Goal: Task Accomplishment & Management: Manage account settings

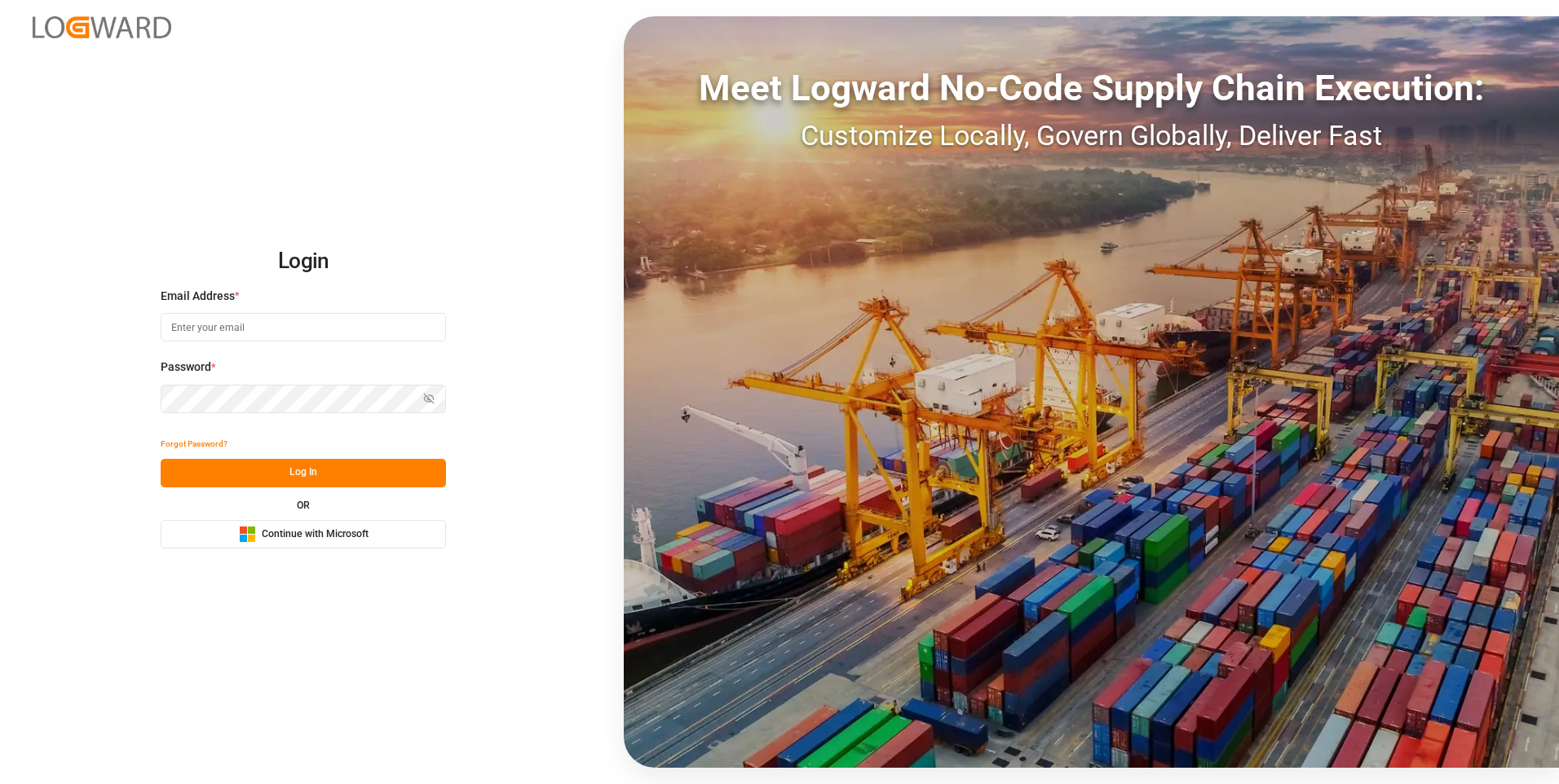
type input "[EMAIL_ADDRESS][DOMAIN_NAME]"
click at [271, 482] on button "Log In" at bounding box center [303, 473] width 285 height 29
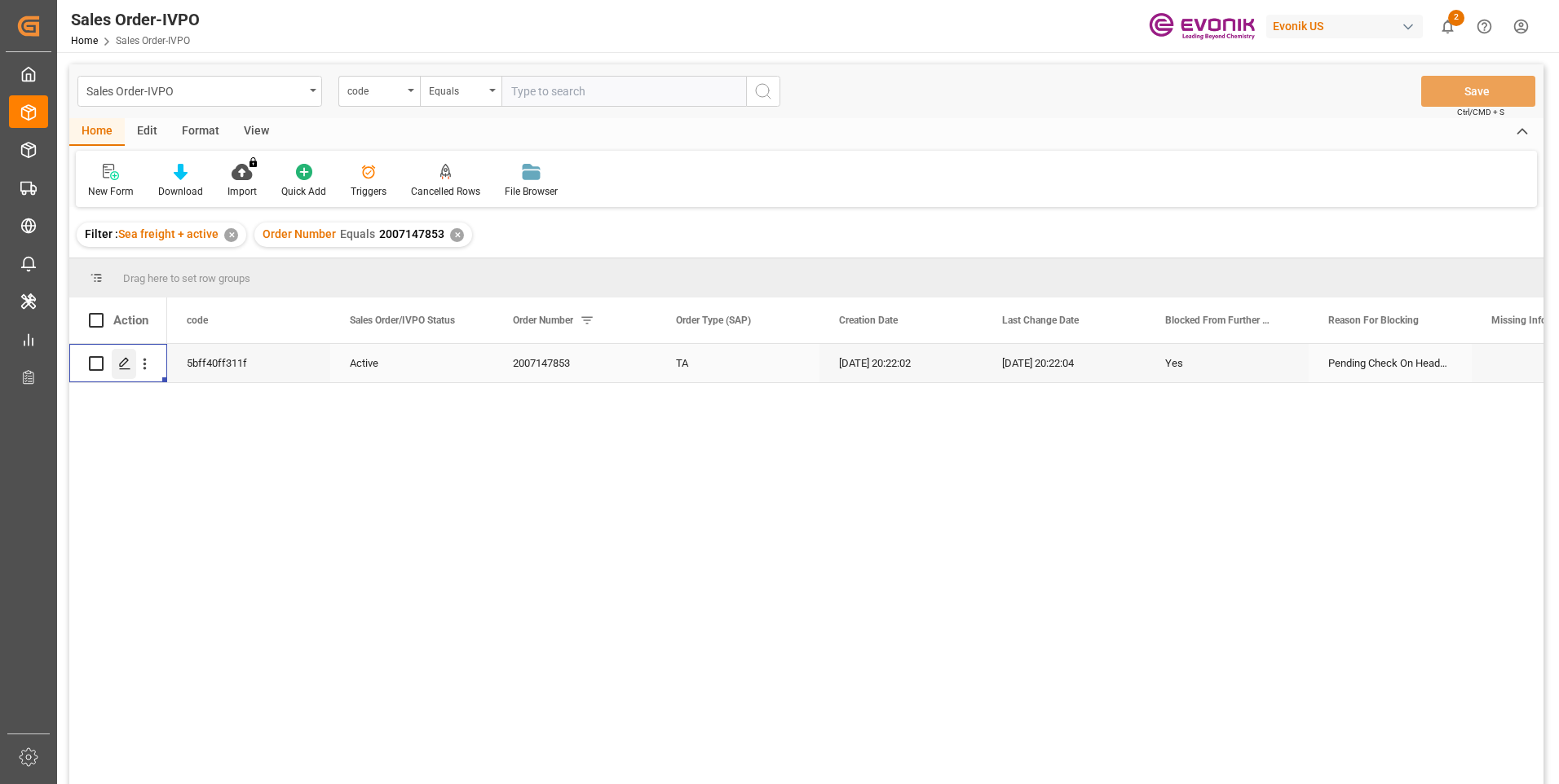
click at [125, 365] on icon "Press SPACE to select this row." at bounding box center [124, 363] width 13 height 13
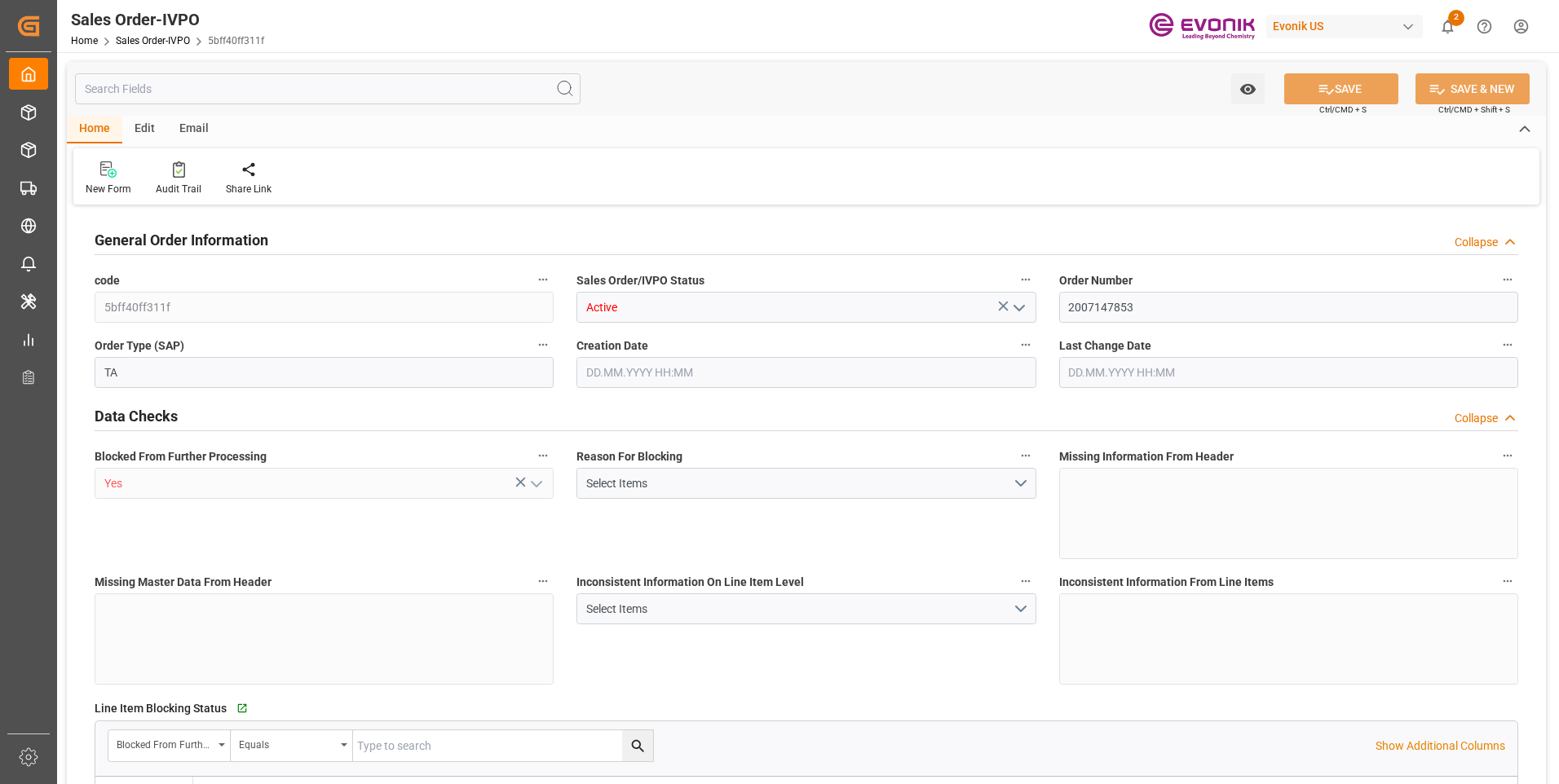
type input "ARBUE"
type input "0"
type input "1"
type input "11150"
type input "[DATE] 20:22"
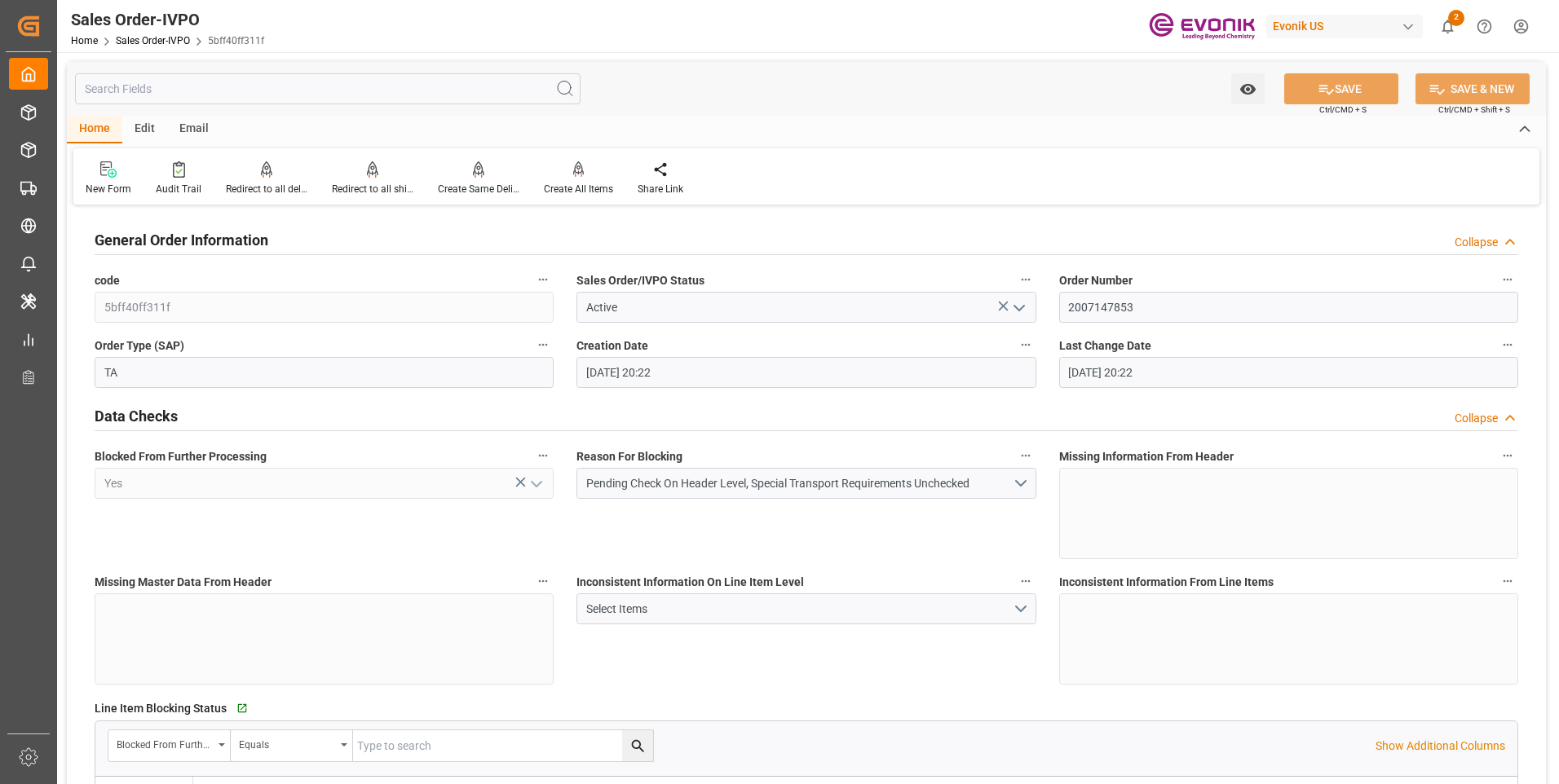
type input "[DATE] 20:22"
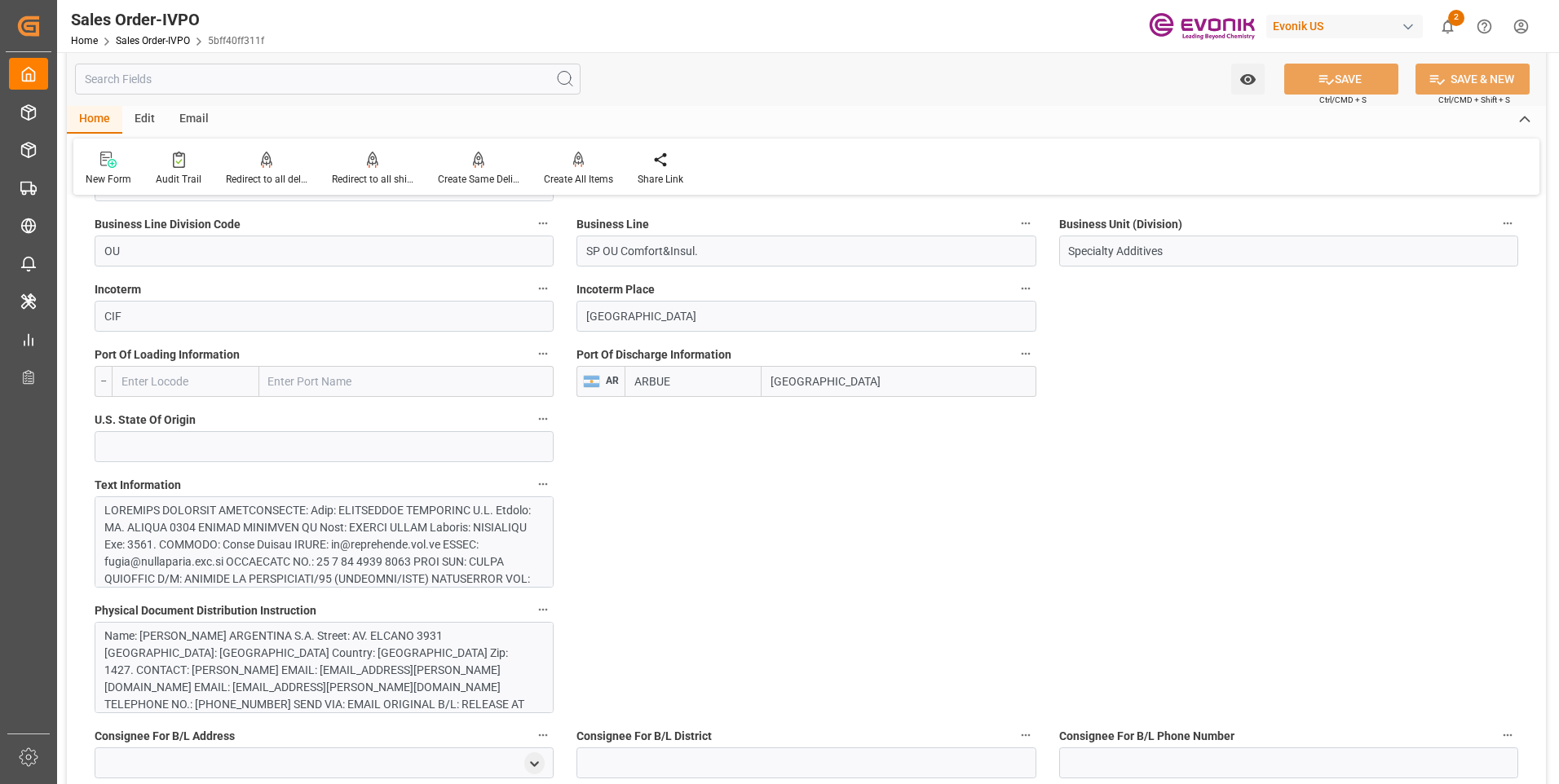
scroll to position [570, 0]
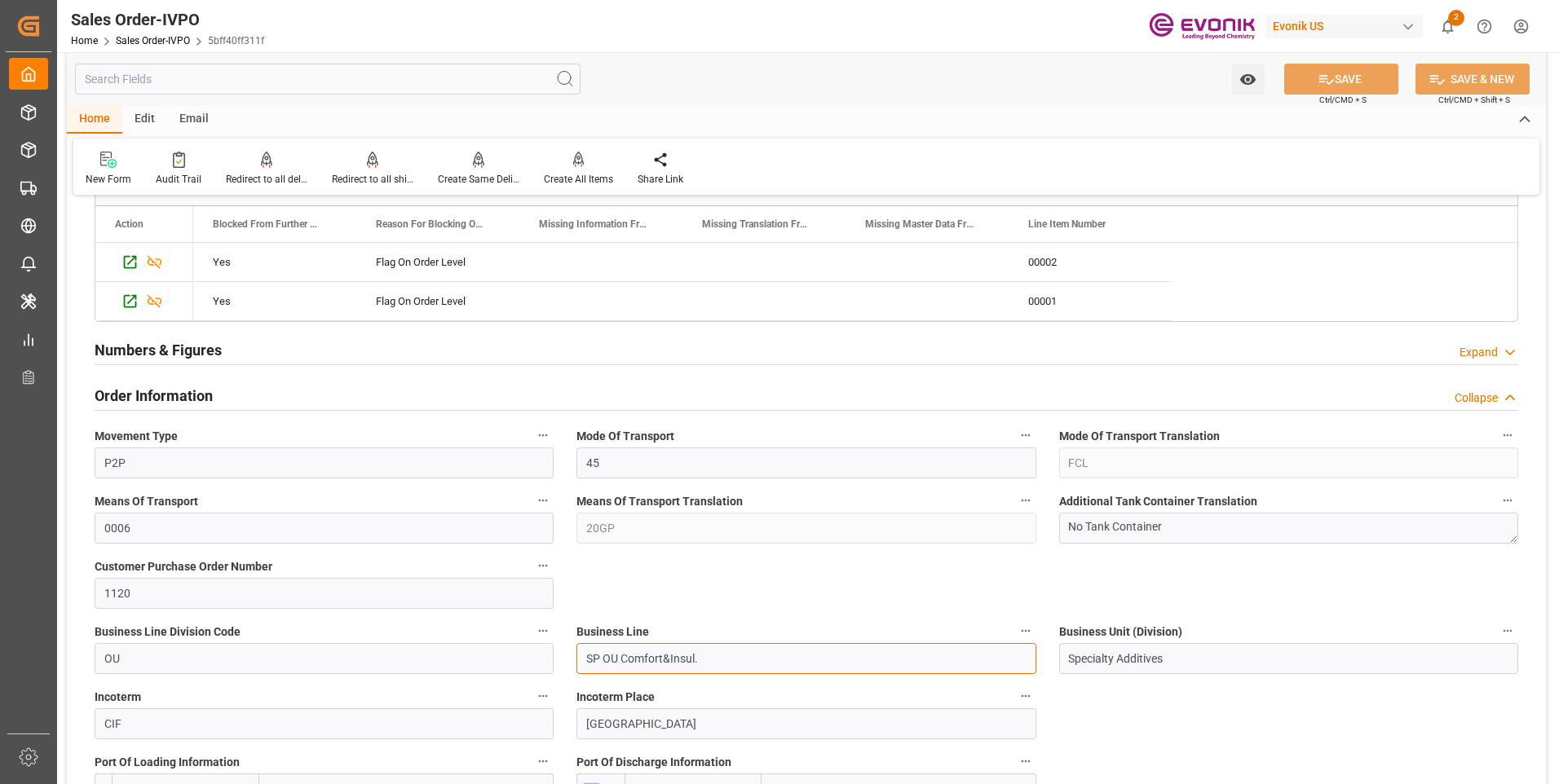
drag, startPoint x: 692, startPoint y: 657, endPoint x: 468, endPoint y: 678, distance: 225.0
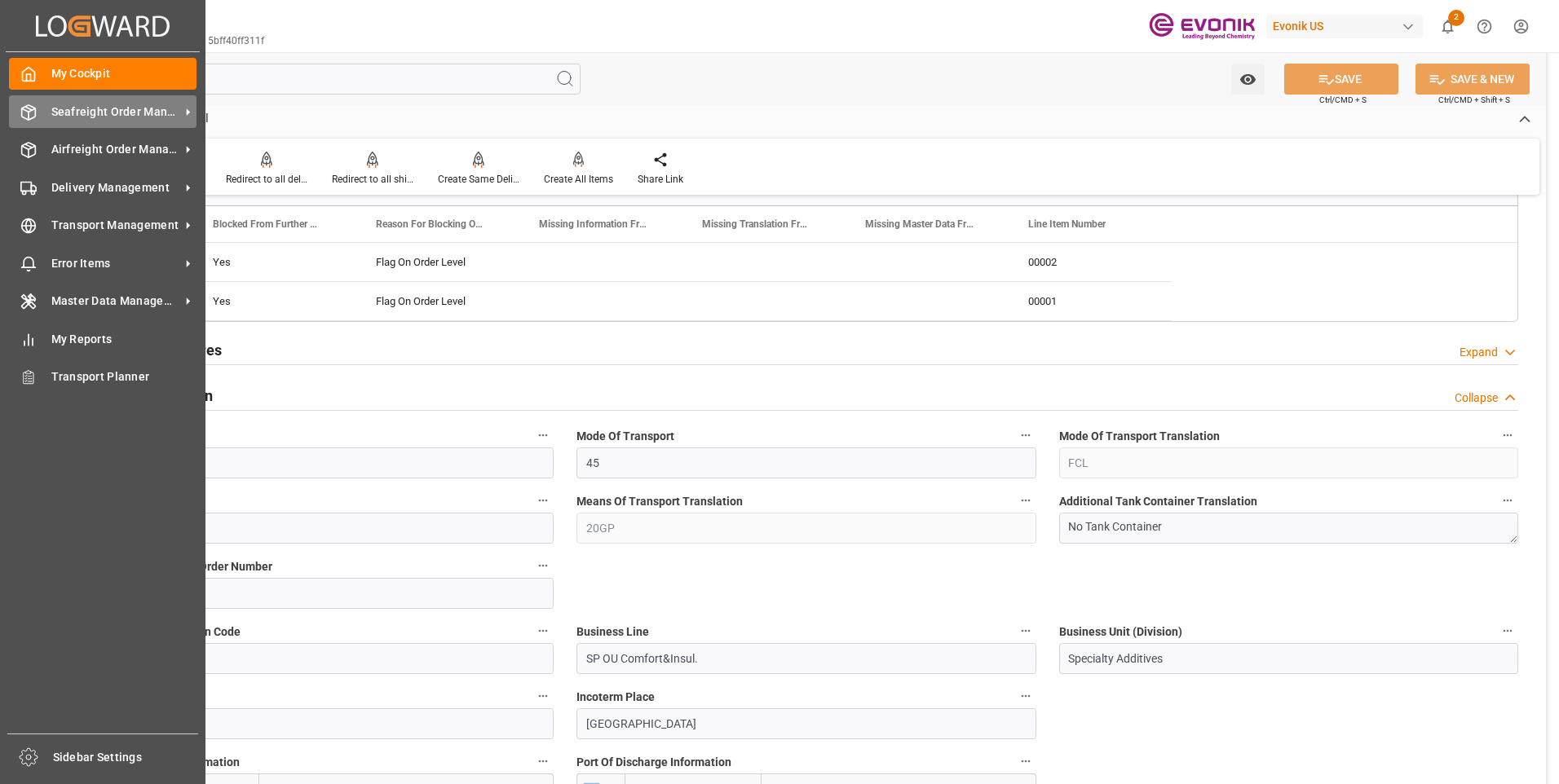
click at [67, 105] on span "Seafreight Order Management" at bounding box center [116, 112] width 129 height 17
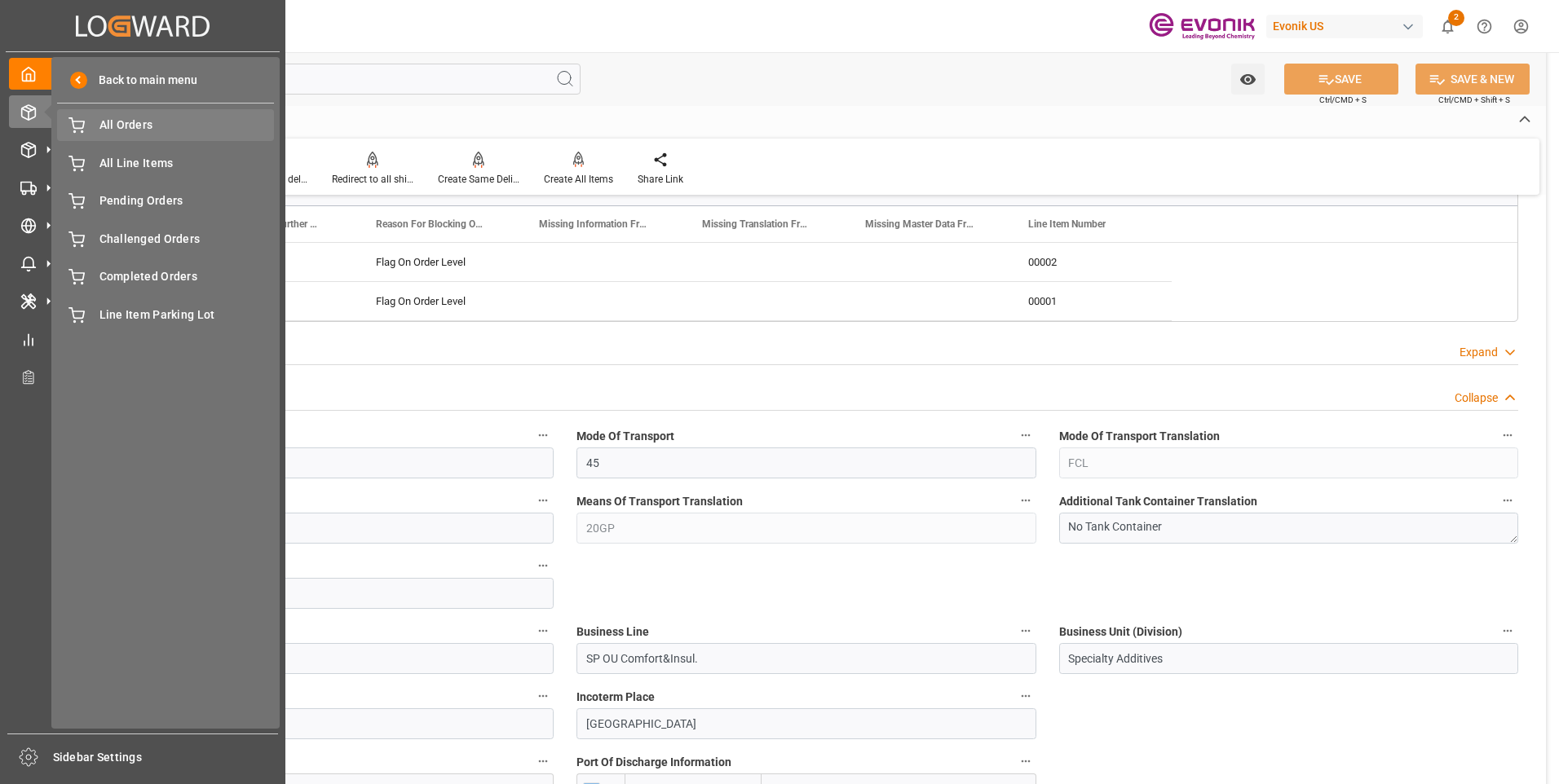
click at [180, 126] on span "All Orders" at bounding box center [187, 126] width 175 height 17
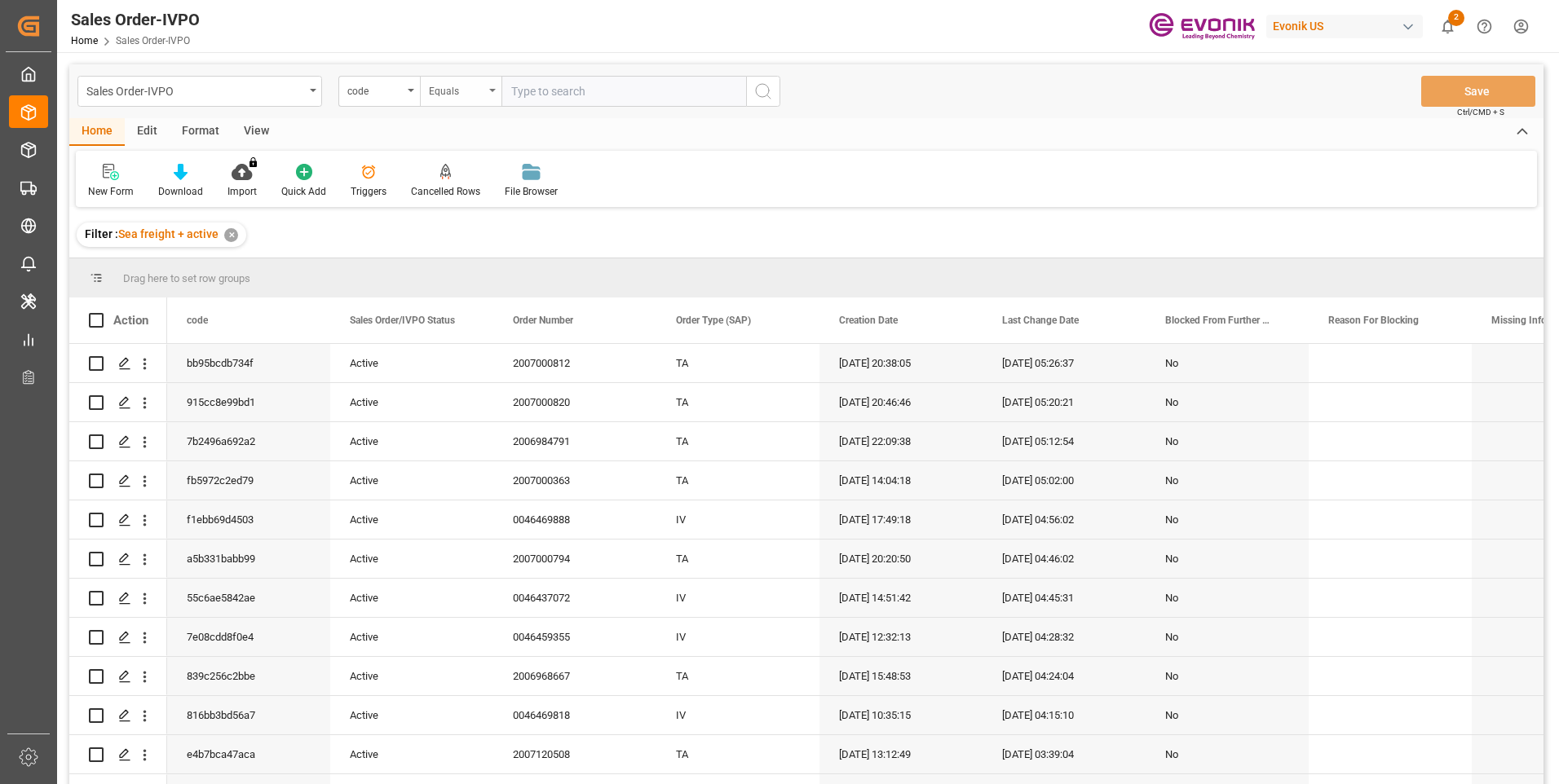
click at [469, 92] on div "Equals" at bounding box center [457, 89] width 56 height 18
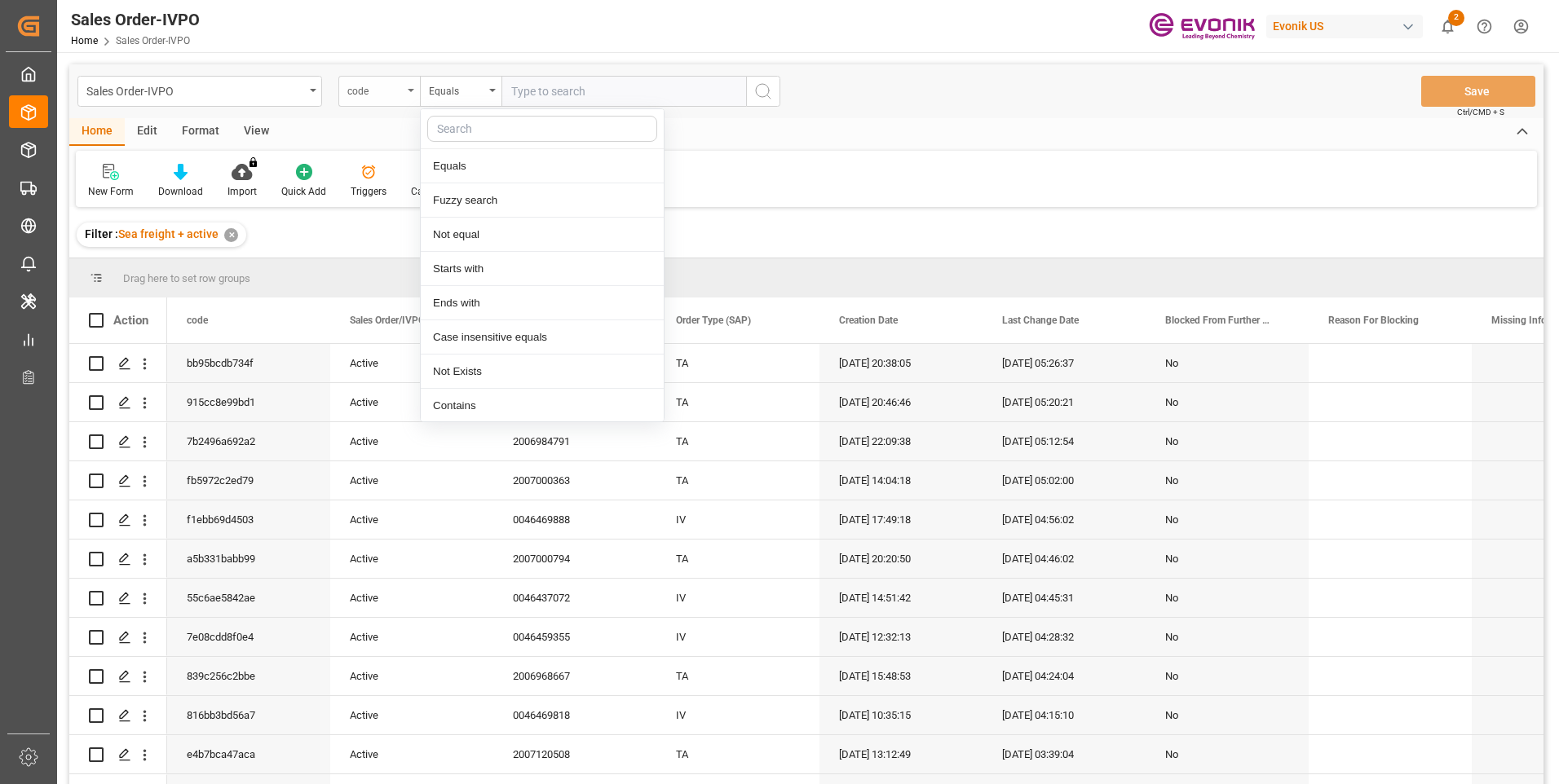
click at [400, 93] on div "code" at bounding box center [375, 89] width 56 height 18
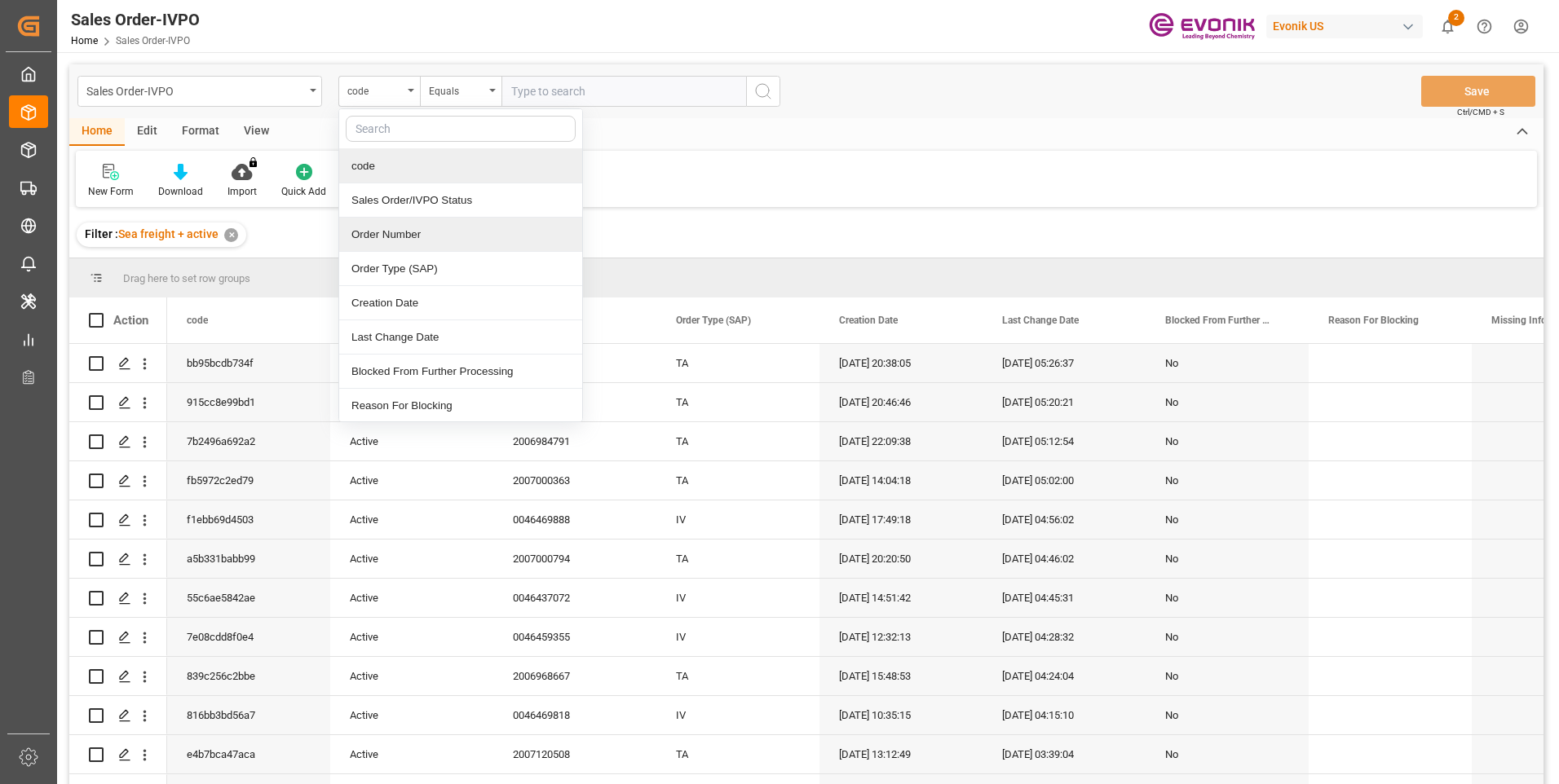
click at [405, 238] on div "Order Number" at bounding box center [461, 234] width 243 height 34
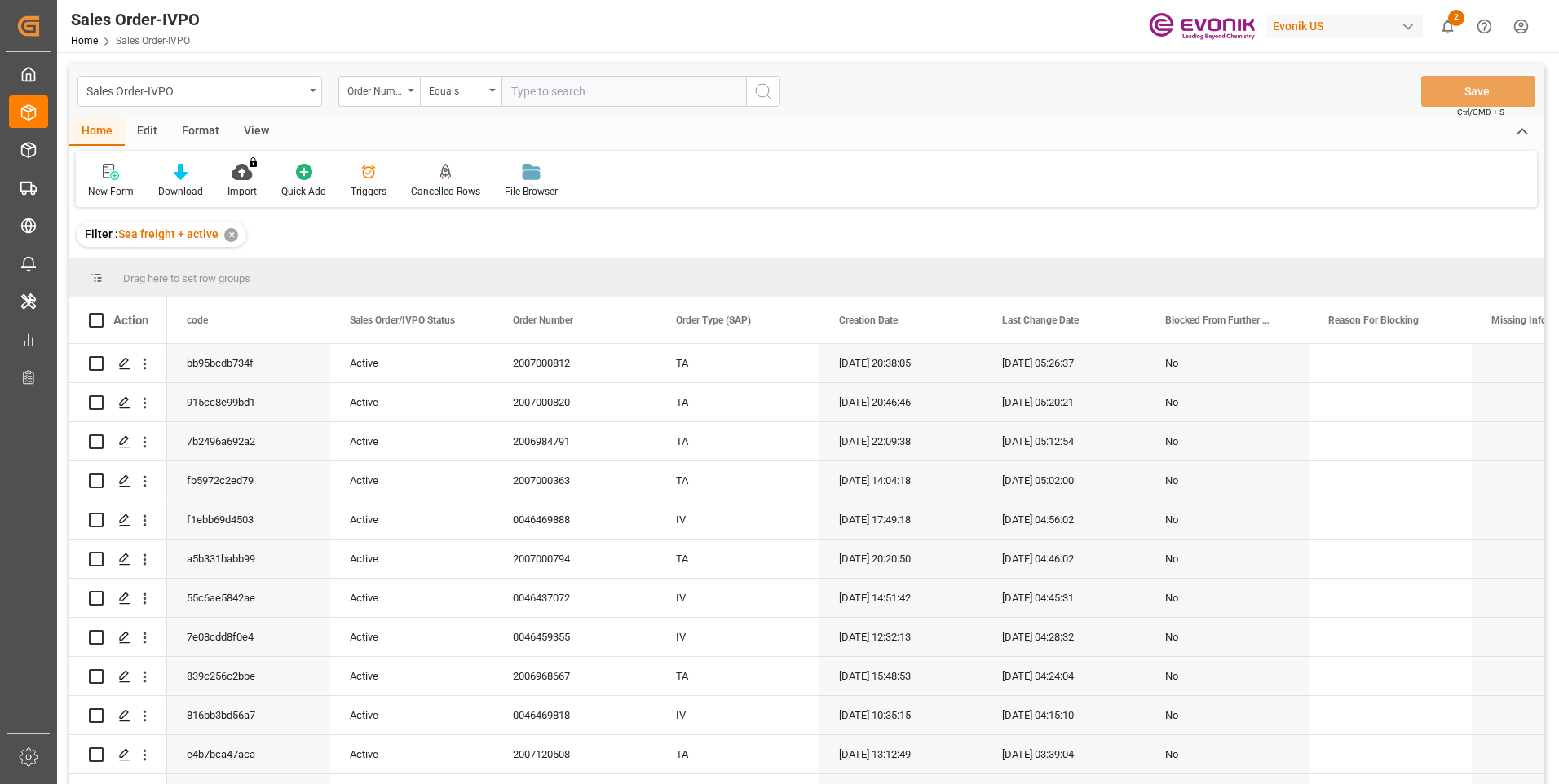
click at [610, 106] on input "text" at bounding box center [624, 92] width 244 height 31
paste input "0046469261"
type input "0046469261"
click at [771, 90] on icon "search button" at bounding box center [762, 91] width 19 height 19
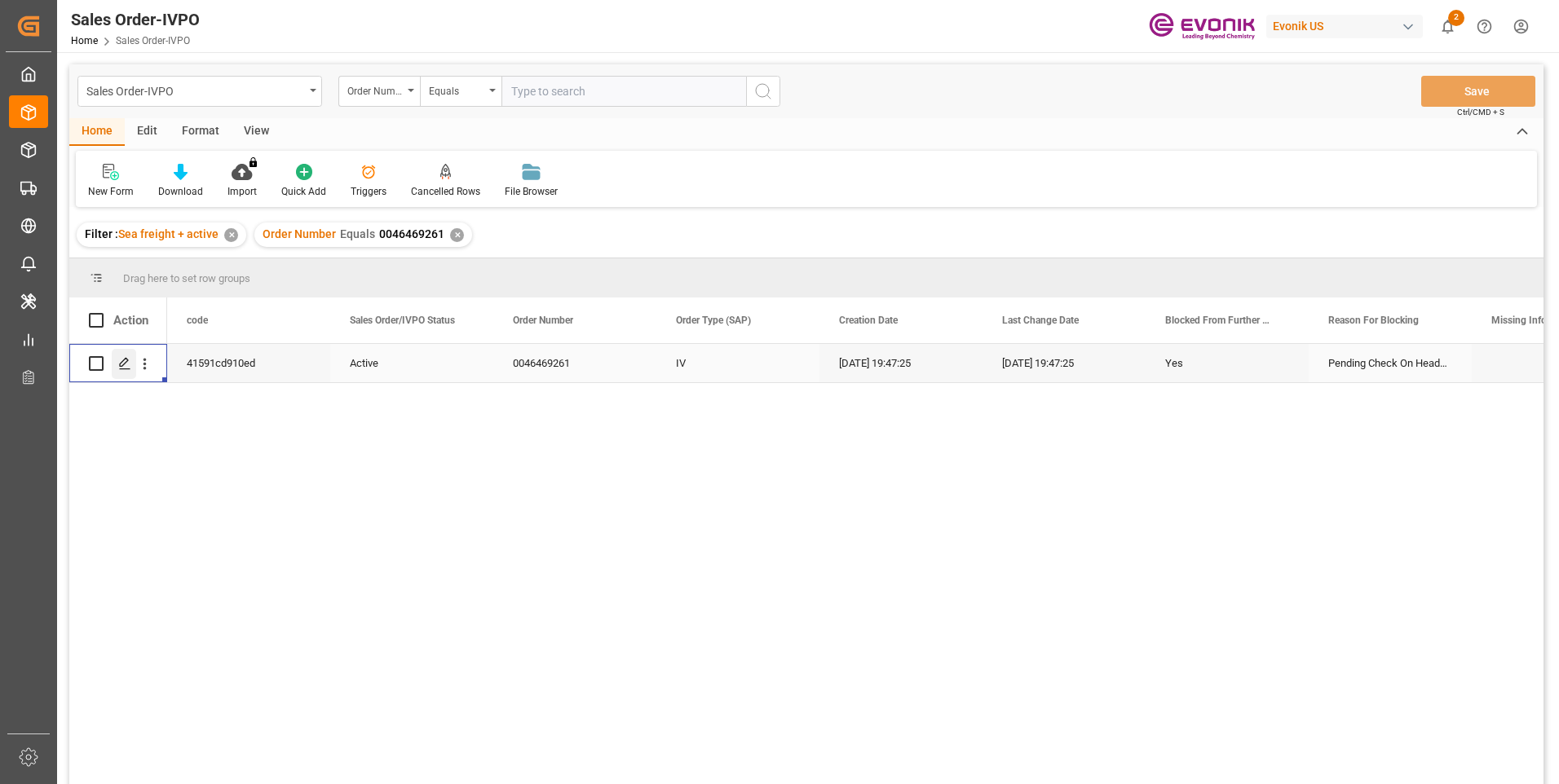
click at [118, 365] on div "Press SPACE to select this row." at bounding box center [124, 364] width 24 height 31
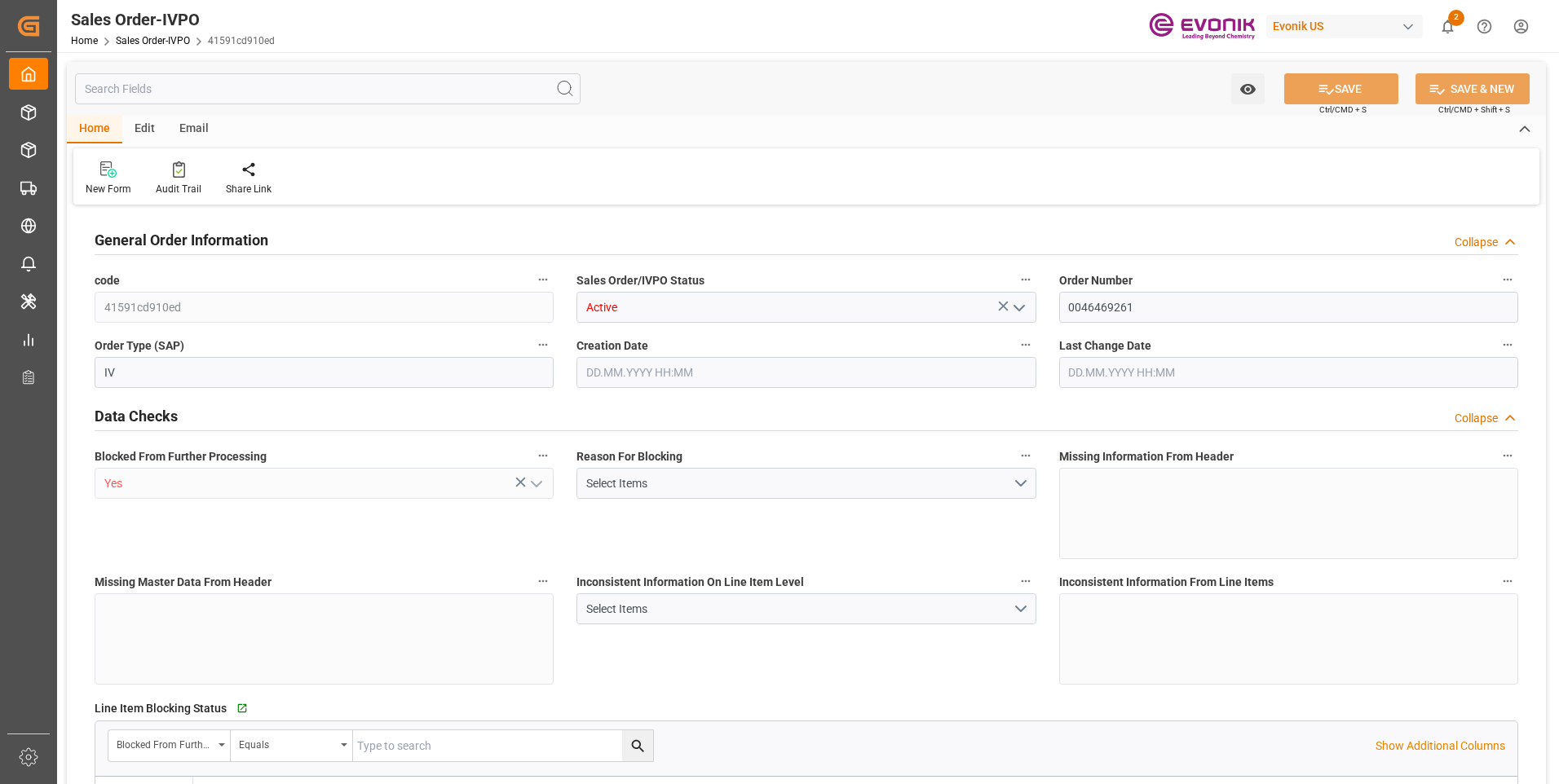
type input "NLRTM"
type input "0"
type input "1"
type input "7682.88"
type input "[DATE] 19:47"
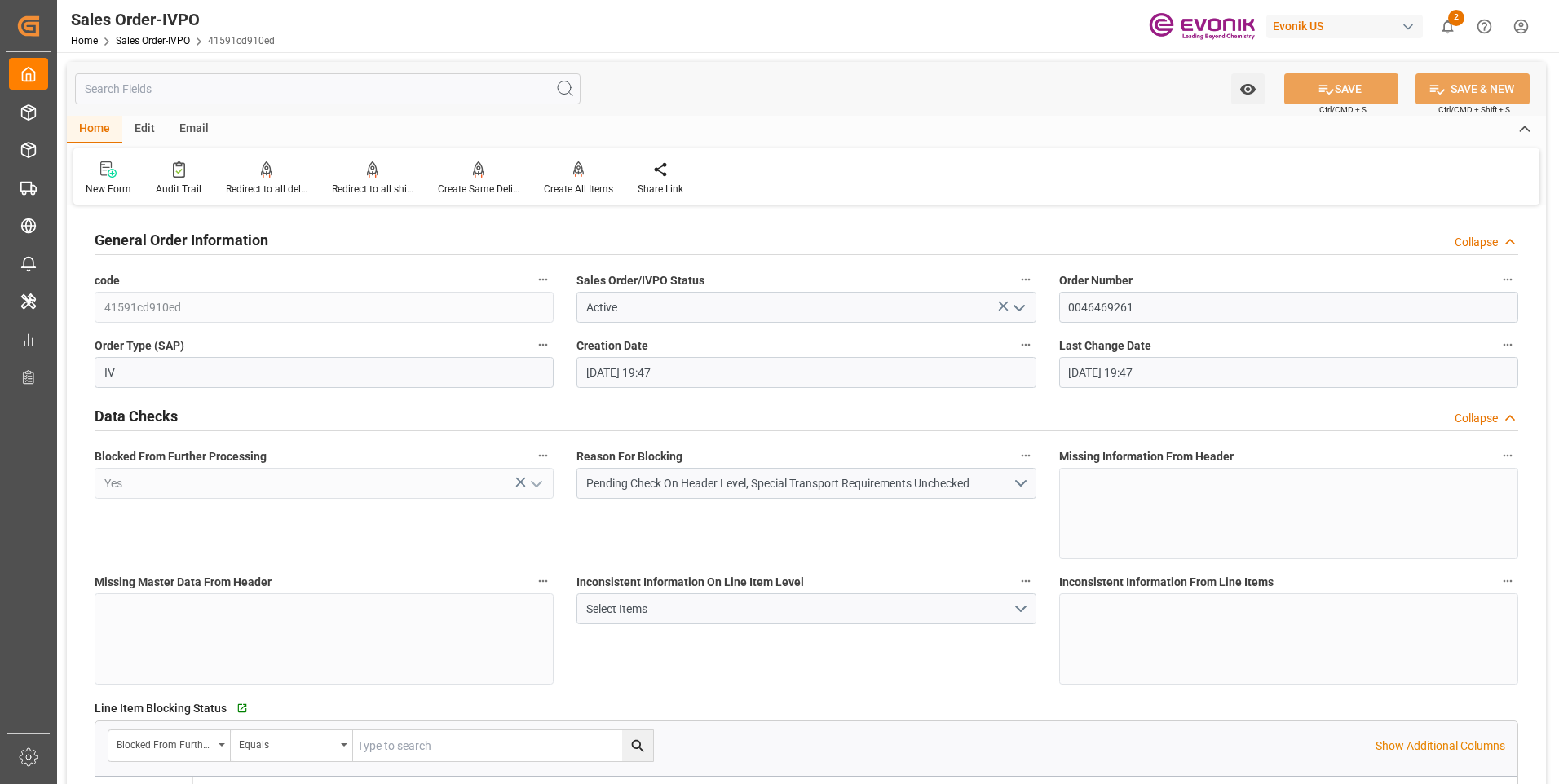
type input "[DATE] 19:47"
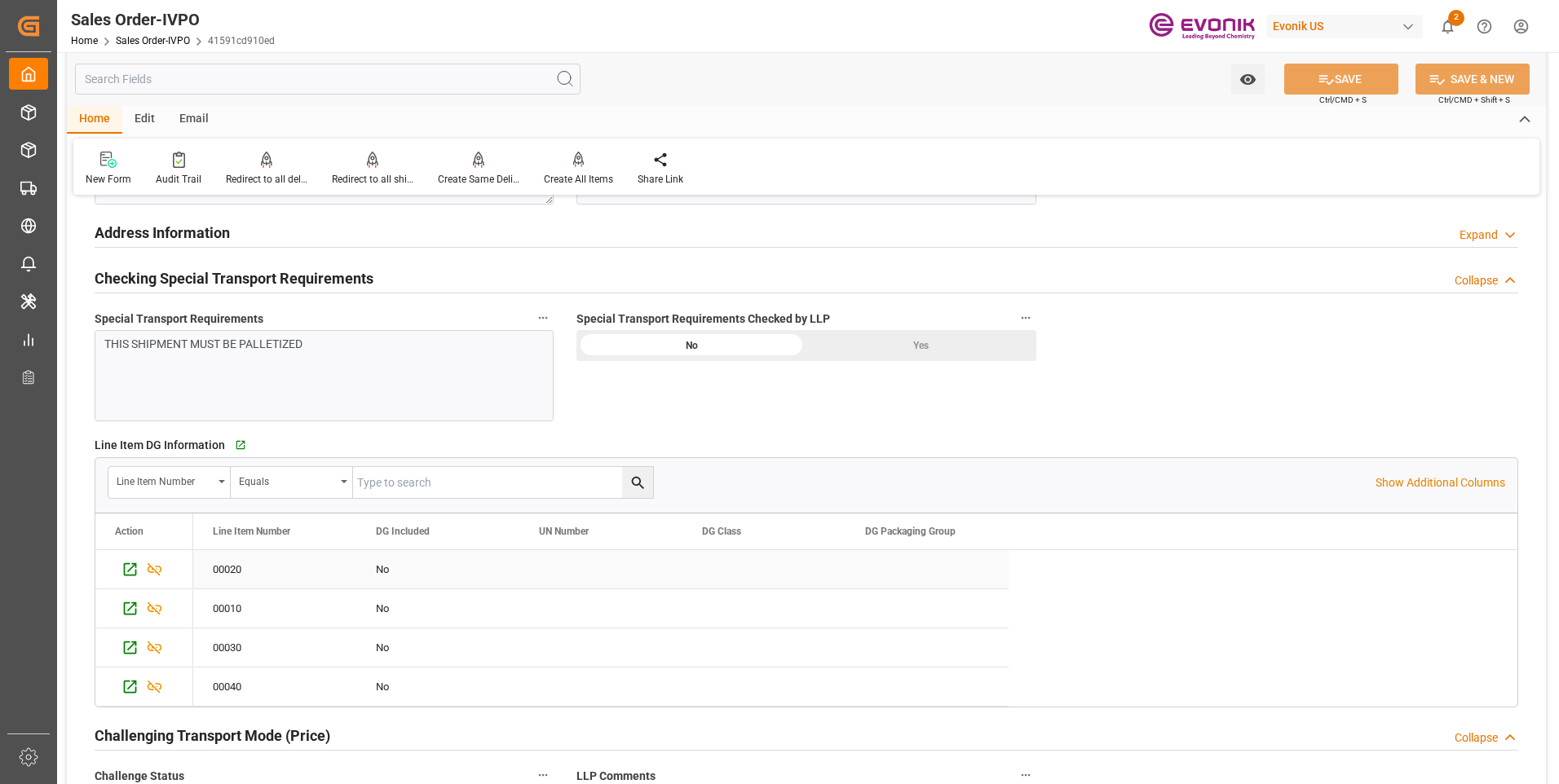
scroll to position [2037, 0]
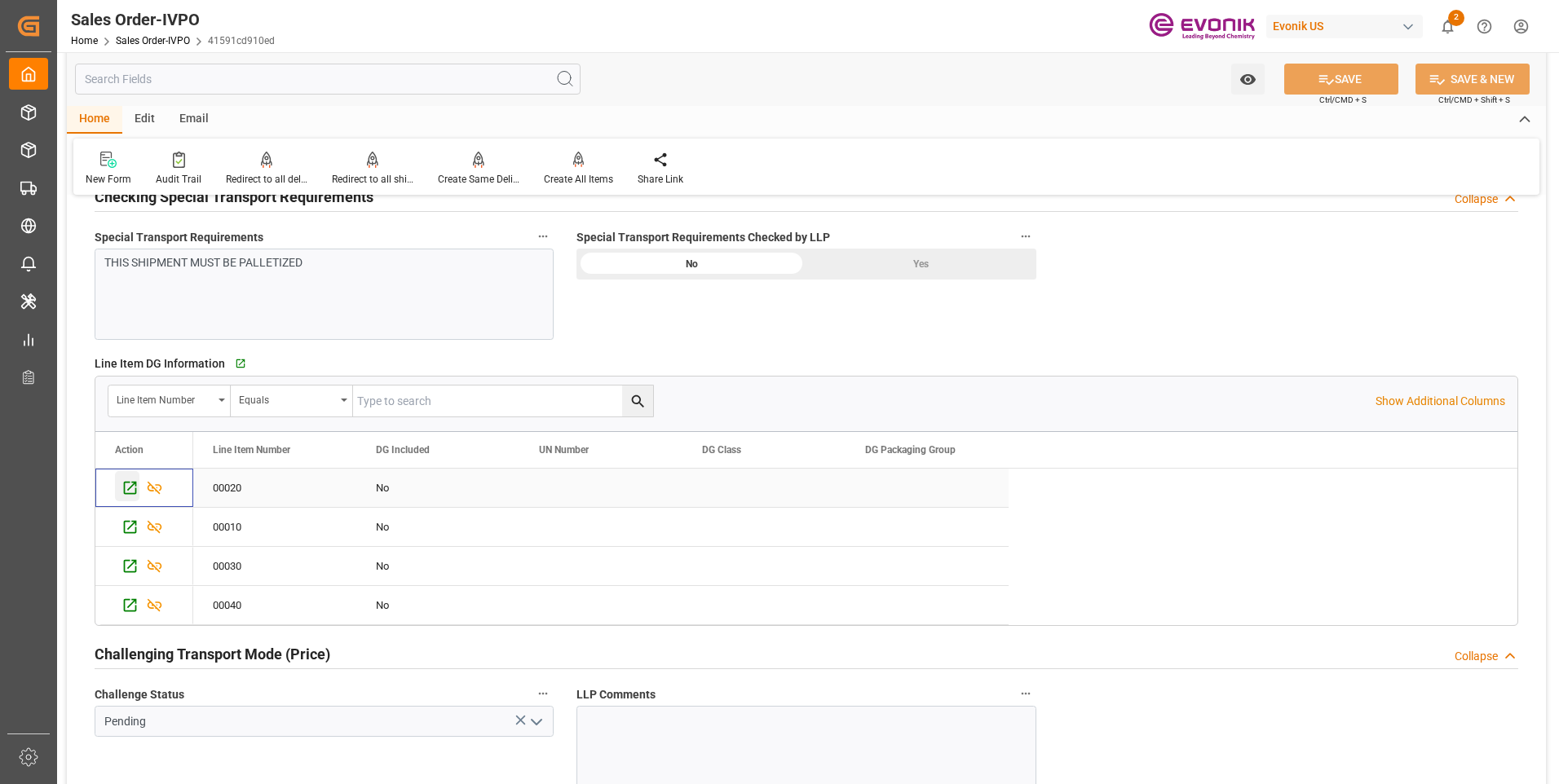
click at [126, 483] on icon "Press SPACE to select this row." at bounding box center [130, 487] width 17 height 17
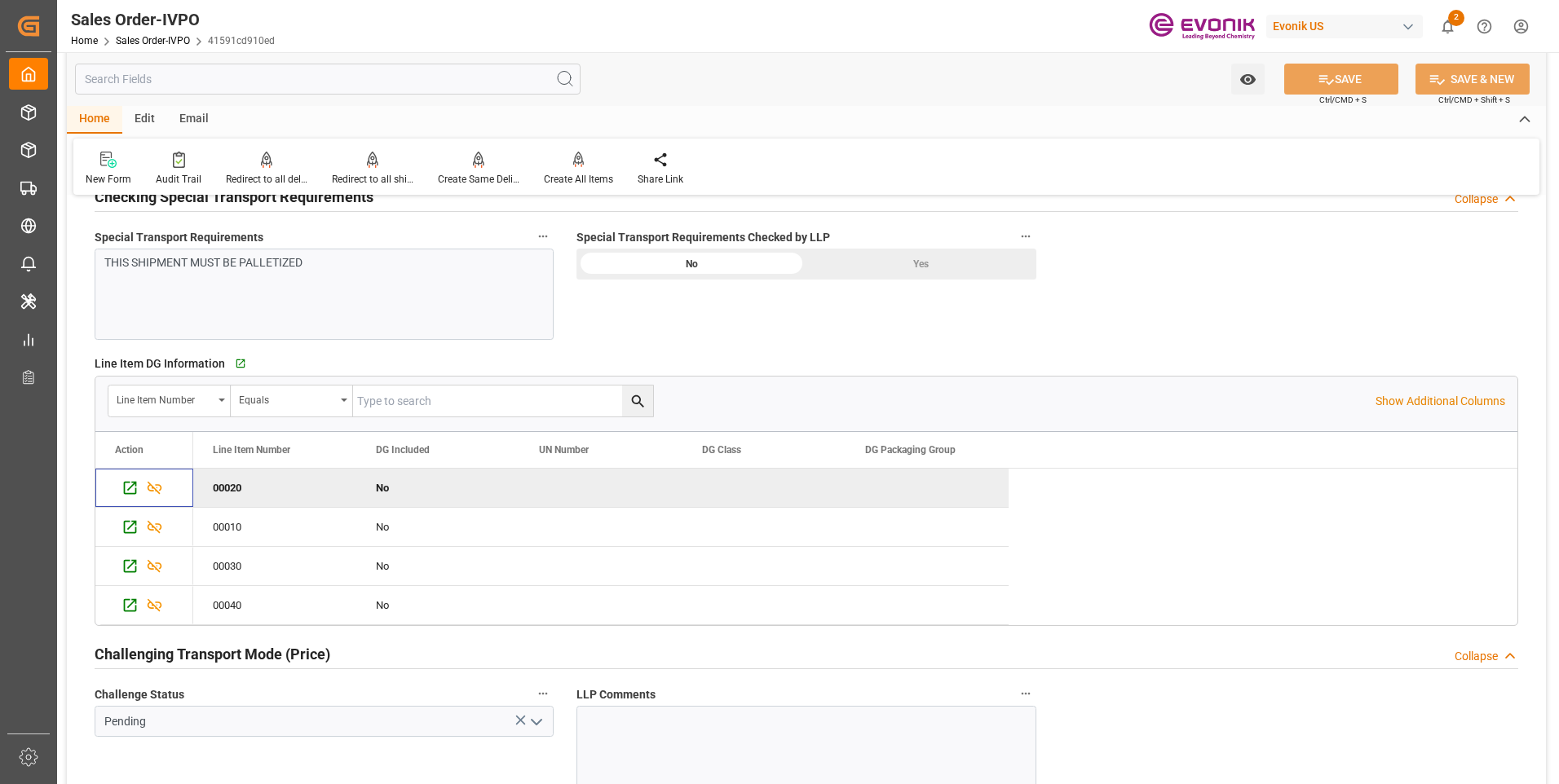
click at [335, 269] on div "THIS SHIPMENT MUST BE PALLETIZED" at bounding box center [318, 263] width 427 height 17
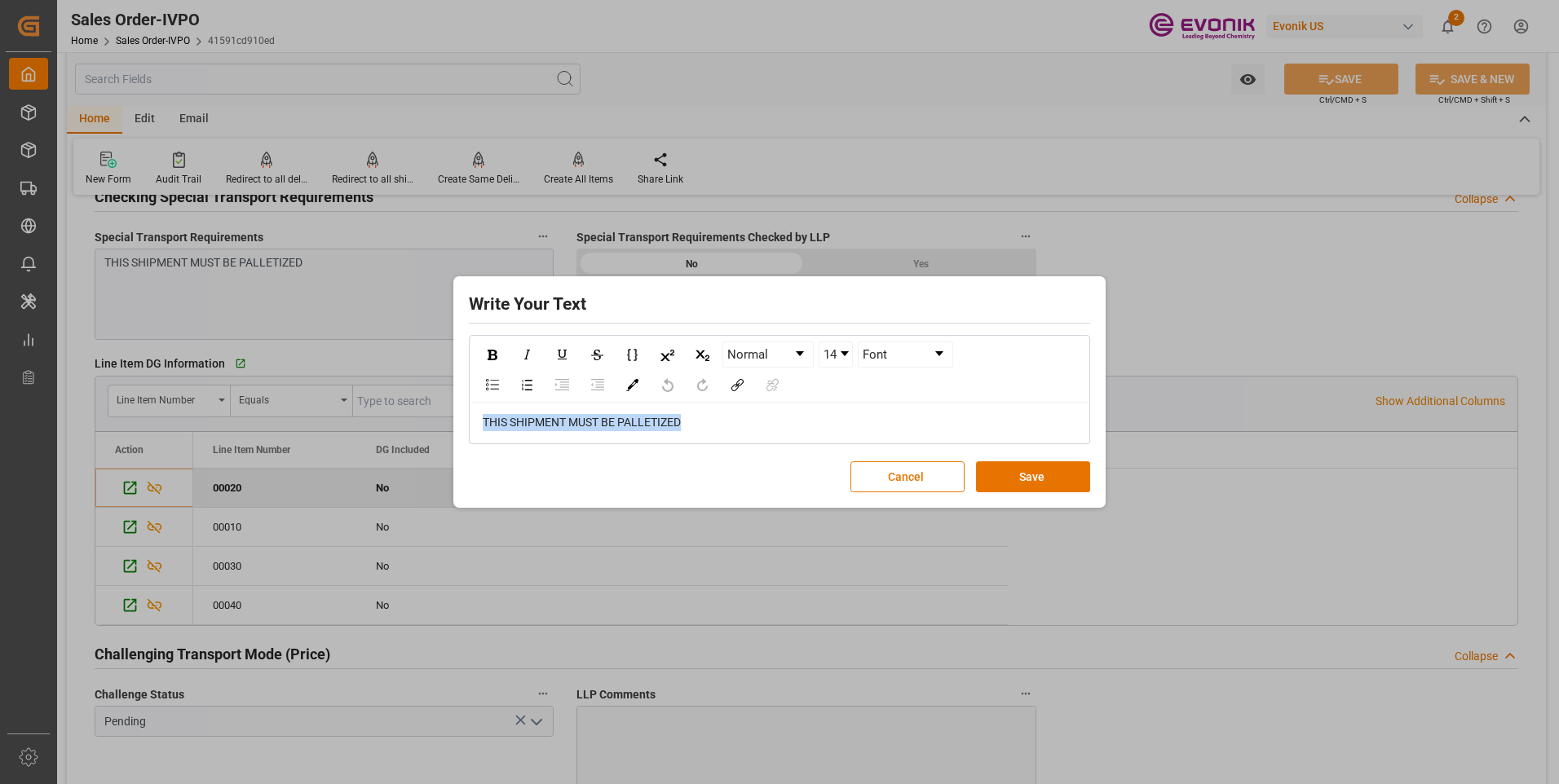
drag, startPoint x: 653, startPoint y: 418, endPoint x: 270, endPoint y: 413, distance: 383.0
click at [295, 412] on div "Write Your Text Normal 14 Font THIS SHIPMENT MUST BE PALLETIZED Cancel Save" at bounding box center [779, 392] width 1559 height 784
copy span "THIS SHIPMENT MUST BE PALLETIZED"
click at [1043, 474] on button "Save" at bounding box center [1033, 477] width 114 height 31
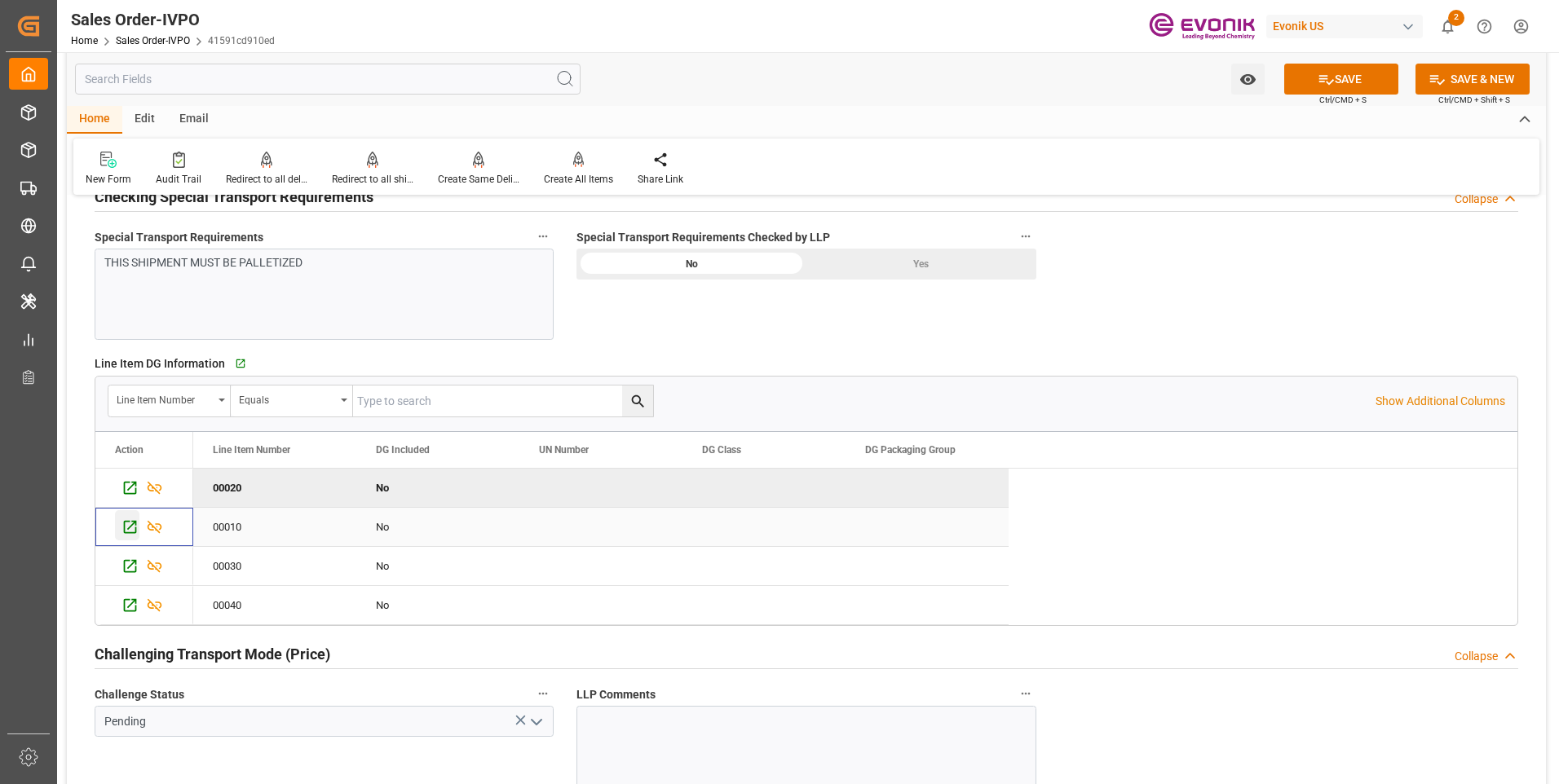
click at [120, 525] on div "Press SPACE to select this row." at bounding box center [127, 525] width 24 height 31
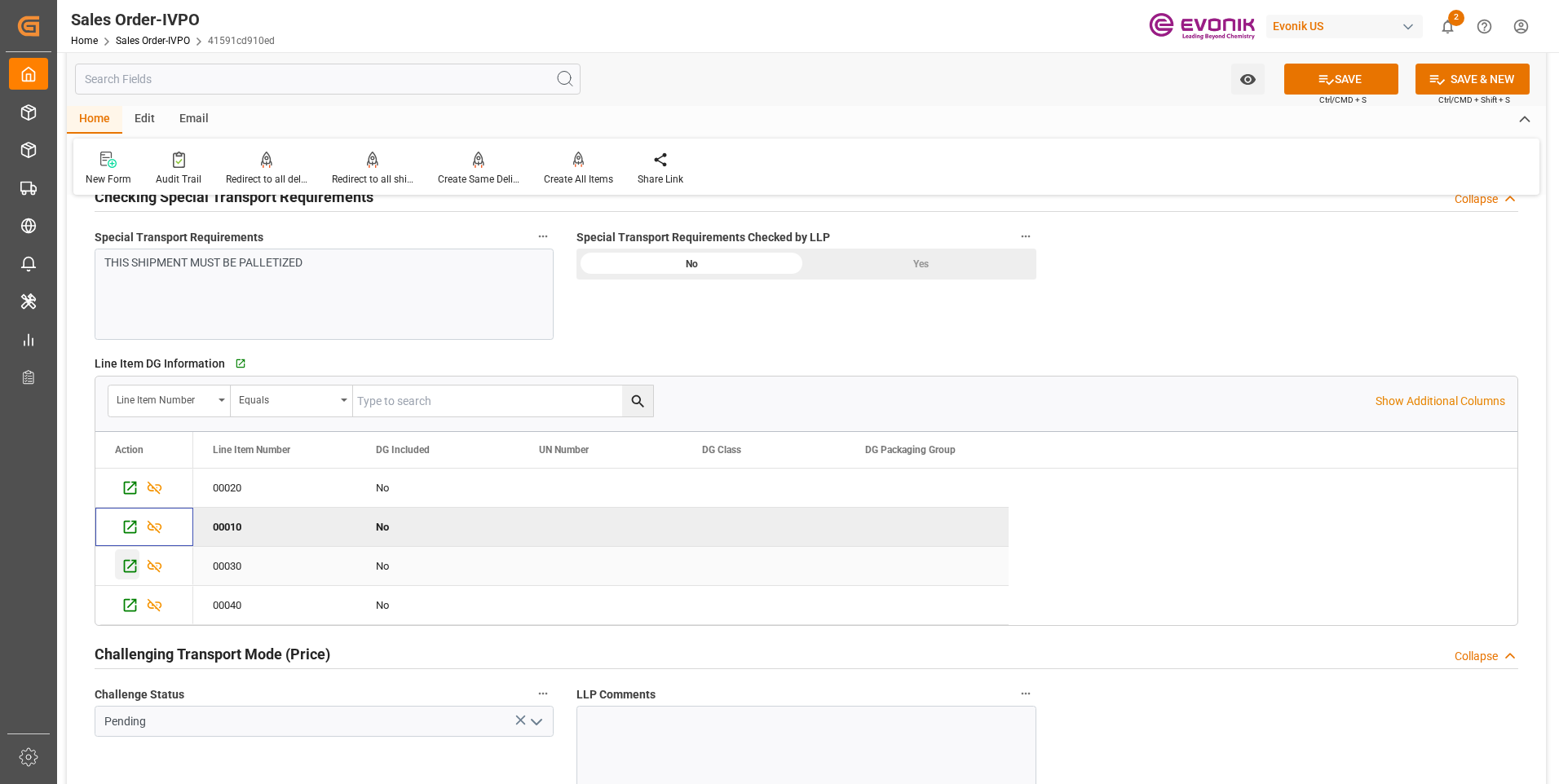
click at [122, 566] on icon "Press SPACE to select this row." at bounding box center [130, 566] width 17 height 17
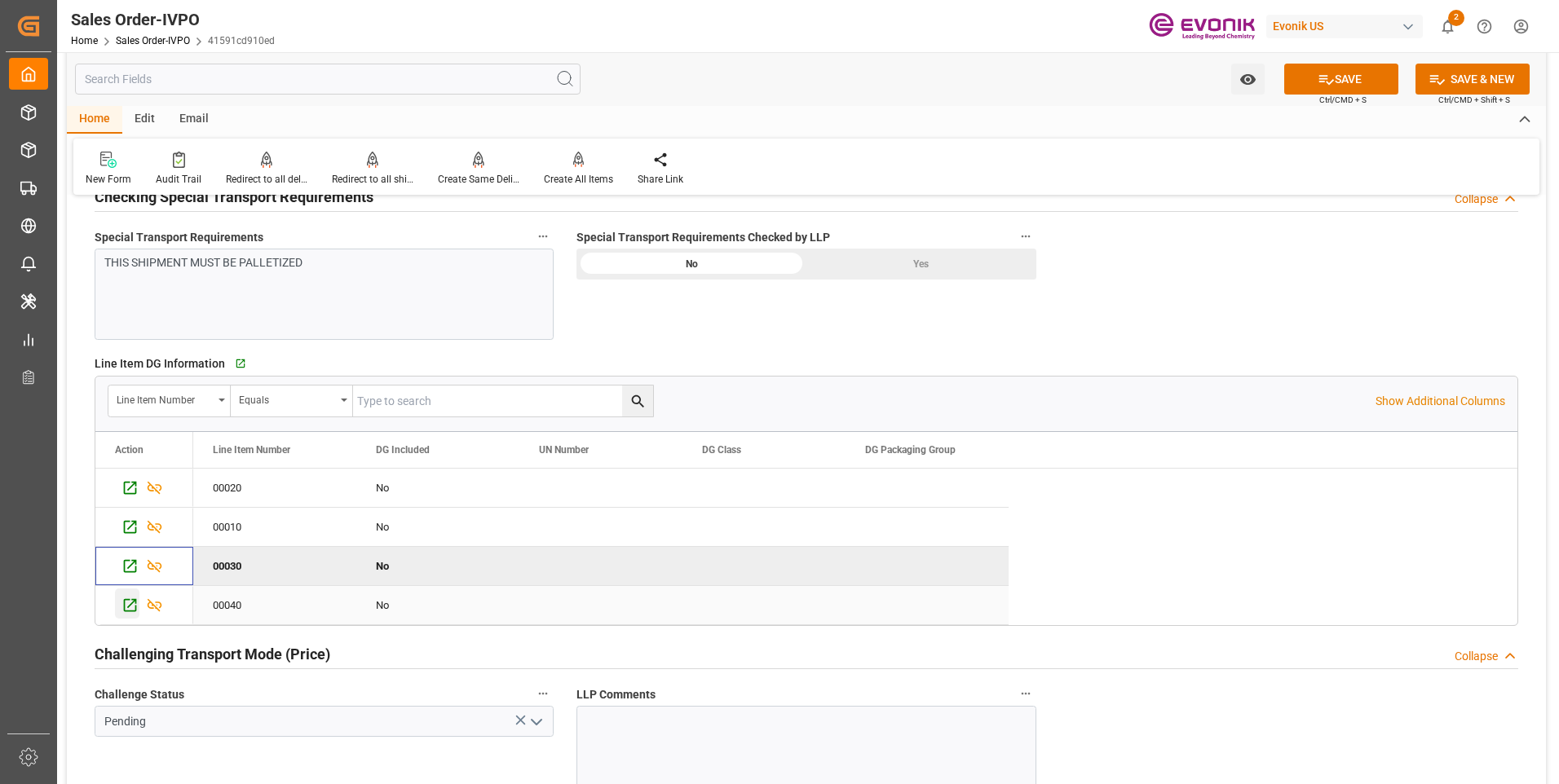
click at [128, 602] on icon "Press SPACE to select this row." at bounding box center [130, 605] width 17 height 17
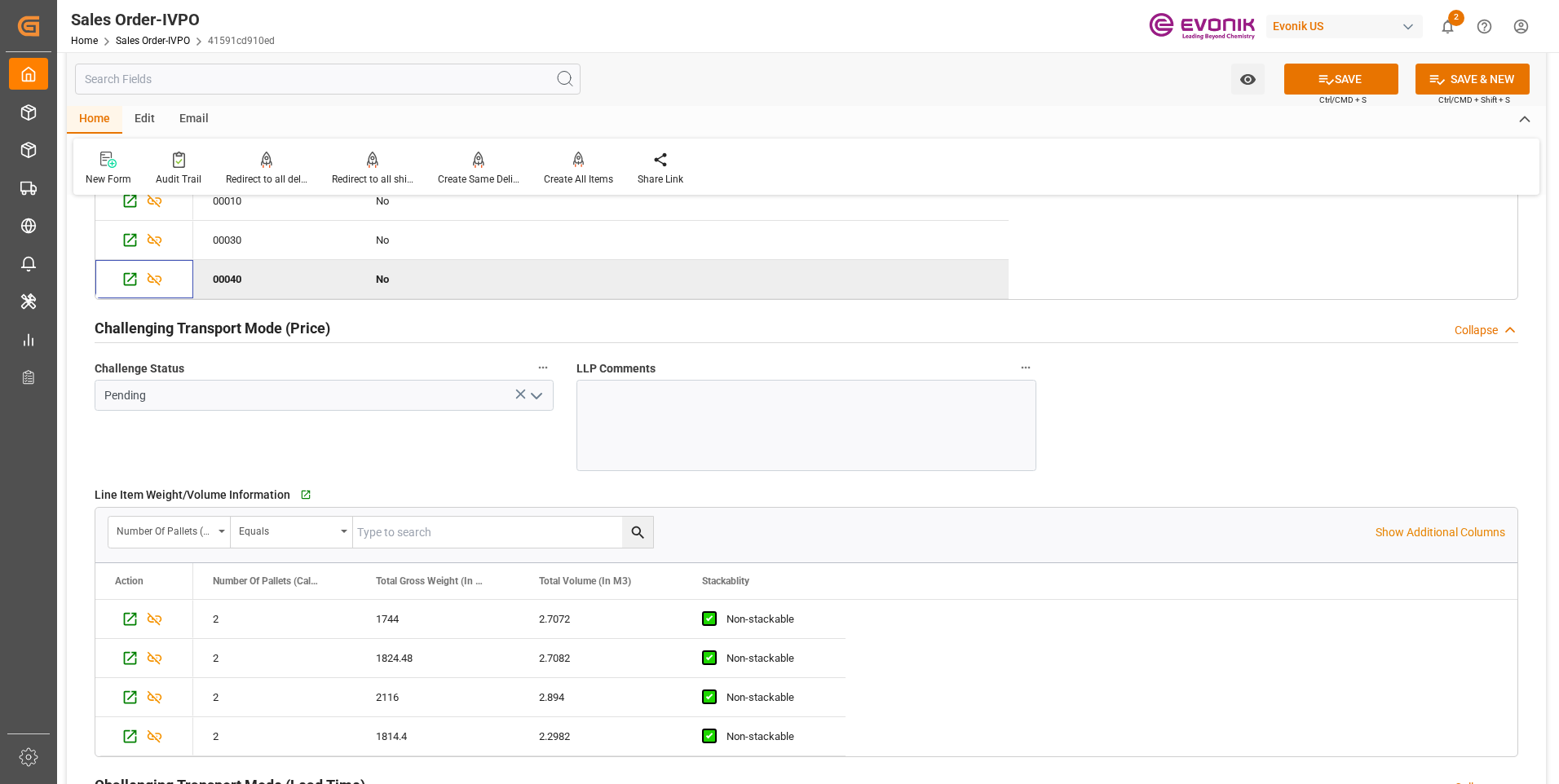
scroll to position [2444, 0]
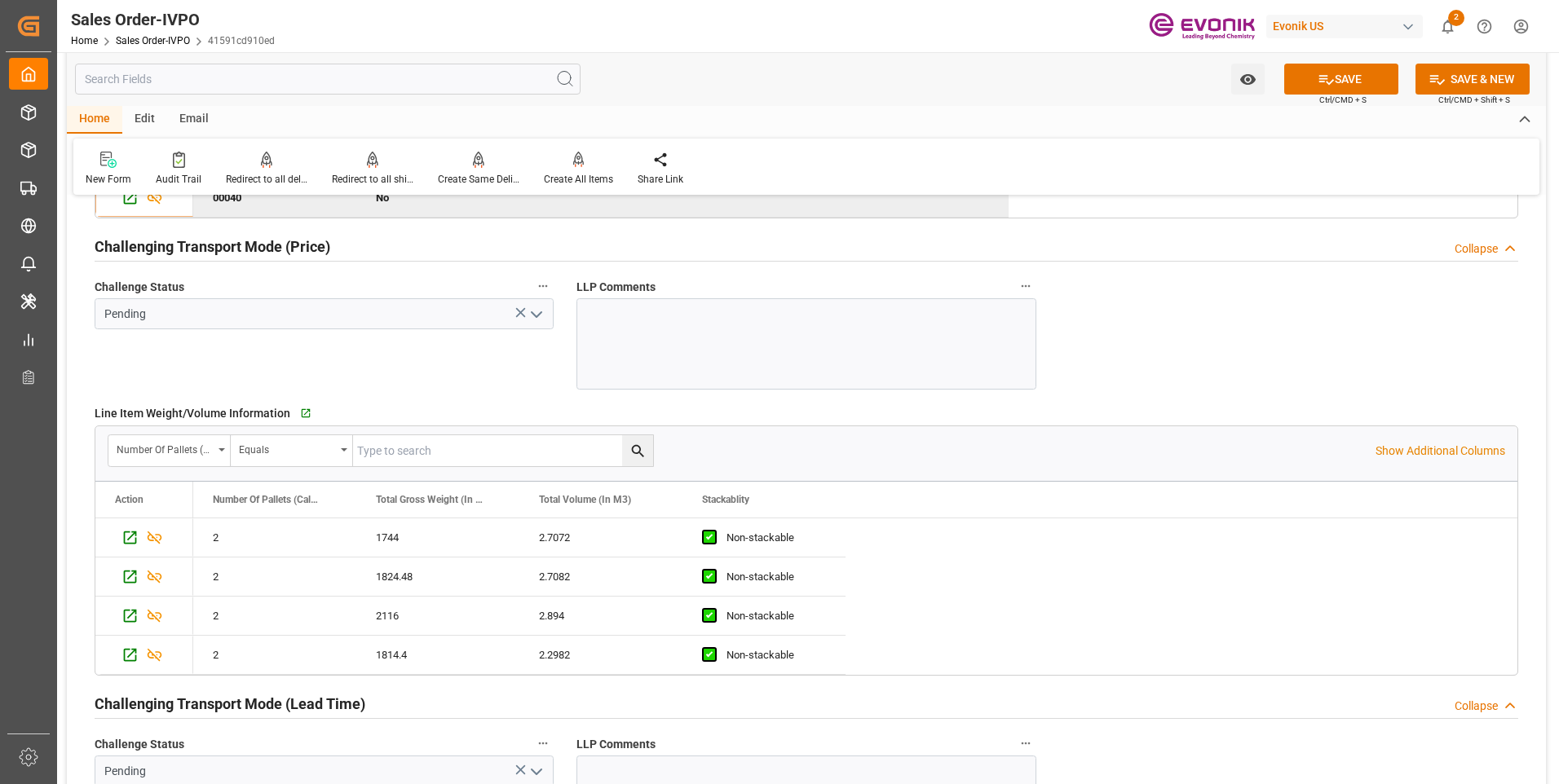
click at [534, 317] on icon "open menu" at bounding box center [537, 314] width 19 height 19
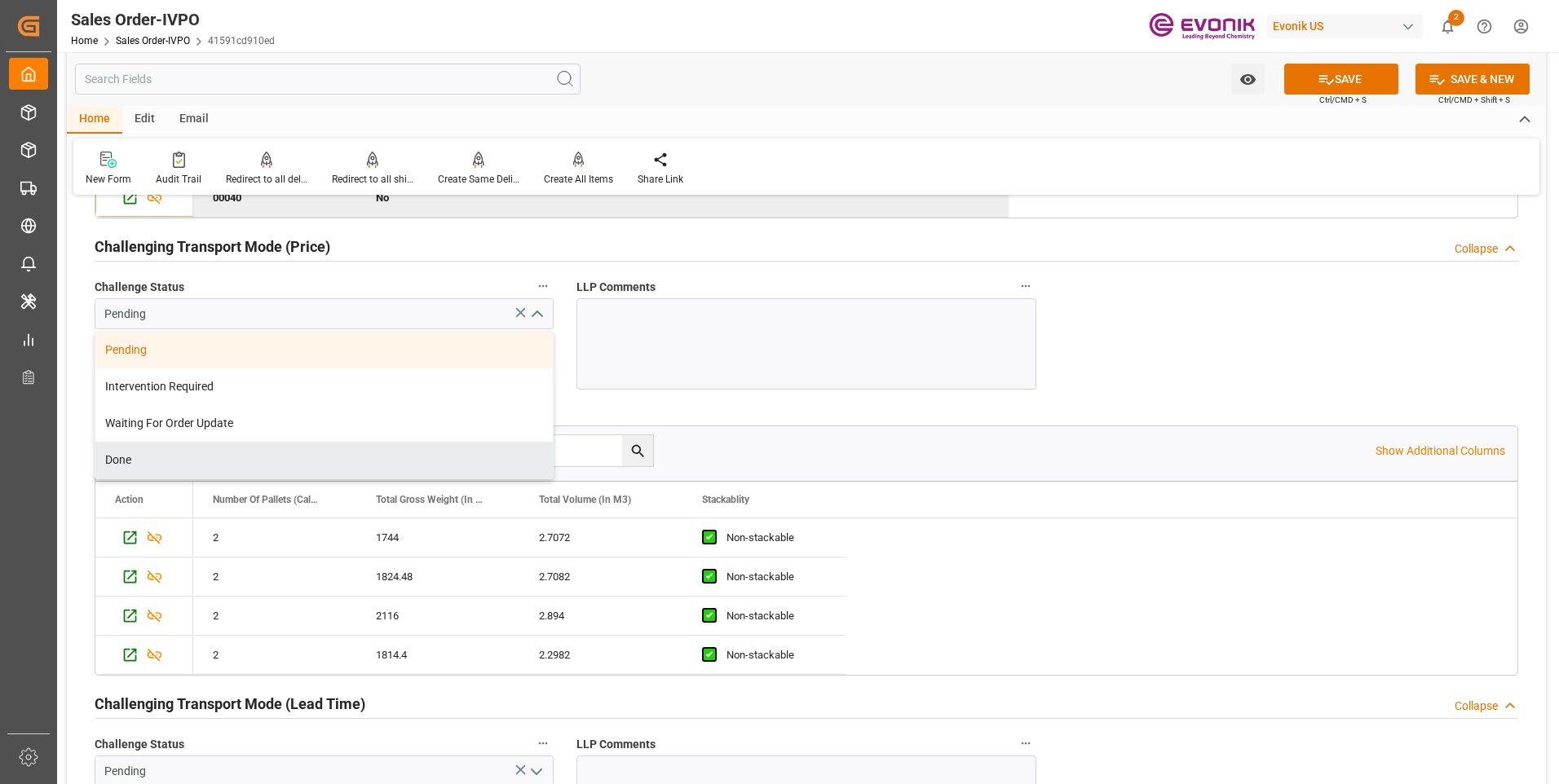
click at [202, 455] on div "Done" at bounding box center [324, 460] width 457 height 37
type input "Done"
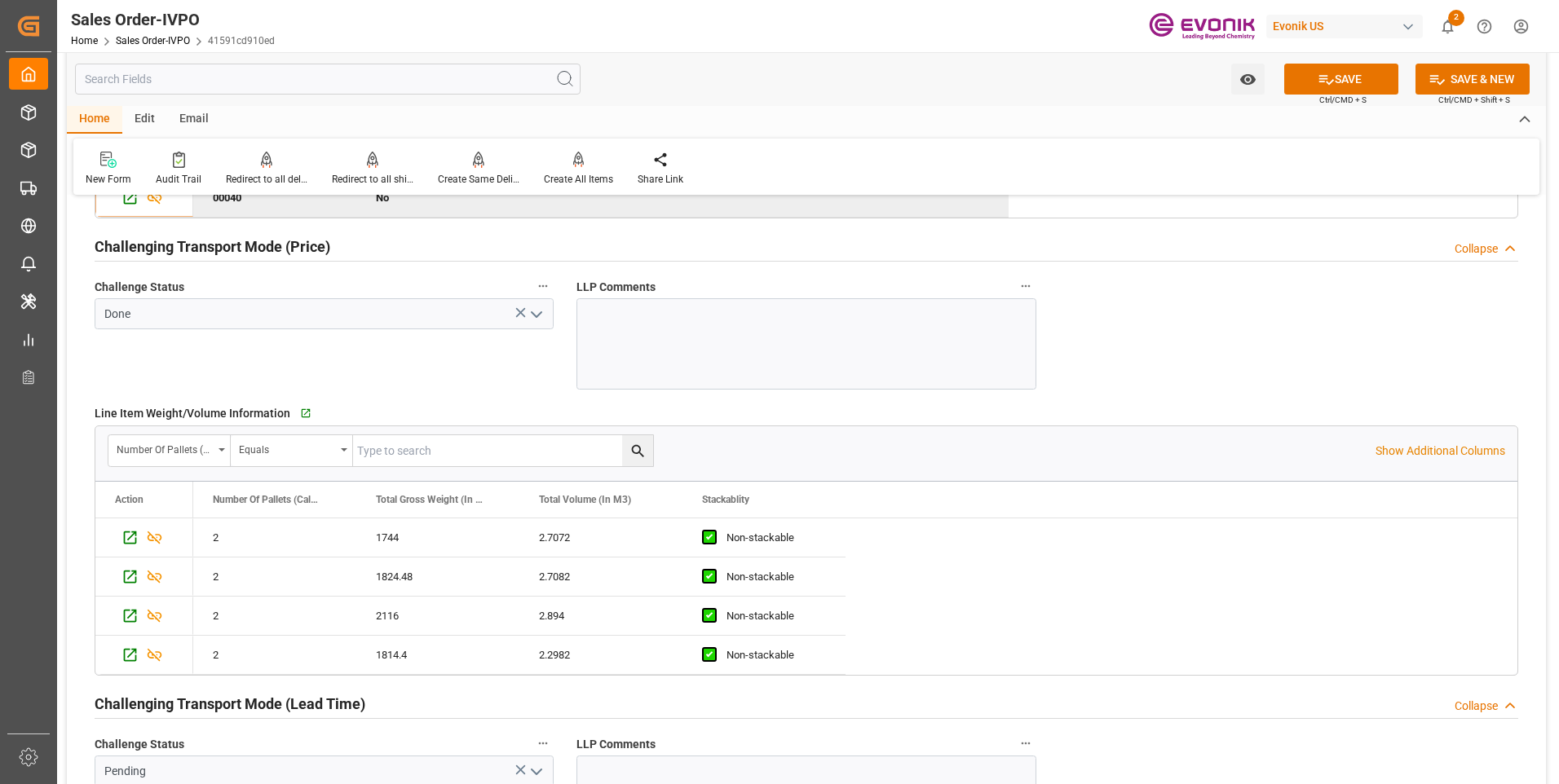
scroll to position [2853, 0]
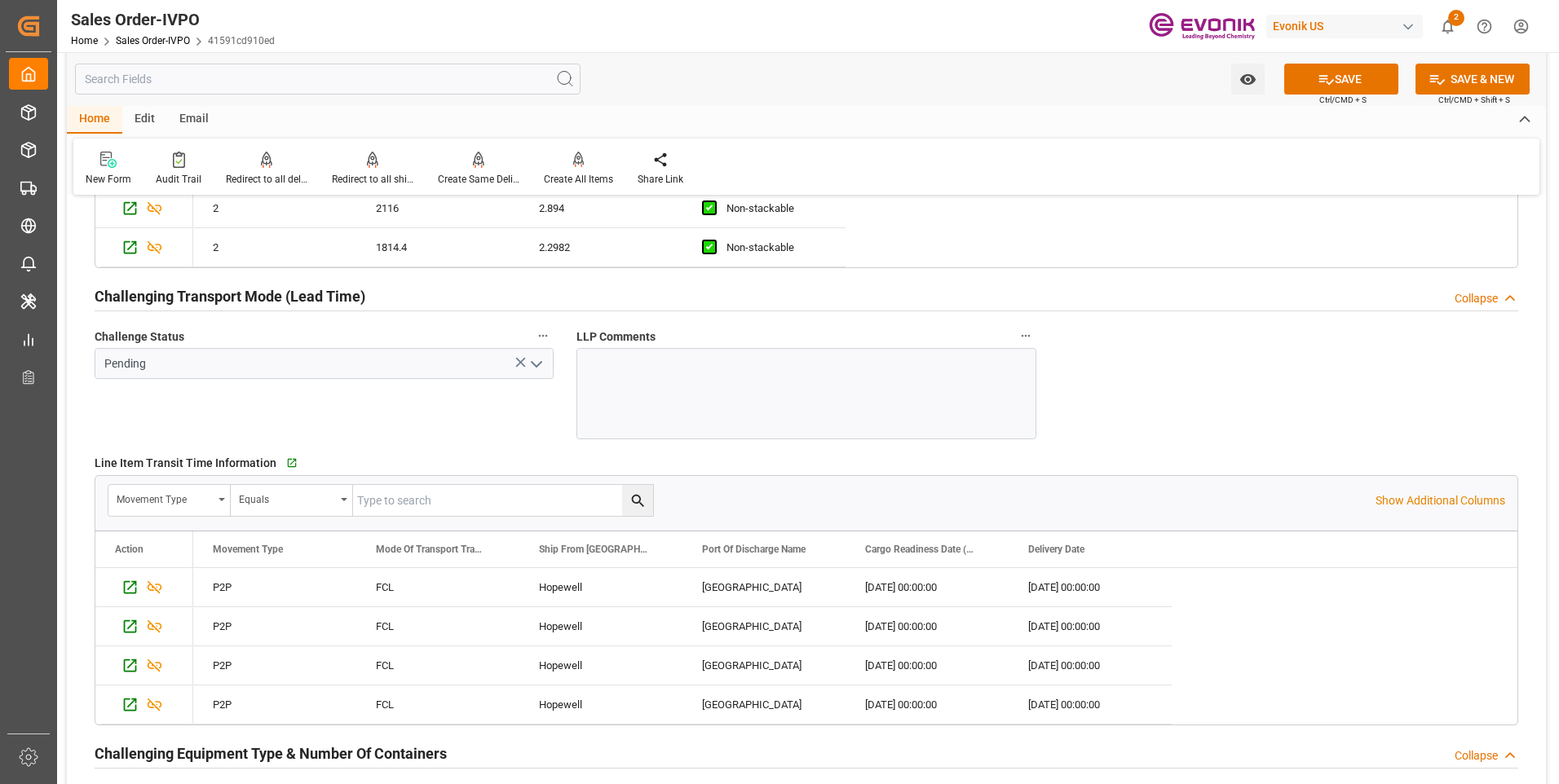
click at [539, 366] on icon "open menu" at bounding box center [537, 364] width 19 height 19
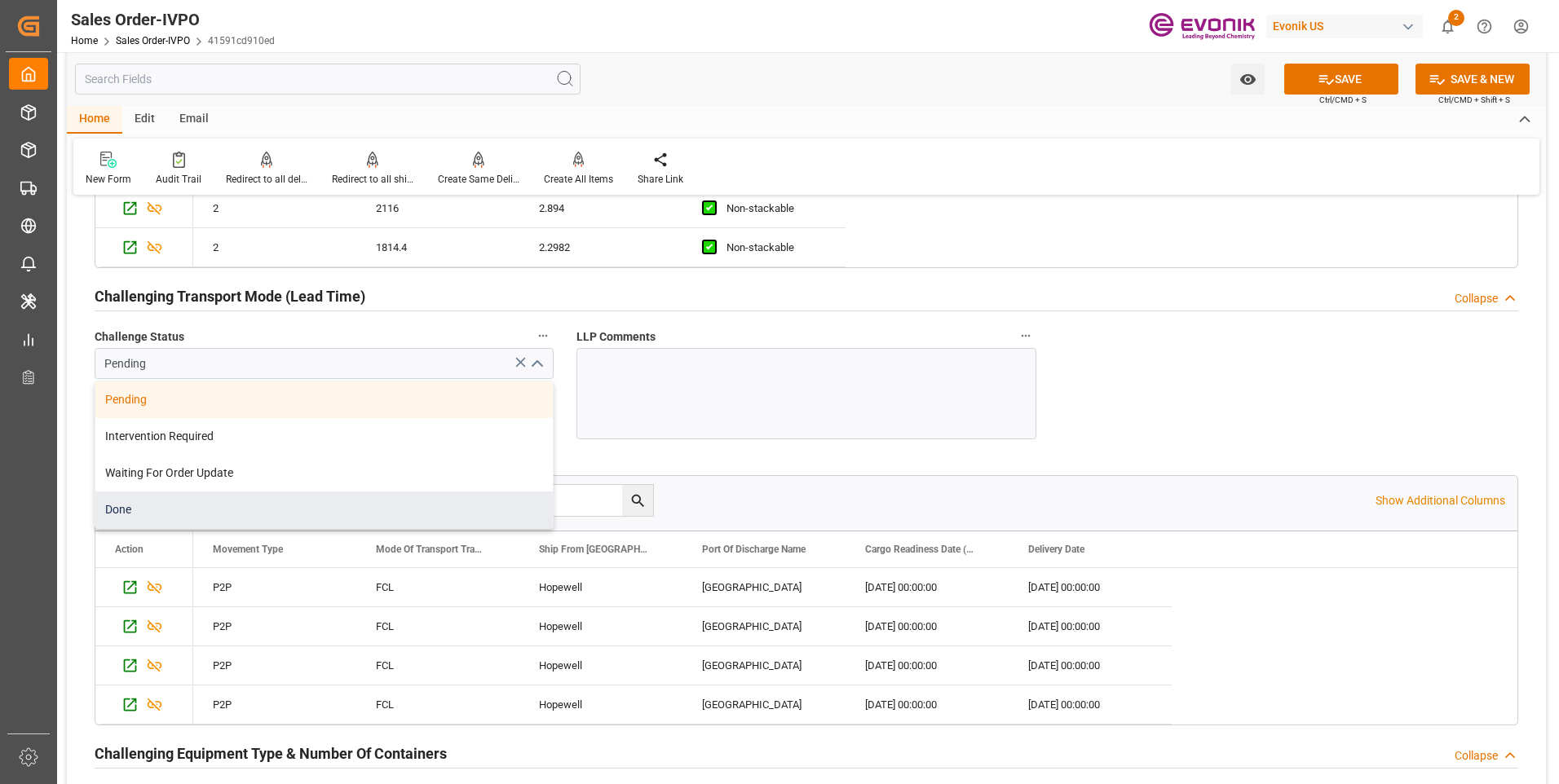
click at [155, 508] on div "Done" at bounding box center [324, 509] width 457 height 37
type input "Done"
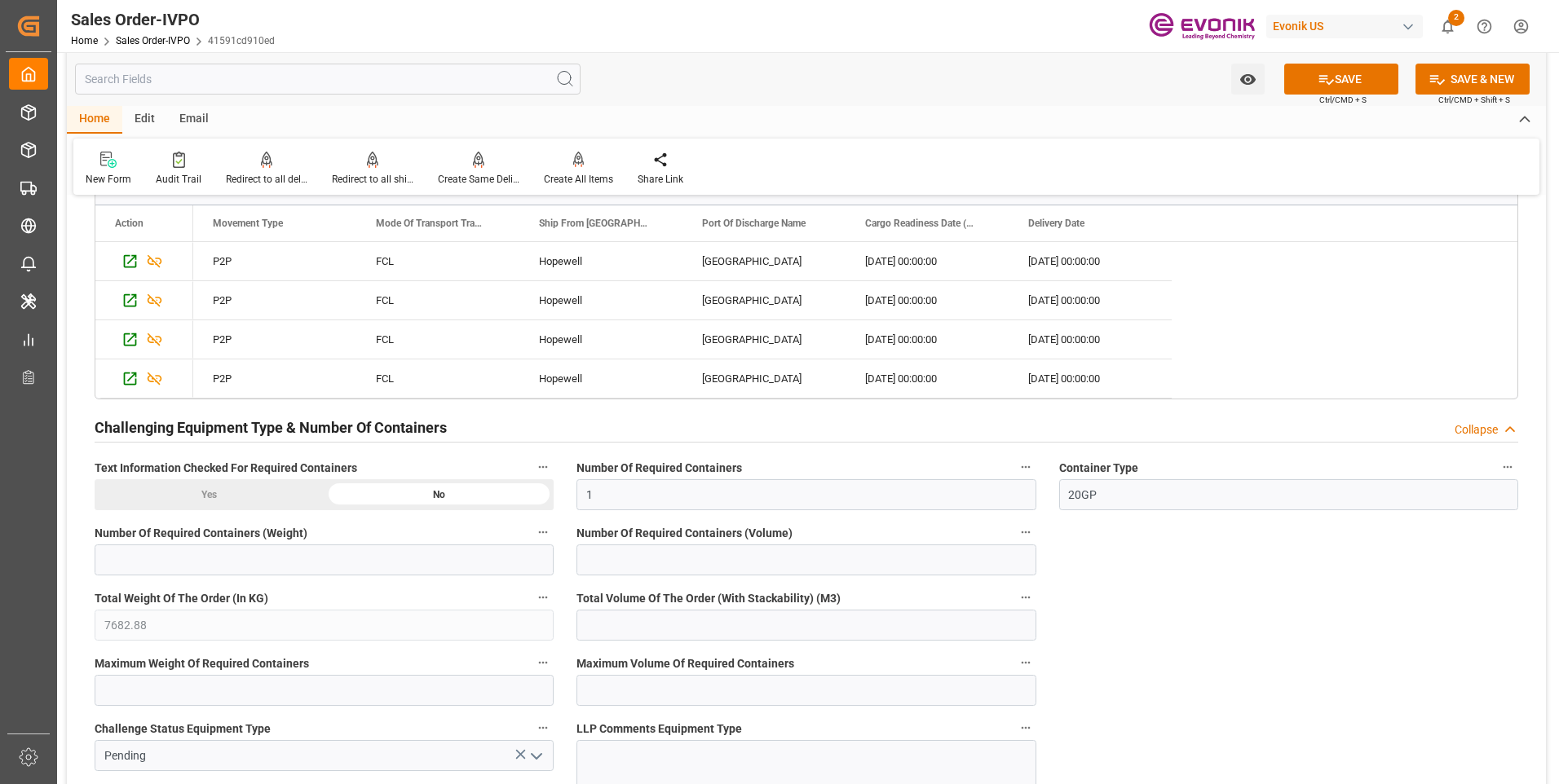
scroll to position [3260, 0]
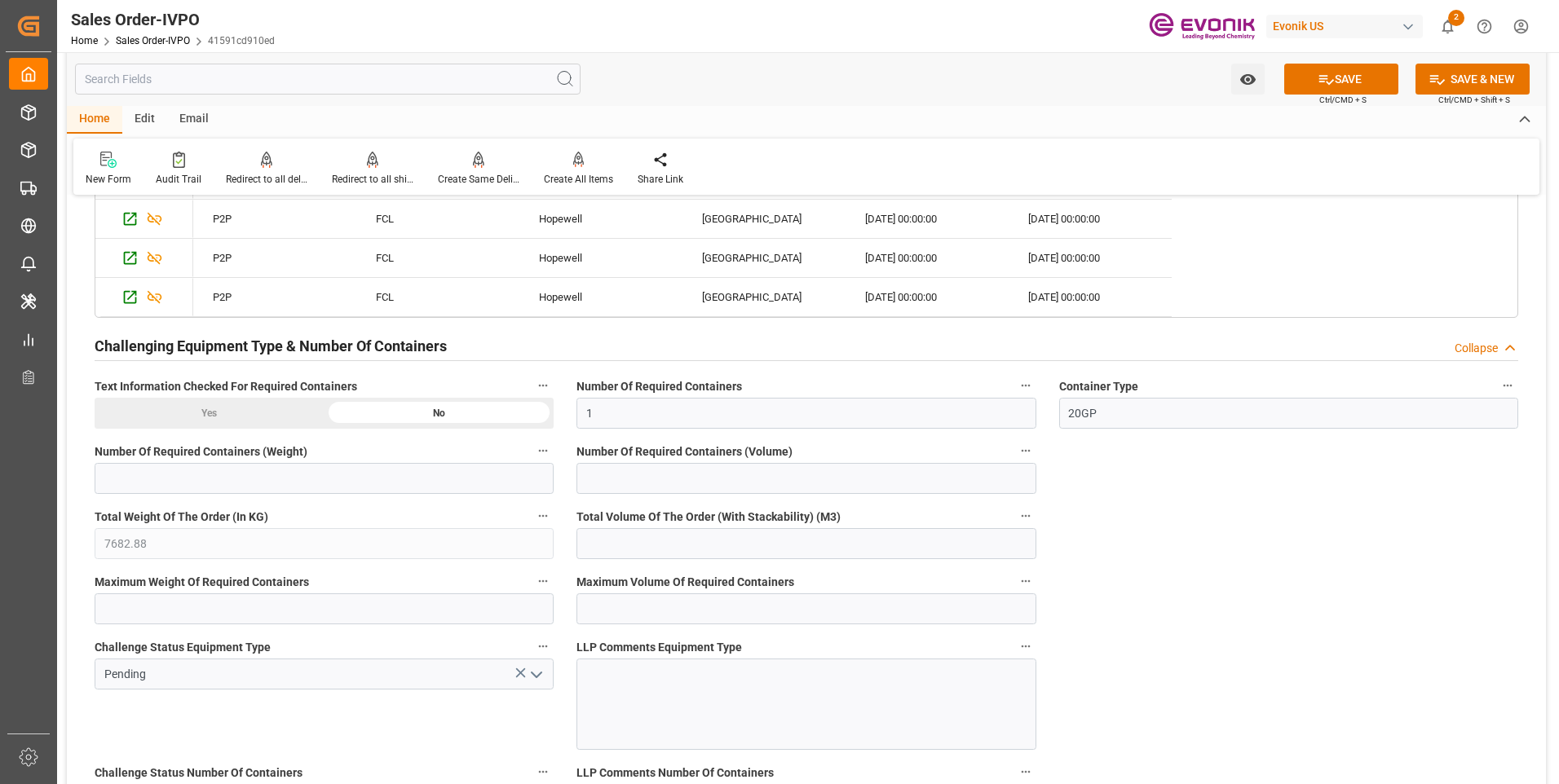
click at [280, 409] on div "Yes" at bounding box center [209, 413] width 230 height 31
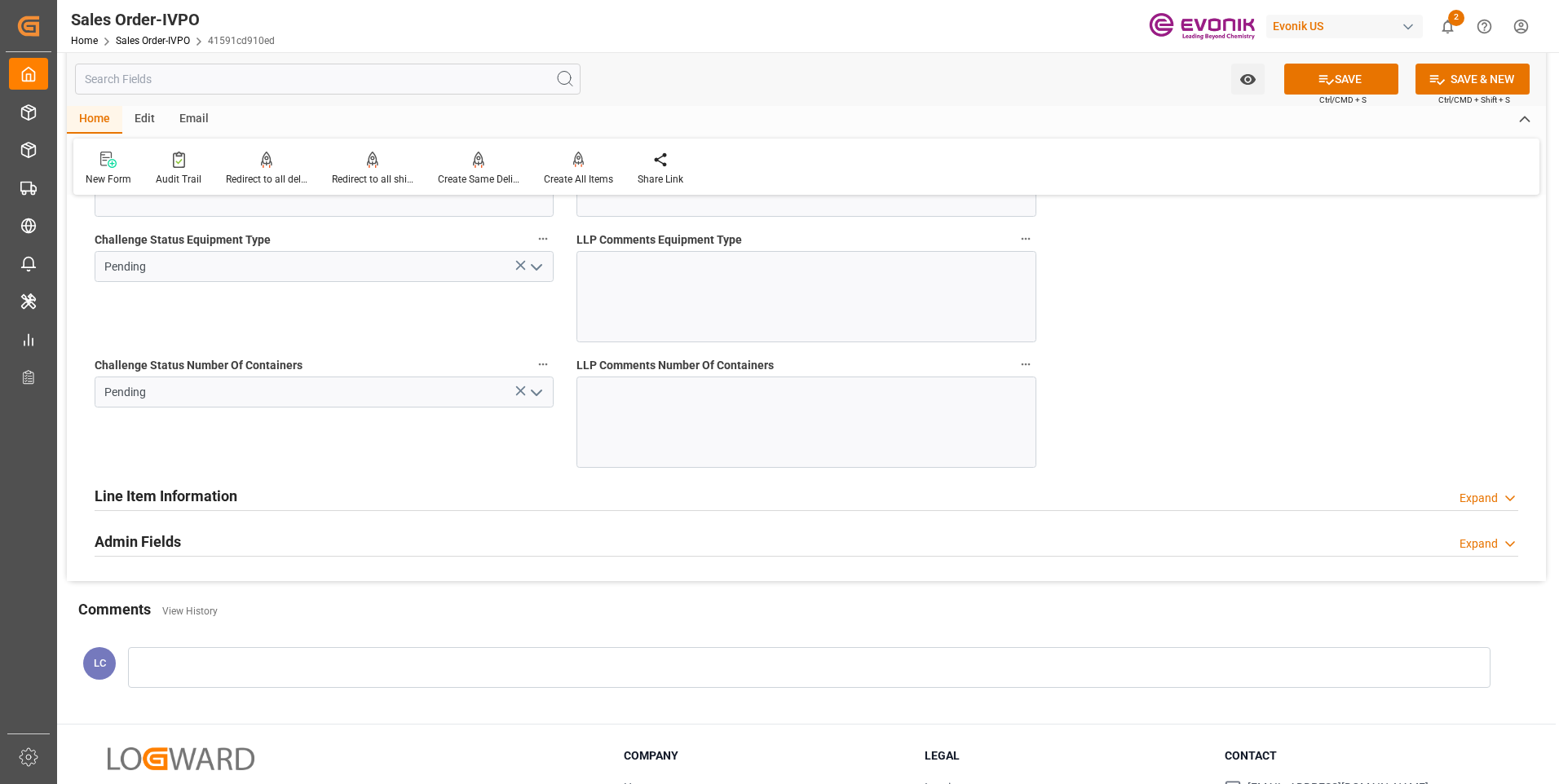
click at [542, 267] on icon "open menu" at bounding box center [537, 267] width 19 height 19
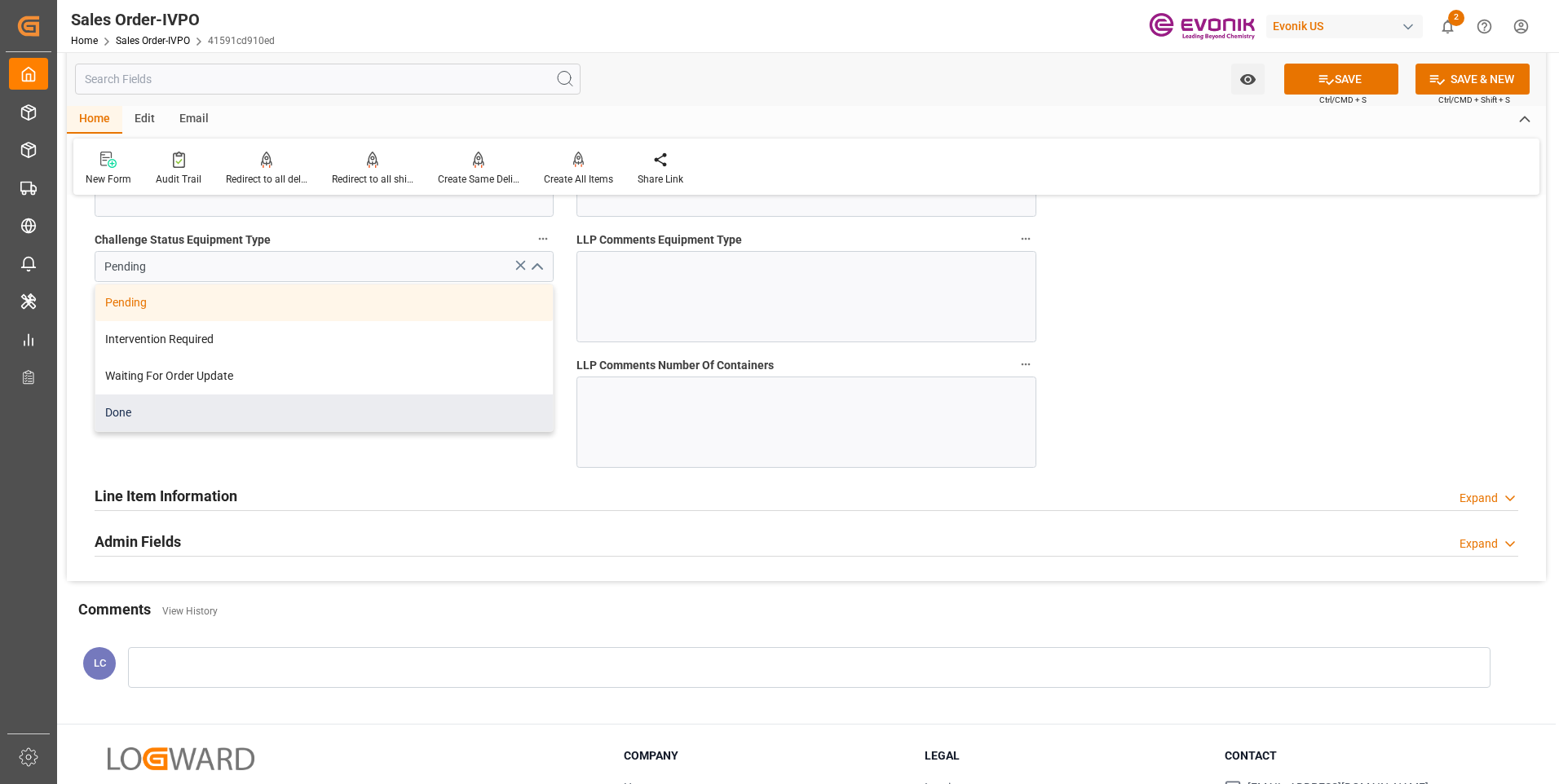
click at [172, 405] on div "Done" at bounding box center [324, 412] width 457 height 37
type input "Done"
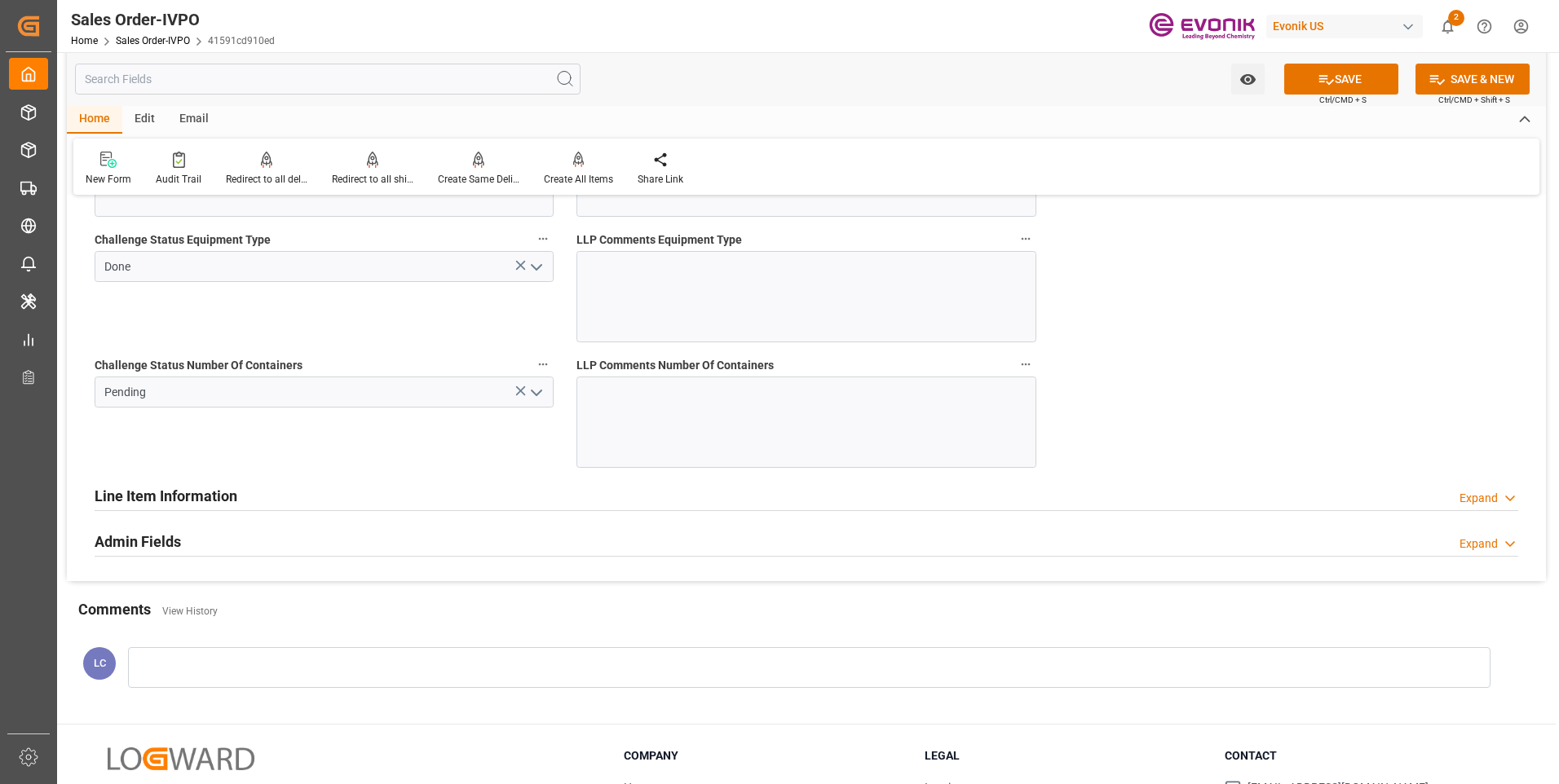
click at [536, 396] on icon "open menu" at bounding box center [537, 392] width 19 height 19
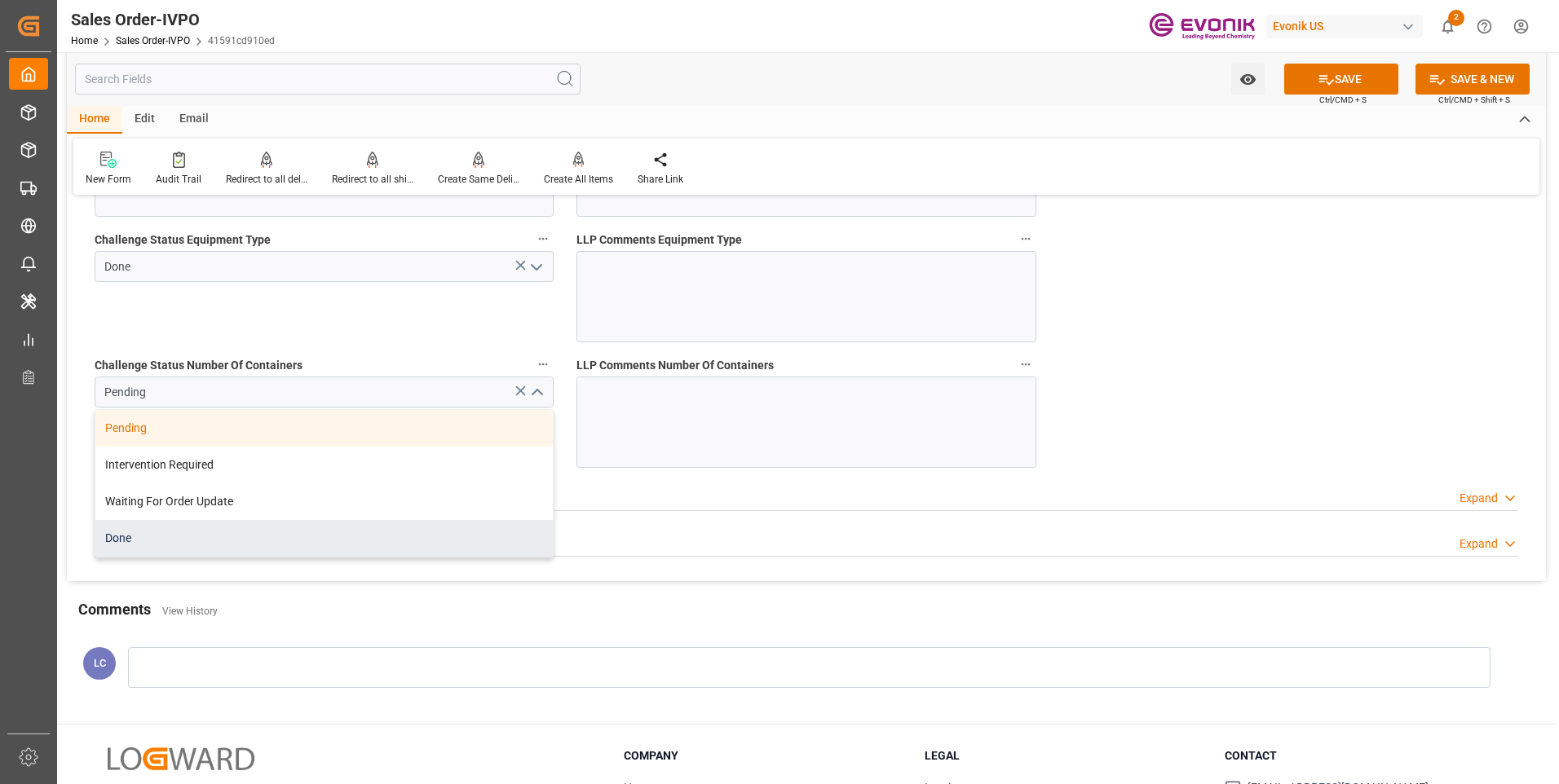
click at [147, 538] on div "Done" at bounding box center [324, 538] width 457 height 37
type input "Done"
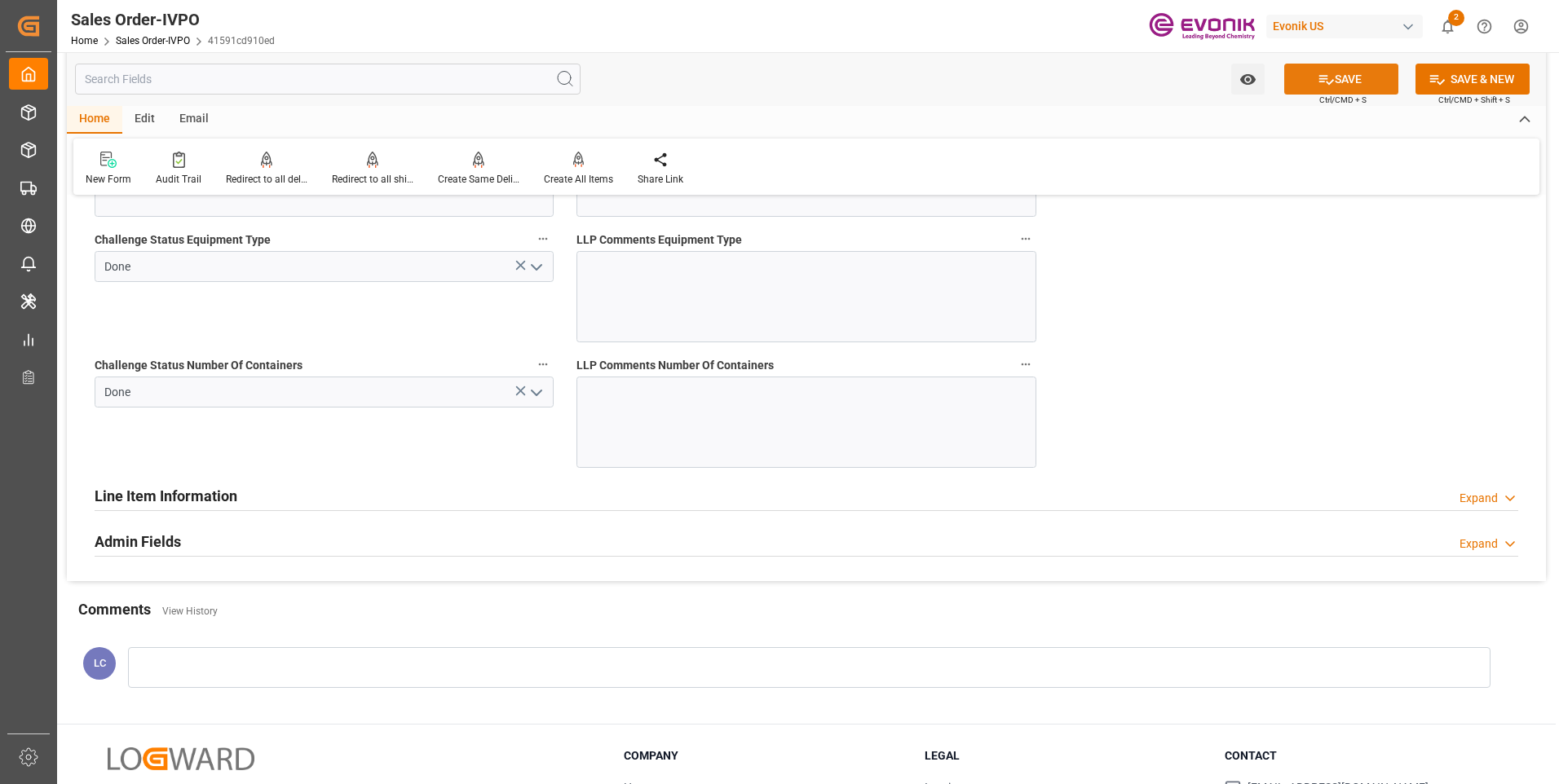
click at [1324, 69] on button "SAVE" at bounding box center [1341, 79] width 114 height 31
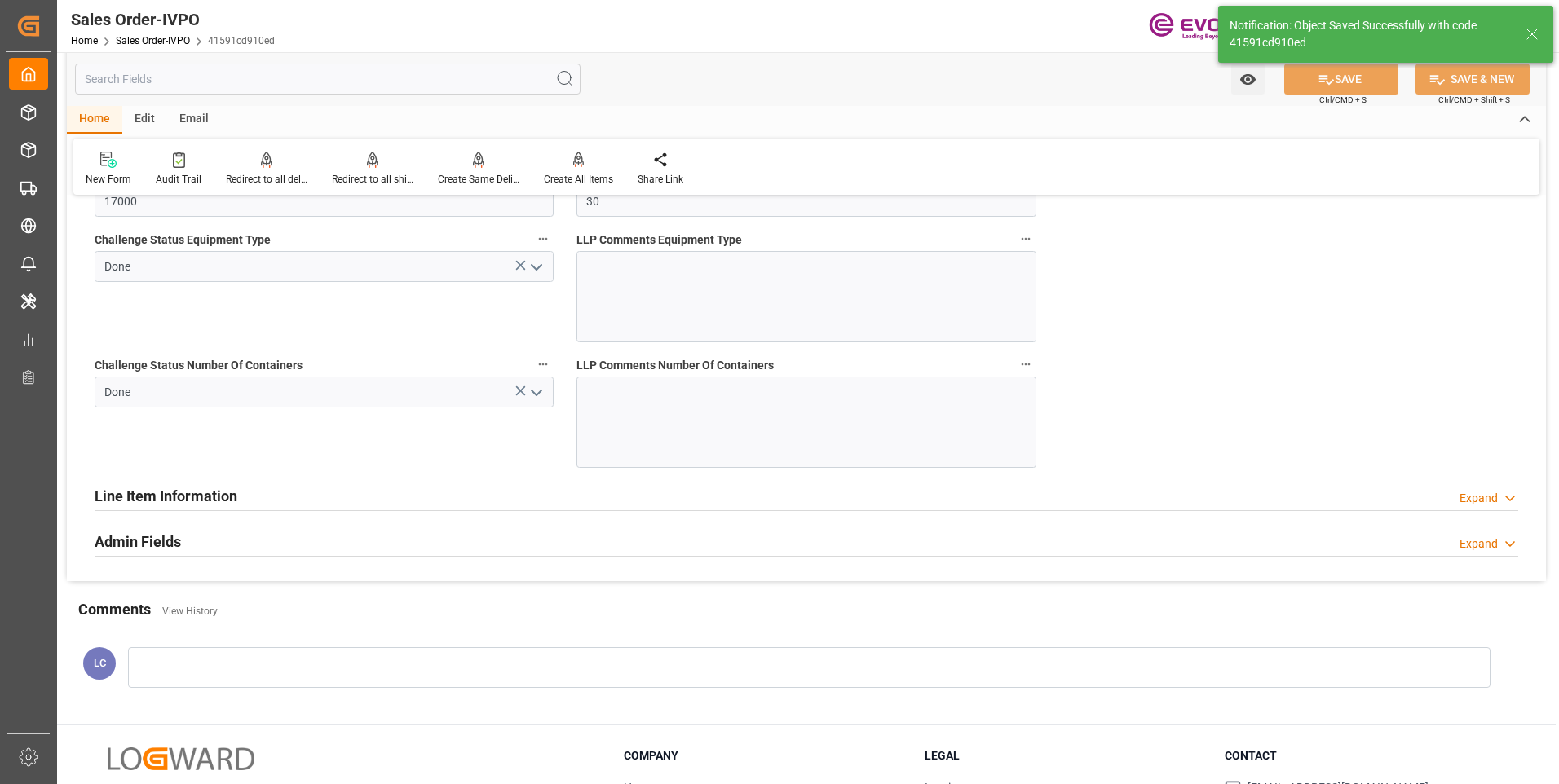
type input "25.08.2025 06:22"
type input "1"
type input "21.2152"
type input "17000"
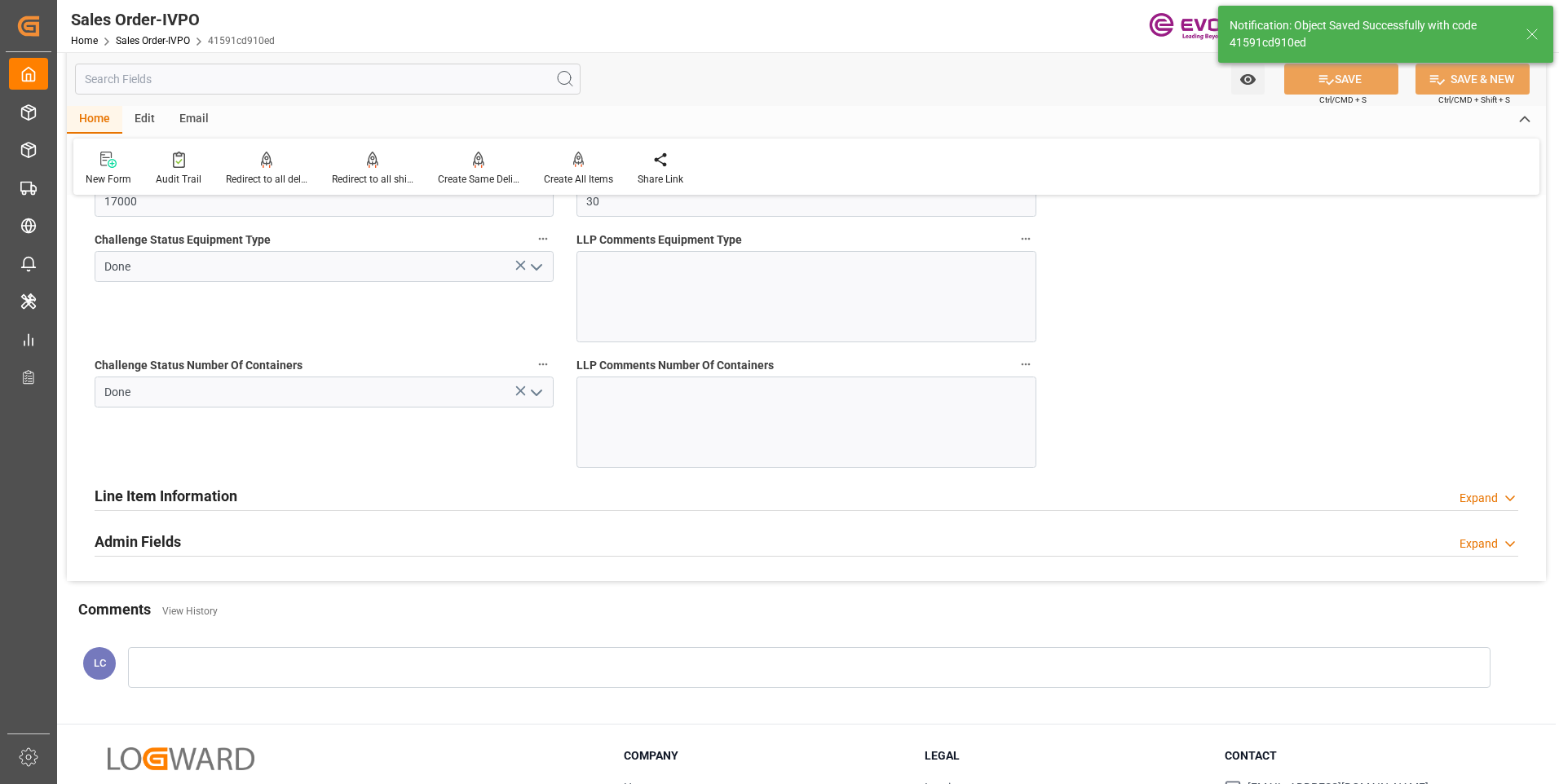
type input "30"
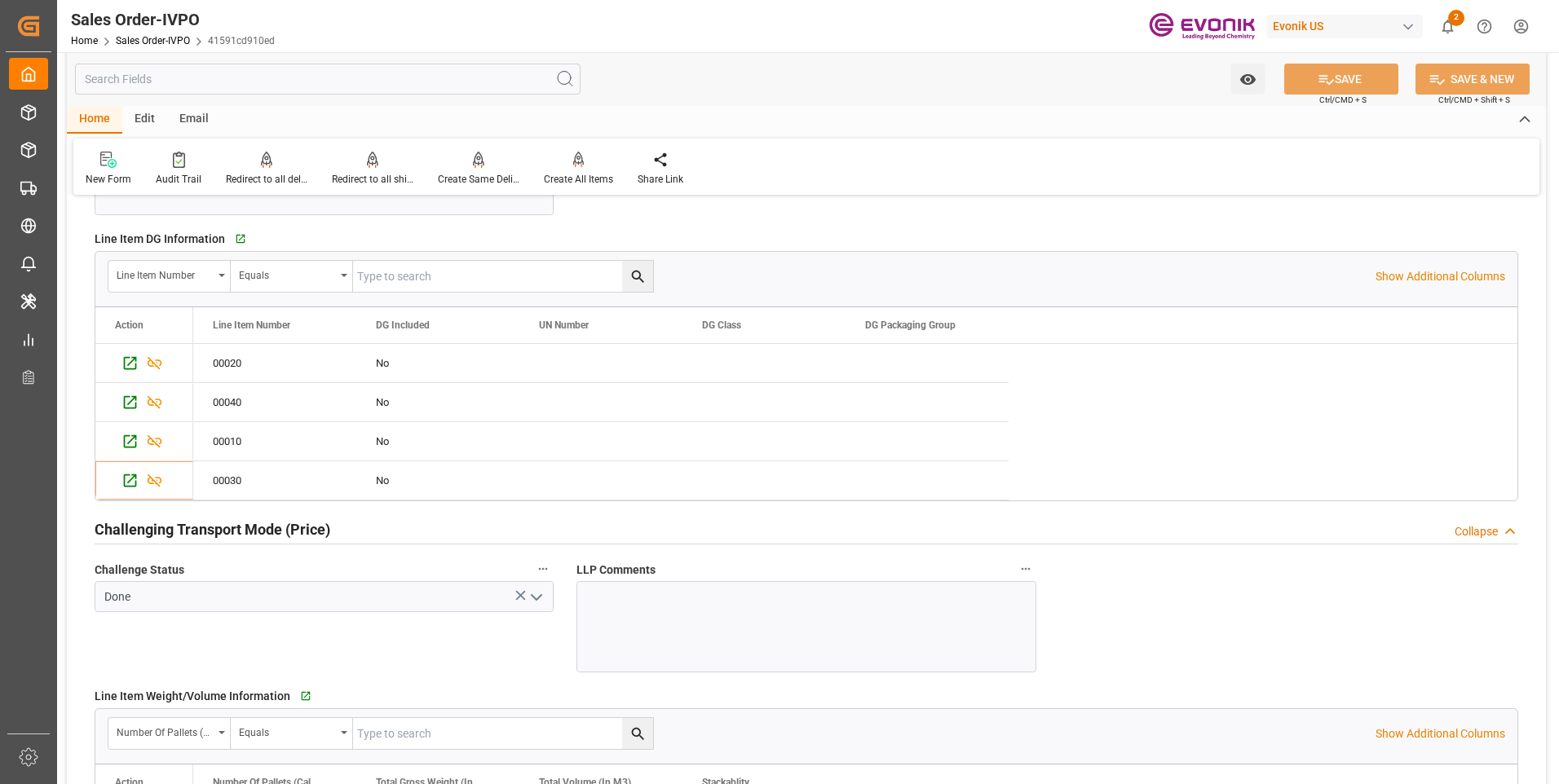
scroll to position [1836, 0]
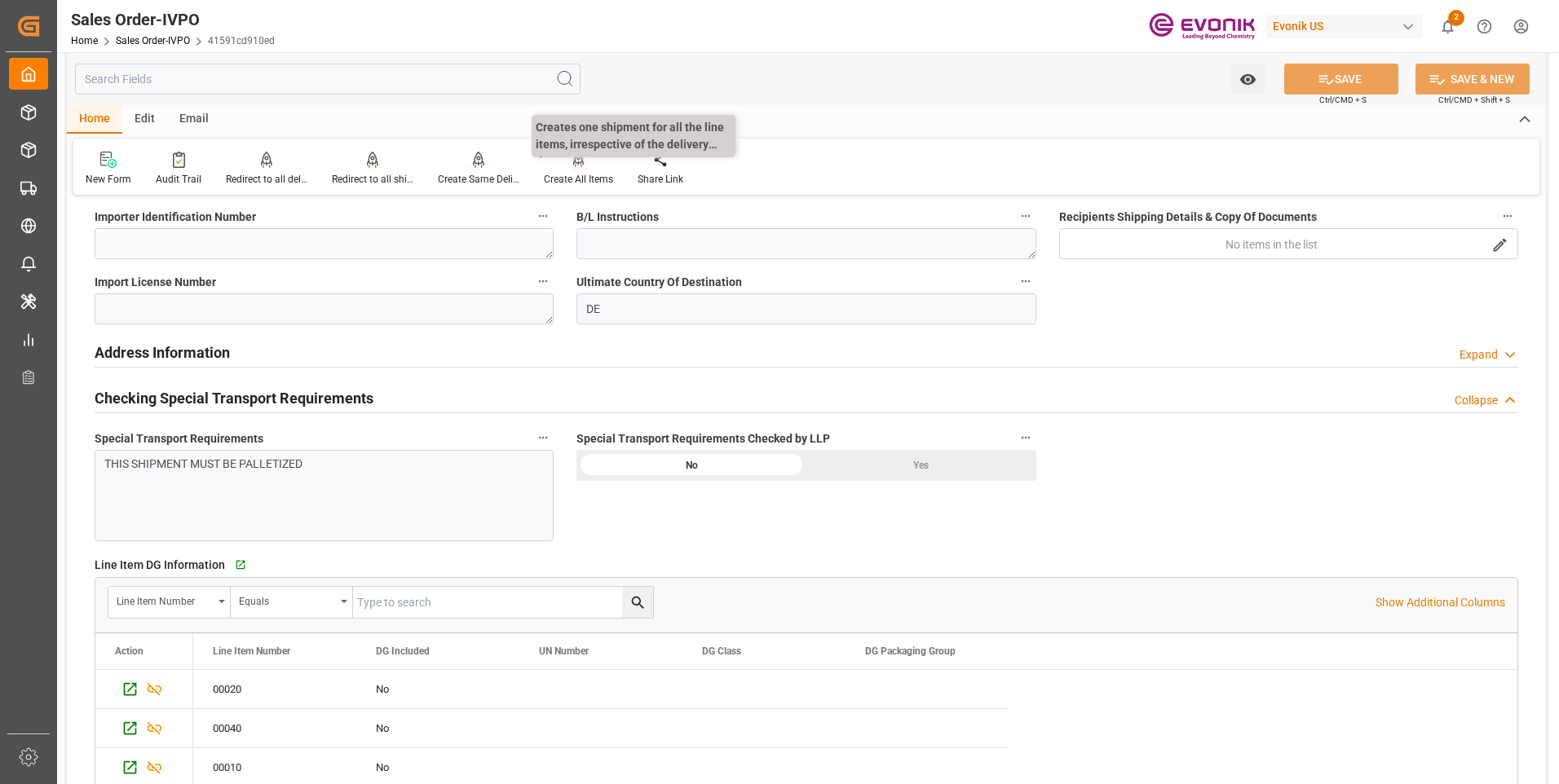
click at [573, 165] on icon at bounding box center [578, 160] width 11 height 17
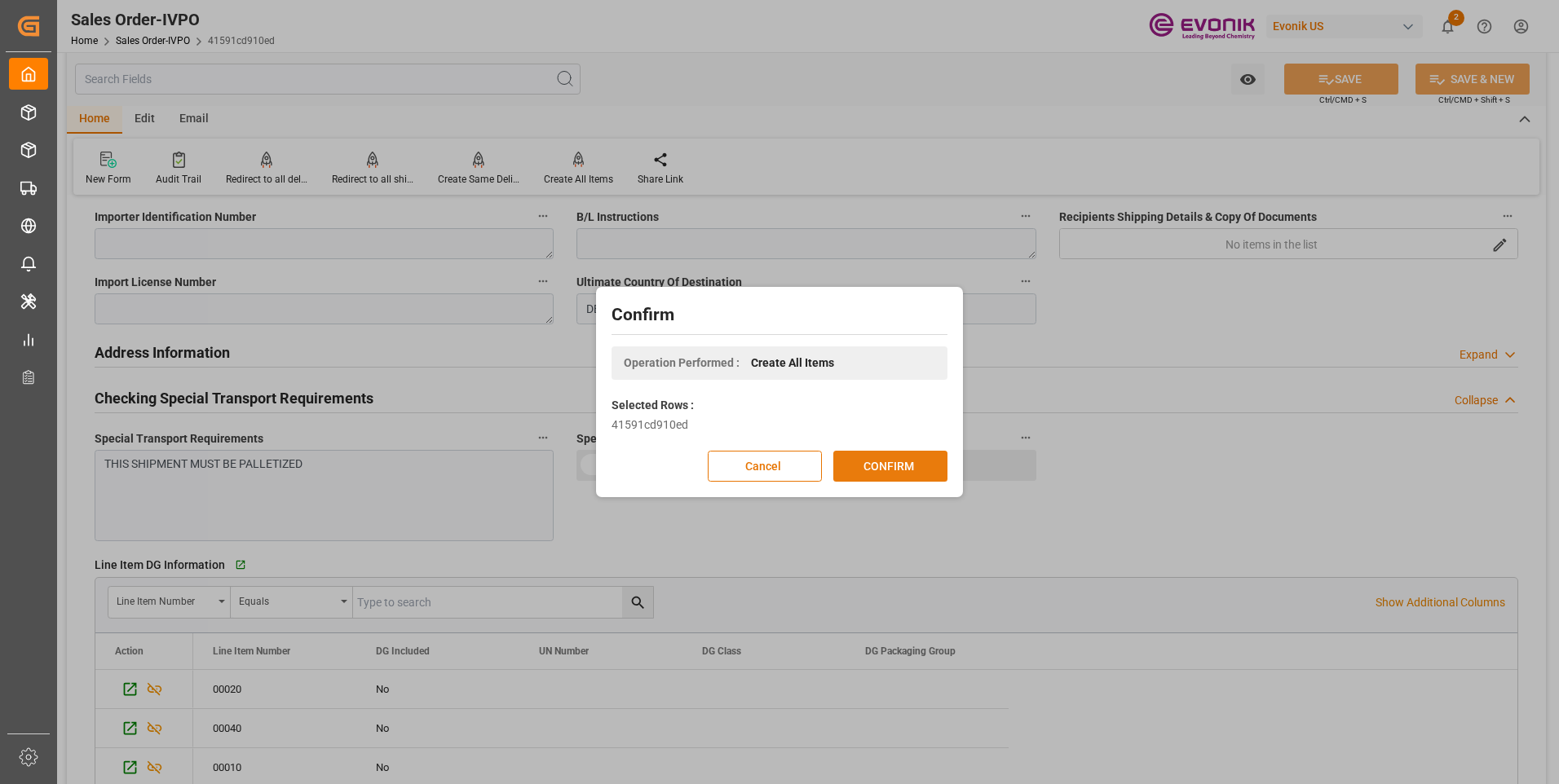
click at [910, 467] on button "CONFIRM" at bounding box center [890, 467] width 114 height 31
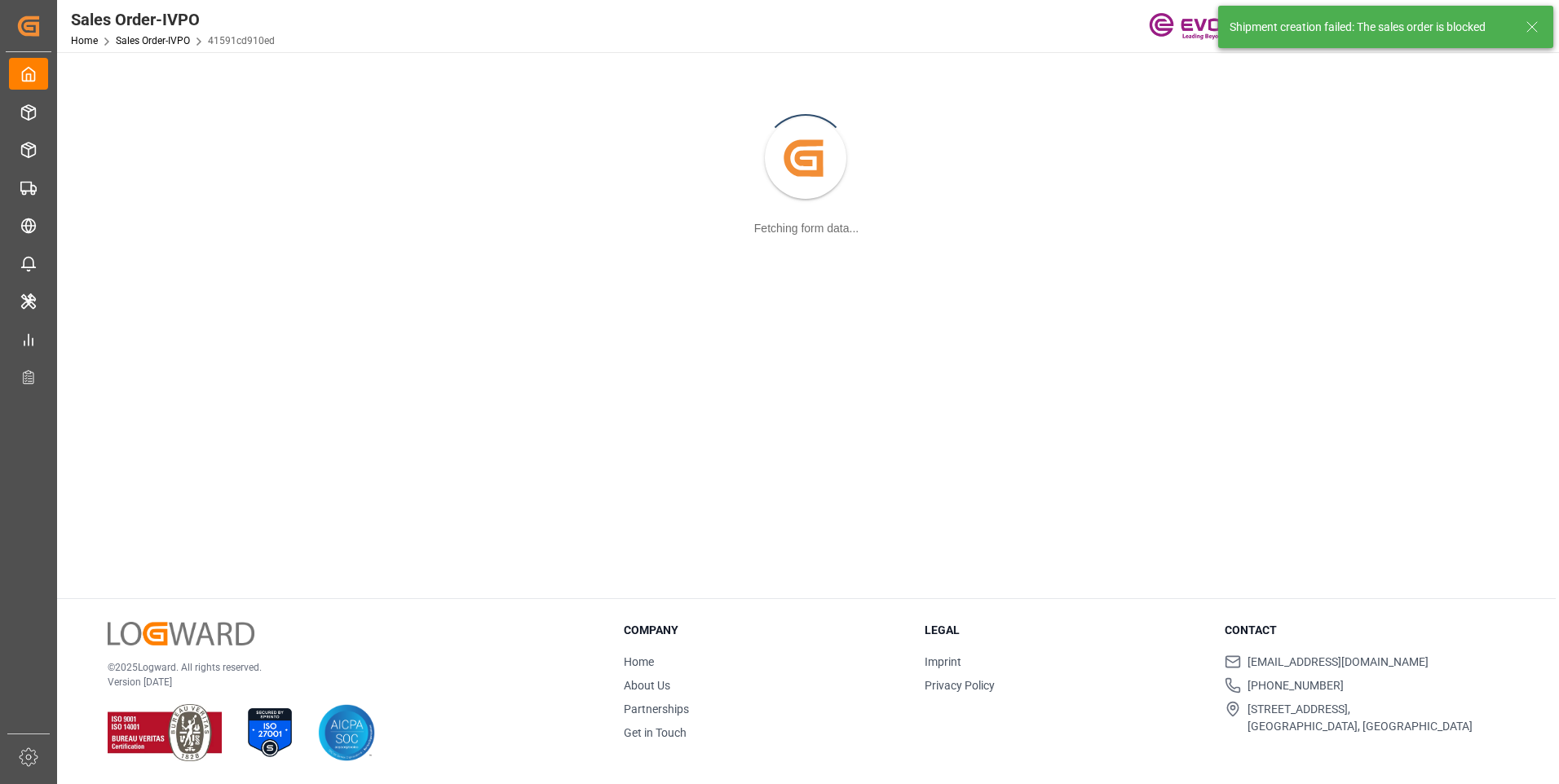
scroll to position [177, 0]
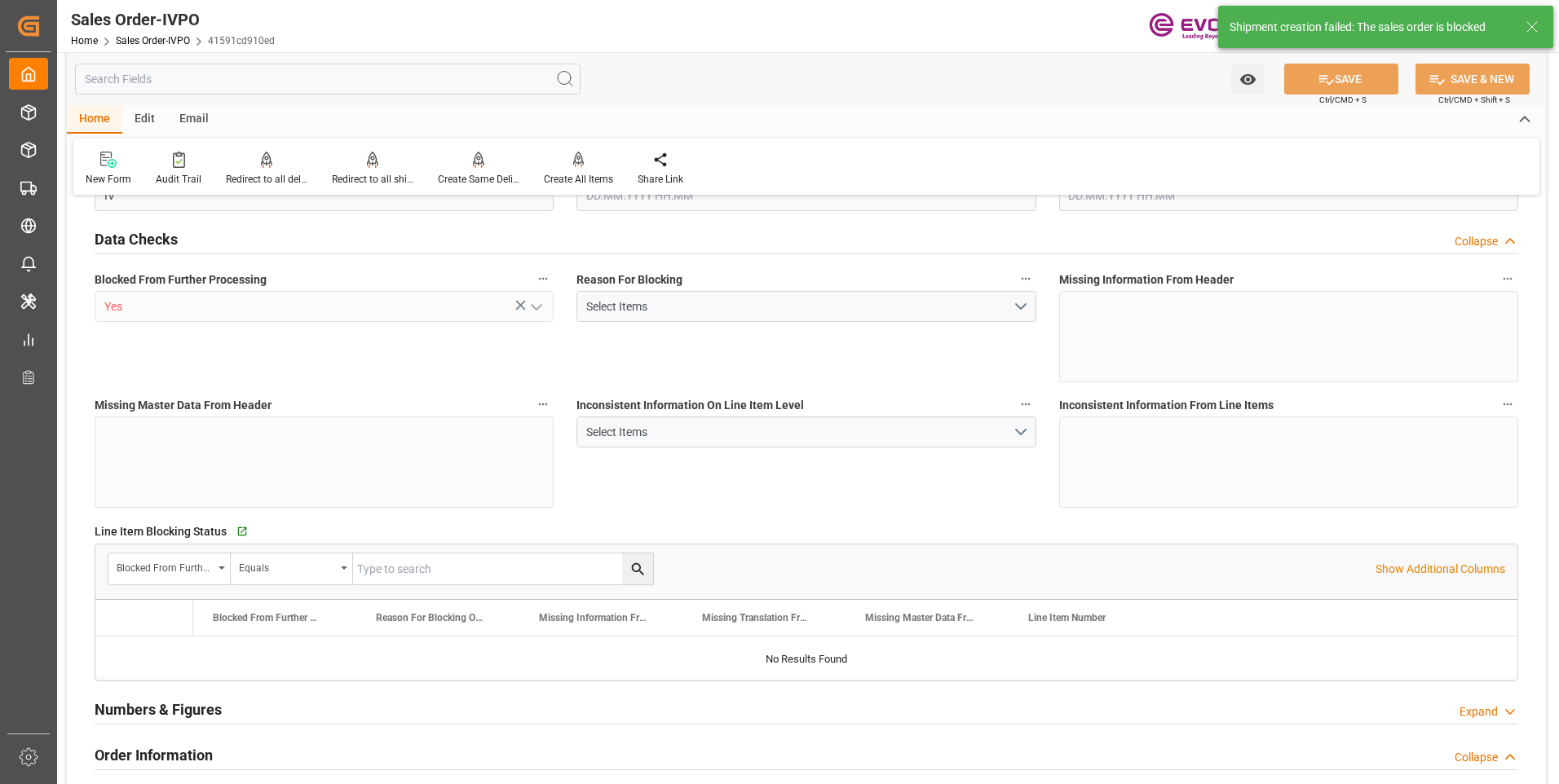
type input "NLRTM"
type input "0"
type input "1"
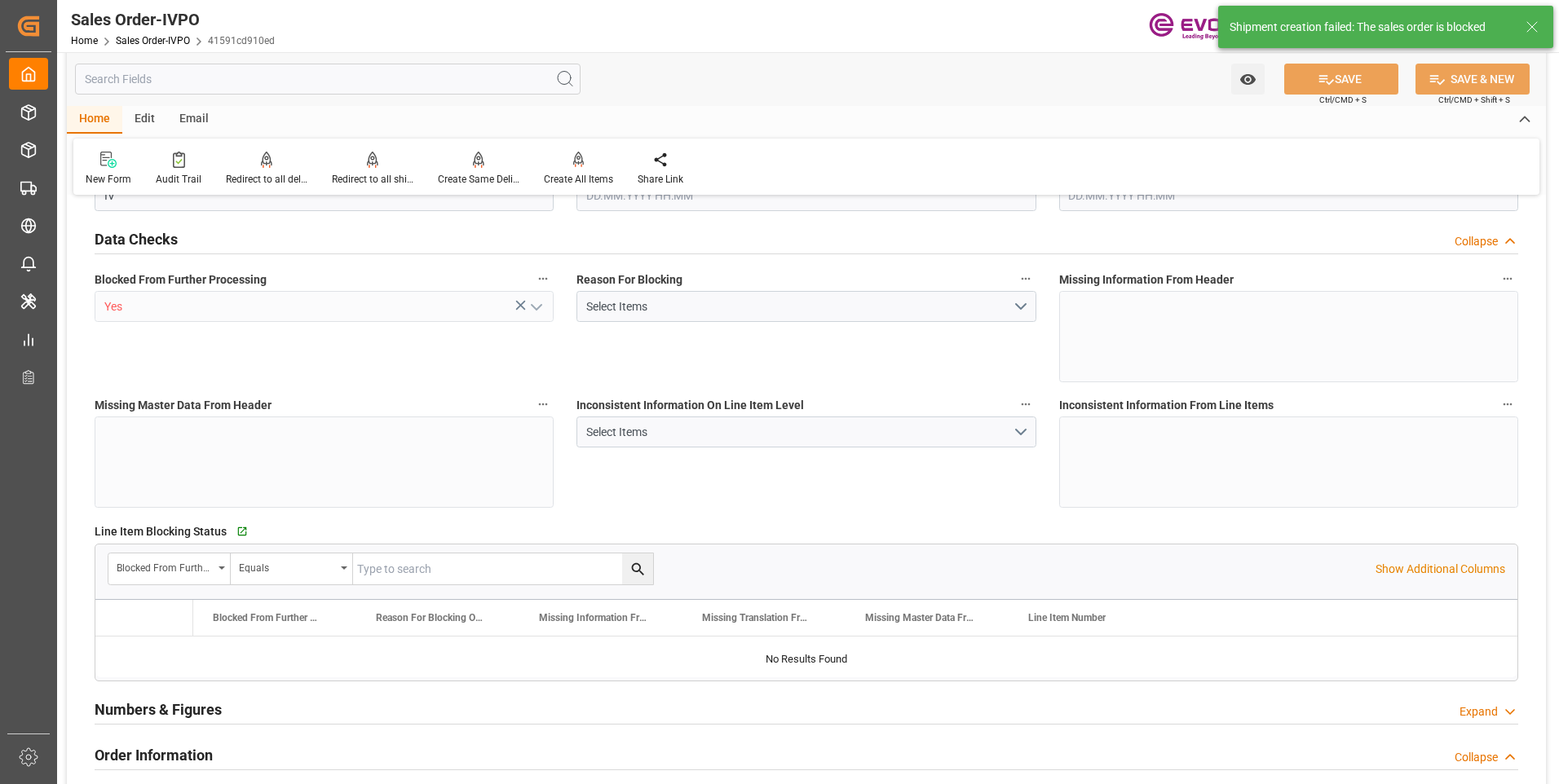
type input "7682.88"
type input "21.2152"
type input "17000"
type input "30"
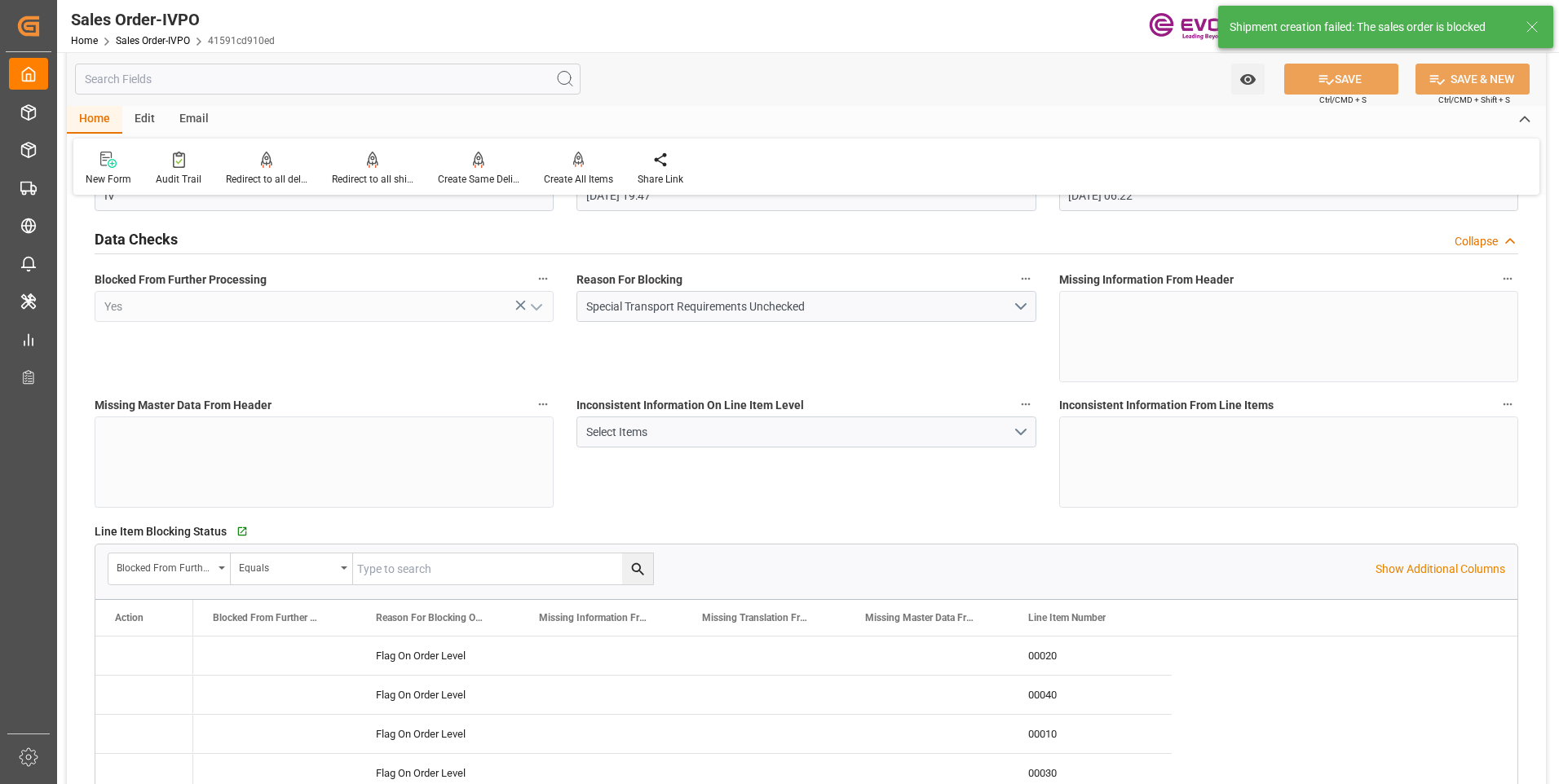
type input "22.08.2025 19:47"
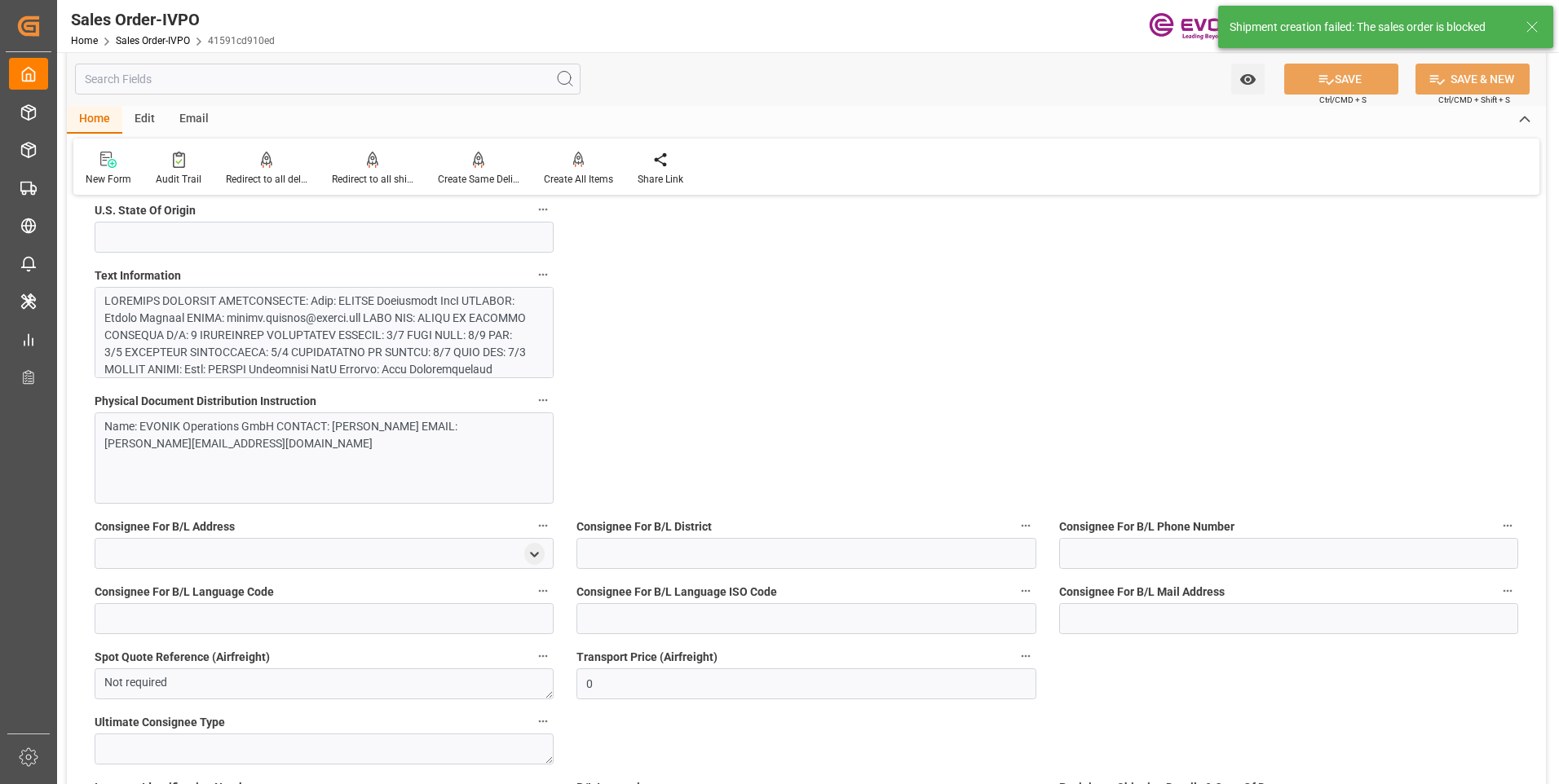
scroll to position [1755, 0]
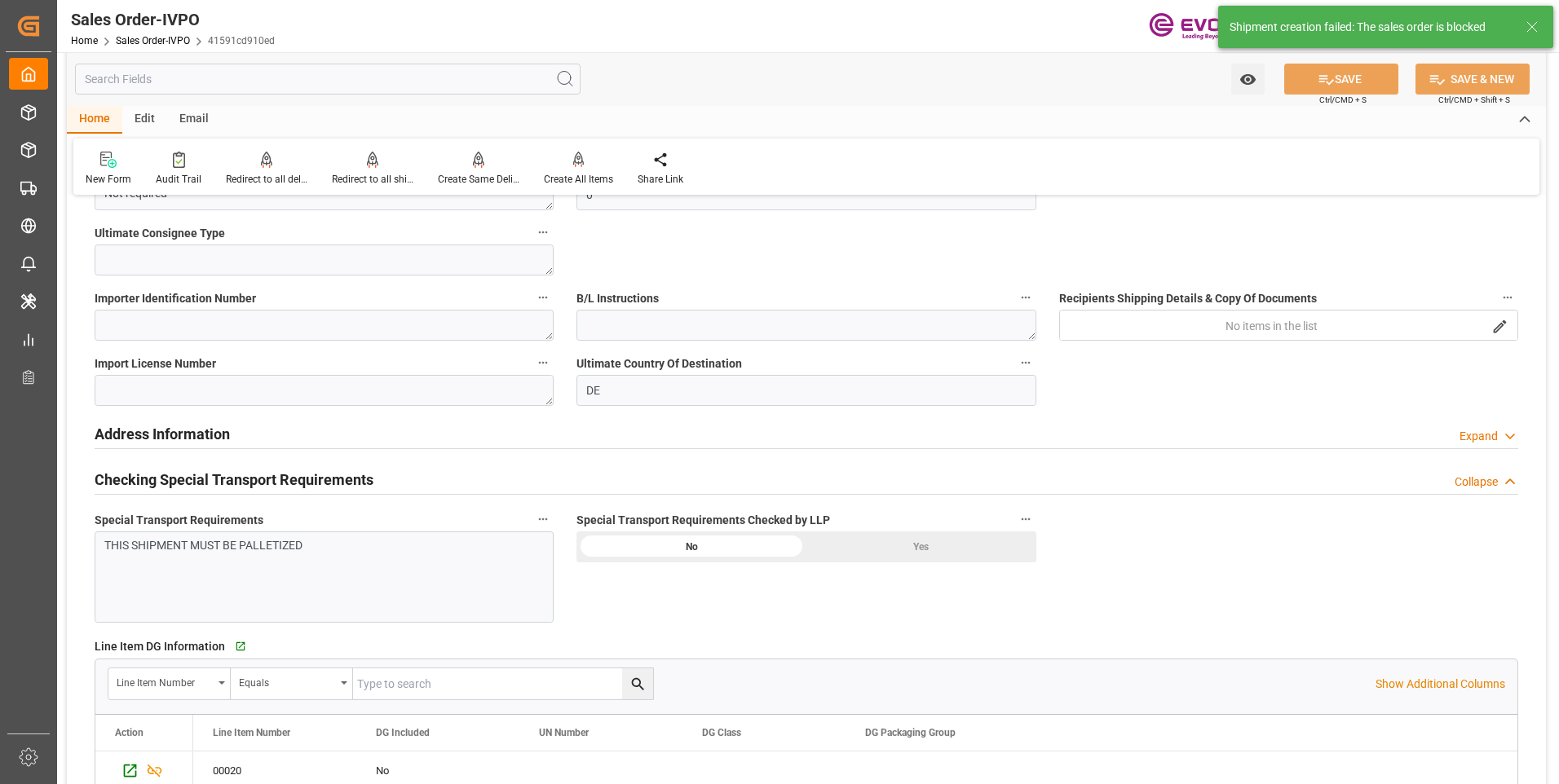
click at [872, 538] on div "Yes" at bounding box center [921, 547] width 230 height 31
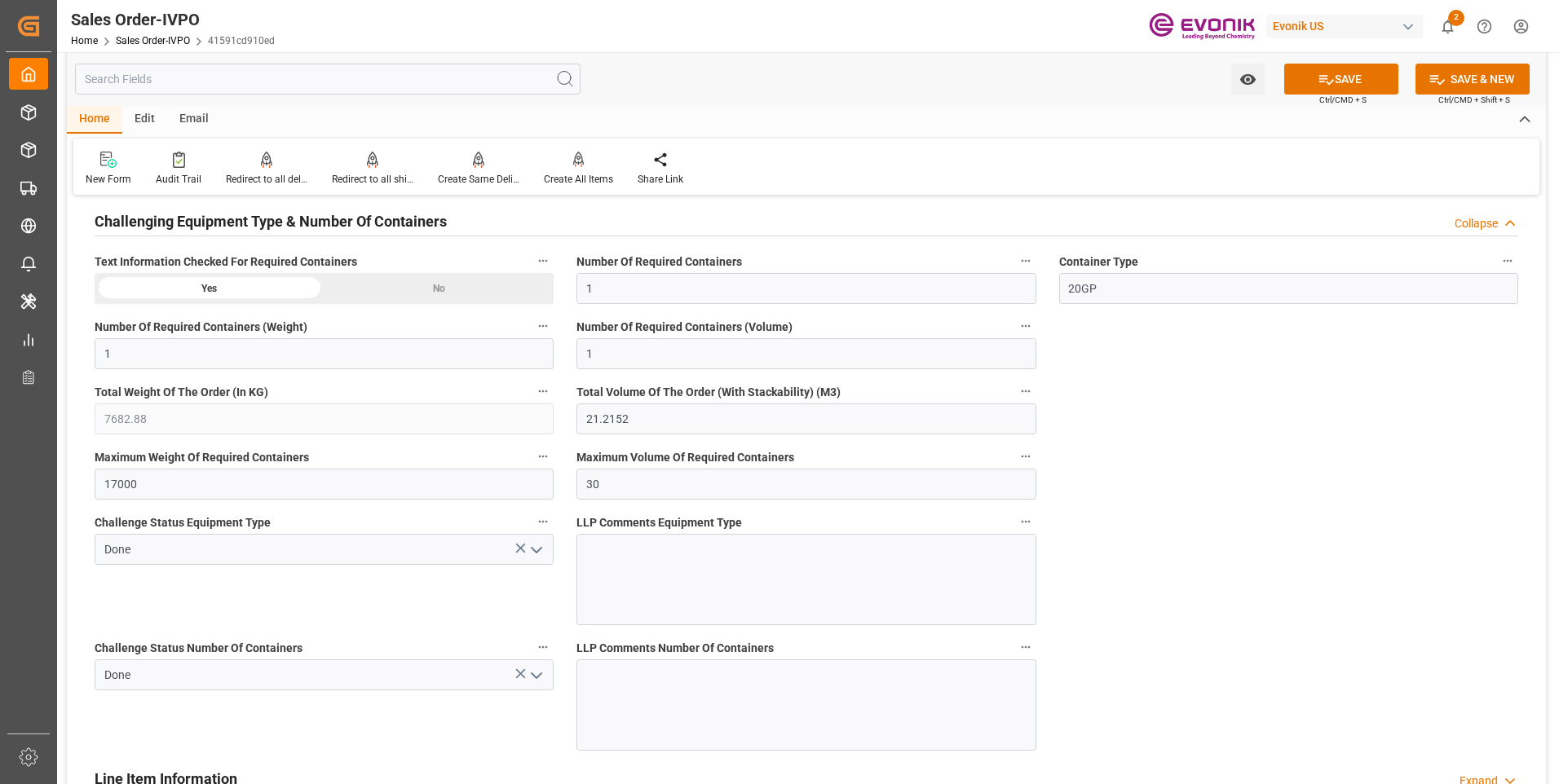
scroll to position [3711, 0]
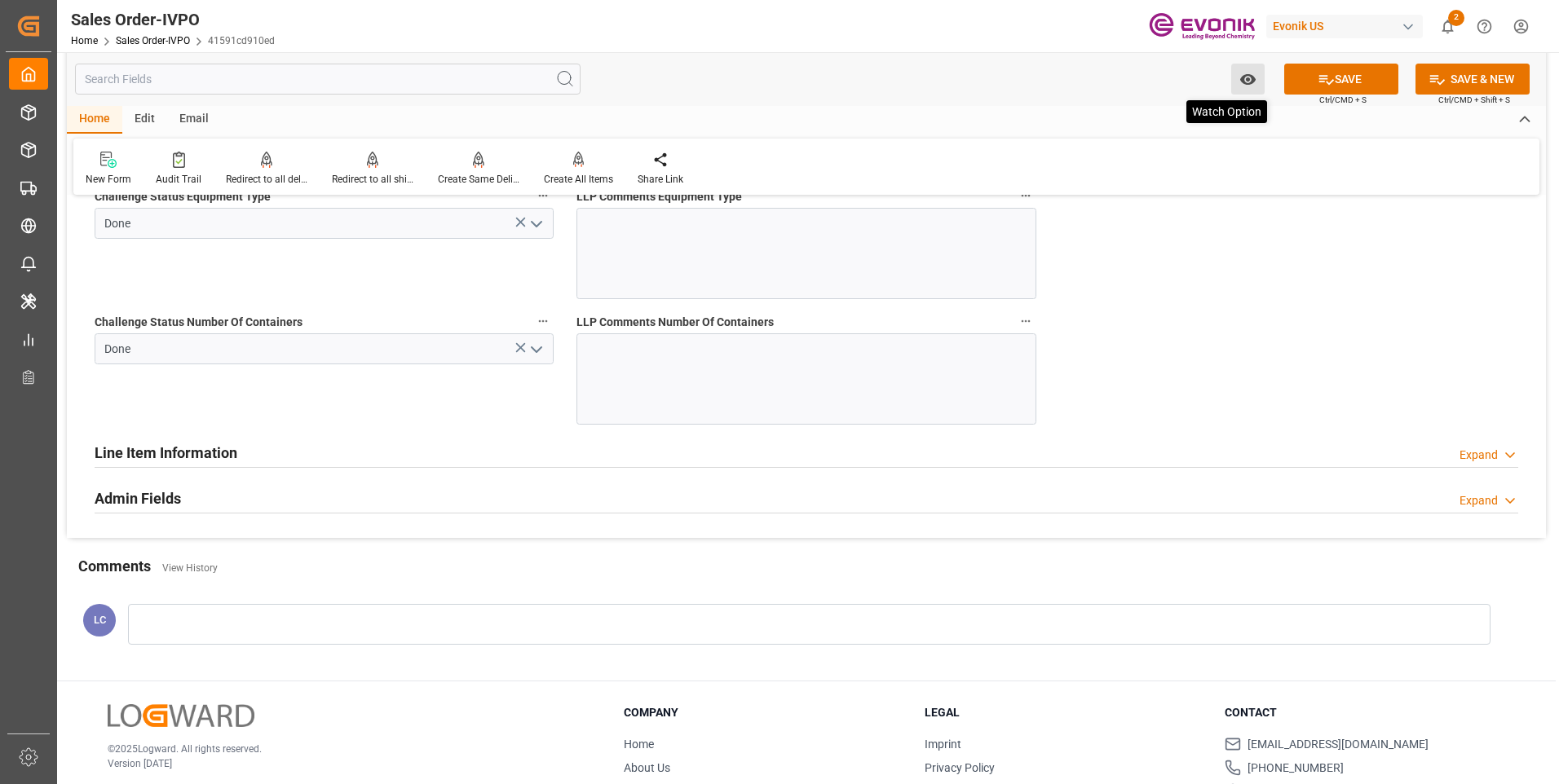
click at [1325, 78] on icon at bounding box center [1326, 79] width 17 height 17
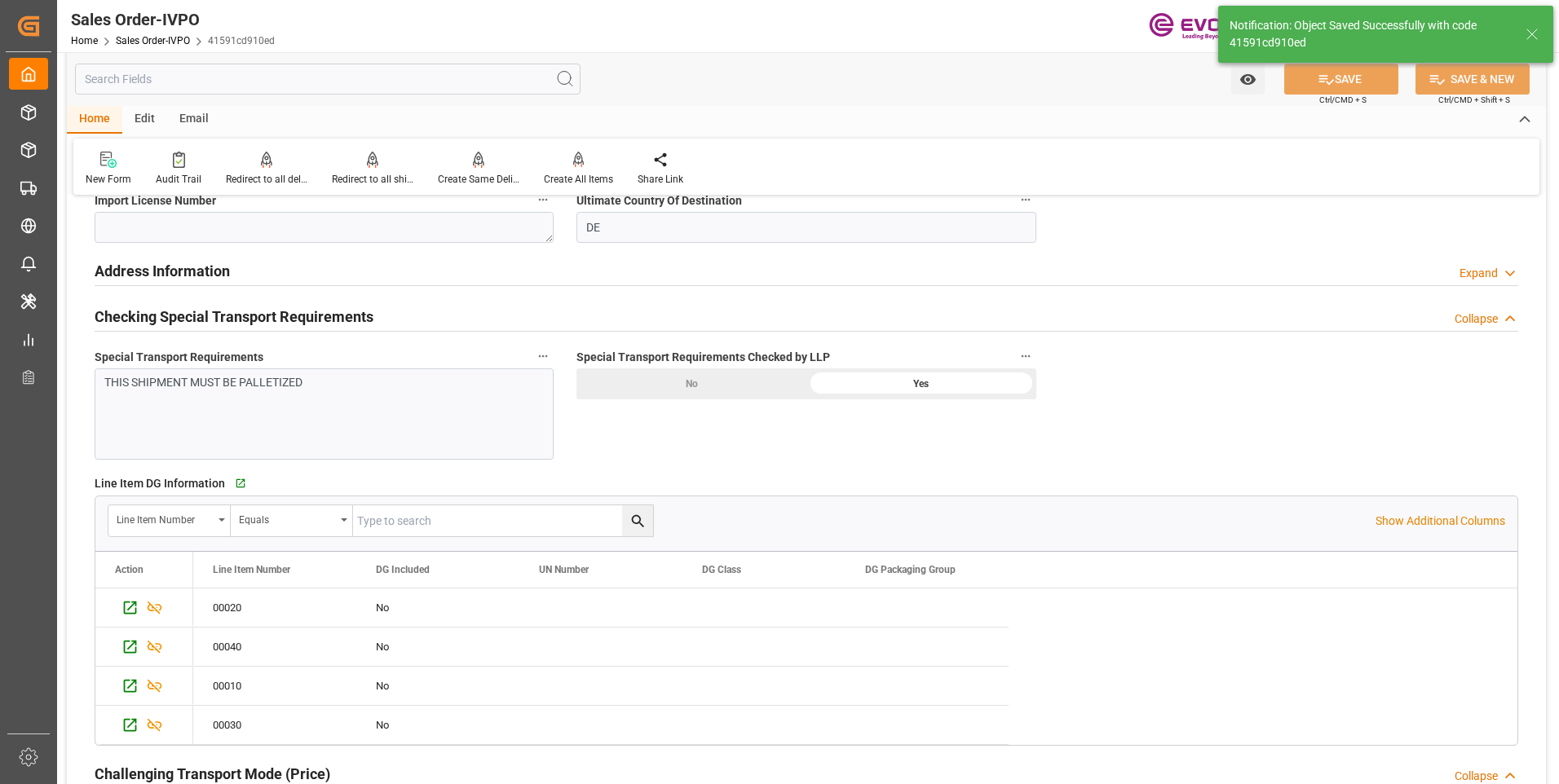
type input "25.08.2025 06:24"
type input "No"
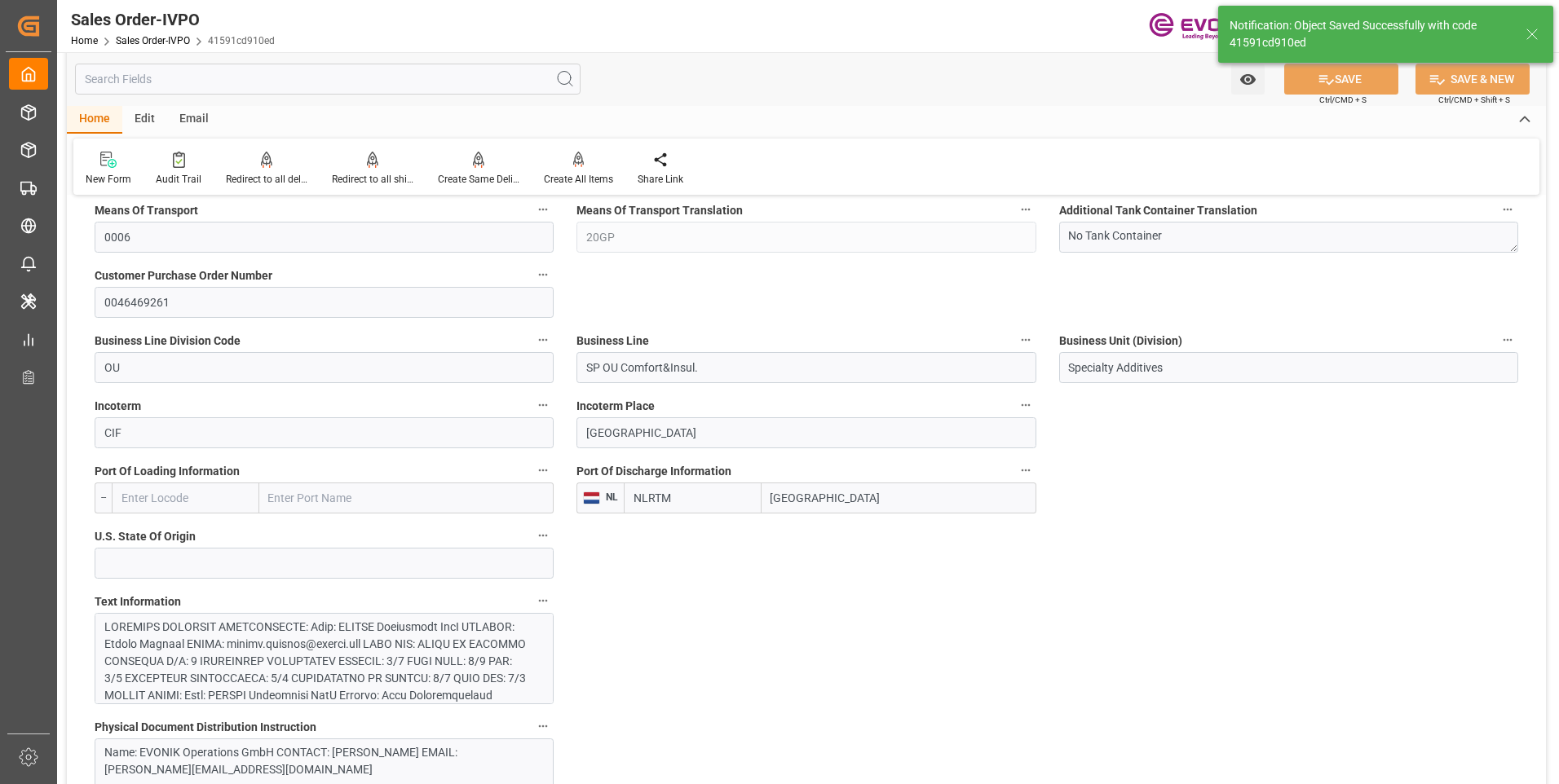
scroll to position [1102, 0]
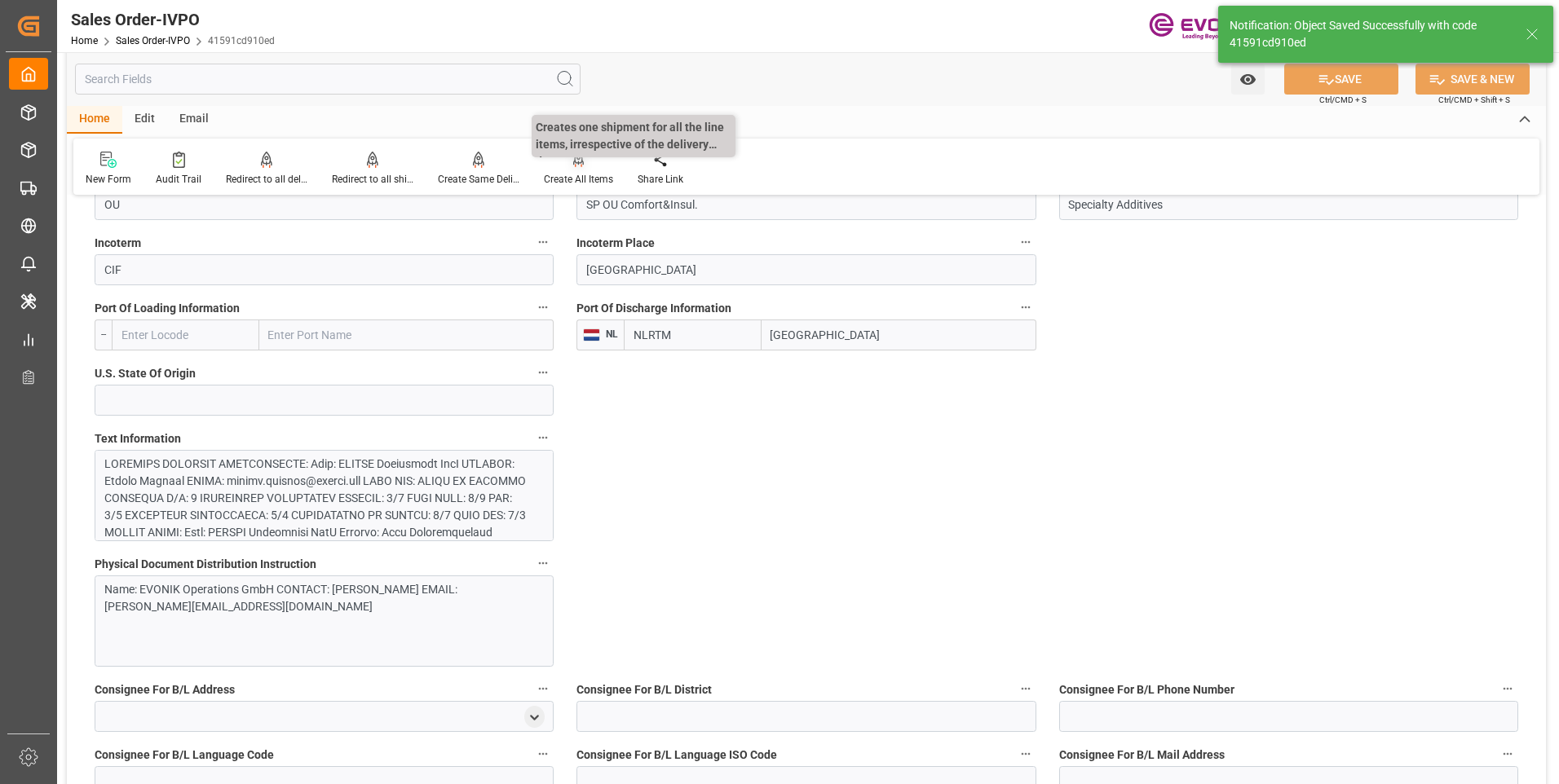
click at [560, 159] on div at bounding box center [578, 160] width 69 height 17
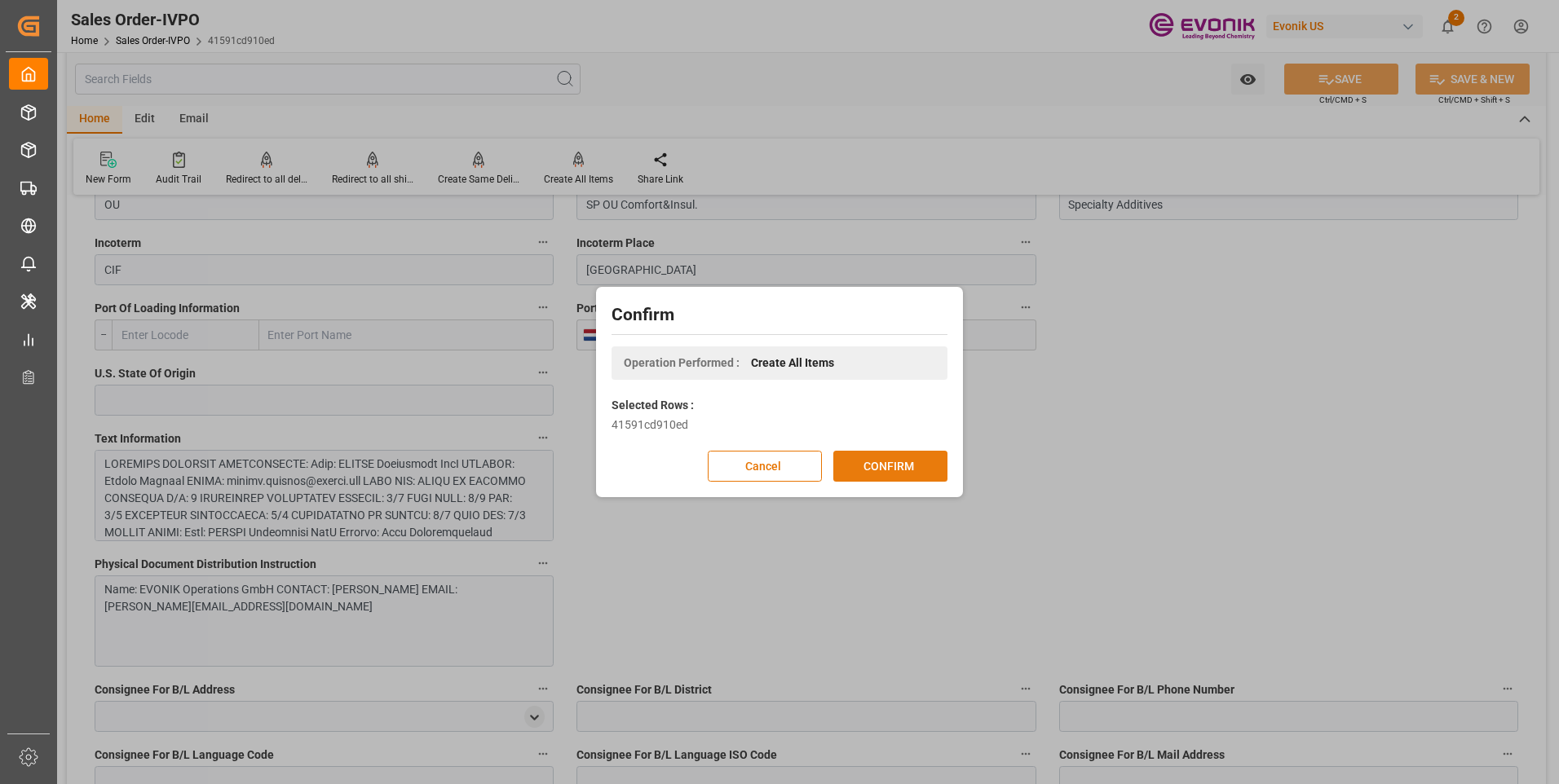
click at [887, 473] on button "CONFIRM" at bounding box center [890, 467] width 114 height 31
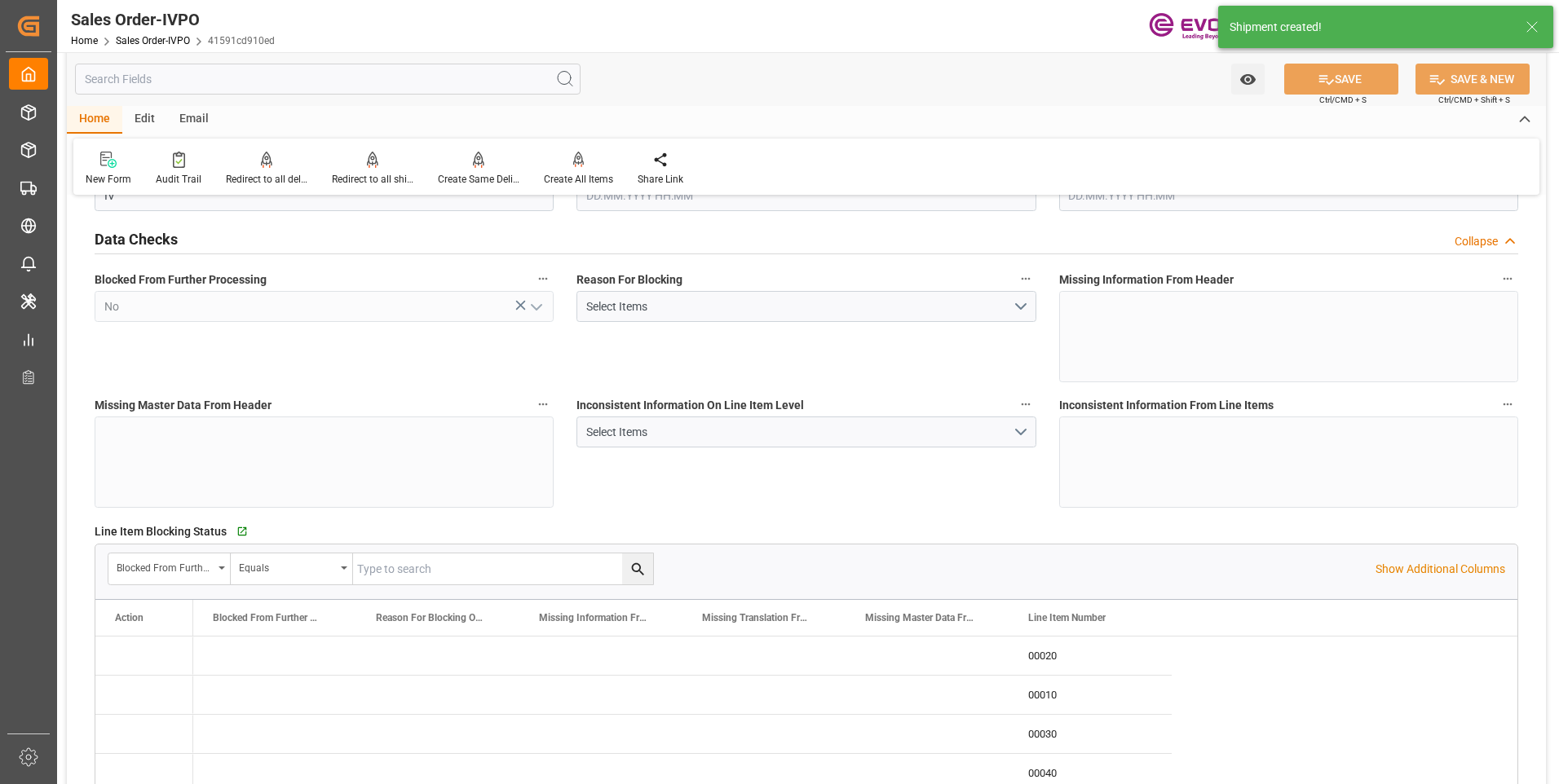
type input "NLRTM"
type input "0"
type input "1"
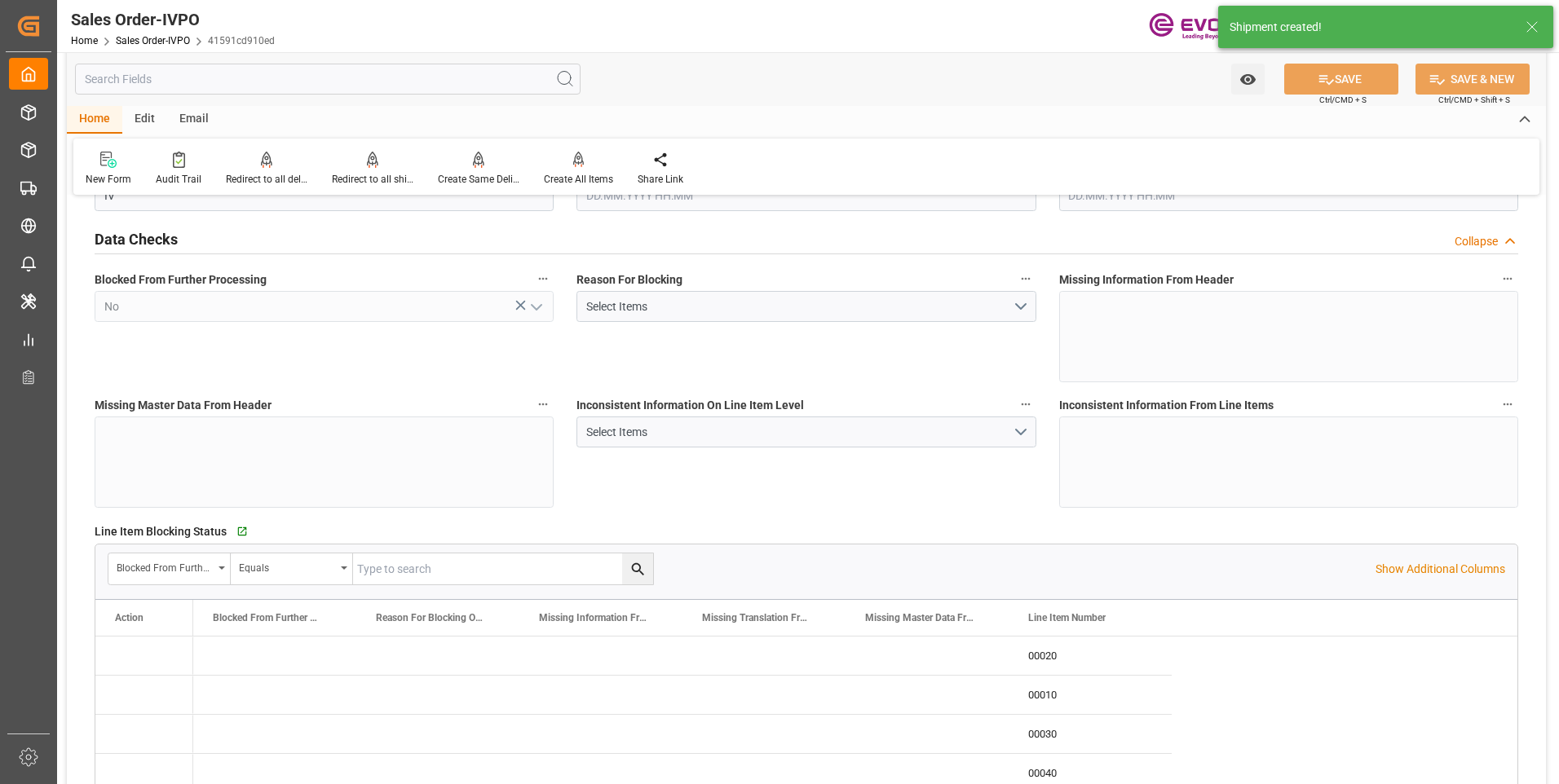
type input "7682.88"
type input "21.2152"
type input "17000"
type input "30"
type input "22.08.2025 19:47"
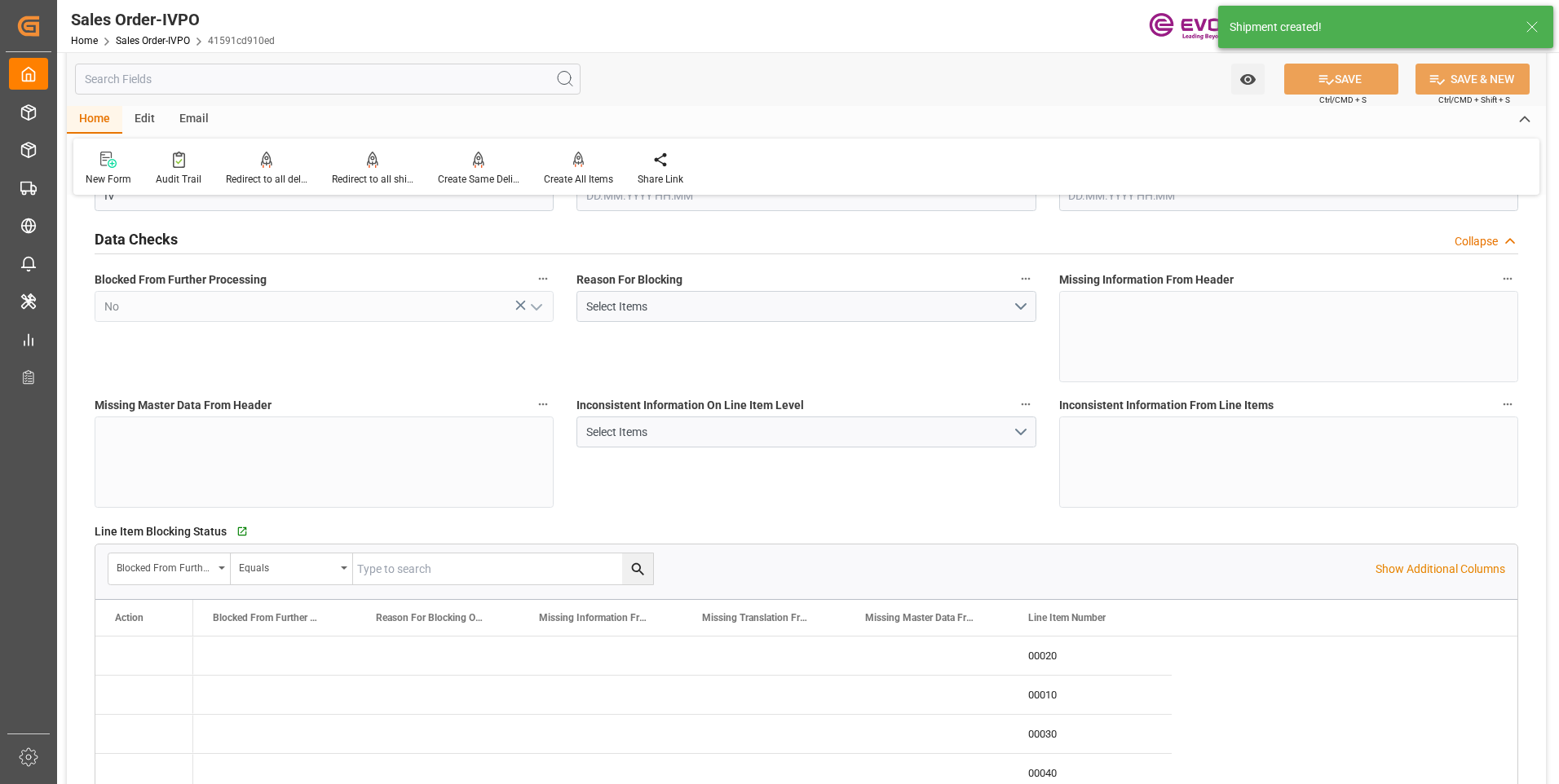
type input "25.08.2025 06:24"
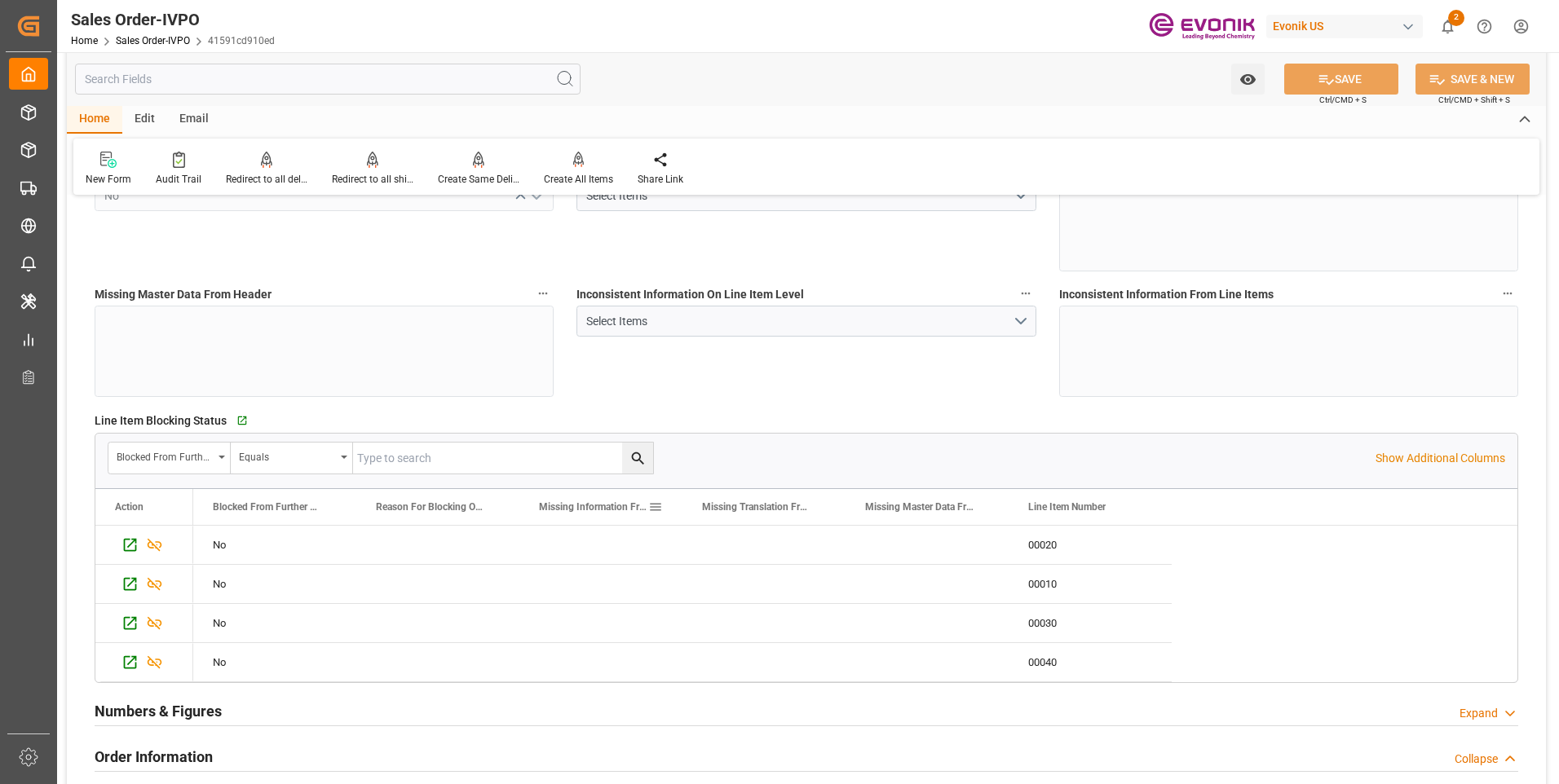
scroll to position [0, 0]
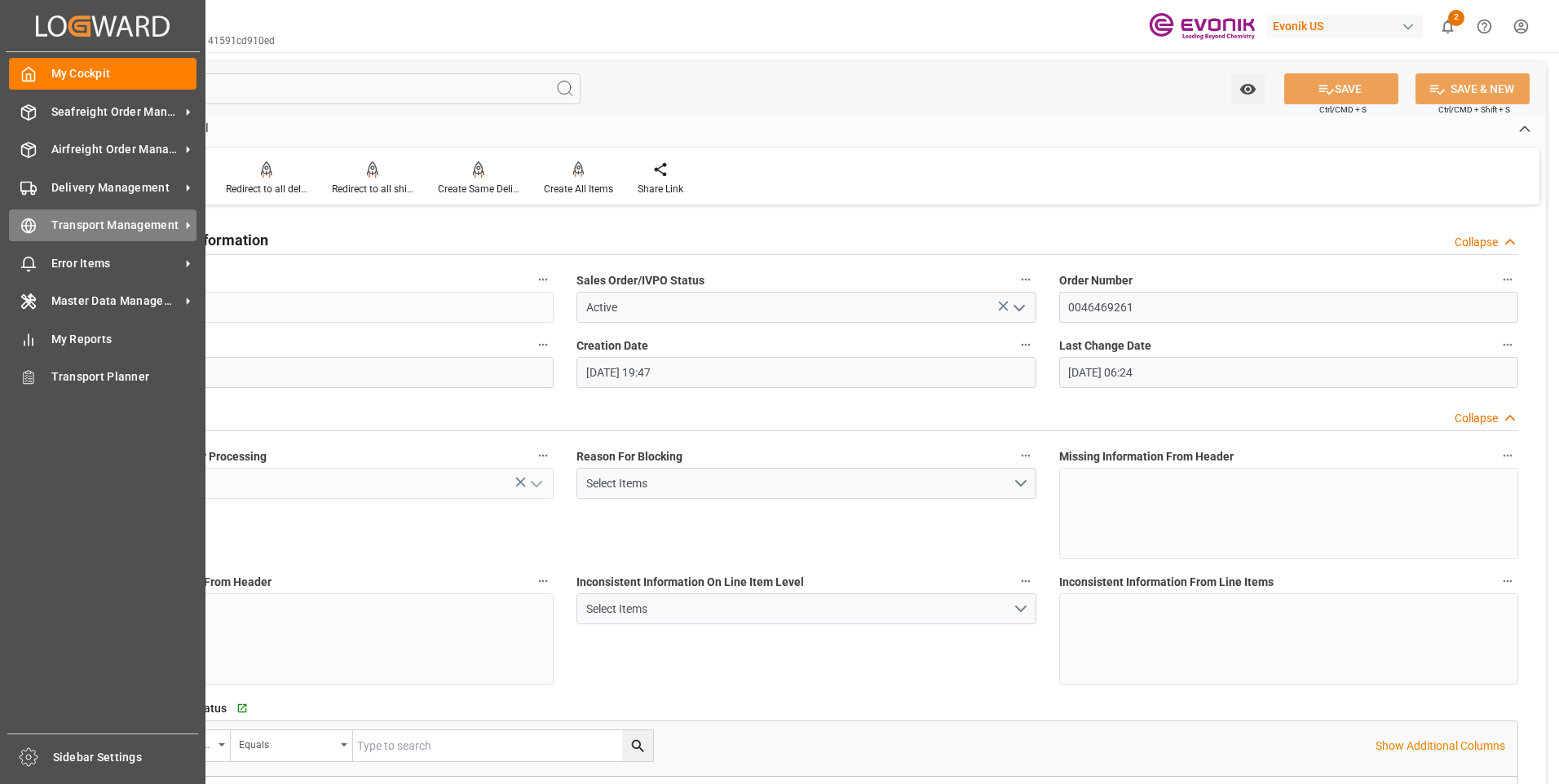
click at [33, 223] on icon at bounding box center [28, 225] width 17 height 17
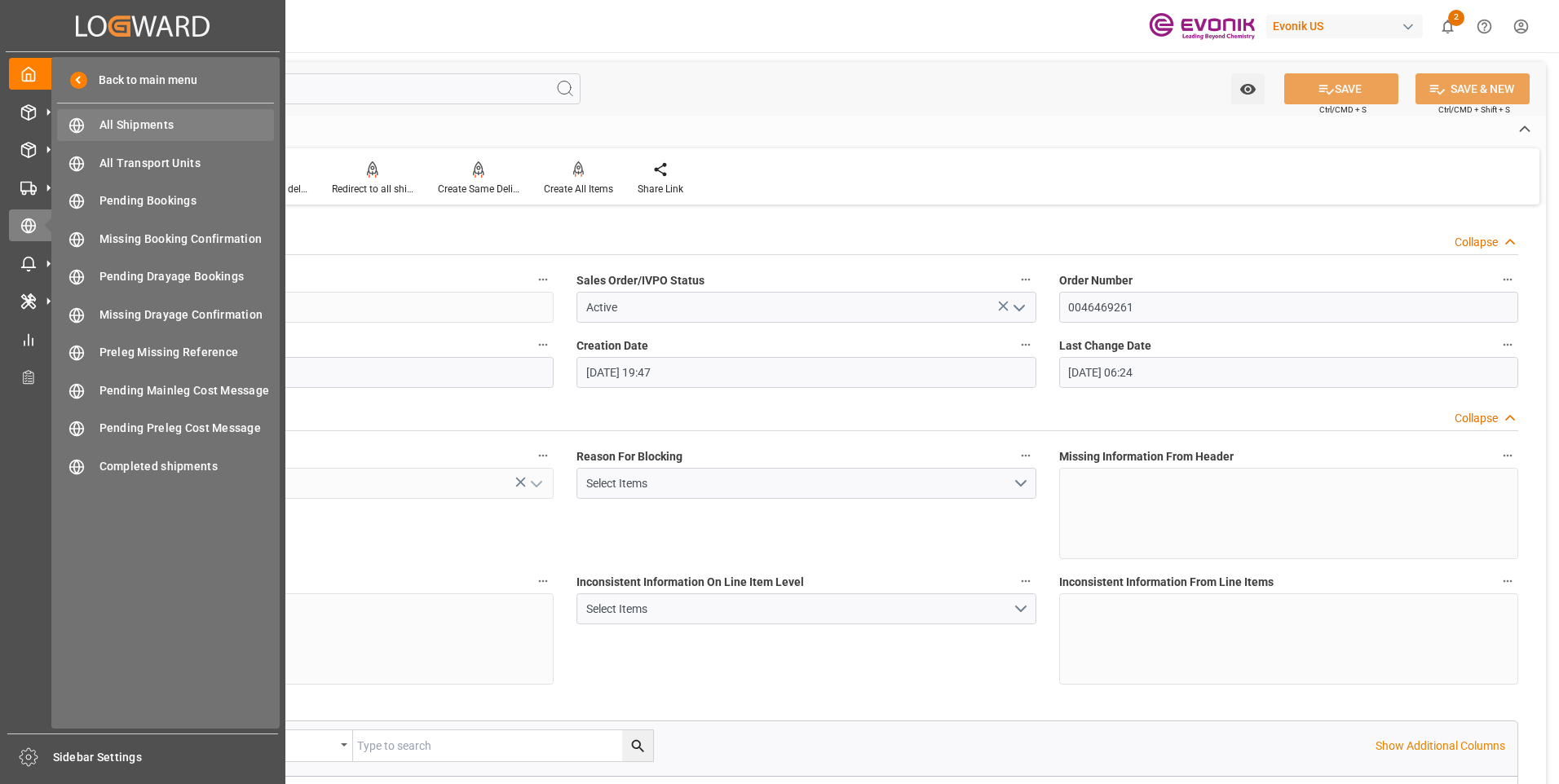
click at [134, 121] on span "All Shipments" at bounding box center [187, 126] width 175 height 17
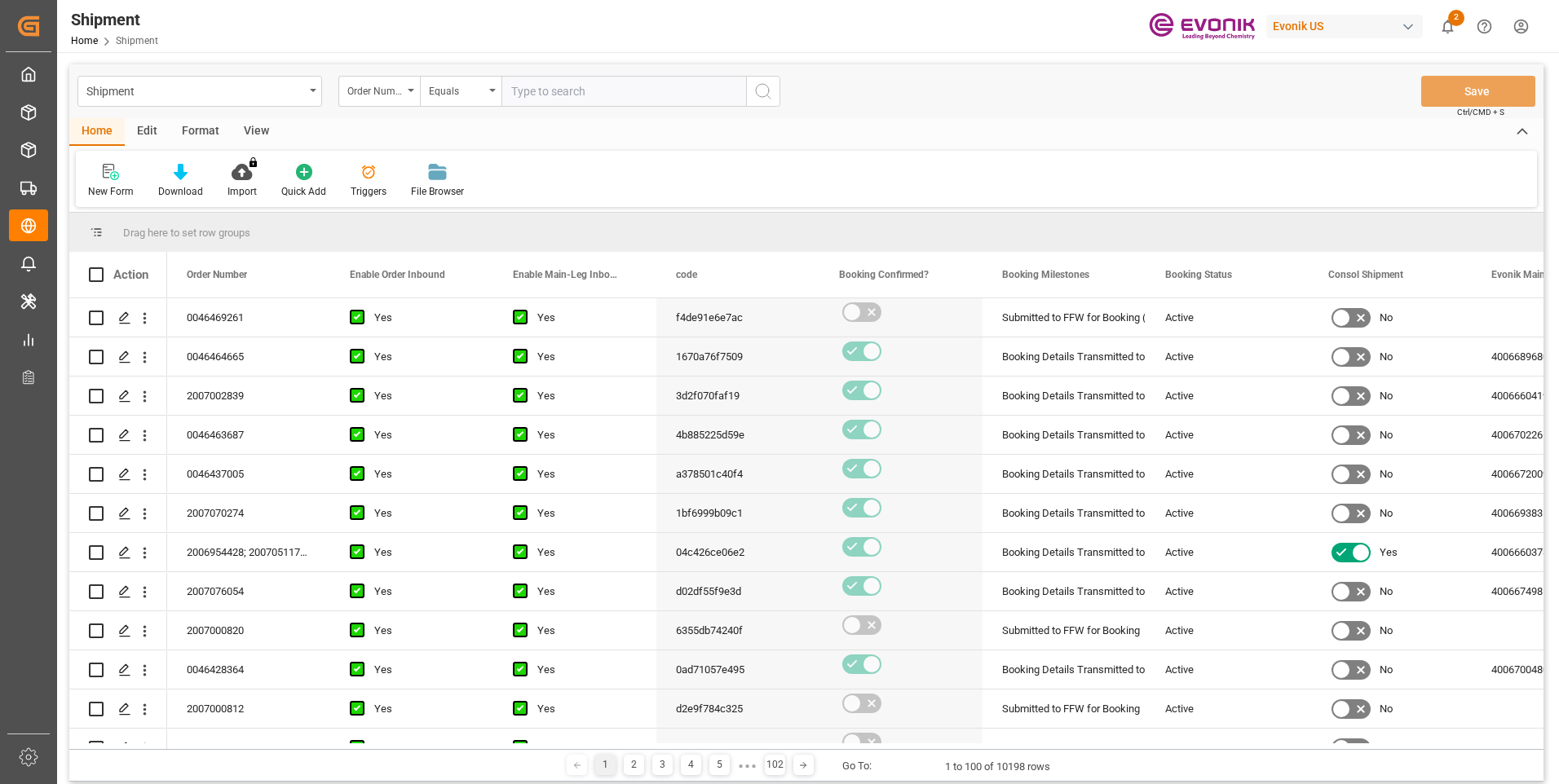
click at [588, 89] on input "text" at bounding box center [624, 92] width 244 height 31
paste input "46469261"
type input "0046469261"
click at [759, 89] on icon "search button" at bounding box center [762, 91] width 19 height 19
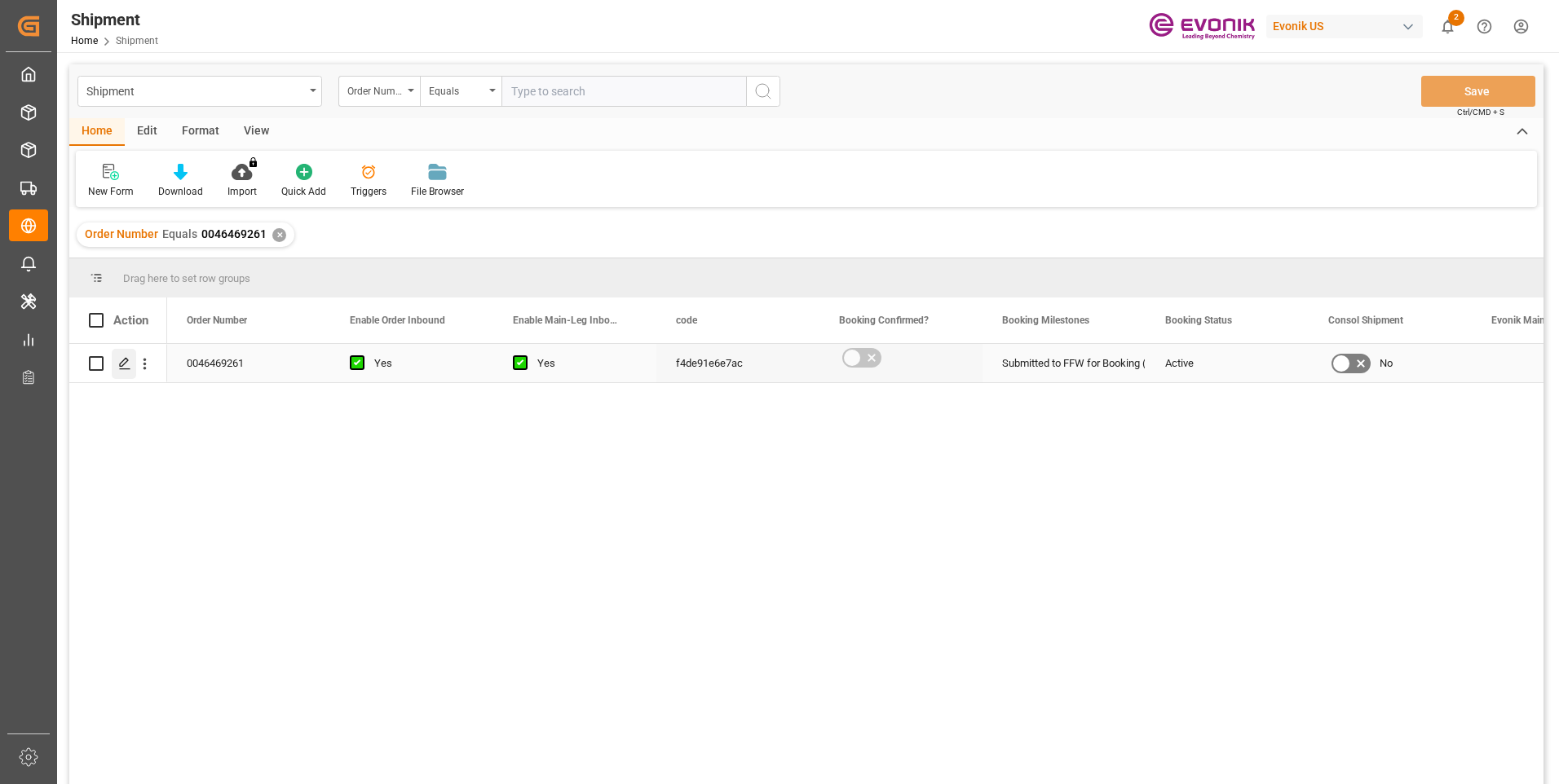
click at [124, 359] on icon "Press SPACE to select this row." at bounding box center [124, 363] width 13 height 13
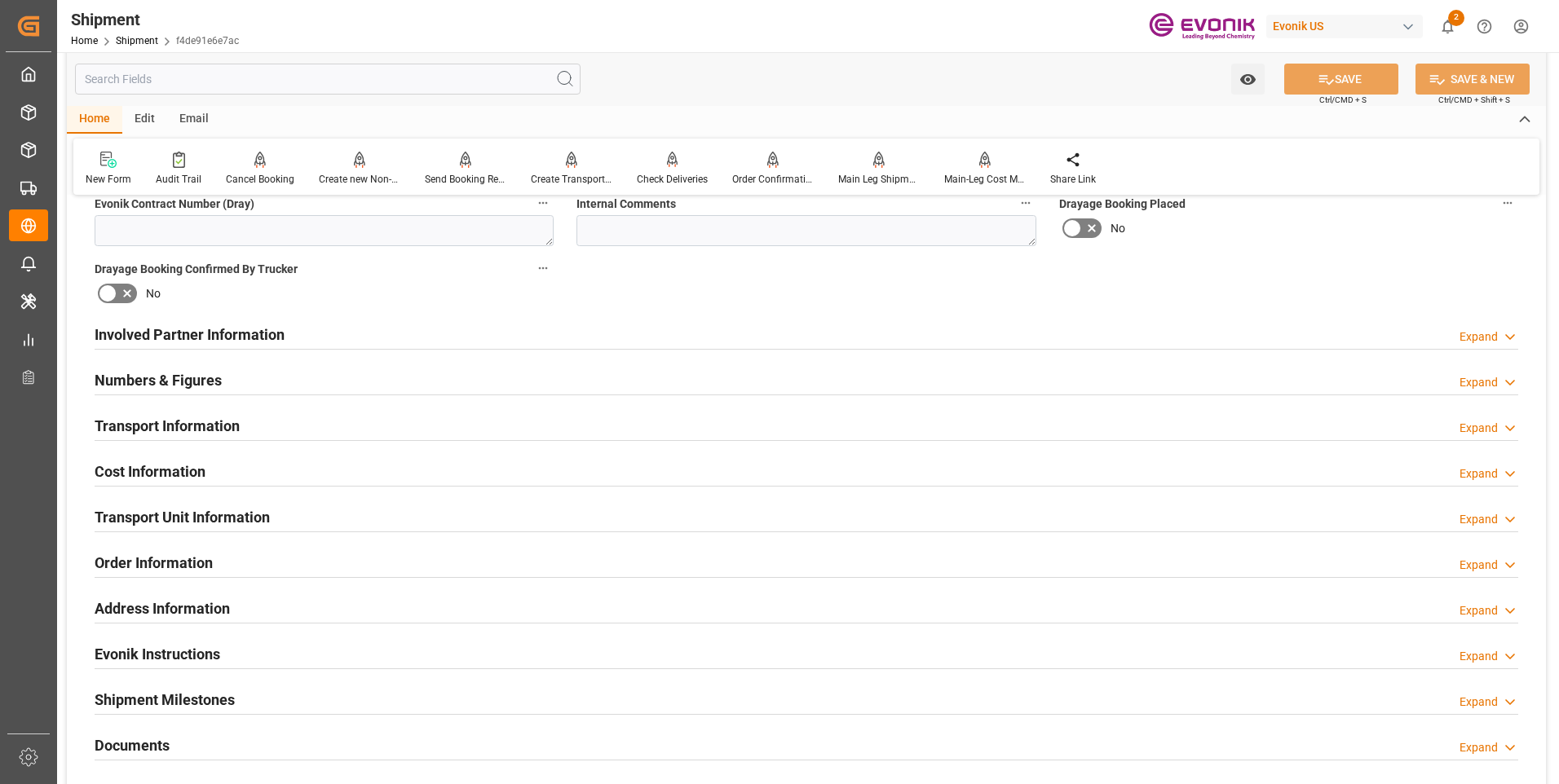
scroll to position [637, 0]
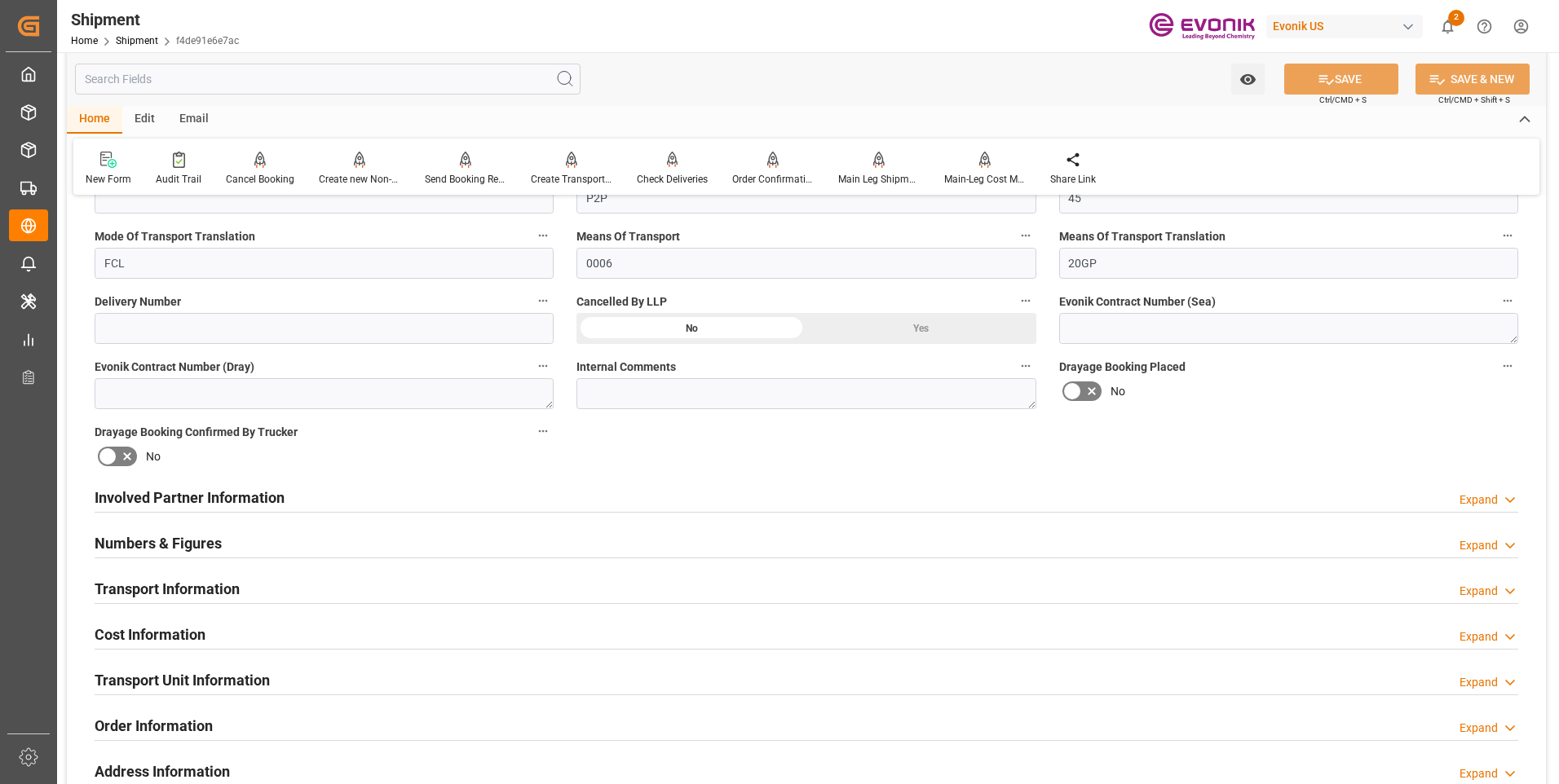
click at [167, 491] on h2 "Involved Partner Information" at bounding box center [189, 497] width 190 height 22
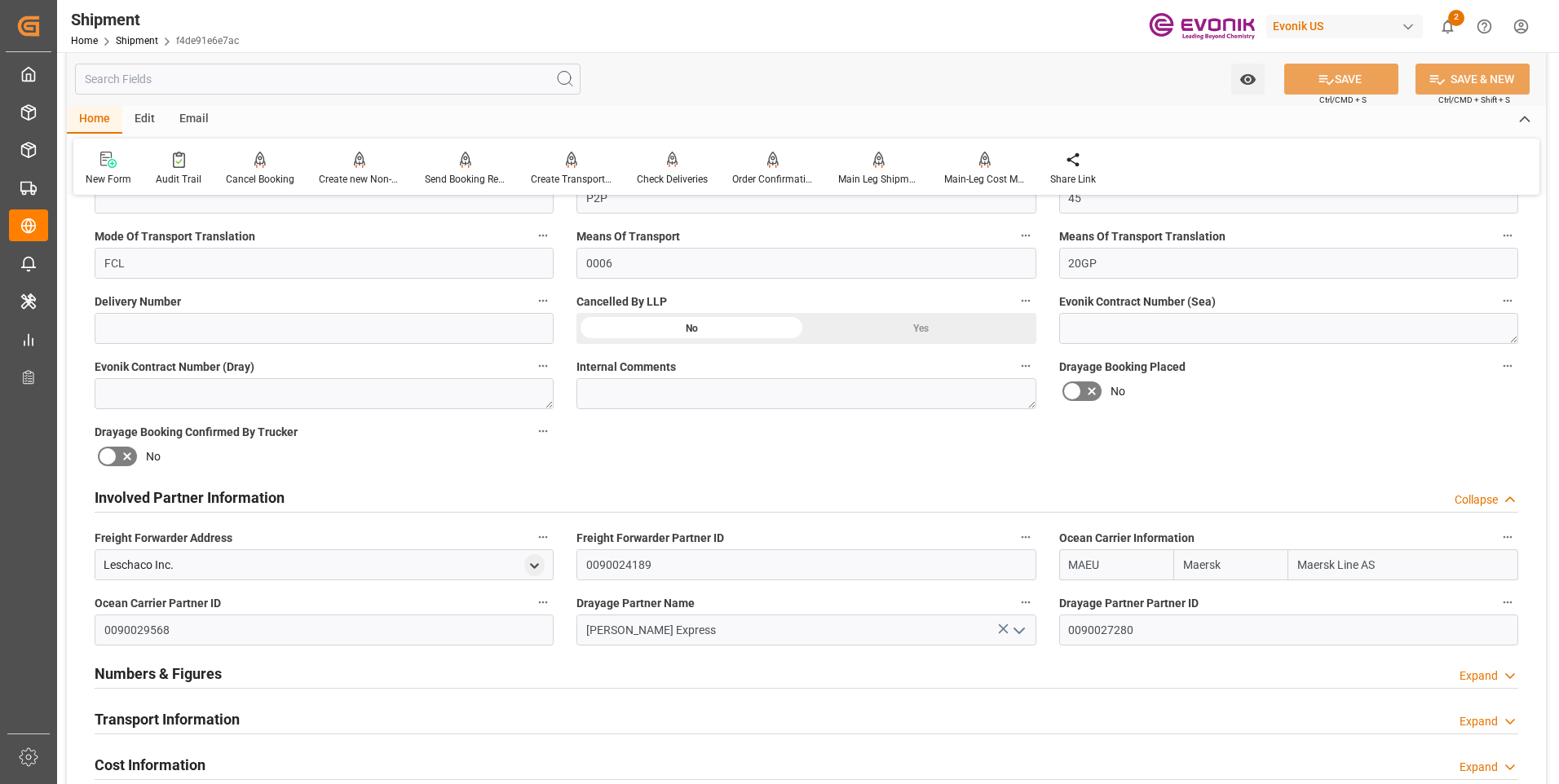
click at [170, 494] on h2 "Involved Partner Information" at bounding box center [189, 497] width 190 height 22
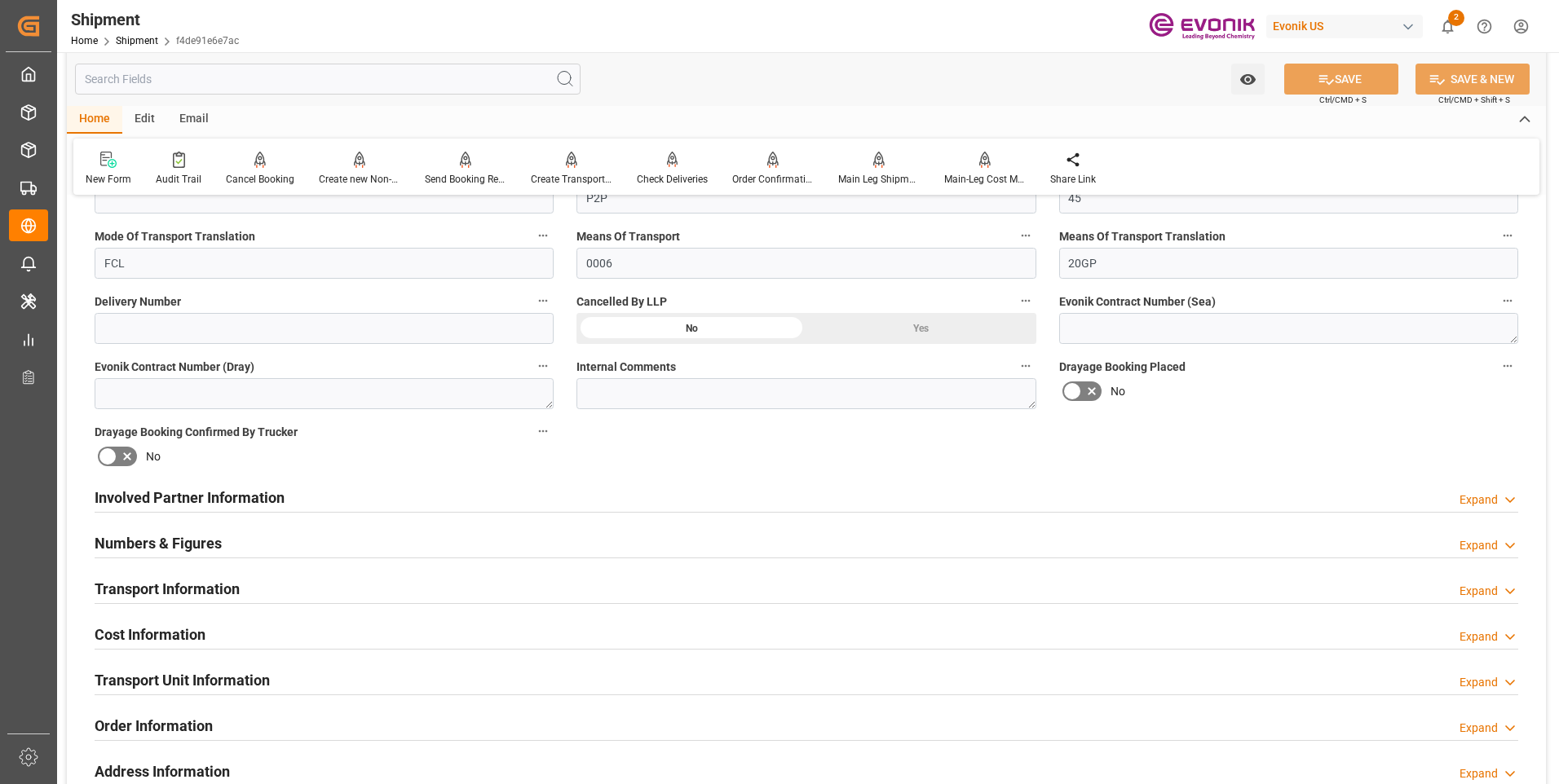
click at [168, 530] on div "Numbers & Figures" at bounding box center [158, 542] width 127 height 31
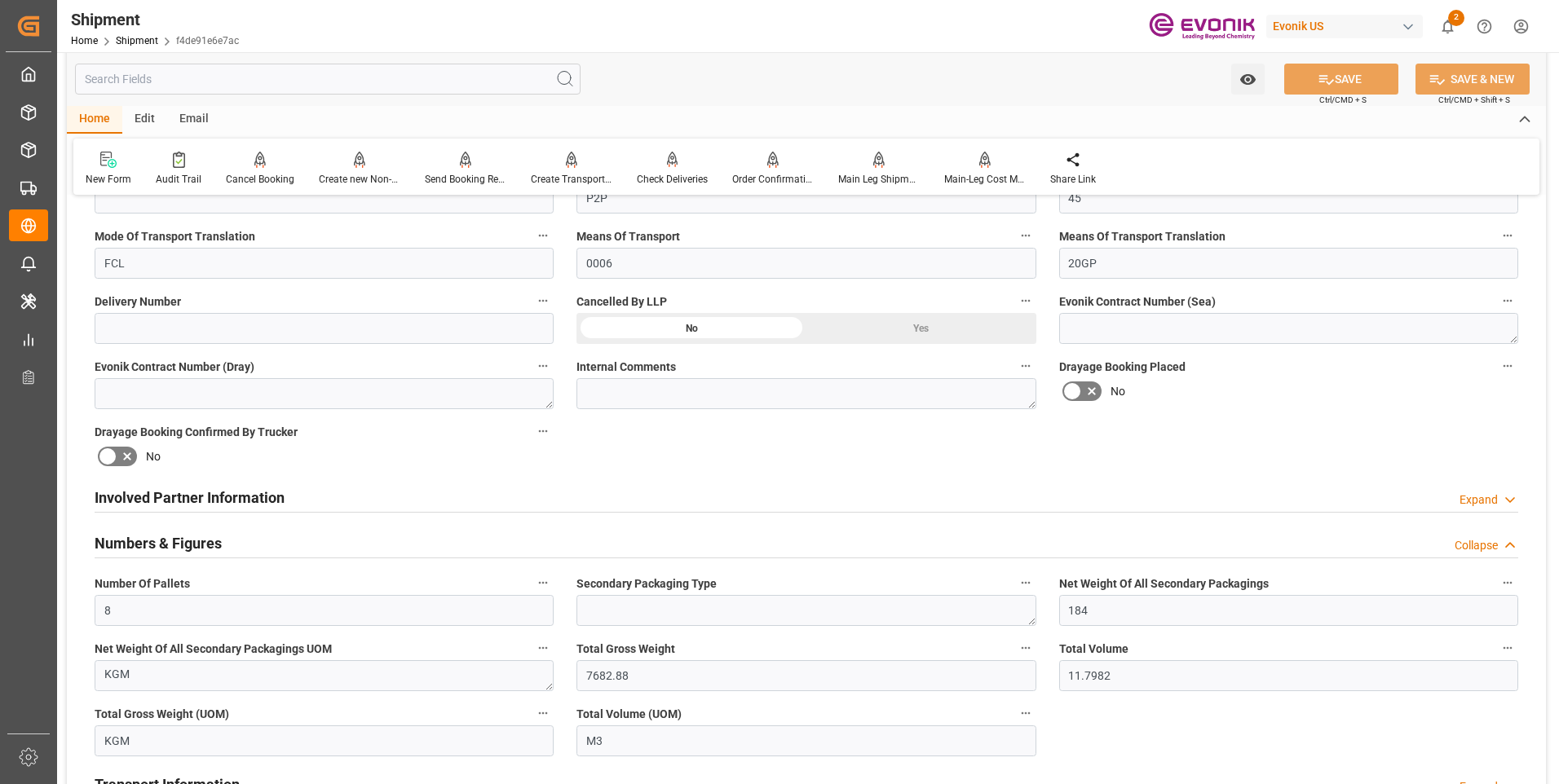
click at [181, 535] on h2 "Numbers & Figures" at bounding box center [158, 542] width 127 height 22
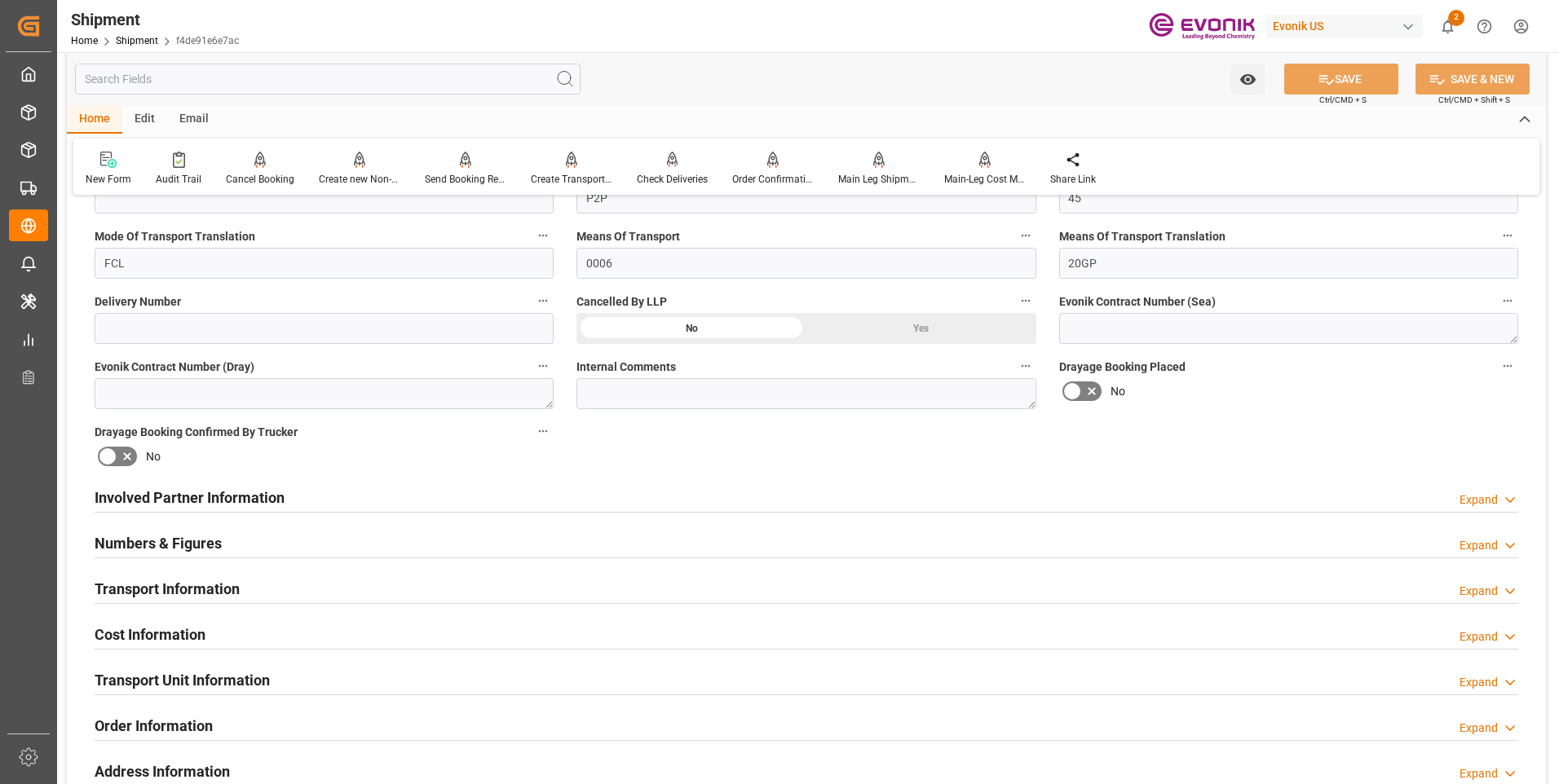
click at [154, 574] on div "Transport Information" at bounding box center [167, 588] width 145 height 31
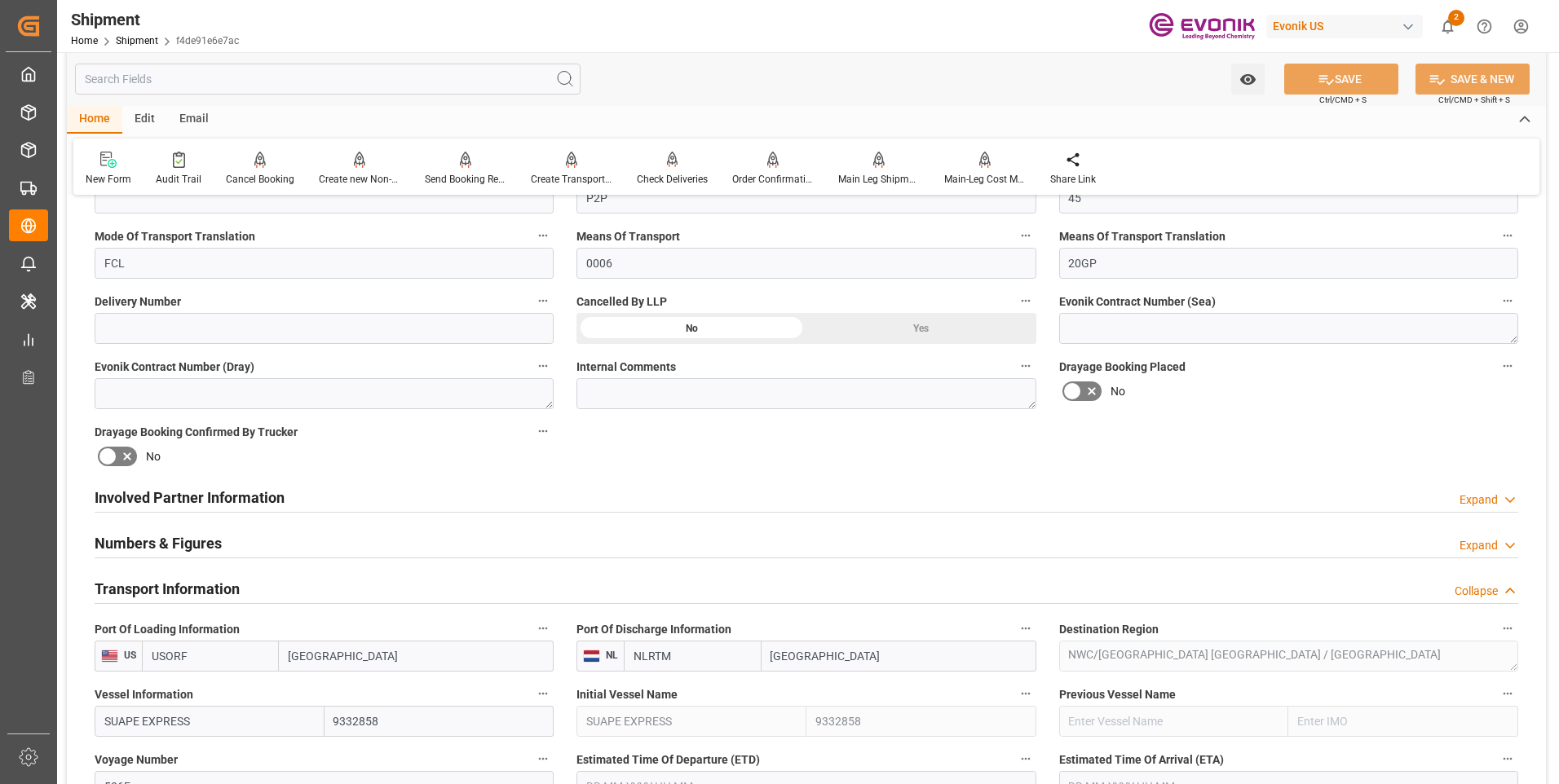
scroll to position [963, 0]
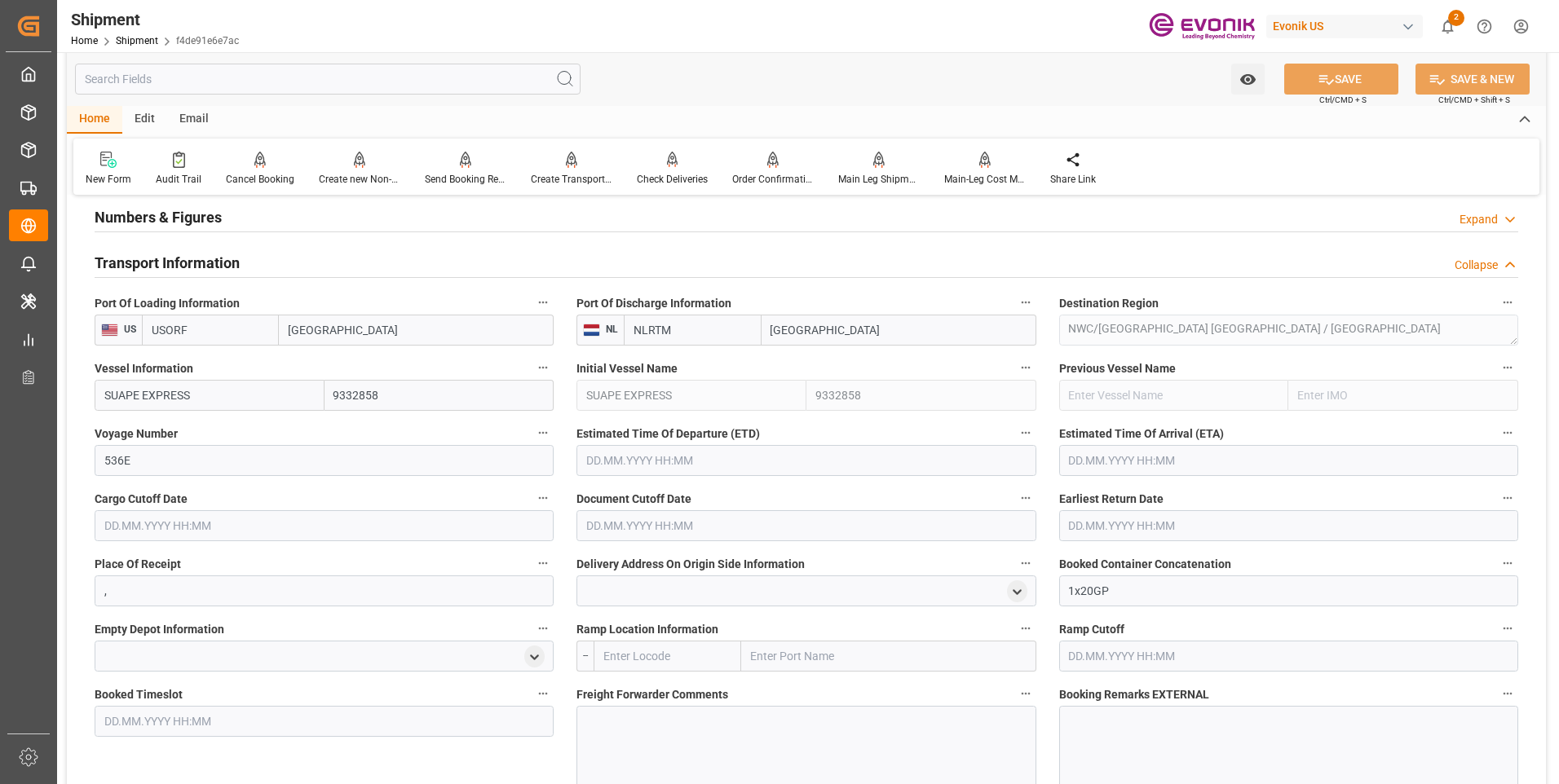
click at [694, 462] on input "text" at bounding box center [806, 460] width 459 height 31
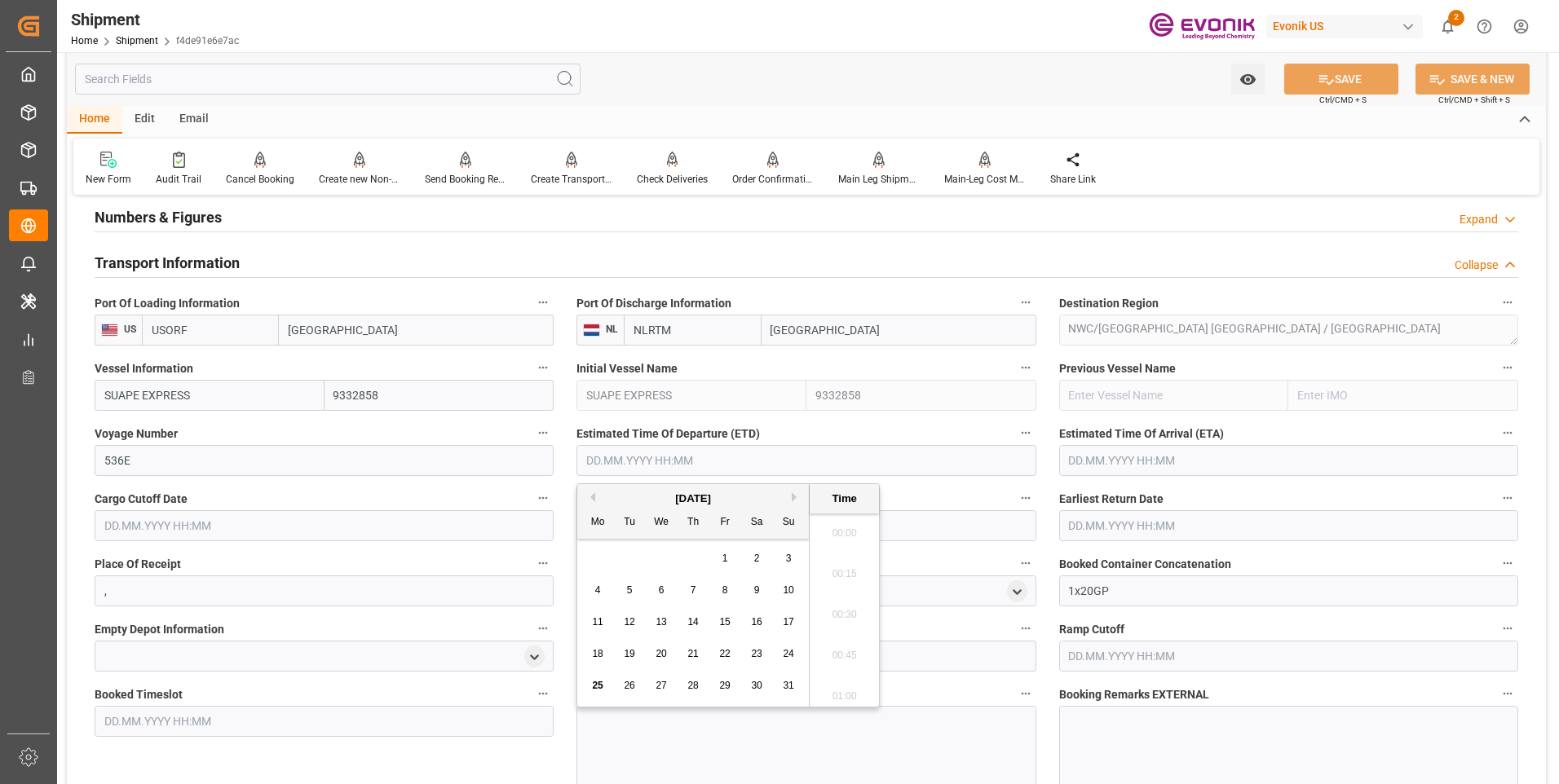
scroll to position [2083, 0]
click at [798, 498] on button "Next Month" at bounding box center [796, 496] width 10 height 10
click at [666, 589] on span "10" at bounding box center [660, 590] width 10 height 11
type input "10.09.2025 00:00"
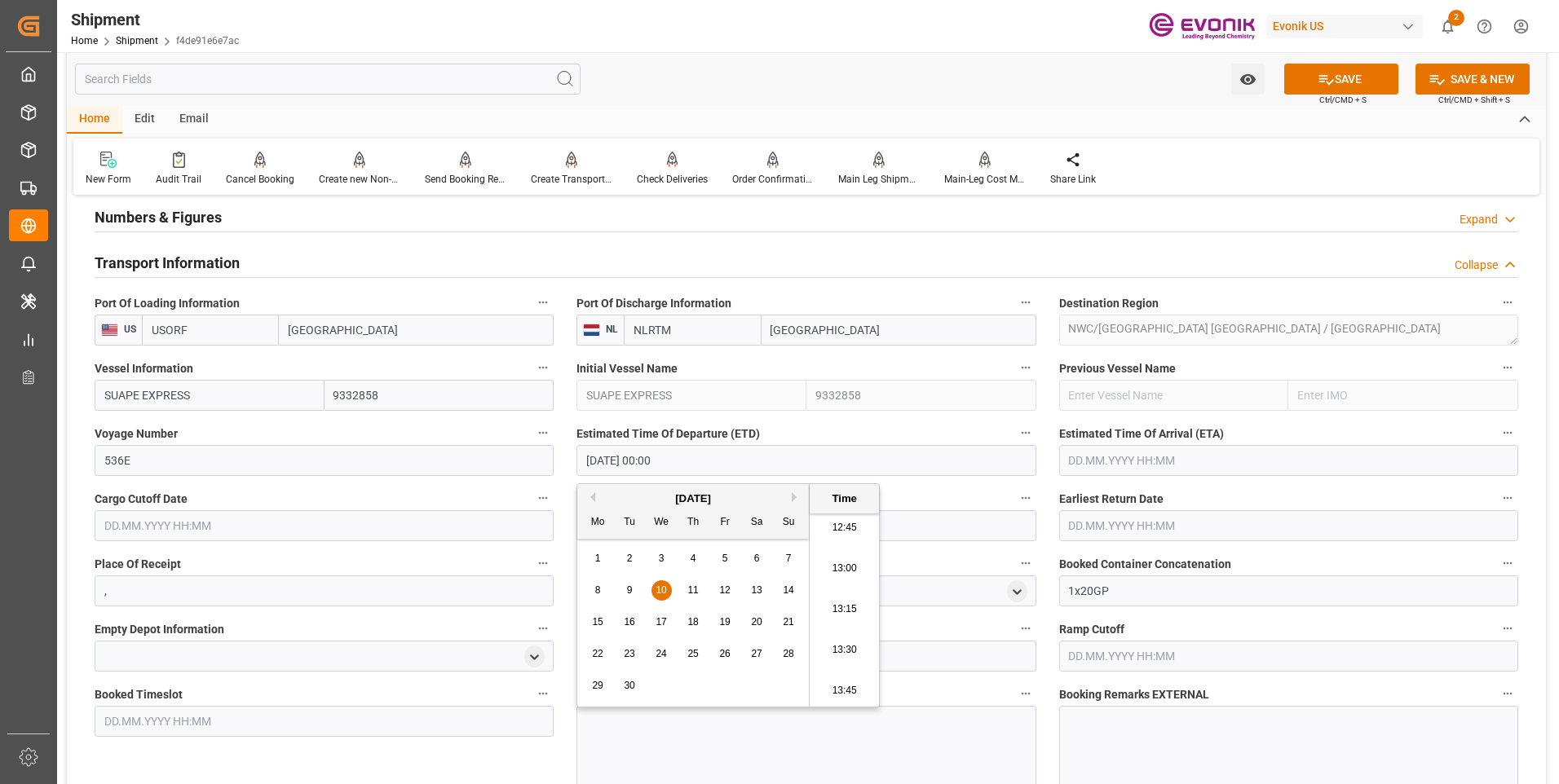
click at [1128, 464] on input "text" at bounding box center [1289, 460] width 459 height 31
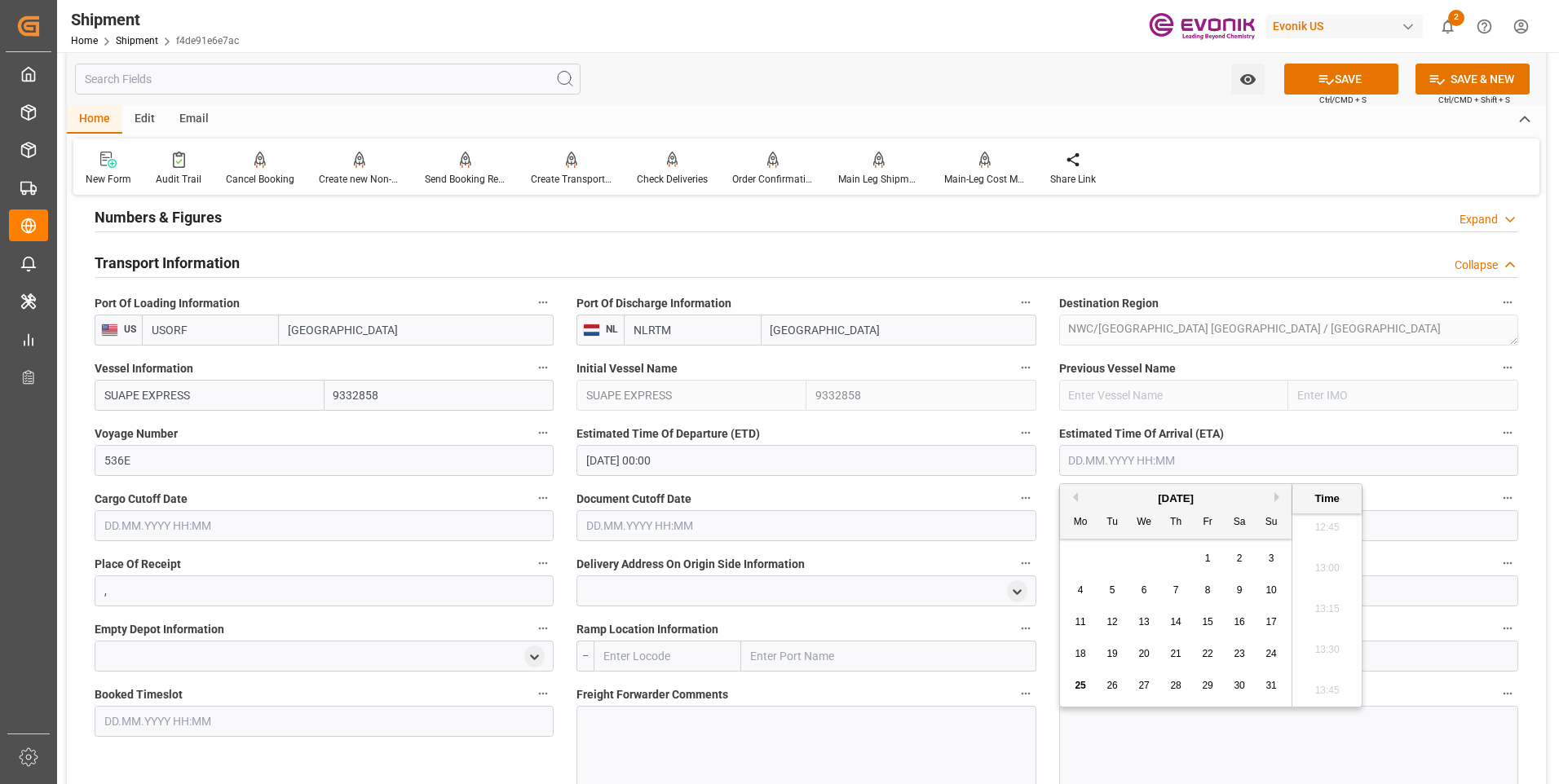
click at [1277, 495] on button "Next Month" at bounding box center [1279, 496] width 10 height 10
click at [1208, 558] on span "3" at bounding box center [1207, 558] width 6 height 11
type input "03.10.2025 00:00"
click at [420, 533] on input "text" at bounding box center [324, 526] width 459 height 31
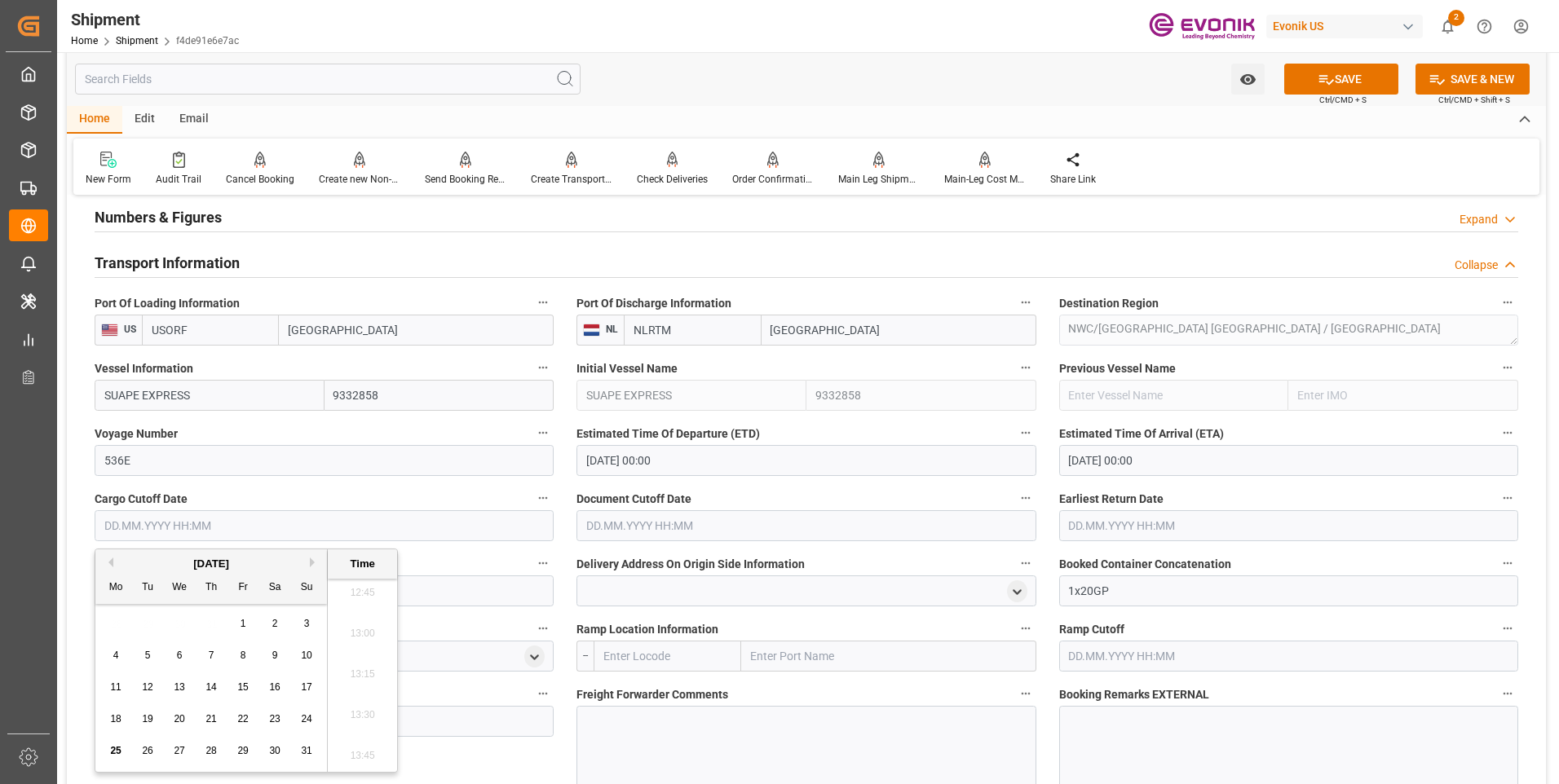
click at [312, 564] on button "Next Month" at bounding box center [314, 562] width 10 height 10
click at [243, 621] on span "5" at bounding box center [243, 623] width 6 height 11
type input "05.09.2025 00:00"
click at [675, 522] on input "text" at bounding box center [806, 526] width 459 height 31
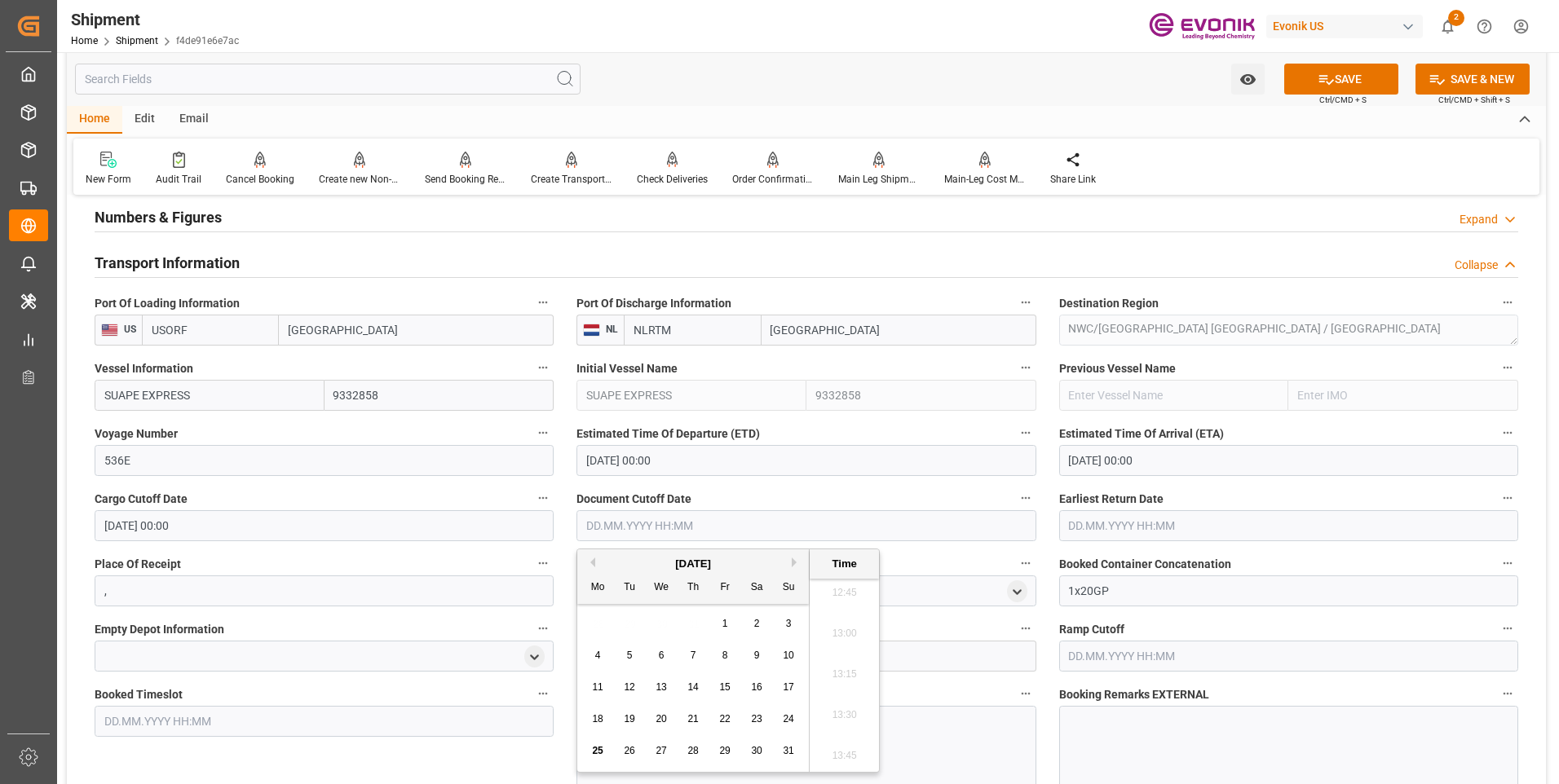
click at [792, 559] on div "Previous Month Next Month August 2025 Mo Tu We Th Fr Sa Su 28 29 30 31 1 2 3 4 …" at bounding box center [728, 660] width 304 height 224
click at [799, 561] on button "Next Month" at bounding box center [796, 562] width 10 height 10
click at [722, 620] on span "5" at bounding box center [725, 623] width 6 height 11
type input "05.09.2025 00:00"
click at [1089, 523] on input "text" at bounding box center [1289, 526] width 459 height 31
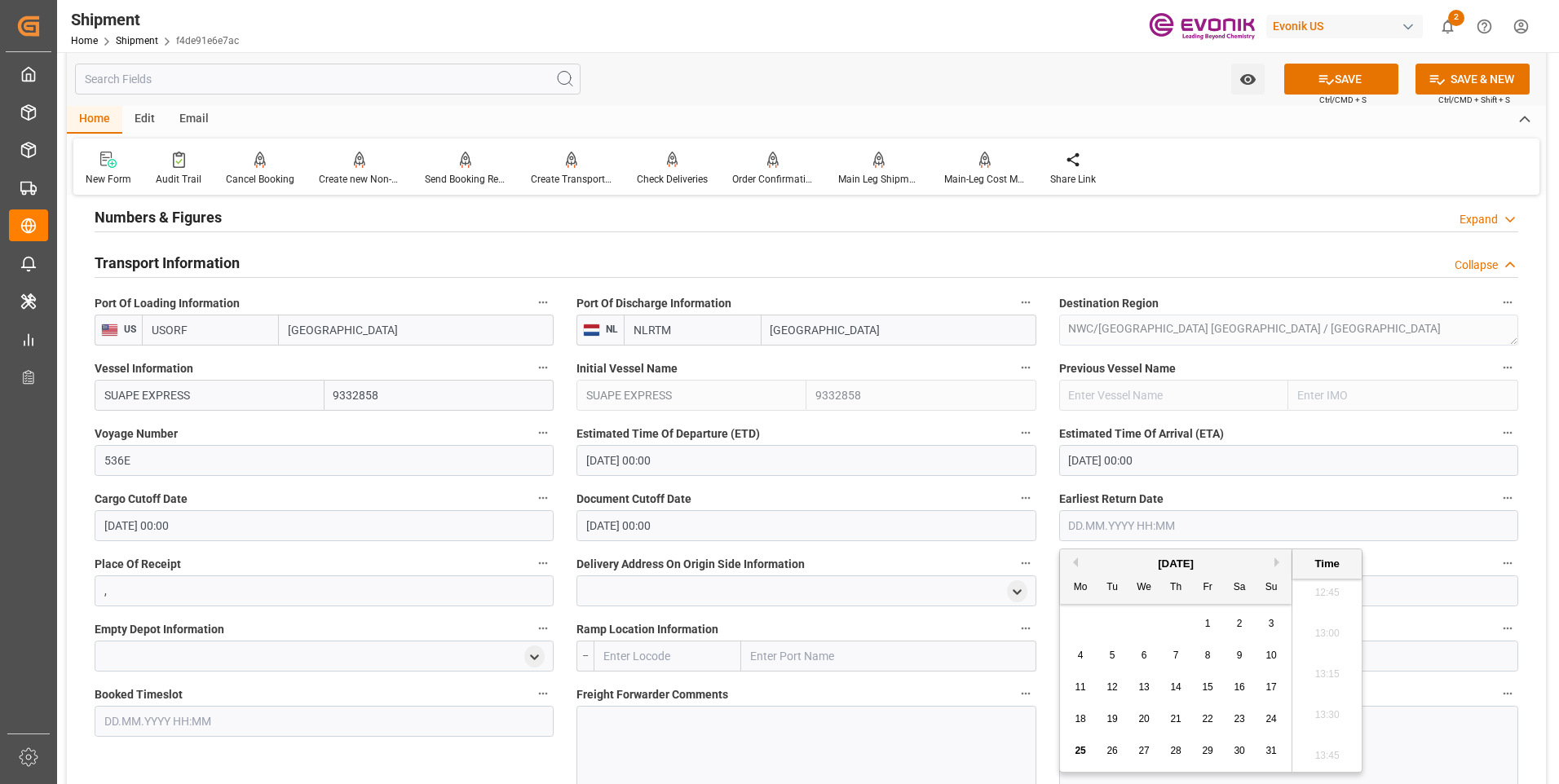
click at [1275, 563] on button "Next Month" at bounding box center [1279, 562] width 10 height 10
click at [1207, 626] on span "5" at bounding box center [1207, 623] width 6 height 11
type input "05.09.2025 00:00"
click at [610, 540] on div "Document Cutoff Date 05.09.2025 00:00" at bounding box center [806, 514] width 482 height 65
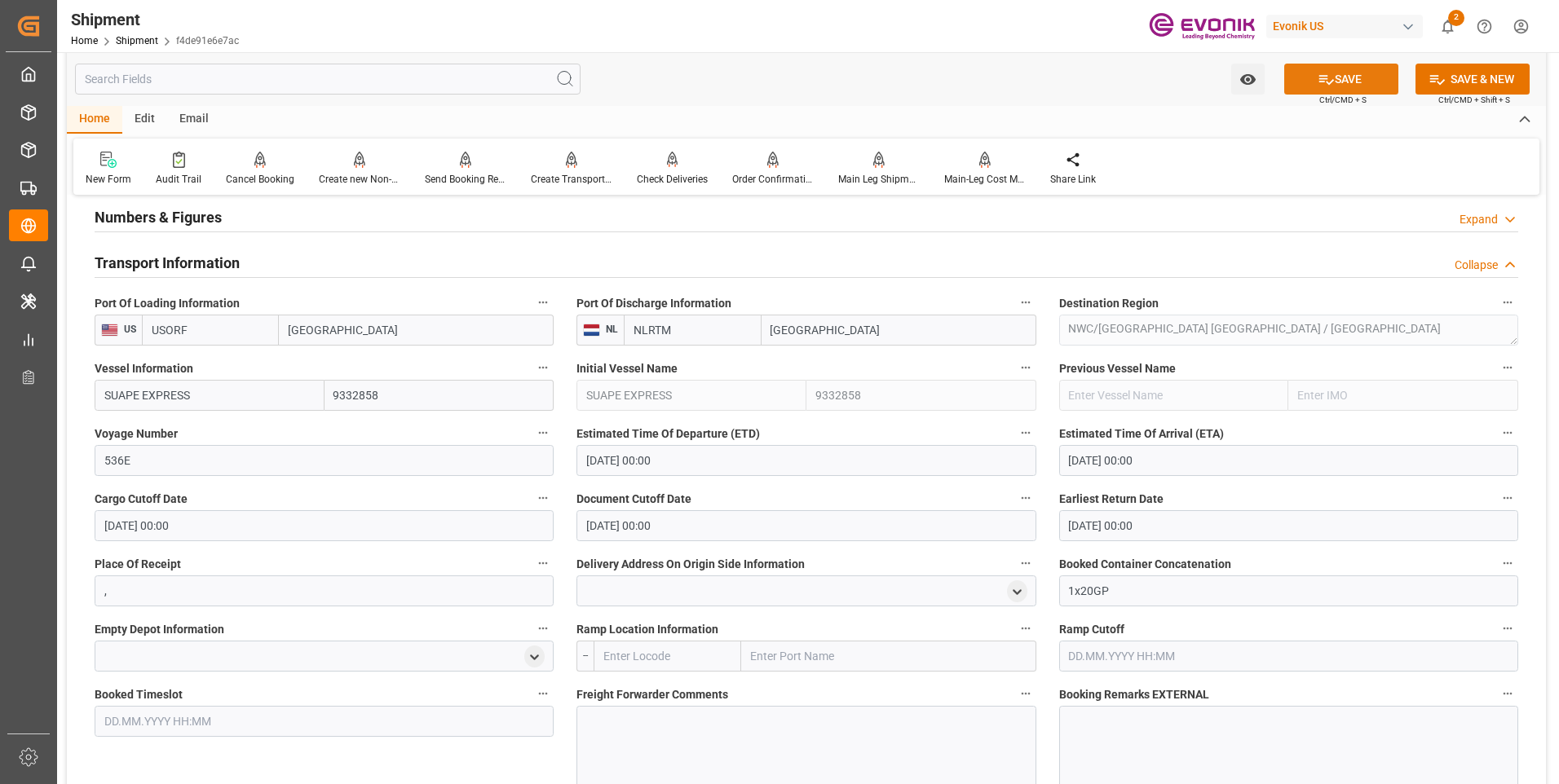
click at [1341, 75] on button "SAVE" at bounding box center [1341, 79] width 114 height 31
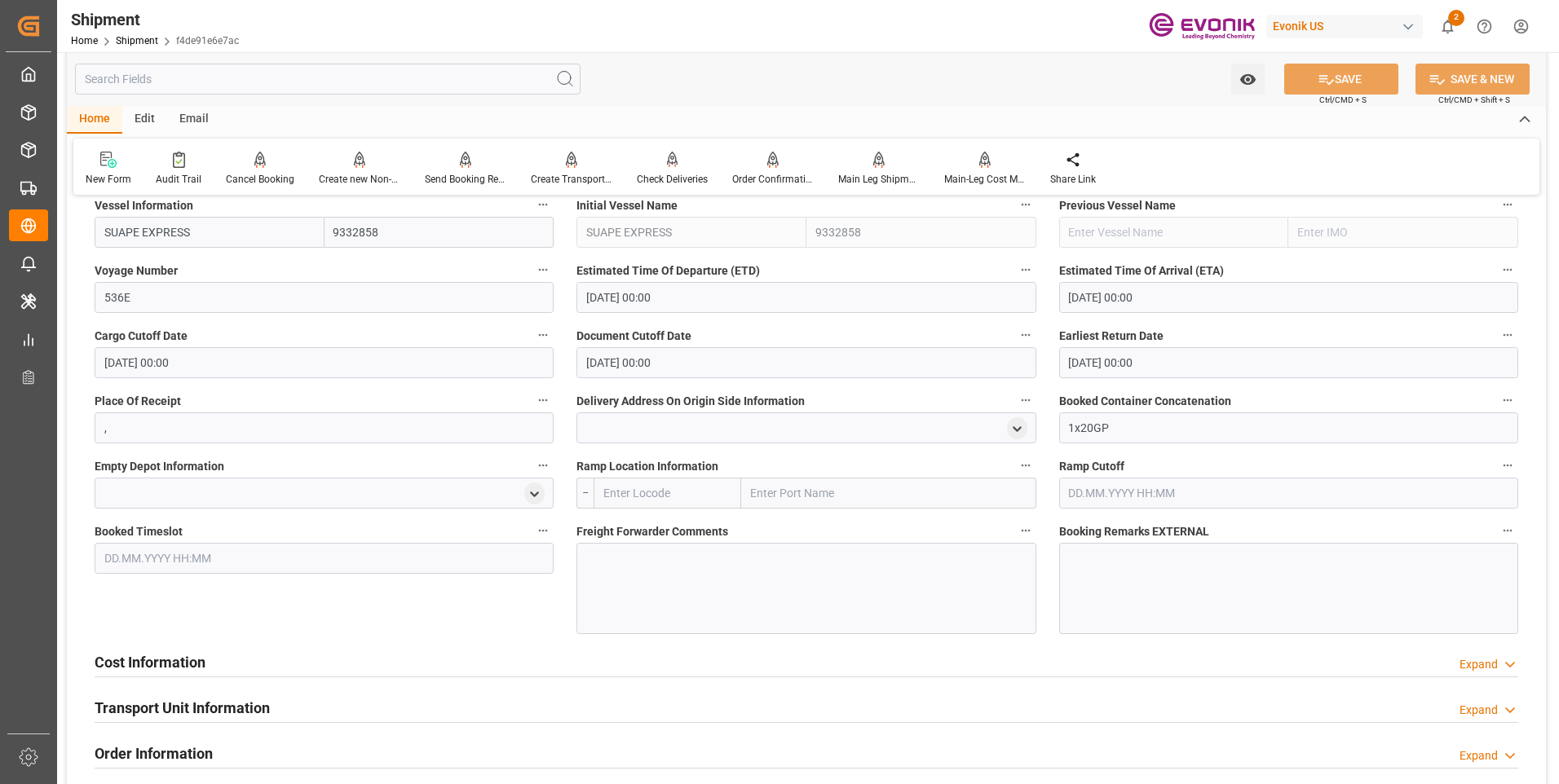
scroll to position [1288, 0]
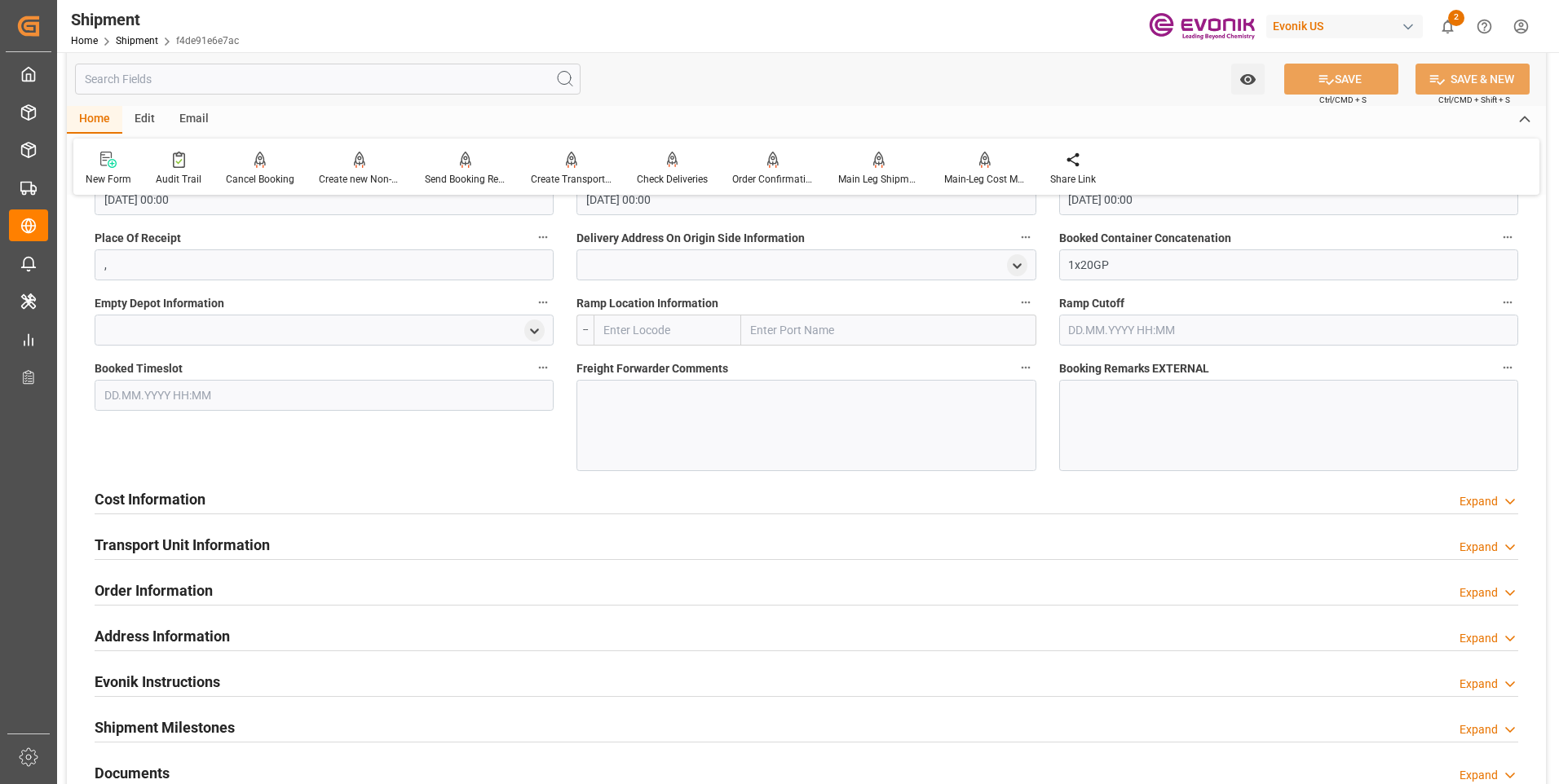
click at [163, 492] on h2 "Cost Information" at bounding box center [149, 499] width 111 height 22
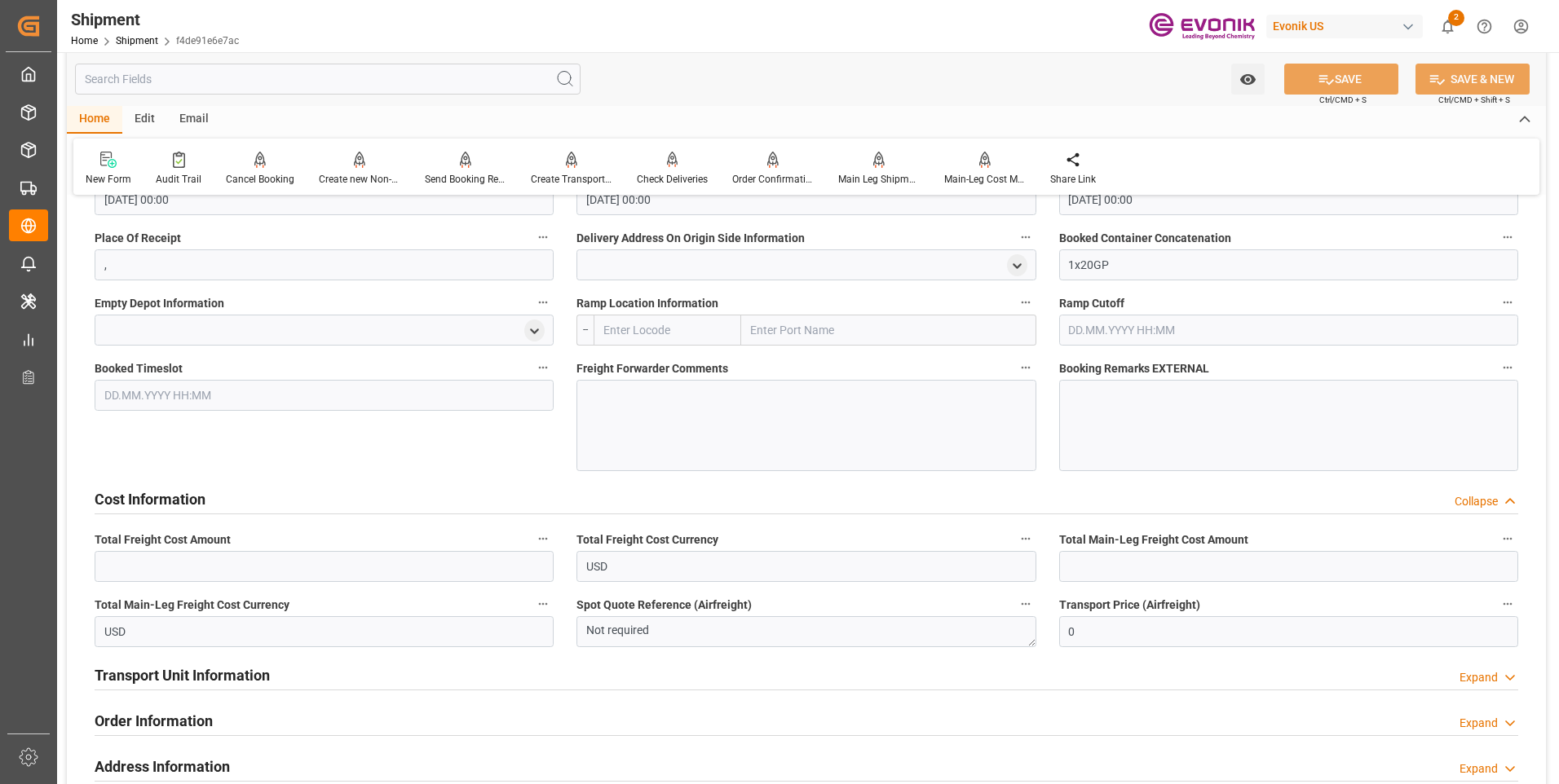
click at [163, 492] on h2 "Cost Information" at bounding box center [149, 499] width 111 height 22
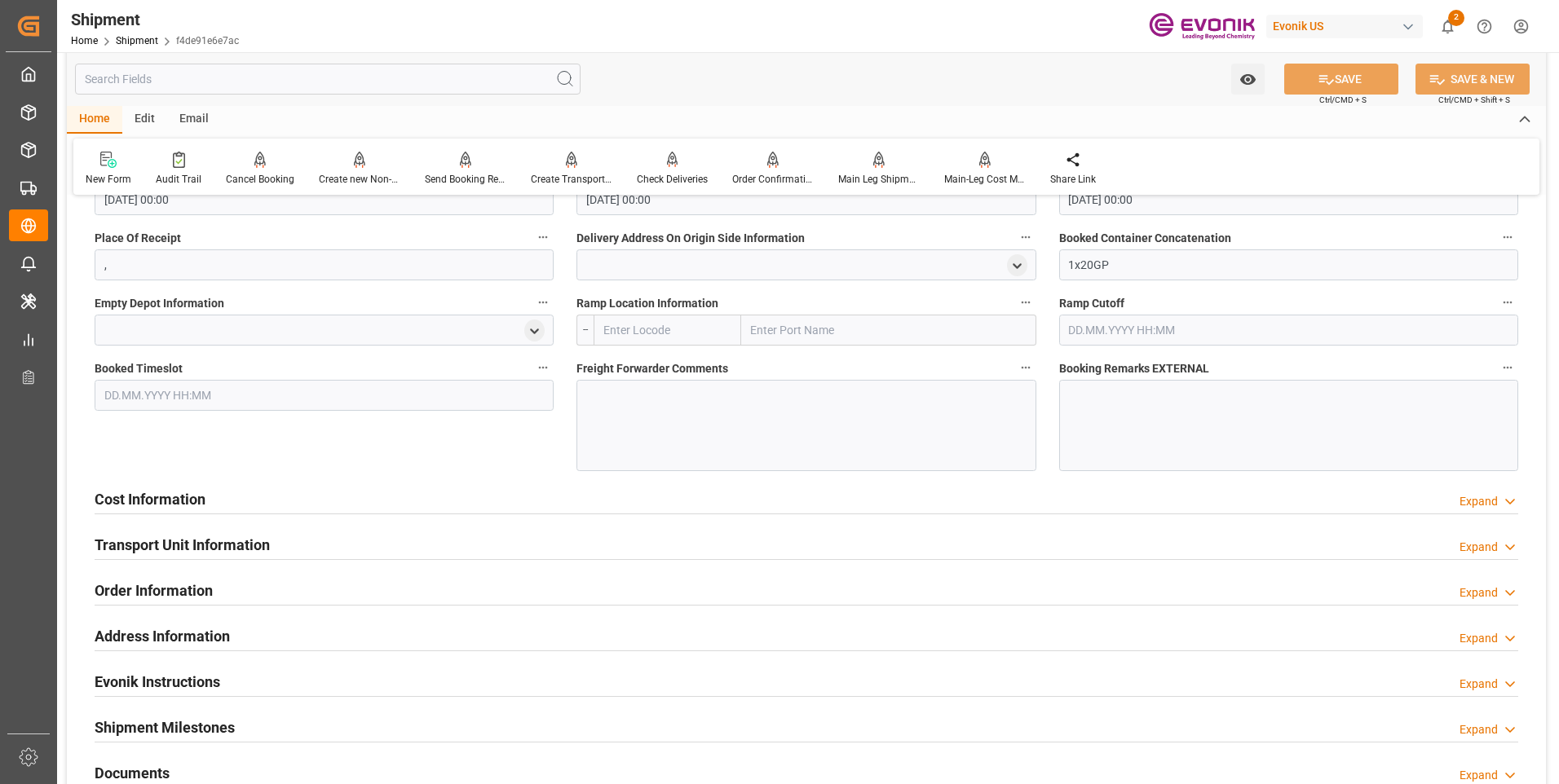
click at [159, 489] on h2 "Cost Information" at bounding box center [149, 499] width 111 height 22
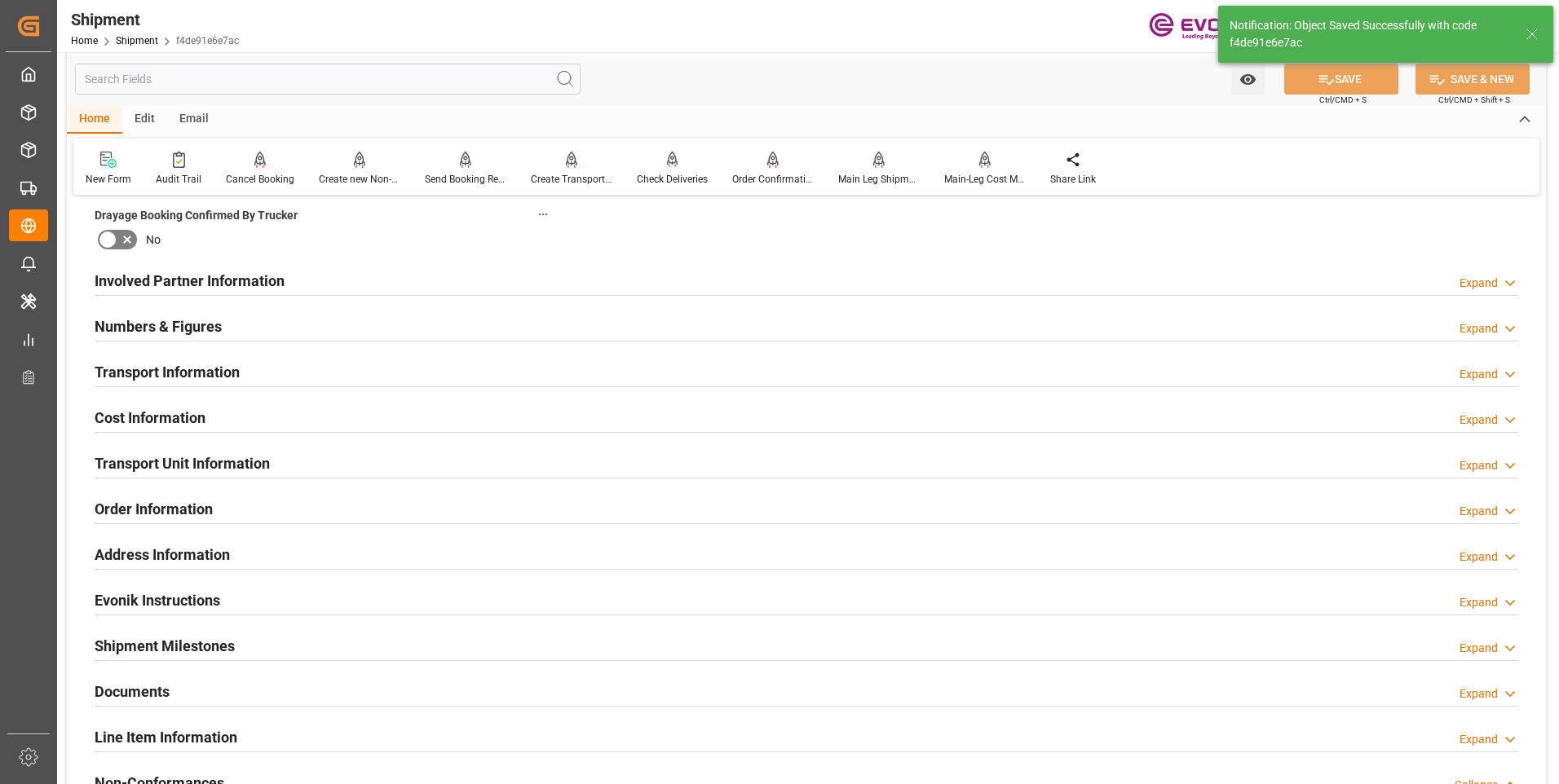
scroll to position [690, 0]
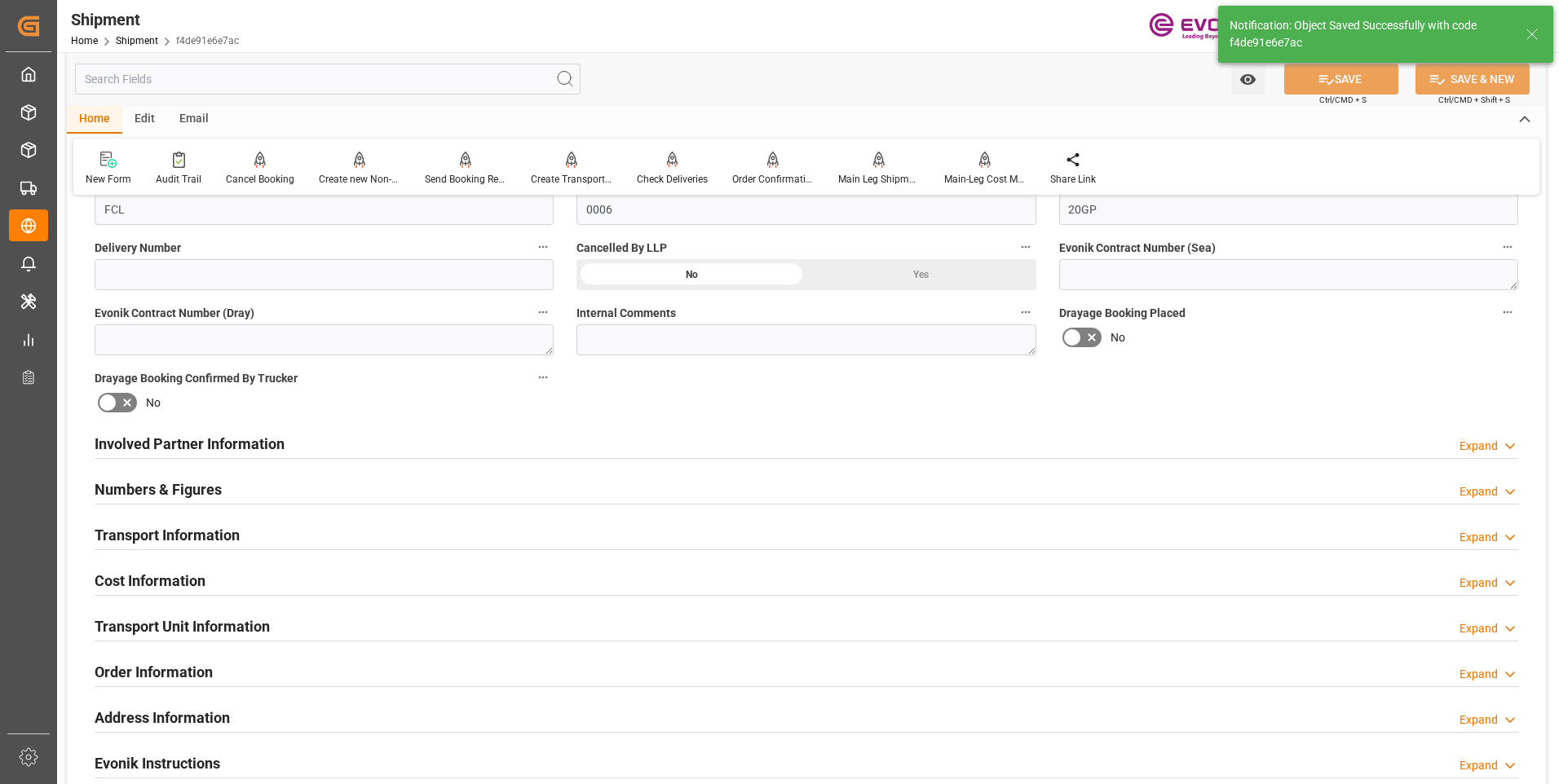
click at [186, 441] on h2 "Involved Partner Information" at bounding box center [189, 443] width 190 height 22
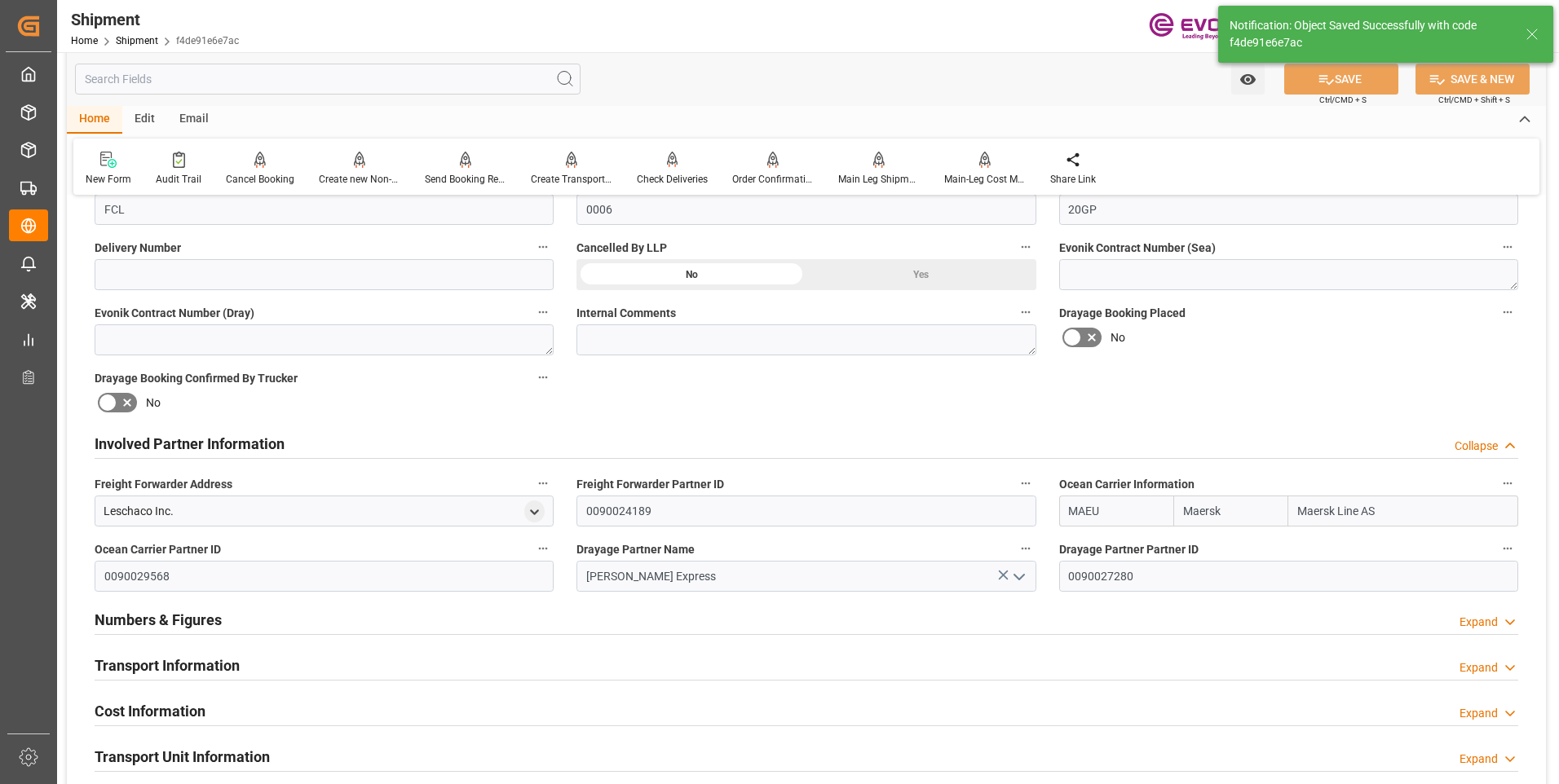
click at [186, 441] on h2 "Involved Partner Information" at bounding box center [189, 443] width 190 height 22
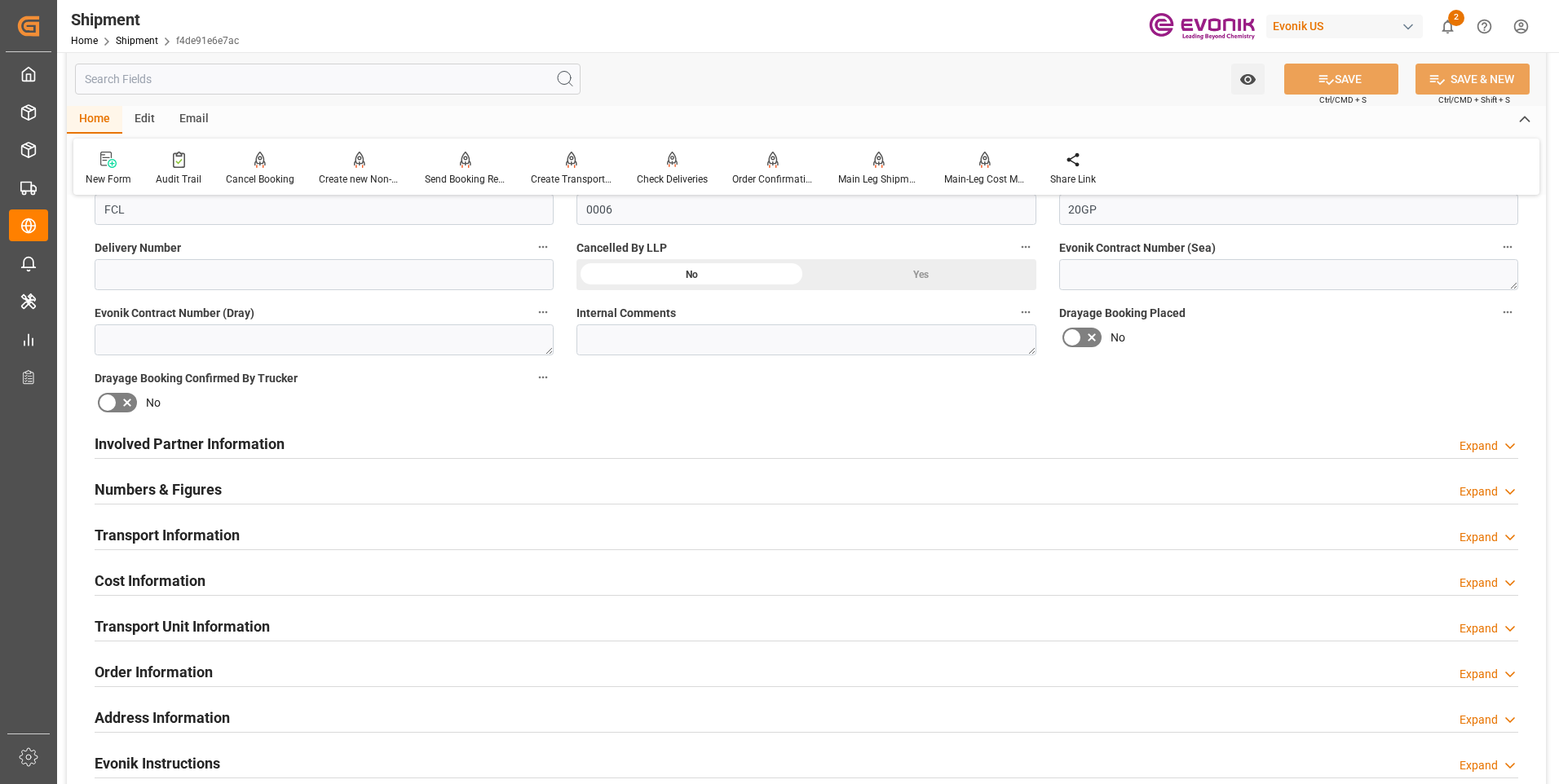
click at [133, 578] on h2 "Cost Information" at bounding box center [149, 580] width 111 height 22
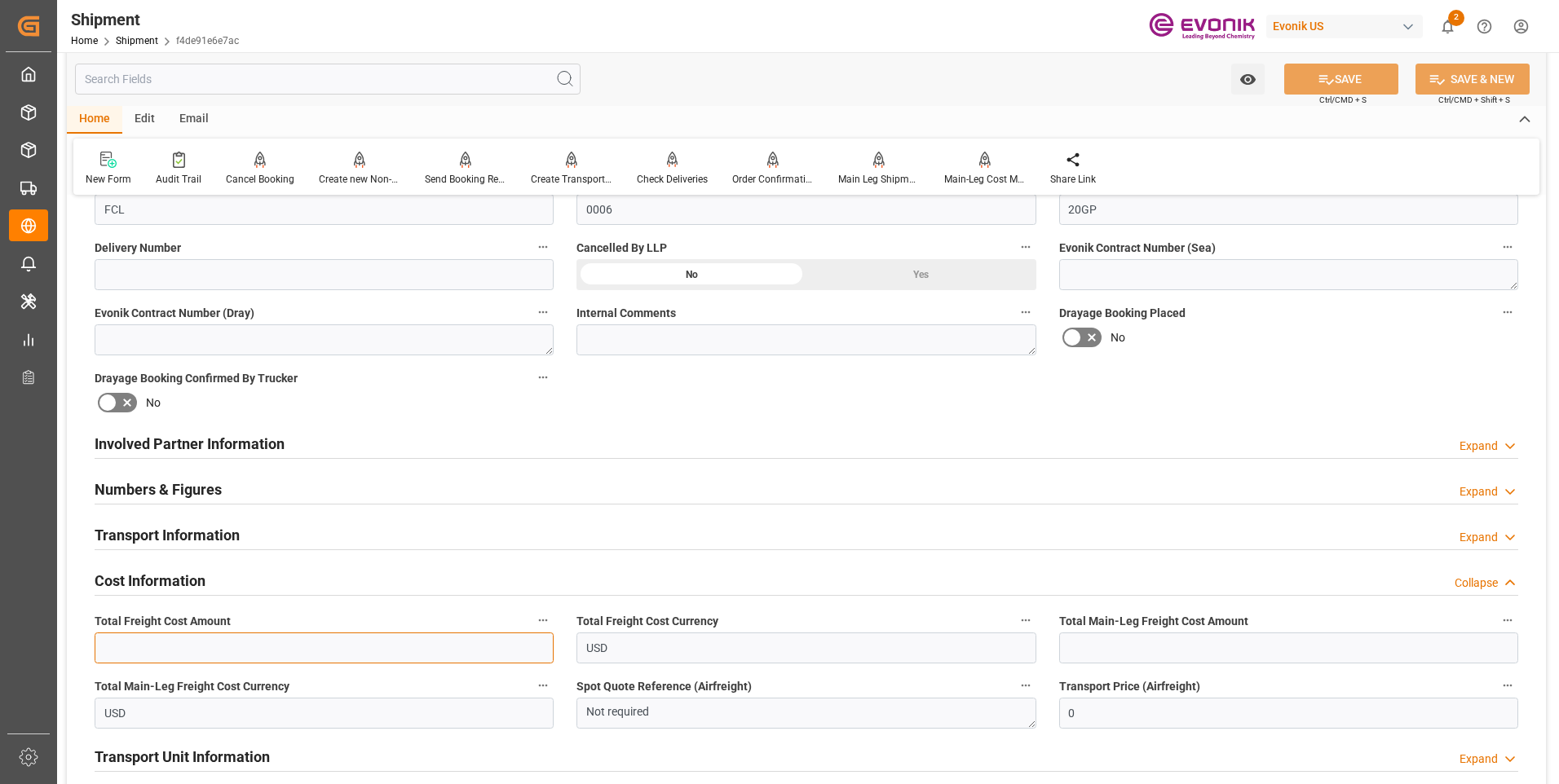
click at [174, 642] on input "text" at bounding box center [324, 648] width 459 height 31
type input "1384"
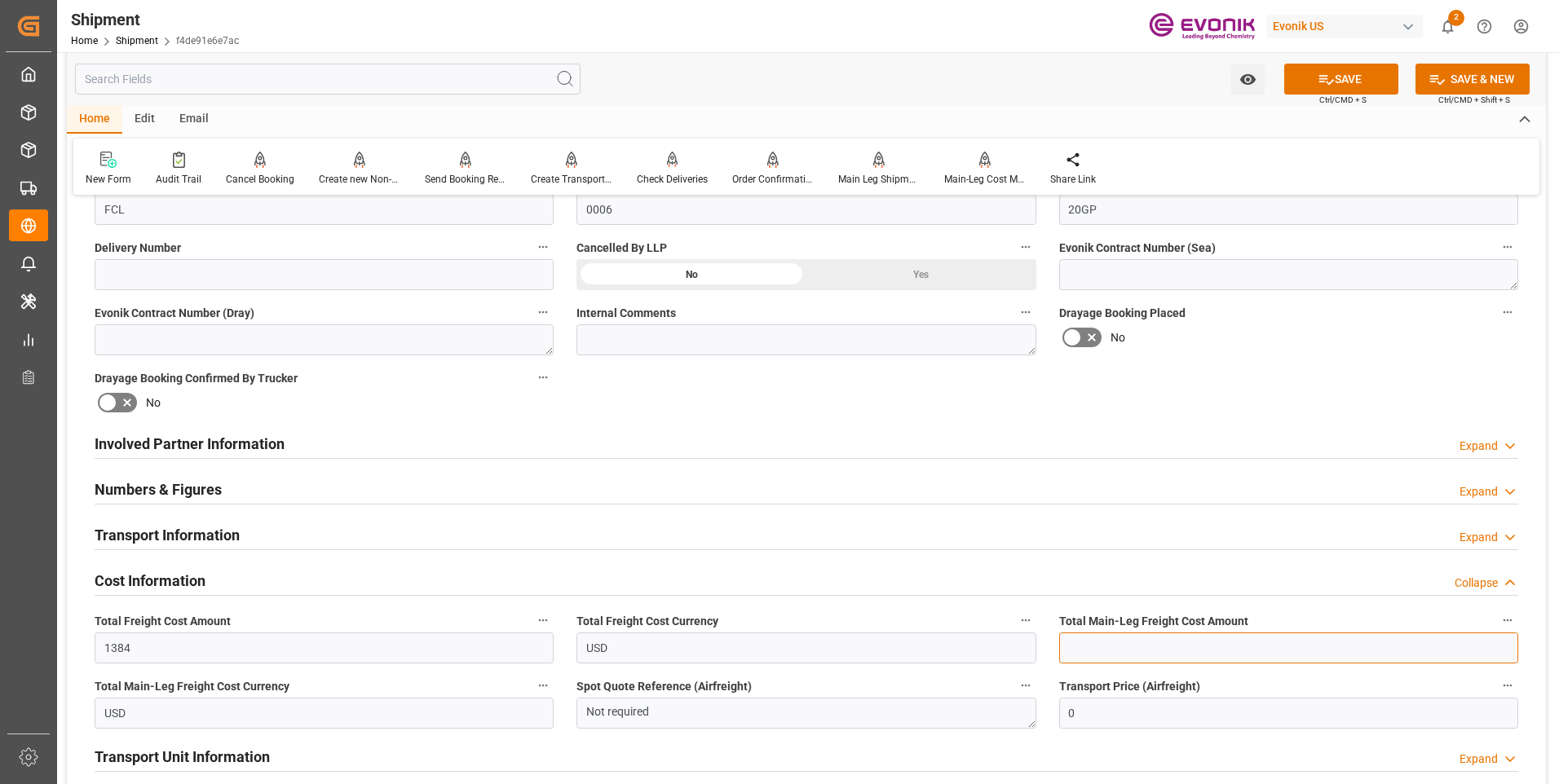
click at [1113, 639] on input "text" at bounding box center [1289, 648] width 459 height 31
type input "394"
click at [1341, 73] on button "SAVE" at bounding box center [1341, 79] width 114 height 31
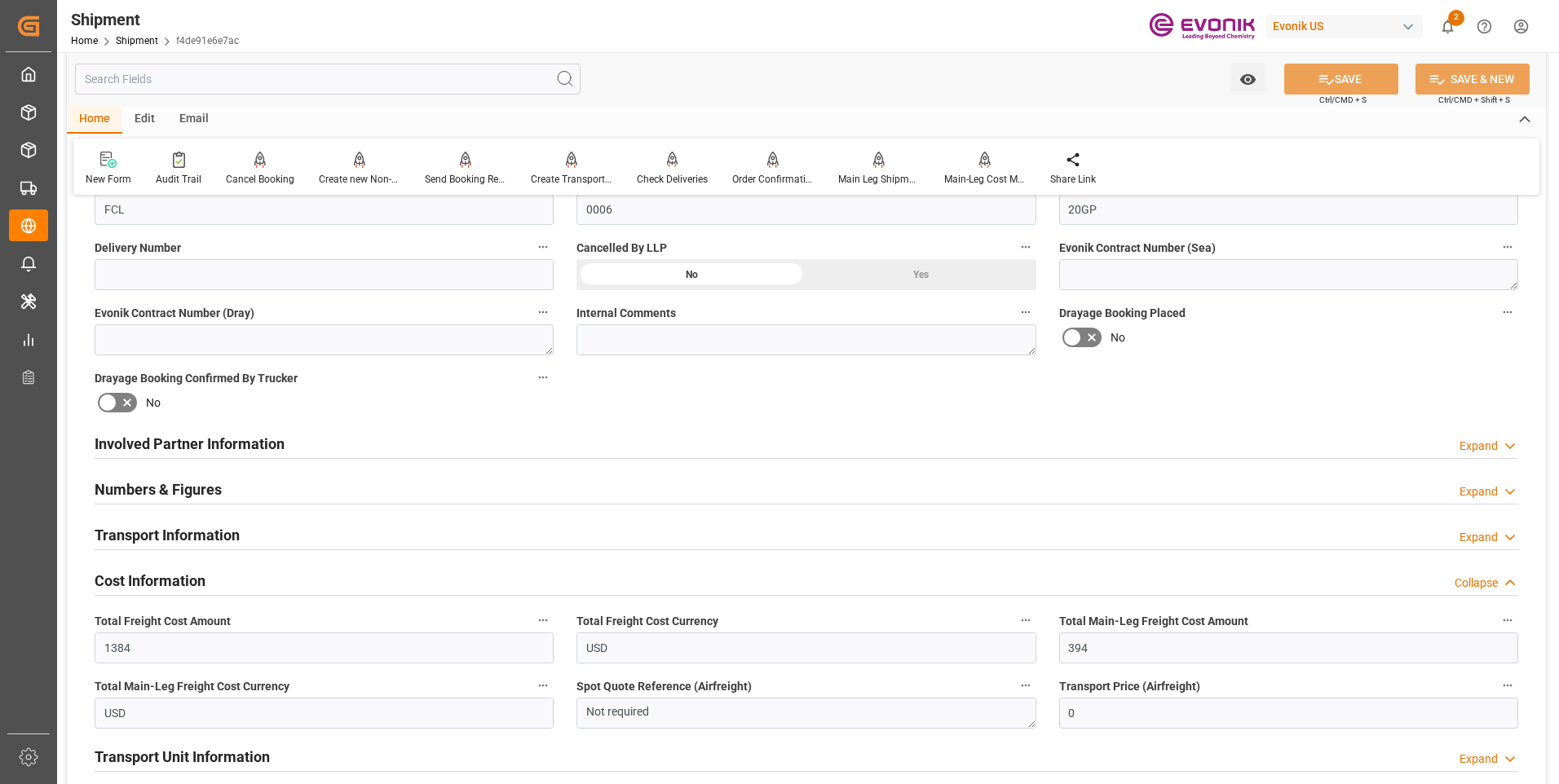
scroll to position [853, 0]
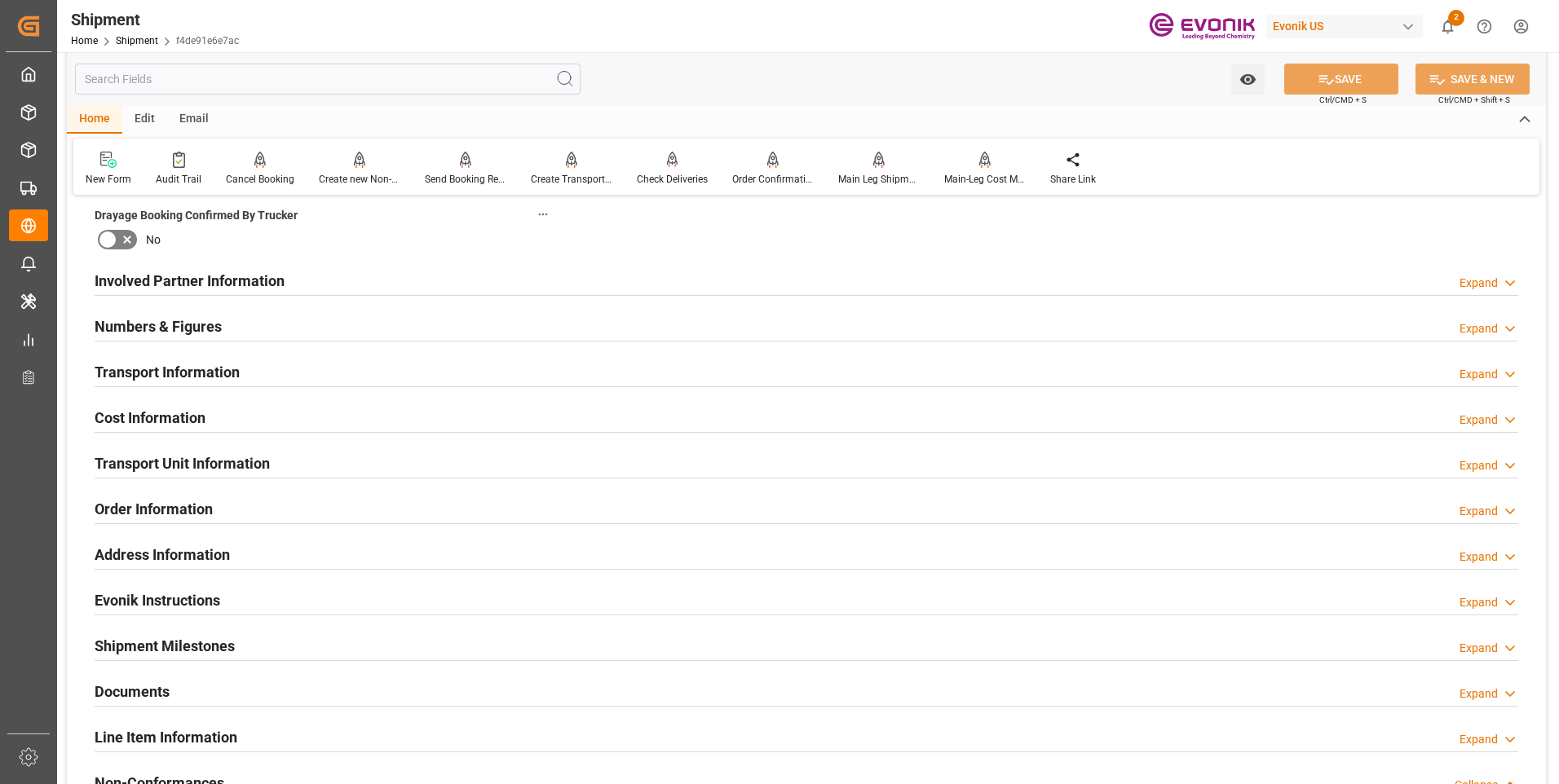
click at [162, 462] on h2 "Transport Unit Information" at bounding box center [181, 463] width 175 height 22
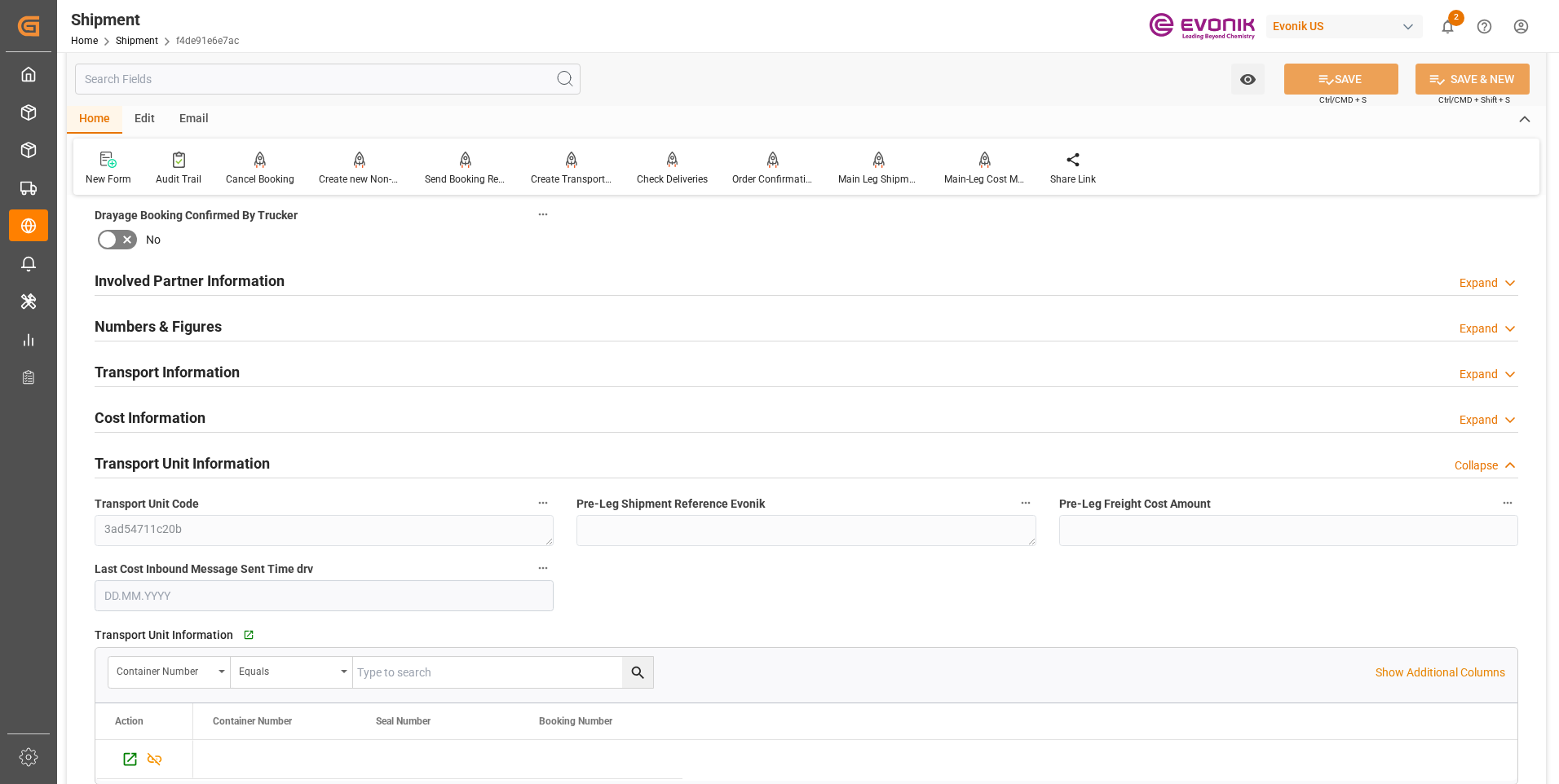
scroll to position [1016, 0]
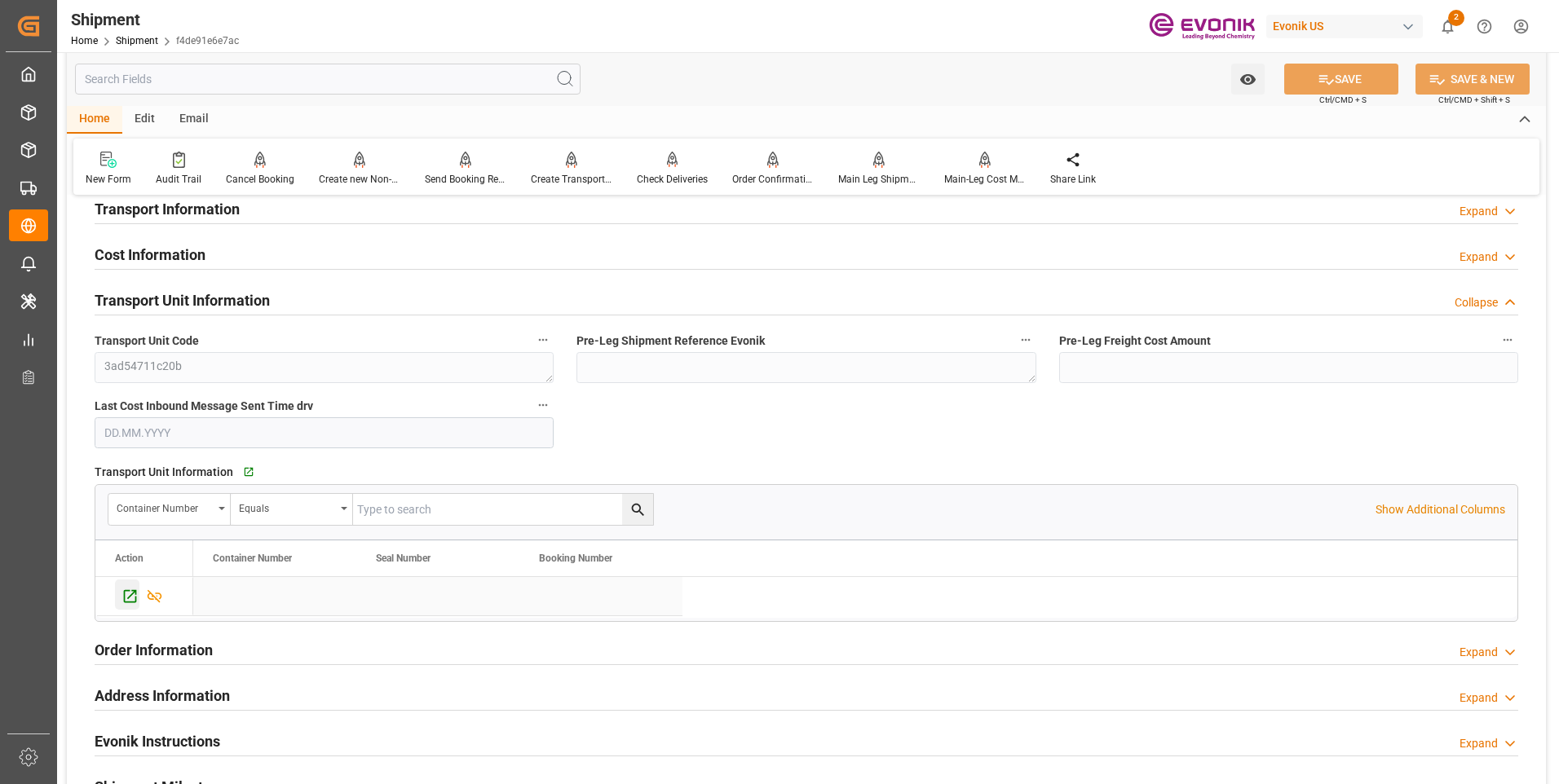
click at [126, 593] on icon "Press SPACE to select this row." at bounding box center [130, 597] width 17 height 17
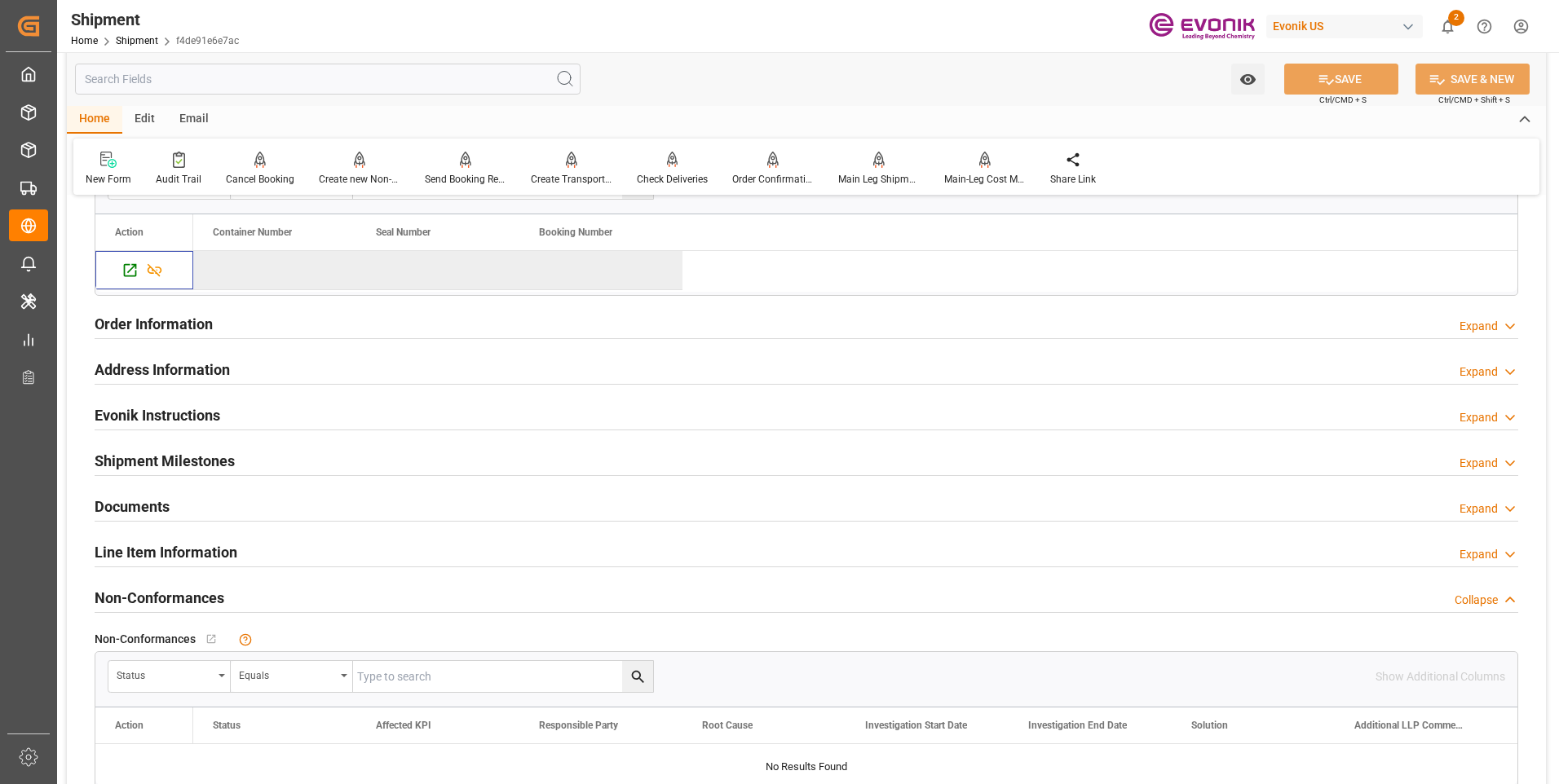
scroll to position [853, 0]
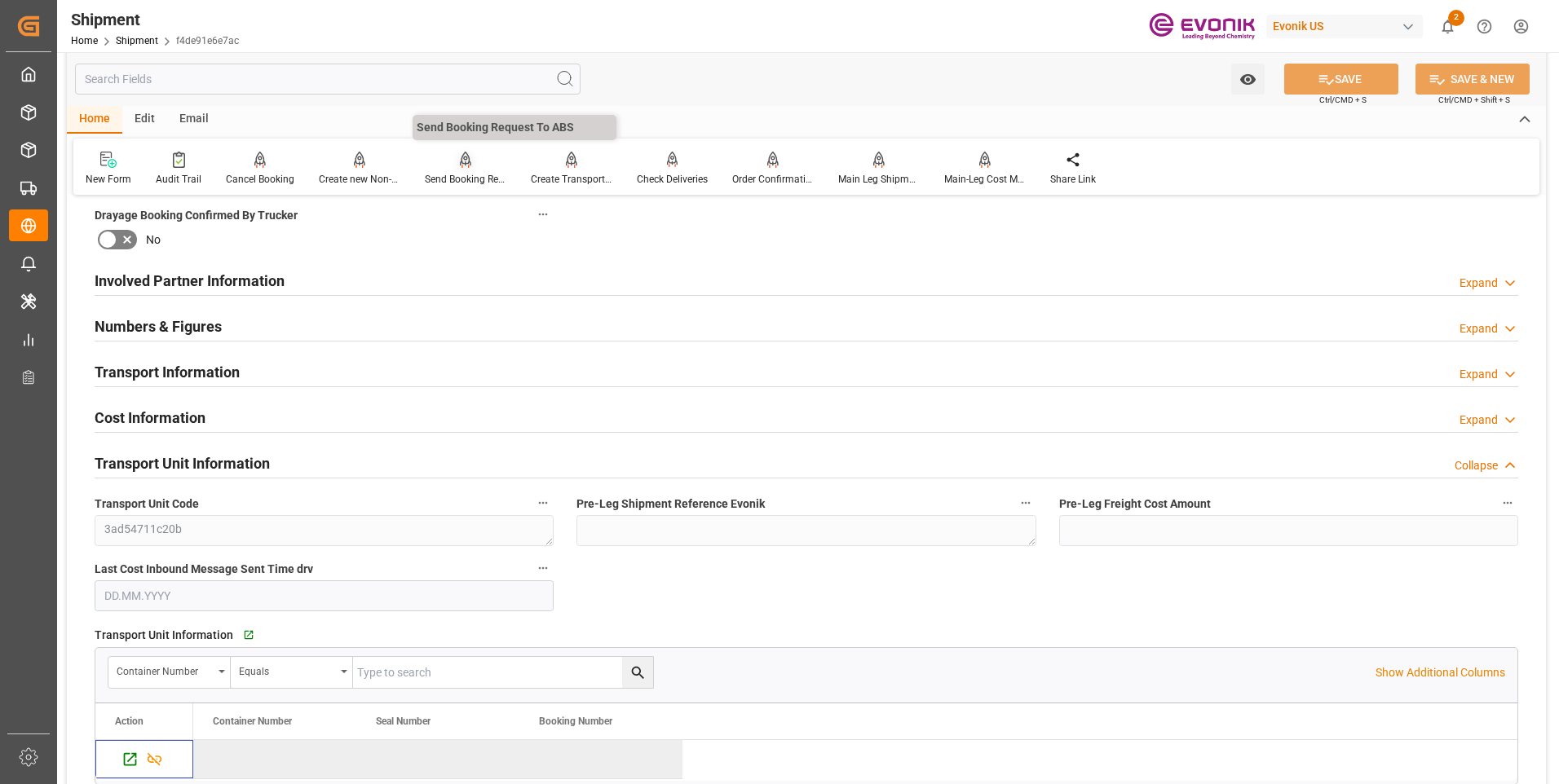
click at [460, 167] on icon at bounding box center [465, 160] width 11 height 17
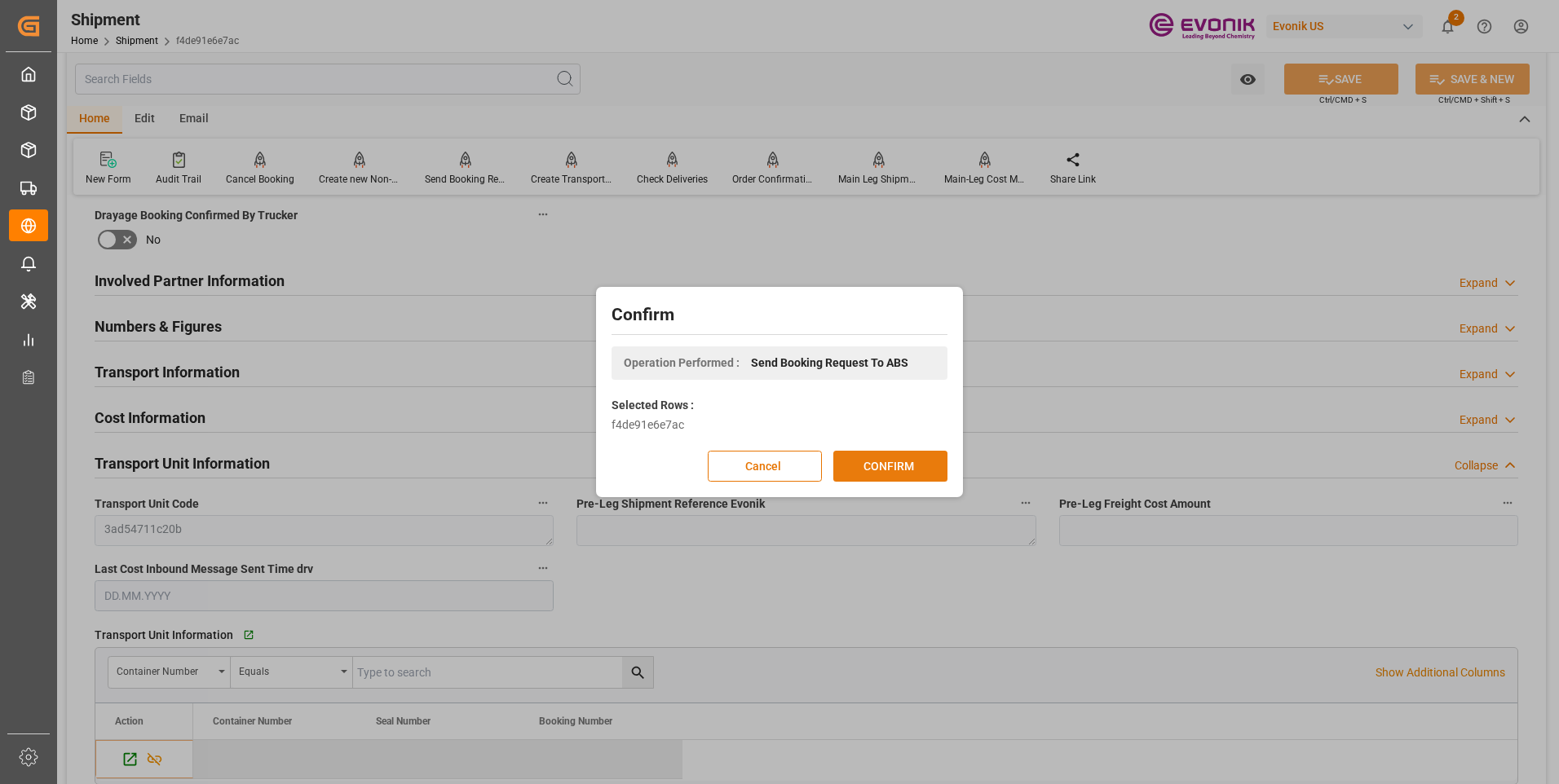
click at [883, 470] on button "CONFIRM" at bounding box center [890, 467] width 114 height 31
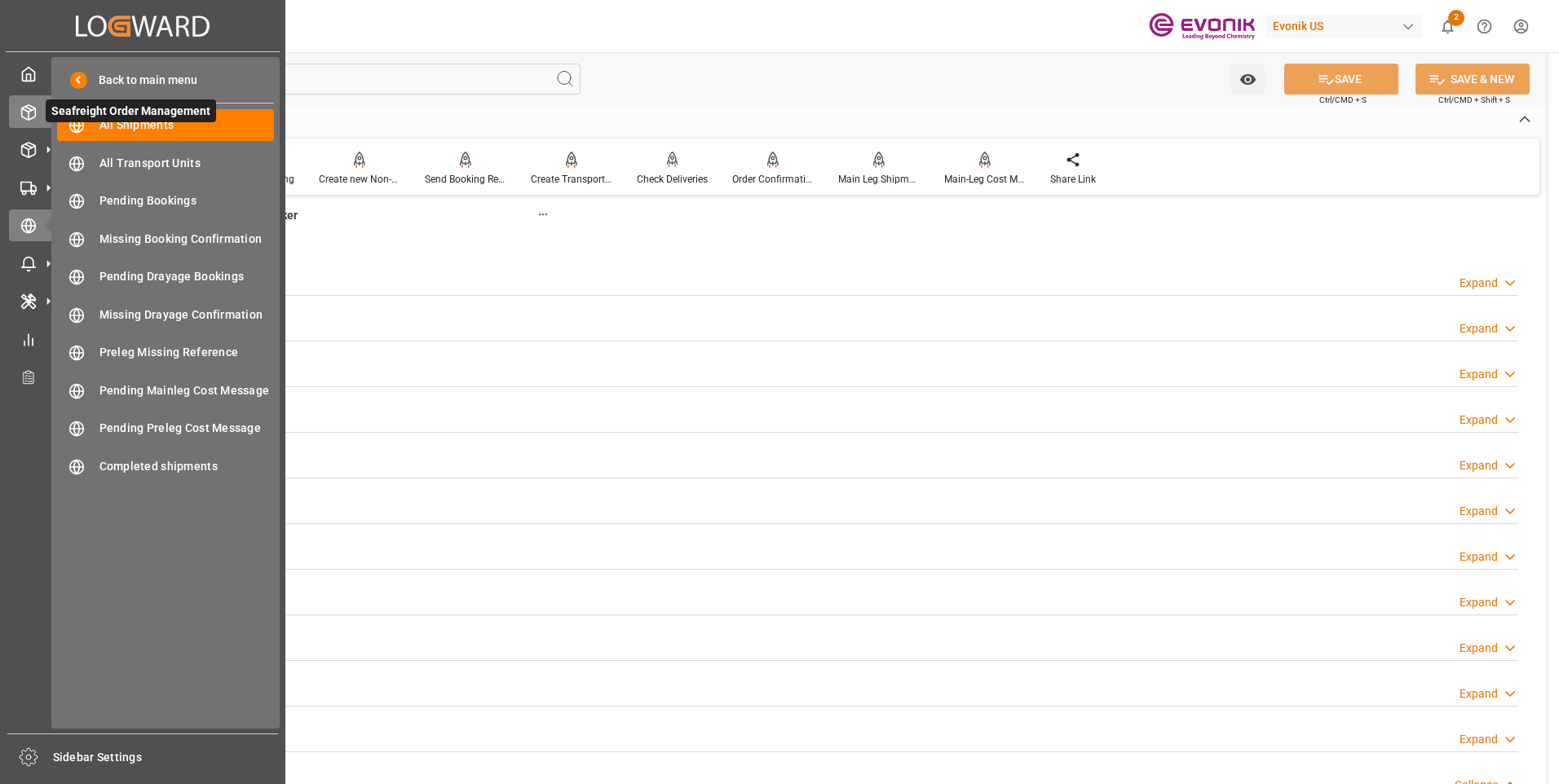
click at [29, 115] on line at bounding box center [29, 115] width 0 height 8
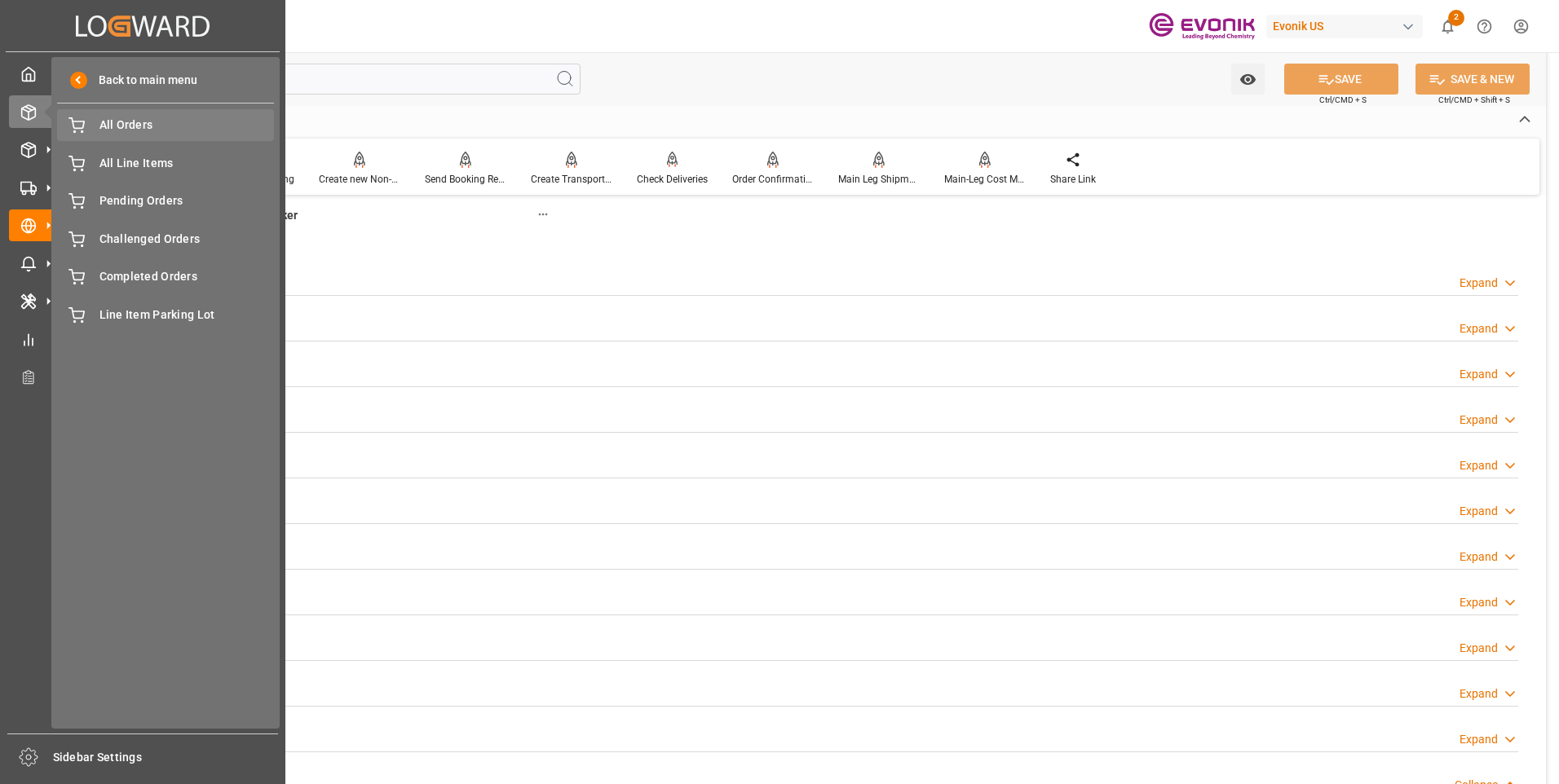
click at [118, 128] on span "All Orders" at bounding box center [187, 126] width 175 height 17
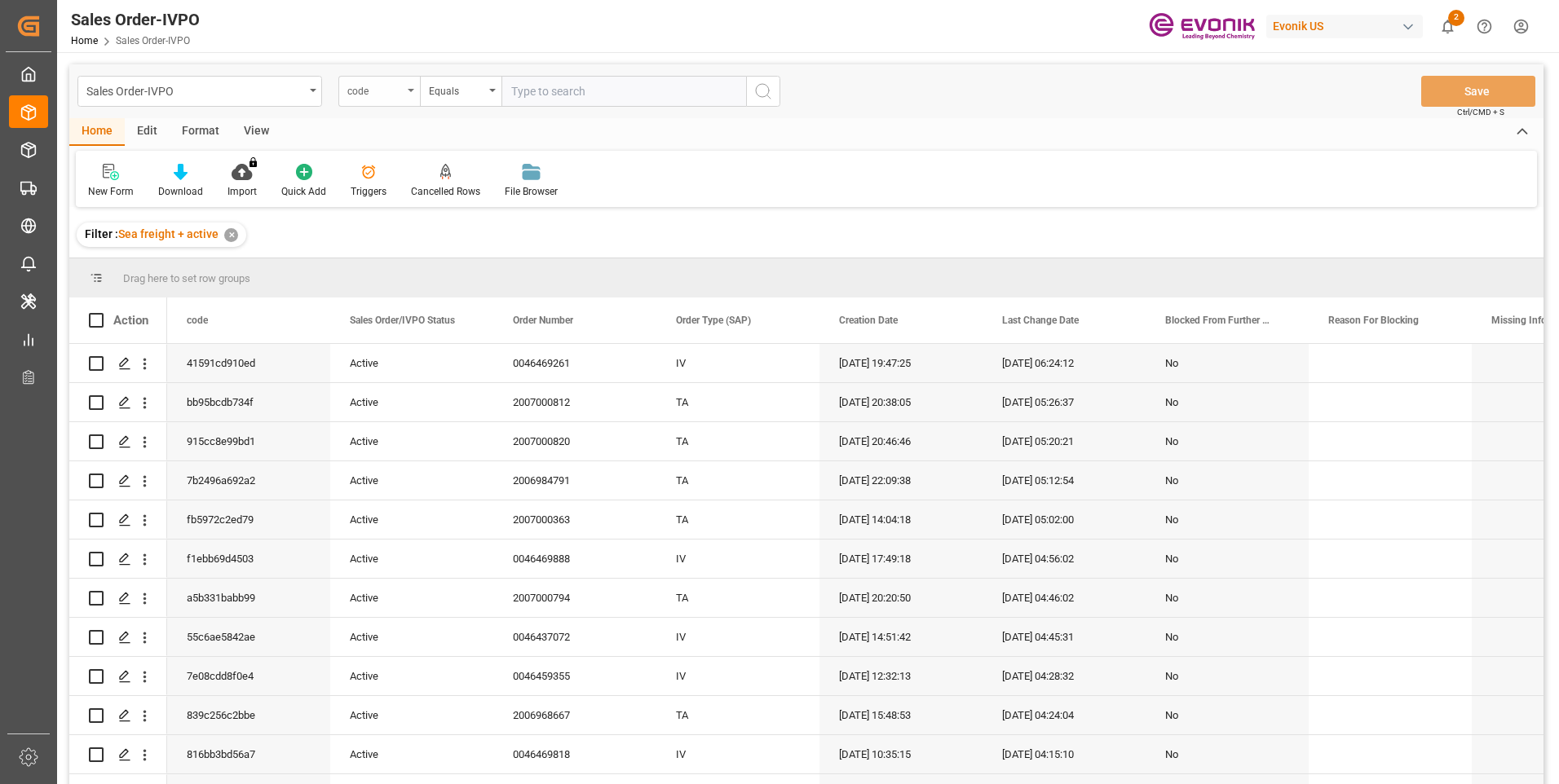
click at [417, 85] on div "code" at bounding box center [379, 92] width 81 height 31
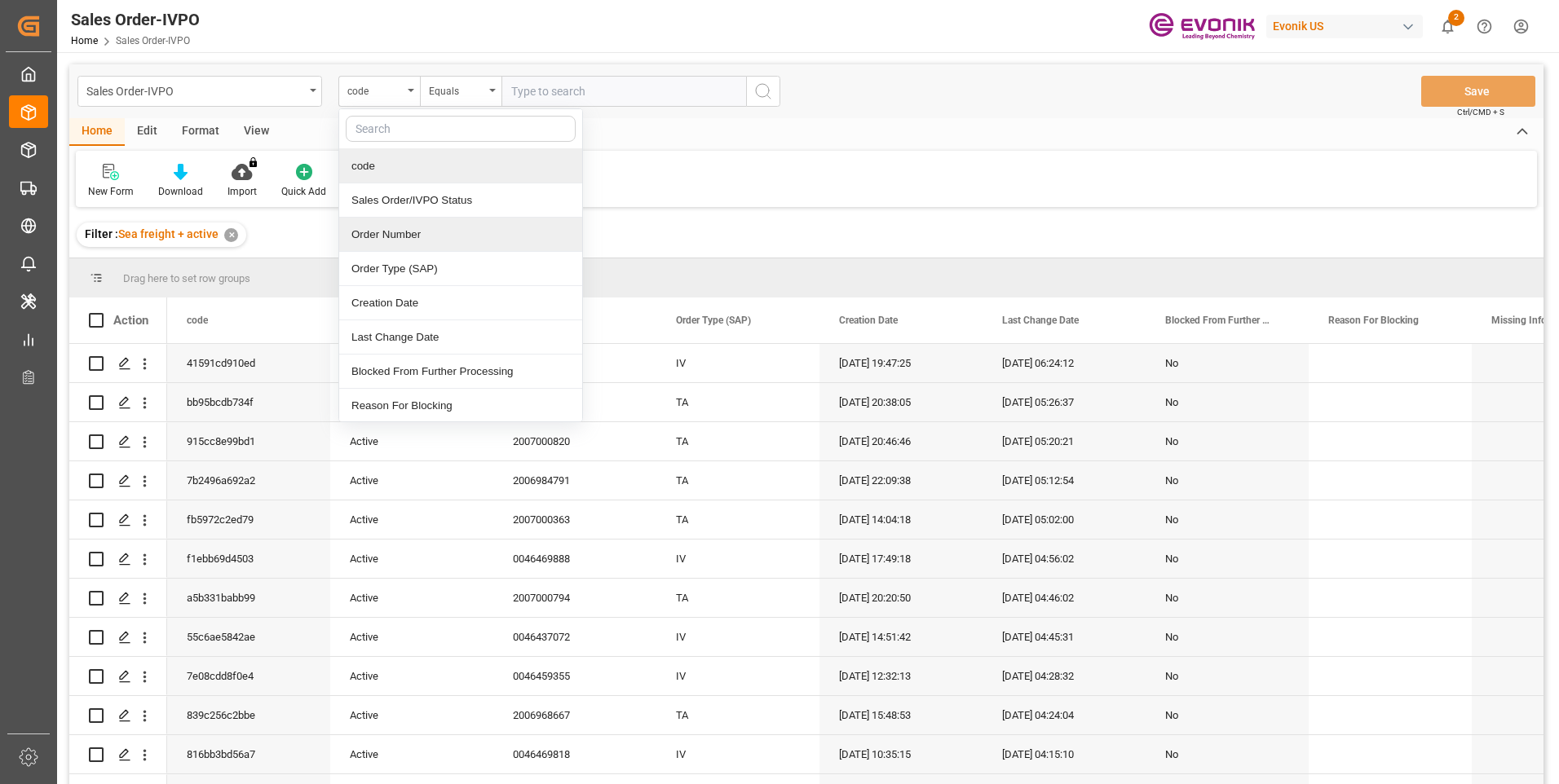
click at [398, 228] on div "Order Number" at bounding box center [461, 234] width 243 height 34
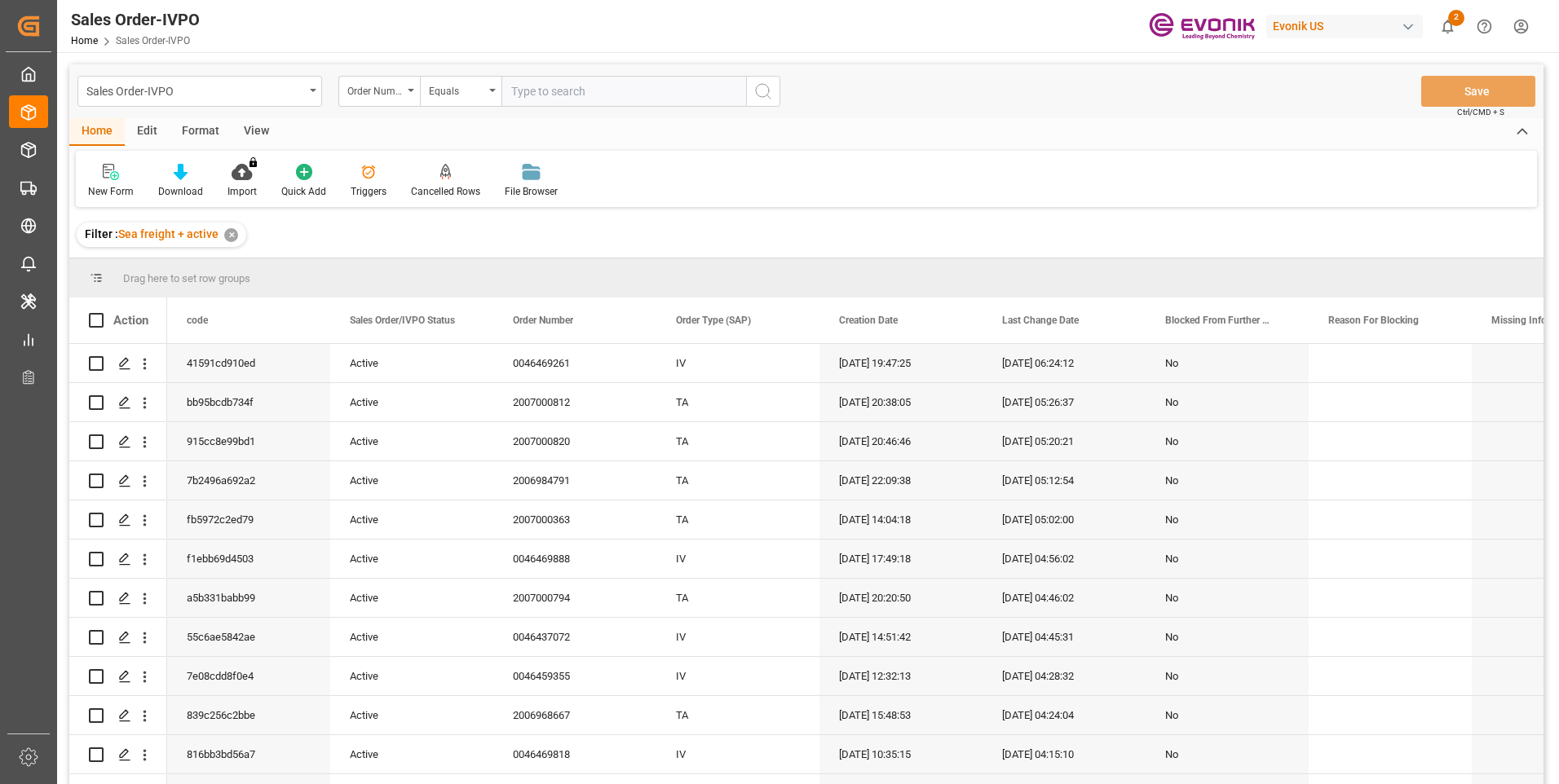
click at [563, 94] on input "text" at bounding box center [624, 92] width 244 height 31
paste input "2007148061"
type input "2007148061"
click at [764, 100] on icon "search button" at bounding box center [762, 91] width 19 height 19
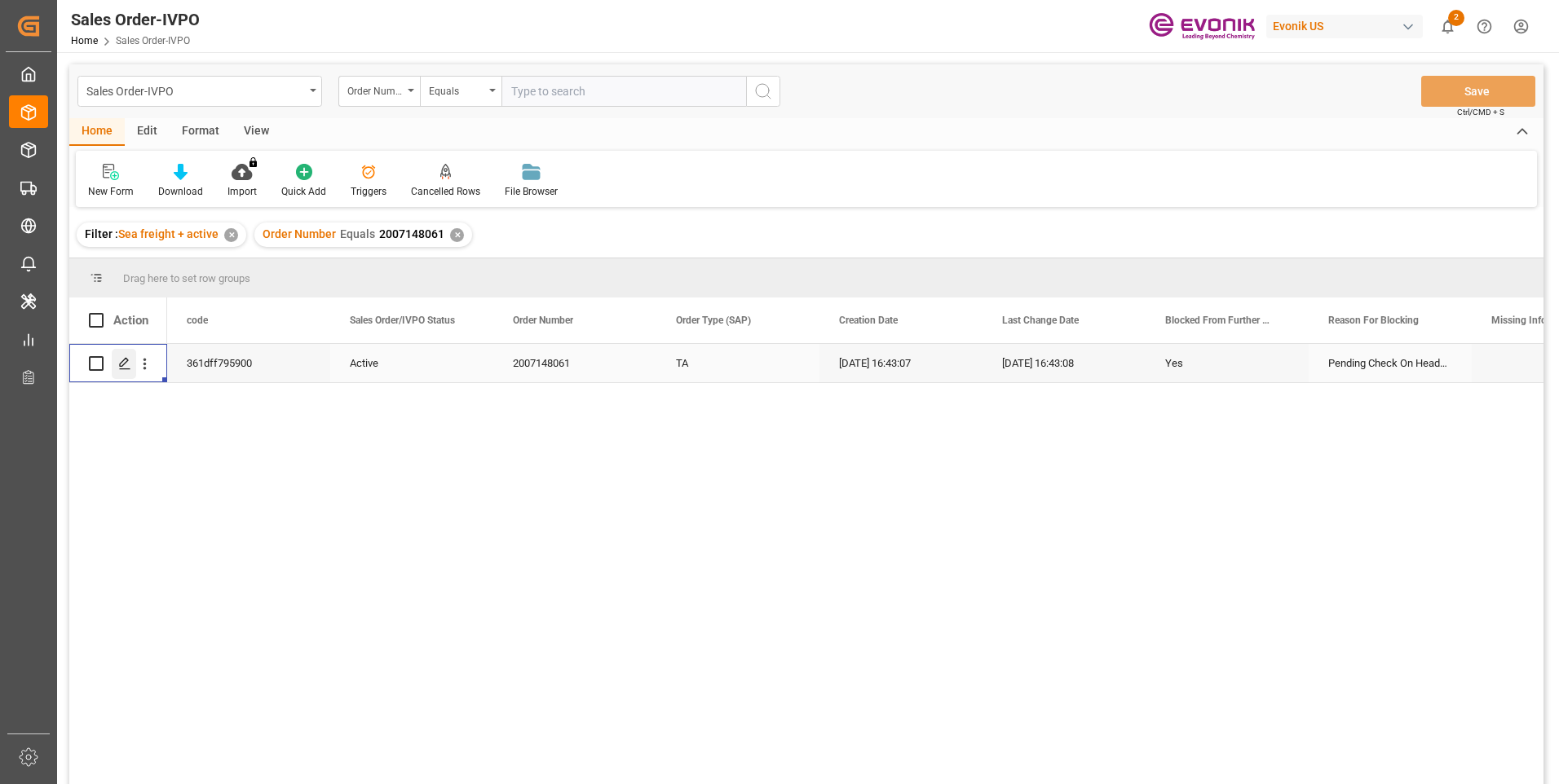
click at [124, 363] on icon "Press SPACE to select this row." at bounding box center [124, 363] width 13 height 13
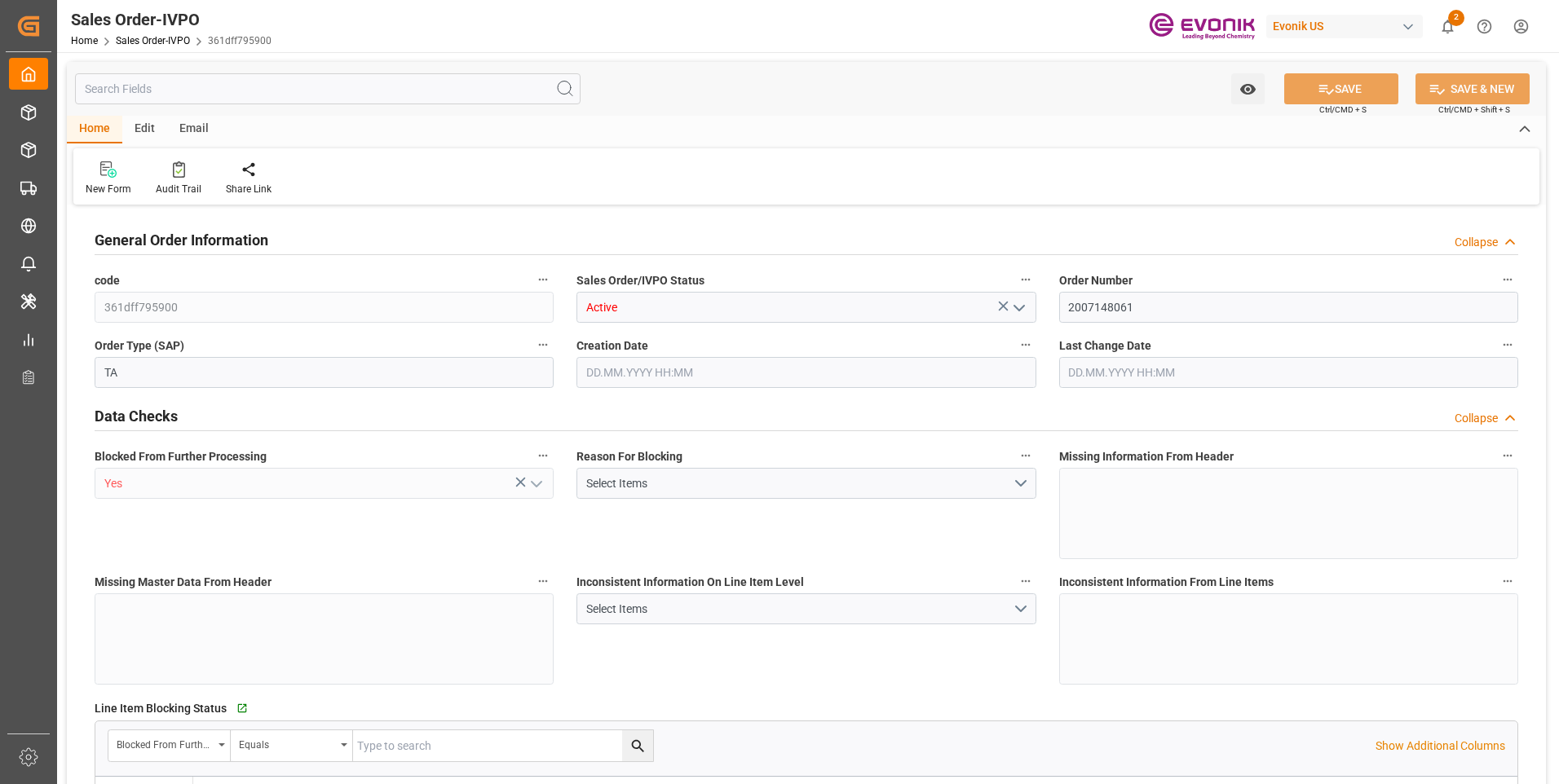
type input "NICIO"
type input "0"
type input "3"
type input "58561.8"
type input "[DATE] 16:43"
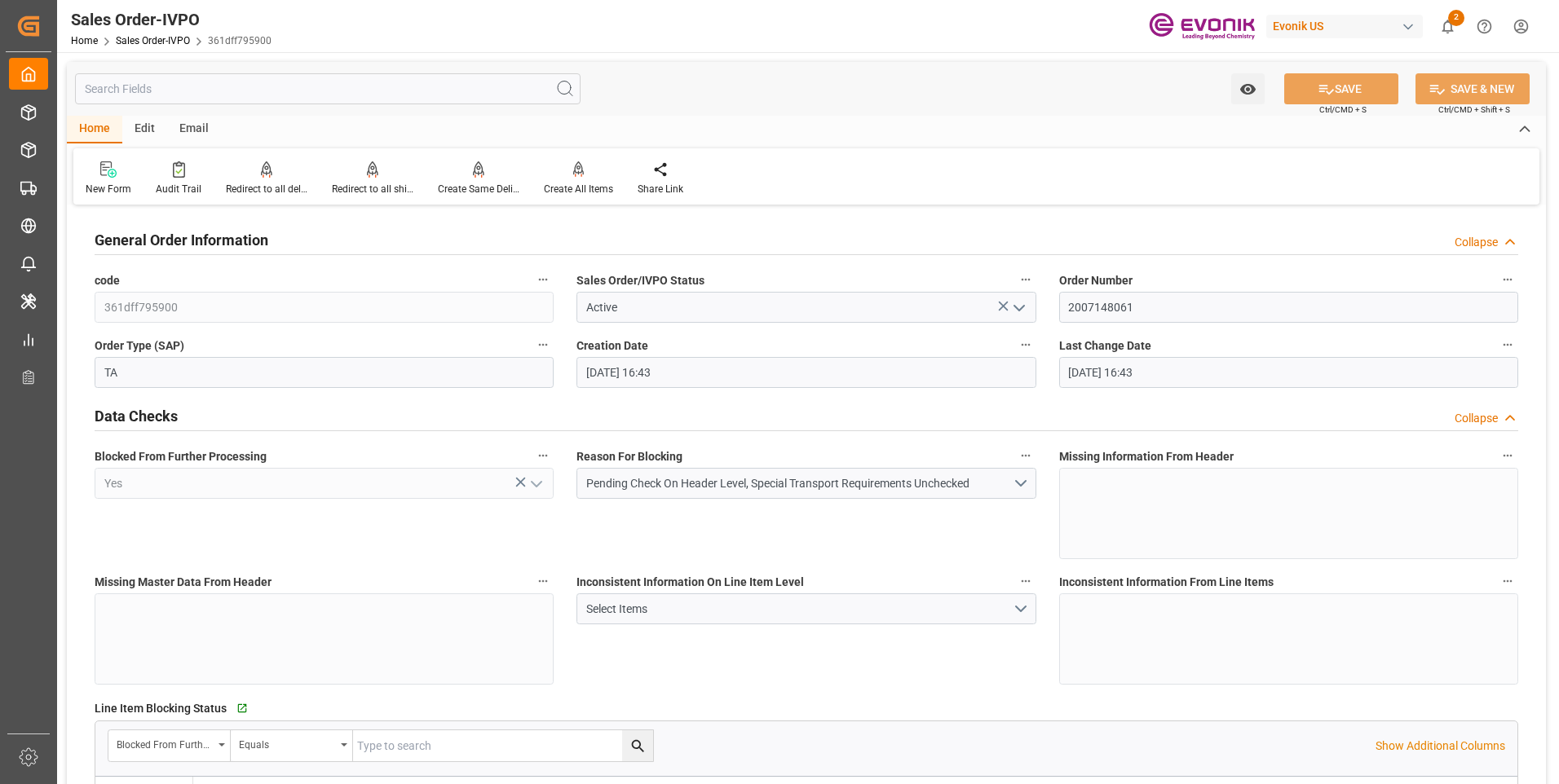
type input "[DATE] 16:43"
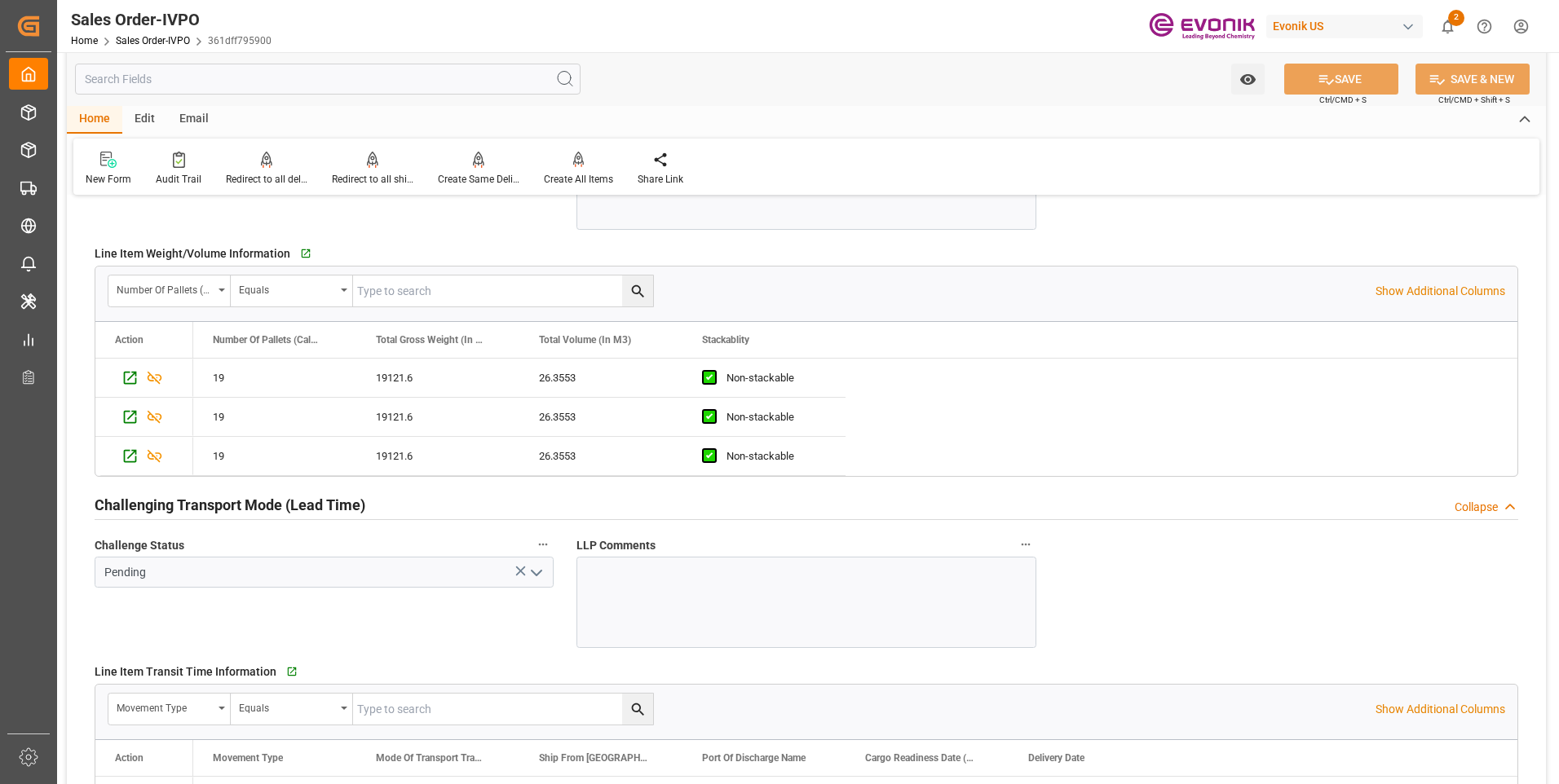
scroll to position [2934, 0]
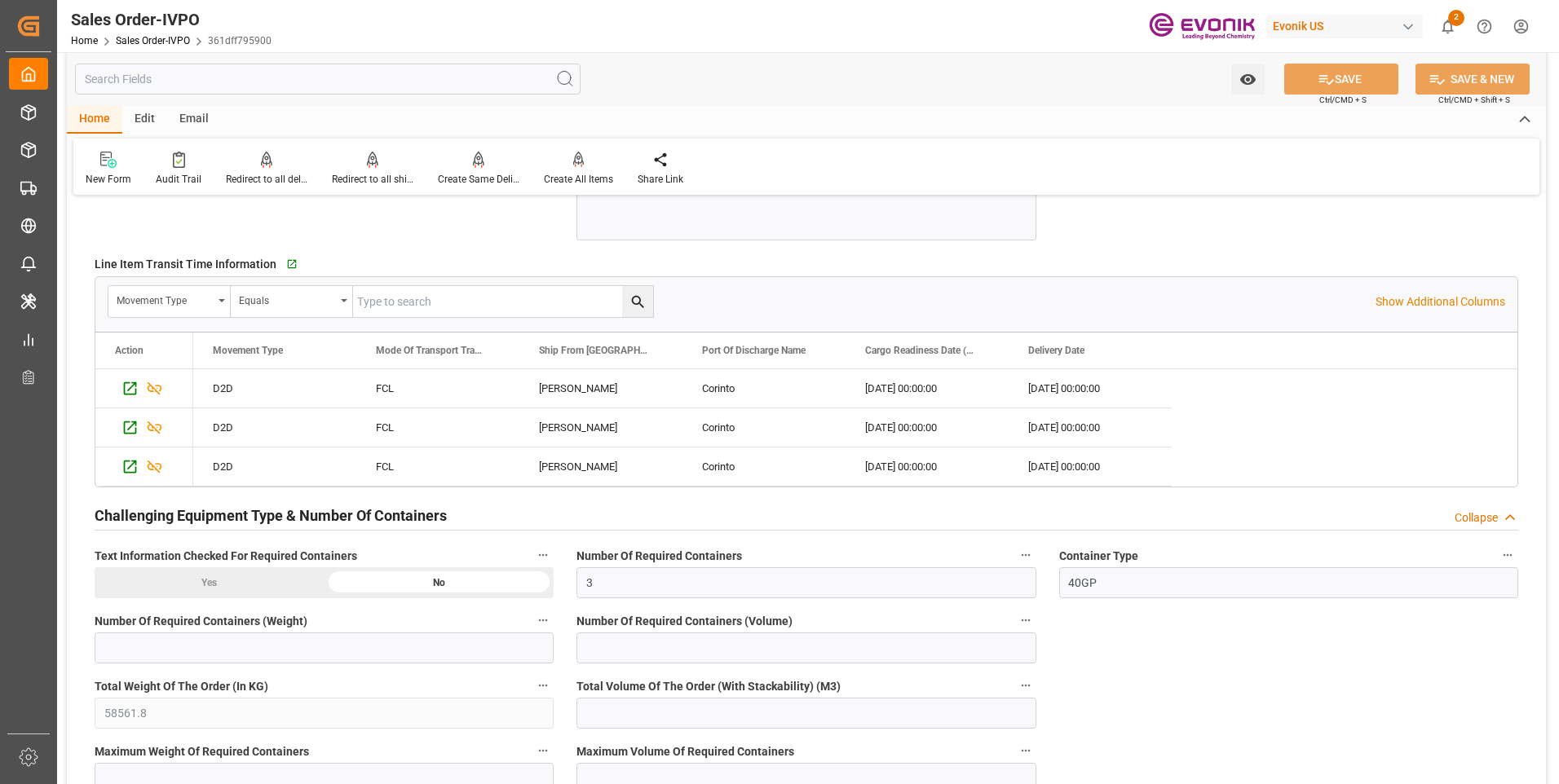
click at [755, 308] on div "Movement Type Equals" at bounding box center [741, 301] width 1268 height 32
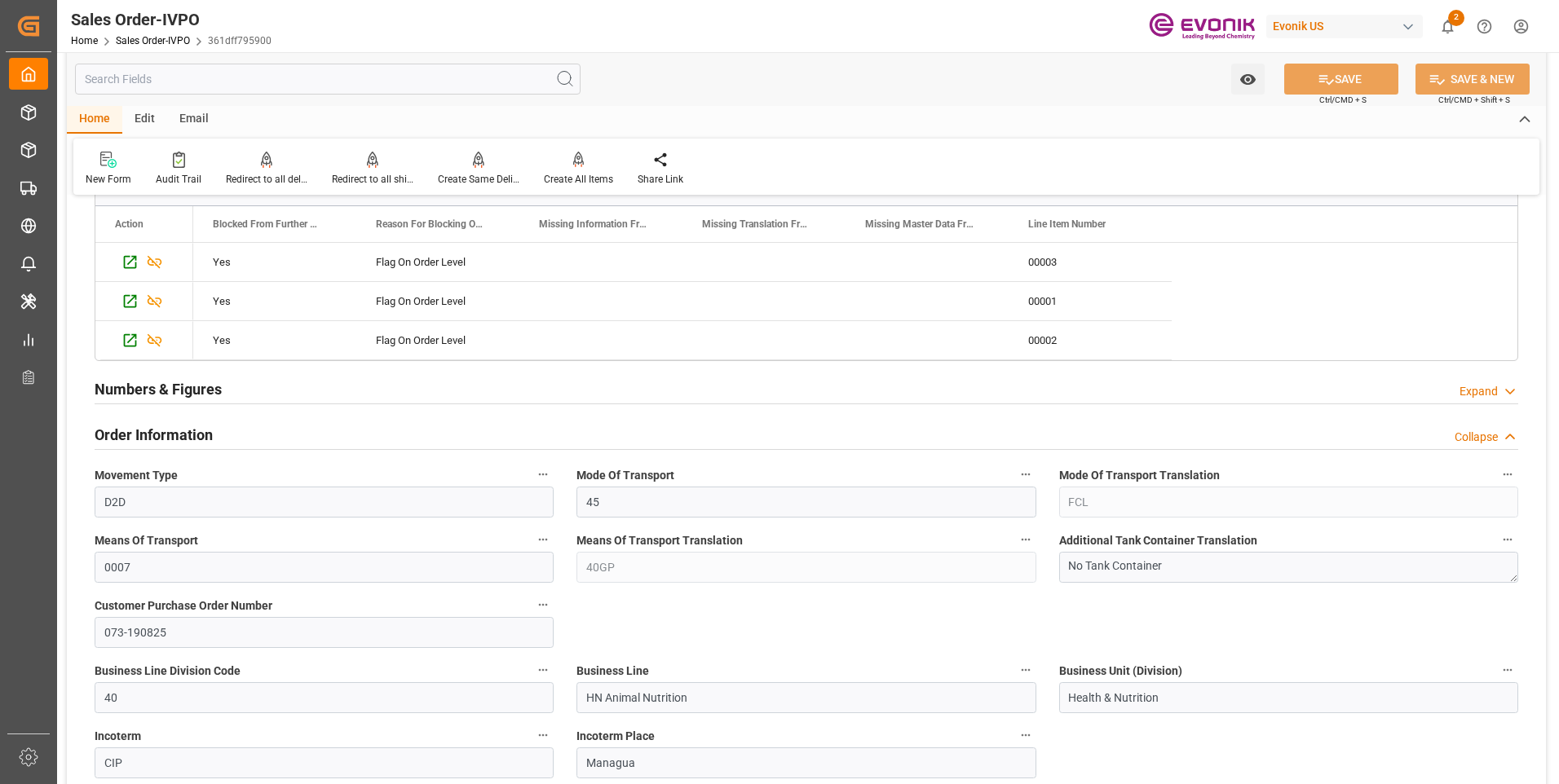
scroll to position [815, 0]
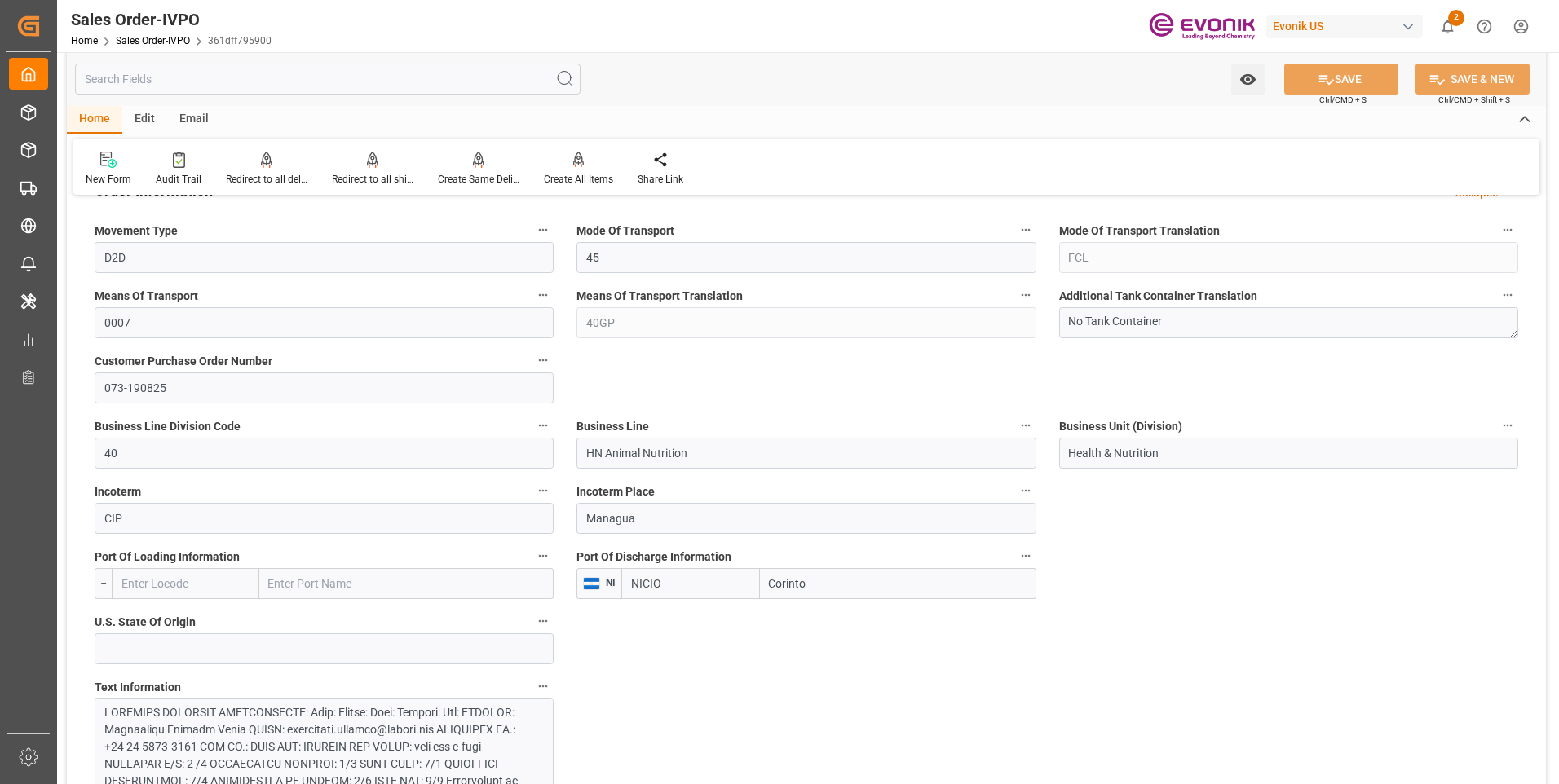
click at [310, 424] on label "Business Line Division Code" at bounding box center [324, 426] width 459 height 23
click at [532, 424] on button "Business Line Division Code" at bounding box center [543, 426] width 21 height 21
click at [718, 392] on div at bounding box center [779, 392] width 1559 height 784
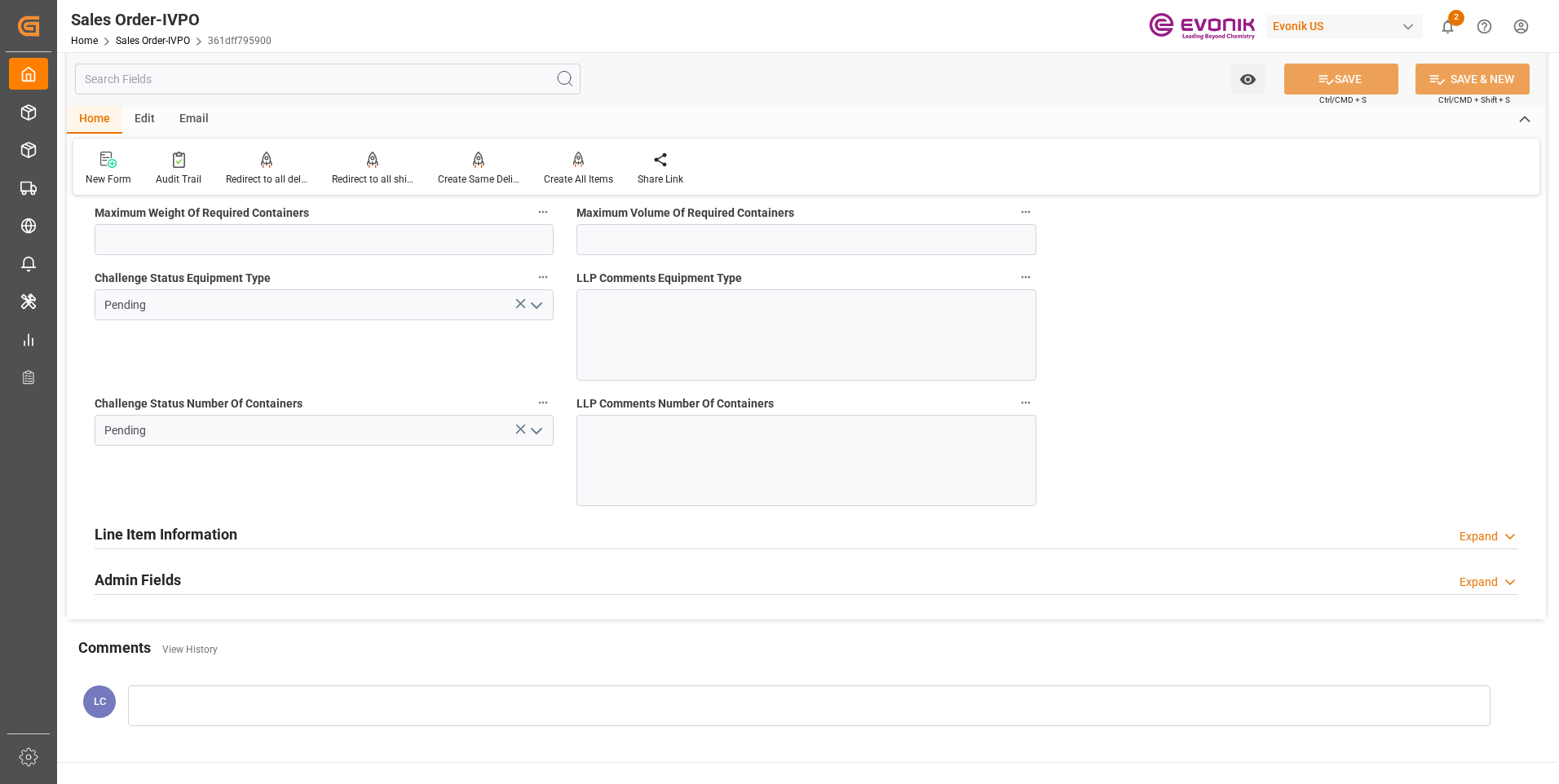
scroll to position [3554, 0]
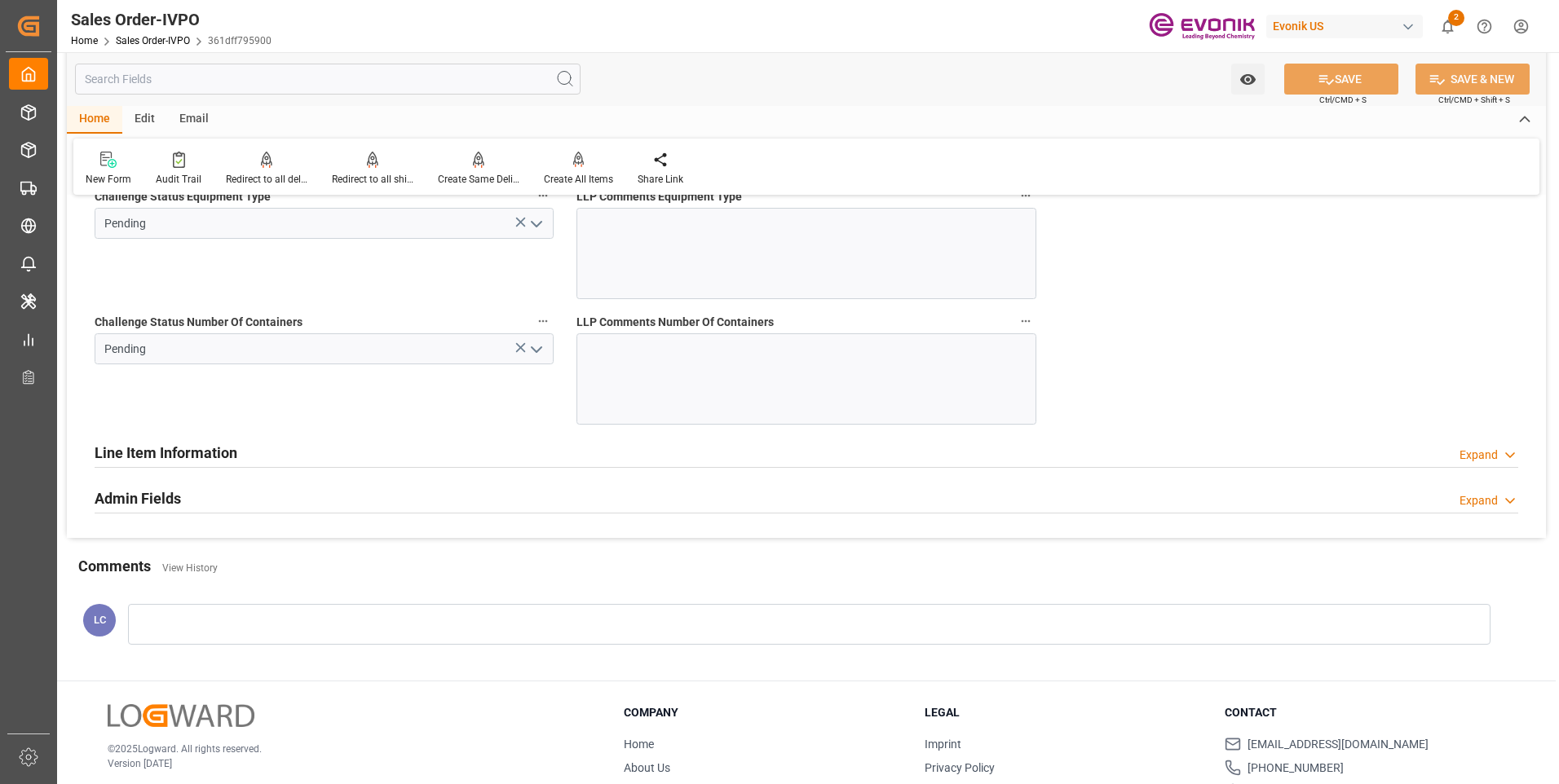
click at [540, 353] on icon "open menu" at bounding box center [537, 350] width 19 height 19
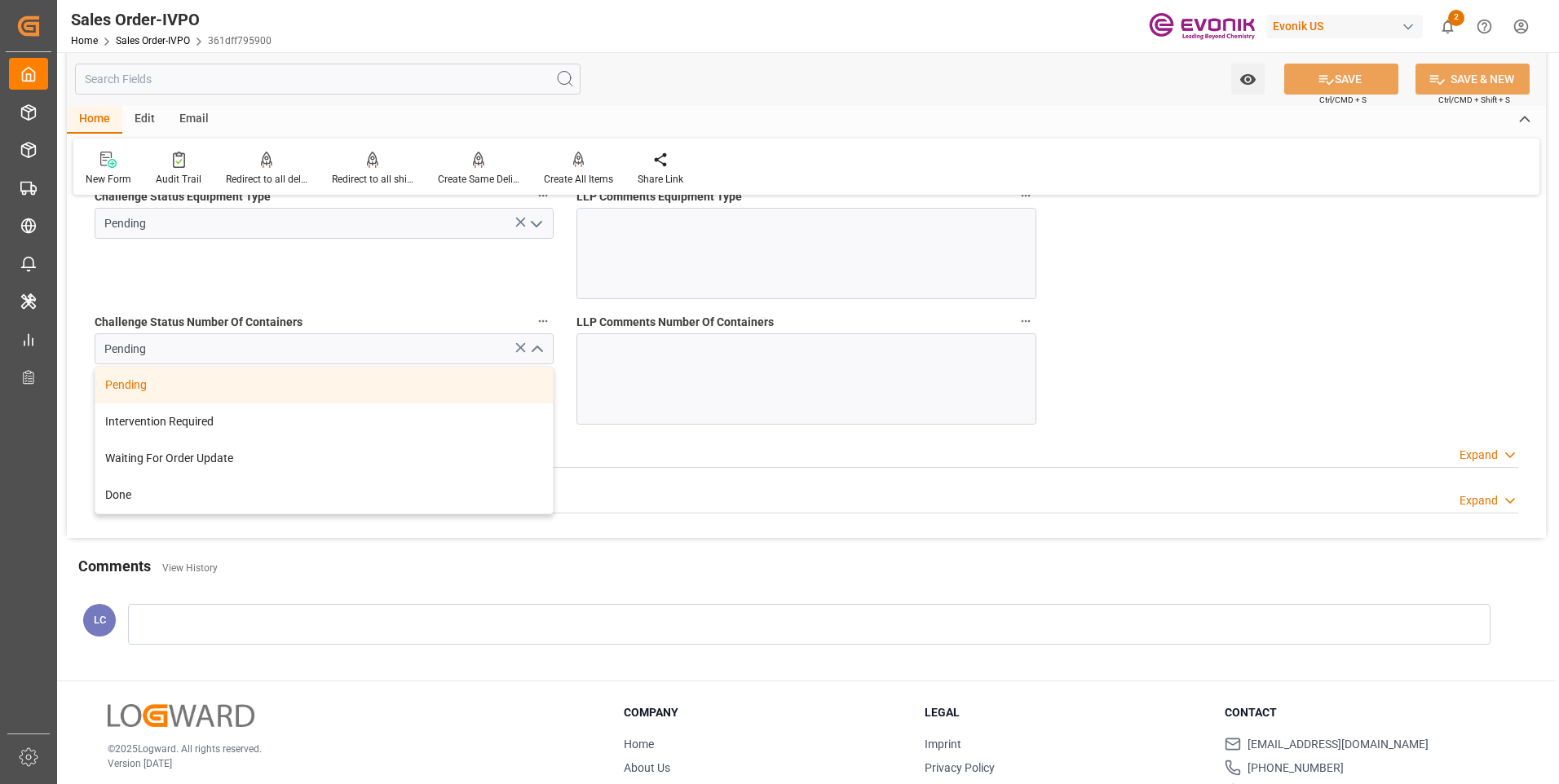
click at [159, 274] on div "Challenge Status Equipment Type Pending" at bounding box center [324, 242] width 482 height 126
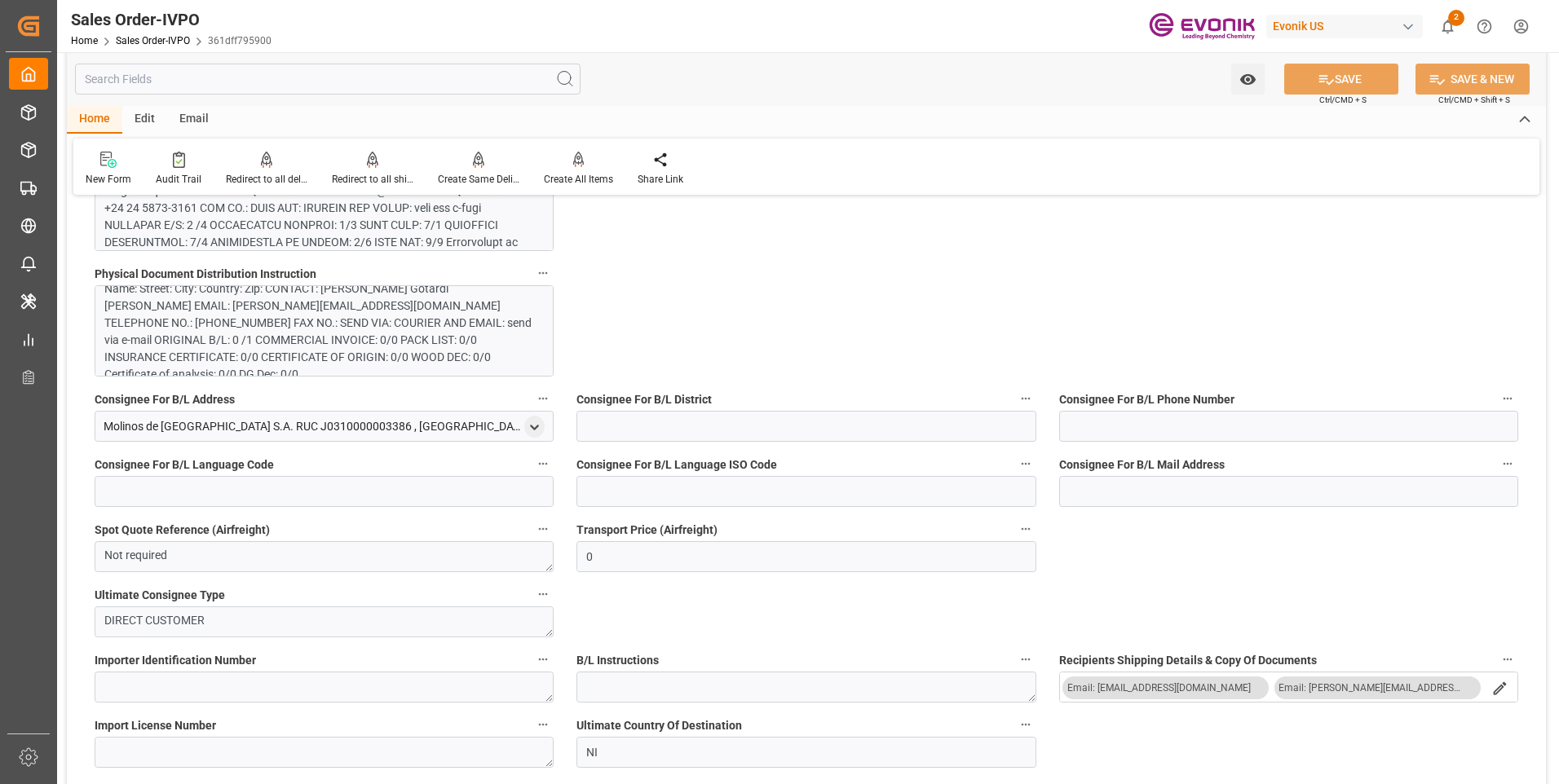
scroll to position [1109, 0]
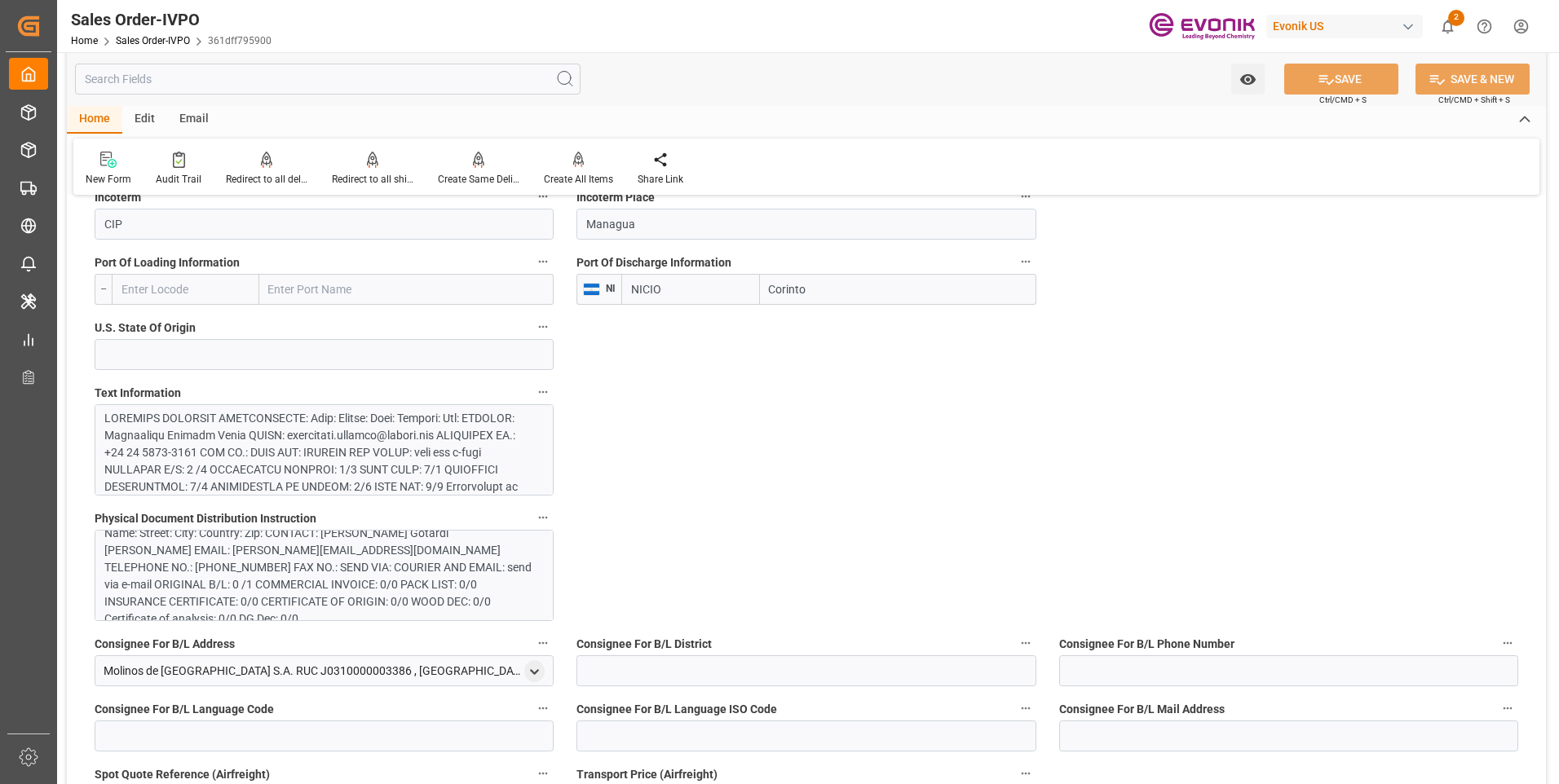
click at [377, 473] on div at bounding box center [318, 760] width 427 height 702
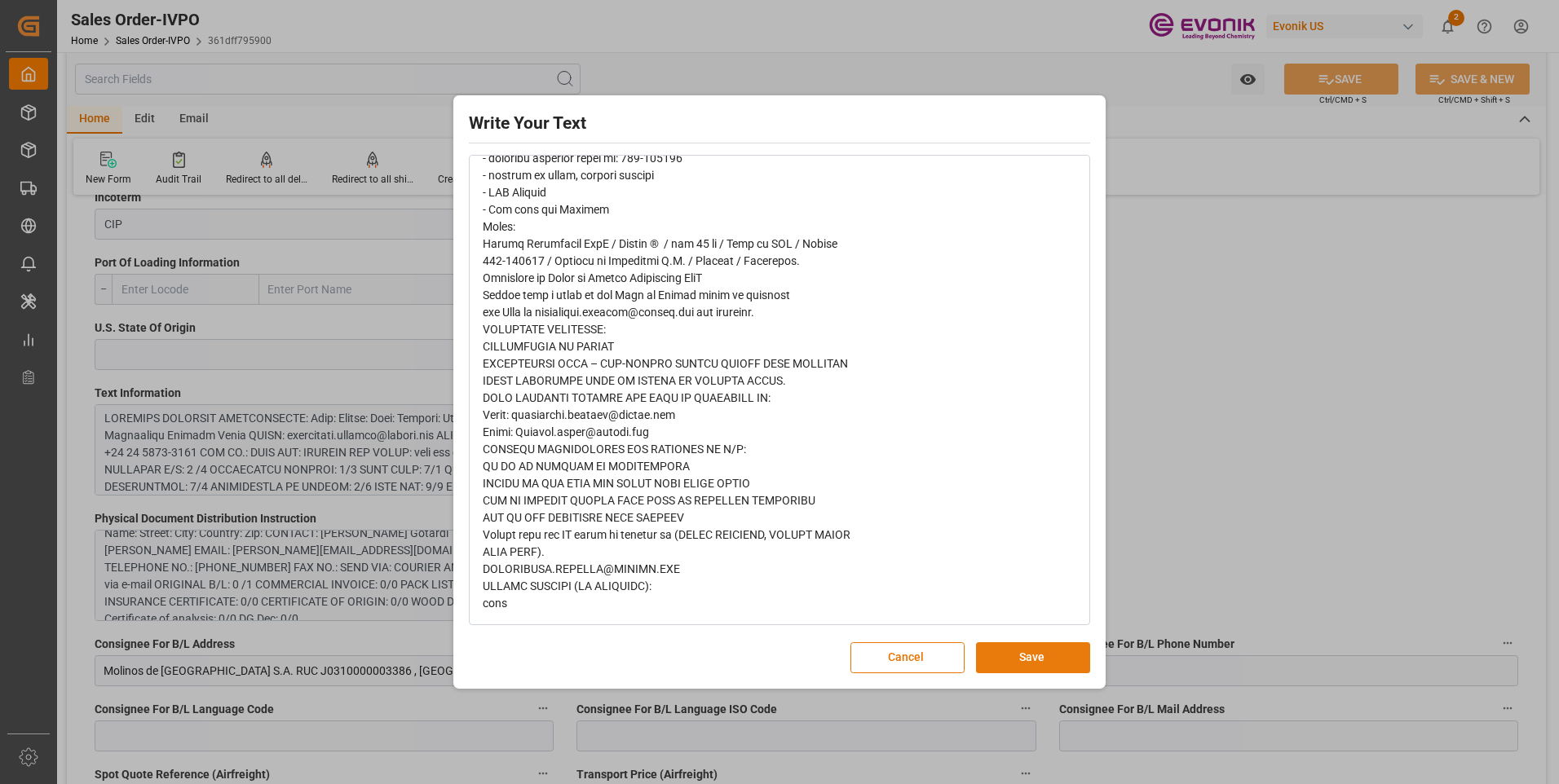
scroll to position [0, 0]
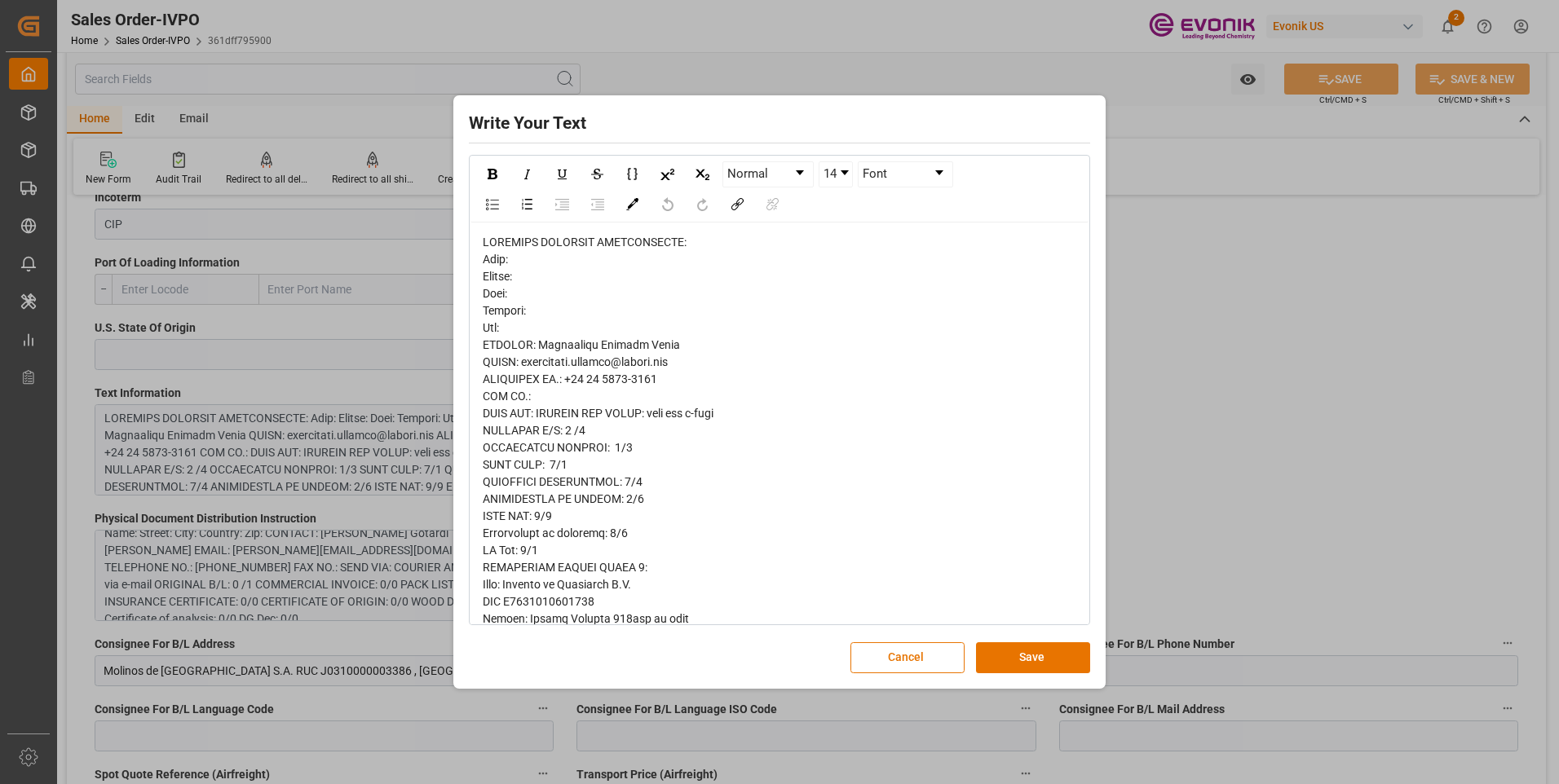
drag, startPoint x: 1002, startPoint y: 653, endPoint x: 974, endPoint y: 631, distance: 35.6
click at [1002, 652] on button "Save" at bounding box center [1033, 658] width 114 height 31
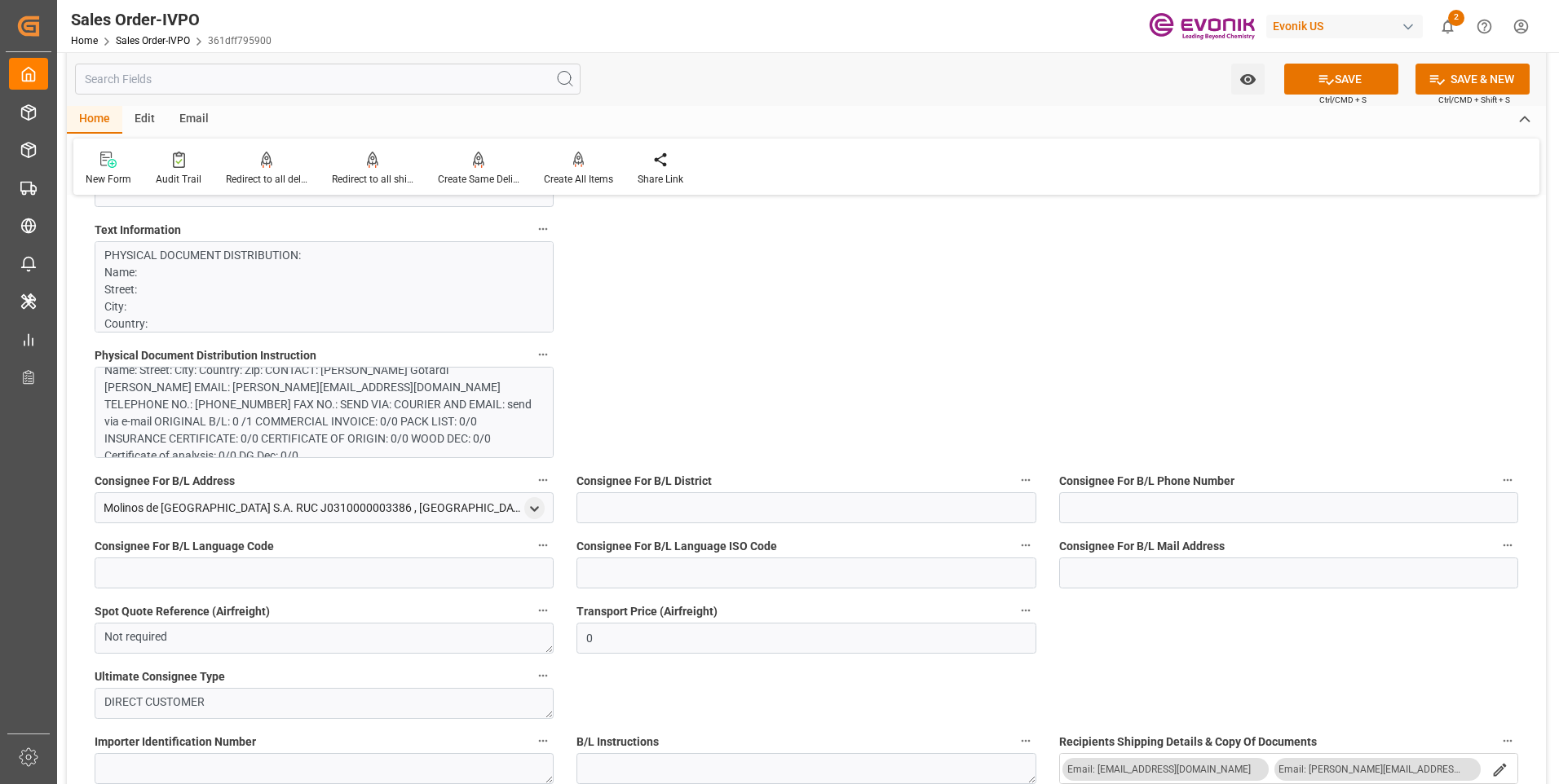
scroll to position [1353, 0]
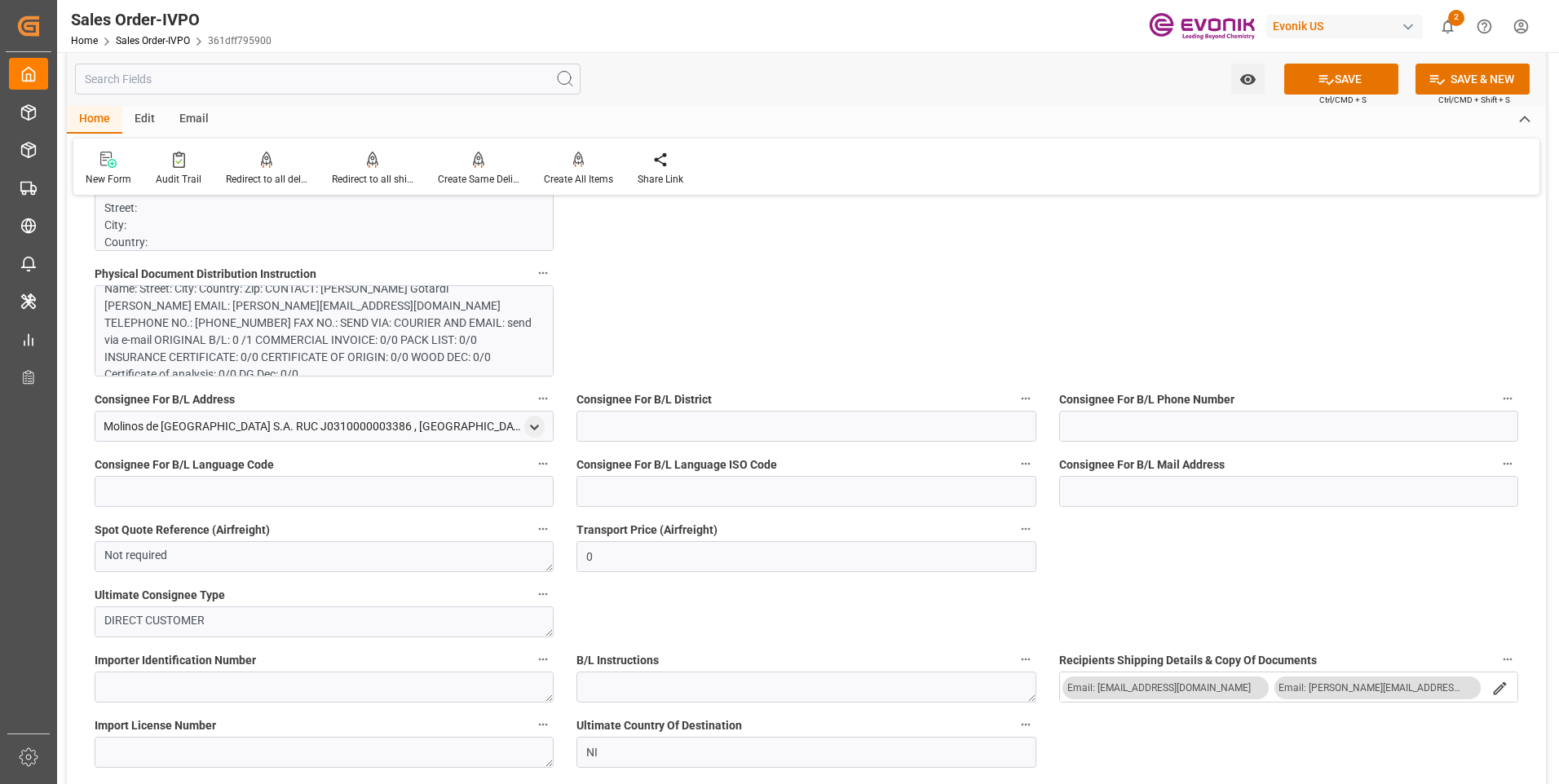
click at [335, 361] on div "Name: Street: City: Country: Zip: CONTACT: [PERSON_NAME] Gotardi [PERSON_NAME] …" at bounding box center [318, 331] width 427 height 103
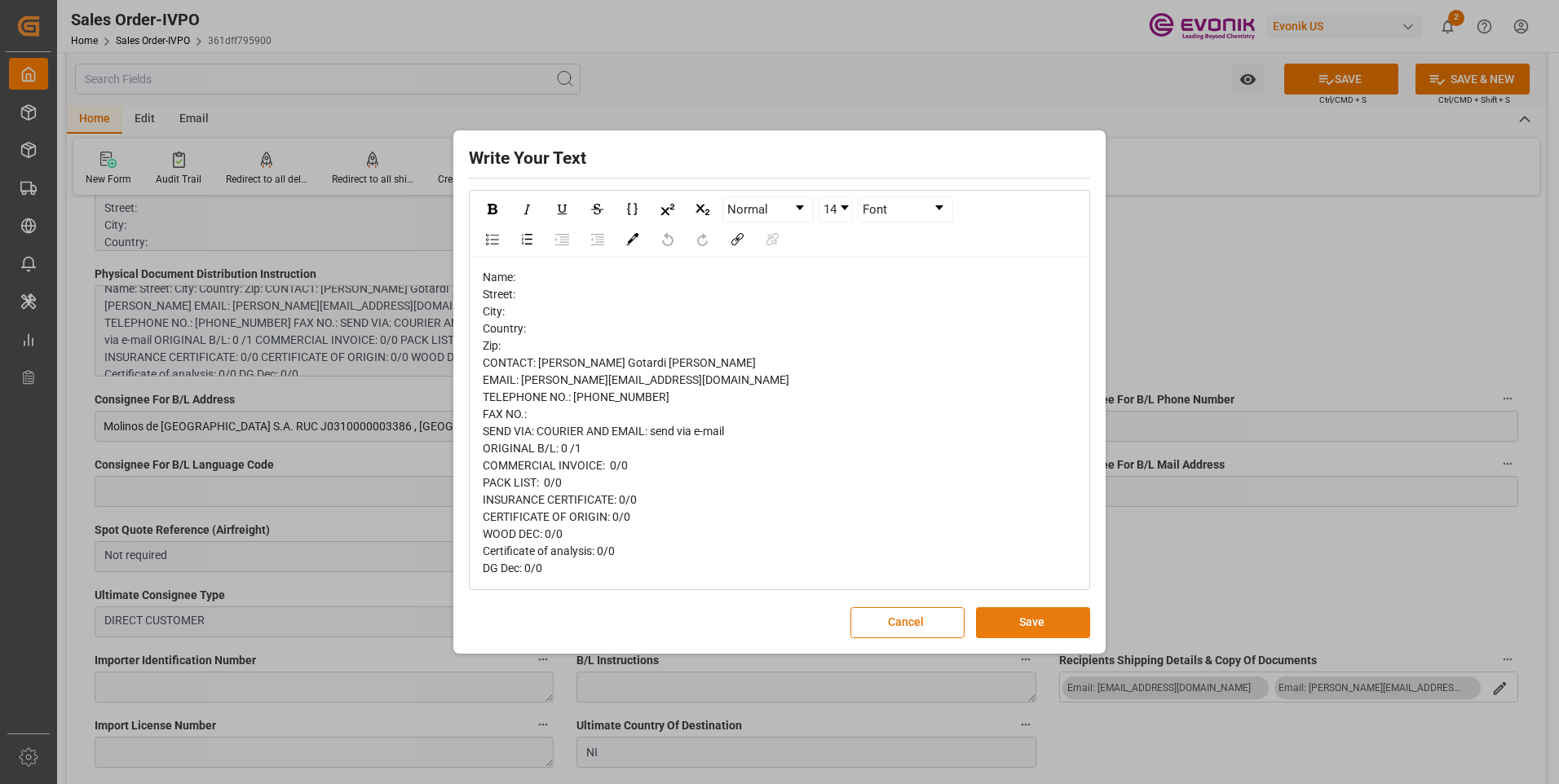
click at [1015, 627] on button "Save" at bounding box center [1033, 623] width 114 height 31
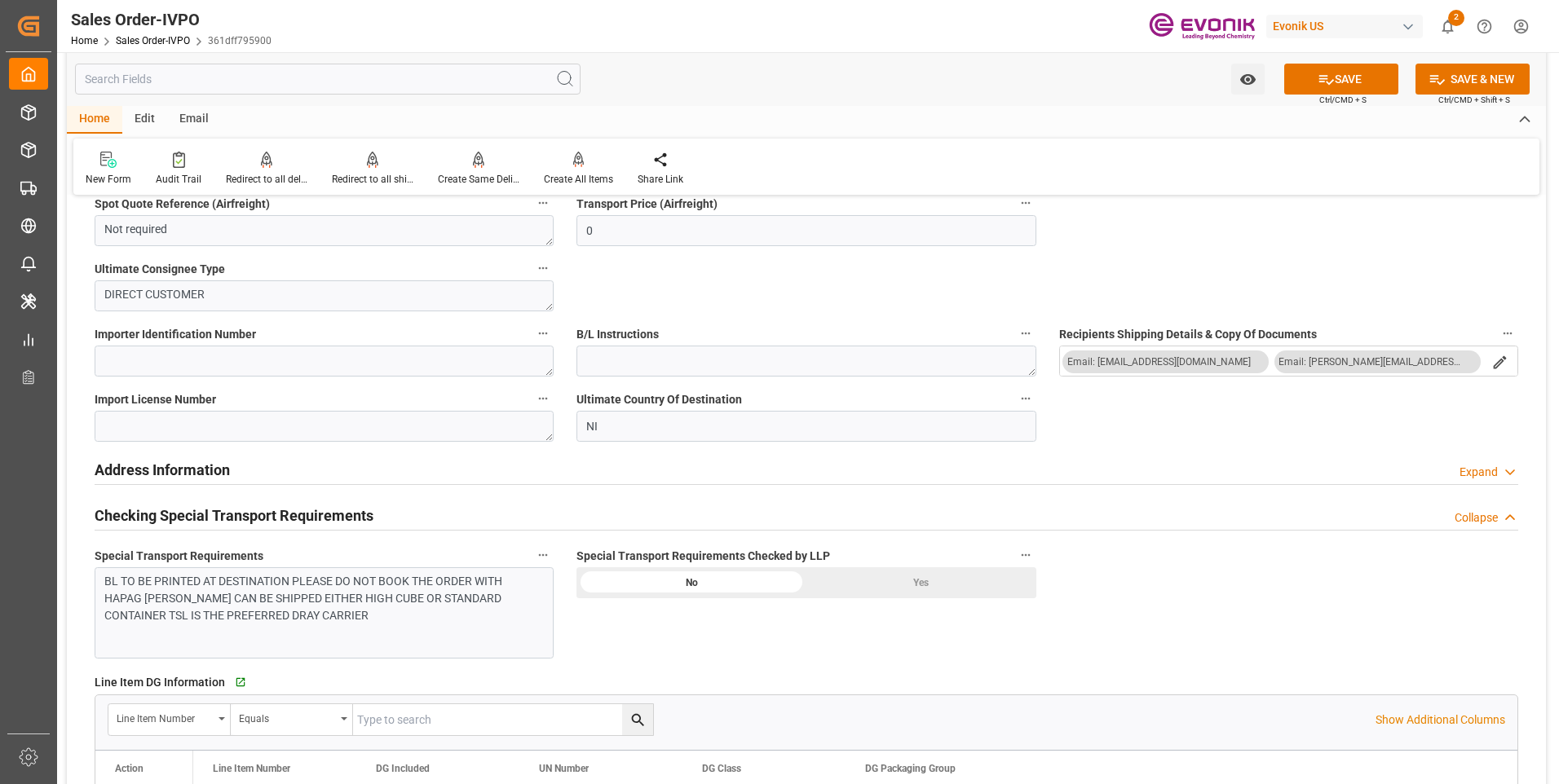
scroll to position [1843, 0]
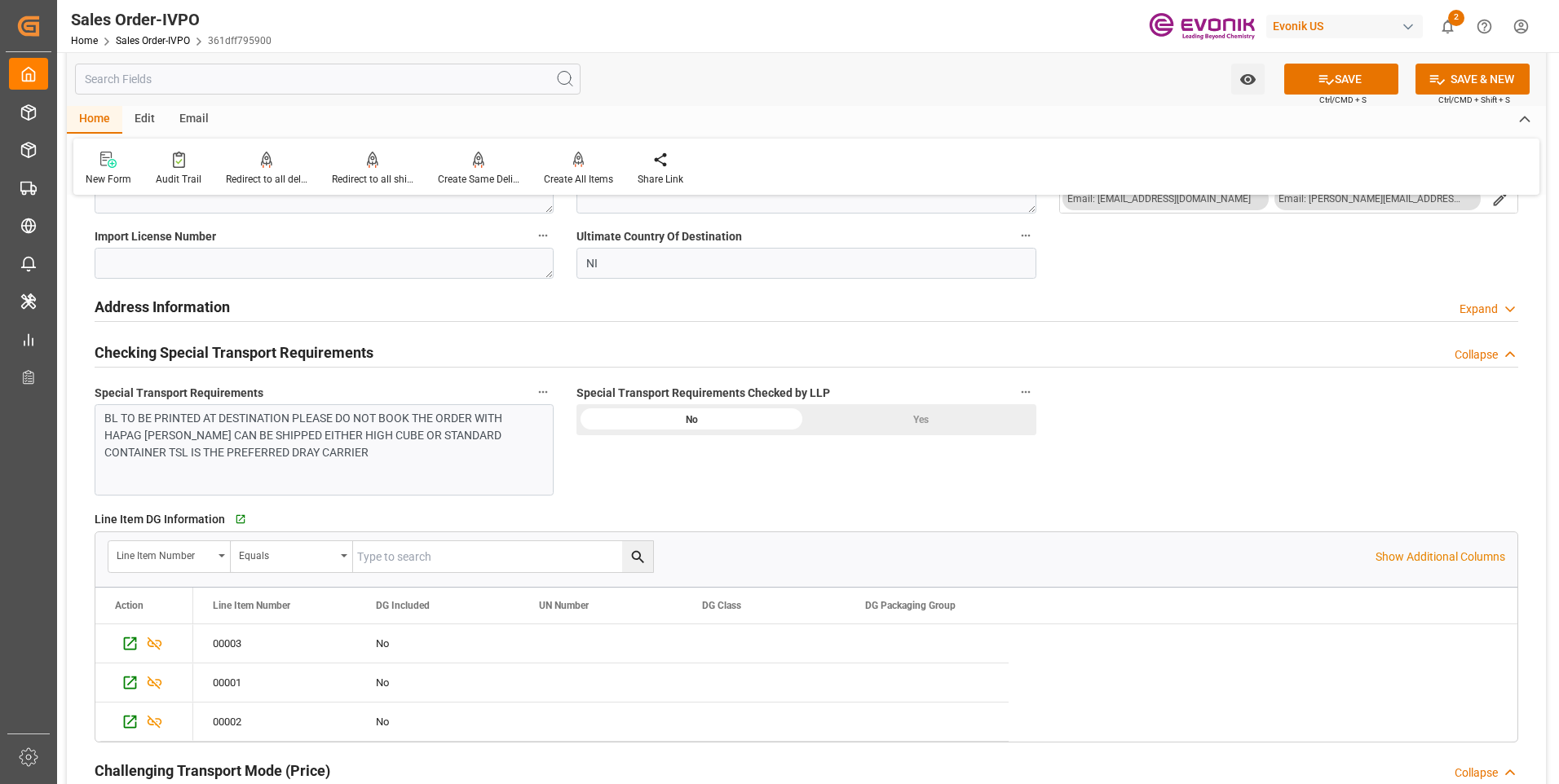
click at [272, 461] on div "BL TO BE PRINTED AT DESTINATION PLEASE DO NOT BOOK THE ORDER WITH HAPAG [PERSON…" at bounding box center [324, 449] width 459 height 92
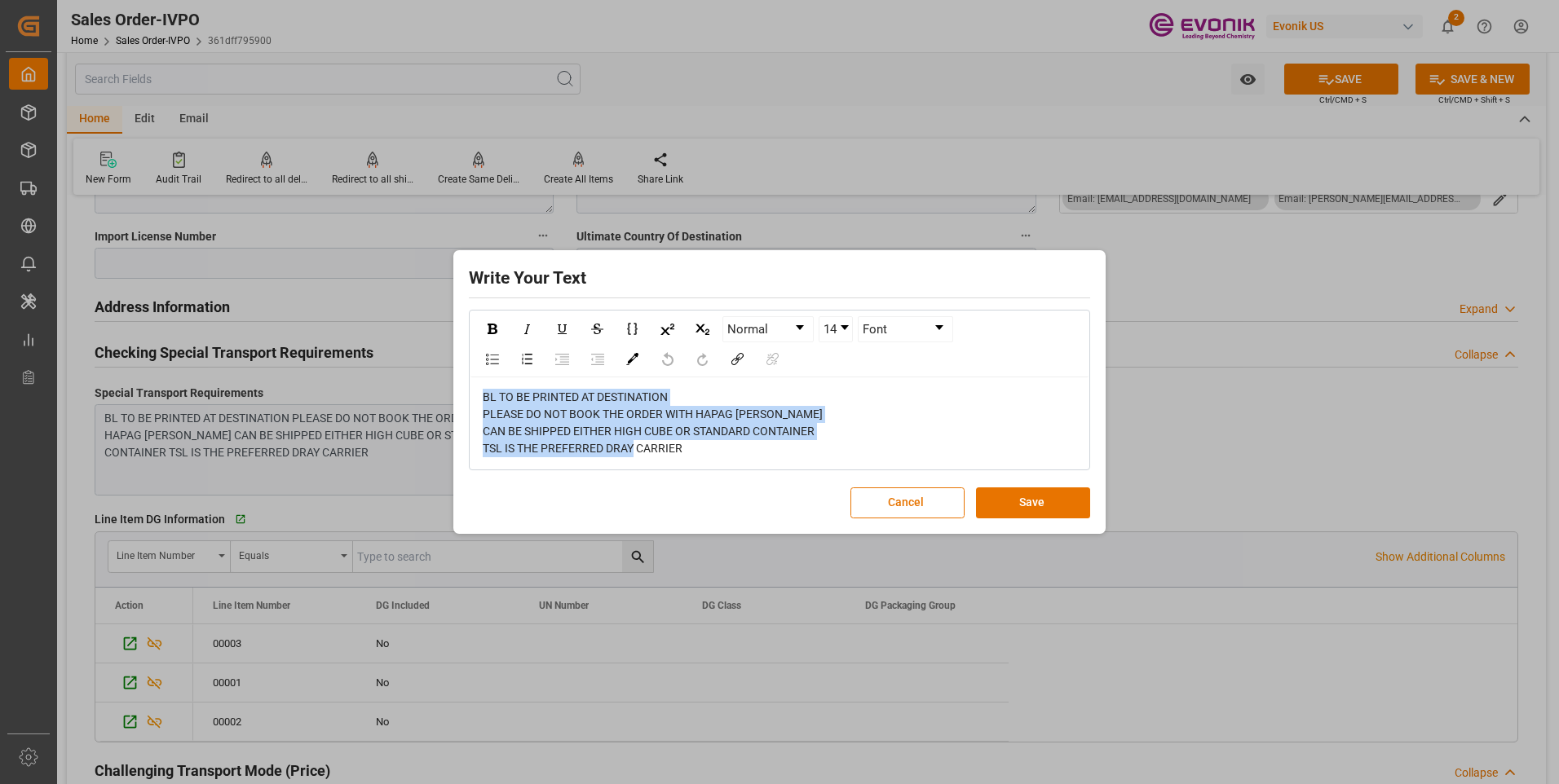
drag, startPoint x: 715, startPoint y: 455, endPoint x: 308, endPoint y: 373, distance: 415.2
click at [301, 371] on div "Write Your Text Normal 14 Font BL TO BE PRINTED AT DESTINATION PLEASE DO NOT BO…" at bounding box center [779, 392] width 1559 height 784
copy span "BL TO BE PRINTED AT DESTINATION PLEASE DO NOT BOOK THE ORDER WITH HAPAG [PERSON…"
click at [1034, 505] on button "Save" at bounding box center [1033, 503] width 114 height 31
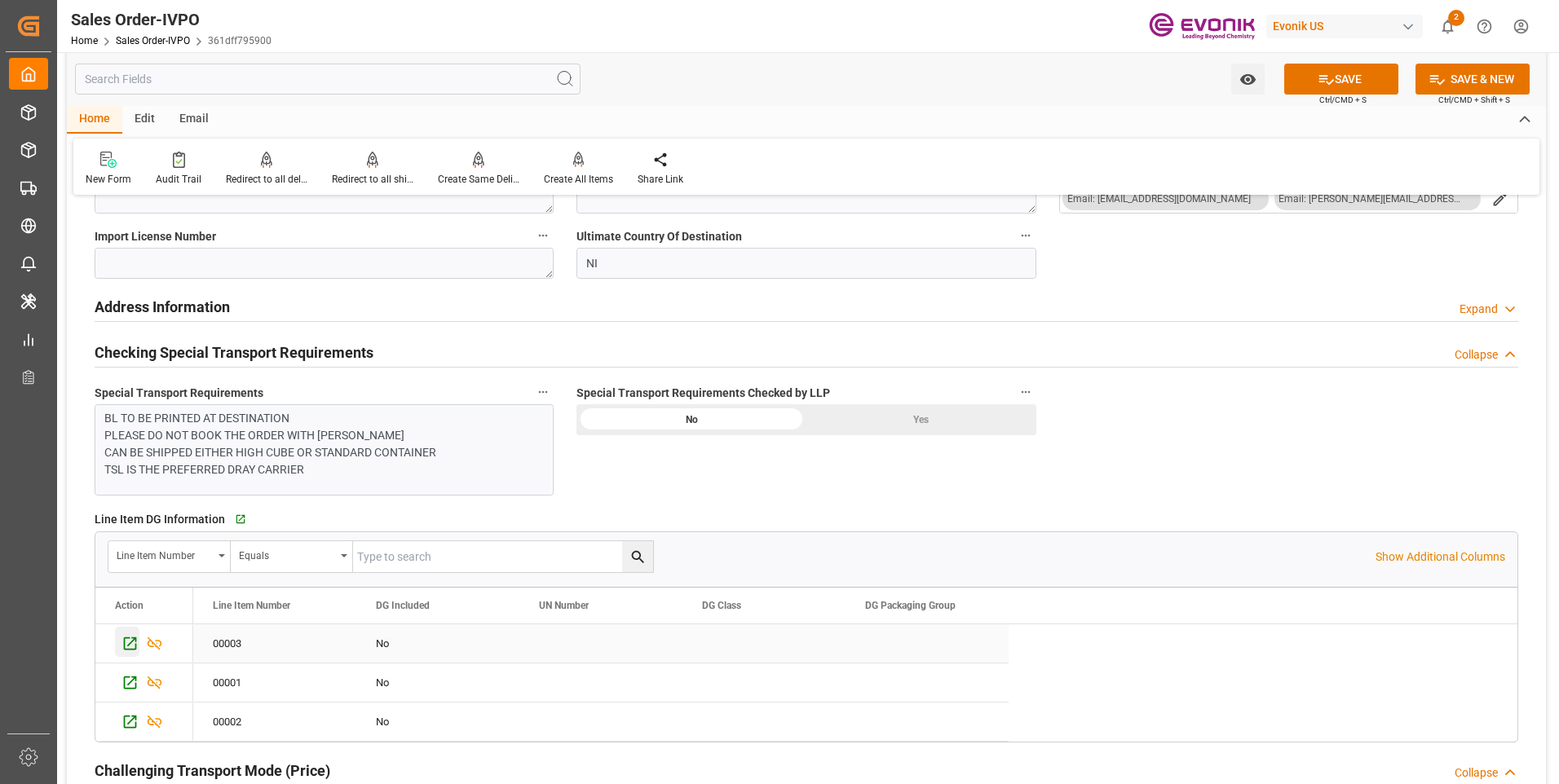
click at [131, 637] on icon "Press SPACE to select this row." at bounding box center [130, 644] width 17 height 17
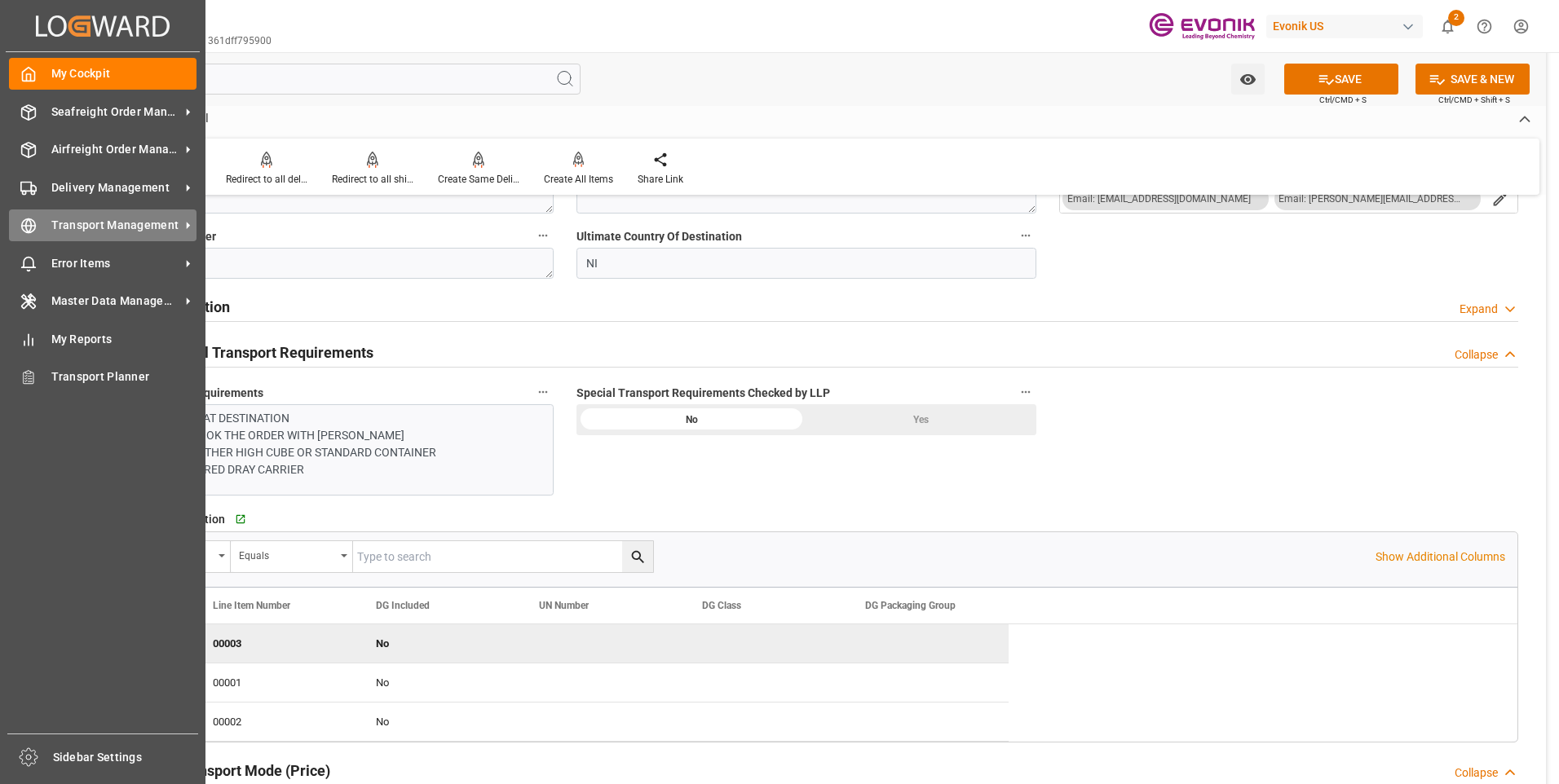
click at [31, 226] on line at bounding box center [29, 226] width 14 height 0
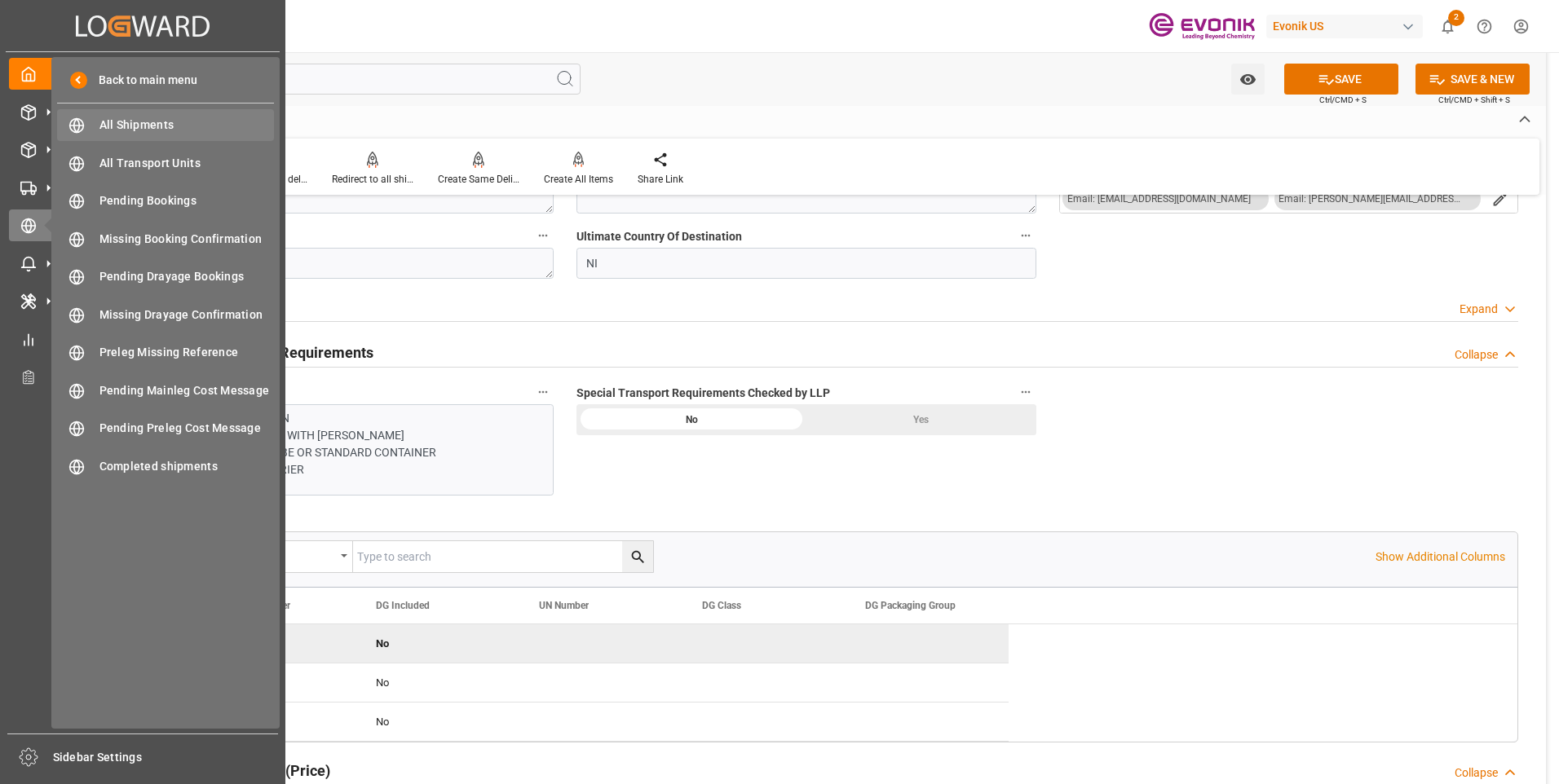
click at [155, 122] on span "All Shipments" at bounding box center [187, 126] width 175 height 17
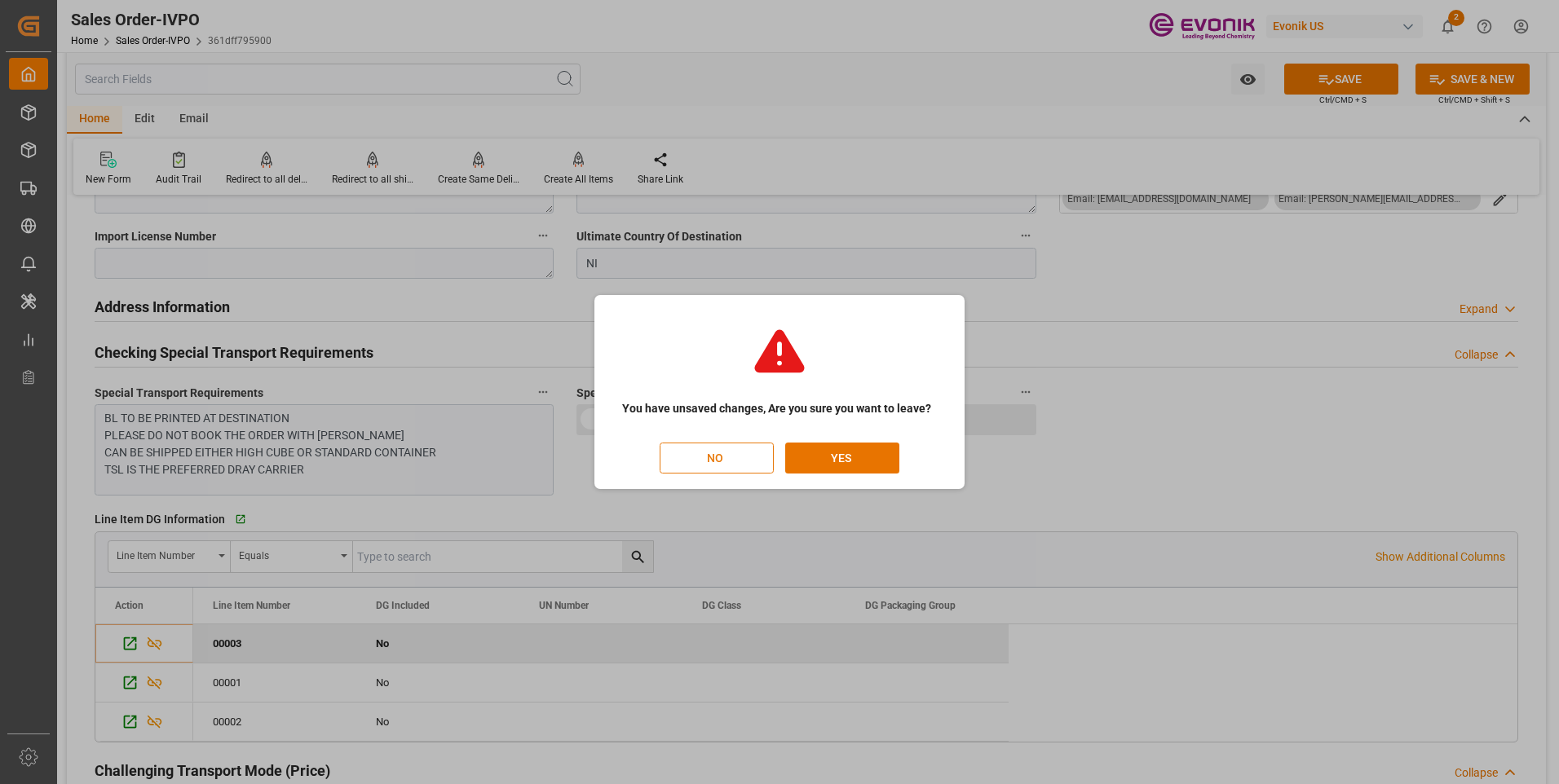
click at [745, 458] on button "NO" at bounding box center [716, 458] width 114 height 31
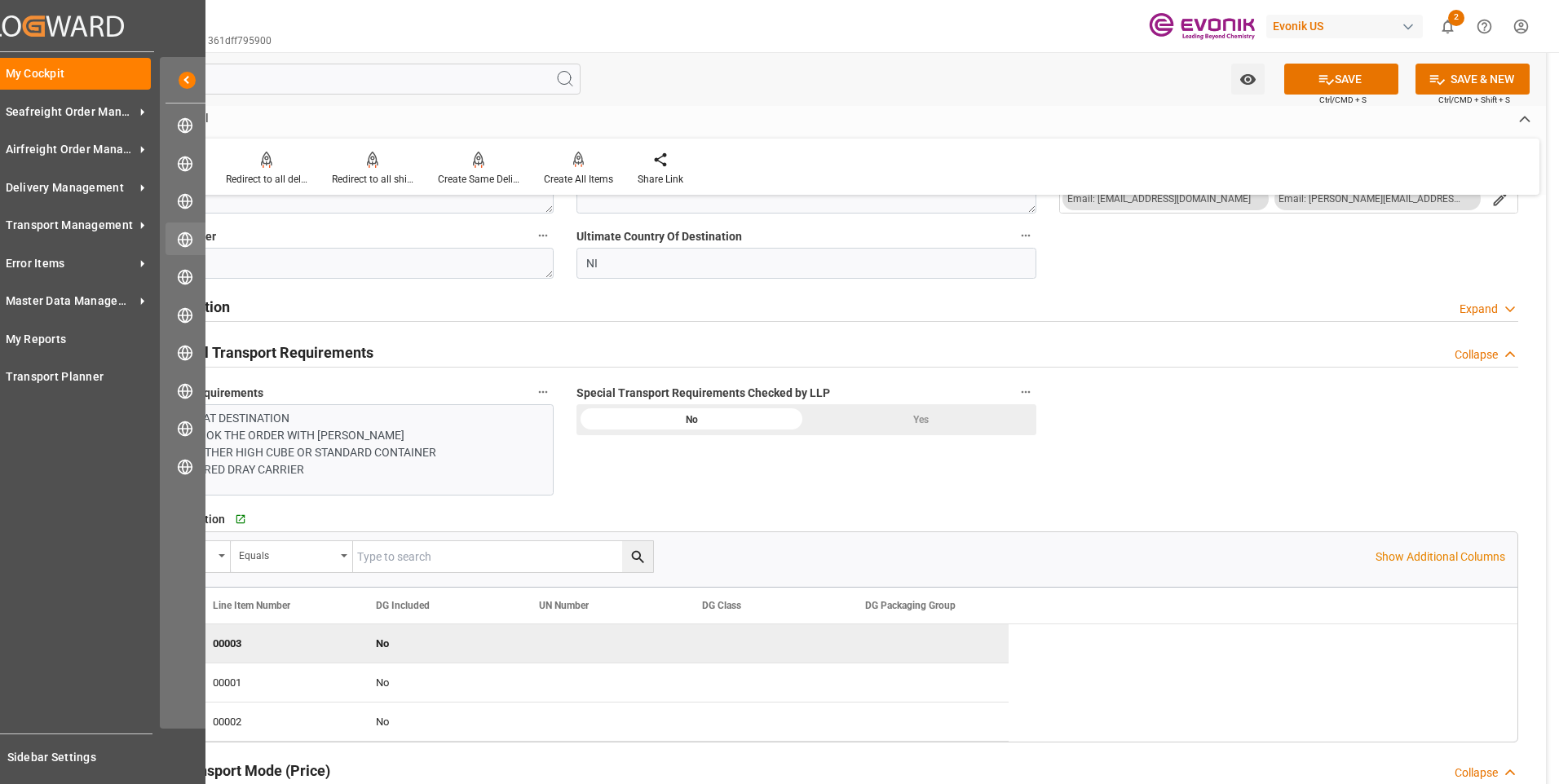
click at [184, 231] on icon at bounding box center [185, 239] width 17 height 17
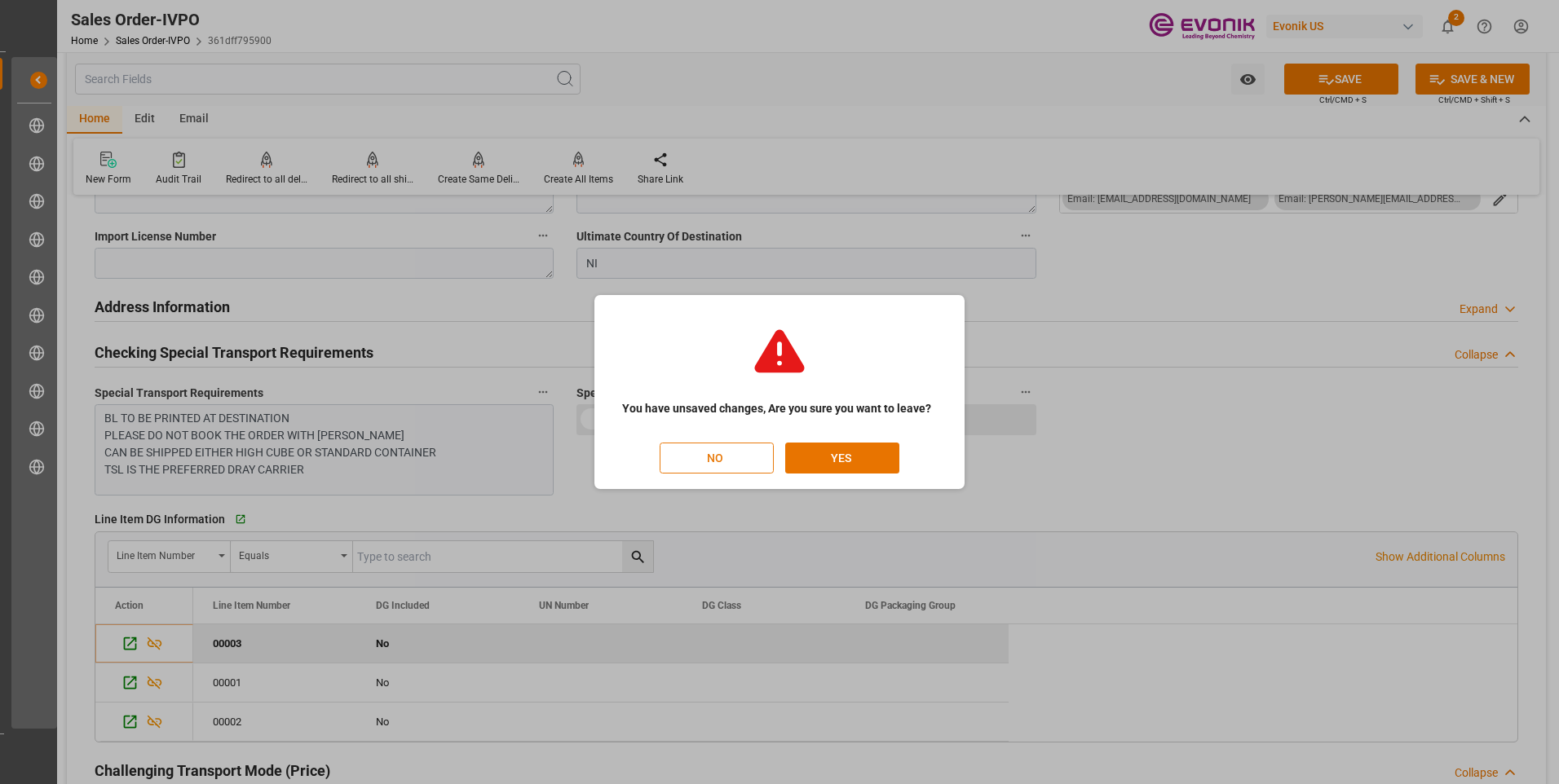
click at [750, 465] on button "NO" at bounding box center [716, 458] width 114 height 31
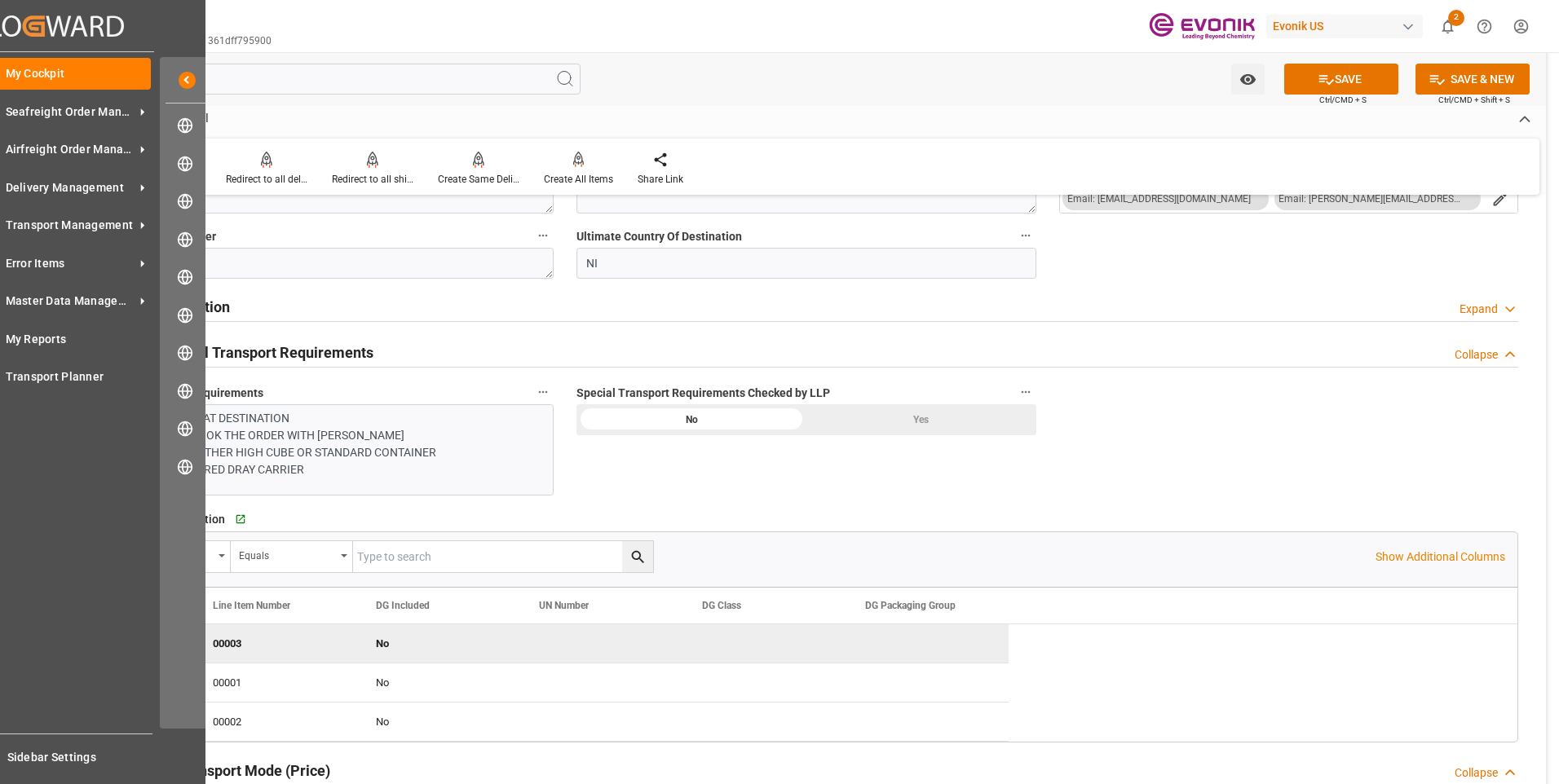
click at [38, 243] on div "My Cockpit My Cockpit Seafreight Order Management Seafreight Order Management A…" at bounding box center [57, 392] width 194 height 681
click at [183, 285] on icon at bounding box center [185, 276] width 17 height 17
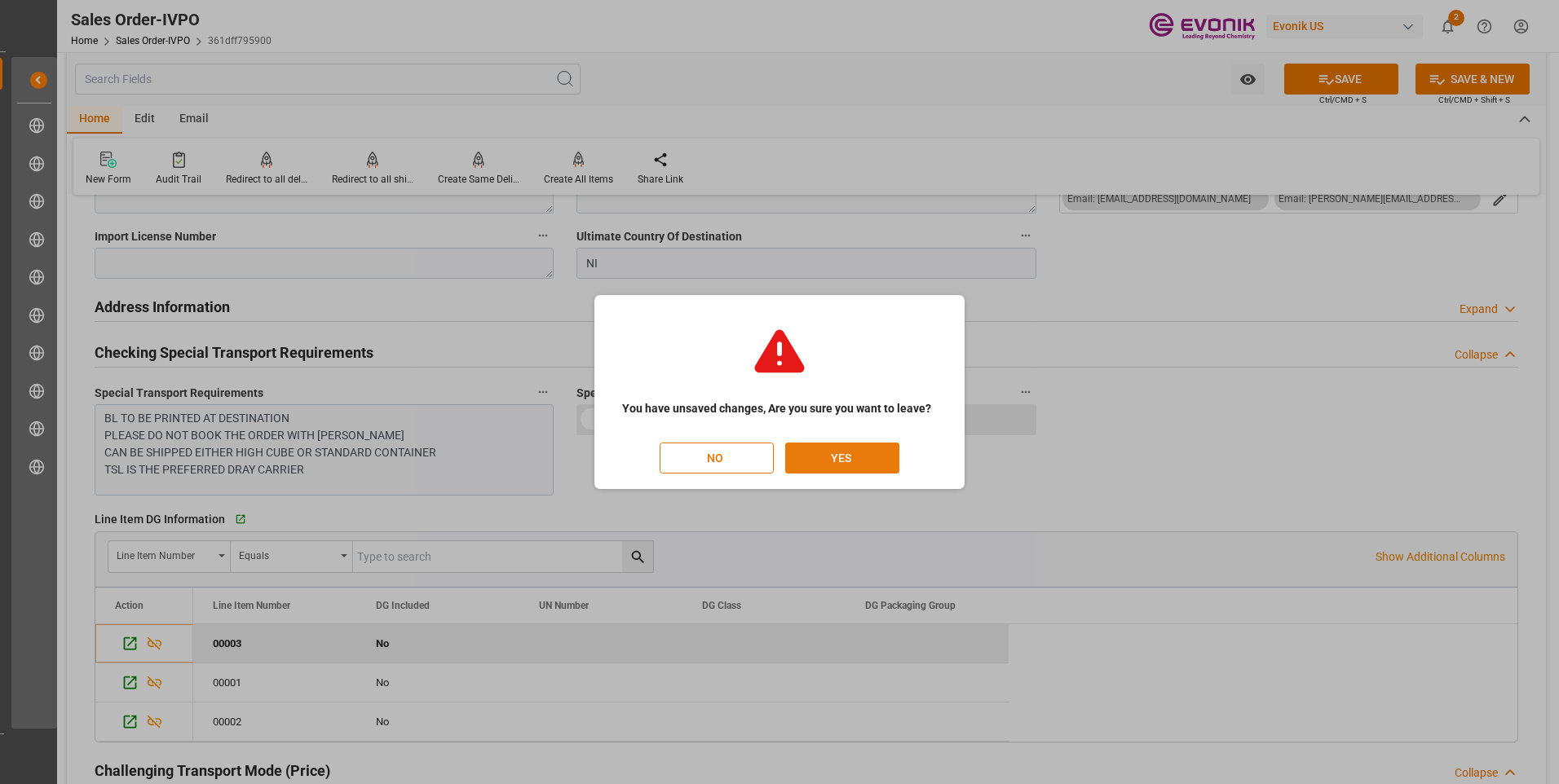
click at [858, 466] on button "YES" at bounding box center [842, 458] width 114 height 31
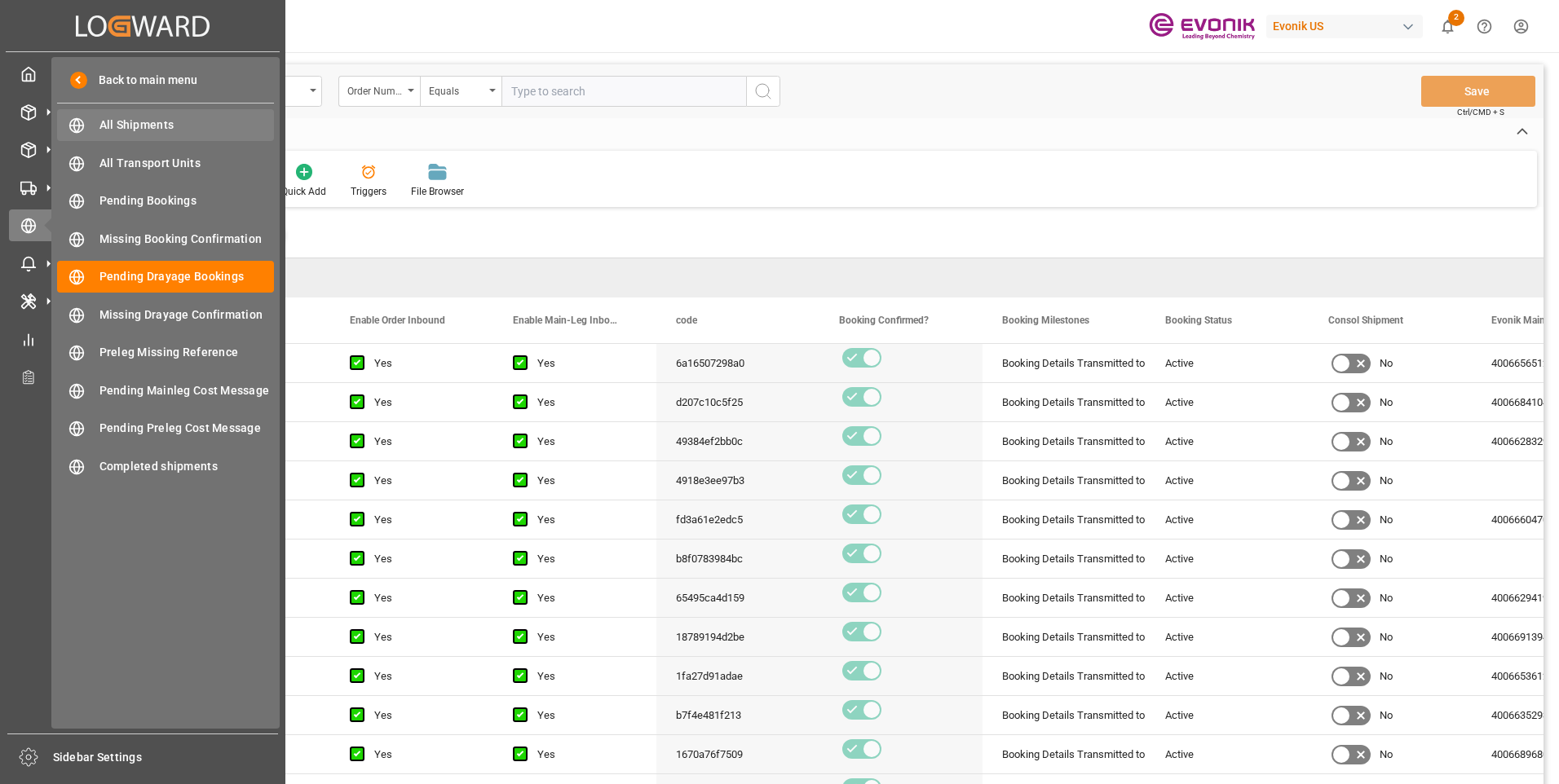
click at [126, 127] on span "All Shipments" at bounding box center [187, 126] width 175 height 17
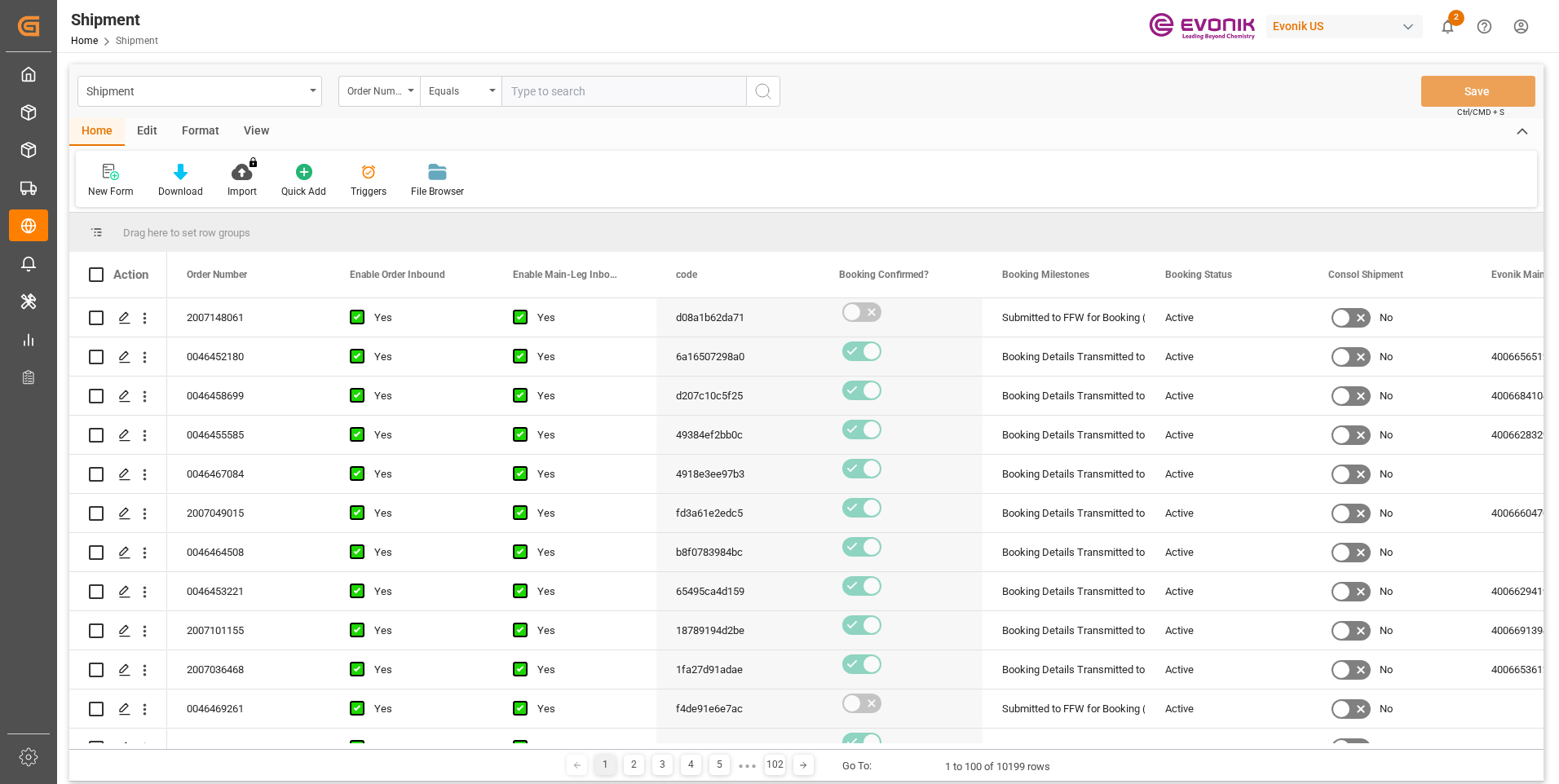
click at [585, 96] on input "text" at bounding box center [624, 92] width 244 height 31
click at [767, 91] on icon "search button" at bounding box center [762, 91] width 19 height 19
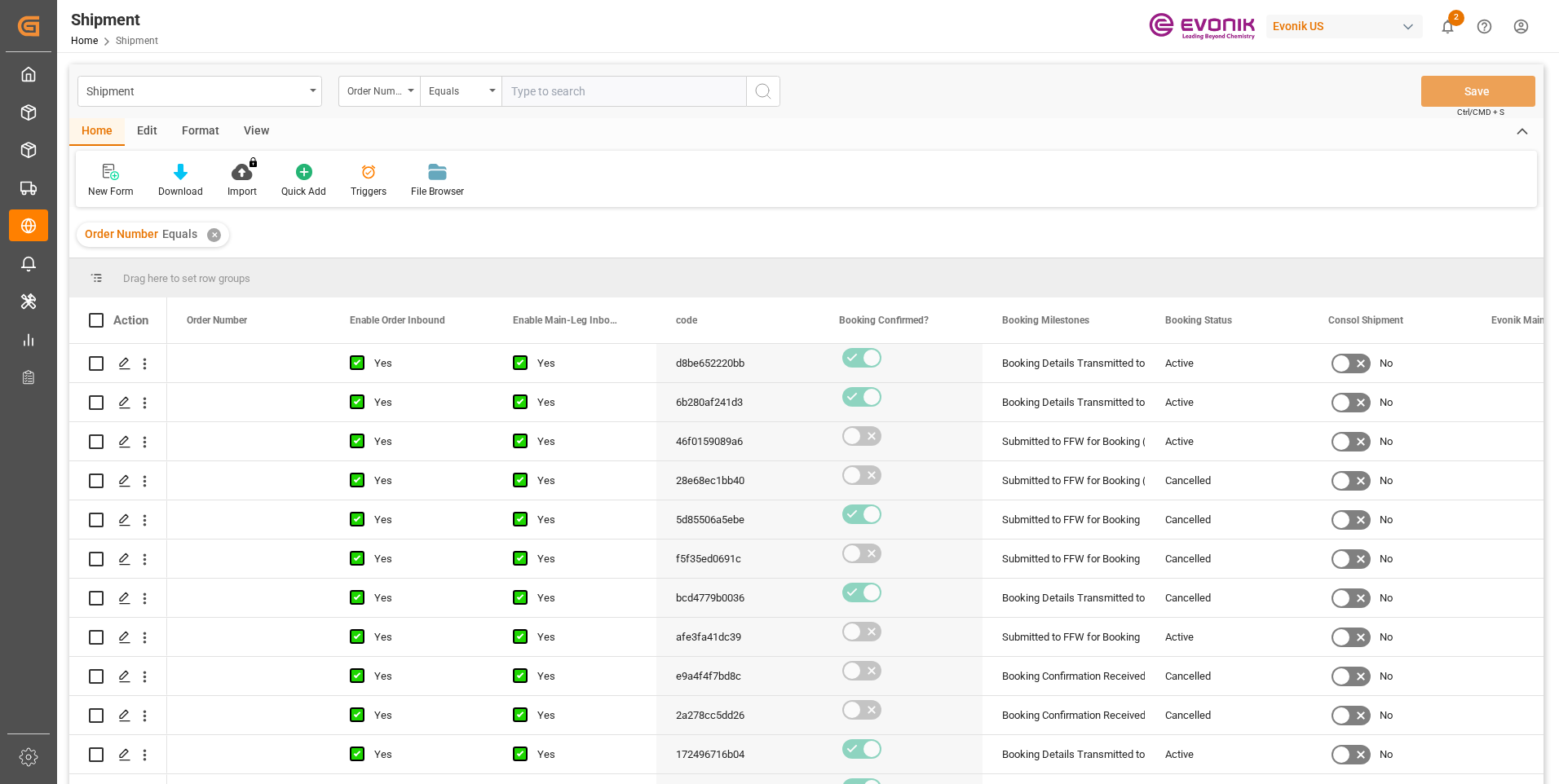
click at [616, 91] on input "text" at bounding box center [624, 92] width 244 height 31
click at [538, 74] on div "Shipment Order Number Equals Save Ctrl/CMD + S" at bounding box center [805, 92] width 1474 height 54
click at [564, 95] on input "text" at bounding box center [624, 92] width 244 height 31
paste input "2007148061"
type input "2007148061"
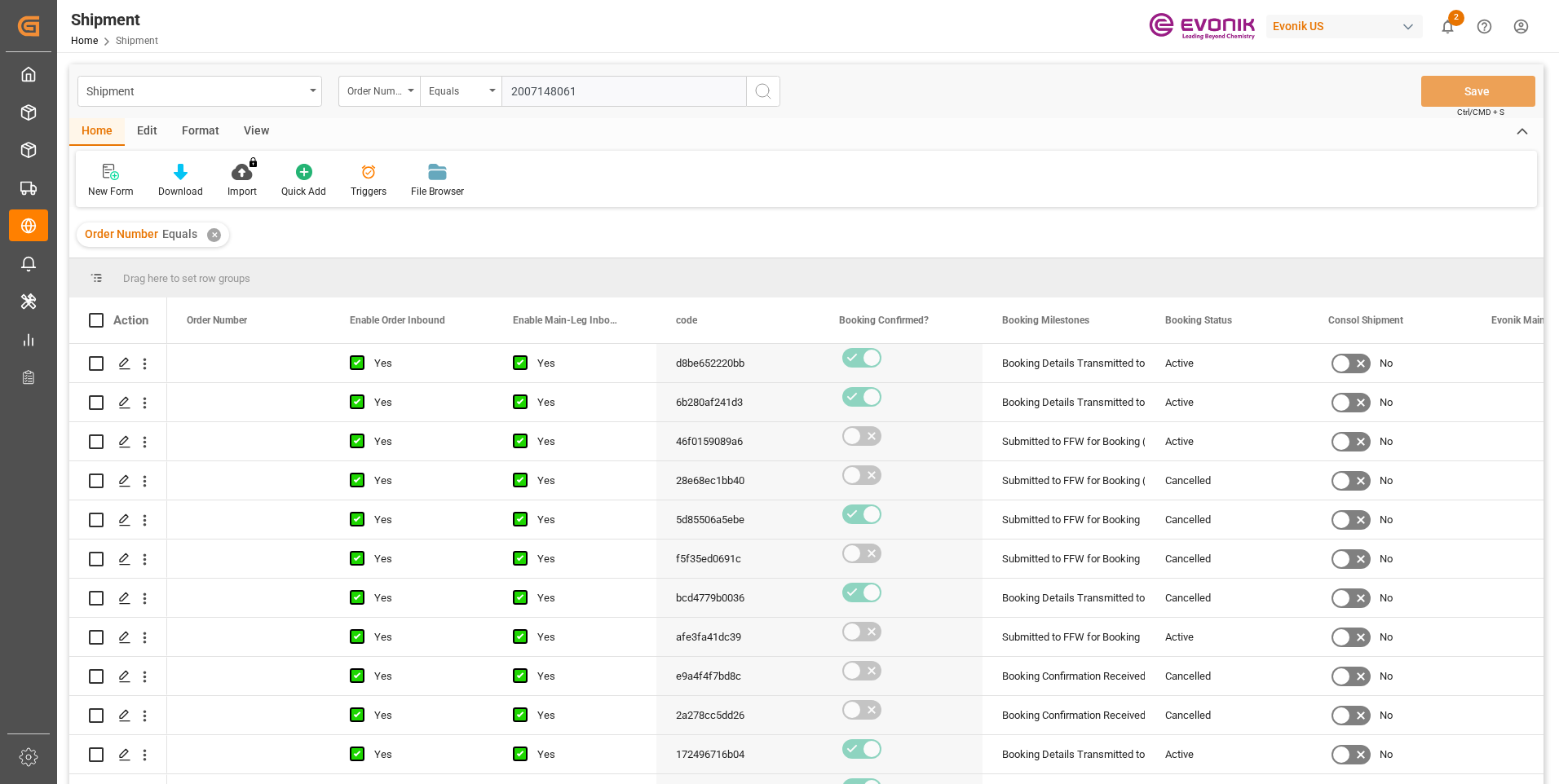
click at [763, 91] on icon "search button" at bounding box center [762, 91] width 19 height 19
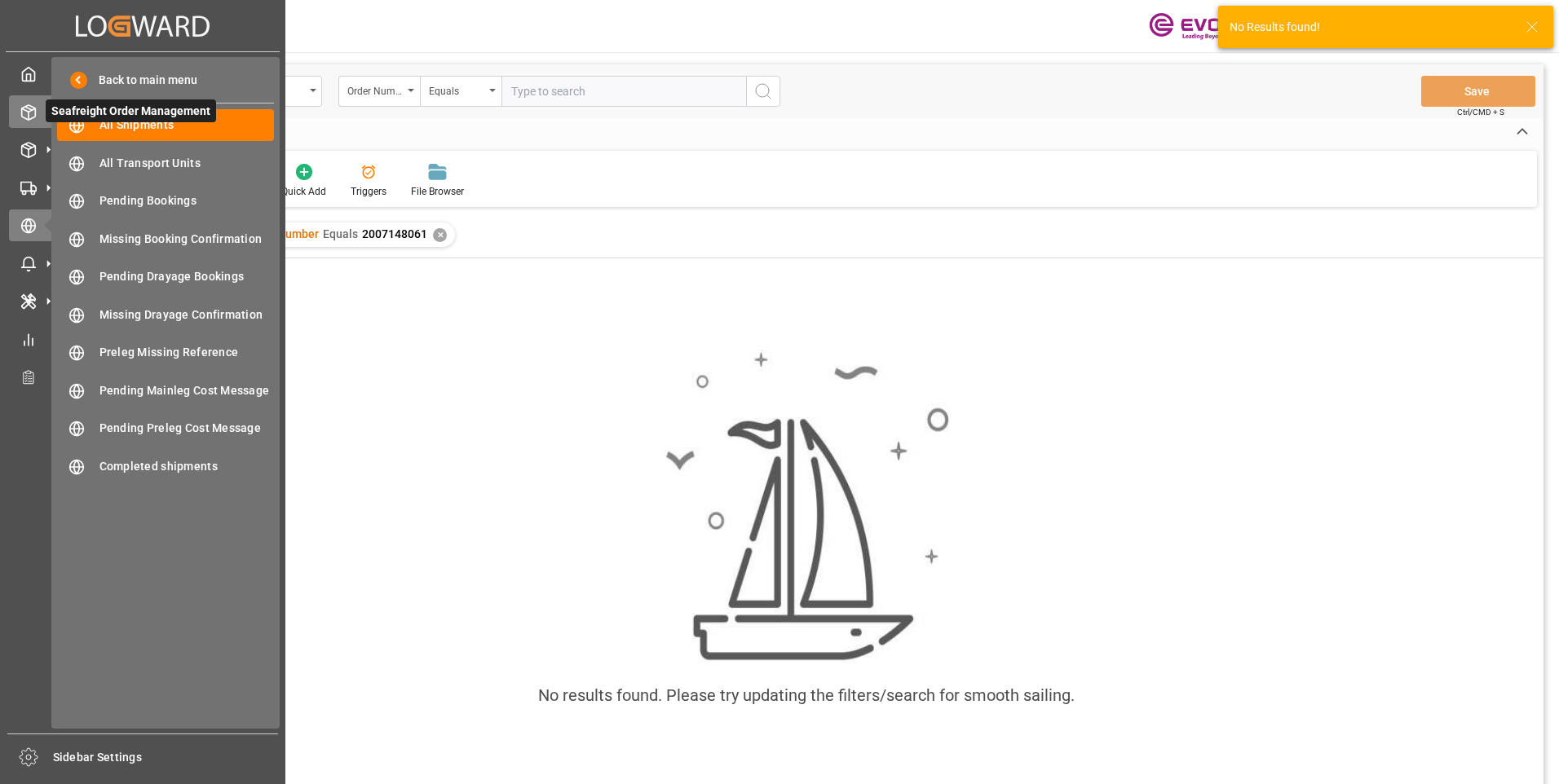
click at [29, 113] on line at bounding box center [29, 115] width 0 height 8
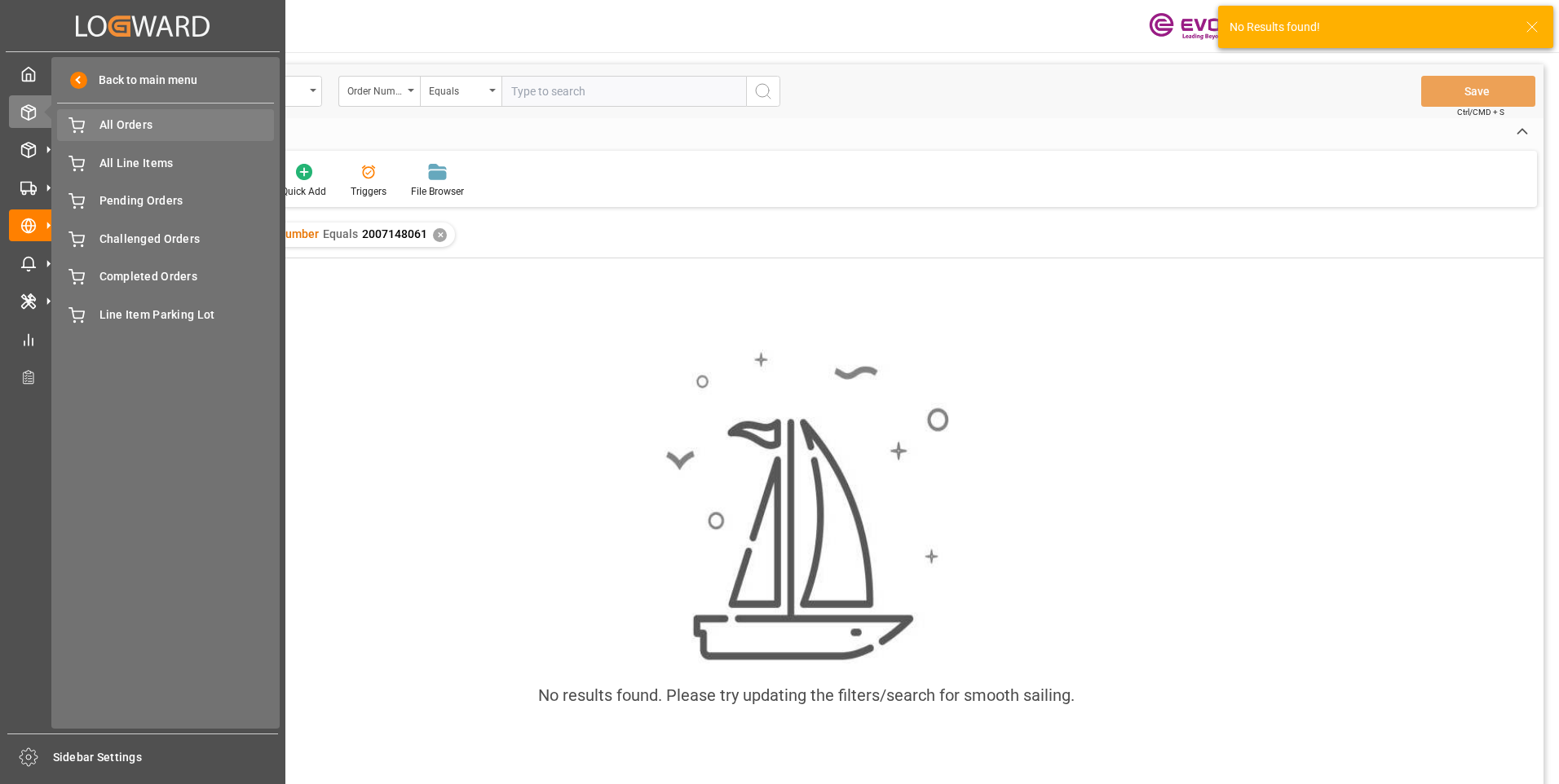
click at [135, 129] on span "All Orders" at bounding box center [187, 126] width 175 height 17
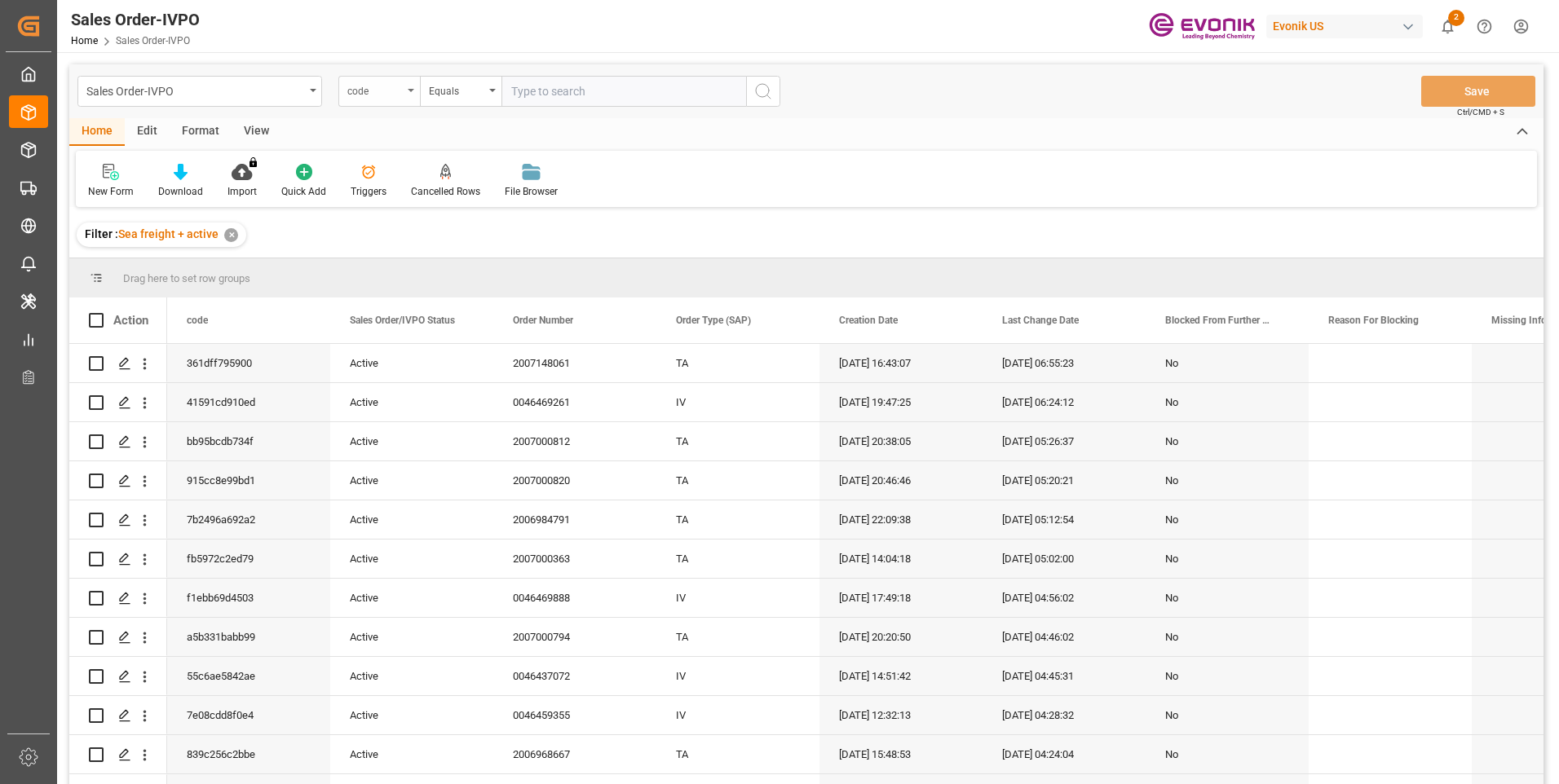
click at [413, 98] on div "code" at bounding box center [379, 92] width 81 height 31
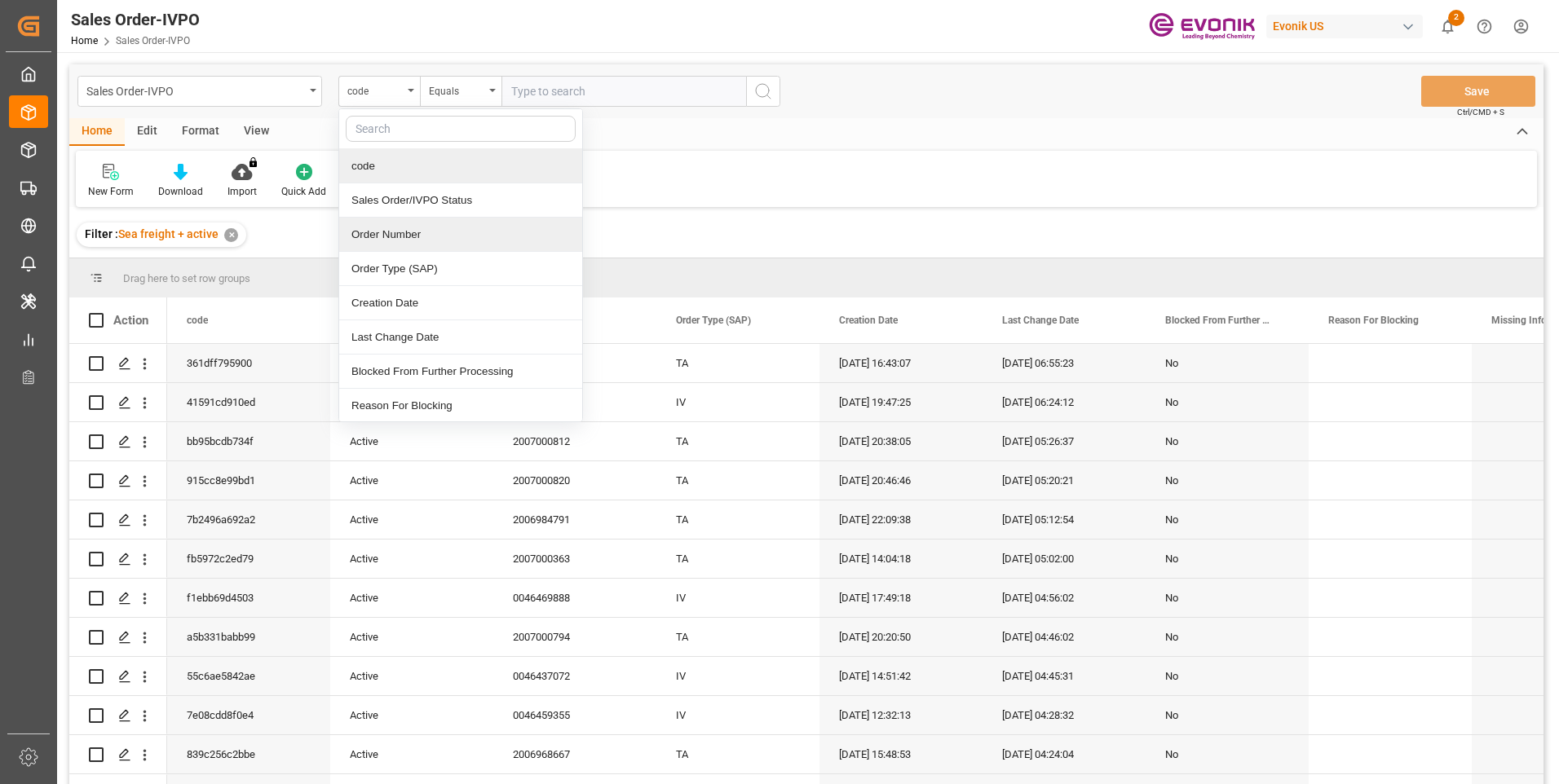
click at [379, 228] on div "Order Number" at bounding box center [461, 234] width 243 height 34
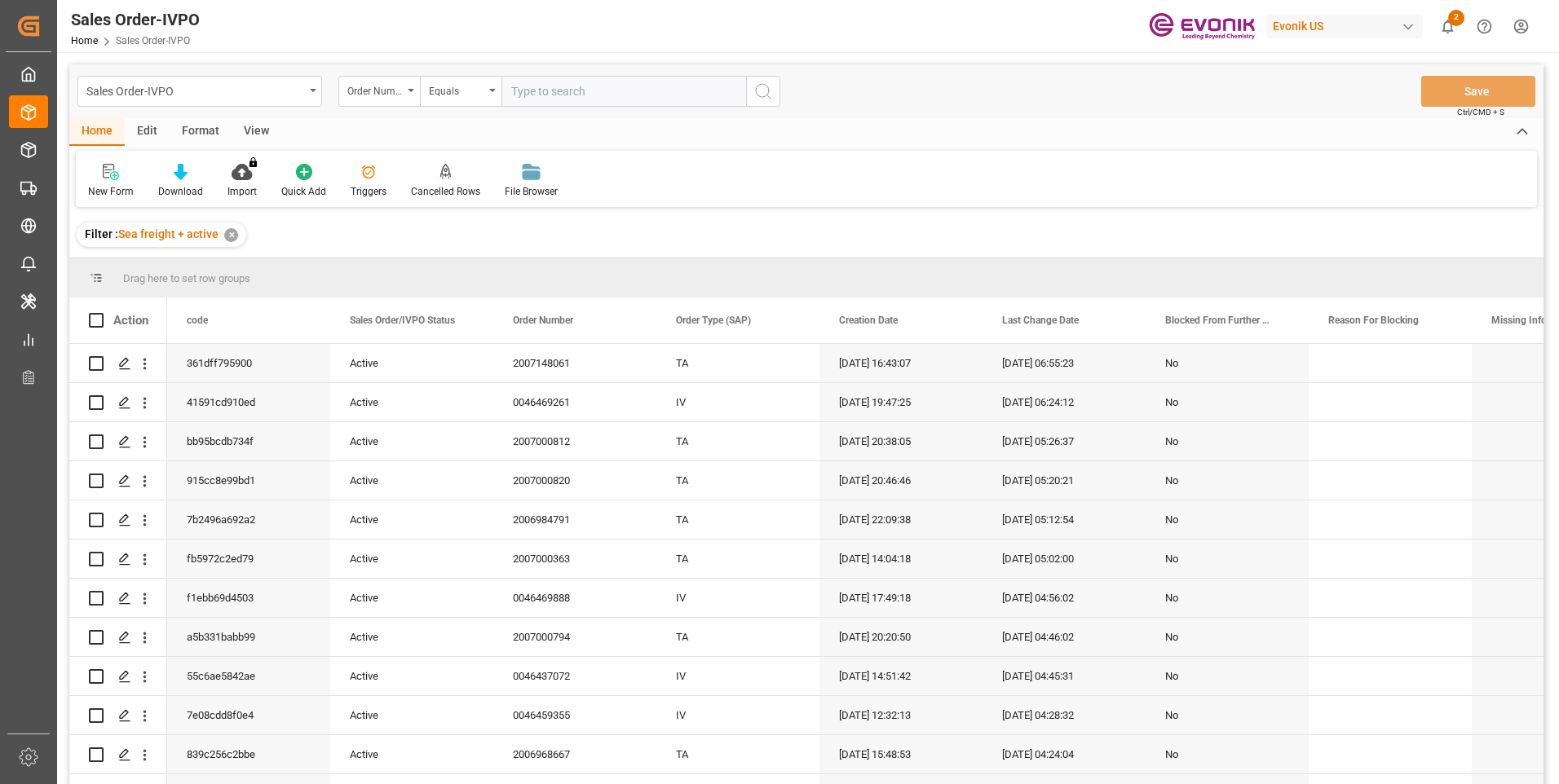
click at [559, 97] on input "text" at bounding box center [624, 92] width 244 height 31
paste input "2007148061"
type input "2007148061"
click at [761, 94] on icon "search button" at bounding box center [762, 91] width 19 height 19
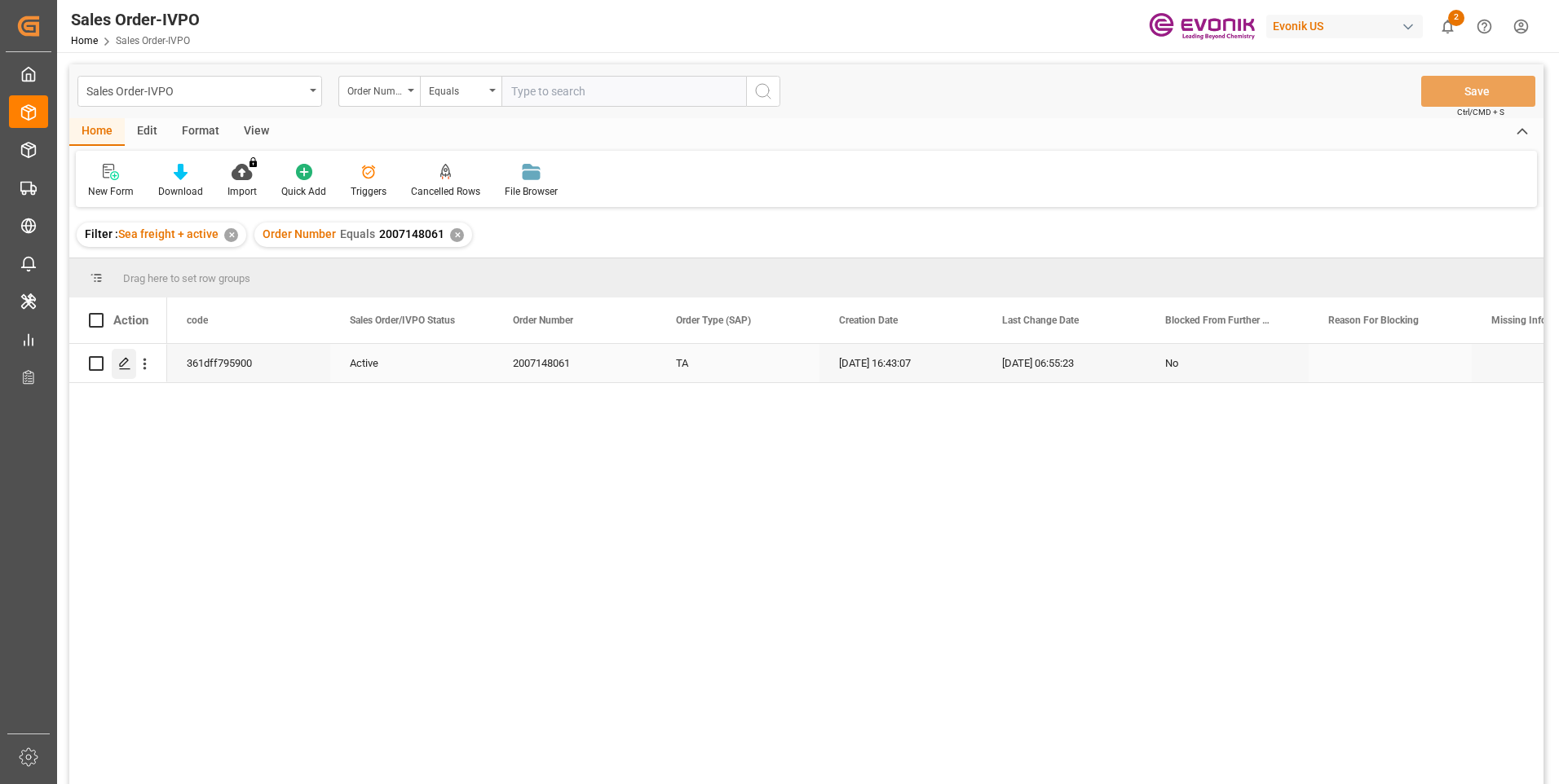
click at [130, 358] on icon "Press SPACE to select this row." at bounding box center [124, 363] width 13 height 13
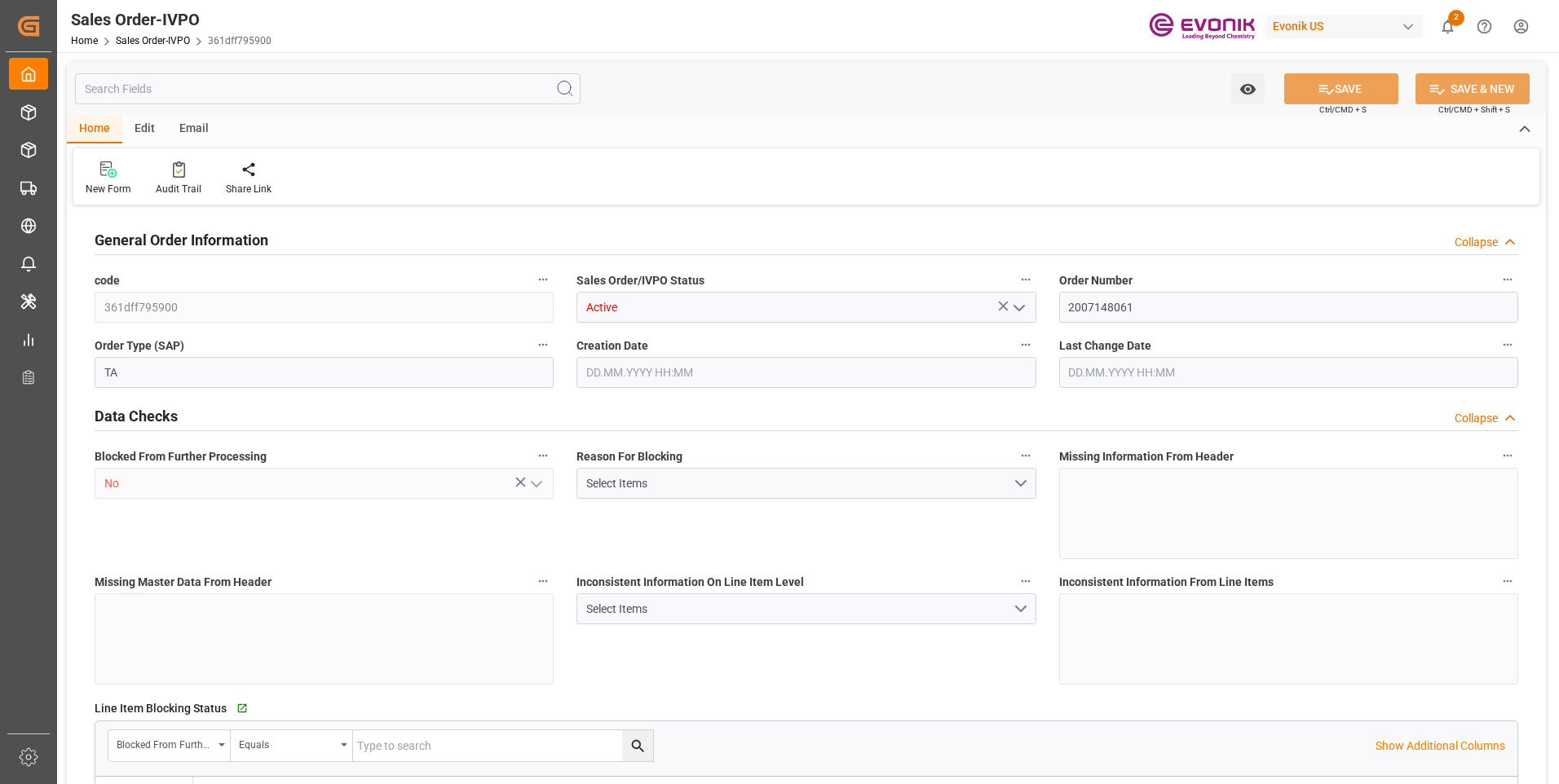
type input "NICIO"
type input "0"
type input "3"
type input "4"
type input "3"
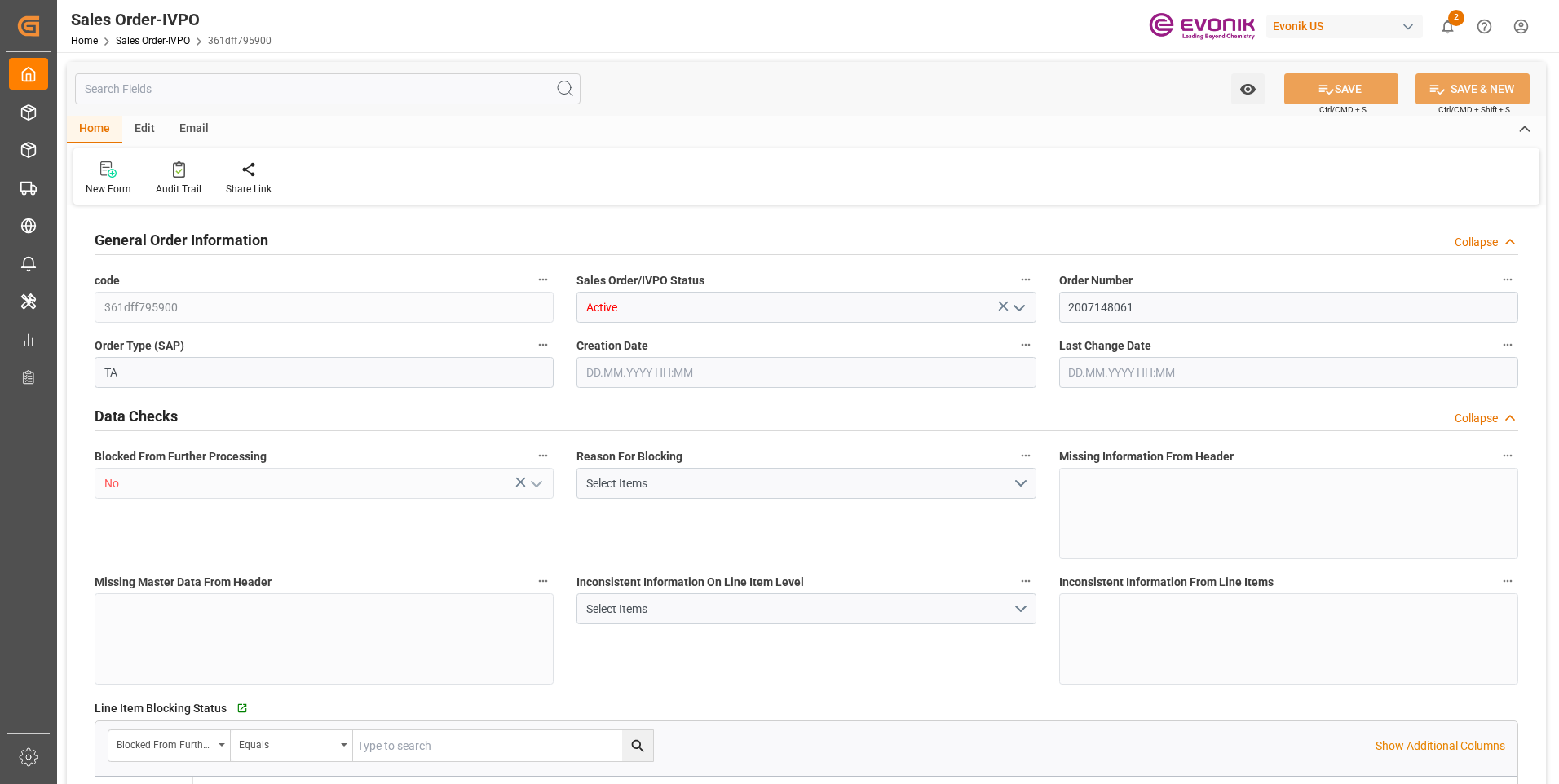
type input "58561.8"
type input "158.1318"
type input "57000"
type input "180"
type input "[DATE] 16:43"
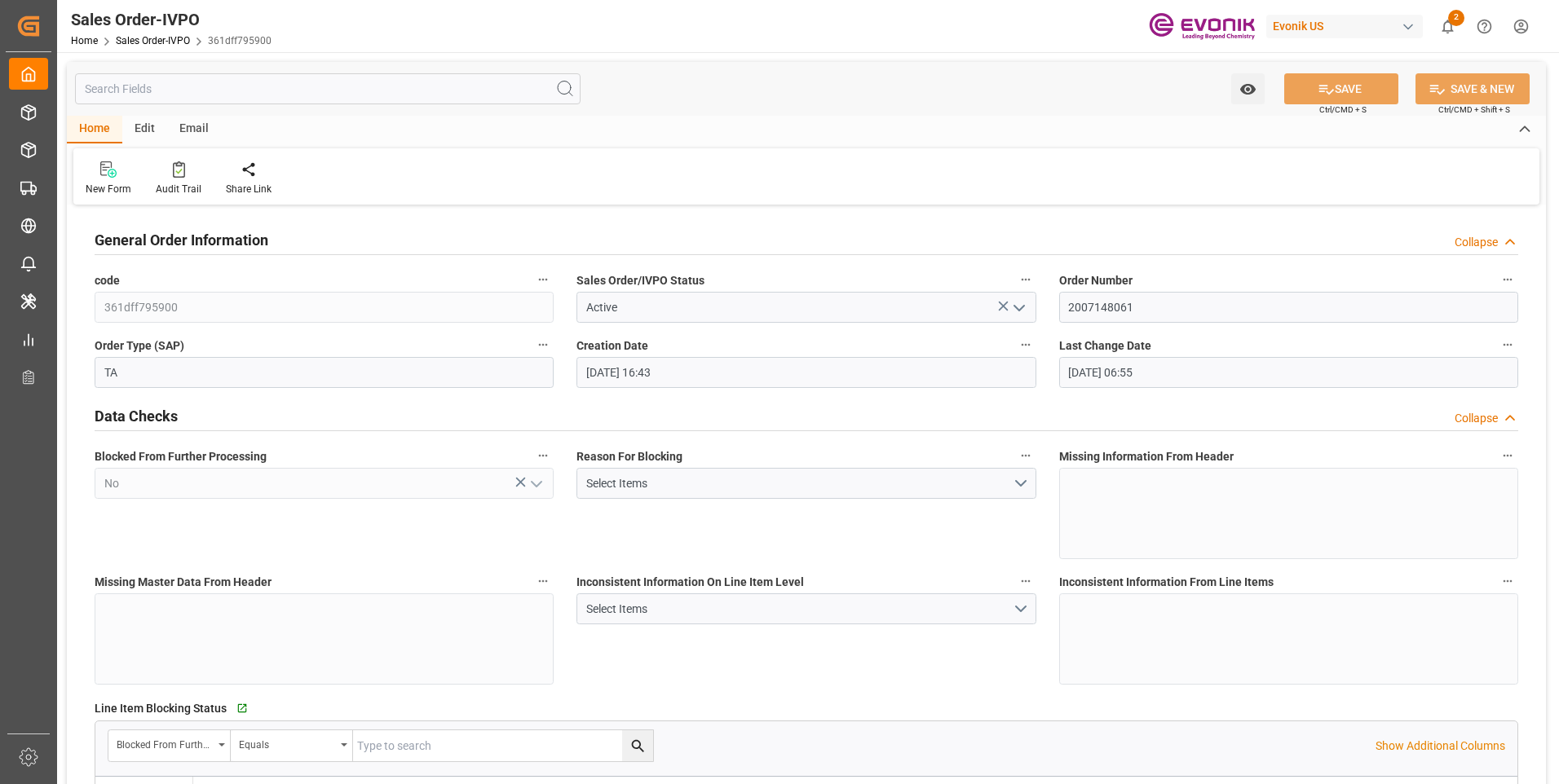
type input "[DATE] 06:55"
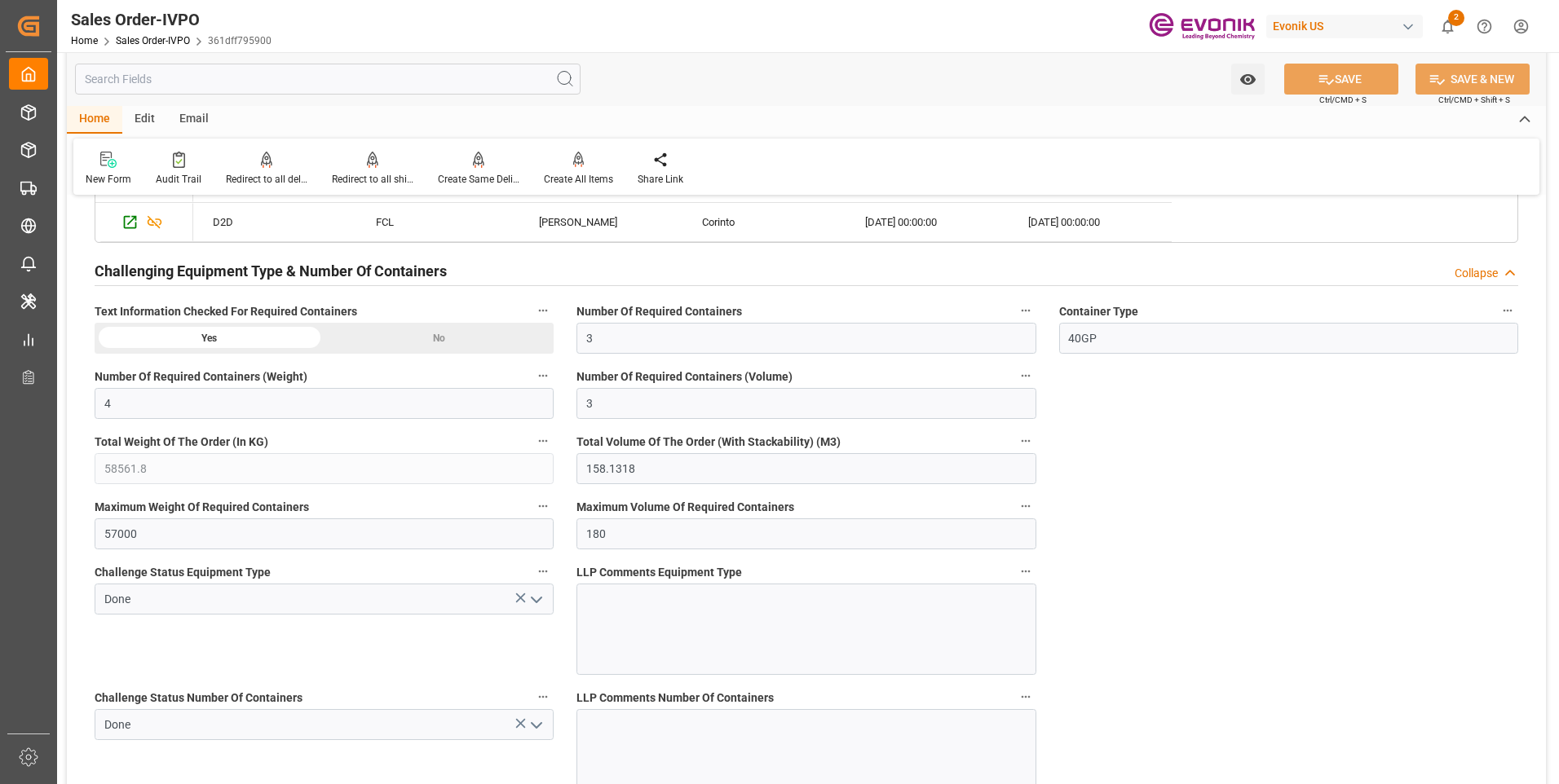
scroll to position [3260, 0]
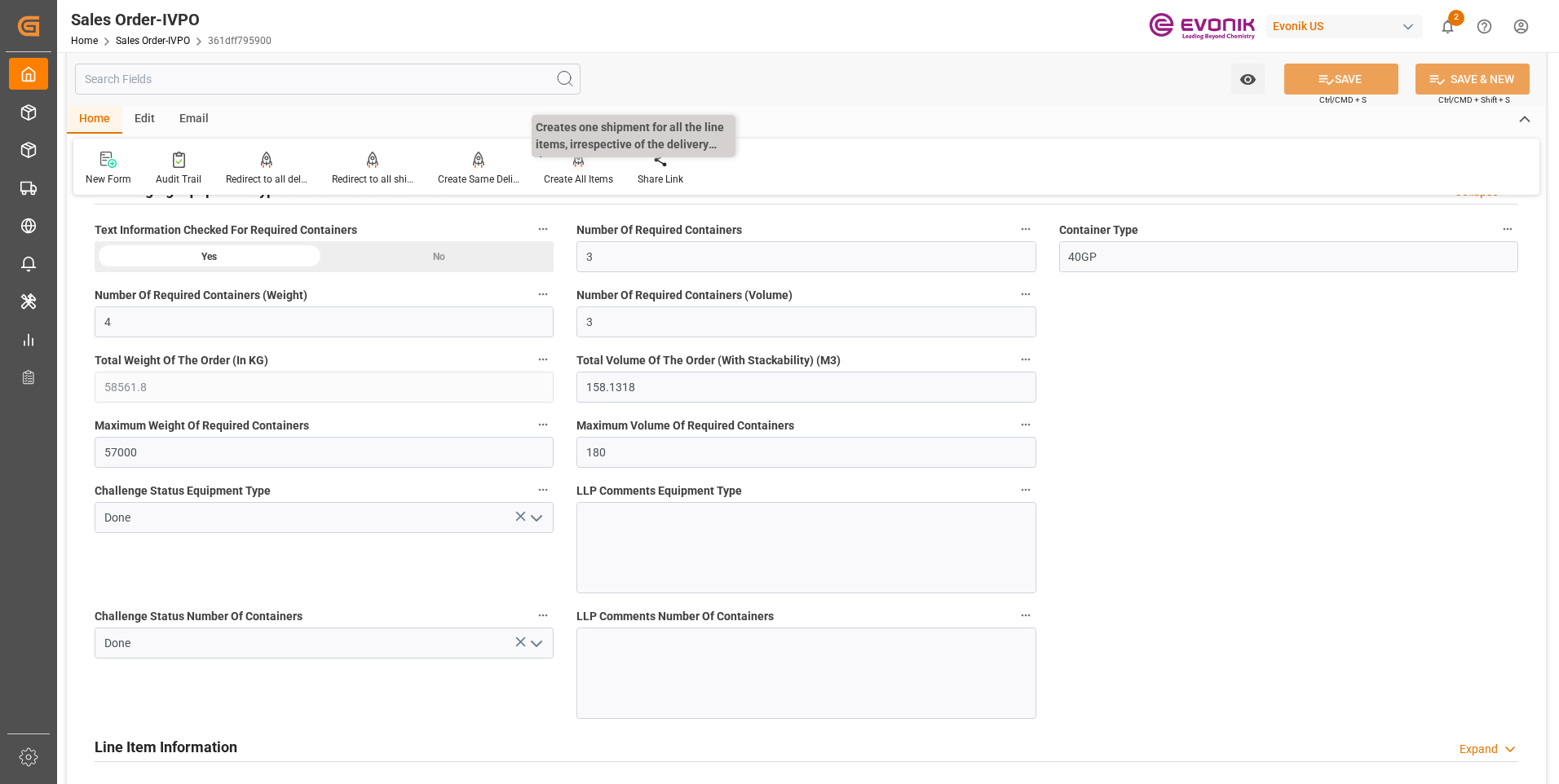
click at [575, 178] on div "Create All Items" at bounding box center [578, 179] width 69 height 15
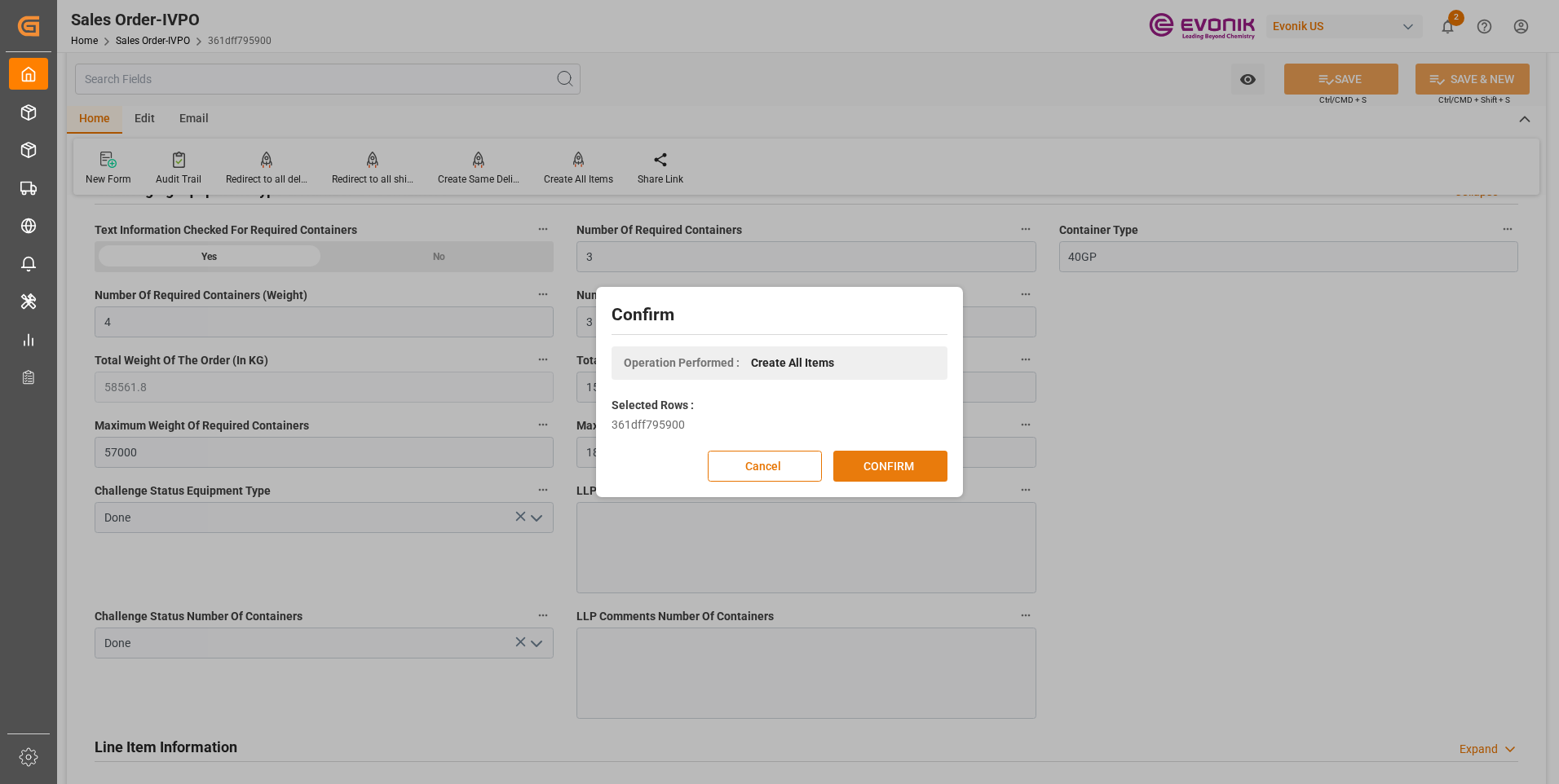
click at [906, 480] on button "CONFIRM" at bounding box center [890, 467] width 114 height 31
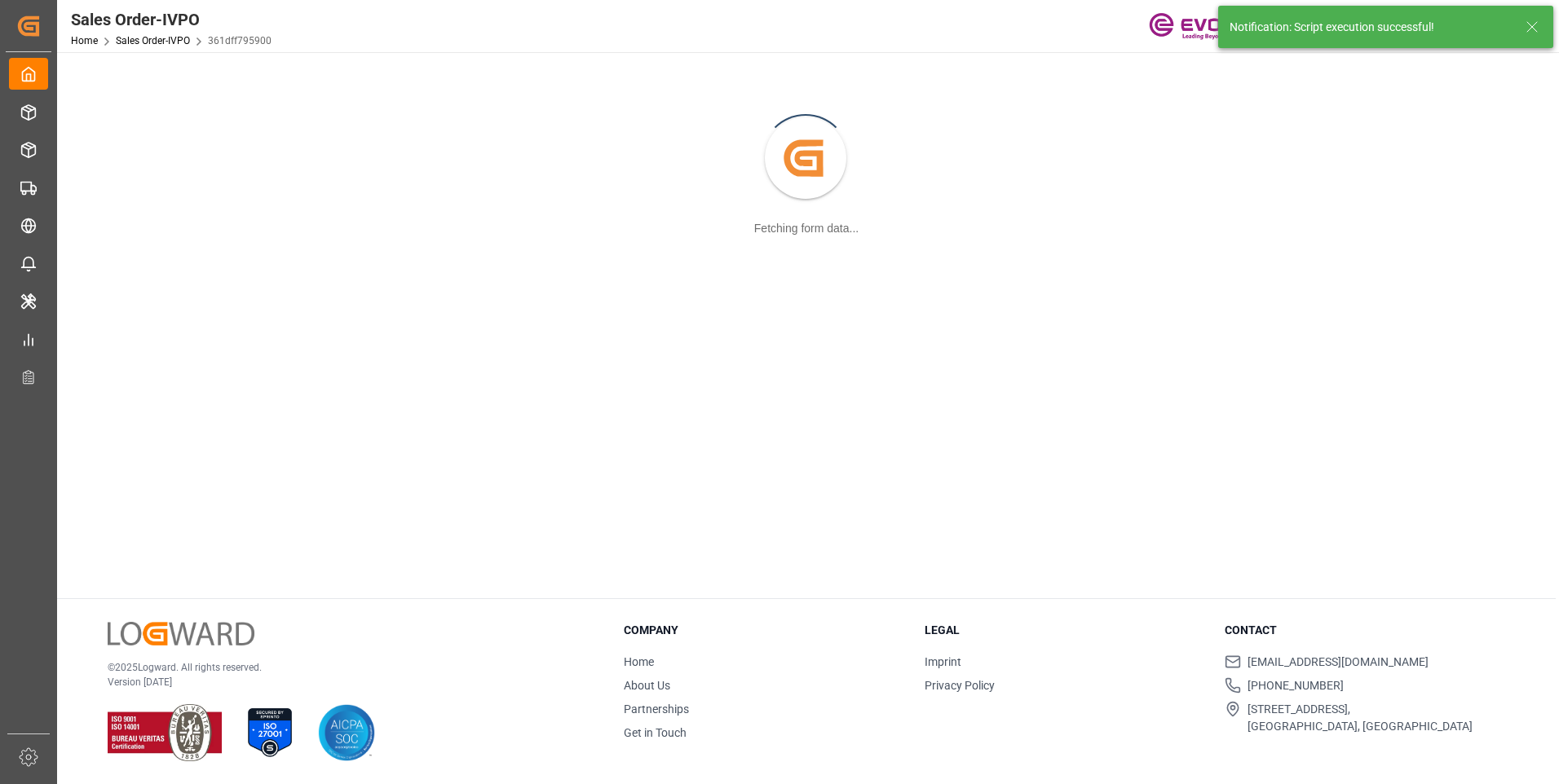
scroll to position [177, 0]
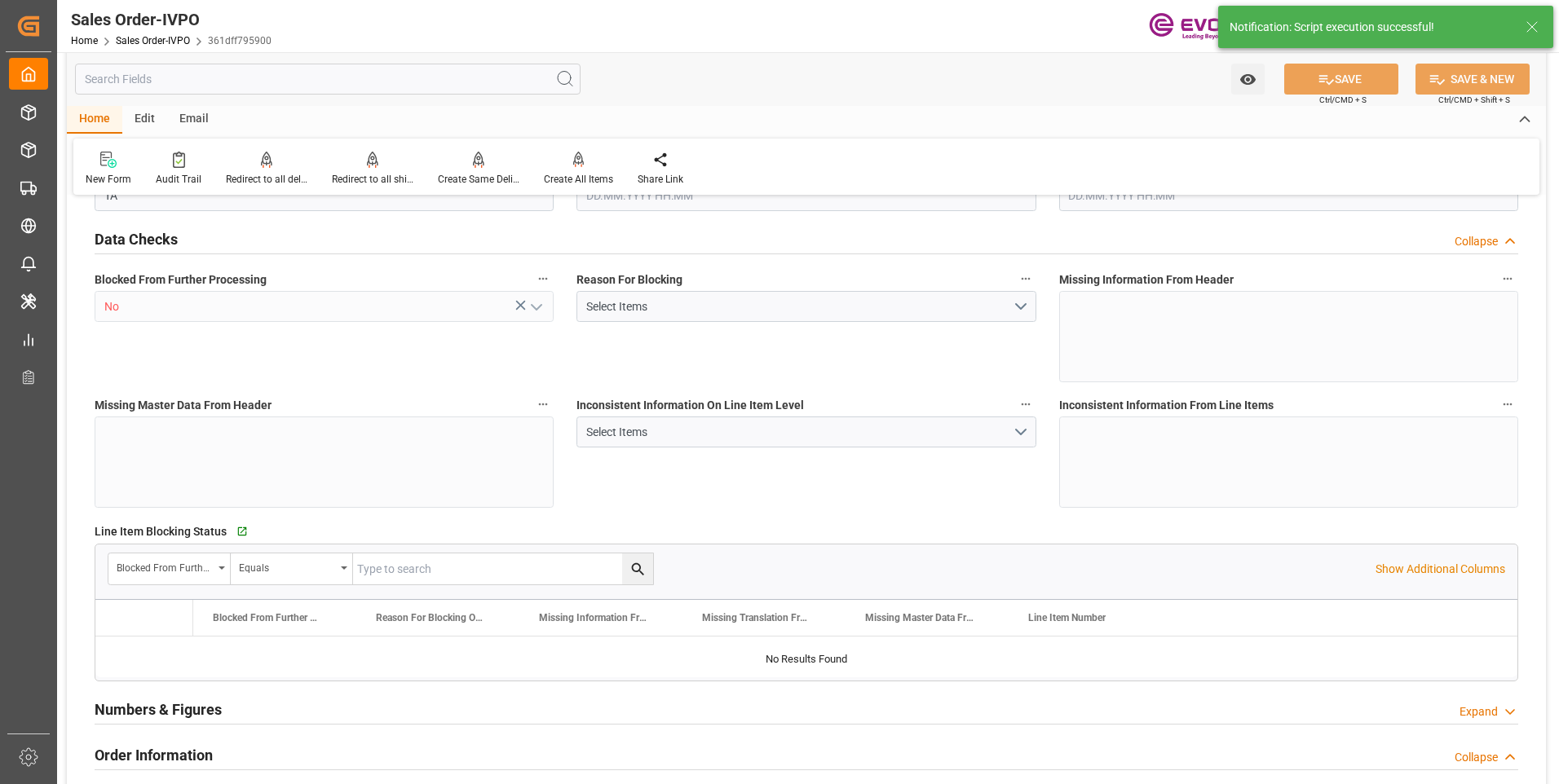
type input "NICIO"
type input "0"
type input "3"
type input "4"
type input "3"
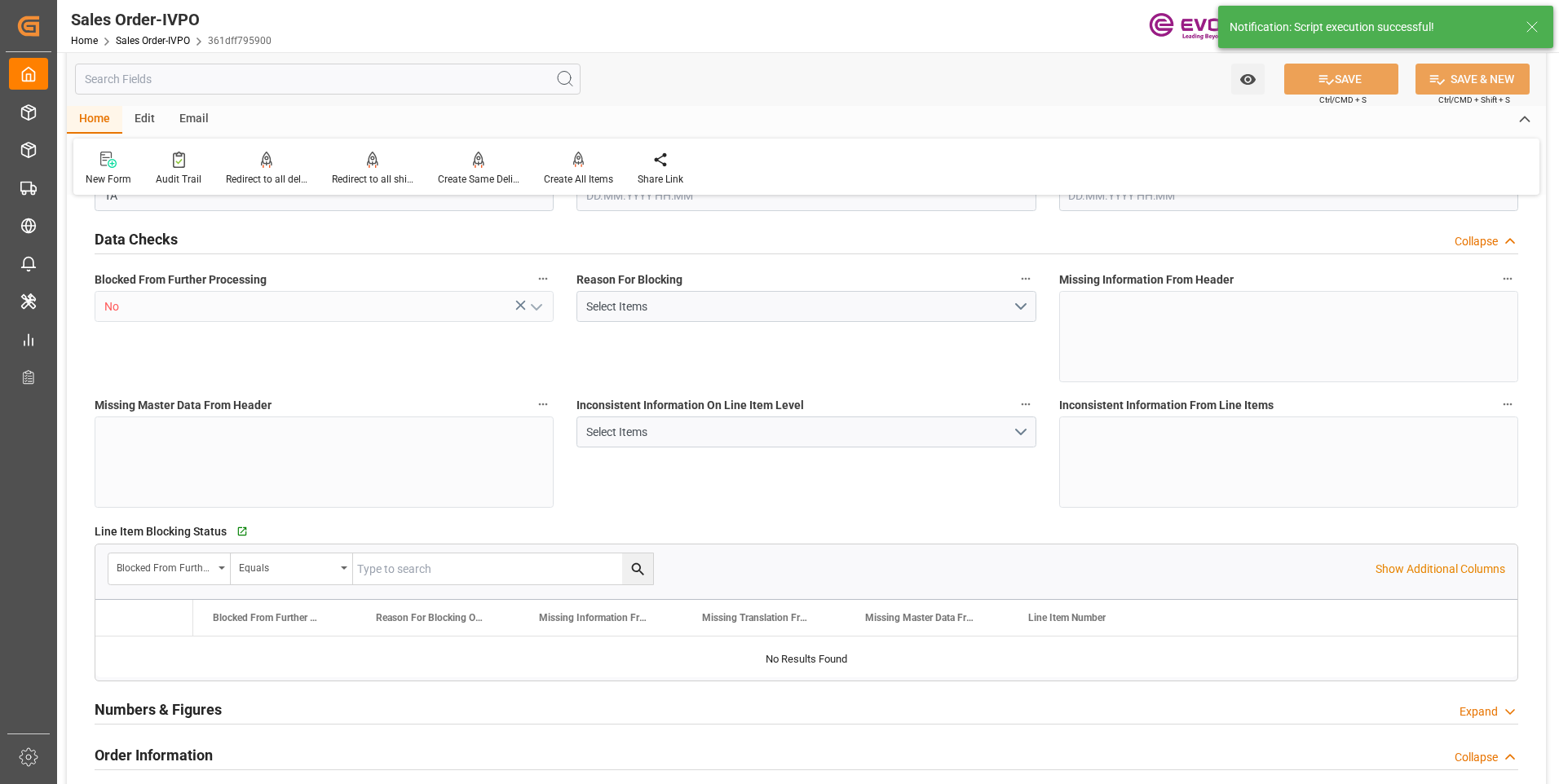
type input "58561.8"
type input "158.1318"
type input "57000"
type input "180"
type input "[DATE] 16:43"
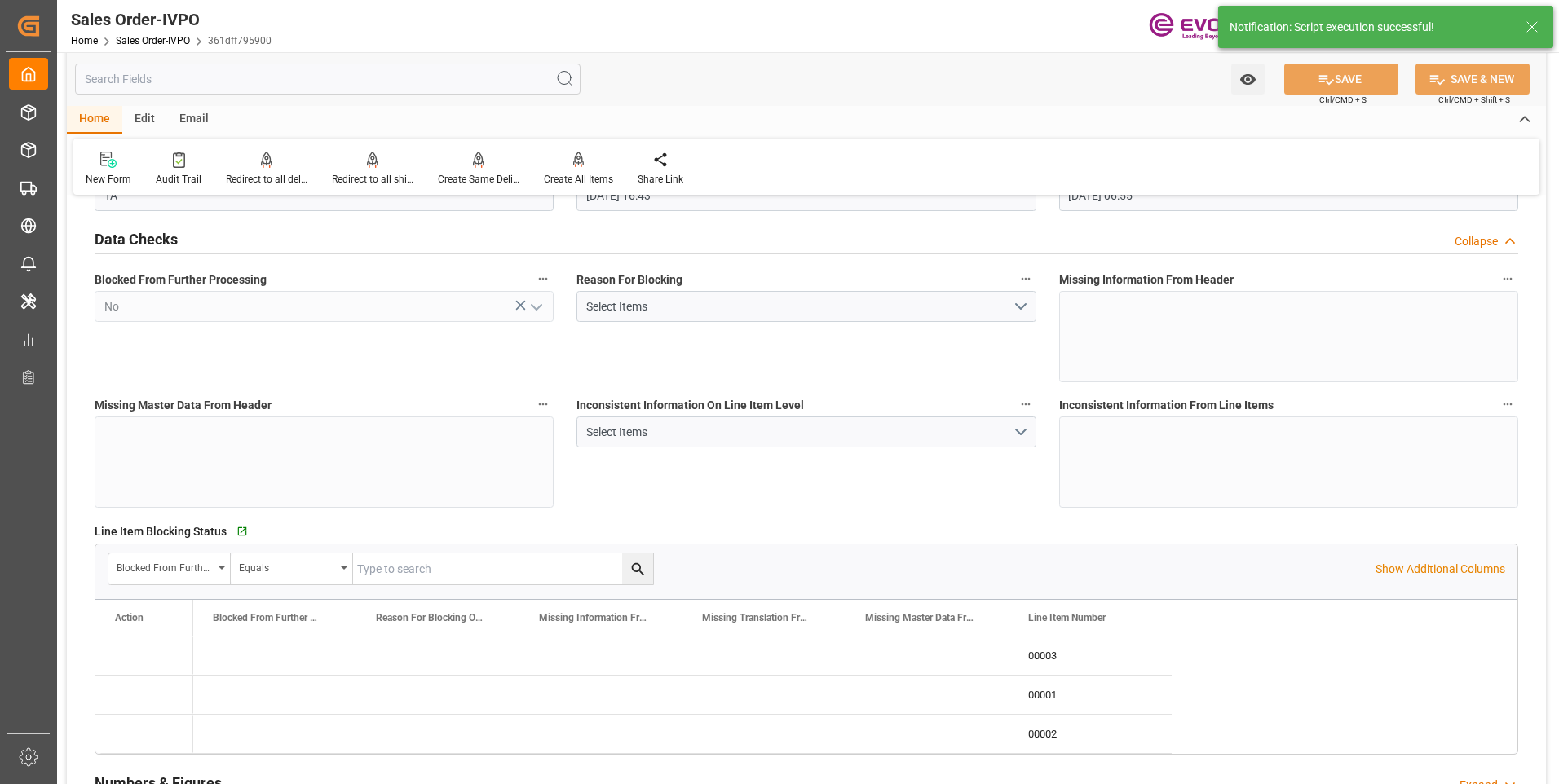
type input "[DATE] 06:55"
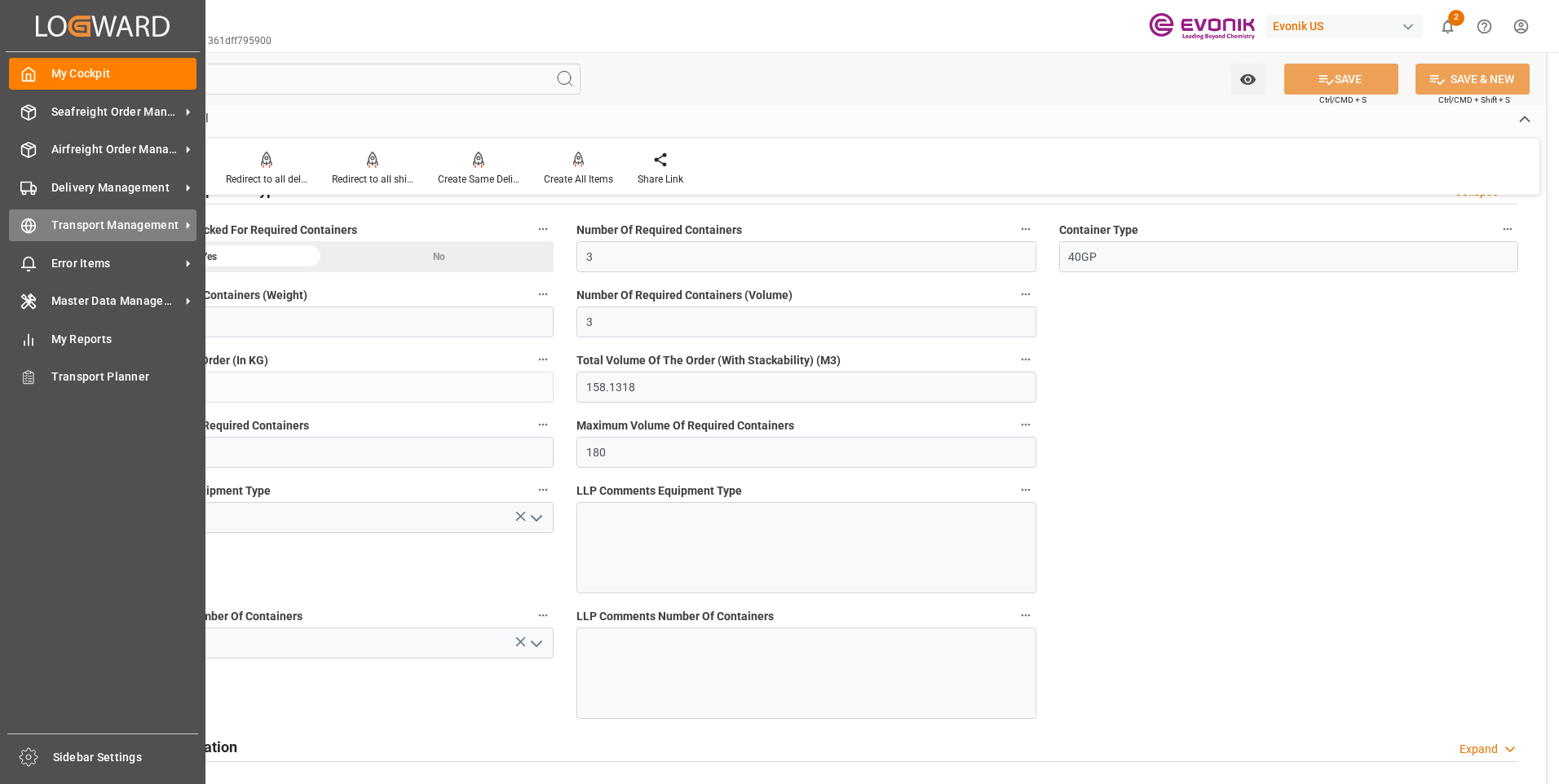
click at [38, 229] on div "Transport Management Transport Management" at bounding box center [102, 225] width 188 height 31
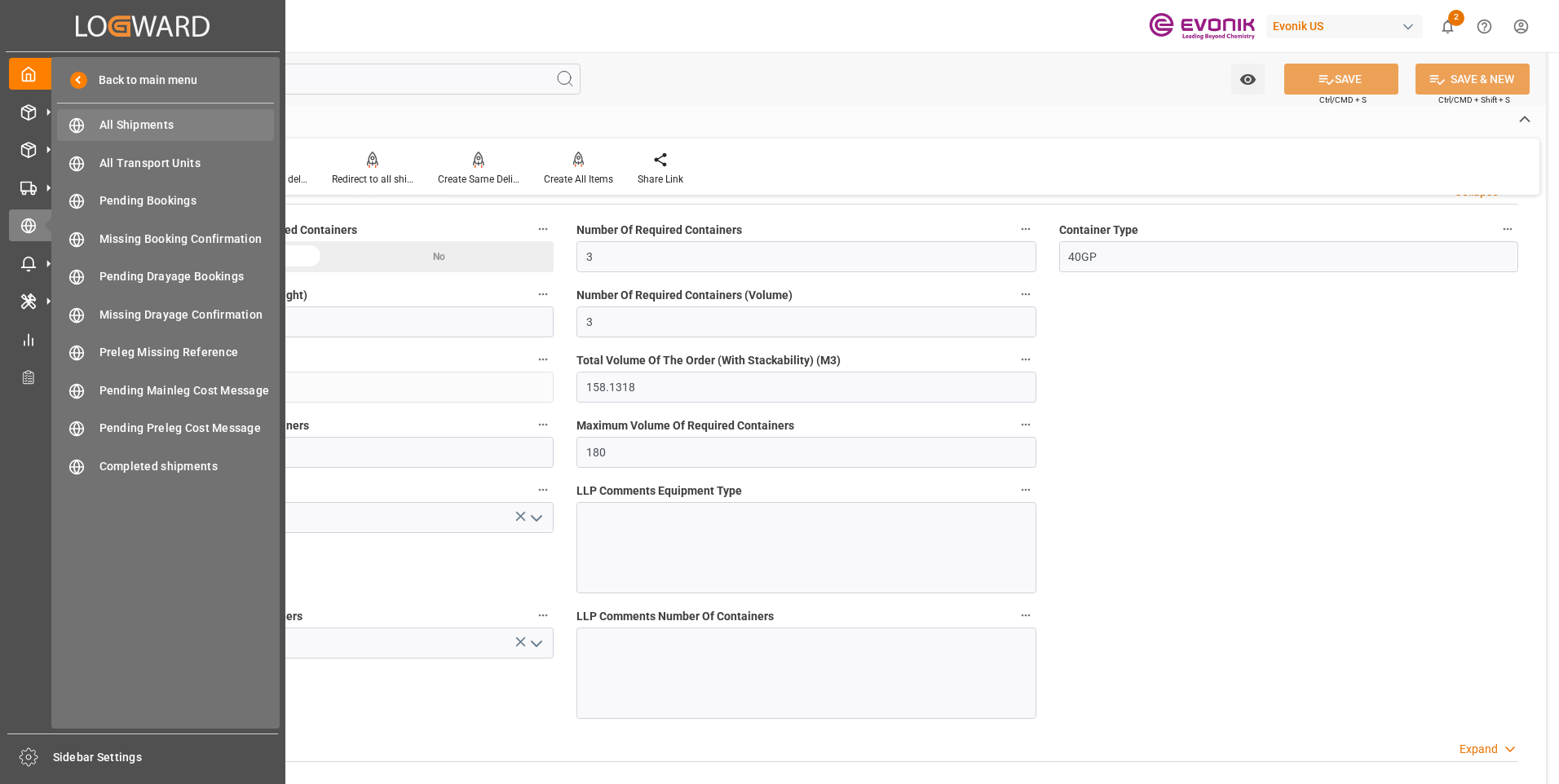
click at [128, 119] on span "All Shipments" at bounding box center [187, 126] width 175 height 17
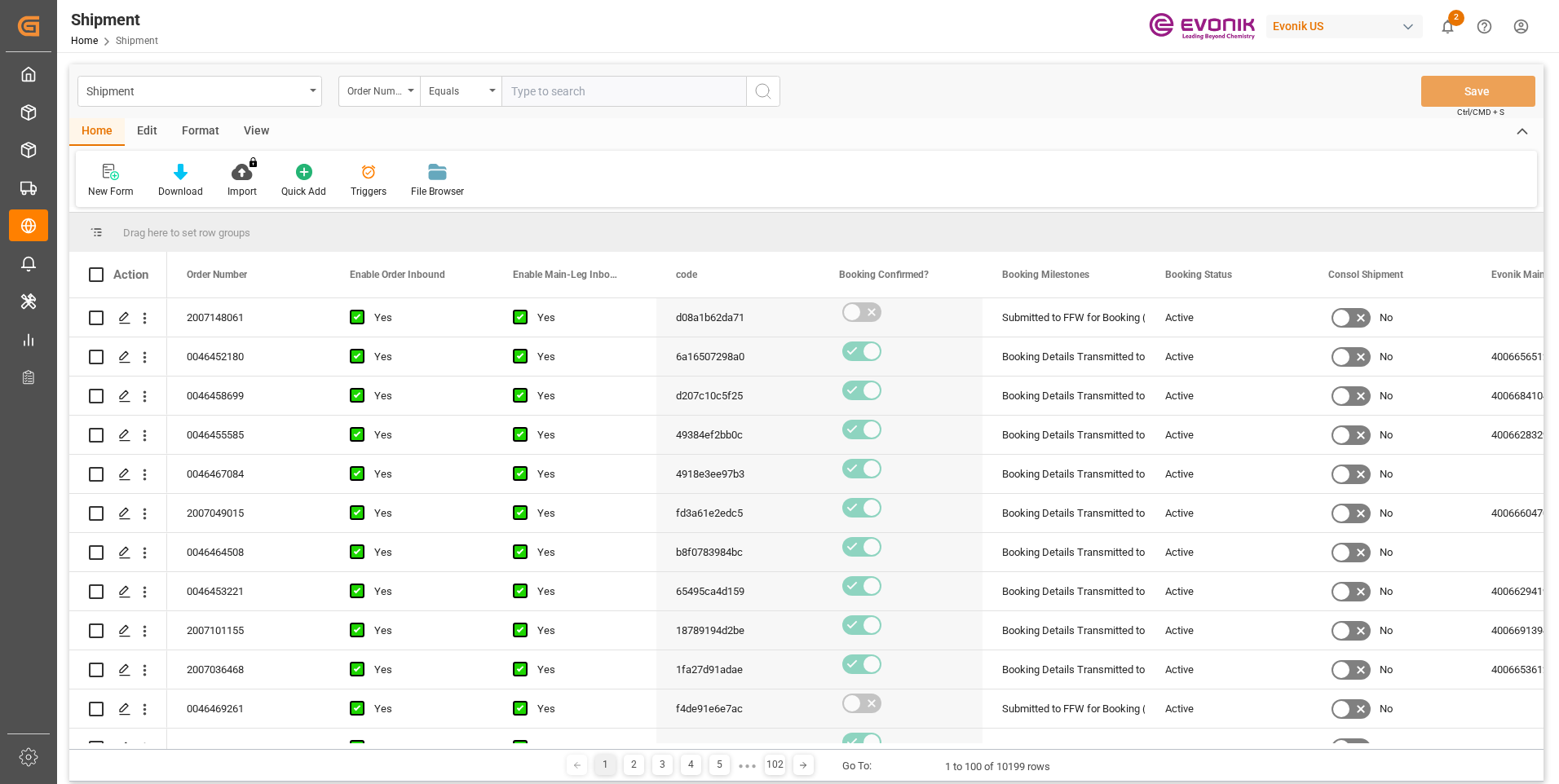
click at [557, 92] on input "text" at bounding box center [624, 92] width 244 height 31
type input "2007148061"
click at [756, 95] on icon "search button" at bounding box center [762, 91] width 19 height 19
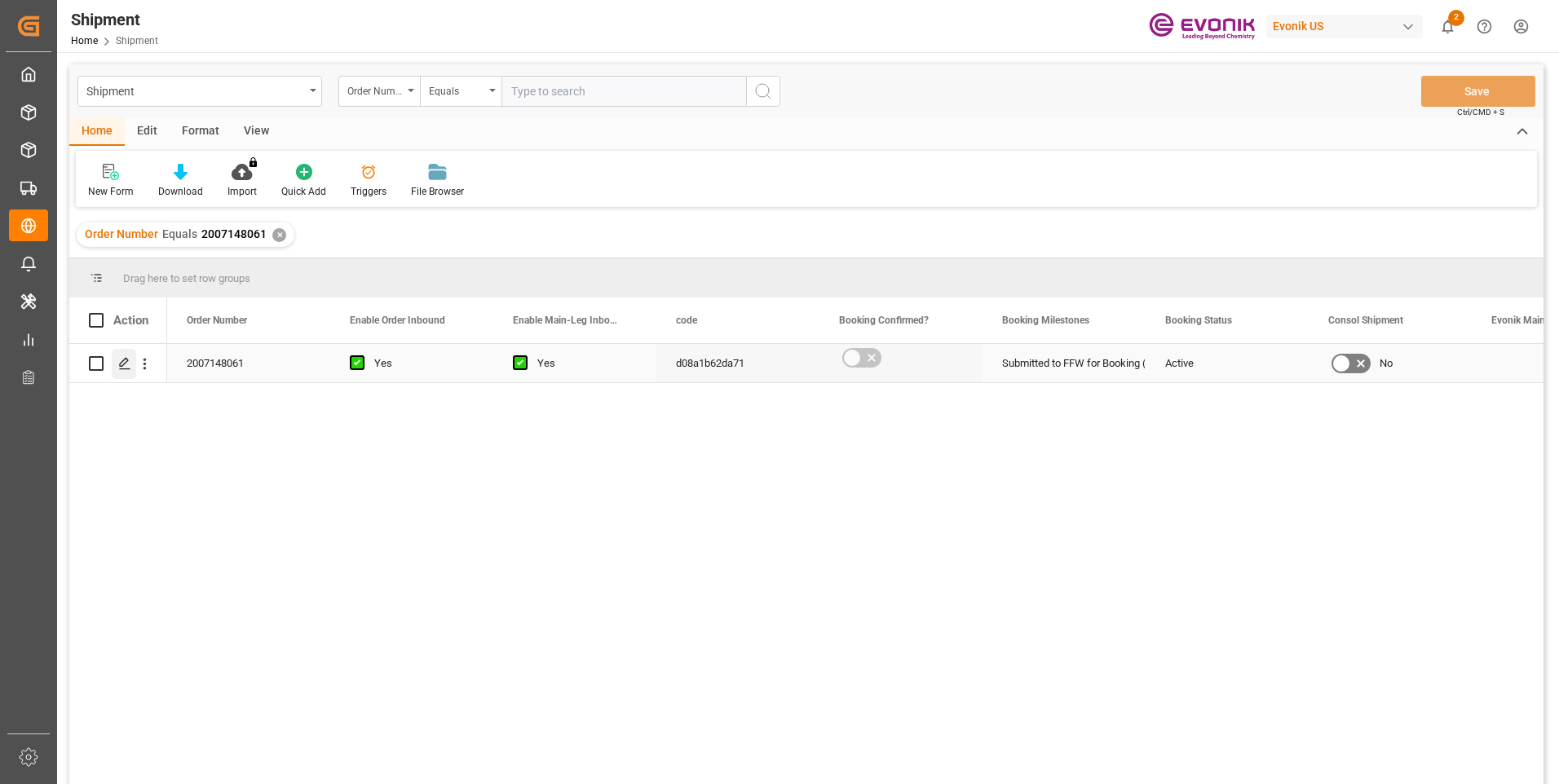
click at [124, 357] on icon "Press SPACE to select this row." at bounding box center [124, 363] width 13 height 13
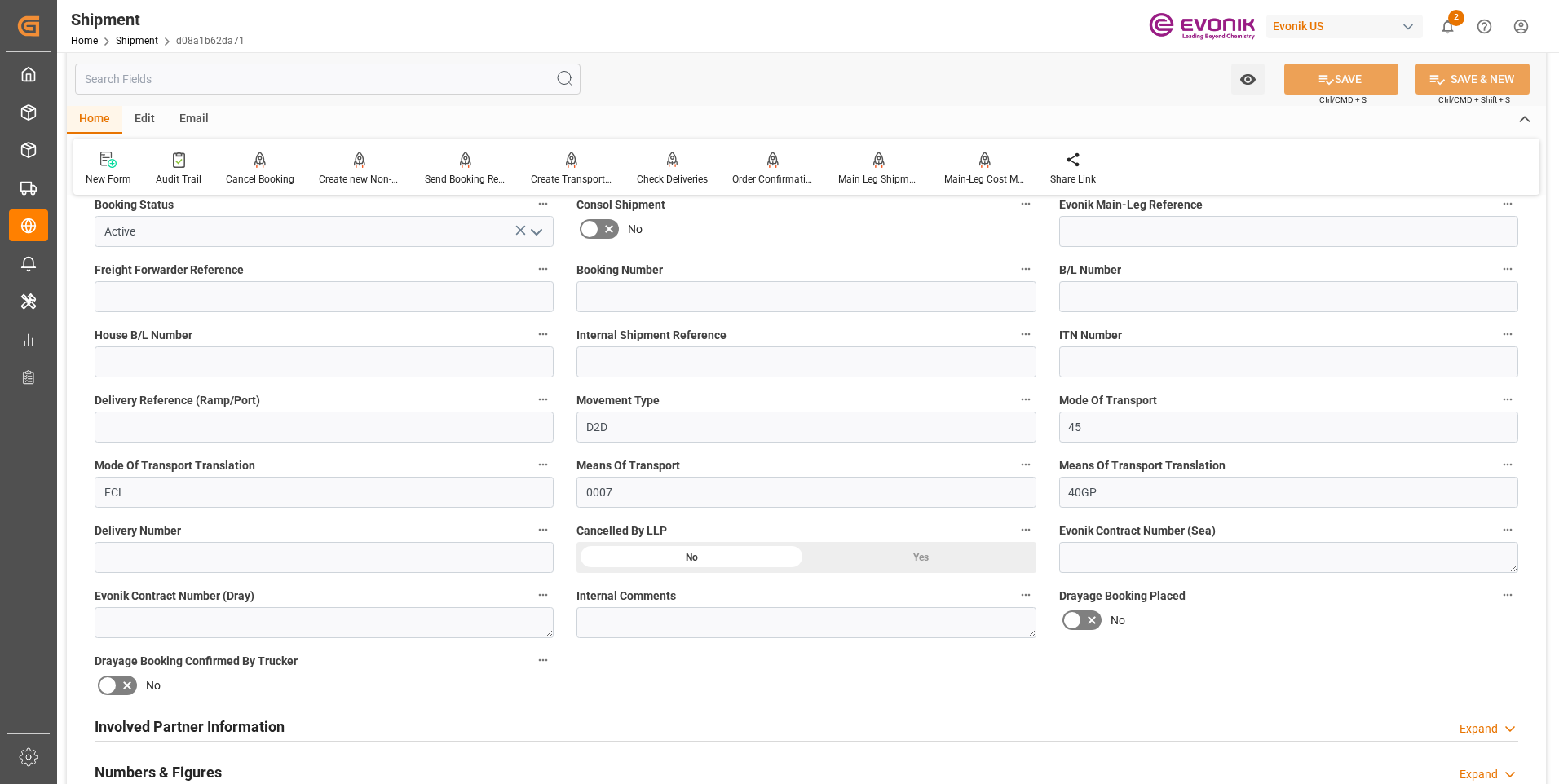
scroll to position [733, 0]
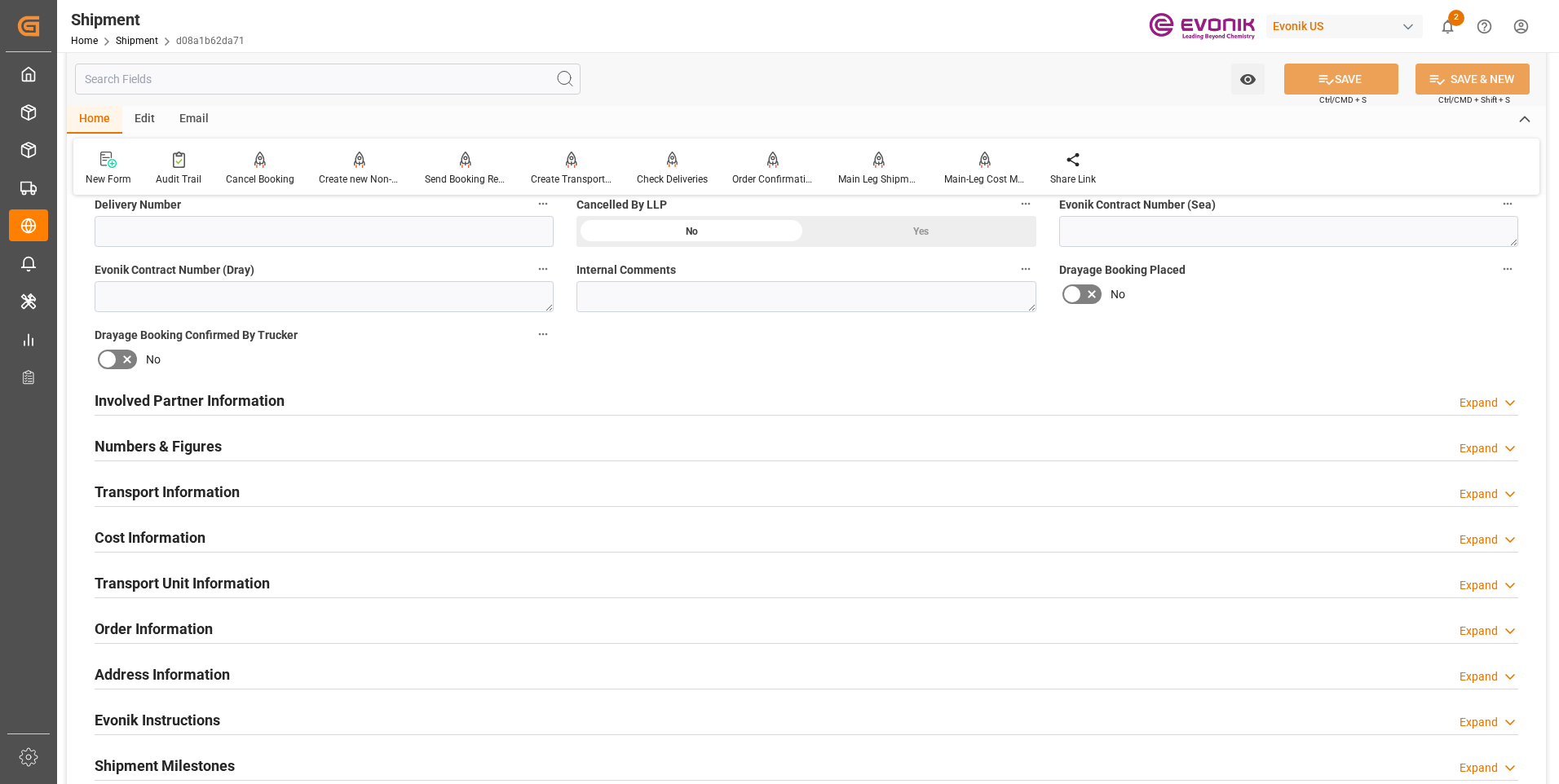
click at [185, 402] on h2 "Involved Partner Information" at bounding box center [189, 400] width 190 height 22
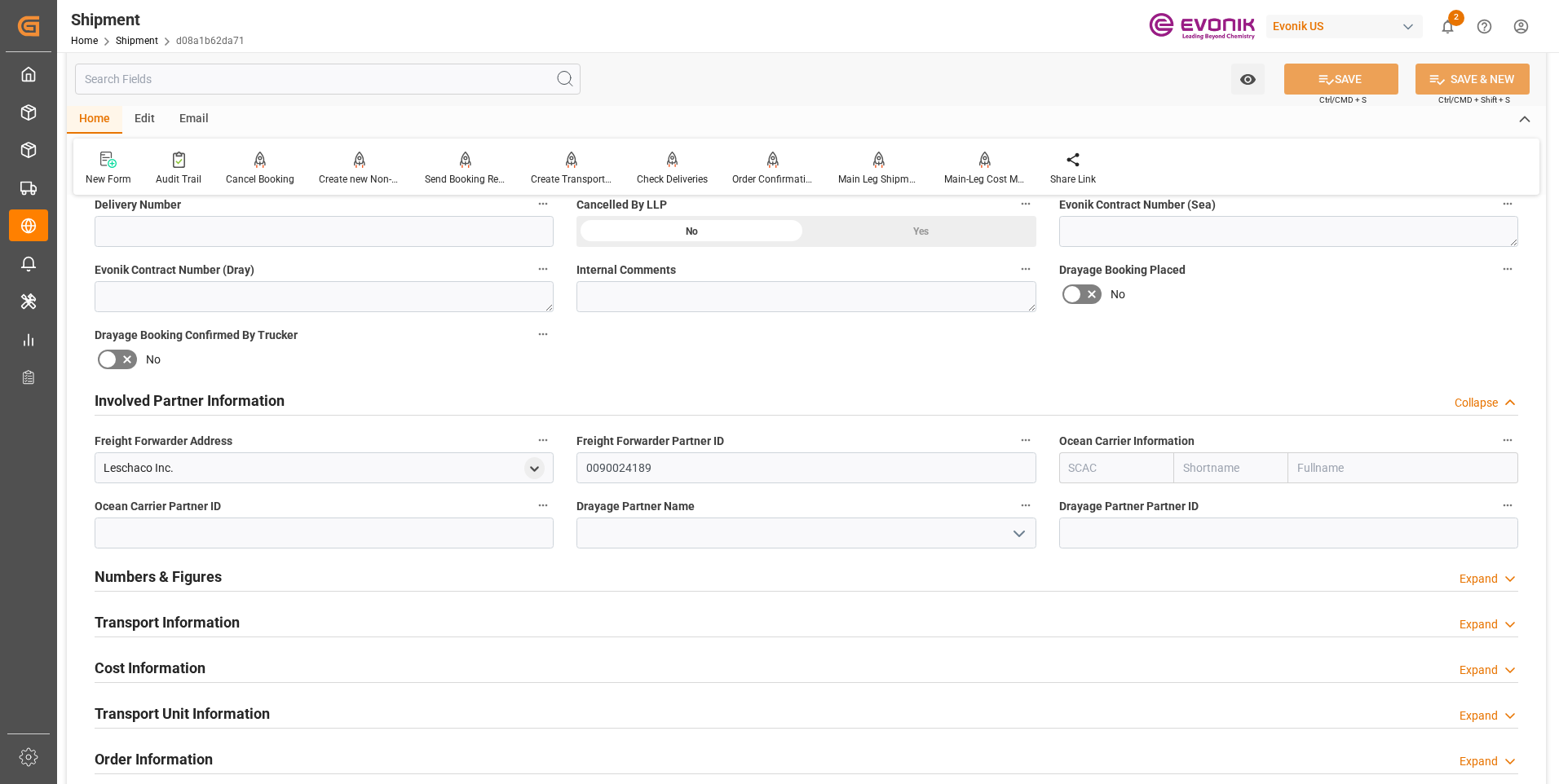
click at [1104, 464] on input "text" at bounding box center [1117, 468] width 115 height 31
click at [1087, 503] on b "CMDU" at bounding box center [1085, 503] width 31 height 13
type input "CMDU"
type input "CMACGM"
type input "CMA CGM Group"
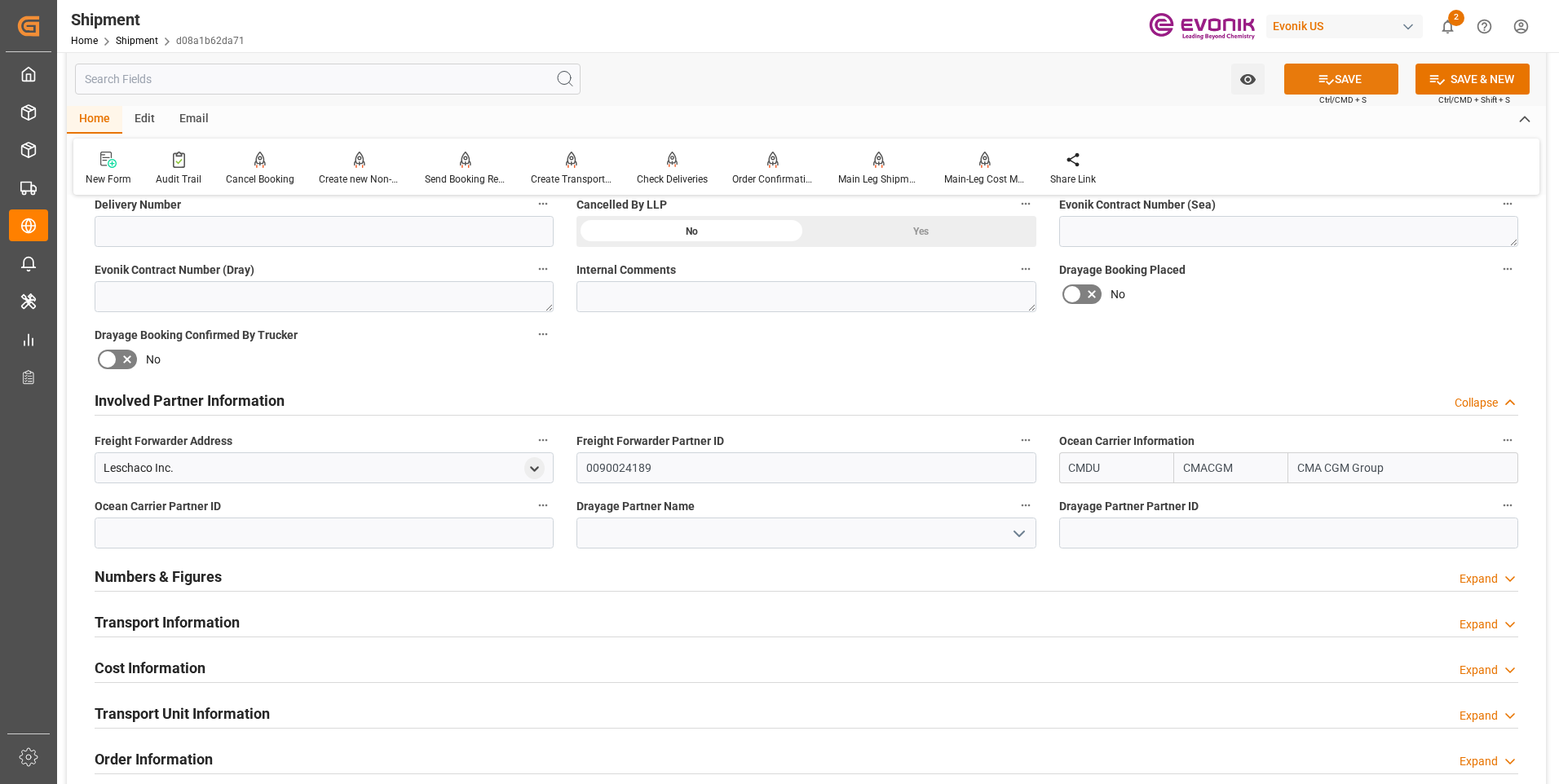
type input "CMDU"
click at [1309, 76] on button "SAVE" at bounding box center [1341, 79] width 114 height 31
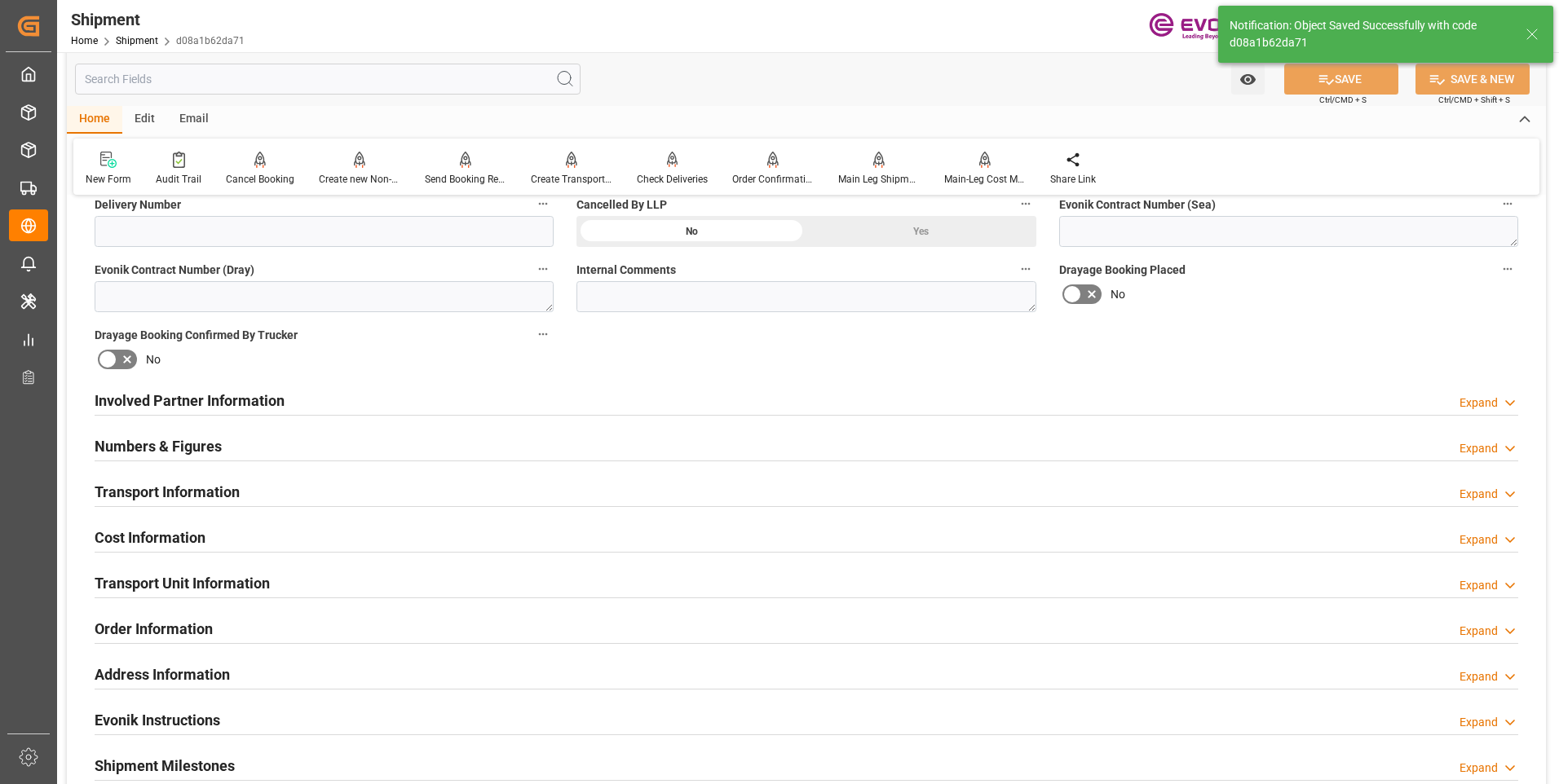
click at [229, 392] on h2 "Involved Partner Information" at bounding box center [189, 400] width 190 height 22
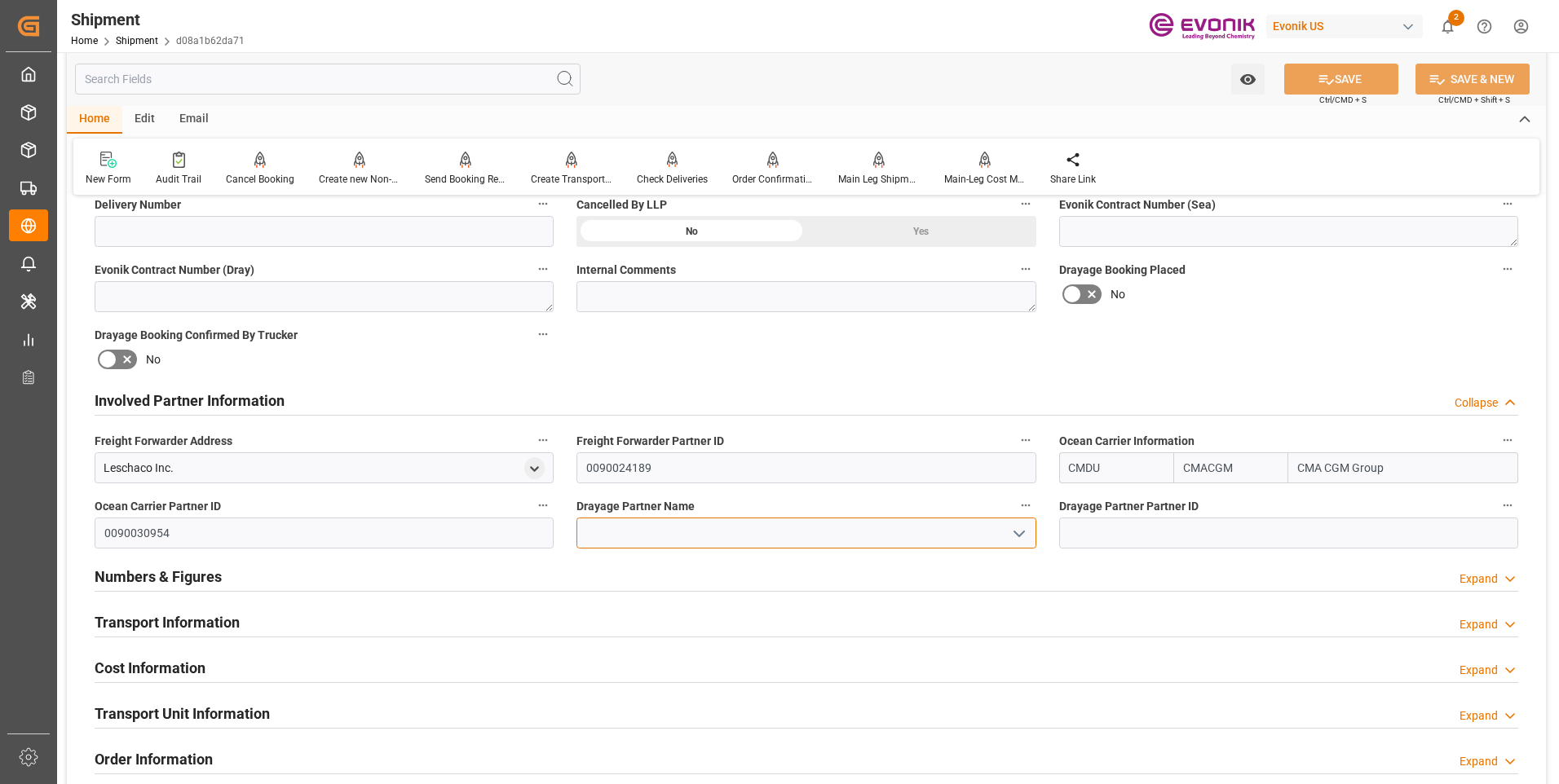
click at [659, 525] on input at bounding box center [806, 533] width 459 height 31
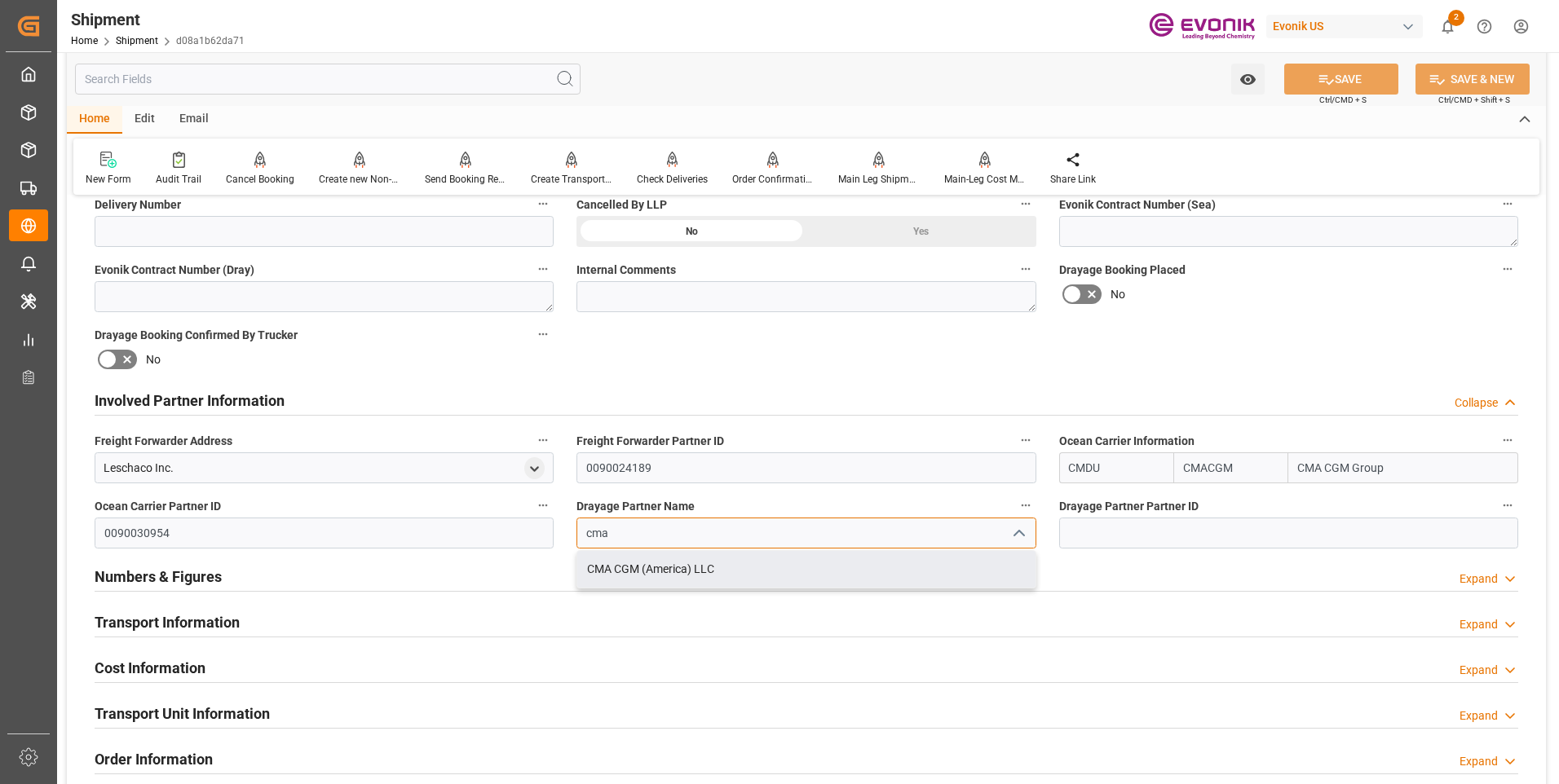
click at [717, 576] on div "CMA CGM (America) LLC" at bounding box center [806, 569] width 457 height 37
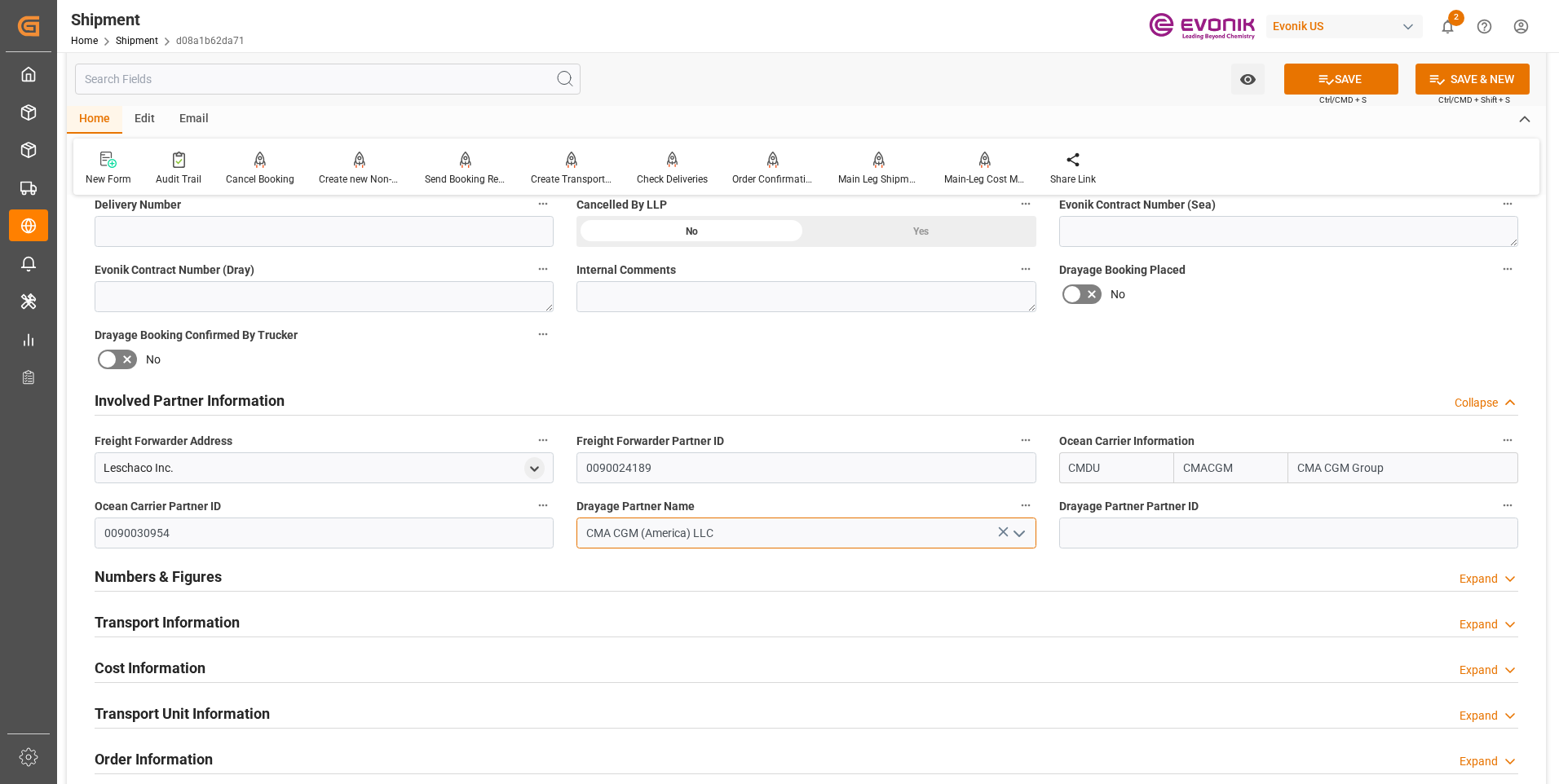
type input "CMA CGM (America) LLC"
click at [1350, 87] on button "SAVE" at bounding box center [1341, 79] width 114 height 31
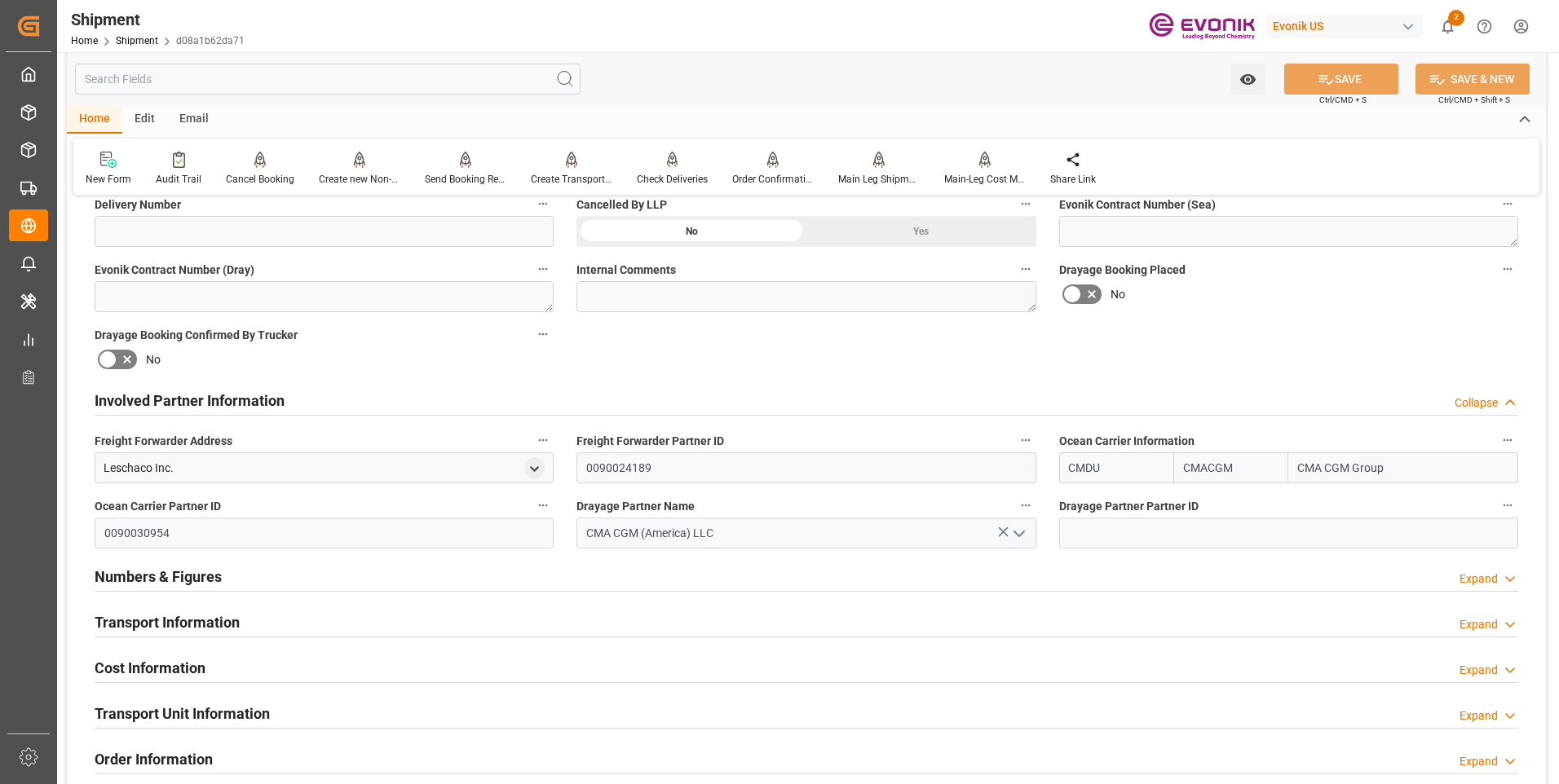
click at [183, 578] on h2 "Numbers & Figures" at bounding box center [158, 576] width 127 height 22
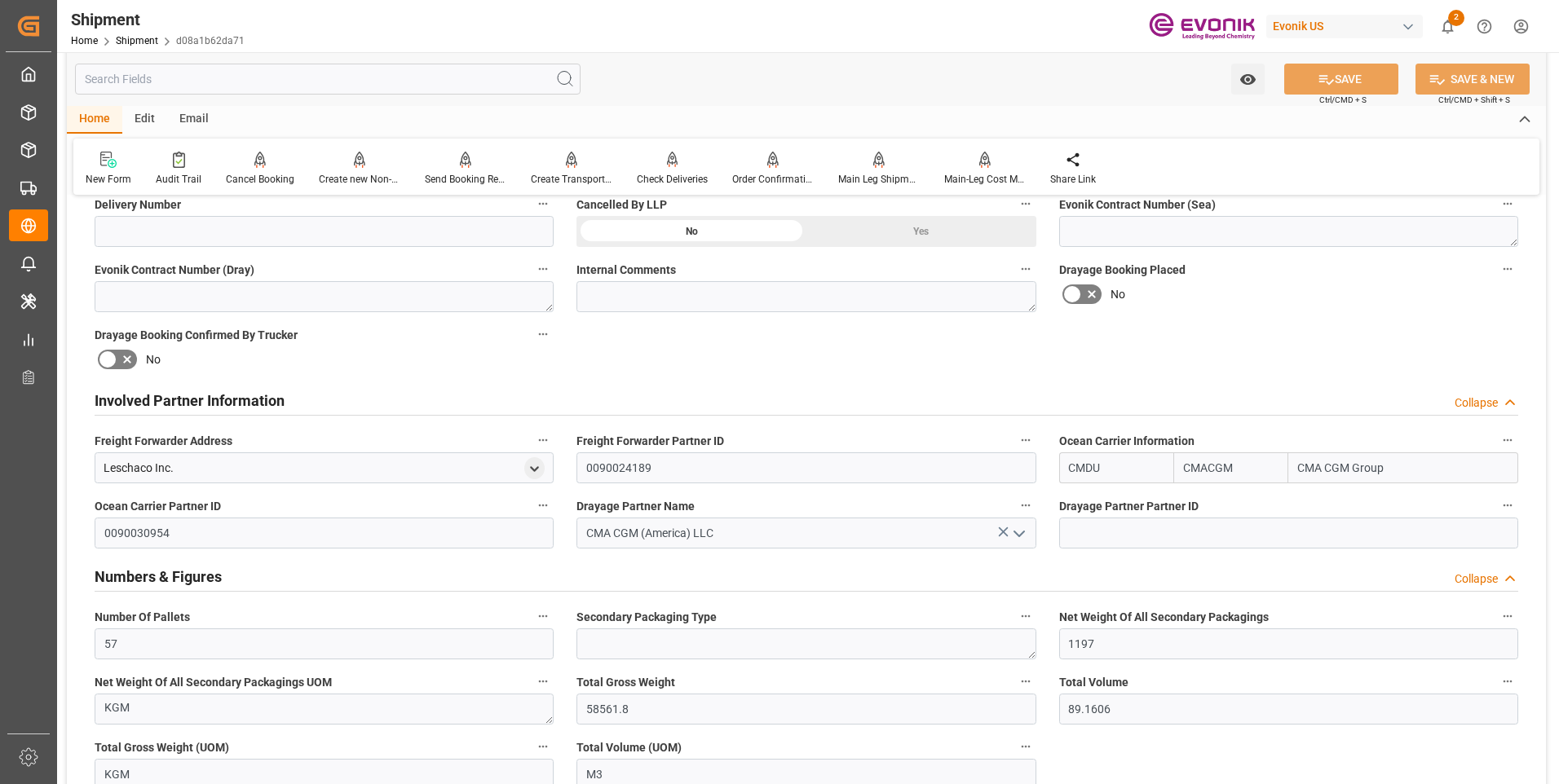
click at [182, 577] on h2 "Numbers & Figures" at bounding box center [158, 576] width 127 height 22
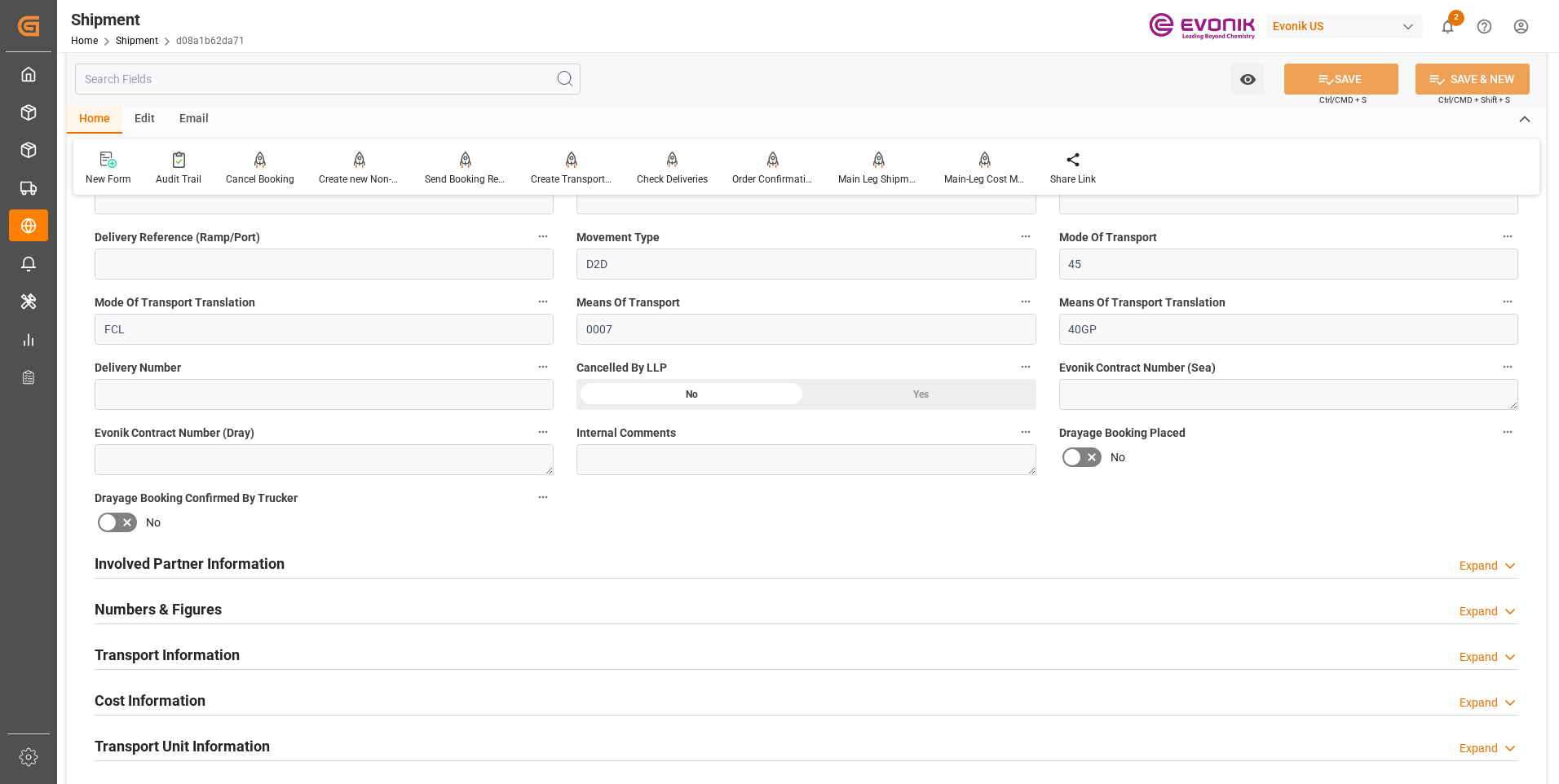
scroll to position [652, 0]
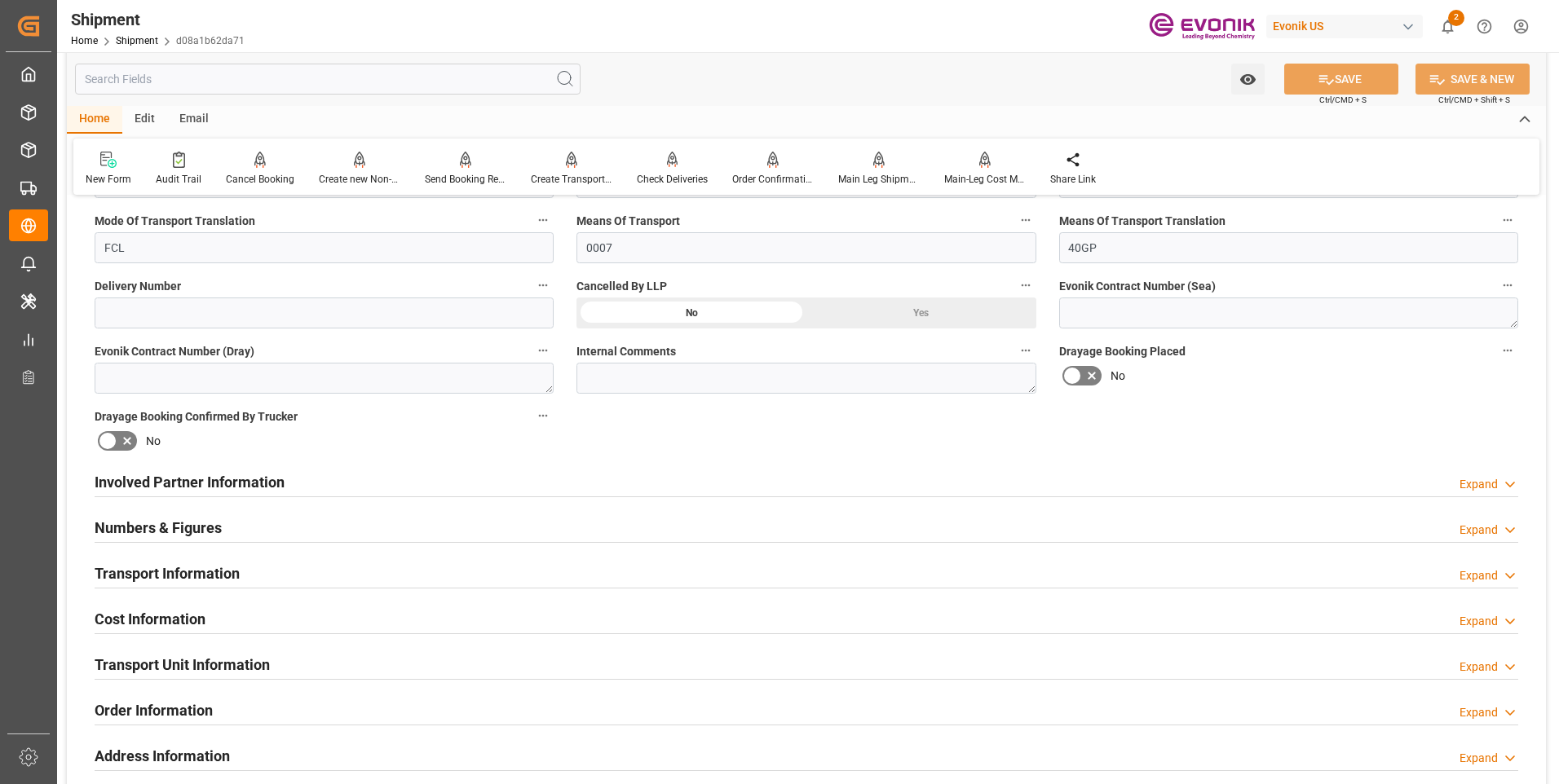
click at [254, 478] on h2 "Involved Partner Information" at bounding box center [189, 481] width 190 height 22
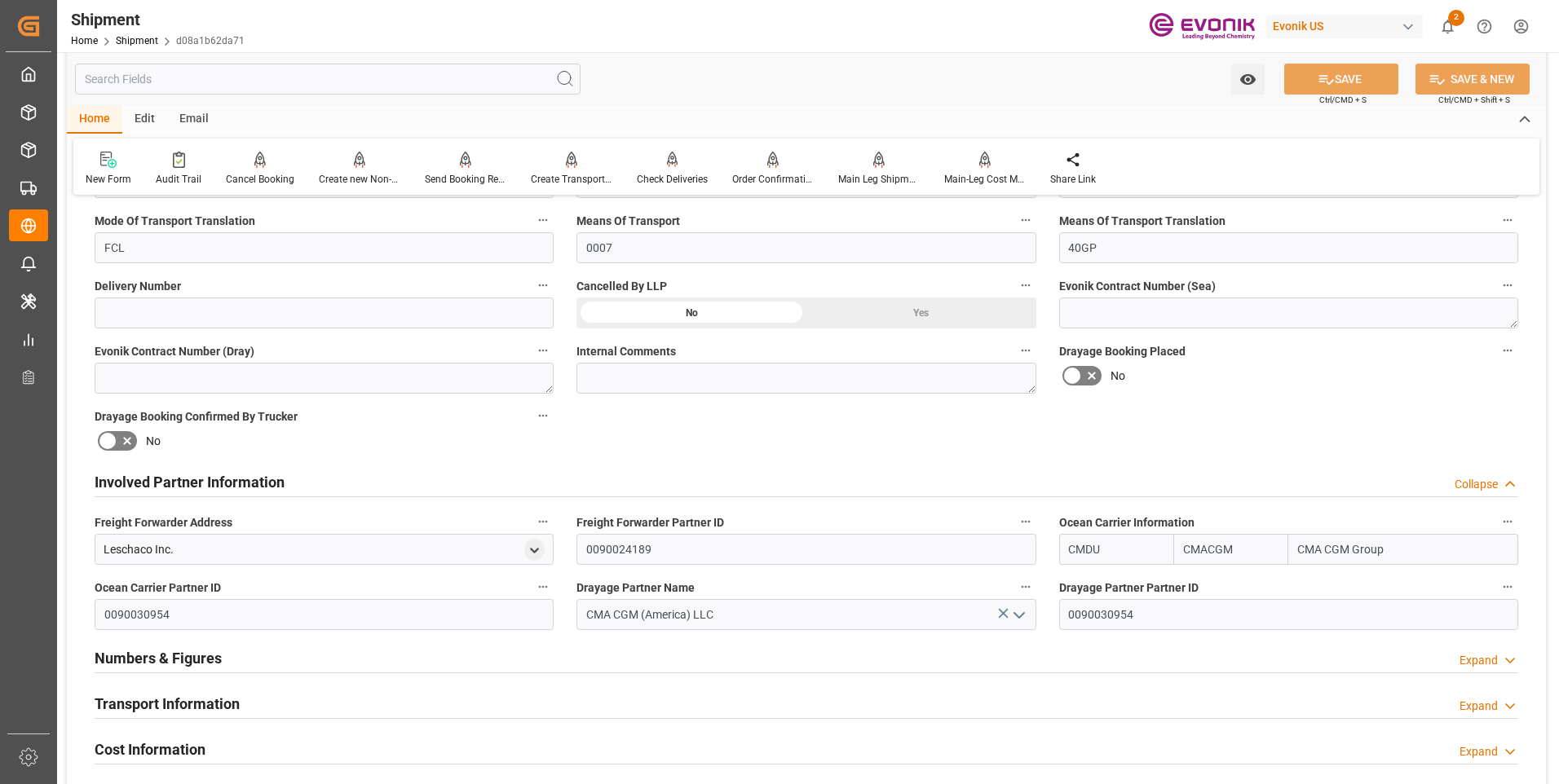
click at [250, 479] on h2 "Involved Partner Information" at bounding box center [189, 481] width 190 height 22
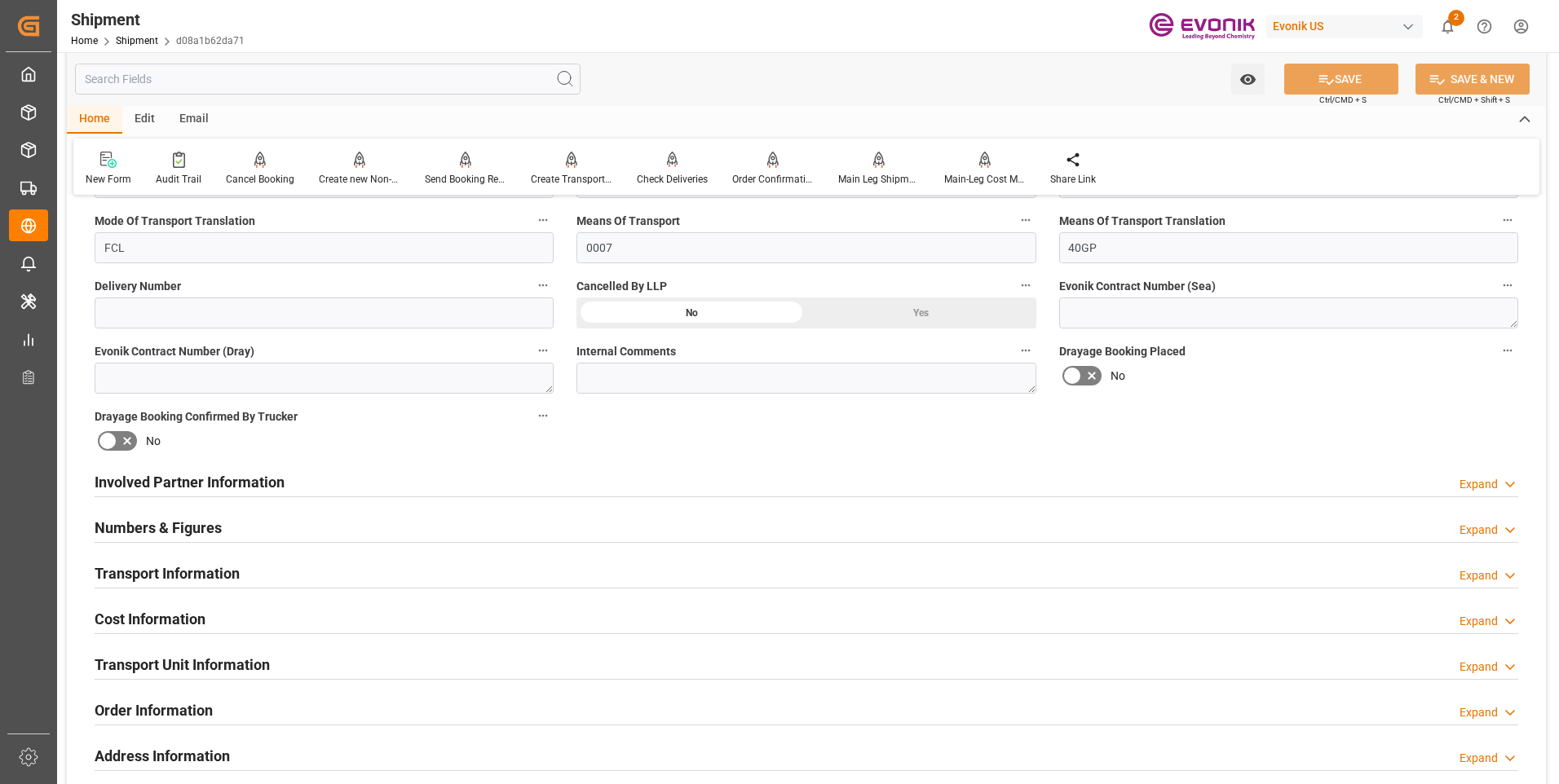
click at [200, 528] on h2 "Numbers & Figures" at bounding box center [158, 527] width 127 height 22
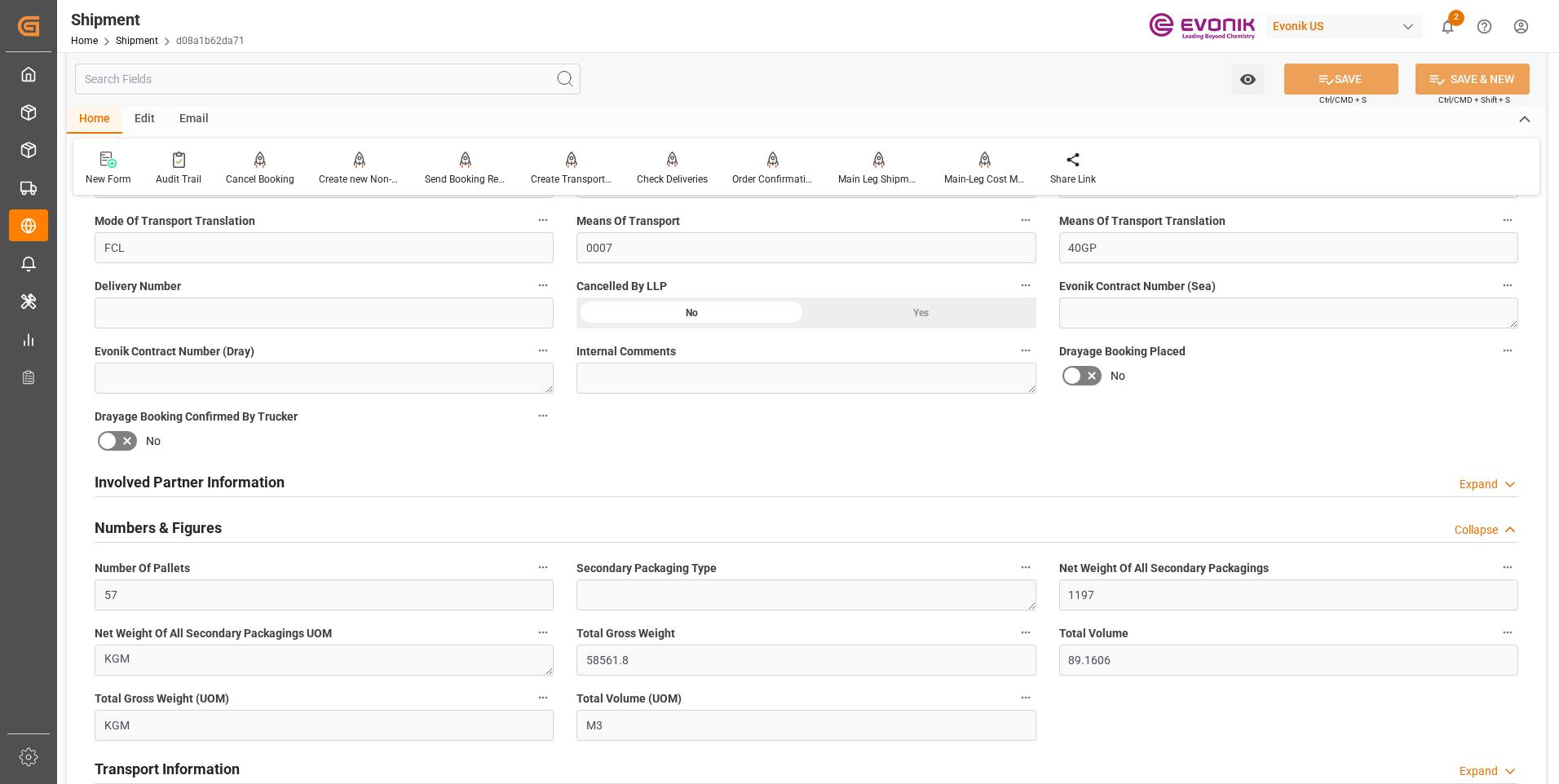
click at [188, 527] on h2 "Numbers & Figures" at bounding box center [158, 527] width 127 height 22
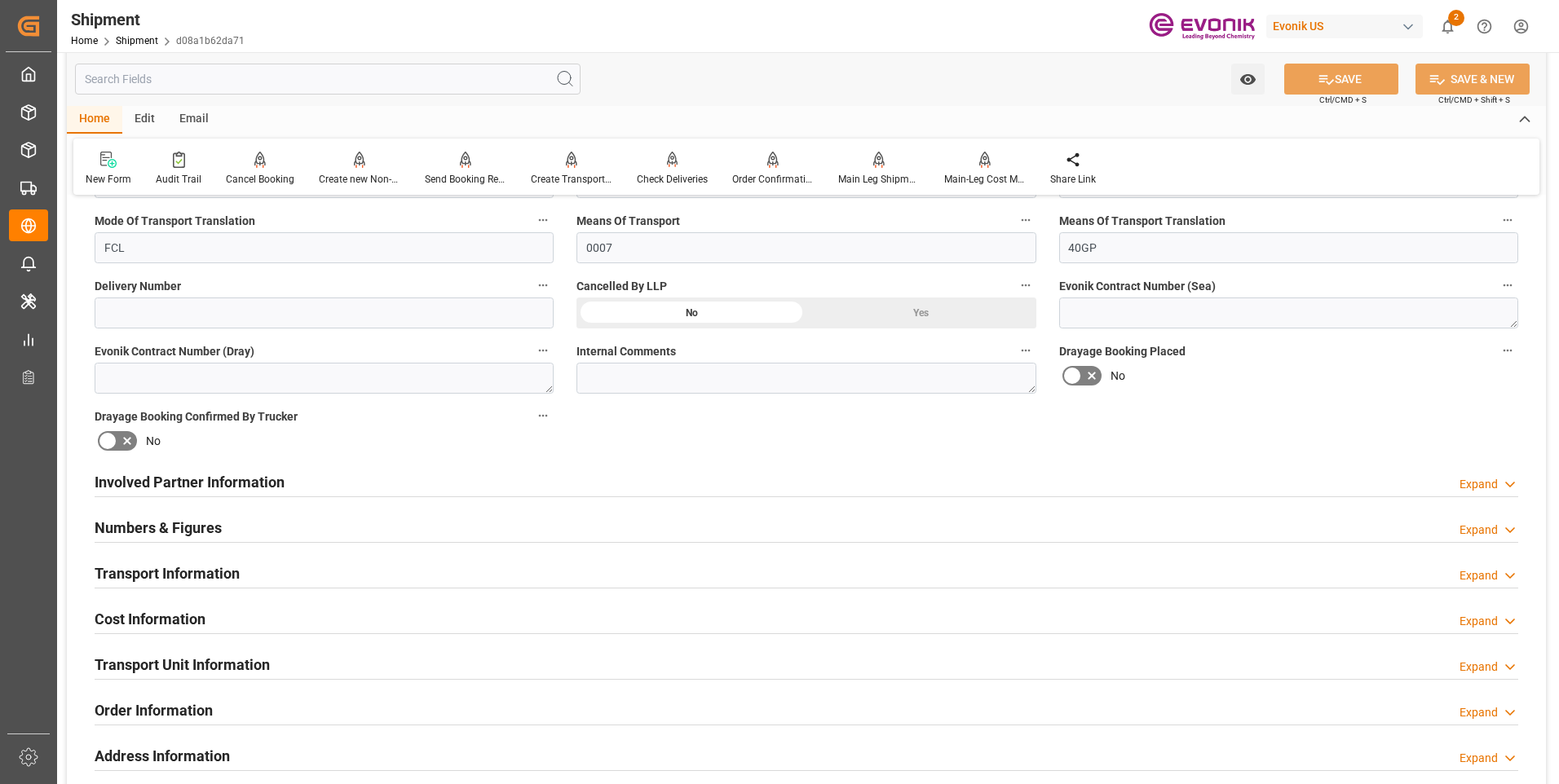
click at [181, 479] on h2 "Involved Partner Information" at bounding box center [189, 481] width 190 height 22
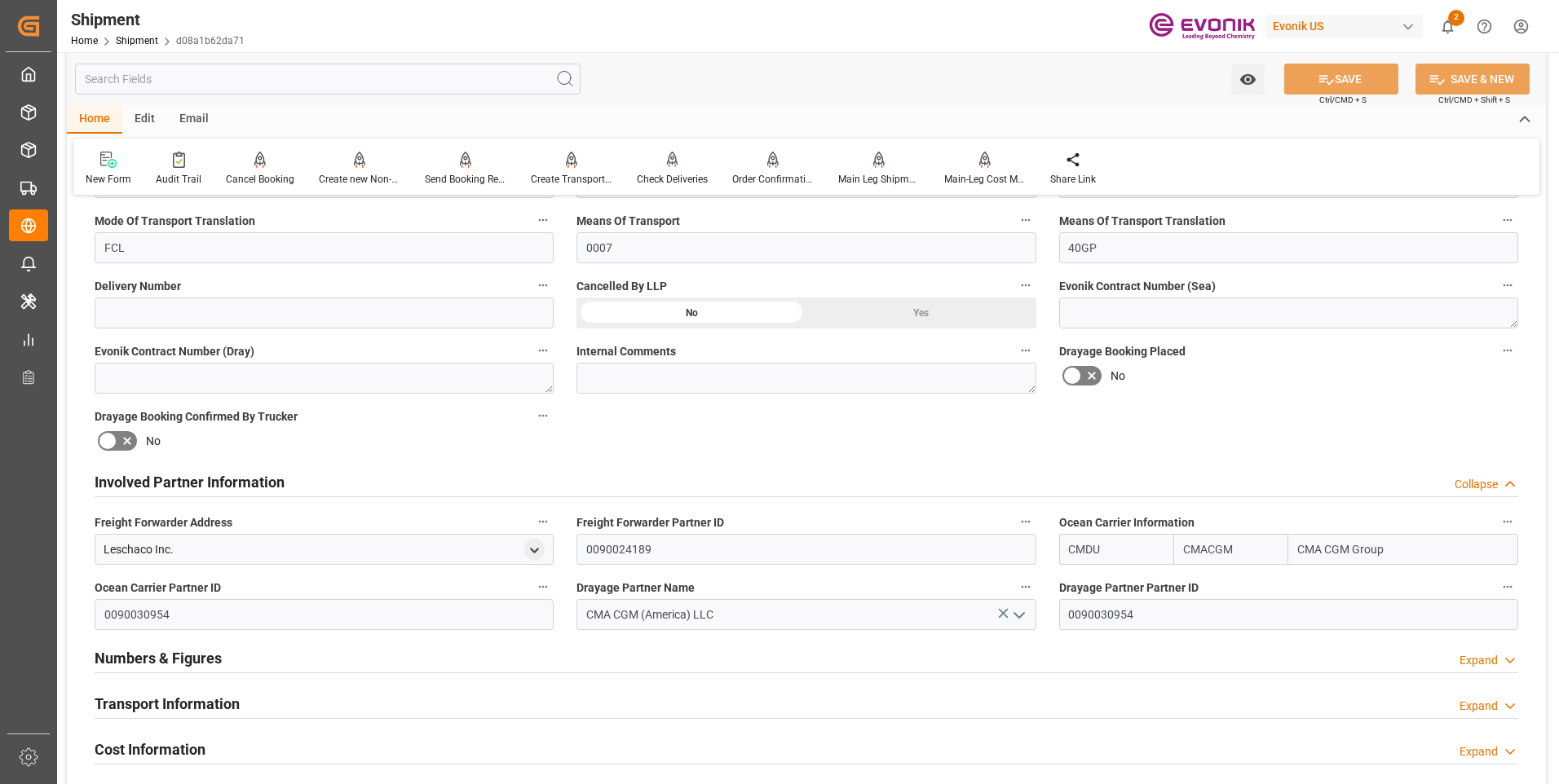
click at [181, 479] on h2 "Involved Partner Information" at bounding box center [189, 481] width 190 height 22
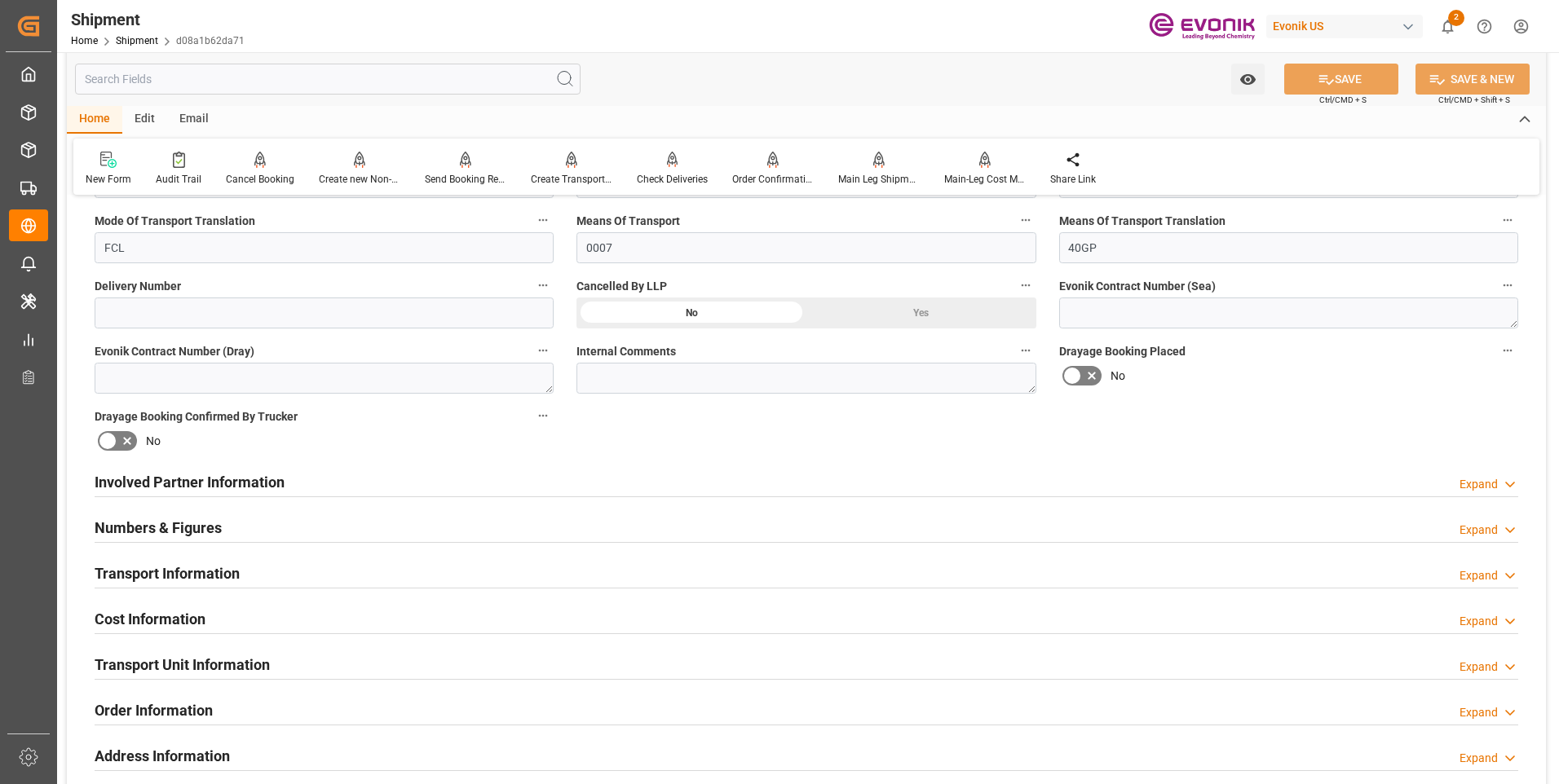
click at [181, 479] on h2 "Involved Partner Information" at bounding box center [189, 481] width 190 height 22
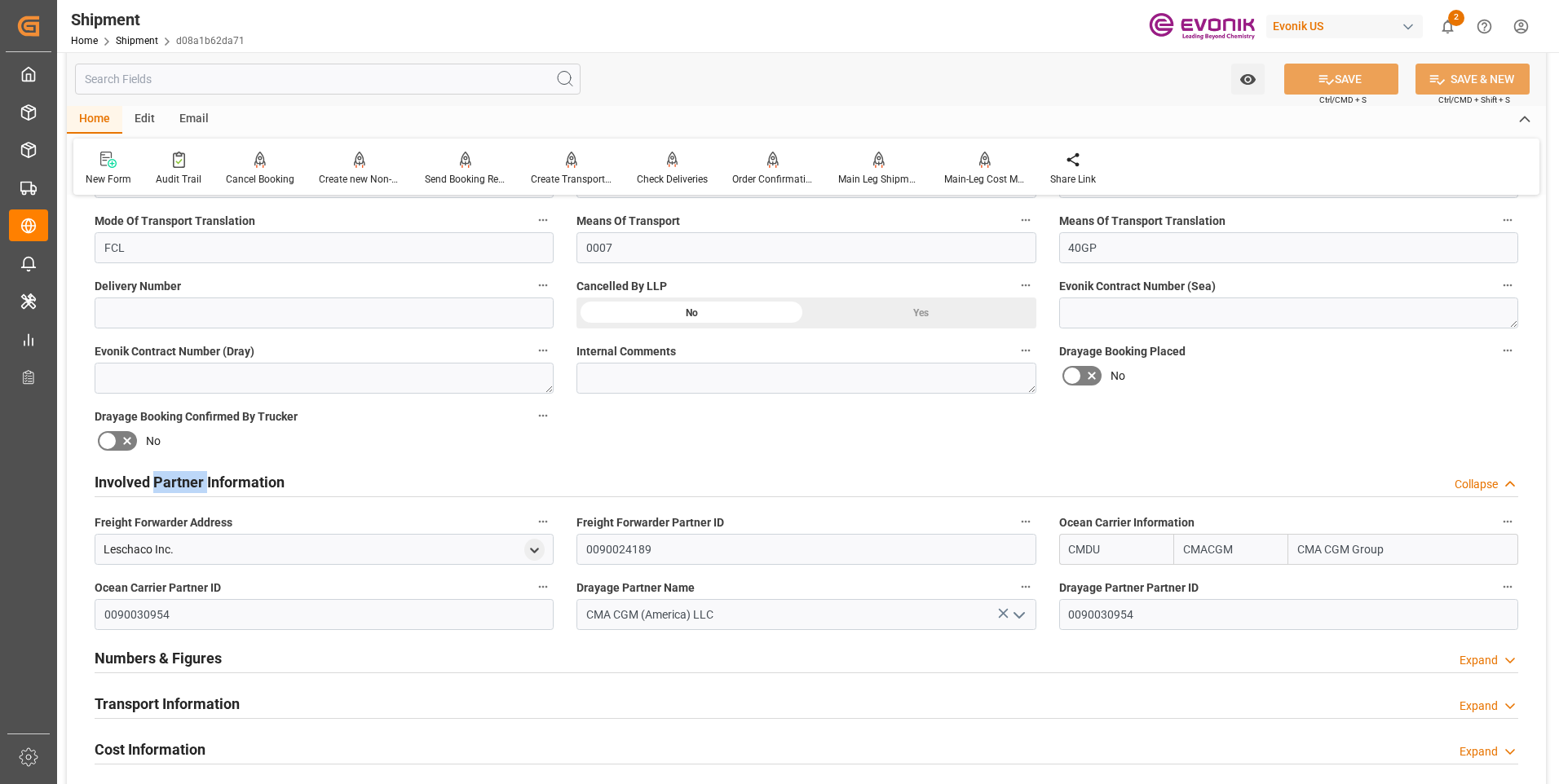
click at [181, 479] on h2 "Involved Partner Information" at bounding box center [189, 481] width 190 height 22
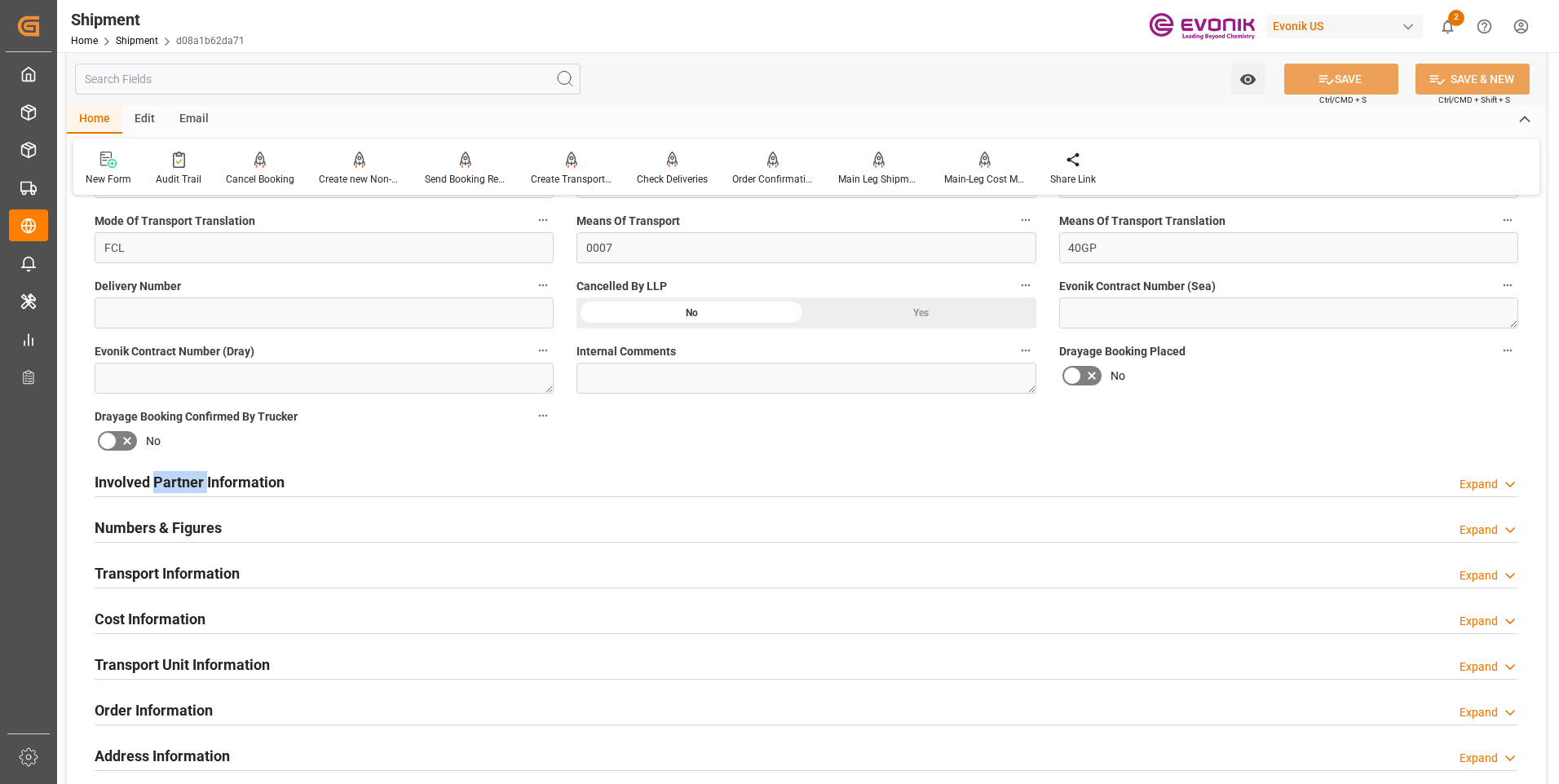
scroll to position [815, 0]
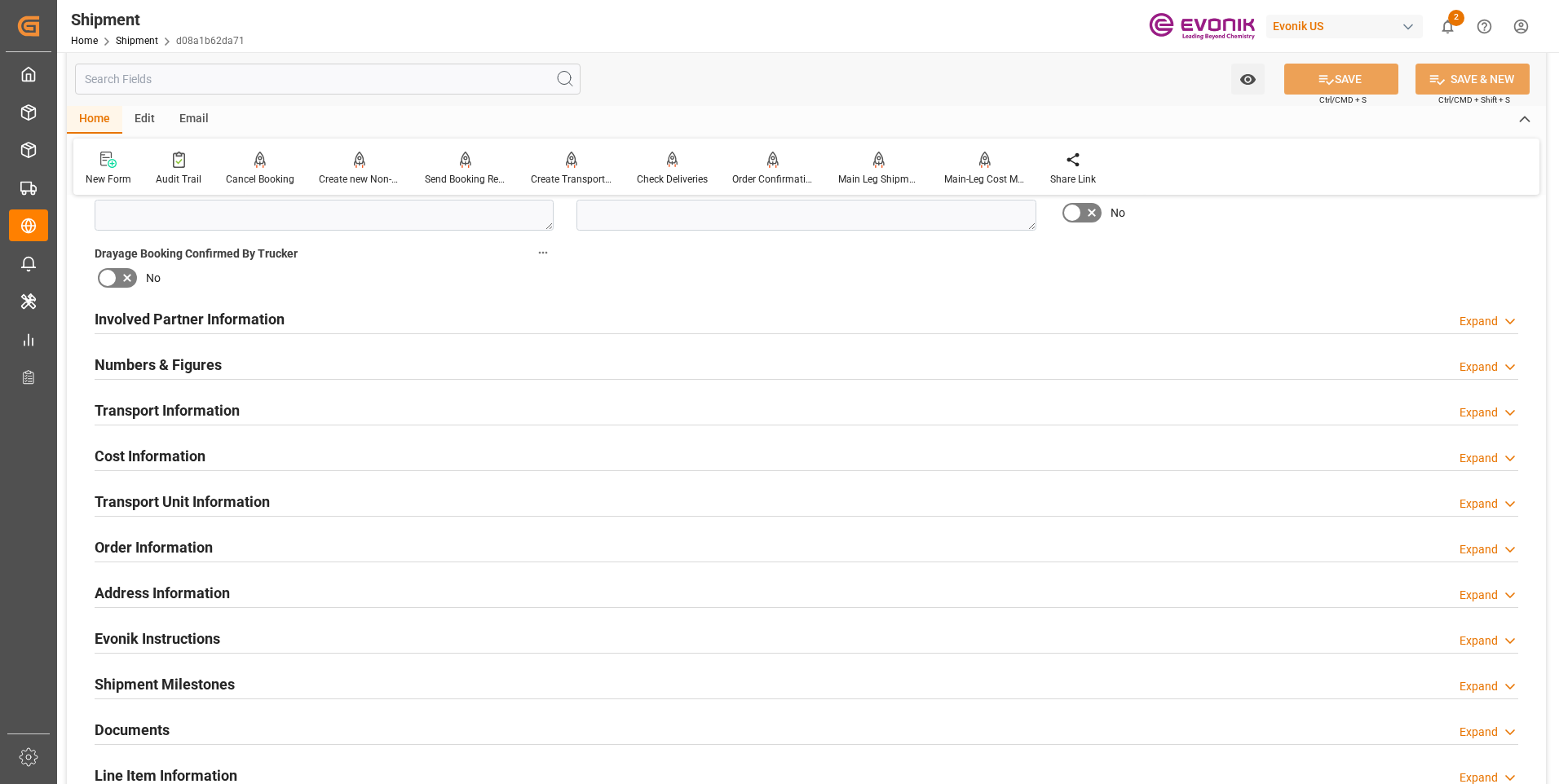
click at [143, 409] on h2 "Transport Information" at bounding box center [167, 410] width 145 height 22
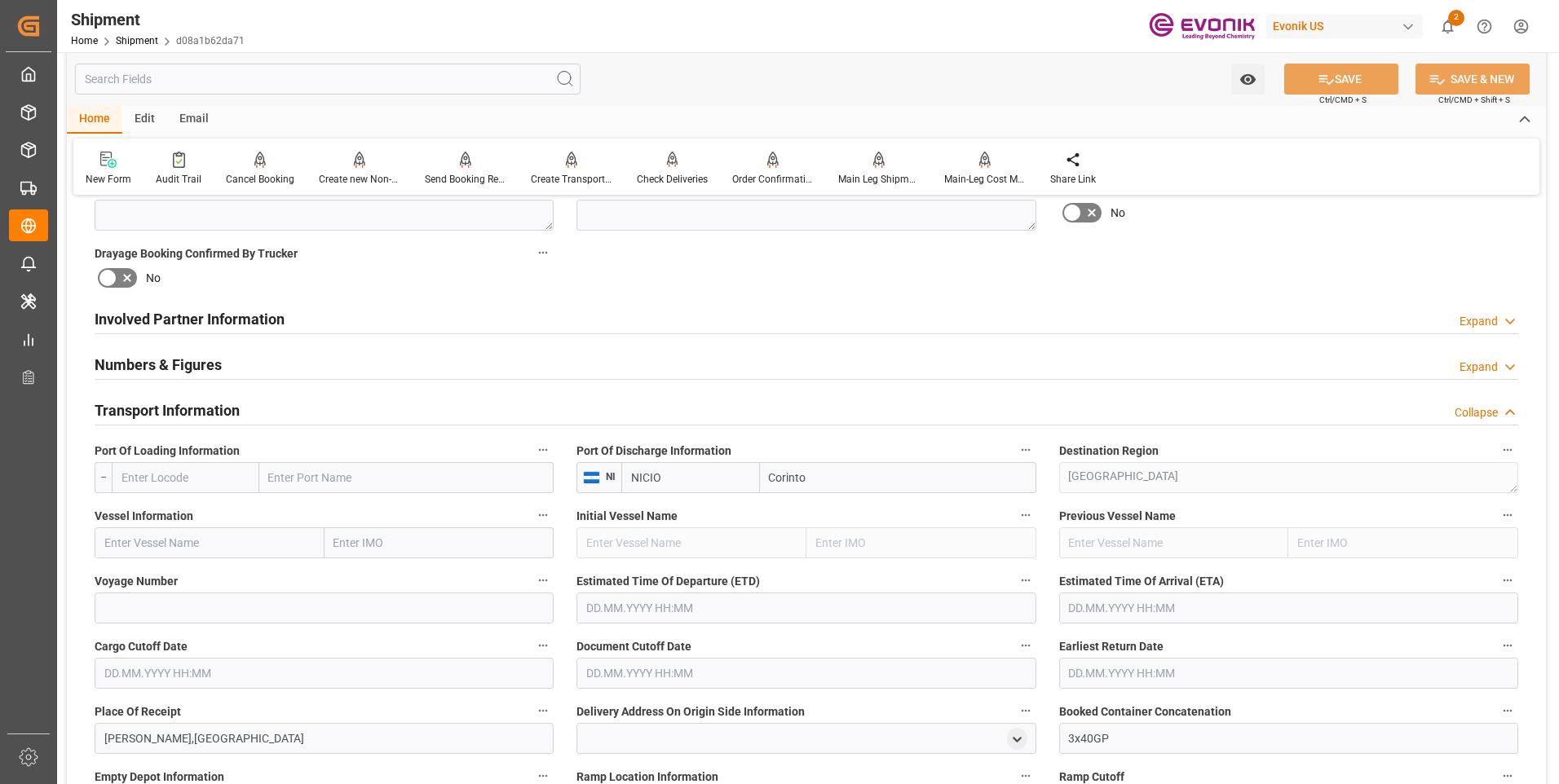
click at [193, 481] on input "text" at bounding box center [185, 478] width 147 height 31
click at [183, 507] on span "USNYC - New York" at bounding box center [171, 513] width 98 height 13
type input "USNYC"
type input "New York"
type input "USNYC"
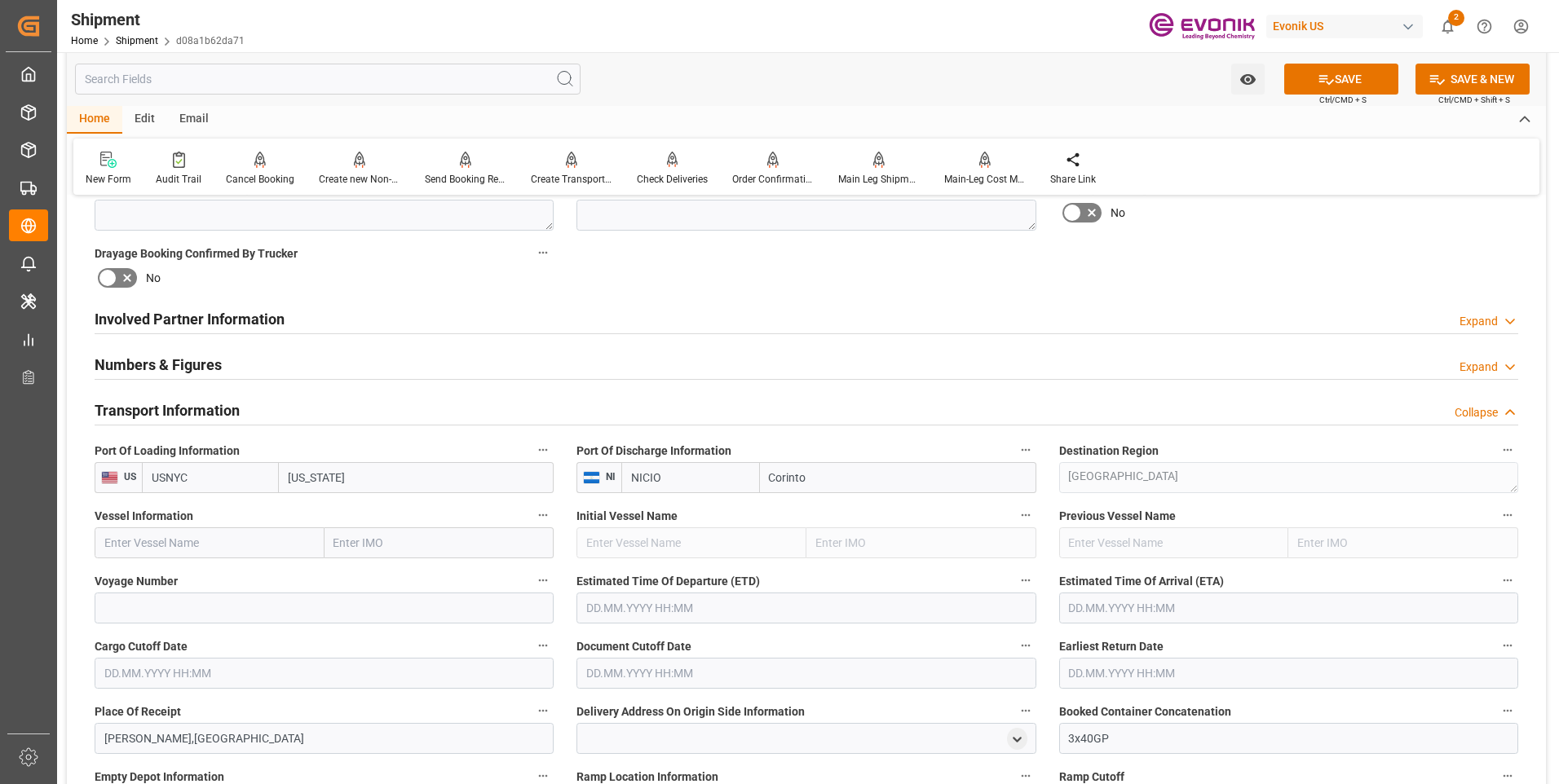
click at [1334, 83] on button "SAVE" at bounding box center [1341, 79] width 114 height 31
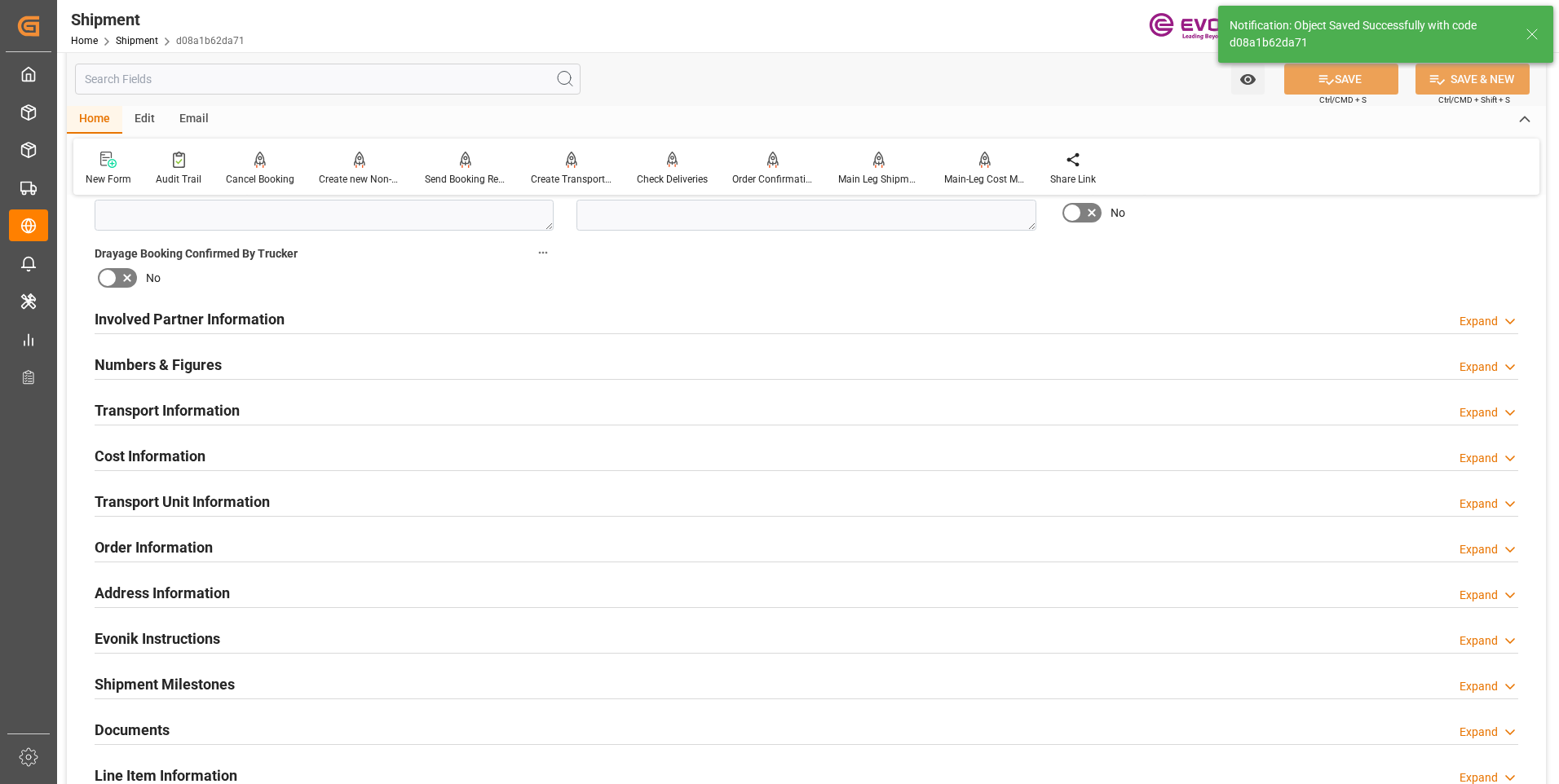
click at [272, 321] on h2 "Involved Partner Information" at bounding box center [189, 318] width 190 height 22
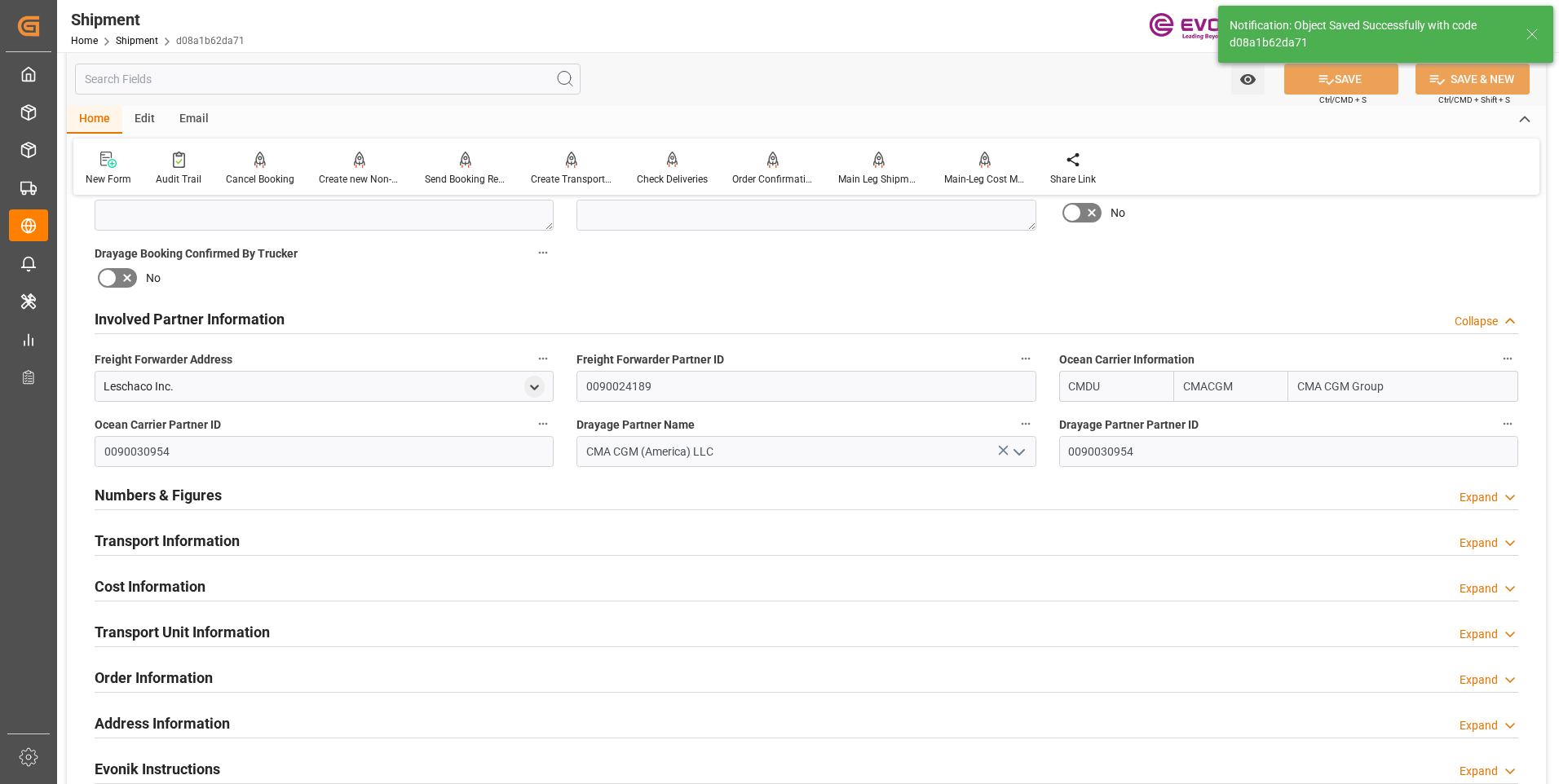
click at [254, 321] on h2 "Involved Partner Information" at bounding box center [189, 318] width 190 height 22
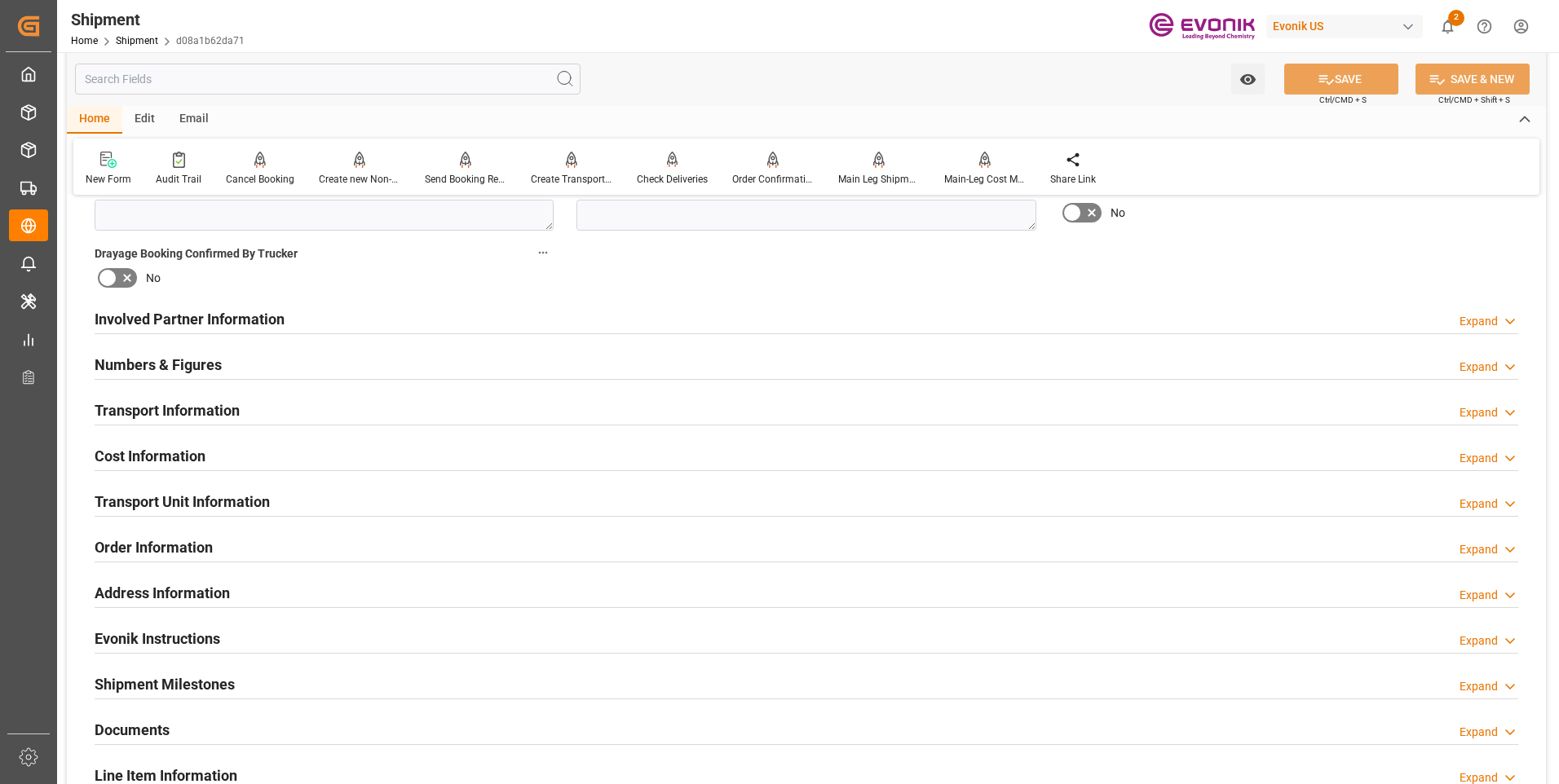
click at [152, 372] on h2 "Numbers & Figures" at bounding box center [158, 365] width 127 height 22
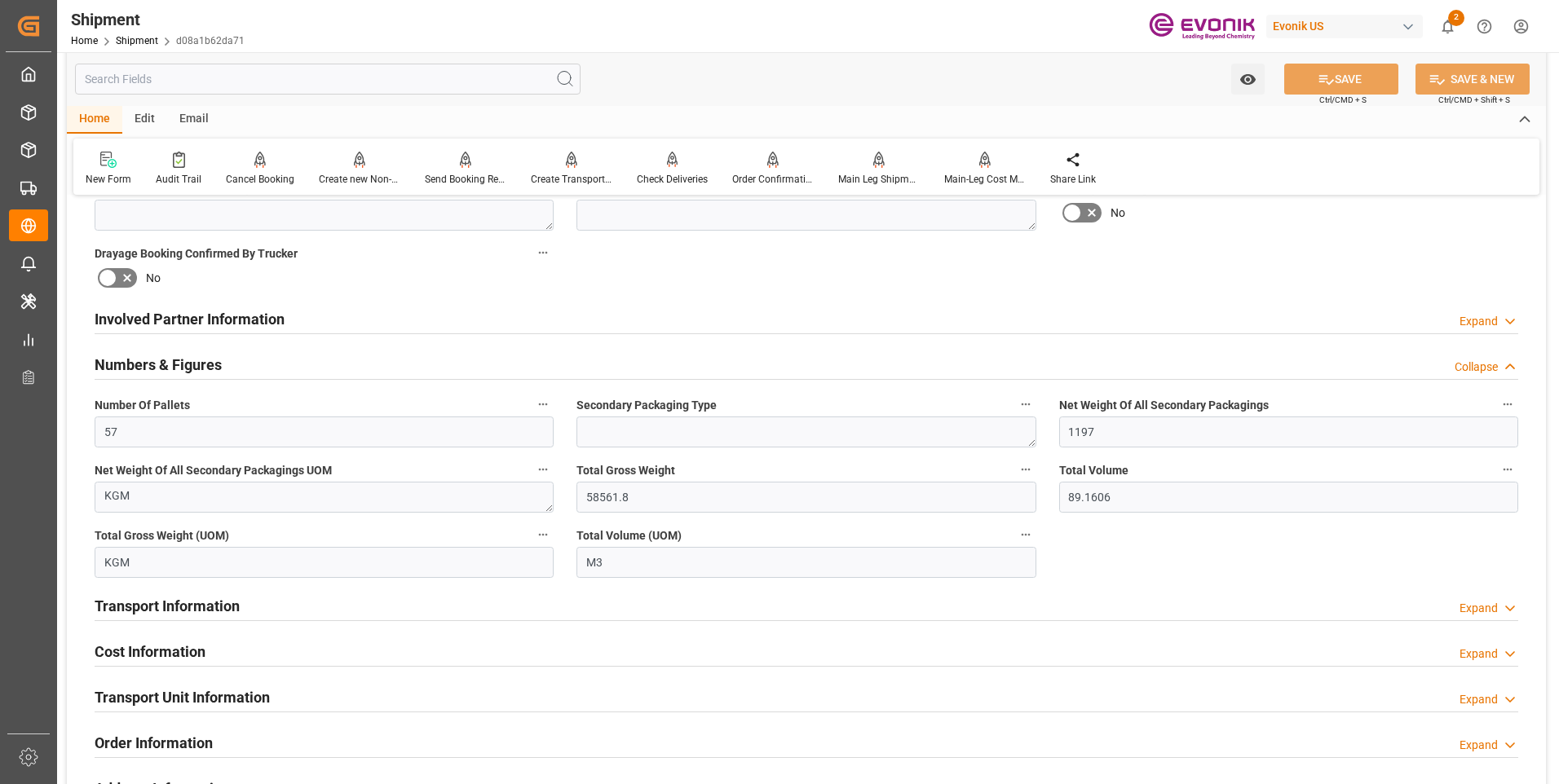
click at [154, 367] on h2 "Numbers & Figures" at bounding box center [158, 365] width 127 height 22
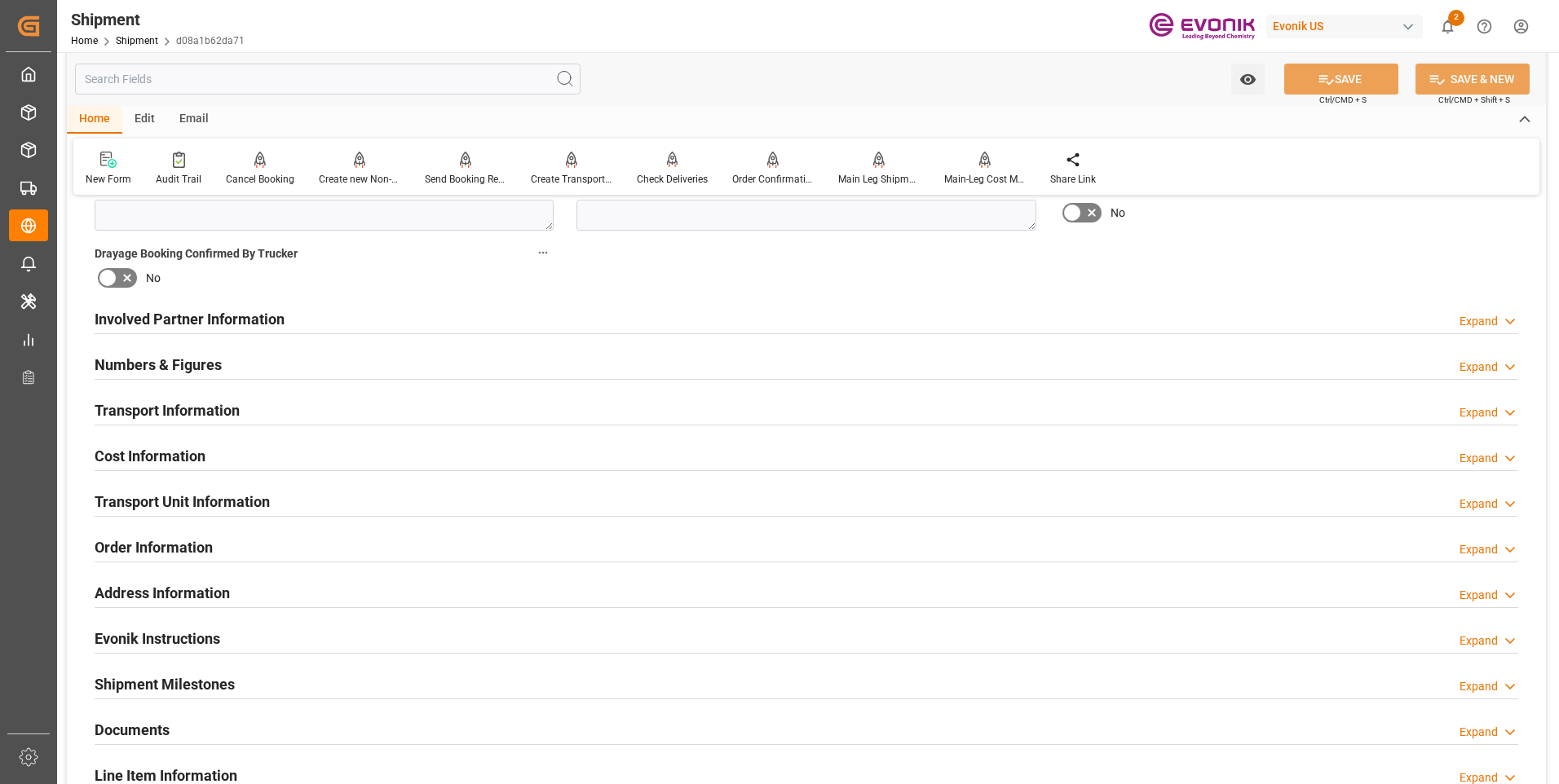
click at [173, 405] on h2 "Transport Information" at bounding box center [167, 410] width 145 height 22
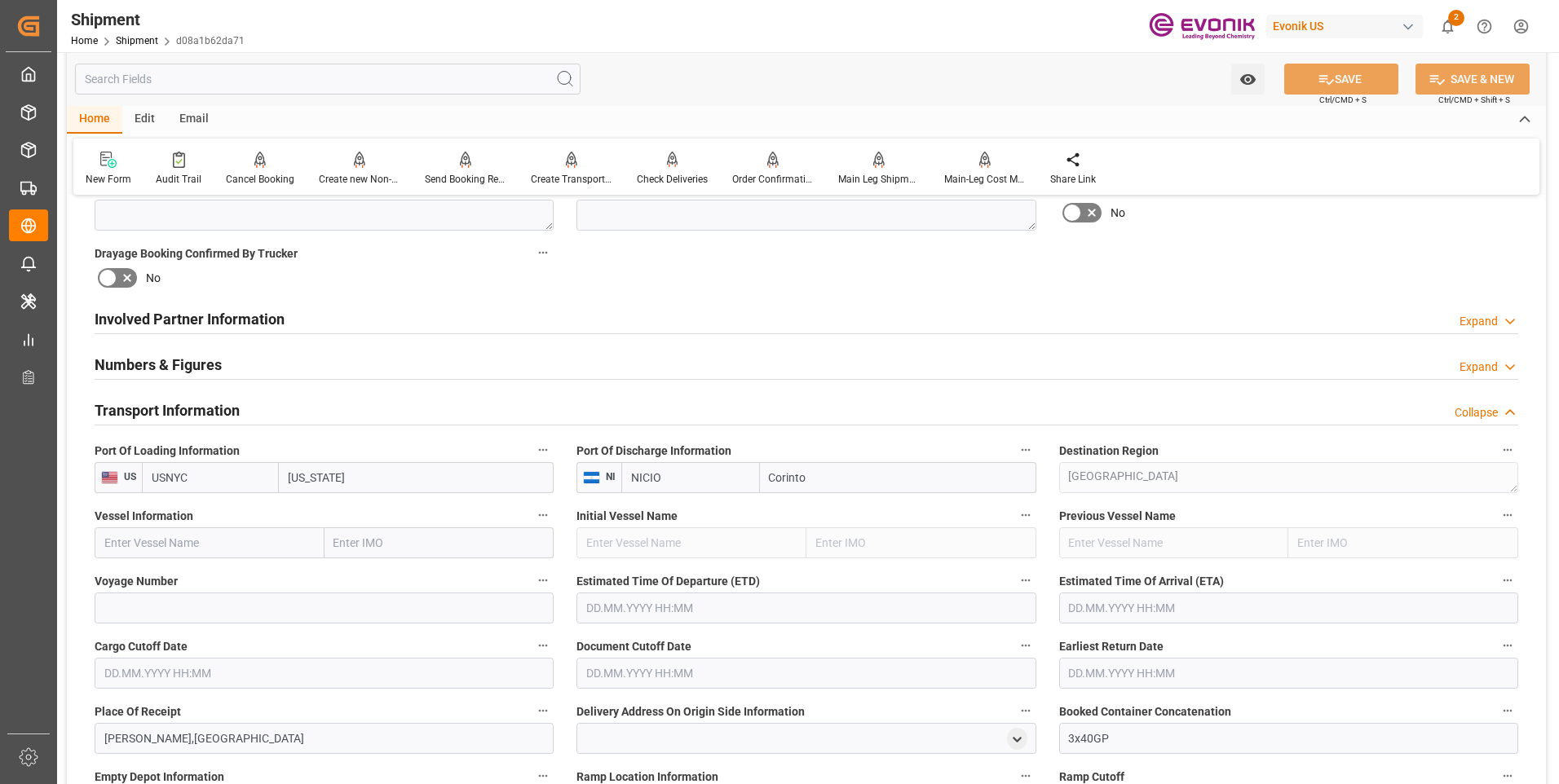
click at [169, 536] on input "text" at bounding box center [209, 543] width 230 height 31
paste input "CAPE HELLAS"
type input "CAPE HELLAS"
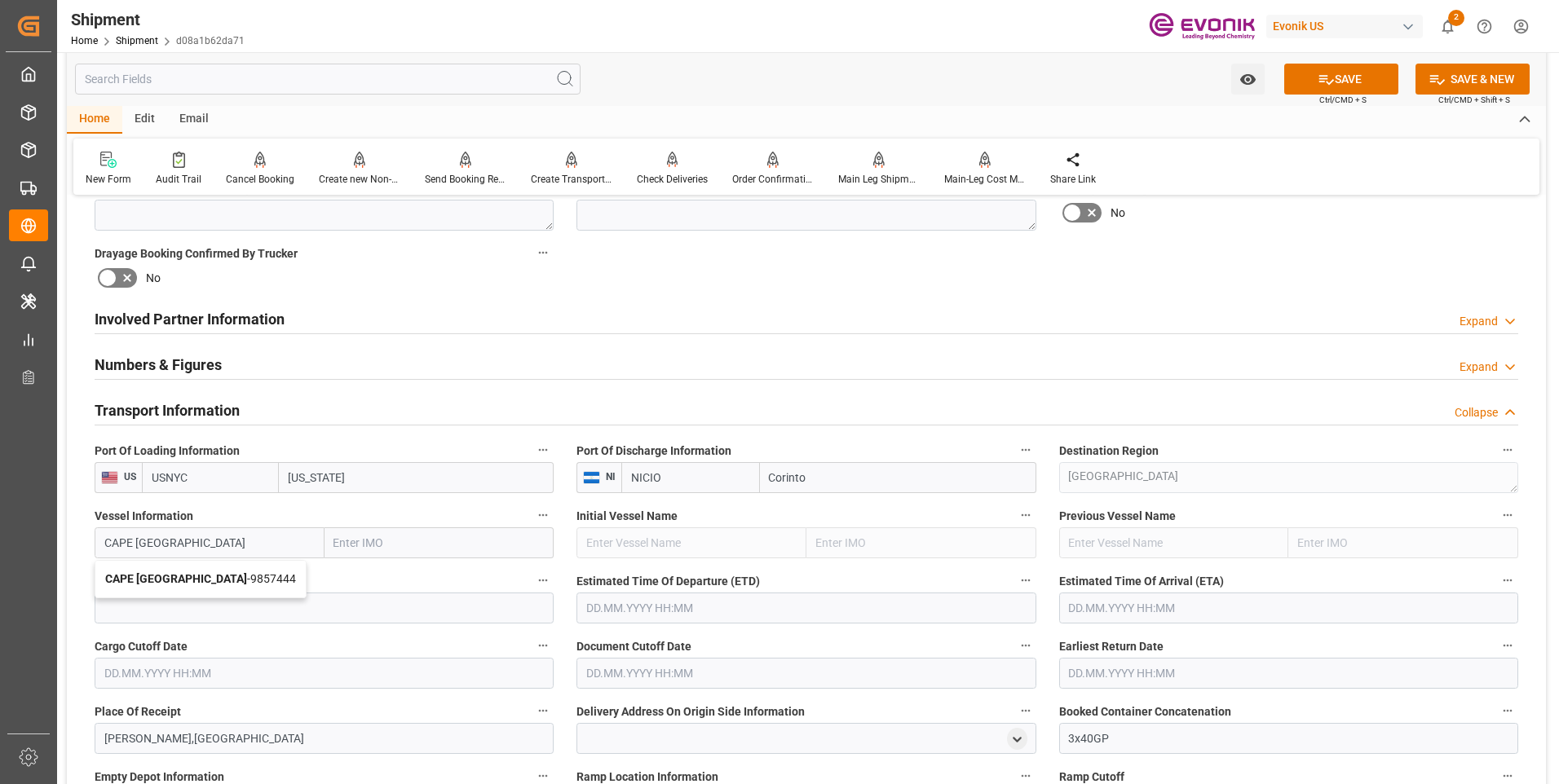
click at [170, 577] on b "CAPE HELLAS" at bounding box center [176, 578] width 142 height 13
type input "9857444"
type input "CAPE HELLAS"
click at [154, 603] on input at bounding box center [324, 608] width 459 height 31
paste input "0LIINS1MA"
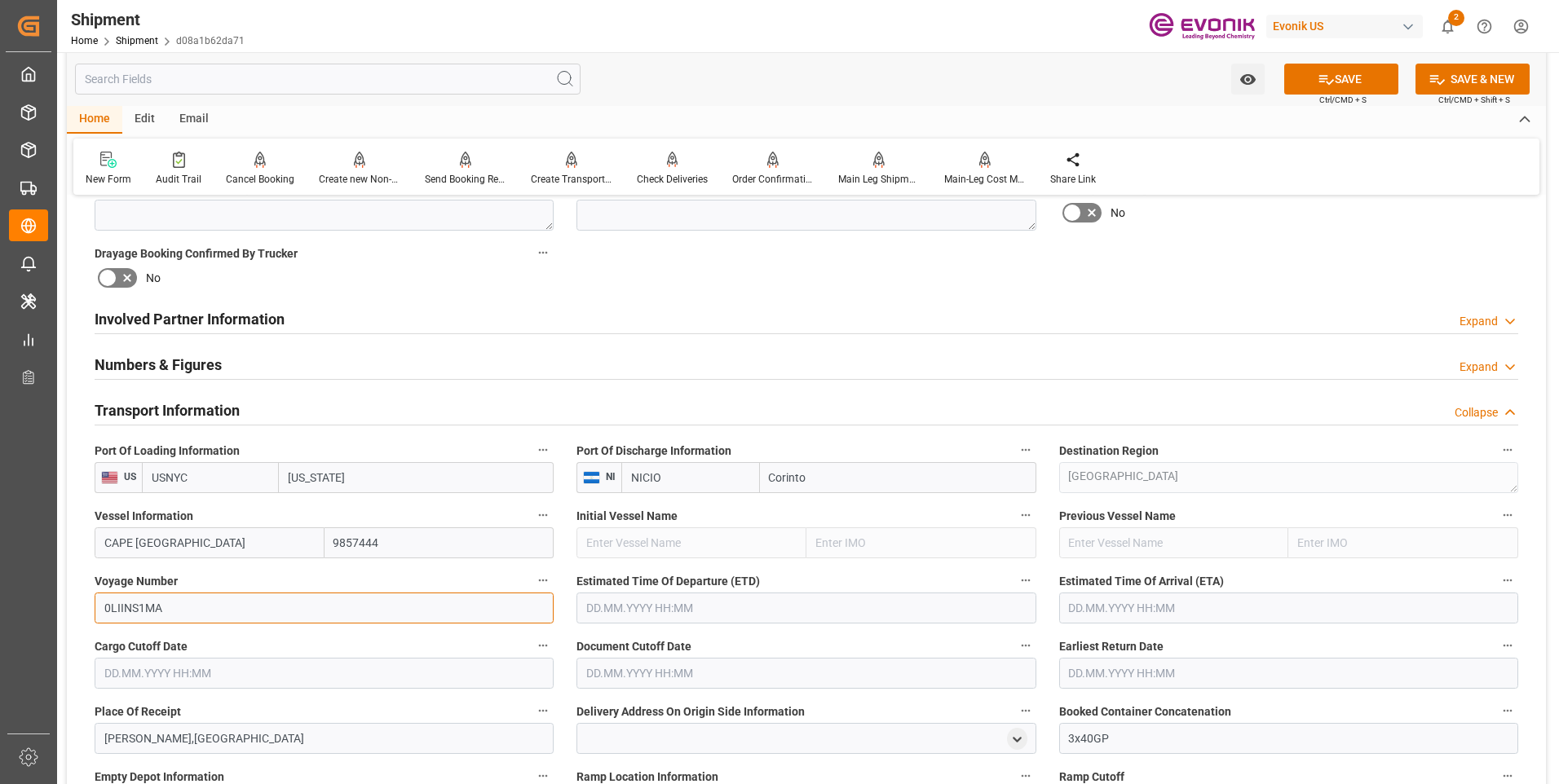
type input "0LIINS1MA"
click at [1300, 82] on button "SAVE" at bounding box center [1341, 79] width 114 height 31
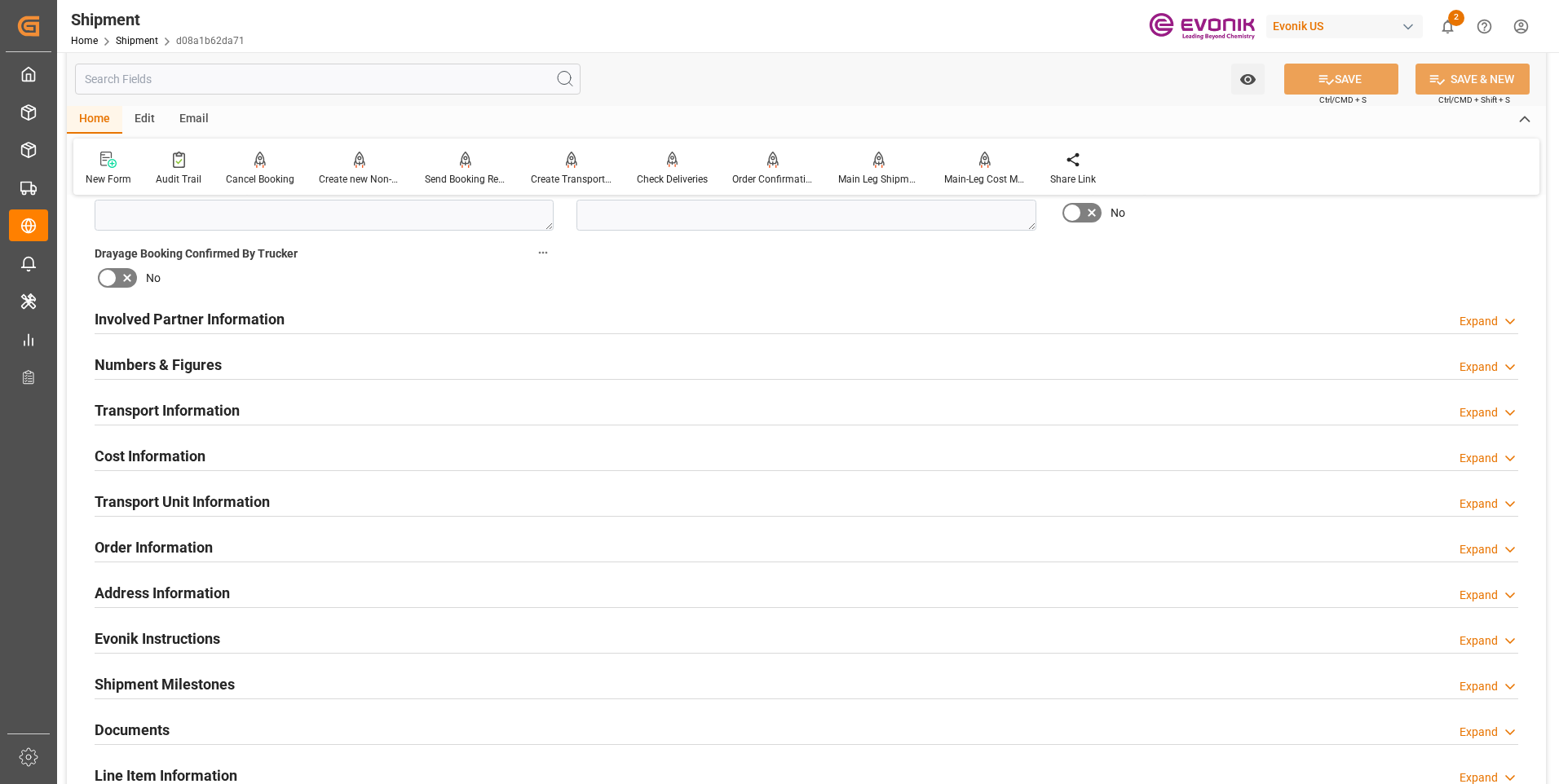
click at [170, 317] on h2 "Involved Partner Information" at bounding box center [189, 318] width 190 height 22
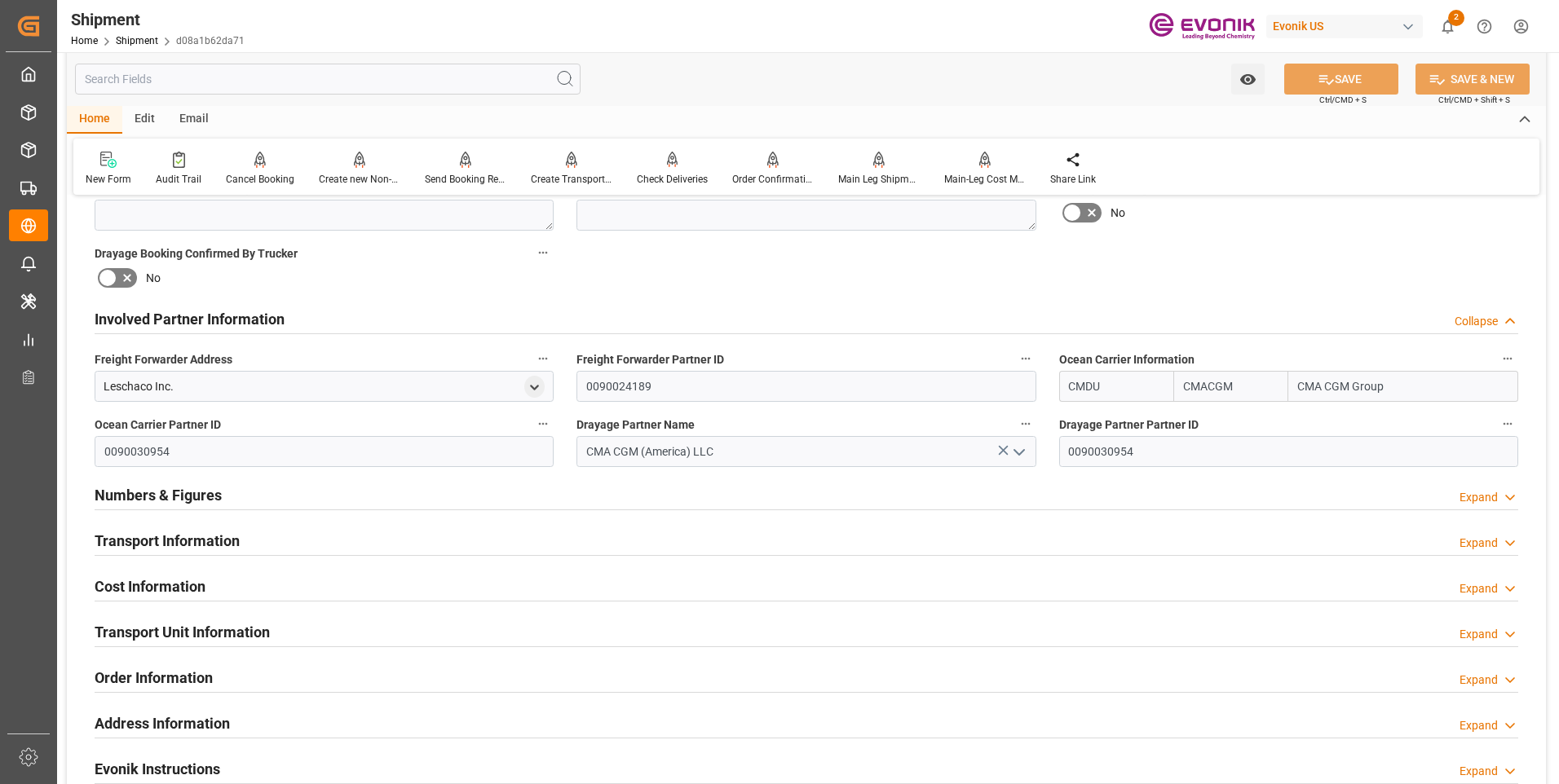
click at [175, 314] on h2 "Involved Partner Information" at bounding box center [189, 318] width 190 height 22
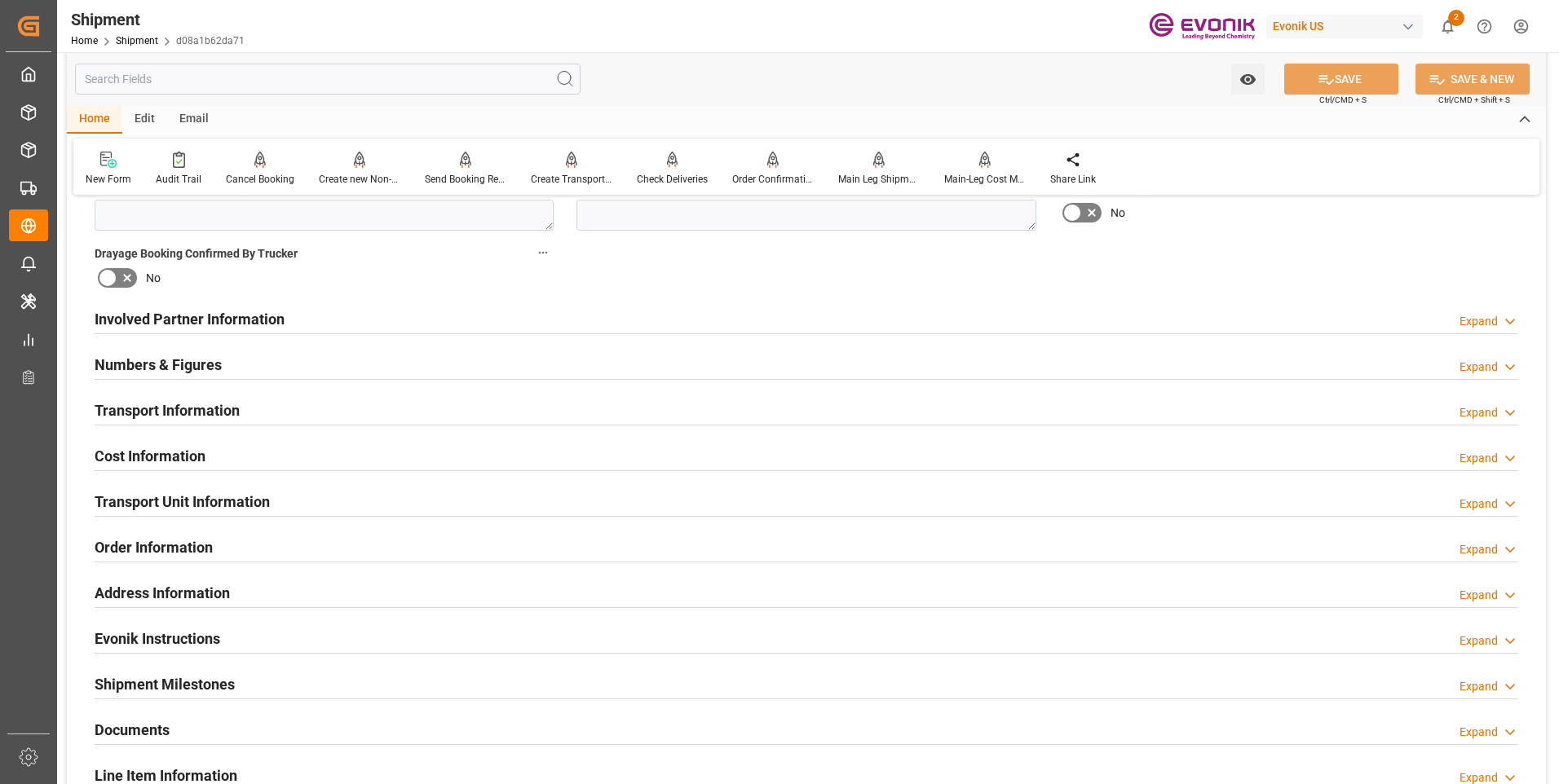
click at [137, 371] on h2 "Numbers & Figures" at bounding box center [158, 365] width 127 height 22
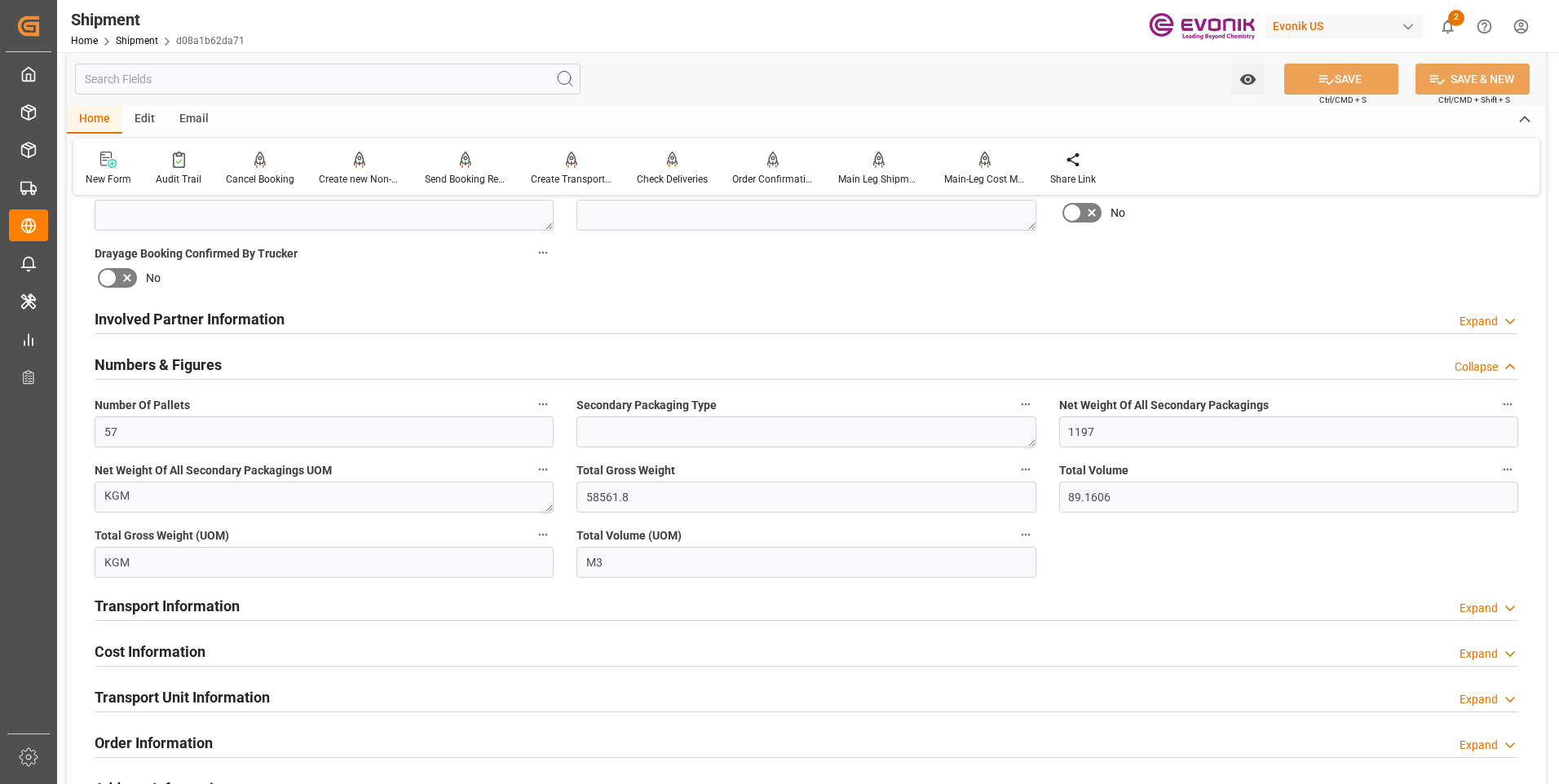
drag, startPoint x: 147, startPoint y: 365, endPoint x: 165, endPoint y: 384, distance: 26.2
click at [147, 365] on h2 "Numbers & Figures" at bounding box center [158, 365] width 127 height 22
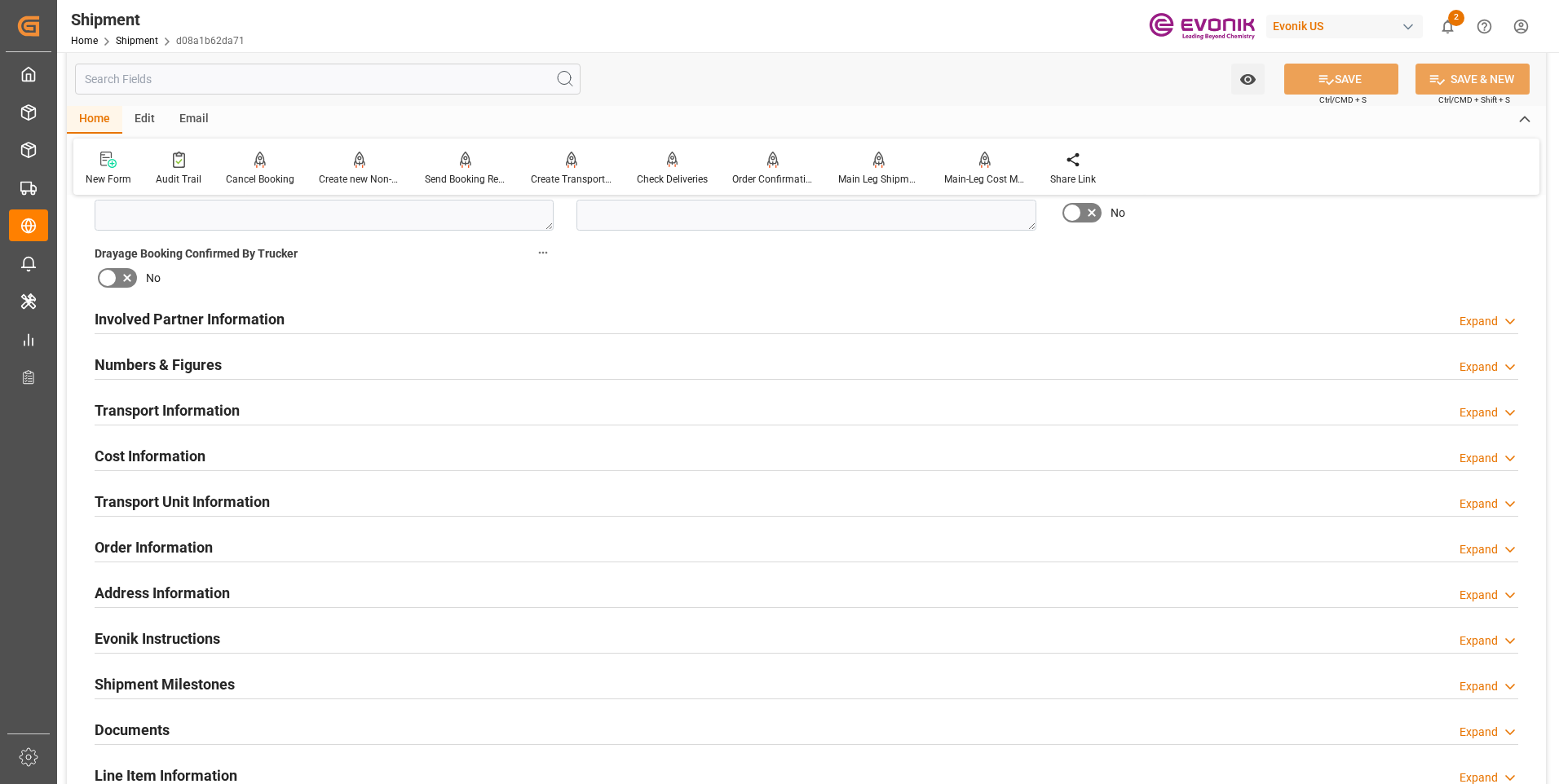
click at [181, 415] on h2 "Transport Information" at bounding box center [167, 410] width 145 height 22
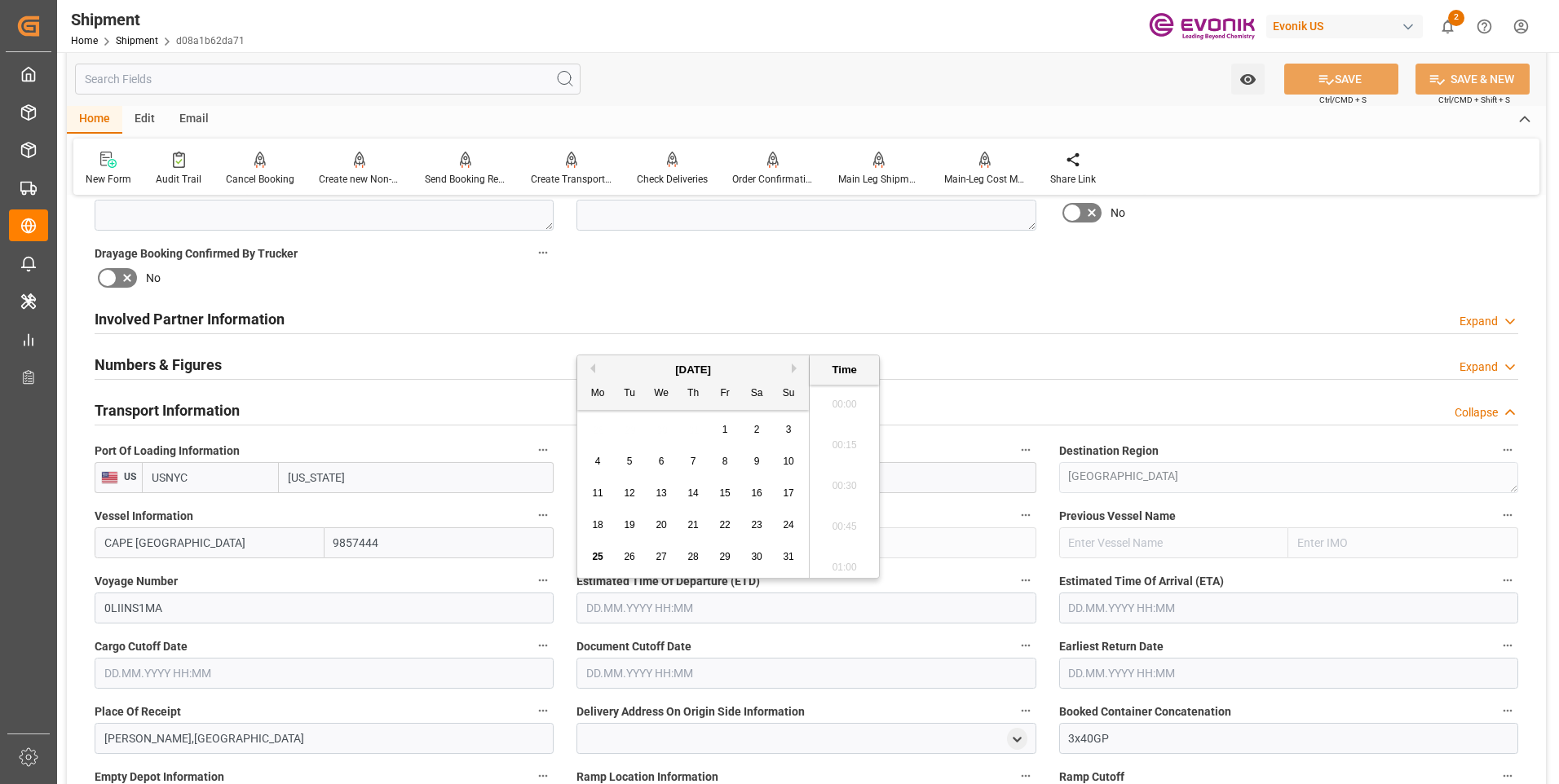
click at [679, 616] on input "text" at bounding box center [806, 608] width 459 height 31
click at [795, 367] on button "Next Month" at bounding box center [796, 368] width 10 height 10
click at [725, 491] on span "19" at bounding box center [724, 493] width 10 height 11
type input "19.09.2025 00:00"
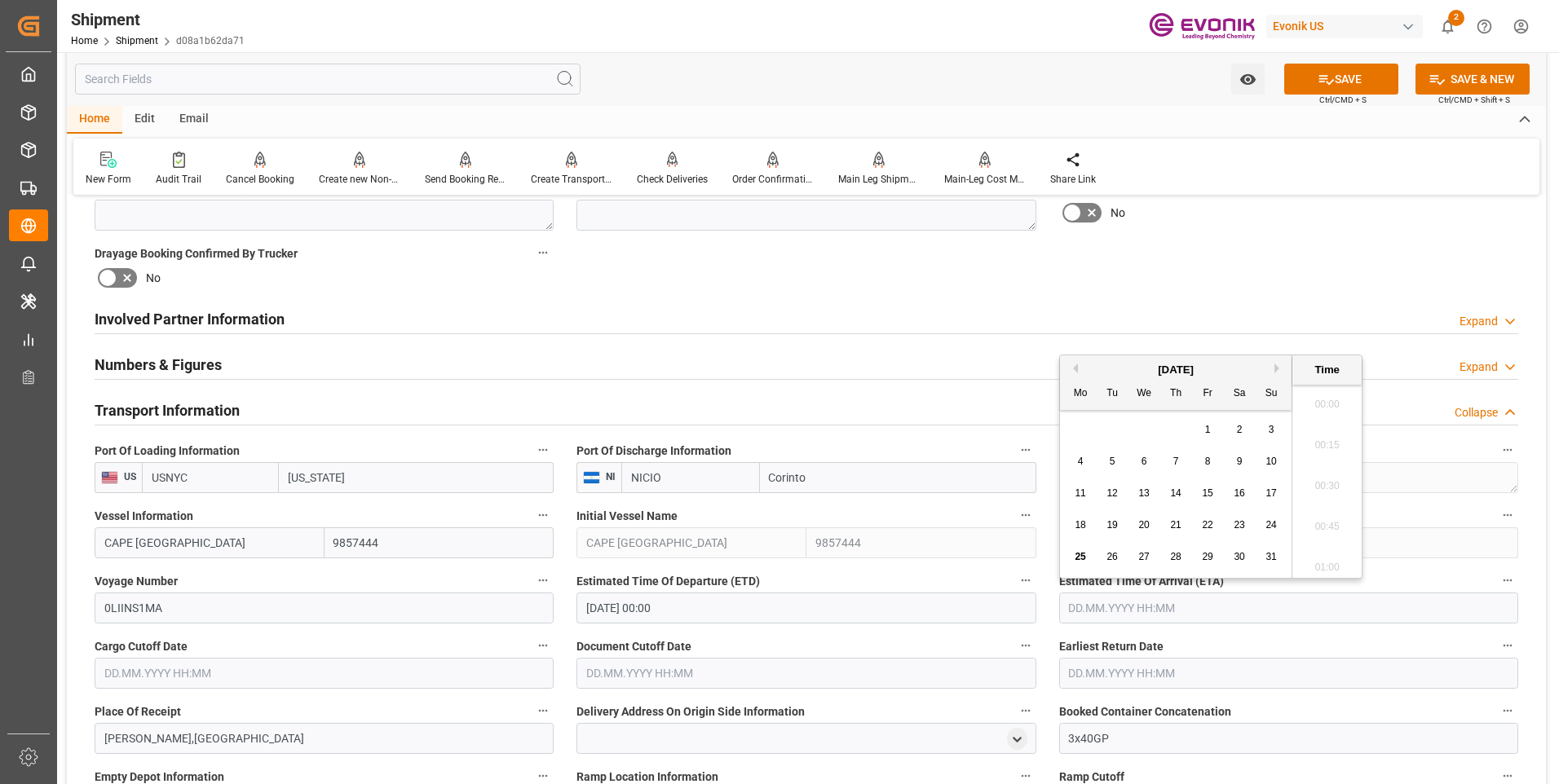
click at [1193, 603] on input "text" at bounding box center [1289, 608] width 459 height 31
click at [1278, 368] on button "Next Month" at bounding box center [1279, 368] width 10 height 10
click at [1275, 366] on button "Next Month" at bounding box center [1279, 368] width 10 height 10
click at [1118, 460] on div "7" at bounding box center [1111, 462] width 20 height 19
type input "07.10.2025 00:00"
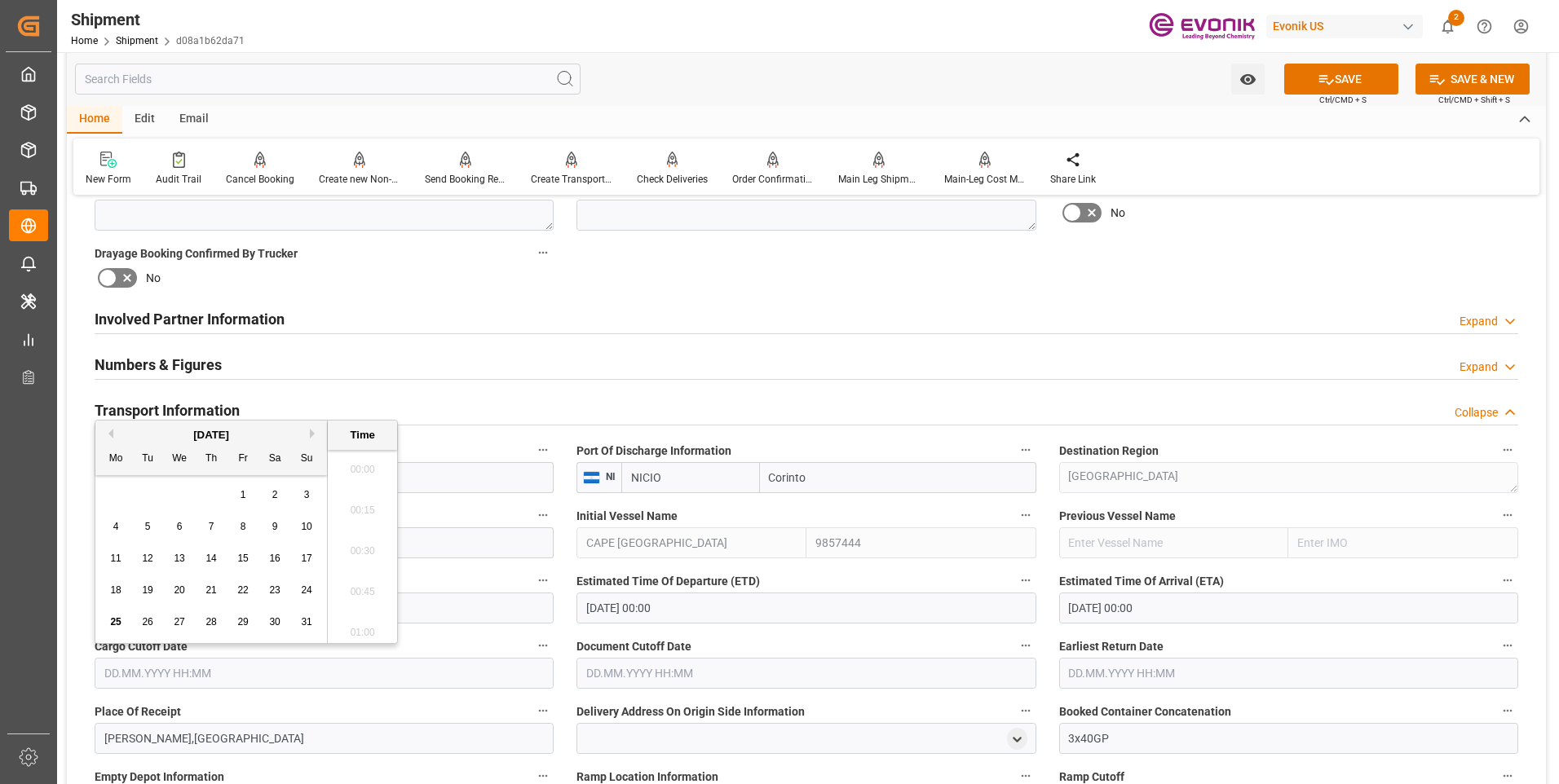
click at [407, 664] on input "text" at bounding box center [324, 673] width 459 height 31
click at [212, 618] on span "28" at bounding box center [210, 621] width 10 height 11
type input "28.08.2025 00:00"
click at [646, 673] on input "text" at bounding box center [806, 673] width 459 height 31
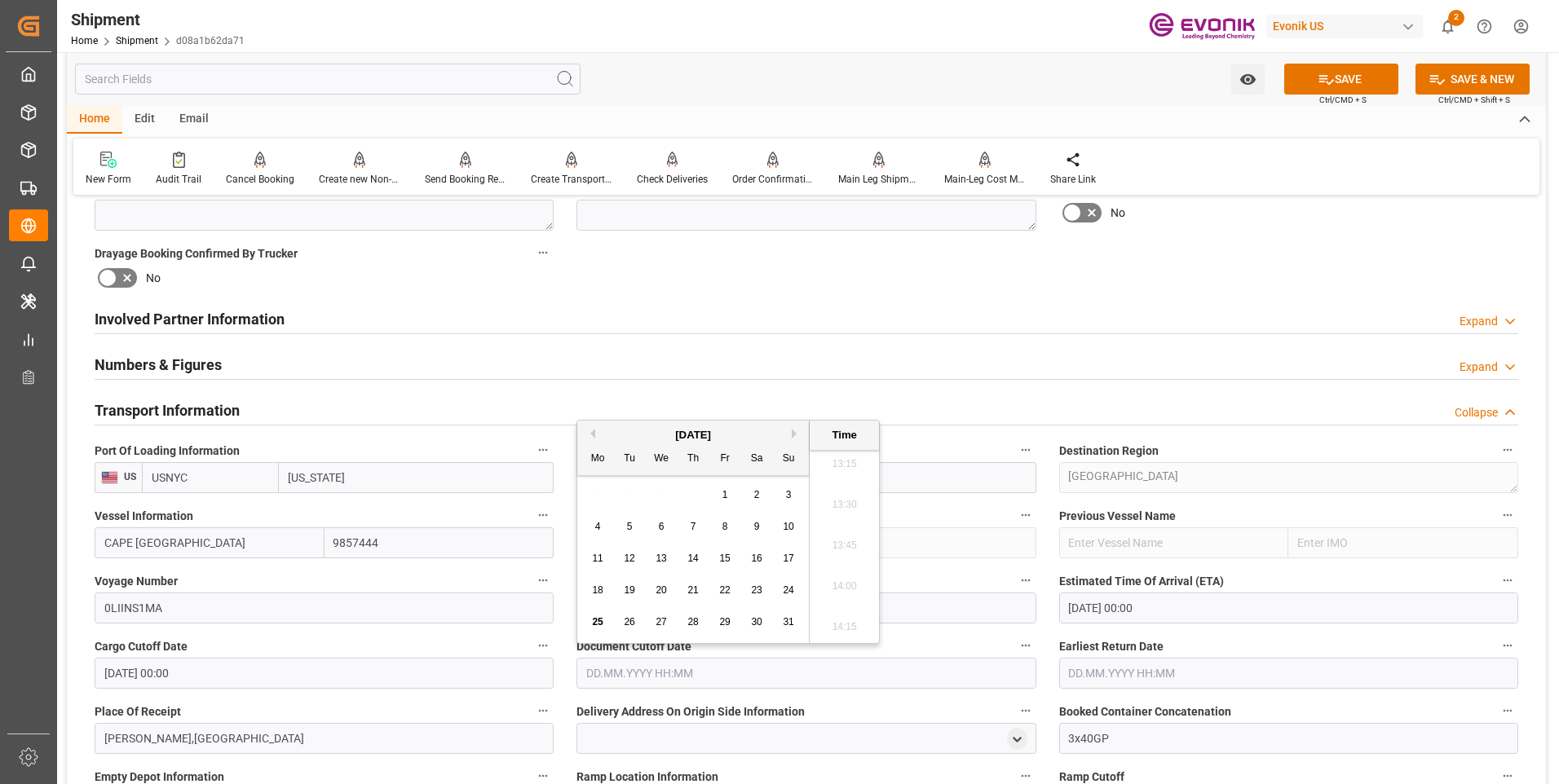
click at [698, 626] on span "28" at bounding box center [693, 621] width 10 height 11
type input "28.08.2025 00:00"
click at [1086, 678] on input "text" at bounding box center [1289, 673] width 459 height 31
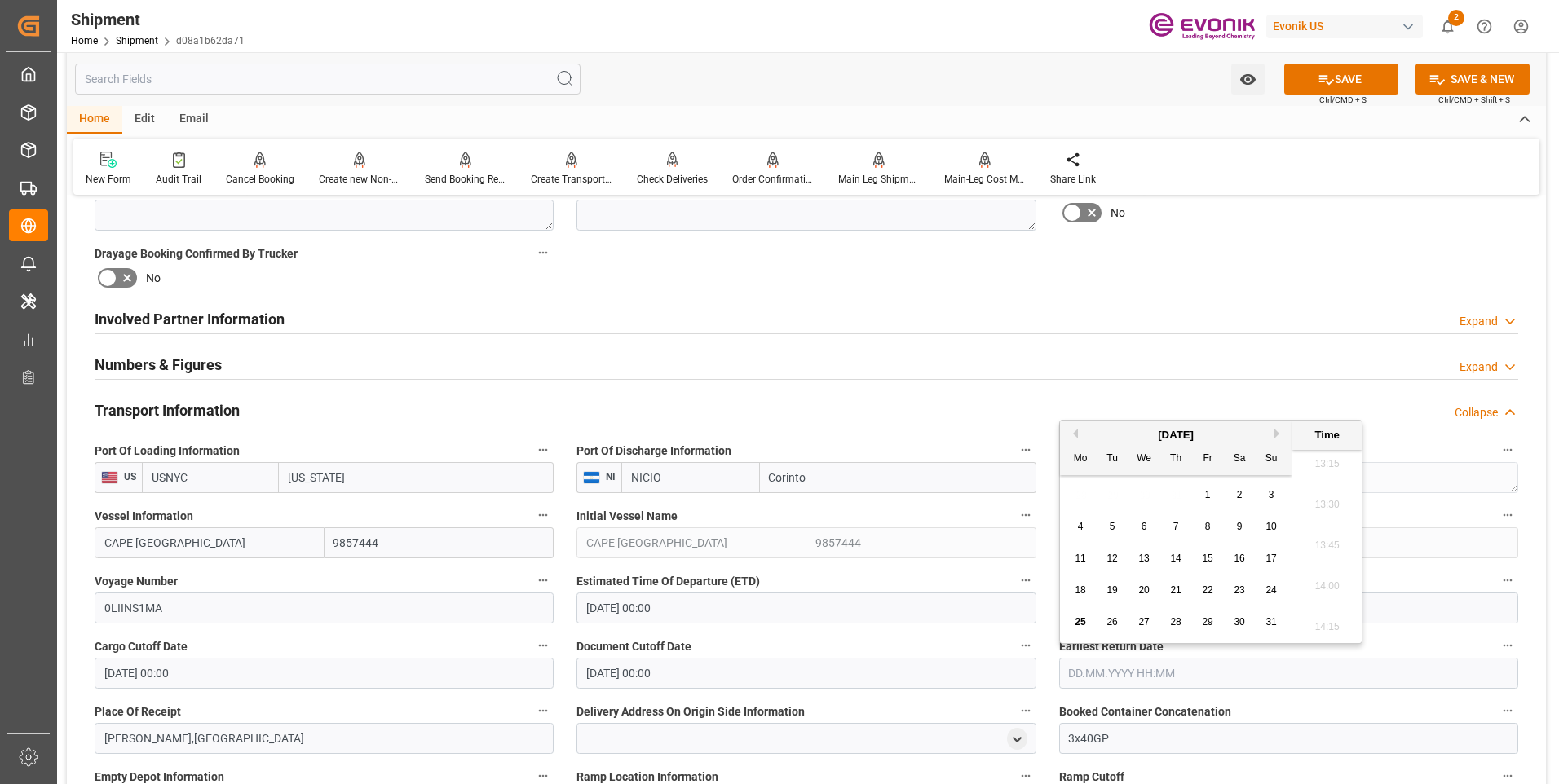
click at [1175, 617] on span "28" at bounding box center [1175, 621] width 10 height 11
type input "28.08.2025 00:00"
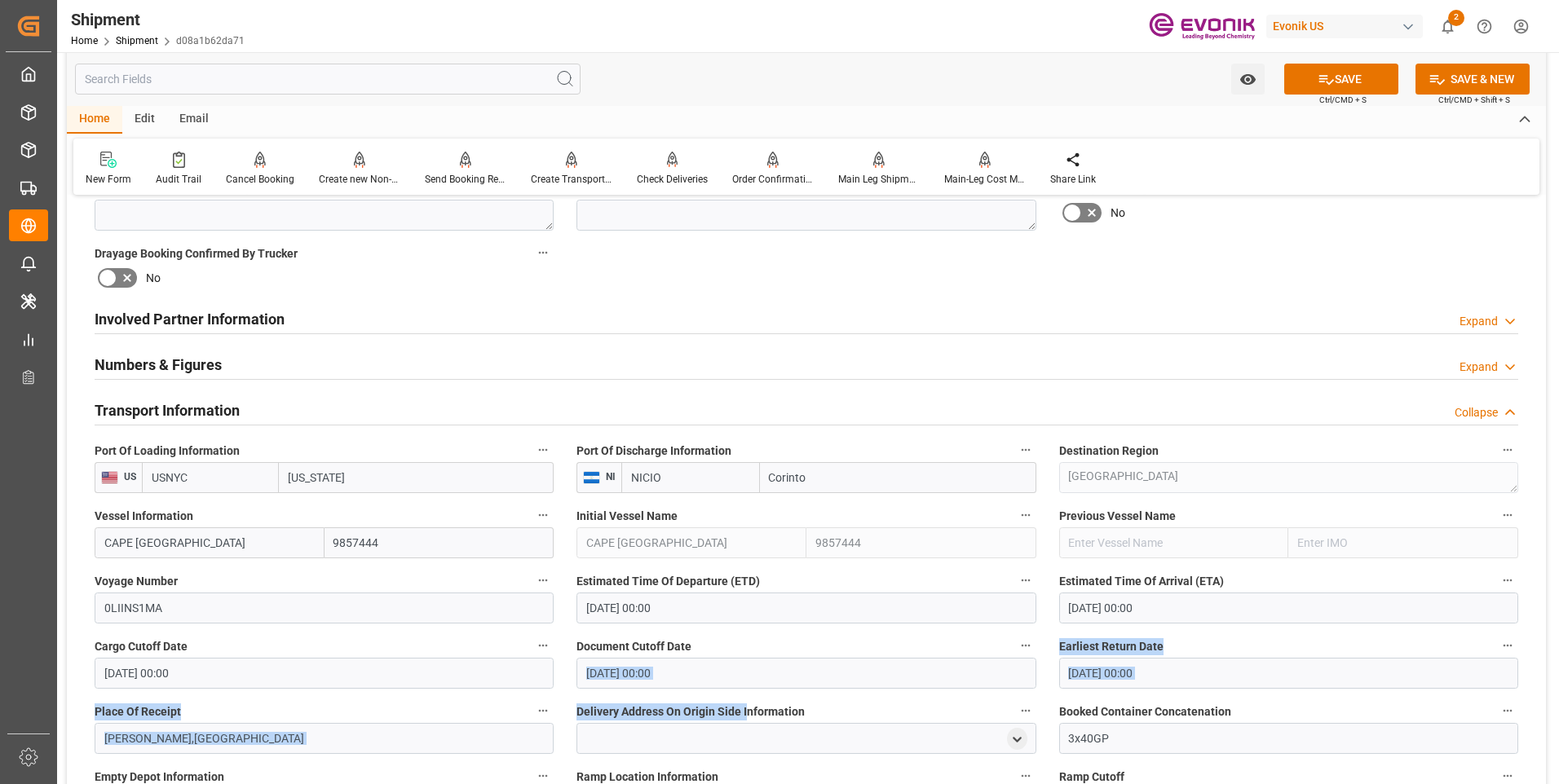
click at [748, 693] on div "Booking Confirmation Milestone Bar Collapse Submitted to FFW for Booking (Pendi…" at bounding box center [806, 495] width 1479 height 2202
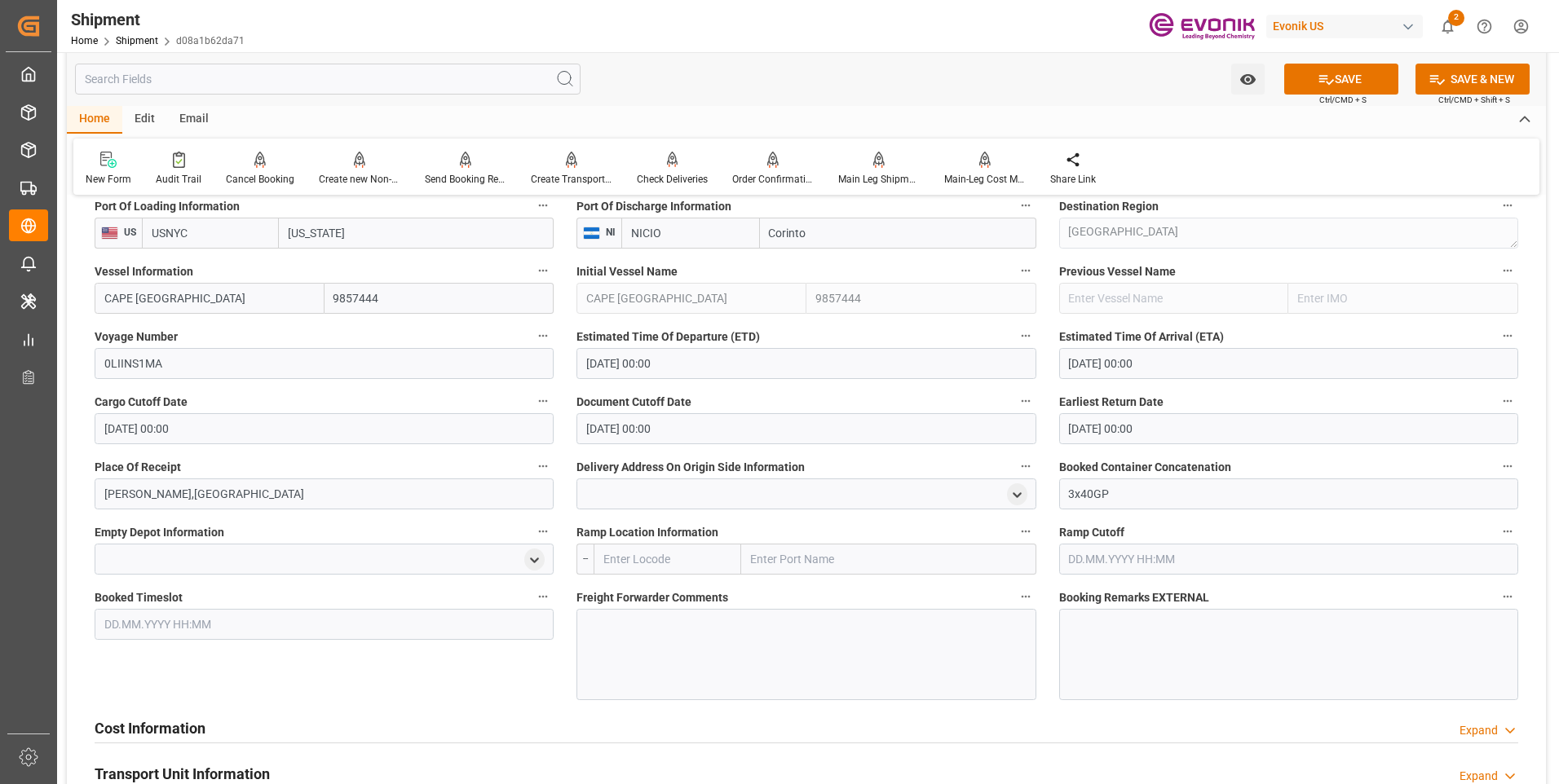
click at [568, 447] on div "Document Cutoff Date 28.08.2025 00:00" at bounding box center [806, 417] width 482 height 65
click at [1320, 78] on icon at bounding box center [1326, 79] width 17 height 17
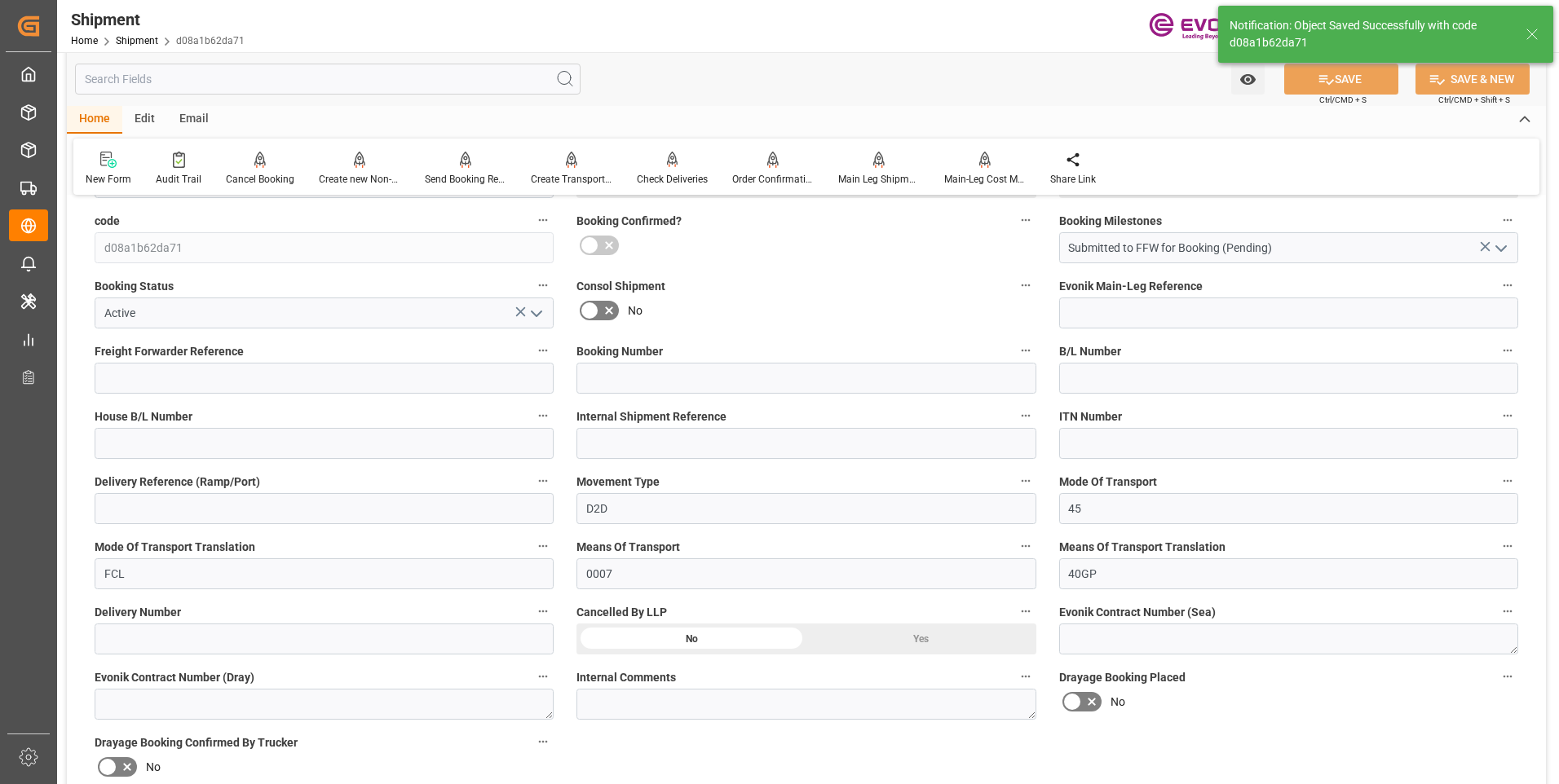
scroll to position [815, 0]
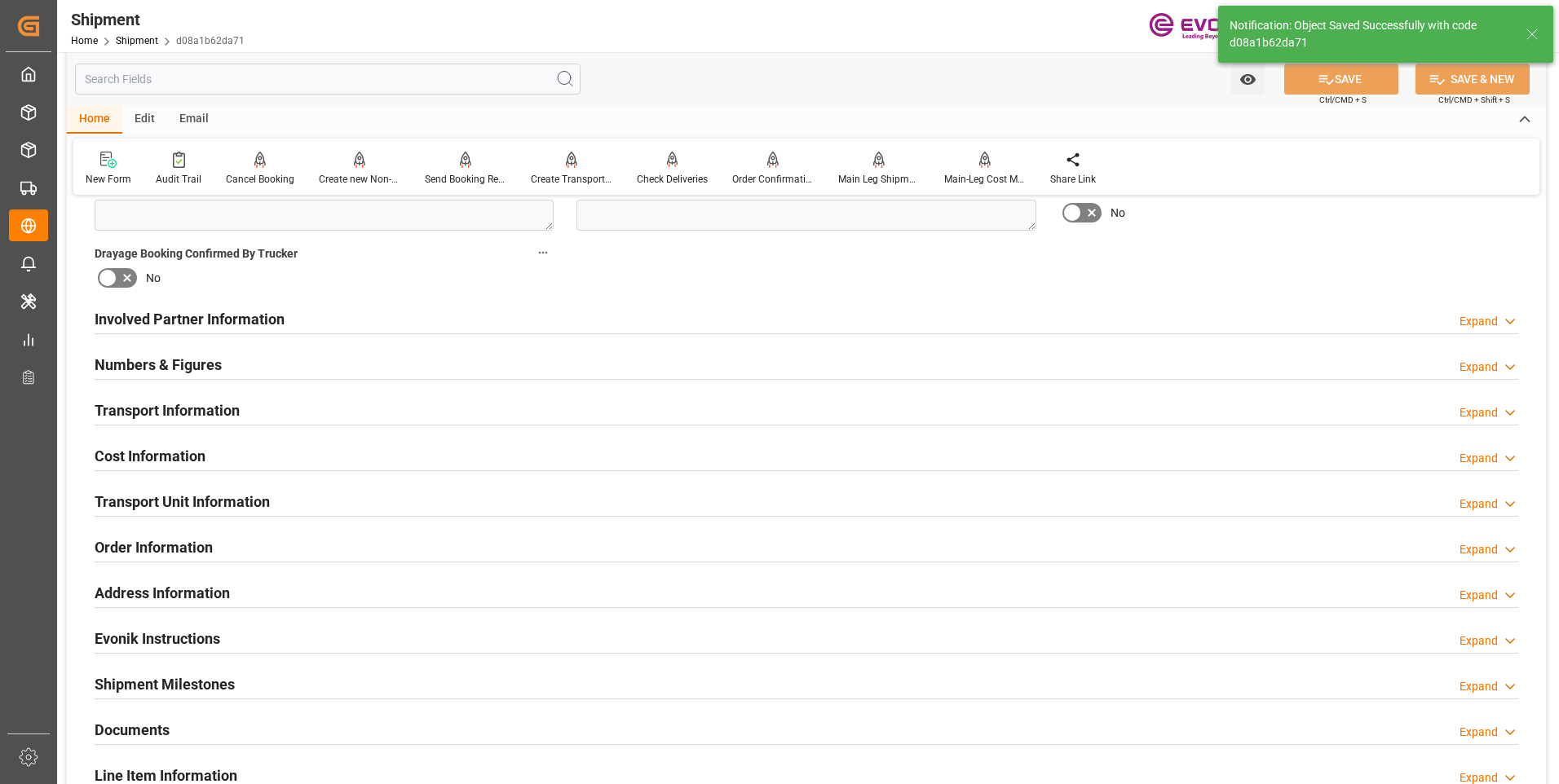
click at [205, 315] on h2 "Involved Partner Information" at bounding box center [189, 318] width 190 height 22
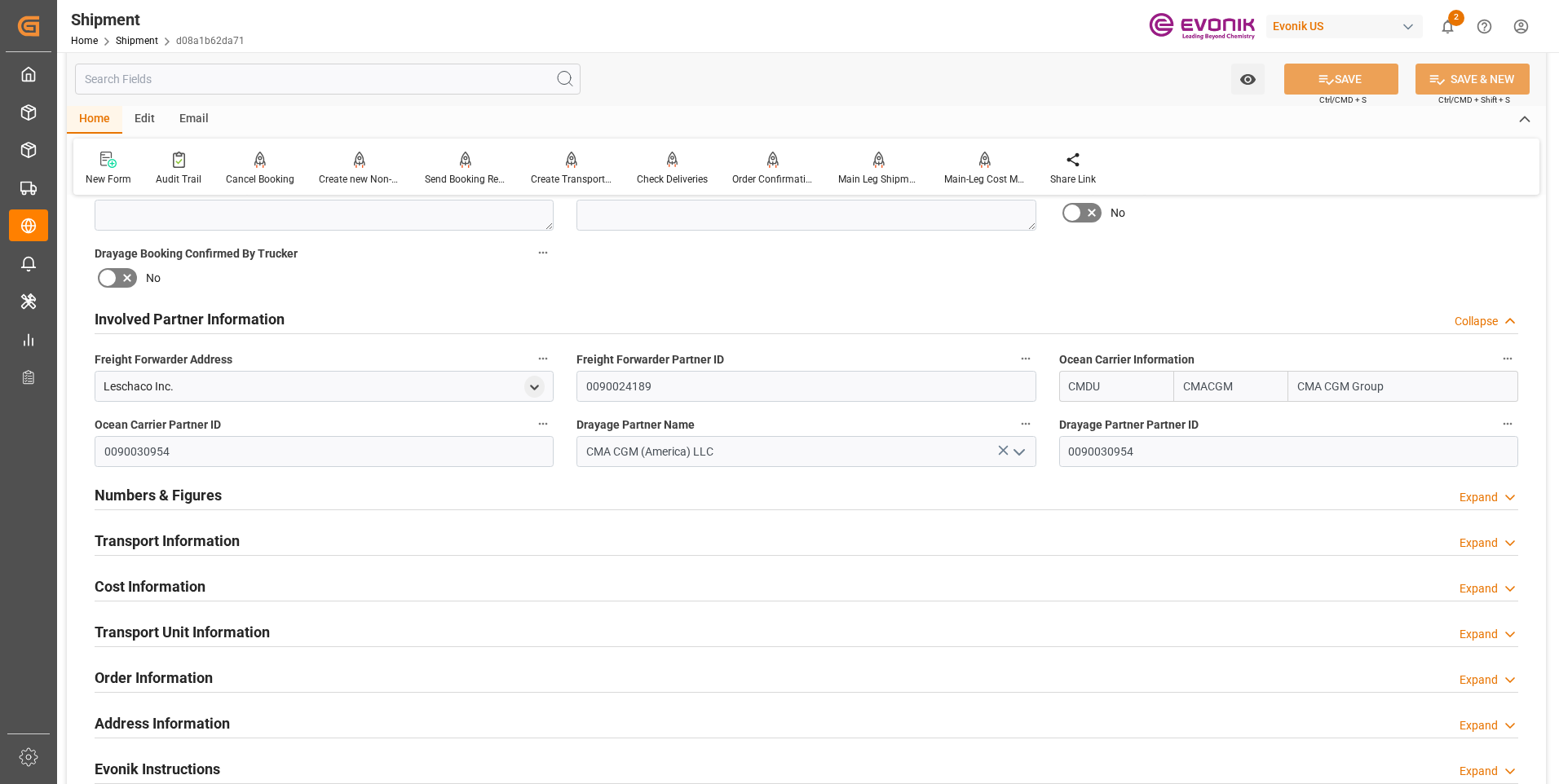
click at [210, 317] on h2 "Involved Partner Information" at bounding box center [189, 318] width 190 height 22
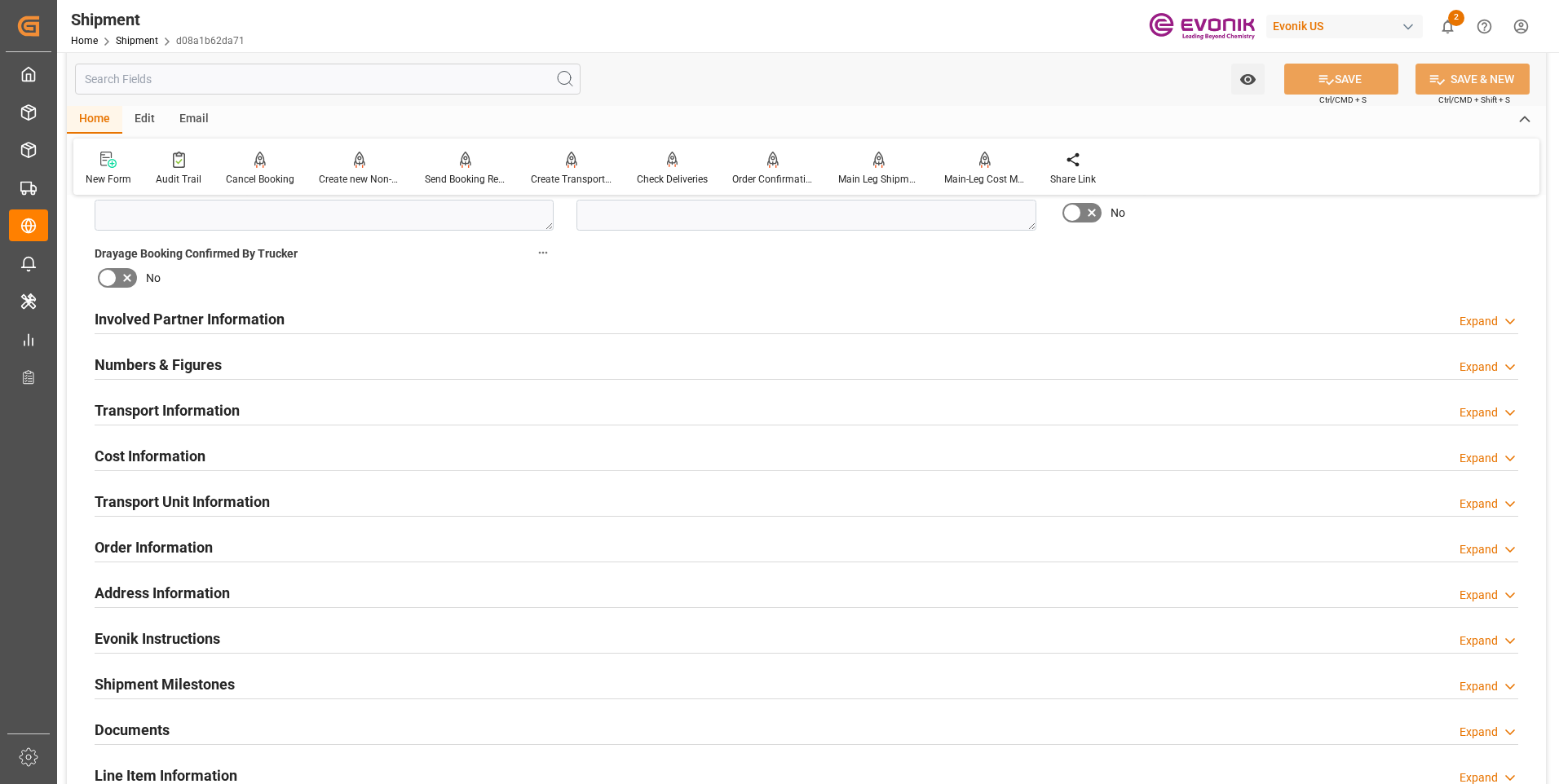
click at [171, 362] on h2 "Numbers & Figures" at bounding box center [158, 365] width 127 height 22
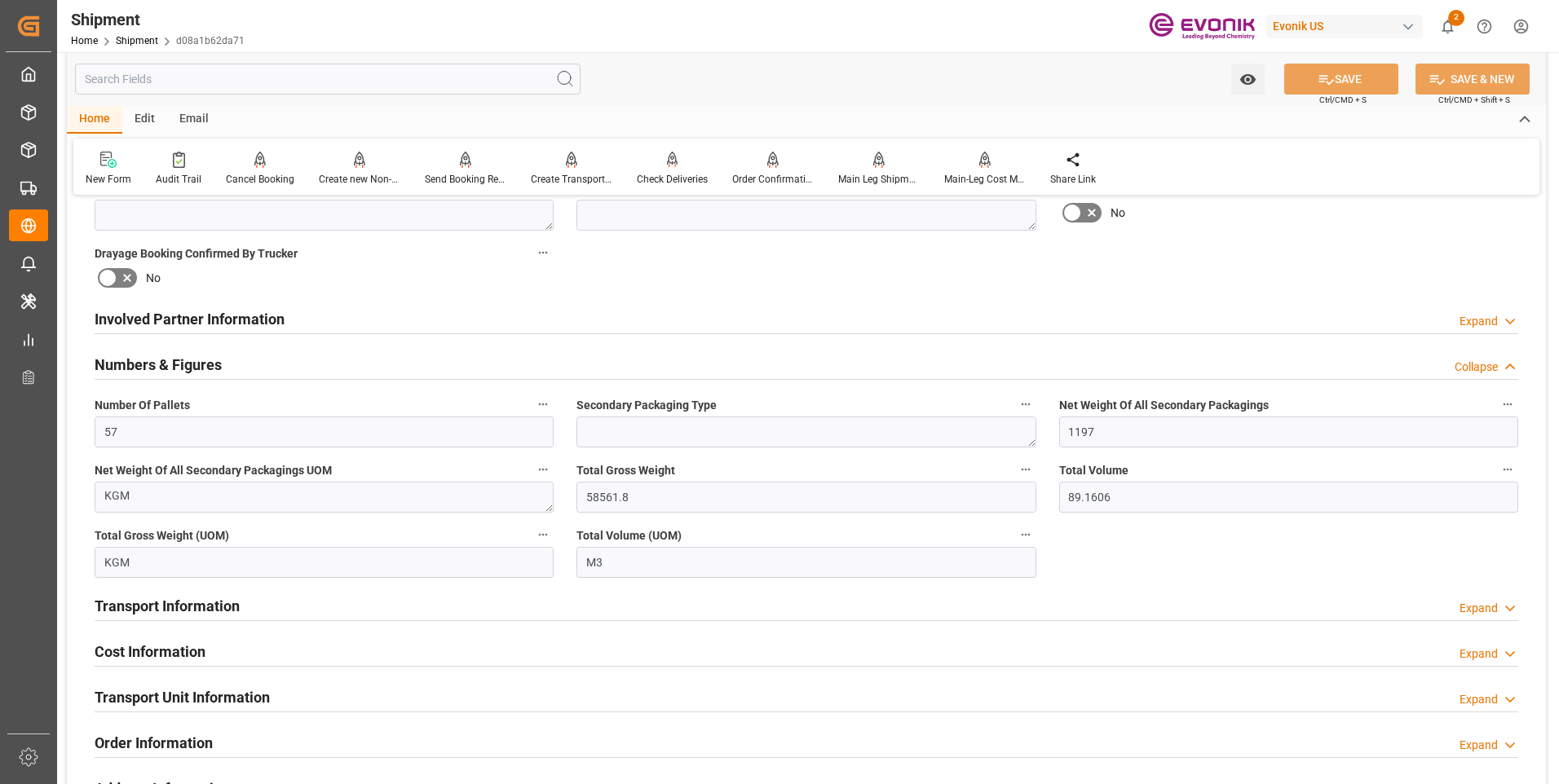
click at [171, 362] on h2 "Numbers & Figures" at bounding box center [158, 365] width 127 height 22
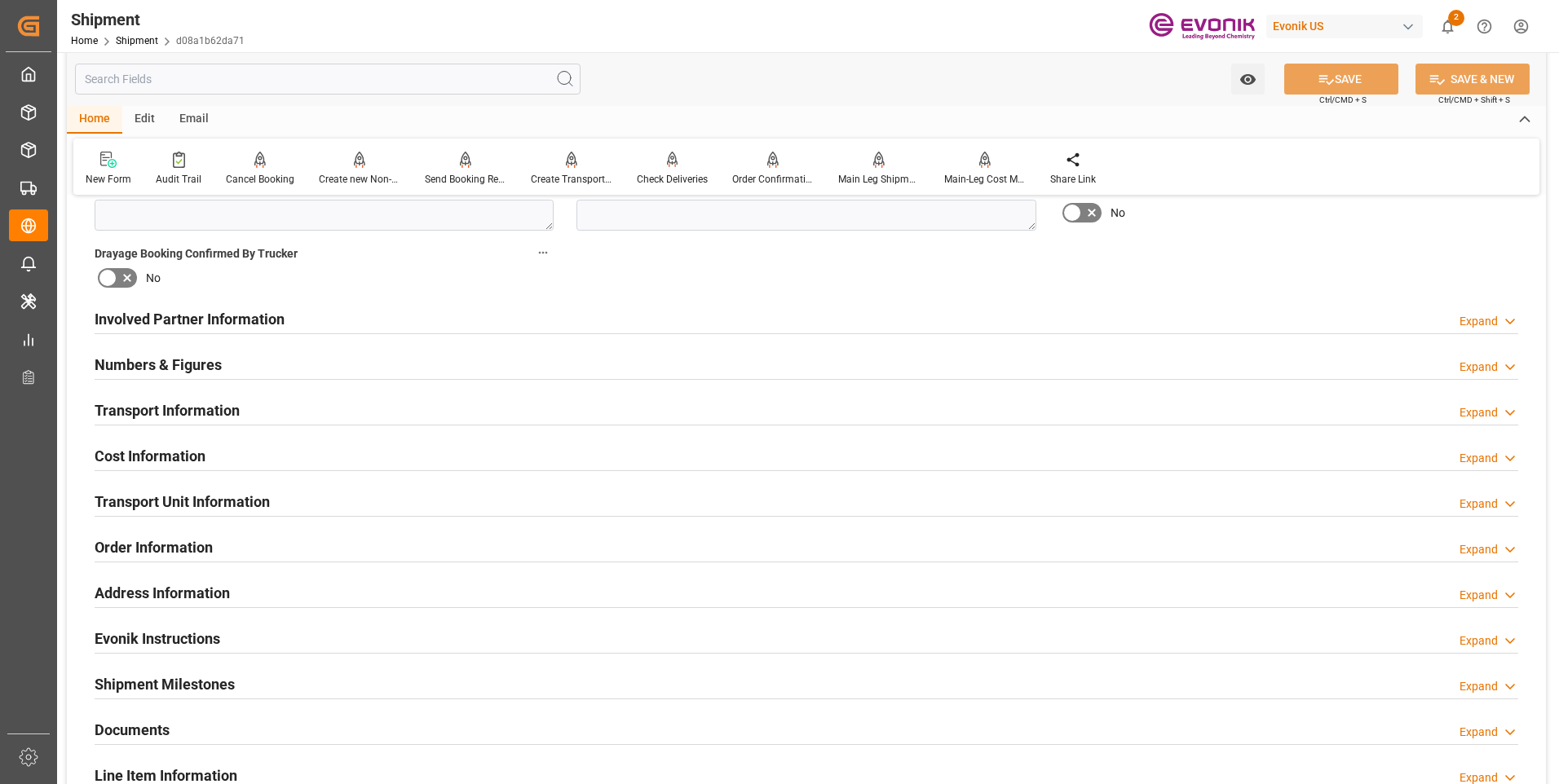
click at [173, 420] on h2 "Transport Information" at bounding box center [167, 410] width 145 height 22
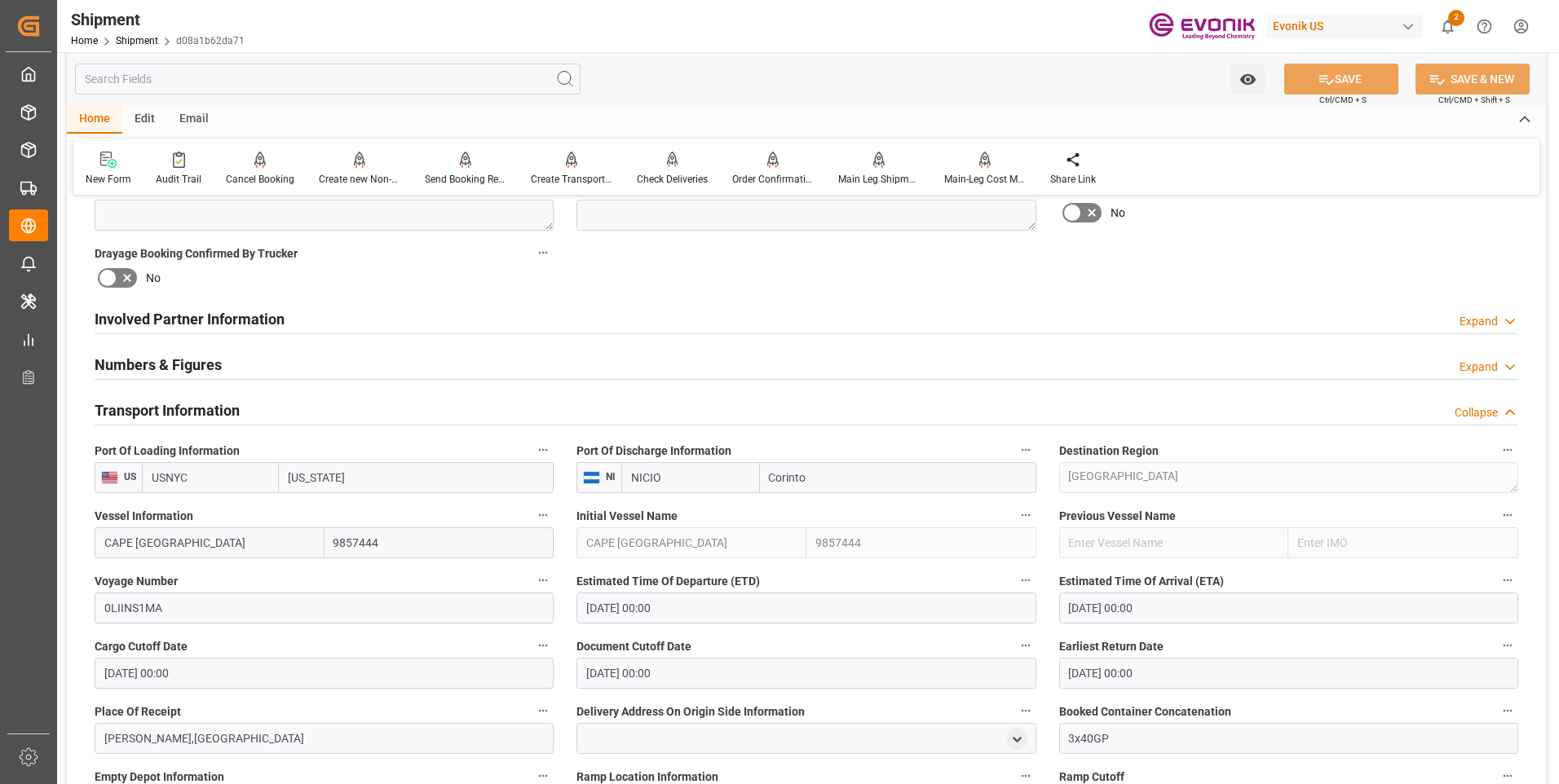
click at [189, 409] on h2 "Transport Information" at bounding box center [167, 410] width 145 height 22
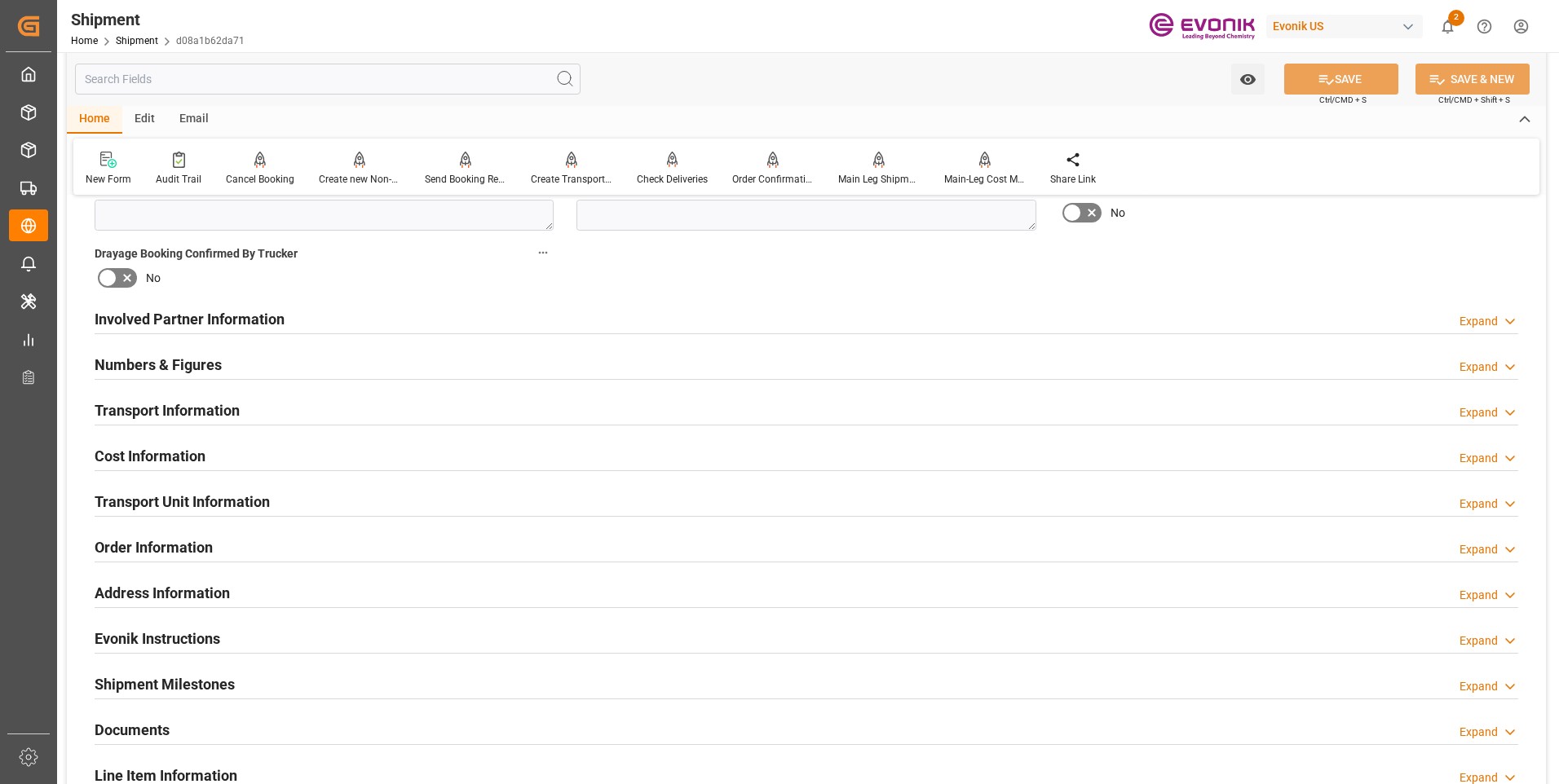
click at [149, 451] on h2 "Cost Information" at bounding box center [149, 455] width 111 height 22
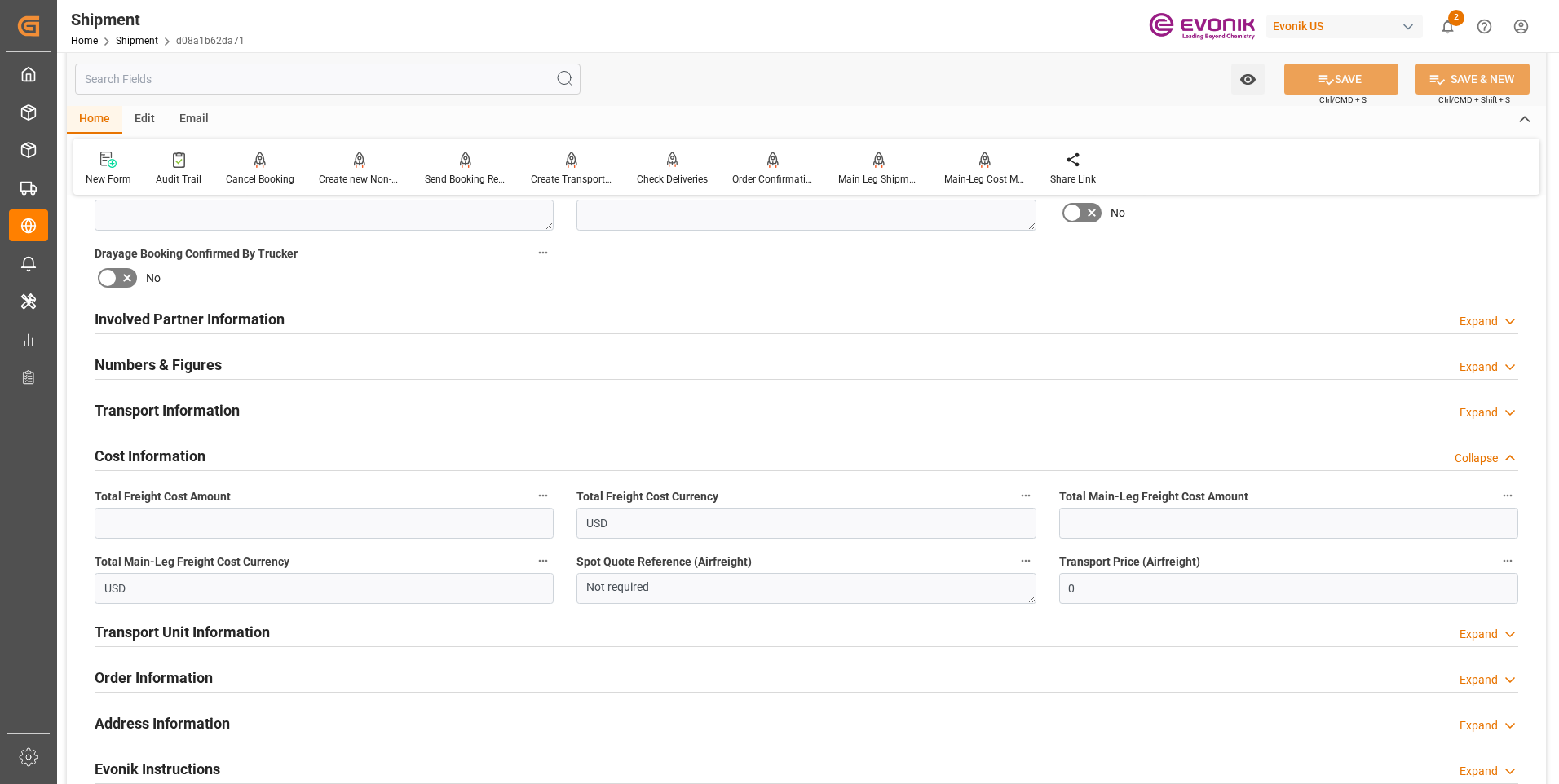
scroll to position [978, 0]
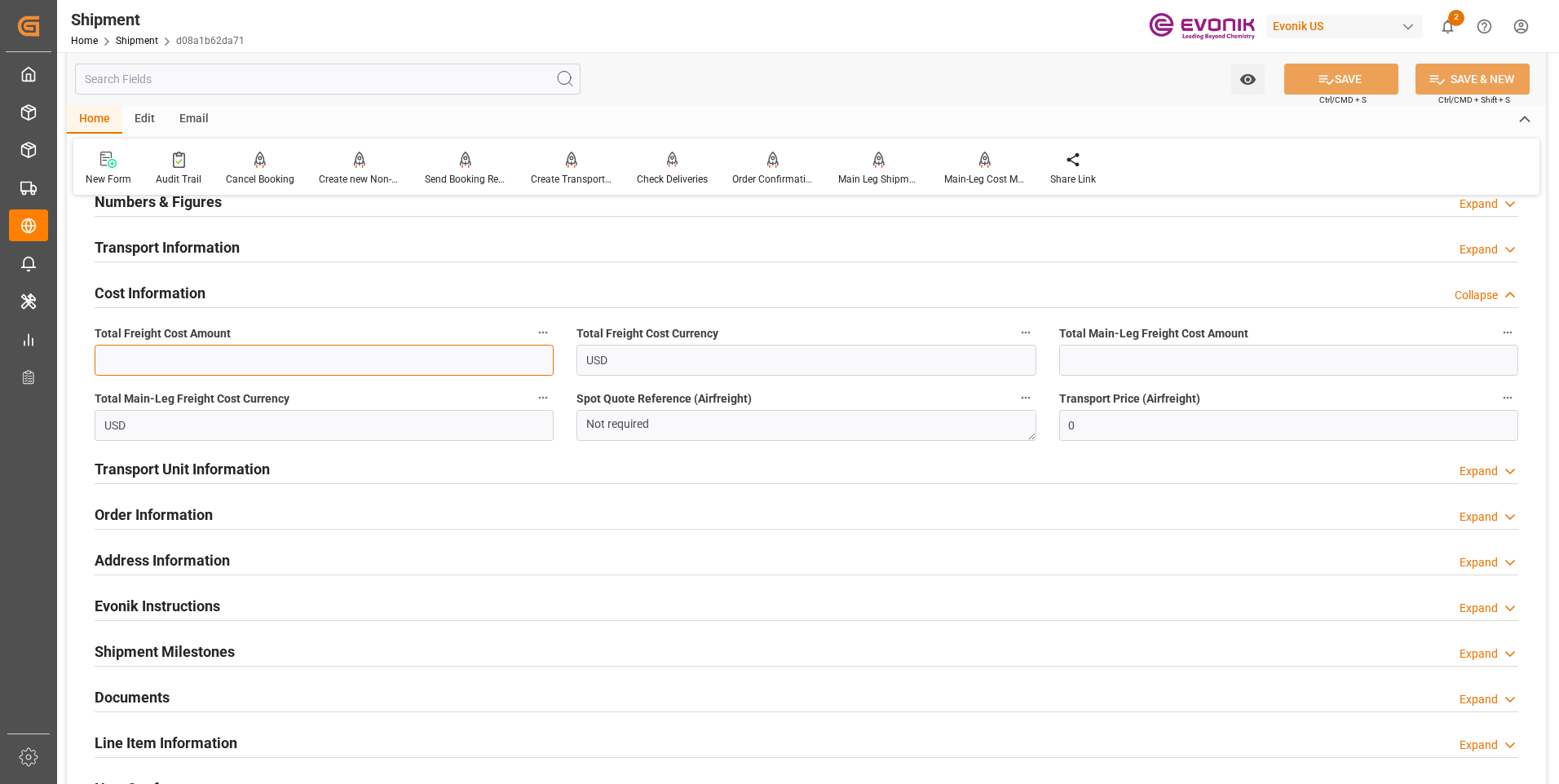
click at [237, 355] on input "text" at bounding box center [324, 360] width 459 height 31
type input "5049"
click at [1125, 356] on input "text" at bounding box center [1289, 360] width 459 height 31
type input "5049"
click at [1336, 74] on button "SAVE" at bounding box center [1341, 79] width 114 height 31
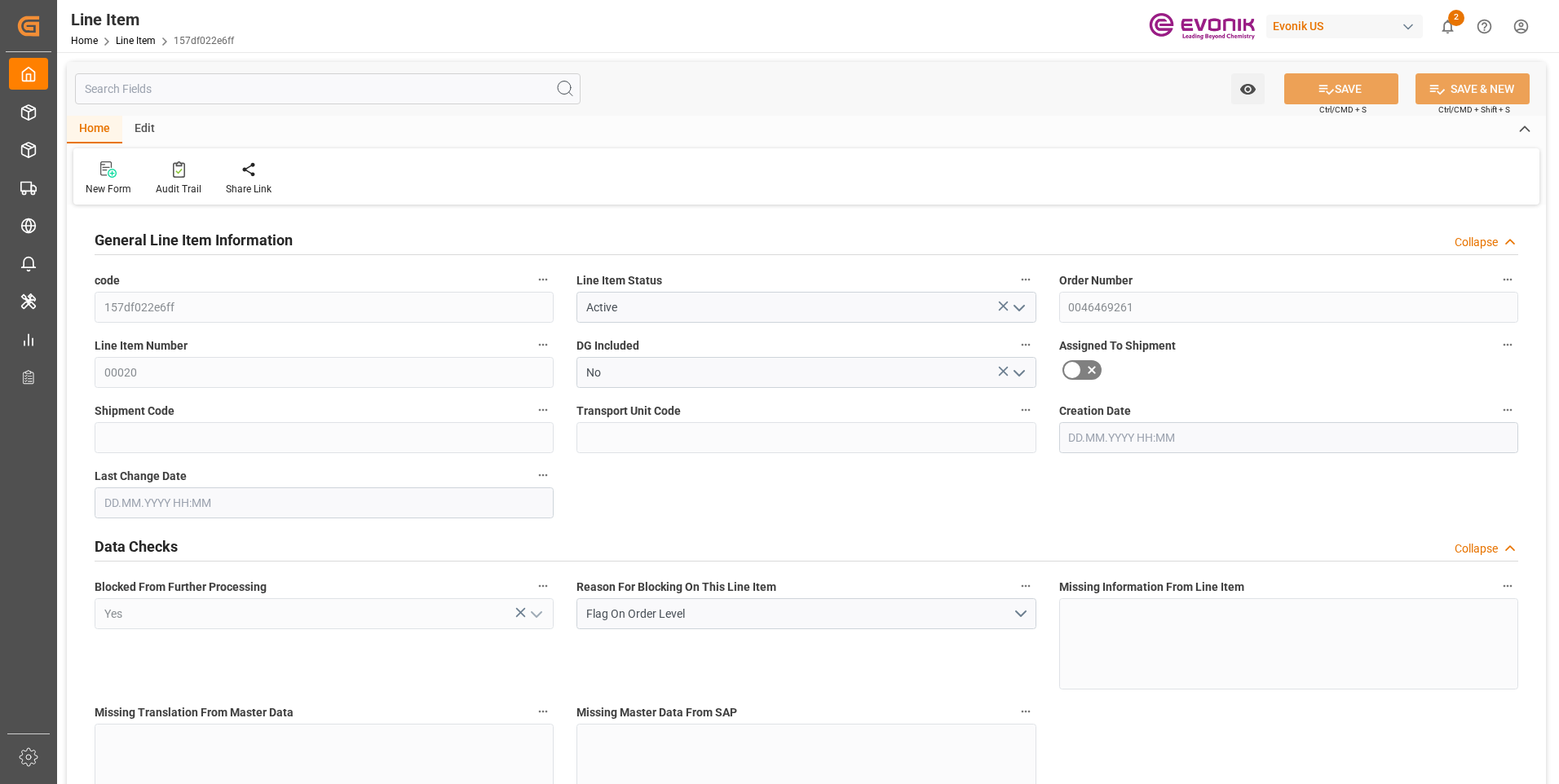
type input "[DATE] 19:47"
type input "[DATE]"
type input "05.09.2025"
type input "28.08.2025"
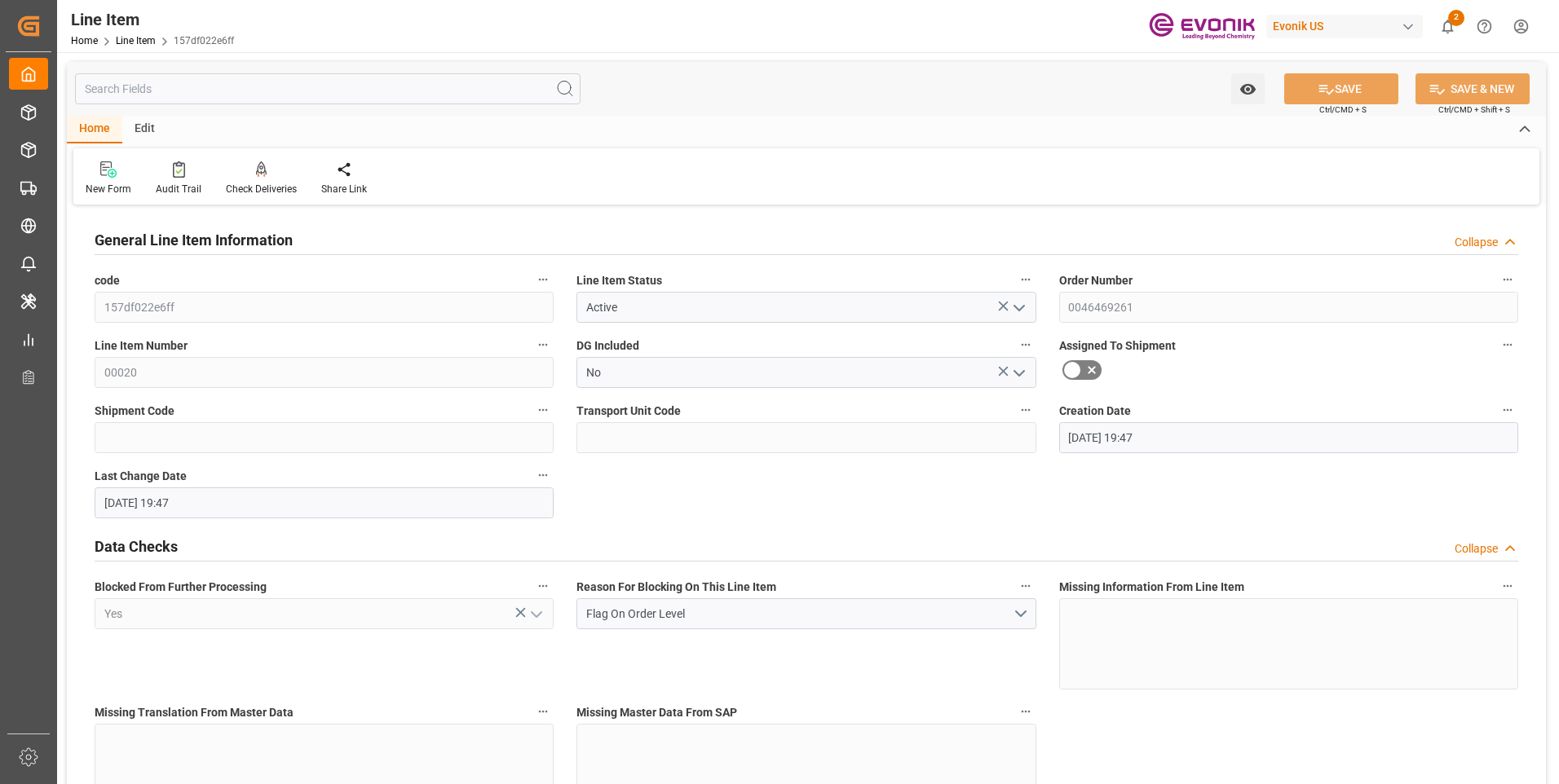
scroll to position [326, 0]
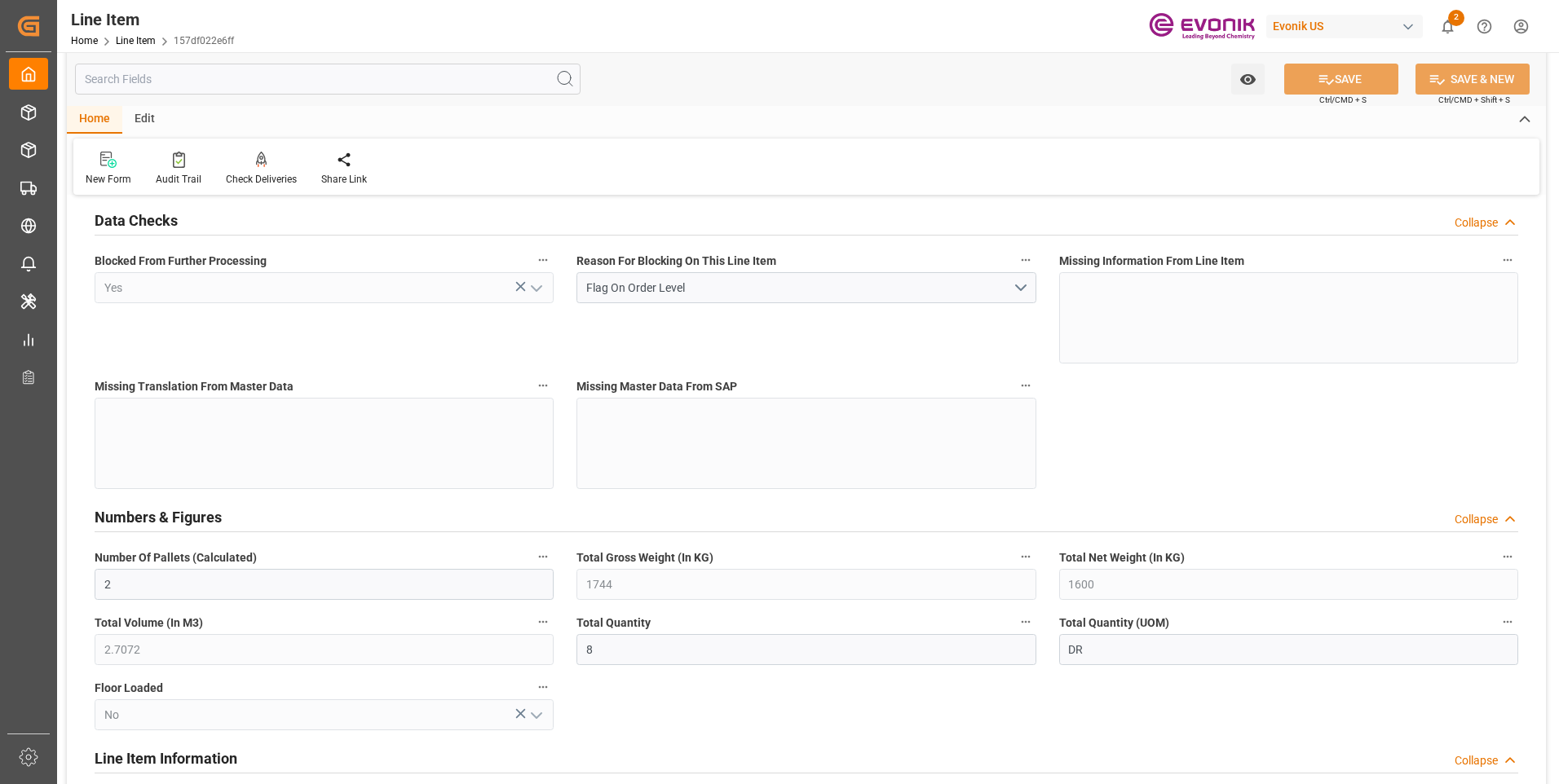
click at [188, 85] on input "text" at bounding box center [327, 79] width 505 height 31
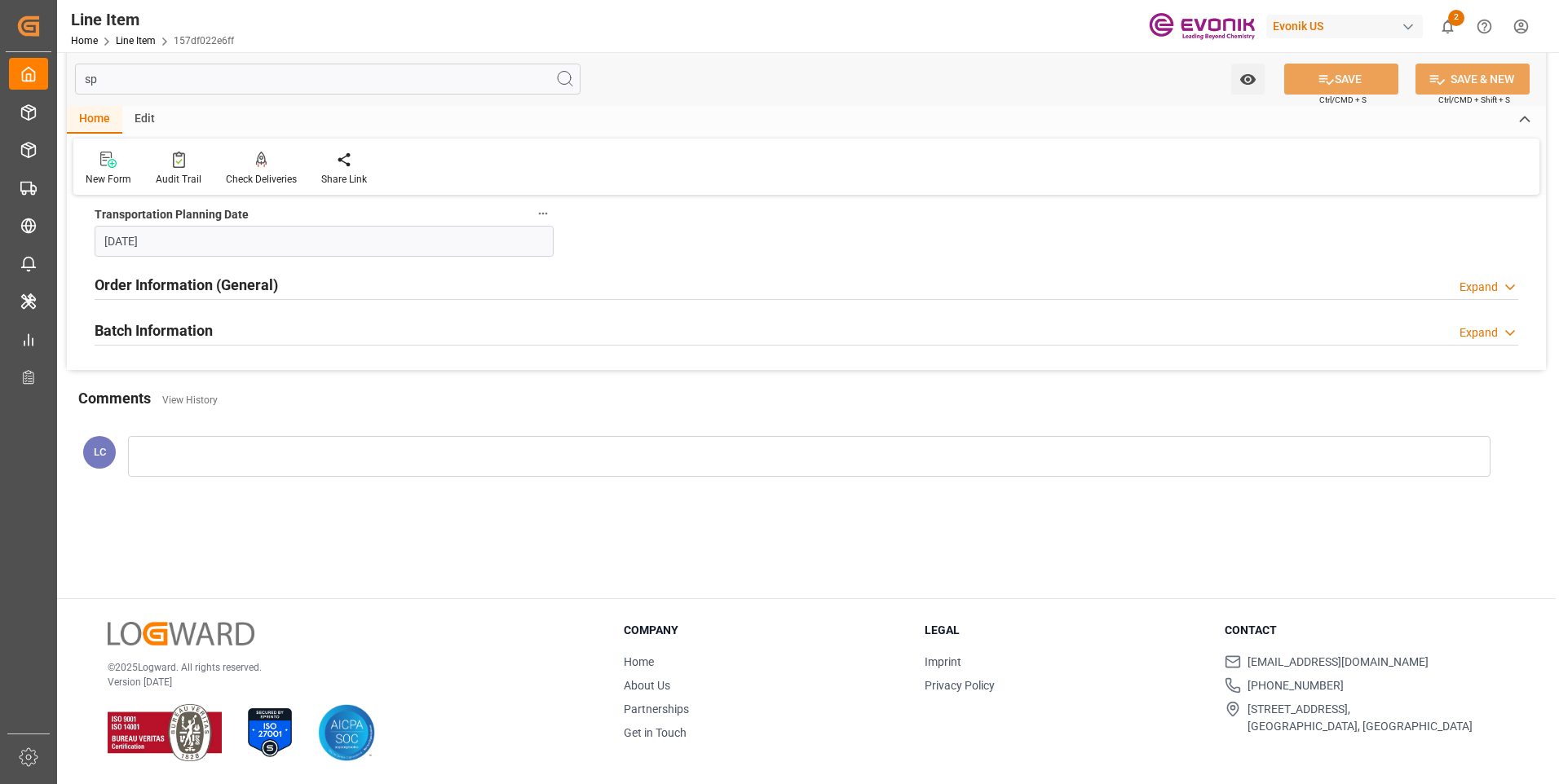
scroll to position [0, 0]
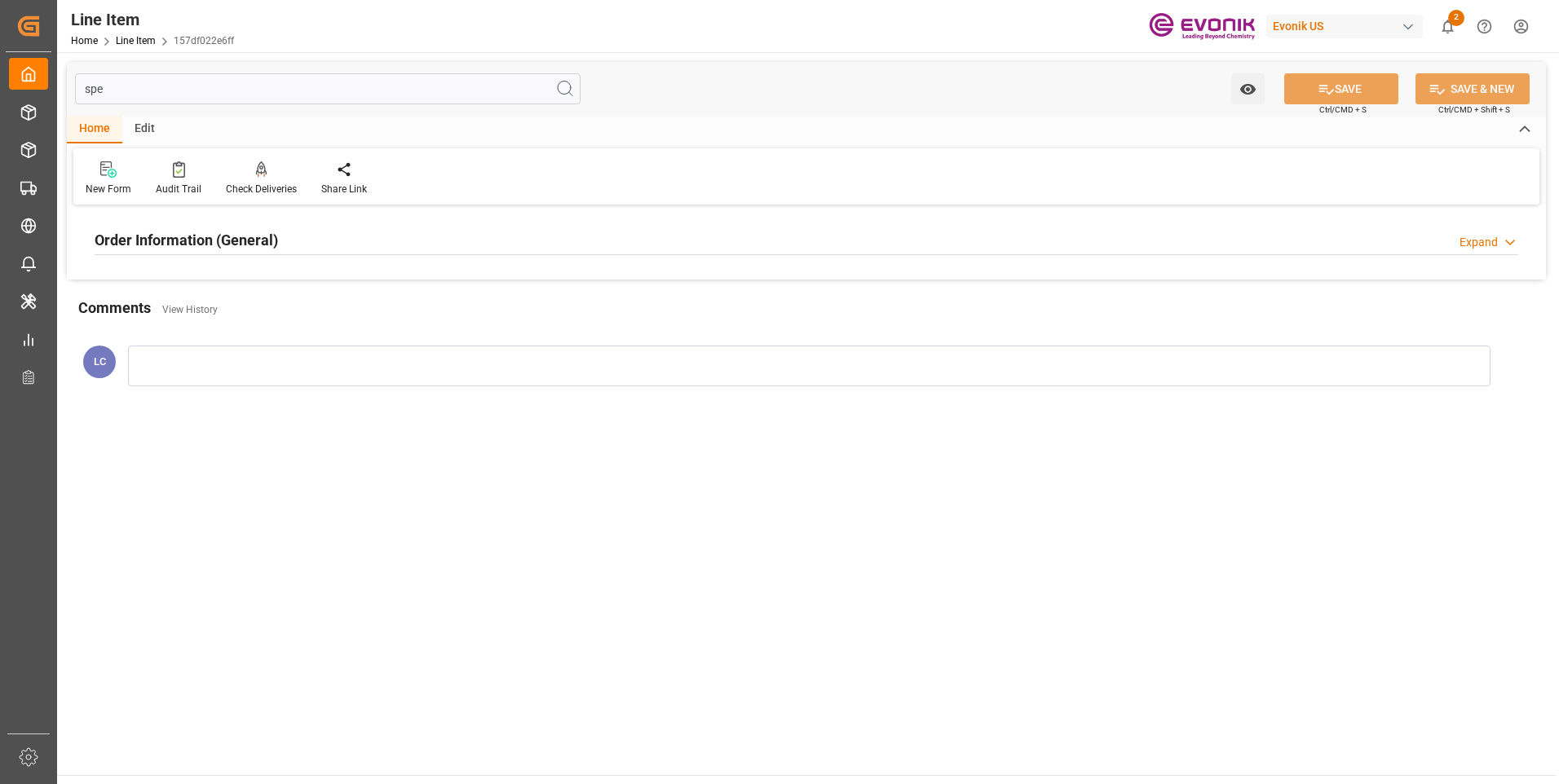
type input "spe"
click at [168, 240] on h2 "Order Information (General)" at bounding box center [186, 240] width 183 height 22
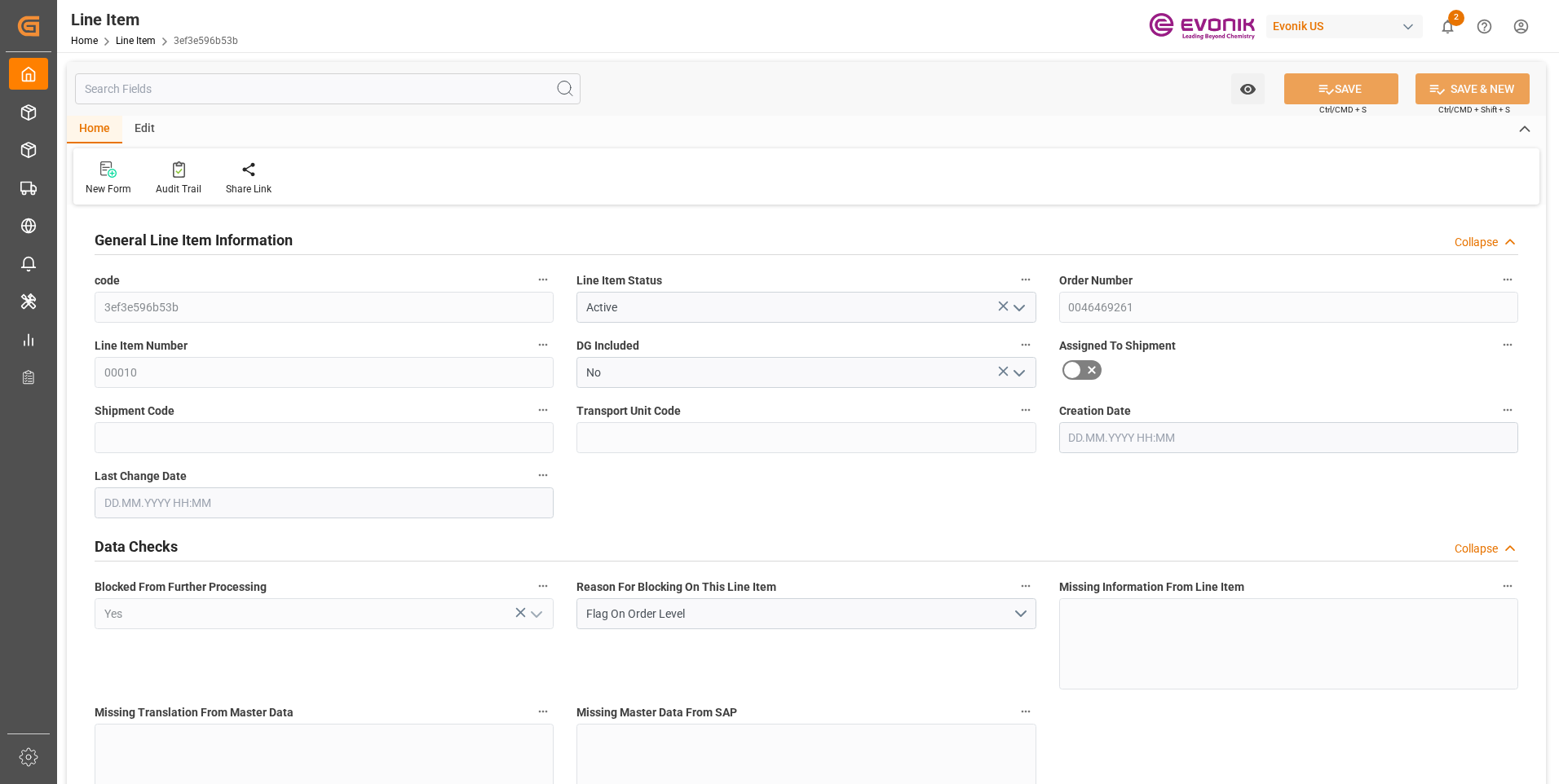
type input "2"
type input "1824.48"
type input "1680"
type input "2.7082"
type input "8"
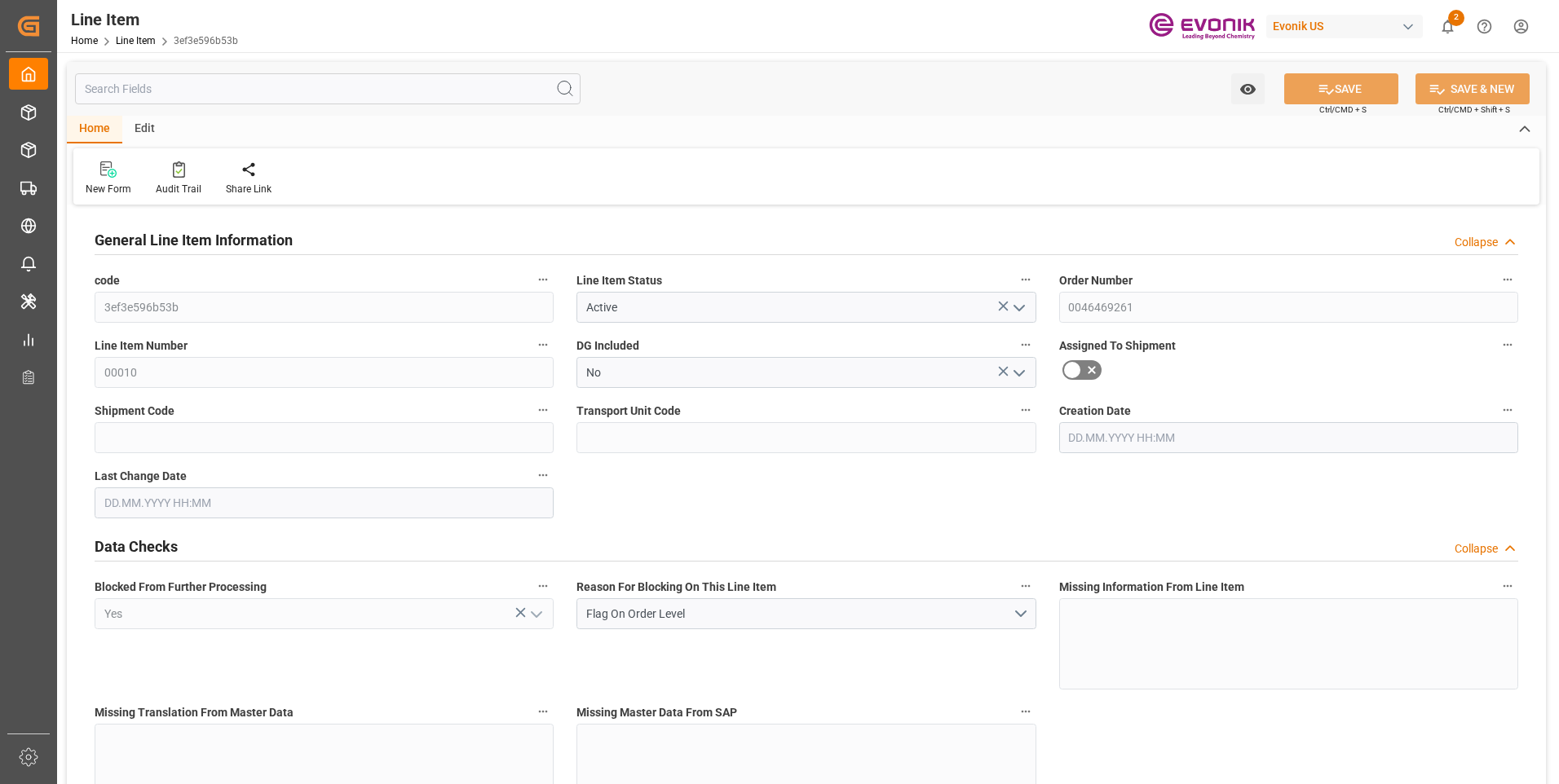
type input "13356"
type input "8"
type input "1680"
type input "1824.48"
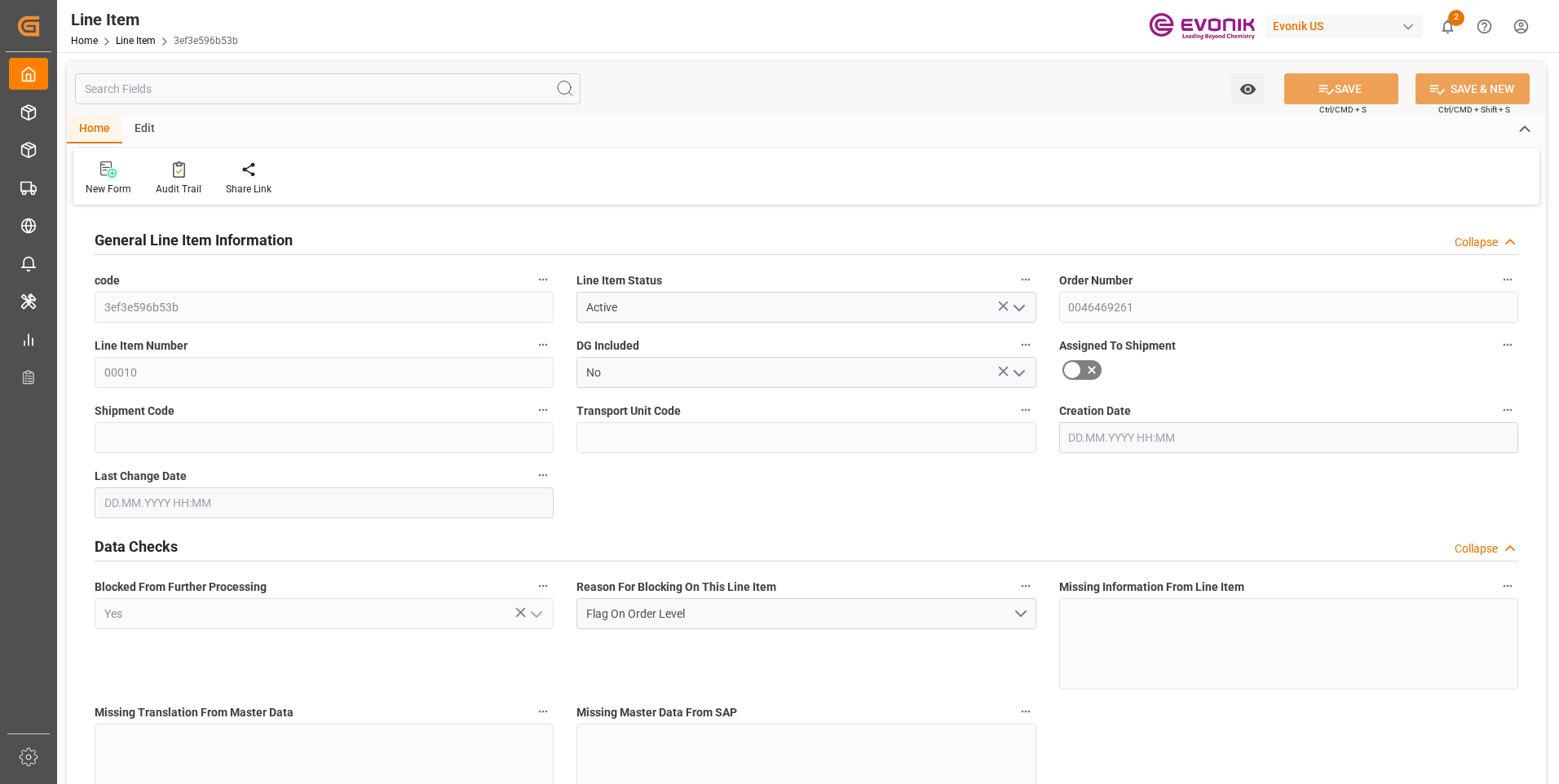
type input "1896.48"
type input "1680"
type input "2.7082"
type input "2708.16"
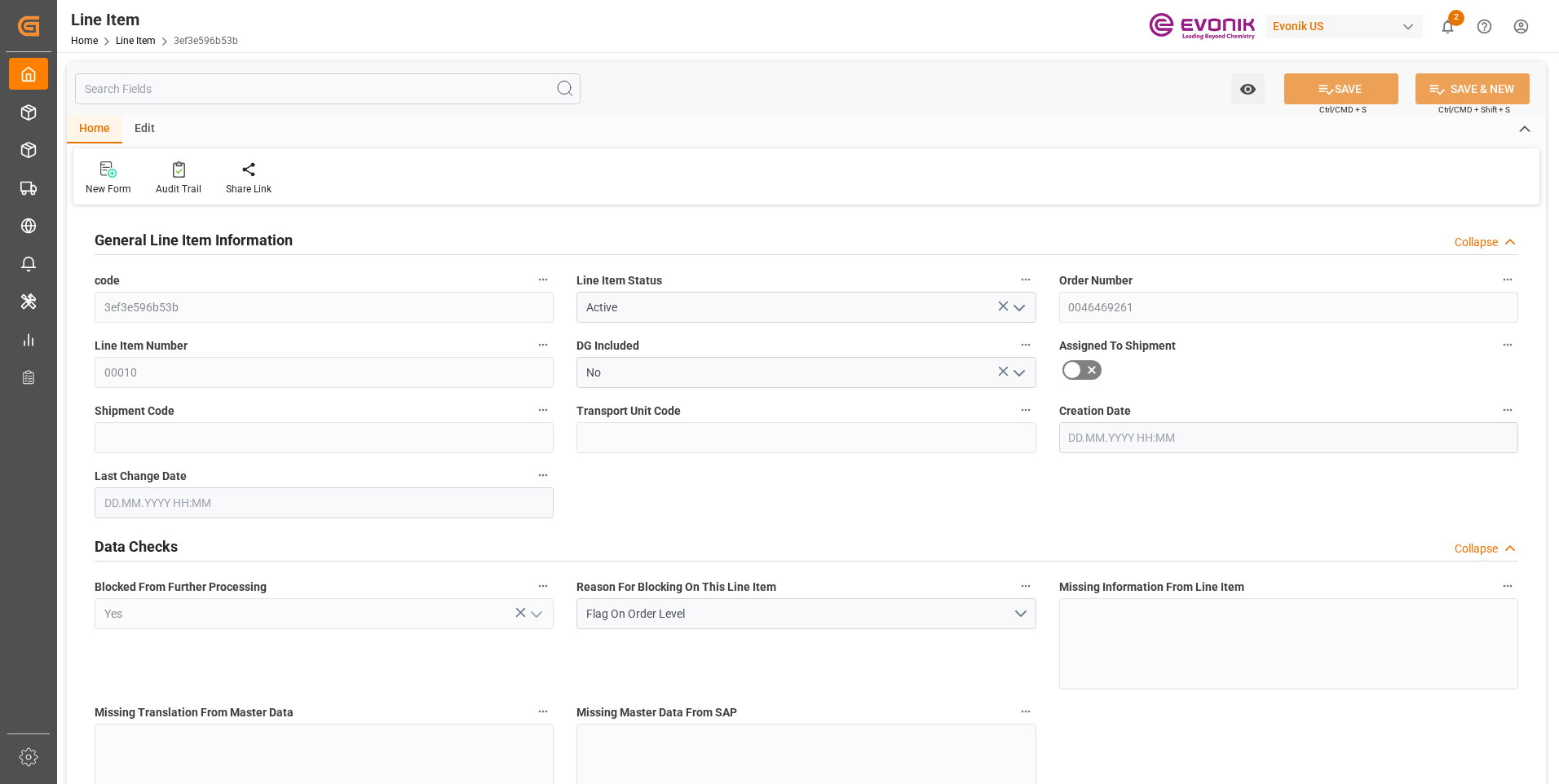
type input "0"
type input "[DATE] 19:47"
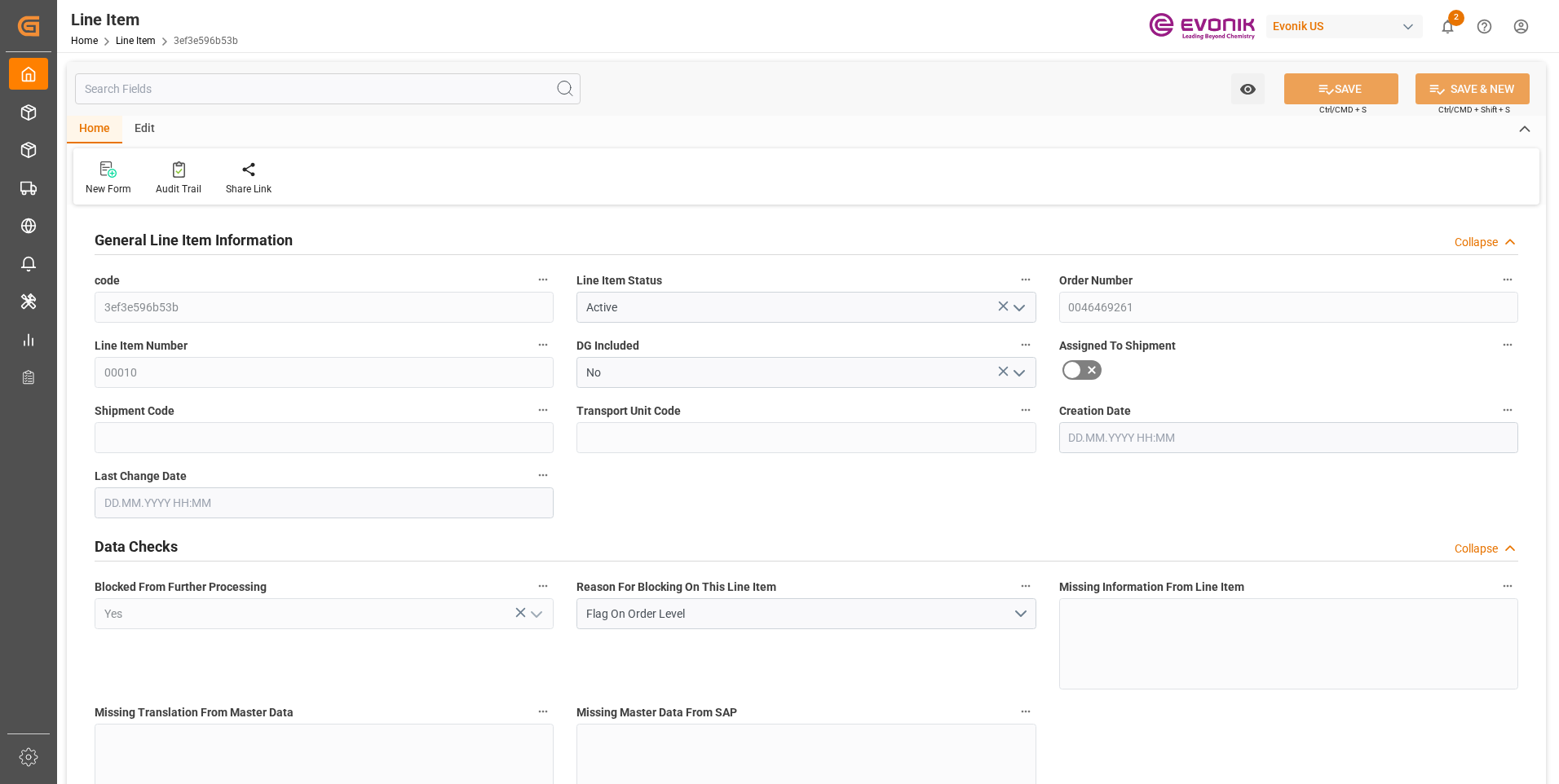
type input "[DATE] 19:47"
type input "[DATE]"
type input "05.09.2025"
type input "28.08.2025"
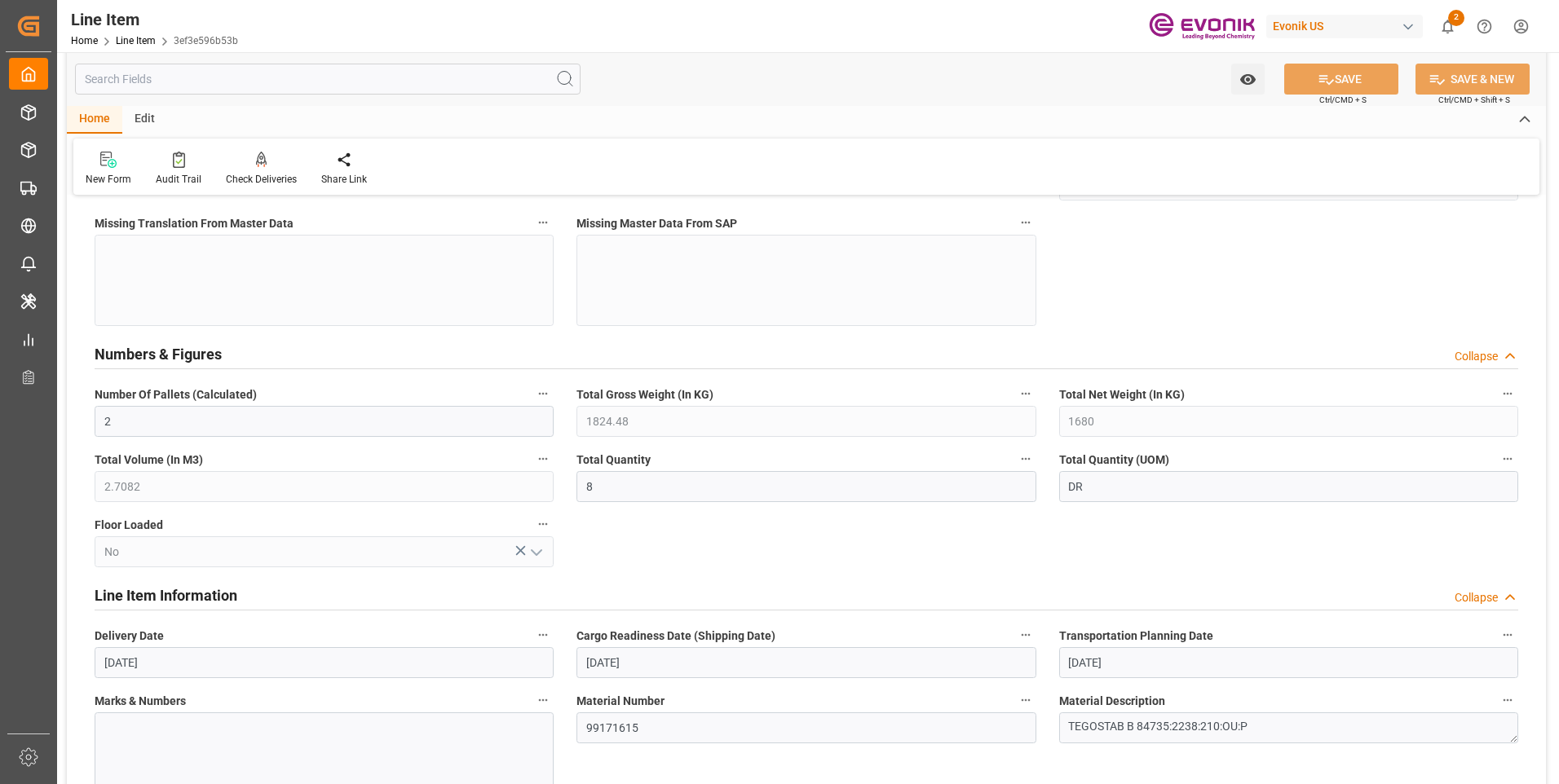
scroll to position [570, 0]
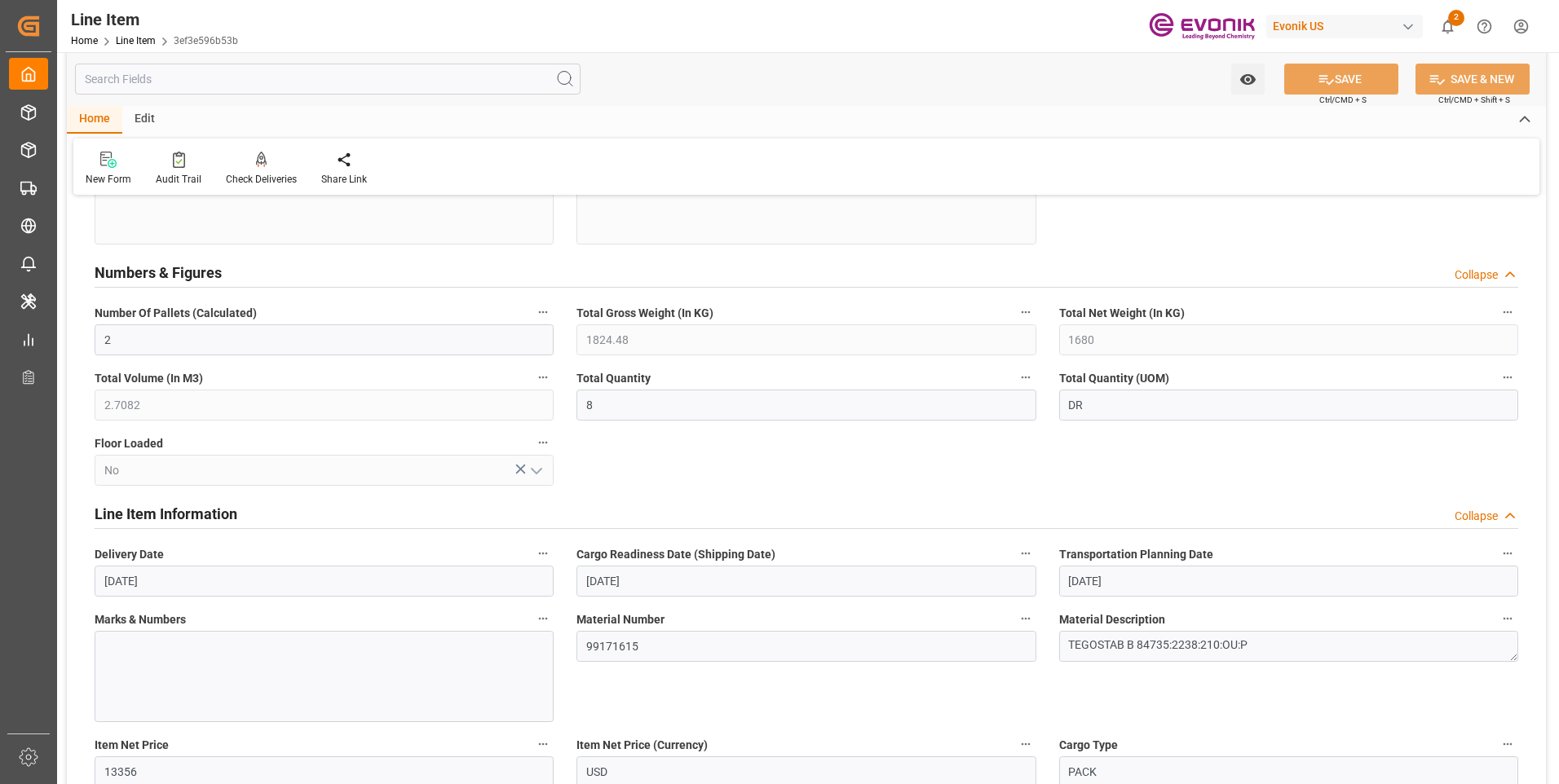
click at [177, 79] on input "text" at bounding box center [327, 79] width 505 height 31
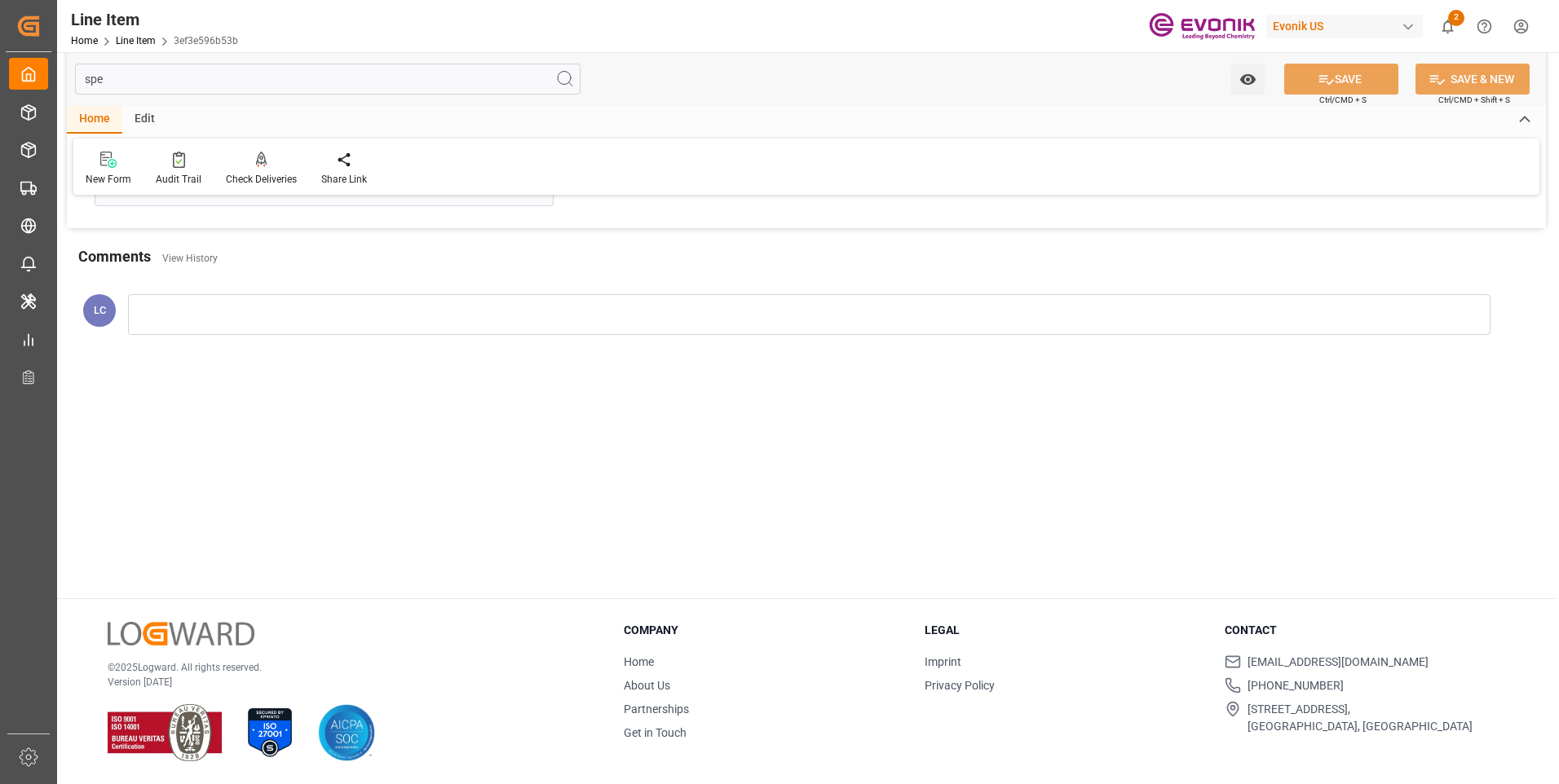
scroll to position [0, 0]
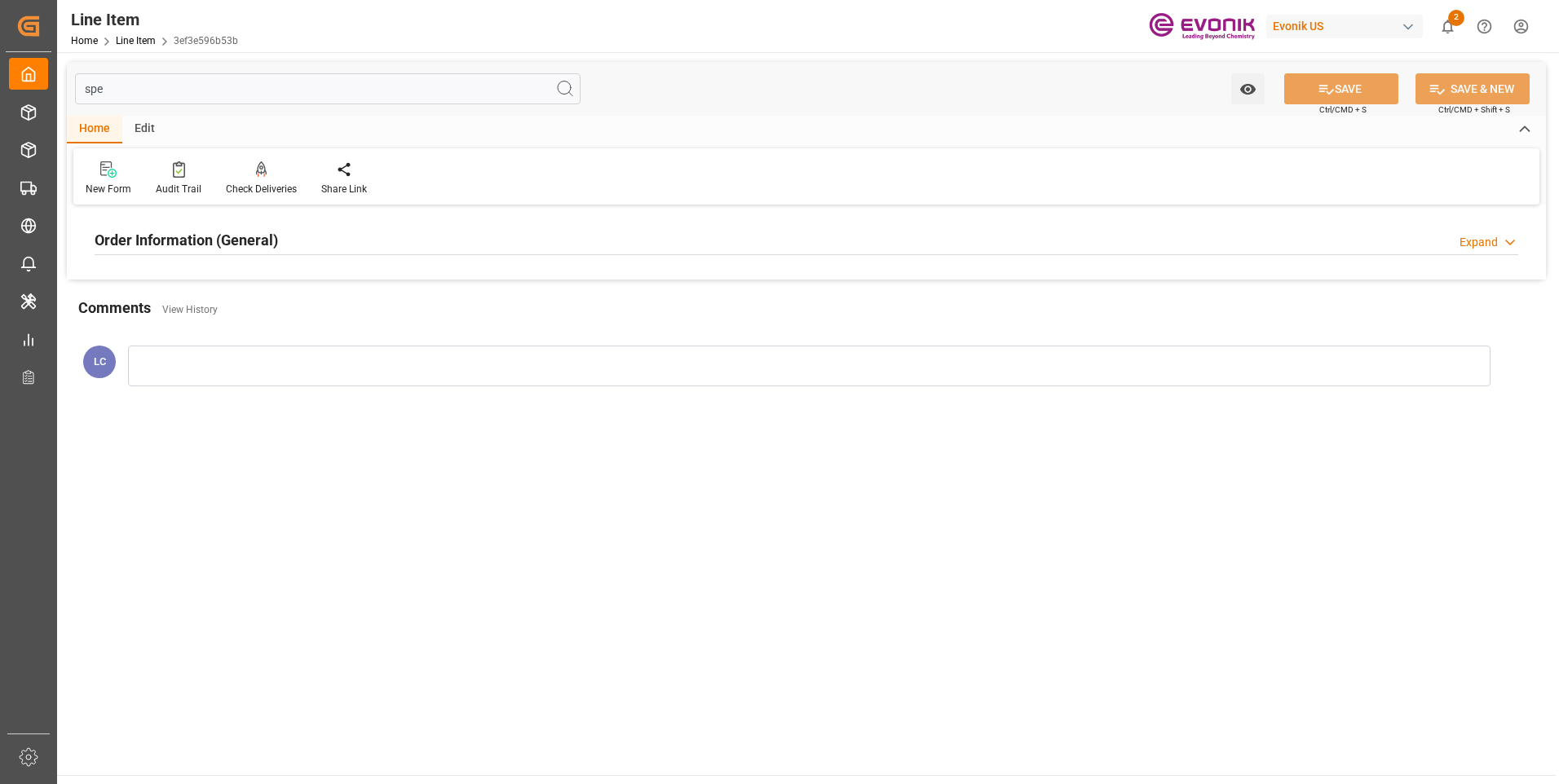
type input "spe"
drag, startPoint x: 232, startPoint y: 222, endPoint x: 226, endPoint y: 239, distance: 18.0
click at [227, 236] on div "Order Information (General) Expand" at bounding box center [806, 240] width 1446 height 45
click at [222, 240] on h2 "Order Information (General)" at bounding box center [186, 240] width 183 height 22
click at [222, 241] on h2 "Order Information (General)" at bounding box center [186, 240] width 183 height 22
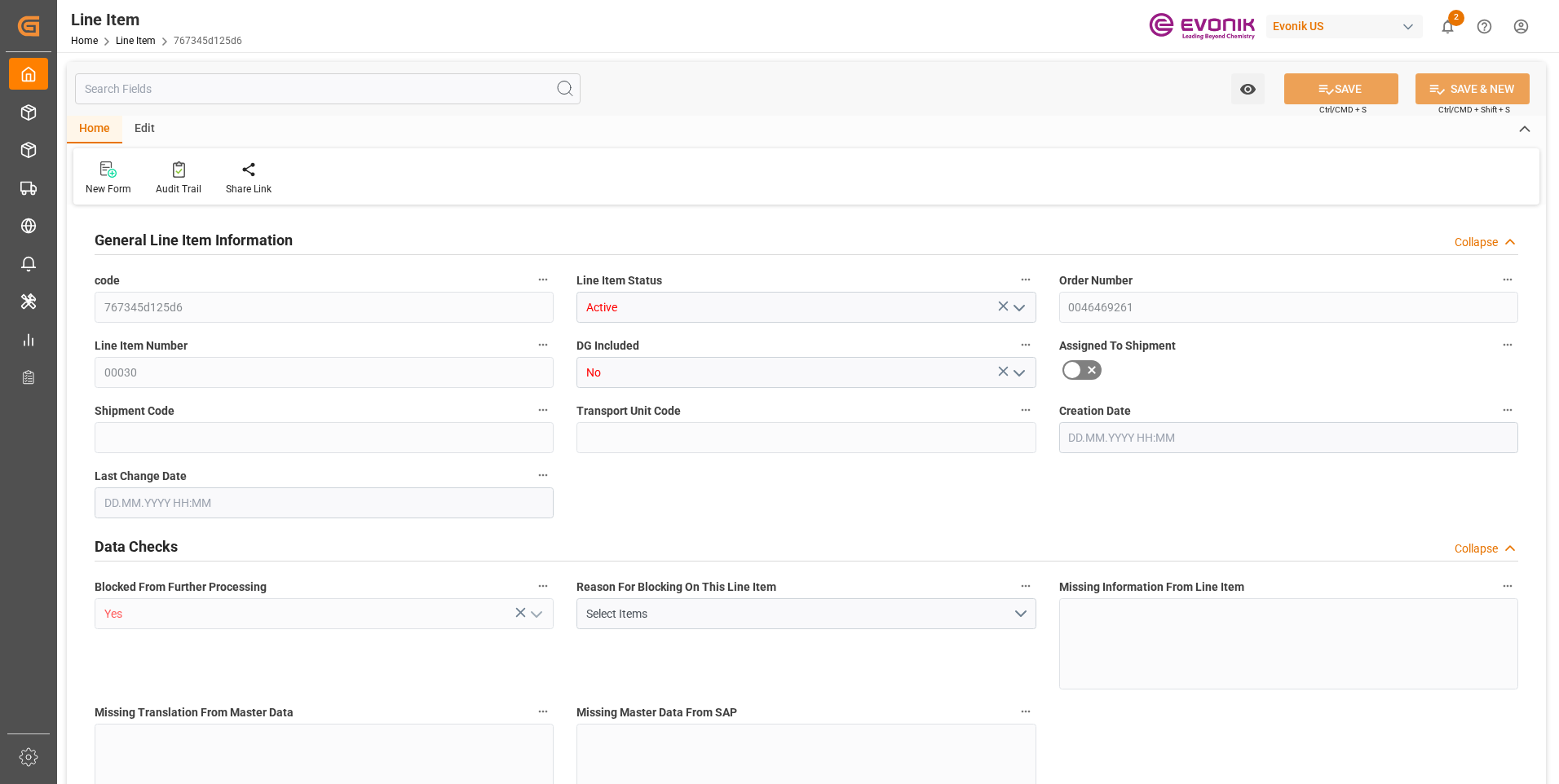
type input "767345d125d6"
type input "Active"
type input "0046469261"
type input "00030"
type input "No"
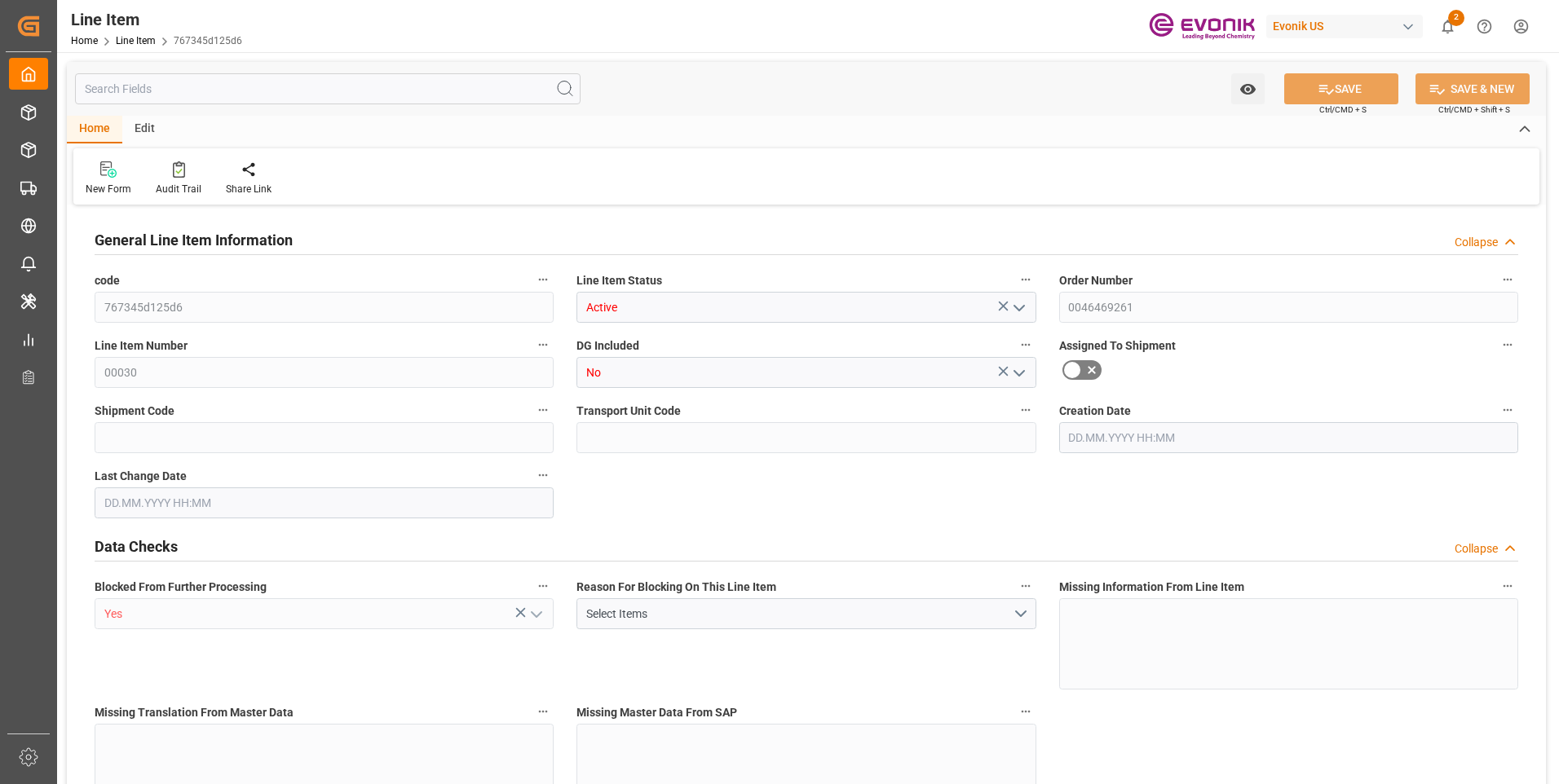
type input "Yes"
type input "IBC"
type input "99048974"
type textarea "TEGOSTAB B 8863 P:1110:1000:OU:P"
type input "USD"
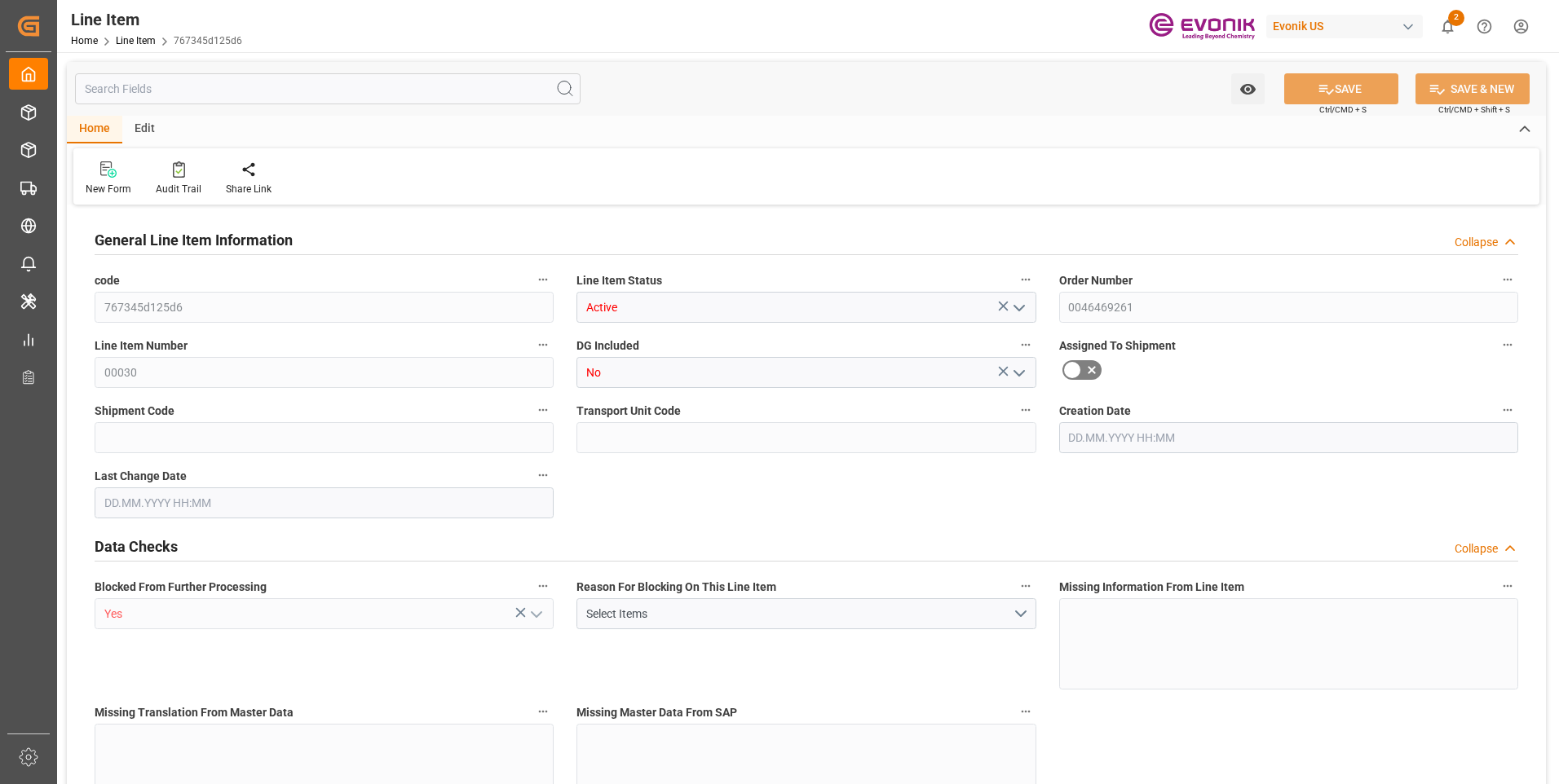
type input "PACK"
type input "34024200"
type input "EAR99"
type input "US"
type input "IBC"
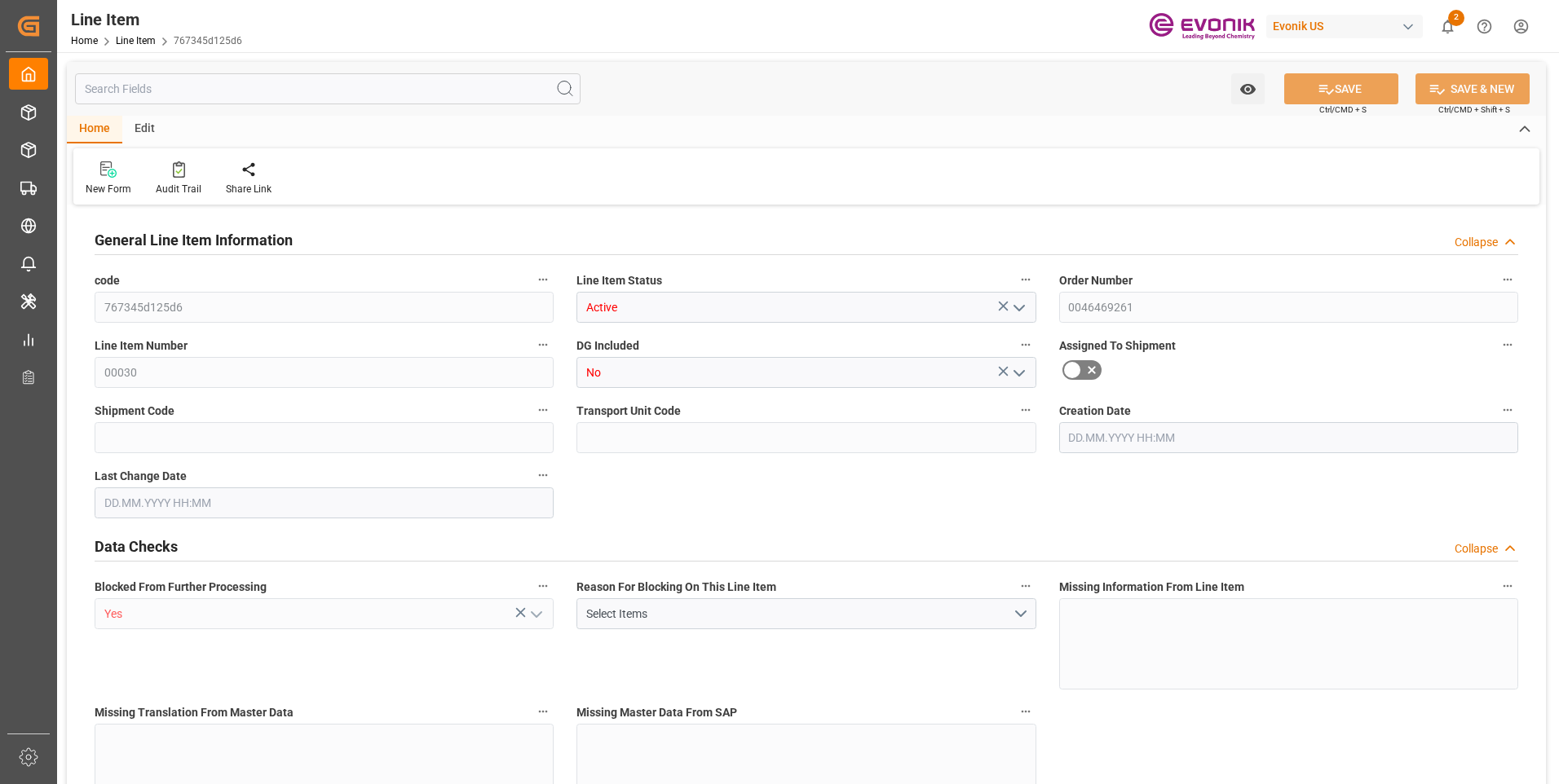
type input "KGM"
type textarea "KGM"
type input "KGM"
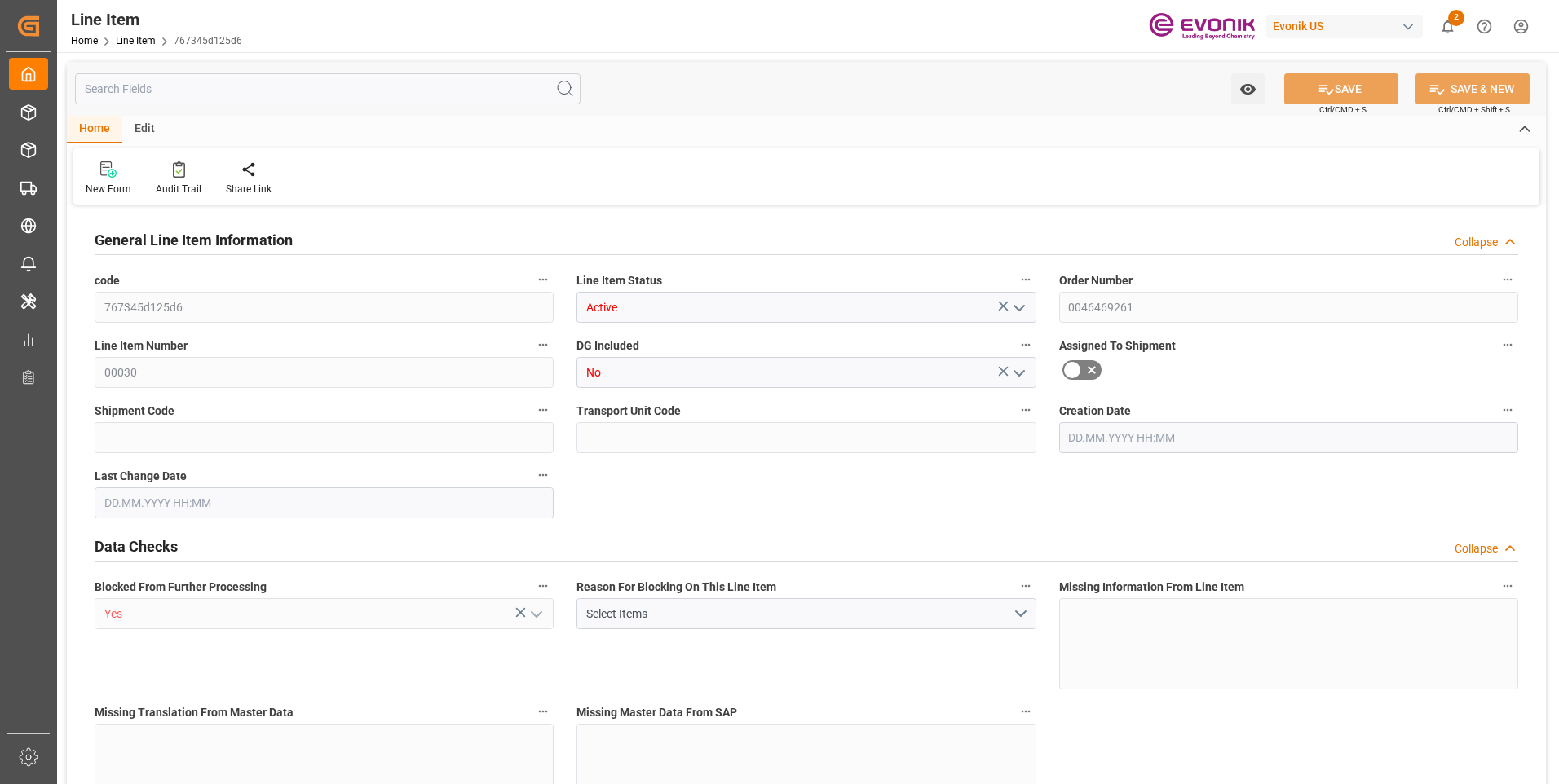
type textarea "KGM"
type input "M3"
type textarea "DMQ"
type input "M3"
type input "2"
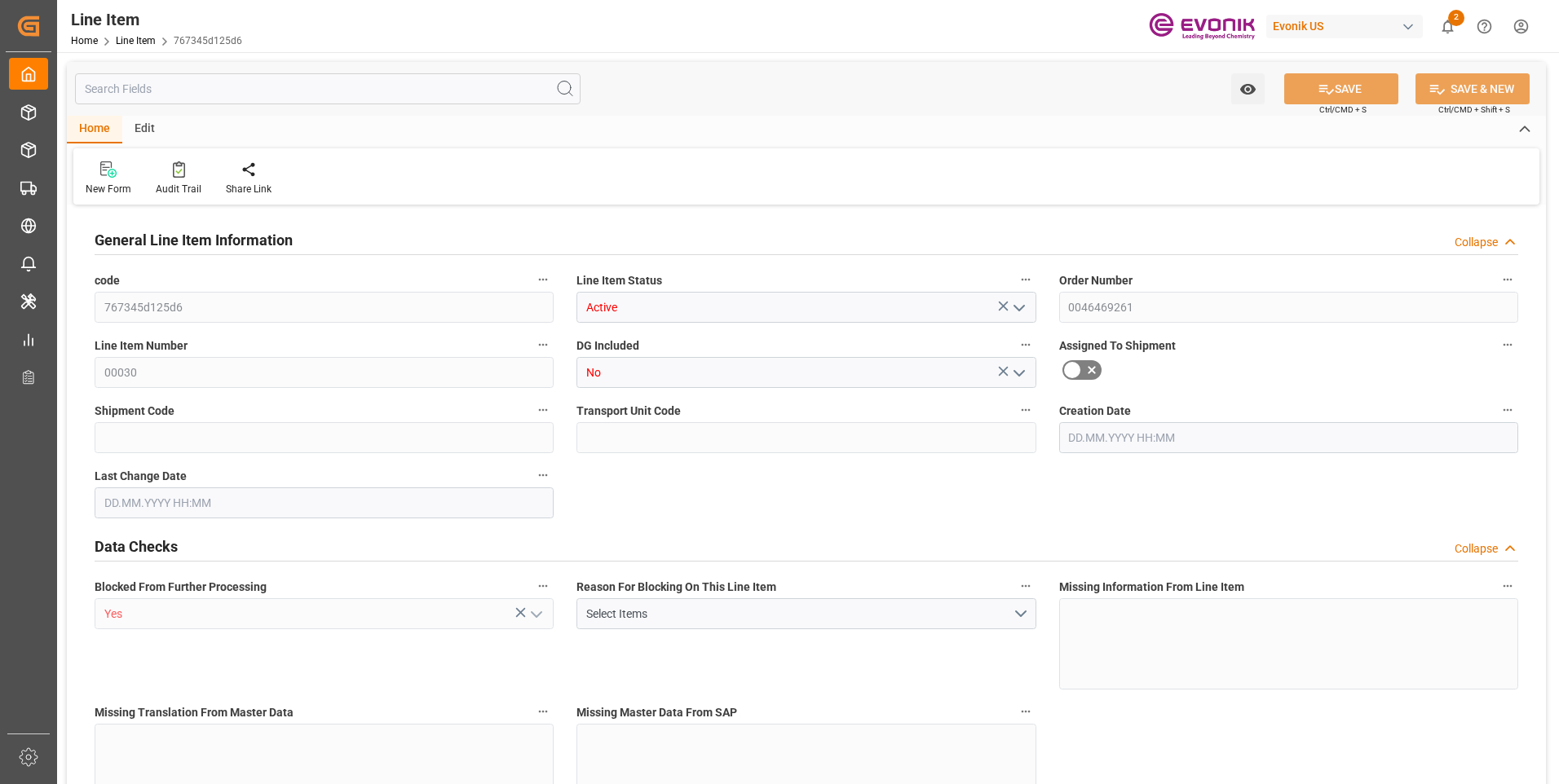
type input "2116"
type input "2000"
type input "2.894"
type input "2"
type input "14440"
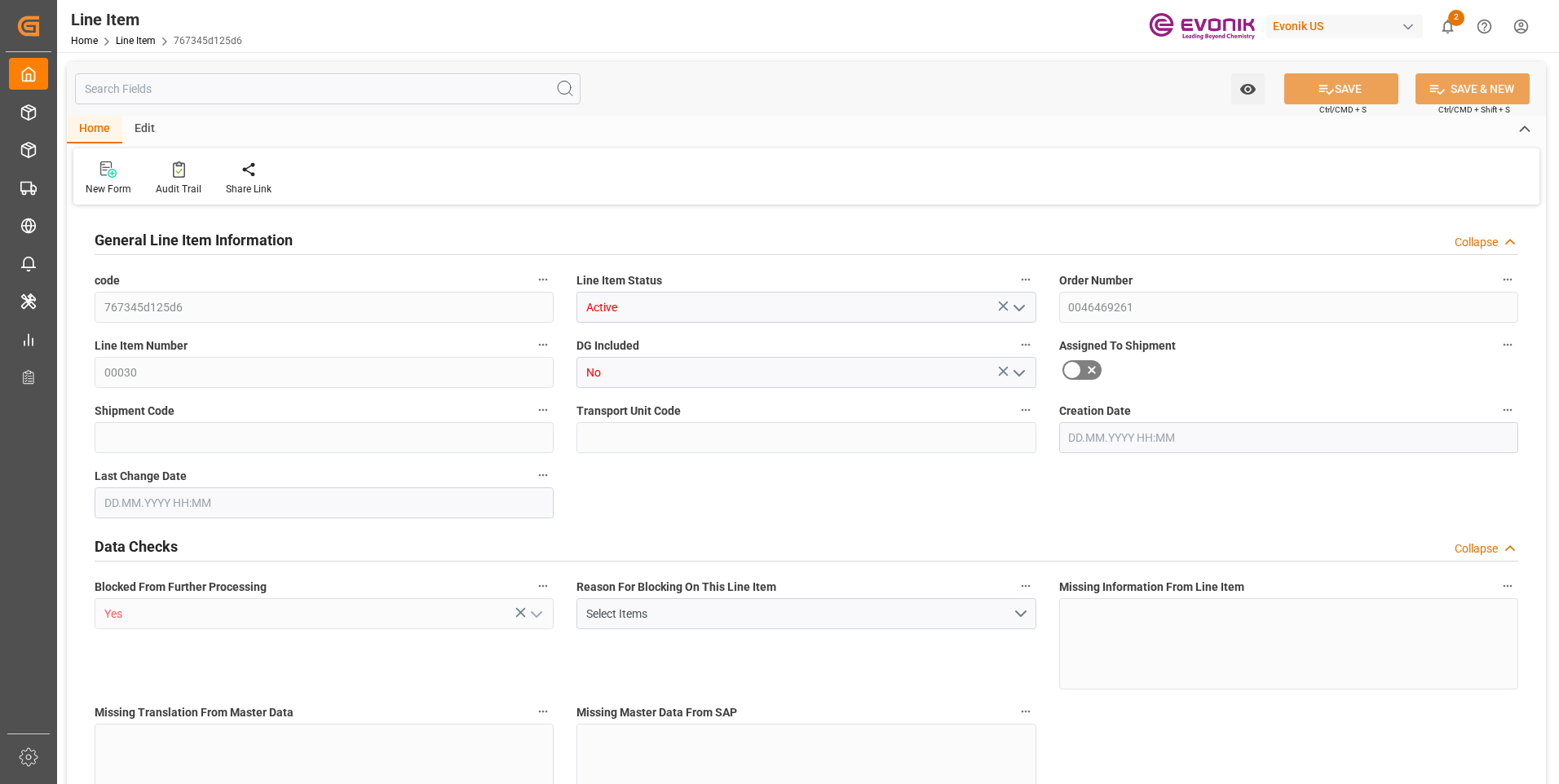
type input "2"
type input "2000"
type input "2116"
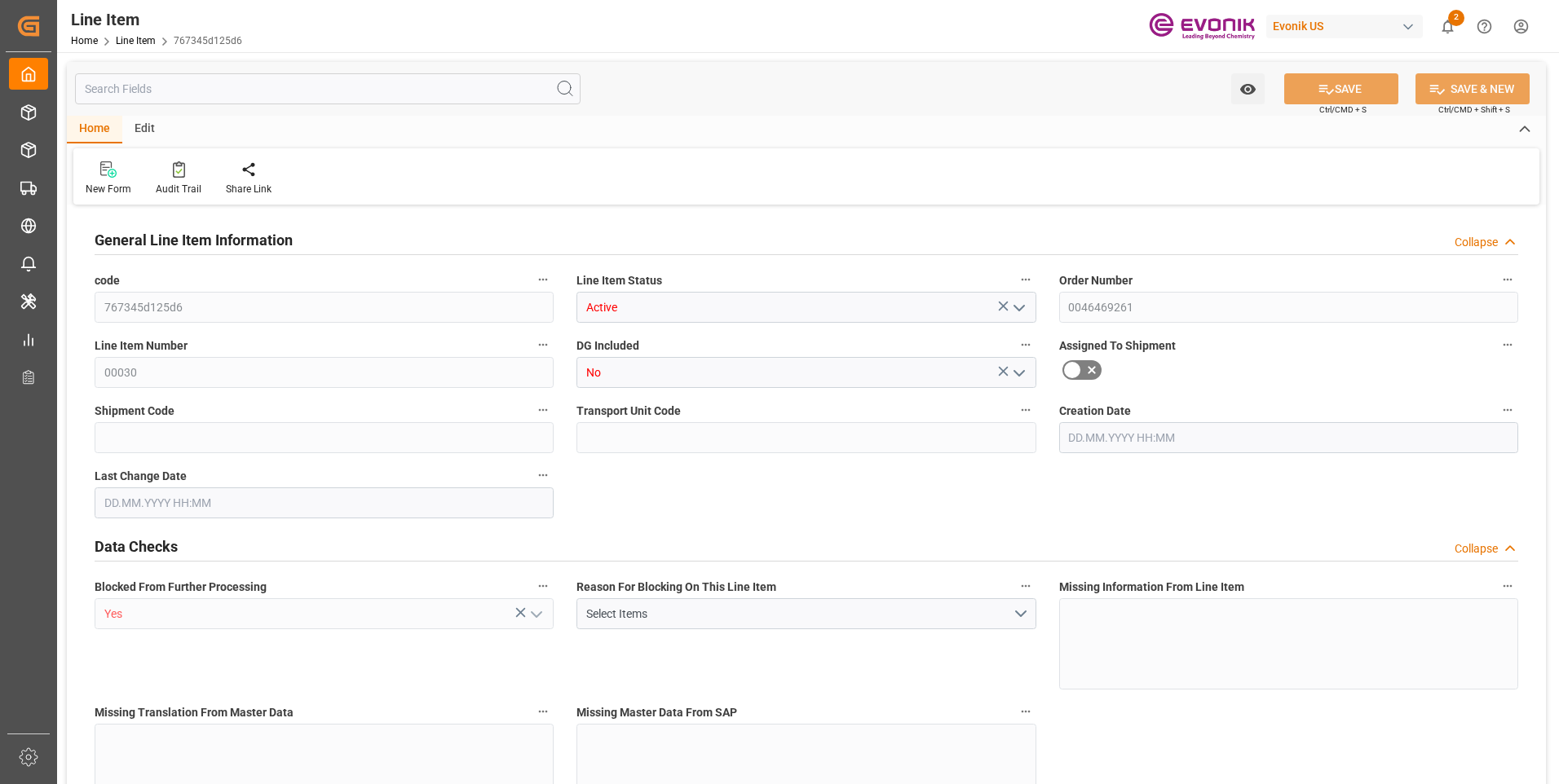
type input "2000"
type input "2.894"
type input "2894"
type input "0"
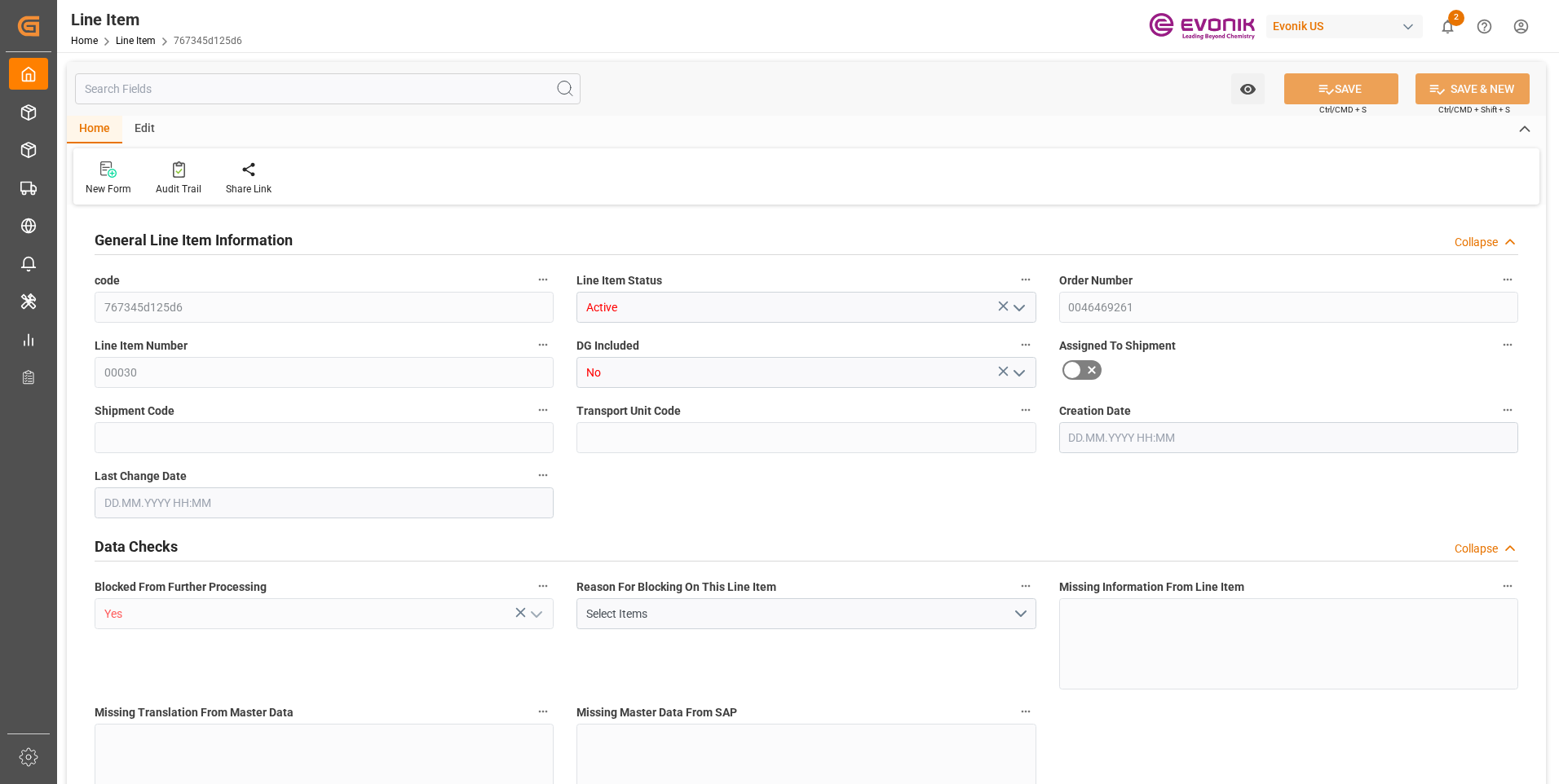
type input "0"
type input "[DATE] 19:47"
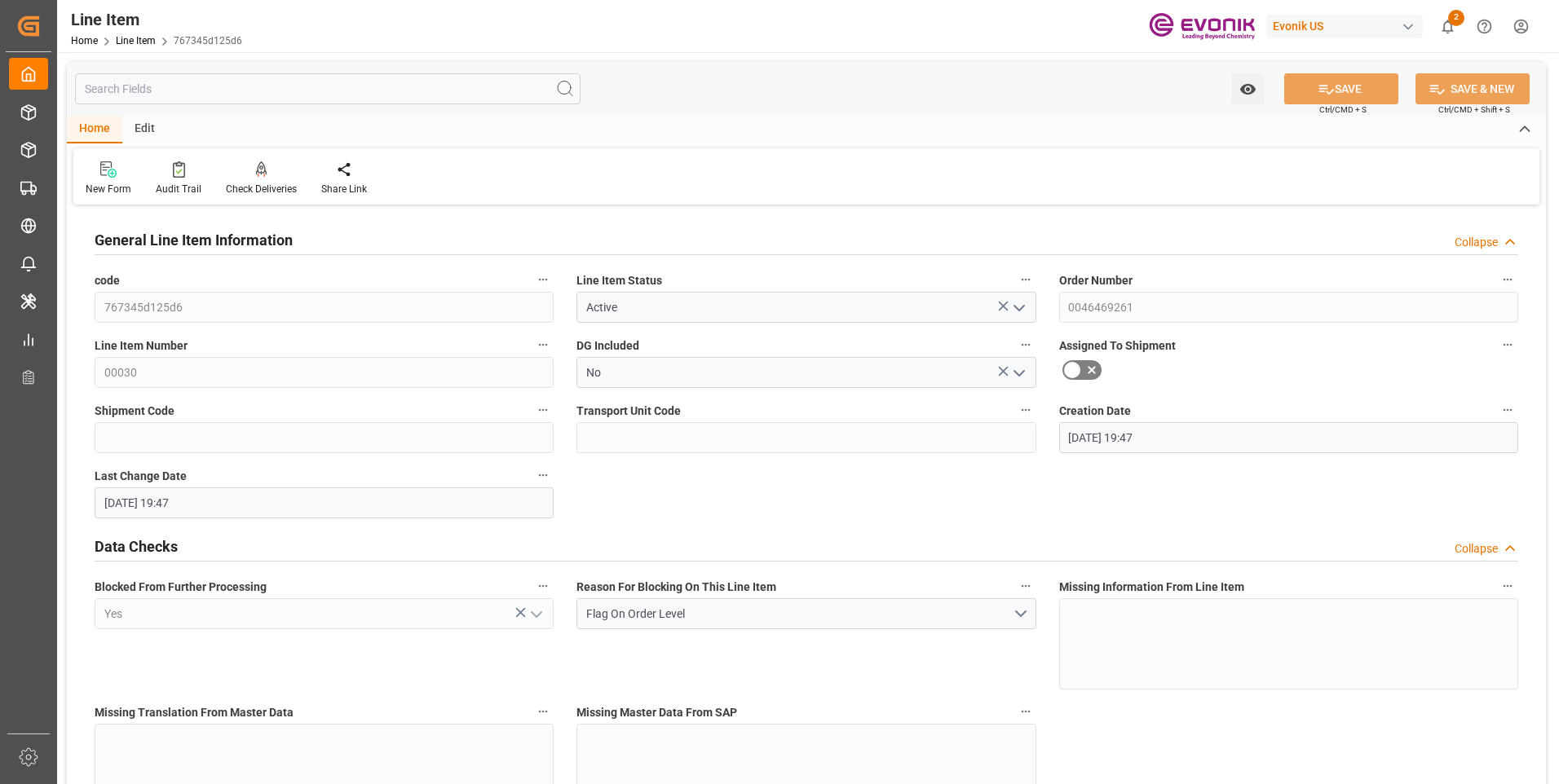
type input "[DATE]"
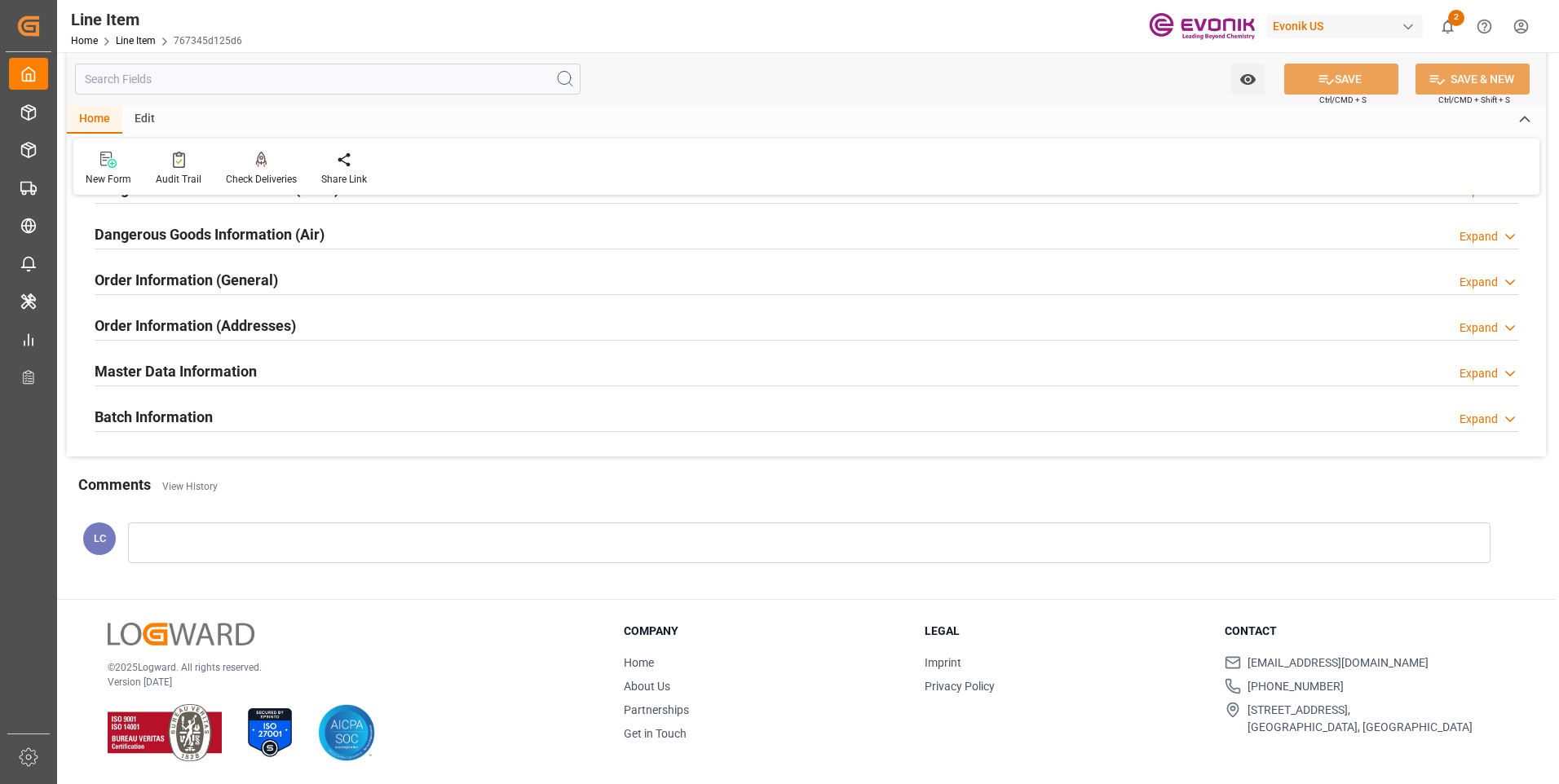
scroll to position [1748, 0]
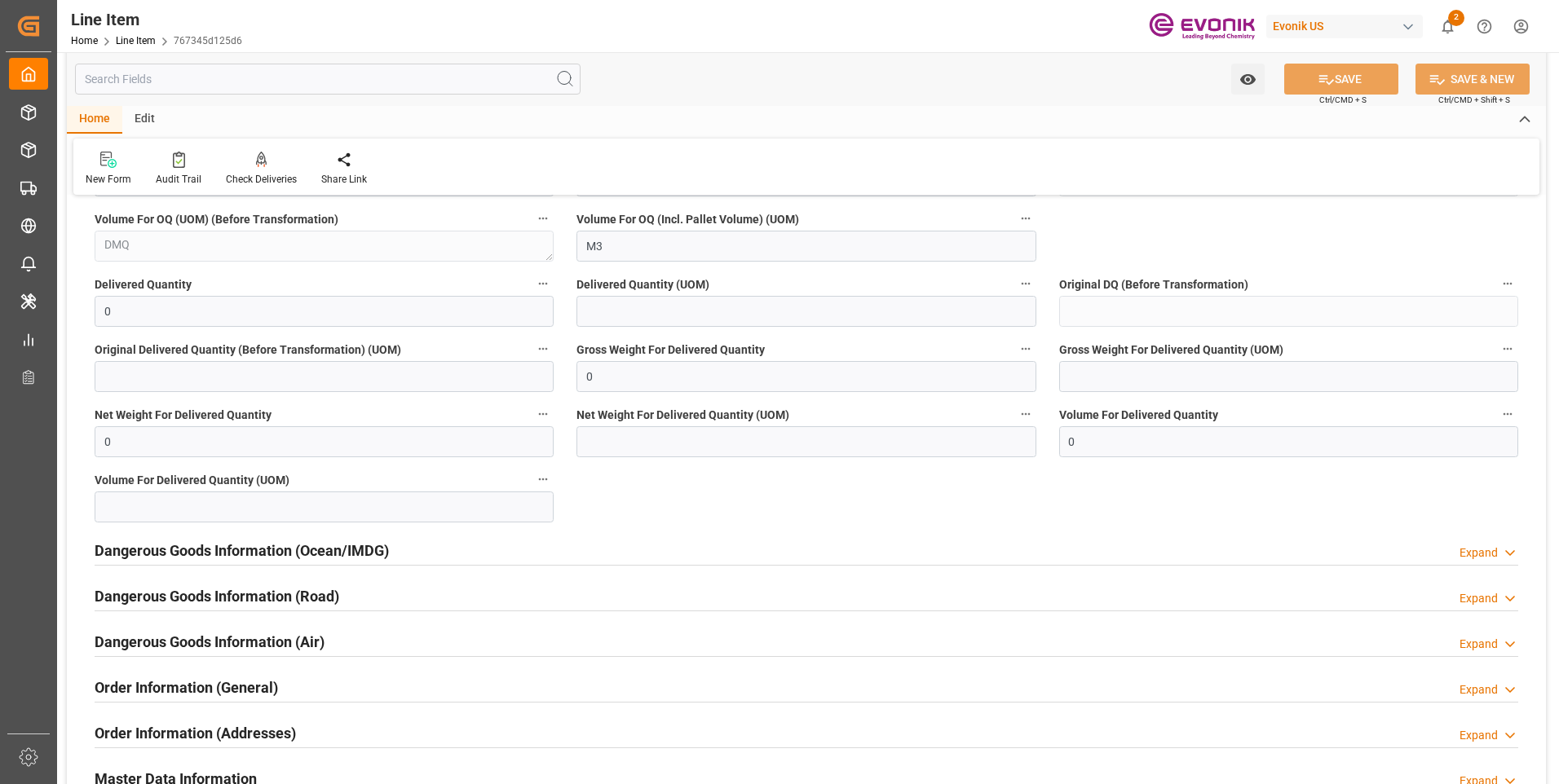
click at [188, 549] on h2 "Dangerous Goods Information (Ocean/IMDG)" at bounding box center [241, 550] width 294 height 22
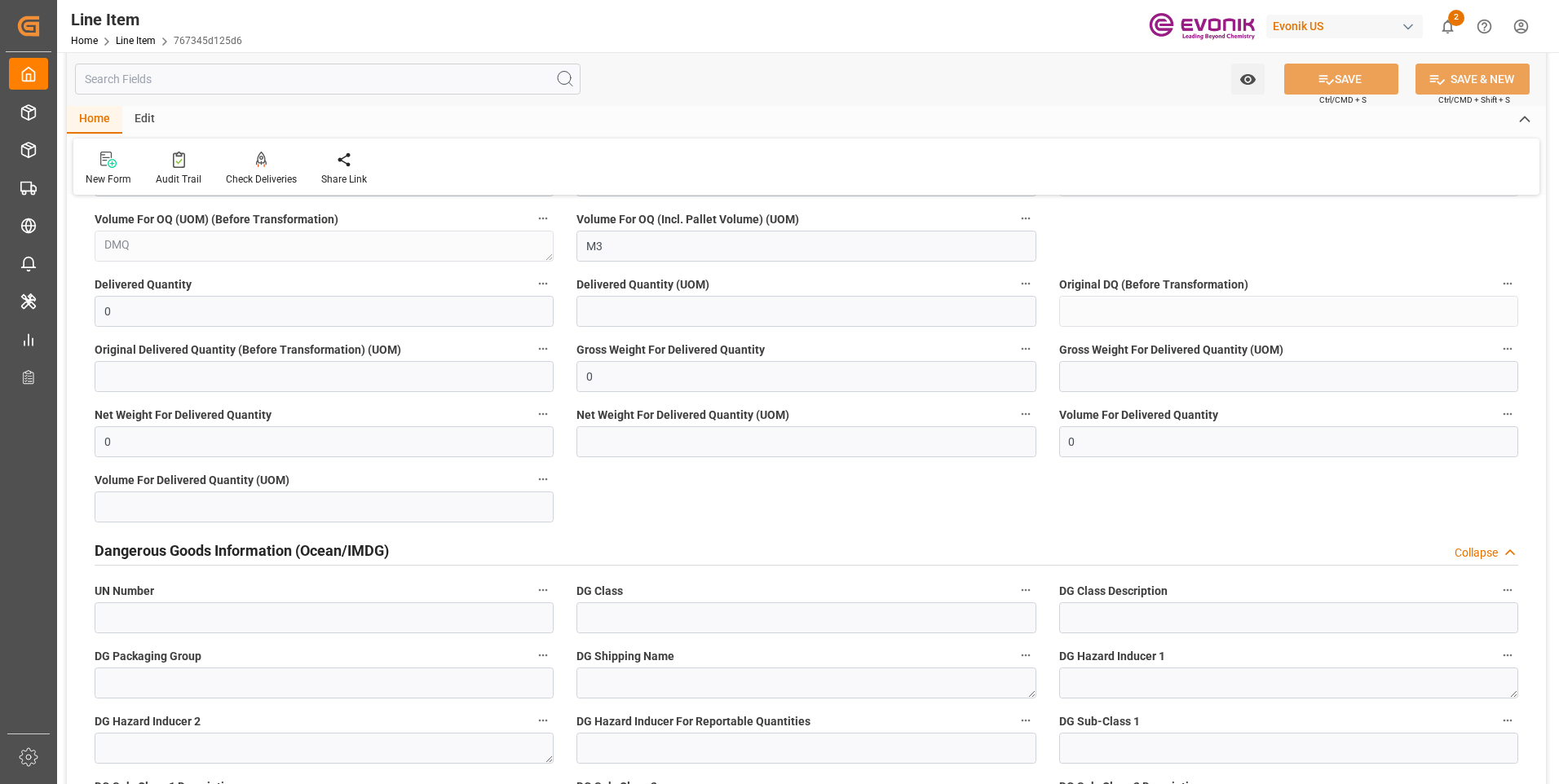
click at [188, 549] on h2 "Dangerous Goods Information (Ocean/IMDG)" at bounding box center [241, 550] width 294 height 22
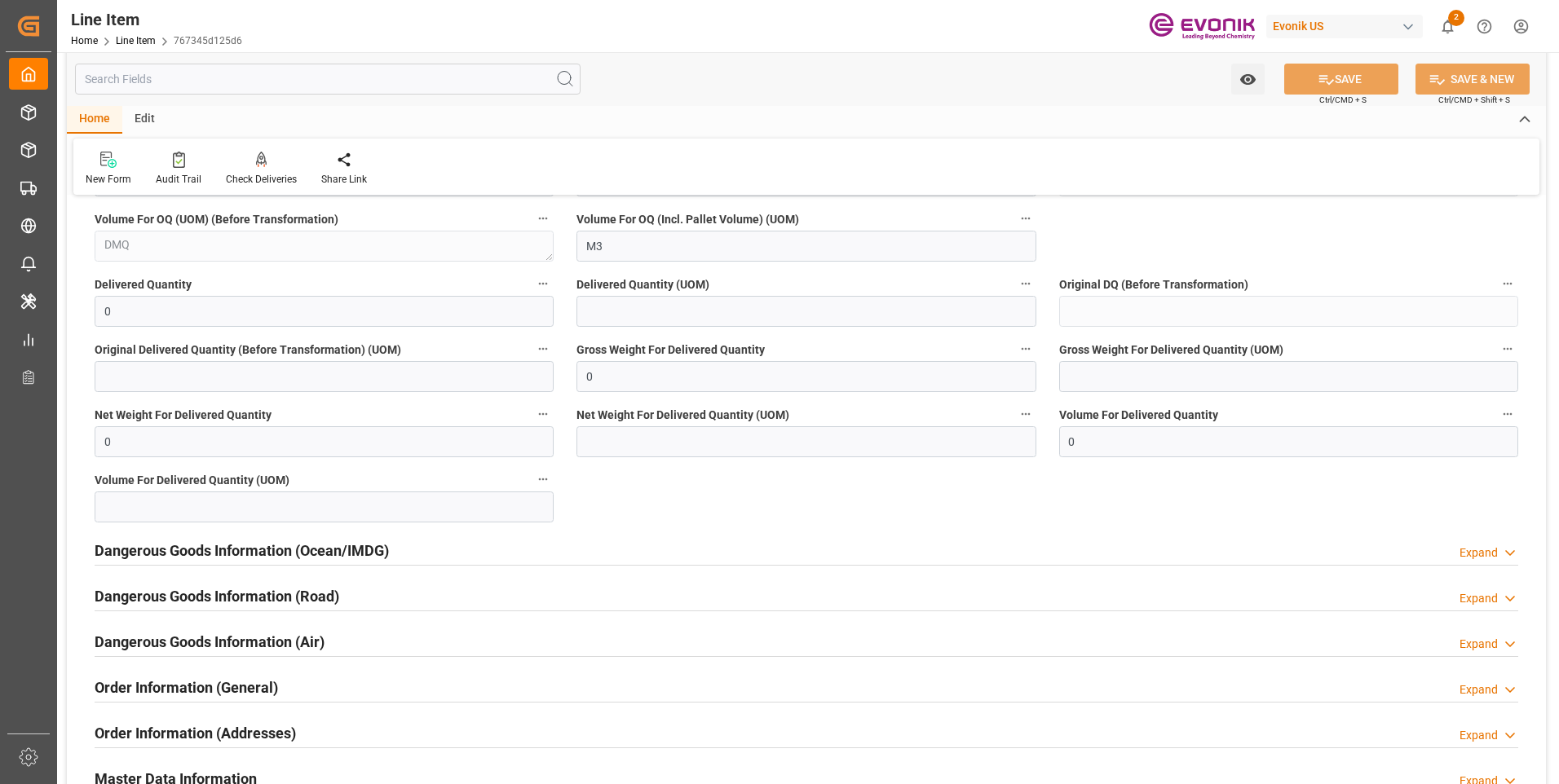
click at [163, 86] on input "text" at bounding box center [327, 79] width 505 height 31
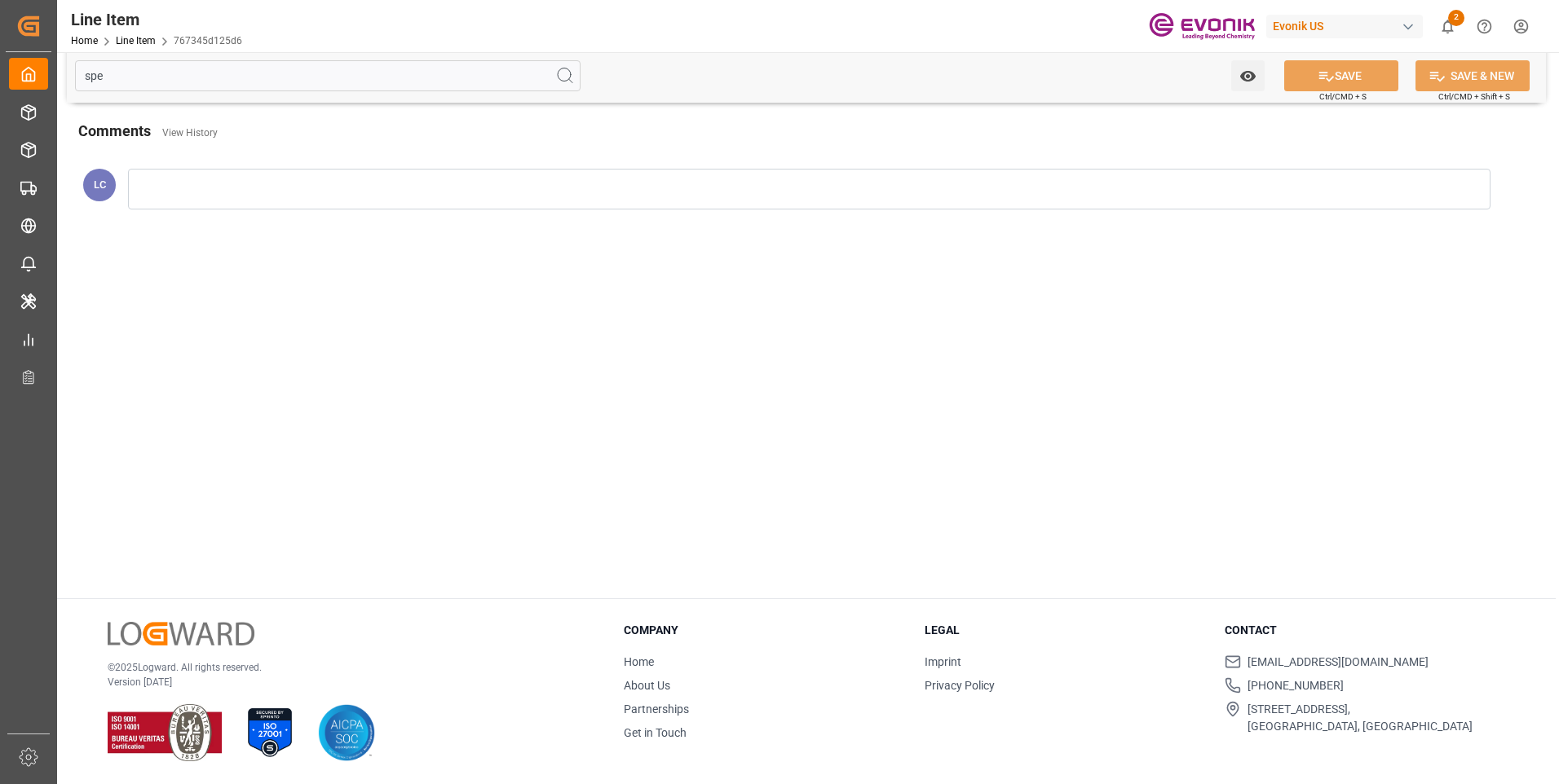
scroll to position [0, 0]
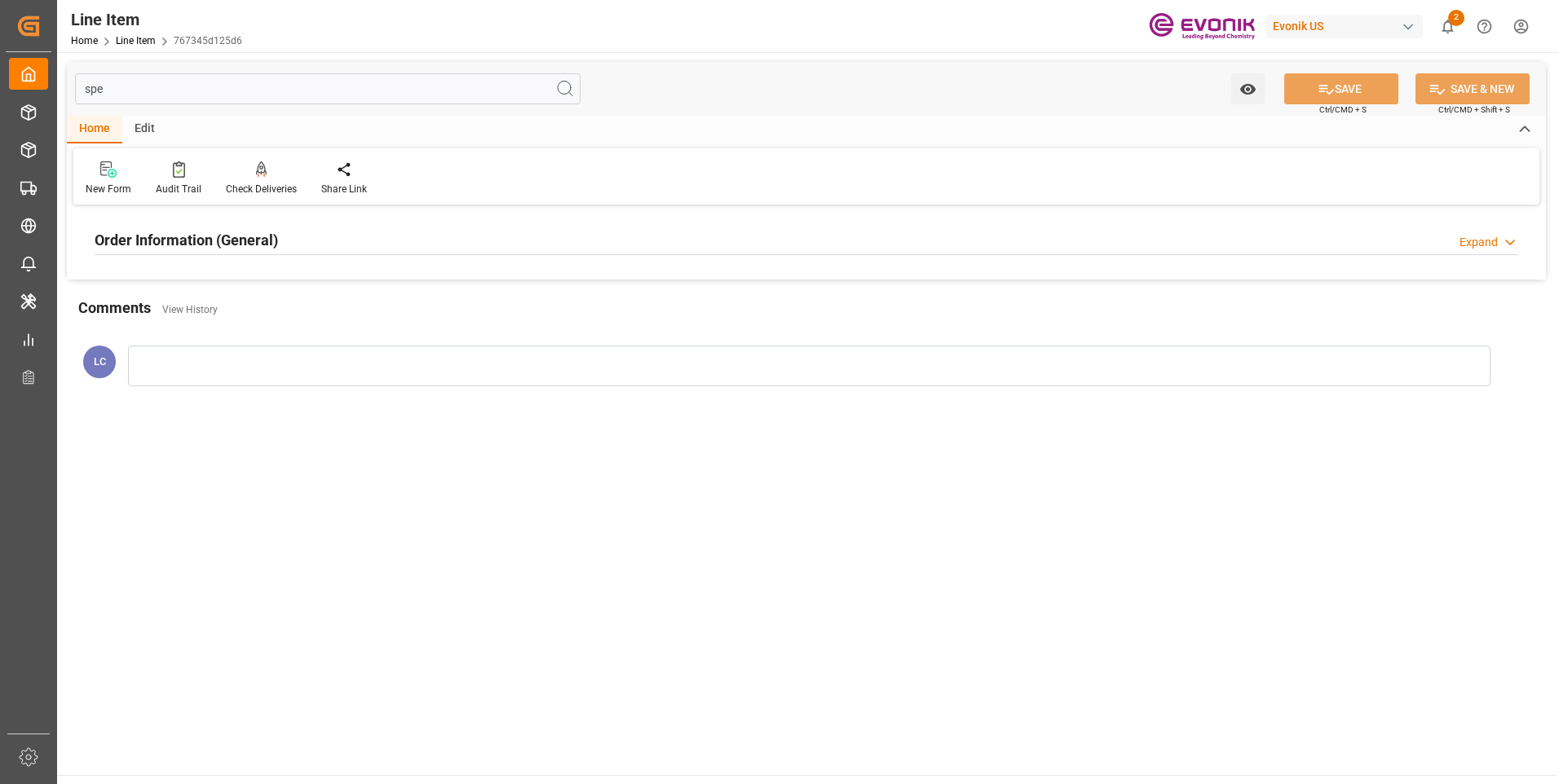
type input "spe"
click at [166, 231] on h2 "Order Information (General)" at bounding box center [186, 240] width 183 height 22
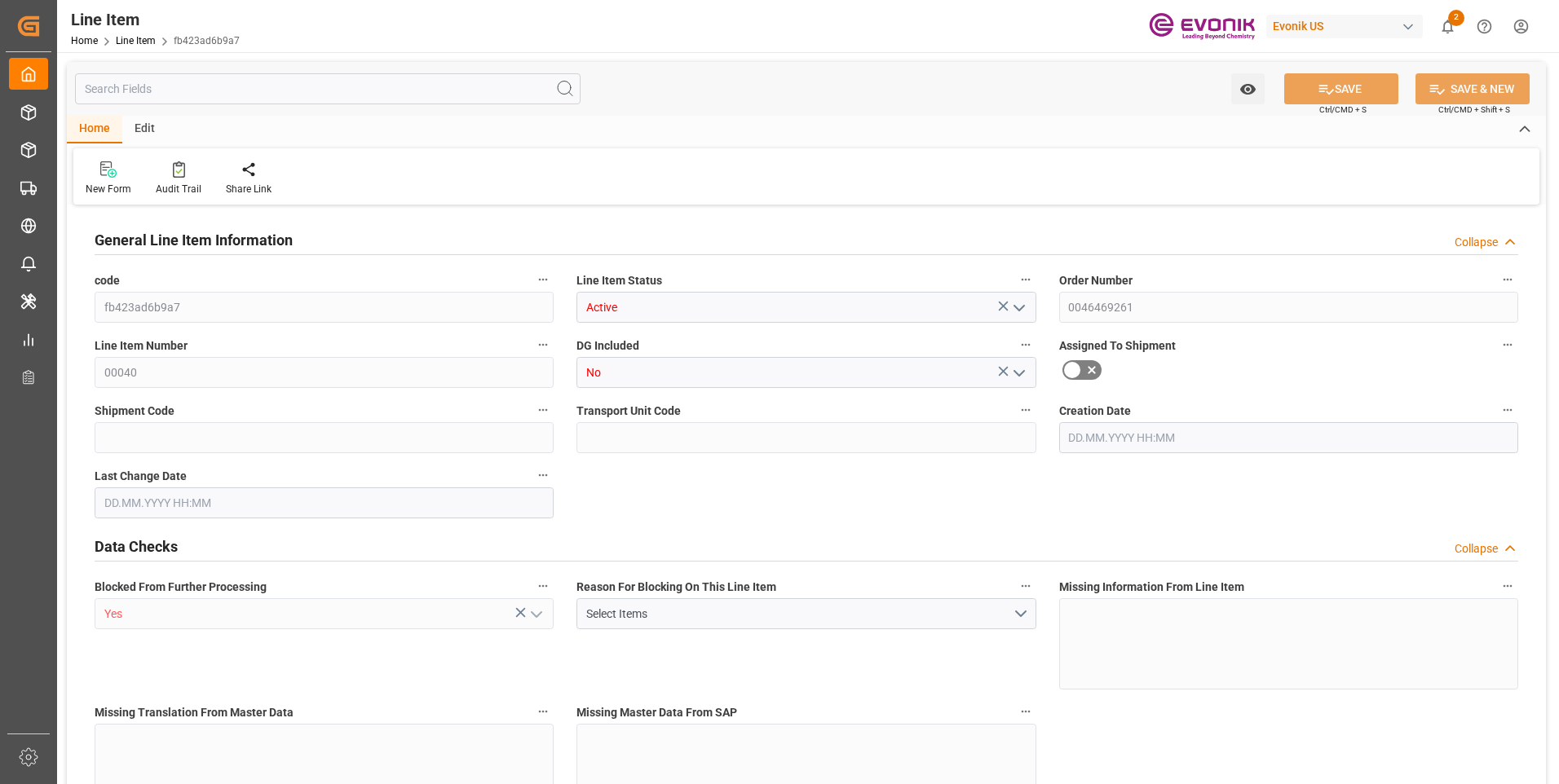
type input "fb423ad6b9a7"
type input "Active"
type input "0046469261"
type input "00040"
type input "No"
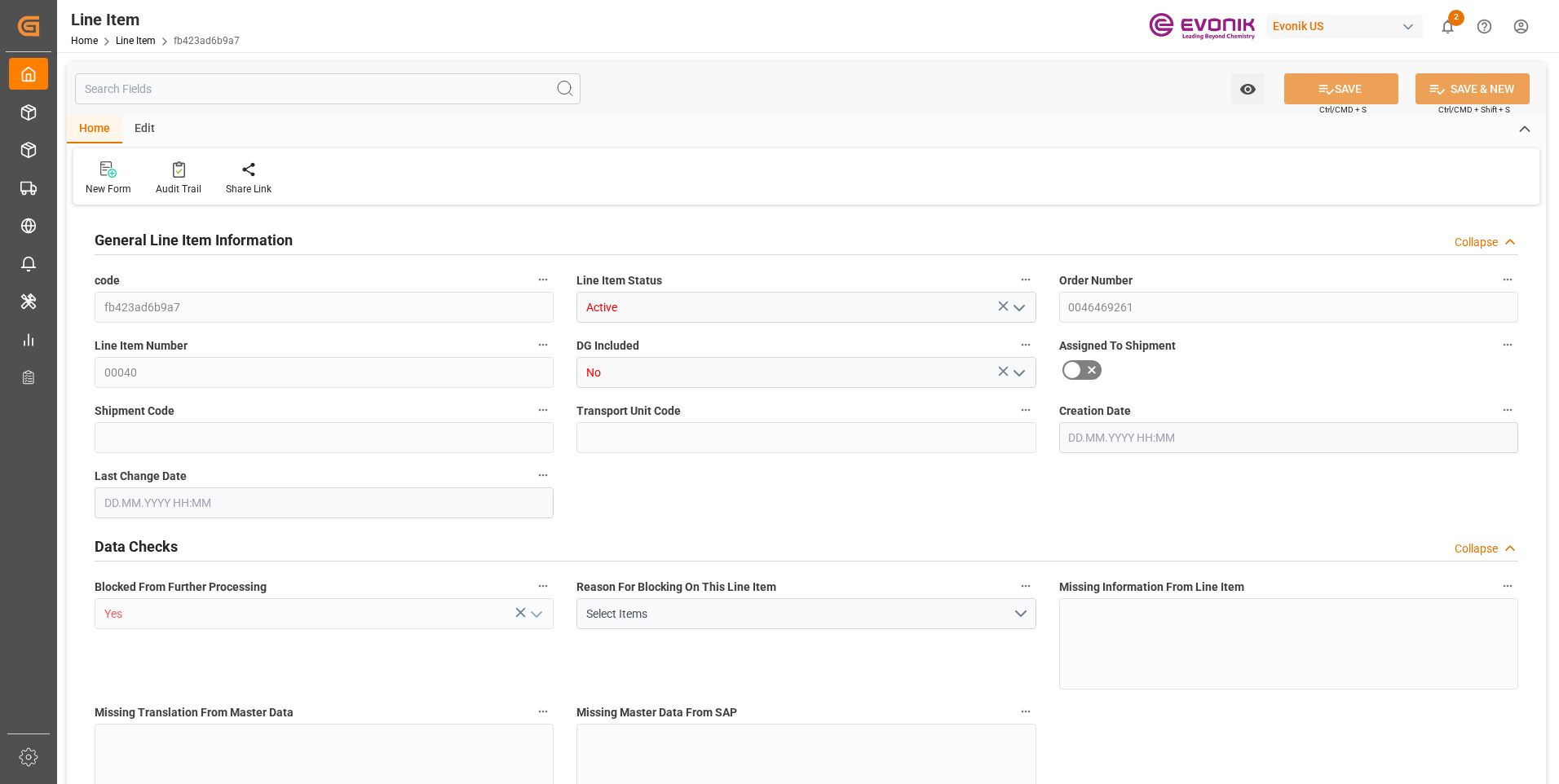
type input "Yes"
type input "DR"
type input "No"
type input "99052193"
type textarea "TEGOSTAB B 8467:1037:210:OU:P"
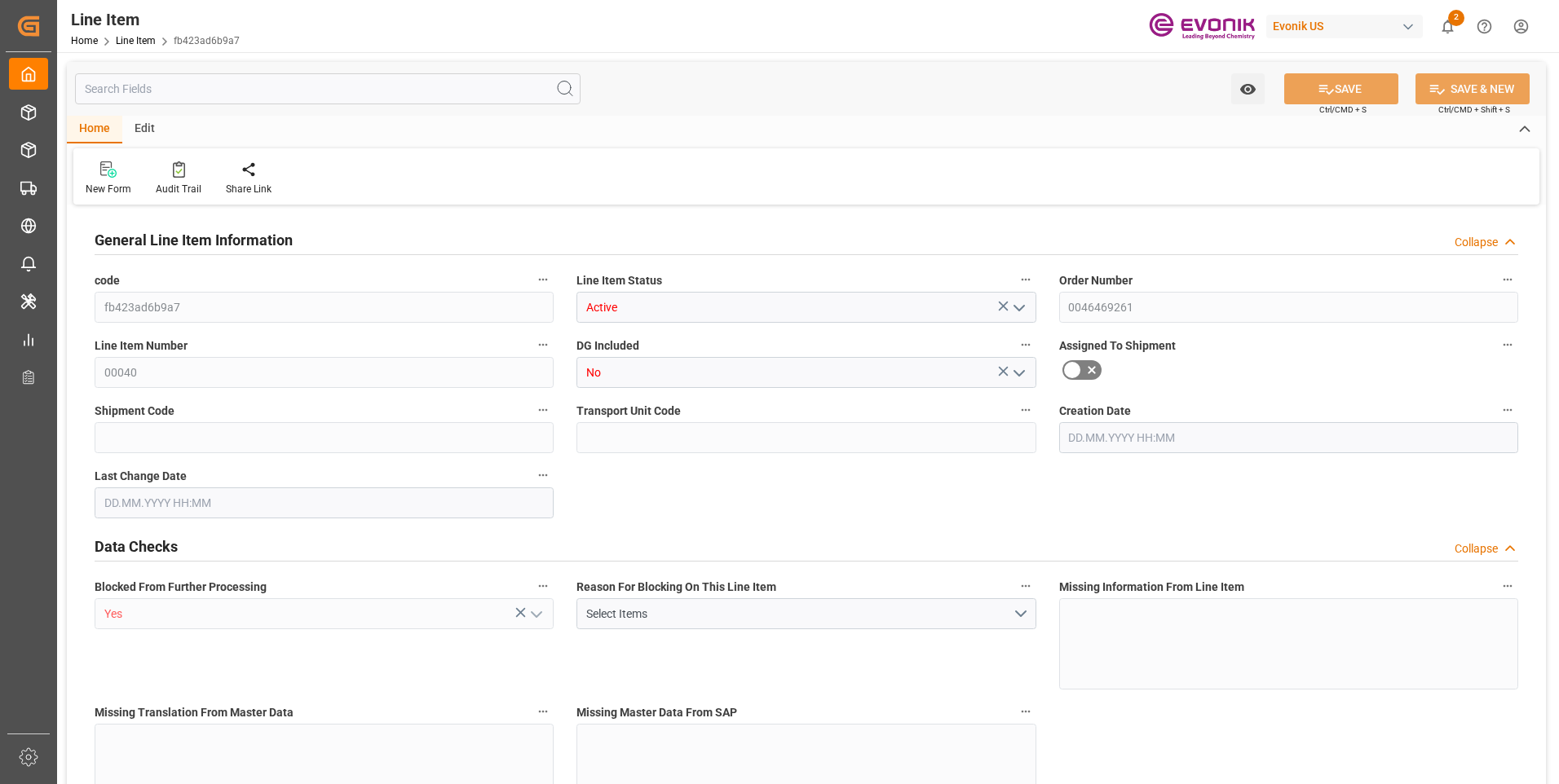
type input "USD"
type input "PACK"
type input "34024200"
type input "EAR99"
type input "DE"
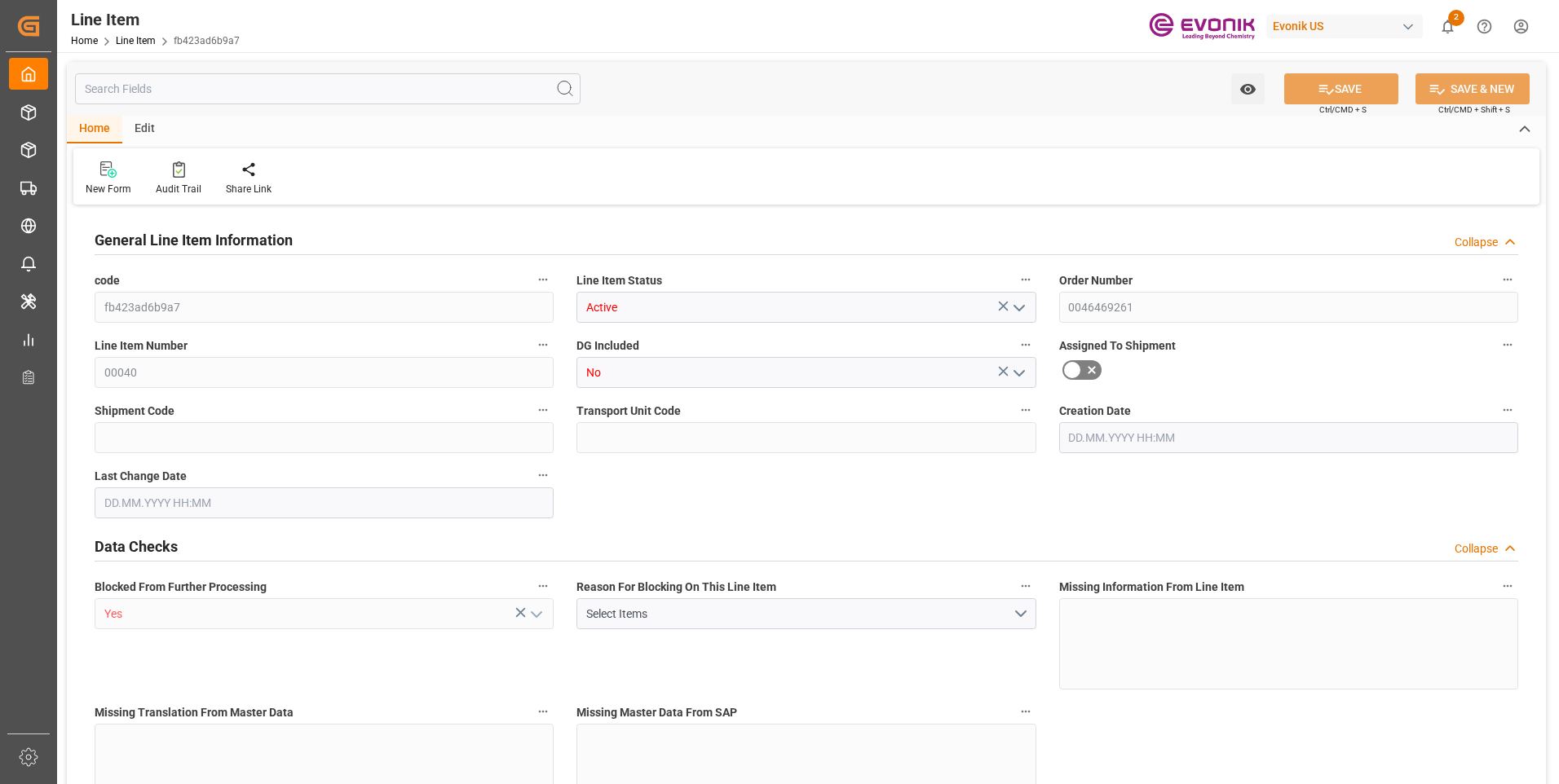
type input "DR"
type input "KGM"
type textarea "KGM"
type input "KGM"
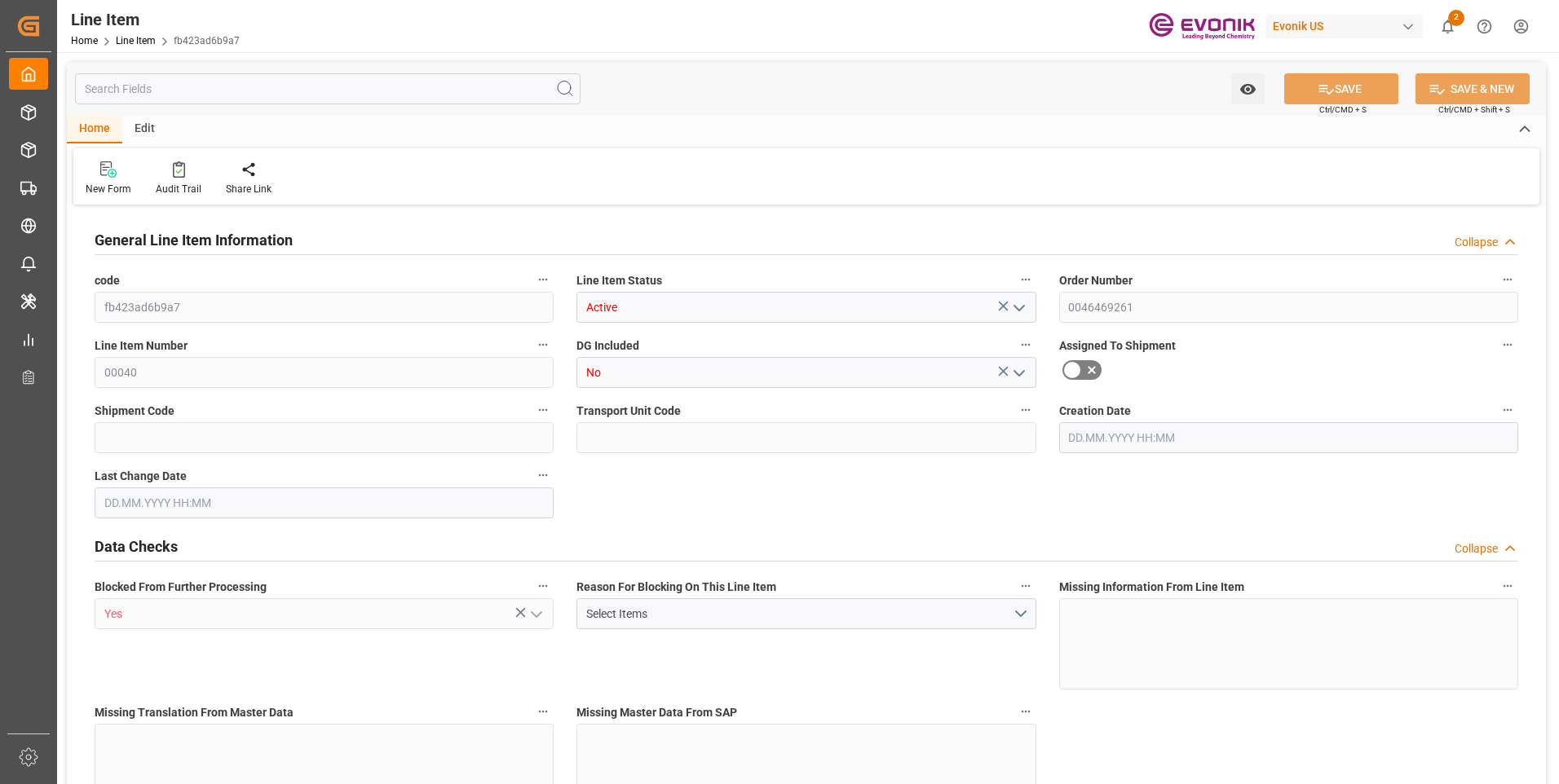
type input "KGM"
type textarea "KGM"
type input "M3"
type textarea "DMQ"
type input "M3"
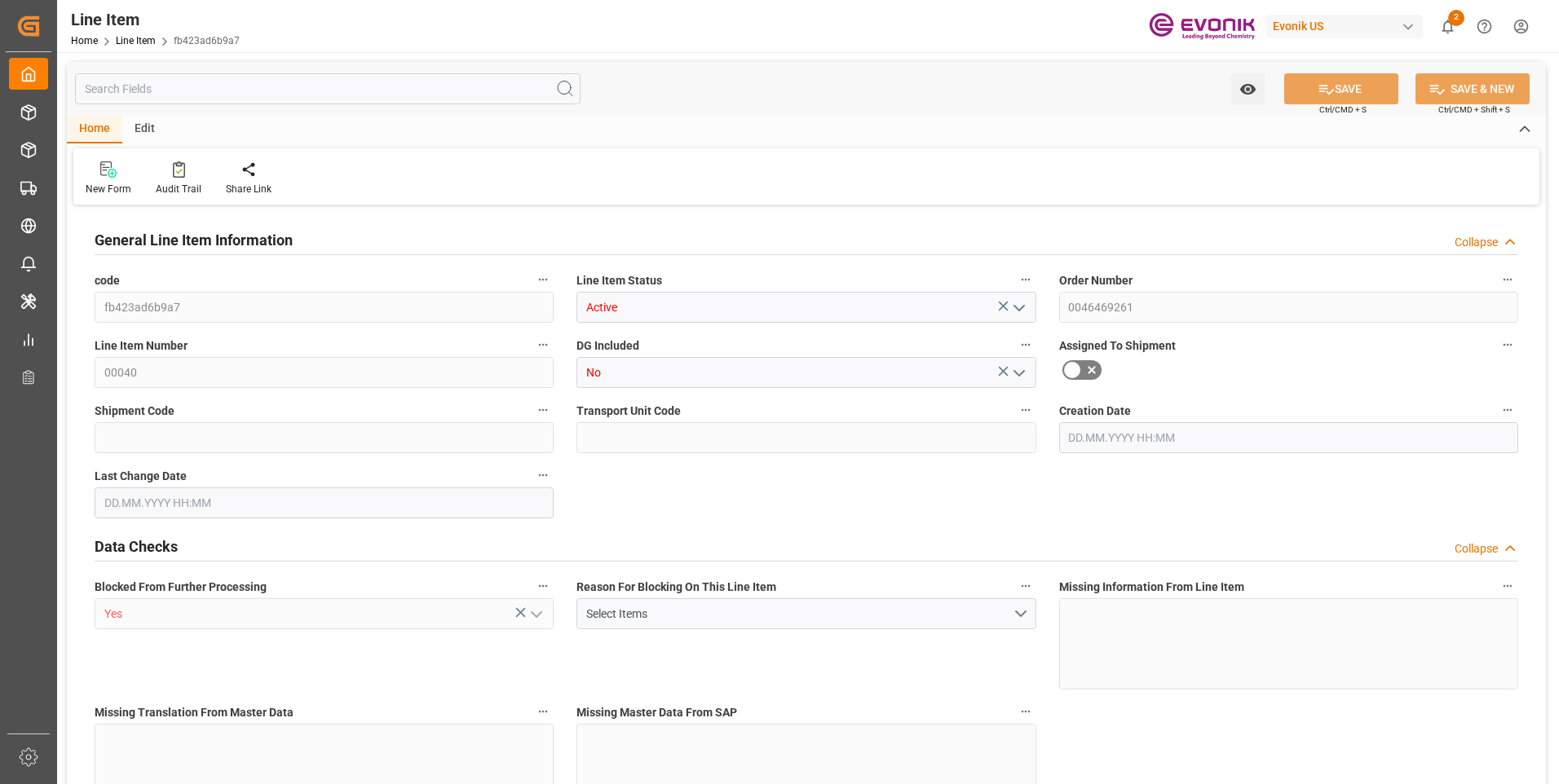
type input "2"
type input "1814.4"
type input "1680"
type input "2.2982"
type input "8"
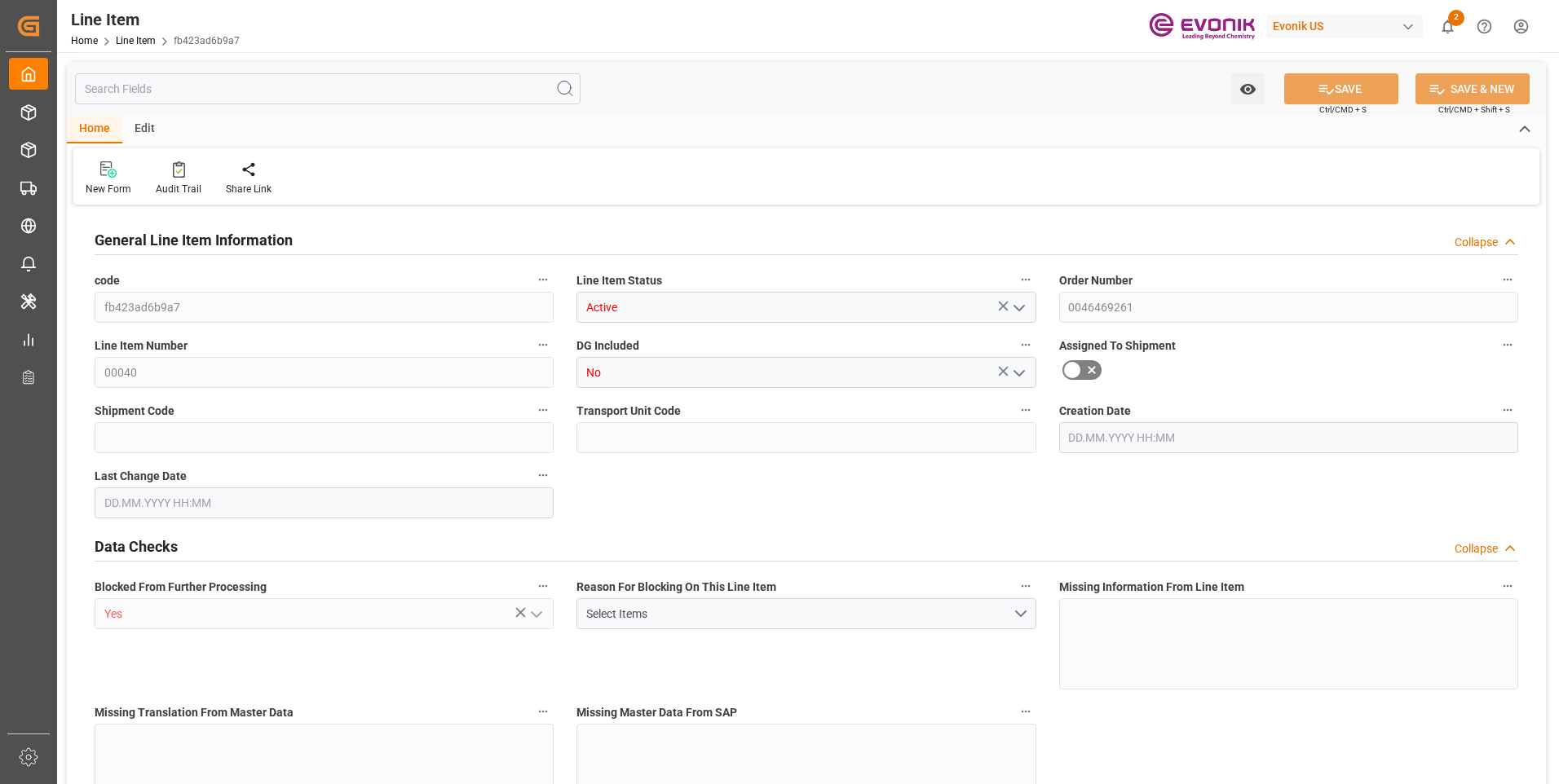
type input "14683.2"
type input "8"
type input "1680"
type input "1814.4"
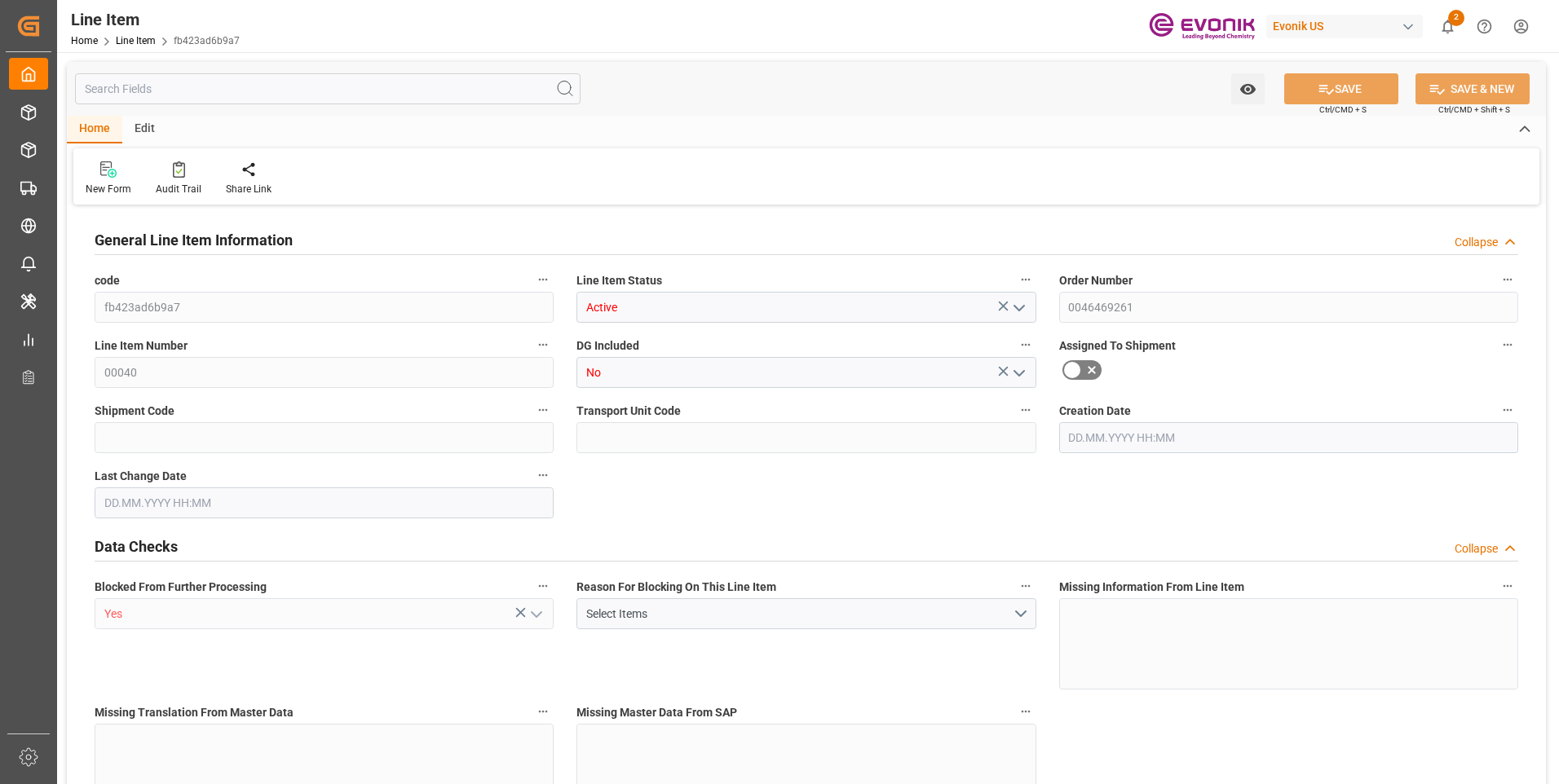
type input "1854.4"
type input "1680"
type input "2.2982"
type input "2298.24"
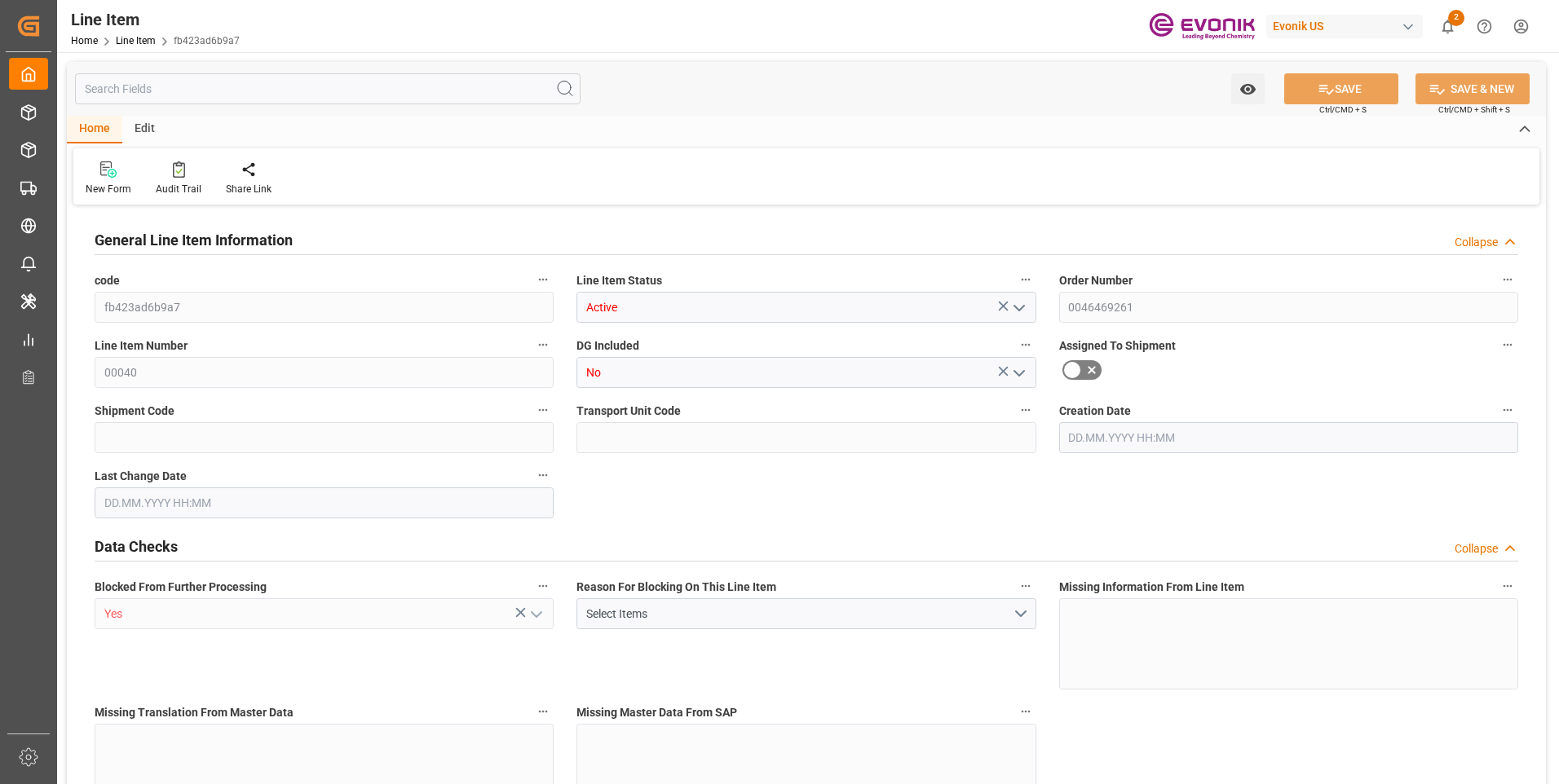
type input "0"
type input "22.08.2025 19:47"
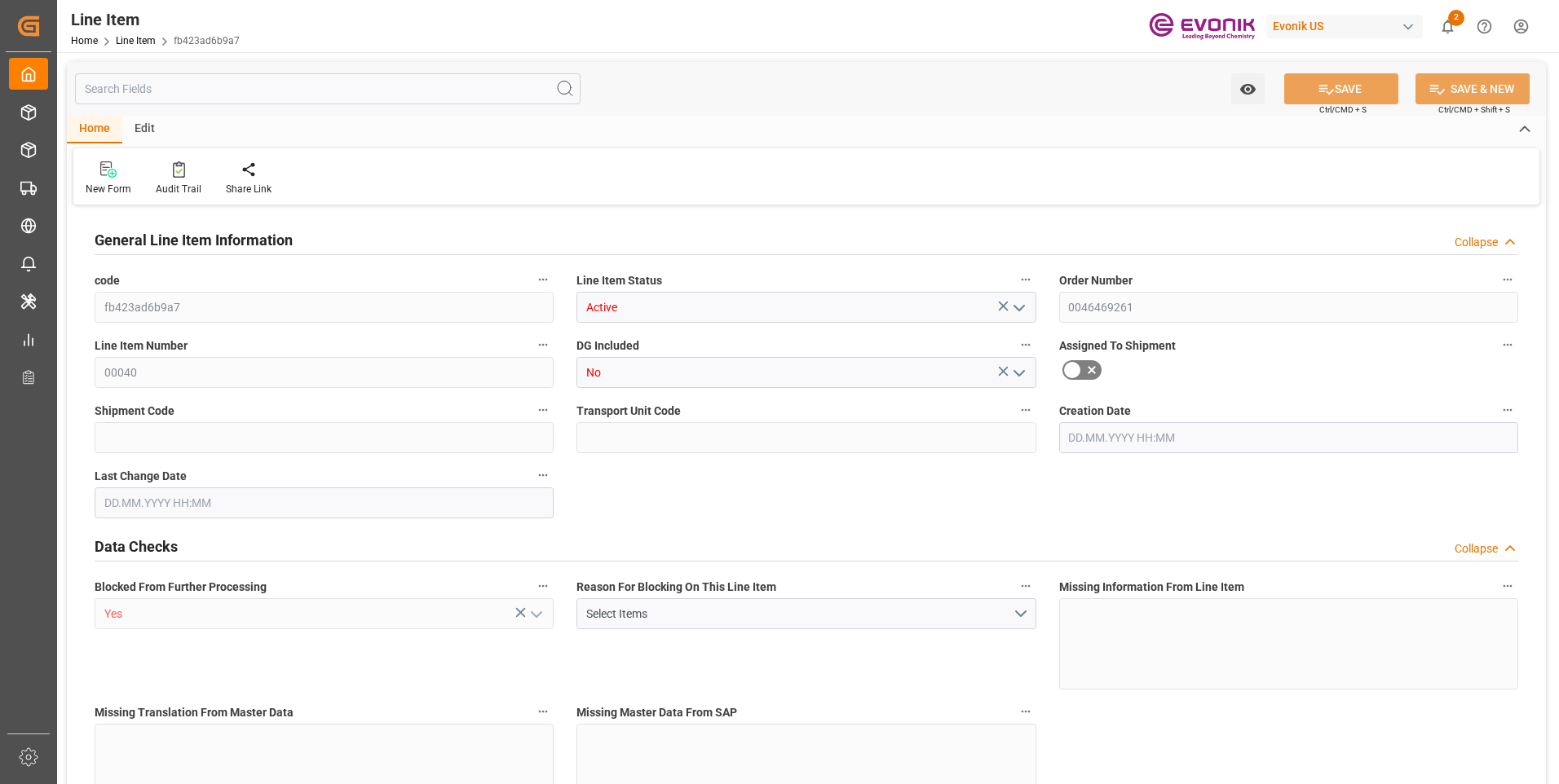
type input "22.08.2025 19:47"
type input "06.10.2025"
type input "05.09.2025"
type input "28.08.2025"
click at [259, 100] on input "text" at bounding box center [327, 89] width 505 height 31
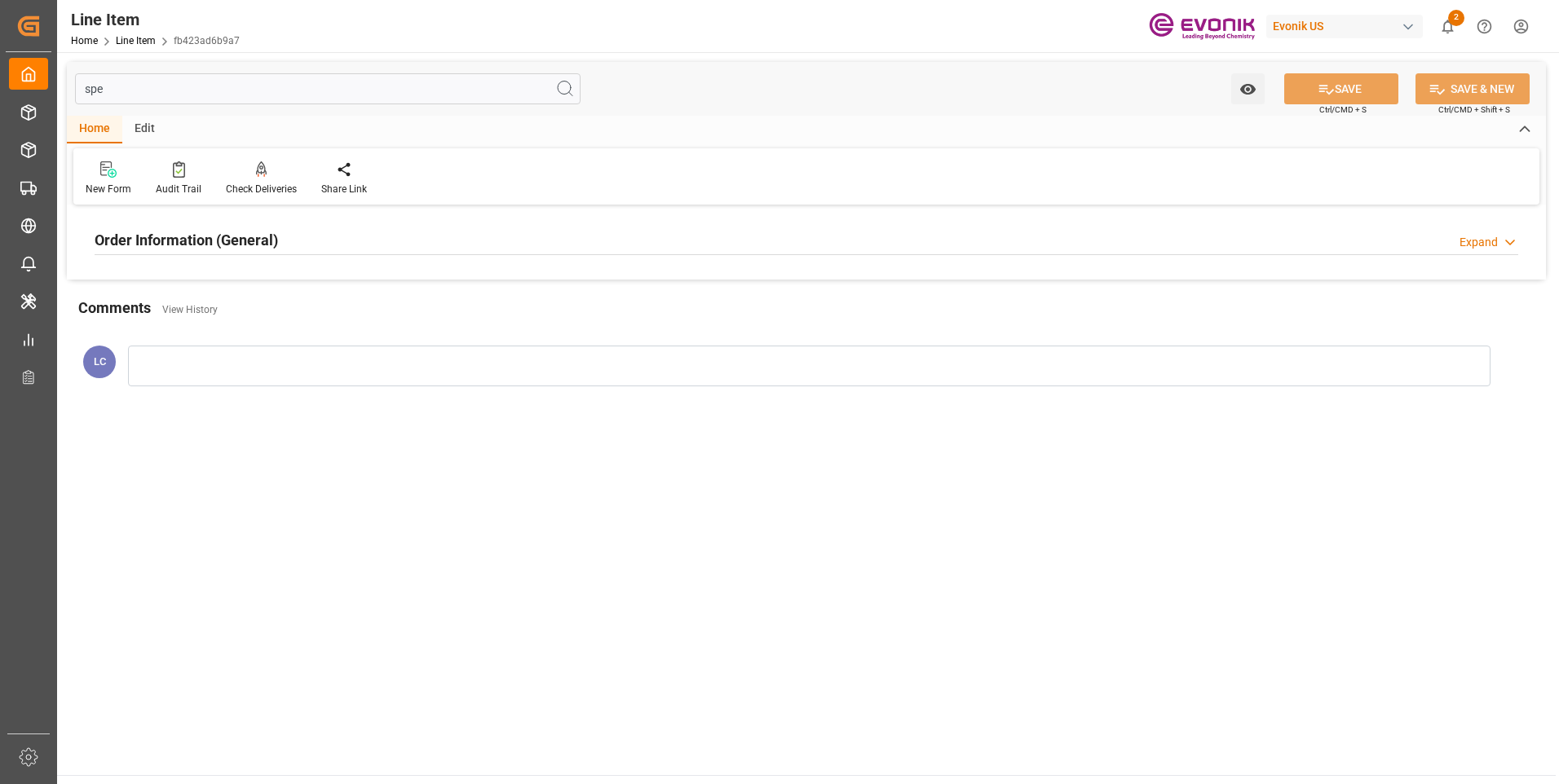
type input "spe"
click at [251, 238] on h2 "Order Information (General)" at bounding box center [186, 240] width 183 height 22
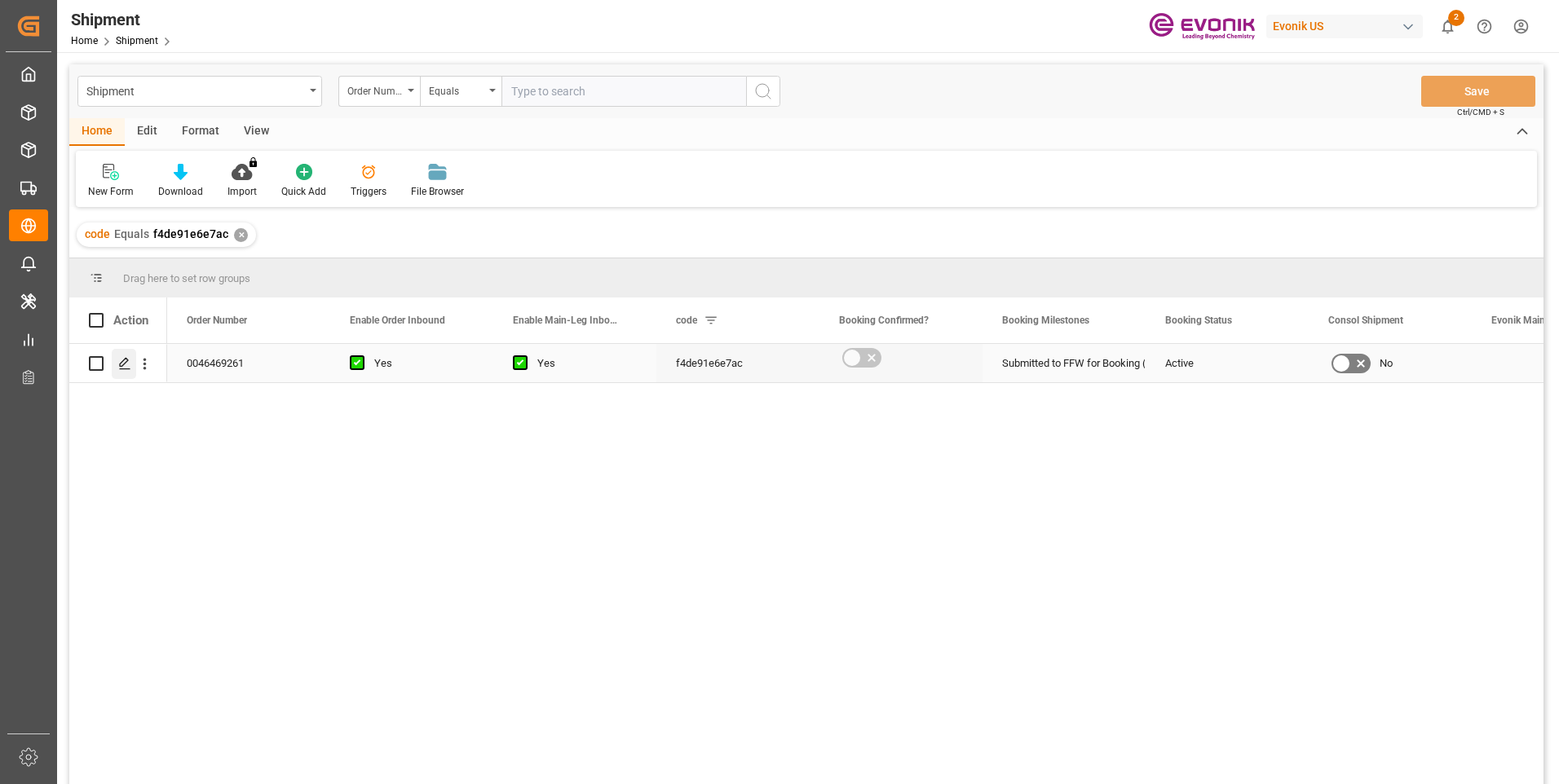
click at [122, 365] on icon "Press SPACE to select this row." at bounding box center [124, 363] width 13 height 13
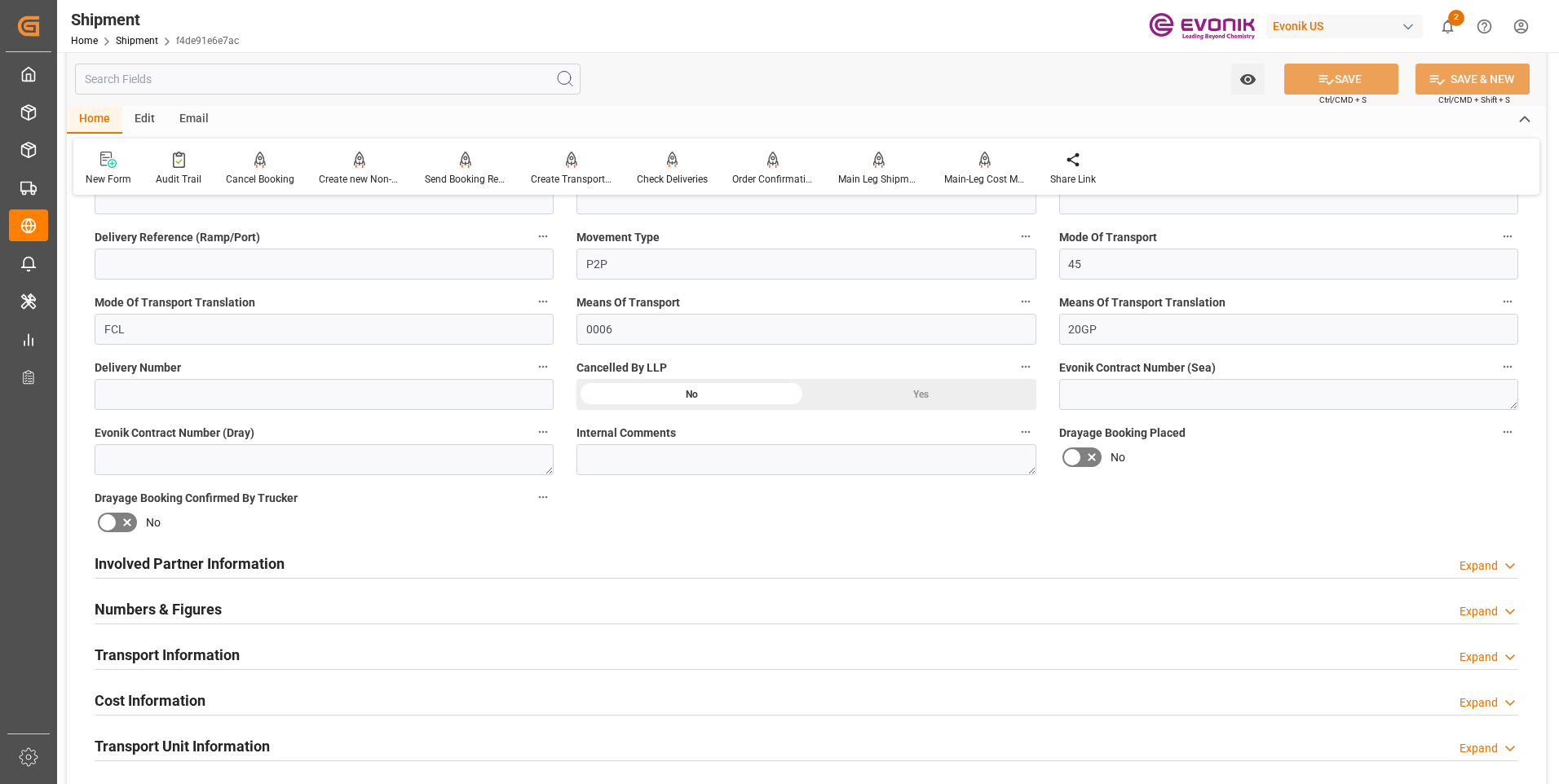
scroll to position [815, 0]
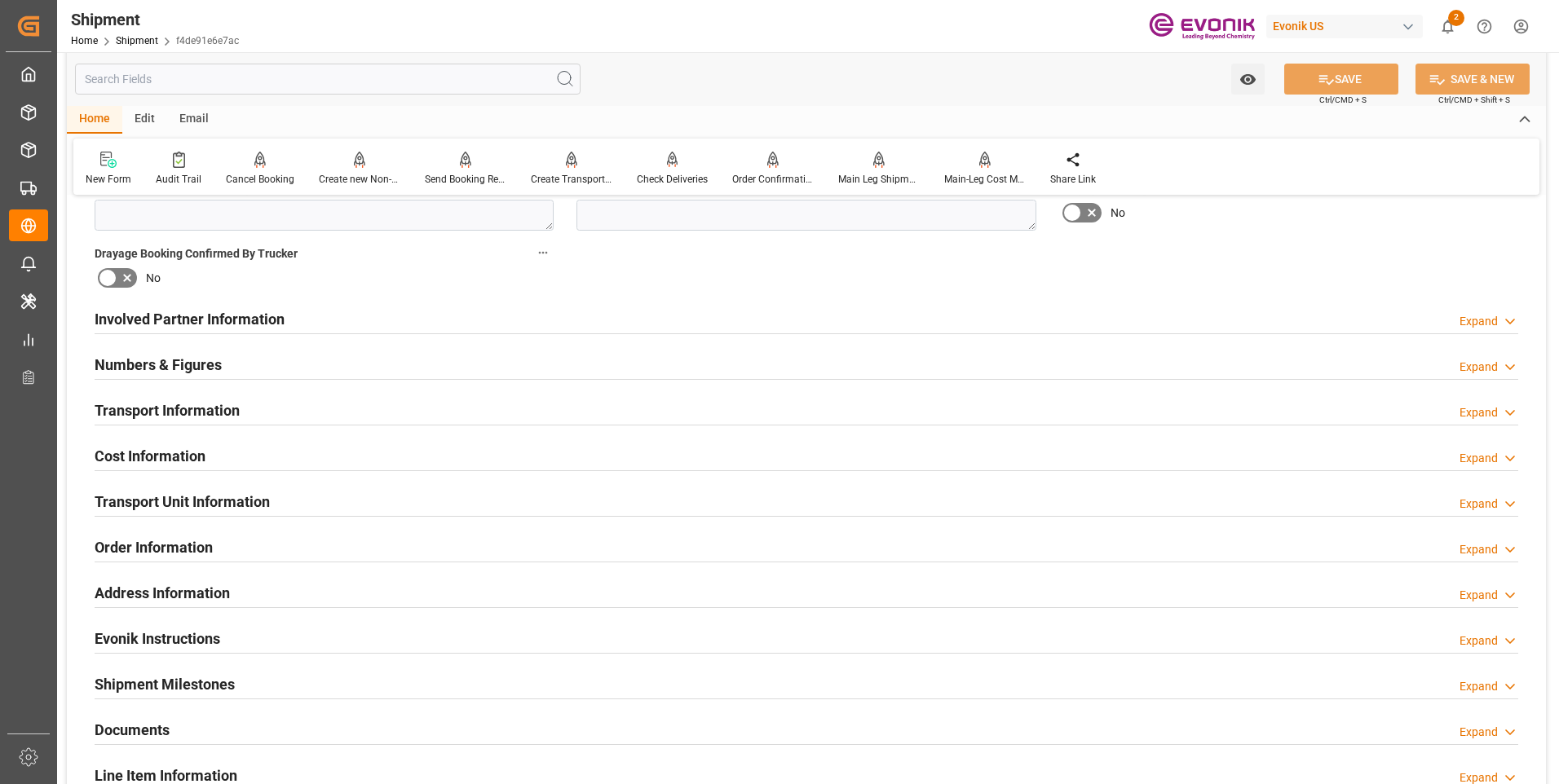
click at [194, 308] on h2 "Involved Partner Information" at bounding box center [189, 318] width 190 height 22
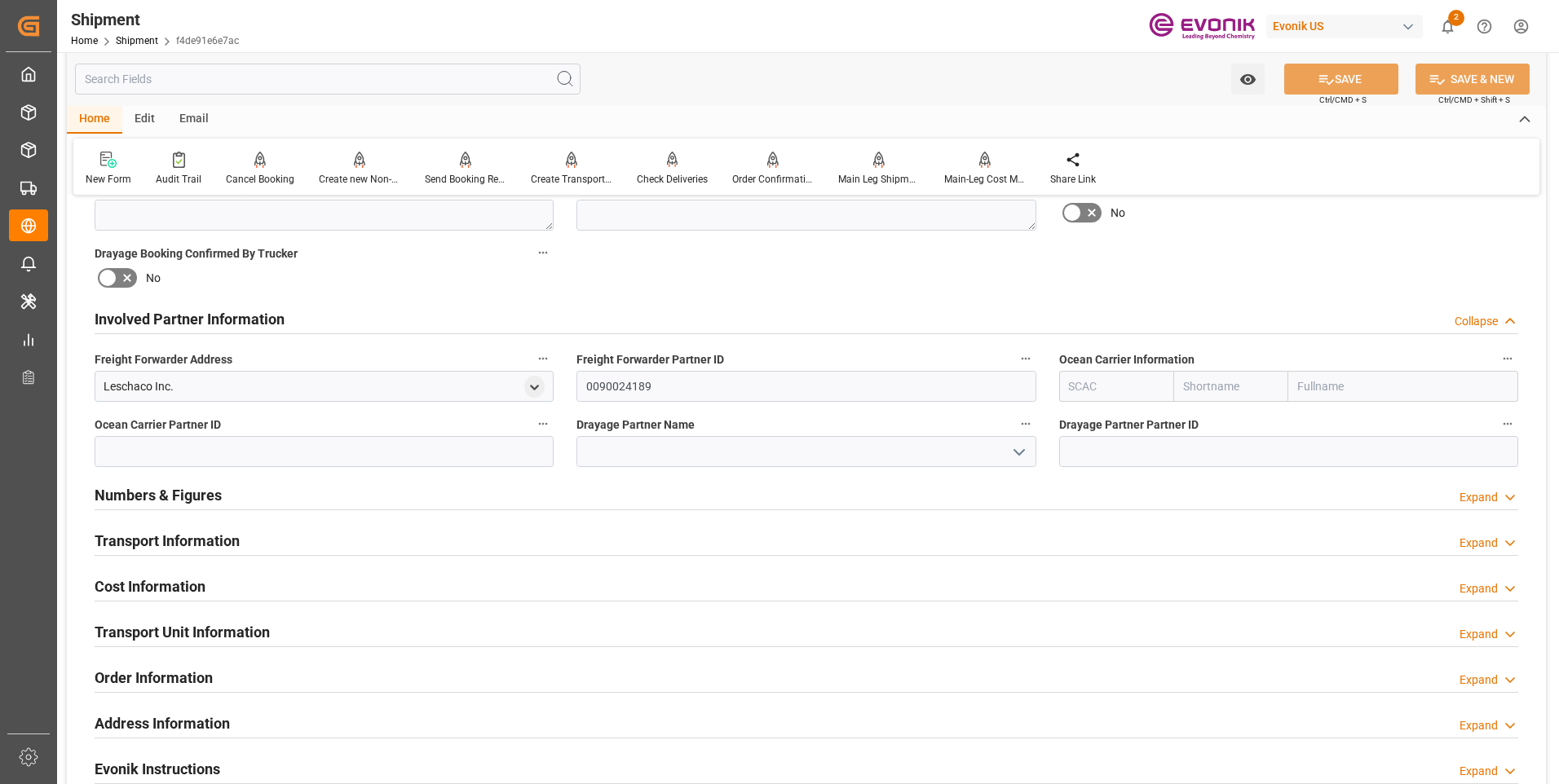
click at [1097, 389] on input "text" at bounding box center [1117, 386] width 115 height 31
click at [1094, 424] on b "MAEU" at bounding box center [1085, 422] width 31 height 13
type input "MAEU"
type input "Maersk"
type input "Maersk Line AS"
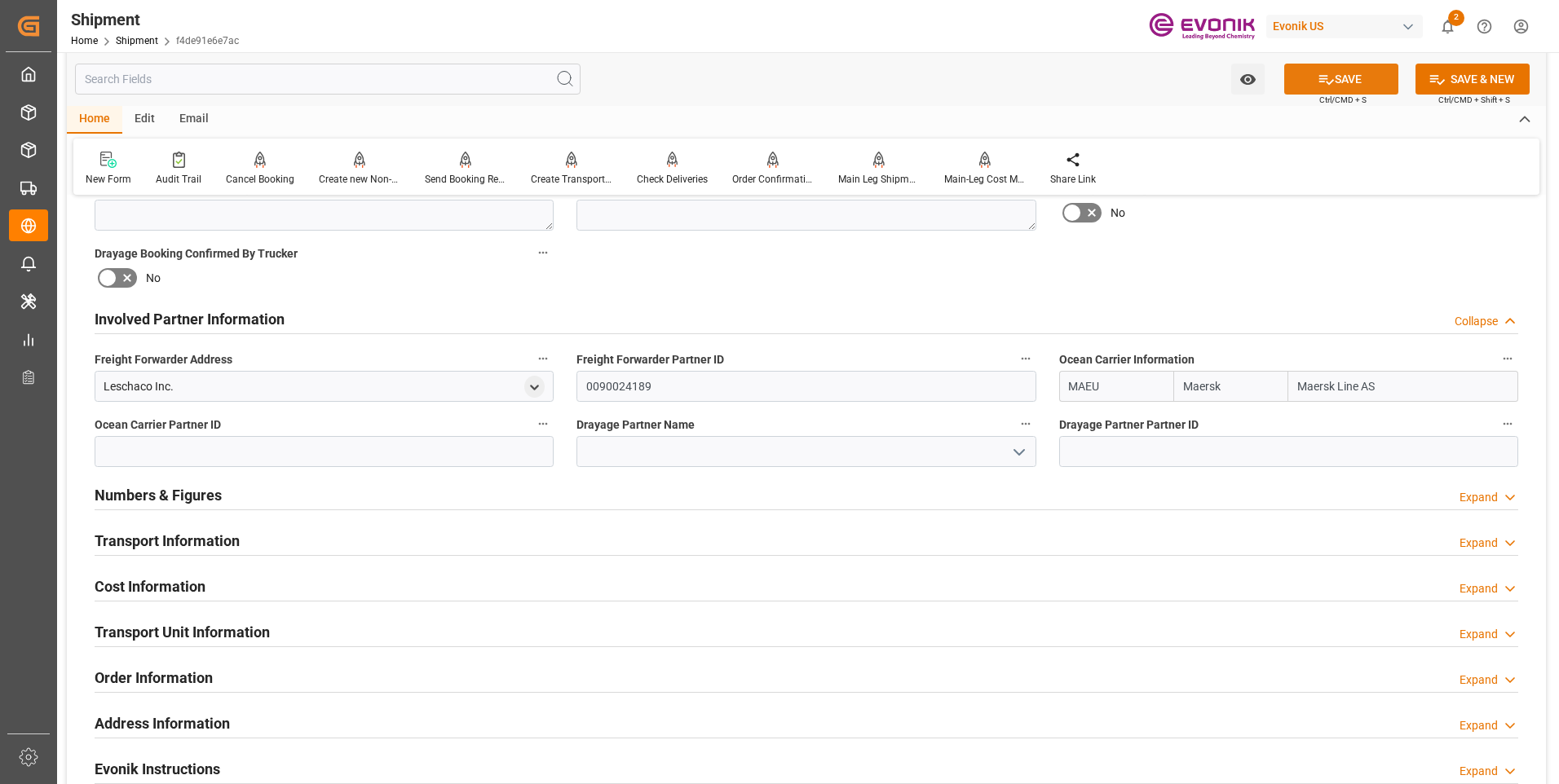
type input "MAEU"
click at [1329, 81] on icon at bounding box center [1326, 79] width 15 height 10
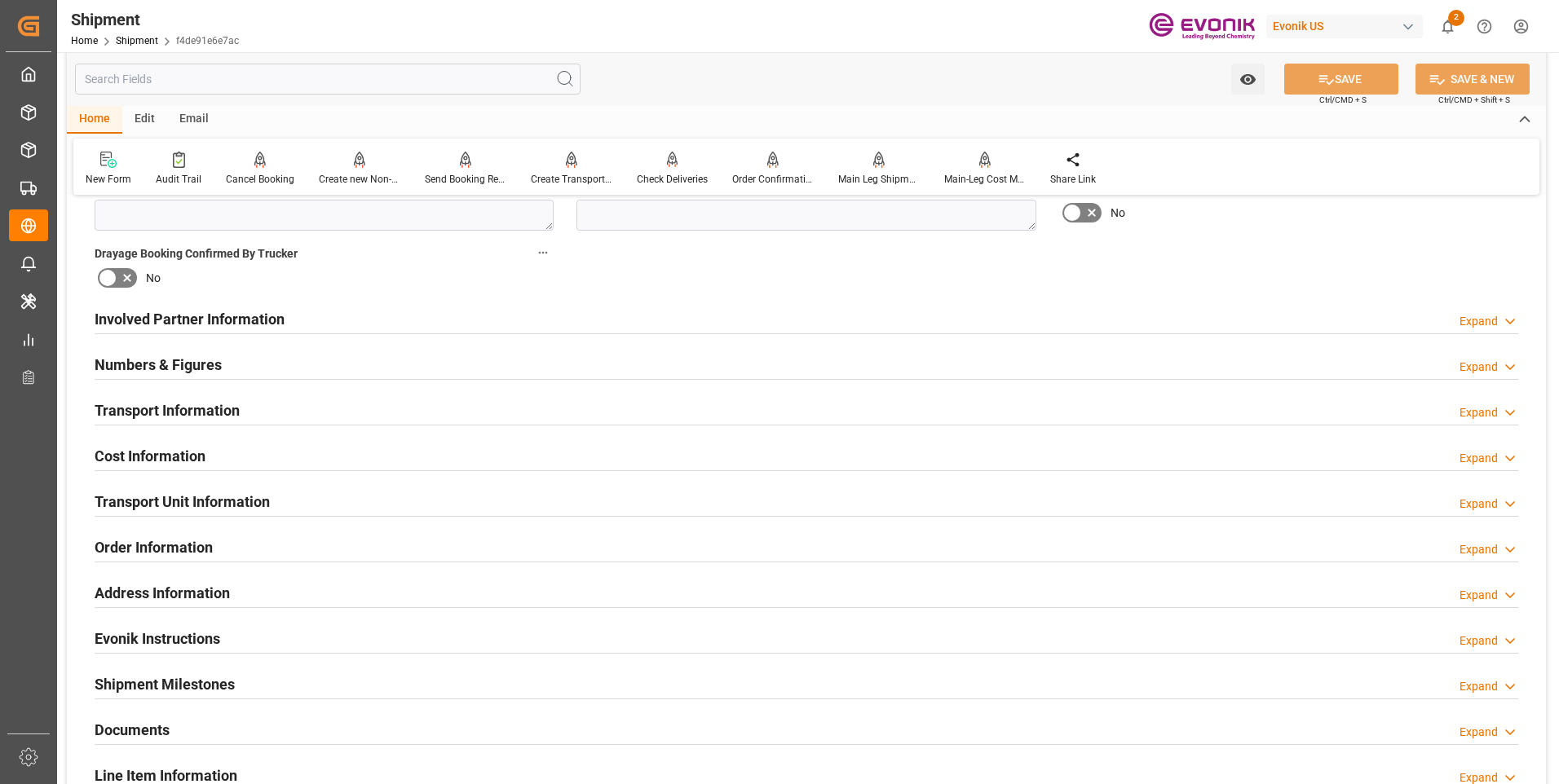
click at [196, 325] on h2 "Involved Partner Information" at bounding box center [189, 318] width 190 height 22
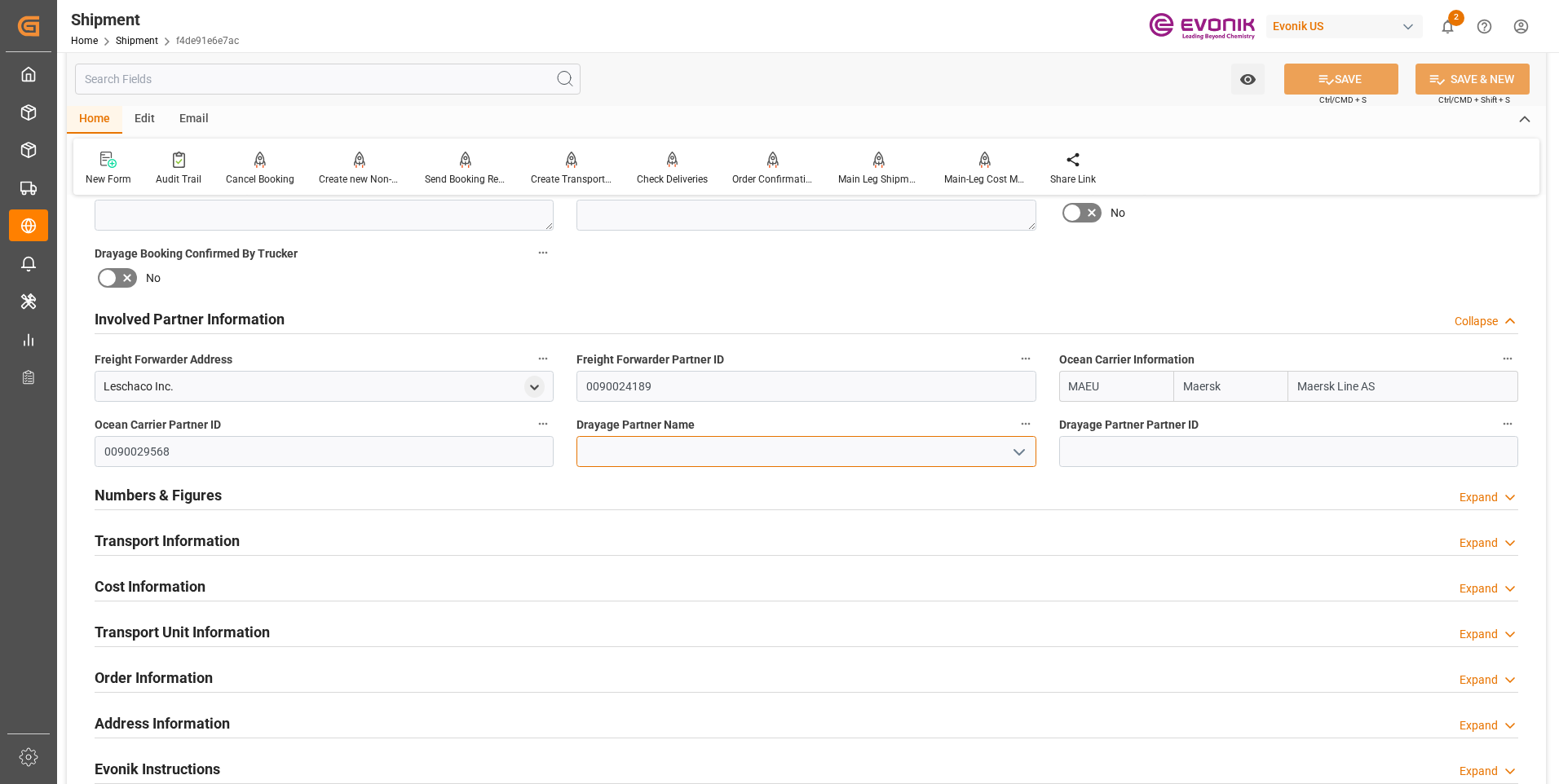
click at [666, 452] on input at bounding box center [806, 452] width 459 height 31
paste input "Averitt"
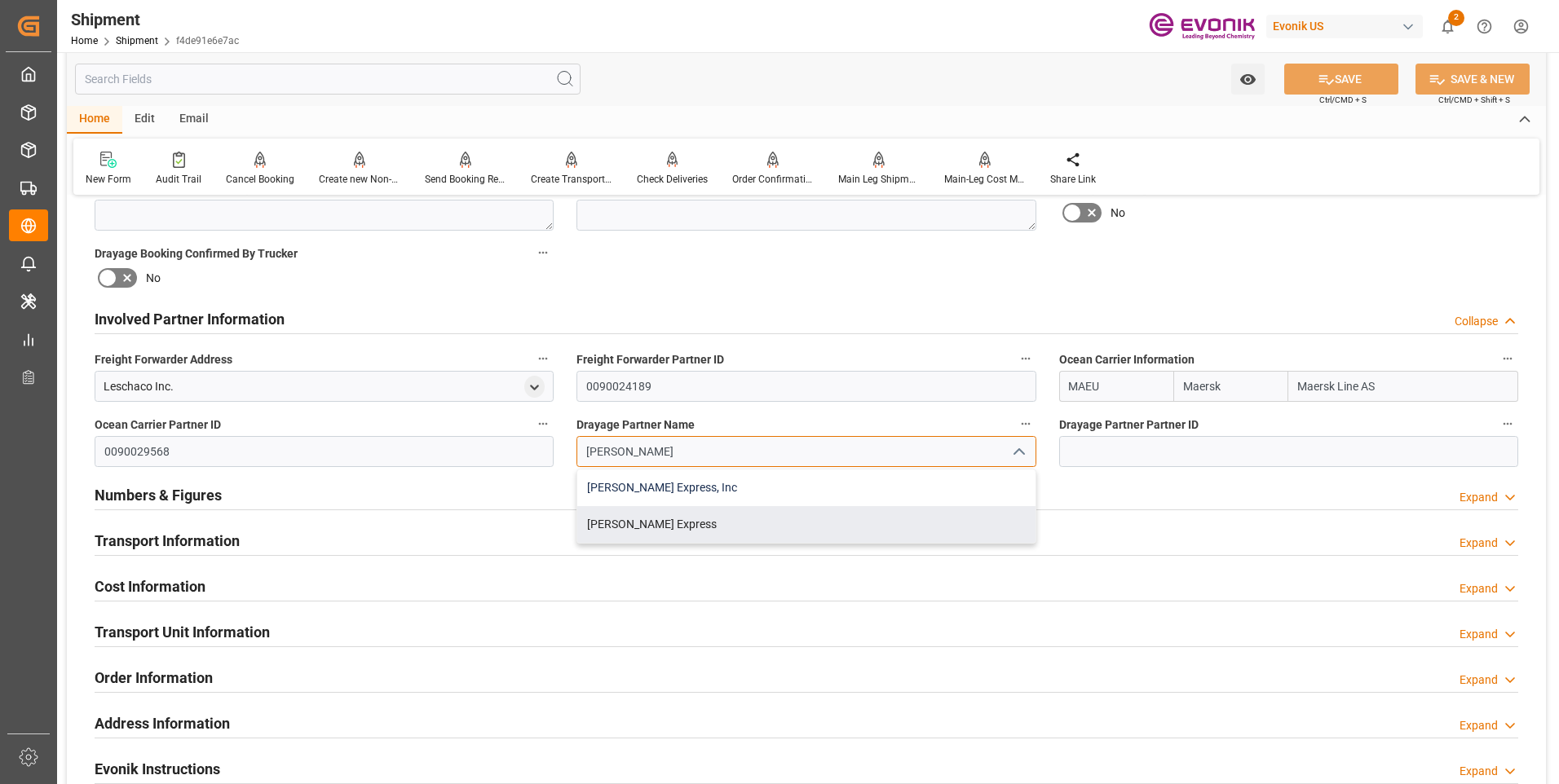
click at [662, 489] on div "Averitt Express, Inc" at bounding box center [806, 487] width 457 height 37
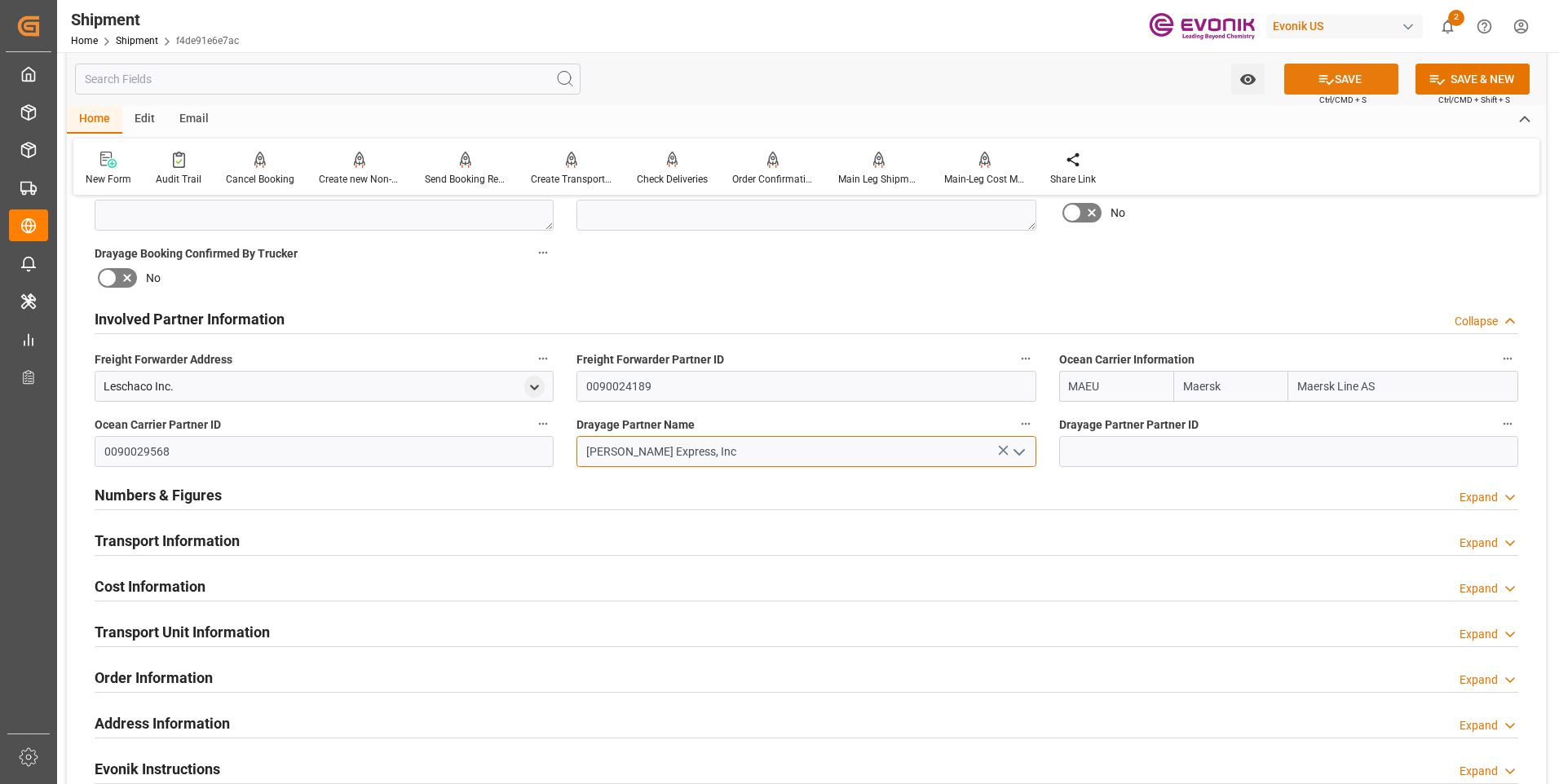
type input "Averitt Express, Inc"
click at [1337, 81] on button "SAVE" at bounding box center [1341, 79] width 114 height 31
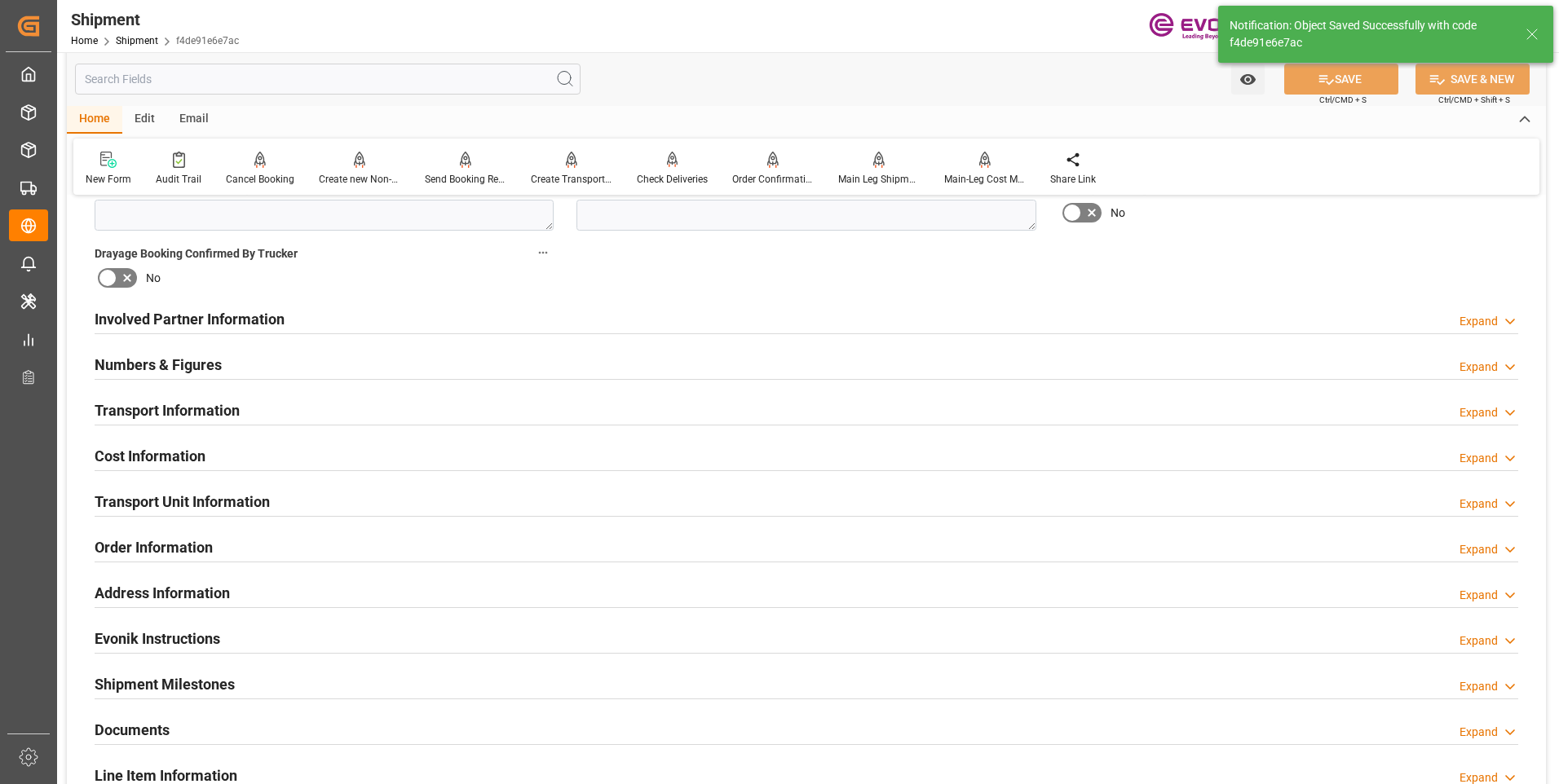
click at [260, 313] on h2 "Involved Partner Information" at bounding box center [189, 318] width 190 height 22
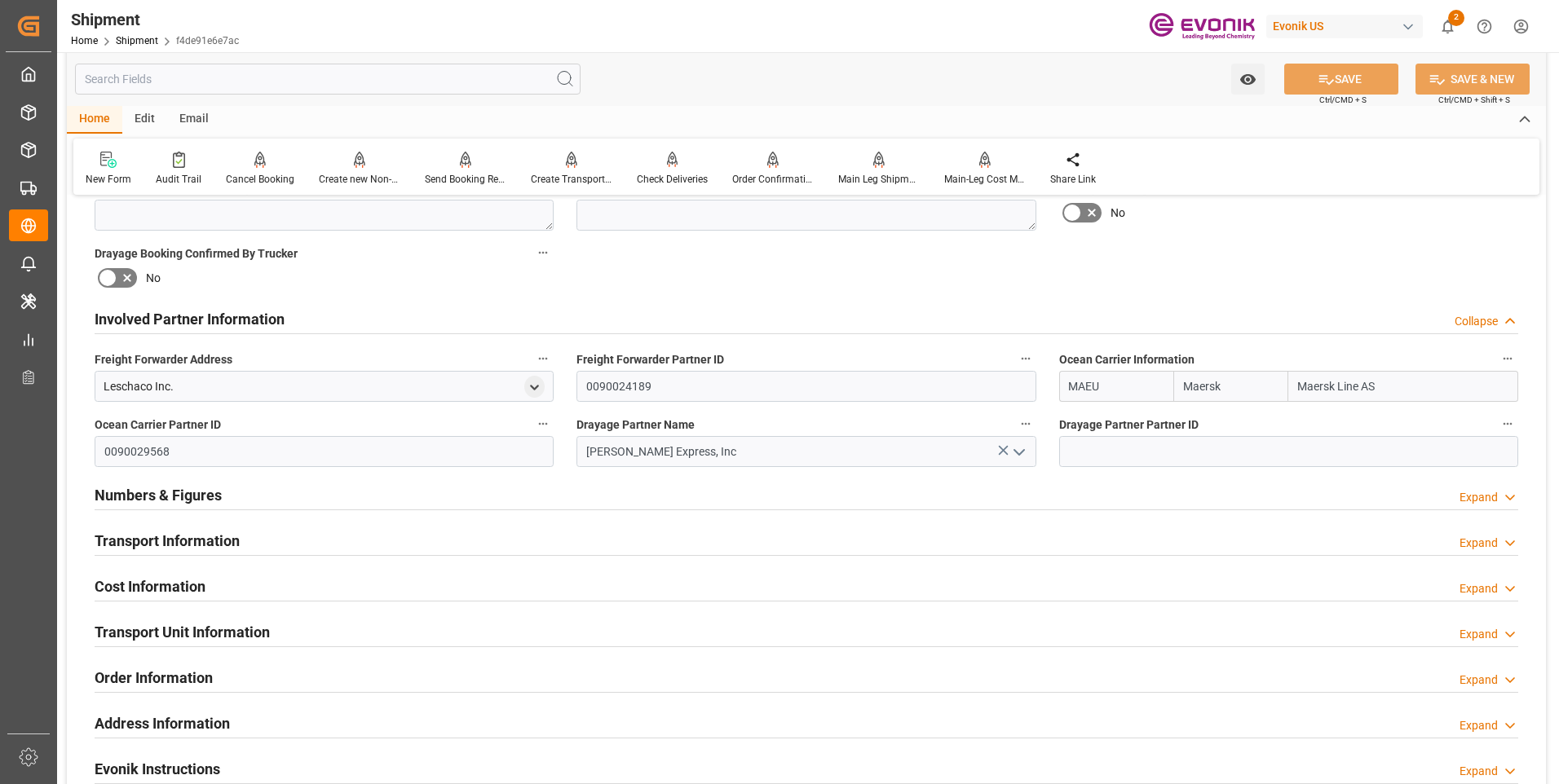
click at [1004, 447] on icon at bounding box center [1002, 450] width 10 height 10
click at [676, 464] on input at bounding box center [806, 452] width 459 height 31
paste input "Averitt"
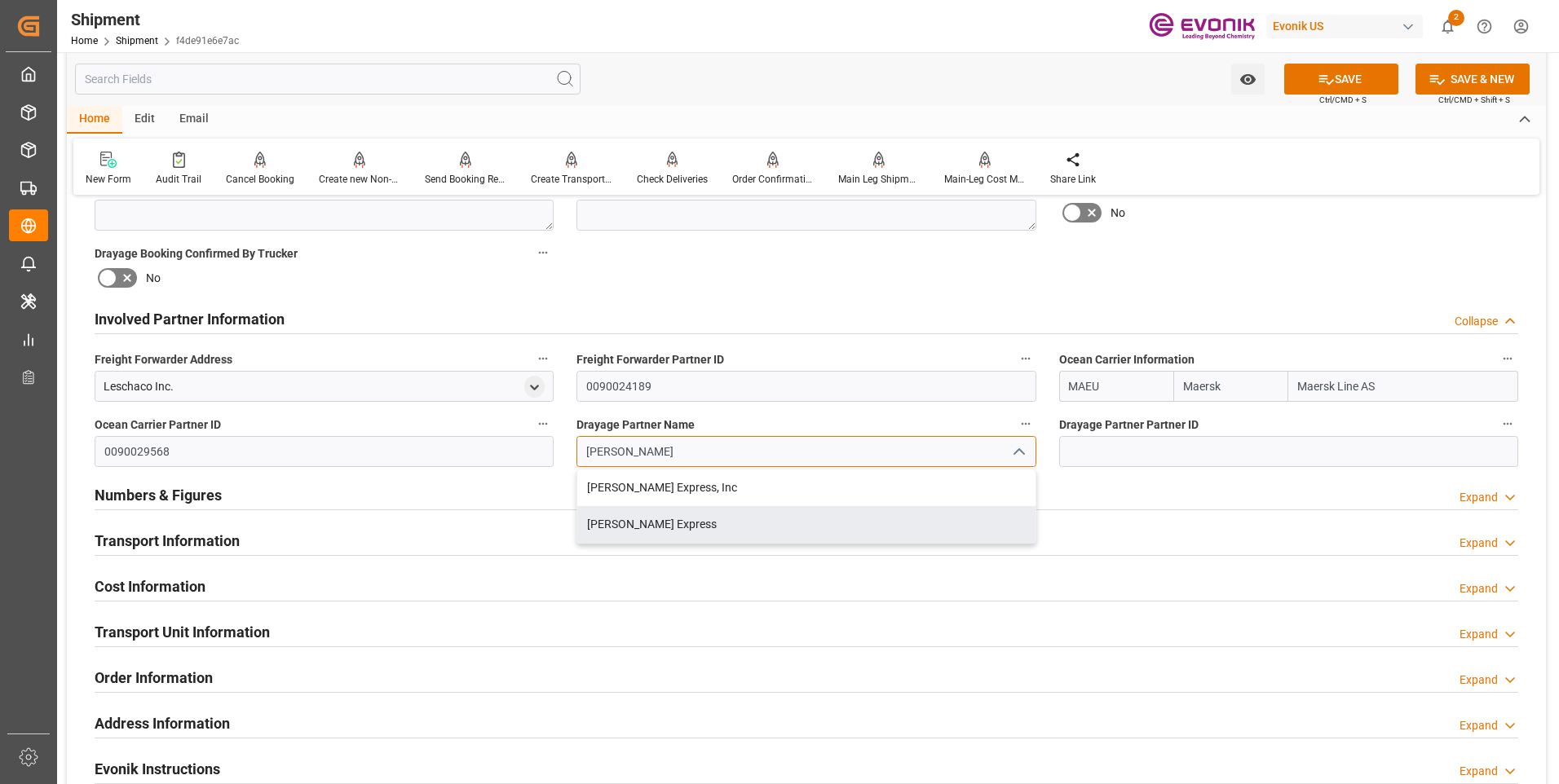
click at [635, 522] on div "Averitt Express" at bounding box center [806, 524] width 457 height 37
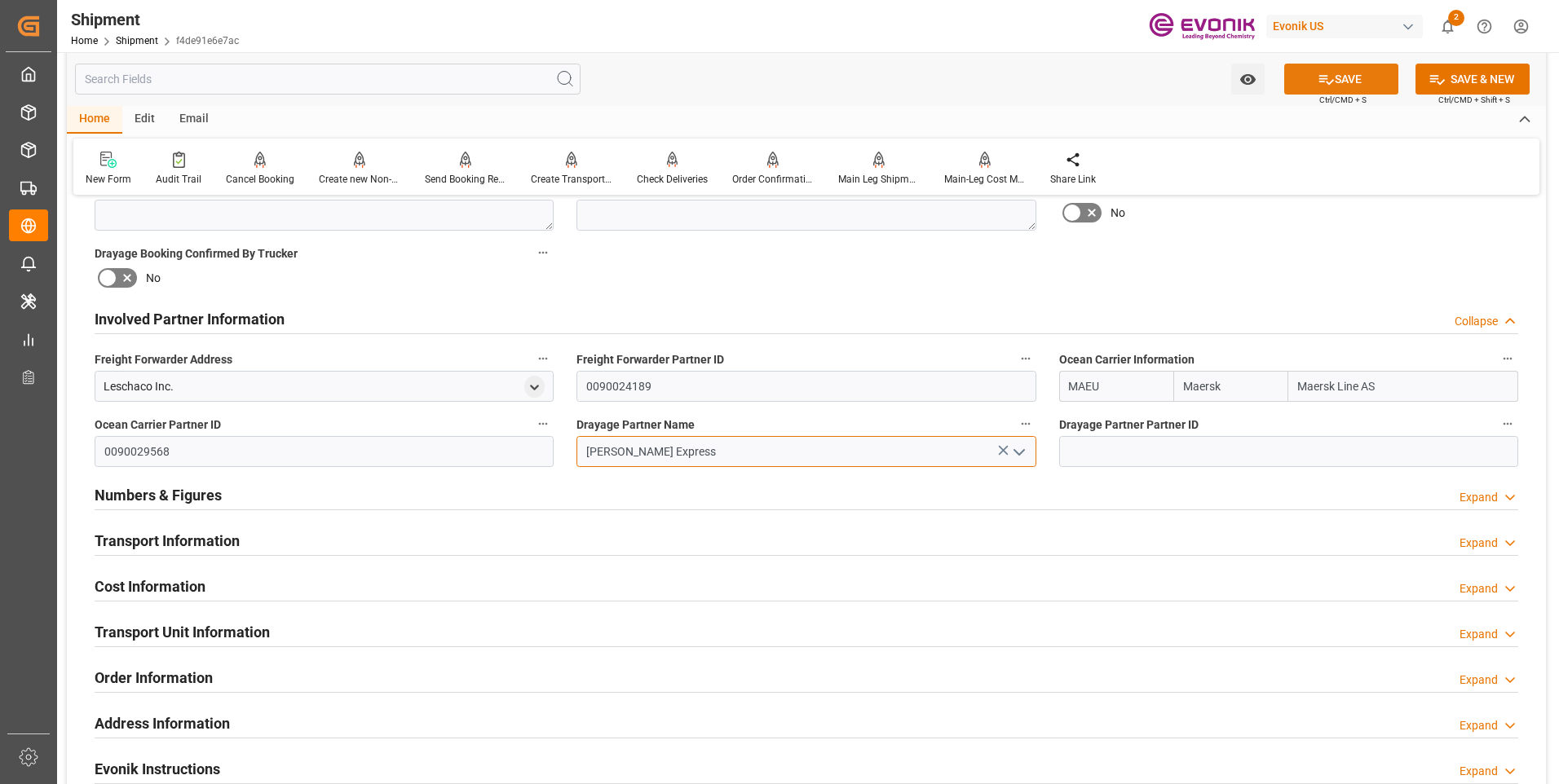
type input "Averitt Express"
click at [1375, 75] on button "SAVE" at bounding box center [1341, 79] width 114 height 31
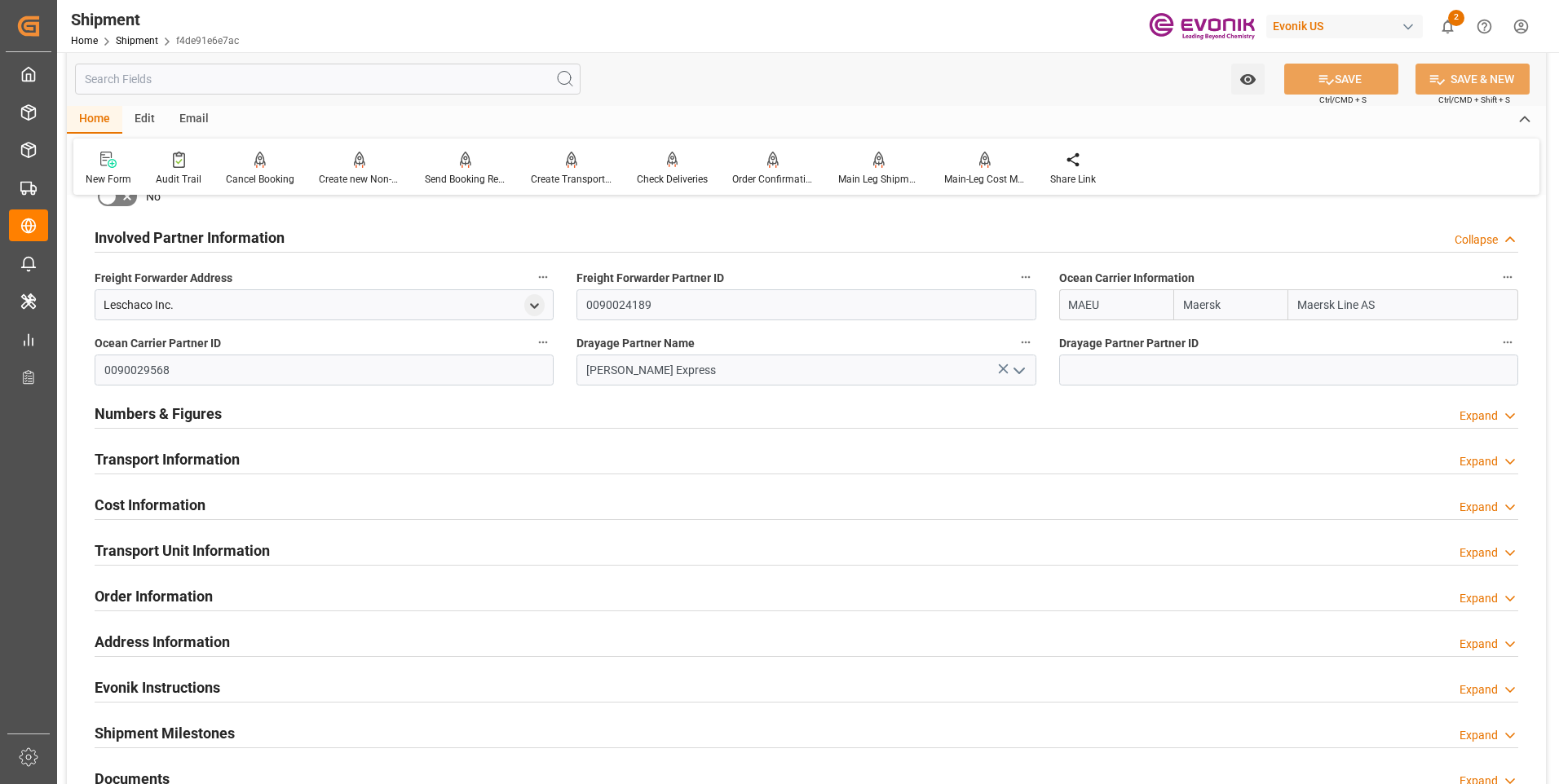
scroll to position [978, 0]
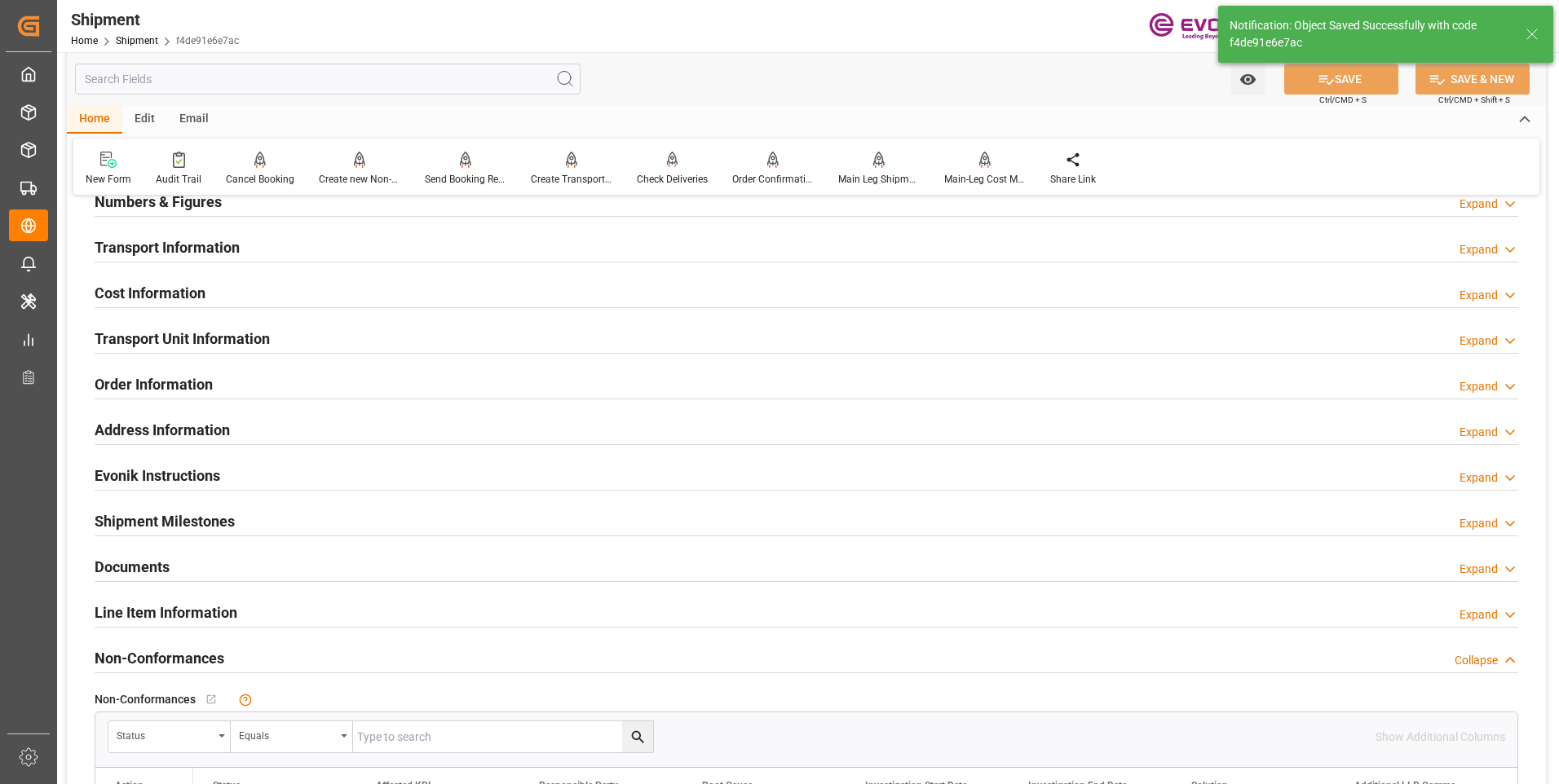
type input "0090027280"
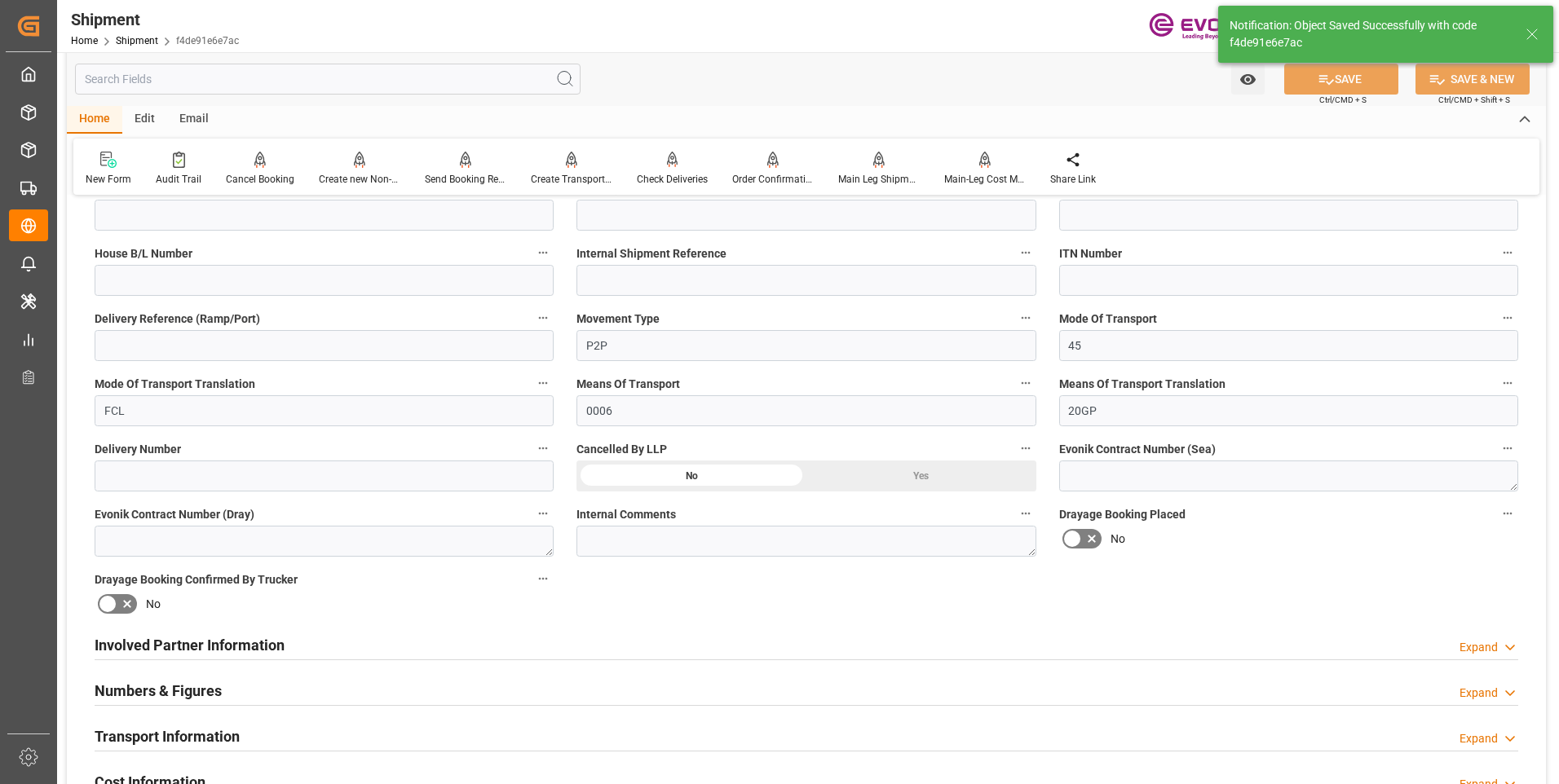
scroll to position [733, 0]
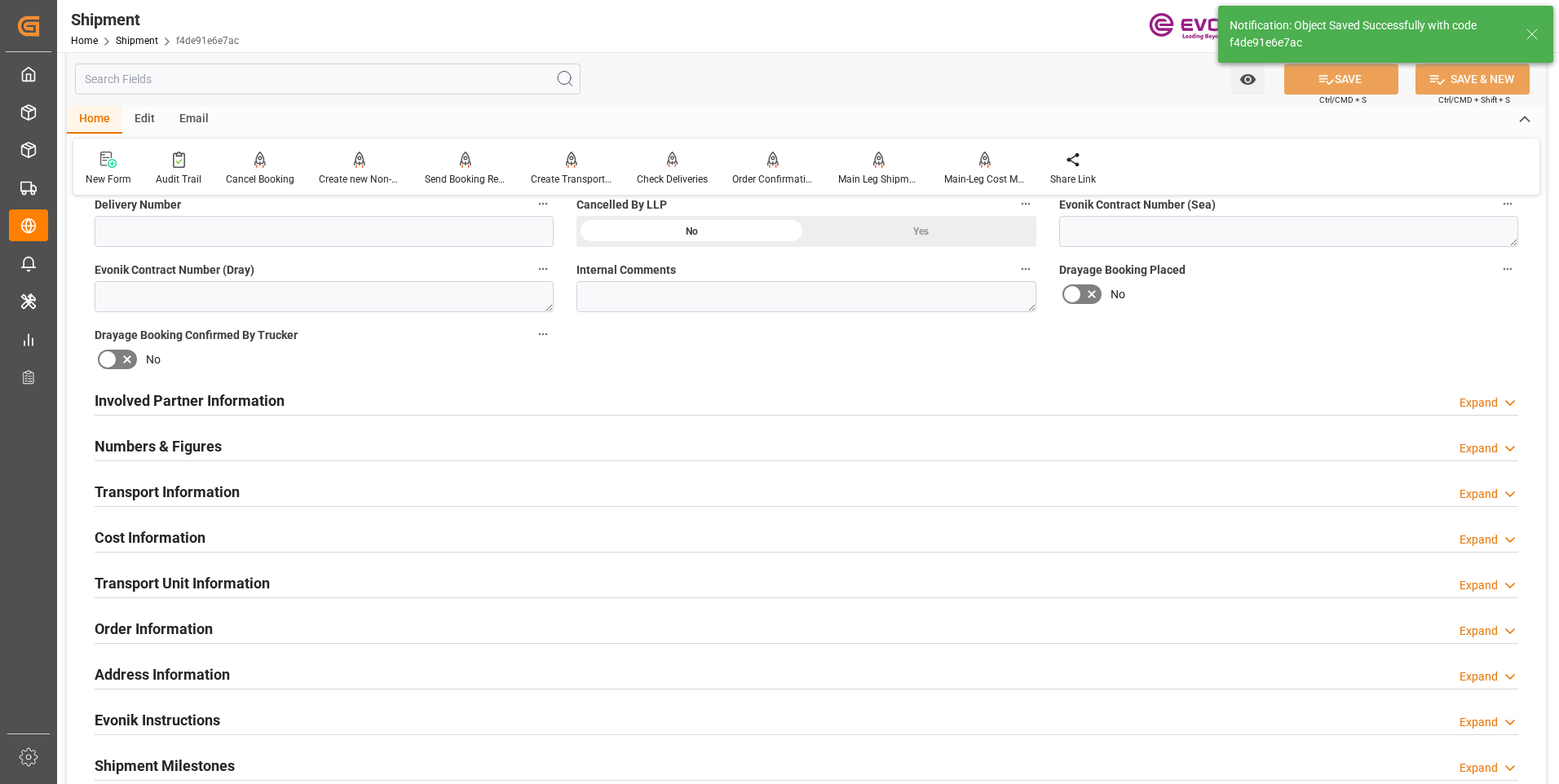
click at [209, 398] on h2 "Involved Partner Information" at bounding box center [189, 400] width 190 height 22
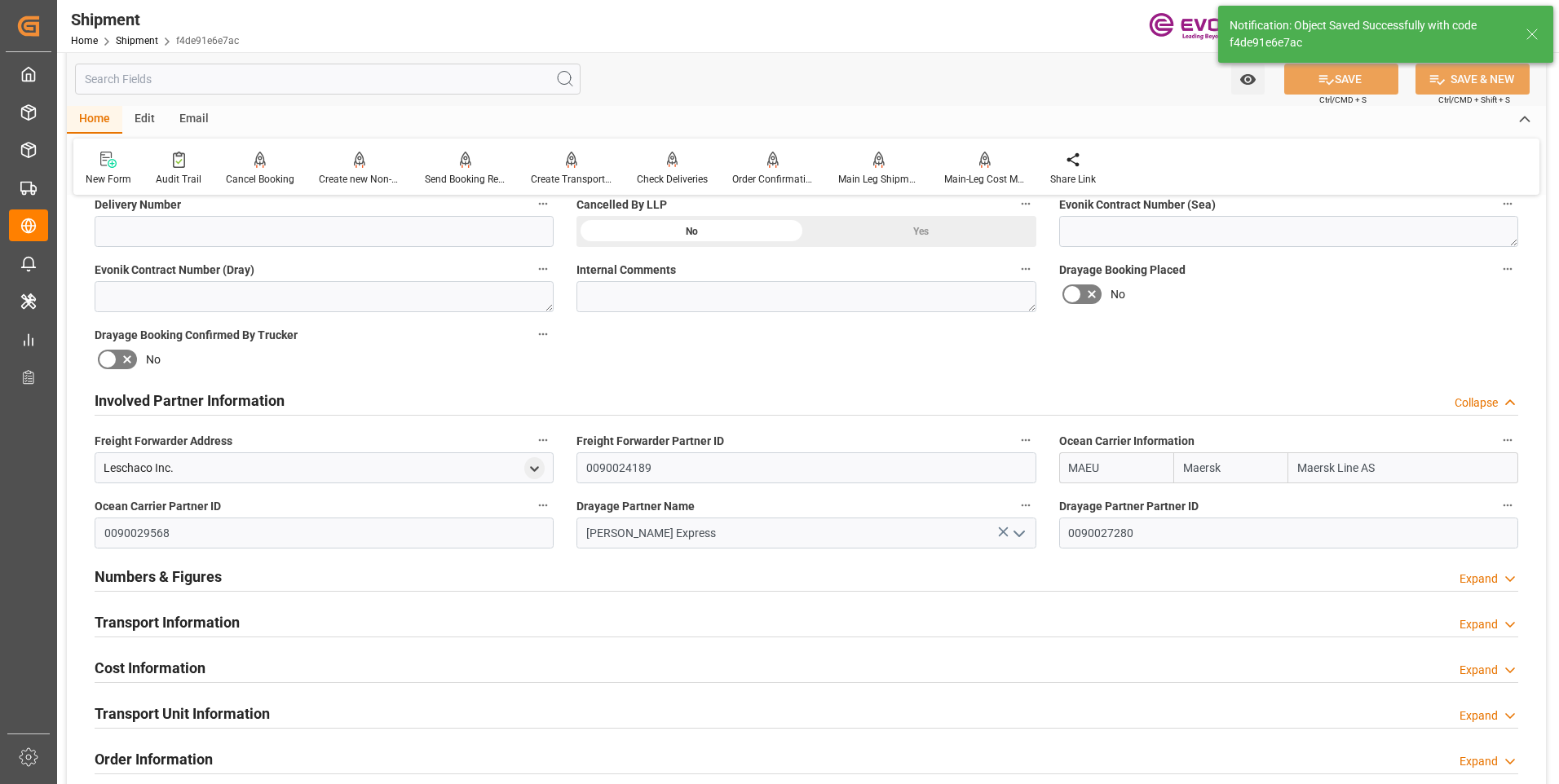
click at [209, 398] on h2 "Involved Partner Information" at bounding box center [189, 400] width 190 height 22
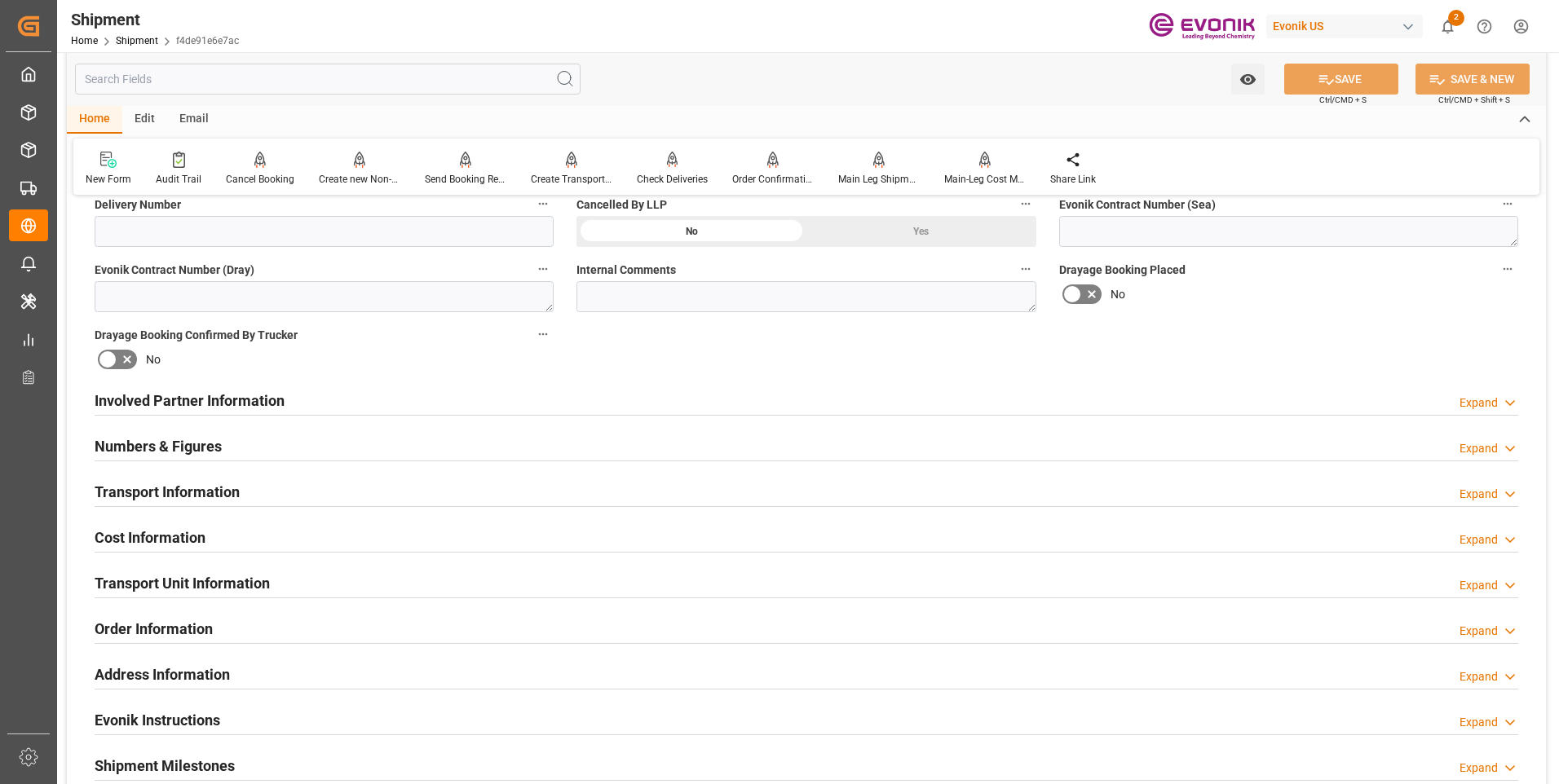
click at [202, 440] on h2 "Numbers & Figures" at bounding box center [158, 446] width 127 height 22
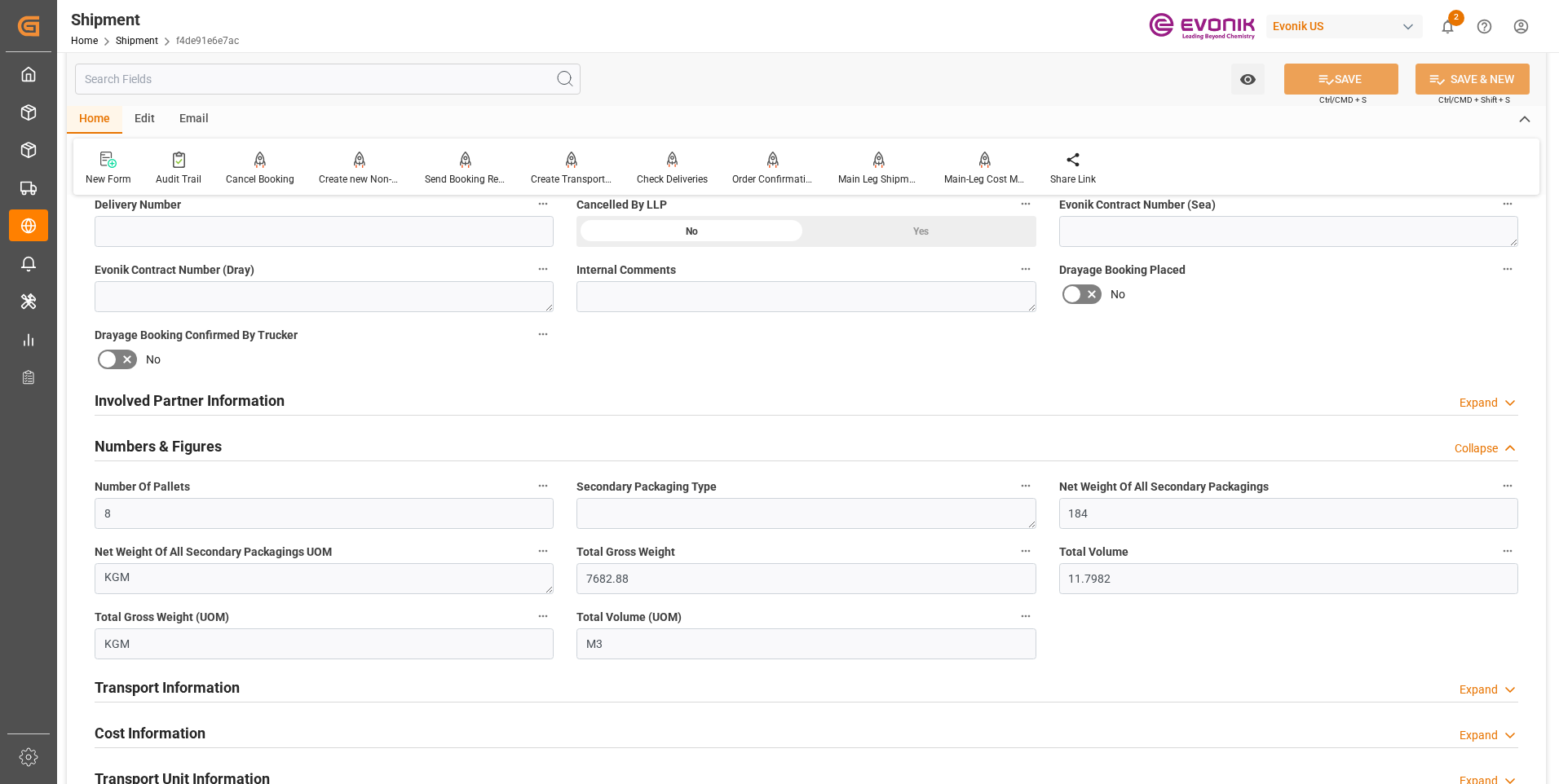
click at [202, 440] on h2 "Numbers & Figures" at bounding box center [158, 446] width 127 height 22
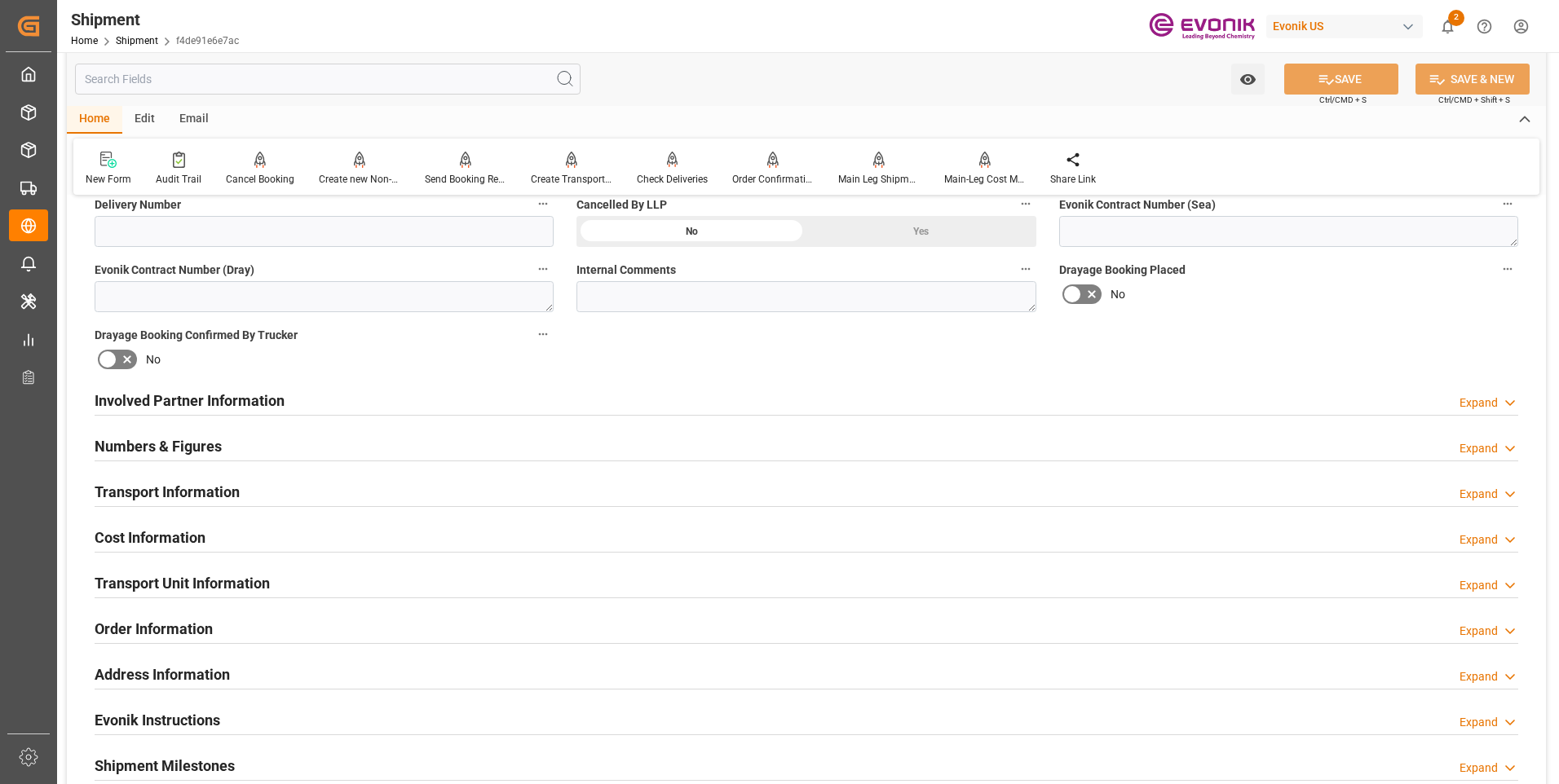
click at [168, 481] on h2 "Transport Information" at bounding box center [167, 491] width 145 height 22
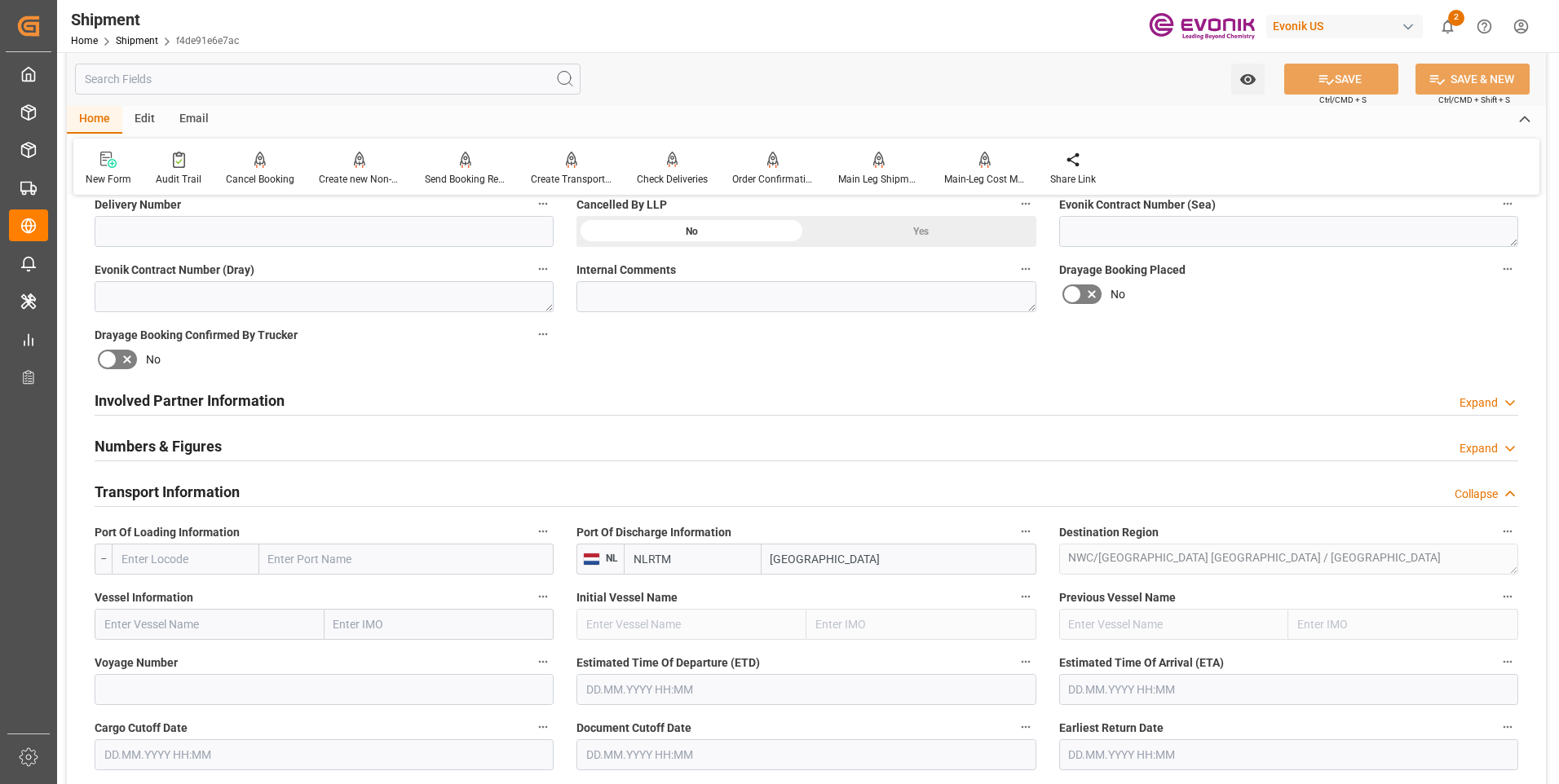
scroll to position [978, 0]
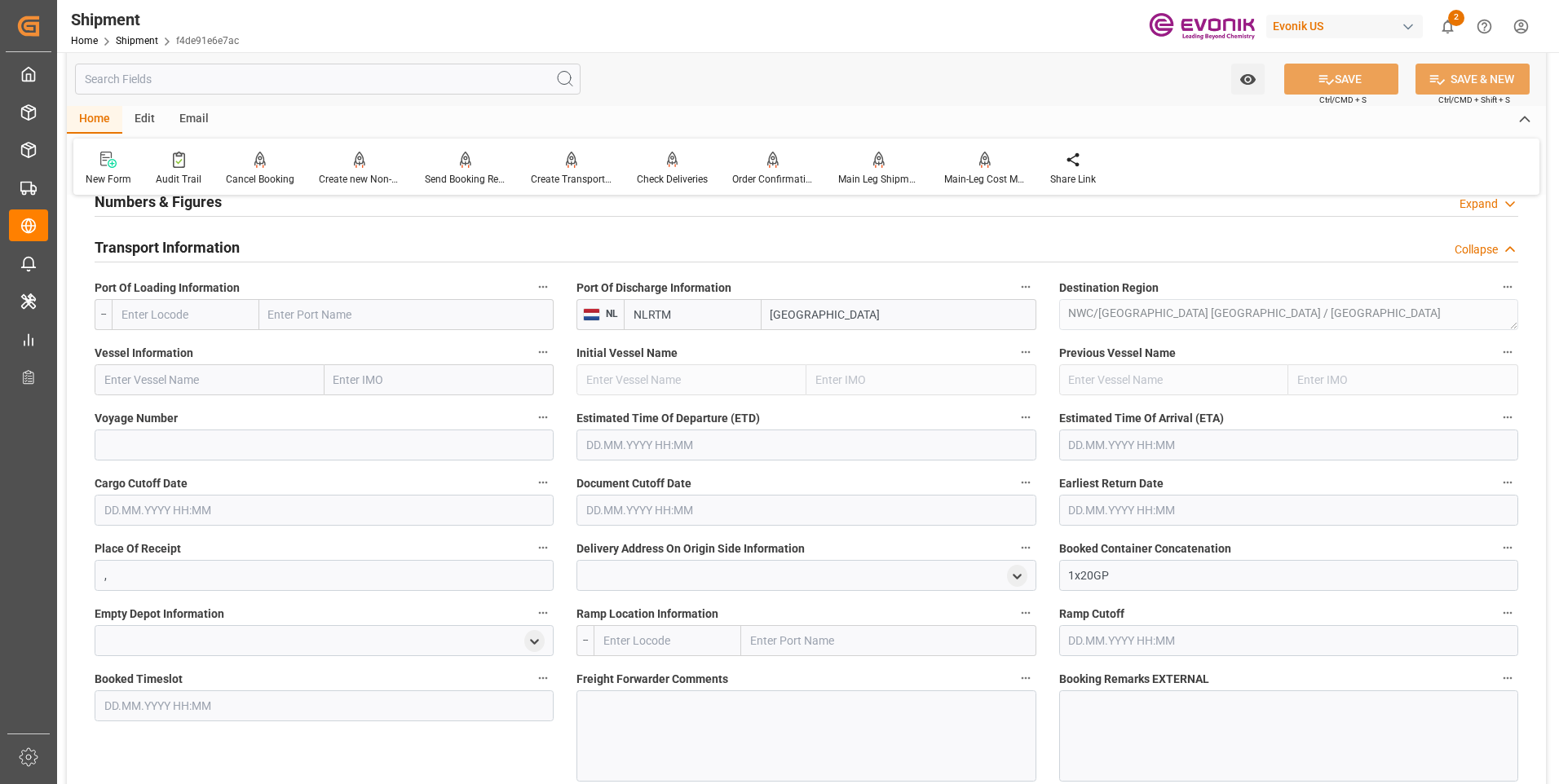
click at [188, 321] on input "text" at bounding box center [185, 315] width 147 height 31
click at [173, 349] on span "USORF - Norfolk" at bounding box center [177, 358] width 110 height 31
type input "USORF"
type input "Norfolk"
type input "USORF"
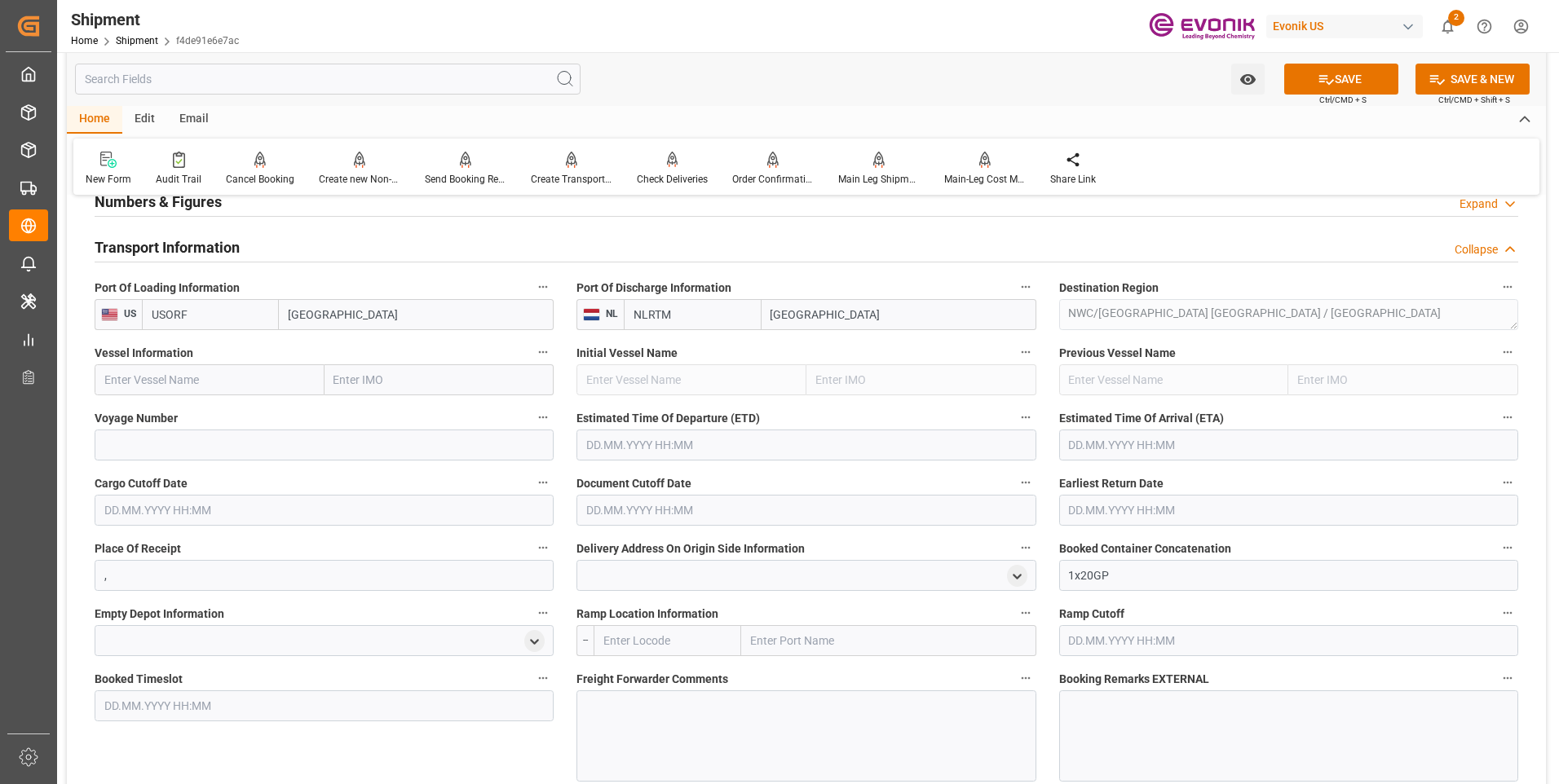
click at [174, 383] on input "text" at bounding box center [209, 380] width 230 height 31
paste input "SUAPE EXPRESS"
type input "SUAPE EXPRESS"
click at [189, 407] on div "SUAPE EXPRESS - 9332858" at bounding box center [173, 416] width 156 height 37
type input "9332858"
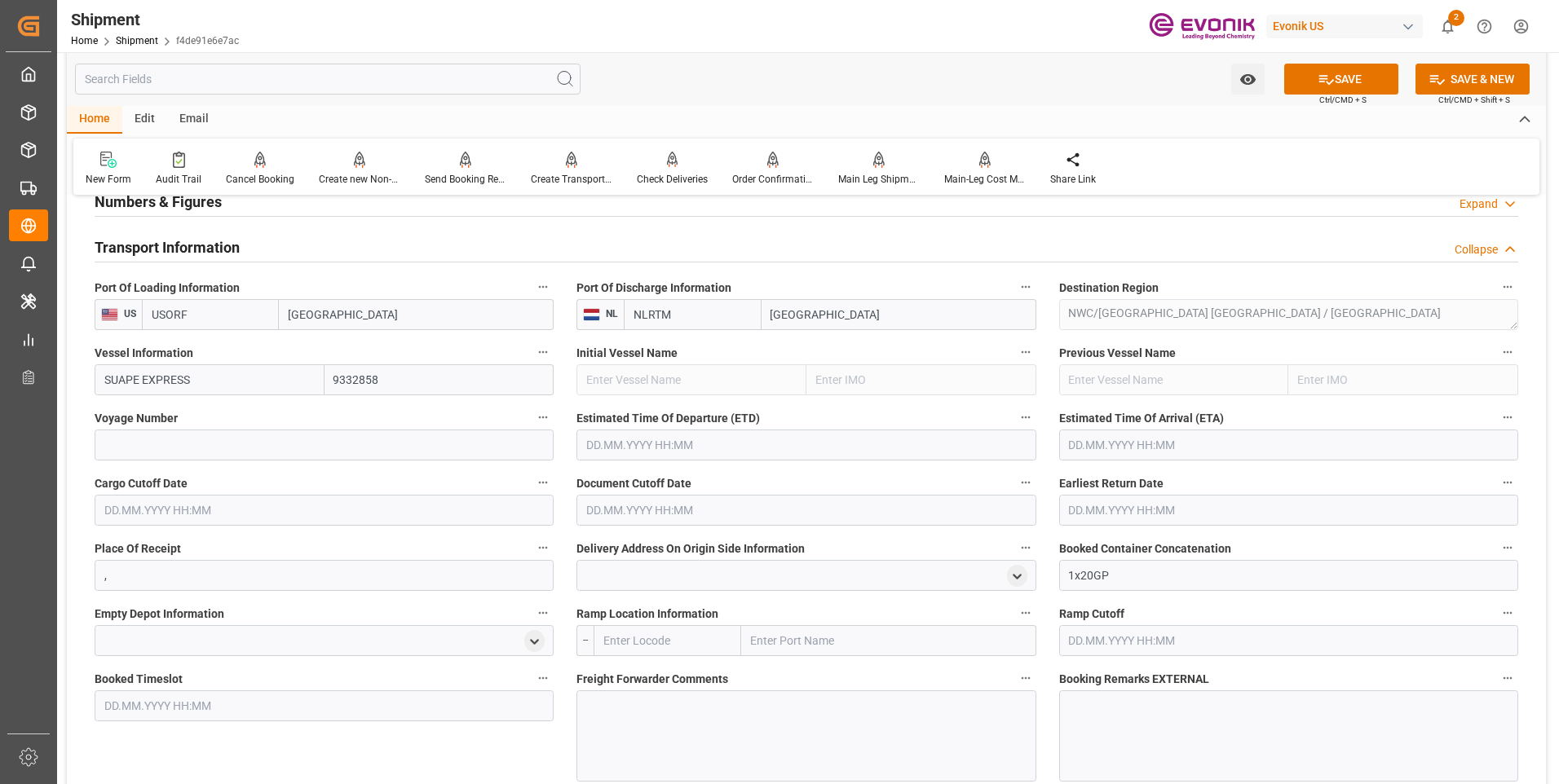
type input "SUAPE EXPRESS"
click at [239, 456] on input at bounding box center [324, 445] width 459 height 31
paste input "536E"
type input "536E"
click at [1350, 85] on button "SAVE" at bounding box center [1341, 79] width 114 height 31
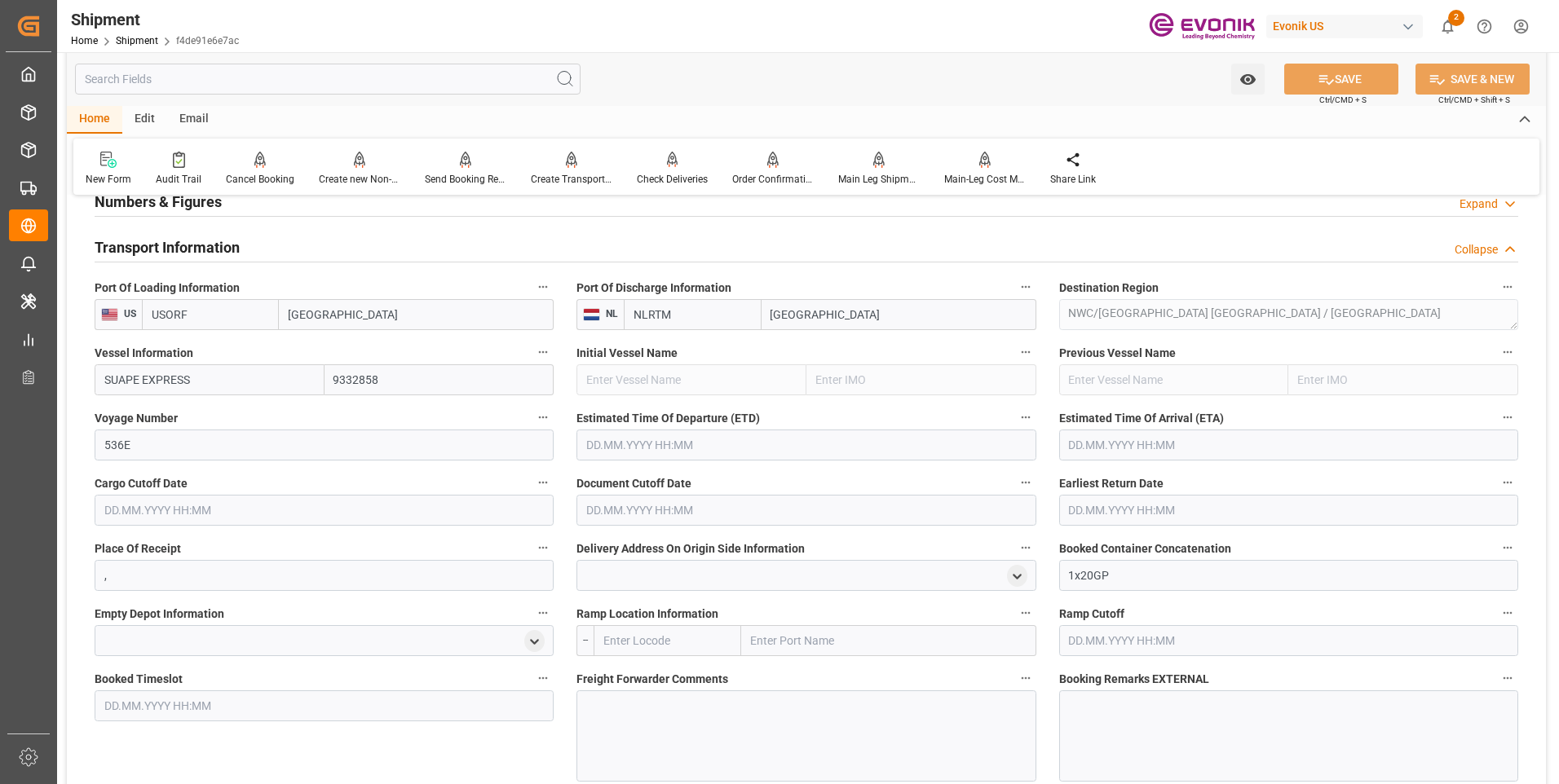
click at [707, 441] on input "text" at bounding box center [806, 445] width 459 height 31
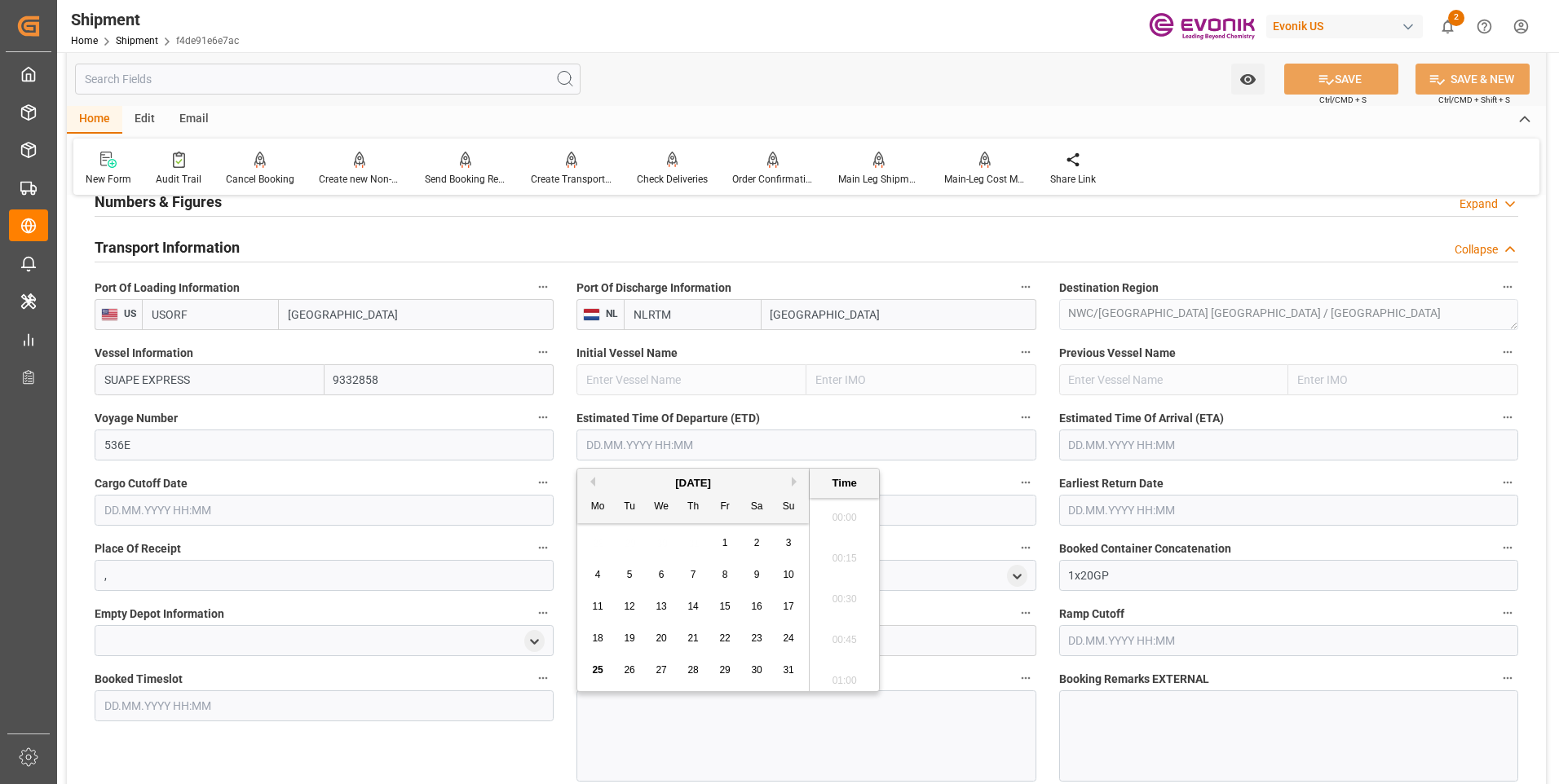
scroll to position [2083, 0]
click at [802, 481] on button "Next Month" at bounding box center [796, 481] width 10 height 10
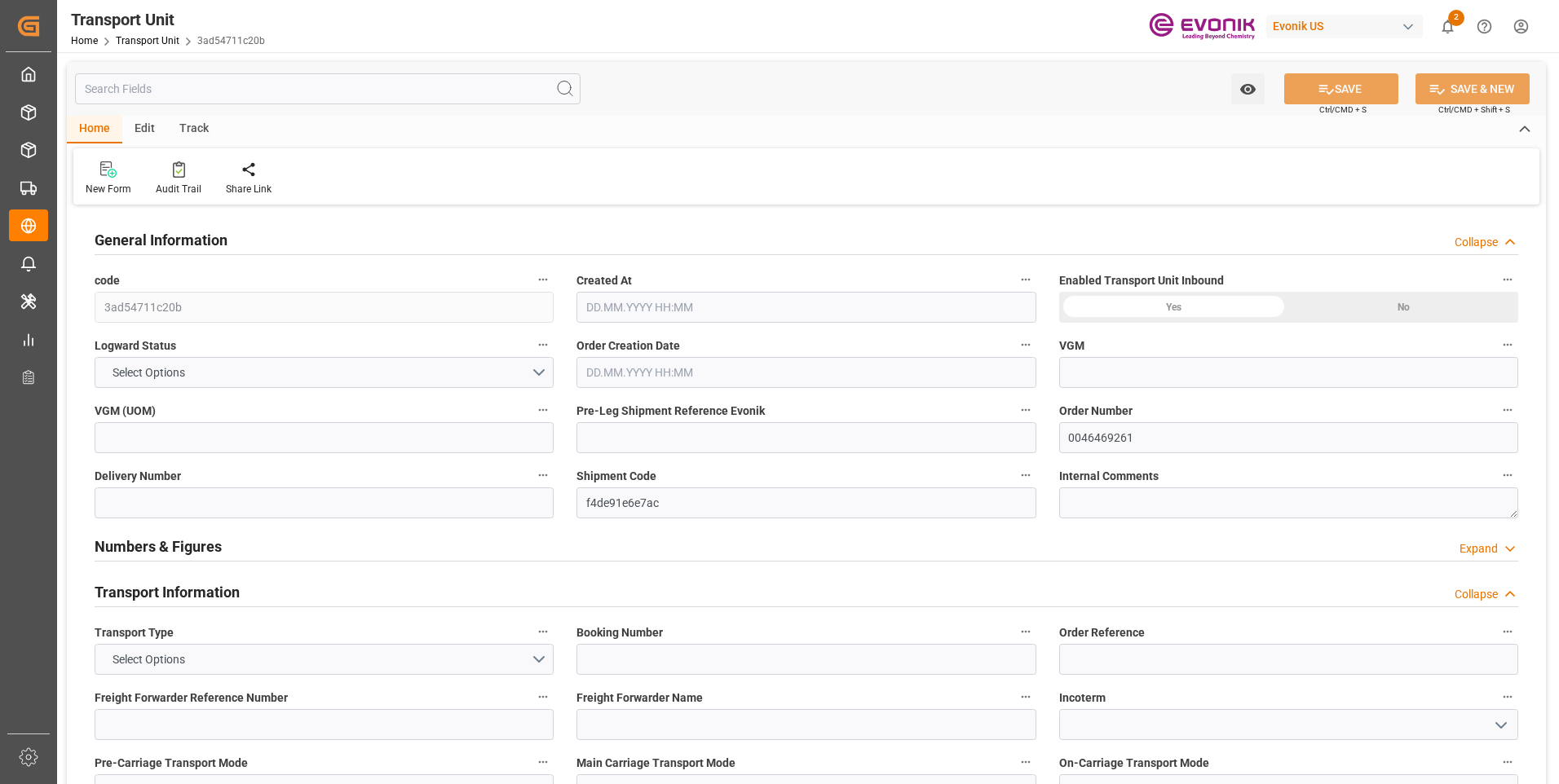
type input "Maersk"
type input "Maersk Line AS"
type input "USORF"
type input "NLRTM"
type input "7682.88"
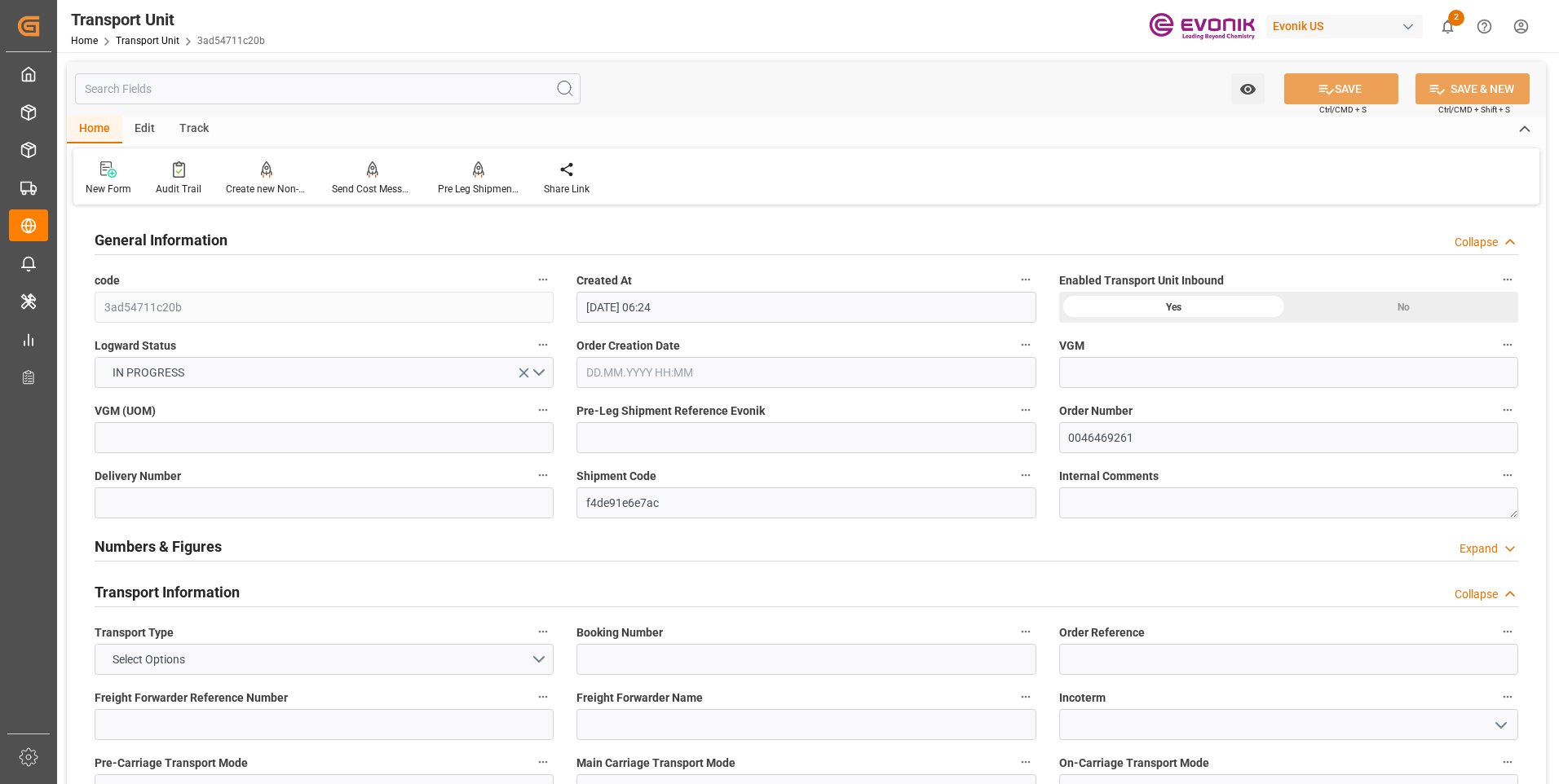
type input "[DATE] 06:24"
type input "[DATE]"
type input "10.09.2025 00:00"
type input "03.10.2025 00:00"
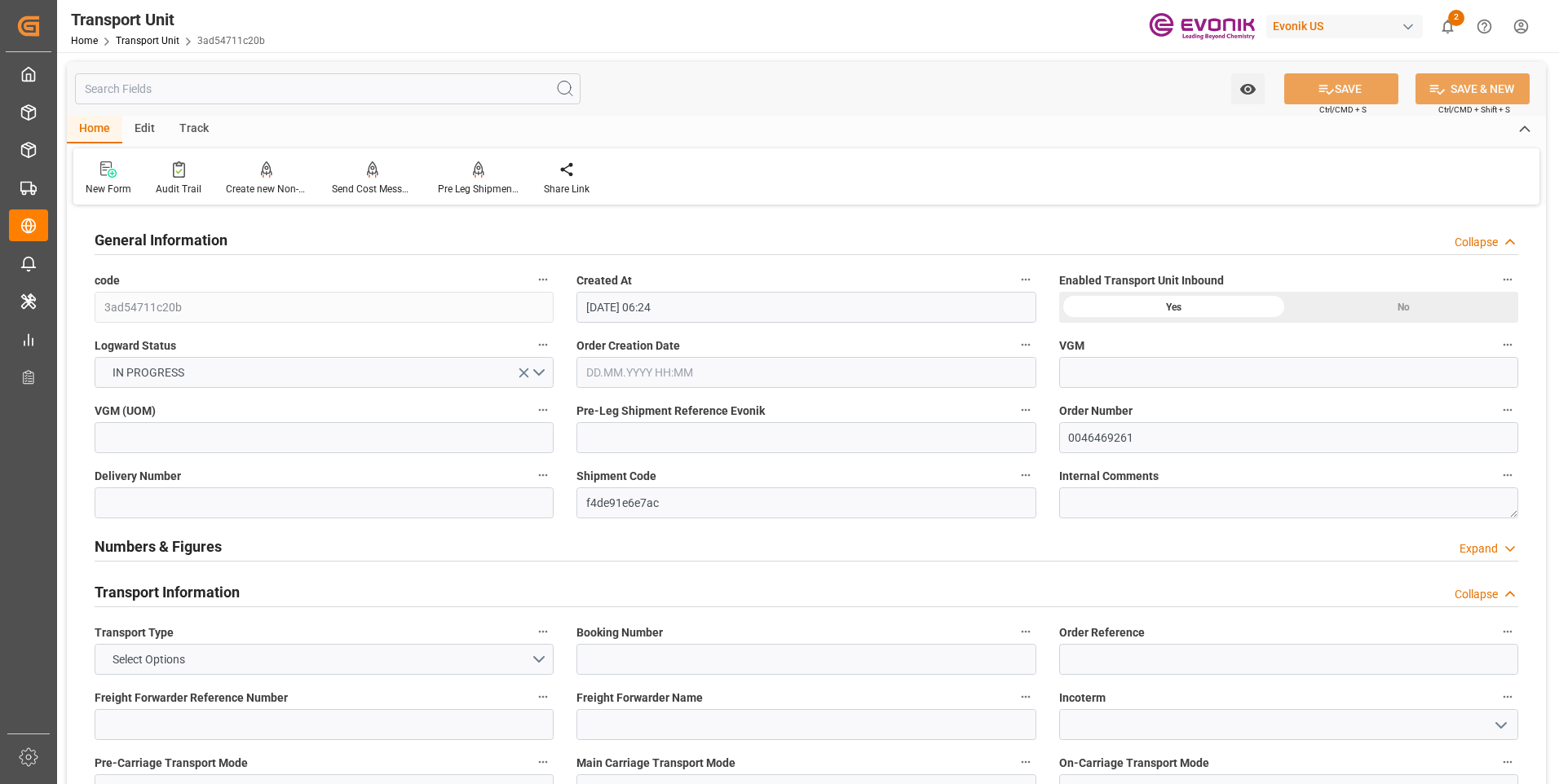
type input "03.10.2025 00:00"
type input "05.09.2025 00:00"
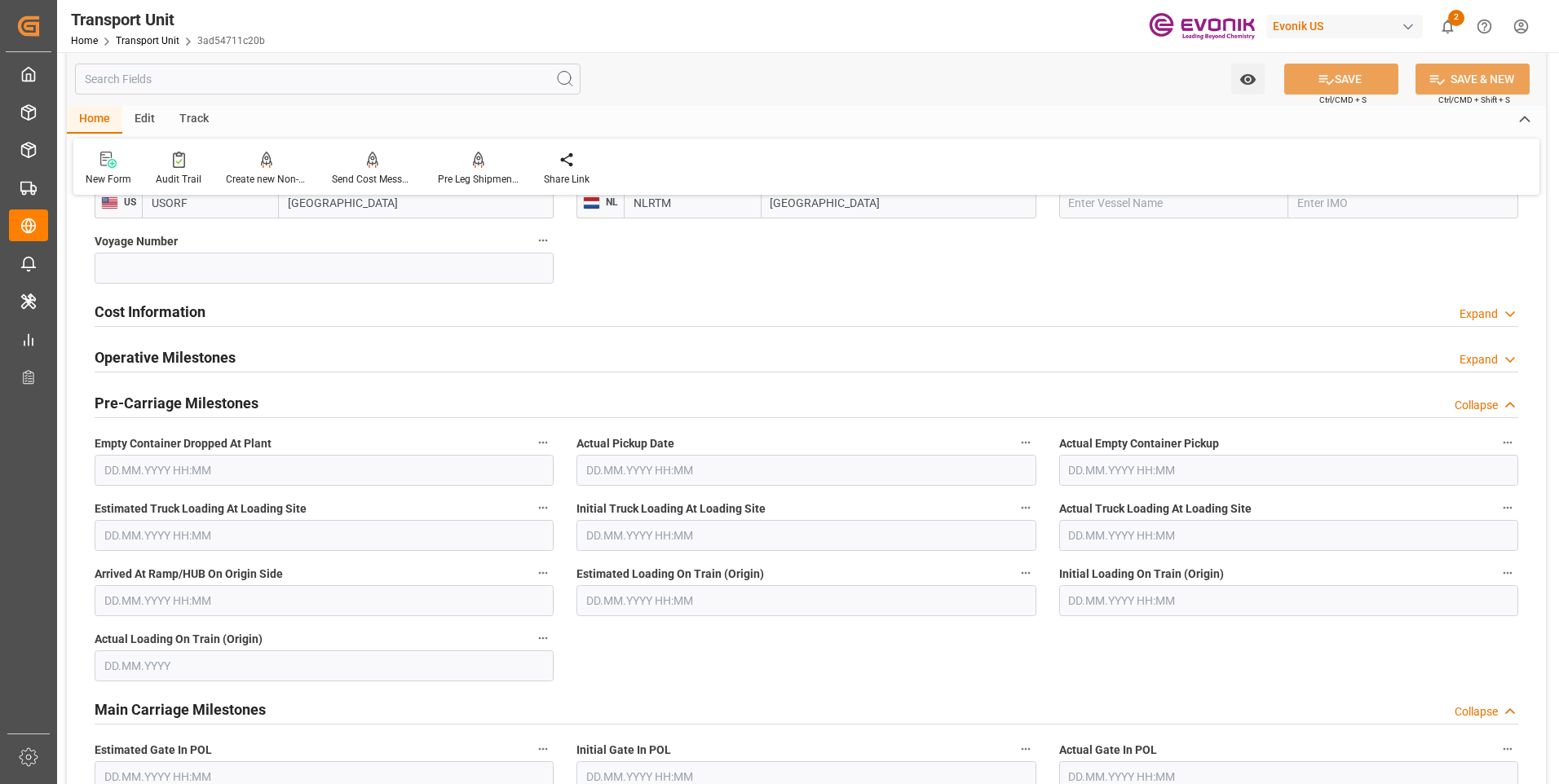
scroll to position [815, 0]
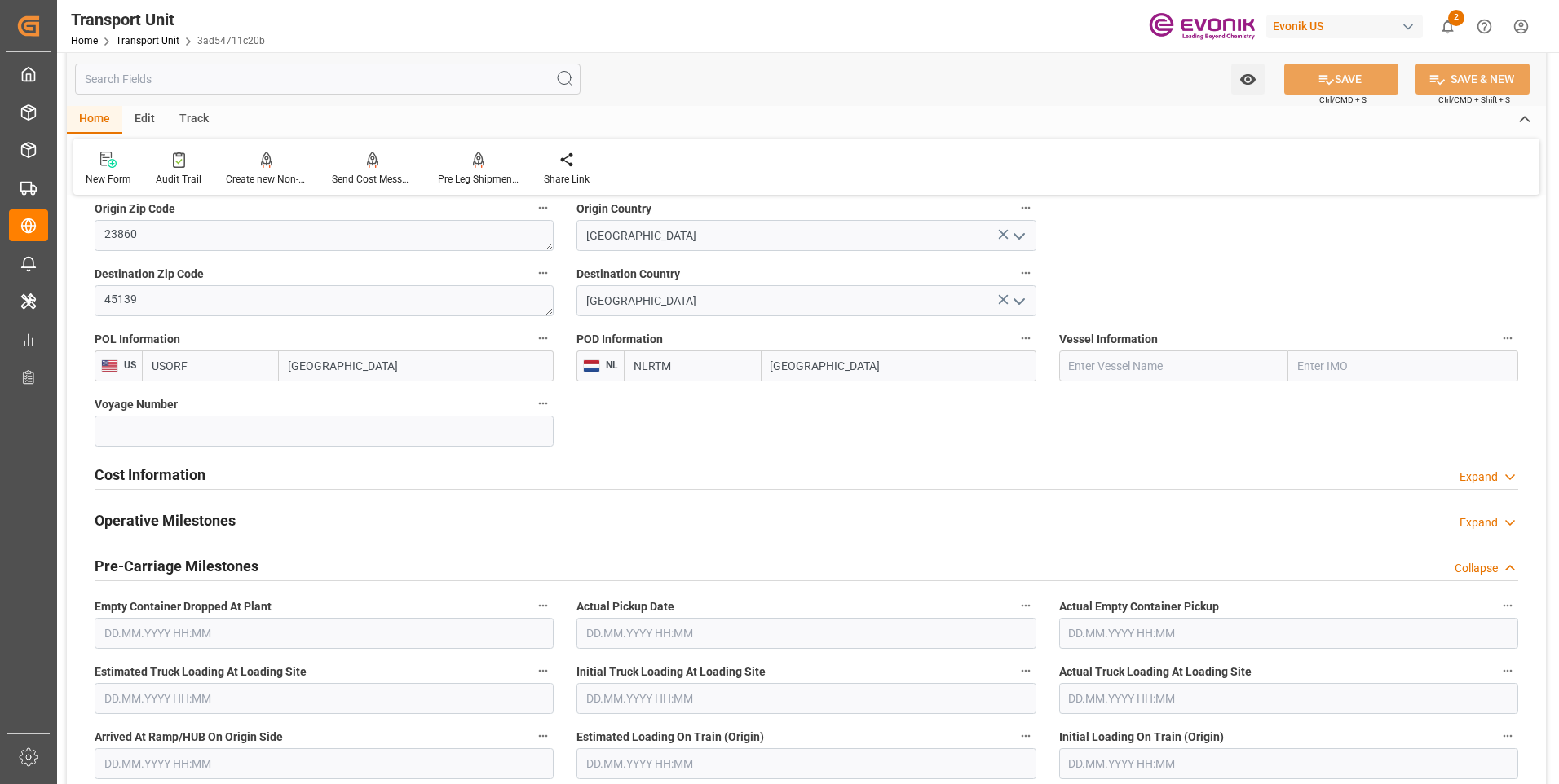
drag, startPoint x: 131, startPoint y: 475, endPoint x: 229, endPoint y: 510, distance: 104.1
click at [130, 476] on h2 "Cost Information" at bounding box center [149, 474] width 111 height 22
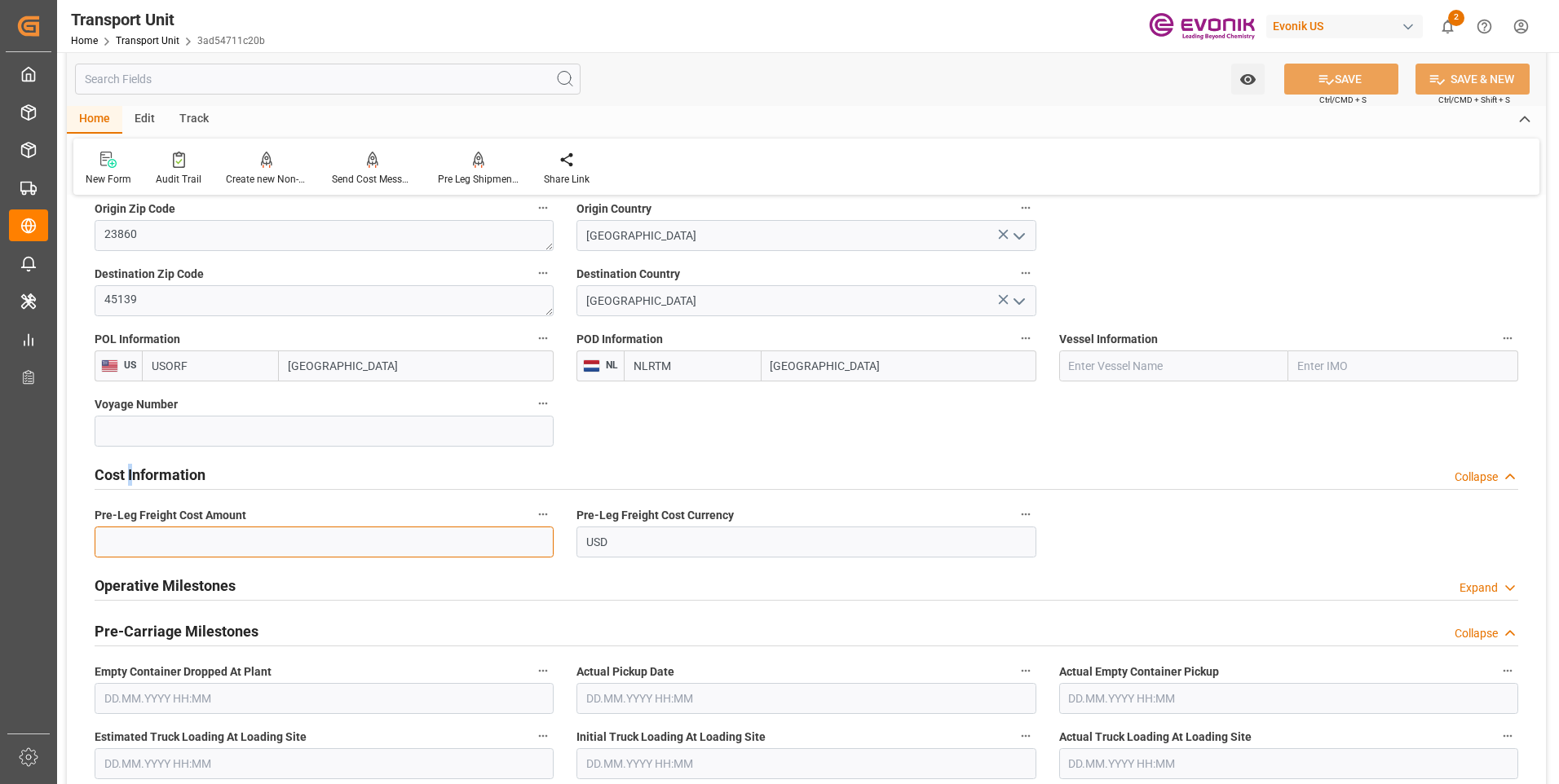
drag, startPoint x: 230, startPoint y: 510, endPoint x: 209, endPoint y: 535, distance: 32.6
click at [209, 535] on input "text" at bounding box center [324, 542] width 459 height 31
type input "990"
click at [1352, 66] on button "SAVE" at bounding box center [1341, 79] width 114 height 31
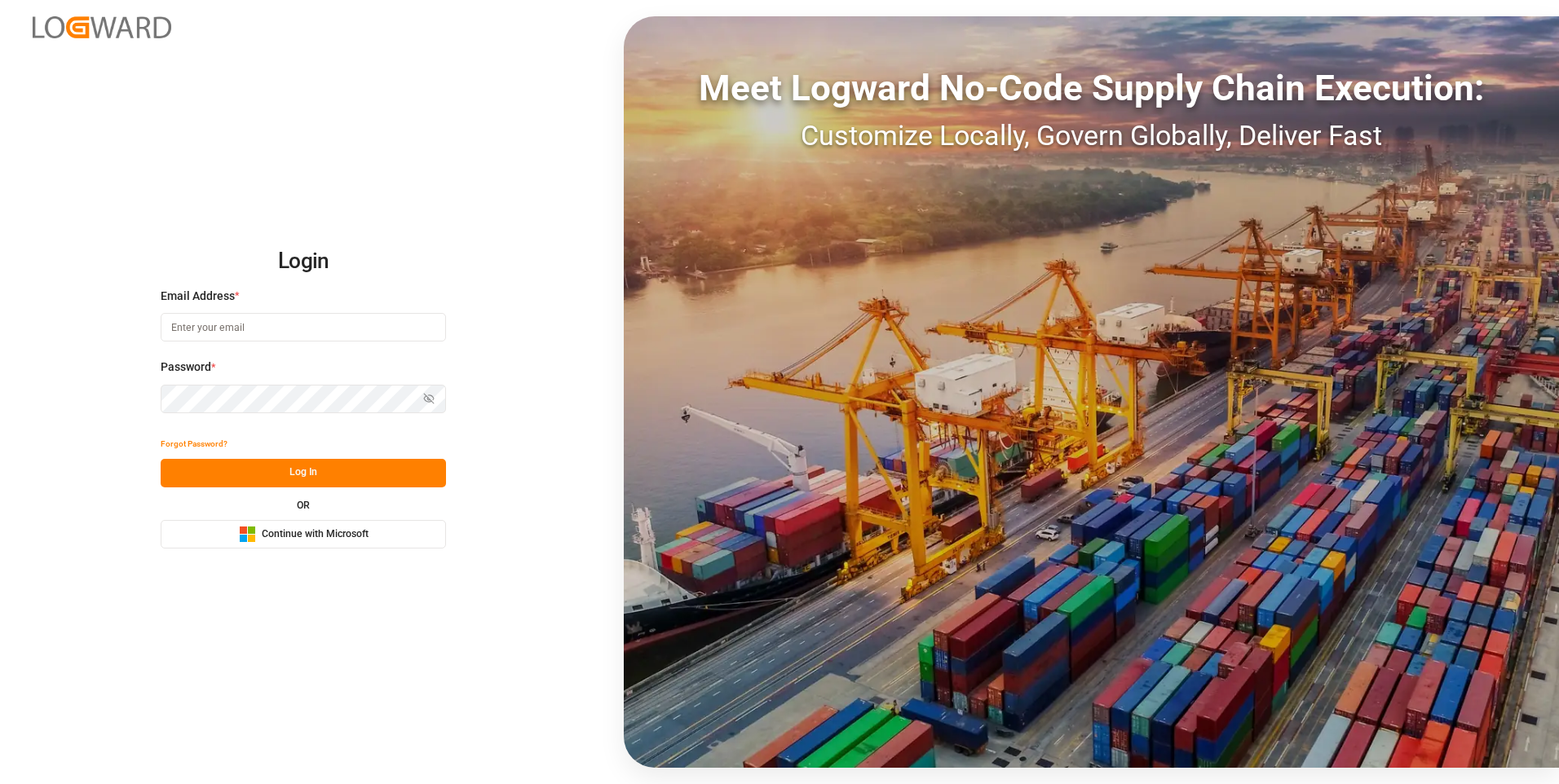
type input "[EMAIL_ADDRESS][DOMAIN_NAME]"
click at [287, 475] on button "Log In" at bounding box center [303, 473] width 285 height 29
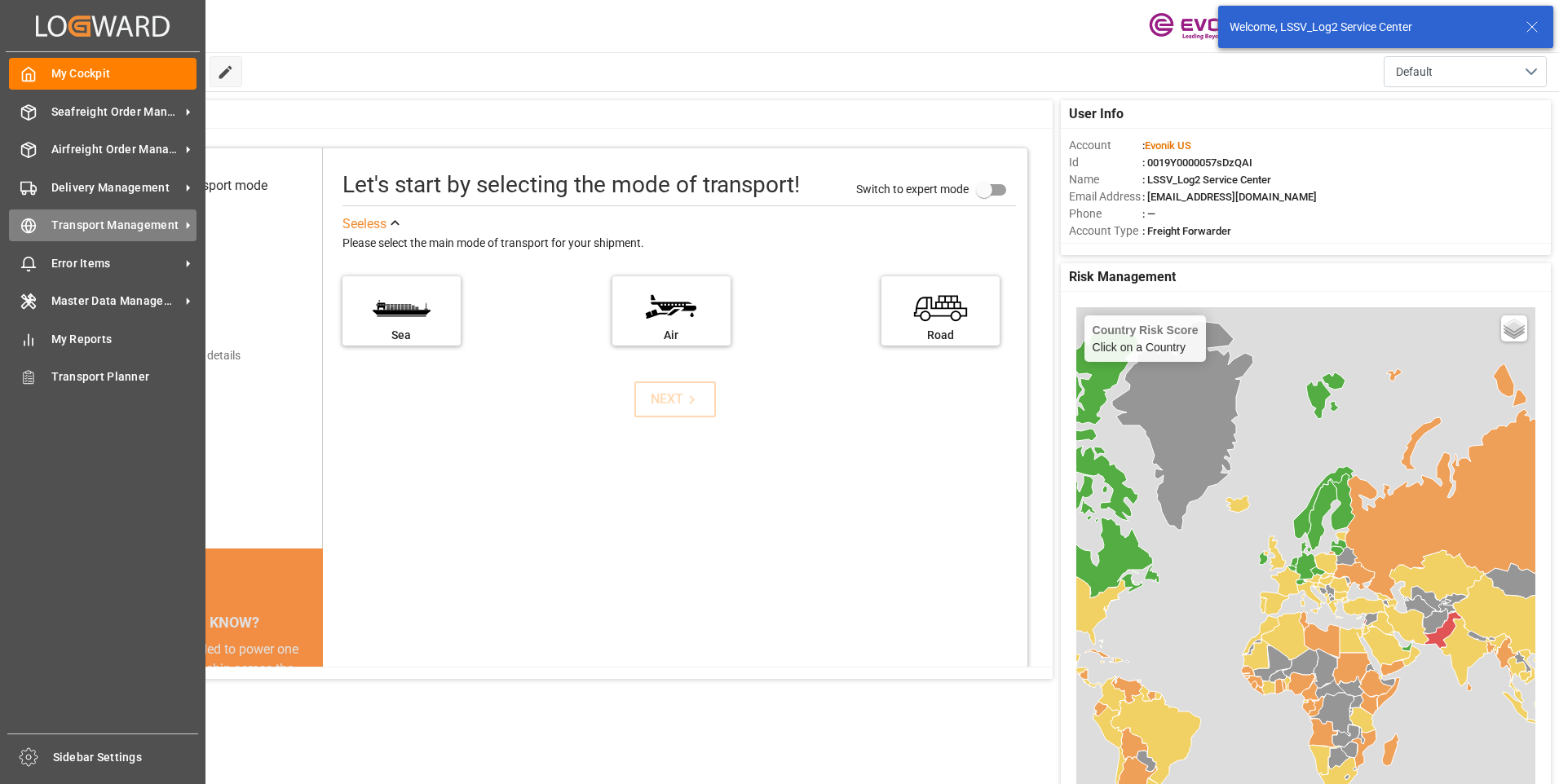
click at [20, 229] on icon at bounding box center [28, 225] width 17 height 17
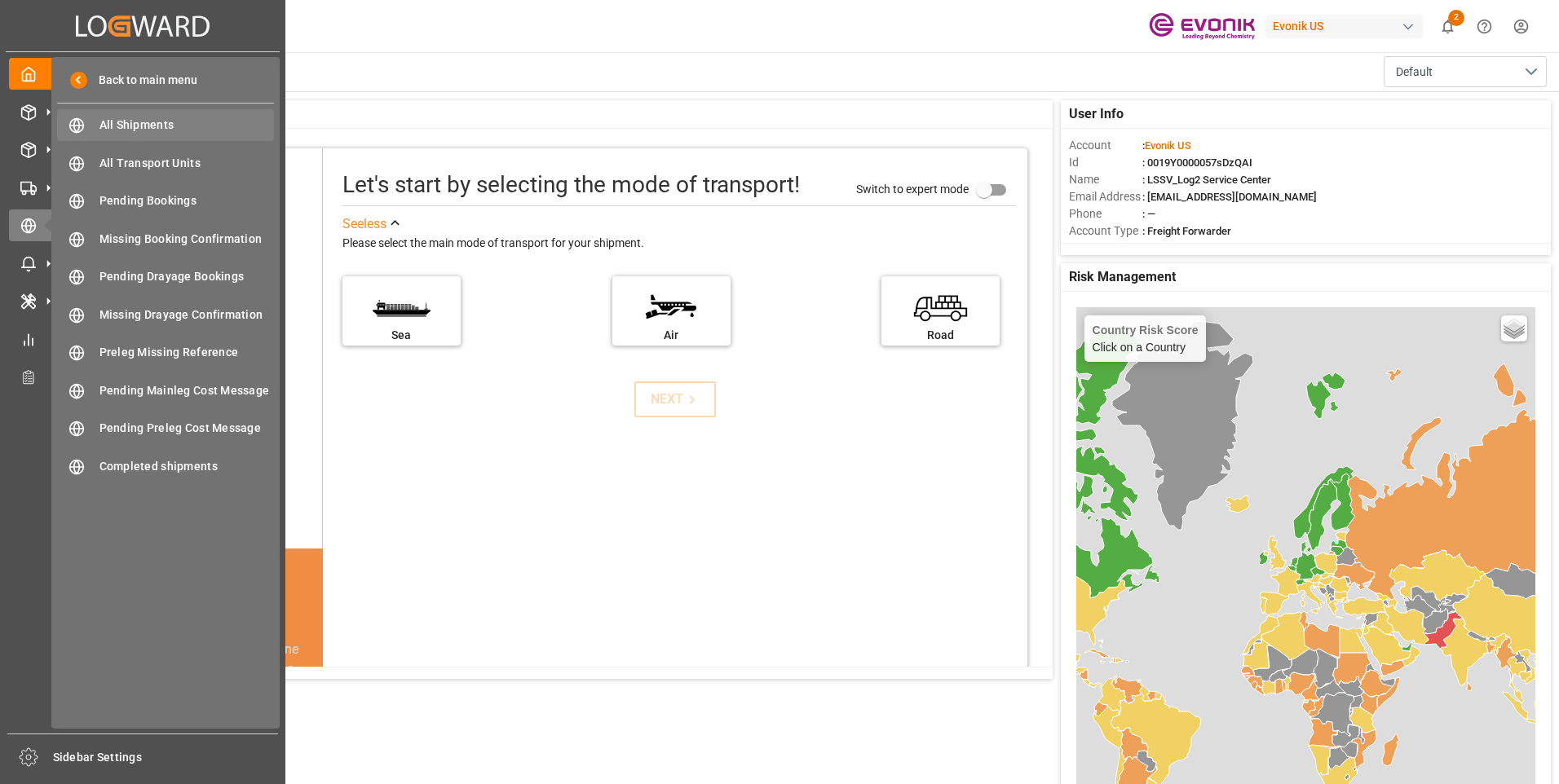
click at [140, 129] on span "All Shipments" at bounding box center [187, 126] width 175 height 17
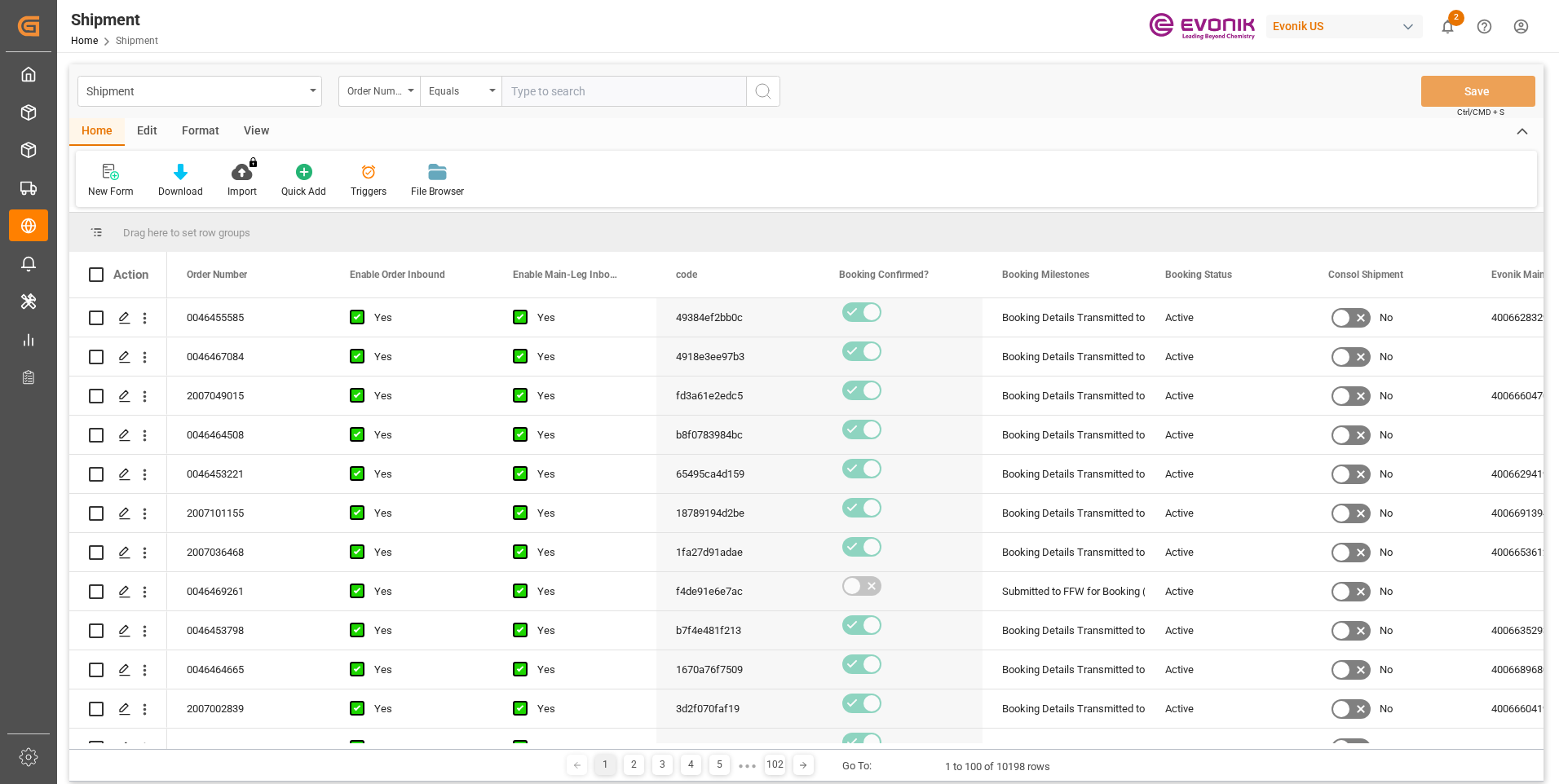
click at [544, 87] on input "text" at bounding box center [624, 92] width 244 height 31
paste input "2007148061"
type input "2007148061"
click at [764, 85] on icon "search button" at bounding box center [762, 91] width 19 height 19
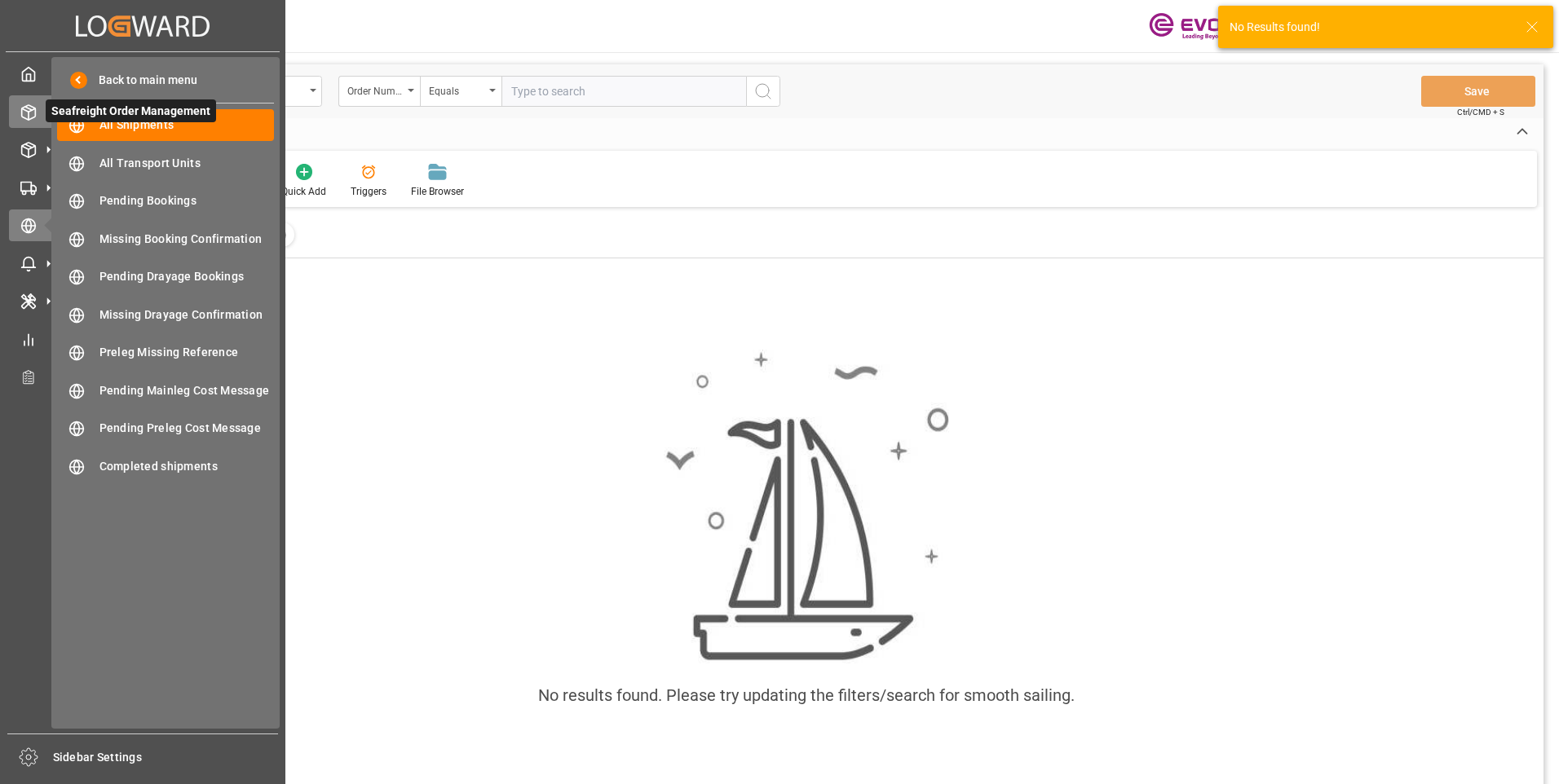
click at [37, 110] on div "Seafreight Order Management Seafreight Order Management" at bounding box center [142, 111] width 267 height 31
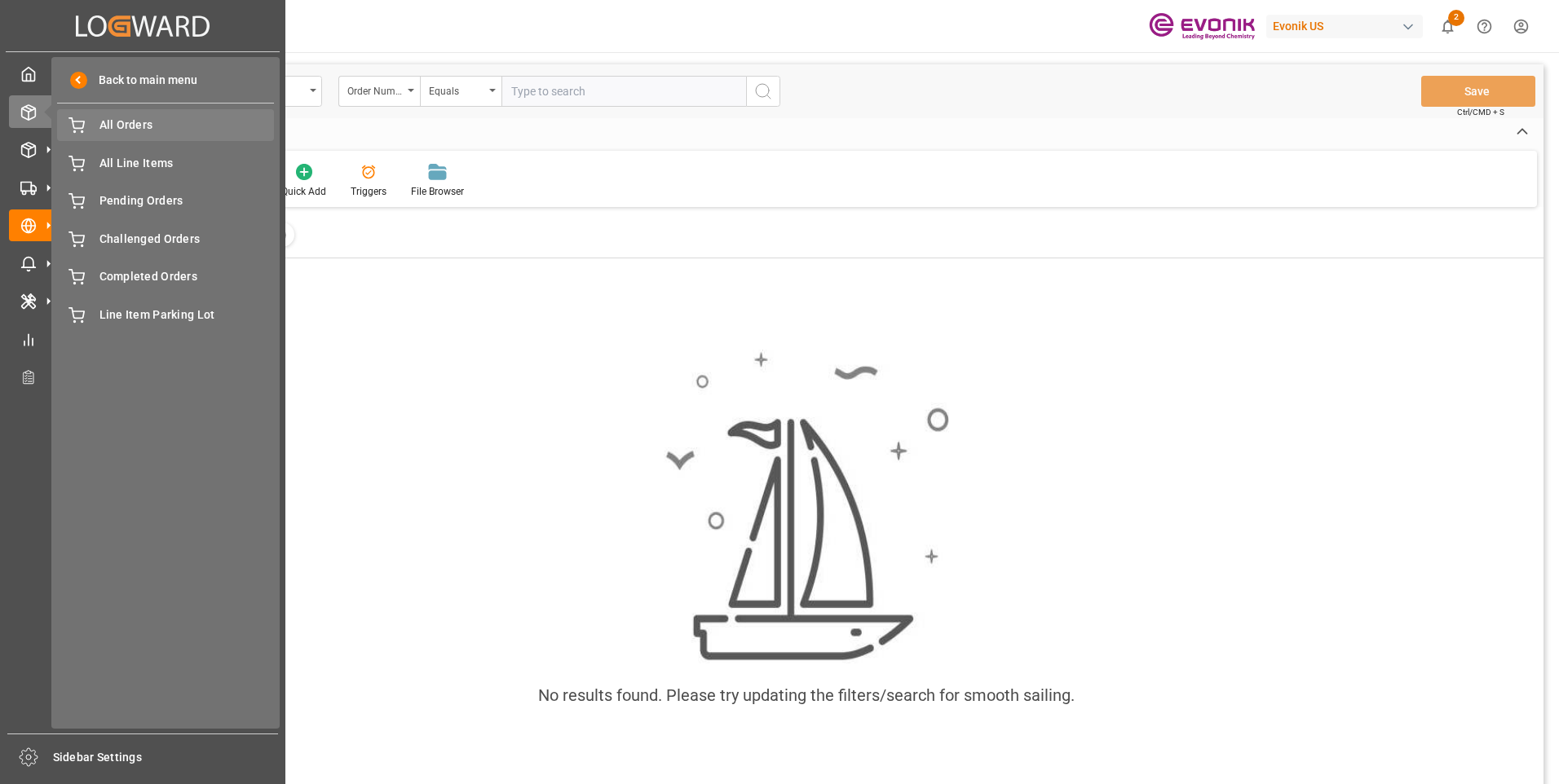
click at [123, 124] on span "All Orders" at bounding box center [187, 126] width 175 height 17
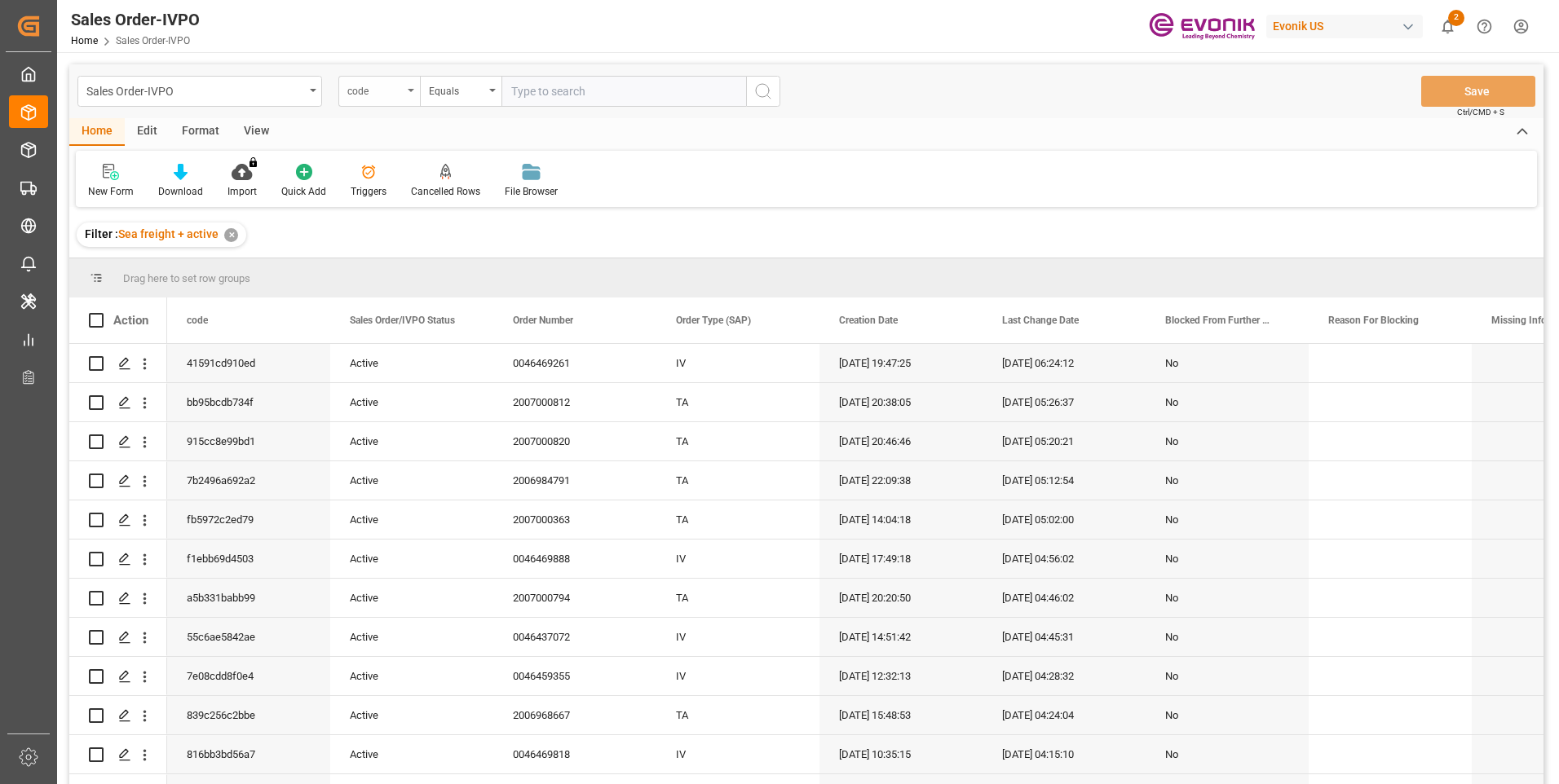
click at [407, 89] on div "code" at bounding box center [379, 92] width 81 height 31
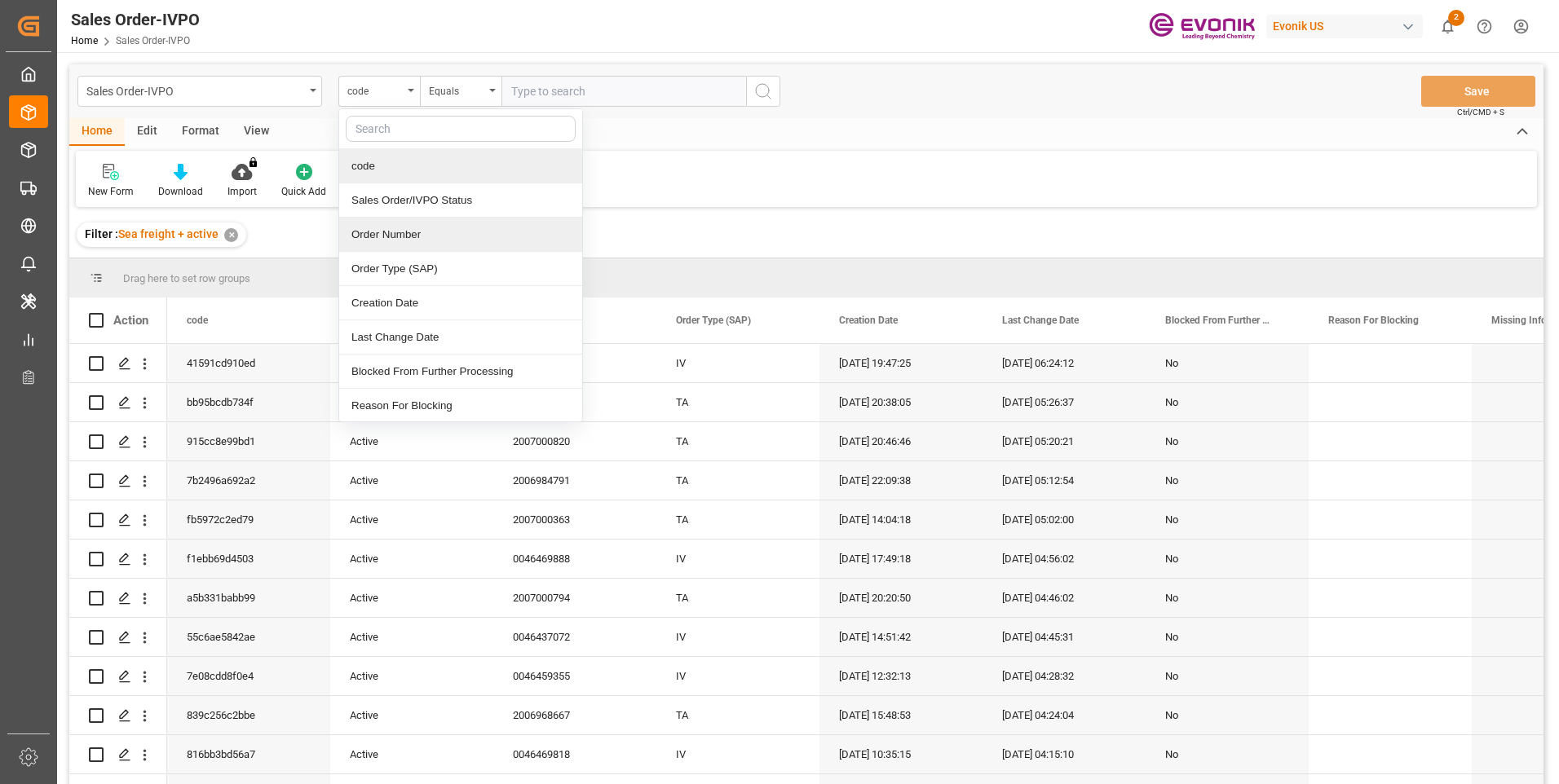
click at [397, 235] on div "Order Number" at bounding box center [461, 234] width 243 height 34
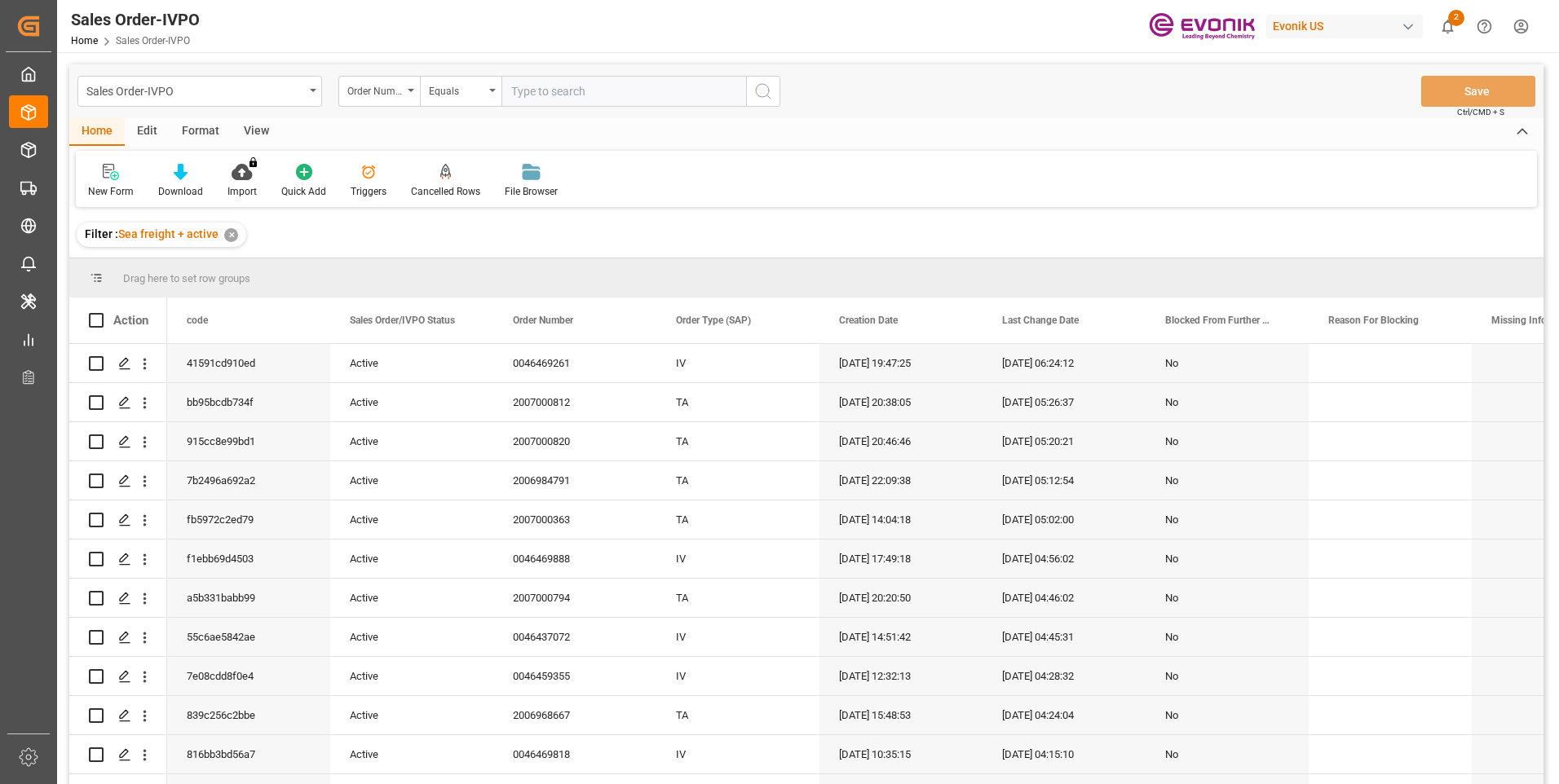
click at [543, 92] on input "text" at bounding box center [624, 92] width 244 height 31
paste input "2007148061"
type input "2007148061"
click at [752, 91] on button "search button" at bounding box center [762, 92] width 34 height 31
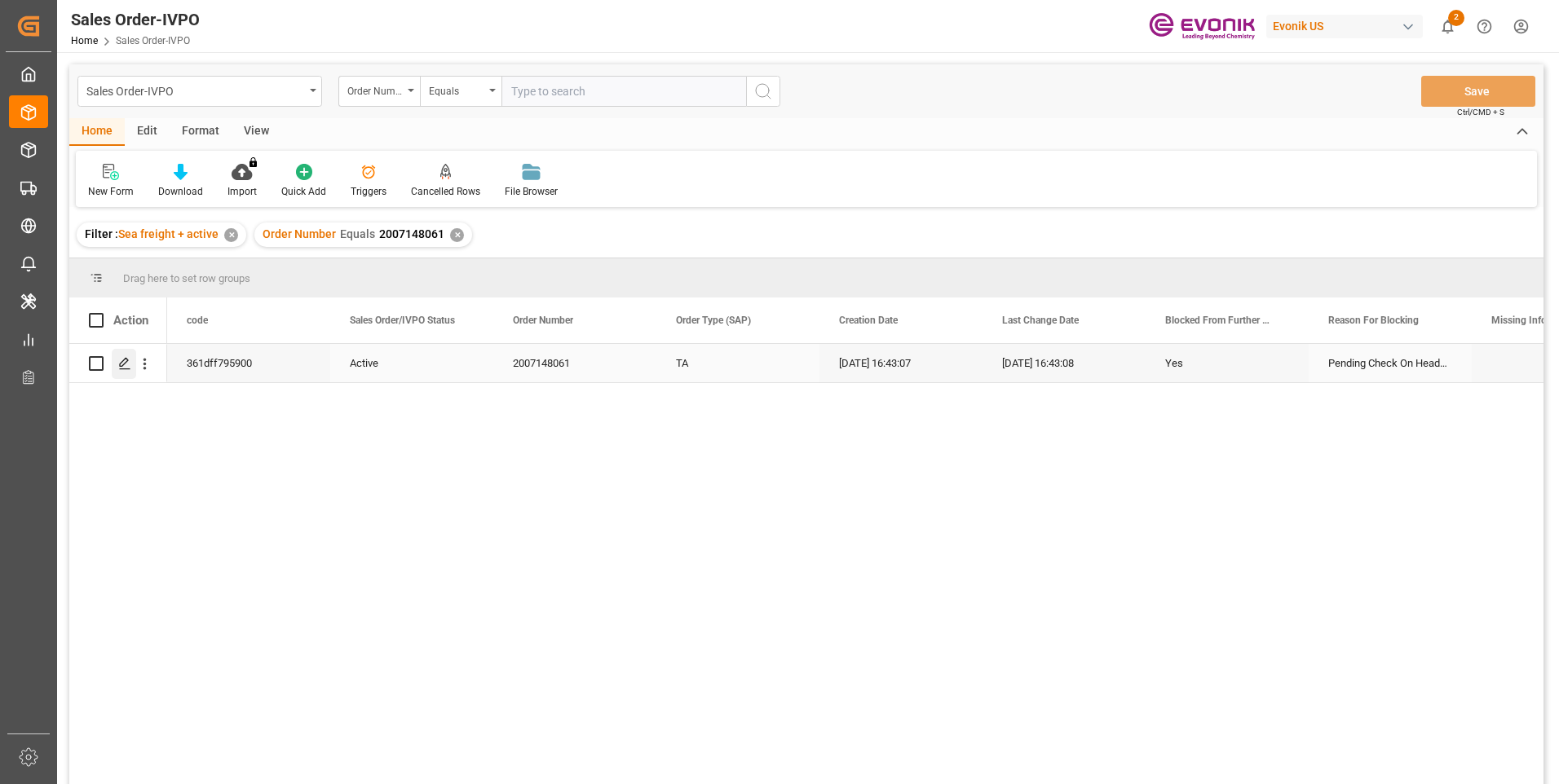
click at [118, 365] on icon "Press SPACE to select this row." at bounding box center [124, 363] width 13 height 13
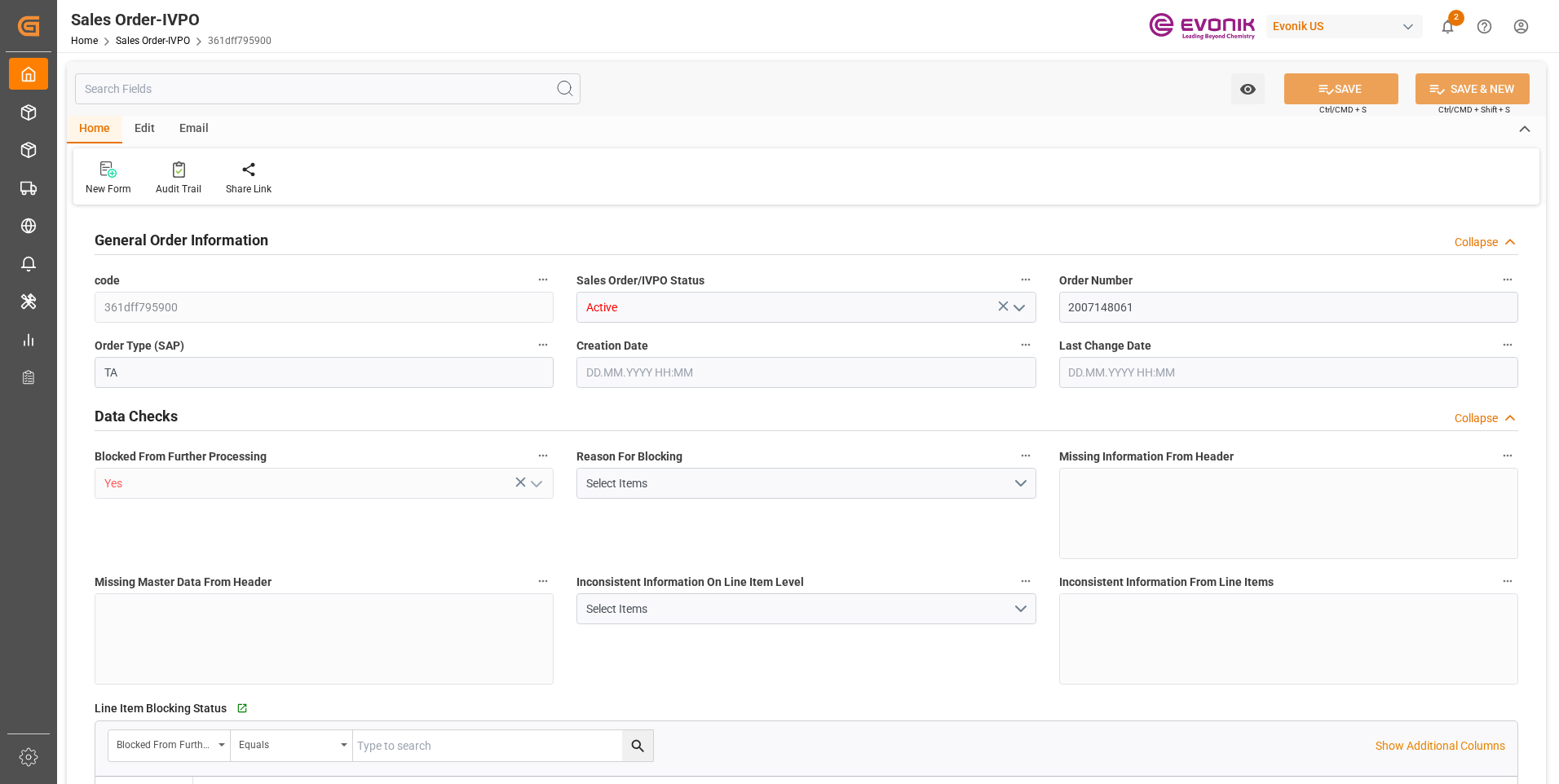
type input "NICIO"
type input "0"
type input "3"
type input "58561.8"
type input "[DATE] 16:43"
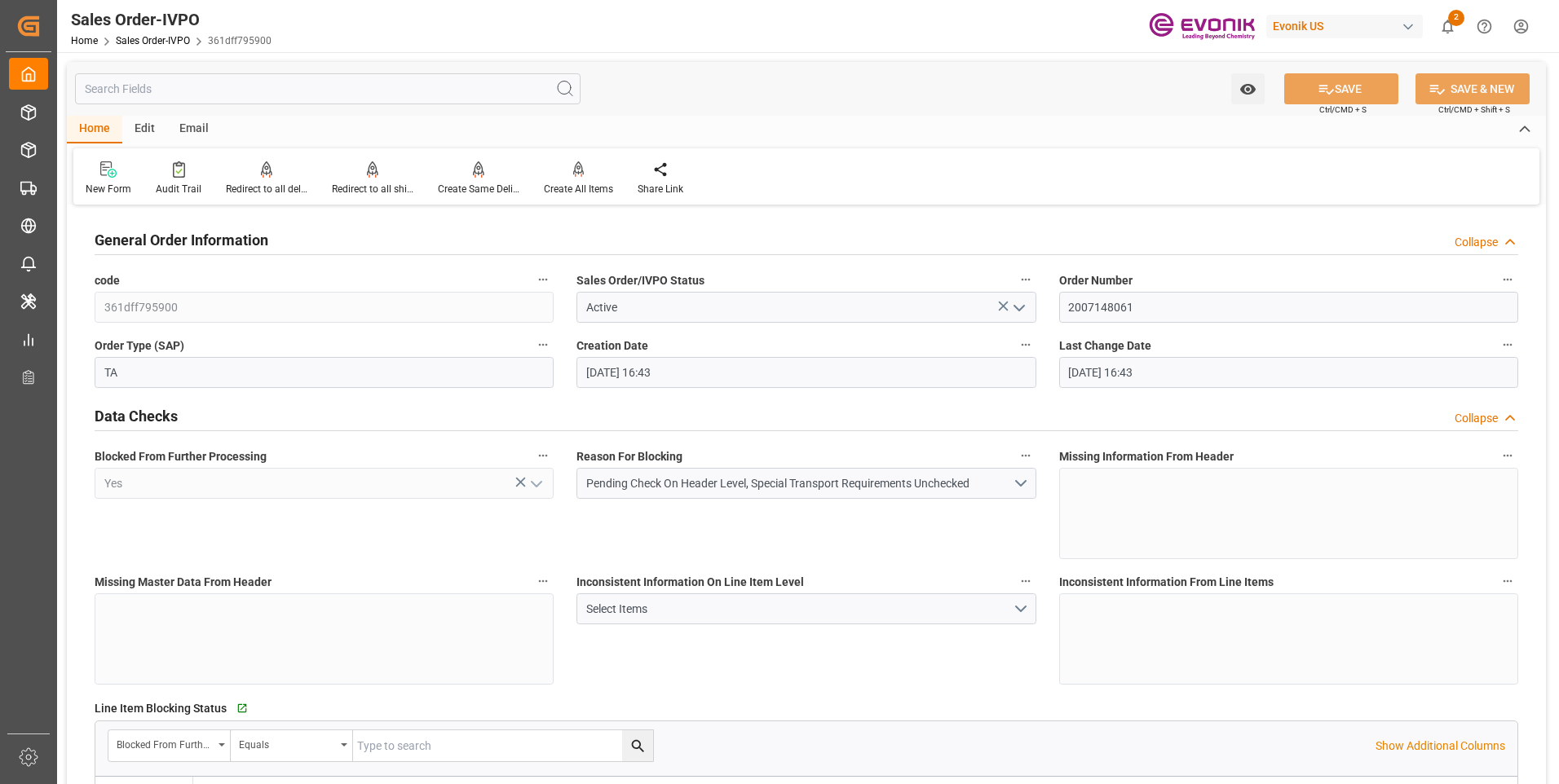
type input "[DATE] 16:43"
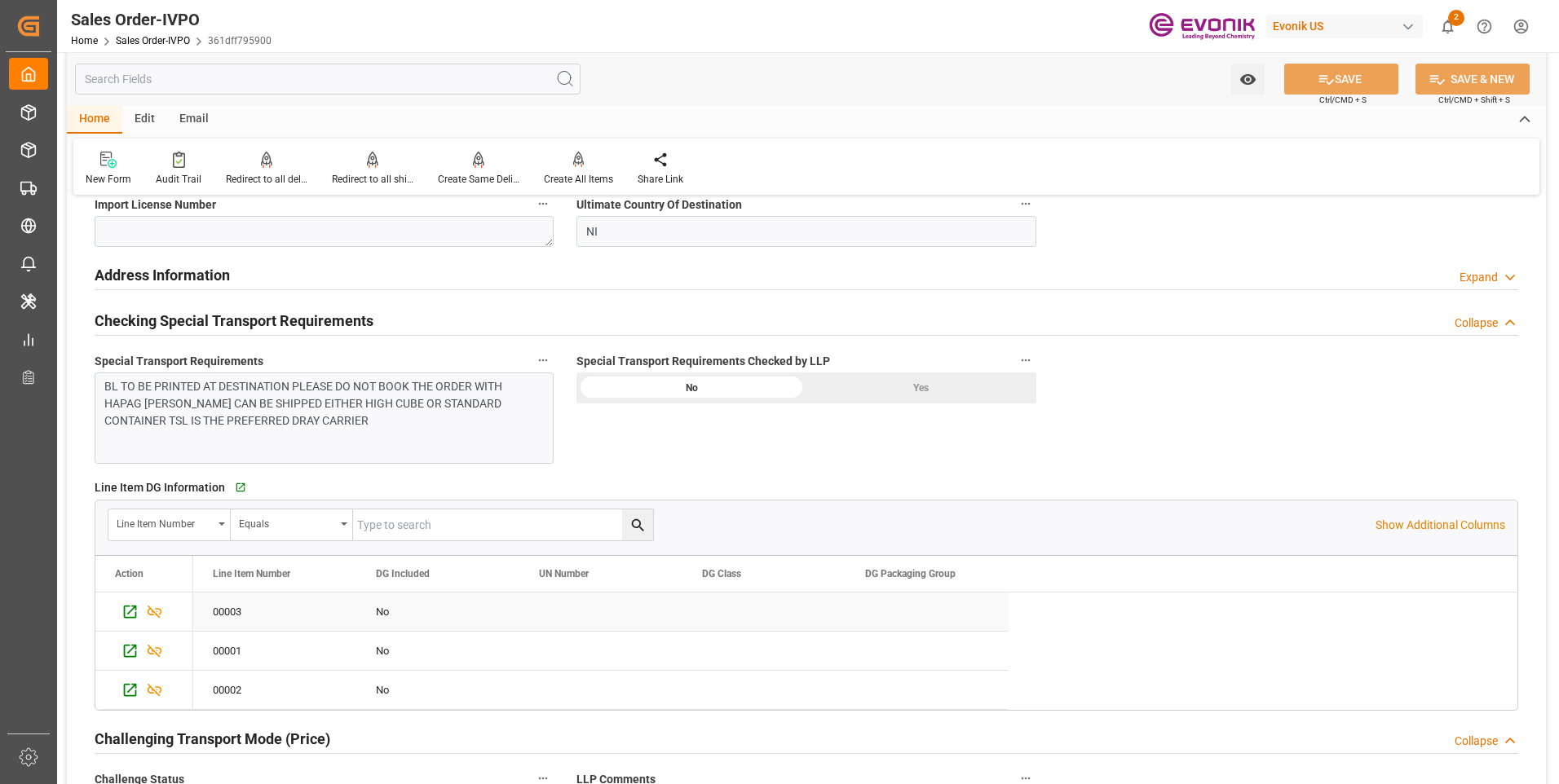
scroll to position [2200, 0]
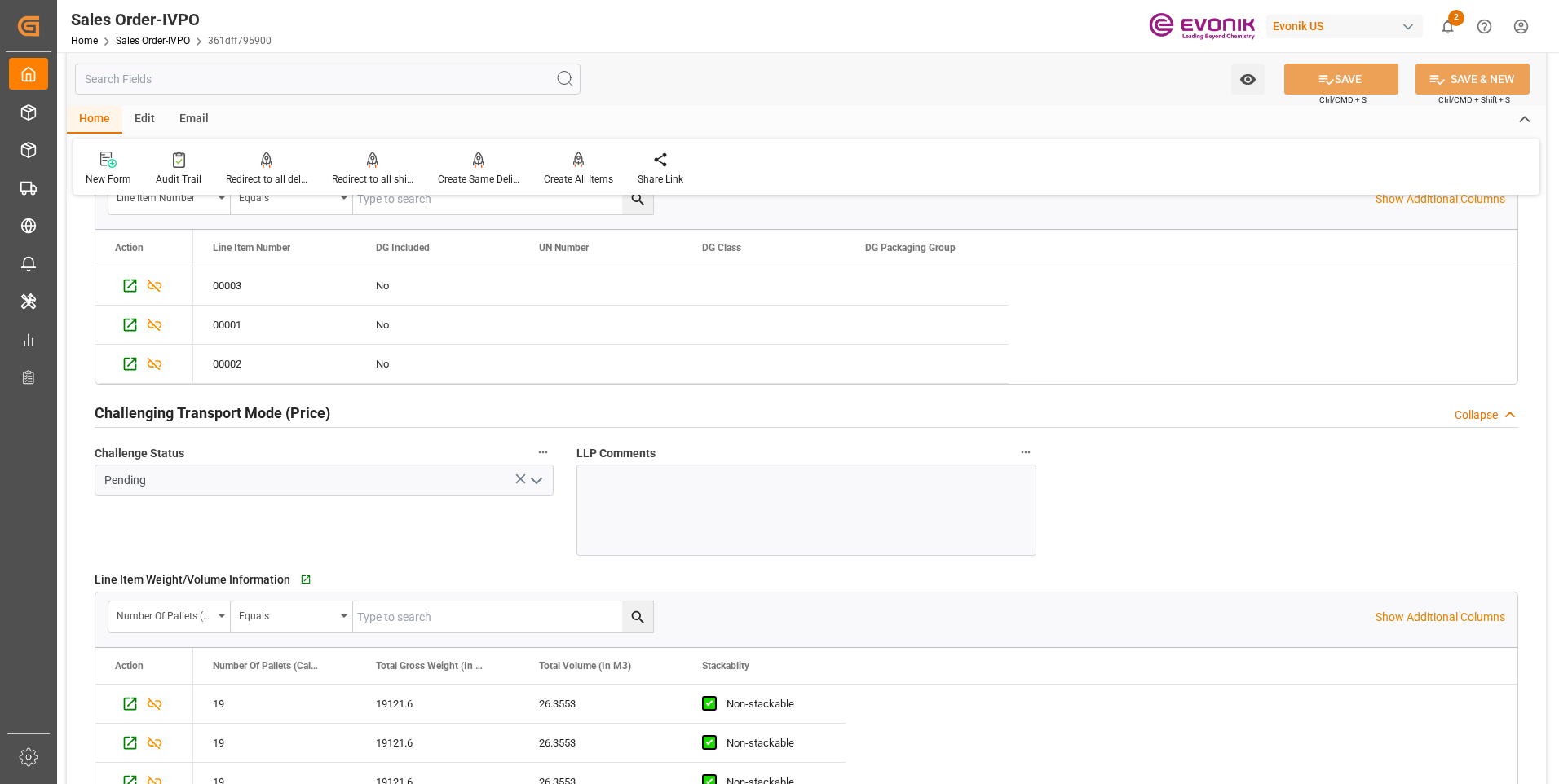
click at [539, 477] on icon "open menu" at bounding box center [537, 481] width 19 height 19
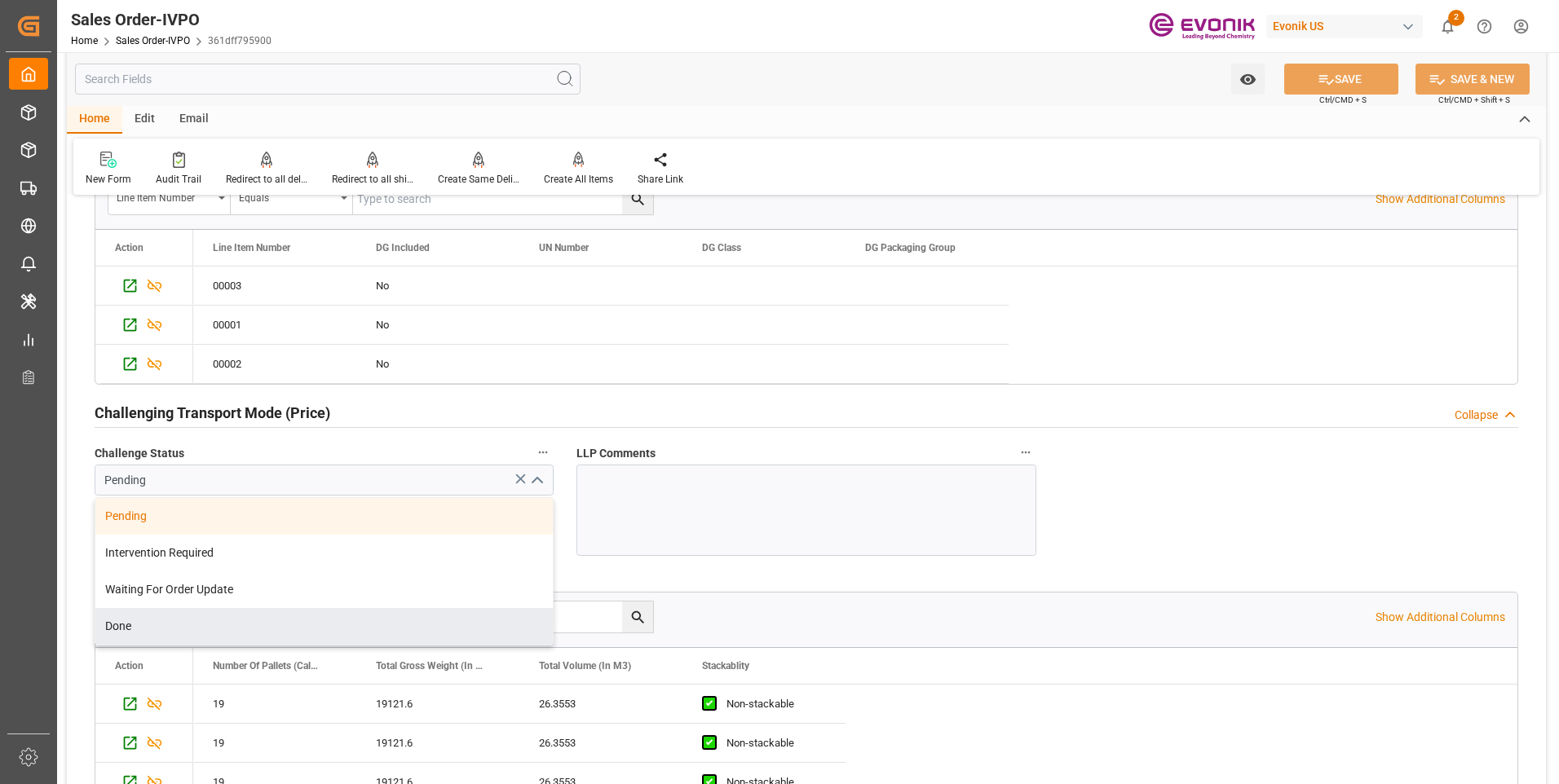
click at [140, 623] on div "Done" at bounding box center [324, 626] width 457 height 37
type input "Done"
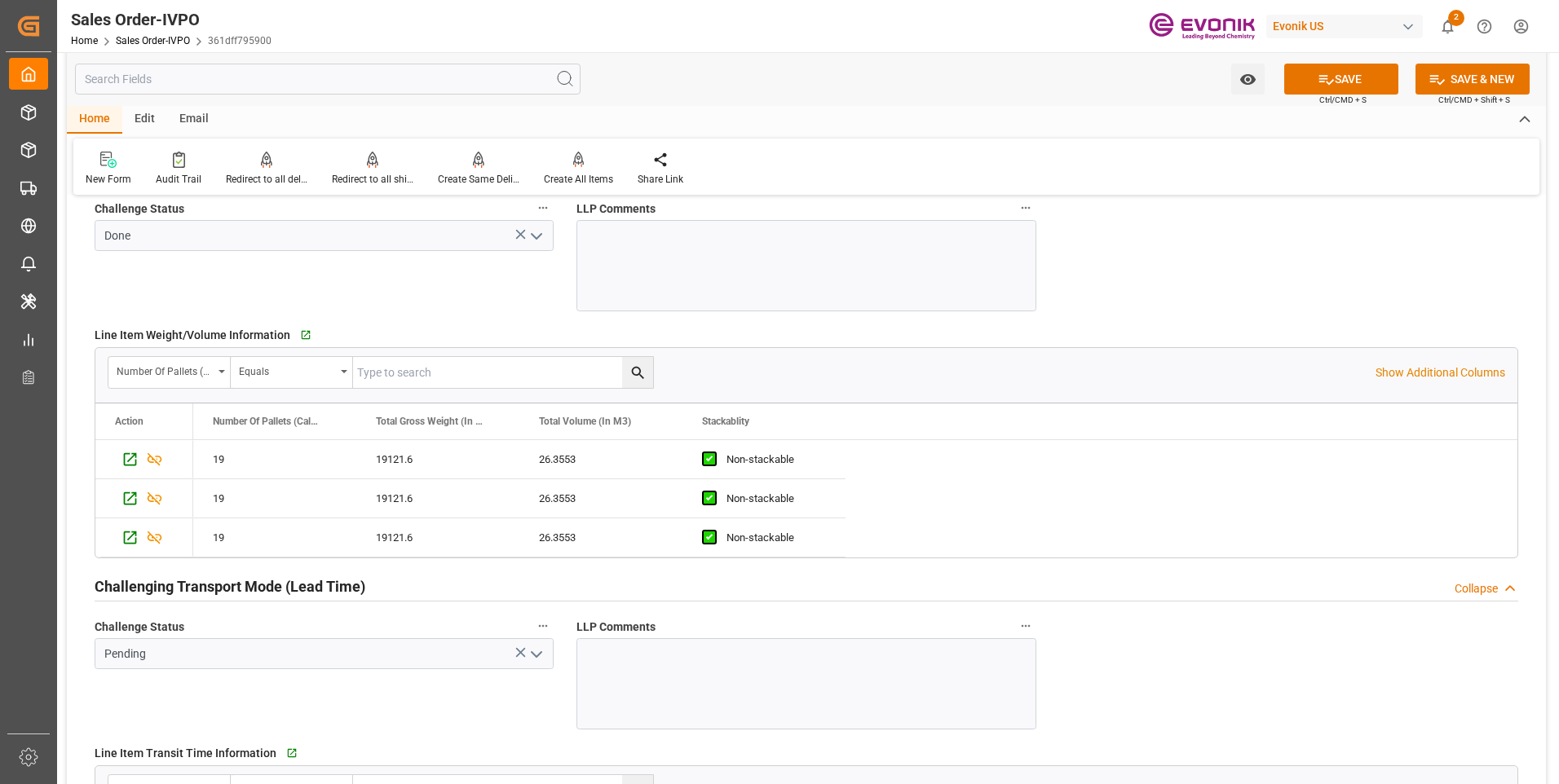
scroll to position [2608, 0]
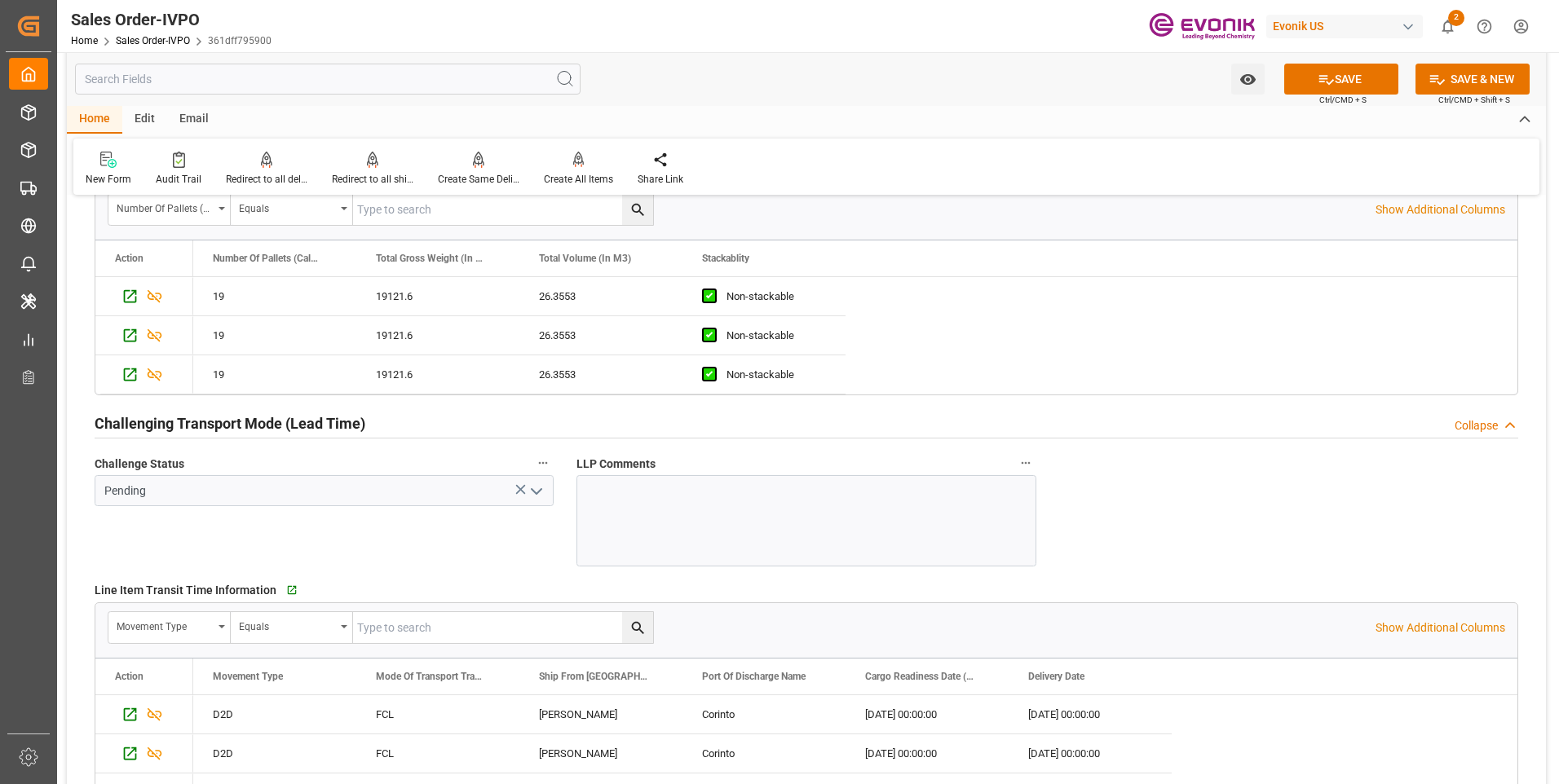
click at [540, 492] on icon "open menu" at bounding box center [537, 491] width 19 height 19
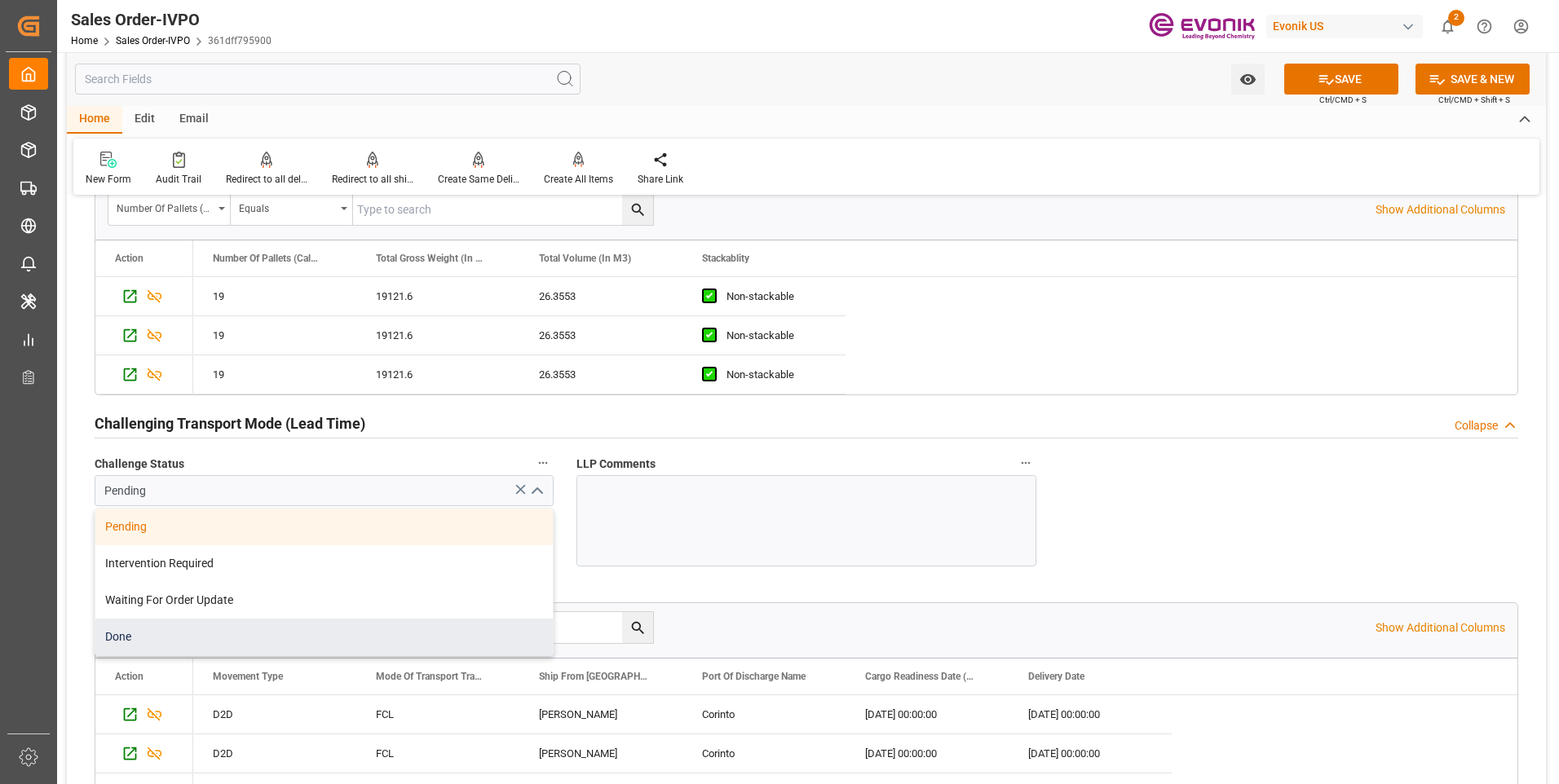
click at [128, 631] on div "Done" at bounding box center [324, 637] width 457 height 37
type input "Done"
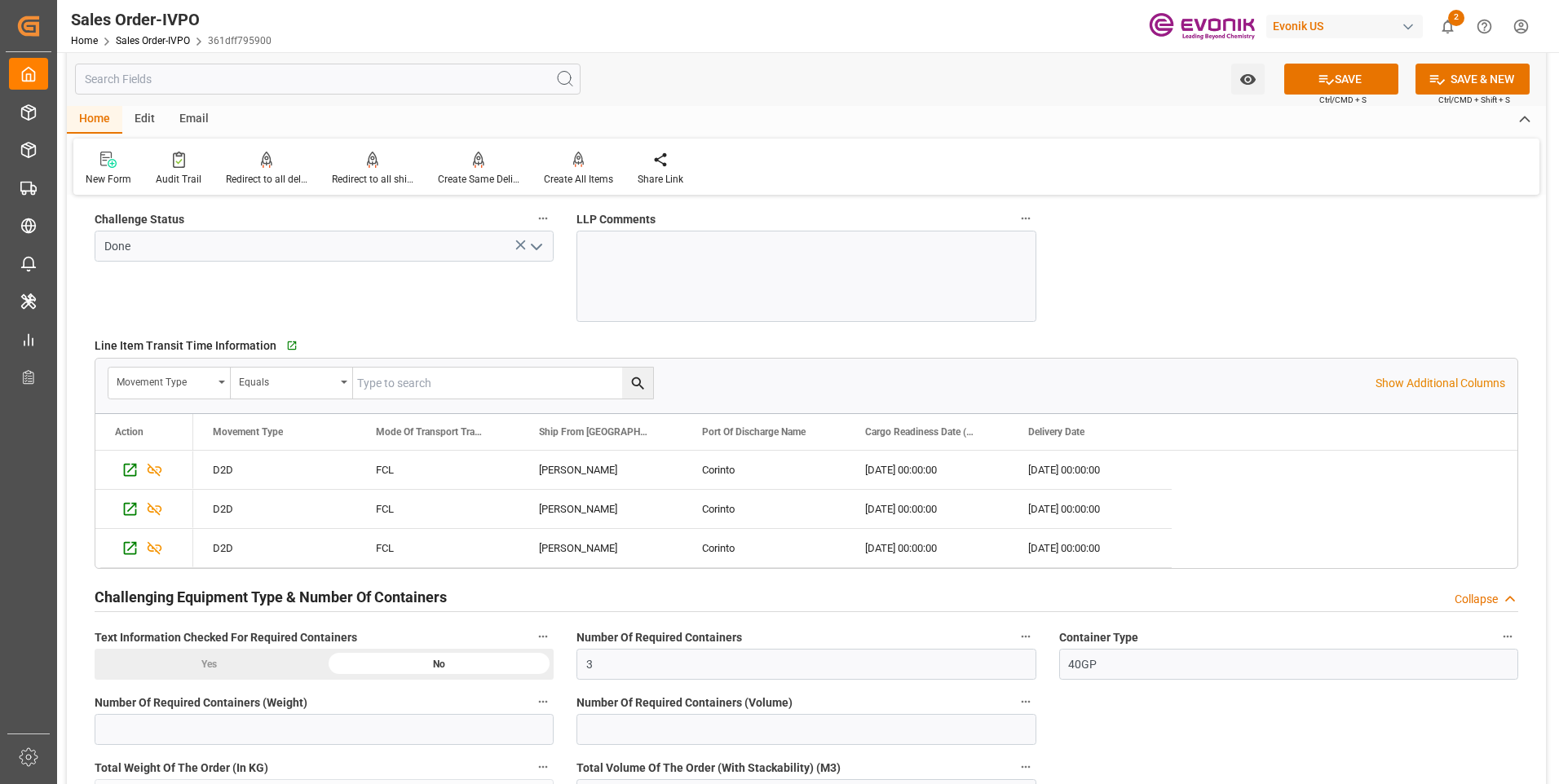
scroll to position [3097, 0]
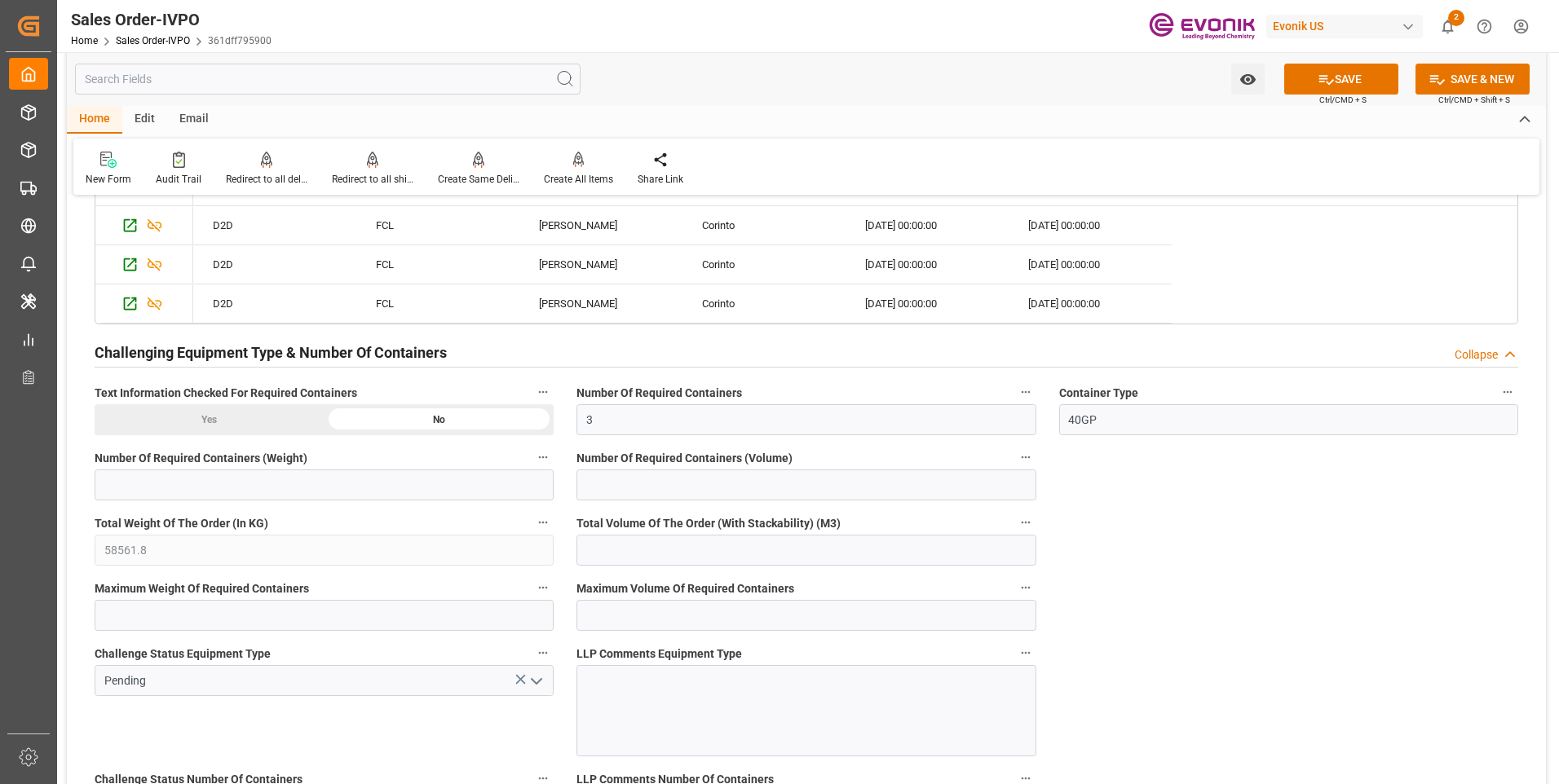
click at [228, 418] on div "Yes" at bounding box center [209, 419] width 230 height 31
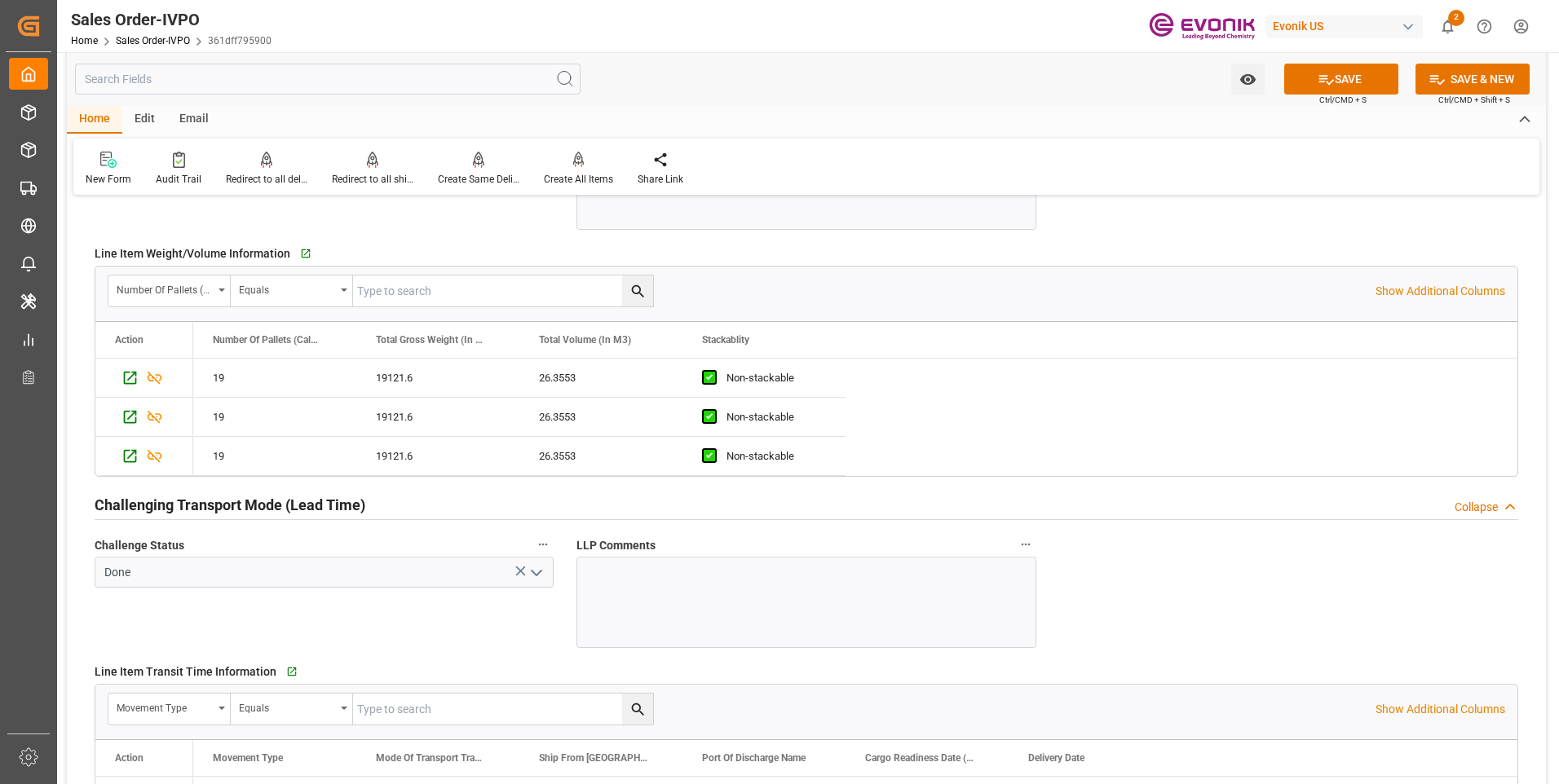
scroll to position [2363, 0]
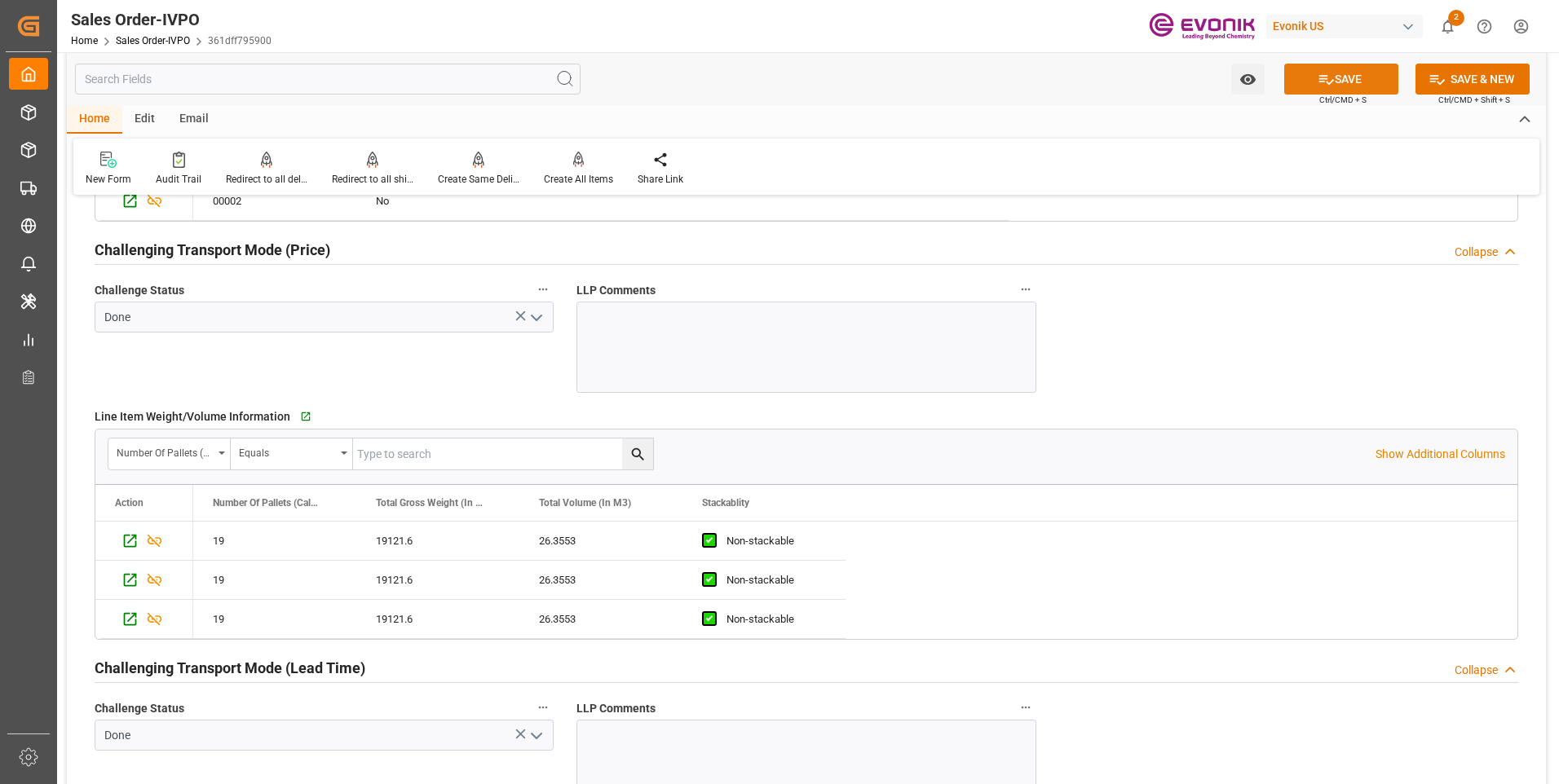
click at [1335, 78] on button "SAVE" at bounding box center [1341, 79] width 114 height 31
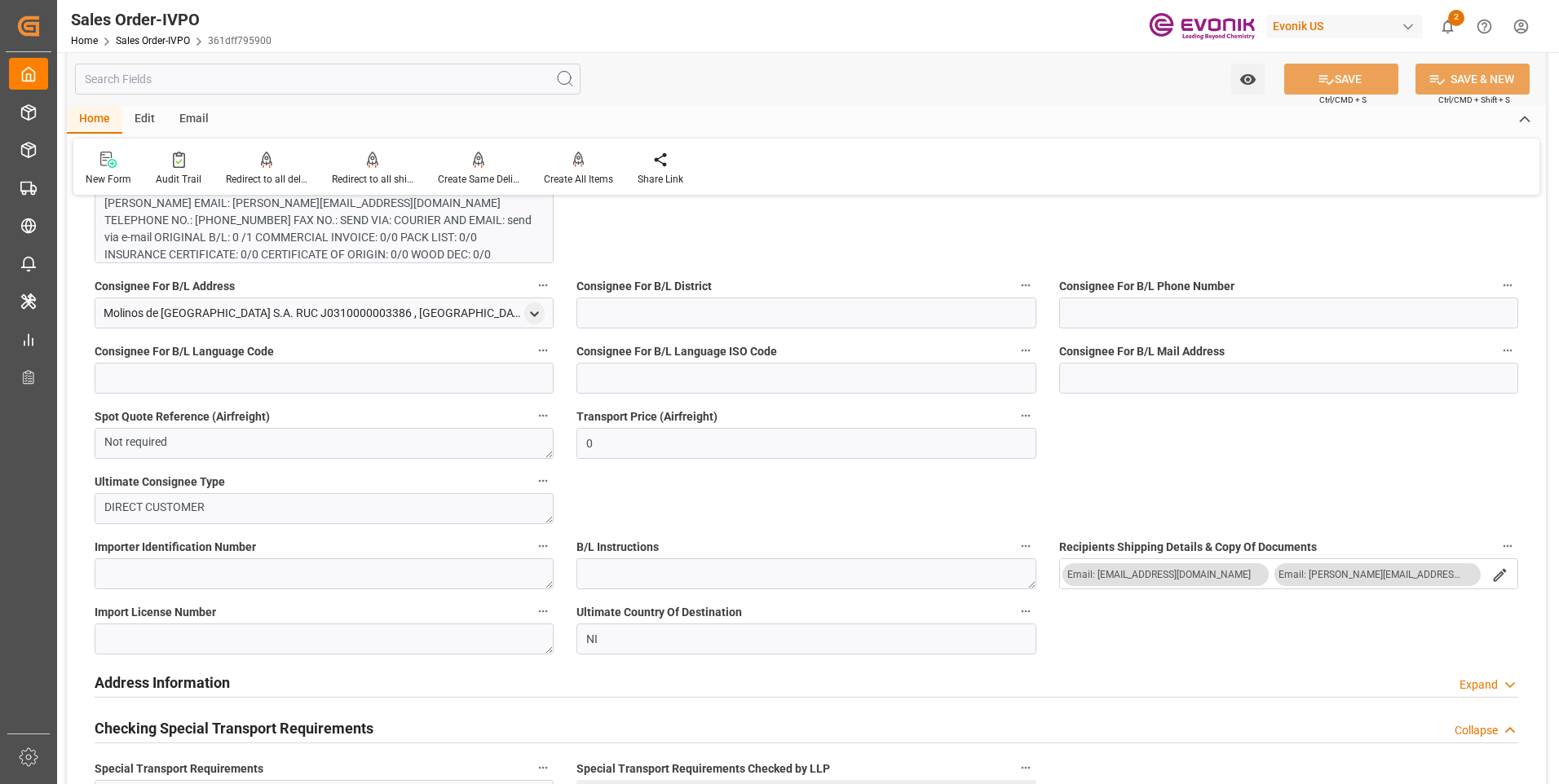
scroll to position [1711, 0]
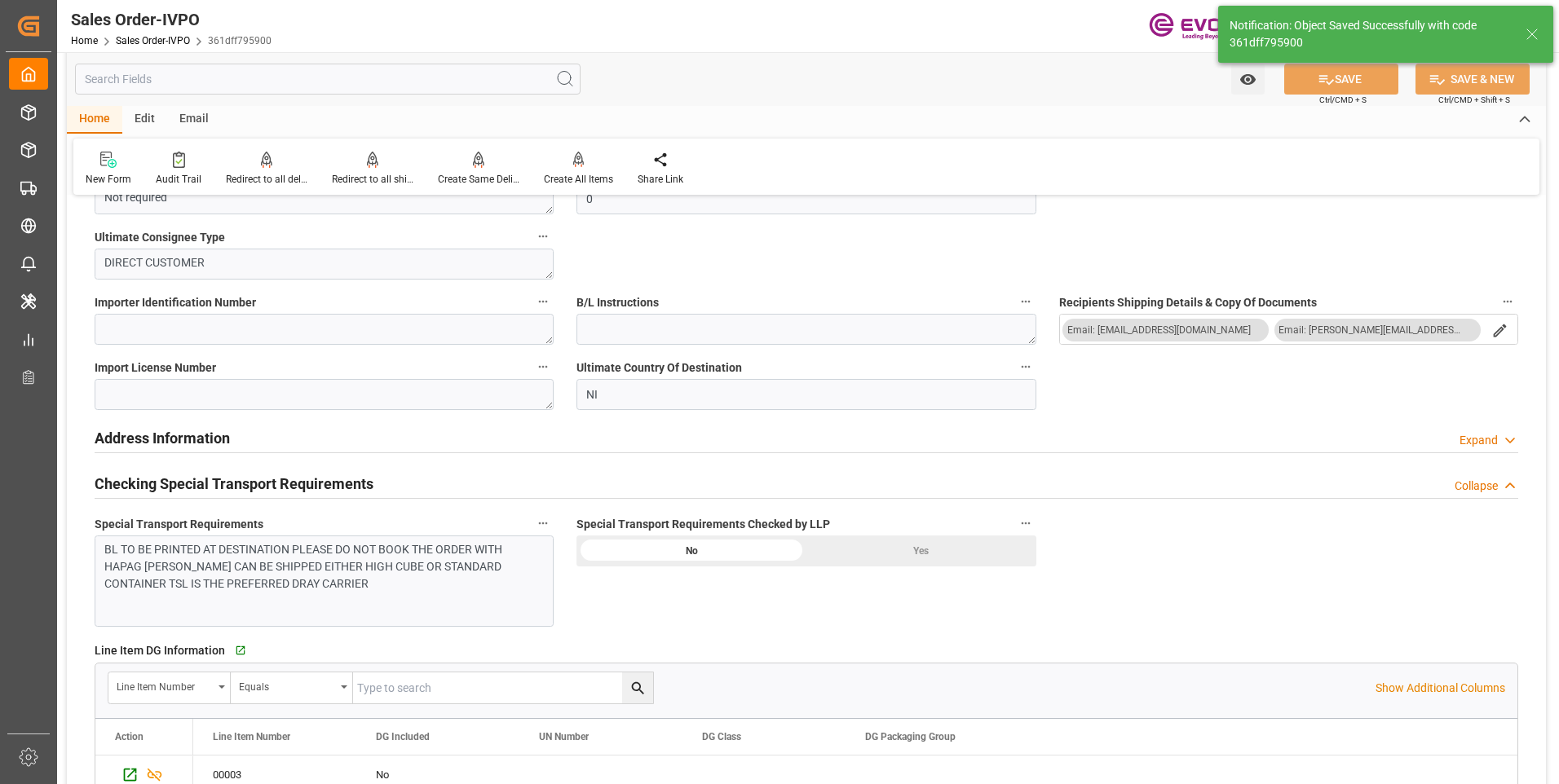
type input "[DATE] 06:53"
type input "4"
type input "3"
type input "158.1318"
type input "57000"
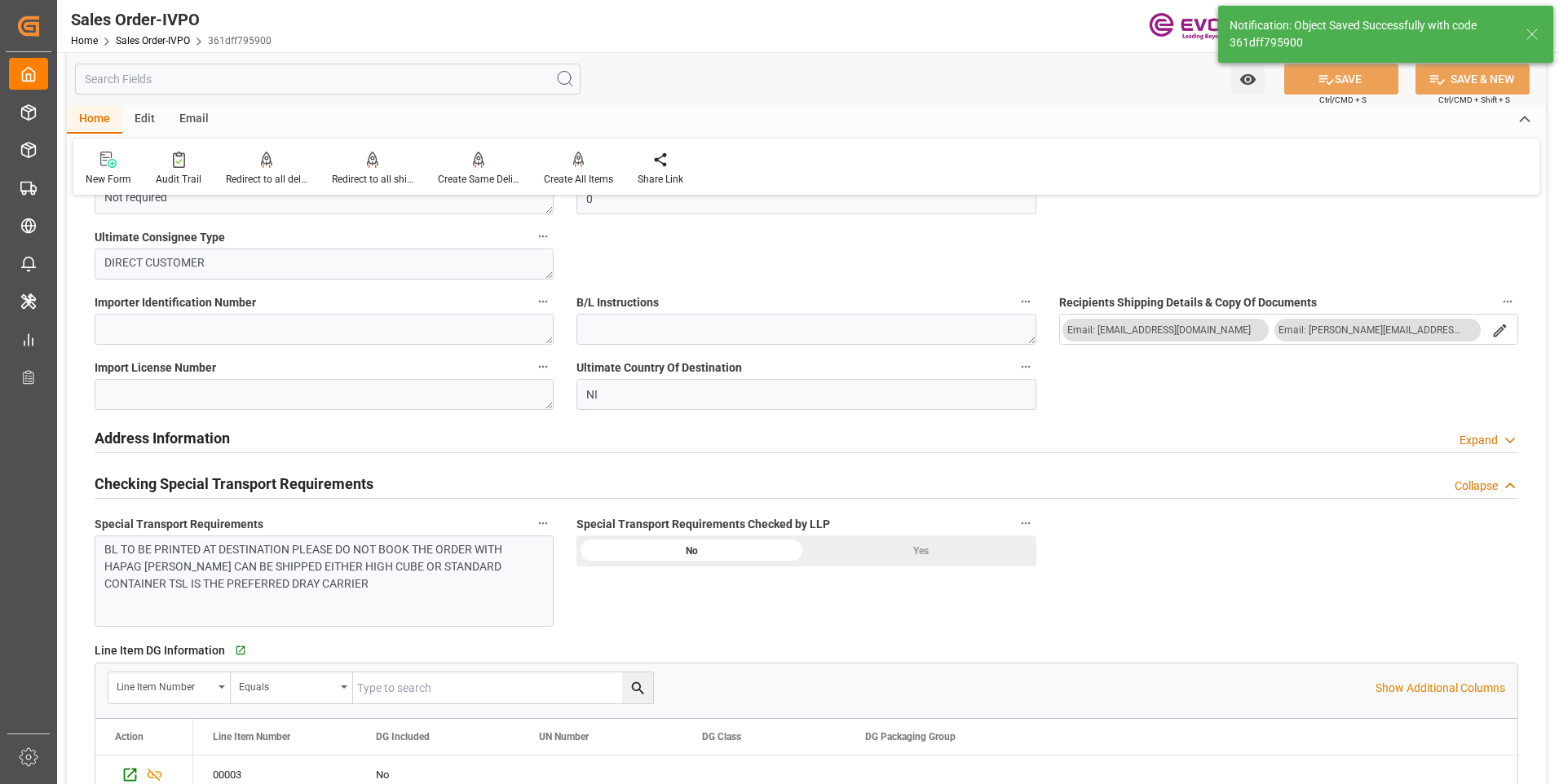
type input "180"
click at [919, 547] on div "Yes" at bounding box center [921, 551] width 230 height 31
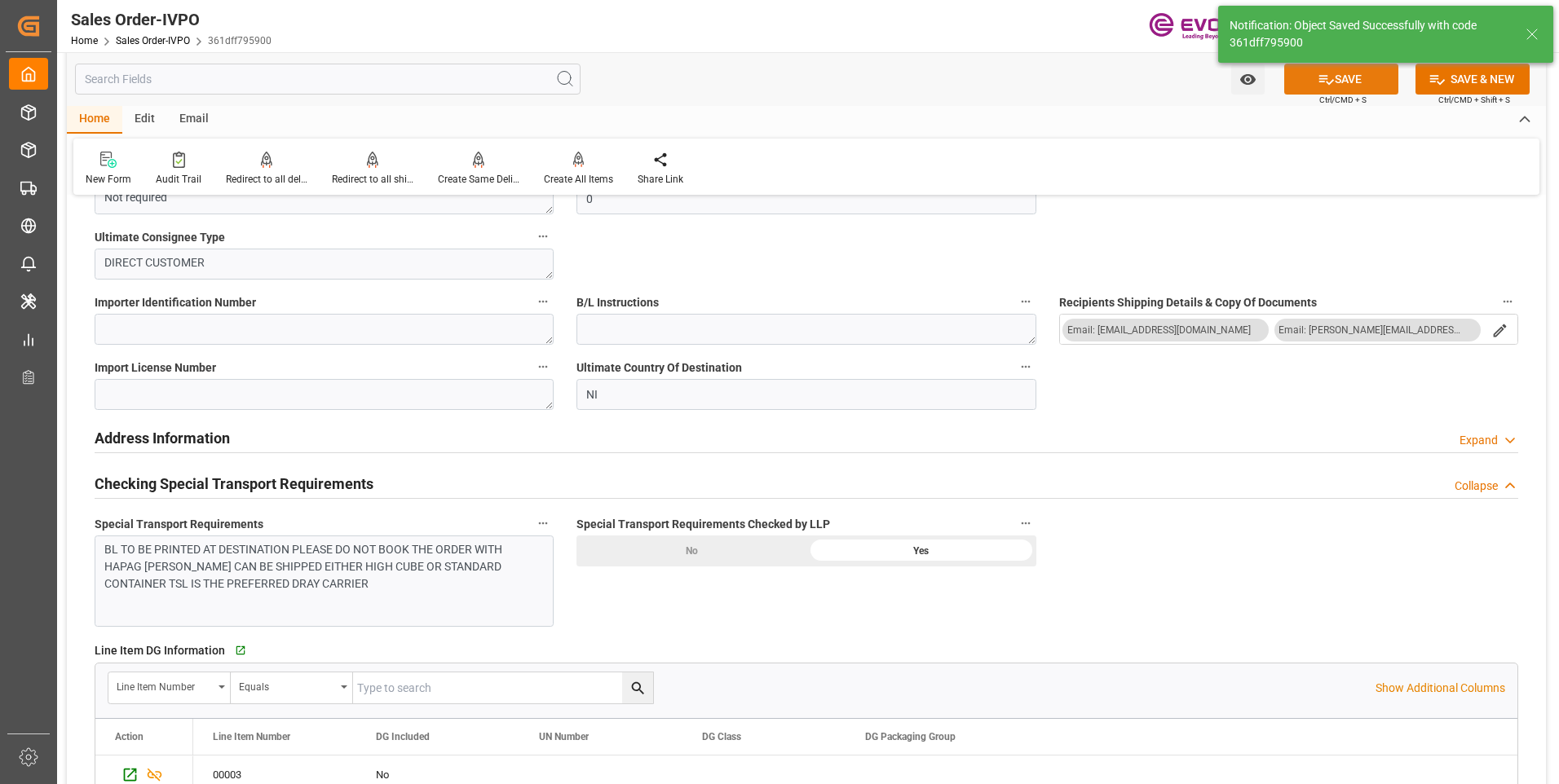
click at [1336, 70] on button "SAVE" at bounding box center [1341, 79] width 114 height 31
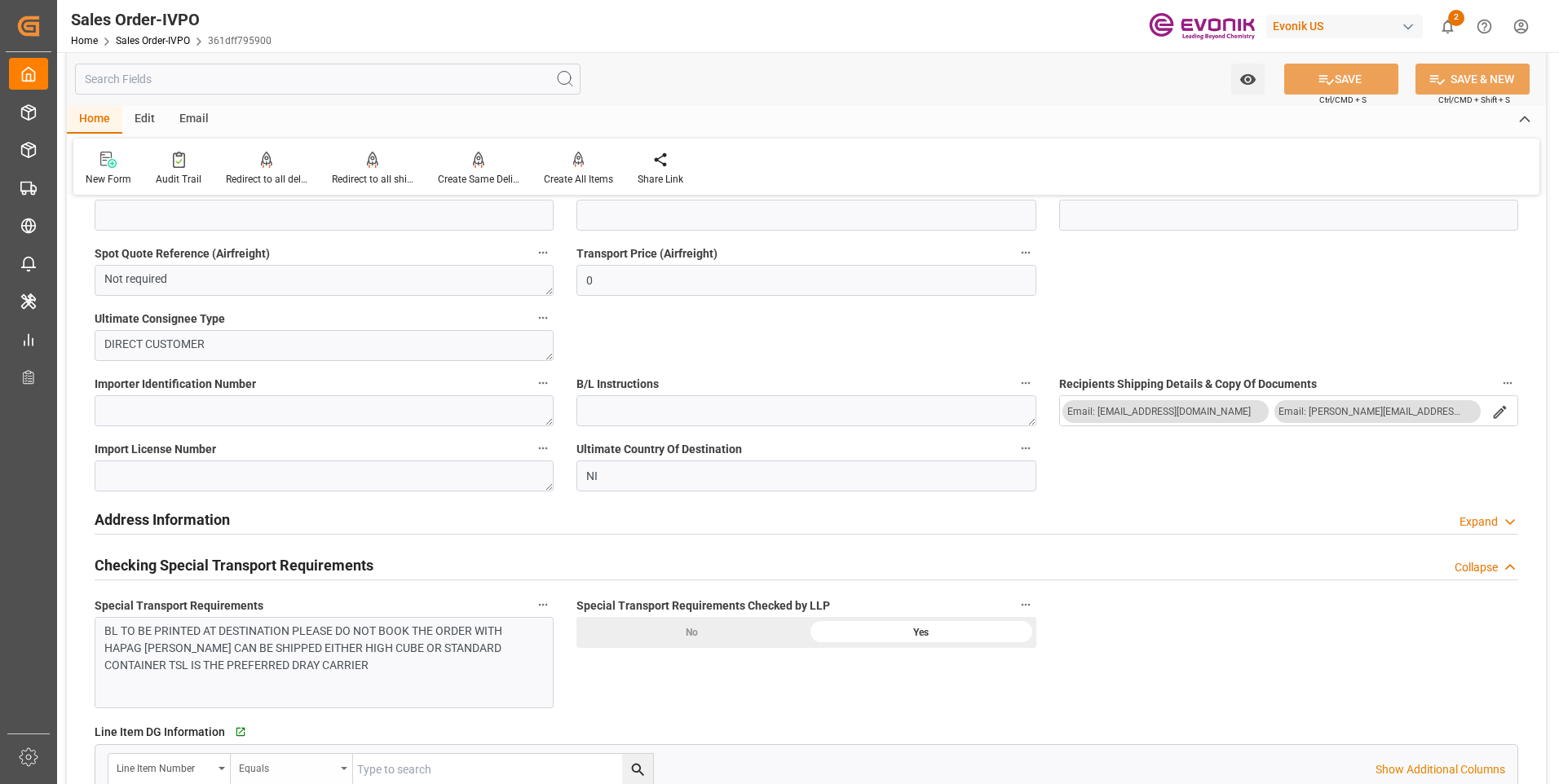
scroll to position [1956, 0]
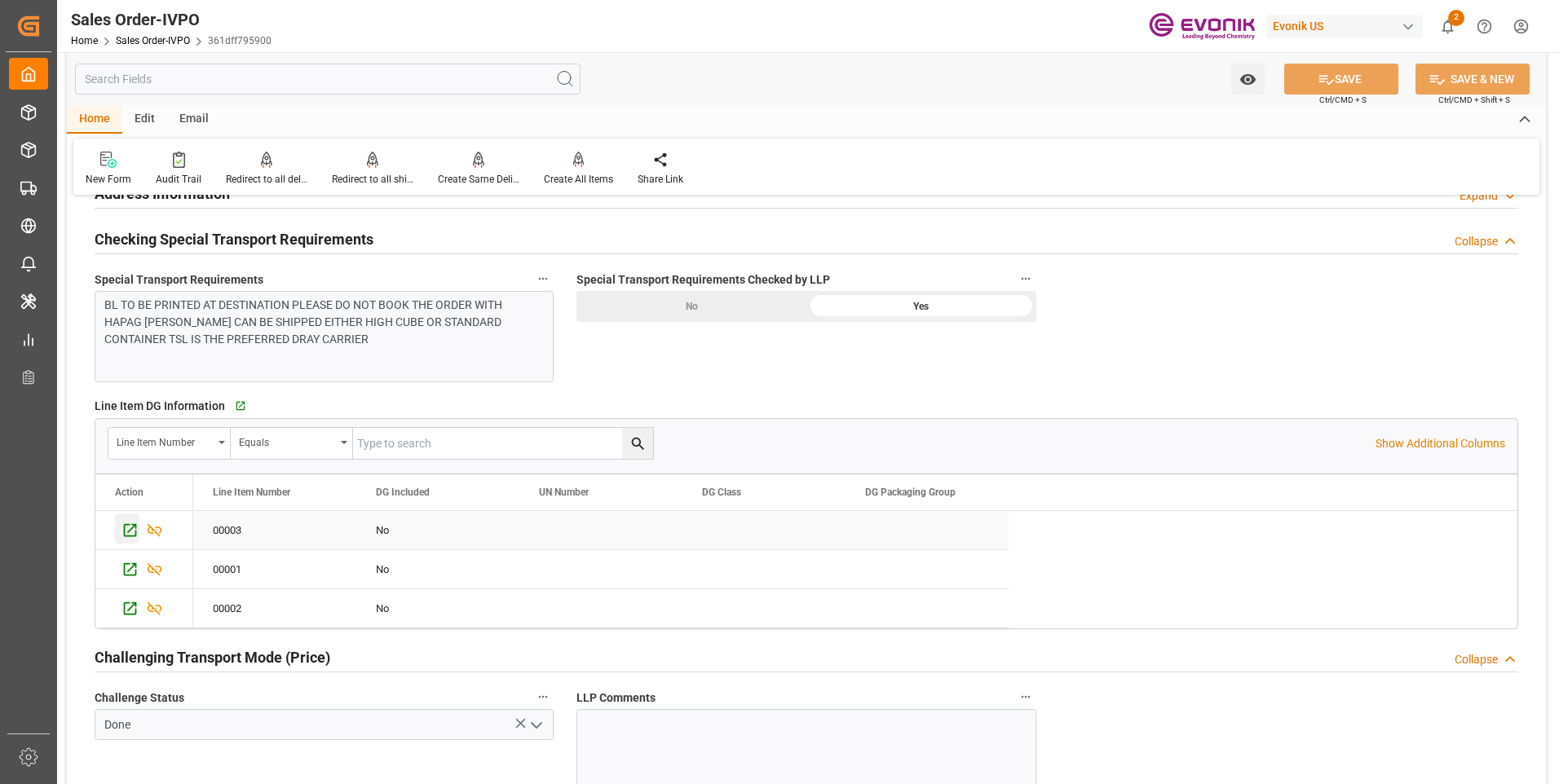
click at [132, 531] on icon "Press SPACE to select this row." at bounding box center [130, 530] width 17 height 17
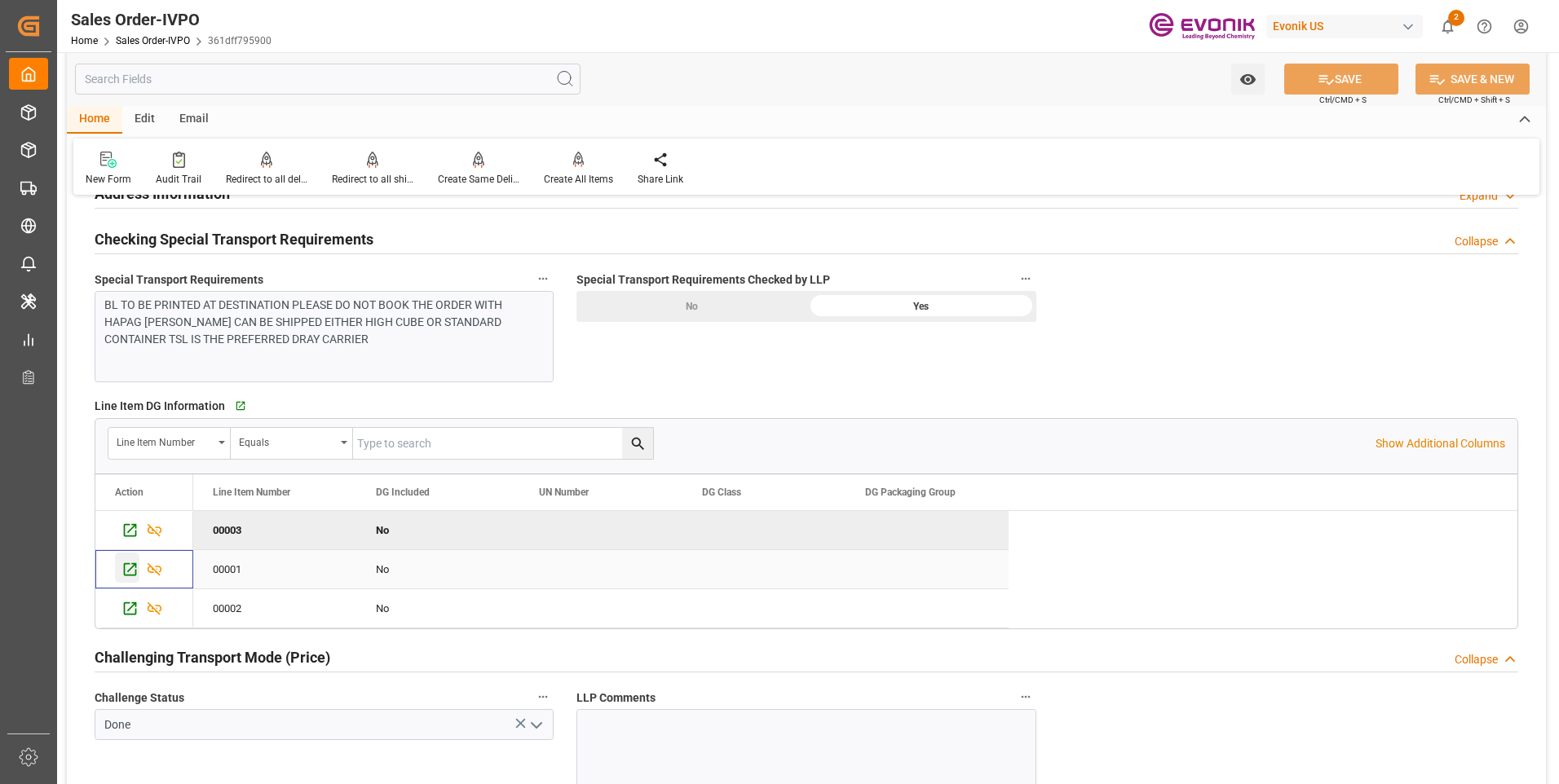
click at [130, 566] on icon "Press SPACE to select this row." at bounding box center [130, 569] width 17 height 17
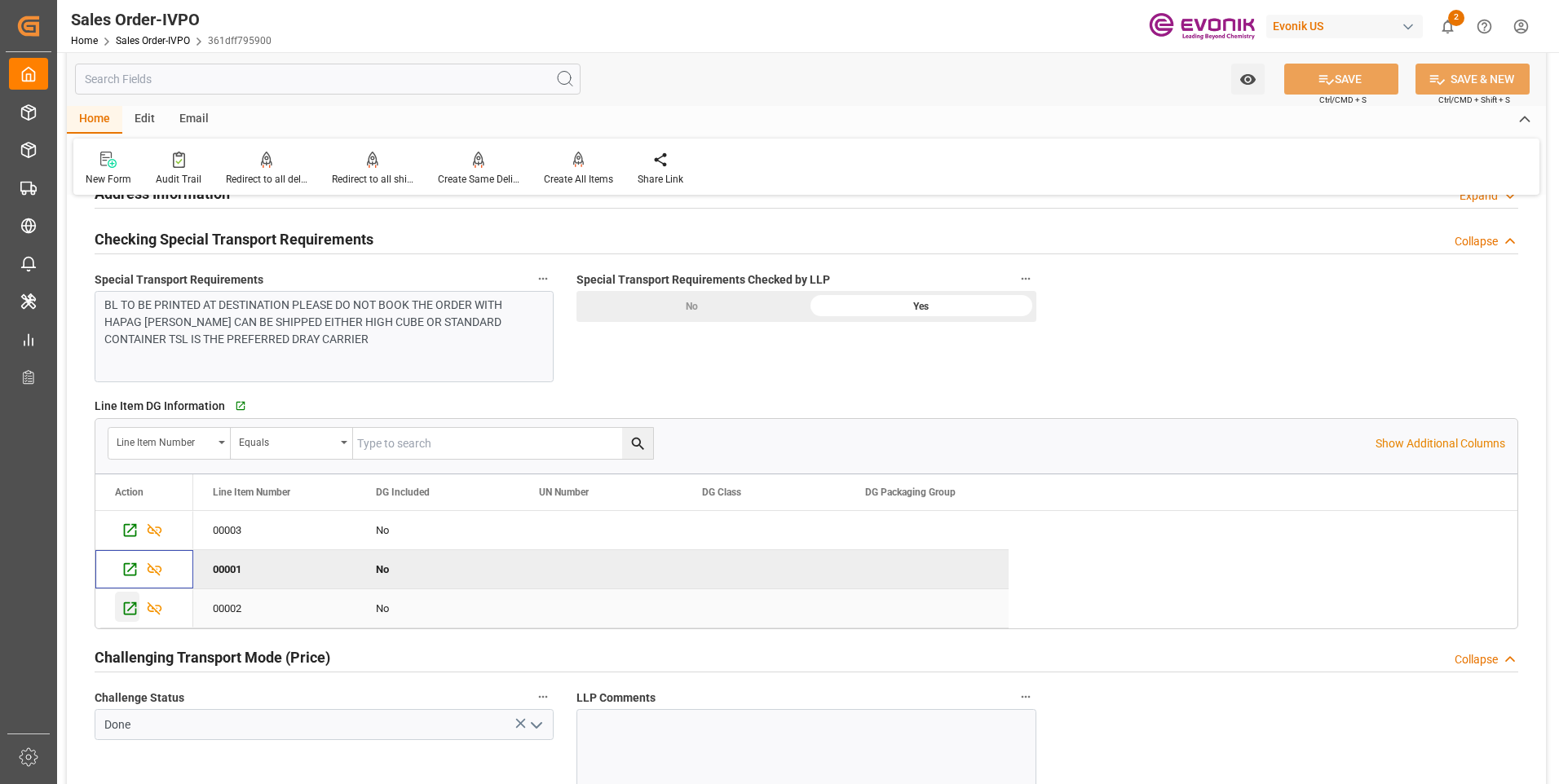
click at [126, 606] on icon "Press SPACE to select this row." at bounding box center [130, 609] width 17 height 17
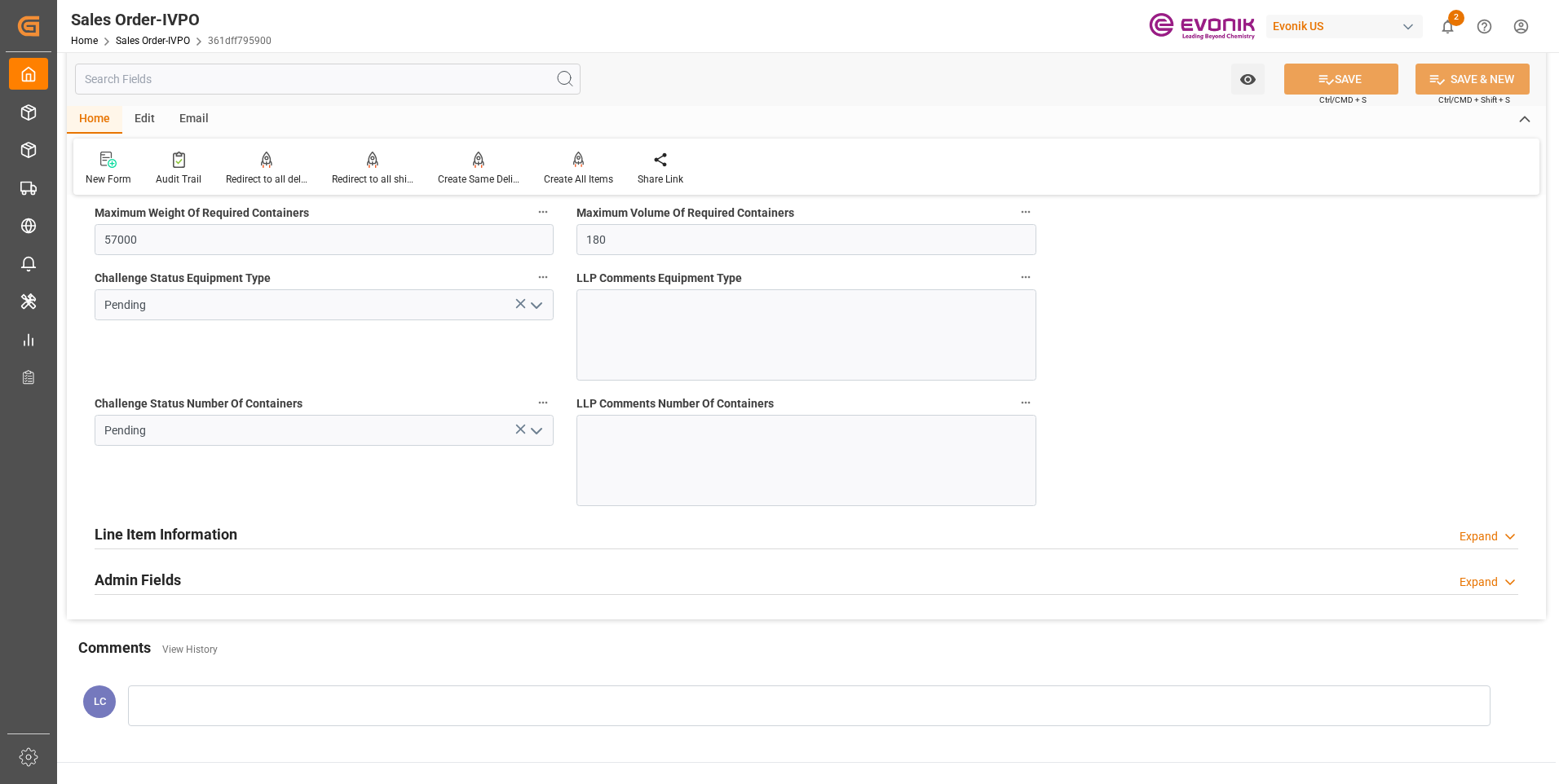
scroll to position [3228, 0]
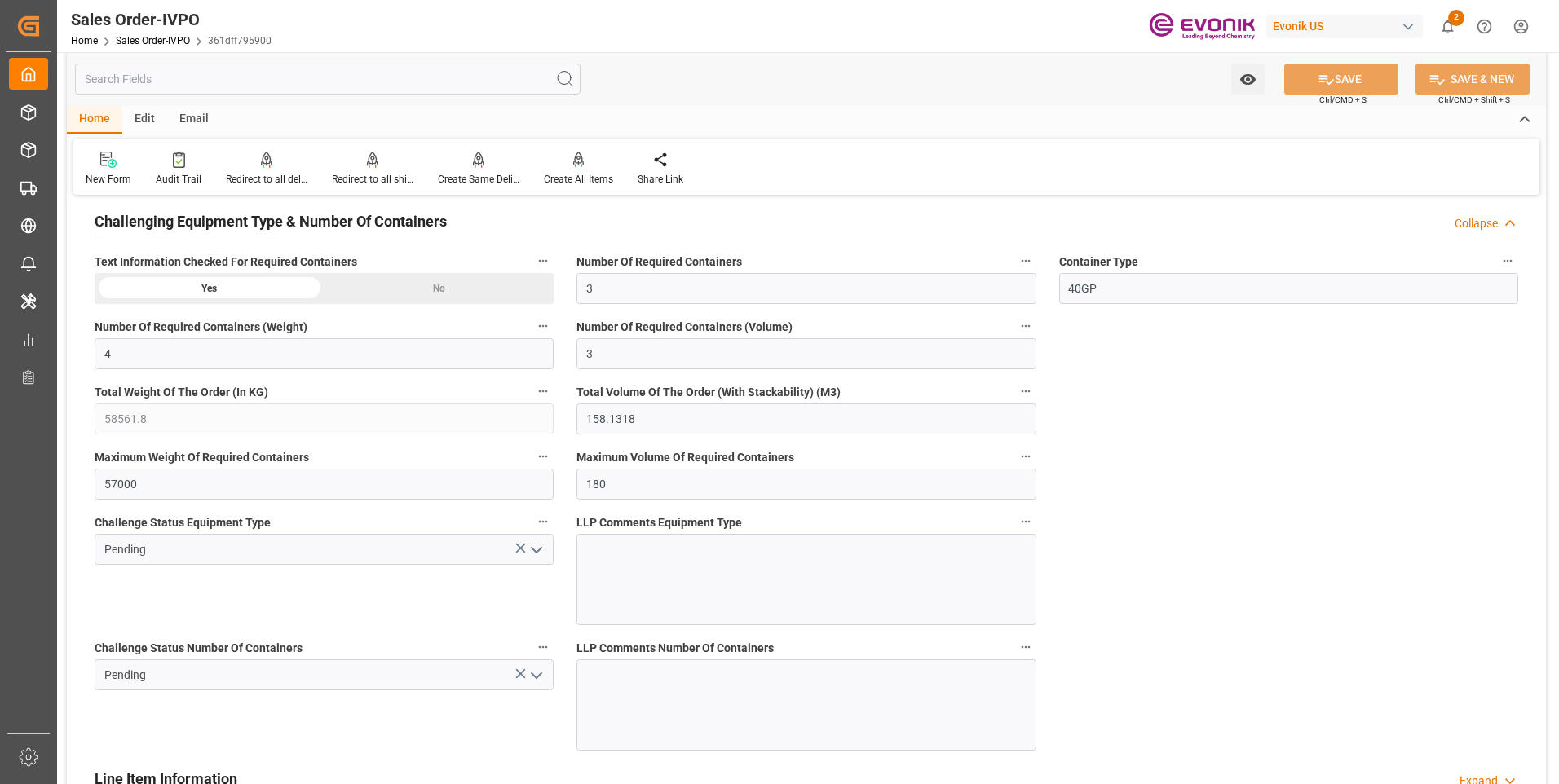
click at [540, 556] on icon "open menu" at bounding box center [537, 550] width 19 height 19
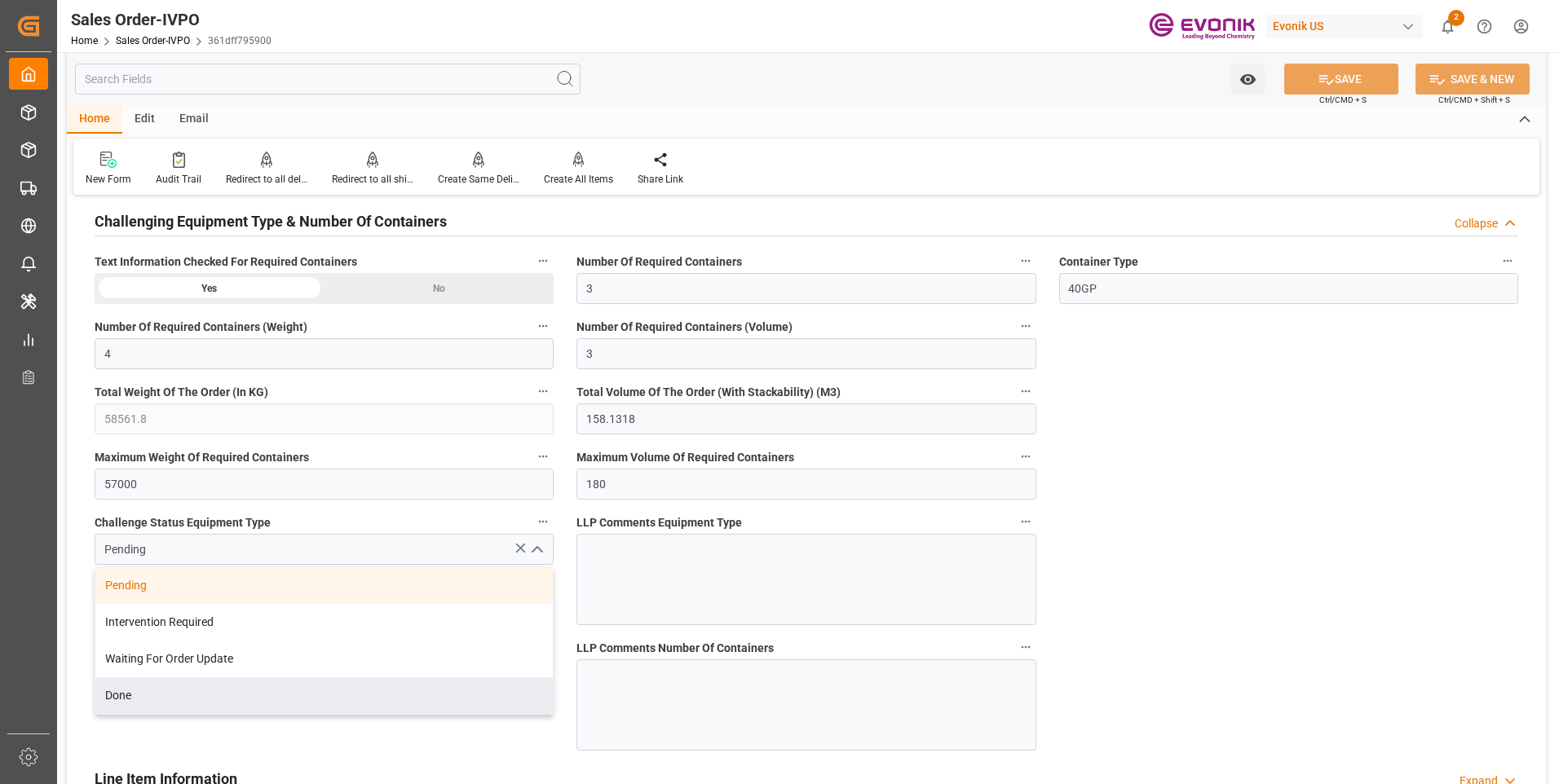
click at [159, 690] on div "Done" at bounding box center [324, 696] width 457 height 37
type input "Done"
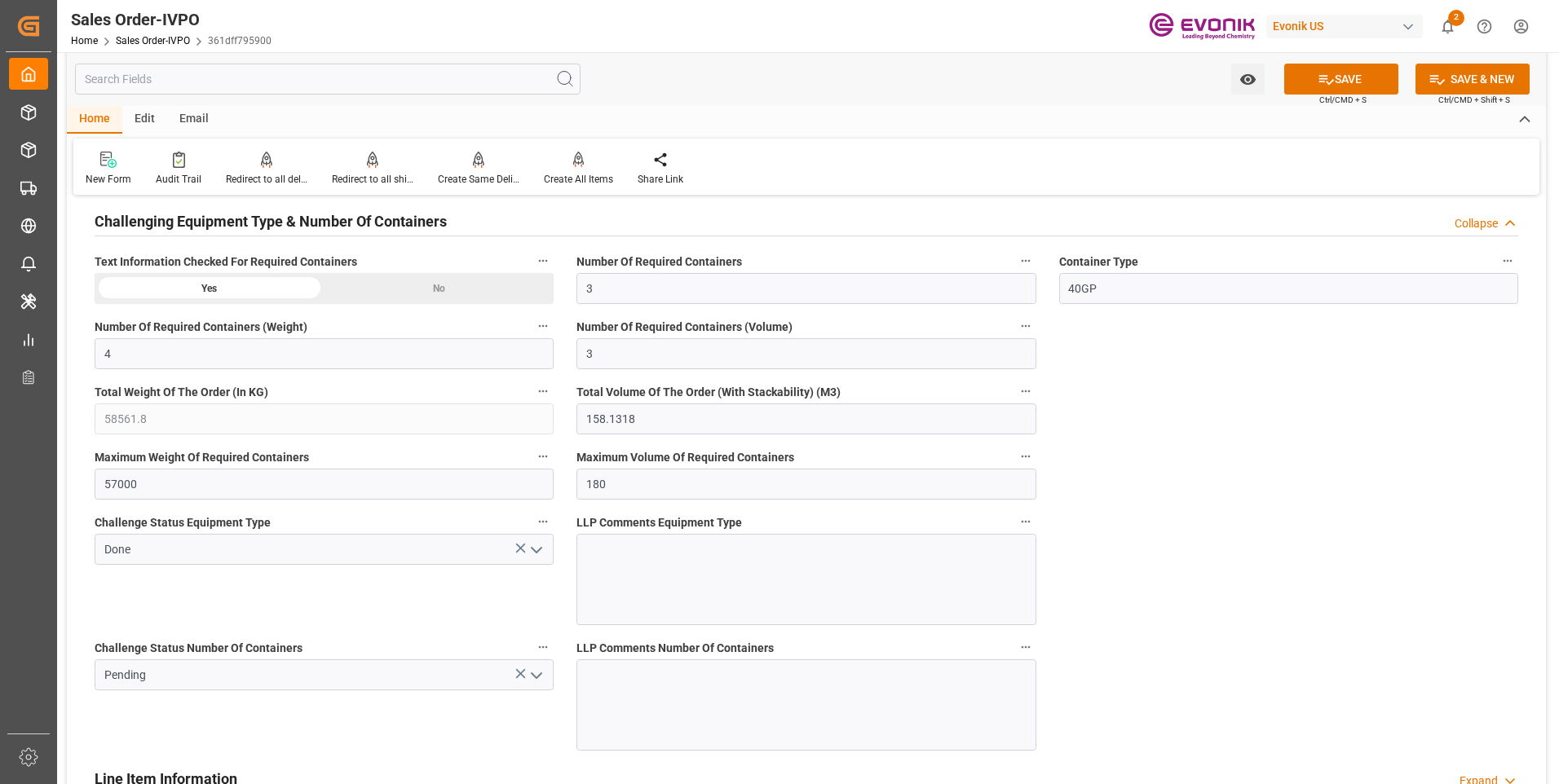
click at [534, 678] on icon "open menu" at bounding box center [537, 675] width 19 height 19
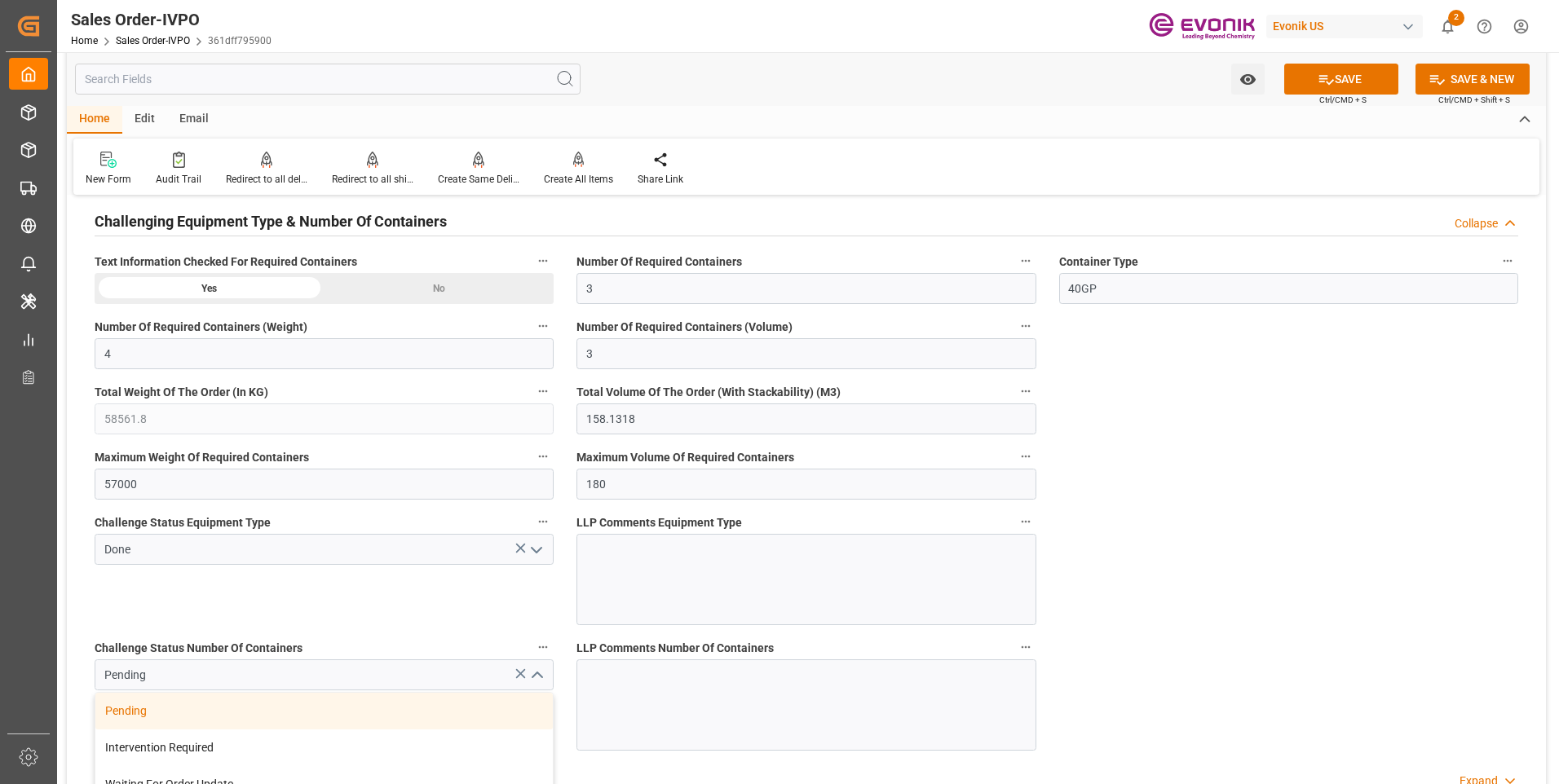
scroll to position [3391, 0]
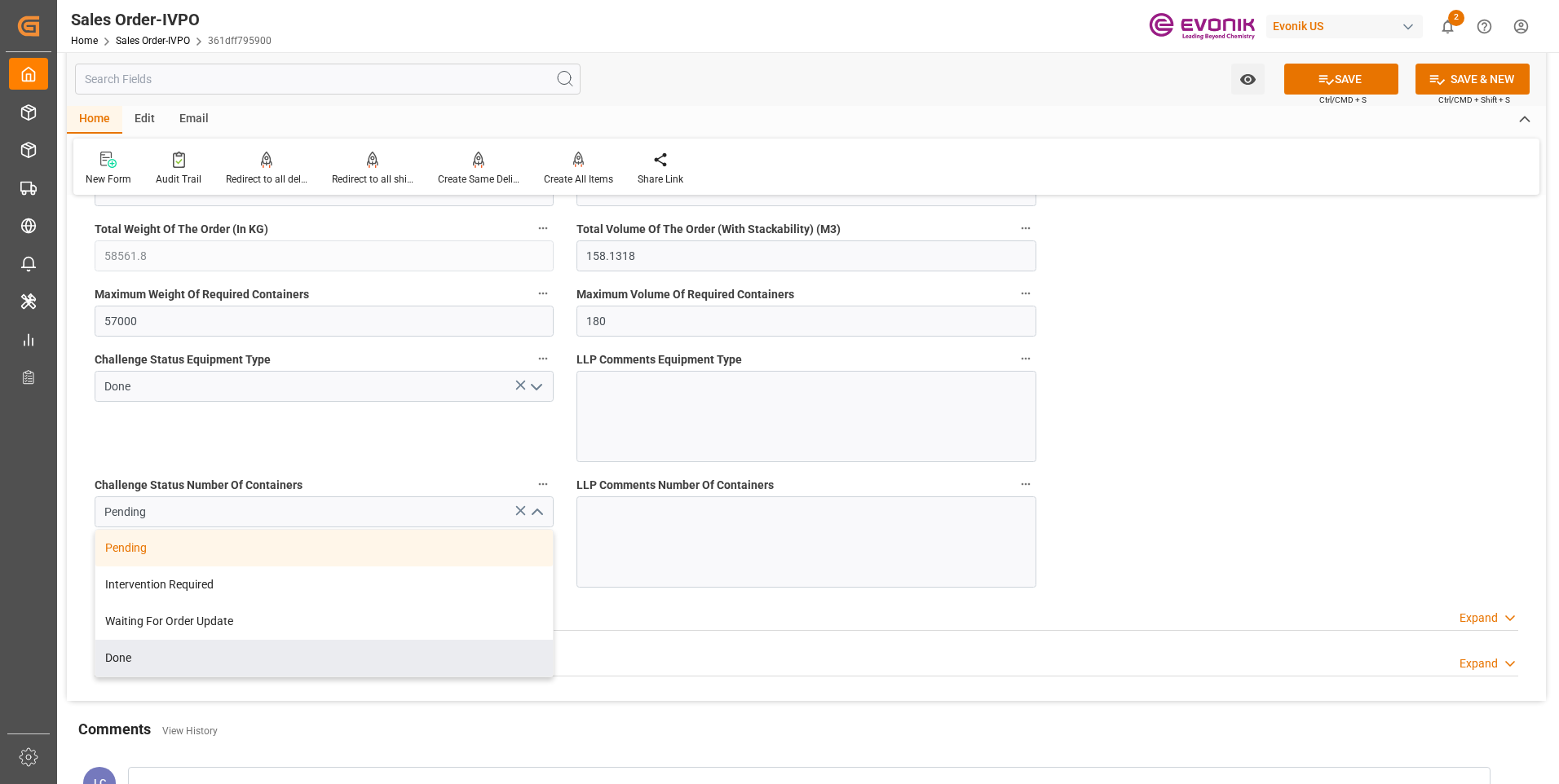
click at [131, 652] on div "Done" at bounding box center [324, 658] width 457 height 37
type input "Done"
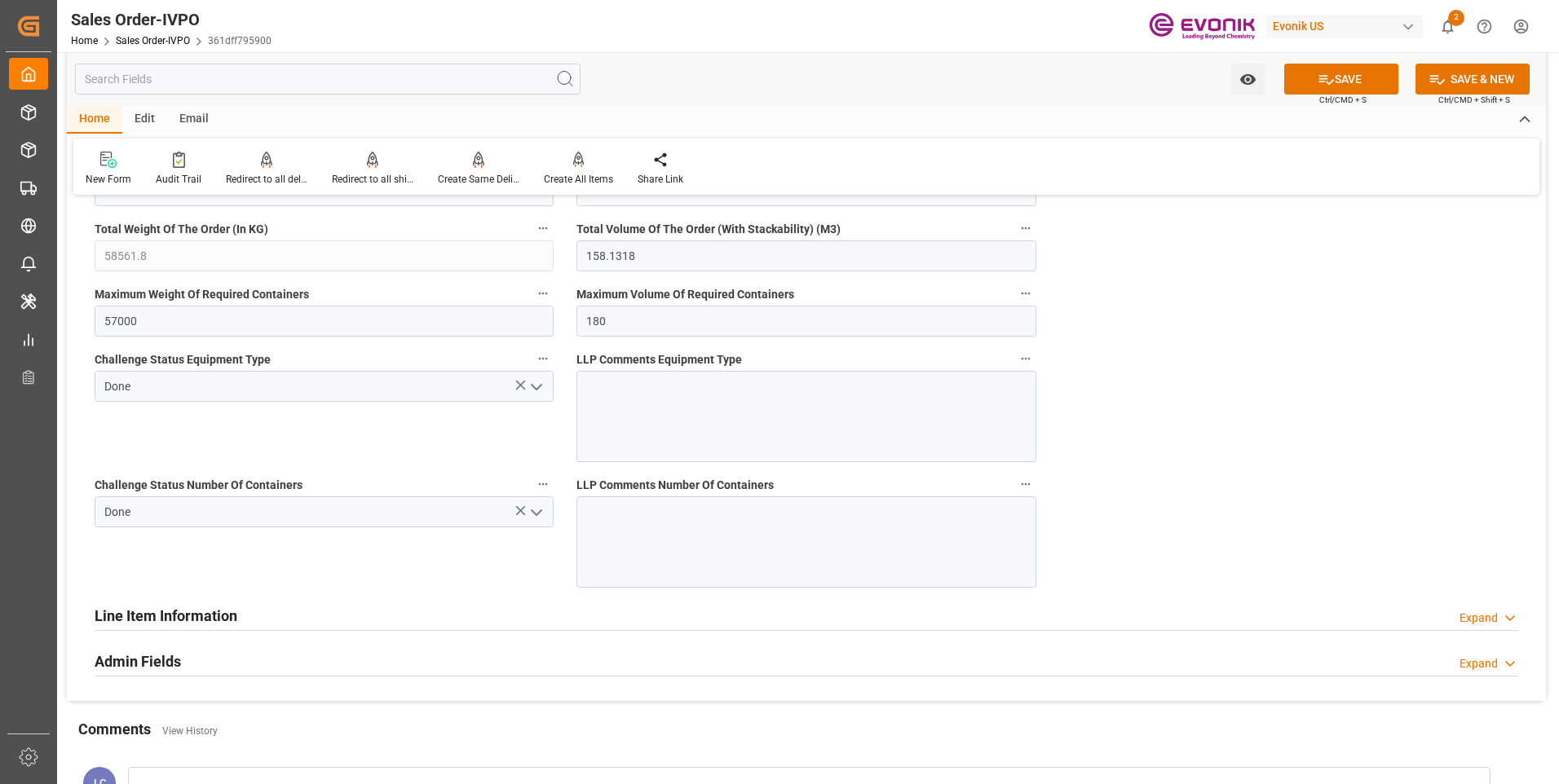
click at [227, 439] on div "Challenge Status Equipment Type Done" at bounding box center [324, 405] width 482 height 126
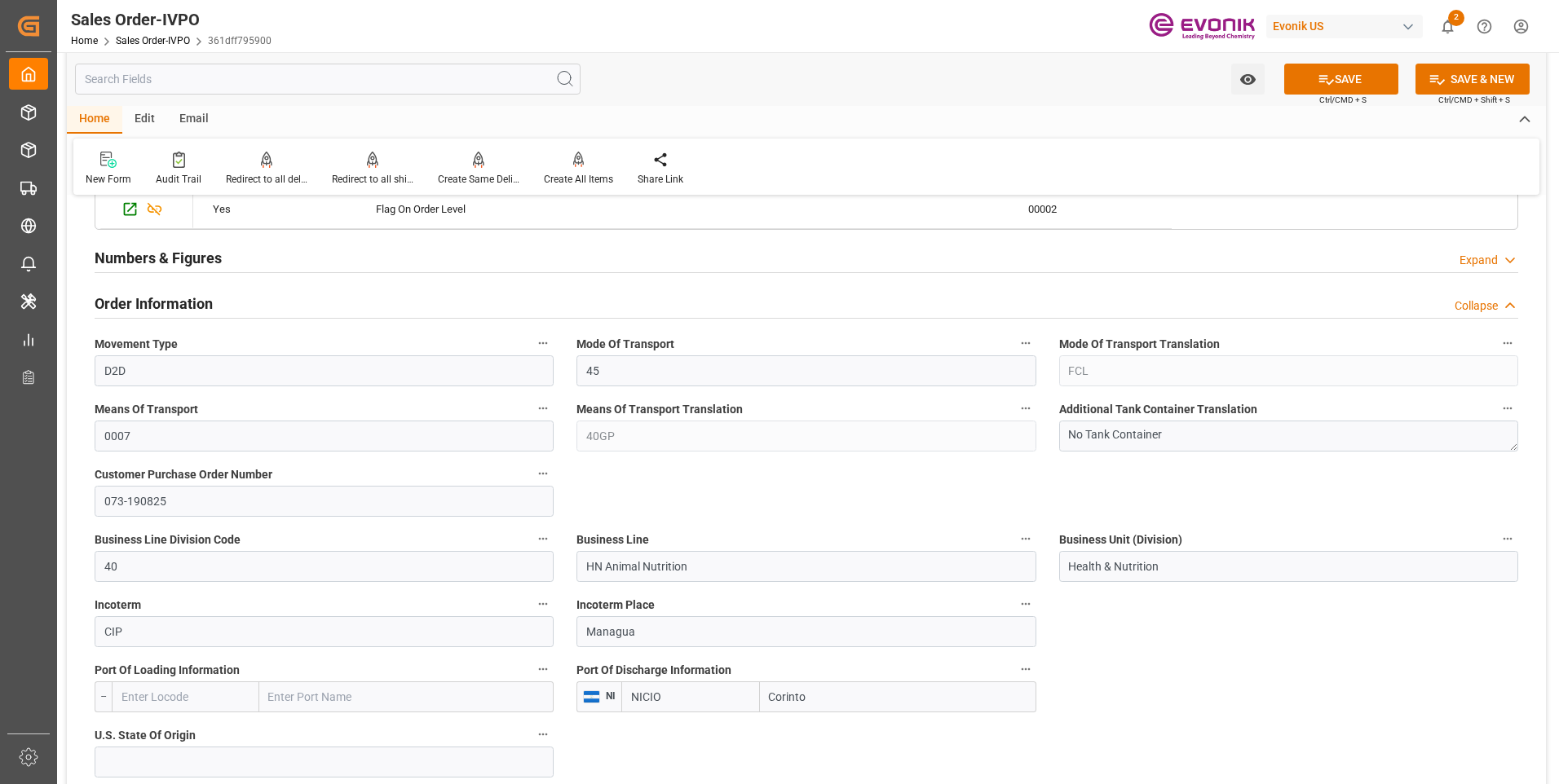
scroll to position [376, 0]
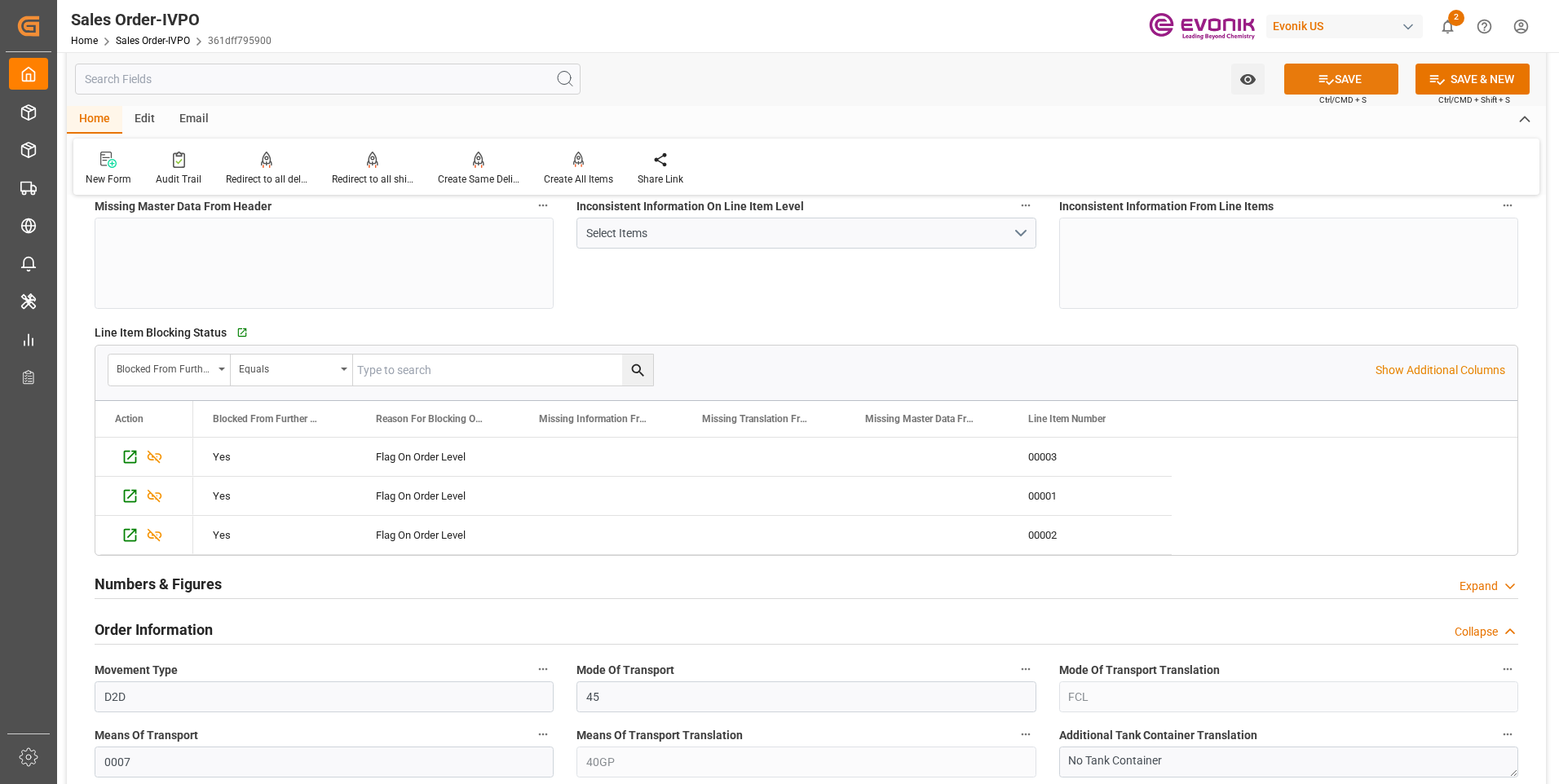
click at [1317, 86] on icon at bounding box center [1326, 79] width 17 height 17
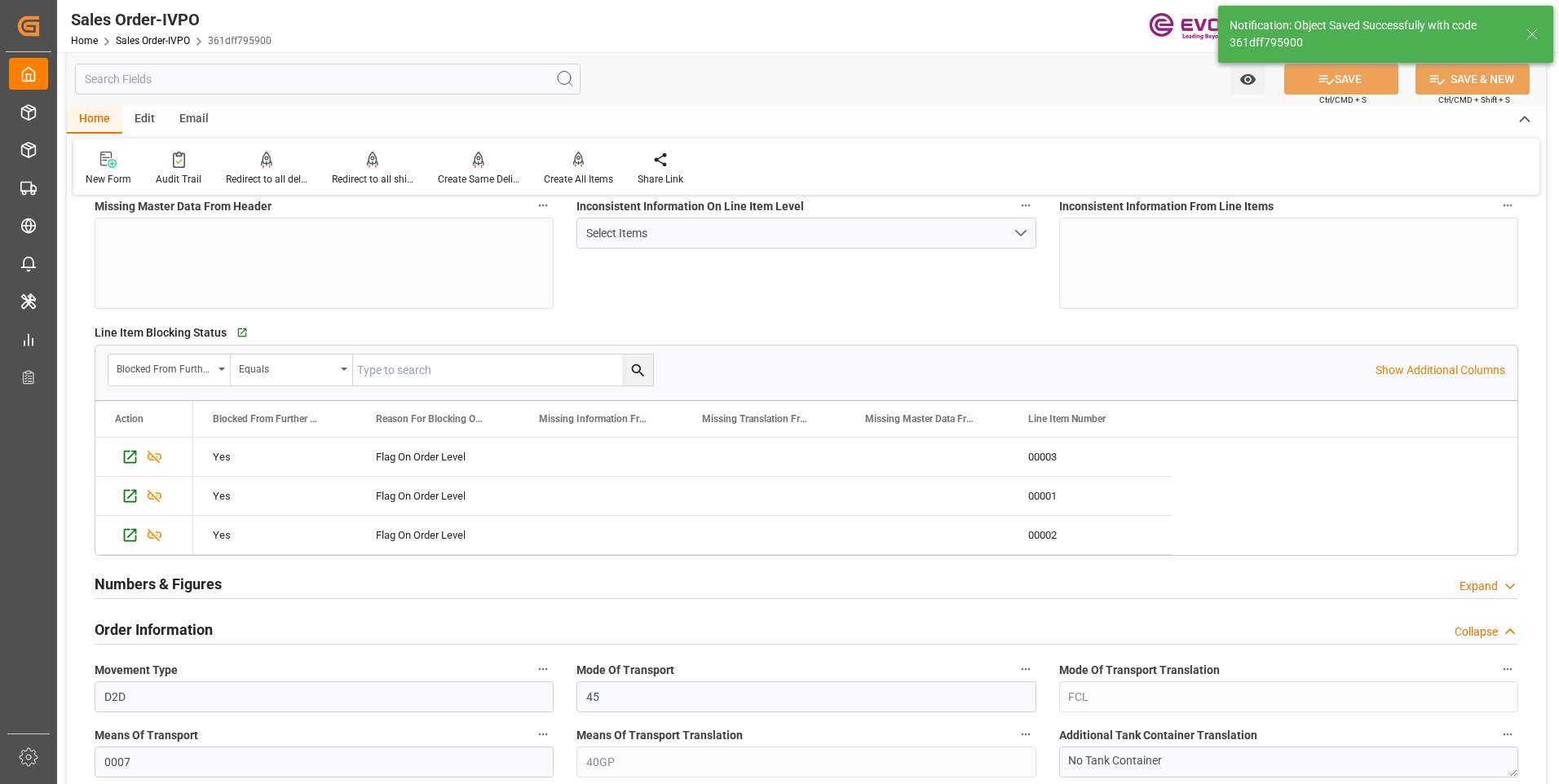
type input "25.08.2025 06:54"
type input "No"
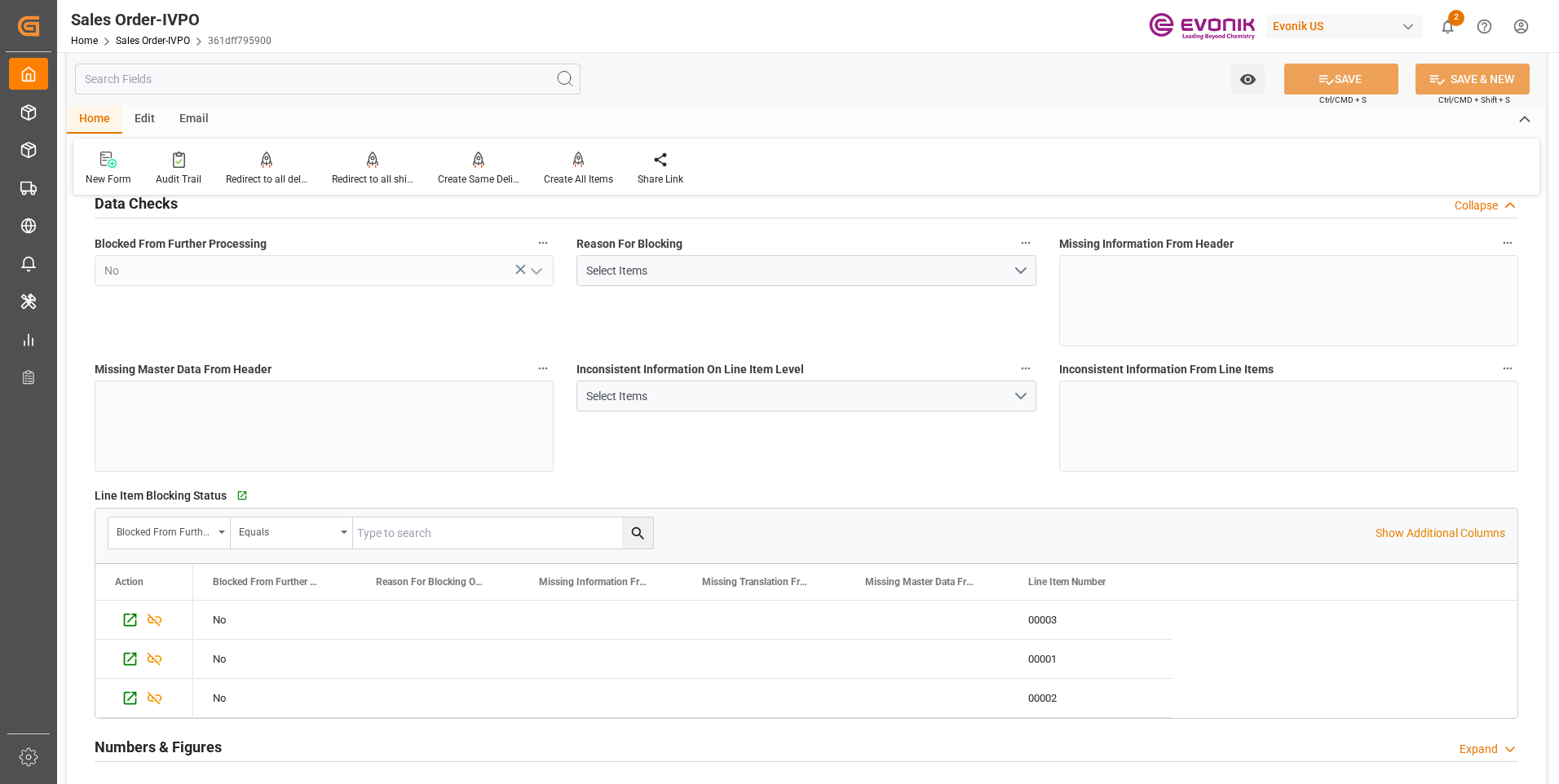
scroll to position [0, 0]
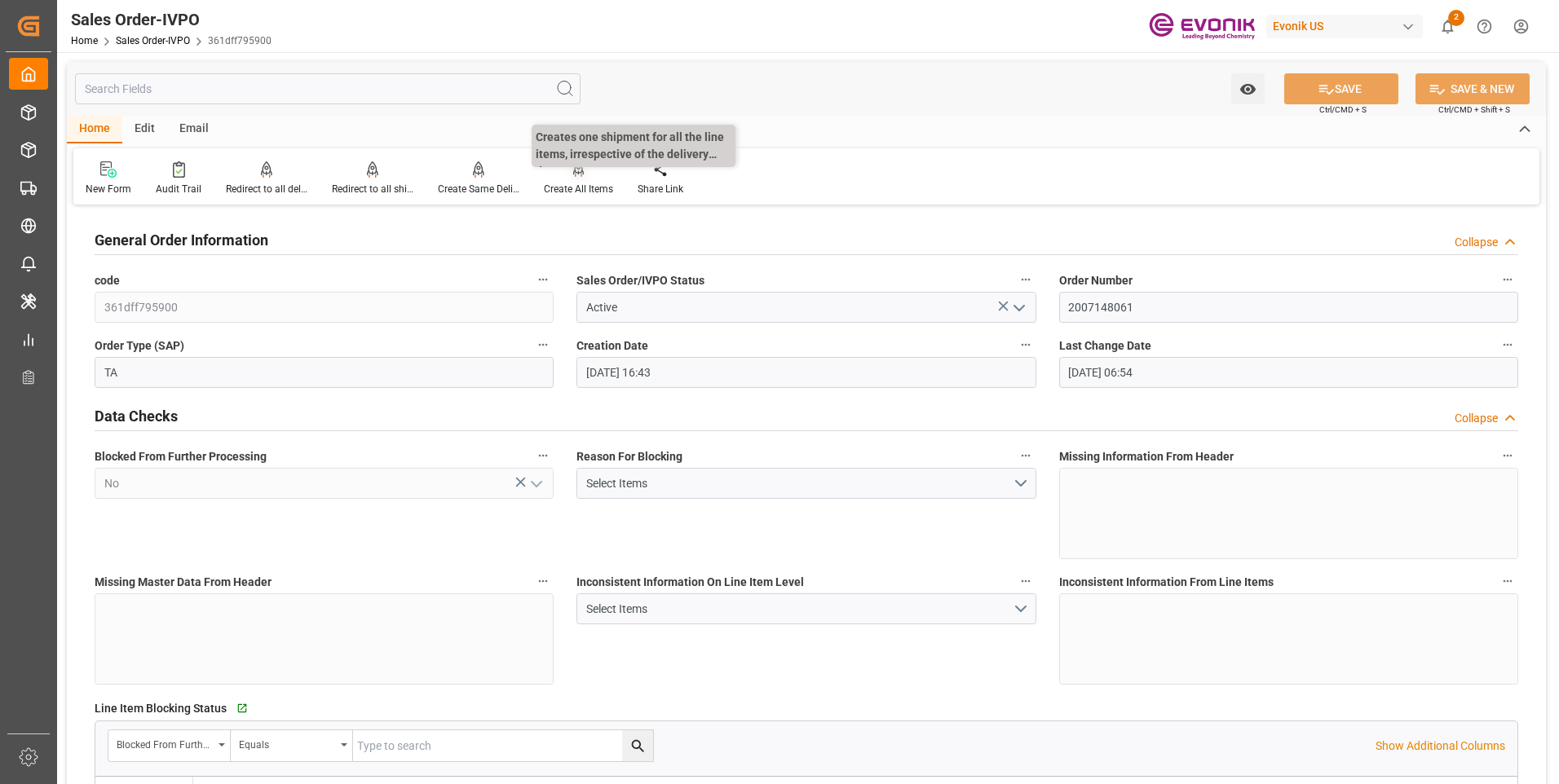
click at [569, 169] on div at bounding box center [578, 169] width 69 height 17
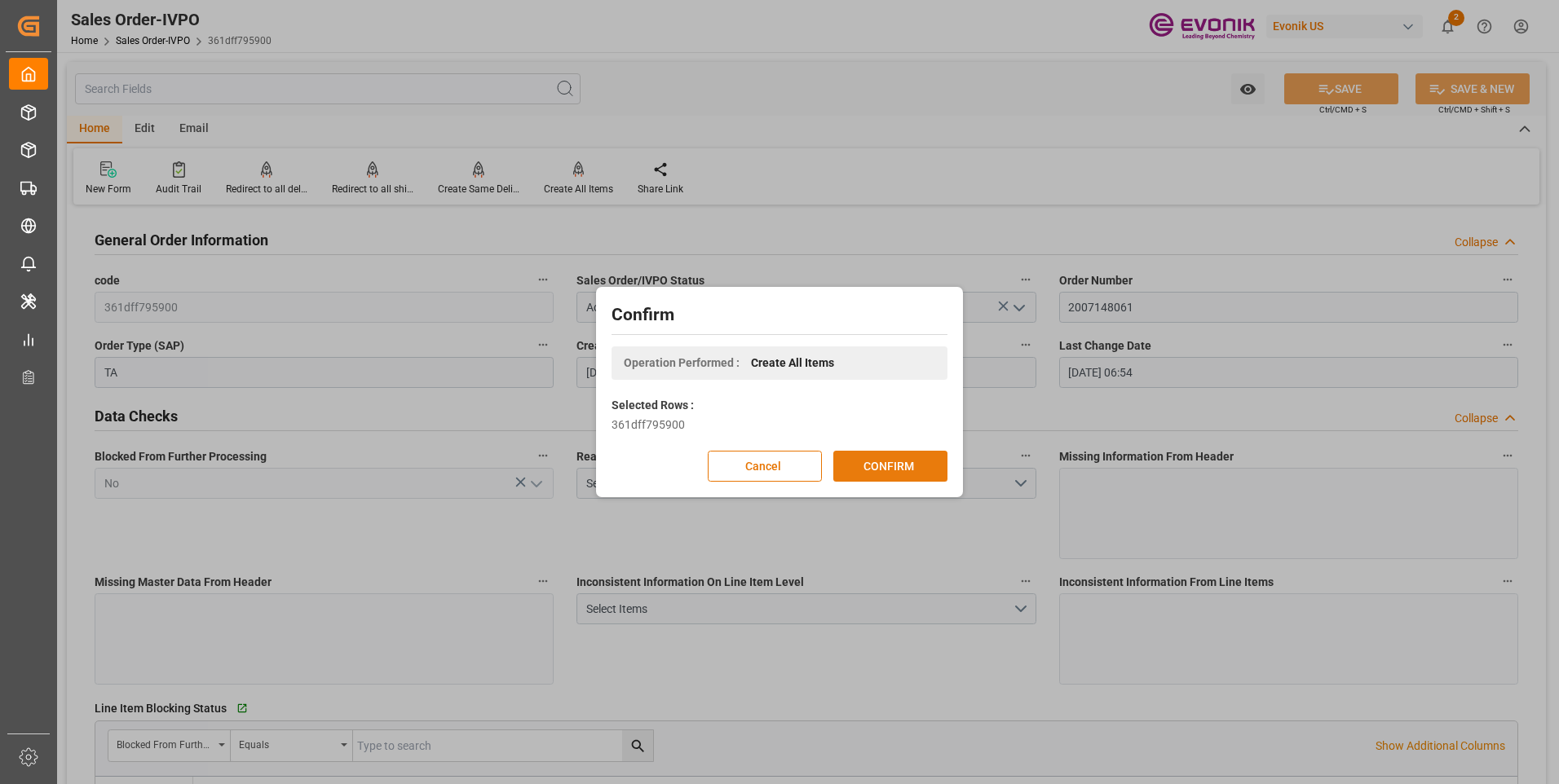
click at [920, 464] on button "CONFIRM" at bounding box center [890, 467] width 114 height 31
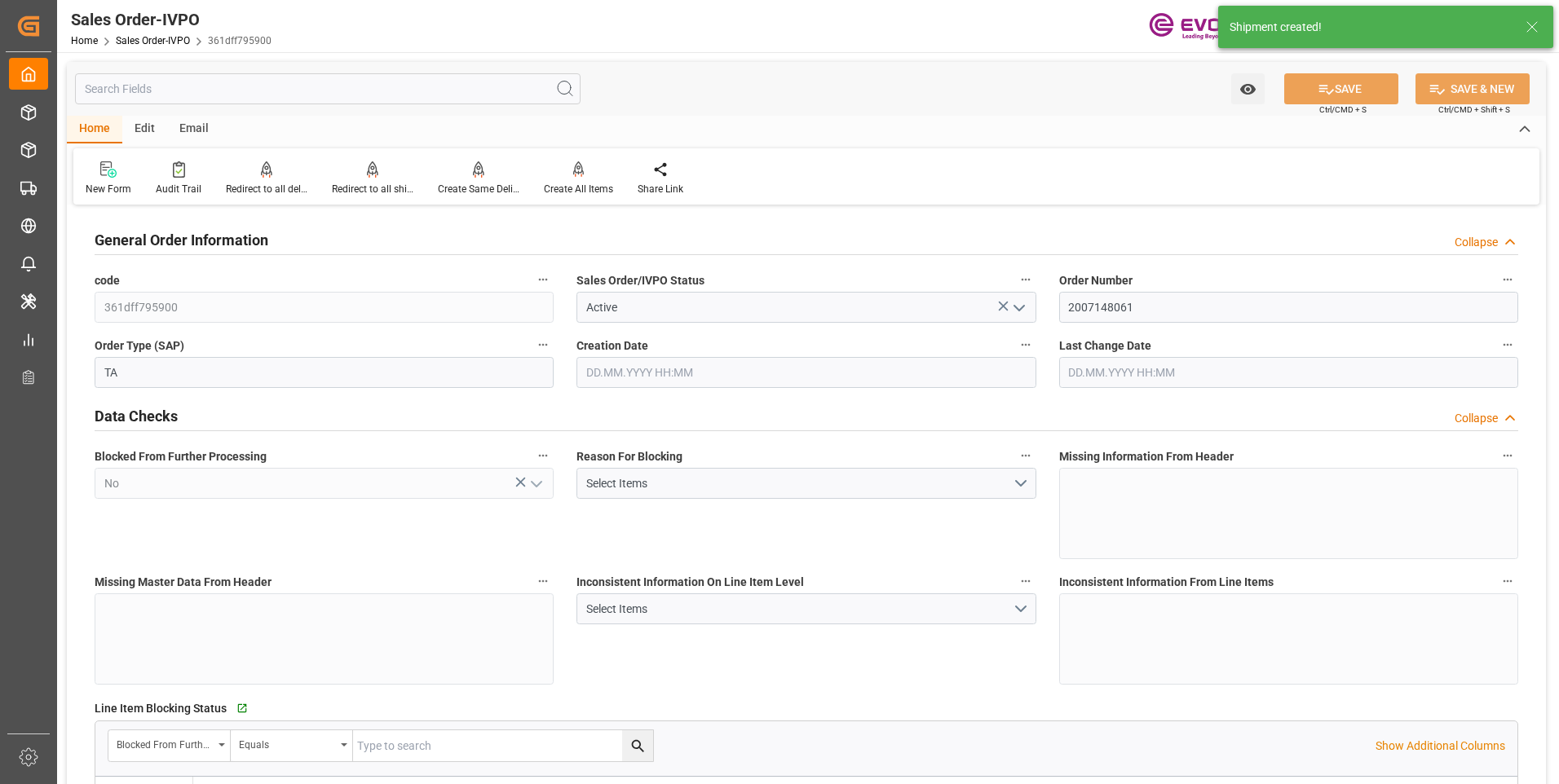
type input "NICIO"
type input "0"
type input "3"
type input "4"
type input "3"
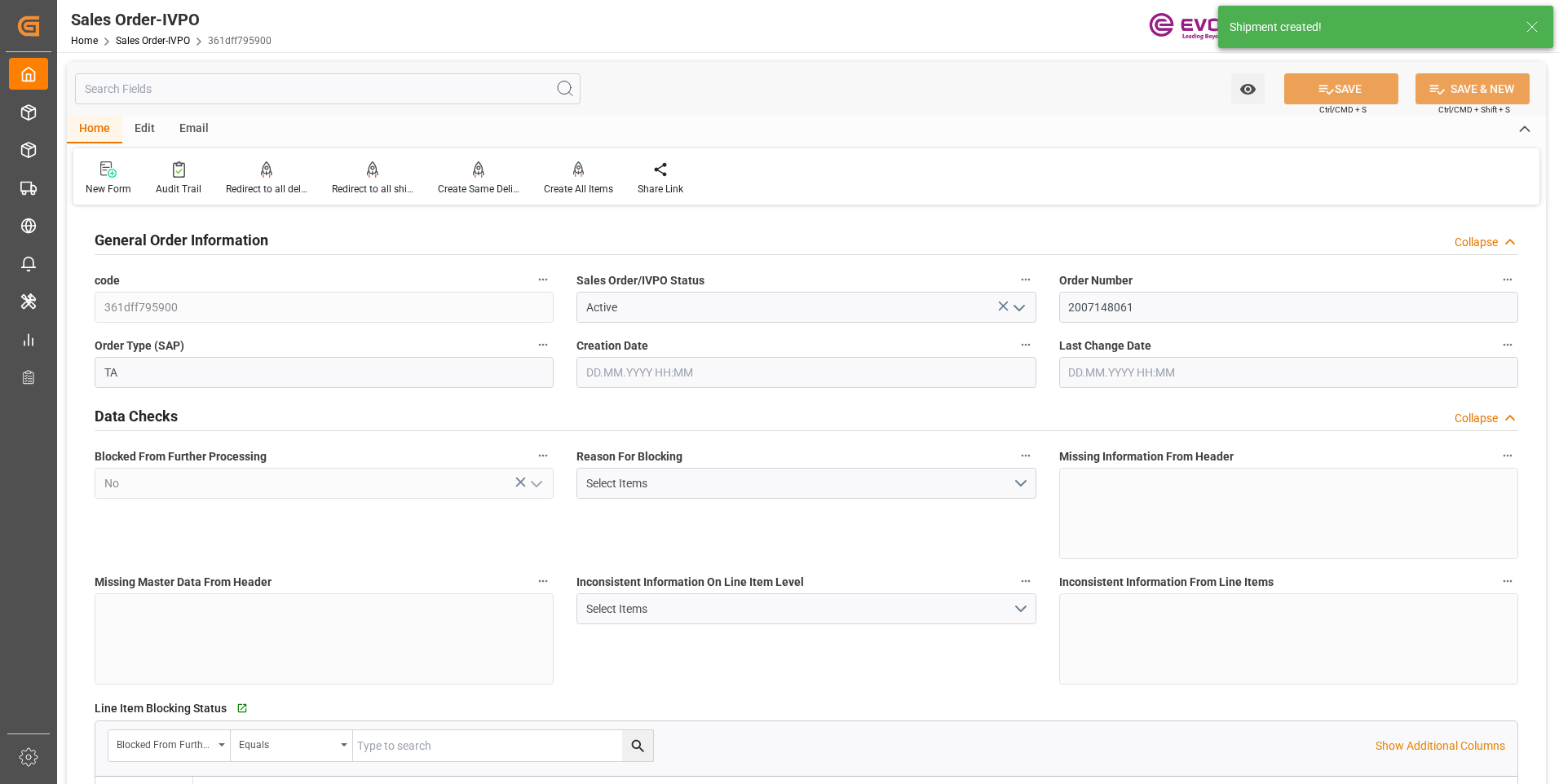
type input "58561.8"
type input "158.1318"
type input "57000"
type input "180"
type input "[DATE] 16:43"
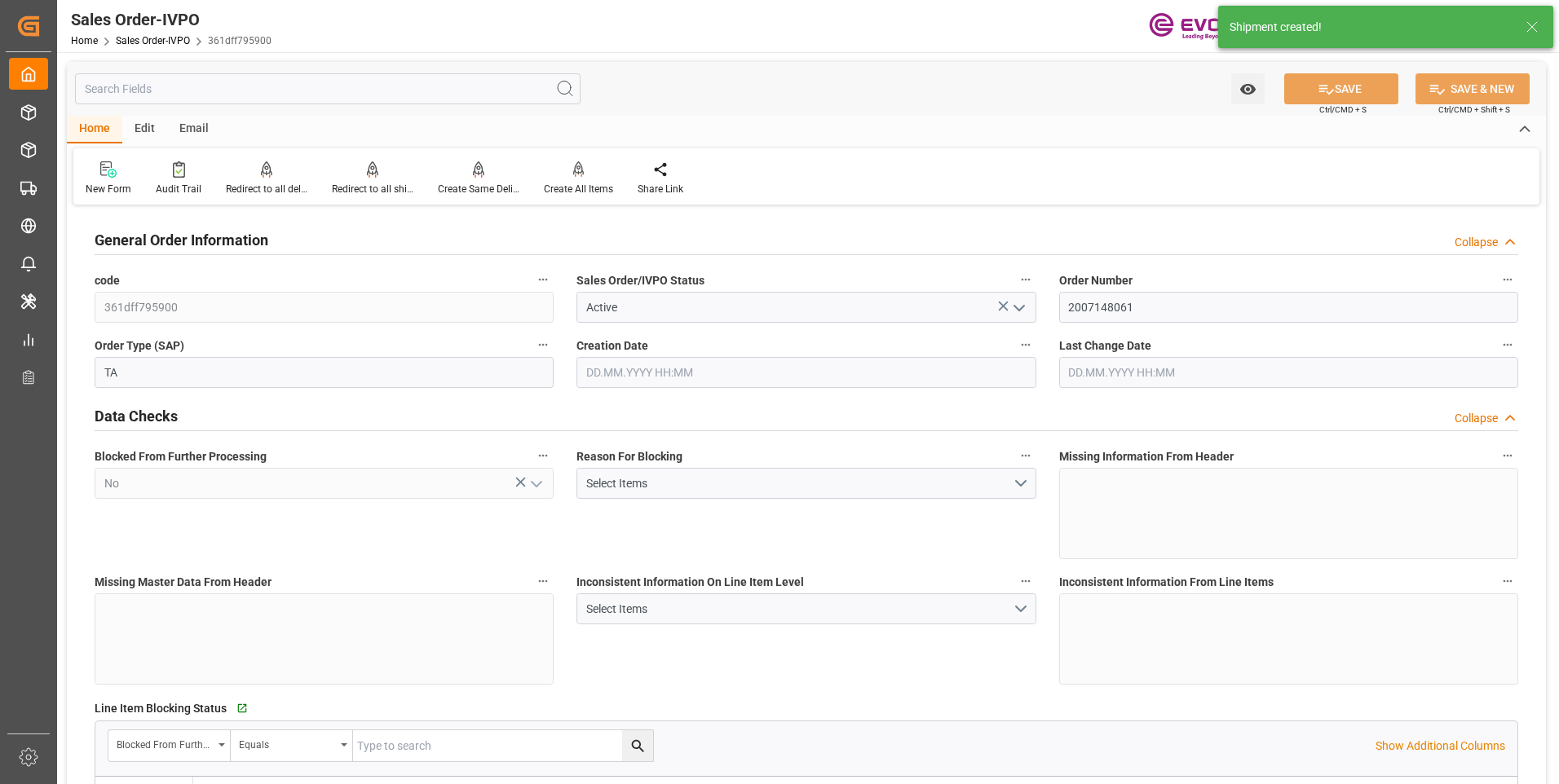
type input "25.08.2025 06:55"
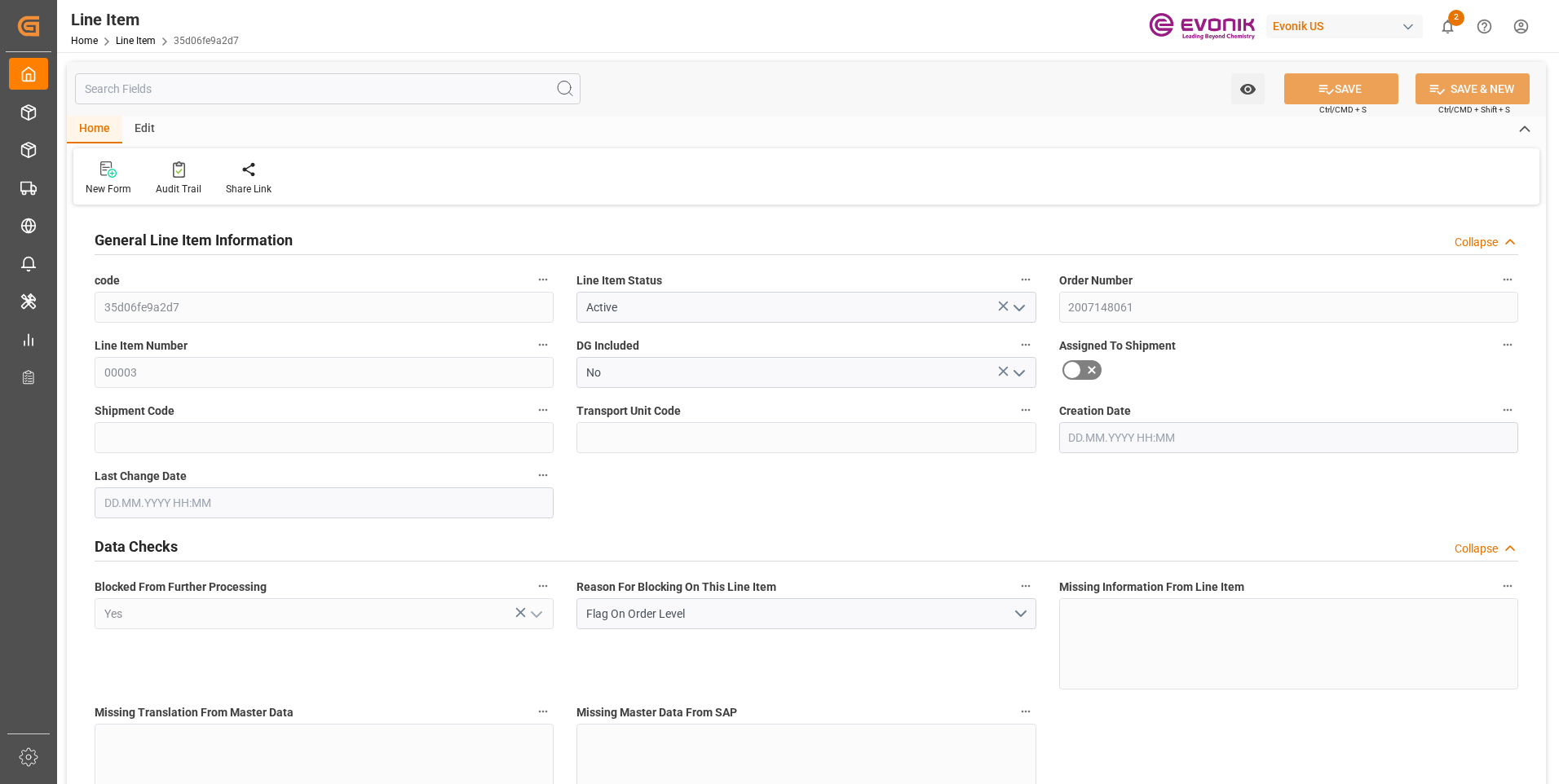
type input "19"
type input "19121.6"
type input "19000"
type input "26.3553"
type input "760"
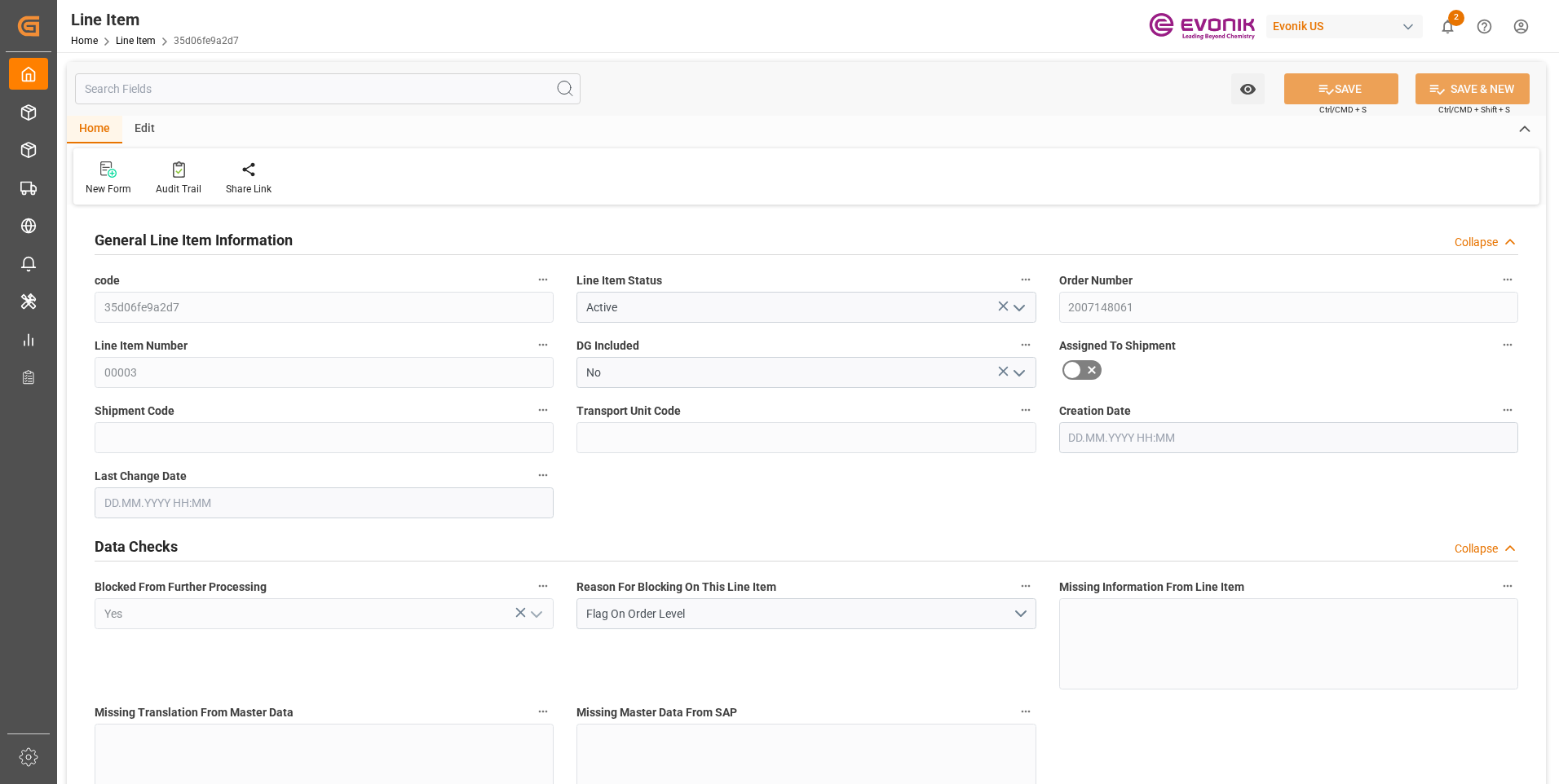
type input "32300"
type input "760"
type input "19000"
type input "19121.6"
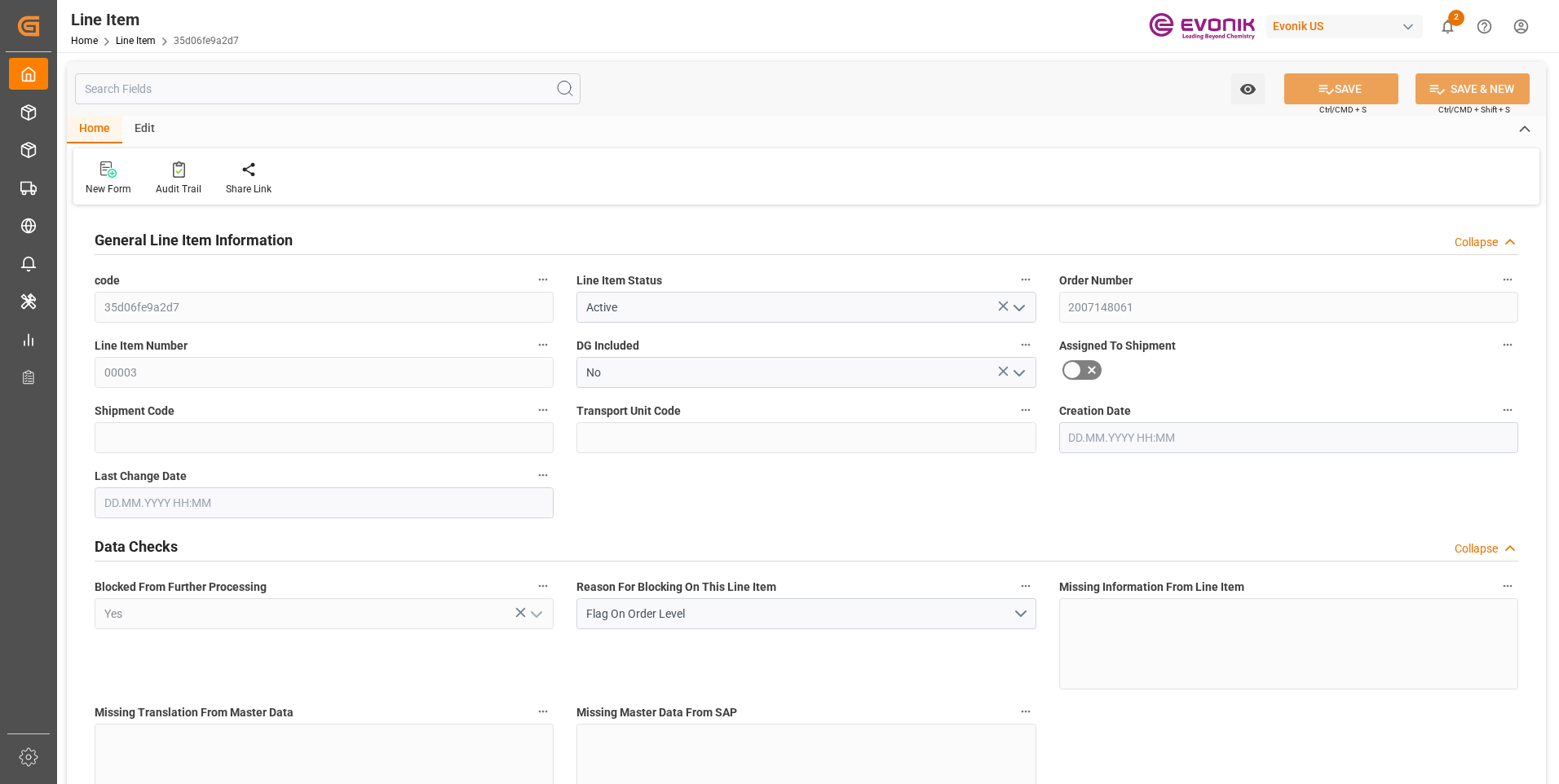
type input "19520.6"
type input "19000"
type input "26.3553"
type input "26355.28"
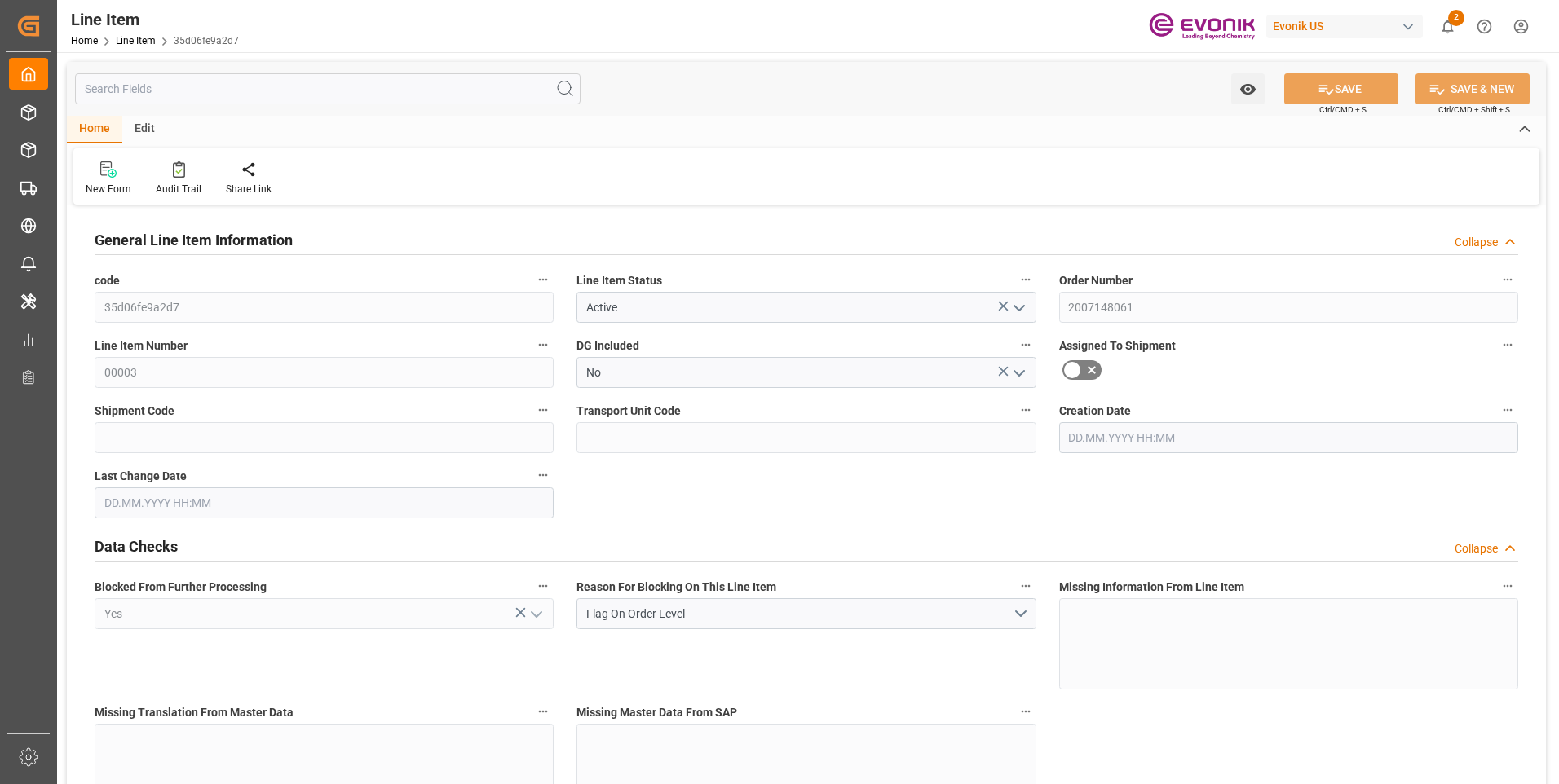
type input "0"
type input "[DATE] 16:43"
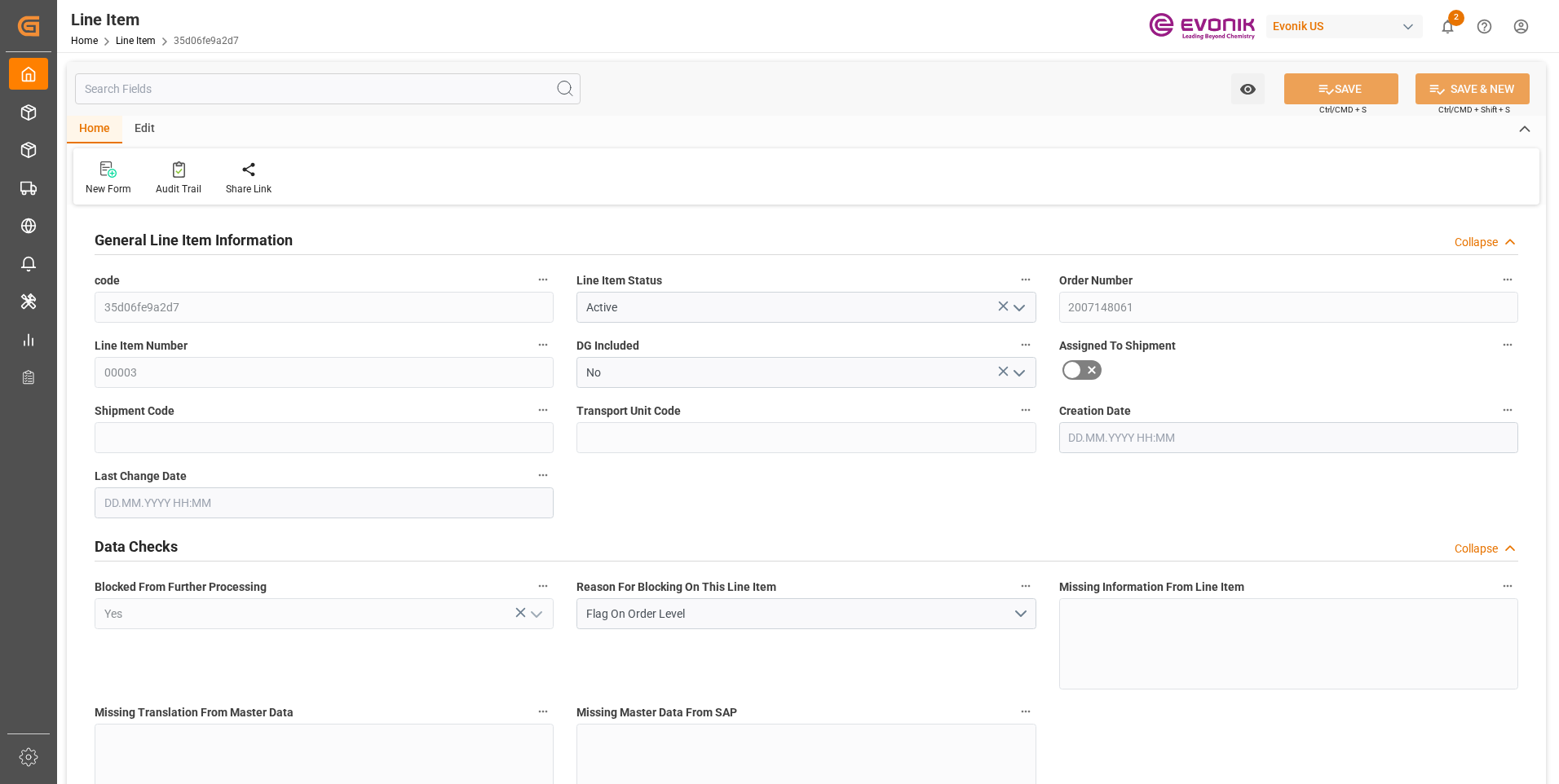
type input "[DATE] 06:53"
type input "[DATE]"
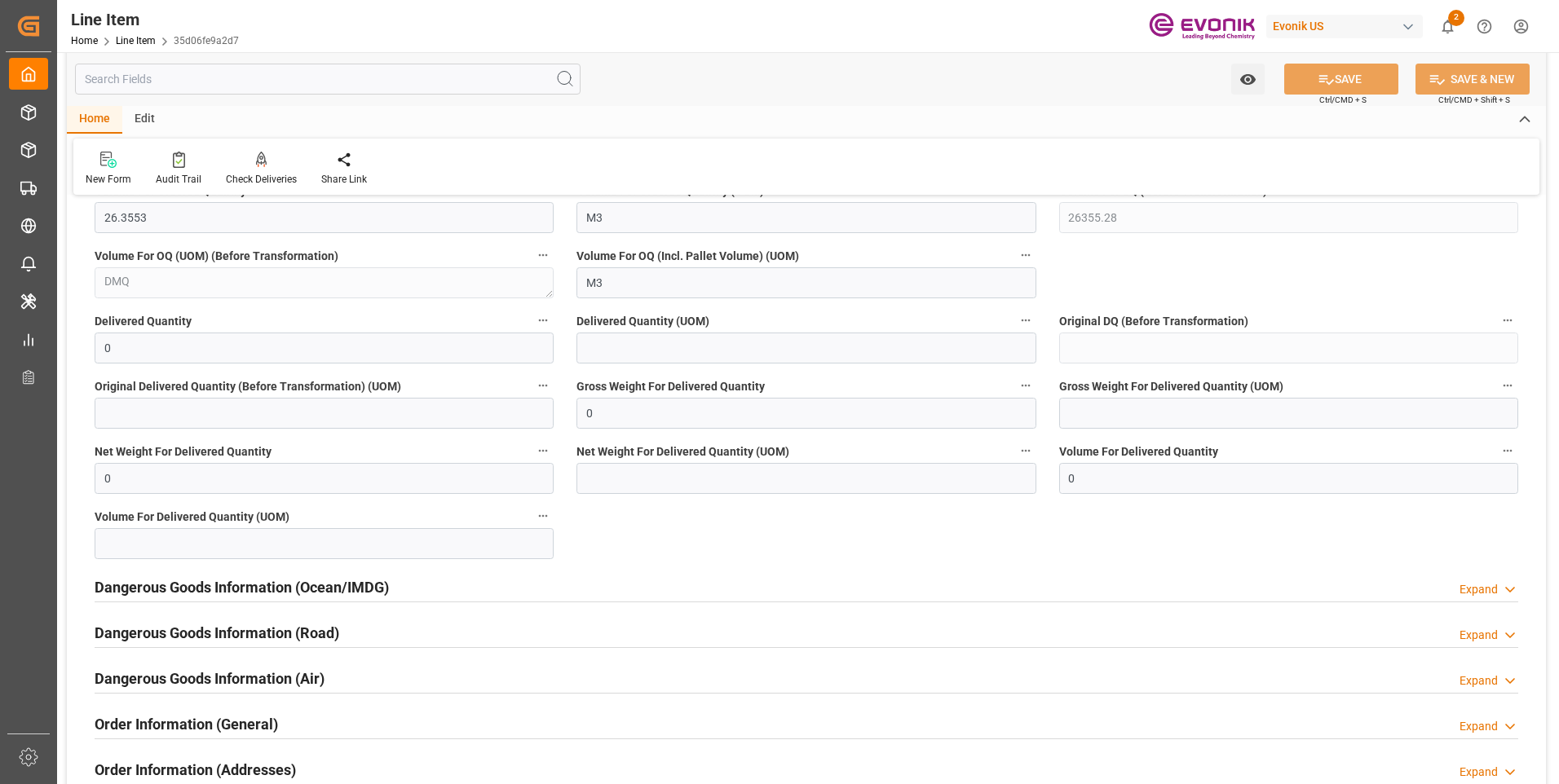
scroll to position [2037, 0]
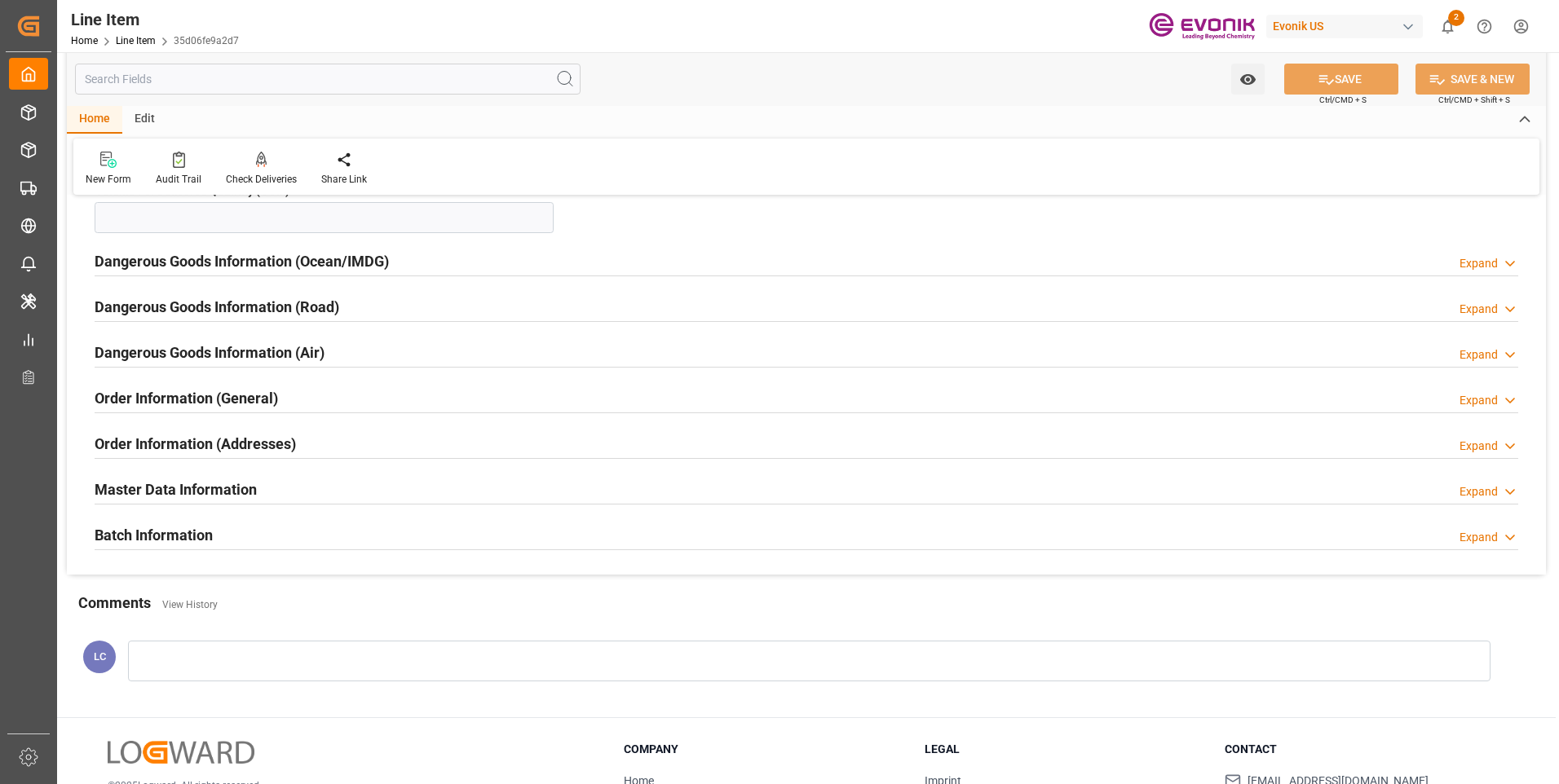
click at [162, 80] on input "text" at bounding box center [327, 79] width 505 height 31
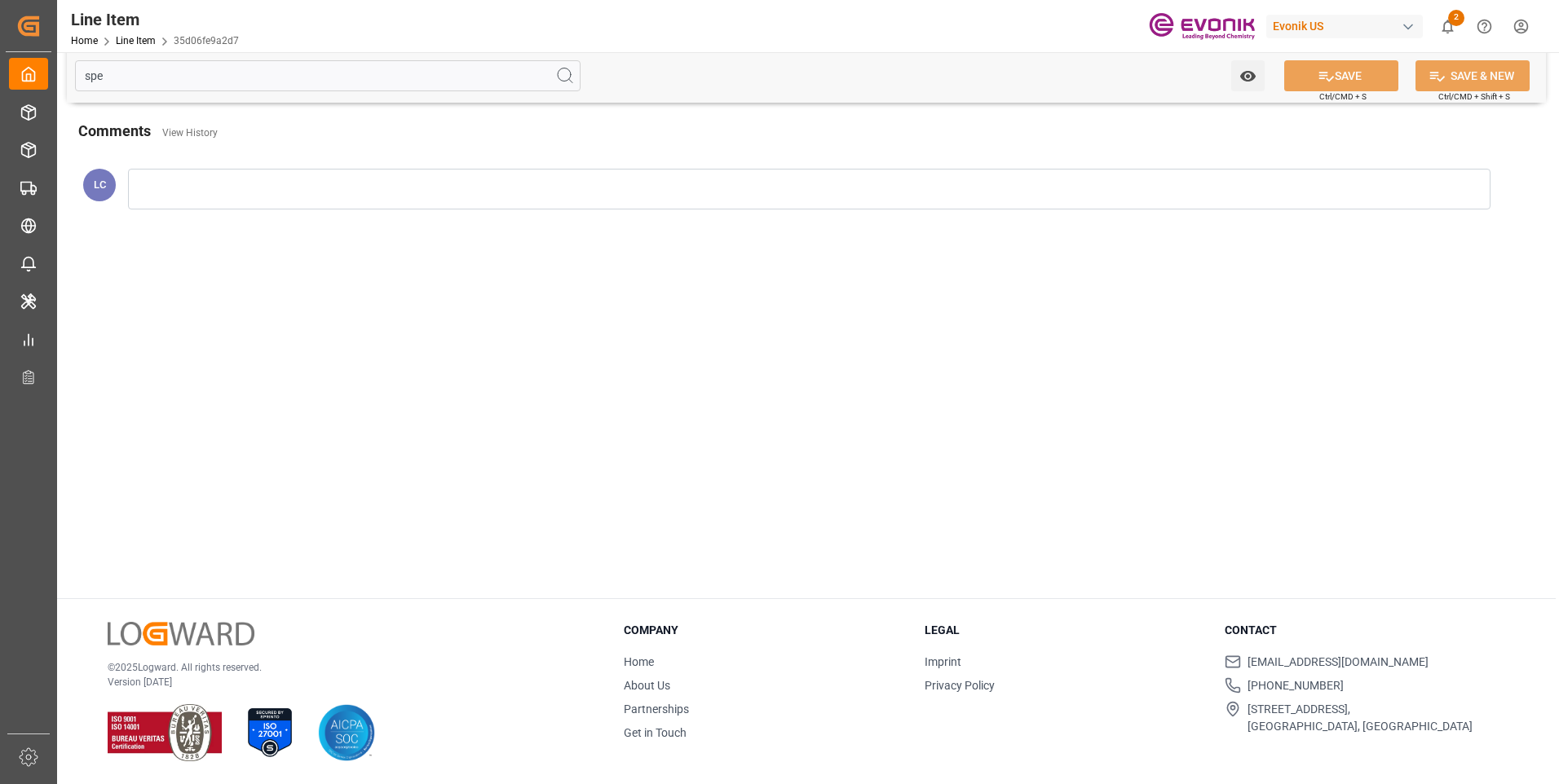
scroll to position [0, 0]
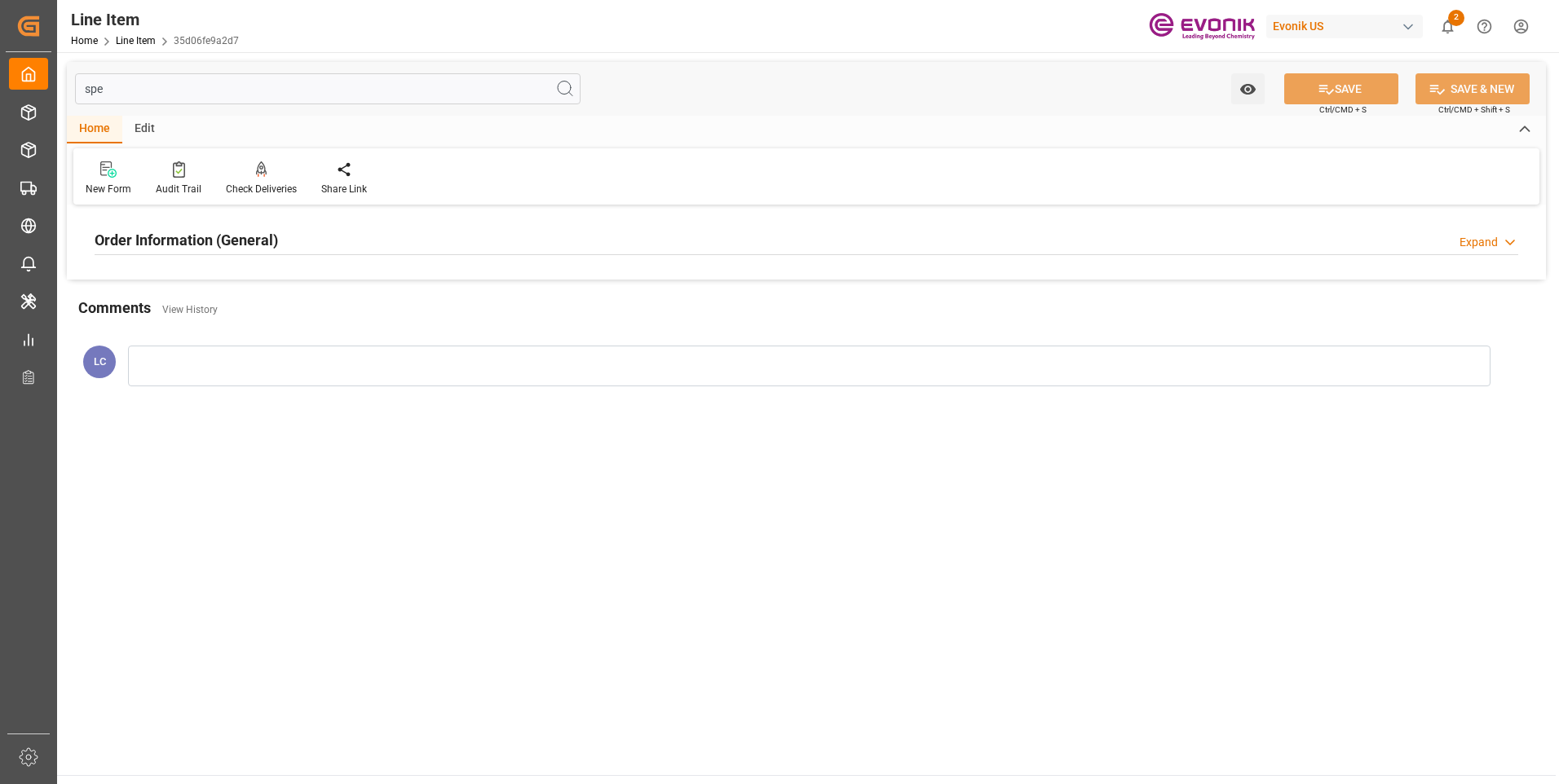
type input "spe"
click at [229, 242] on h2 "Order Information (General)" at bounding box center [186, 240] width 183 height 22
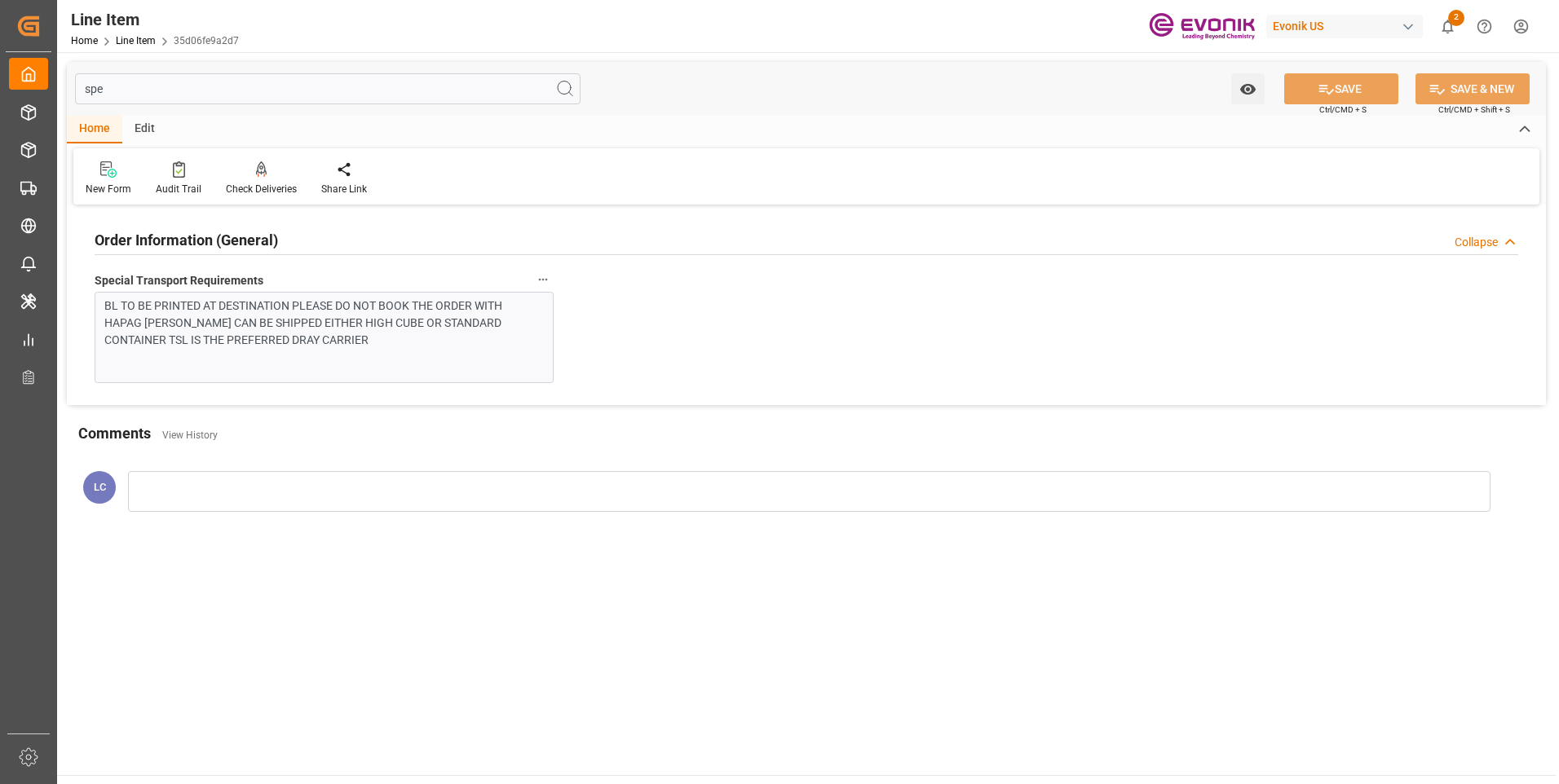
click at [239, 241] on h2 "Order Information (General)" at bounding box center [186, 240] width 183 height 22
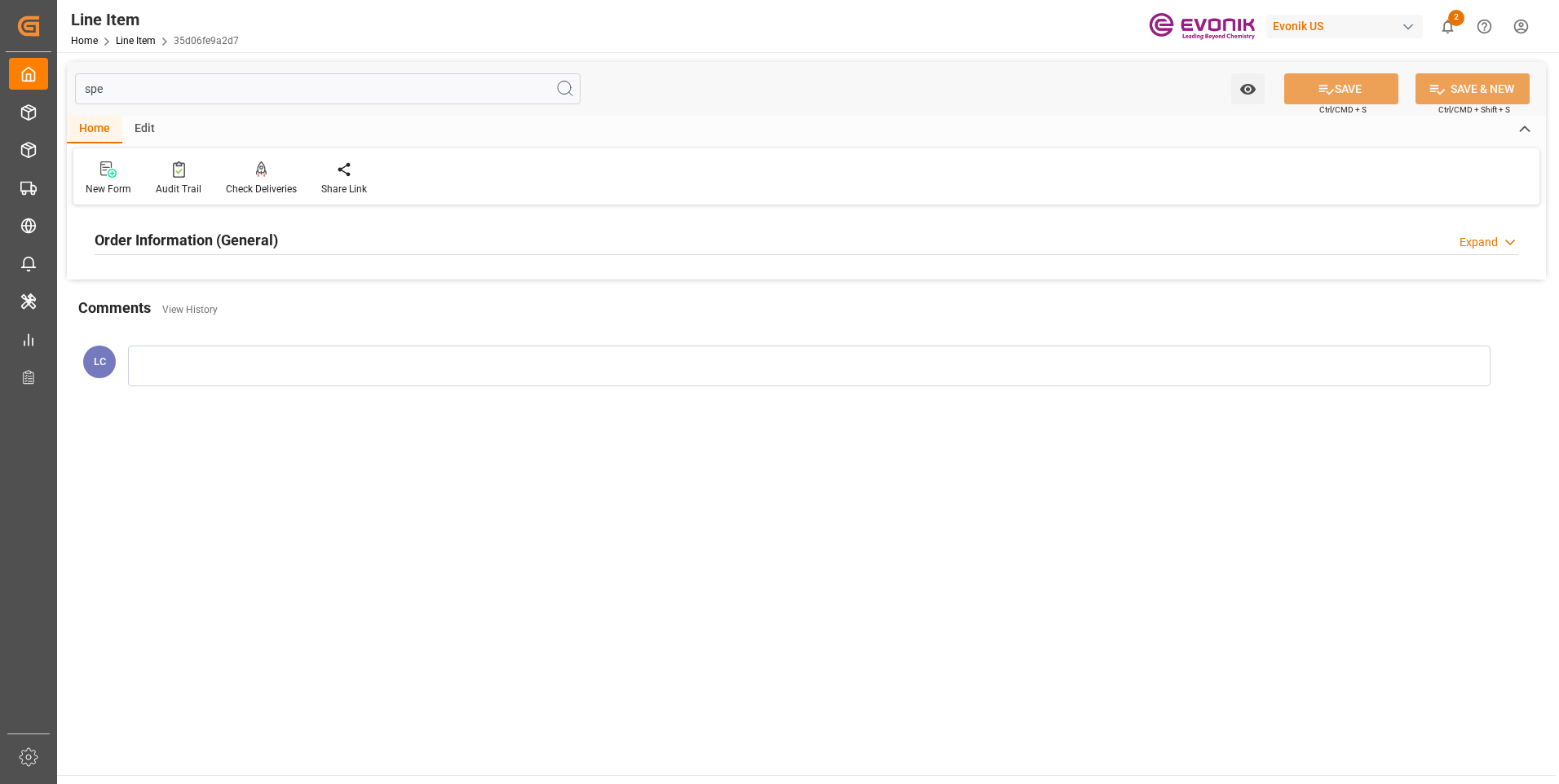
click at [239, 241] on h2 "Order Information (General)" at bounding box center [186, 240] width 183 height 22
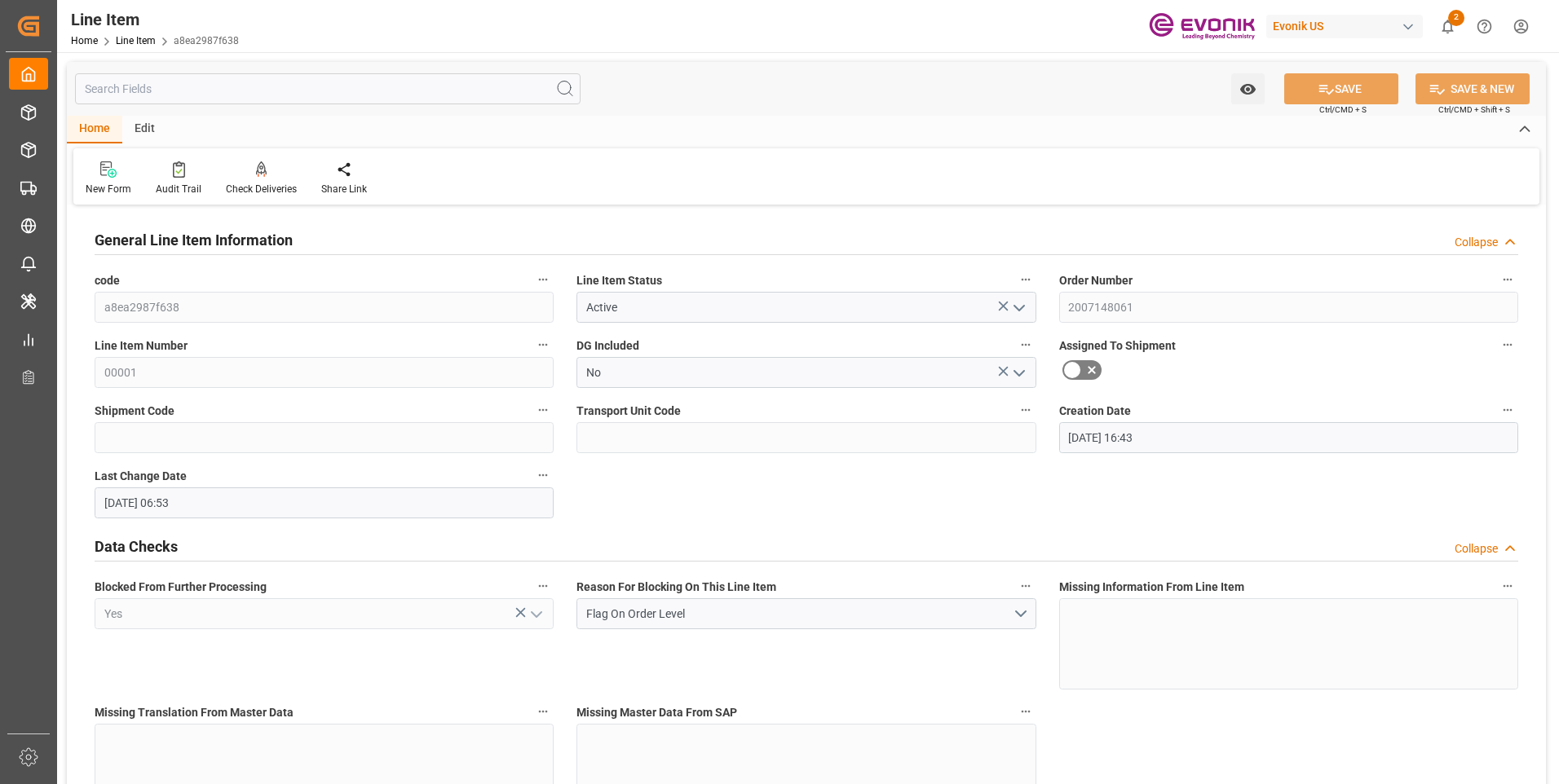
click at [263, 84] on input "text" at bounding box center [327, 89] width 505 height 31
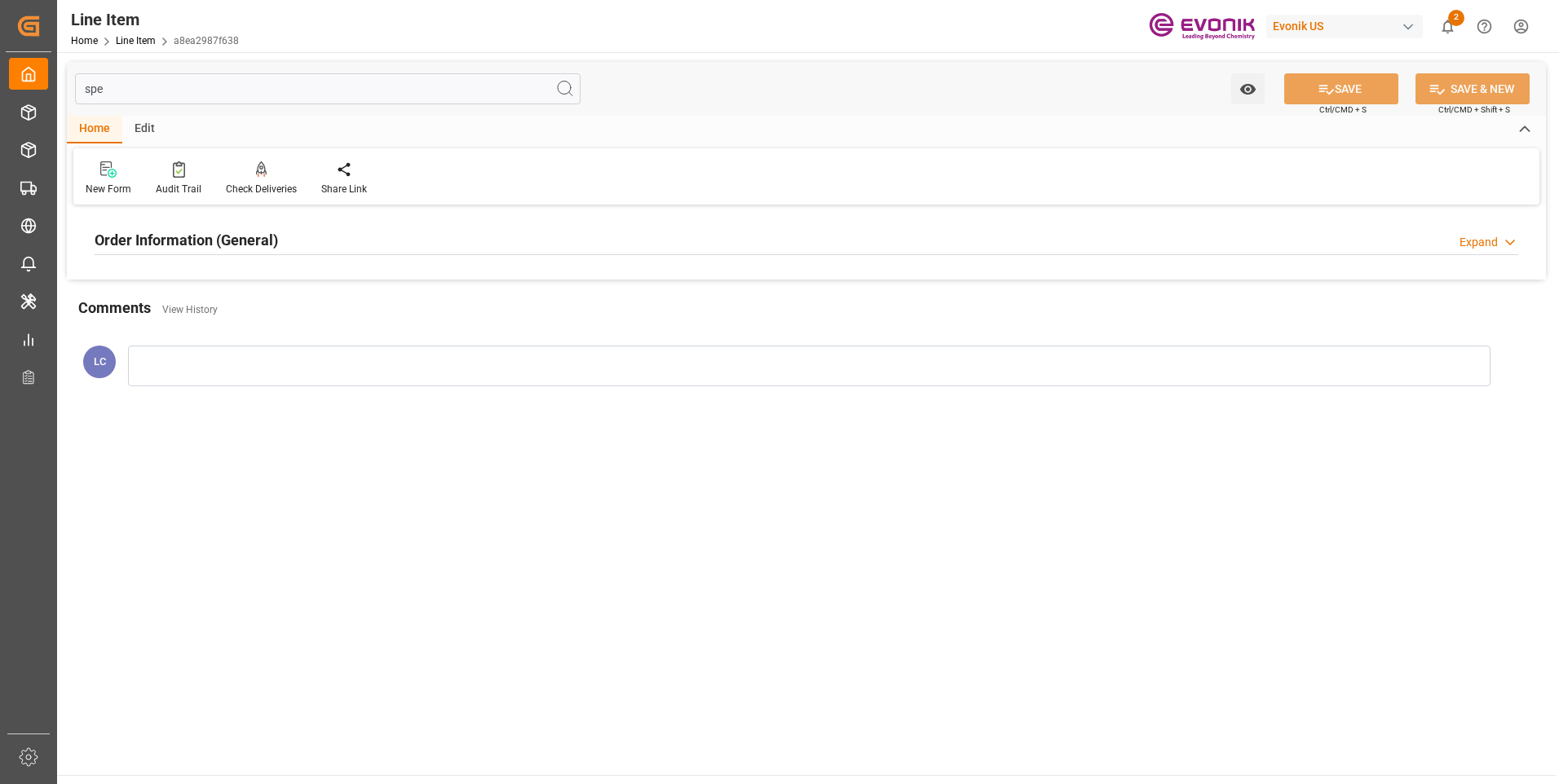
type input "spe"
click at [173, 247] on h2 "Order Information (General)" at bounding box center [186, 240] width 183 height 22
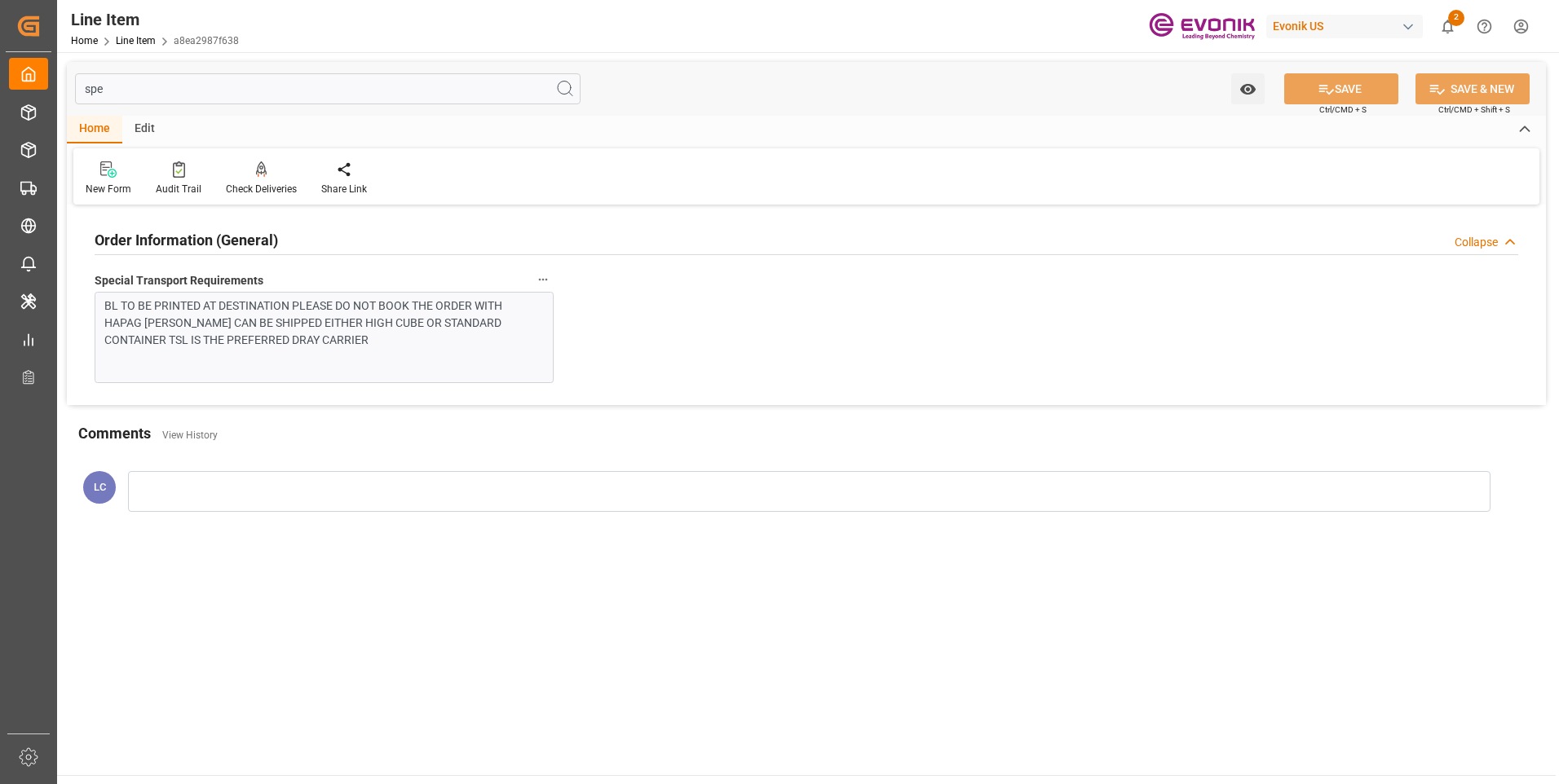
click at [161, 242] on h2 "Order Information (General)" at bounding box center [186, 240] width 183 height 22
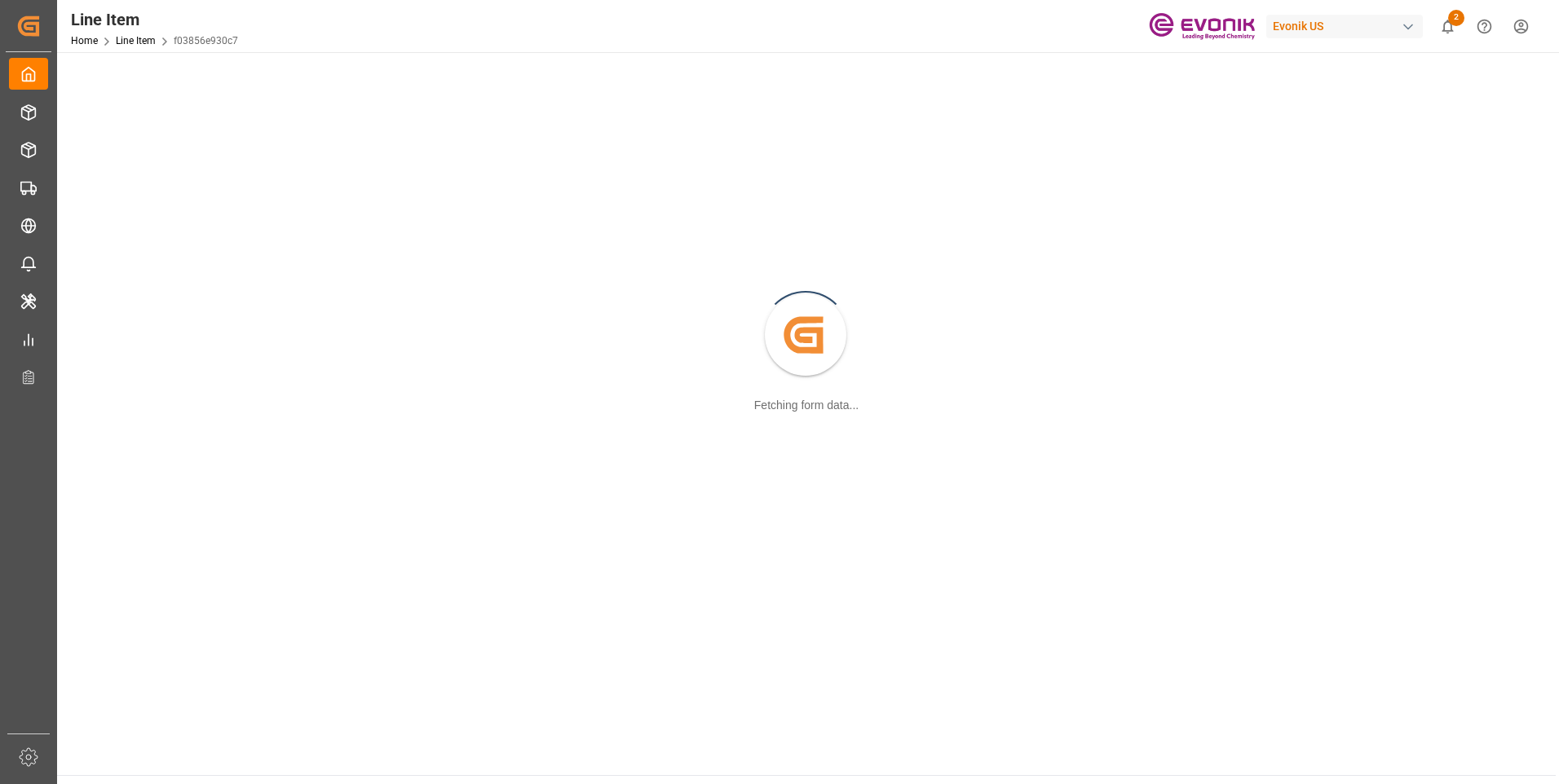
scroll to position [177, 0]
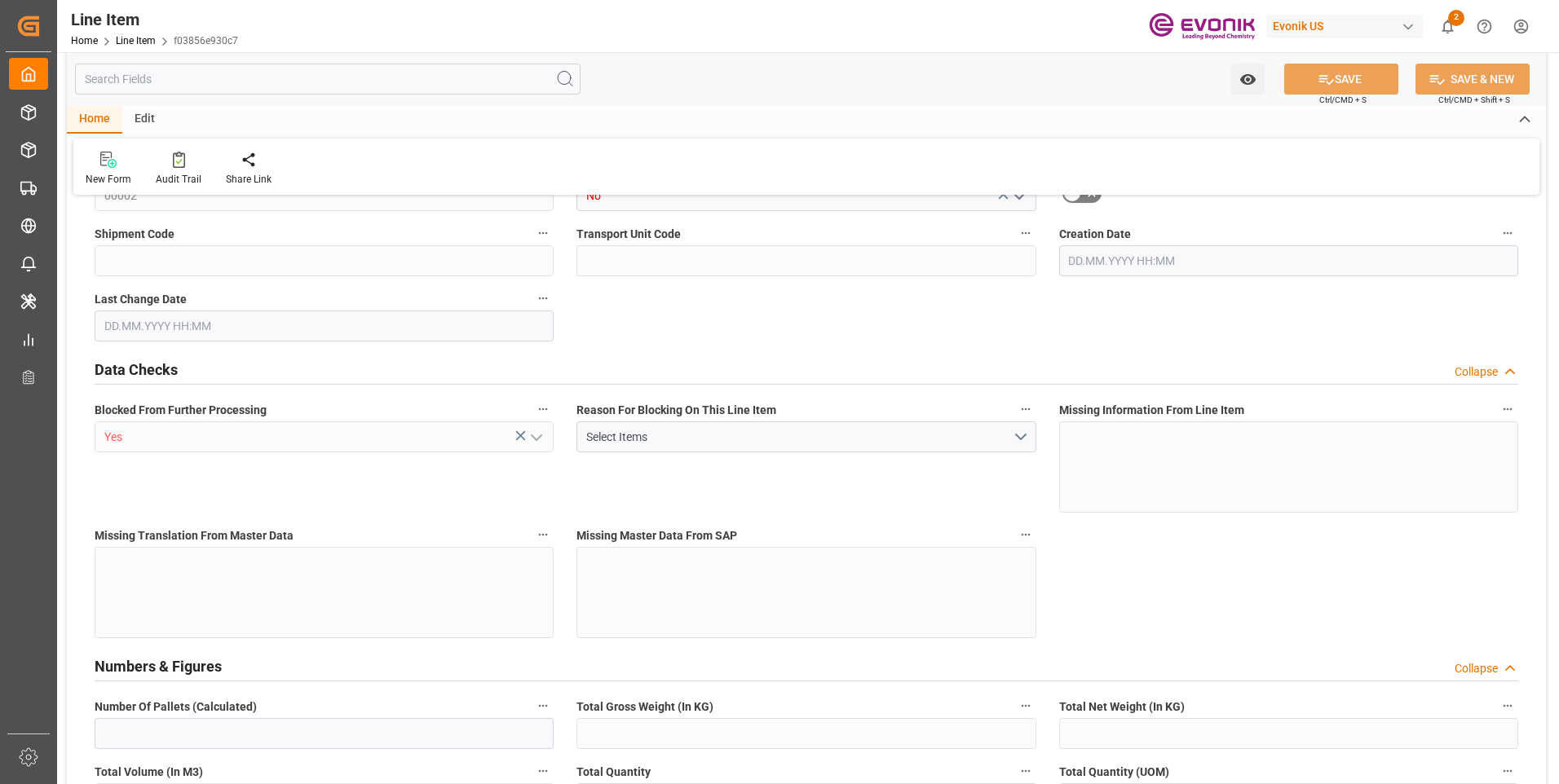
type input "19"
type input "19121.6"
type input "19000"
type input "26.3553"
type input "760"
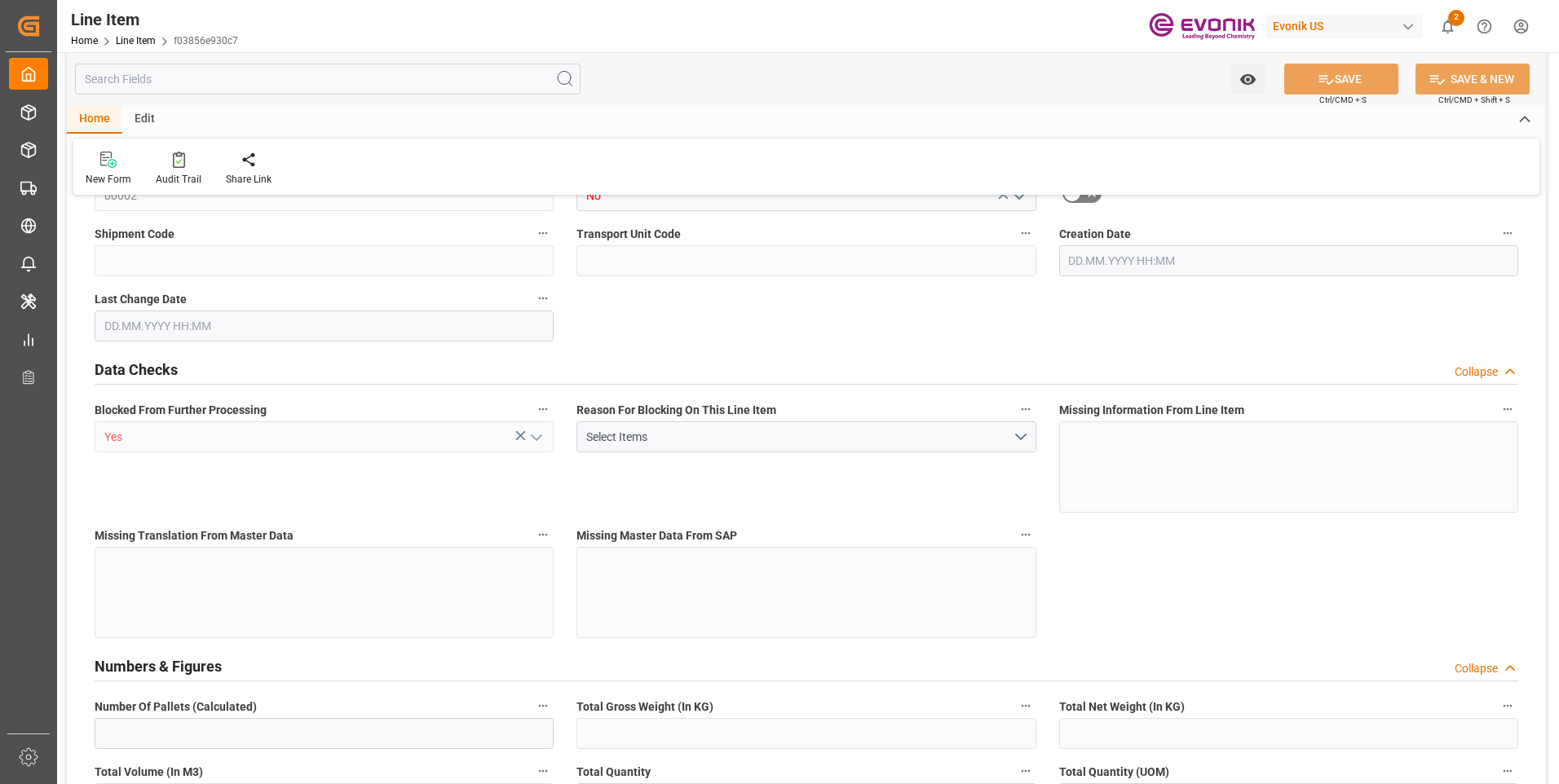
type input "32300"
type input "760"
type input "19000"
type input "19121.6"
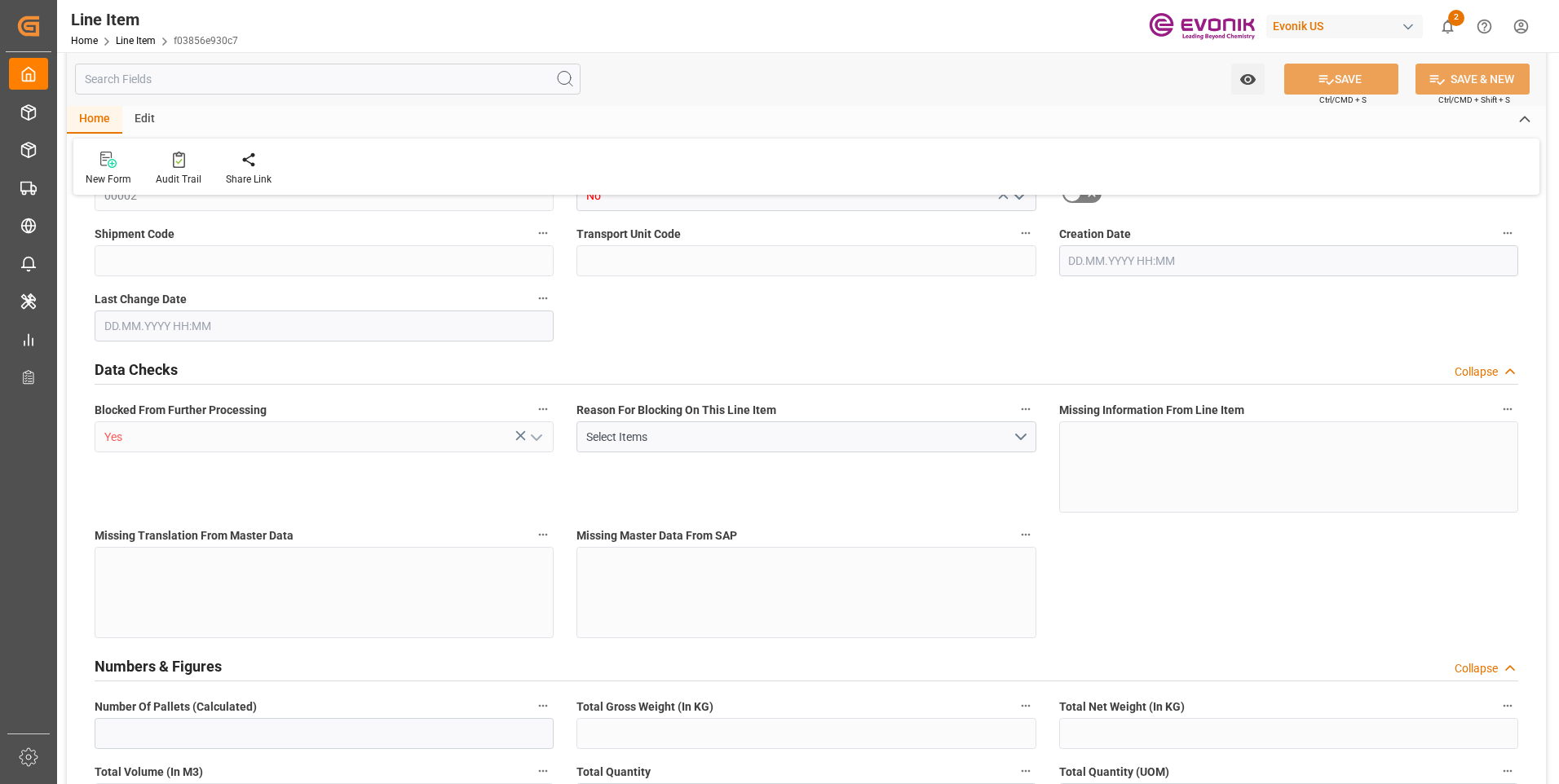
type input "19520.6"
type input "19000"
type input "26.3553"
type input "26355.28"
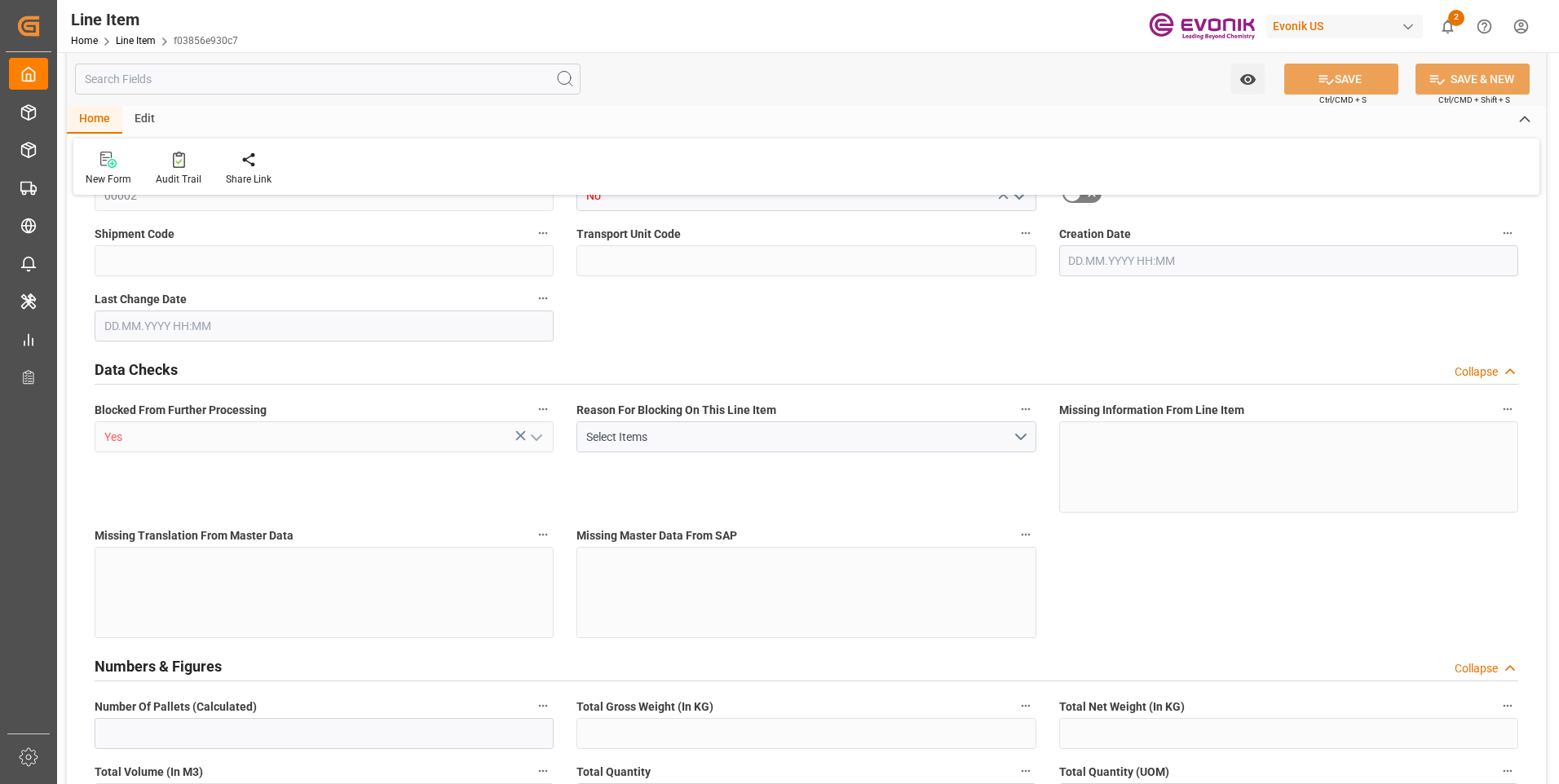
type input "0"
type input "[DATE] 16:43"
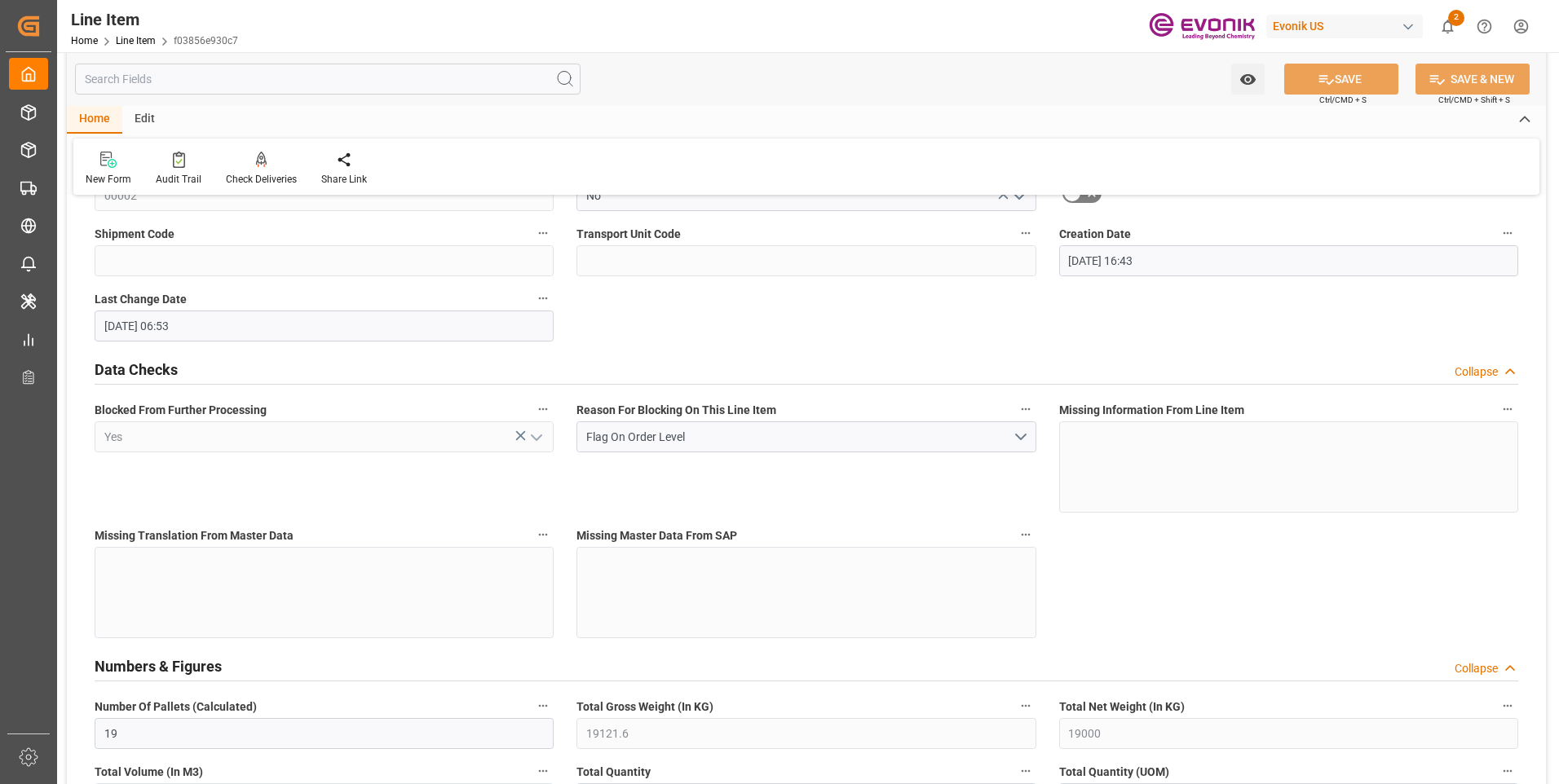
type input "25.08.2025 06:53"
type input "[DATE]"
type input "28.08.2025"
type input "21.08.2025"
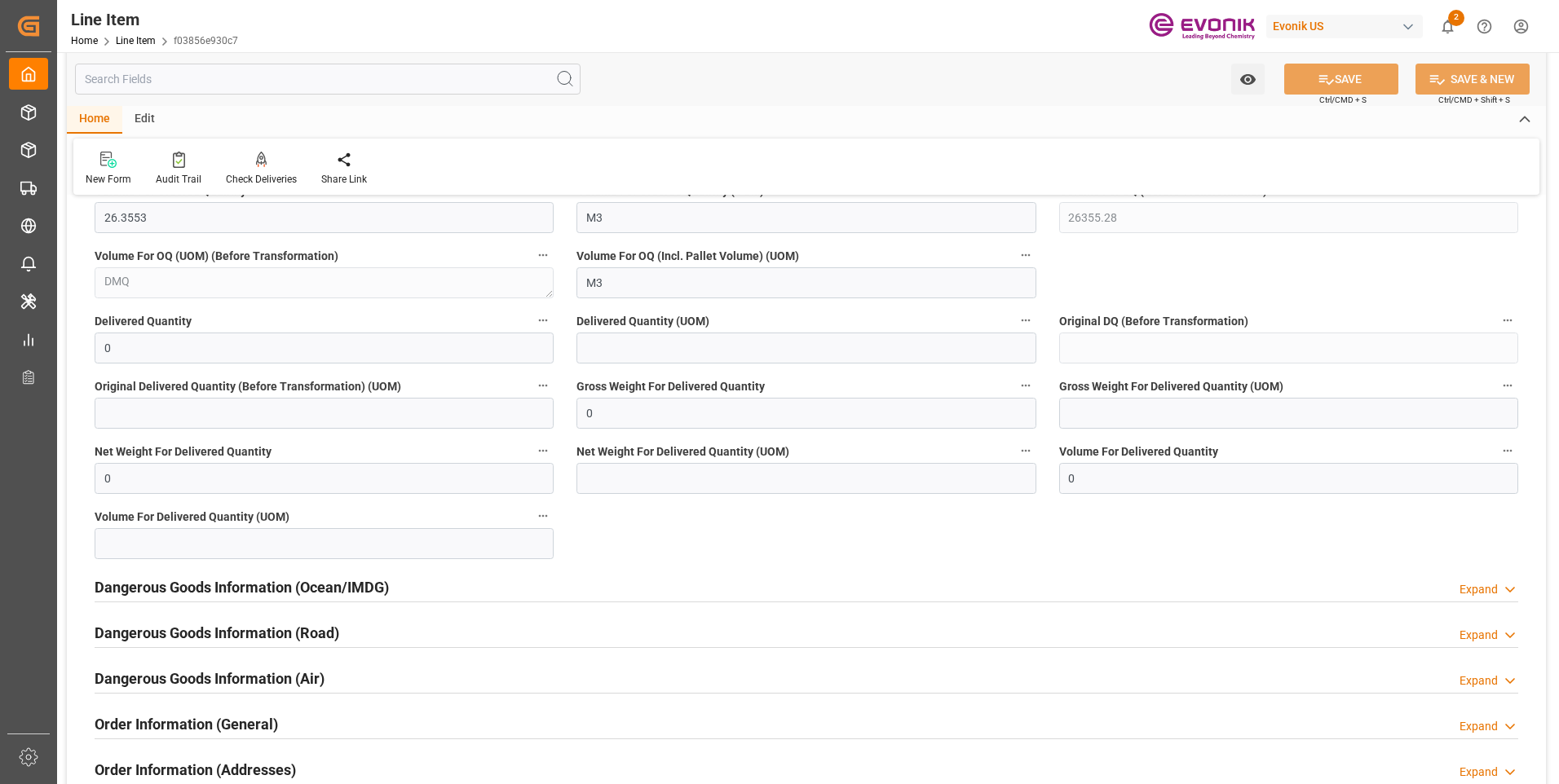
scroll to position [2119, 0]
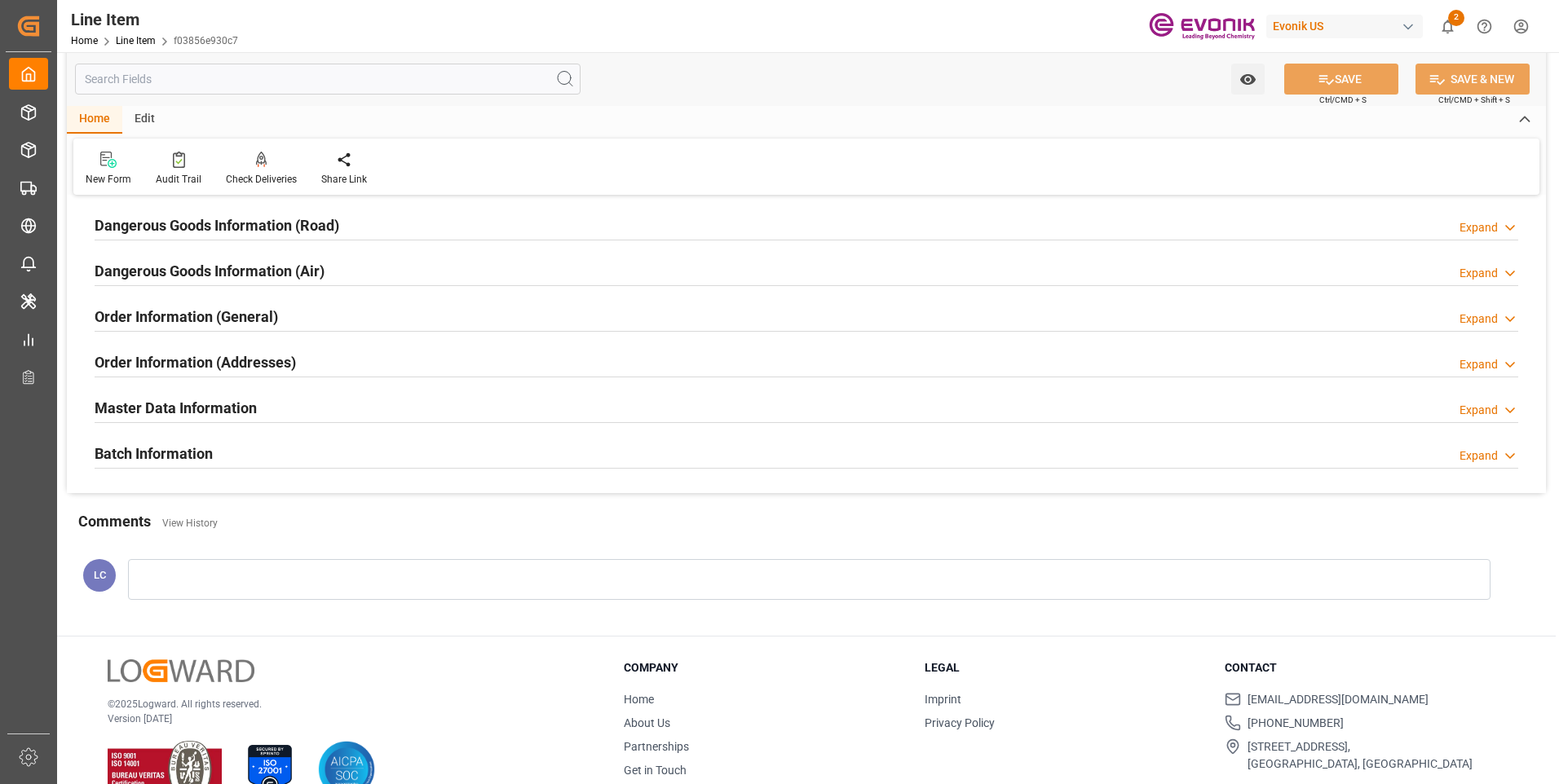
click at [230, 78] on input "text" at bounding box center [327, 79] width 505 height 31
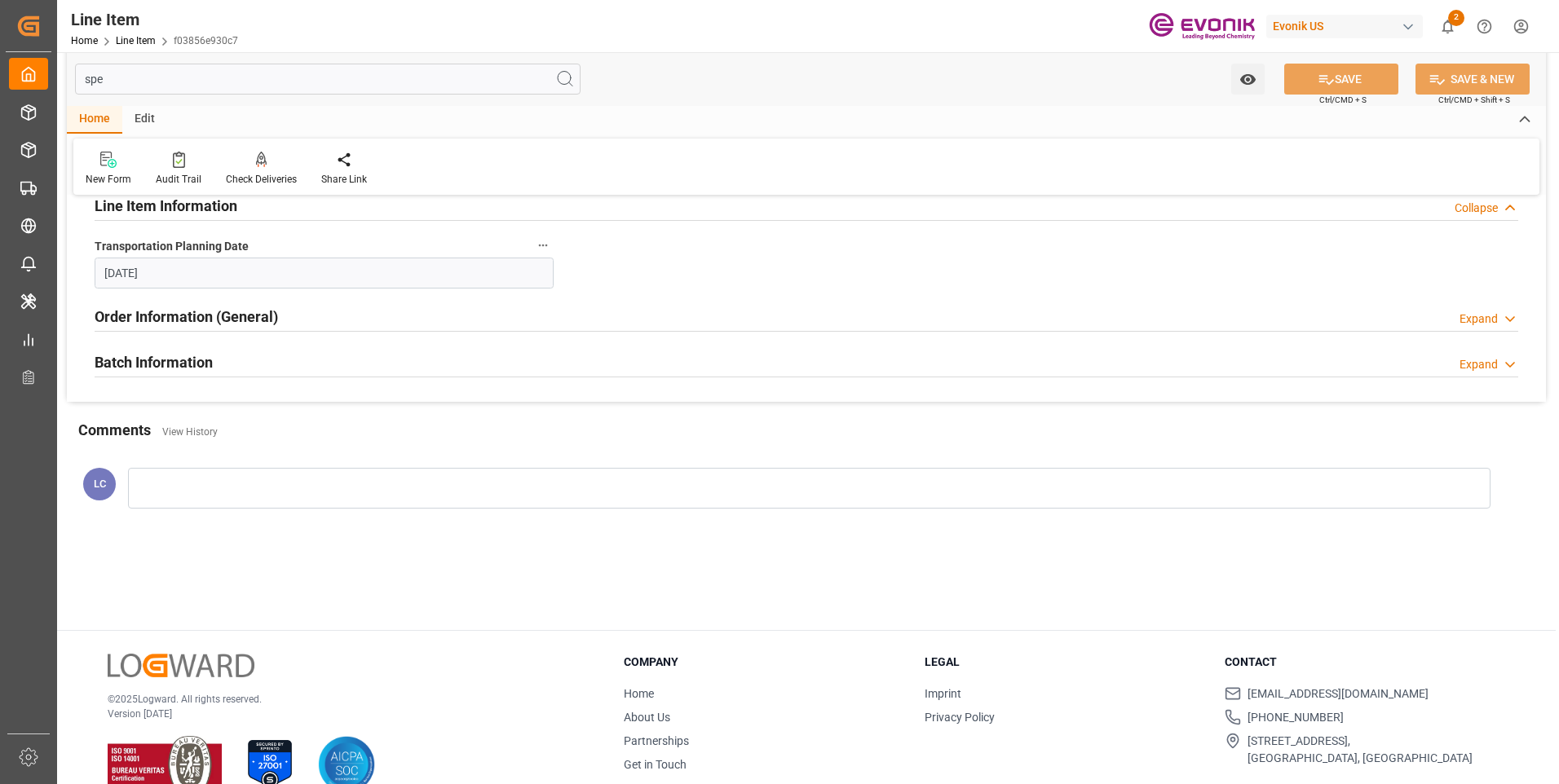
scroll to position [0, 0]
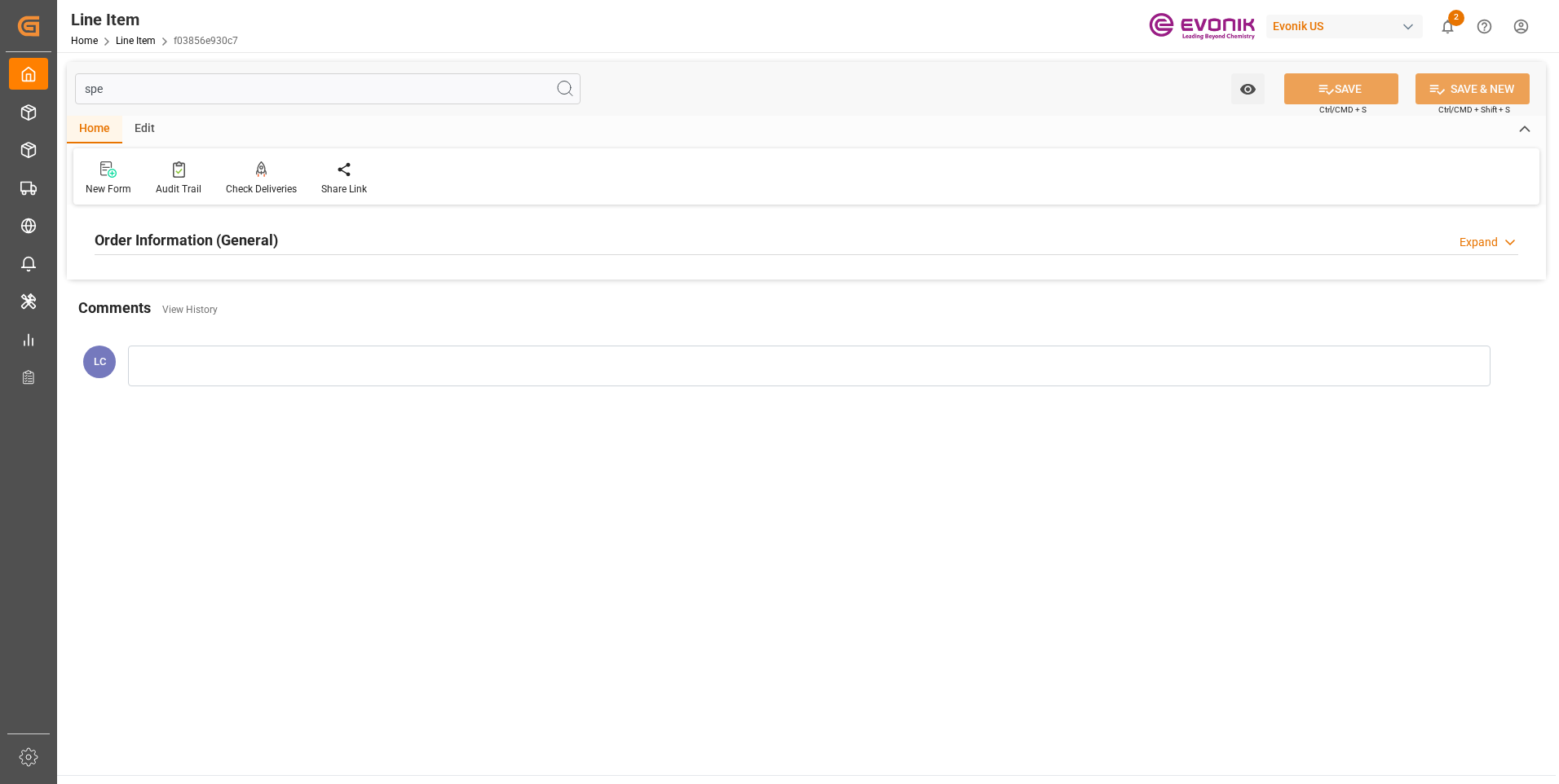
type input "spe"
click at [254, 237] on h2 "Order Information (General)" at bounding box center [186, 240] width 183 height 22
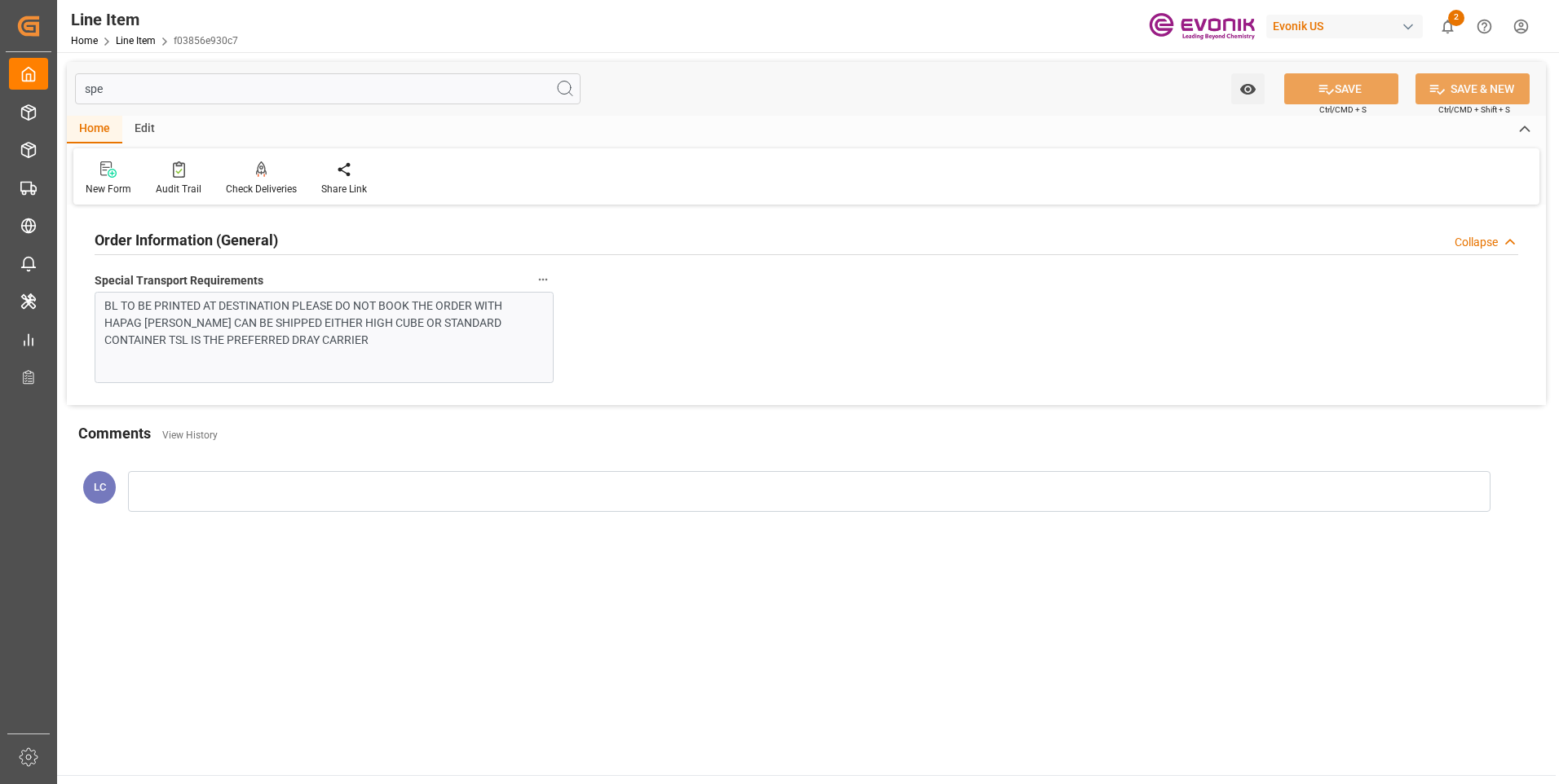
click at [254, 234] on h2 "Order Information (General)" at bounding box center [186, 240] width 183 height 22
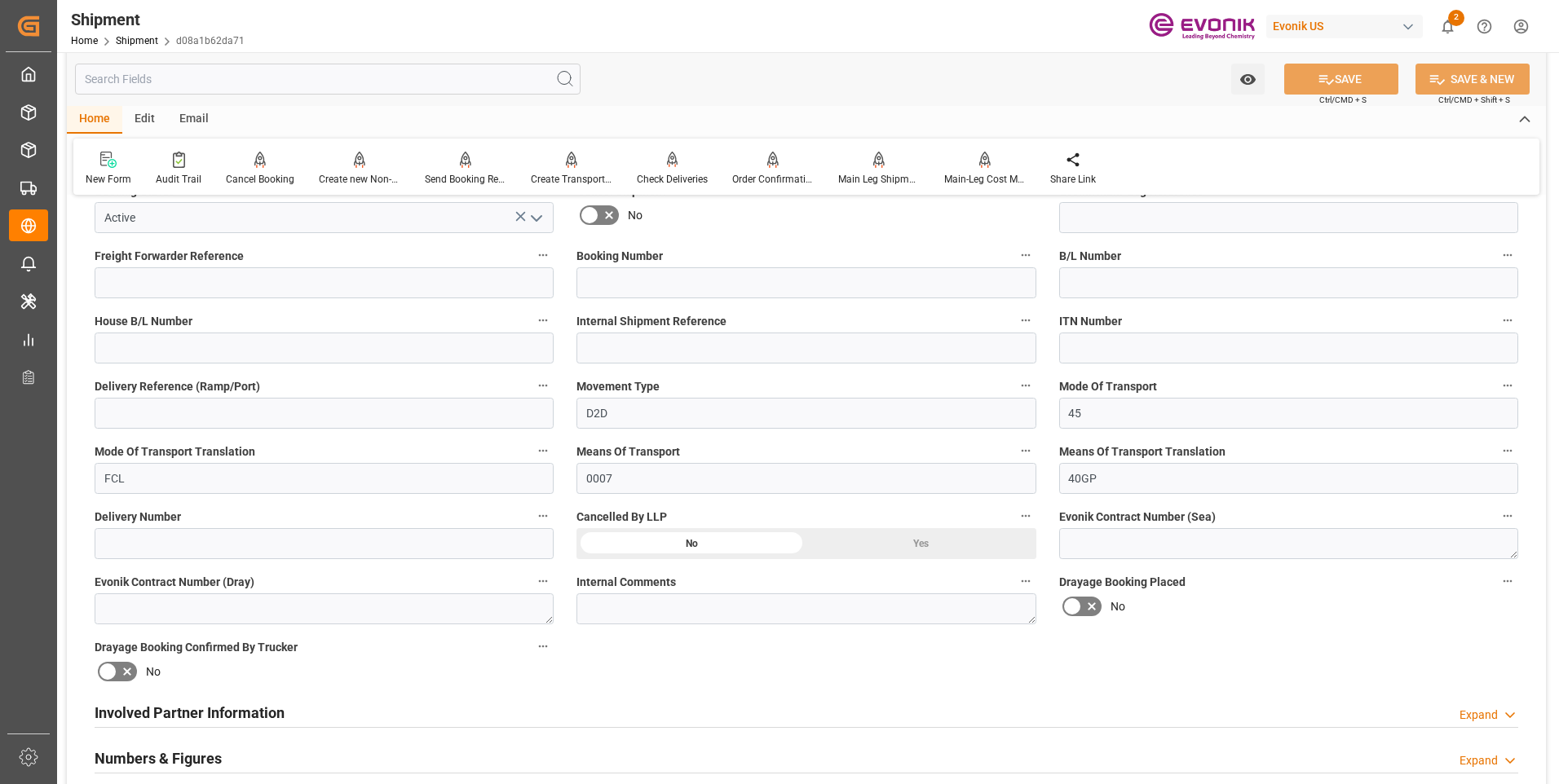
scroll to position [665, 0]
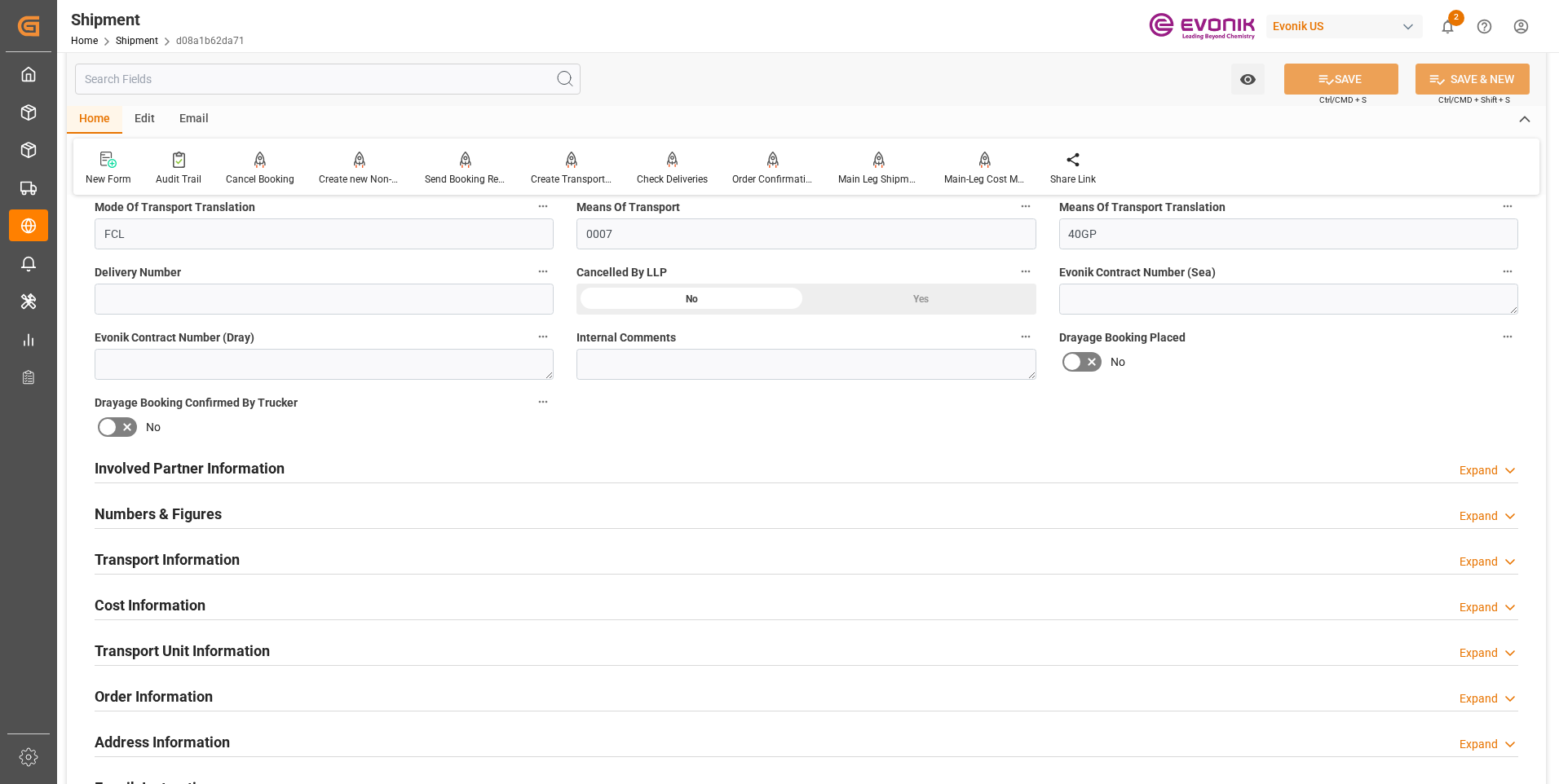
click at [137, 467] on h2 "Involved Partner Information" at bounding box center [189, 467] width 190 height 22
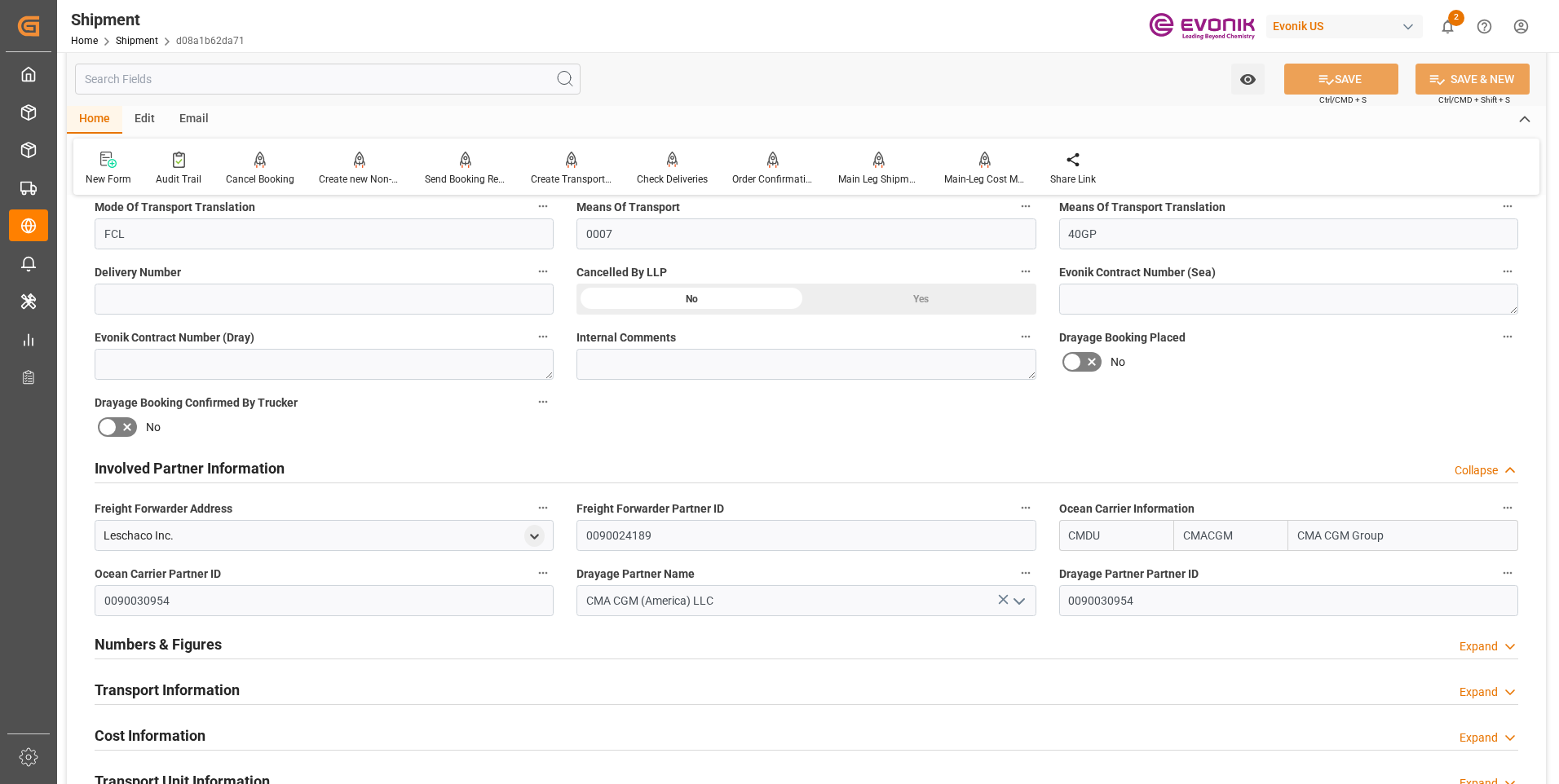
click at [137, 467] on h2 "Involved Partner Information" at bounding box center [189, 467] width 190 height 22
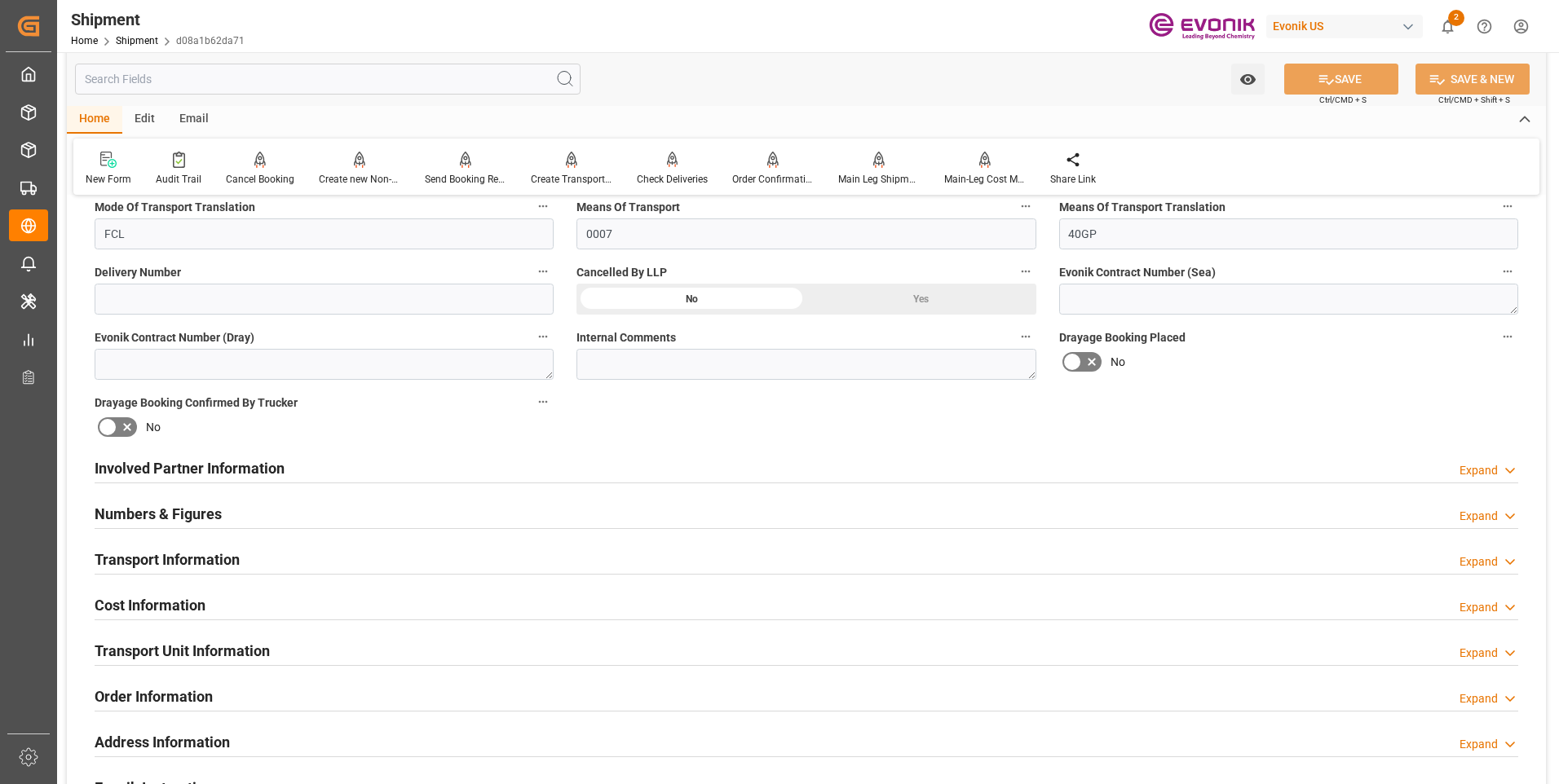
click at [133, 519] on h2 "Numbers & Figures" at bounding box center [158, 514] width 127 height 22
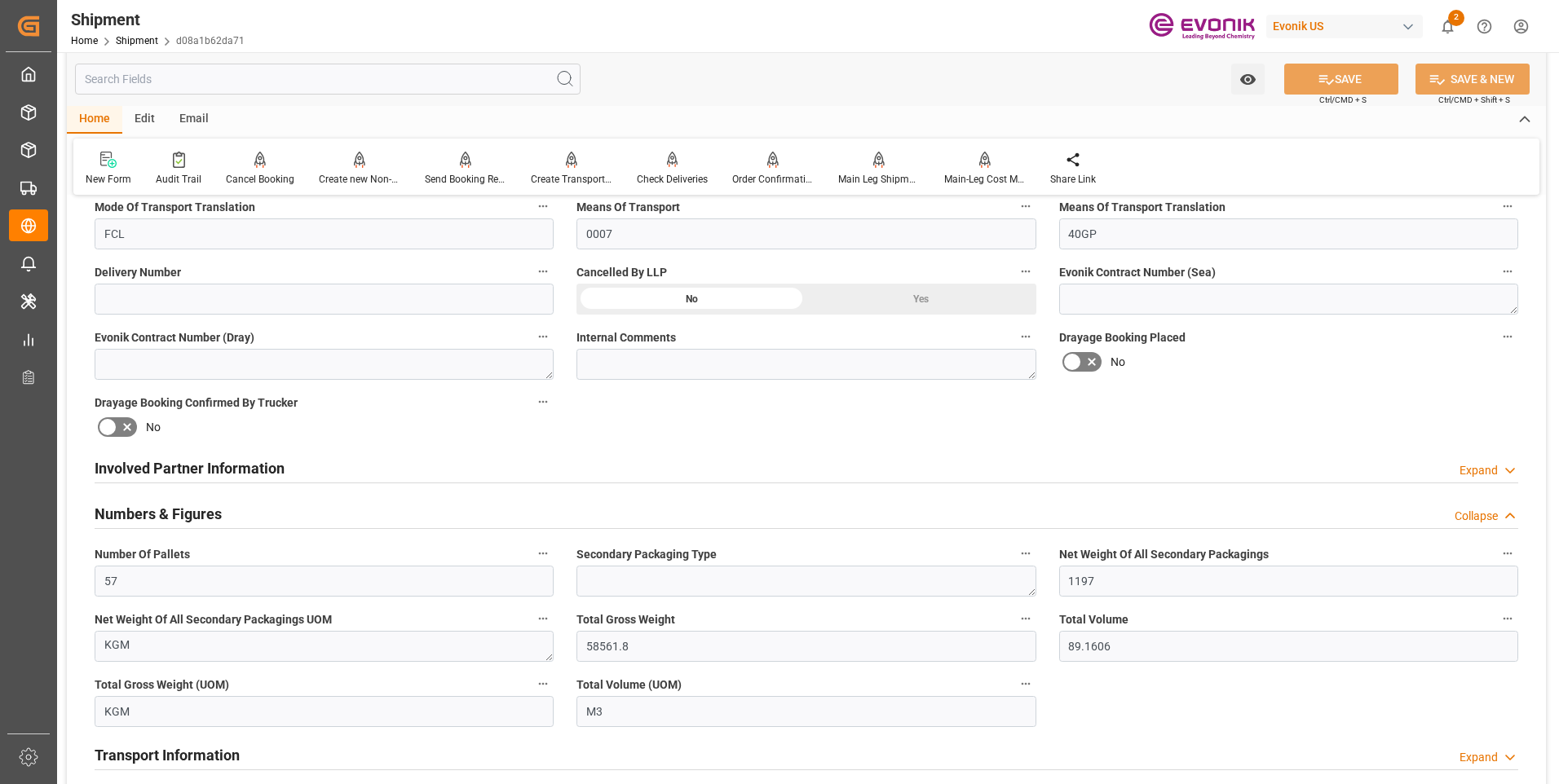
click at [133, 519] on h2 "Numbers & Figures" at bounding box center [158, 514] width 127 height 22
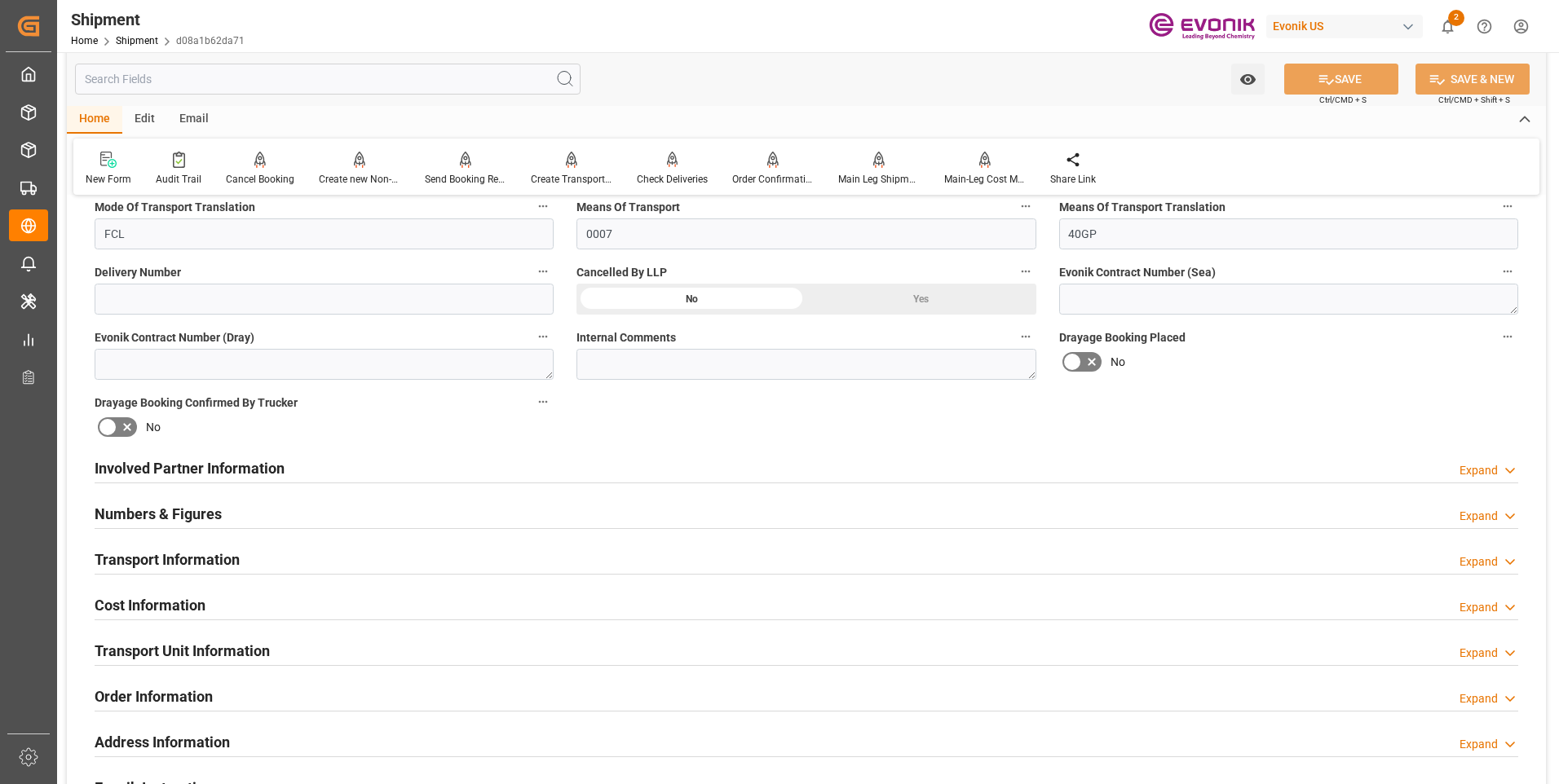
scroll to position [747, 0]
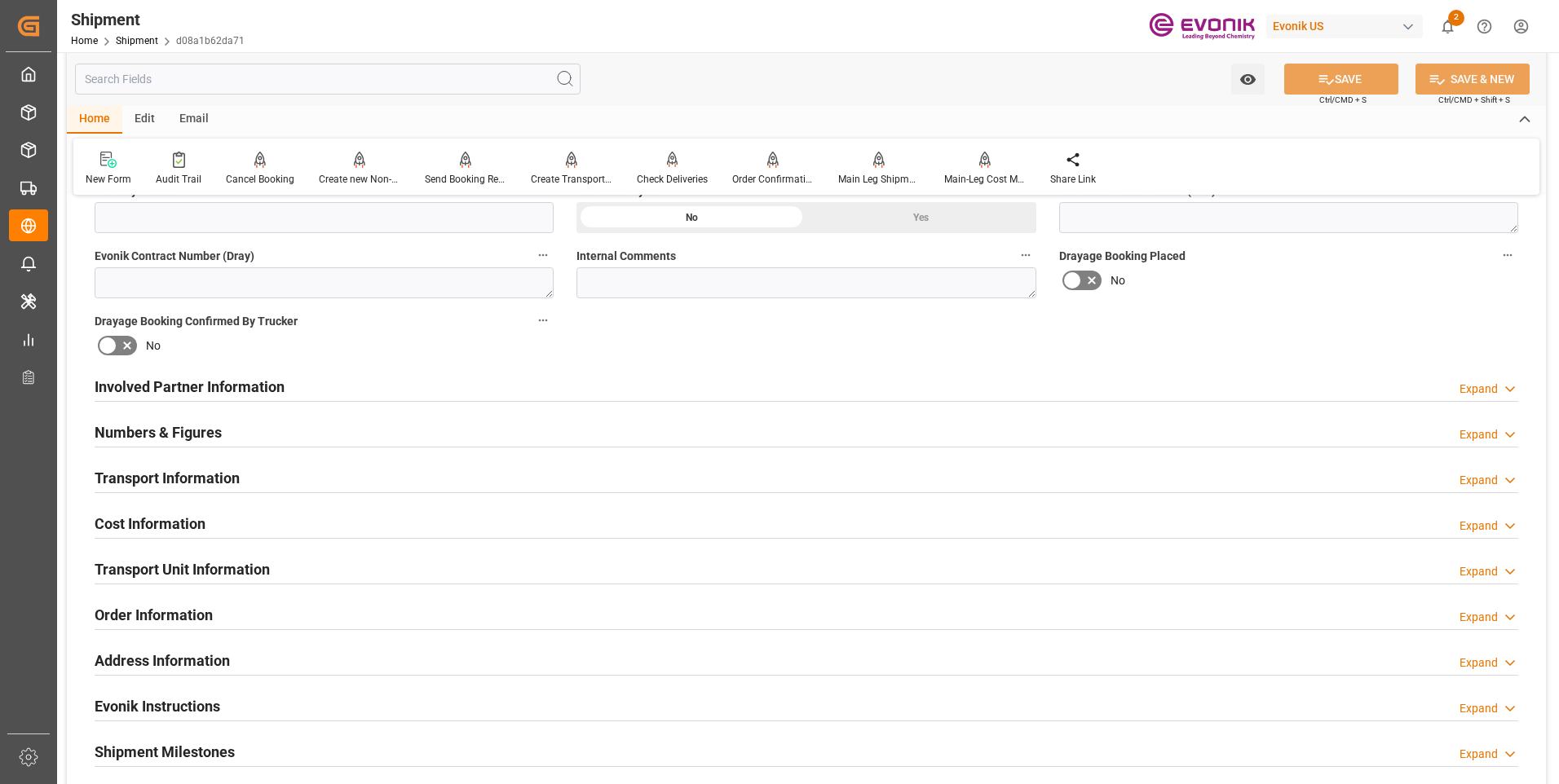
click at [139, 488] on h2 "Transport Information" at bounding box center [167, 477] width 145 height 22
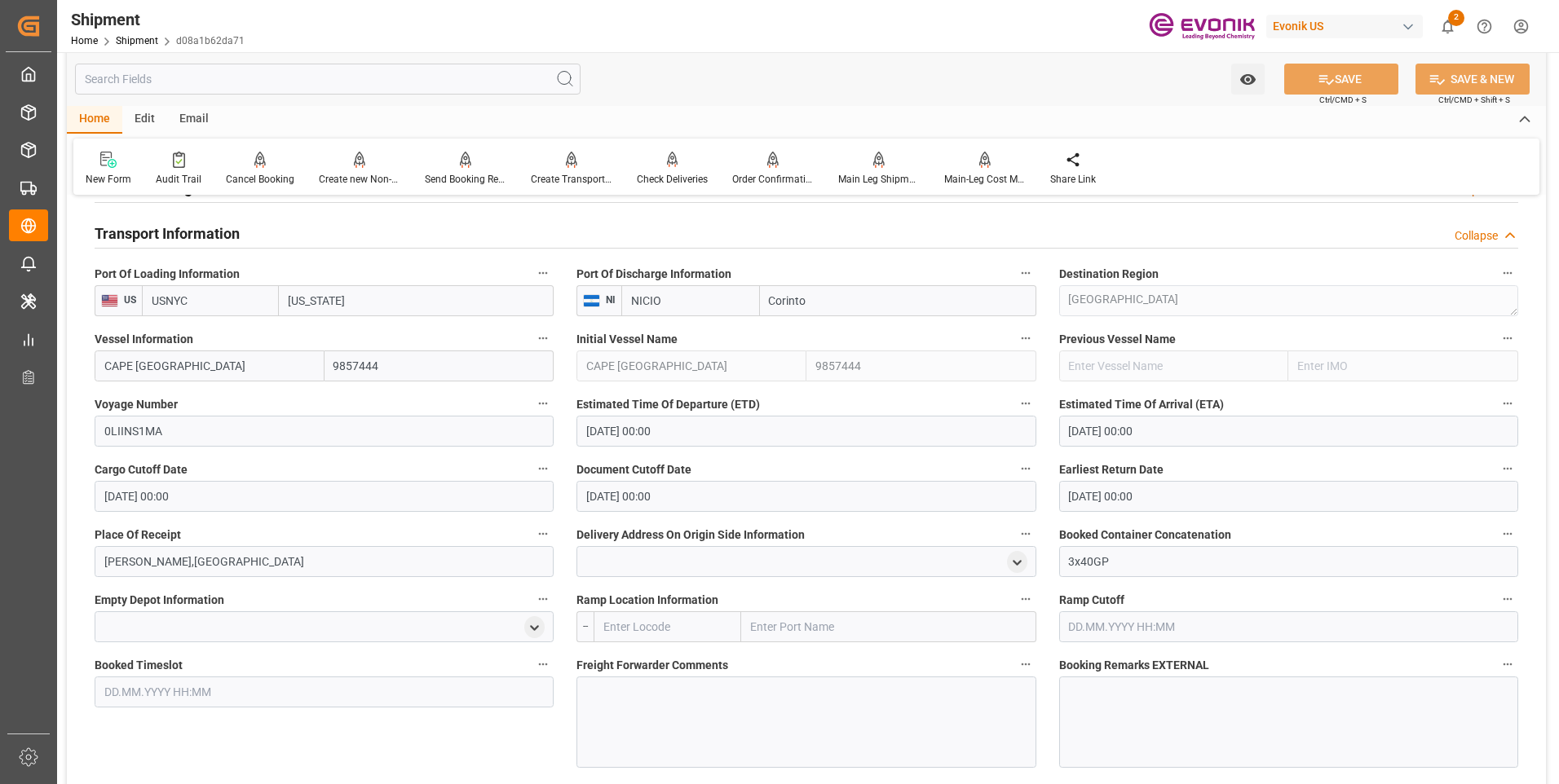
scroll to position [665, 0]
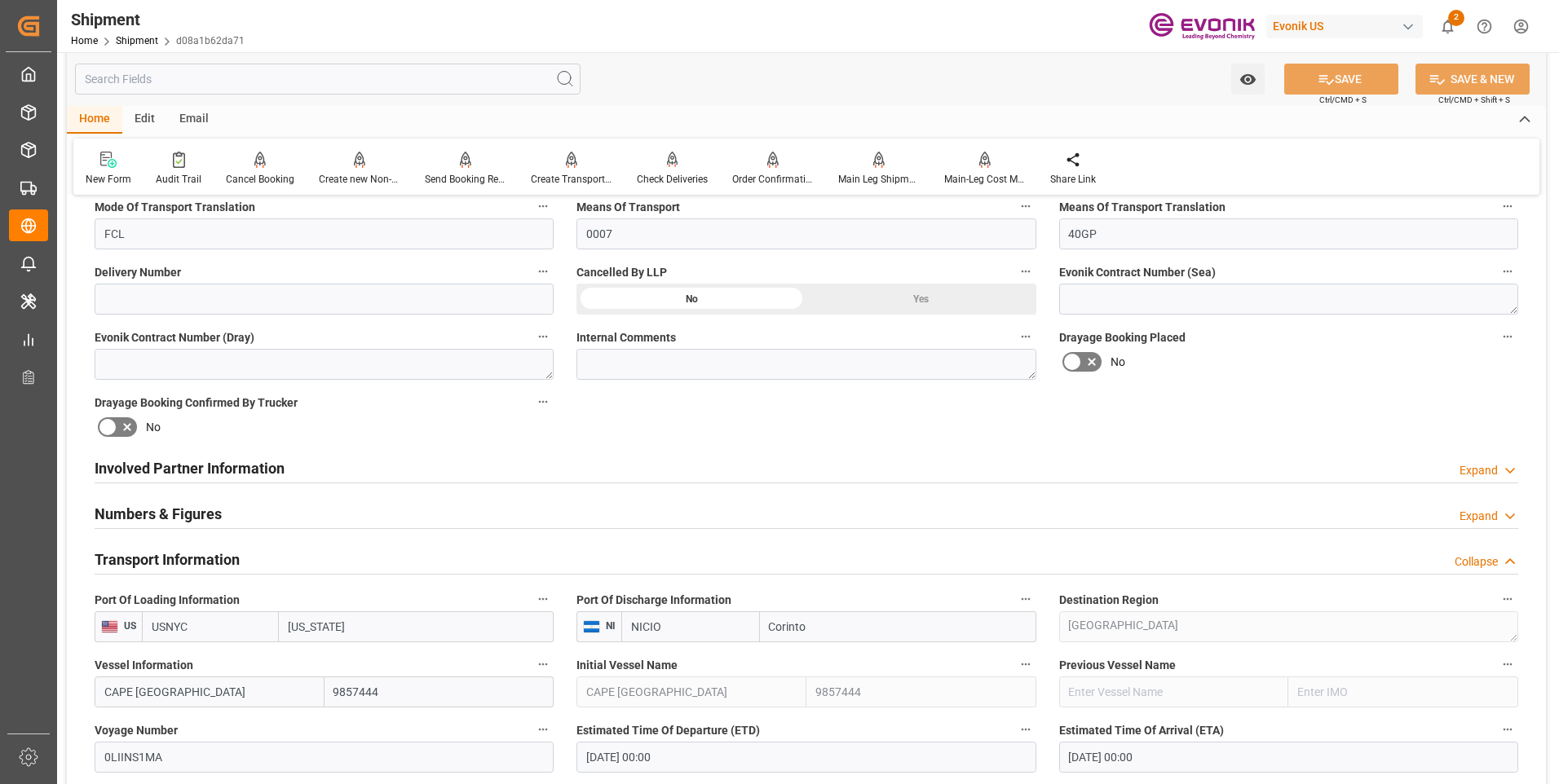
click at [186, 549] on h2 "Transport Information" at bounding box center [167, 559] width 145 height 22
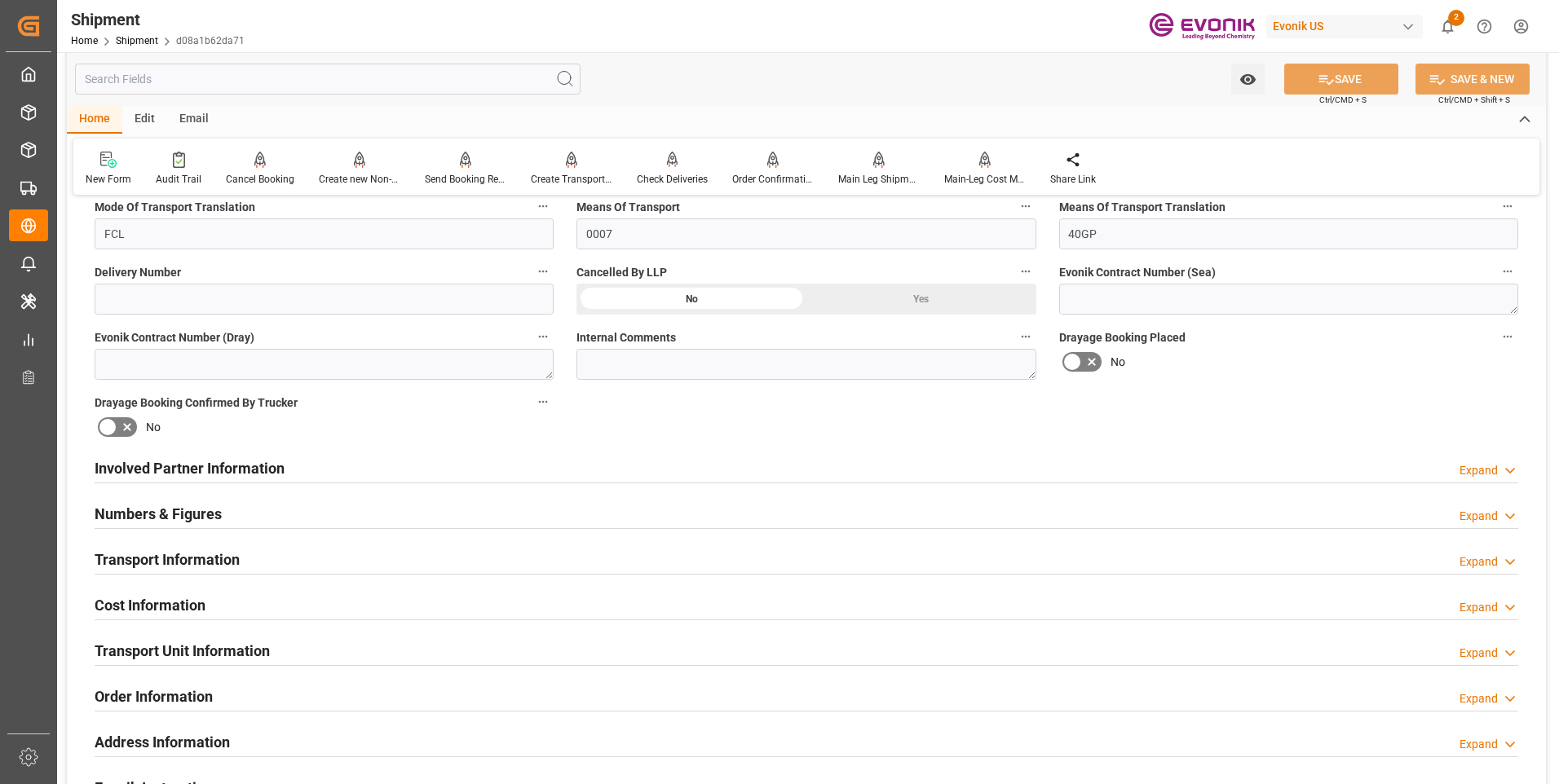
scroll to position [747, 0]
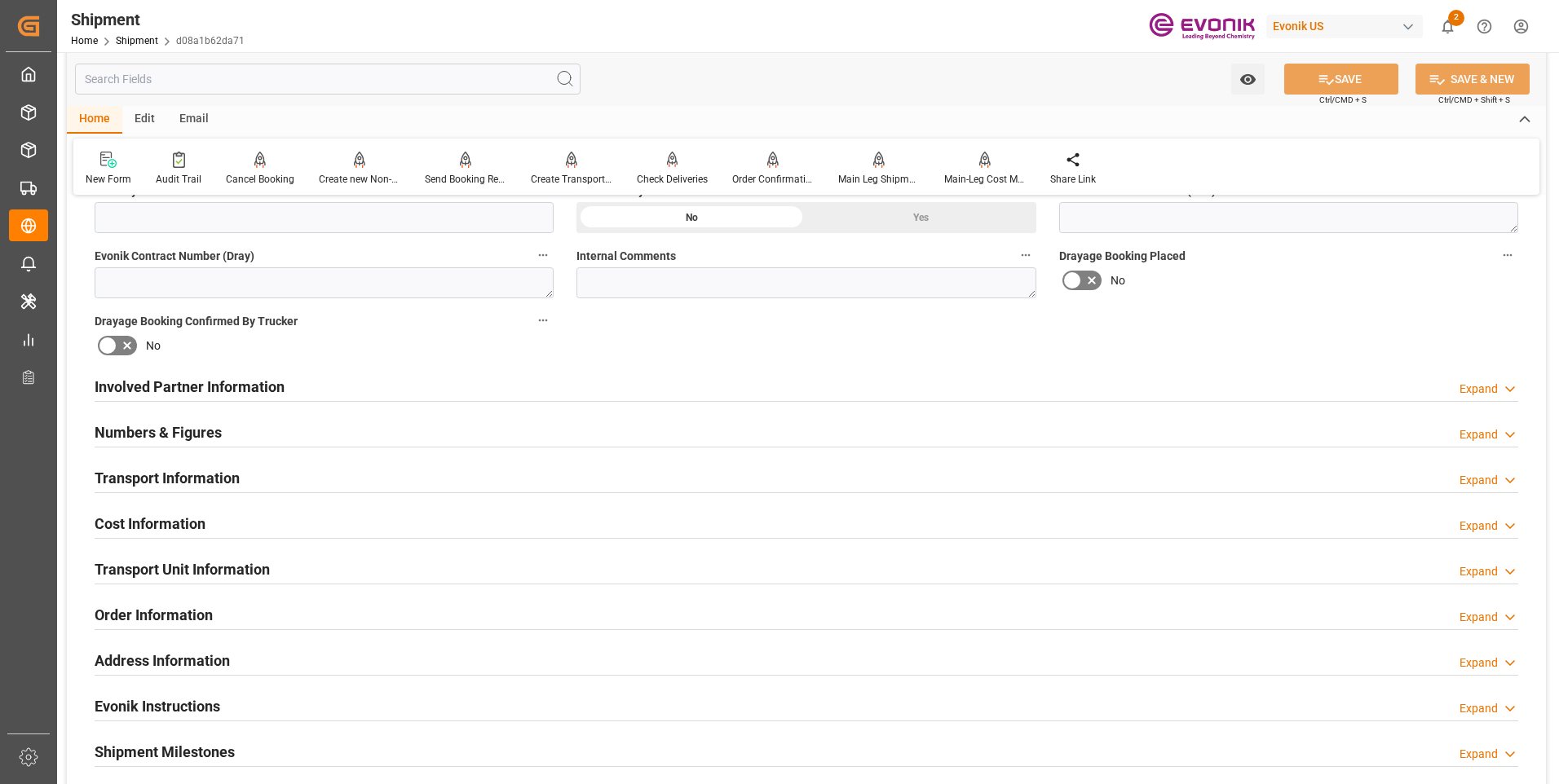
click at [140, 513] on h2 "Cost Information" at bounding box center [149, 523] width 111 height 22
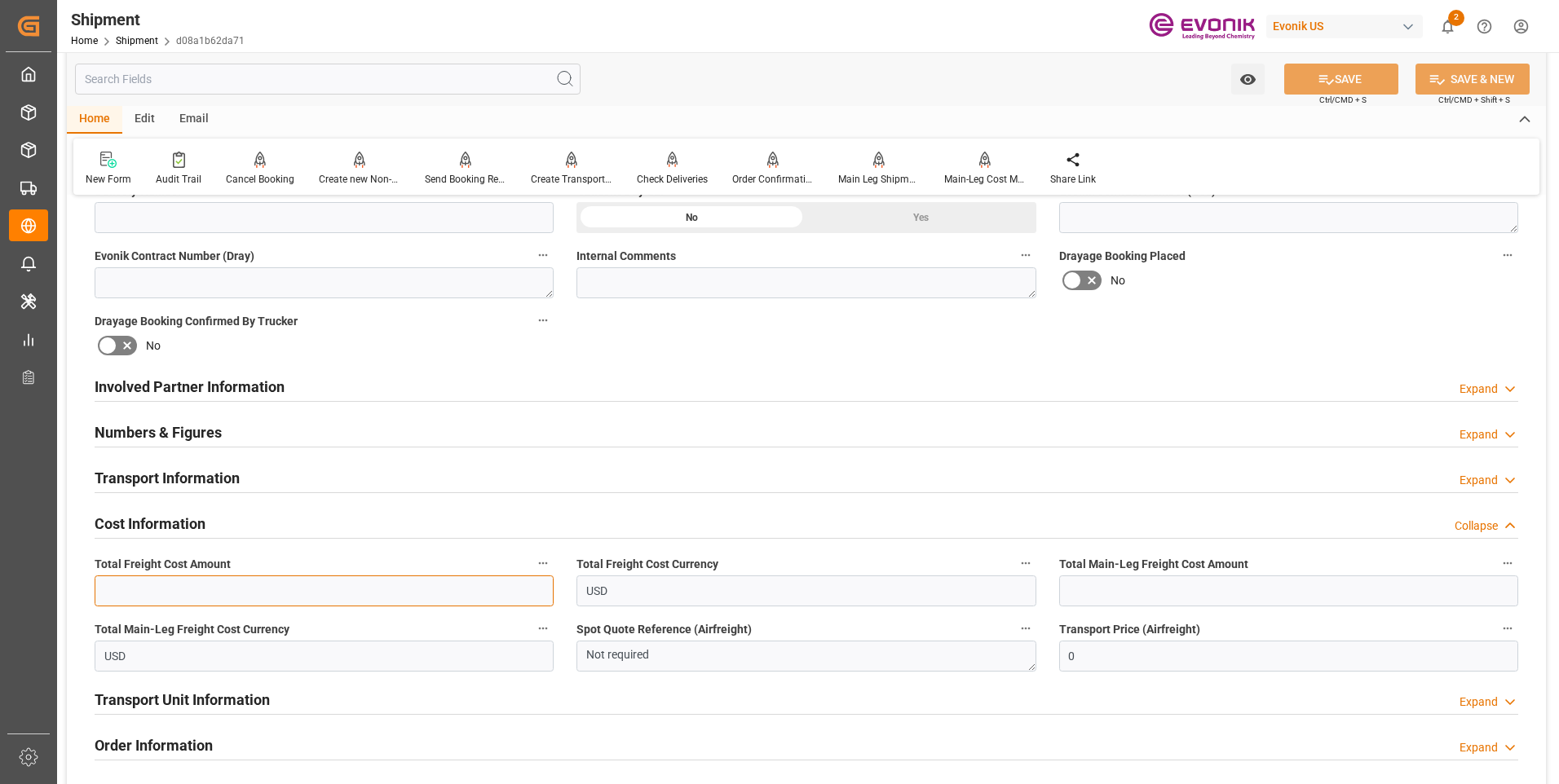
click at [362, 582] on input "text" at bounding box center [324, 591] width 459 height 31
type input "5049"
click at [1138, 591] on input "text" at bounding box center [1289, 591] width 459 height 31
type input "5049"
click at [1336, 92] on button "SAVE" at bounding box center [1341, 79] width 114 height 31
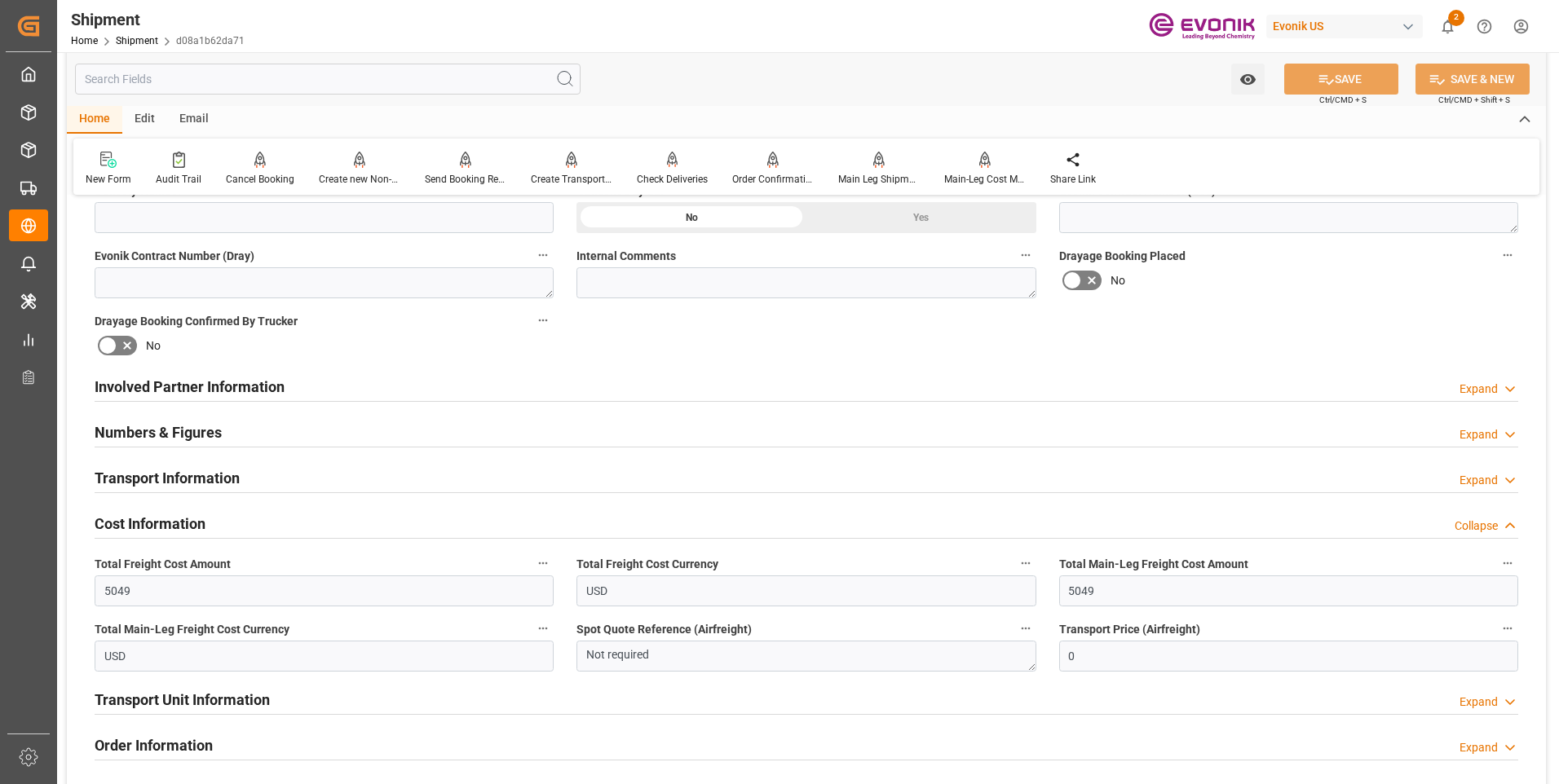
scroll to position [992, 0]
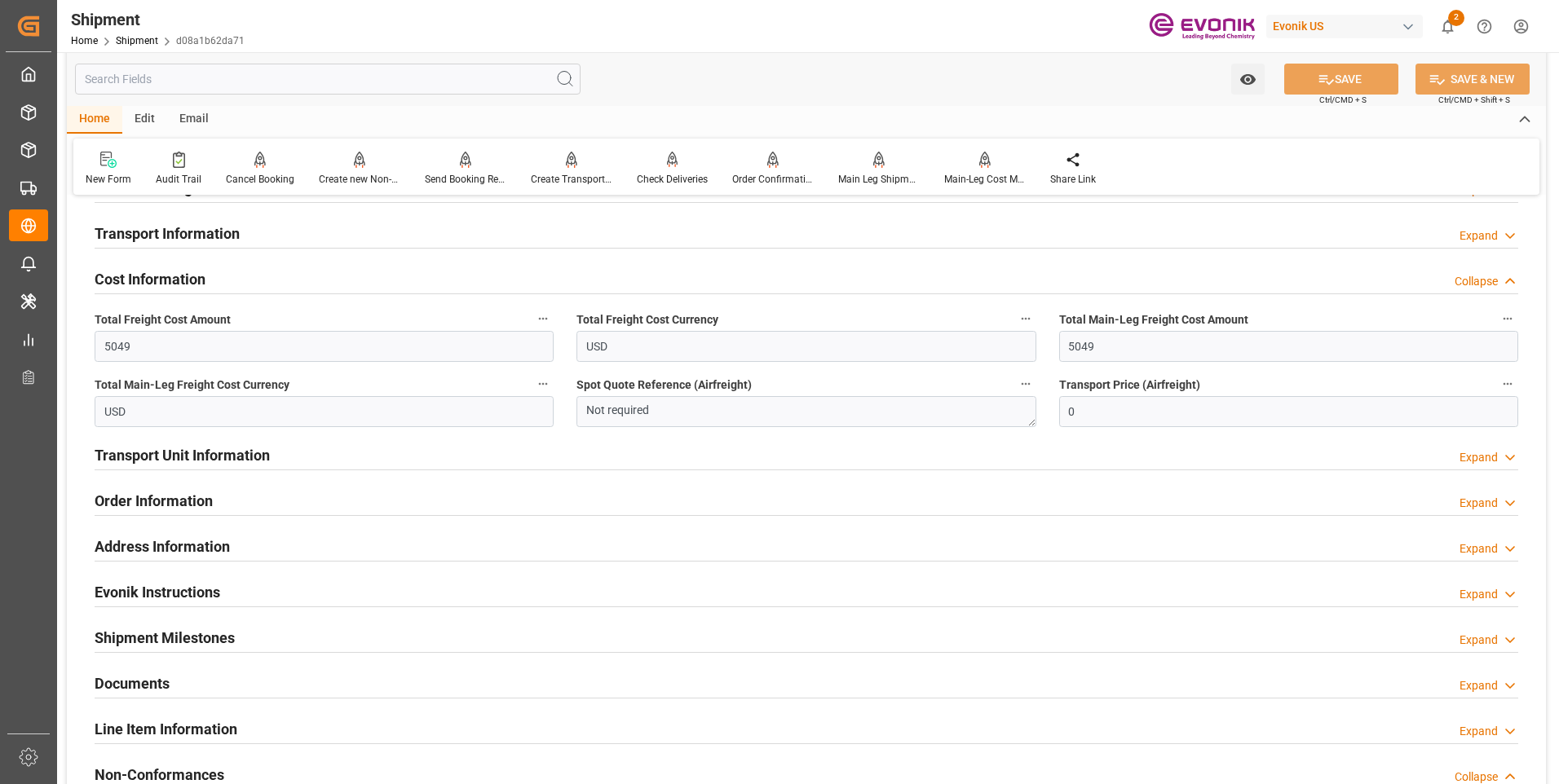
click at [161, 289] on h2 "Cost Information" at bounding box center [149, 278] width 111 height 22
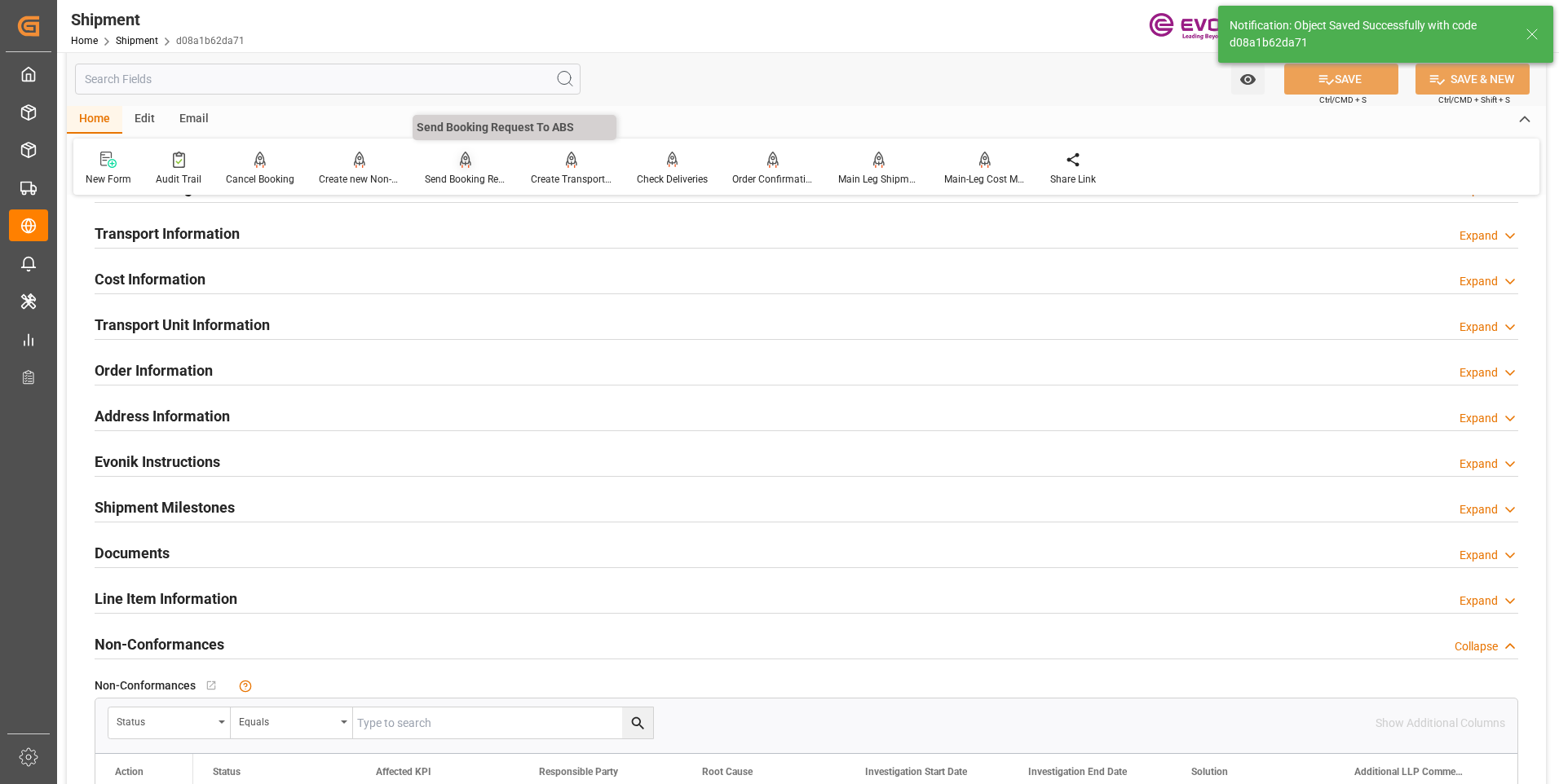
click at [444, 177] on div "Send Booking Request To ABS" at bounding box center [465, 179] width 81 height 15
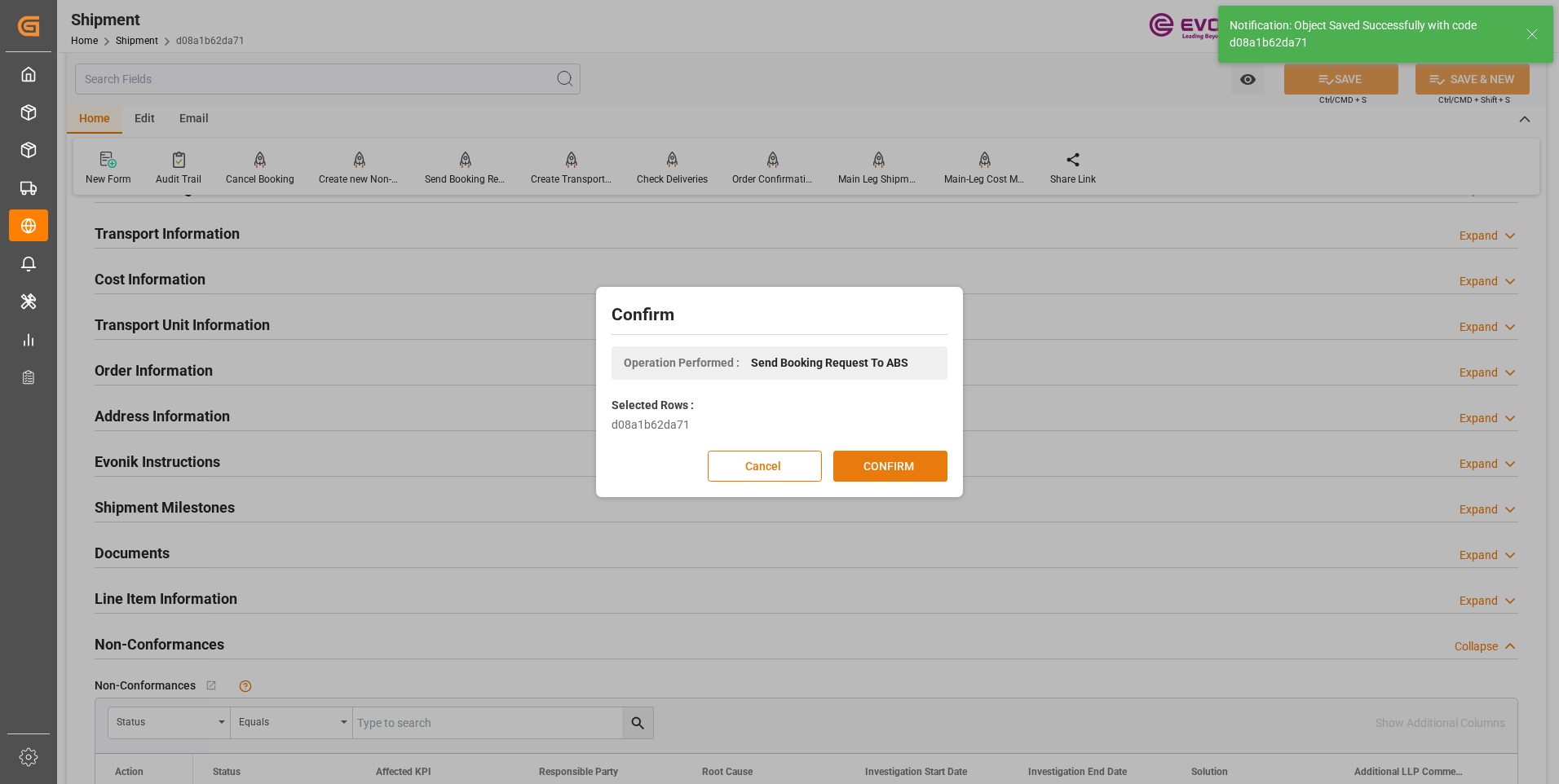
click at [892, 456] on button "CONFIRM" at bounding box center [890, 467] width 114 height 31
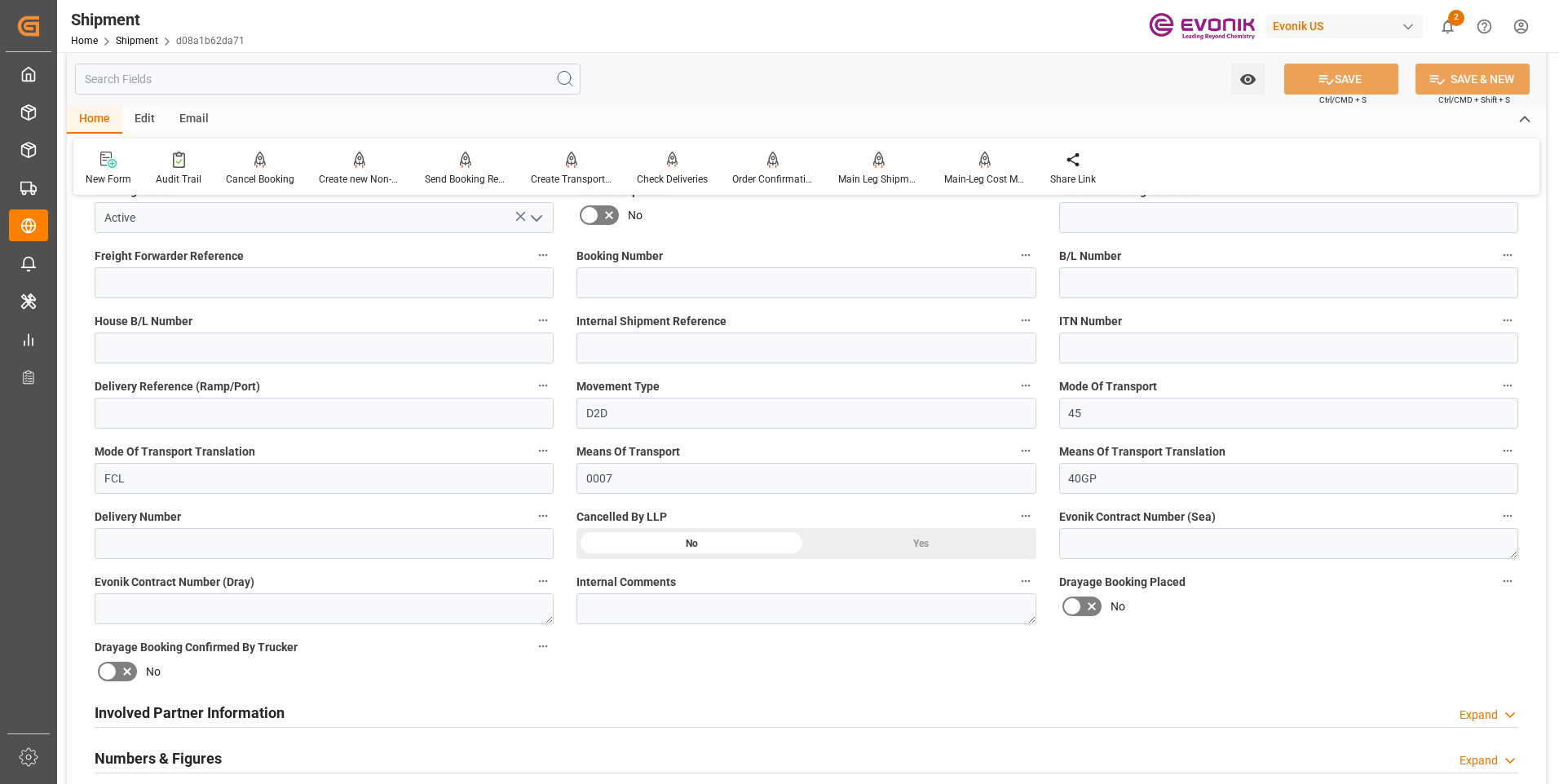
scroll to position [95, 0]
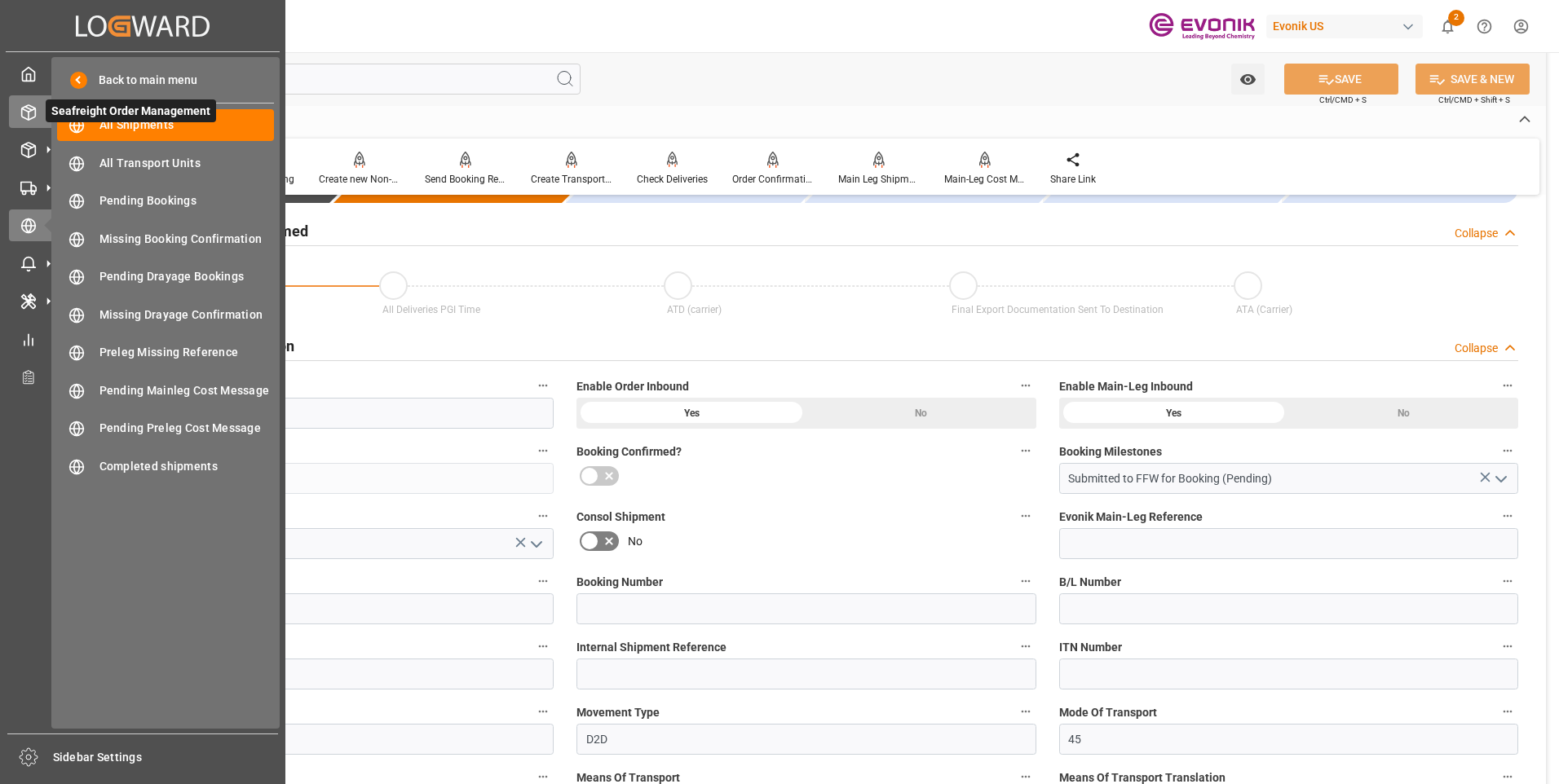
click at [29, 115] on line at bounding box center [29, 115] width 0 height 8
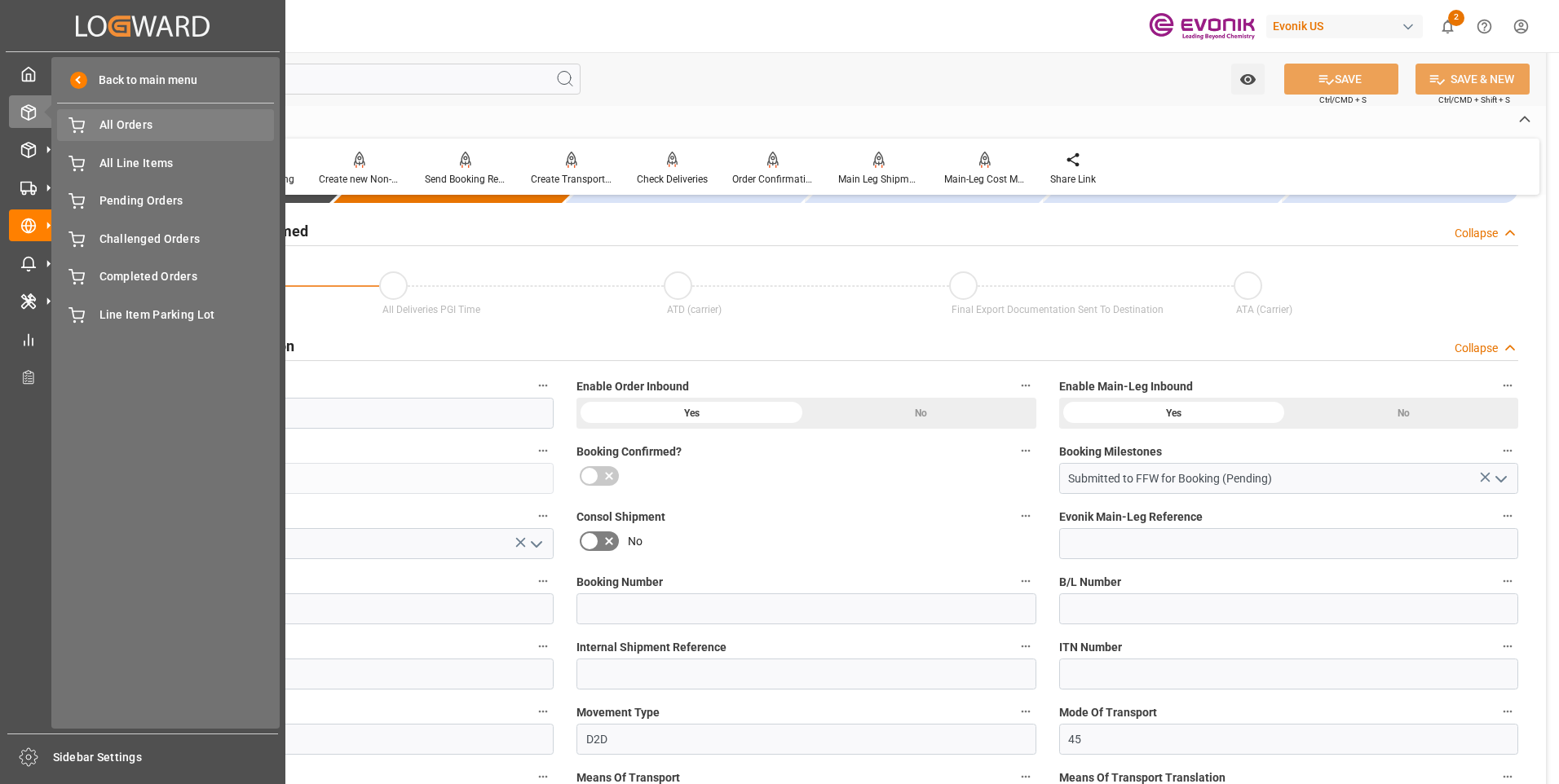
click at [132, 126] on span "All Orders" at bounding box center [187, 126] width 175 height 17
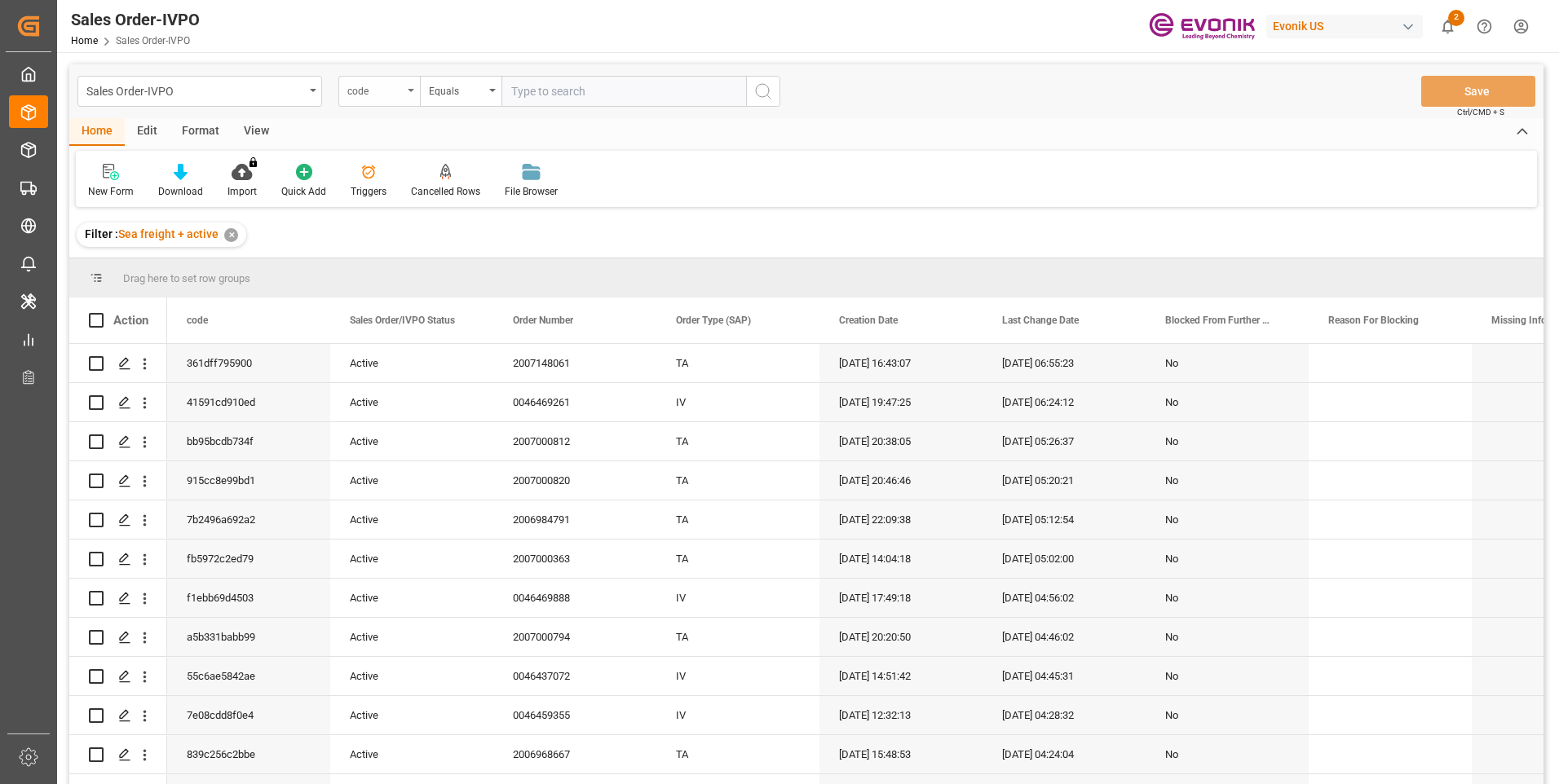
click at [395, 88] on div "code" at bounding box center [375, 89] width 56 height 18
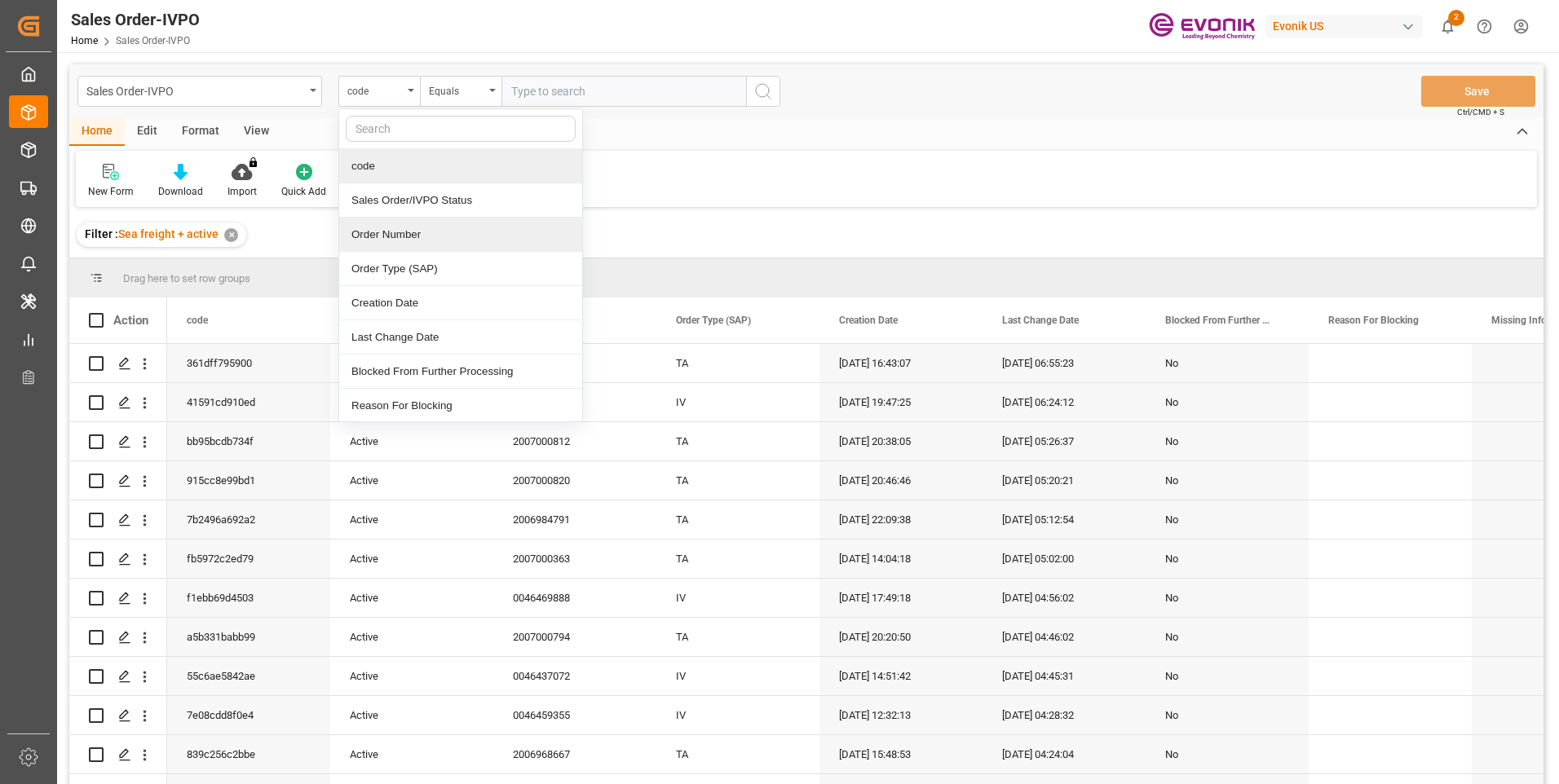
click at [390, 232] on div "Order Number" at bounding box center [461, 234] width 243 height 34
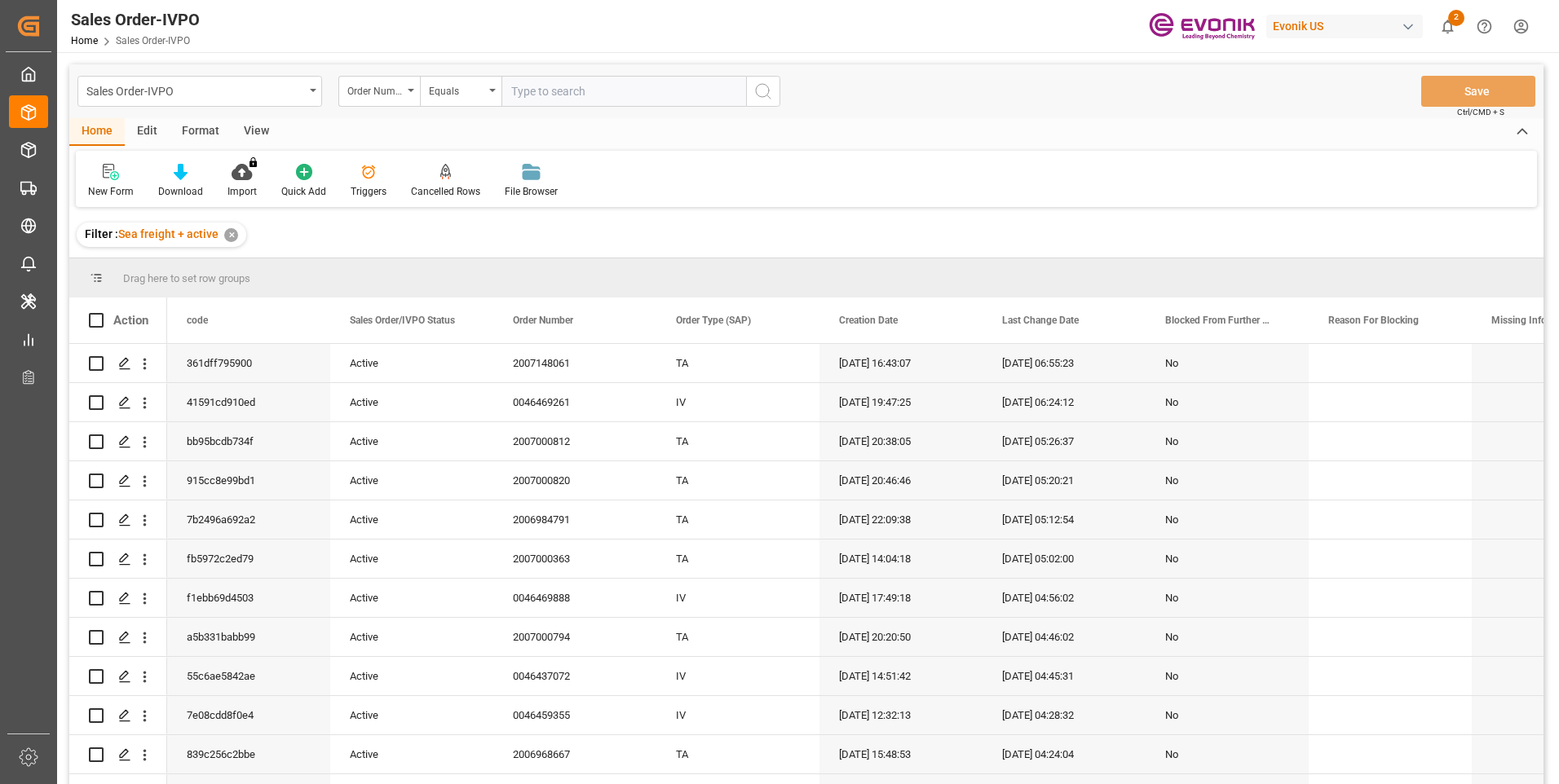
click at [569, 89] on input "text" at bounding box center [624, 92] width 244 height 31
paste input "2007148061"
type input "2007148061"
click at [790, 98] on div "Sales Order-IVPO Order Number Equals 2007148061 Save Ctrl/CMD + S" at bounding box center [805, 92] width 1474 height 54
click at [766, 92] on icon "search button" at bounding box center [762, 91] width 19 height 19
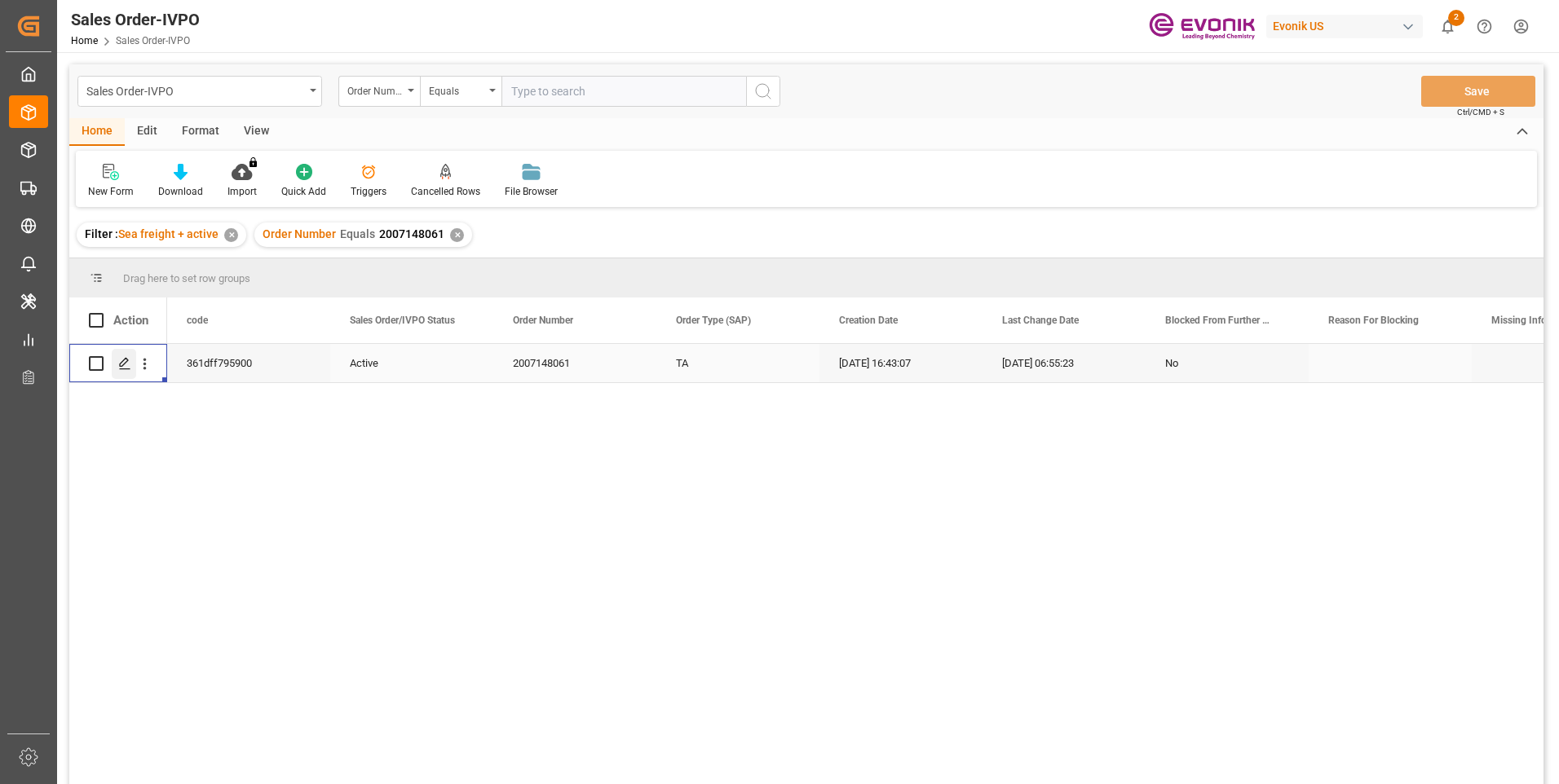
click at [123, 365] on icon "Press SPACE to select this row." at bounding box center [124, 363] width 13 height 13
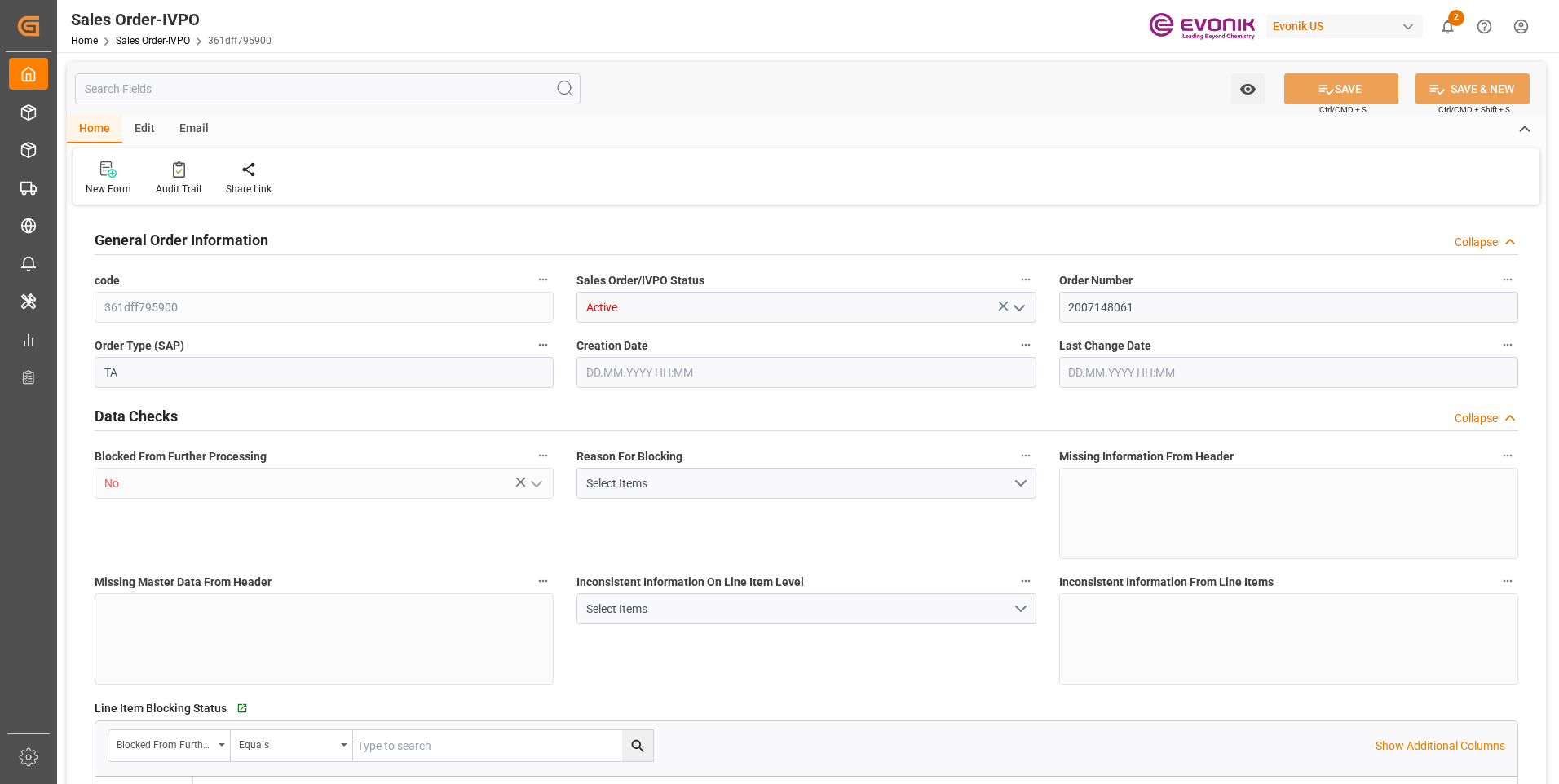
type input "NICIO"
type input "0"
type input "3"
type input "4"
type input "3"
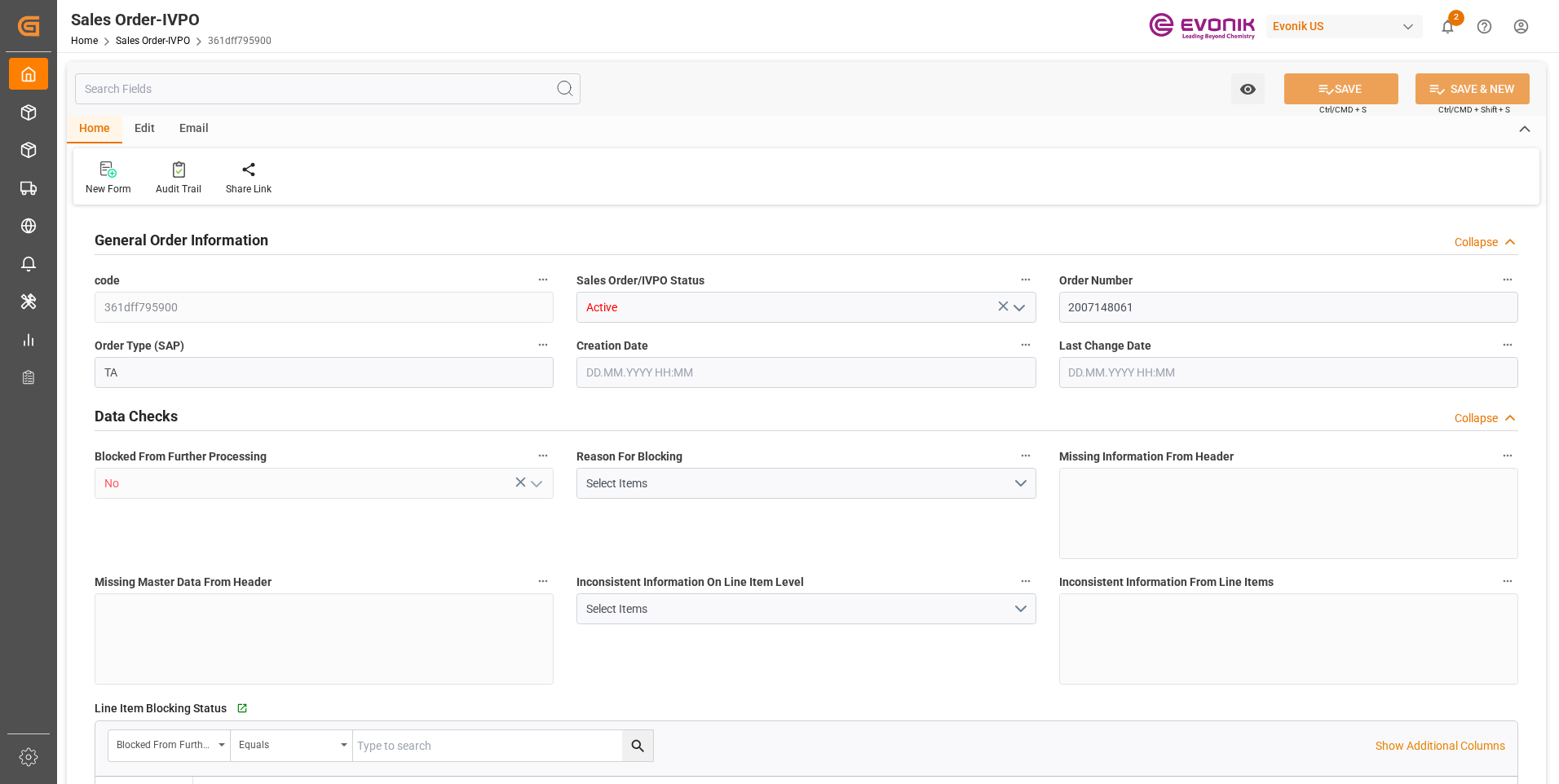
type input "58561.8"
type input "158.1318"
type input "57000"
type input "180"
type input "[DATE] 16:43"
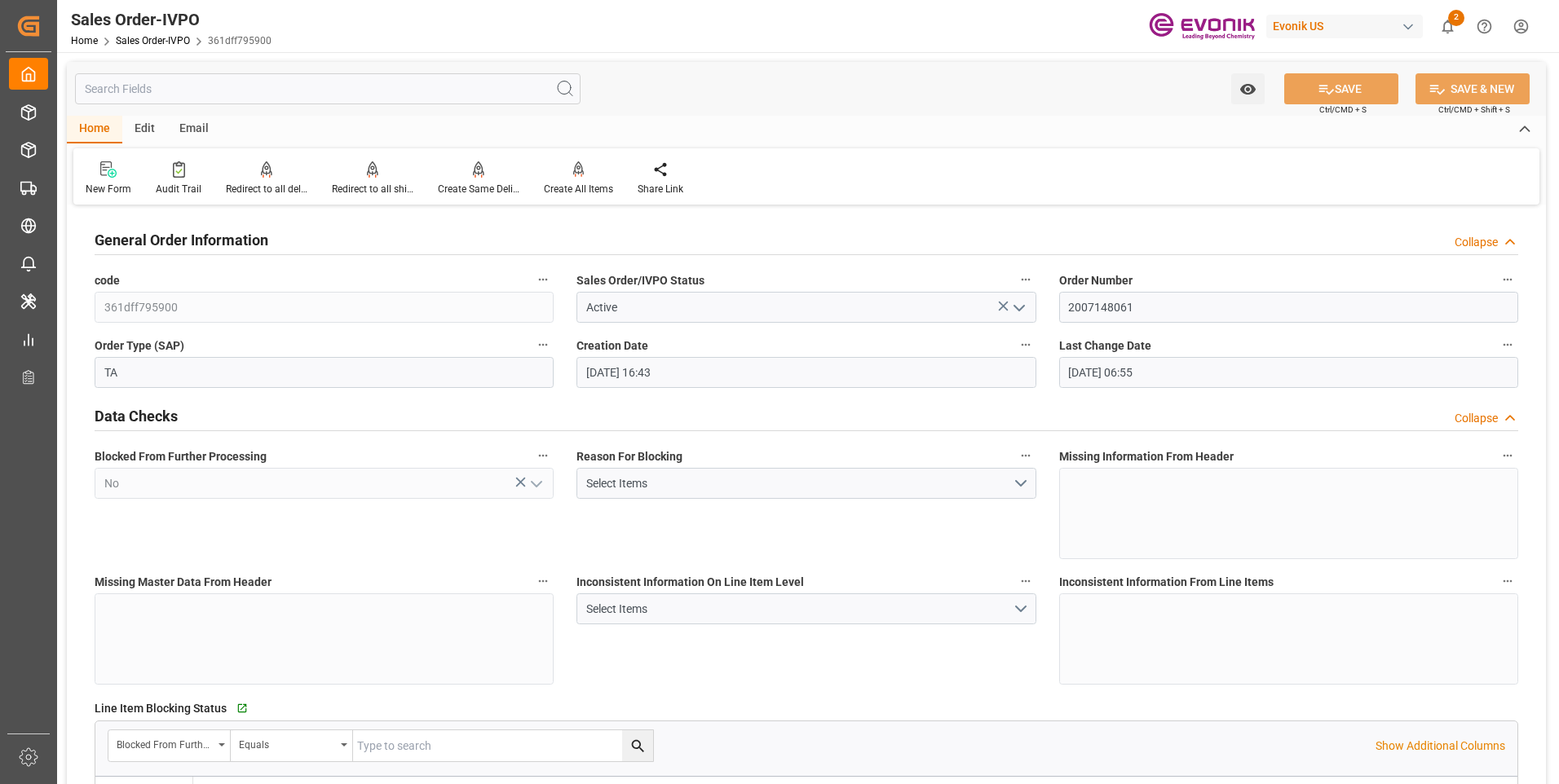
type input "[DATE] 06:55"
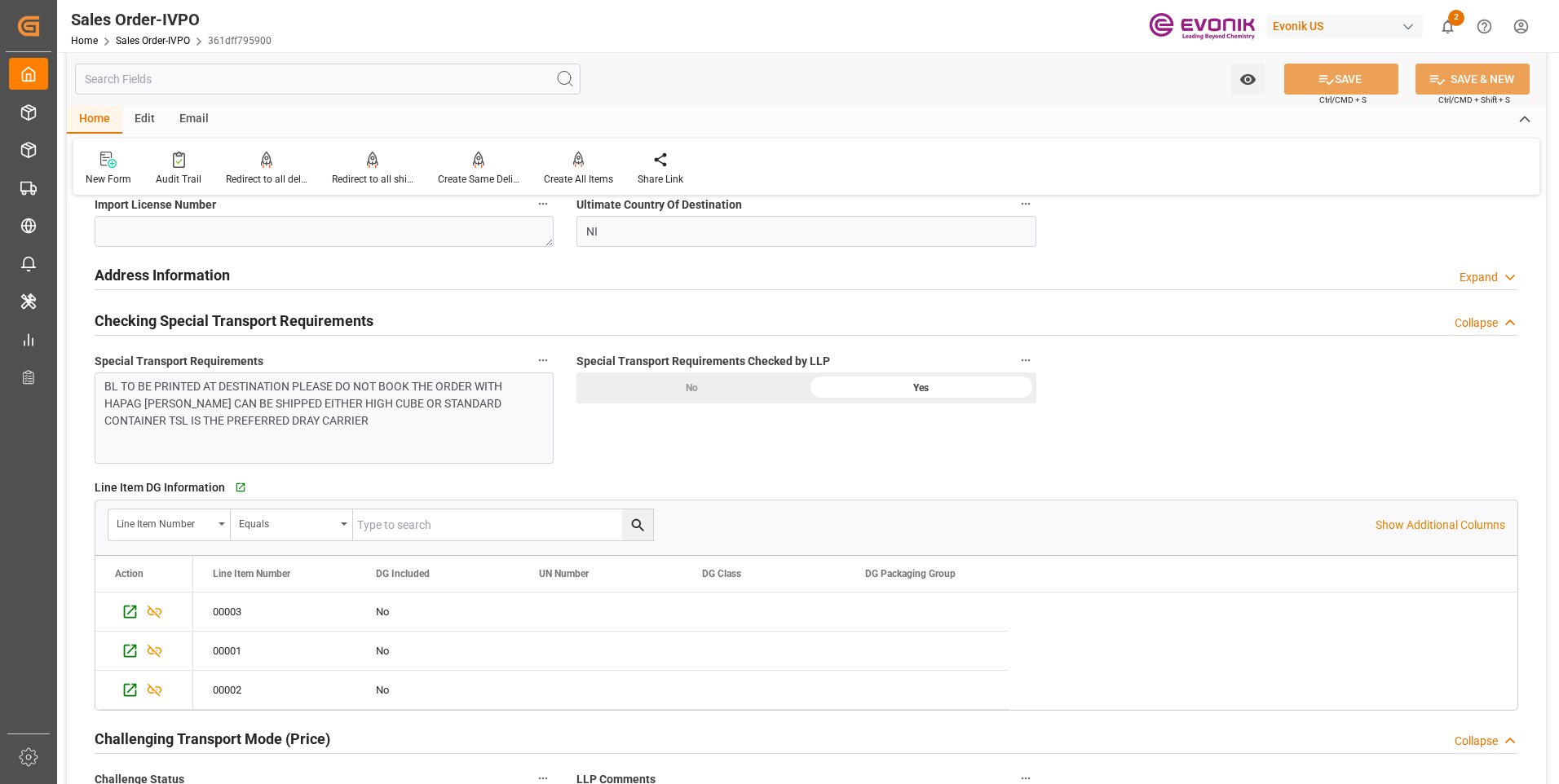
scroll to position [1956, 0]
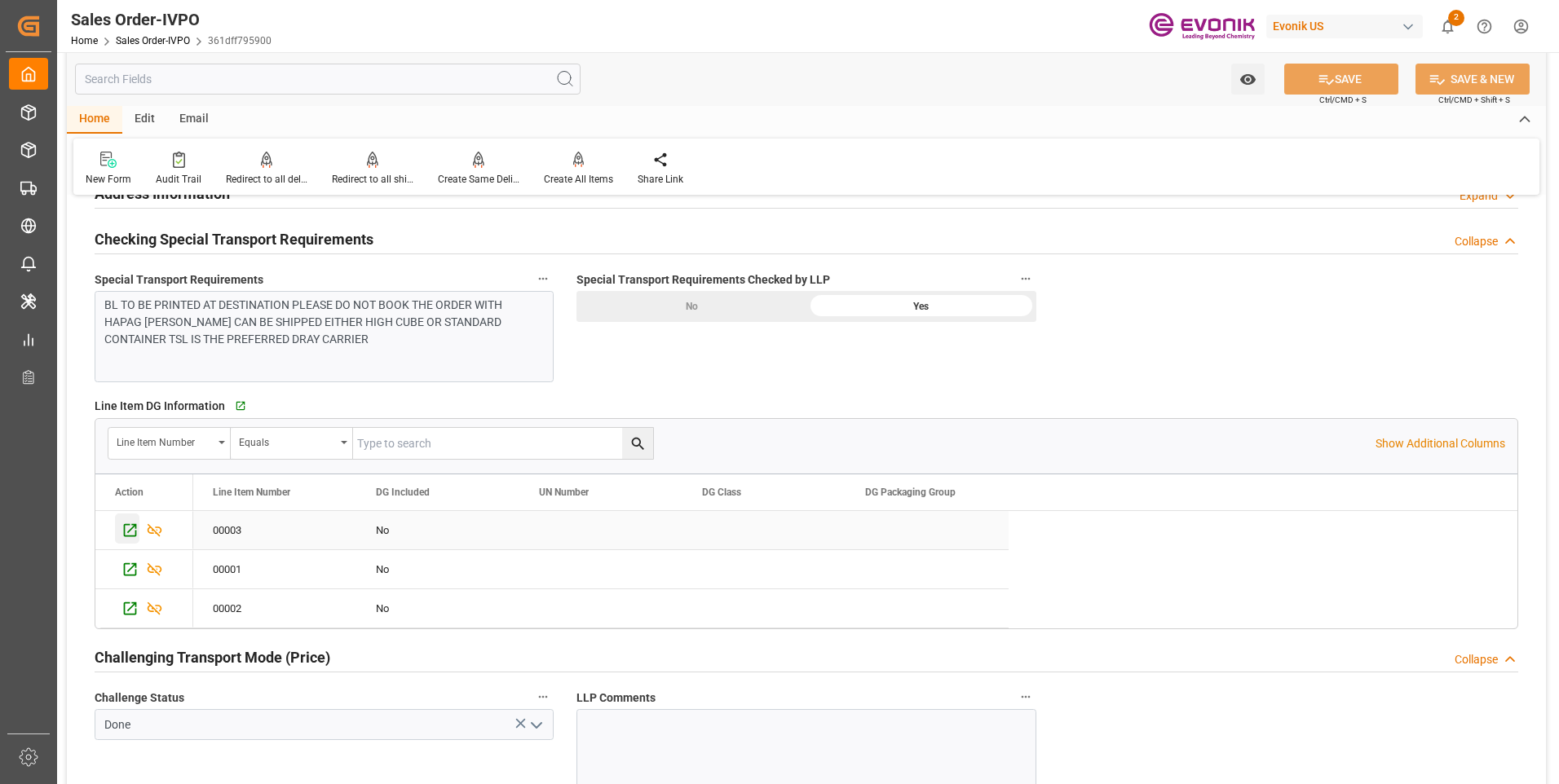
click at [127, 528] on icon "Press SPACE to select this row." at bounding box center [130, 530] width 17 height 17
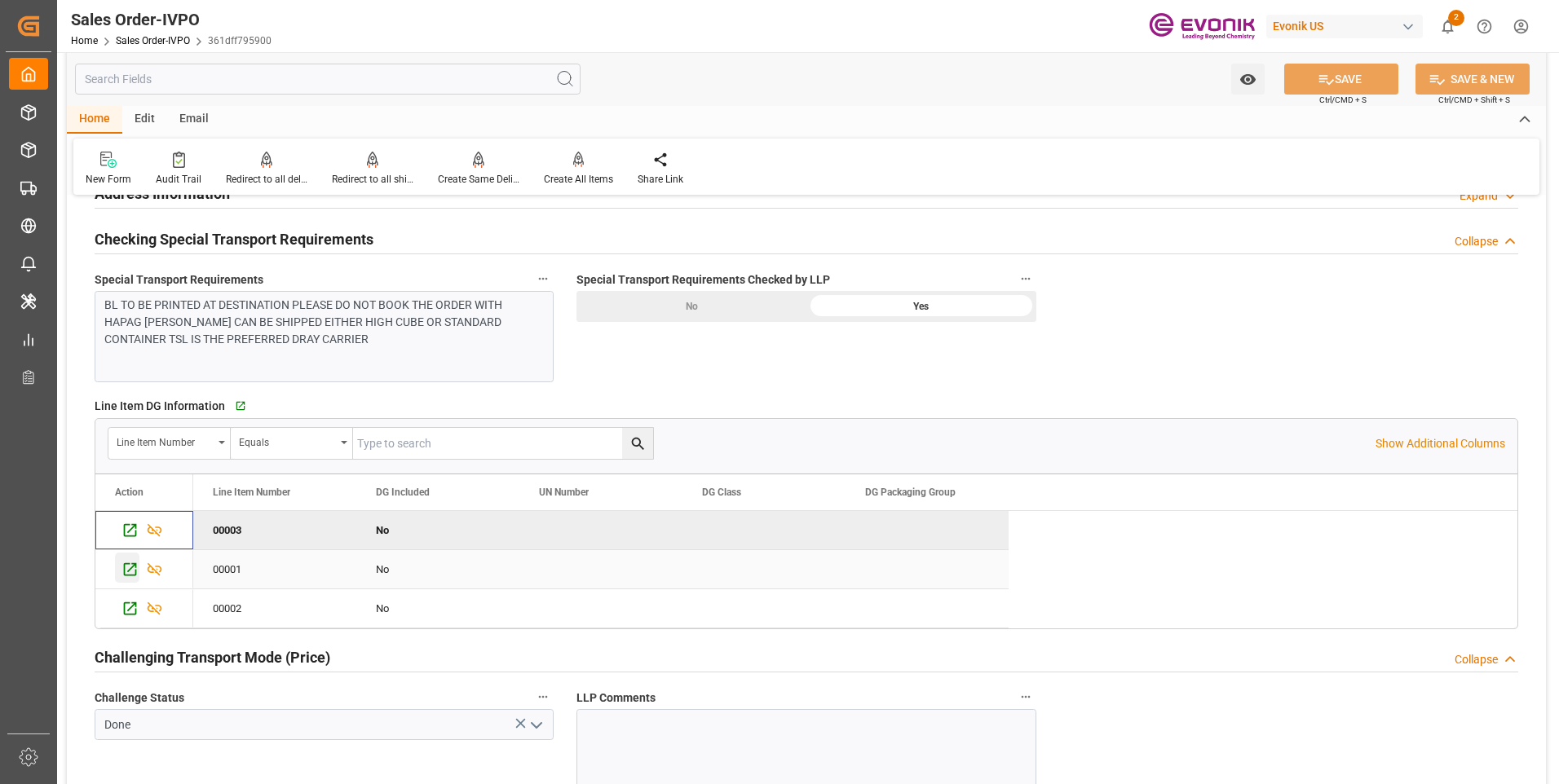
click at [126, 569] on icon "Press SPACE to select this row." at bounding box center [130, 569] width 17 height 17
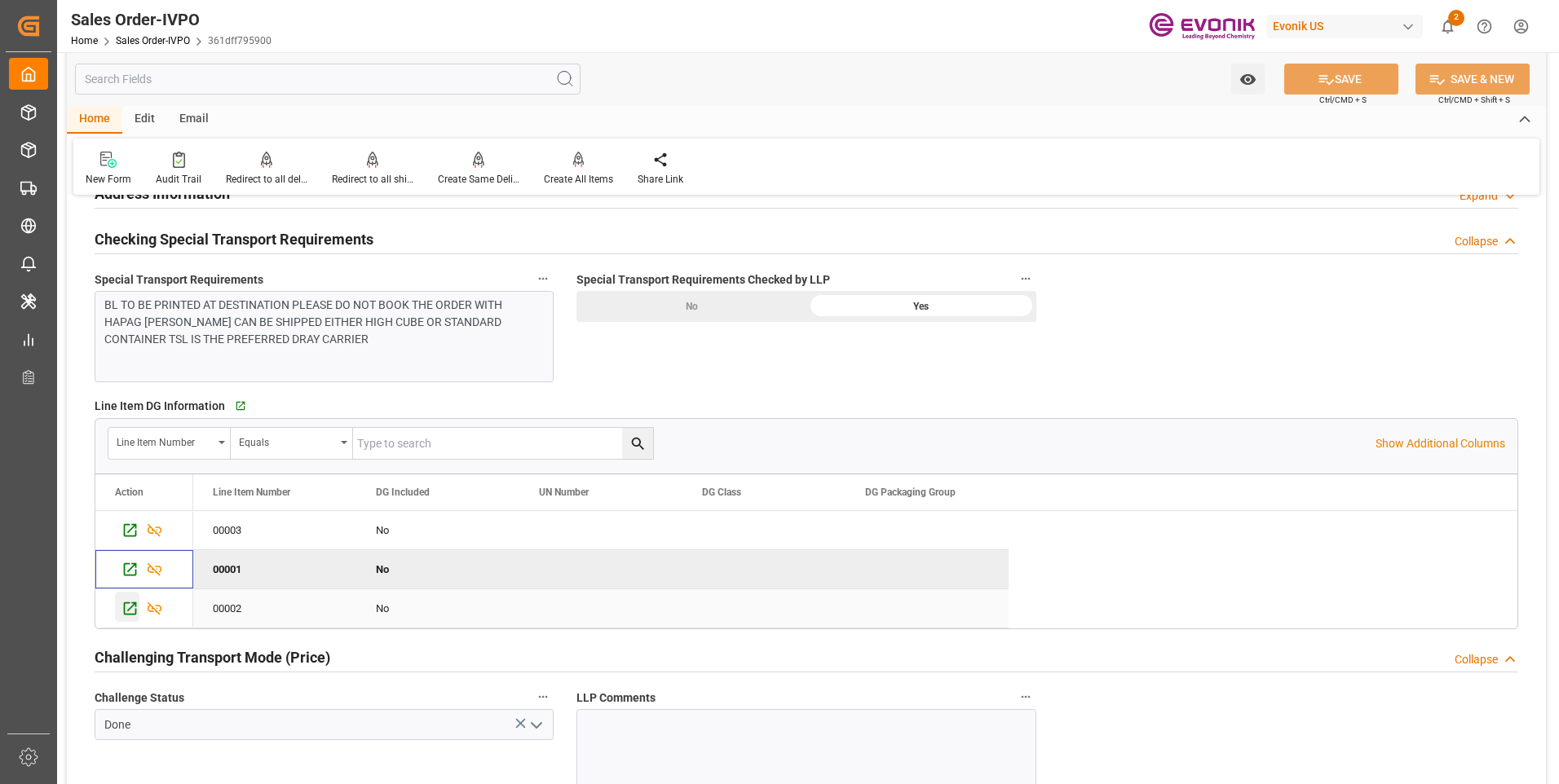
click at [131, 604] on icon "Press SPACE to select this row." at bounding box center [130, 609] width 17 height 17
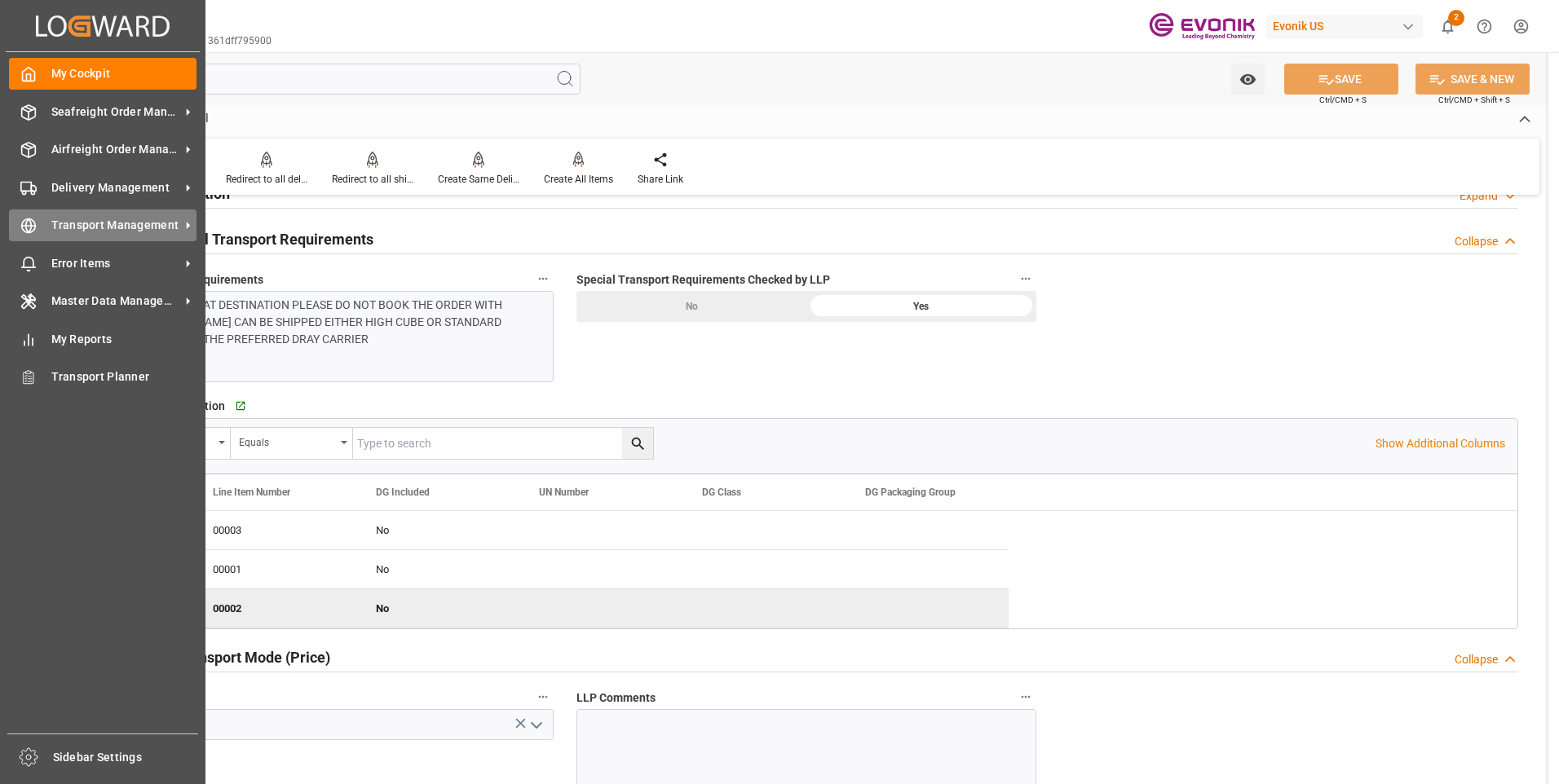
click at [31, 230] on icon at bounding box center [29, 226] width 6 height 14
click at [31, 241] on div "Transport Management Transport Management" at bounding box center [102, 225] width 188 height 31
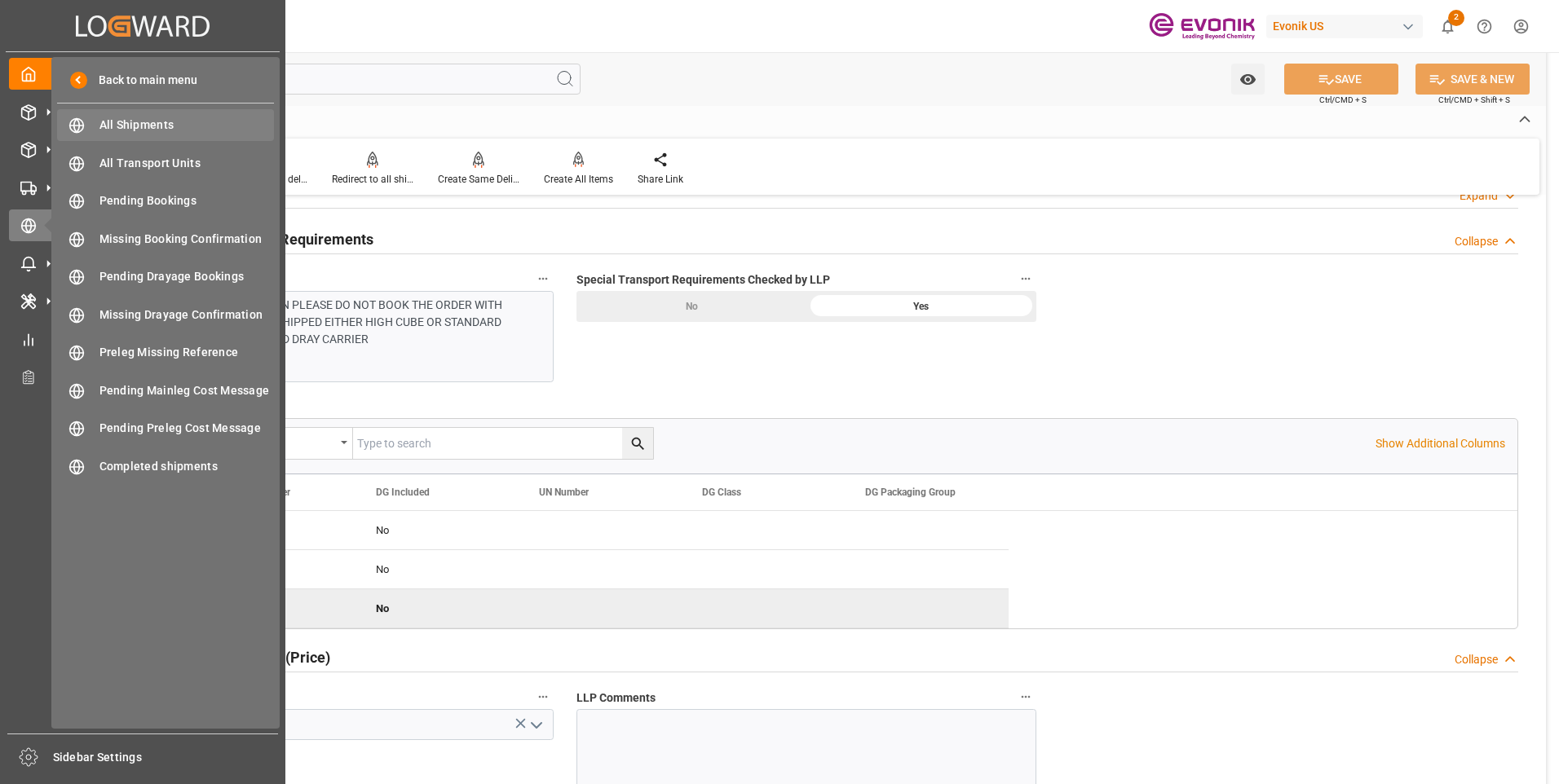
click at [151, 119] on span "All Shipments" at bounding box center [187, 126] width 175 height 17
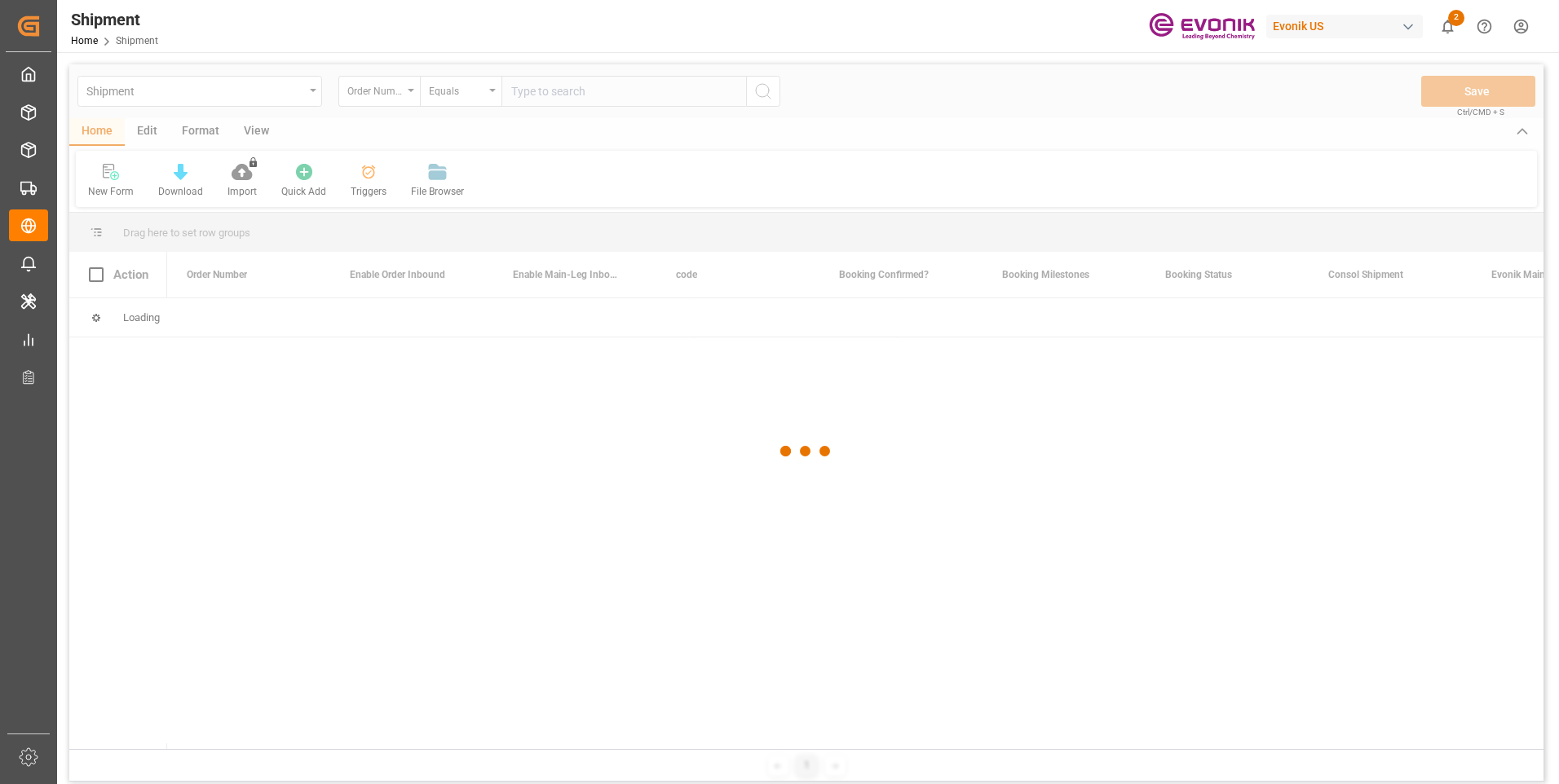
click at [560, 89] on div at bounding box center [805, 452] width 1474 height 774
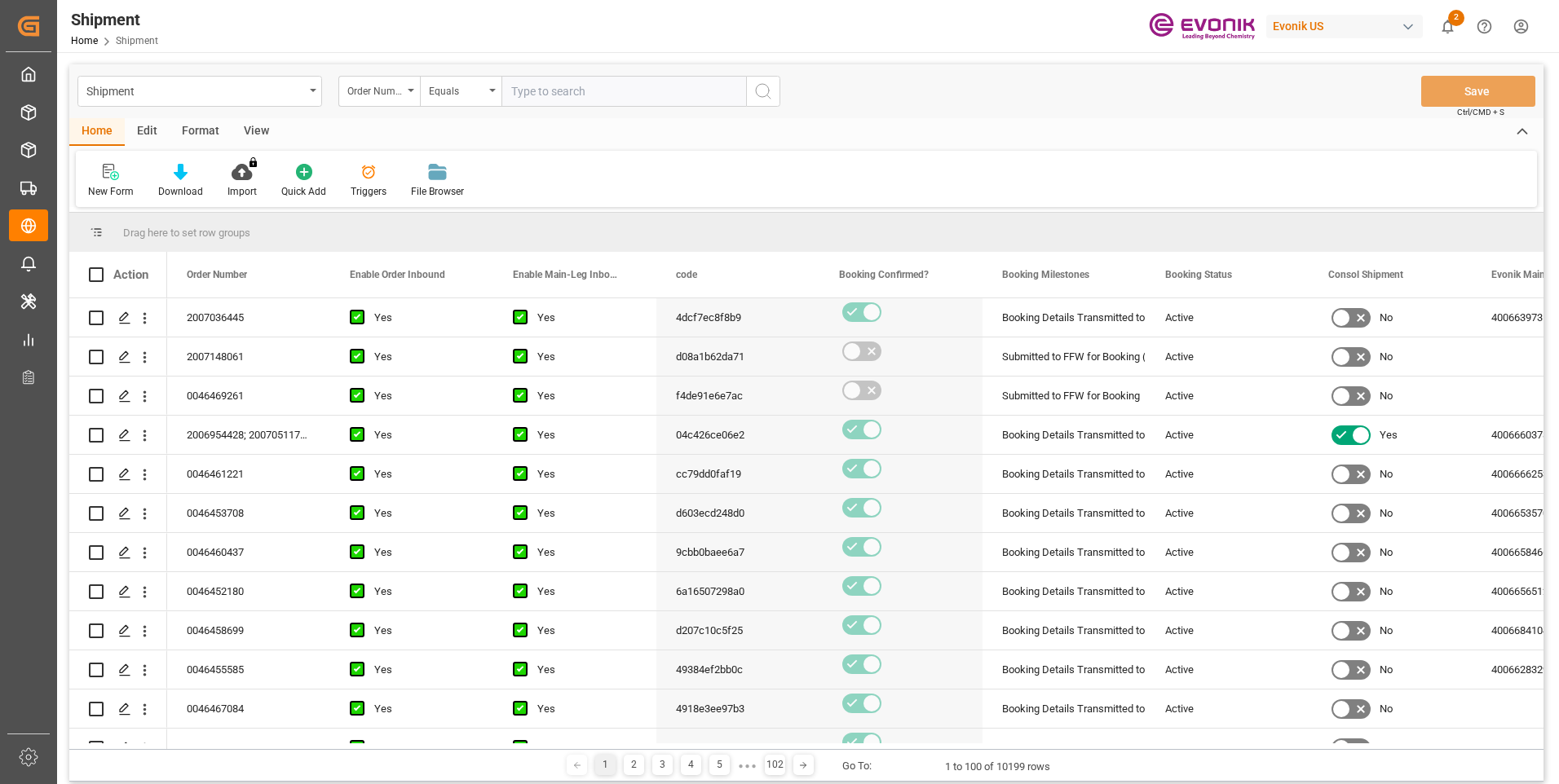
click at [557, 87] on input "text" at bounding box center [624, 92] width 244 height 31
paste input "2007148061"
type input "2007148061"
click at [756, 92] on icon "search button" at bounding box center [762, 91] width 19 height 19
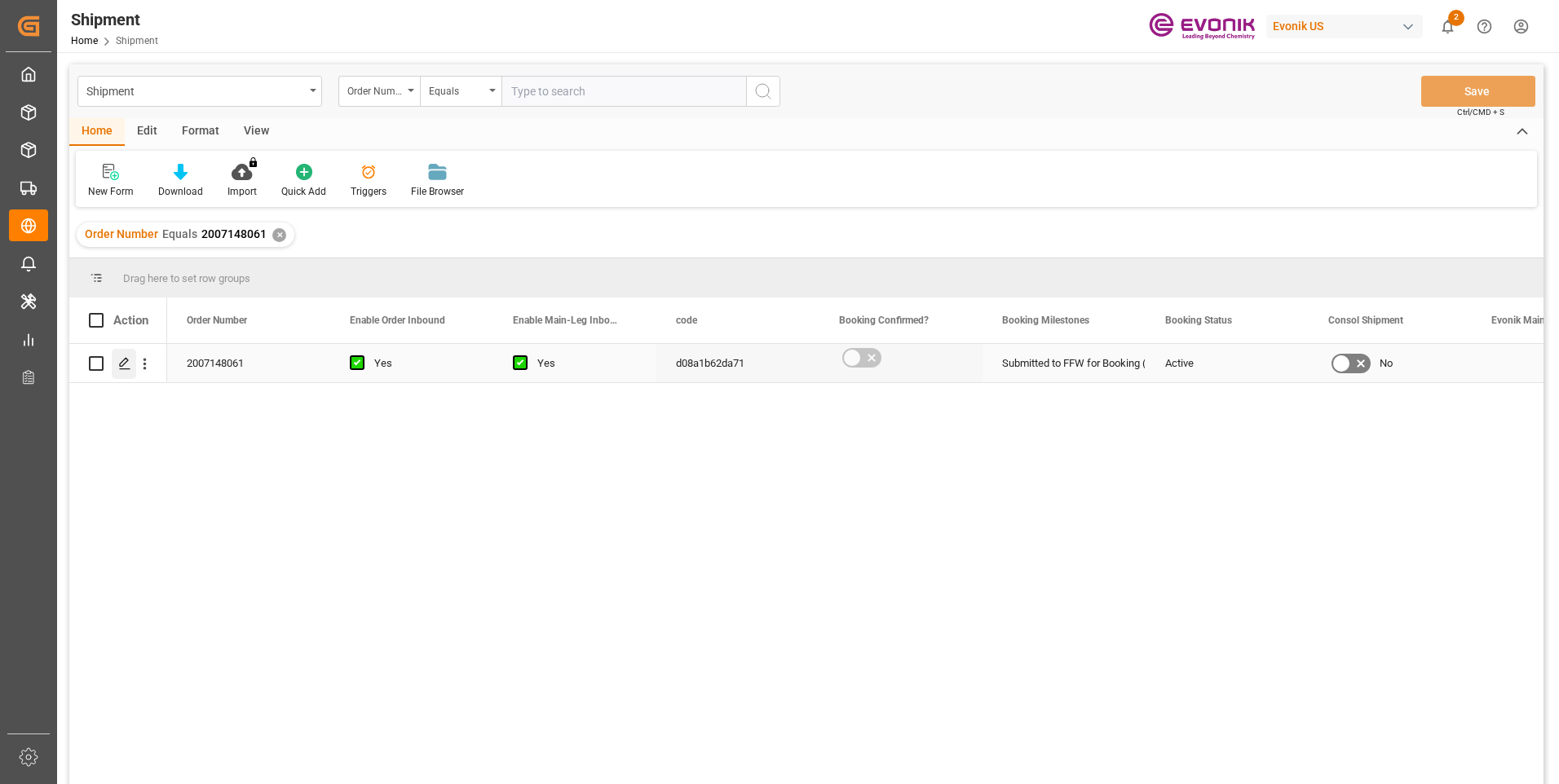
click at [128, 363] on icon "Press SPACE to select this row." at bounding box center [124, 363] width 13 height 13
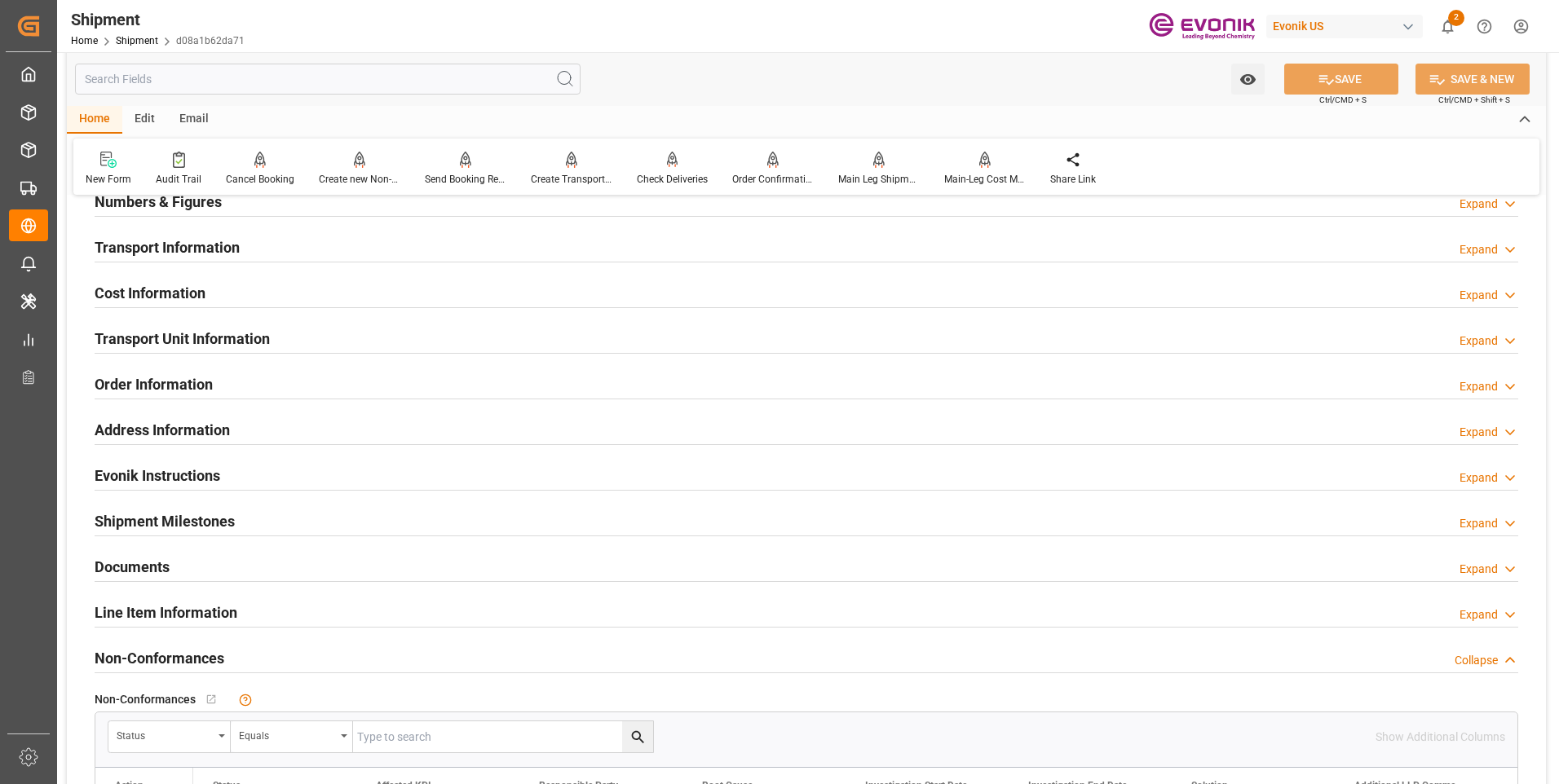
scroll to position [815, 0]
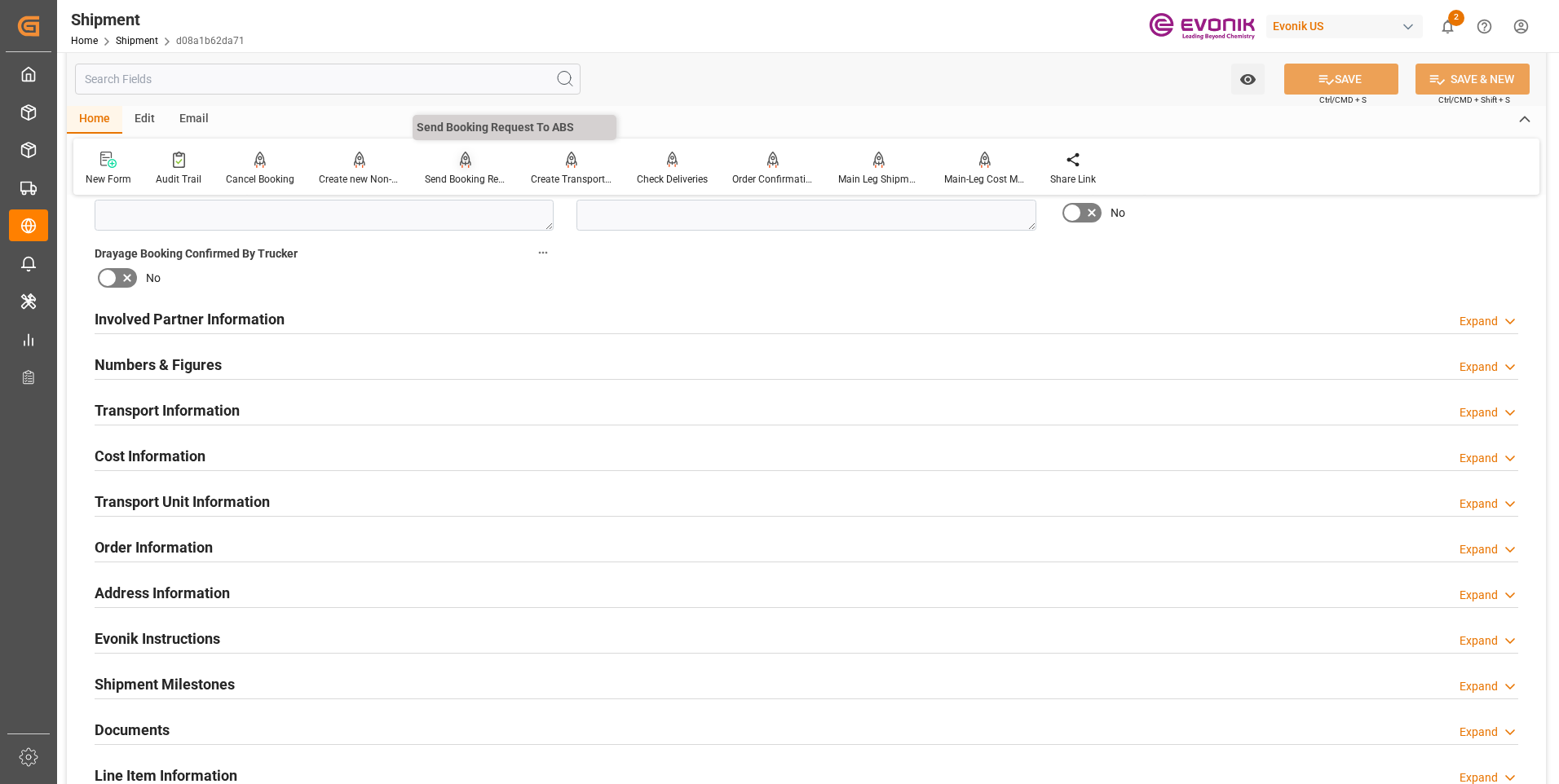
click at [443, 165] on div at bounding box center [465, 160] width 81 height 17
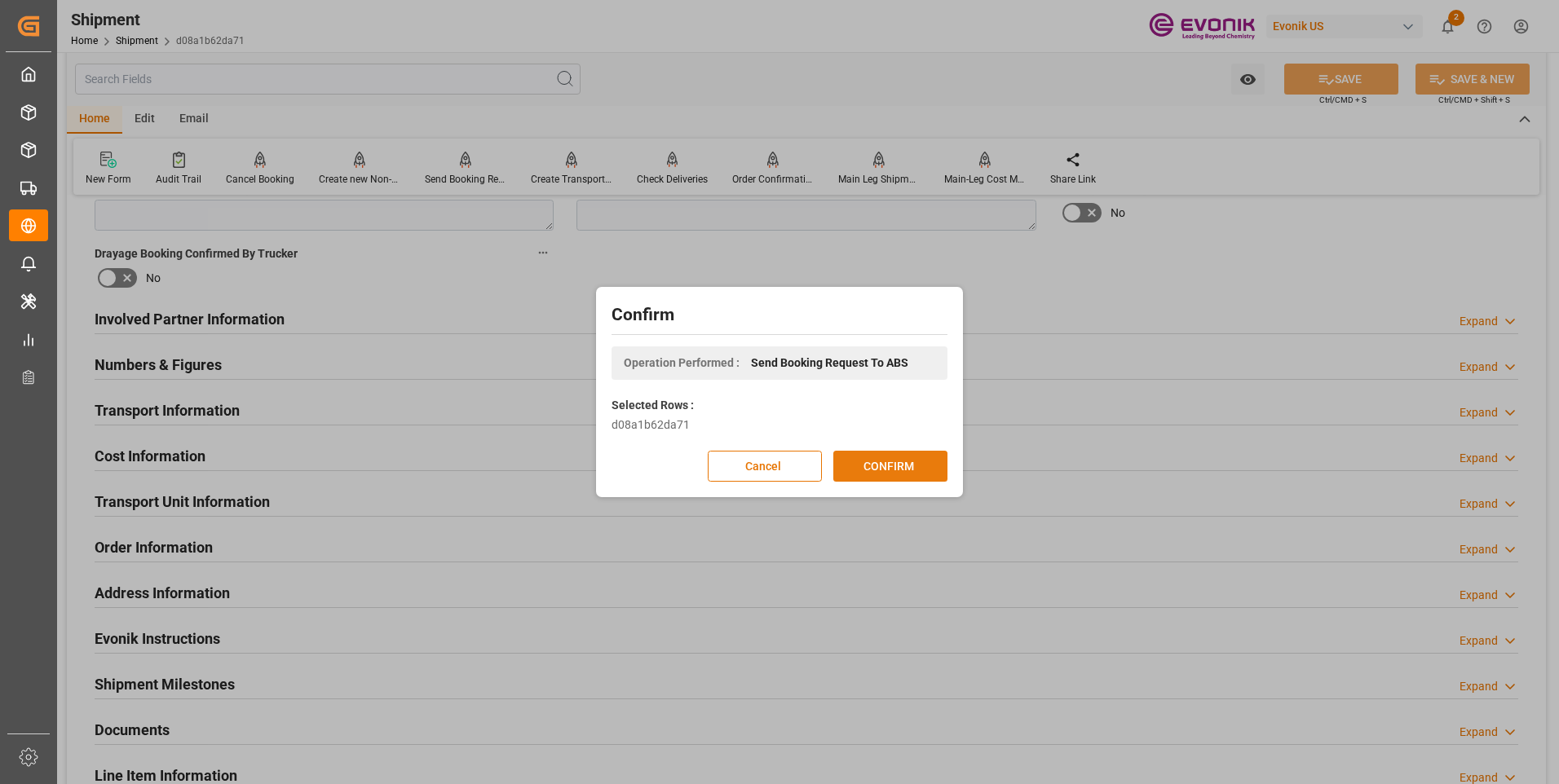
click at [868, 469] on button "CONFIRM" at bounding box center [890, 467] width 114 height 31
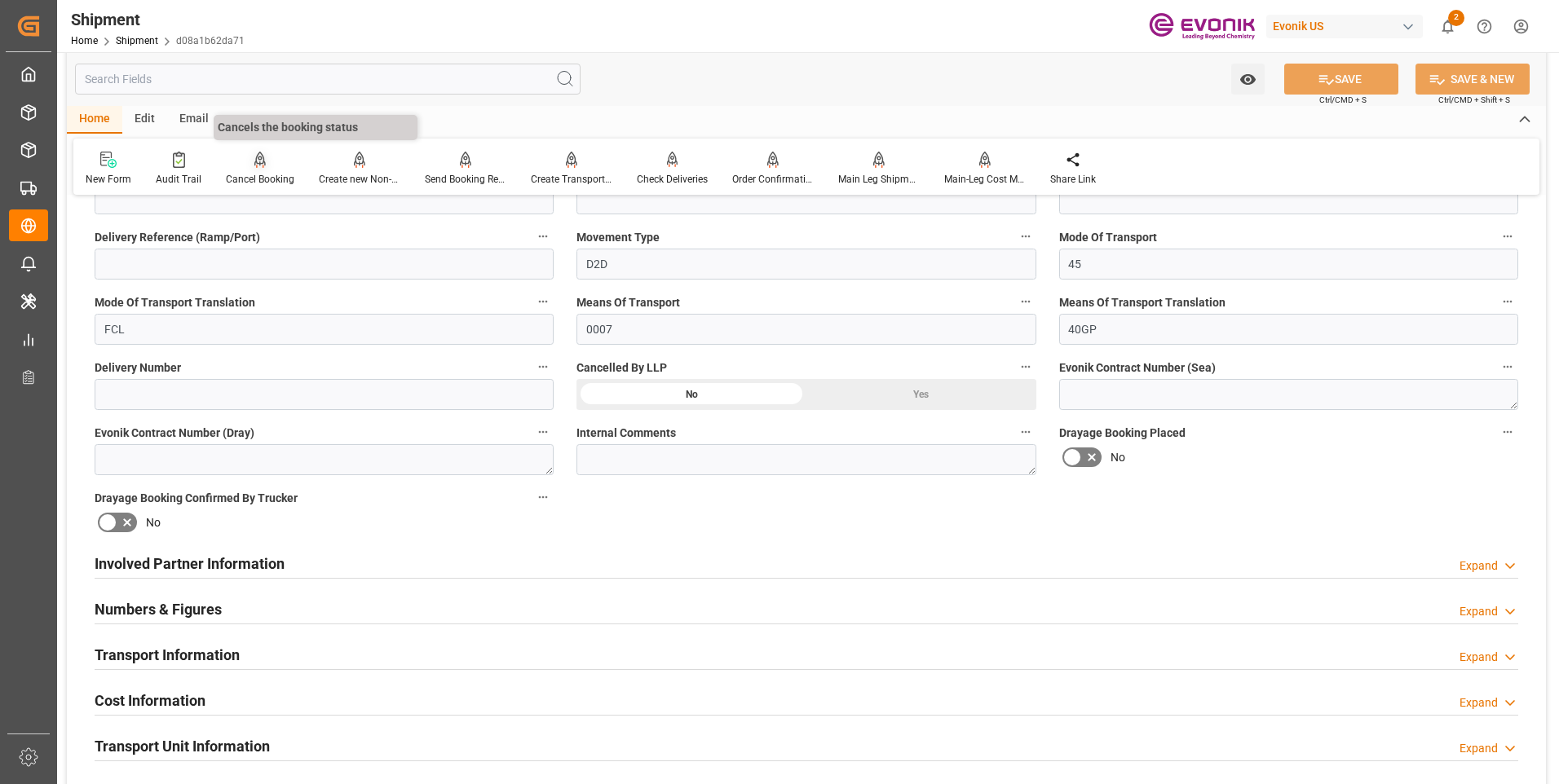
scroll to position [244, 0]
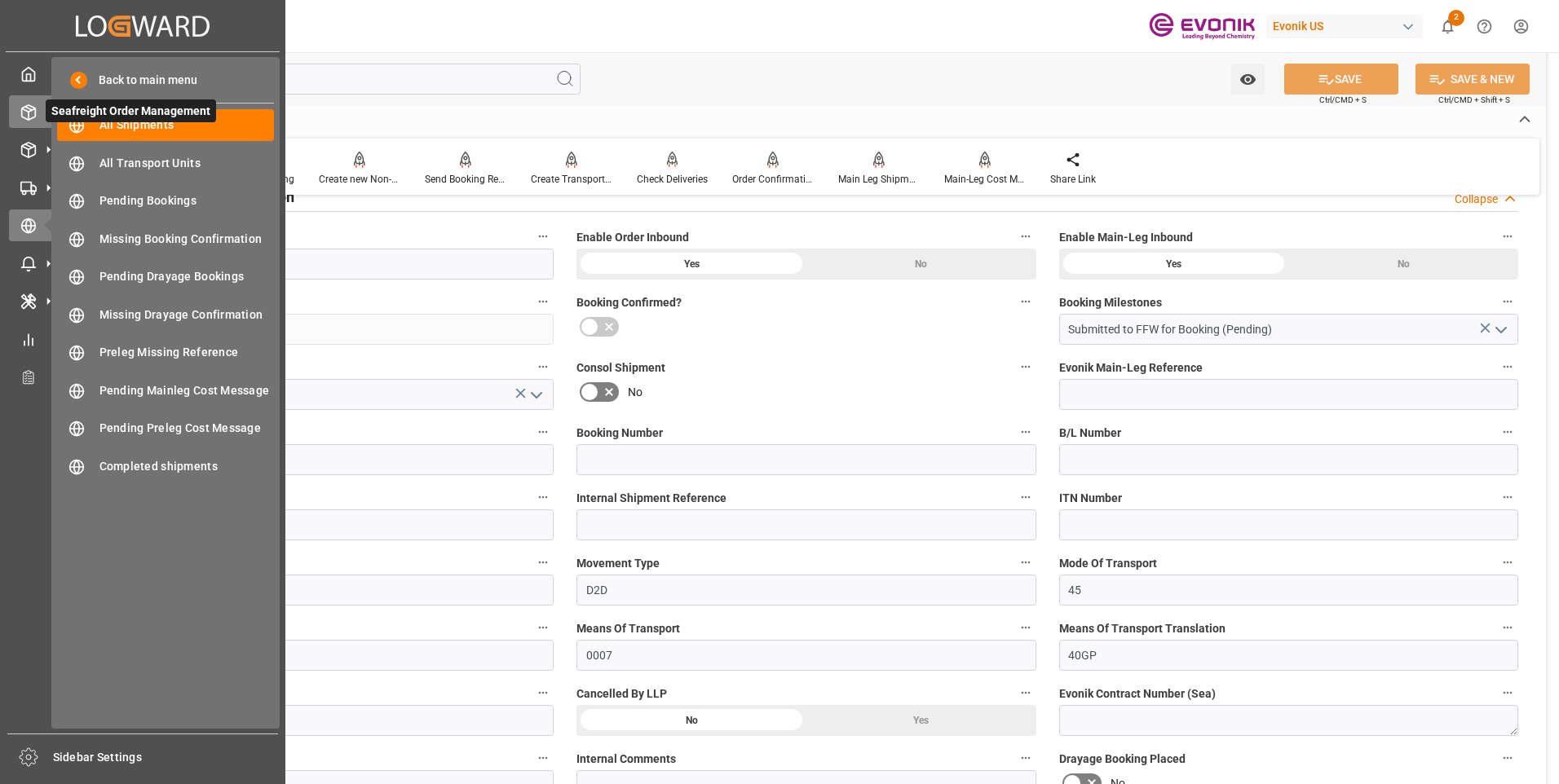
click at [27, 111] on polyline at bounding box center [28, 110] width 13 height 3
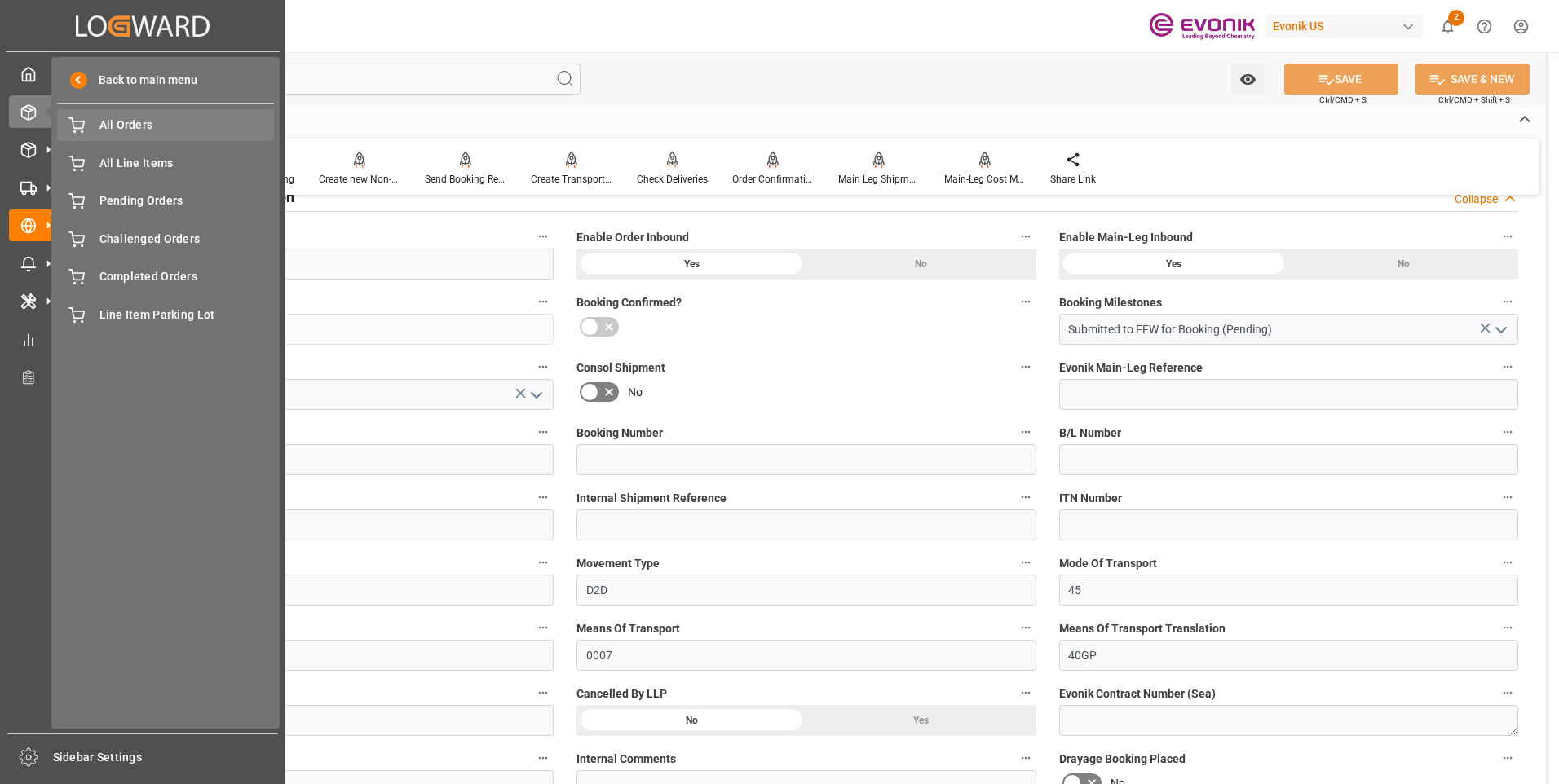
click at [118, 114] on div "All Orders All Orders" at bounding box center [165, 125] width 217 height 31
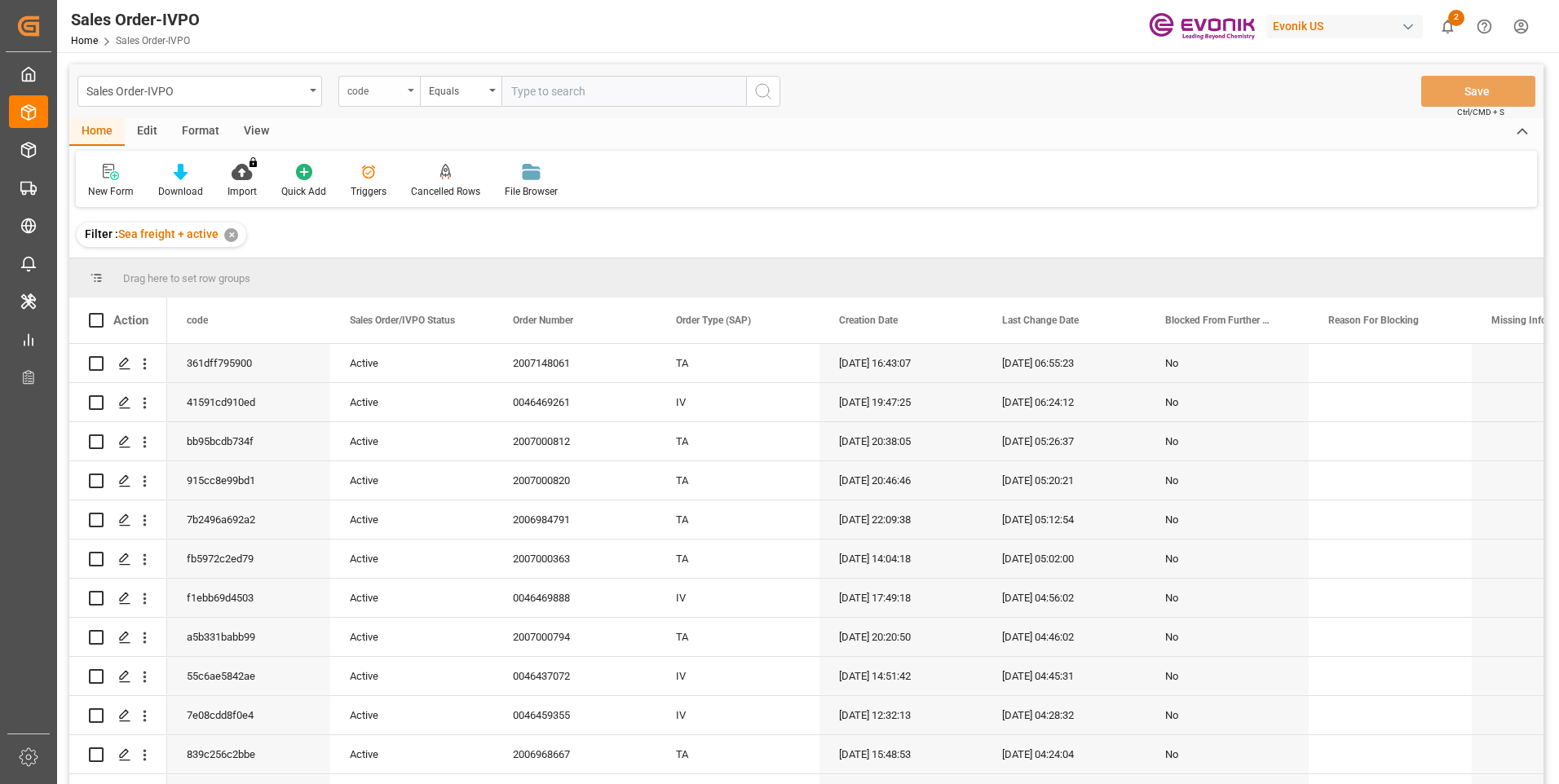
click at [406, 95] on div "code" at bounding box center [379, 92] width 81 height 31
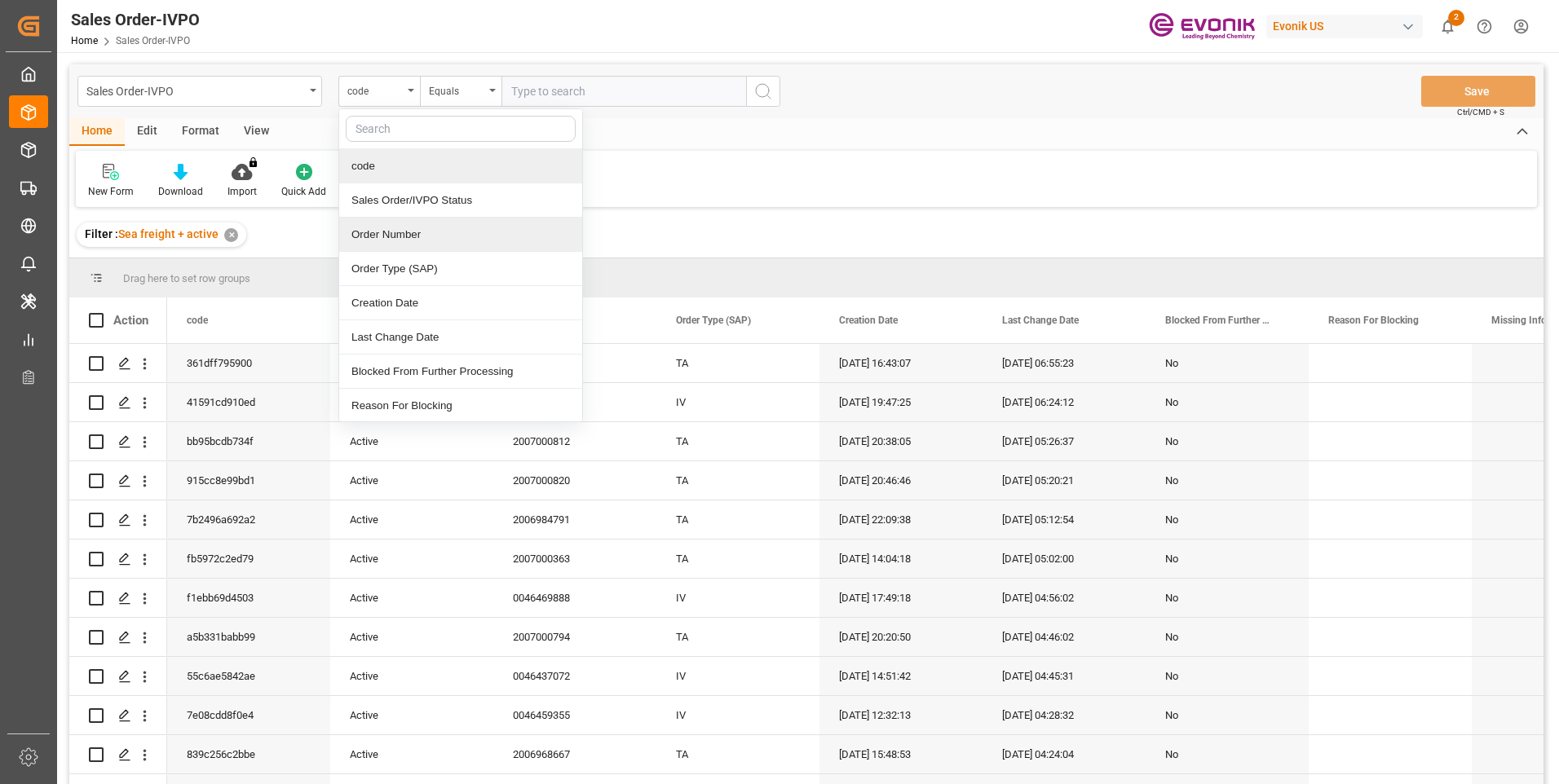
click at [385, 230] on div "Order Number" at bounding box center [461, 234] width 243 height 34
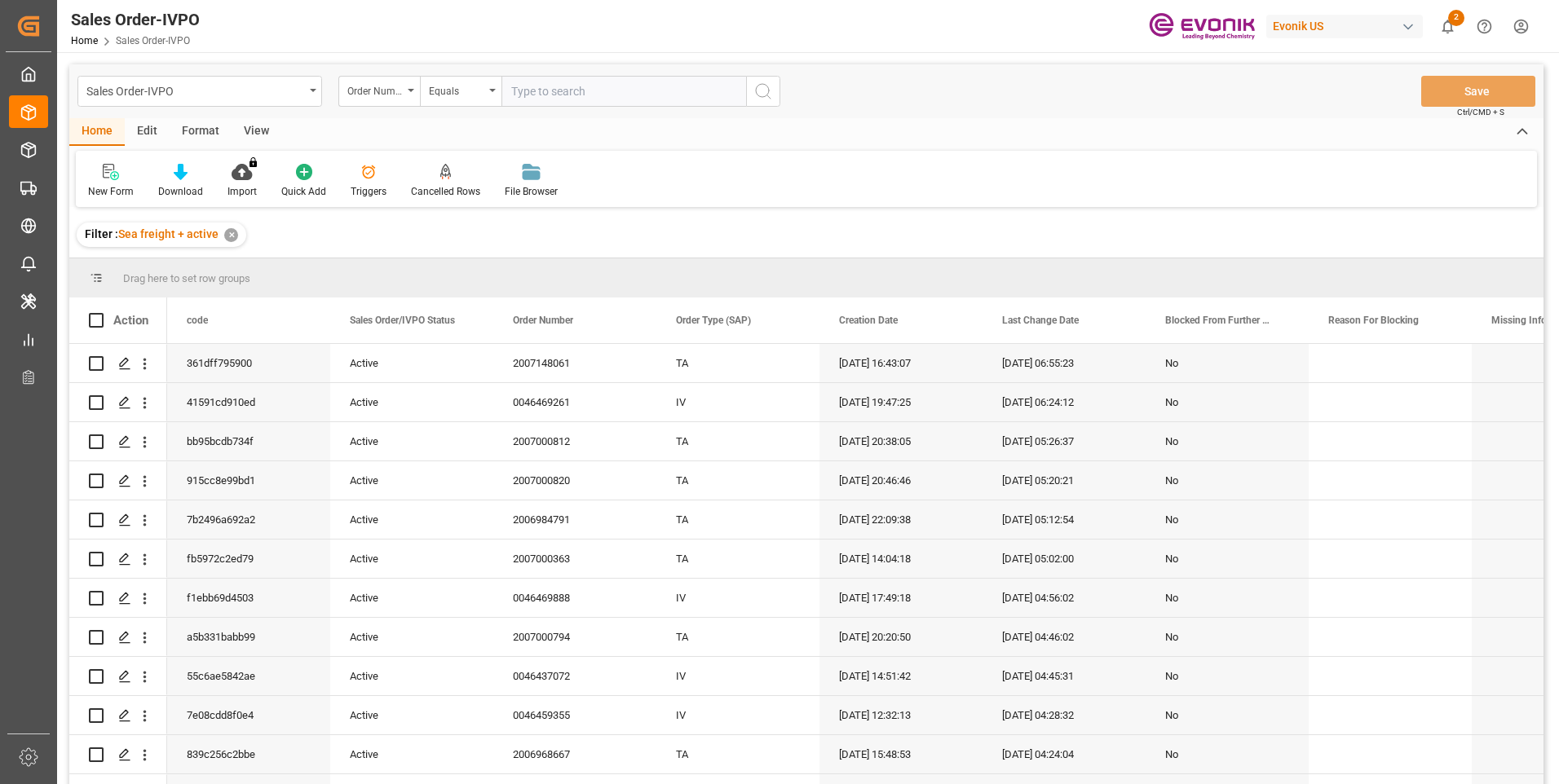
click at [572, 92] on input "text" at bounding box center [624, 92] width 244 height 31
paste input "2007148061"
click at [737, 106] on input "2007148061" at bounding box center [624, 92] width 244 height 31
type input "2007148061"
click at [752, 94] on button "search button" at bounding box center [762, 92] width 34 height 31
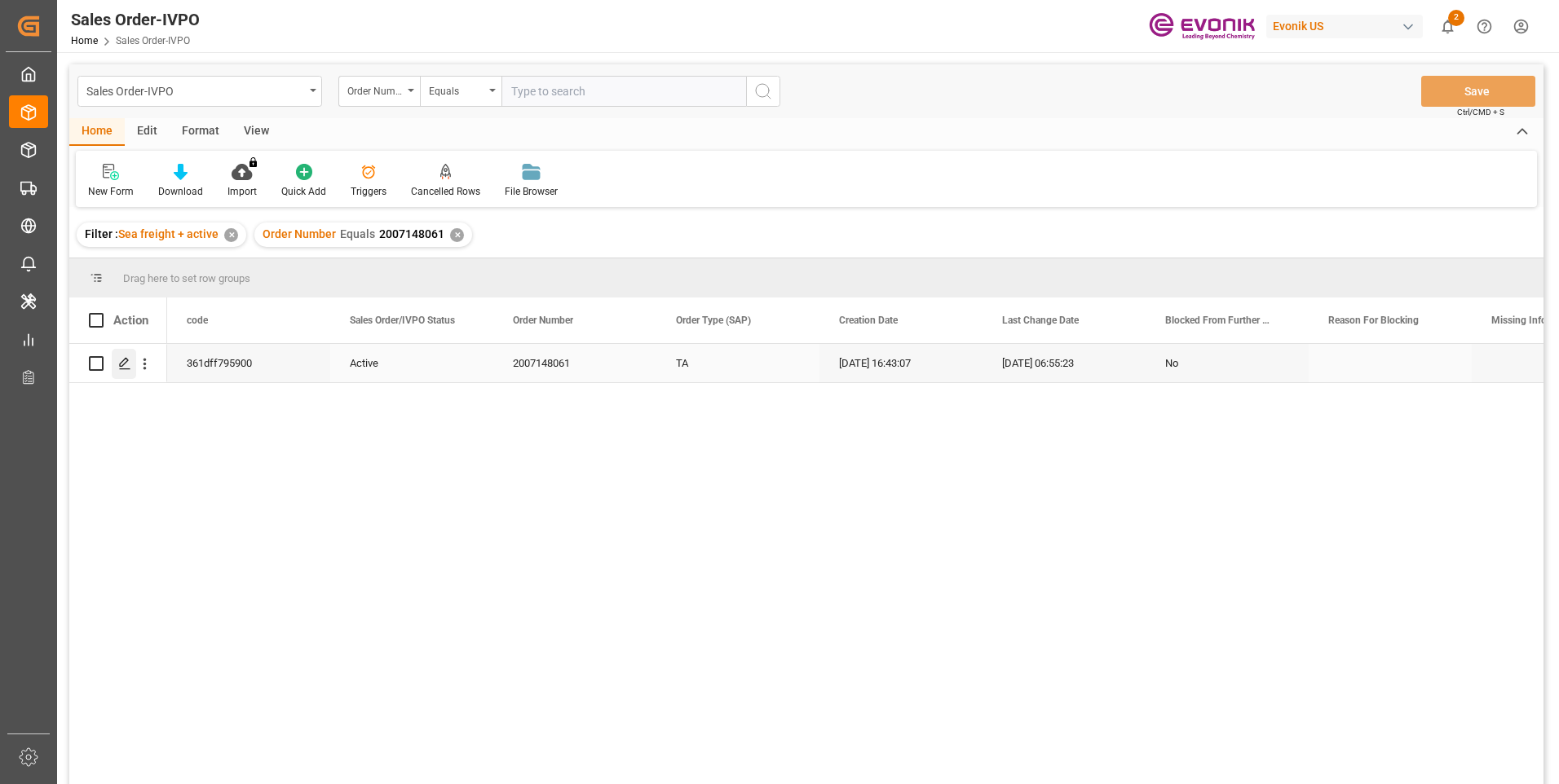
click at [129, 365] on icon "Press SPACE to select this row." at bounding box center [124, 363] width 13 height 13
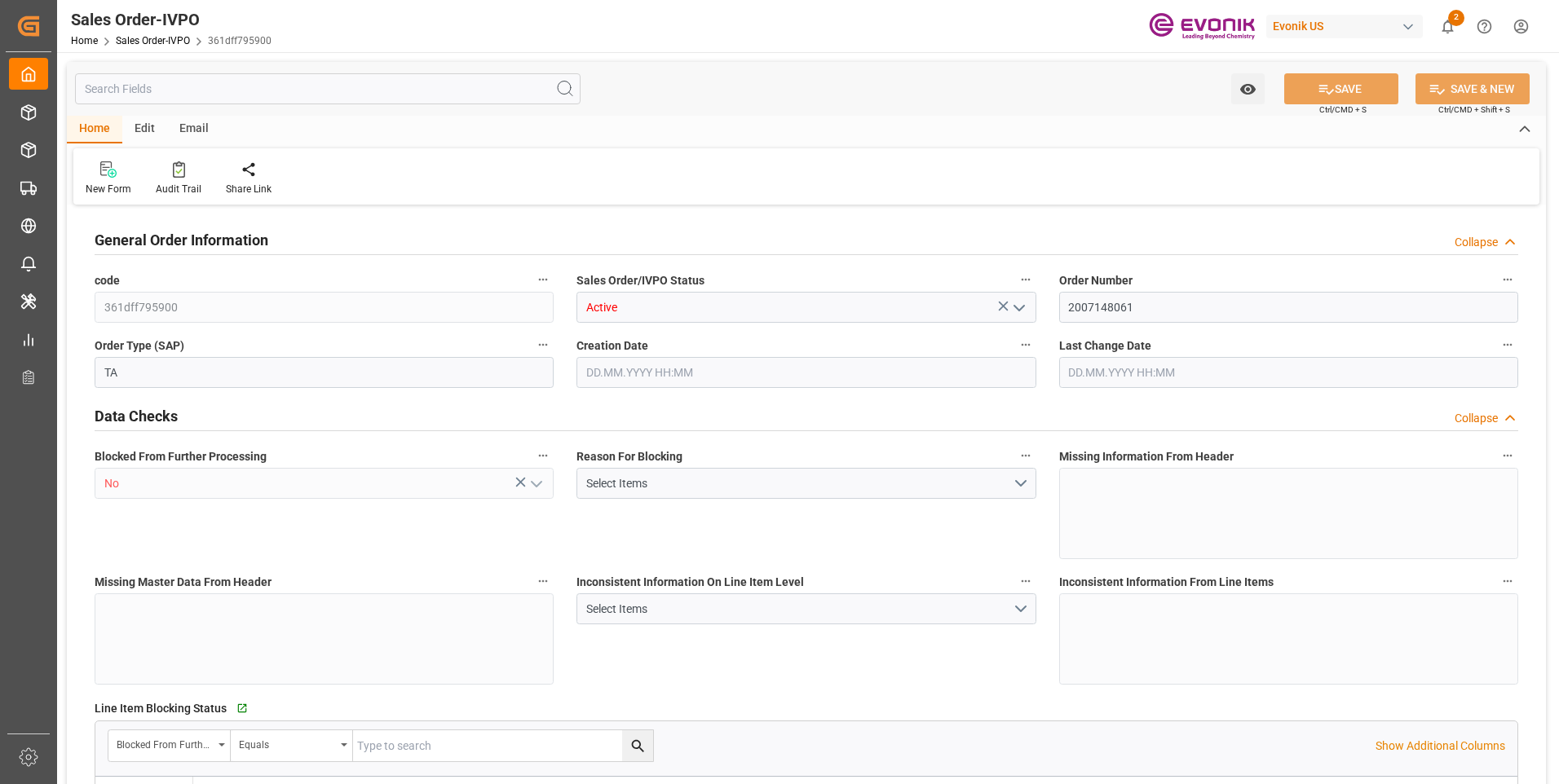
type input "NICIO"
type input "0"
type input "3"
type input "4"
type input "3"
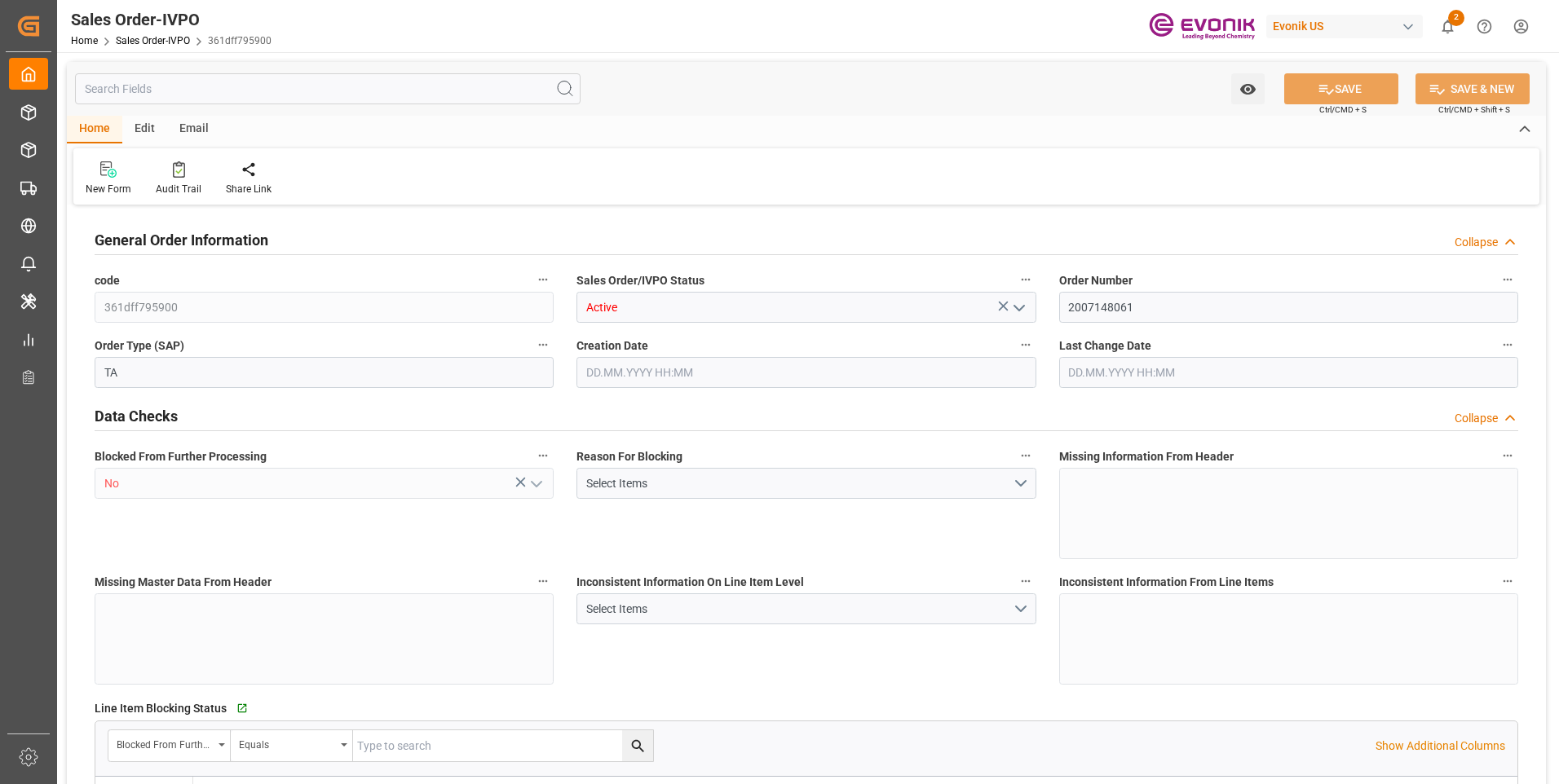
type input "58561.8"
type input "158.1318"
type input "57000"
type input "180"
type input "[DATE] 16:43"
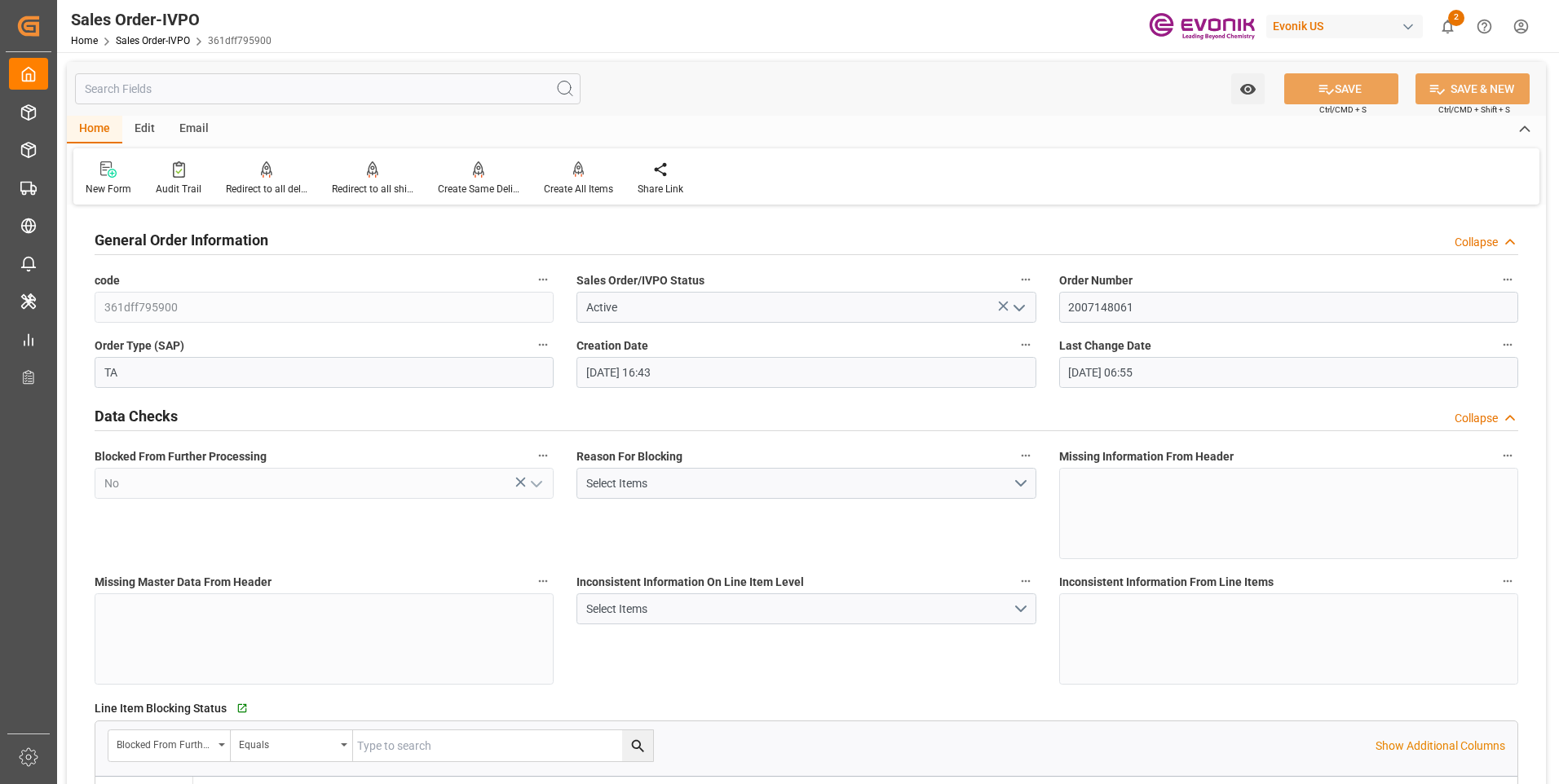
type input "[DATE] 06:55"
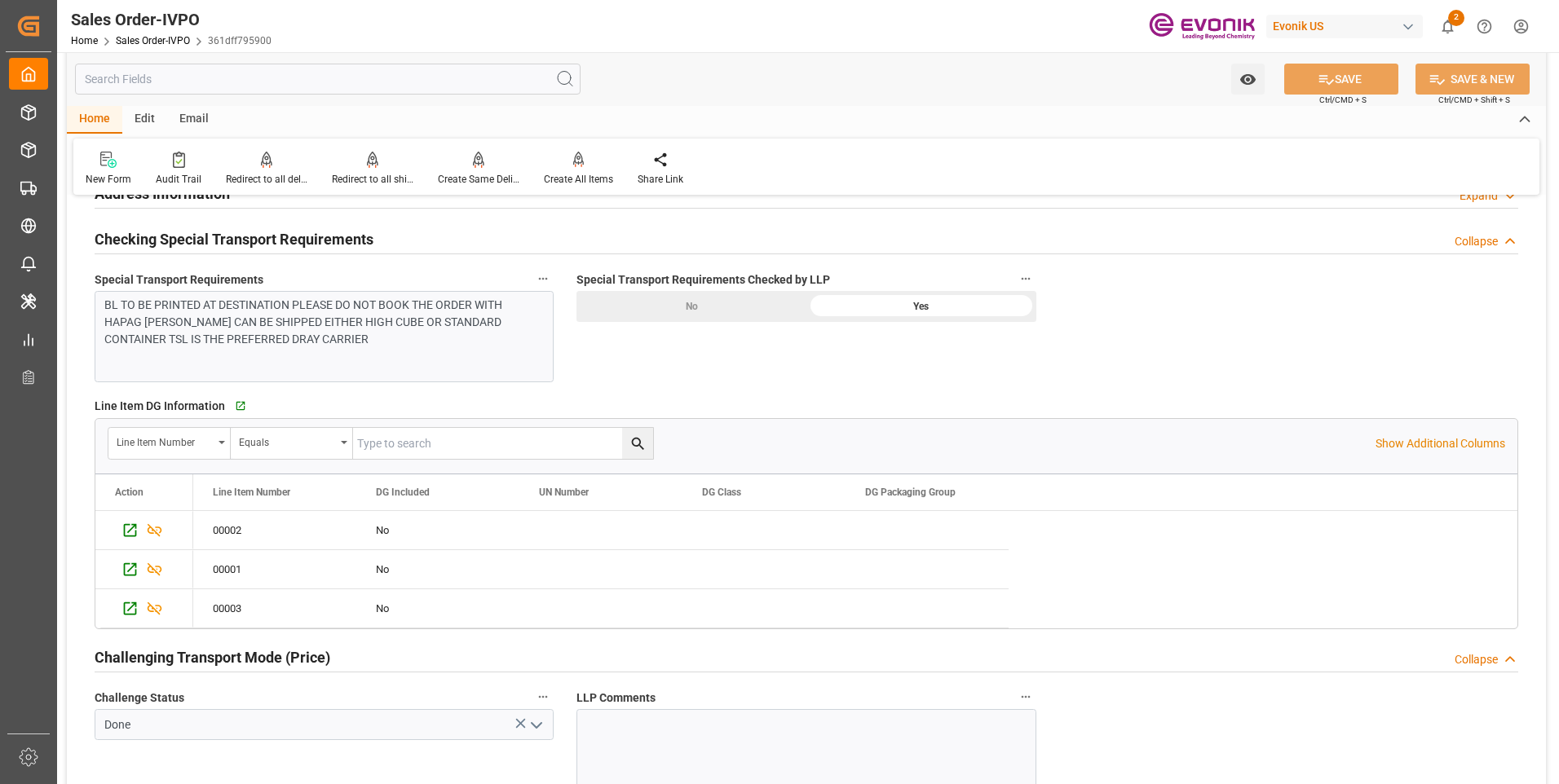
scroll to position [2037, 0]
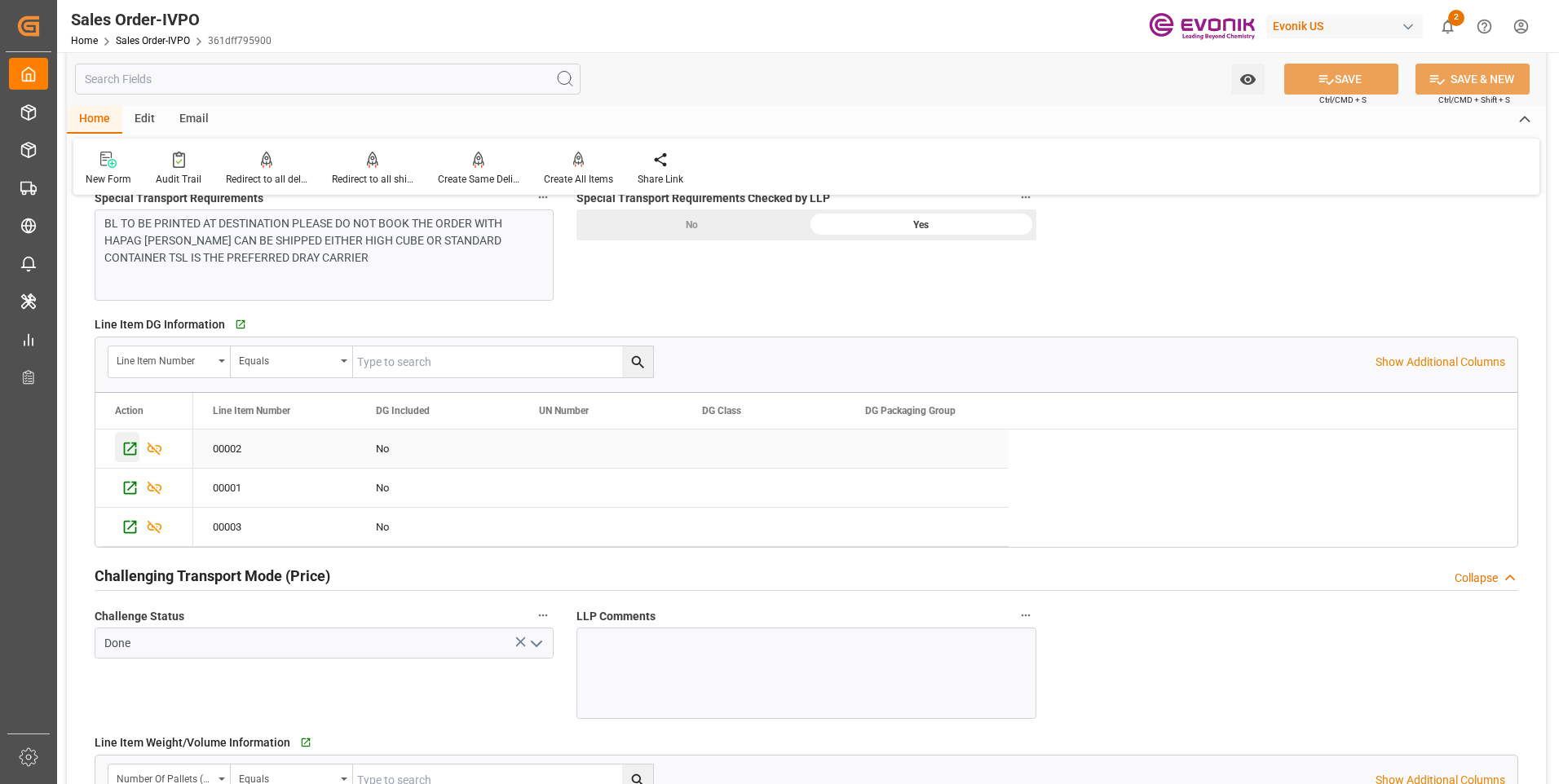
click at [127, 451] on icon "Press SPACE to select this row." at bounding box center [130, 449] width 17 height 17
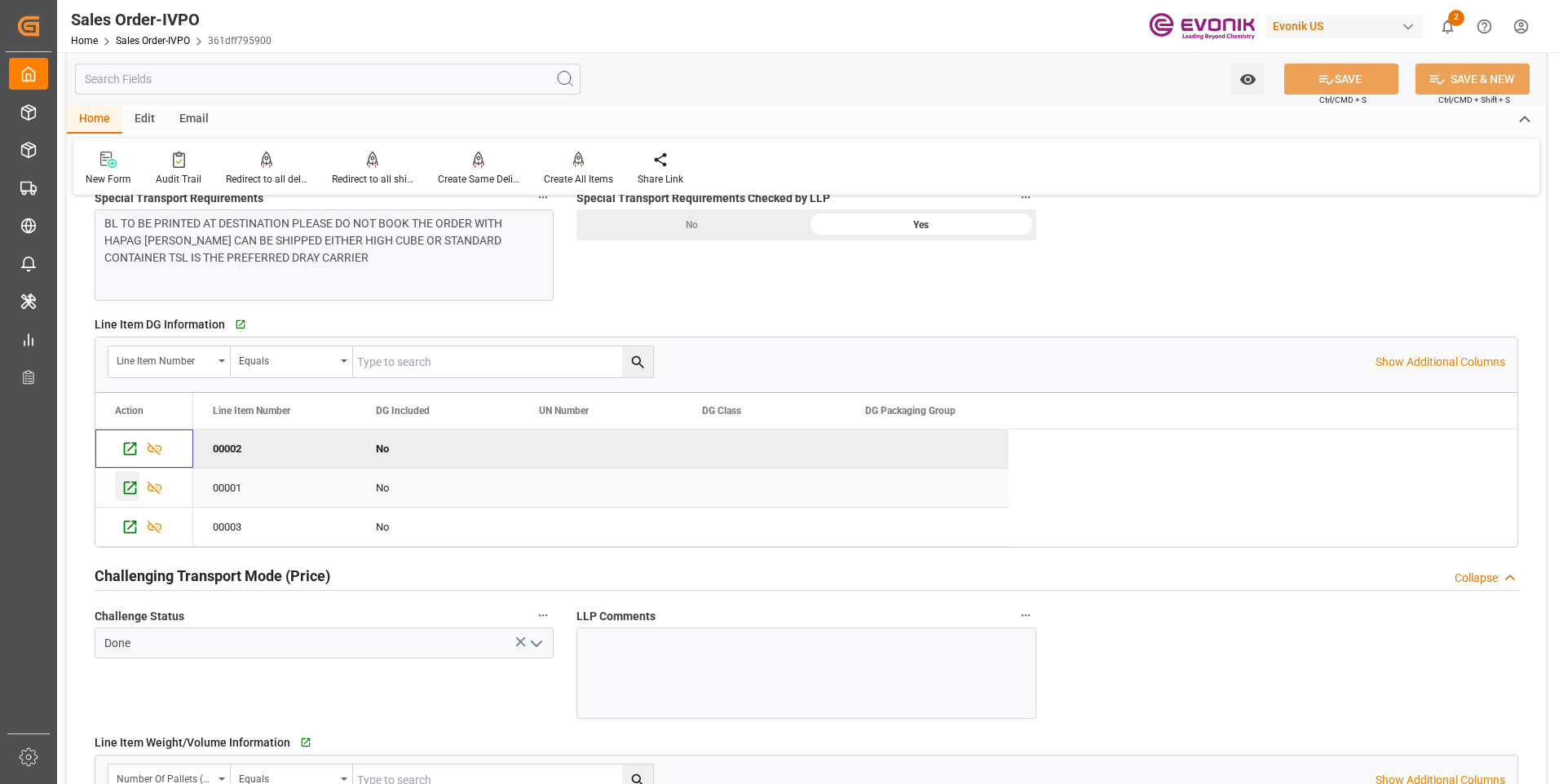
click at [131, 481] on icon "Press SPACE to select this row." at bounding box center [130, 487] width 17 height 17
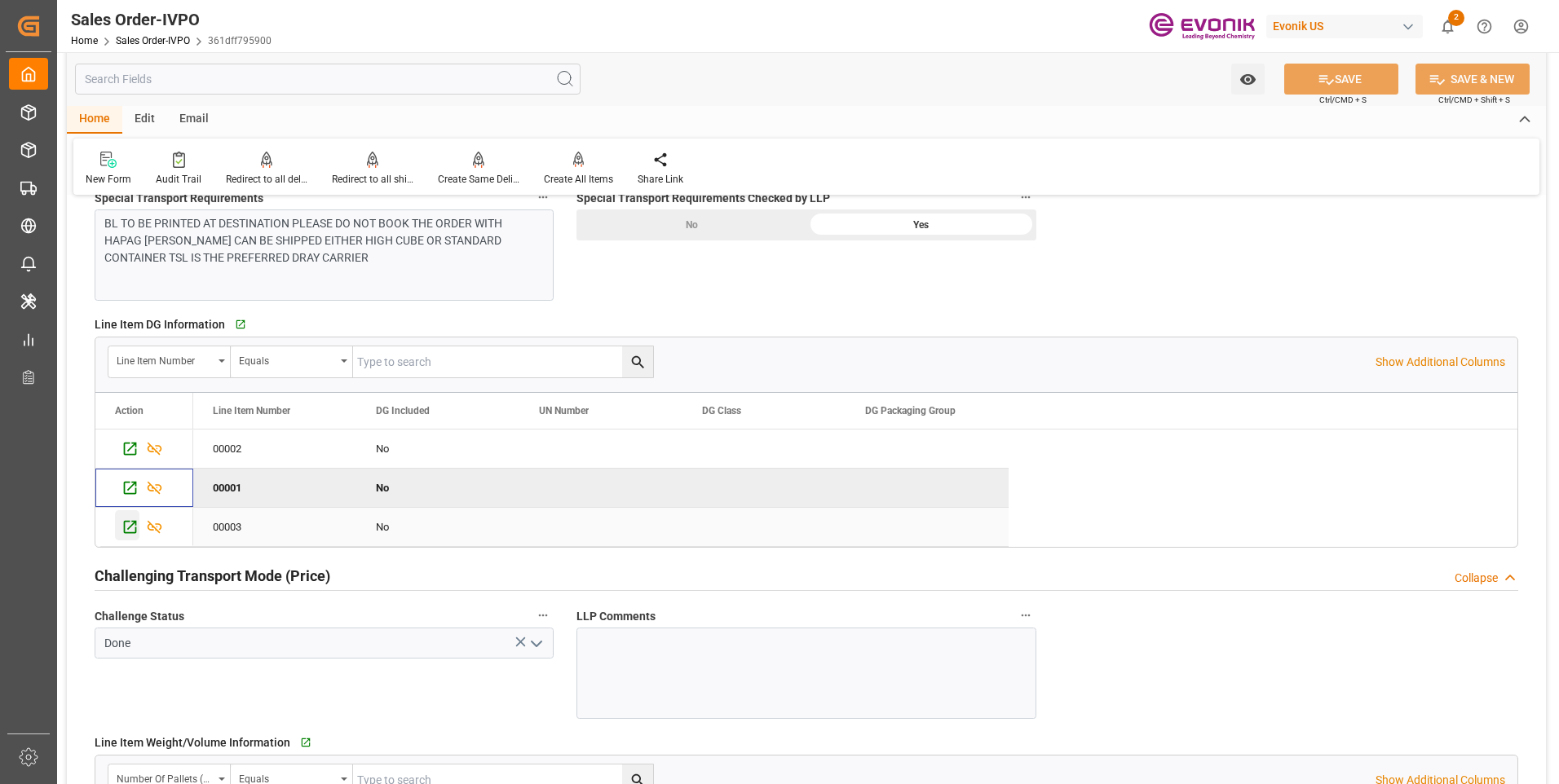
click at [133, 522] on icon "Press SPACE to select this row." at bounding box center [130, 527] width 17 height 17
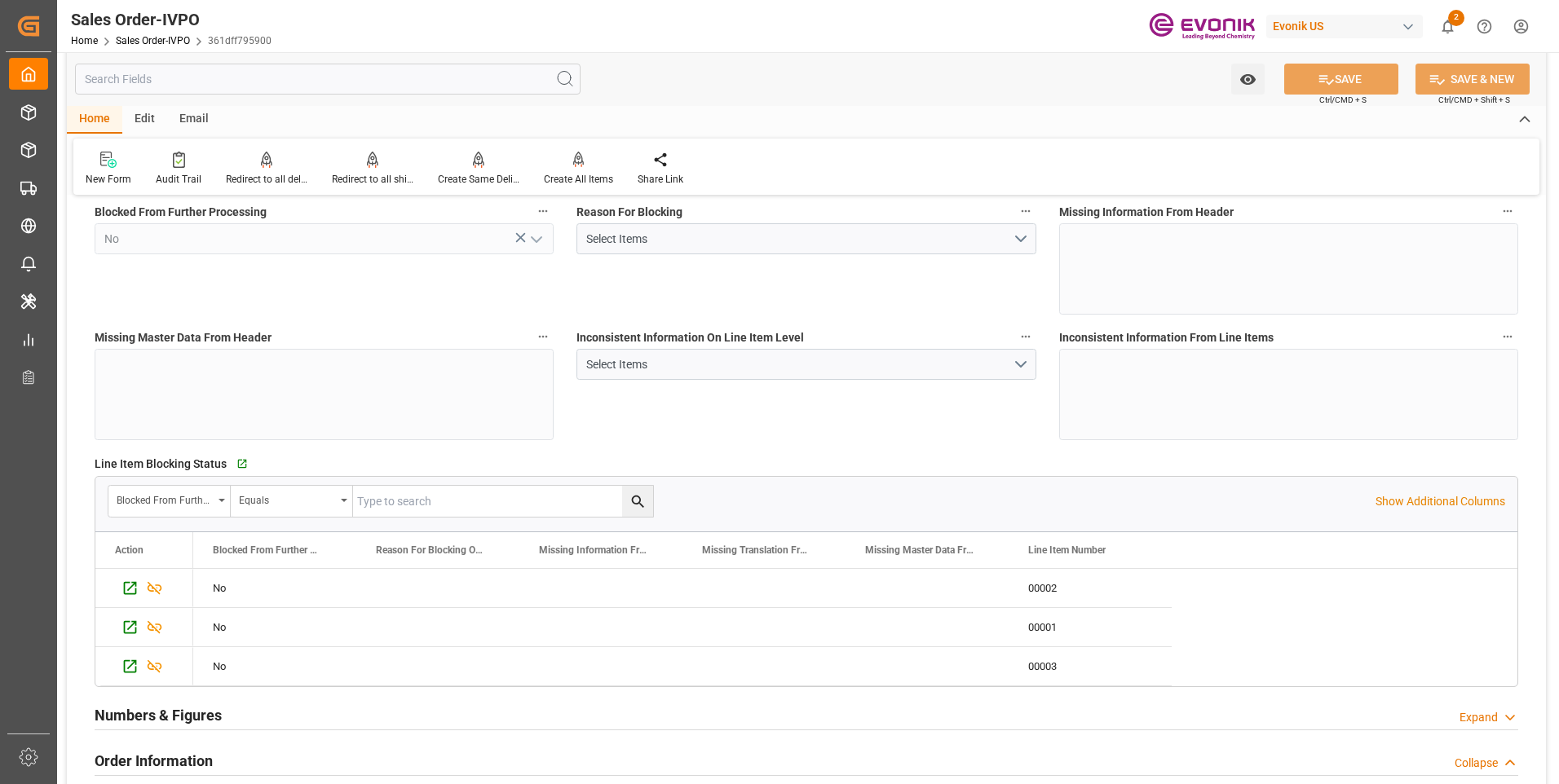
scroll to position [407, 0]
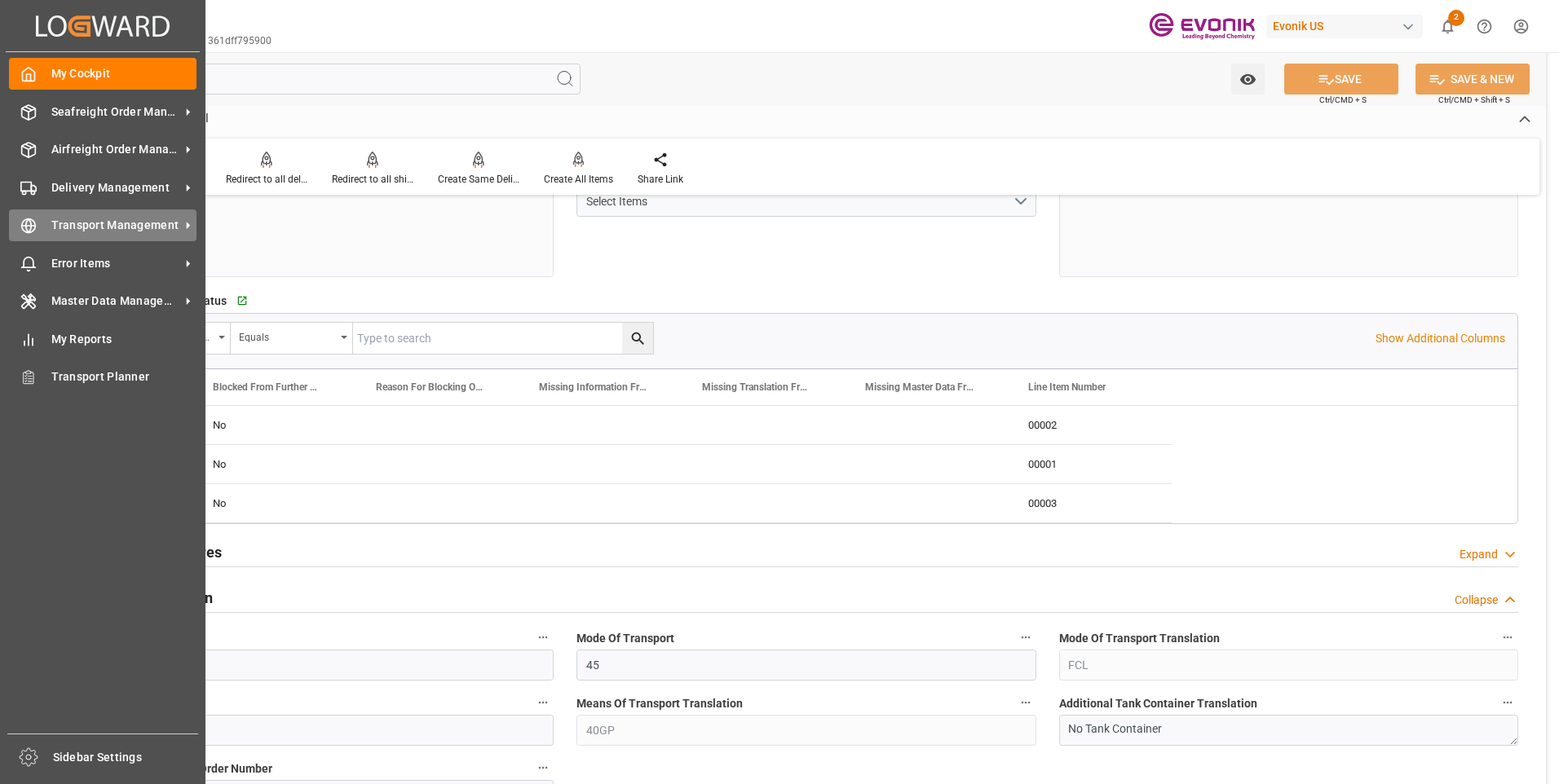
click at [24, 231] on circle at bounding box center [29, 226] width 14 height 14
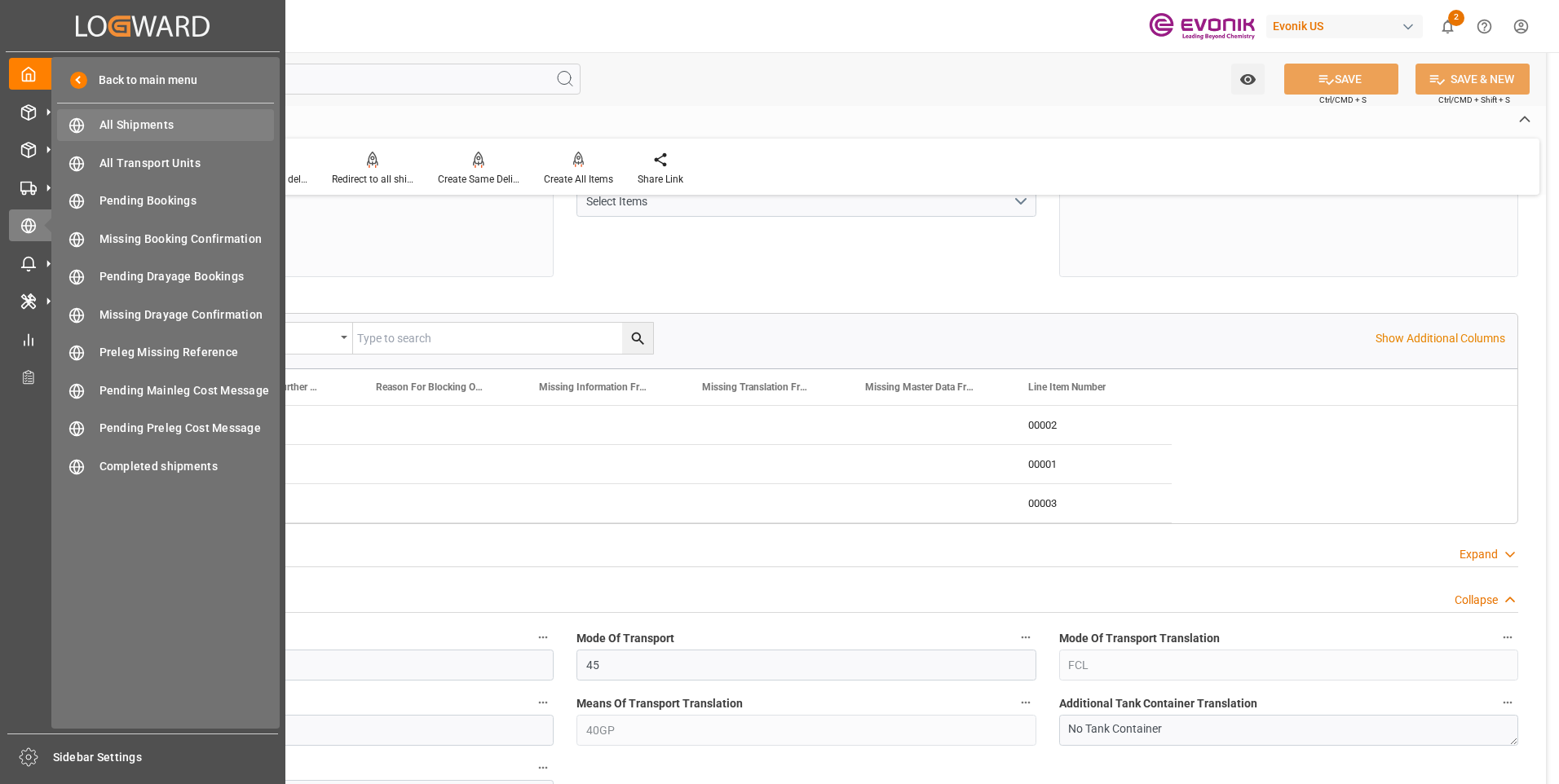
click at [131, 114] on div "All Shipments All Shipments" at bounding box center [165, 125] width 217 height 31
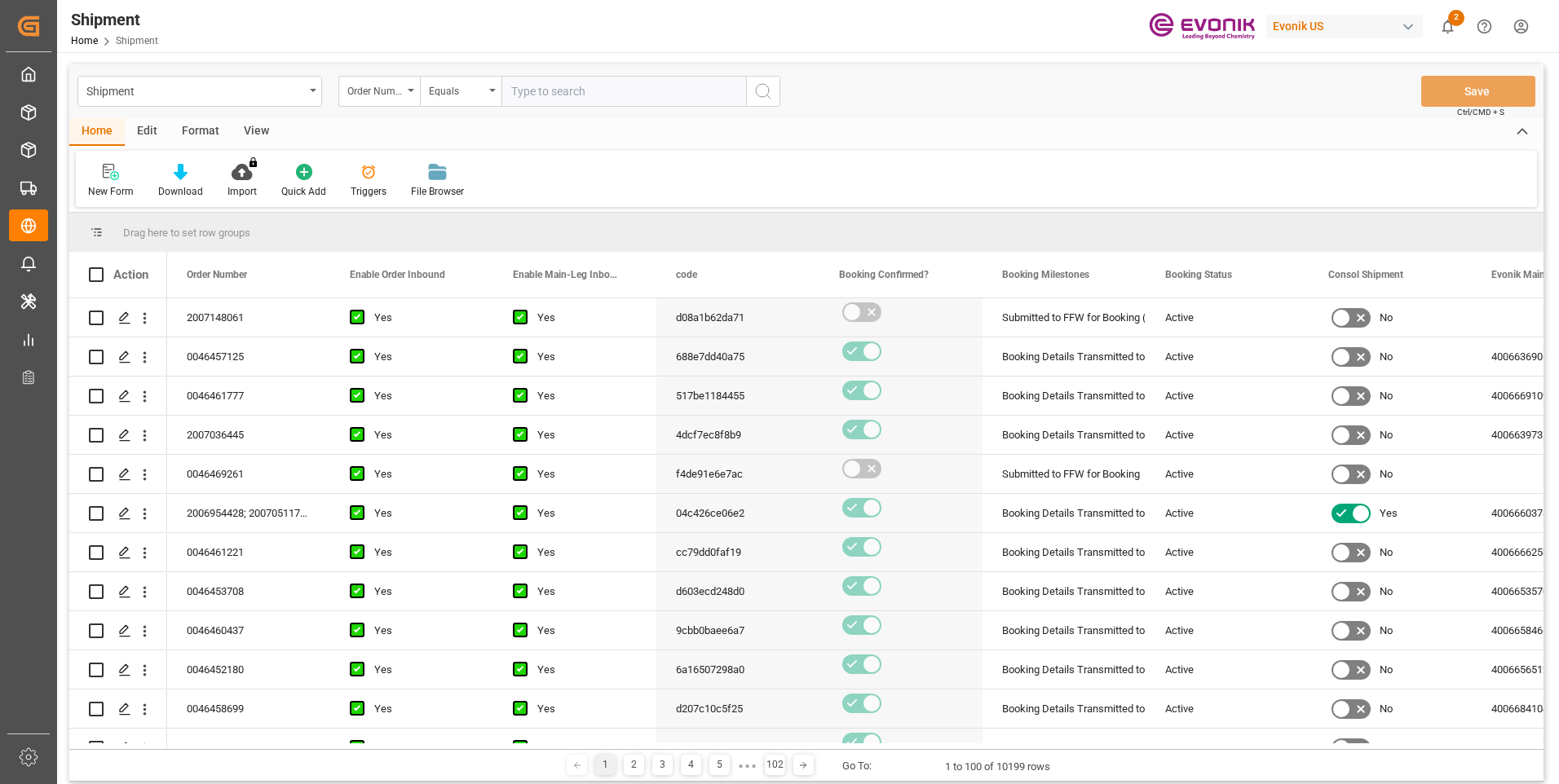
click at [547, 93] on input "text" at bounding box center [624, 92] width 244 height 31
type input "2007148061"
click at [761, 99] on icon "search button" at bounding box center [762, 91] width 19 height 19
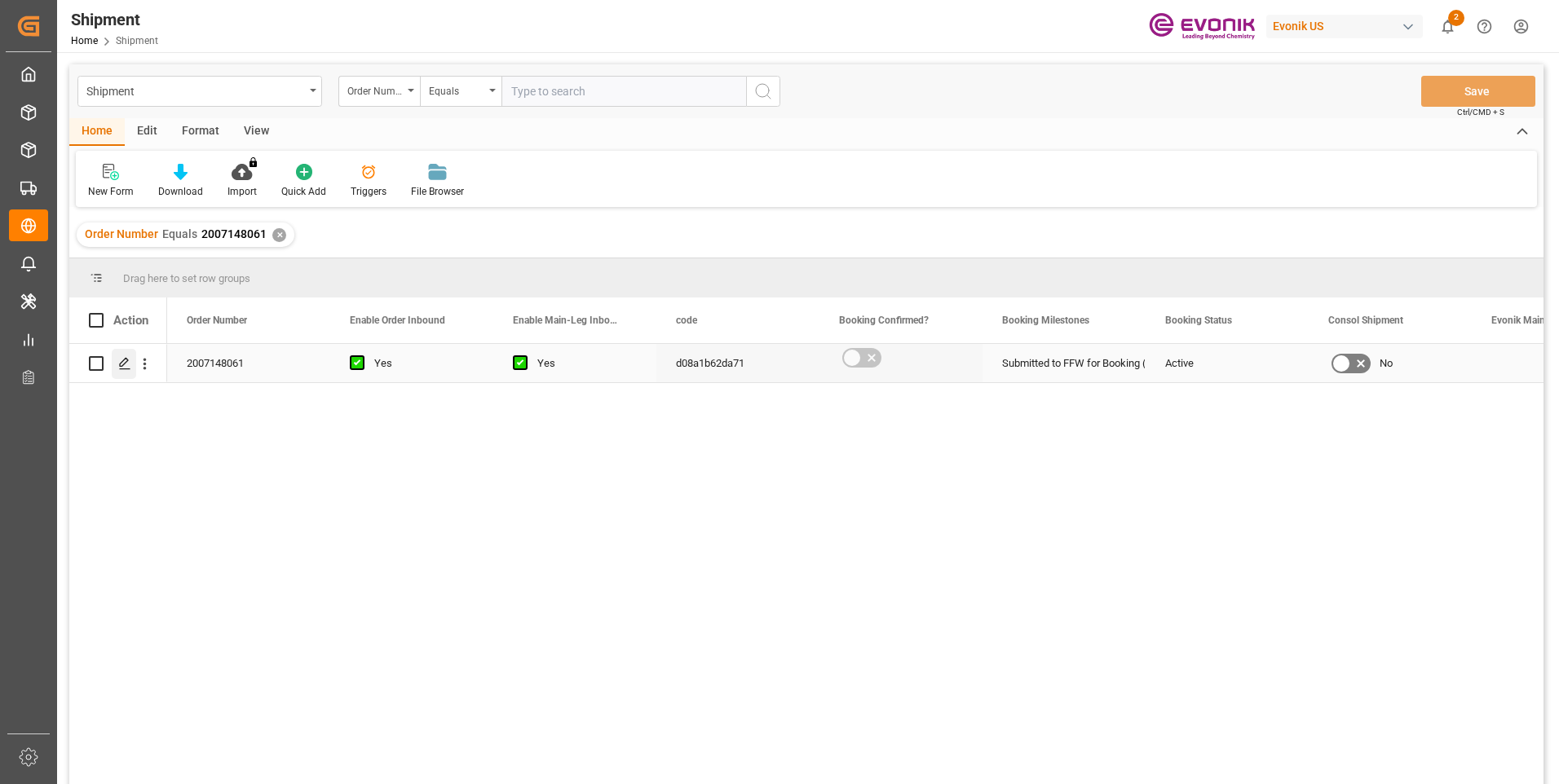
click at [127, 360] on polygon "Press SPACE to select this row." at bounding box center [123, 362] width 8 height 8
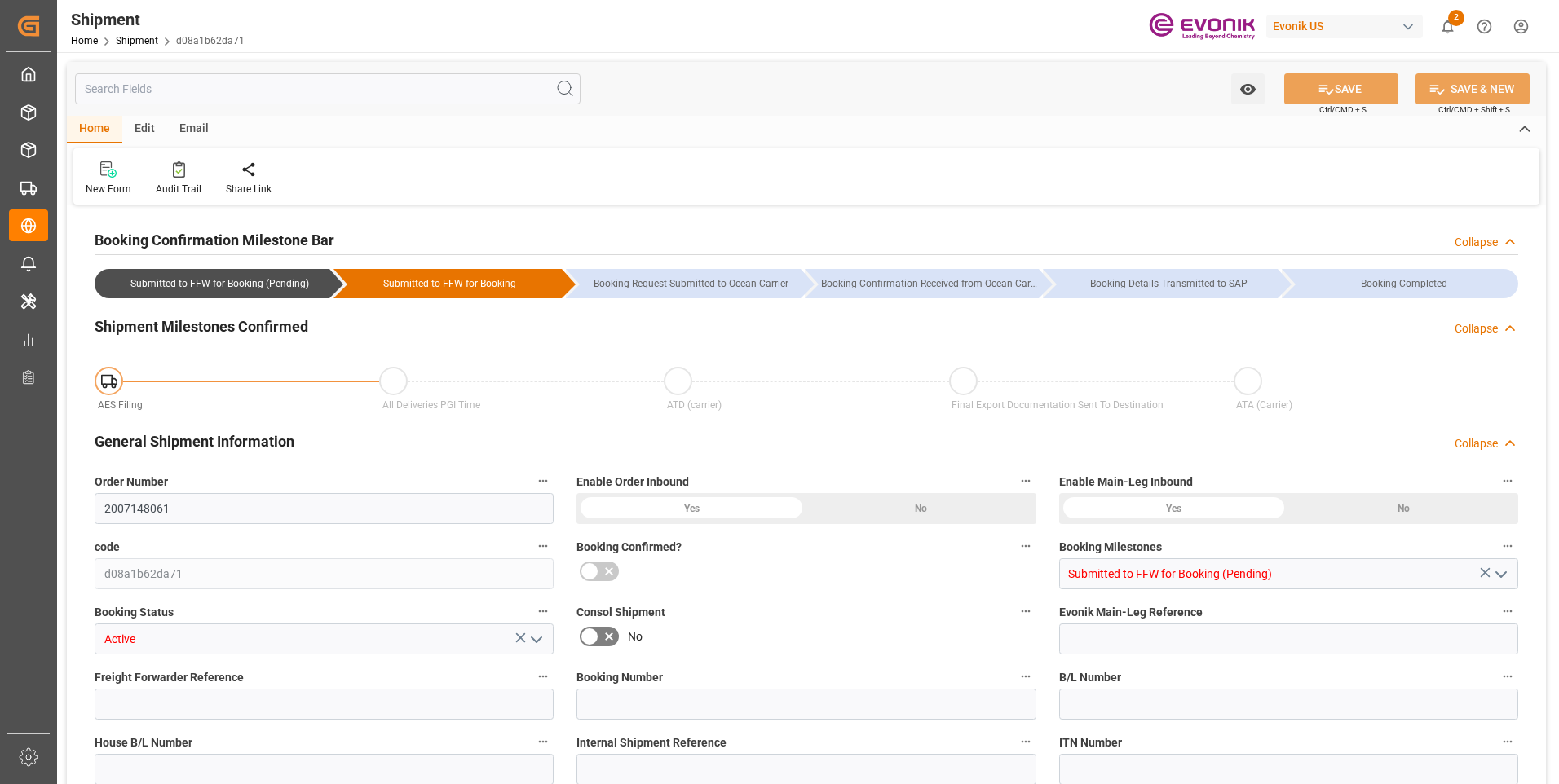
type input "2007148061"
type input "d08a1b62da71"
type input "Submitted to FFW for Booking (Pending)"
type input "Active"
type input "D2D"
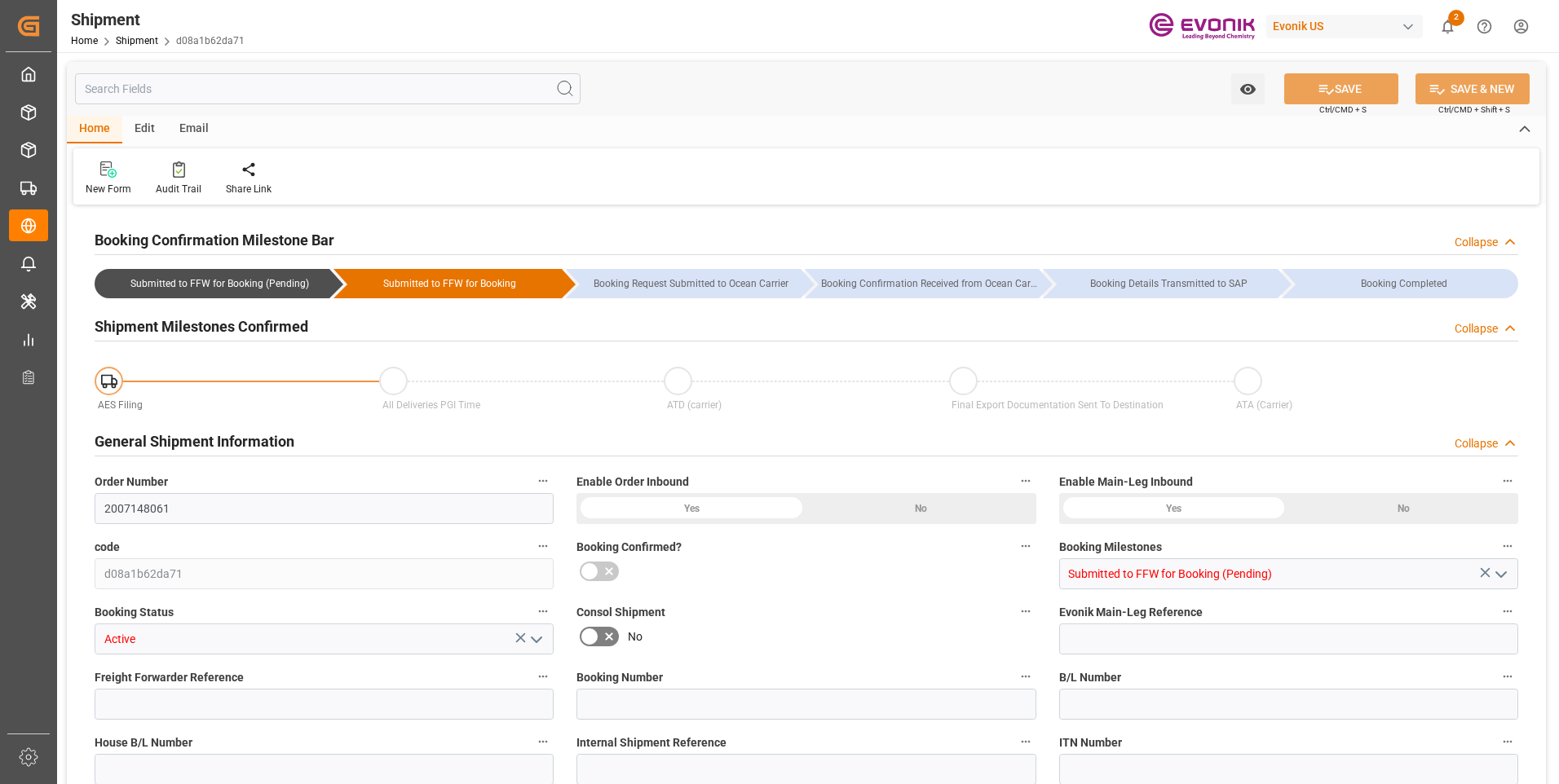
type input "45"
type input "FCL"
type input "0007"
type input "40GP"
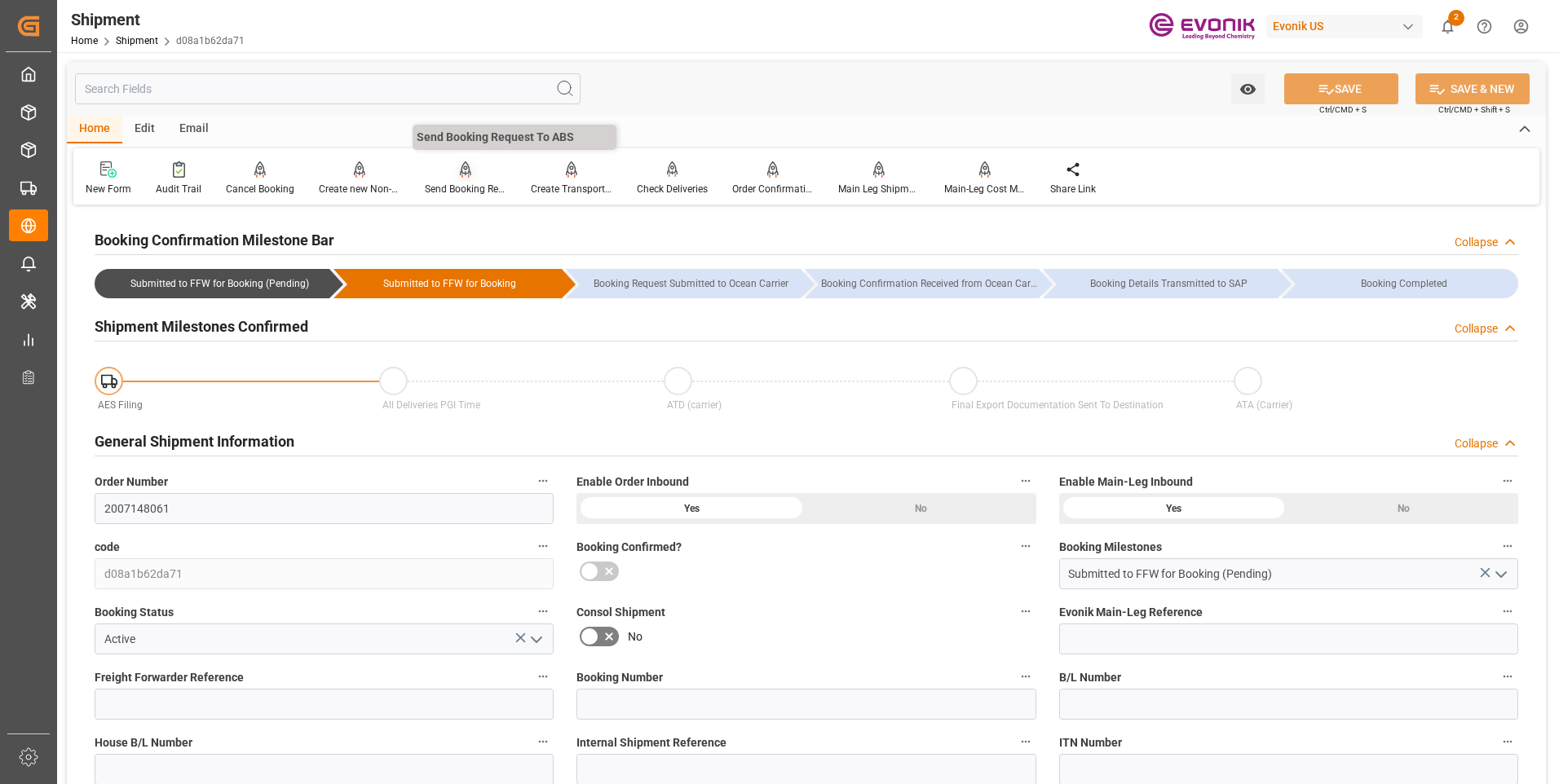
click at [453, 182] on div "Send Booking Request To ABS" at bounding box center [465, 188] width 81 height 15
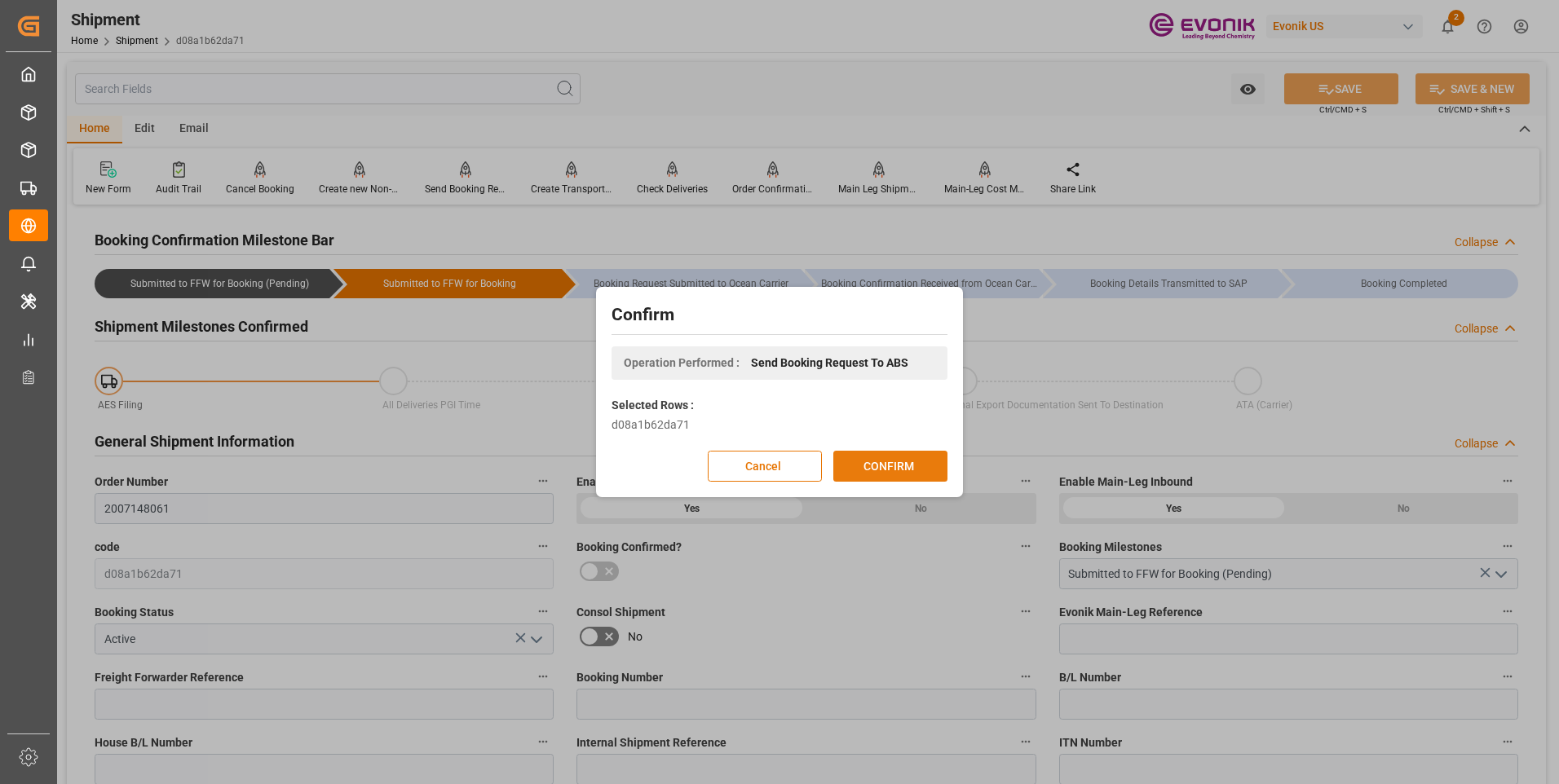
click at [879, 453] on button "CONFIRM" at bounding box center [890, 467] width 114 height 31
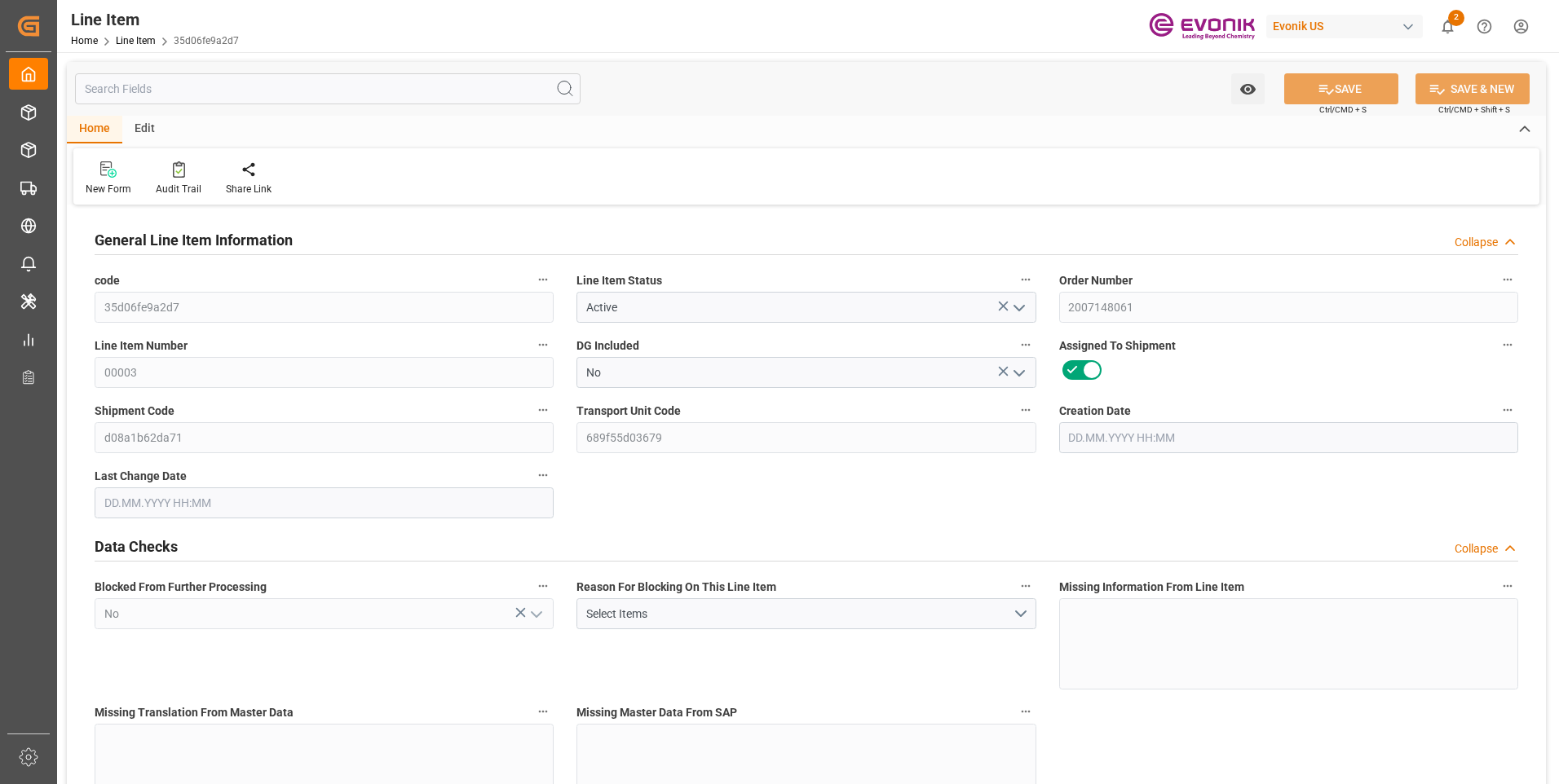
type input "19"
type input "19121.6"
type input "19000"
type input "26.3553"
type input "760"
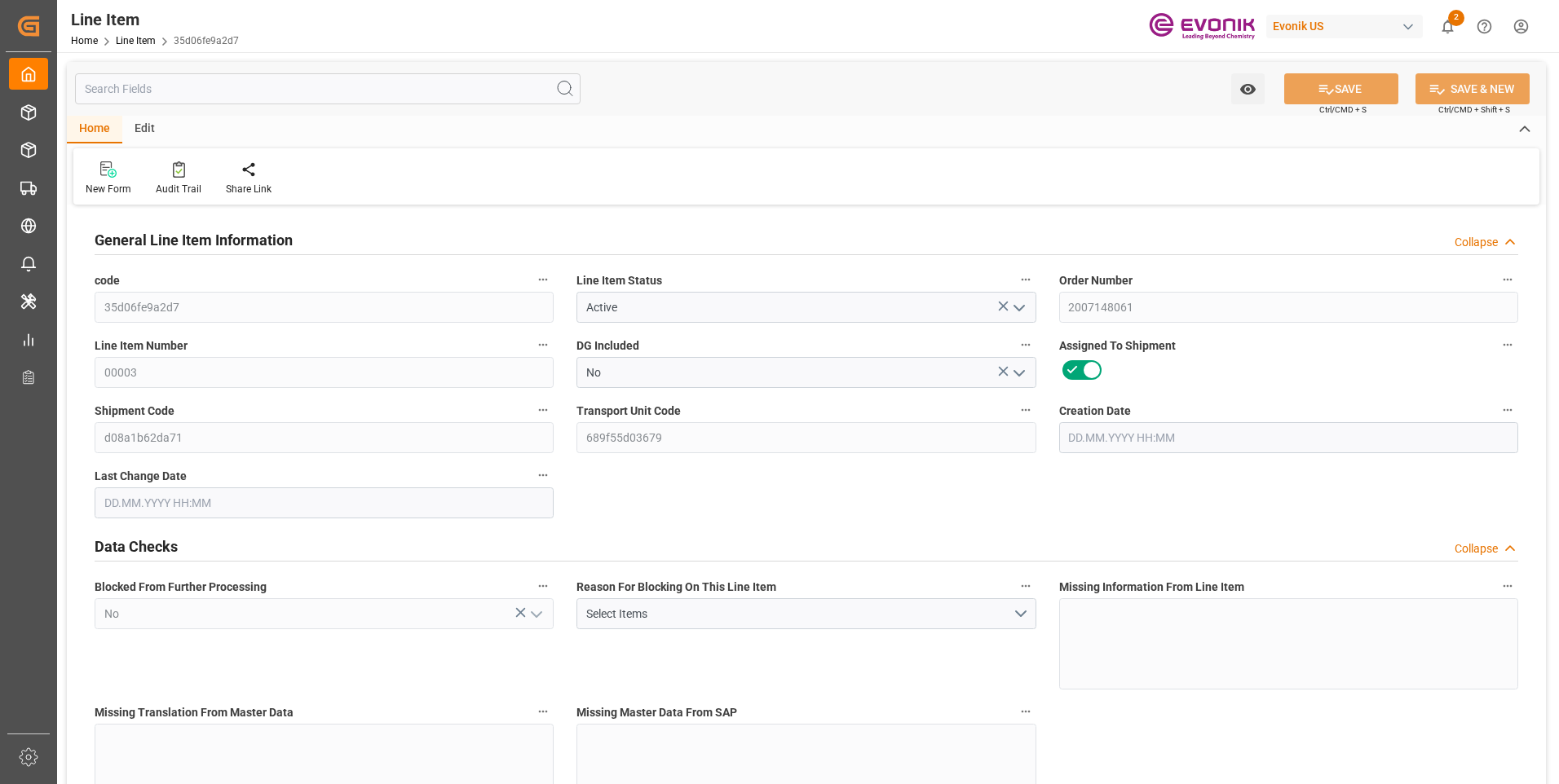
type input "32300"
type input "760"
type input "19000"
type input "19121.6"
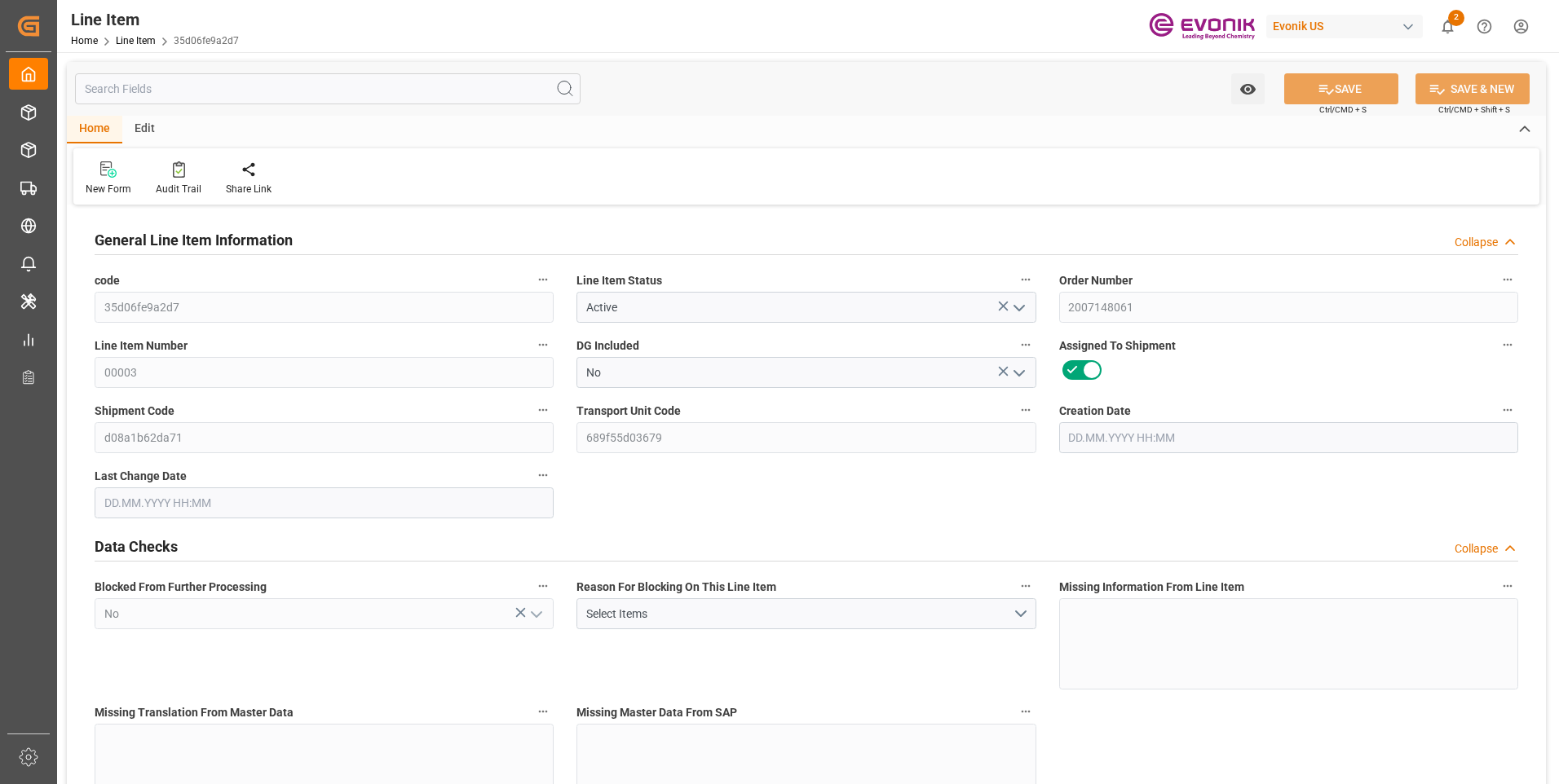
type input "19520.6"
type input "19000"
type input "26.3553"
type input "26355.28"
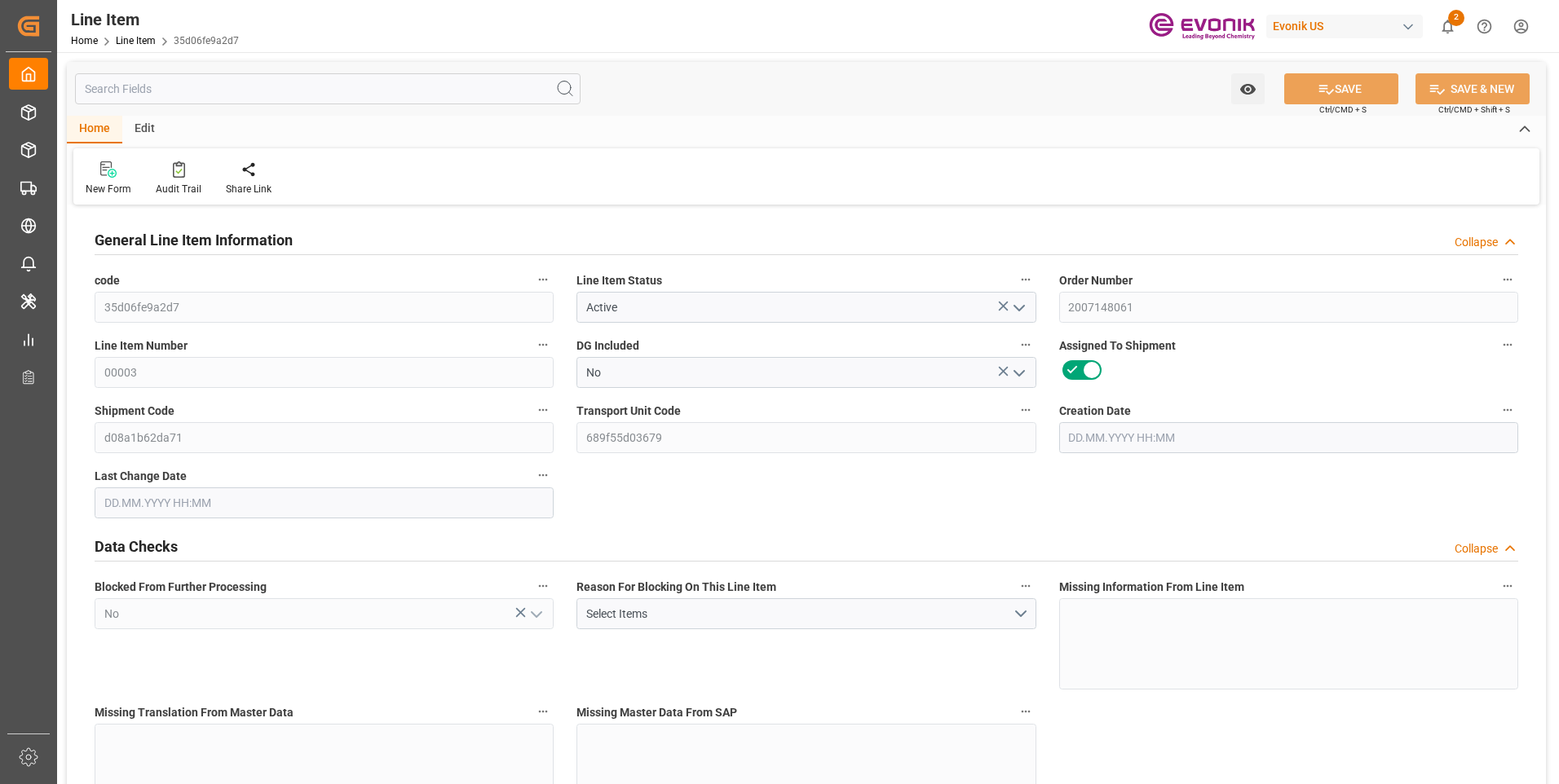
type input "0"
type input "[DATE] 16:43"
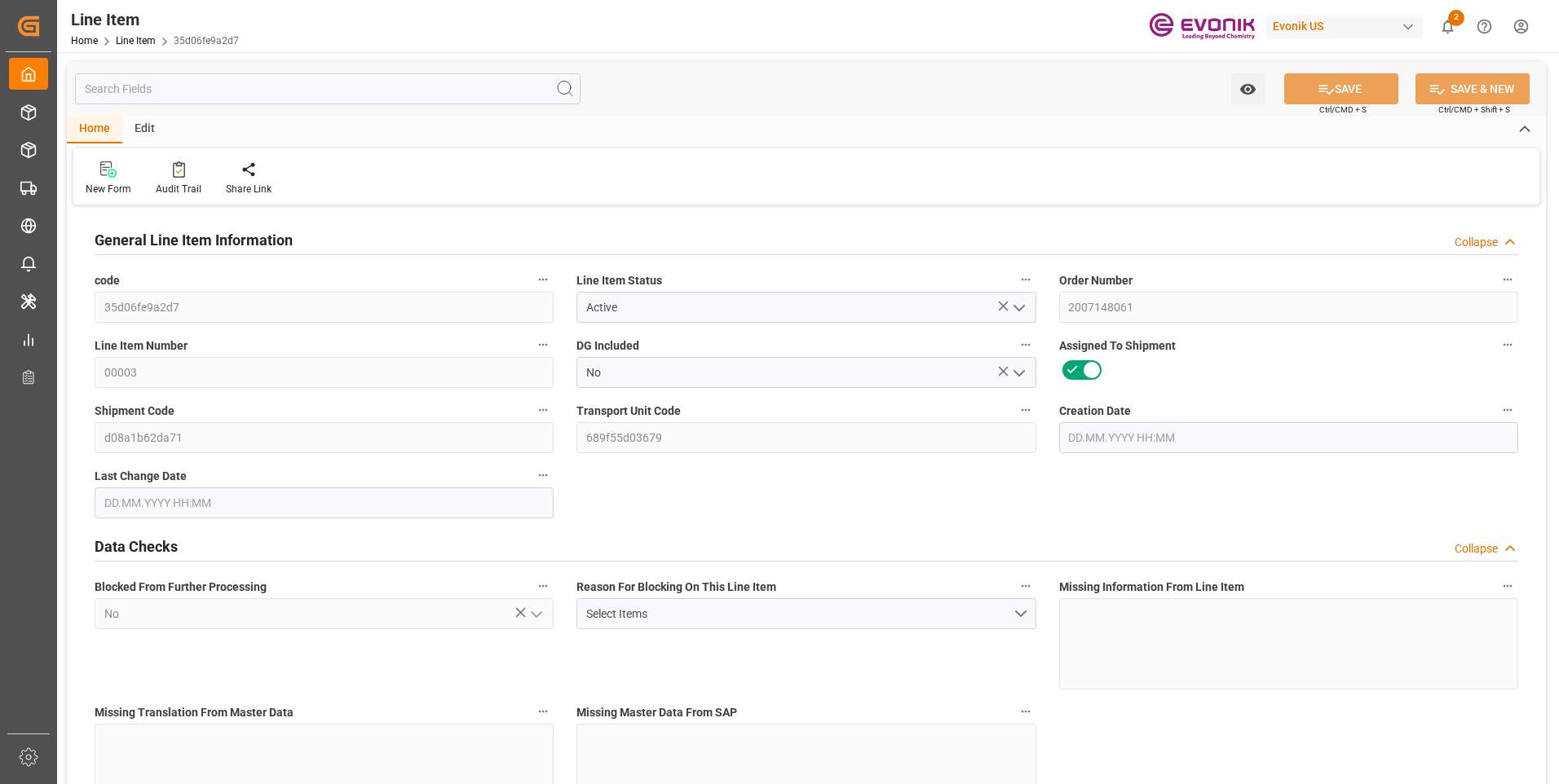
type input "[DATE] 06:55"
type input "[DATE]"
click at [209, 85] on input "text" at bounding box center [327, 89] width 505 height 31
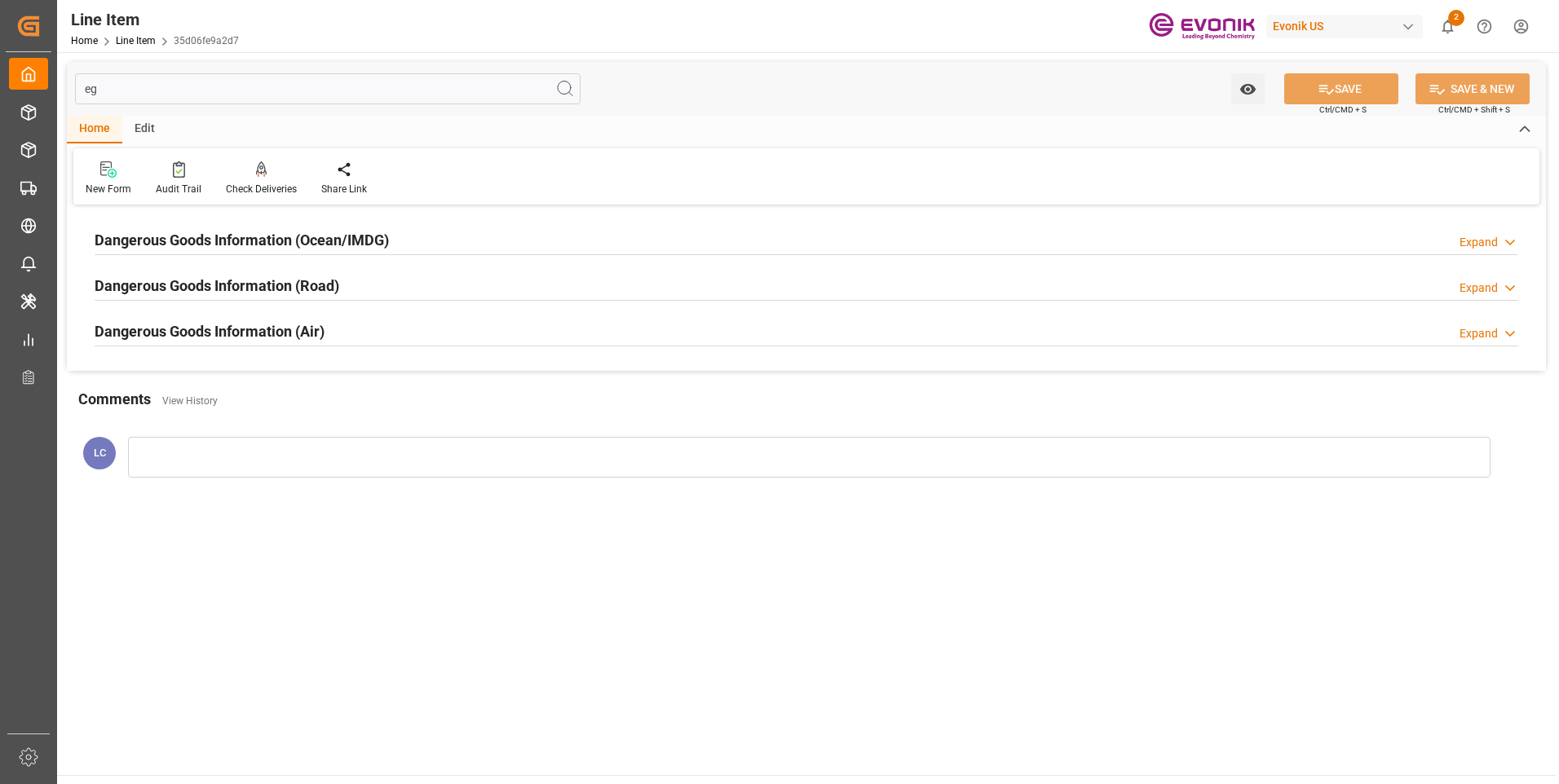
type input "eg"
click at [262, 242] on h2 "Dangerous Goods Information (Ocean/IMDG)" at bounding box center [241, 240] width 294 height 22
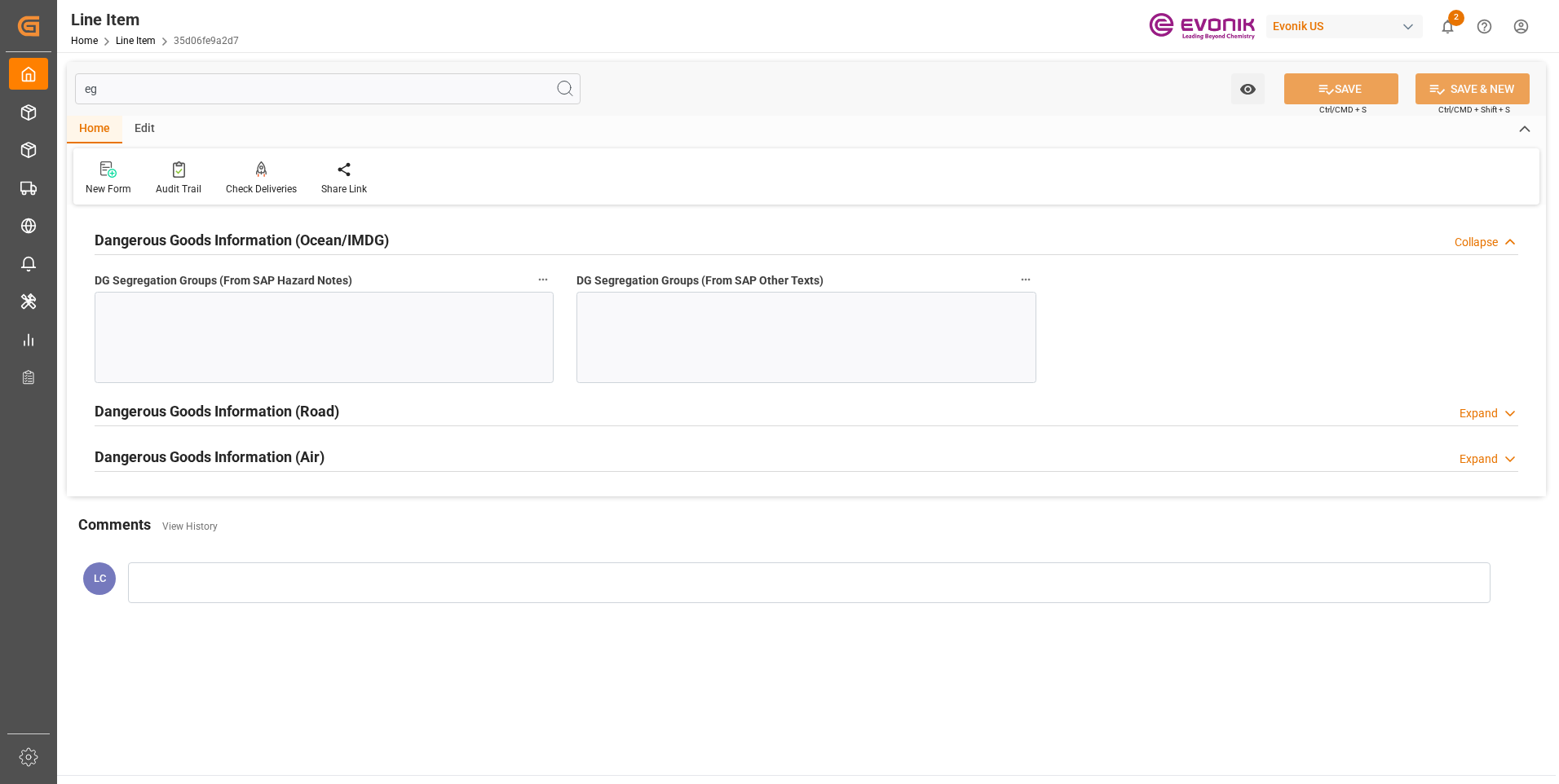
click at [383, 323] on div at bounding box center [324, 337] width 459 height 92
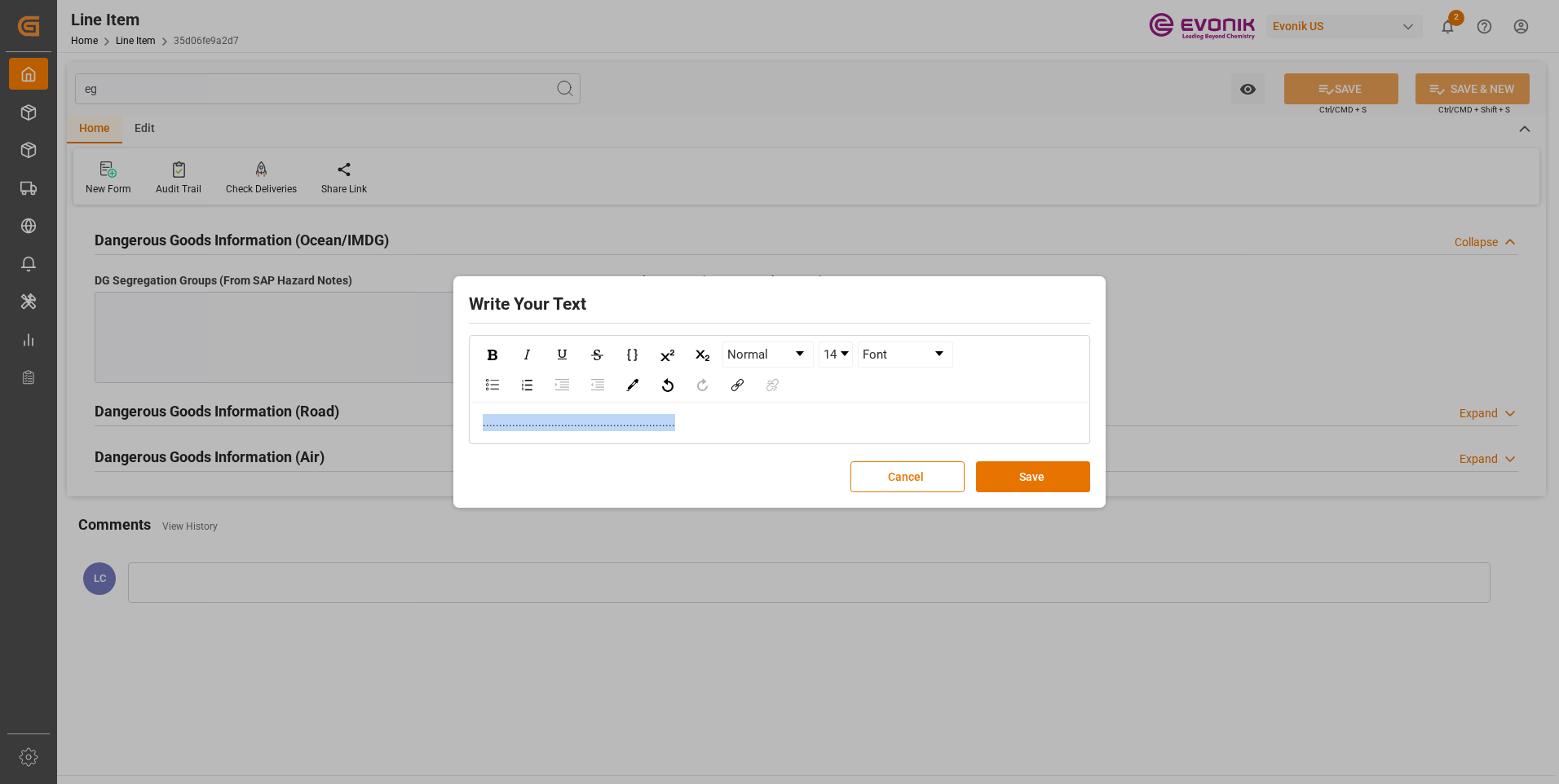
copy span "..........................................................."
click at [1014, 487] on button "Save" at bounding box center [1033, 477] width 114 height 31
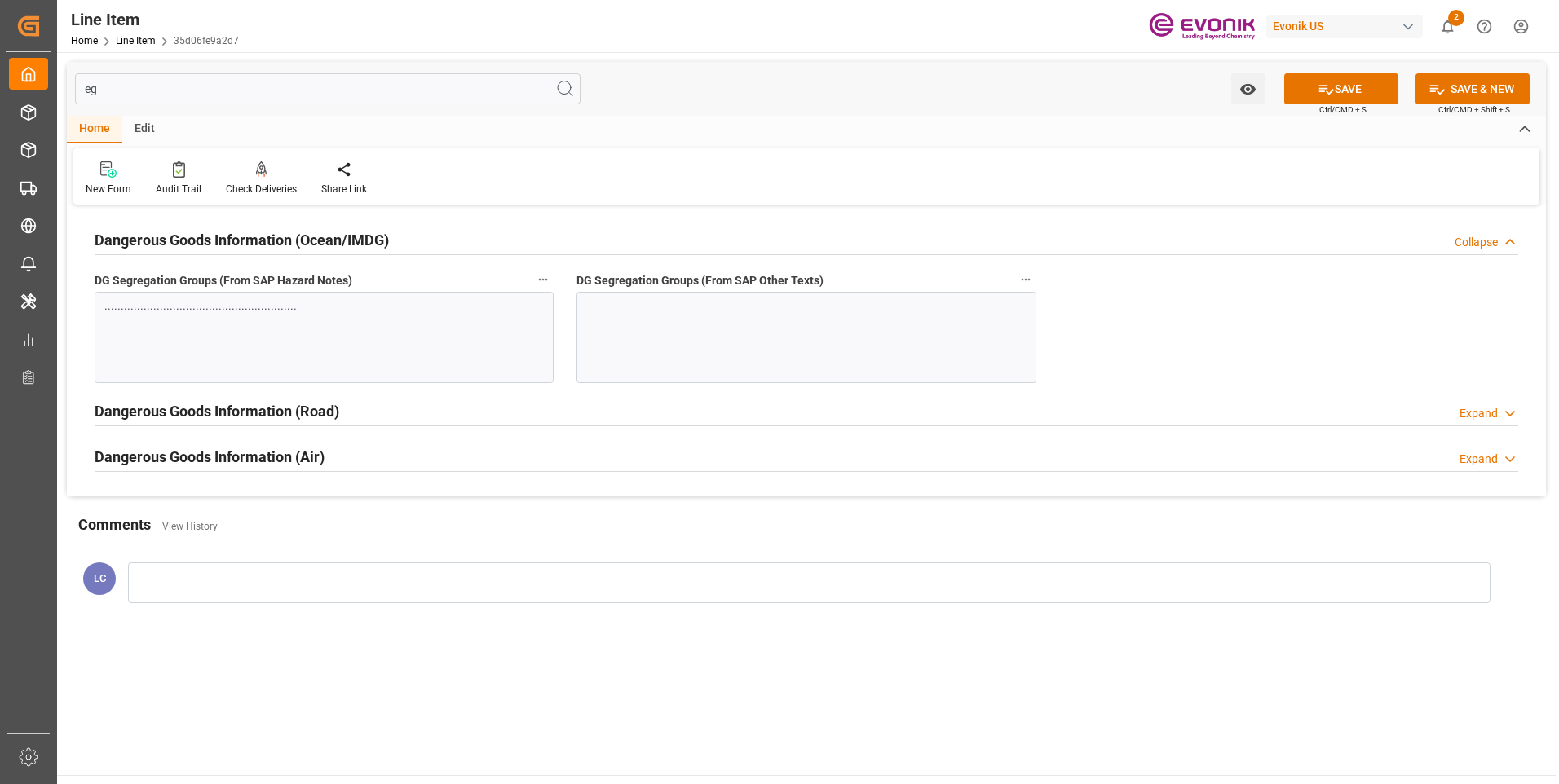
click at [699, 347] on div at bounding box center [806, 337] width 459 height 92
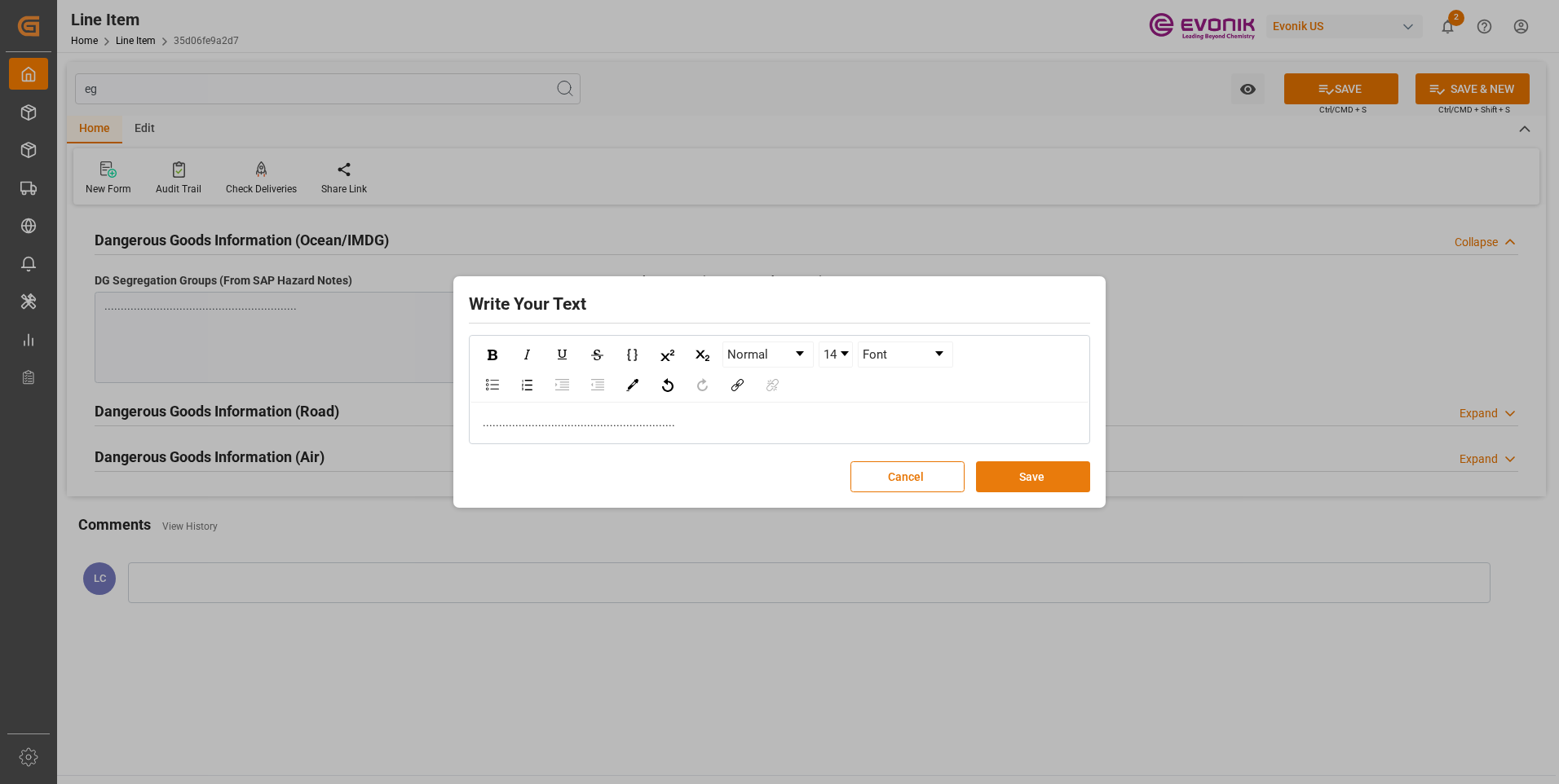
click at [1018, 479] on button "Save" at bounding box center [1033, 477] width 114 height 31
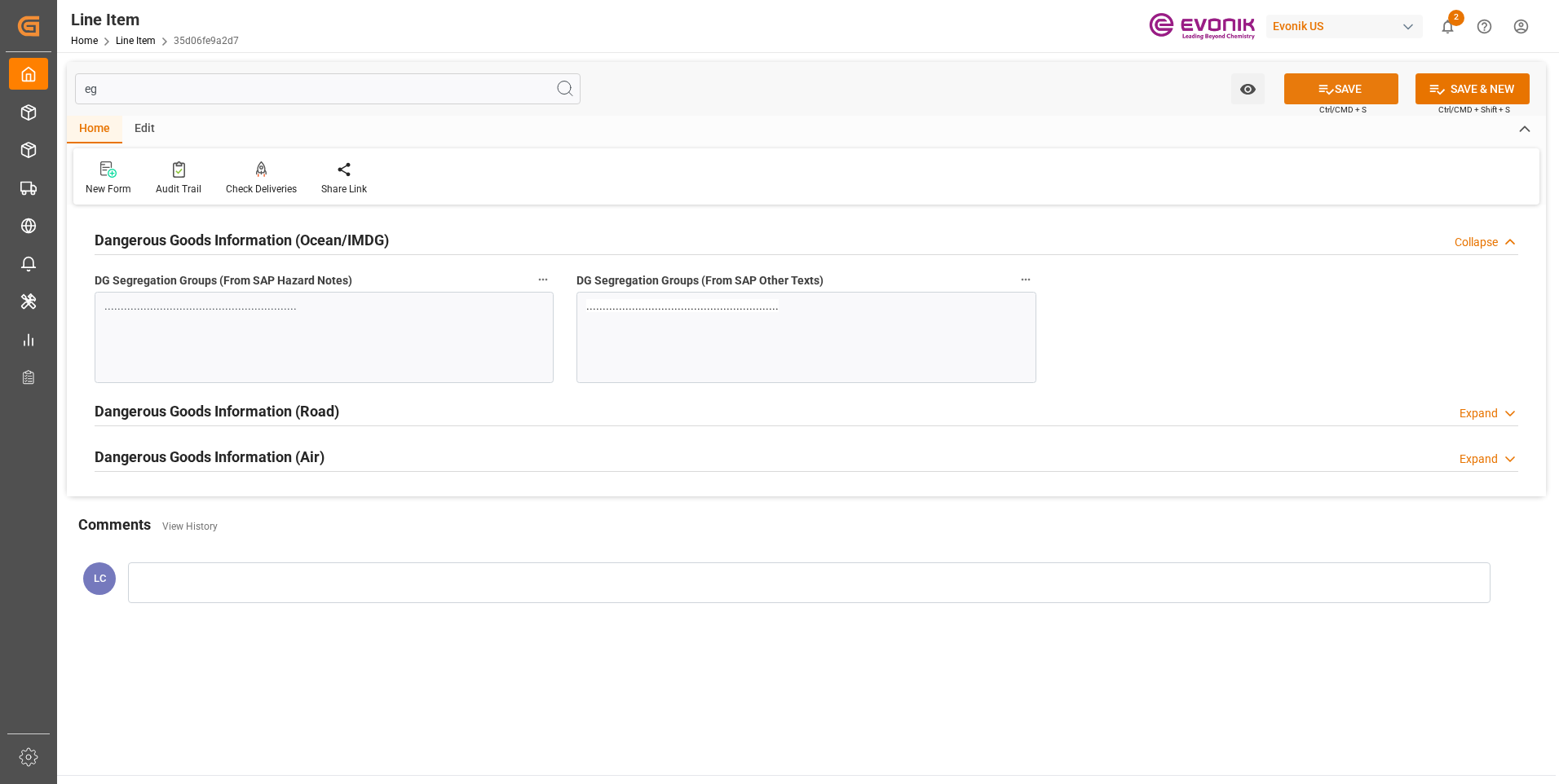
click at [1317, 88] on icon at bounding box center [1326, 90] width 17 height 17
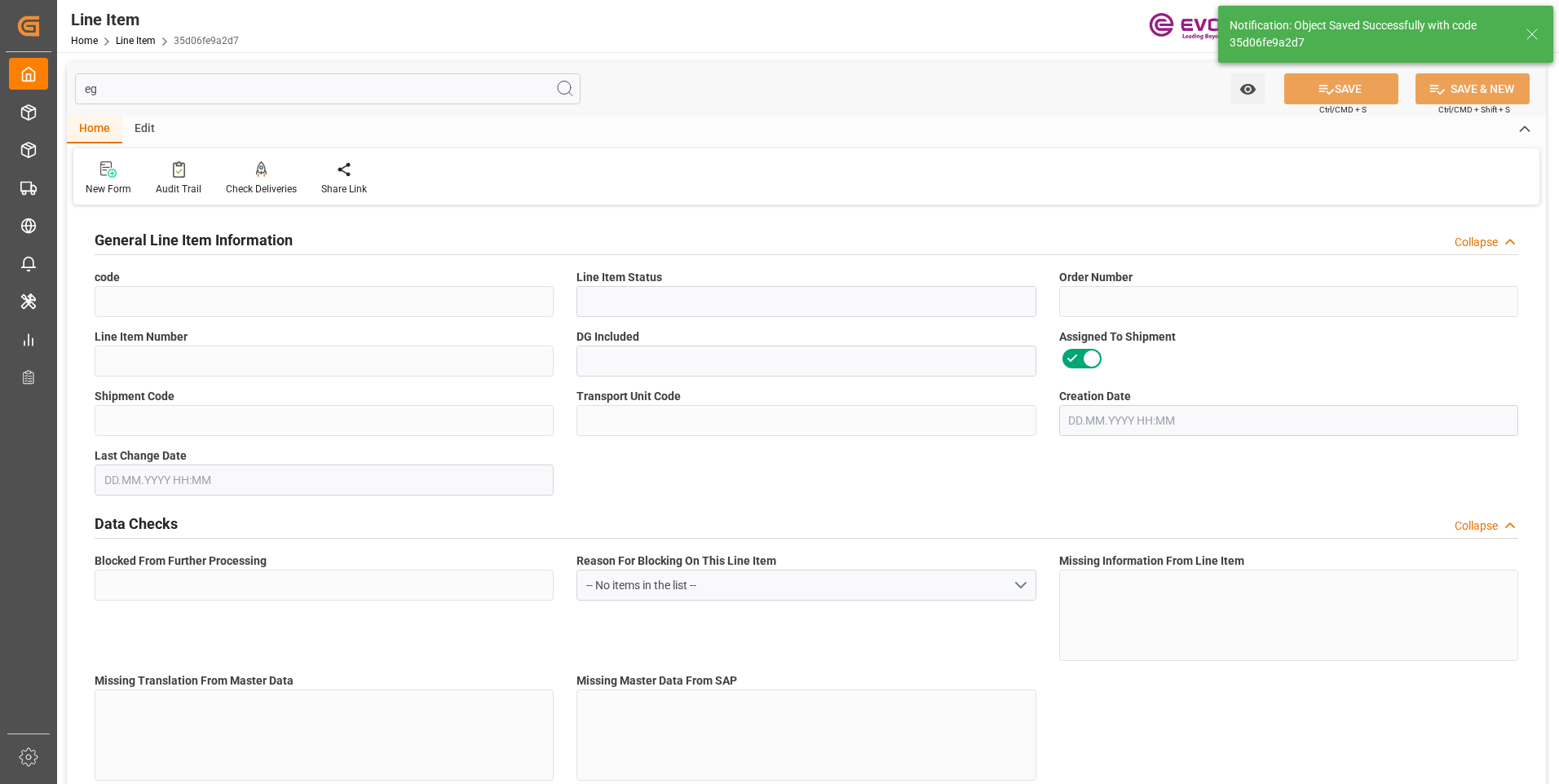
click at [80, 83] on input "eg" at bounding box center [327, 89] width 505 height 31
type input "35d06fe9a2d7"
type input "Active"
type input "2007148061"
type input "00003"
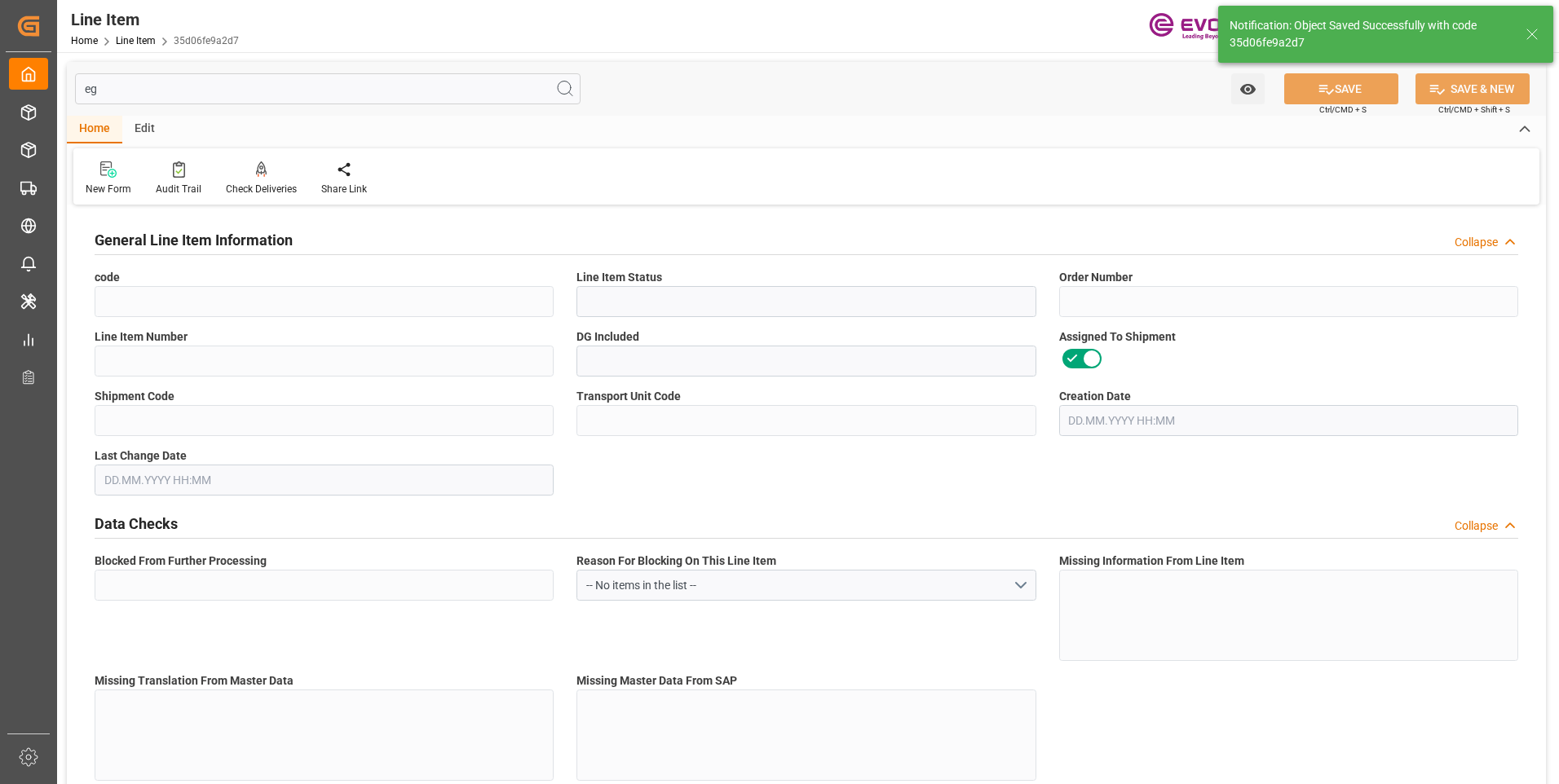
type input "No"
type input "d08a1b62da71"
type input "689f55d03679"
type input "No"
type input "BG"
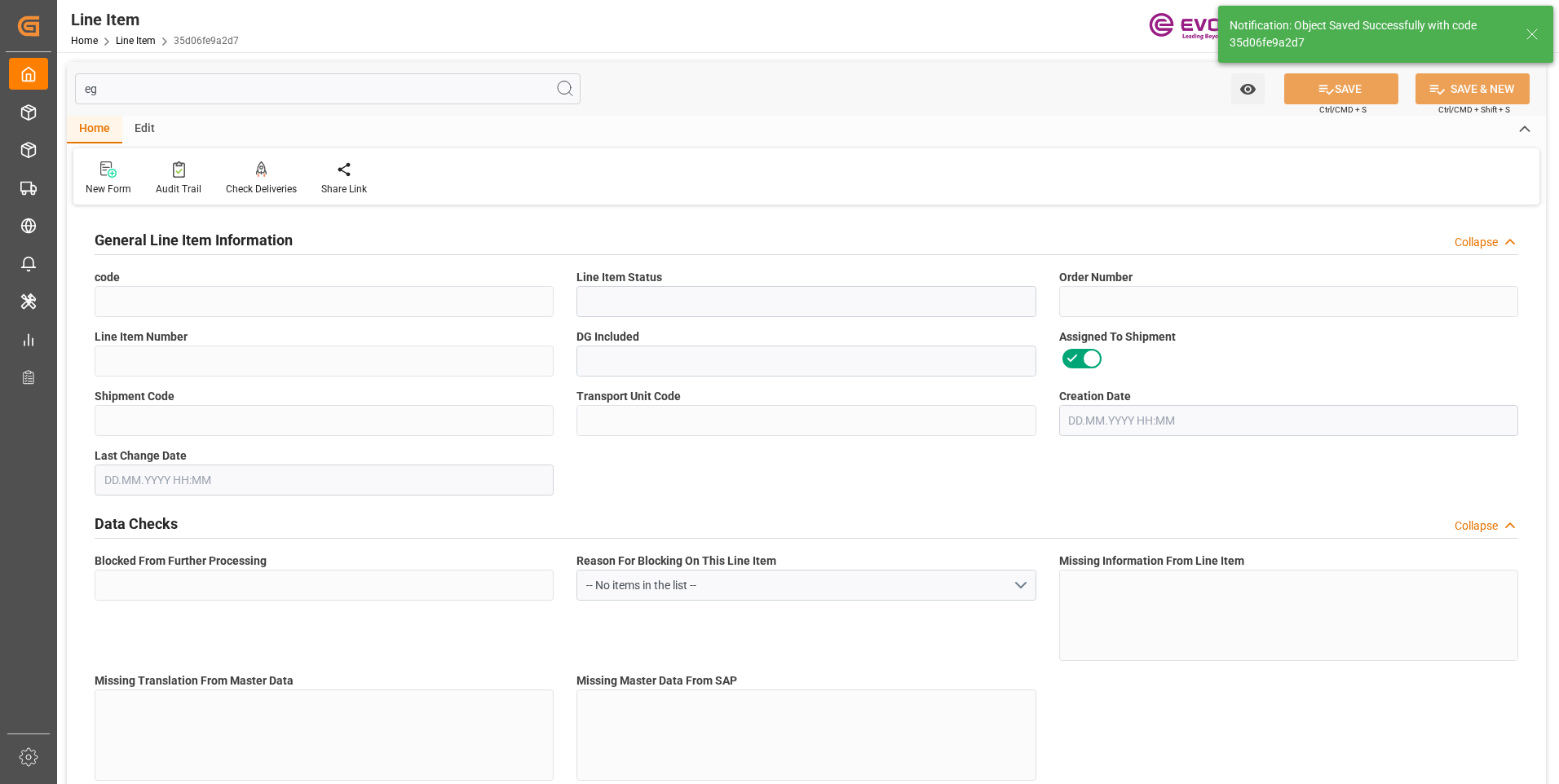
type input "No"
type input "99157882"
type textarea "Biolys80:25kg bag: 1000kg PAL: [GEOGRAPHIC_DATA]"
type input "USD"
type input "PACK"
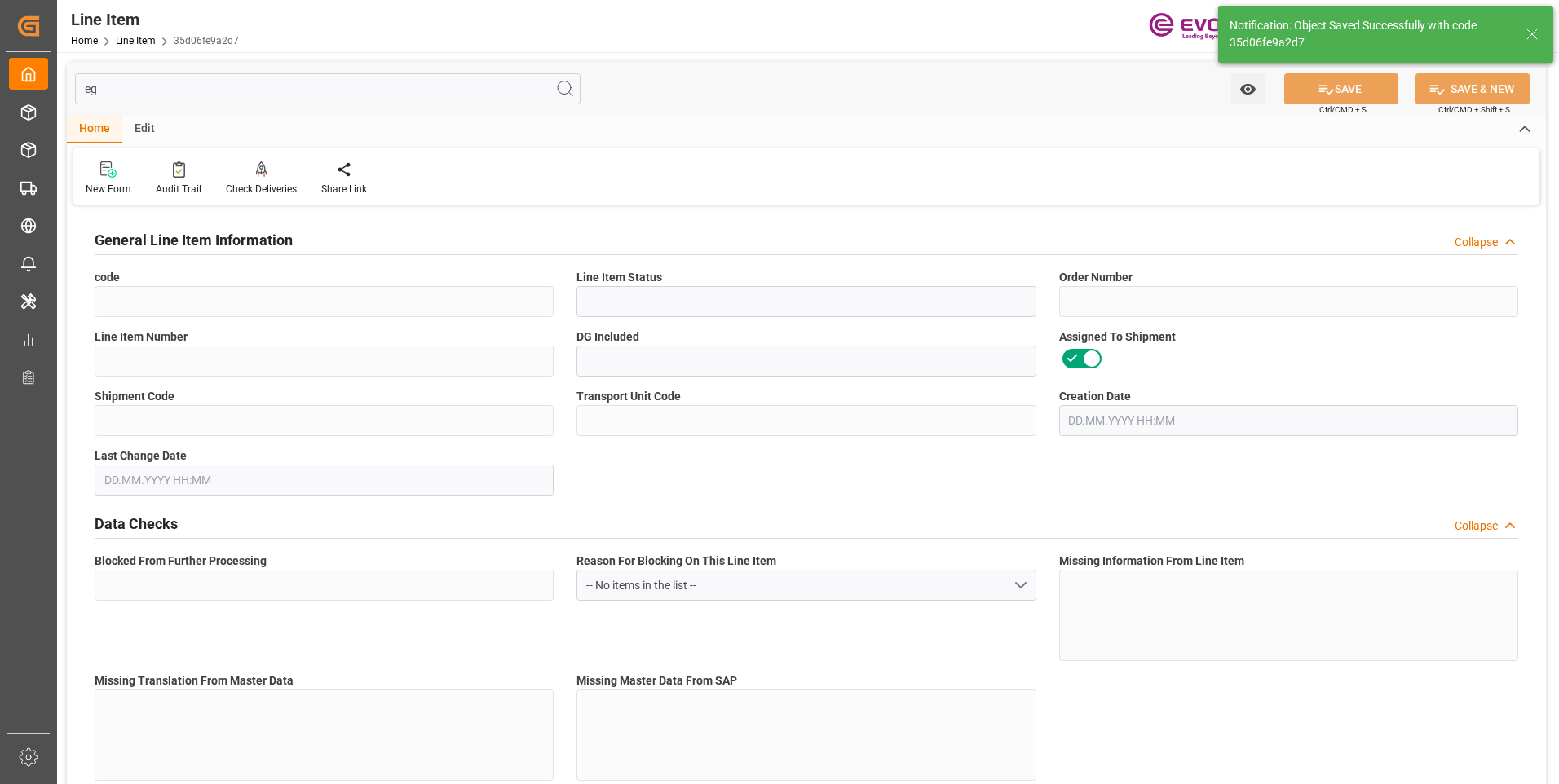
type input "2309901050"
type input "EAR99"
type input "US"
type input "BG"
type input "KGM"
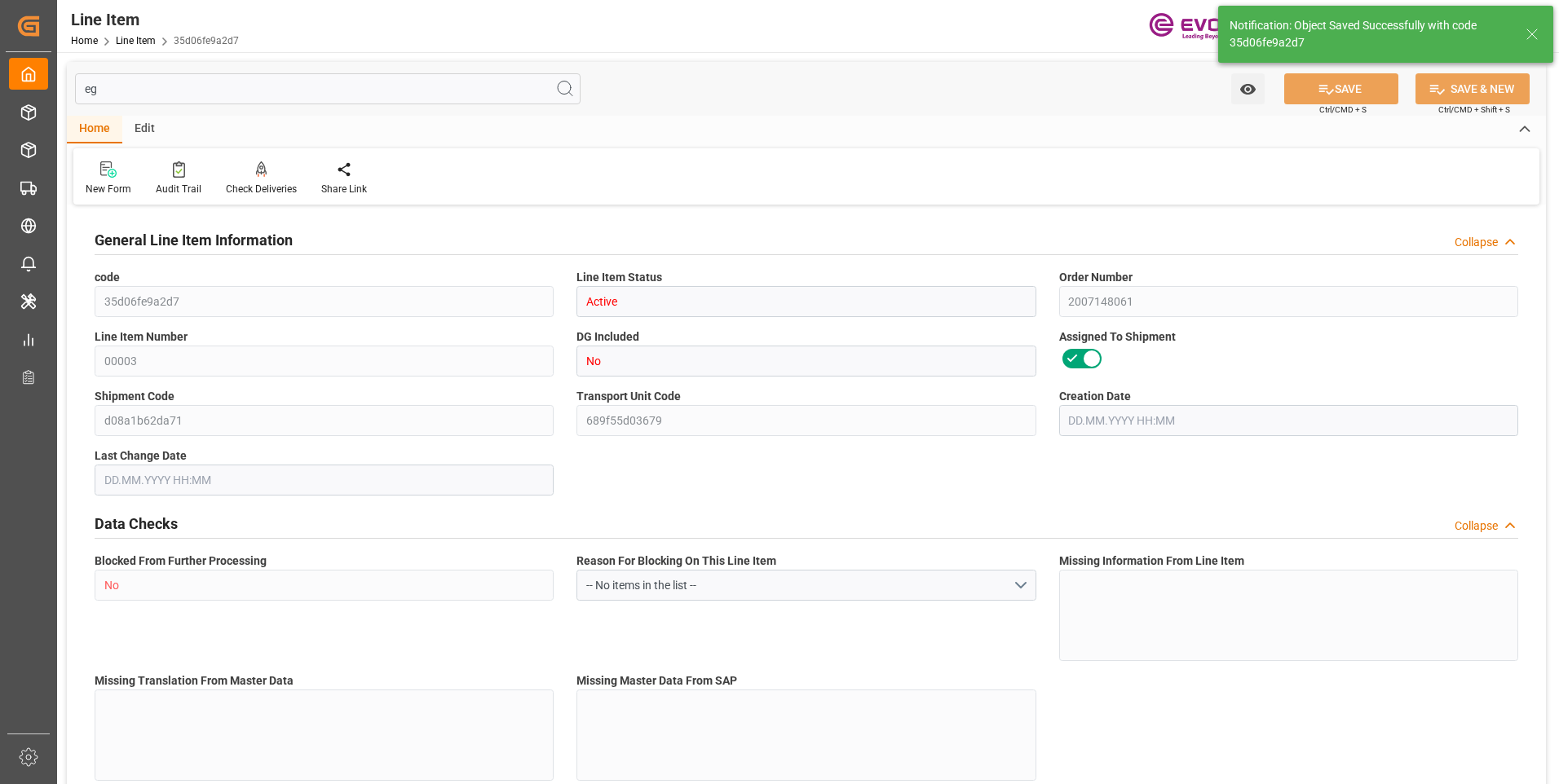
type input "KGM"
type textarea "KGM"
type input "KGM"
type textarea "KGM"
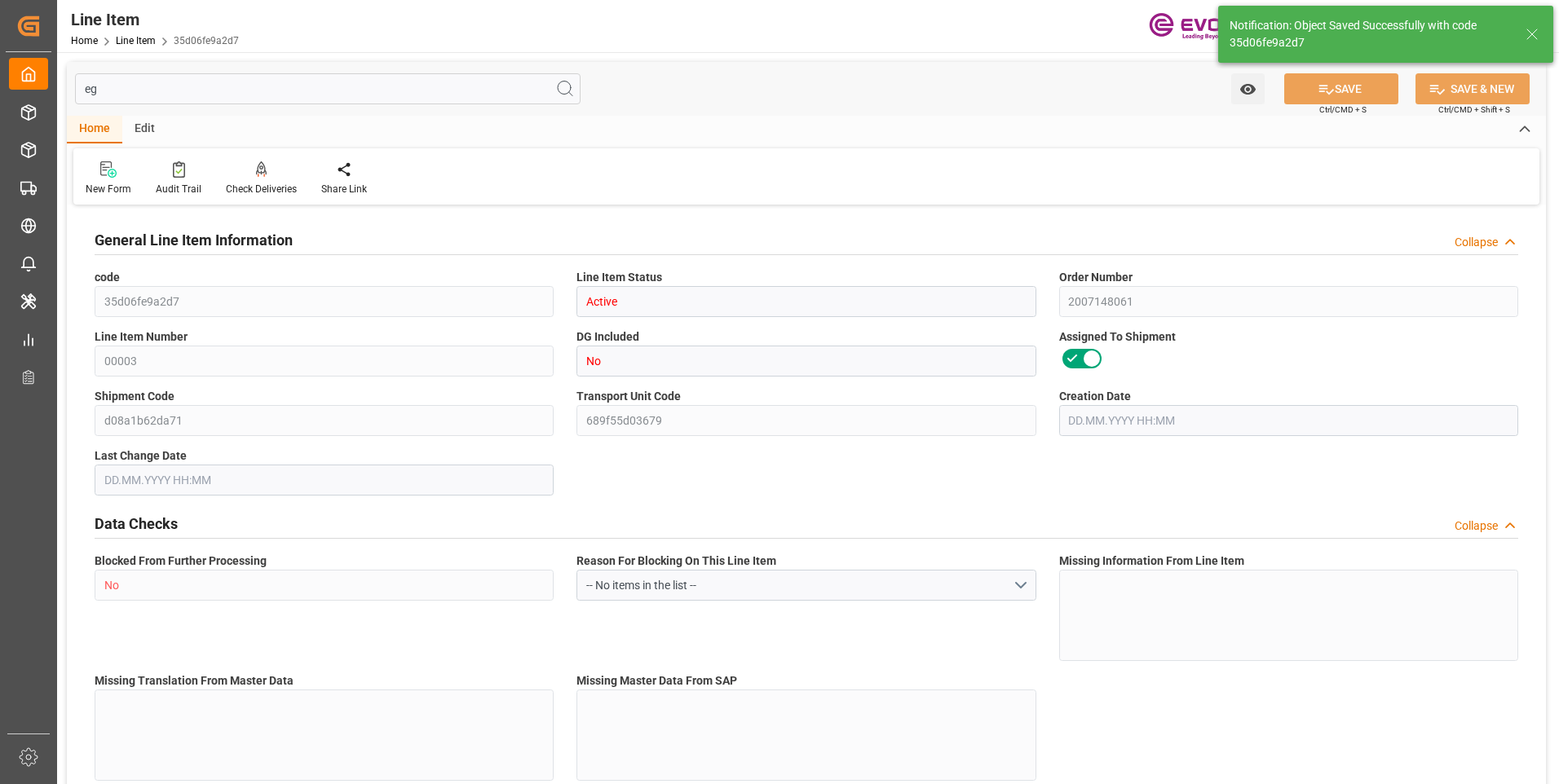
type input "M3"
type textarea "DMQ"
type input "M3"
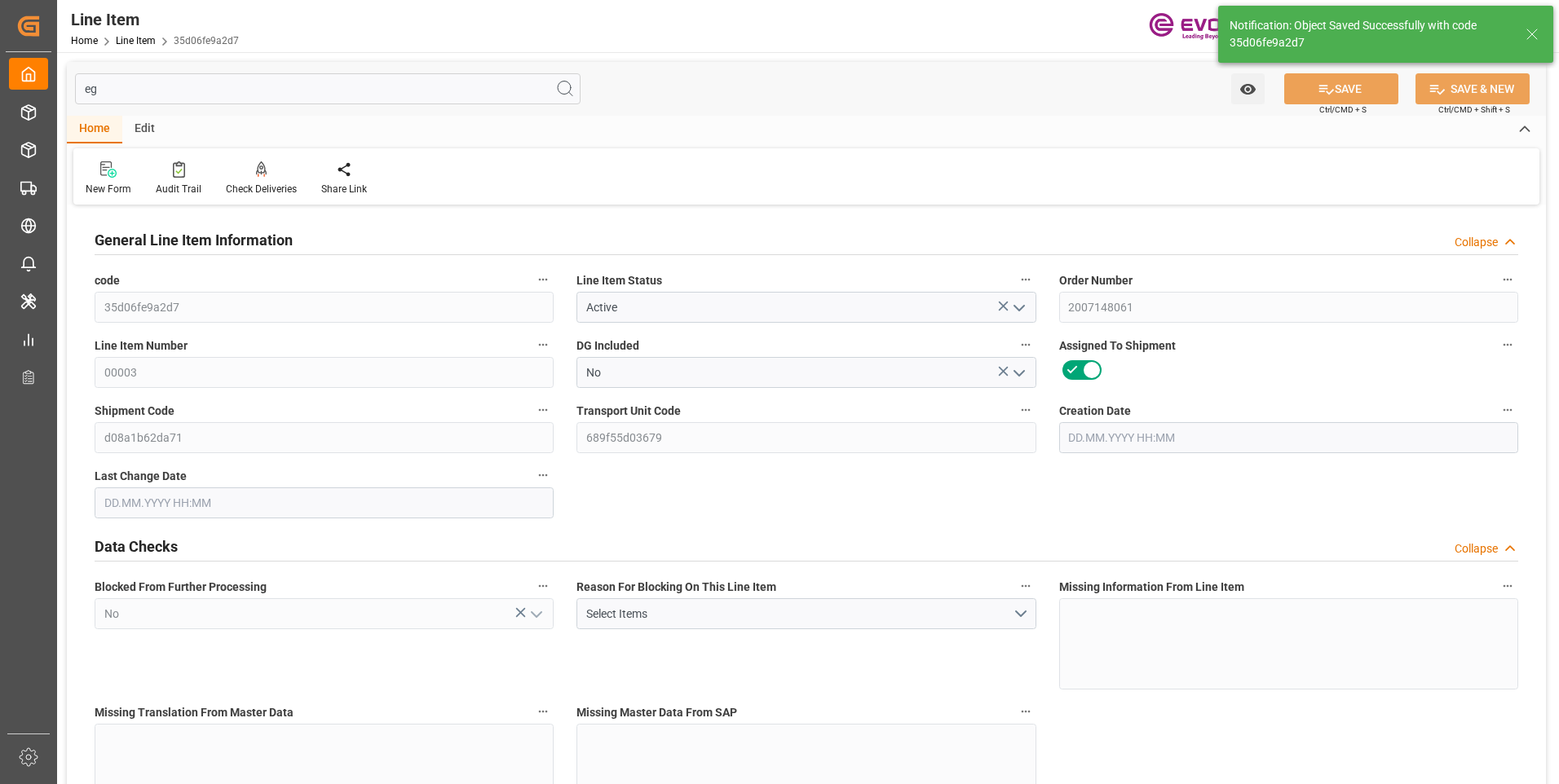
type input "19"
type input "19121.6"
type input "19000"
type input "26.3553"
type input "760"
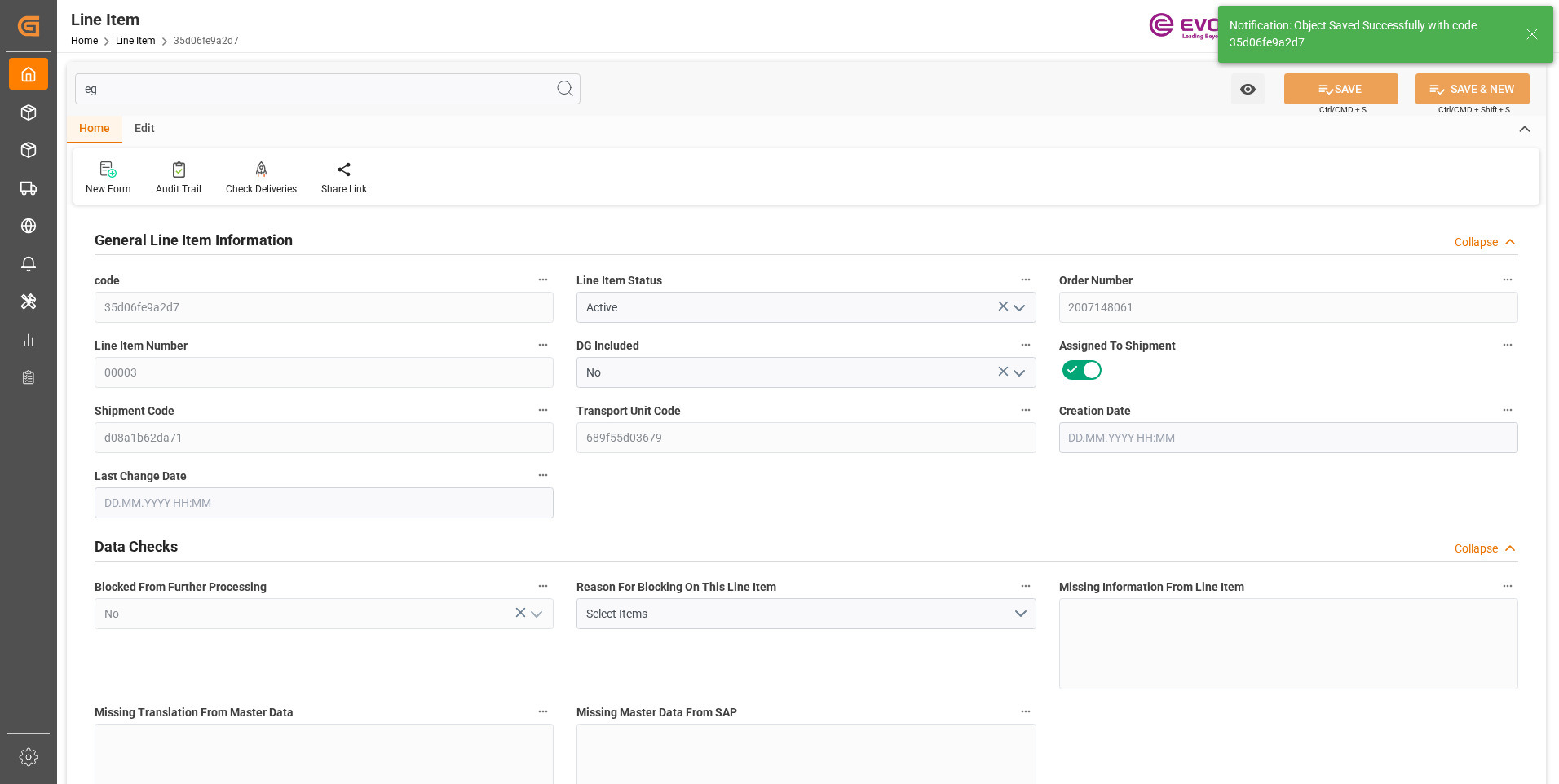
type input "32300"
type input "760"
type input "19000"
type input "19121.6"
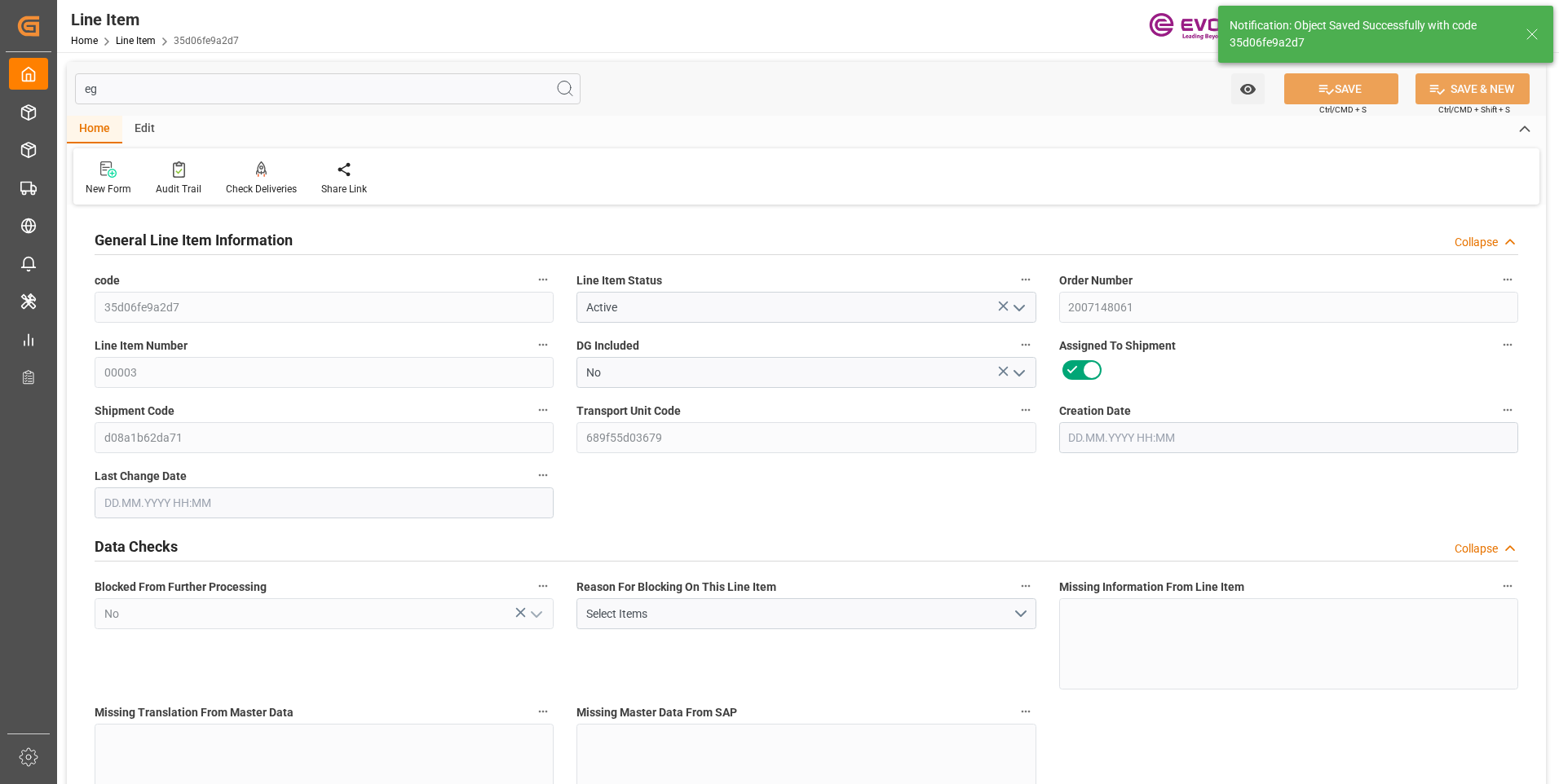
type input "19520.6"
type input "19000"
type input "26.3553"
type input "26355.28"
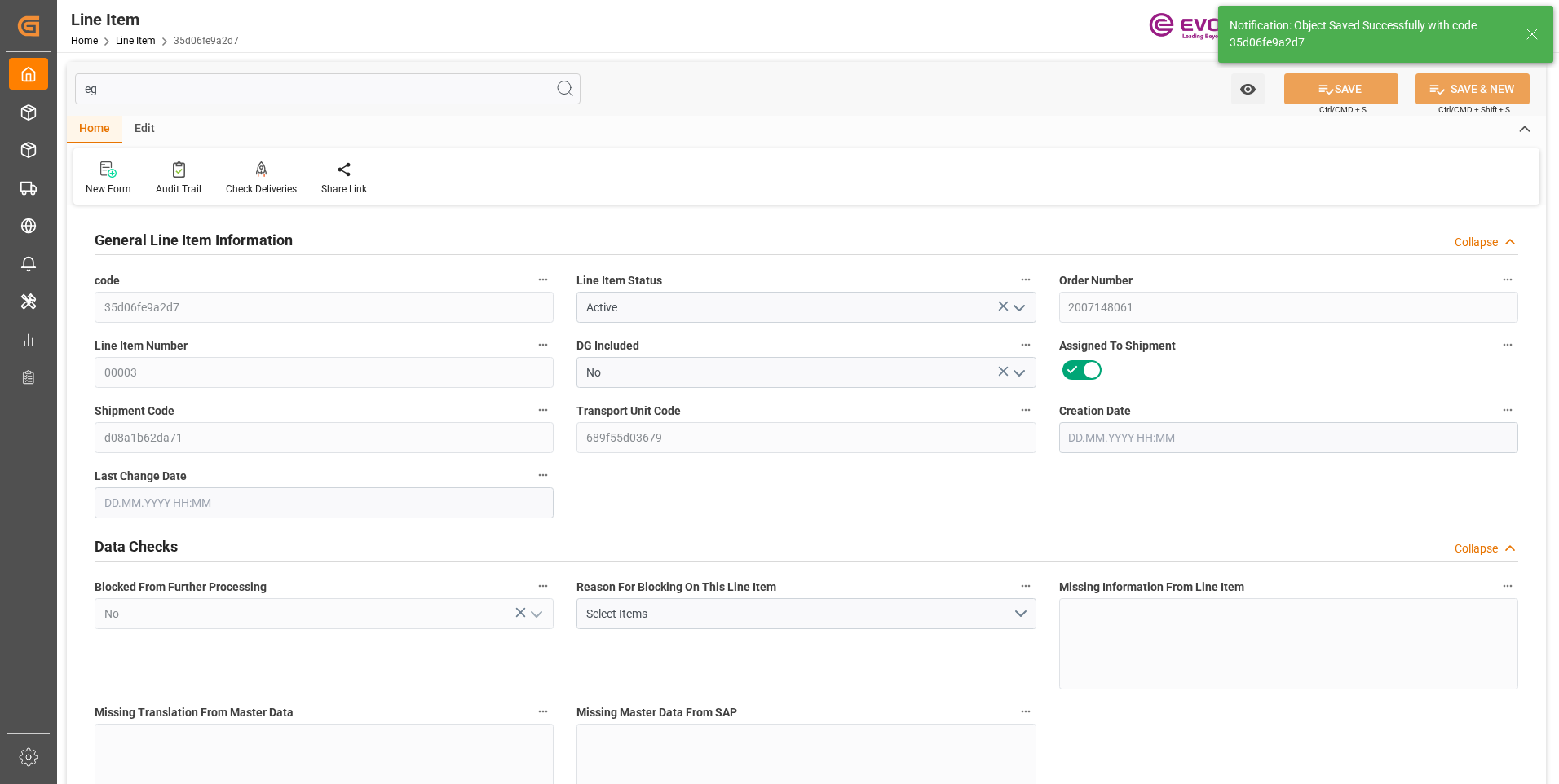
type input "0"
type input "[DATE] 16:43"
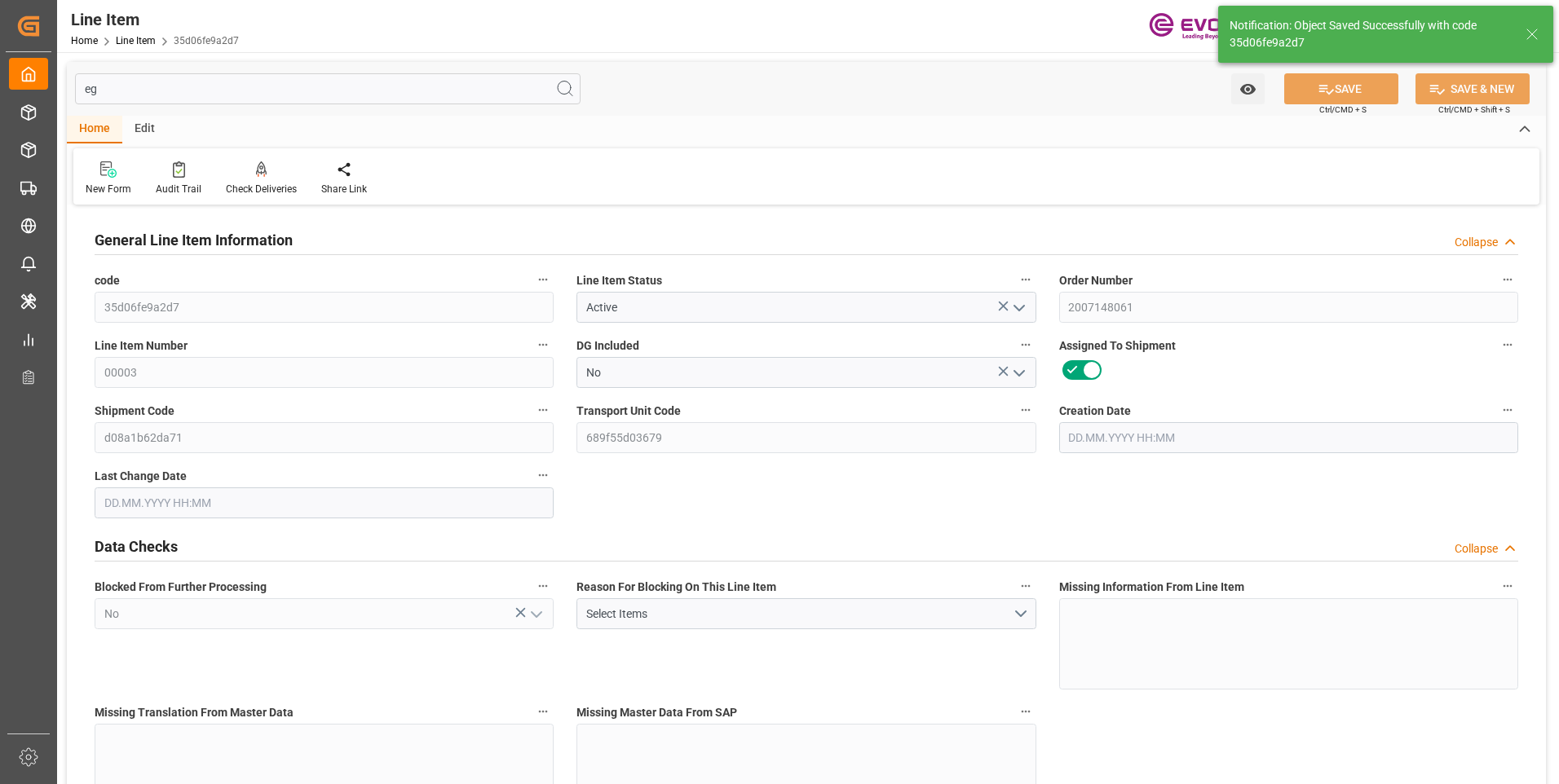
type input "25.08.2025 07:01"
type input "[DATE]"
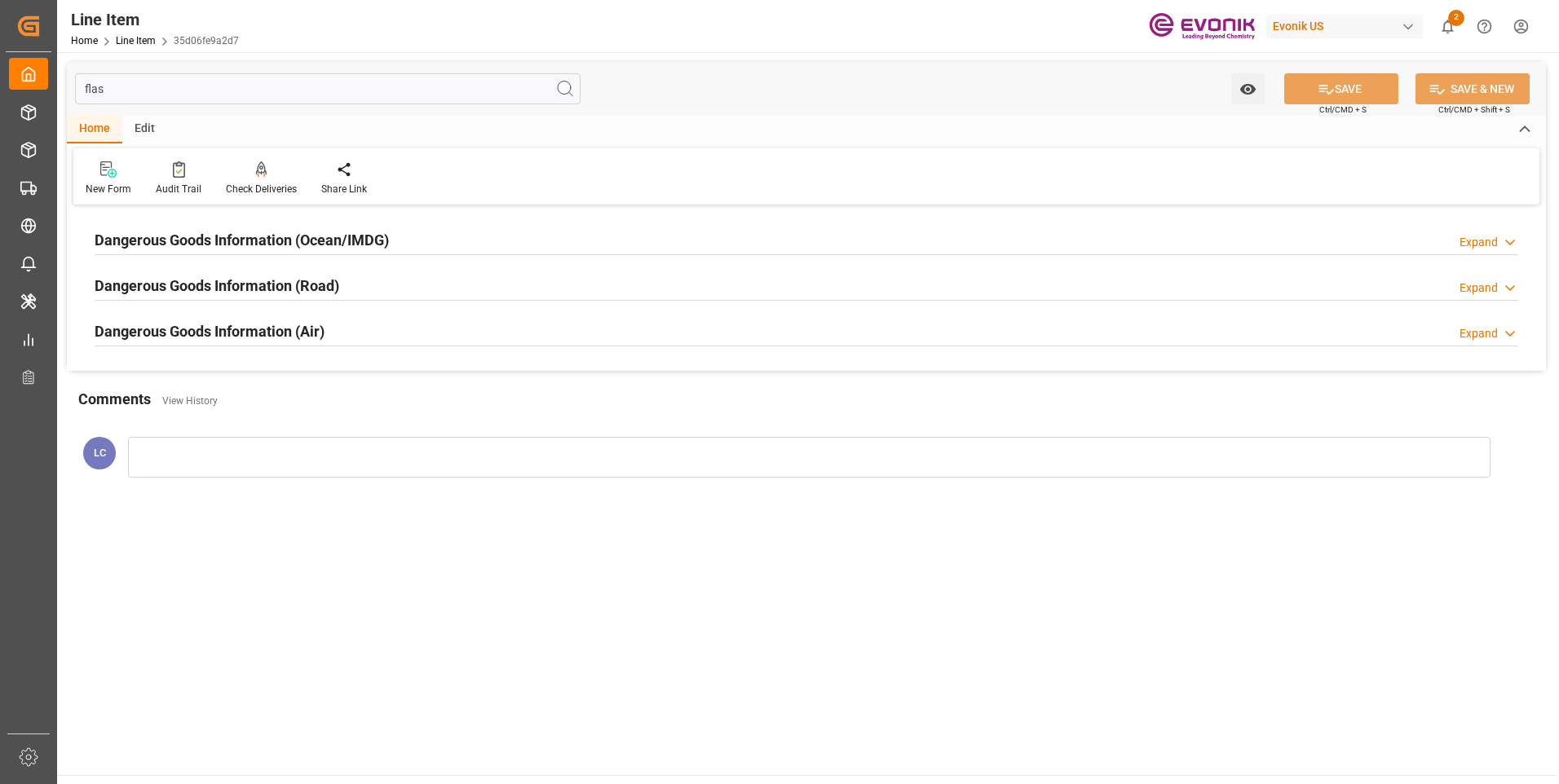
type input "flas"
click at [278, 238] on h2 "Dangerous Goods Information (Ocean/IMDG)" at bounding box center [241, 240] width 294 height 22
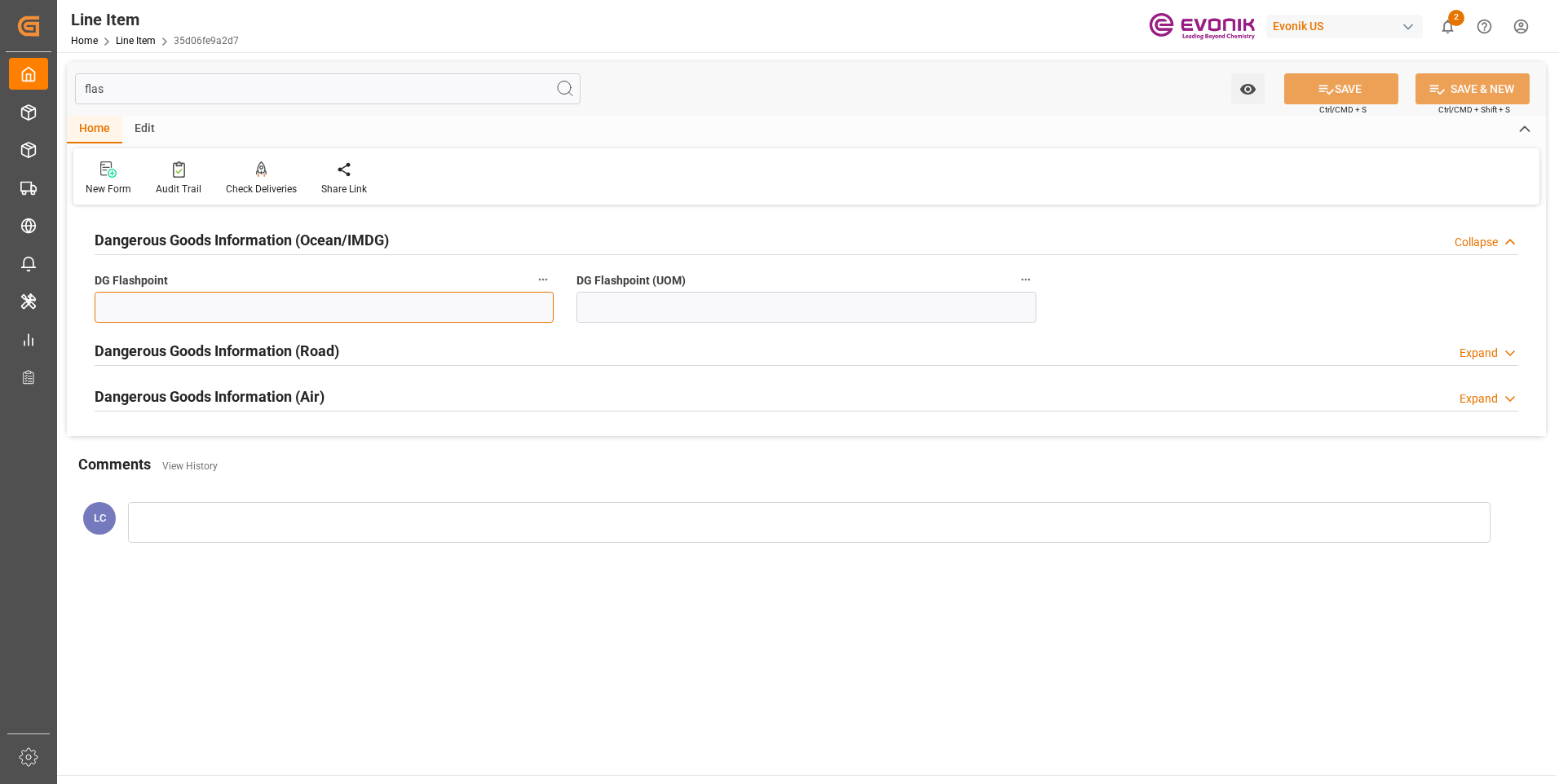
click at [442, 317] on input "text" at bounding box center [324, 308] width 459 height 31
type input "99.99"
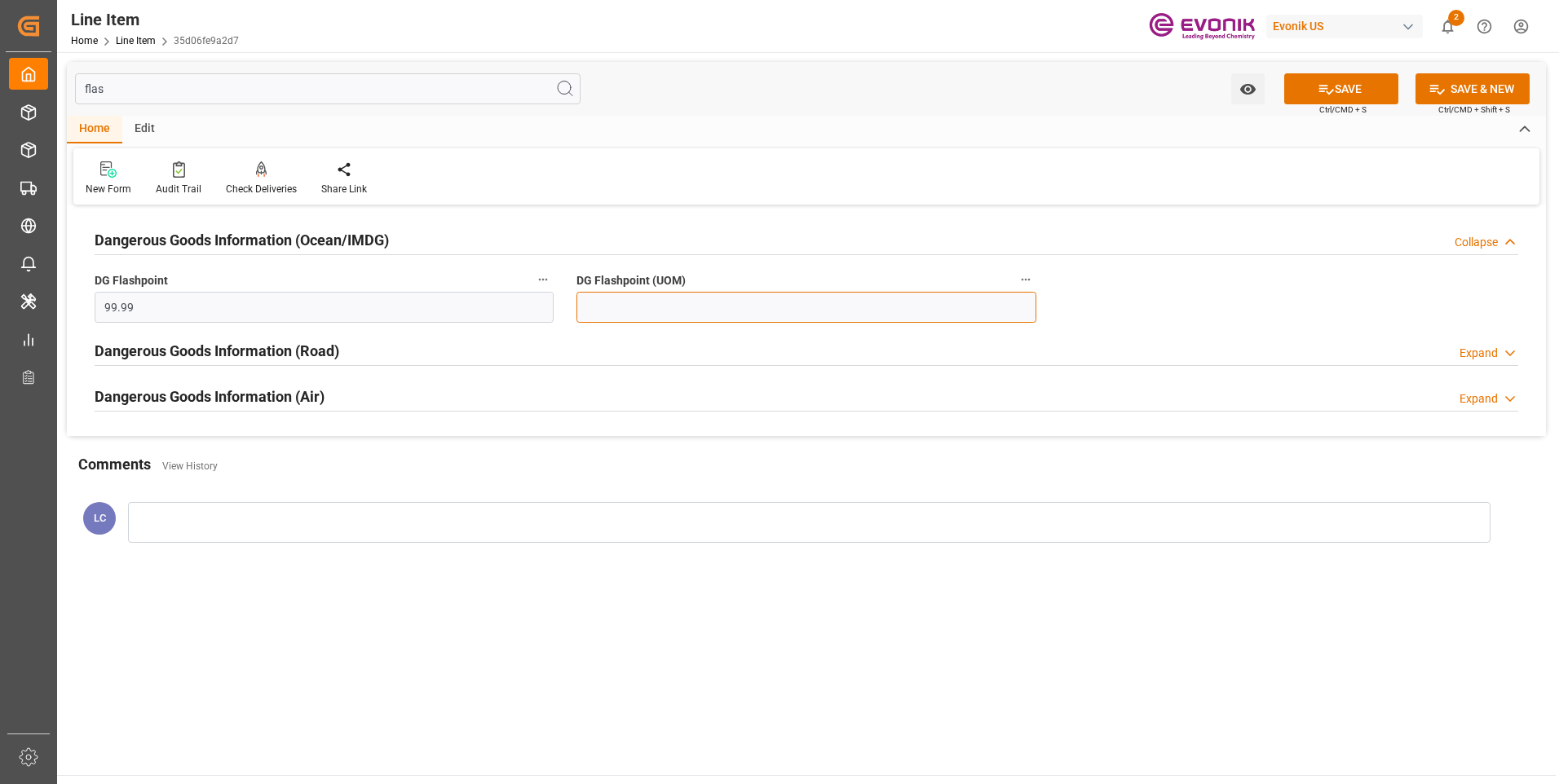
click at [692, 305] on input at bounding box center [806, 308] width 459 height 31
type input "99.99"
click at [1348, 90] on button "SAVE" at bounding box center [1341, 89] width 114 height 31
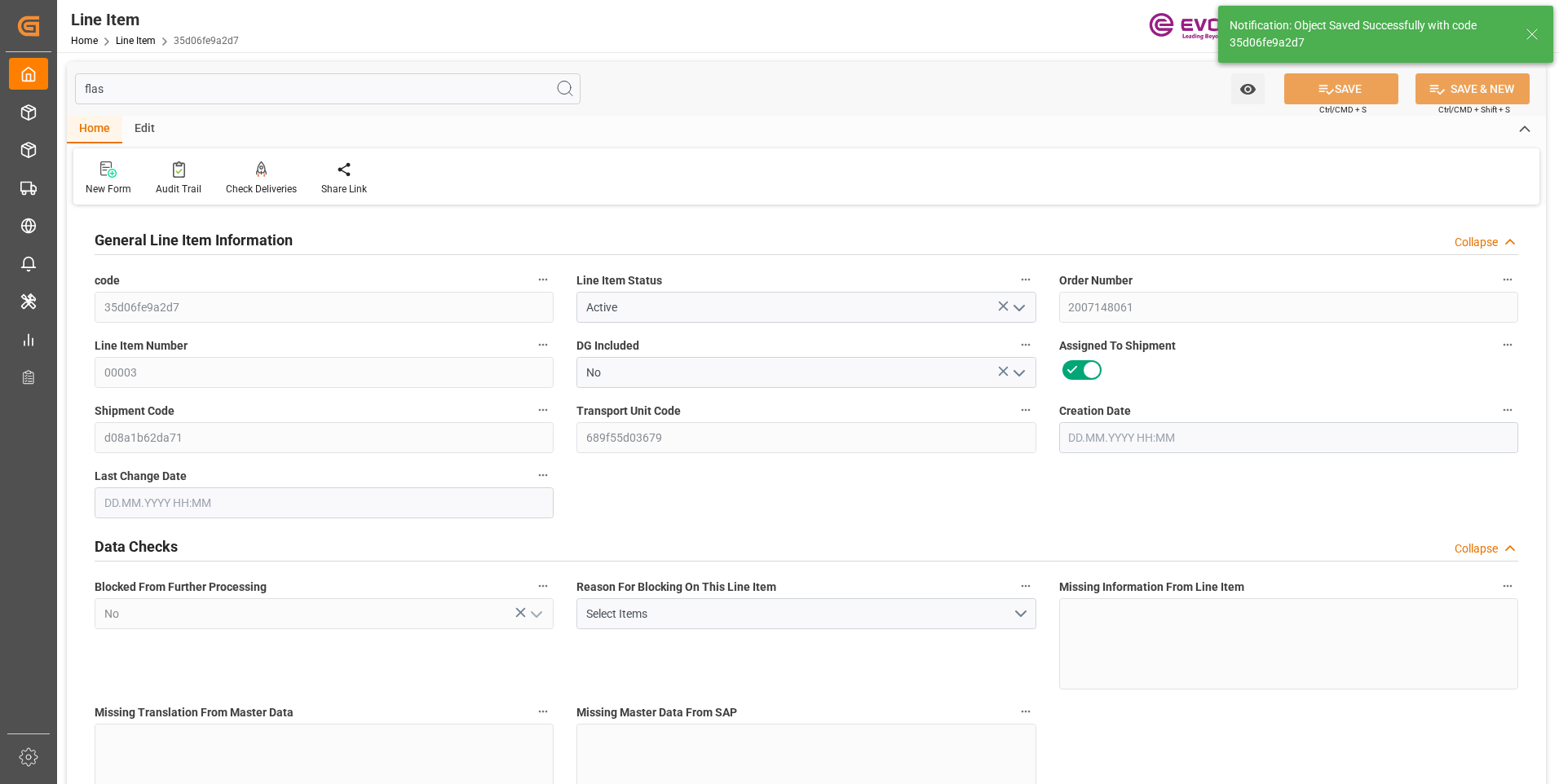
type input "19"
type input "19121.6"
type input "19000"
type input "26.3553"
type input "760"
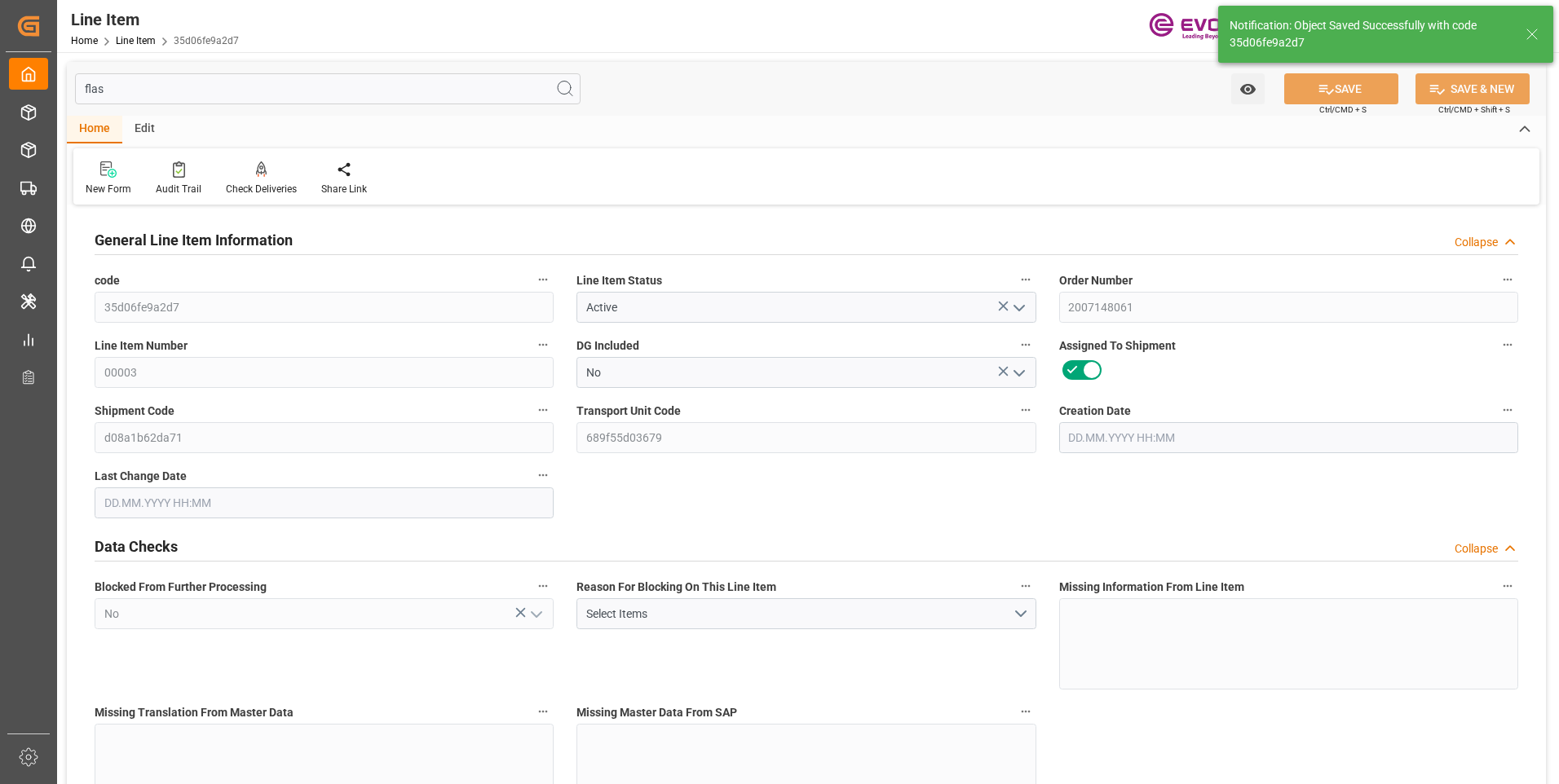
type input "32300"
type input "760"
type input "19000"
type input "19121.6"
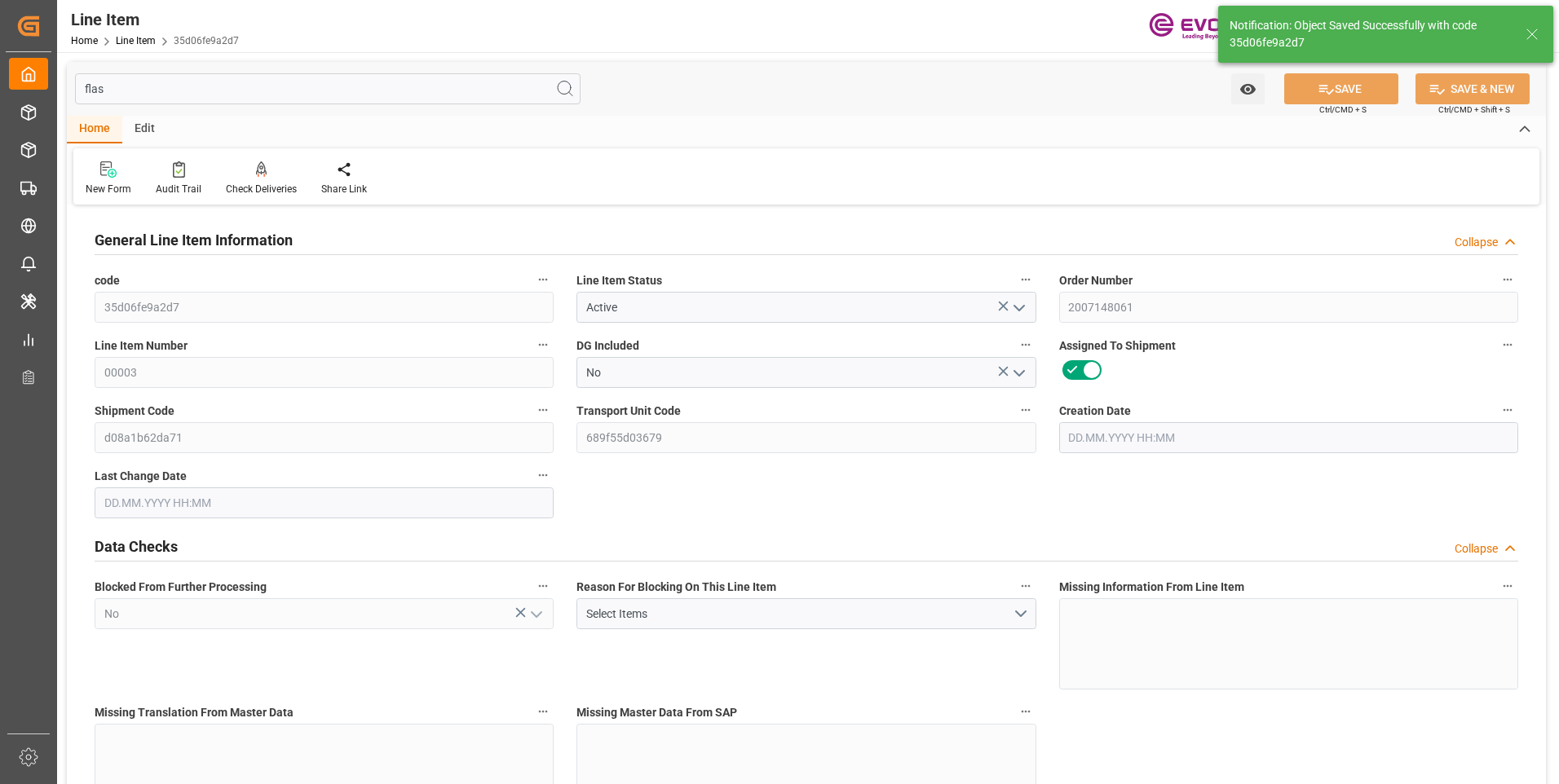
type input "19520.6"
type input "19000"
type input "26.3553"
type input "26355.28"
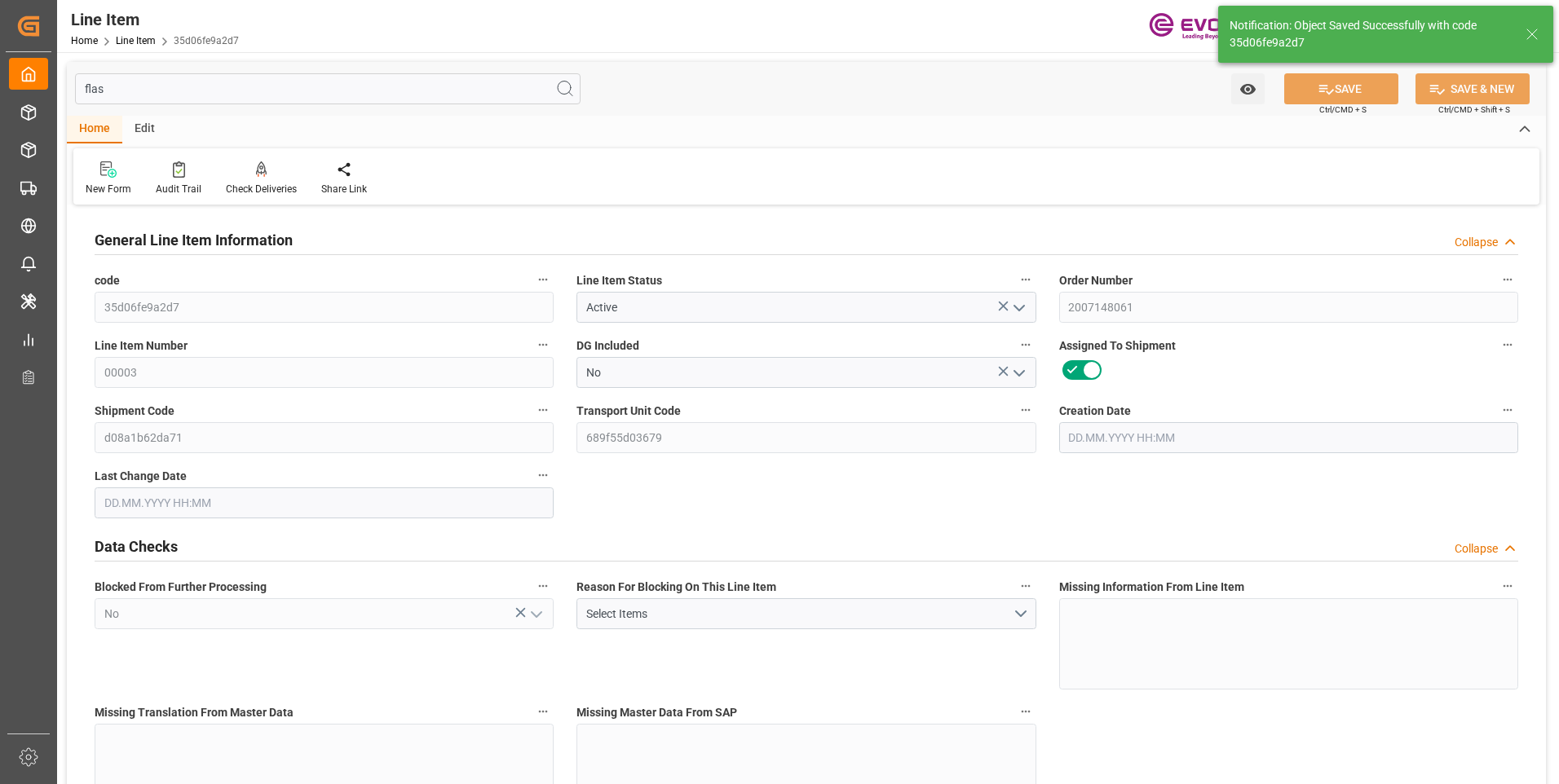
type input "0"
type input "[DATE] 16:43"
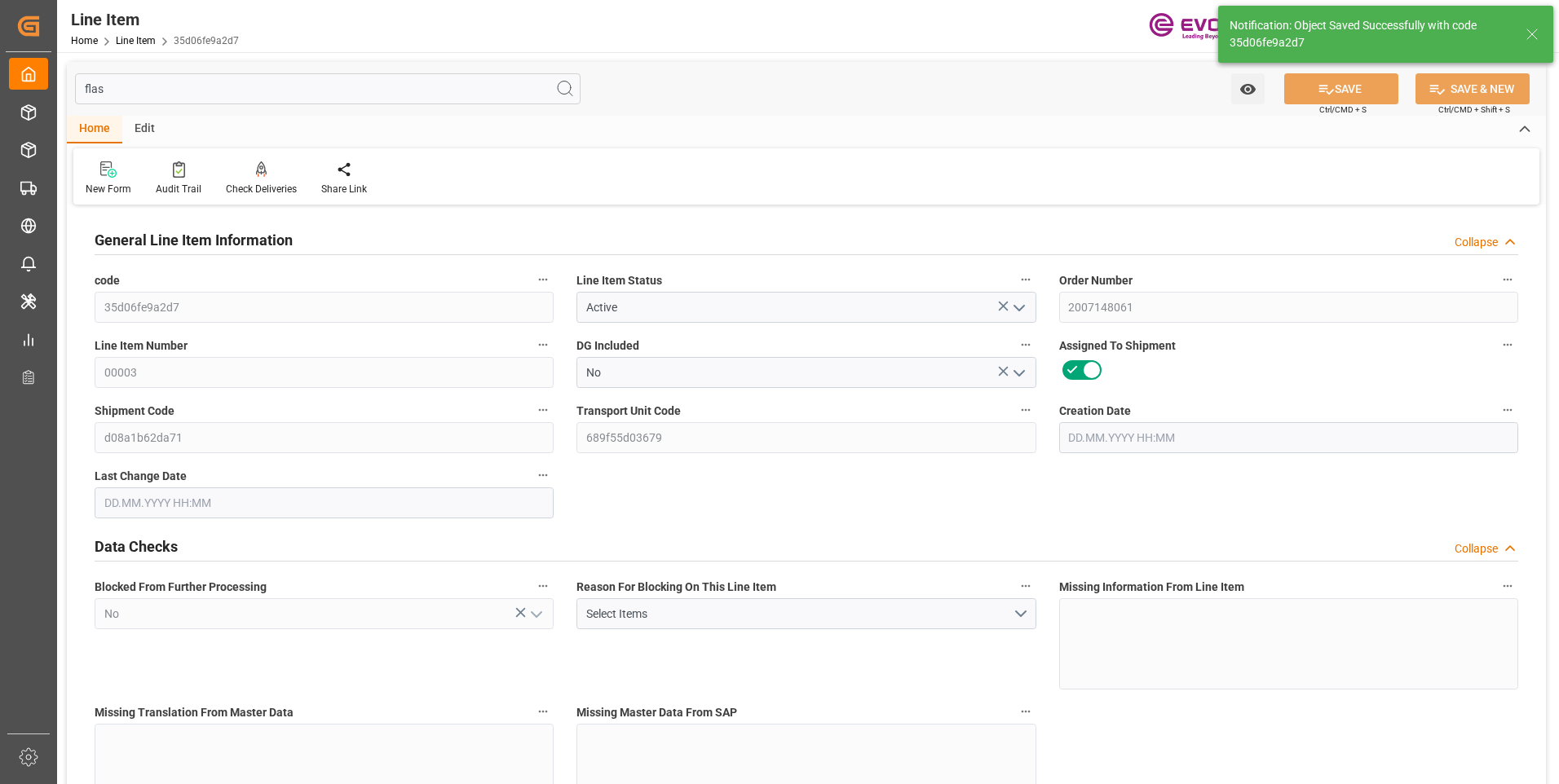
type input "25.08.2025 07:01"
type input "[DATE]"
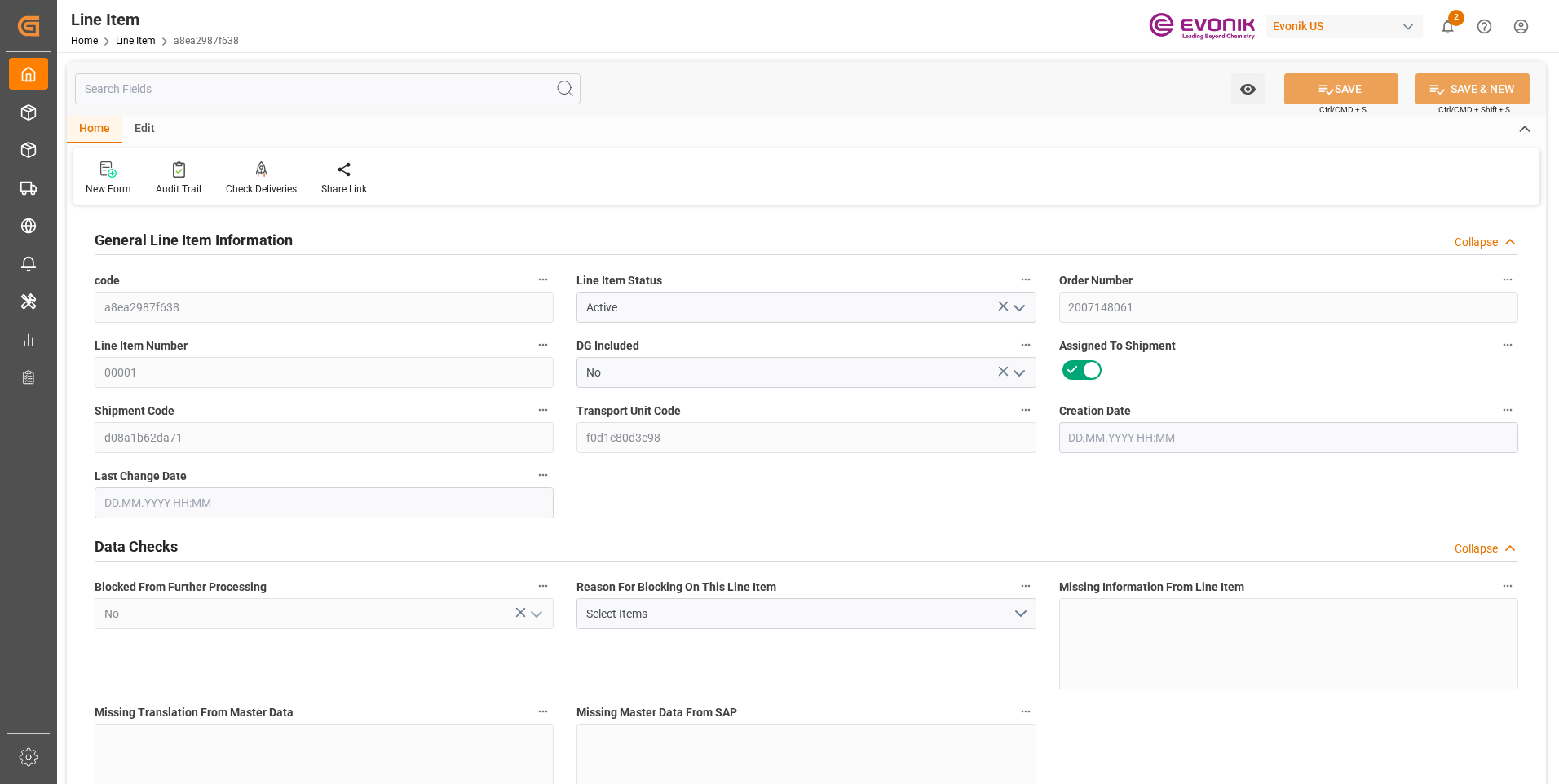
type input "[DATE] 16:43"
type input "[DATE] 06:55"
type input "[DATE]"
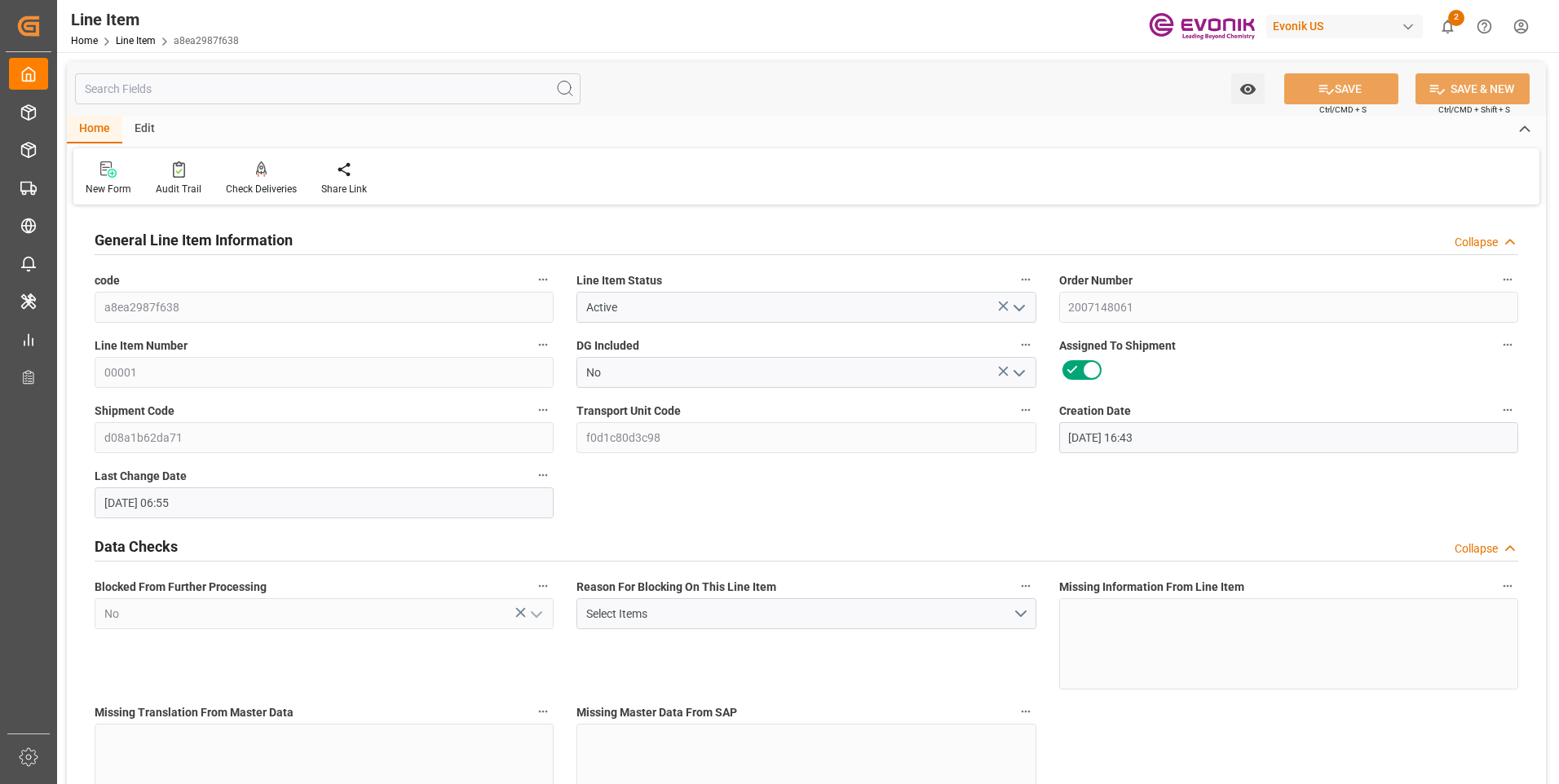
click at [158, 93] on input "text" at bounding box center [327, 89] width 505 height 31
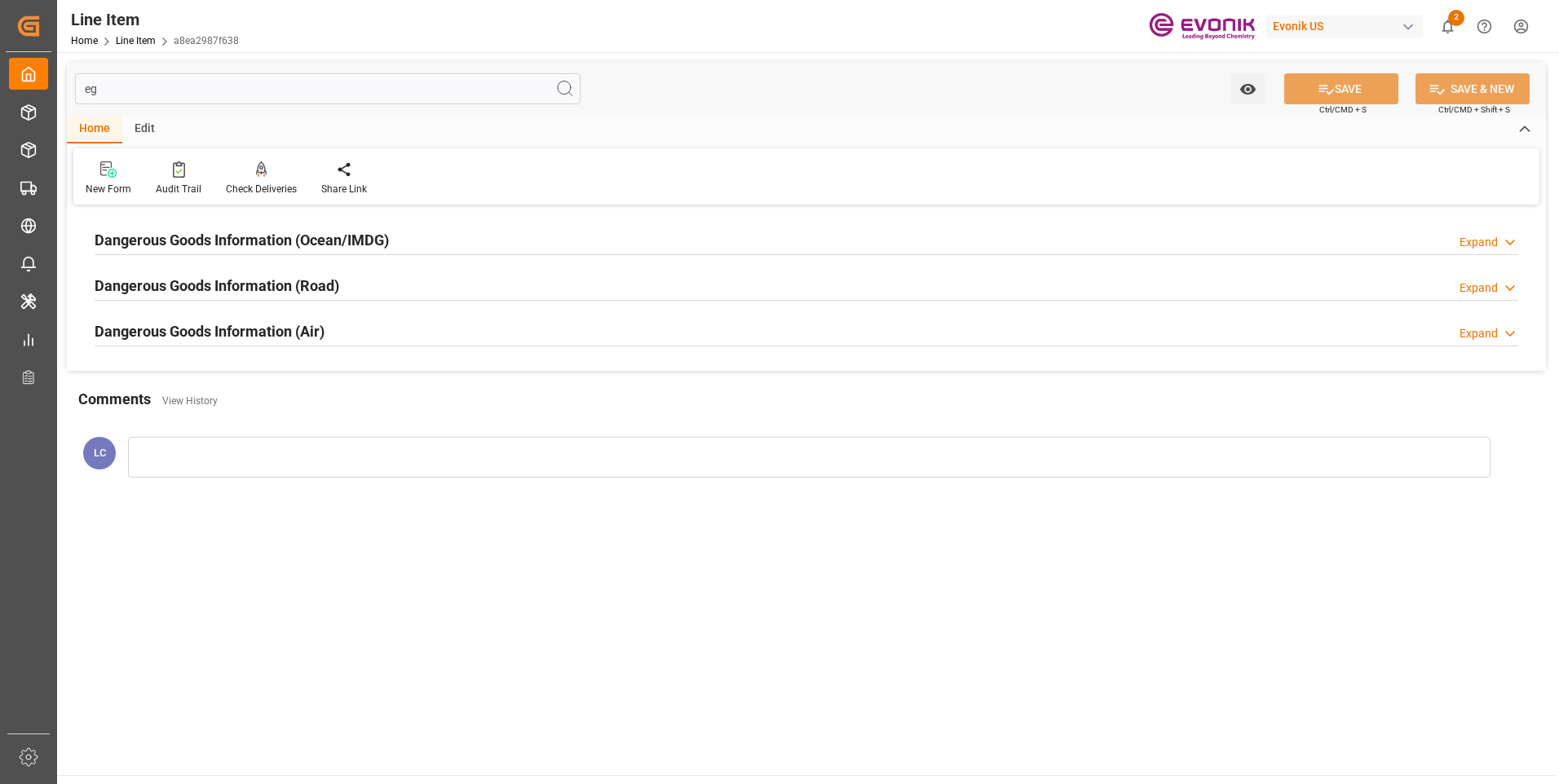
click at [218, 240] on h2 "Dangerous Goods Information (Ocean/IMDG)" at bounding box center [241, 240] width 294 height 22
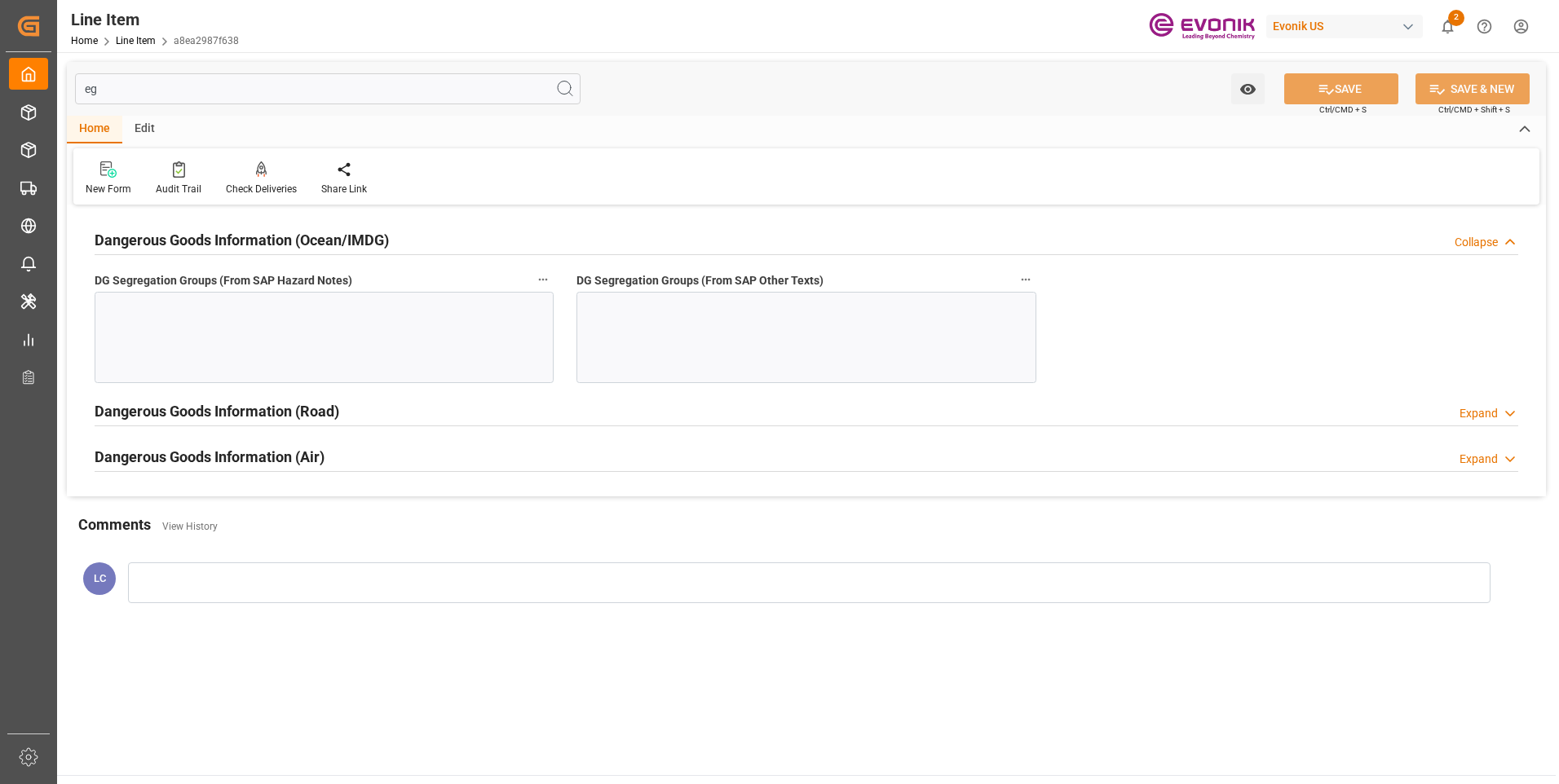
click at [367, 351] on div at bounding box center [324, 337] width 459 height 92
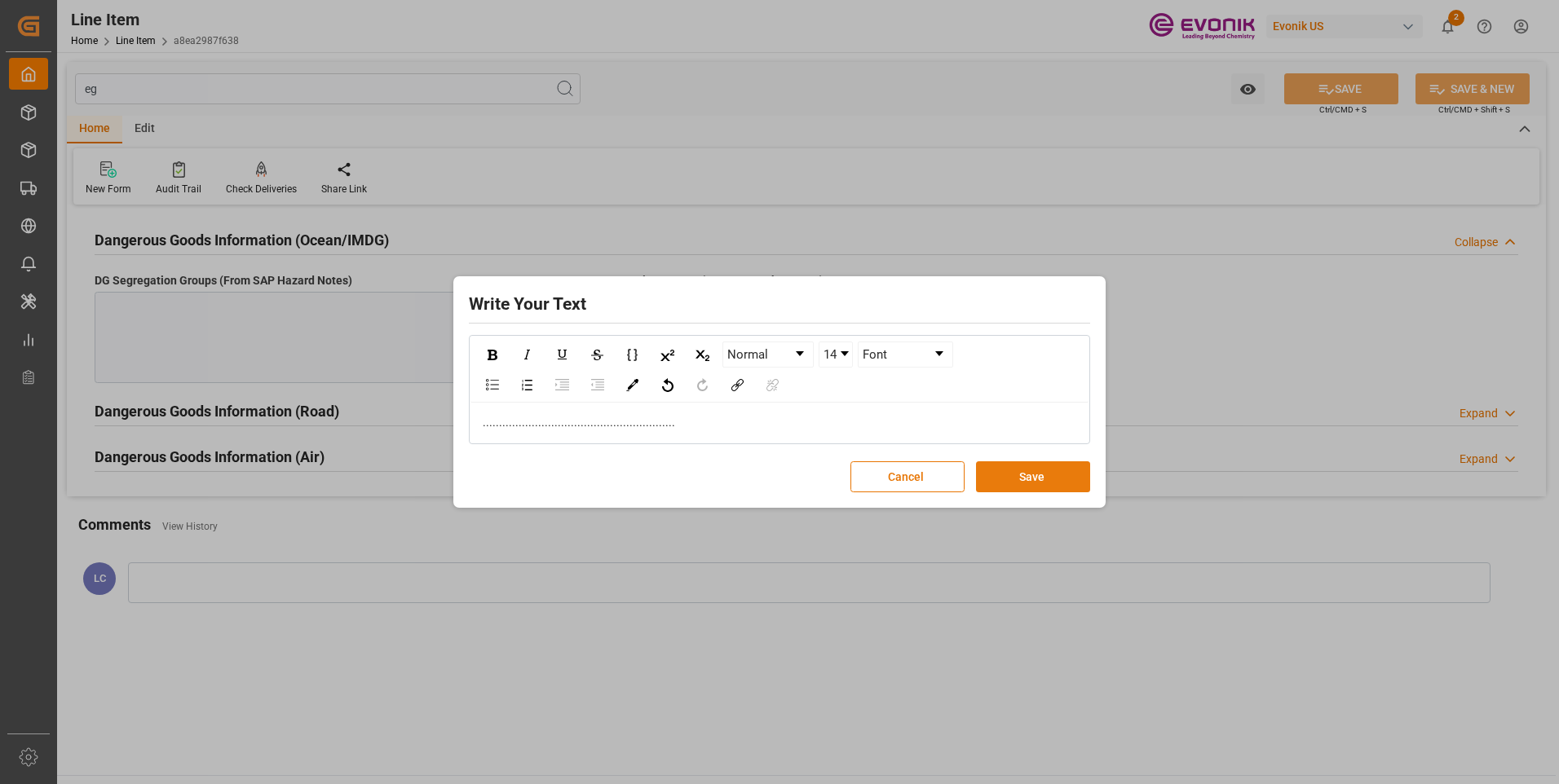
click at [1022, 477] on button "Save" at bounding box center [1033, 477] width 114 height 31
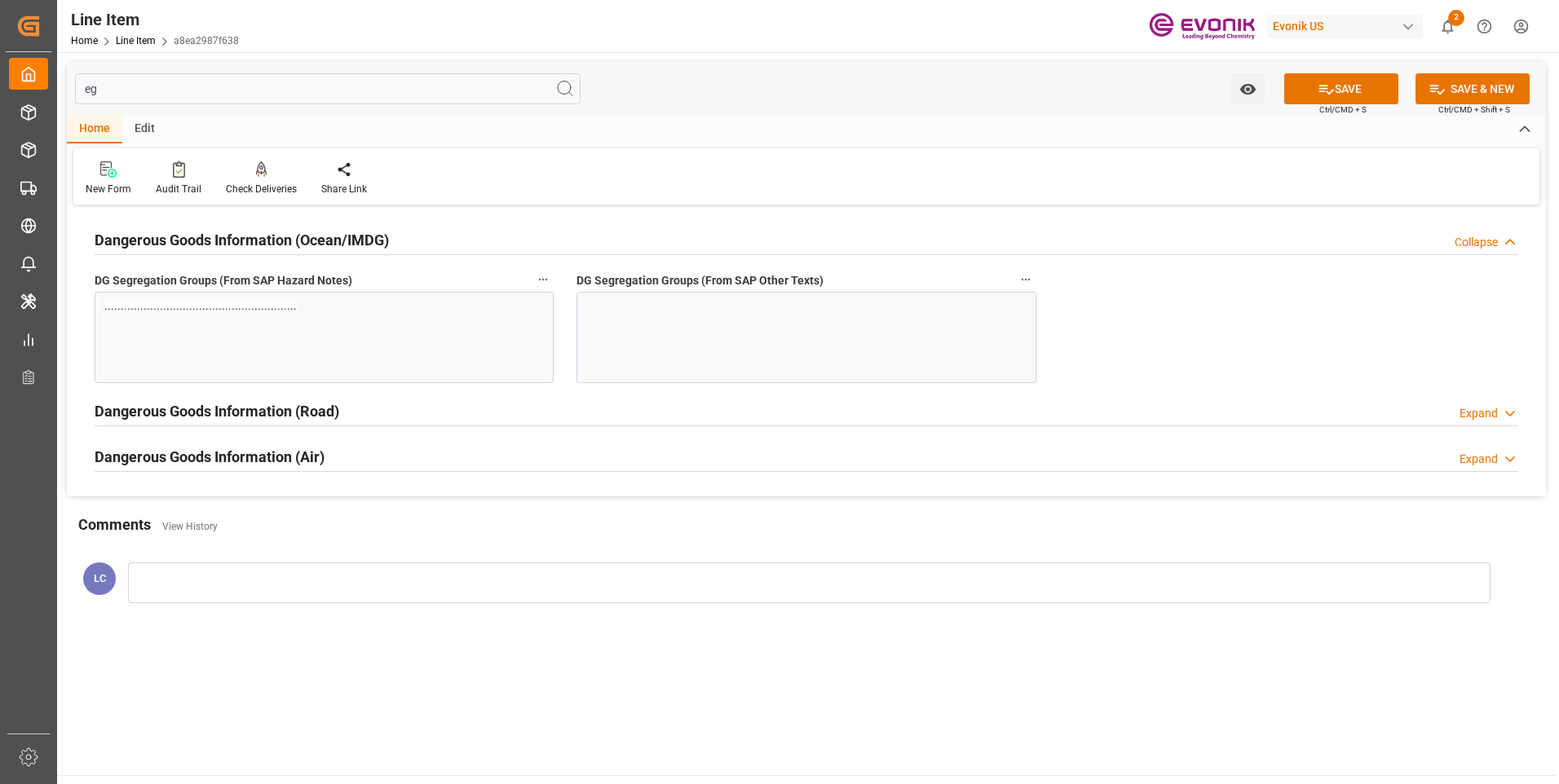
click at [730, 342] on div at bounding box center [806, 337] width 459 height 92
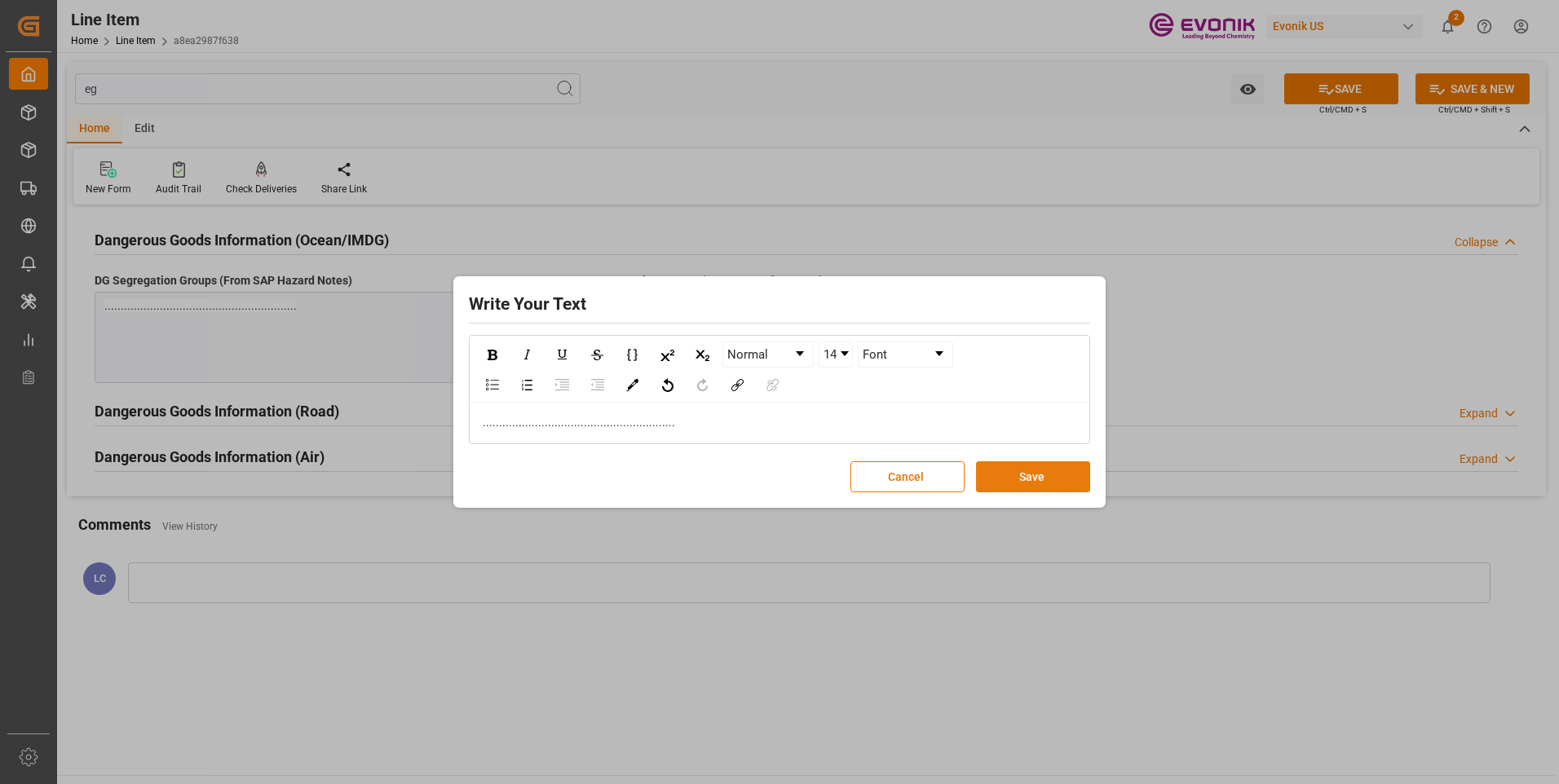
click at [1004, 473] on button "Save" at bounding box center [1033, 477] width 114 height 31
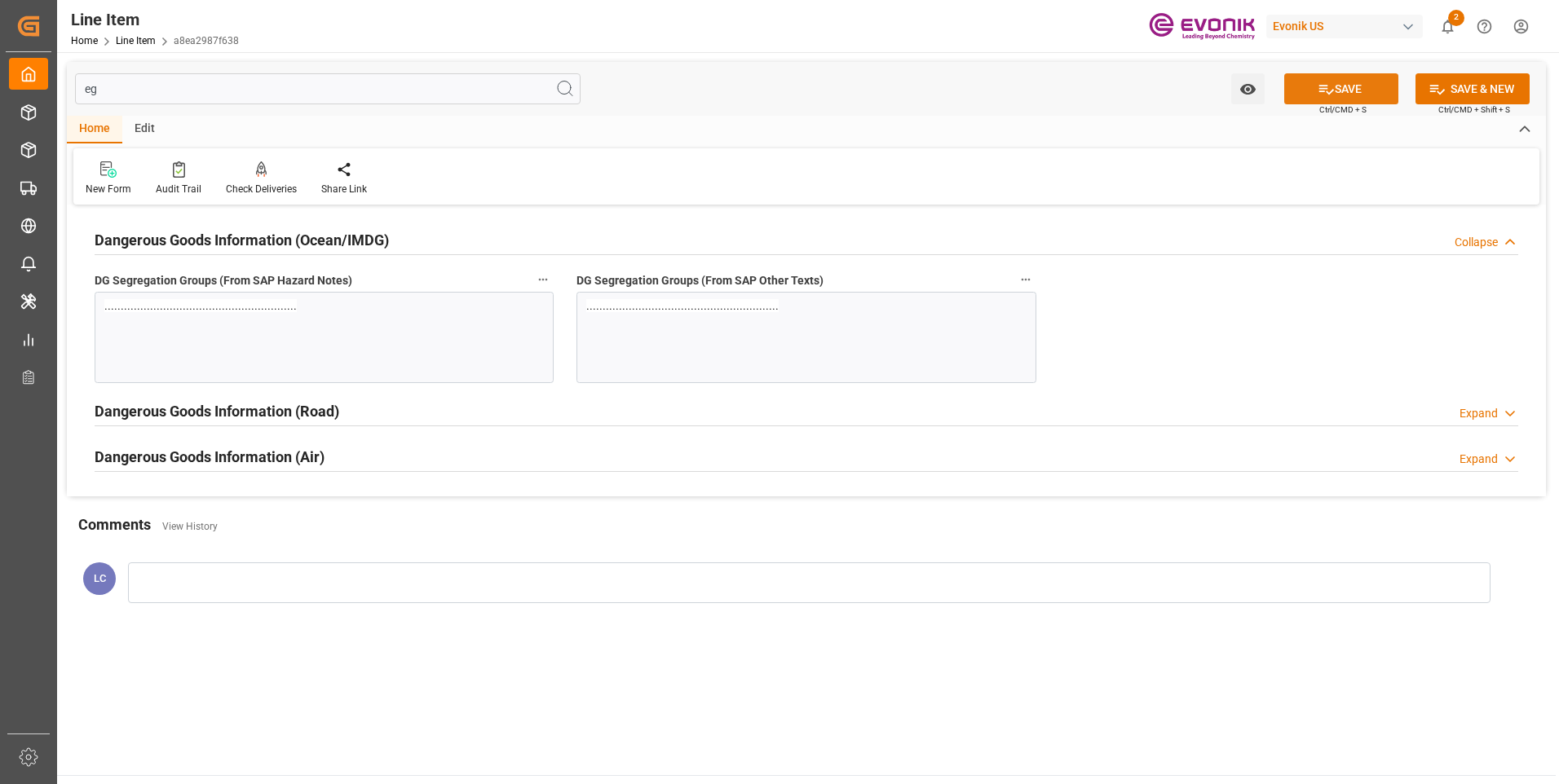
click at [1319, 87] on icon at bounding box center [1326, 90] width 17 height 17
drag, startPoint x: 137, startPoint y: 92, endPoint x: 56, endPoint y: 85, distance: 81.3
click at [56, 85] on div "Created by potrace 1.15, written by [PERSON_NAME] [DATE]-[DATE] Created by potr…" at bounding box center [779, 392] width 1559 height 784
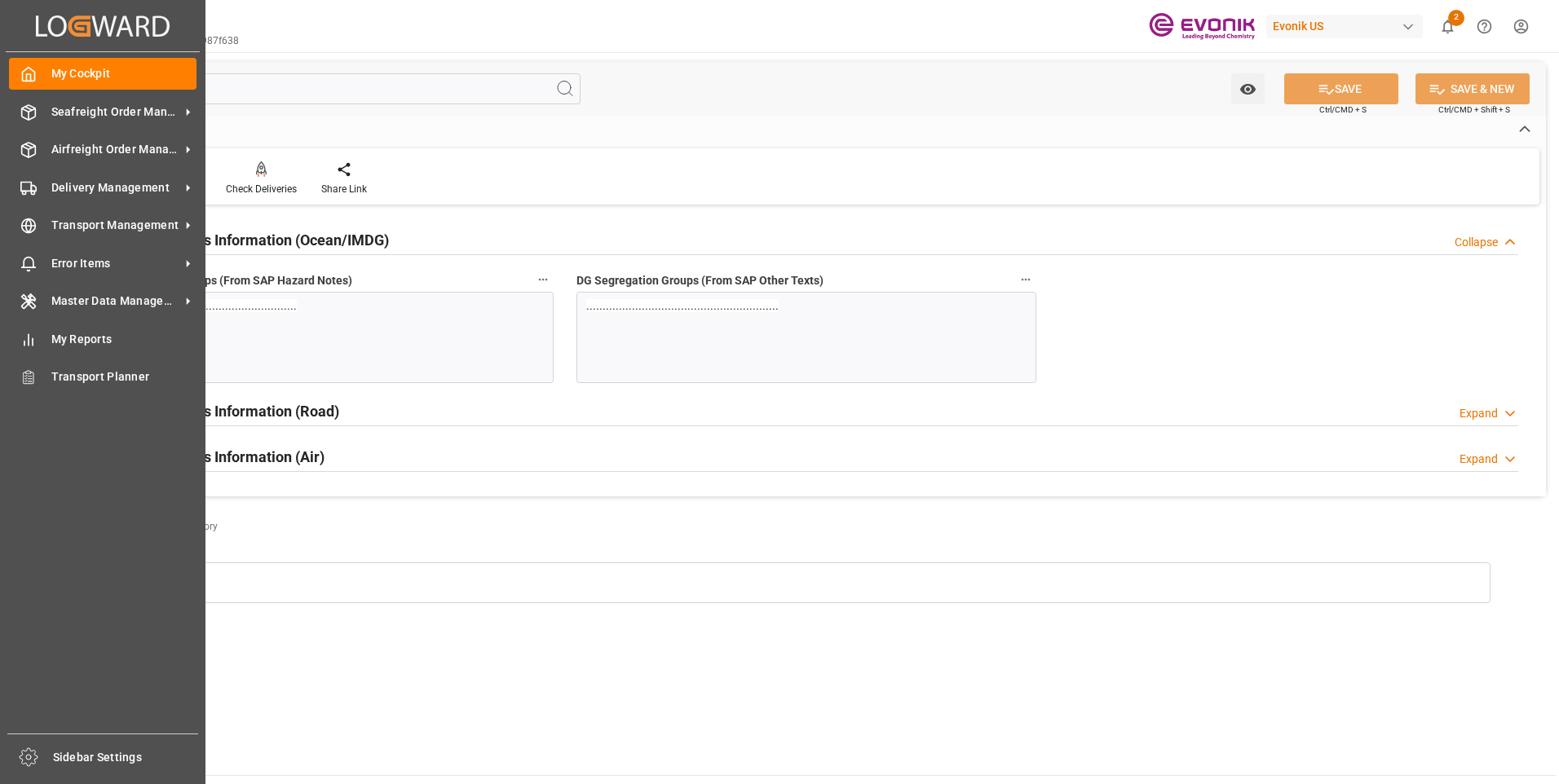
type input "f"
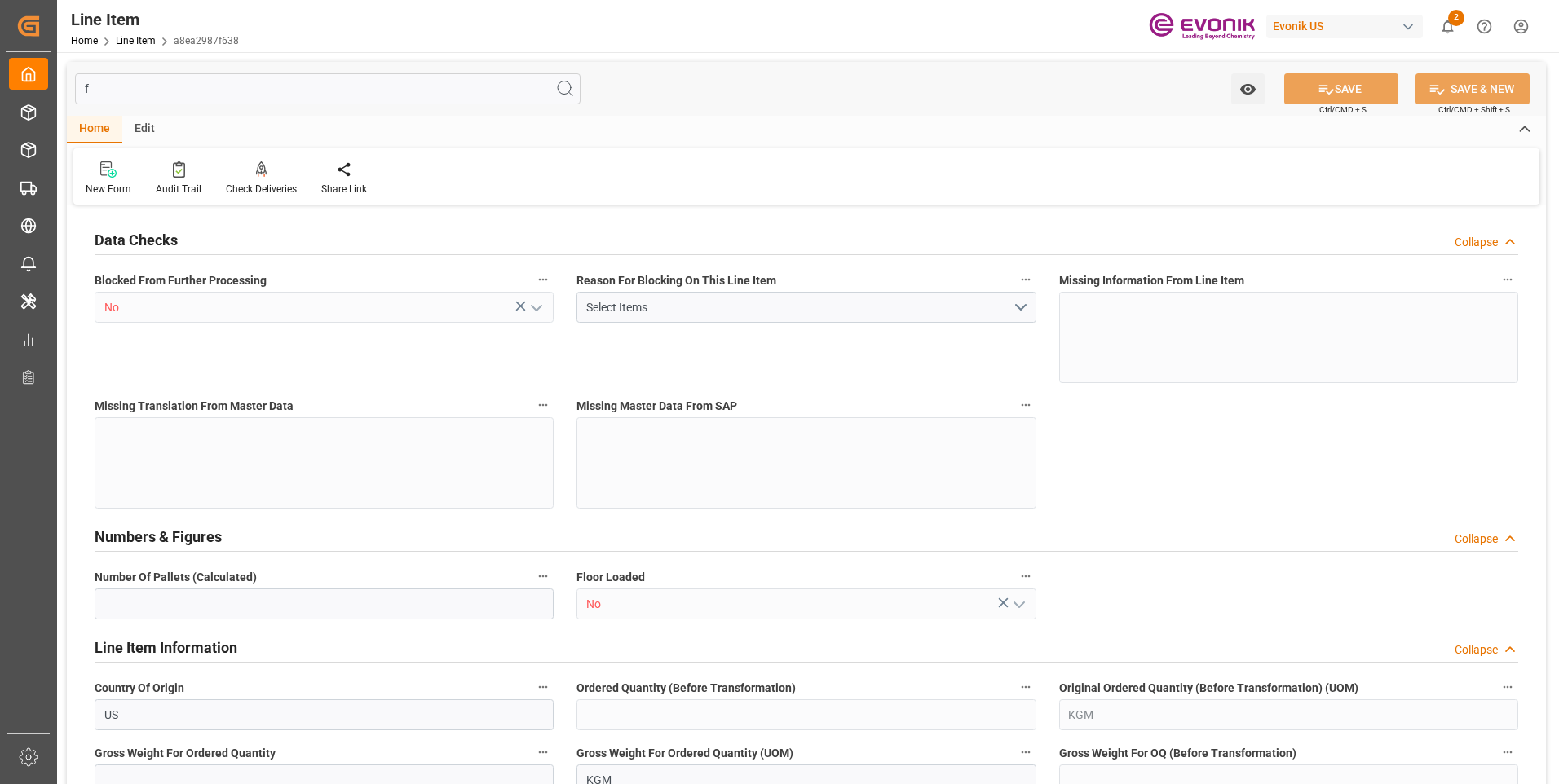
type input "19"
type input "19000"
type input "19121.6"
type input "19520.6"
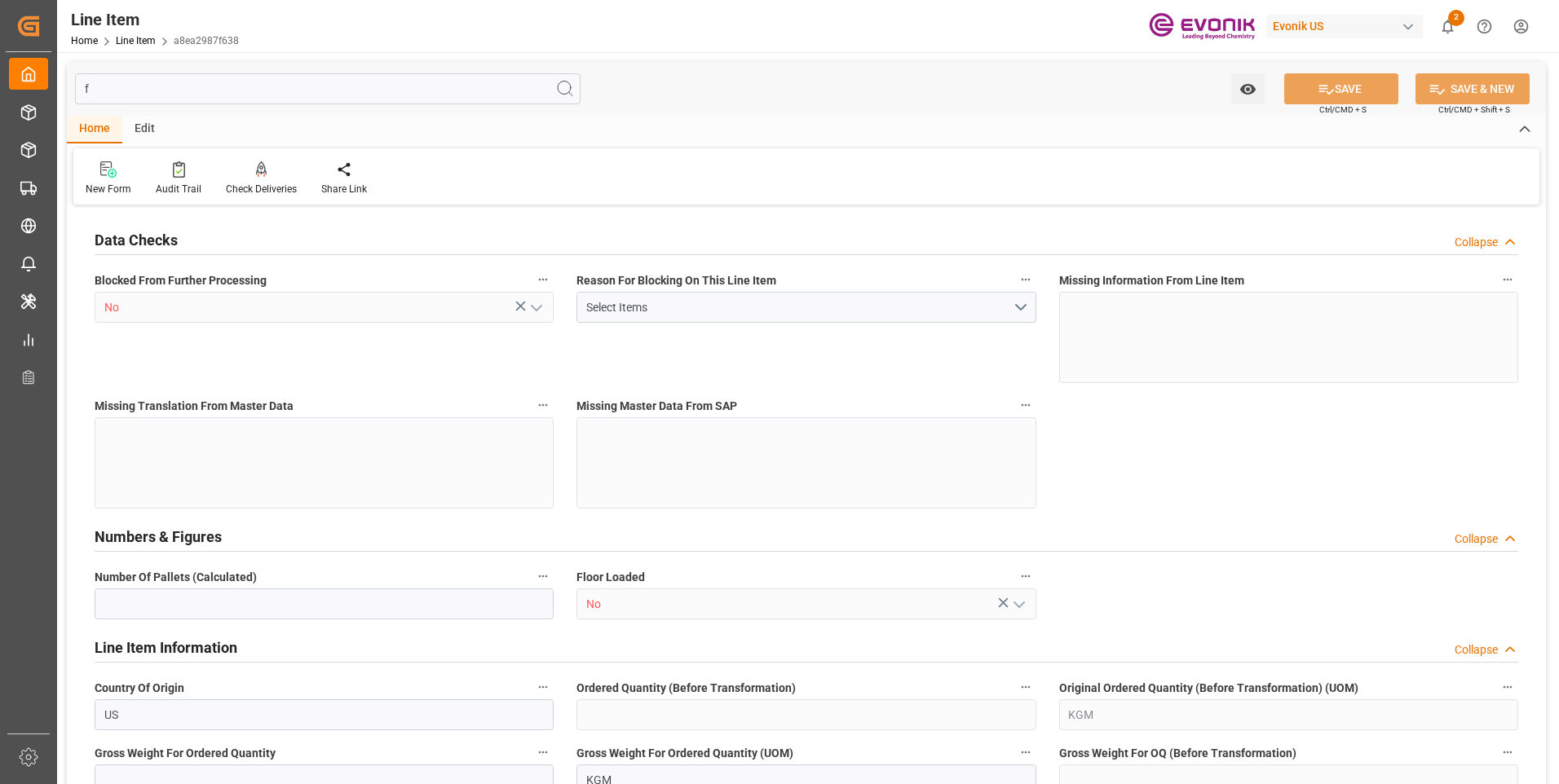
type input "19000"
type input "26.3553"
type input "26355.28"
type input "0"
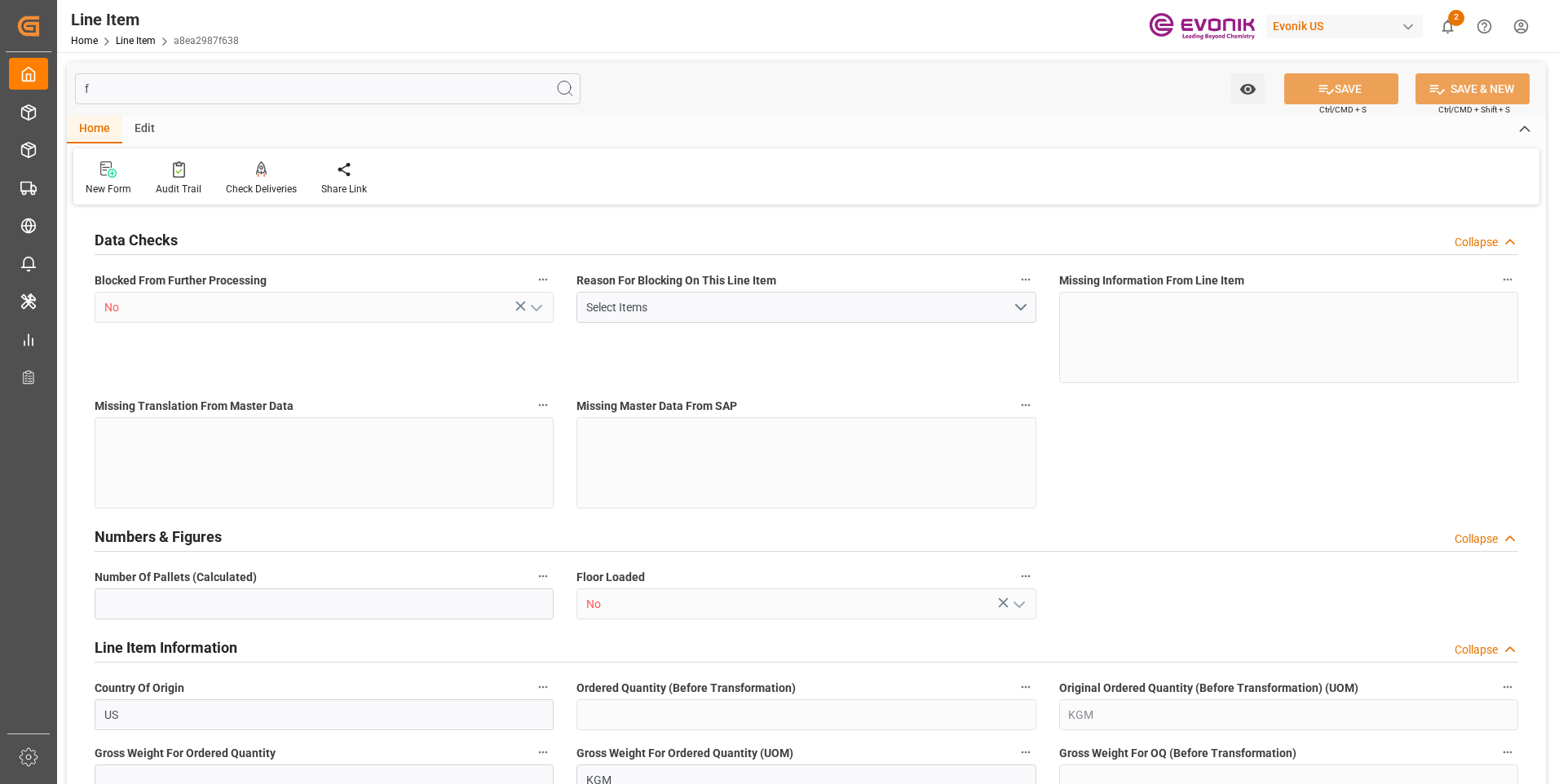
type input "0"
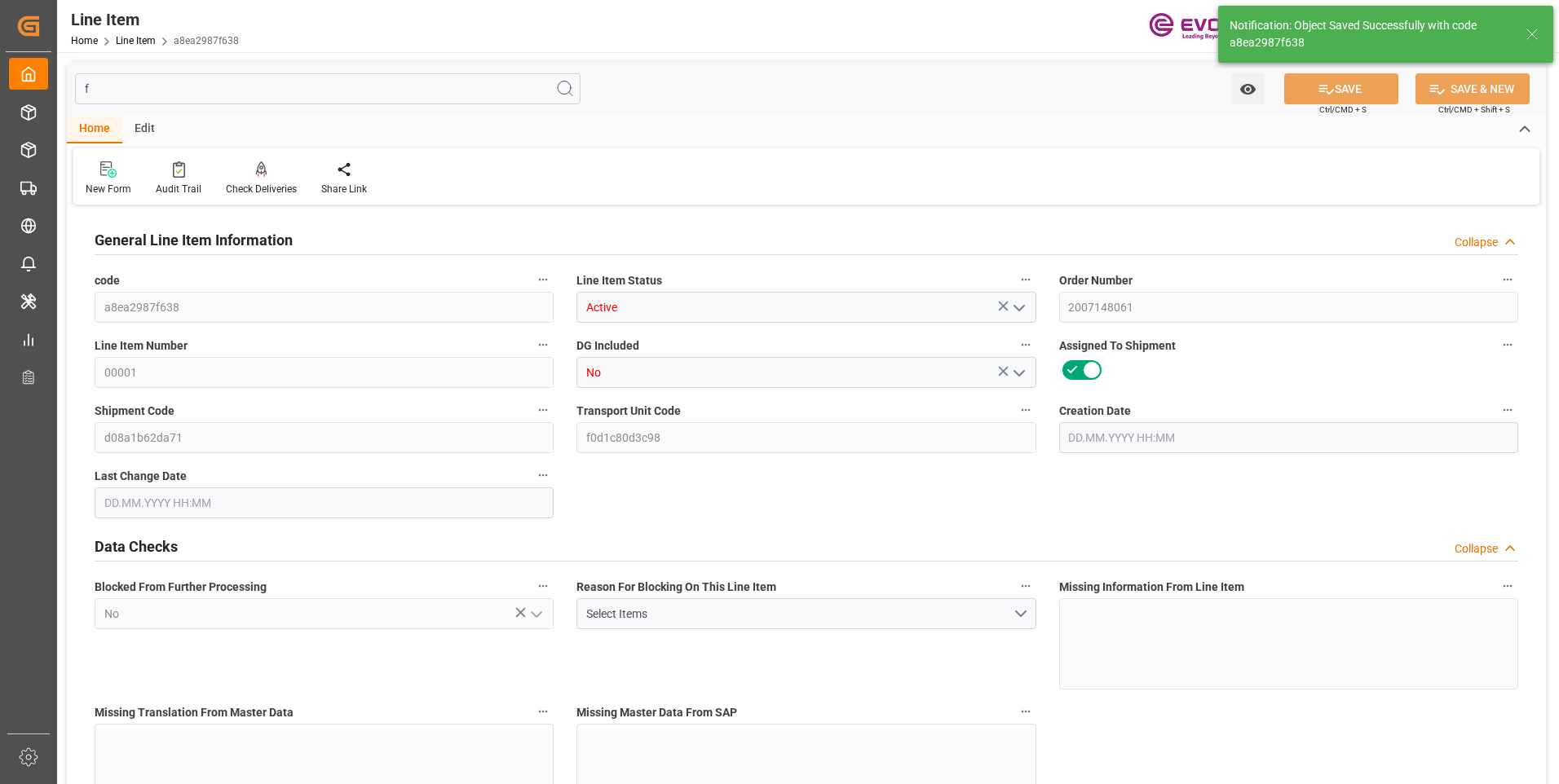
type input "a8ea2987f638"
type input "Active"
type input "2007148061"
type input "00001"
type input "No"
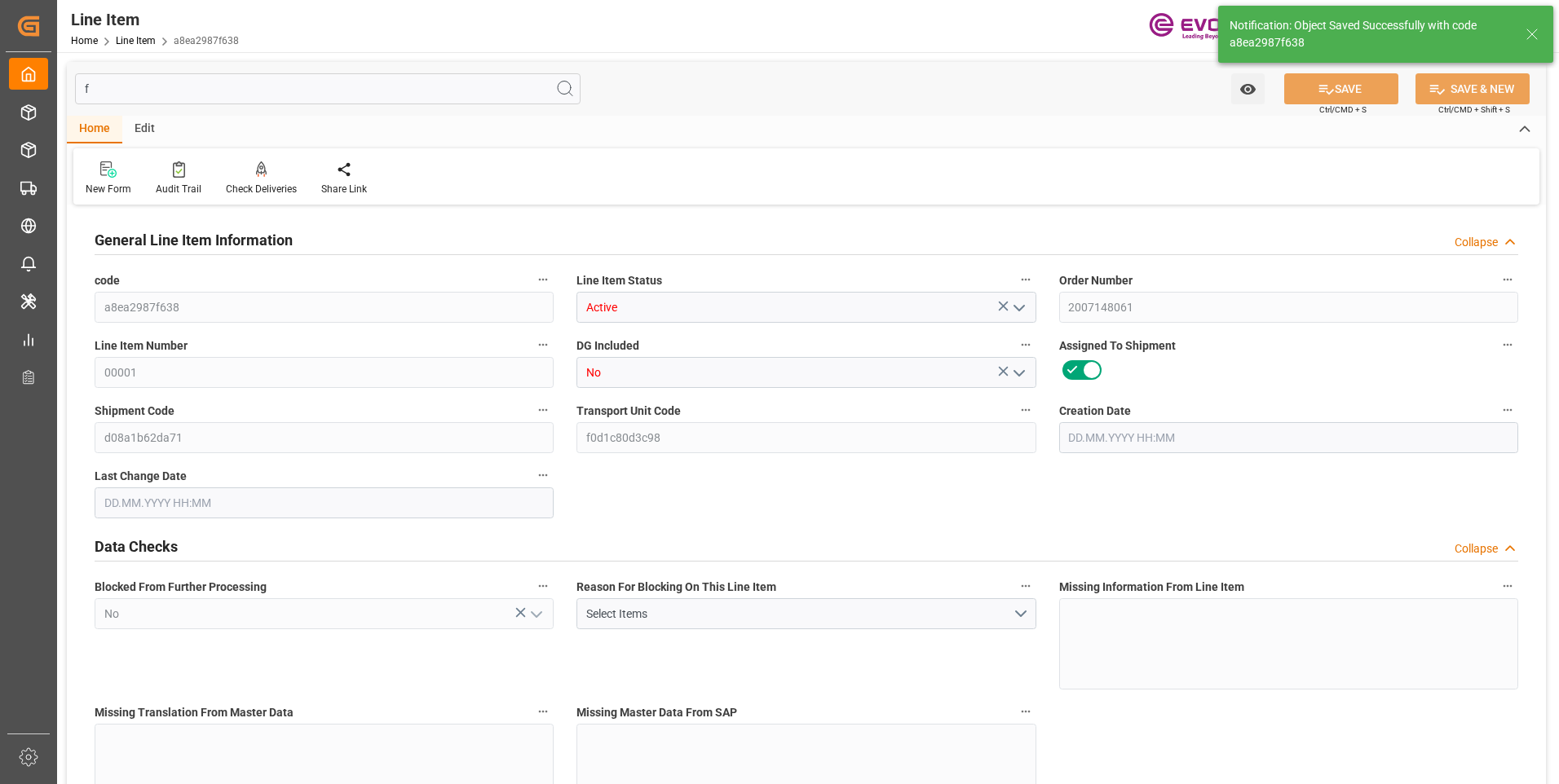
type input "d08a1b62da71"
type input "f0d1c80d3c98"
type input "BG"
type input "99157882"
type textarea "Biolys80:25kg bag: 1000kg PAL: [GEOGRAPHIC_DATA]"
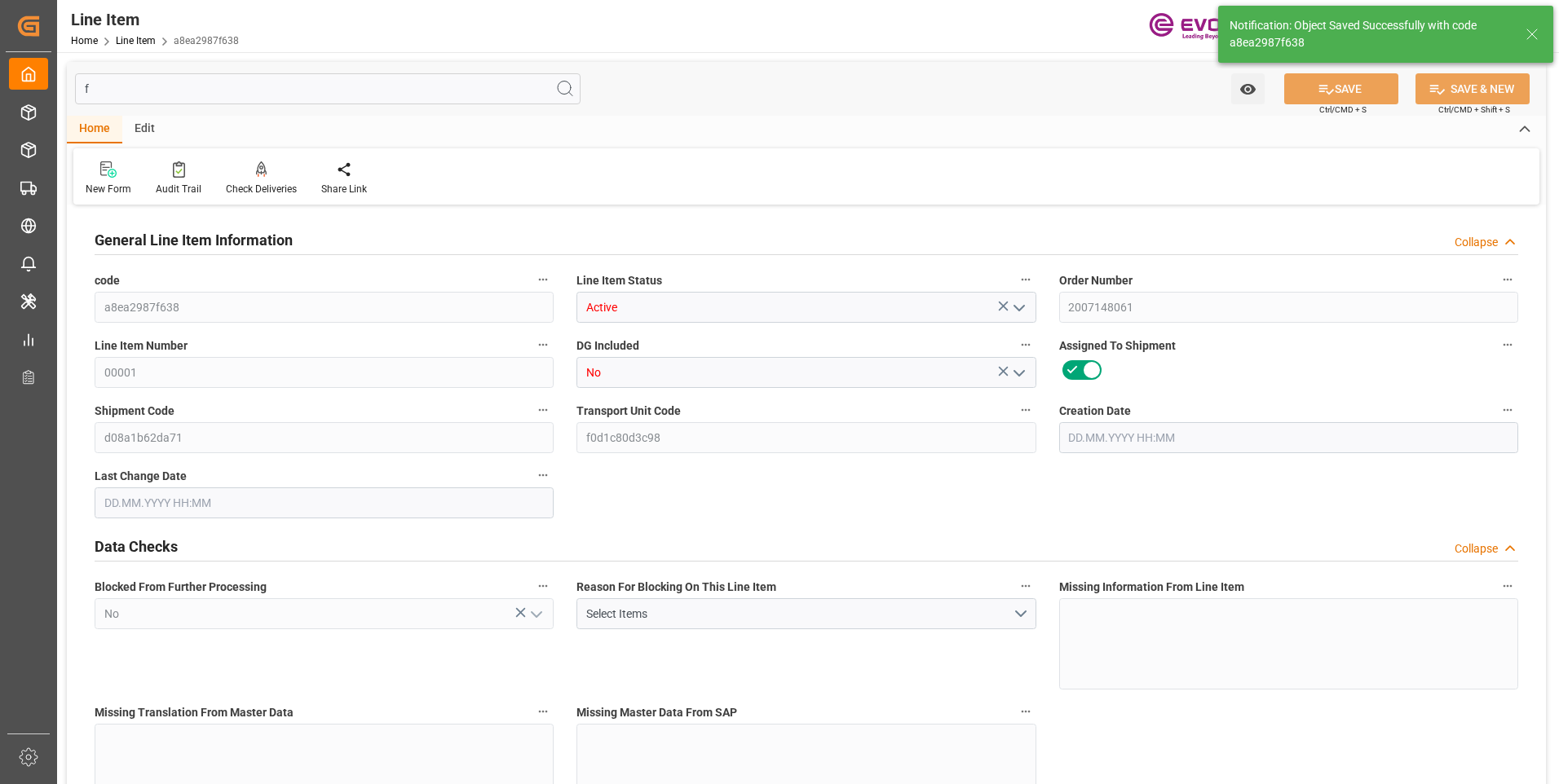
type input "USD"
type input "PACK"
type input "2309901050"
type input "EAR99"
type input "BG"
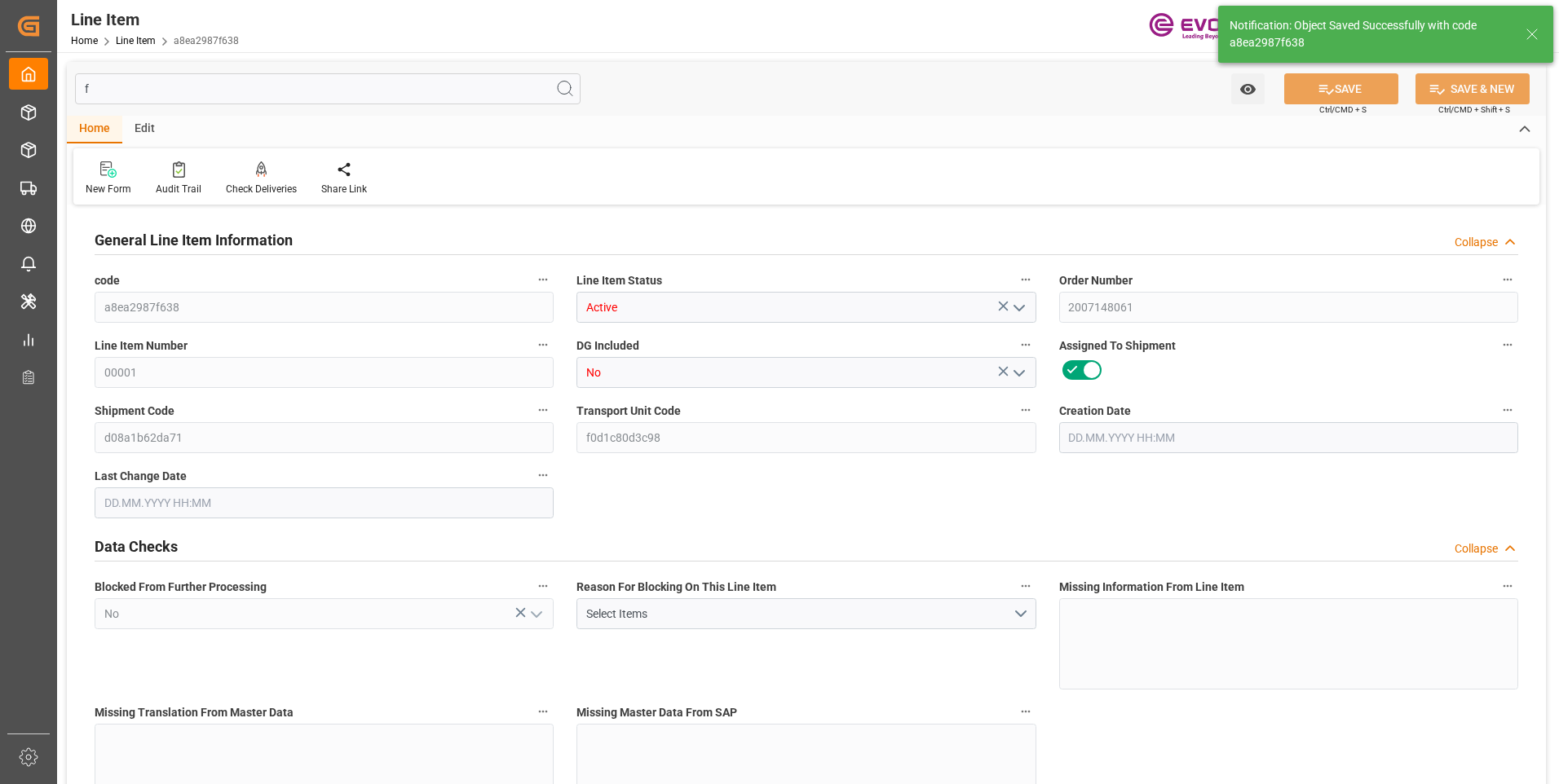
type input "19121.6"
type input "19000"
type input "26.3553"
type input "760"
type input "32300"
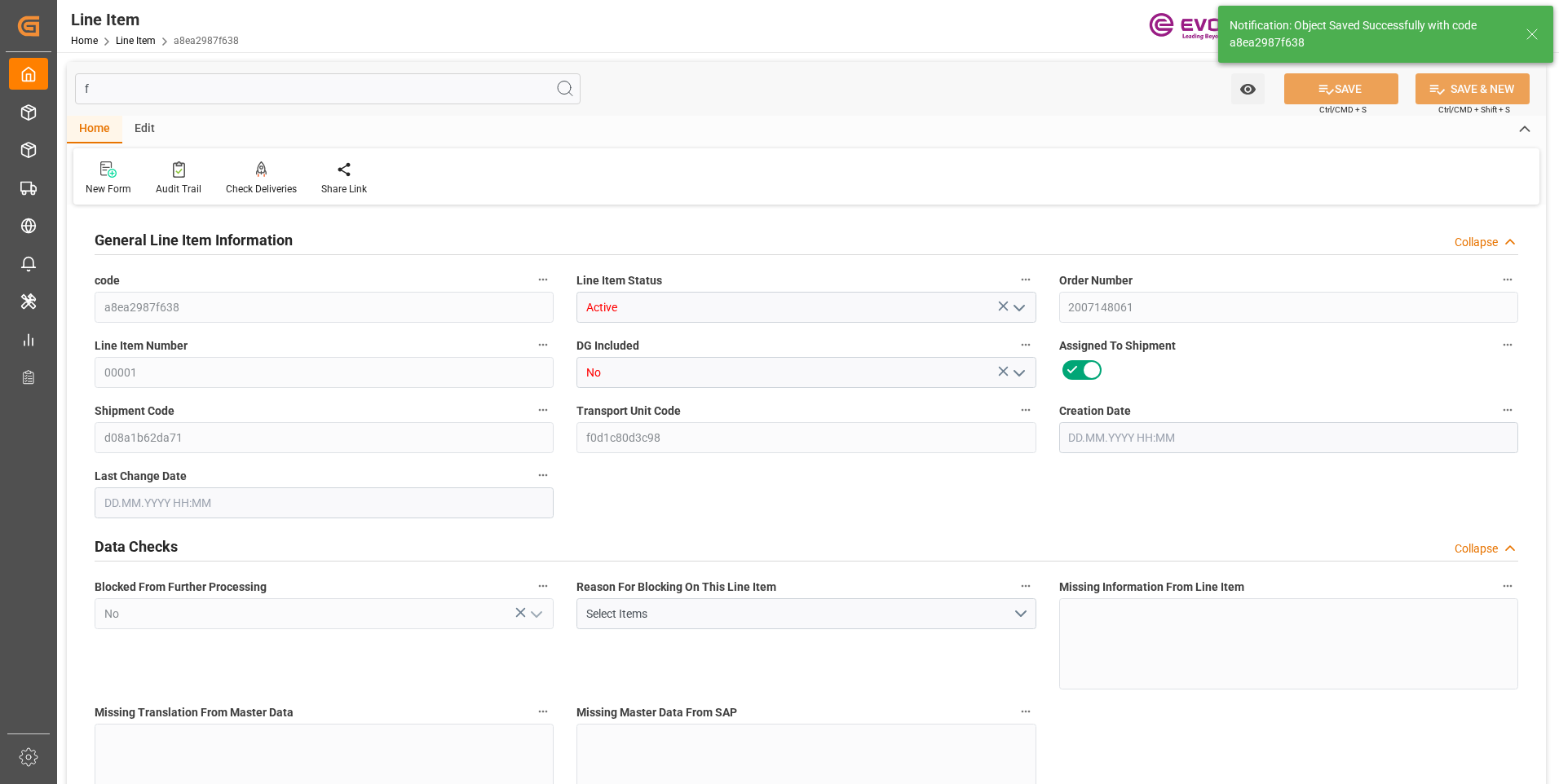
type input "760"
type input "0"
type input "[DATE] 16:43"
type input "[DATE] 07:02"
type input "[DATE]"
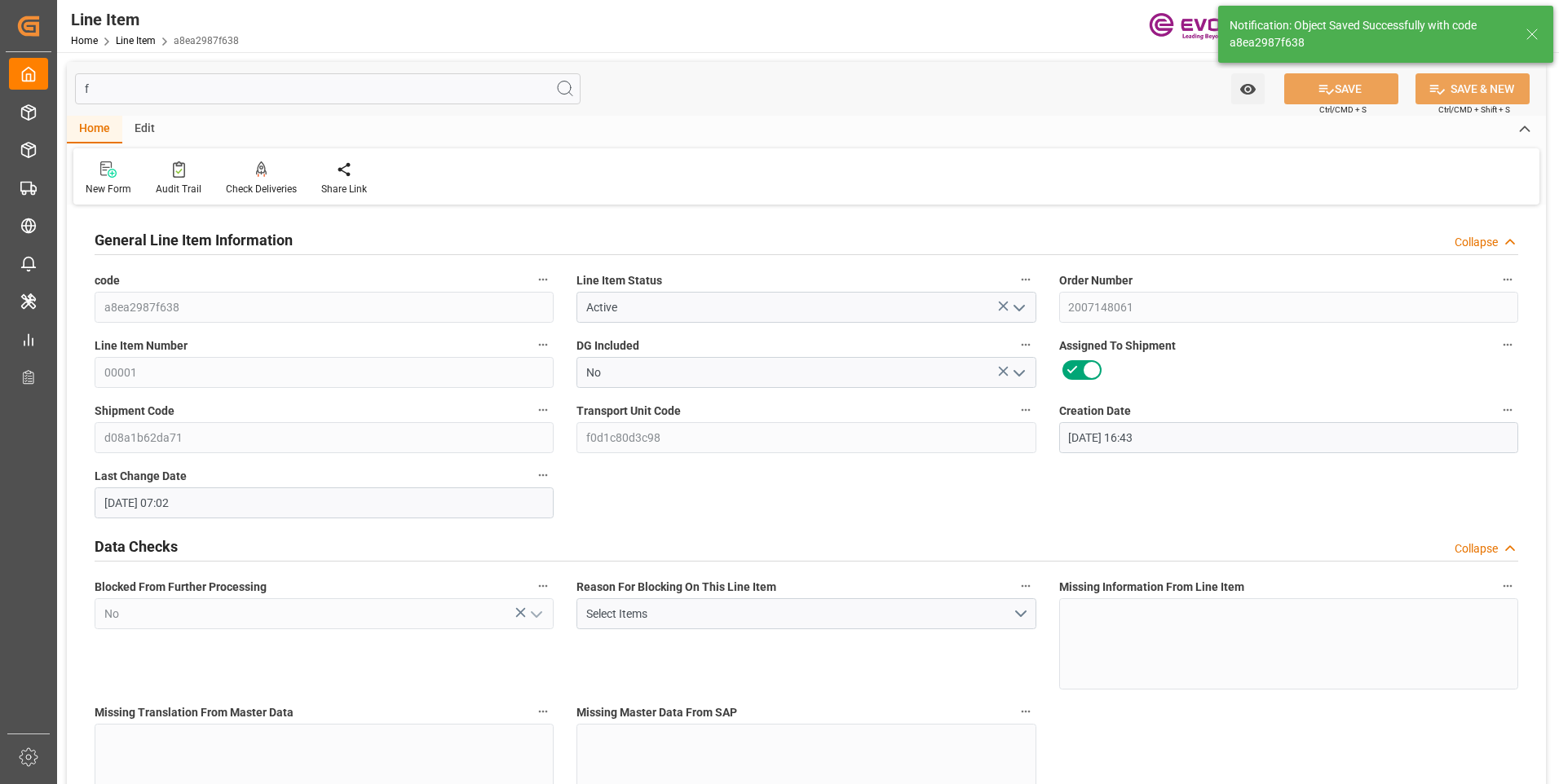
type input "[DATE]"
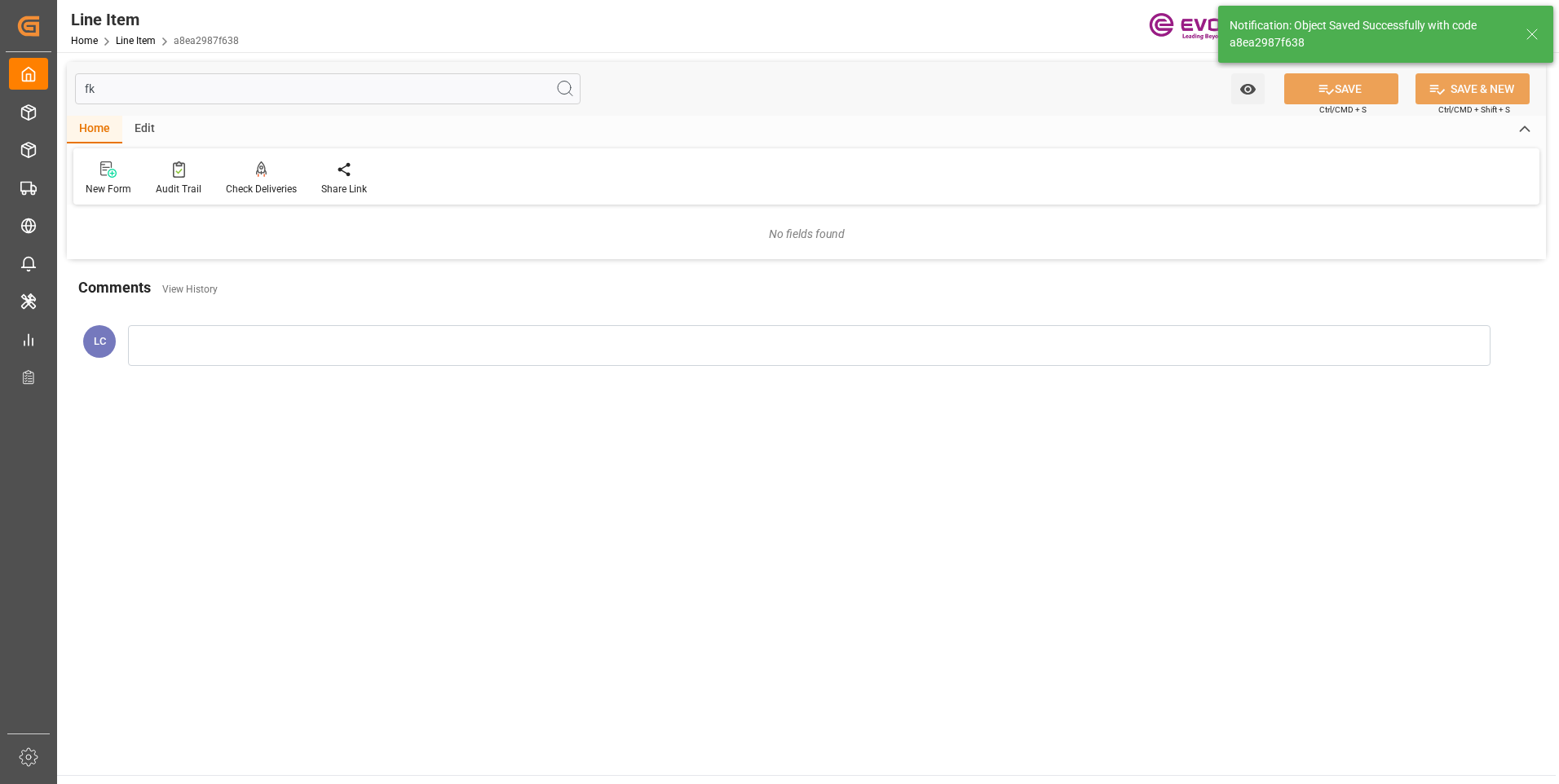
type input "f"
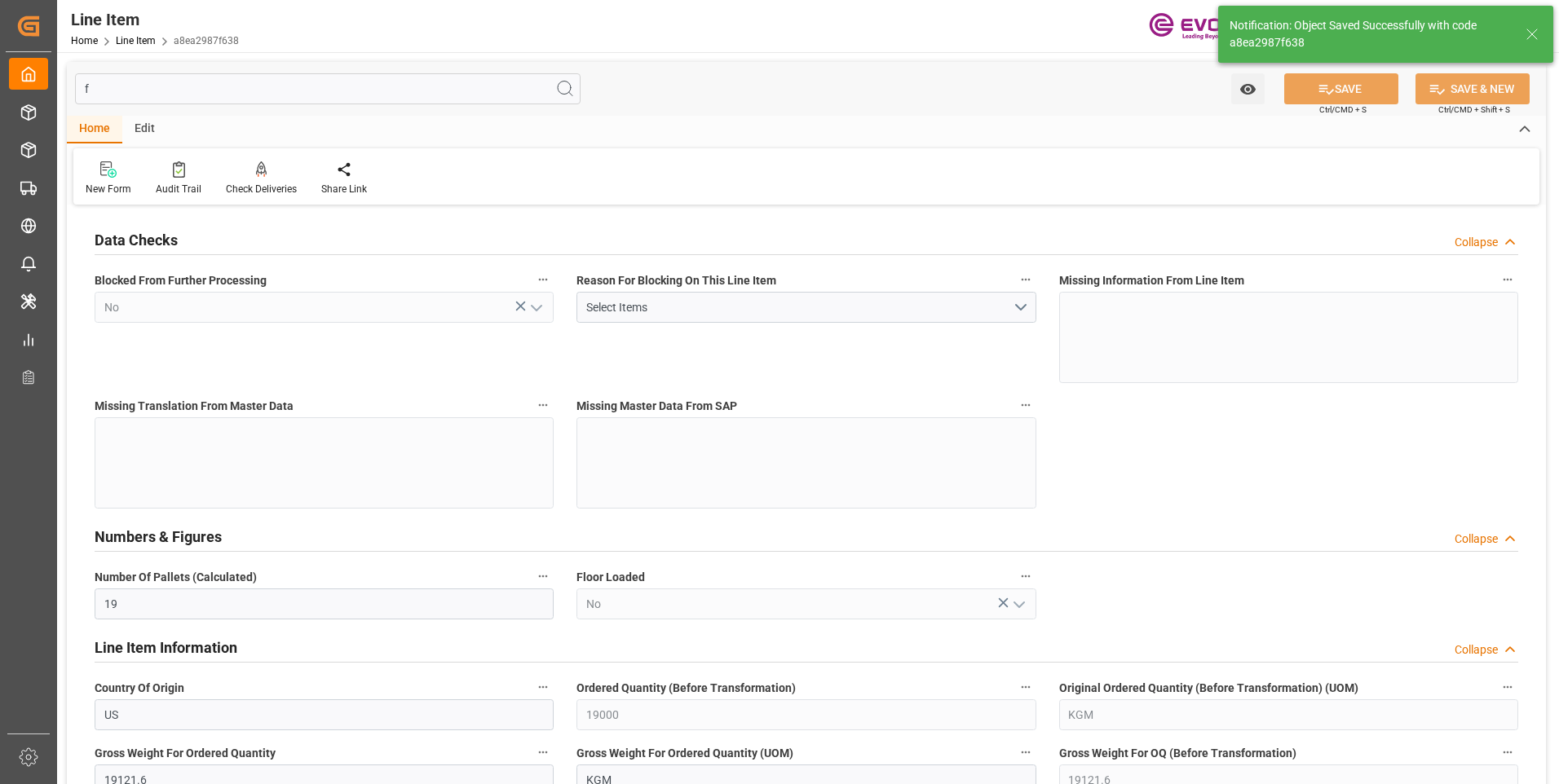
type input "19"
type input "19000"
type input "19121.6"
type input "19520.6"
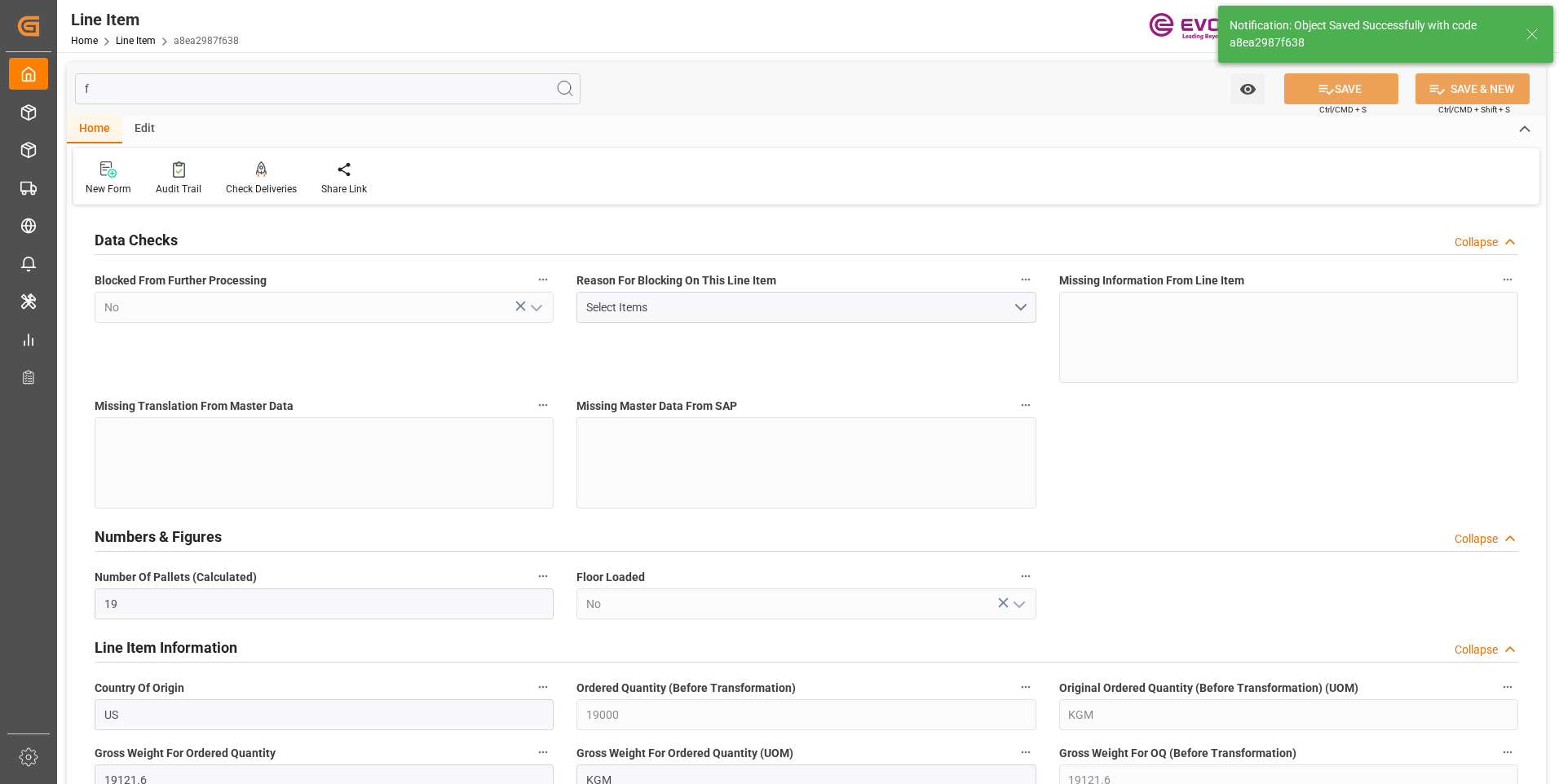
type input "19000"
type input "26.3553"
type input "26355.28"
type input "0"
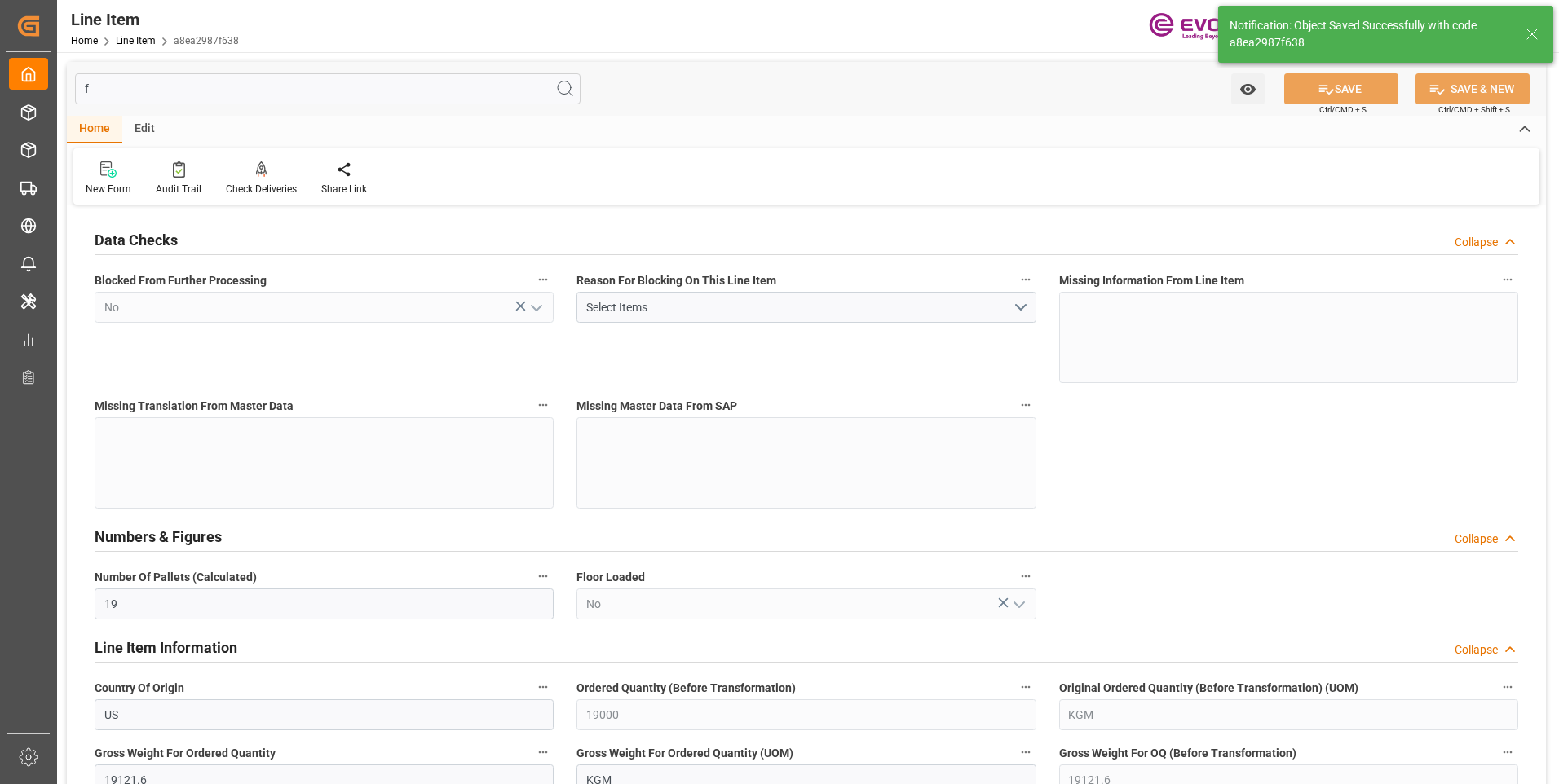
type input "0"
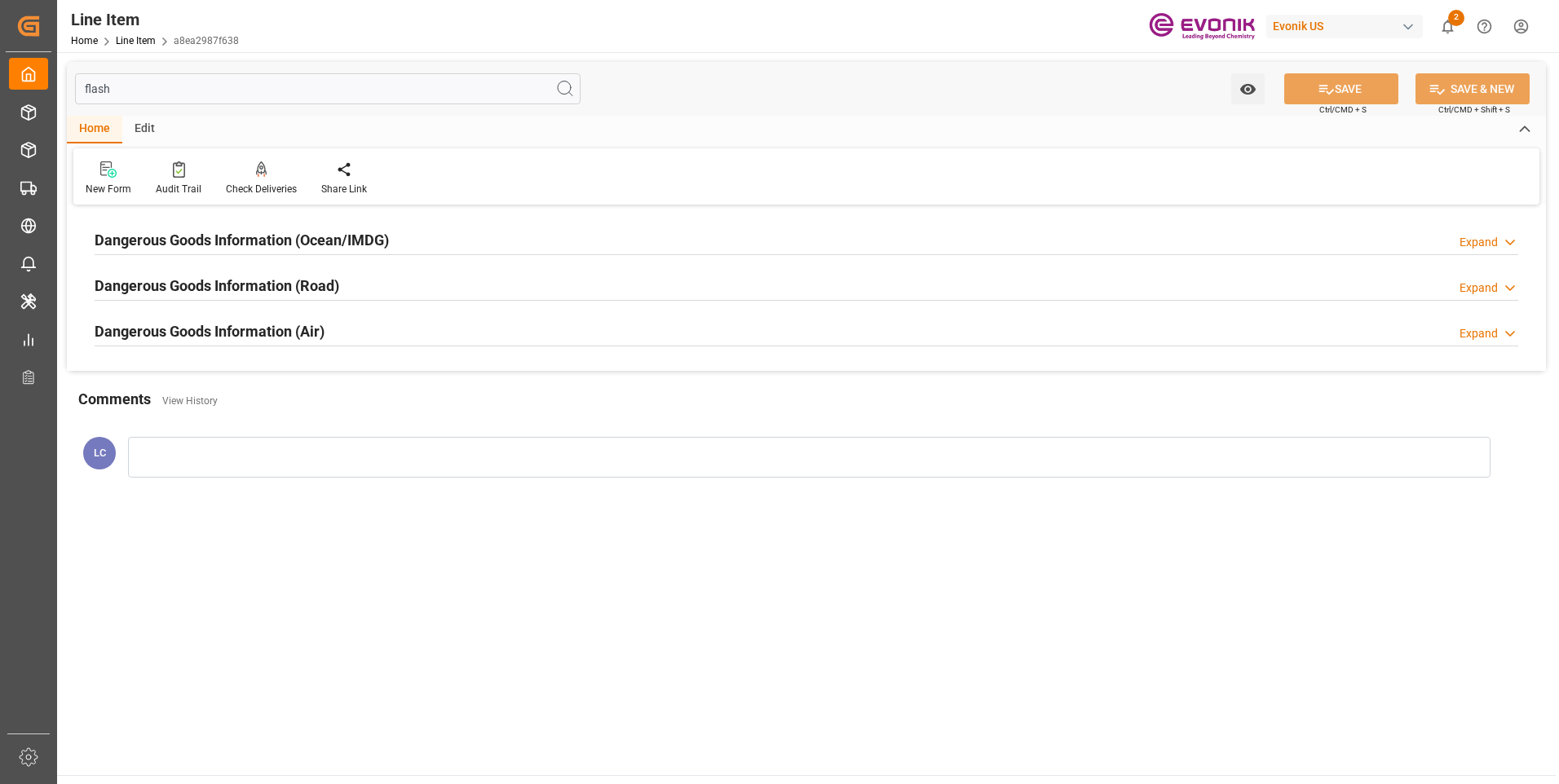
type input "flash"
click at [306, 229] on h2 "Dangerous Goods Information (Ocean/IMDG)" at bounding box center [241, 240] width 294 height 22
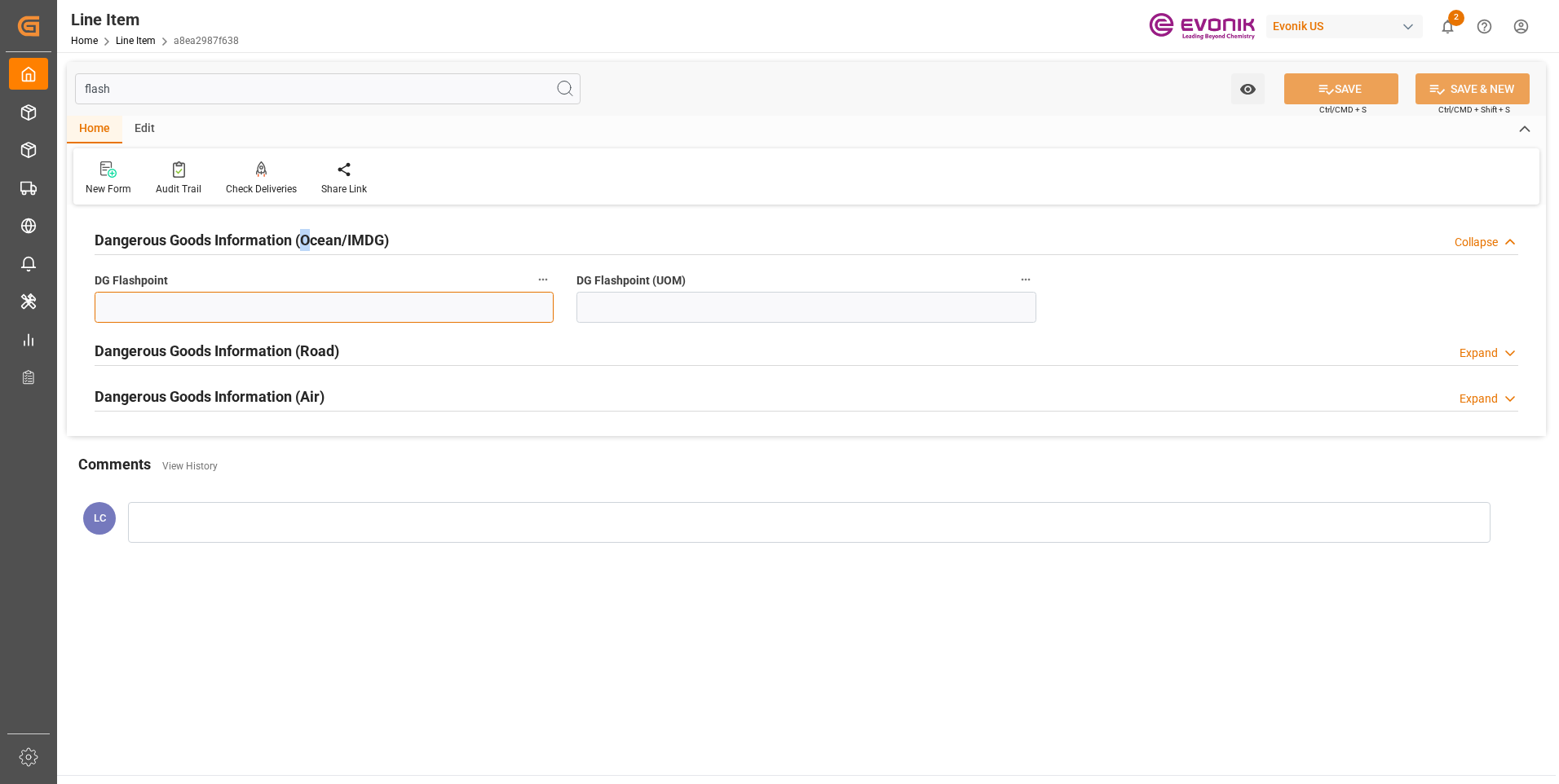
drag, startPoint x: 306, startPoint y: 229, endPoint x: 272, endPoint y: 317, distance: 94.3
click at [272, 317] on input "text" at bounding box center [324, 308] width 459 height 31
type input "99.99"
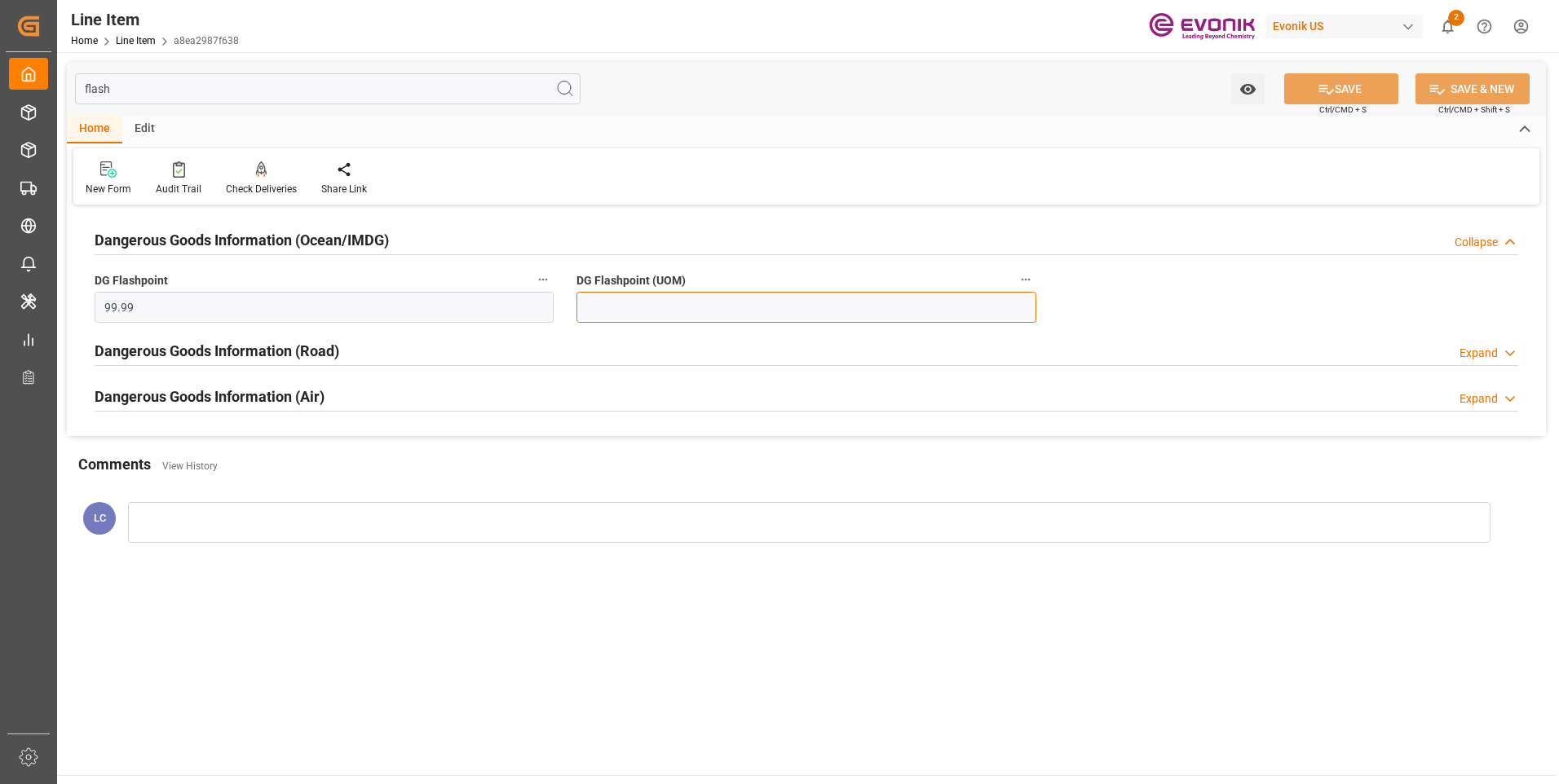
type input "99.99"
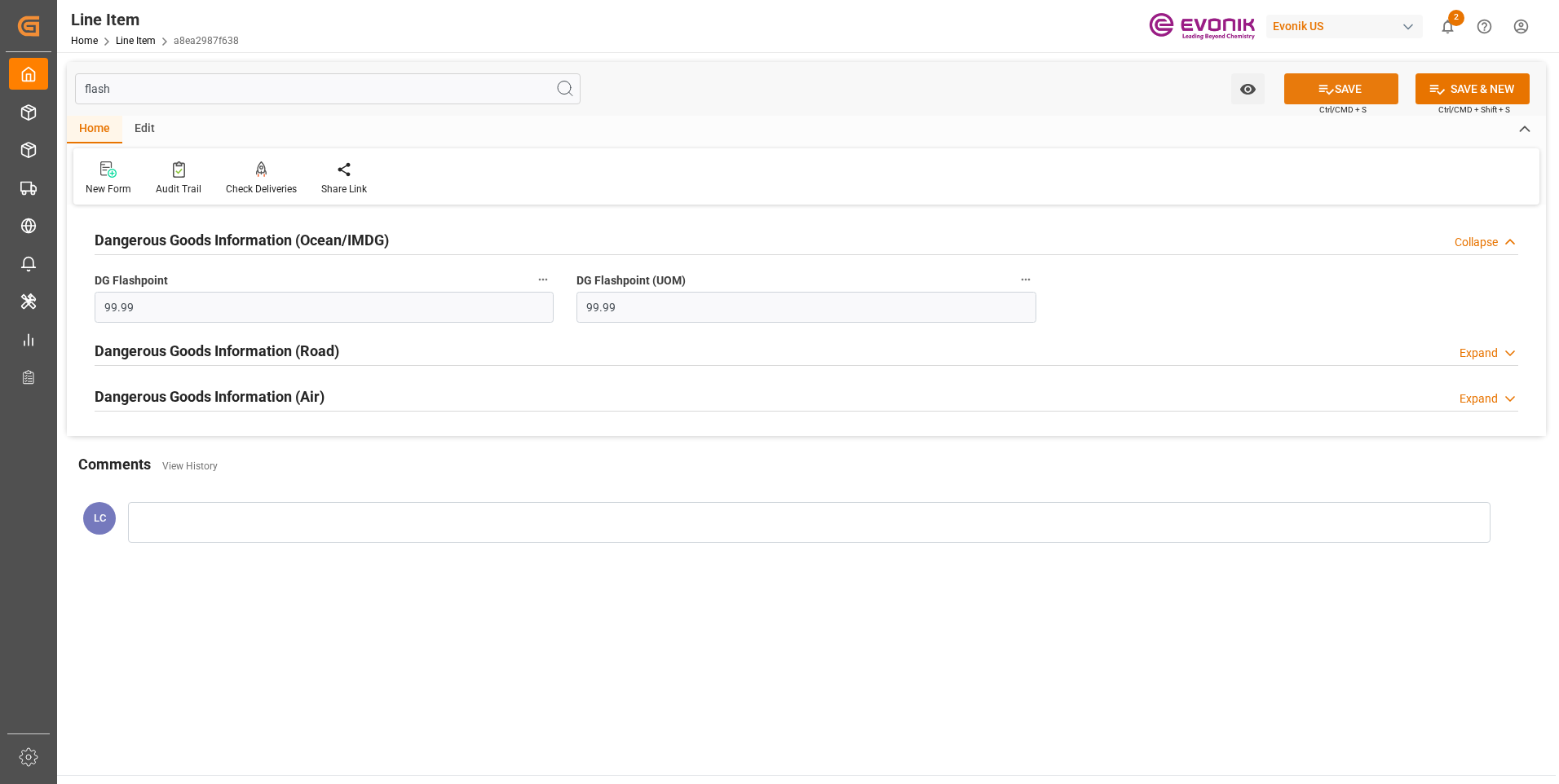
click at [1305, 90] on button "SAVE" at bounding box center [1341, 89] width 114 height 31
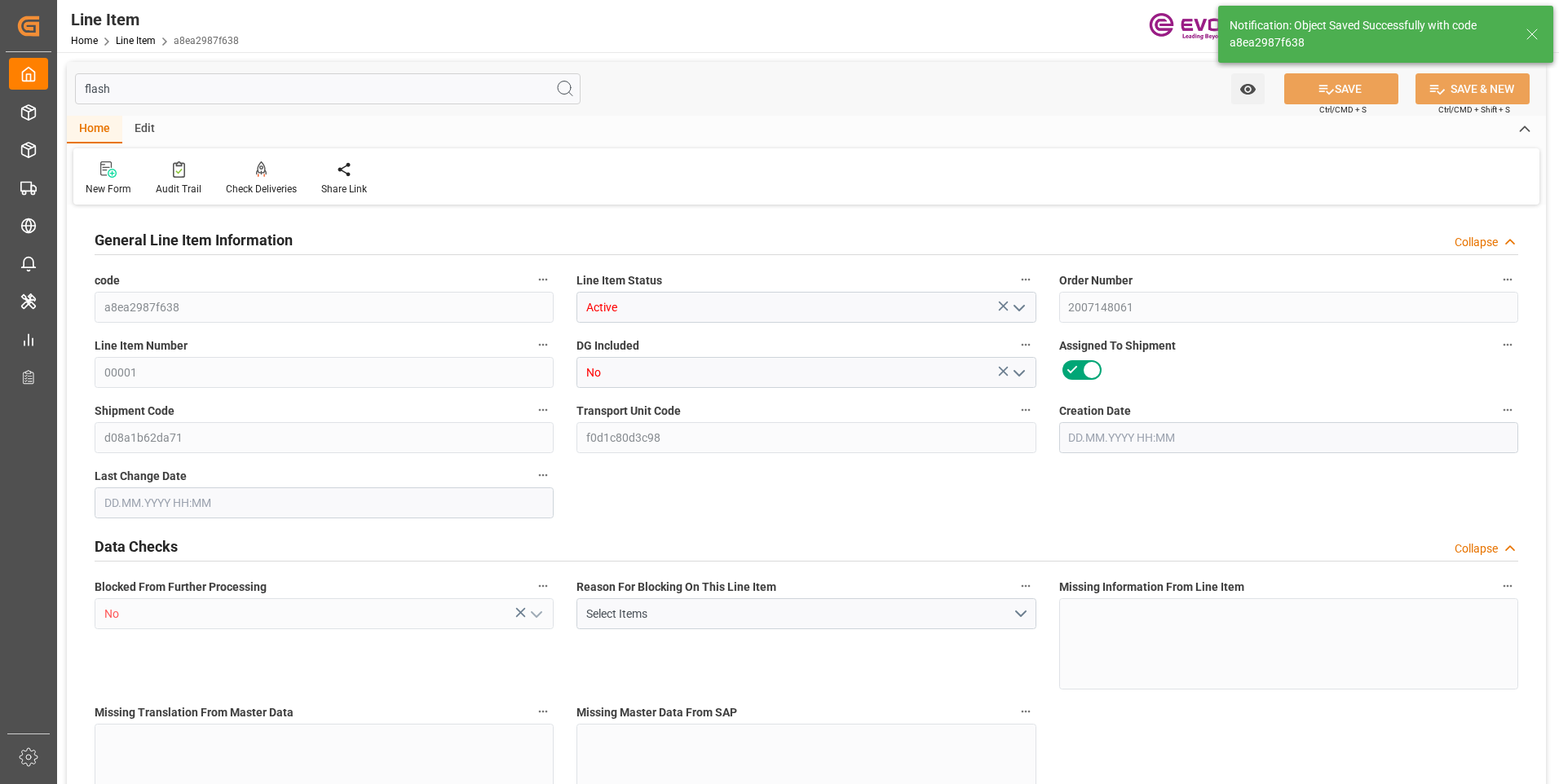
type input "19"
type input "19121.6"
type input "19000"
type input "26.3553"
type input "760"
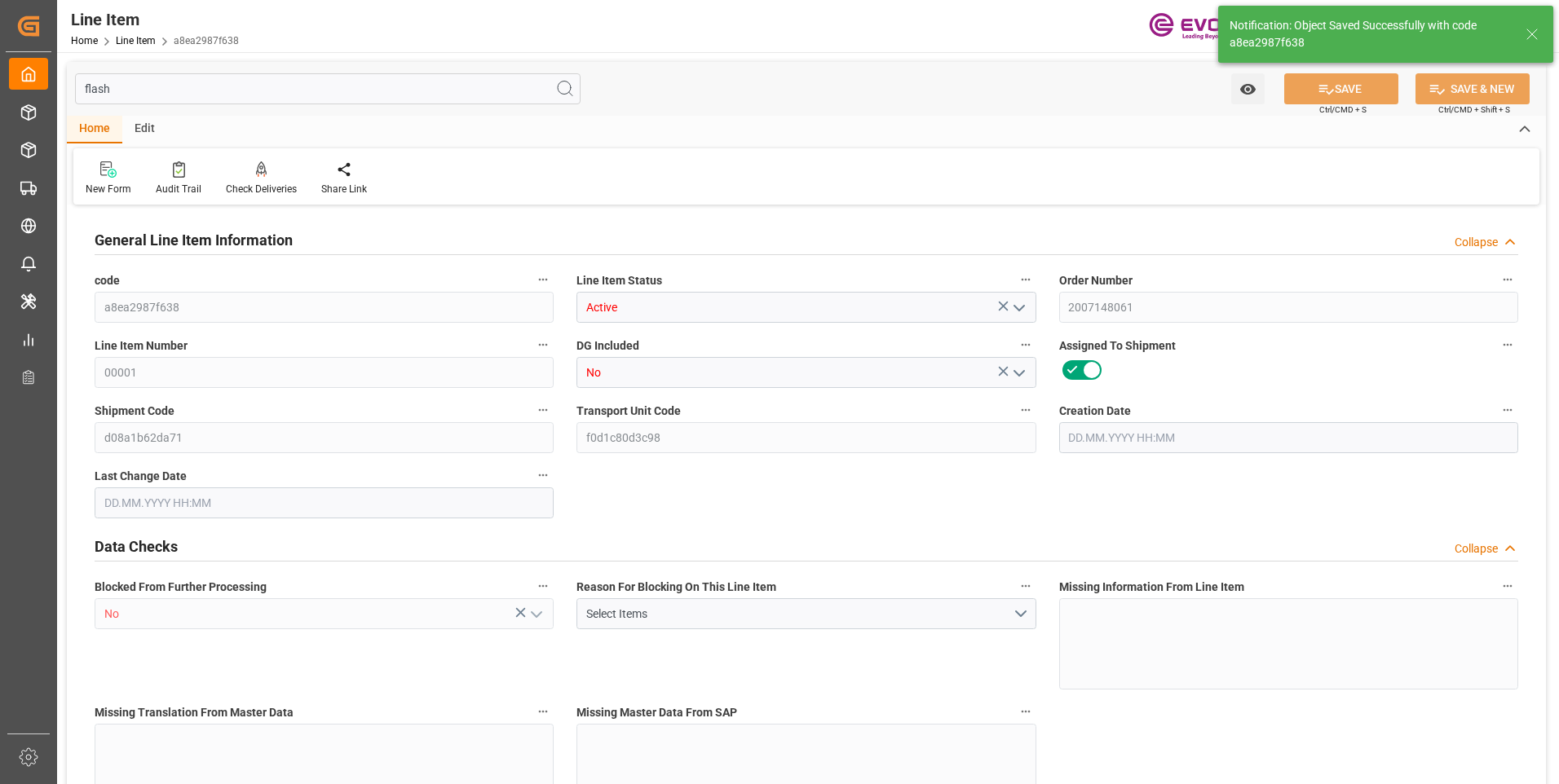
type input "32300"
type input "760"
type input "19000"
type input "19121.6"
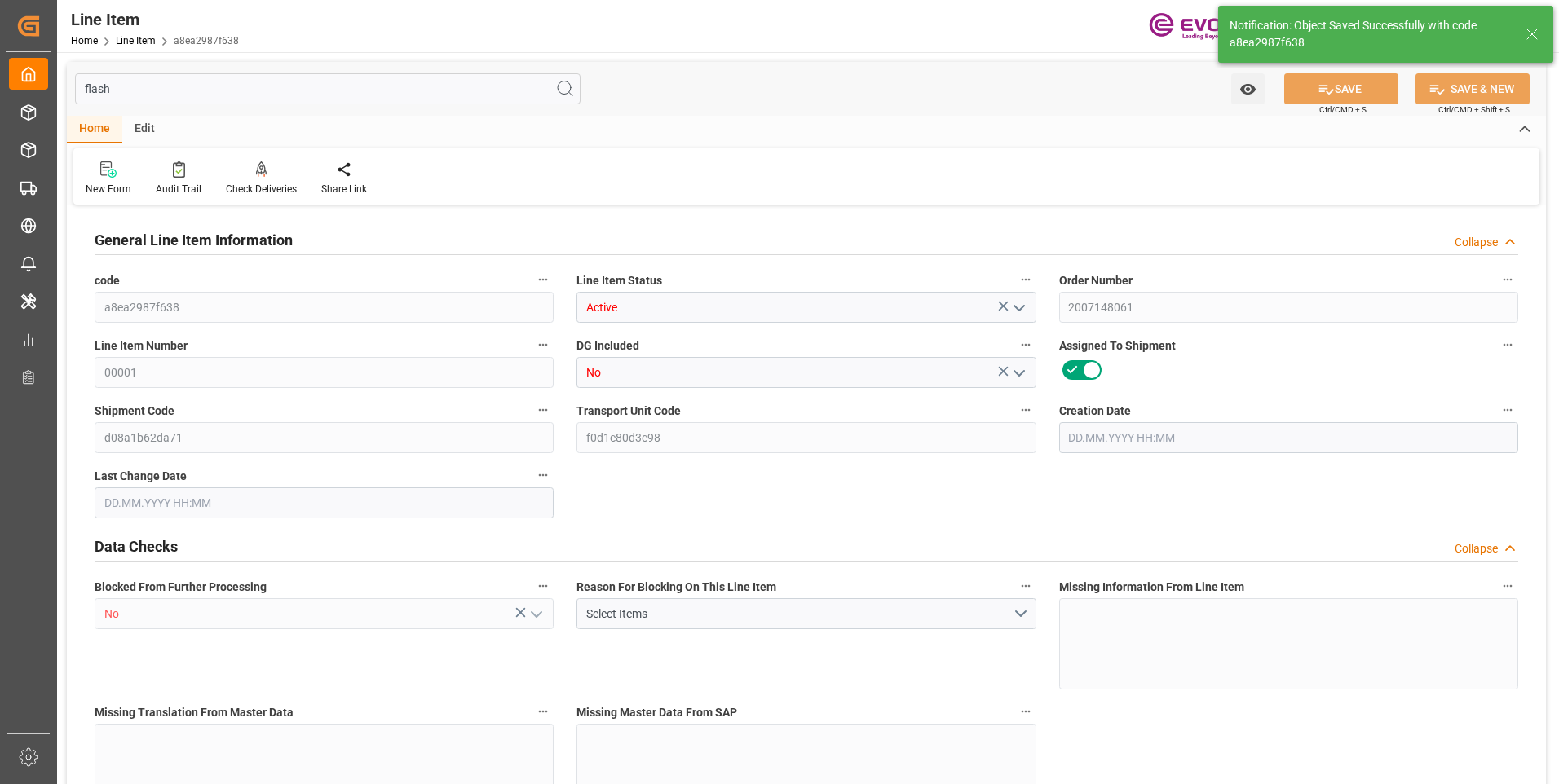
type input "19520.6"
type input "19000"
type input "26.3553"
type input "26355.28"
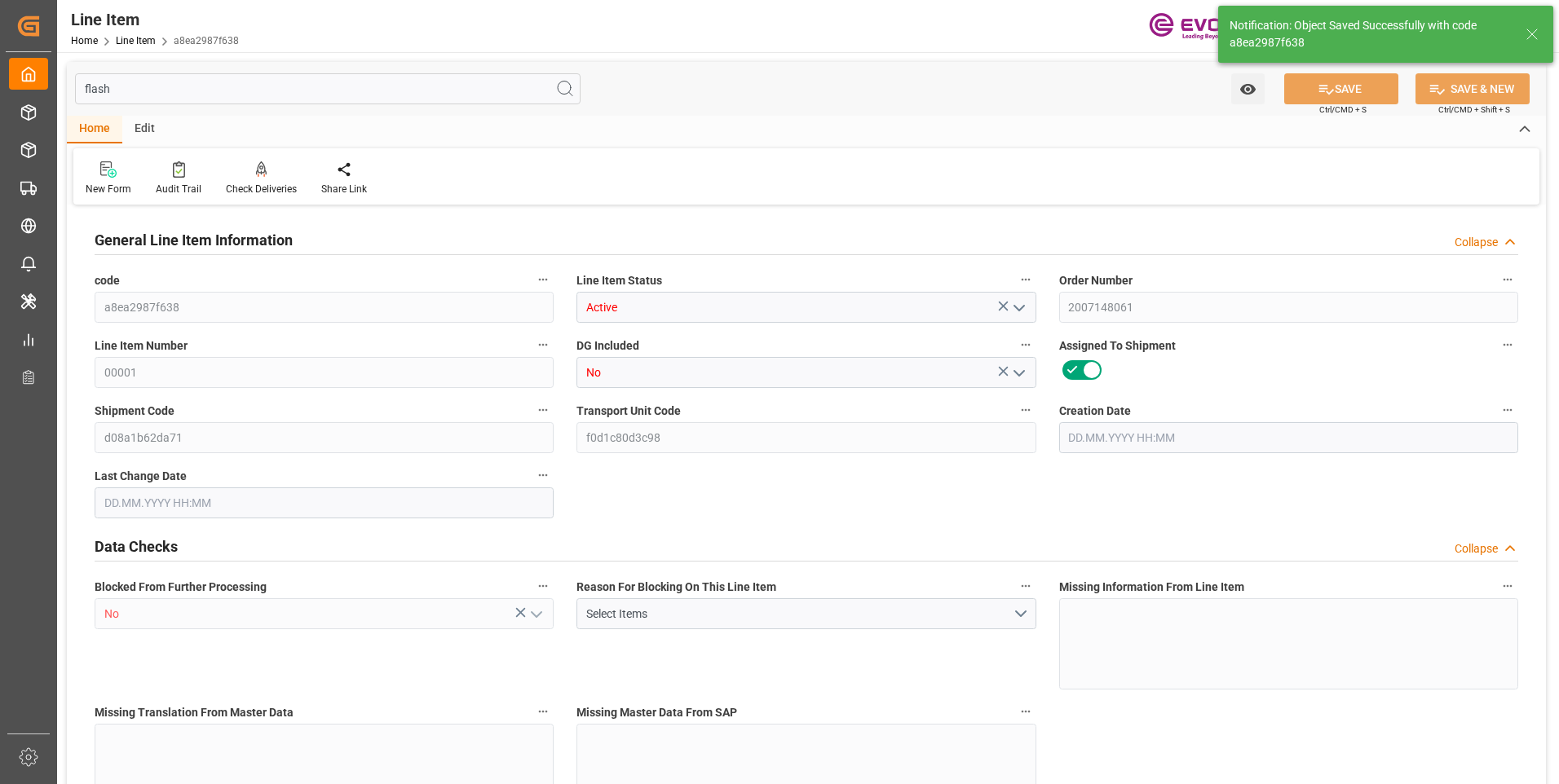
type input "0"
type input "[DATE] 16:43"
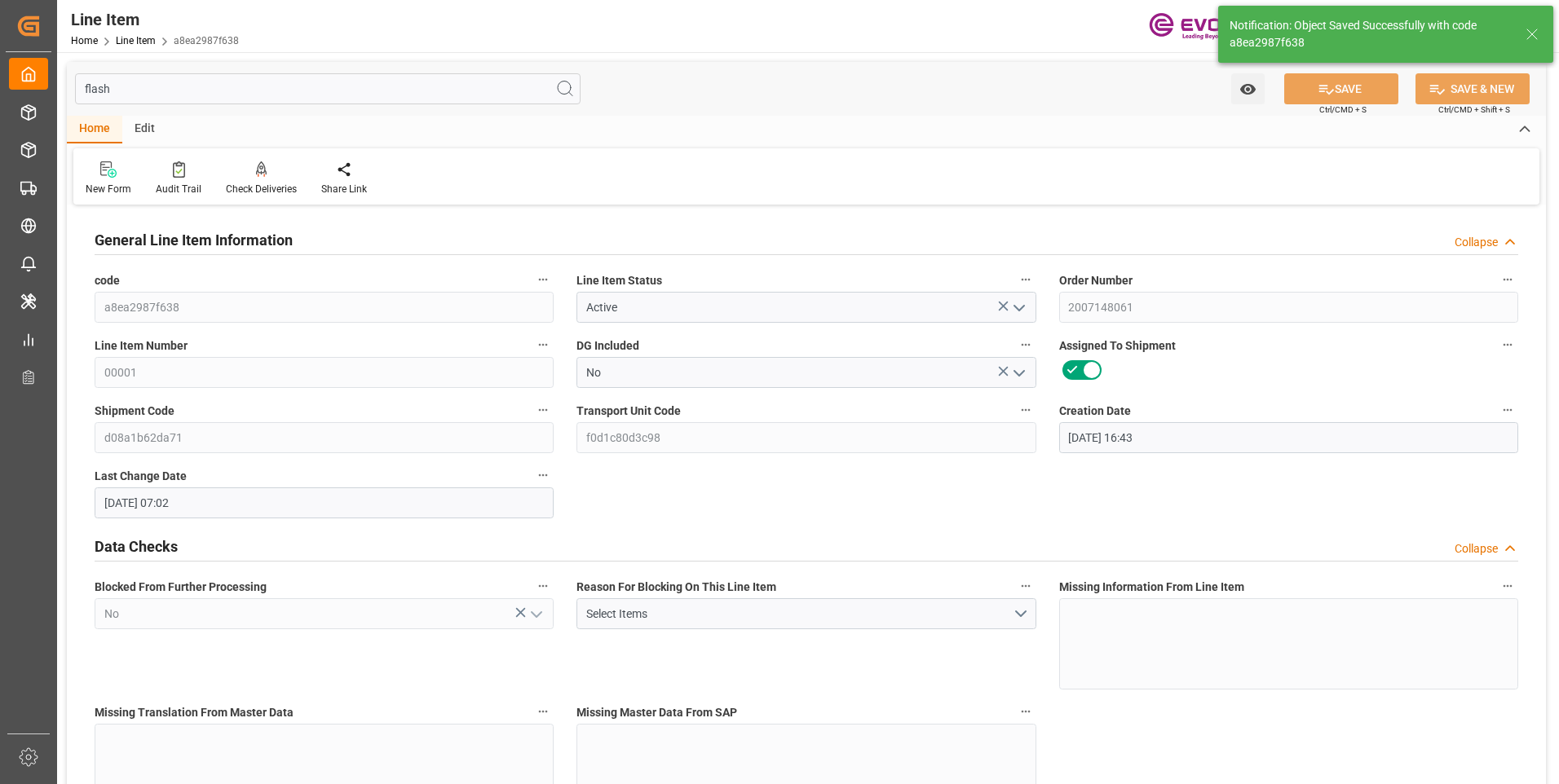
type input "25.08.2025 07:02"
type input "[DATE]"
drag, startPoint x: 126, startPoint y: 86, endPoint x: 64, endPoint y: 83, distance: 62.1
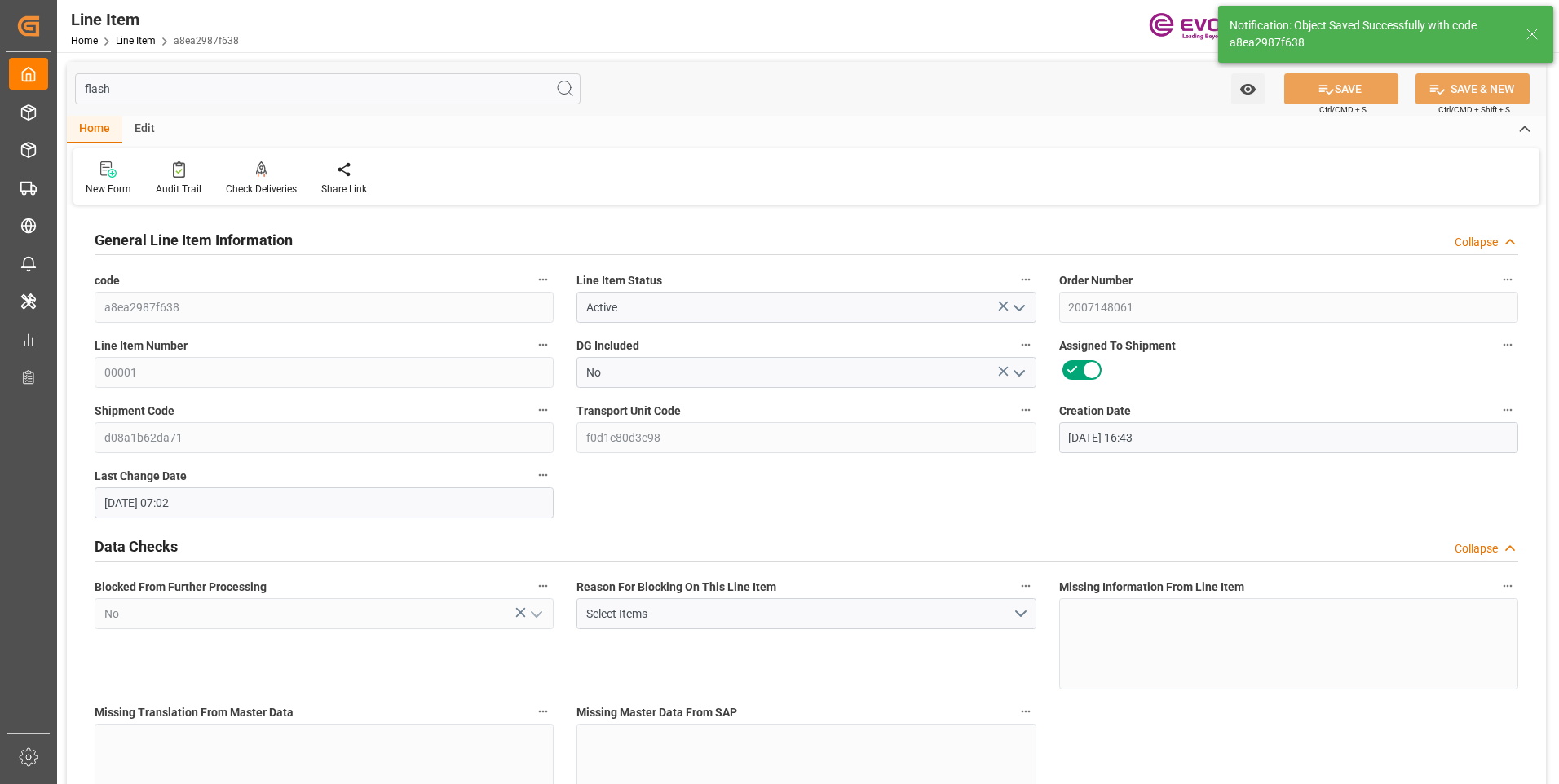
click at [43, 82] on div "Created by potrace 1.15, written by Peter Selinger 2001-2017 Created by potrace…" at bounding box center [779, 392] width 1559 height 784
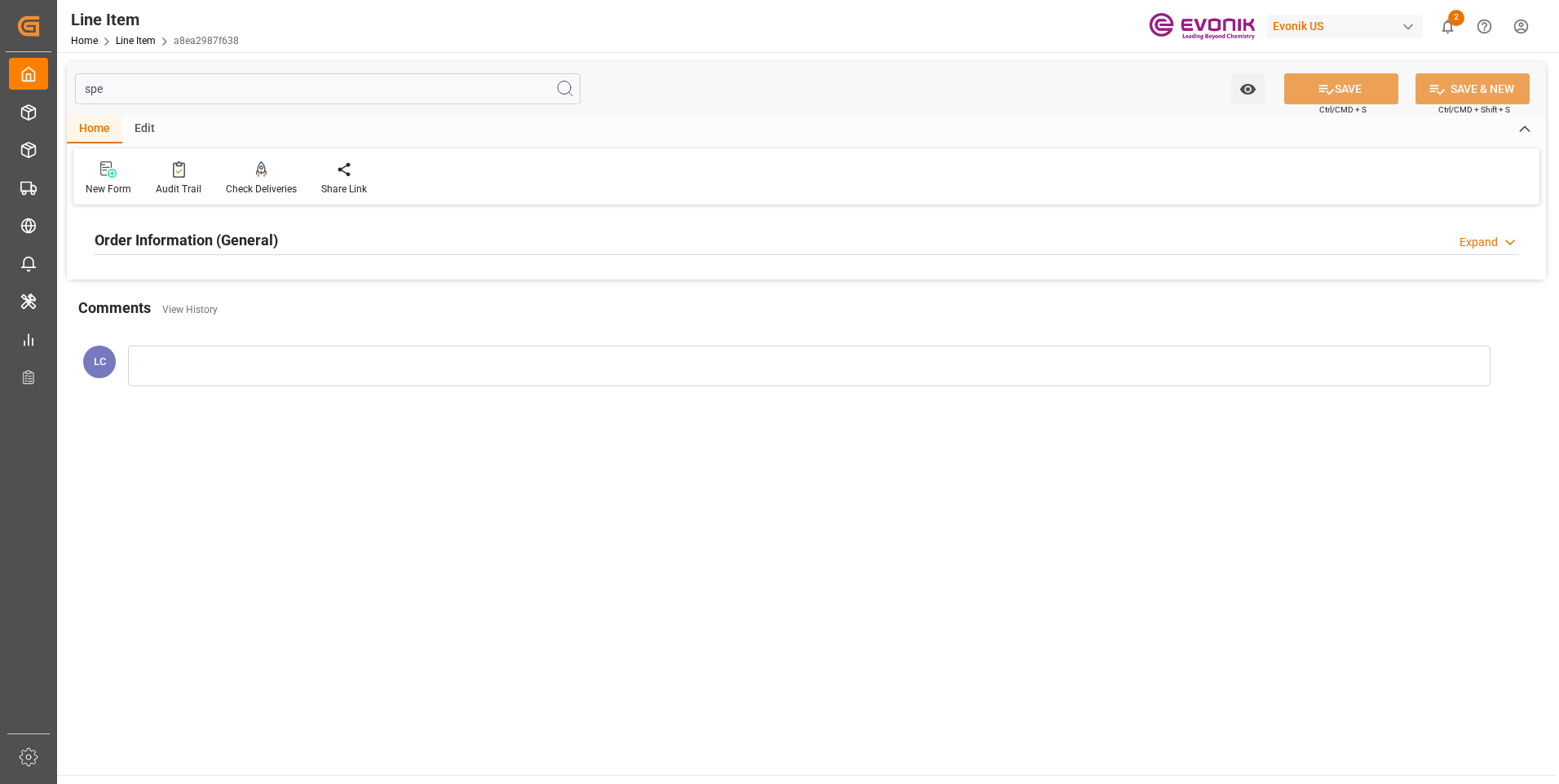
type input "spe"
click at [181, 242] on h2 "Order Information (General)" at bounding box center [186, 240] width 183 height 22
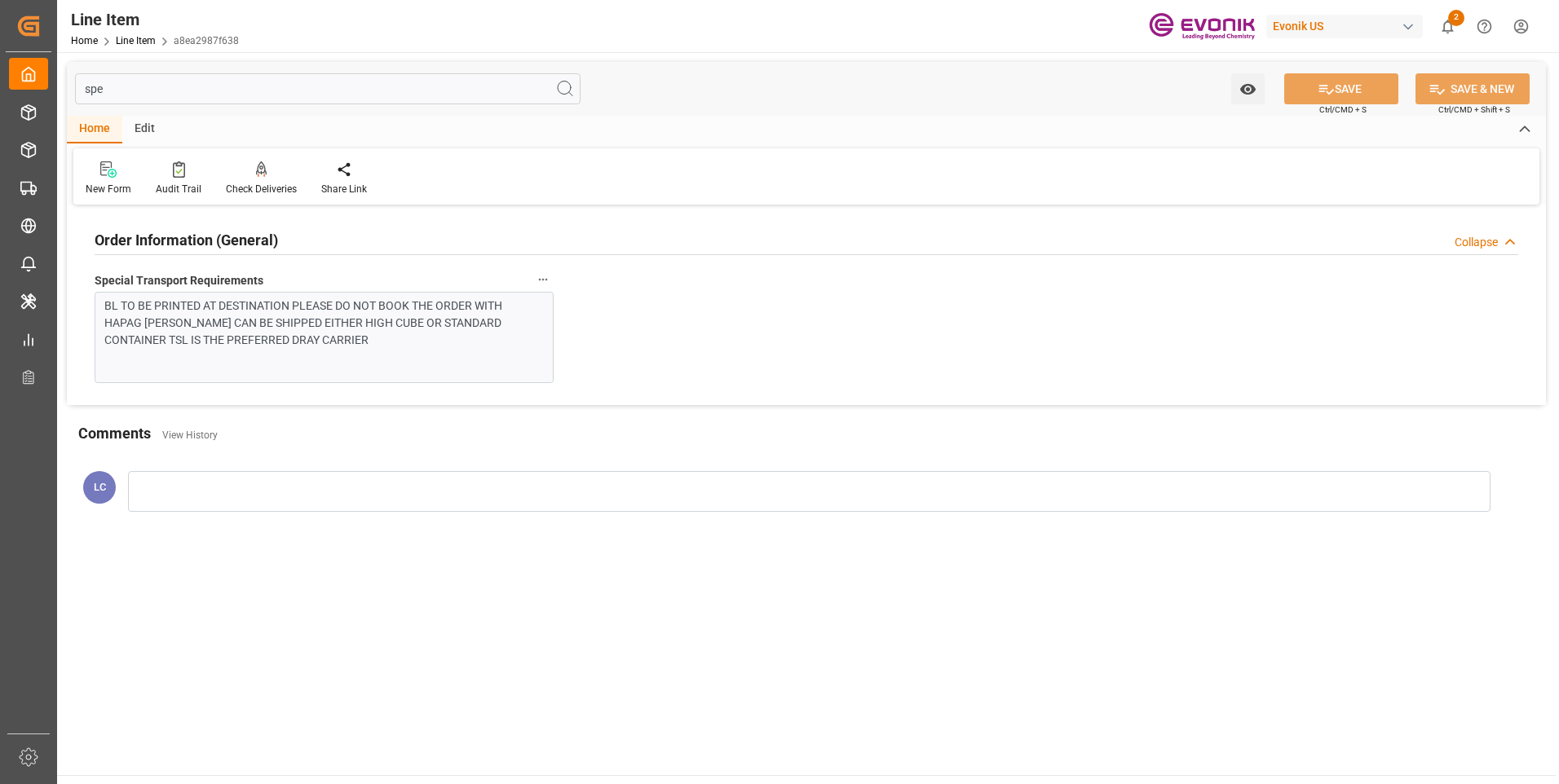
click at [181, 242] on h2 "Order Information (General)" at bounding box center [186, 240] width 183 height 22
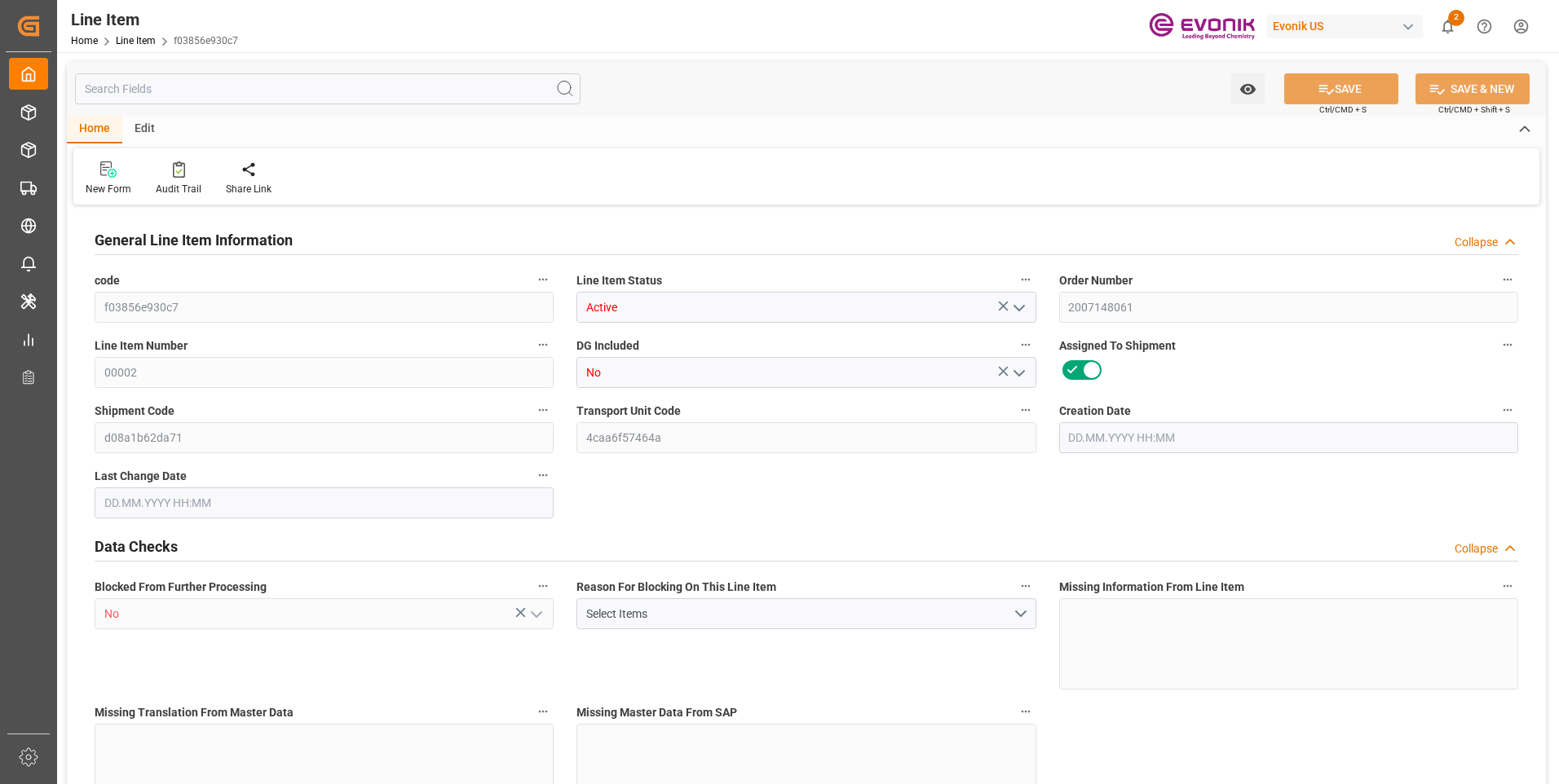
type input "19"
type input "19121.6"
type input "19000"
type input "26.3553"
type input "760"
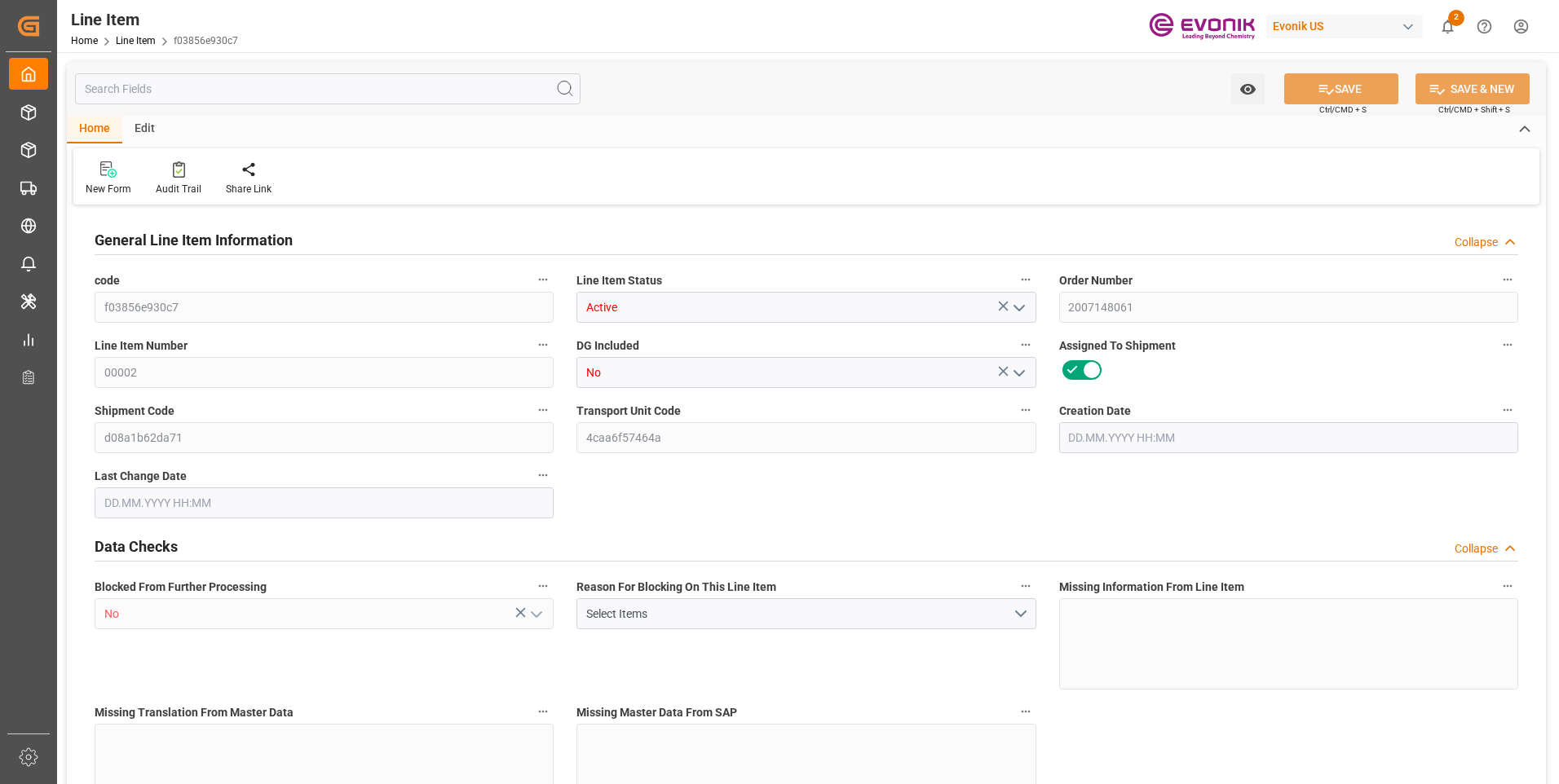
type input "32300"
type input "760"
type input "19000"
type input "19121.6"
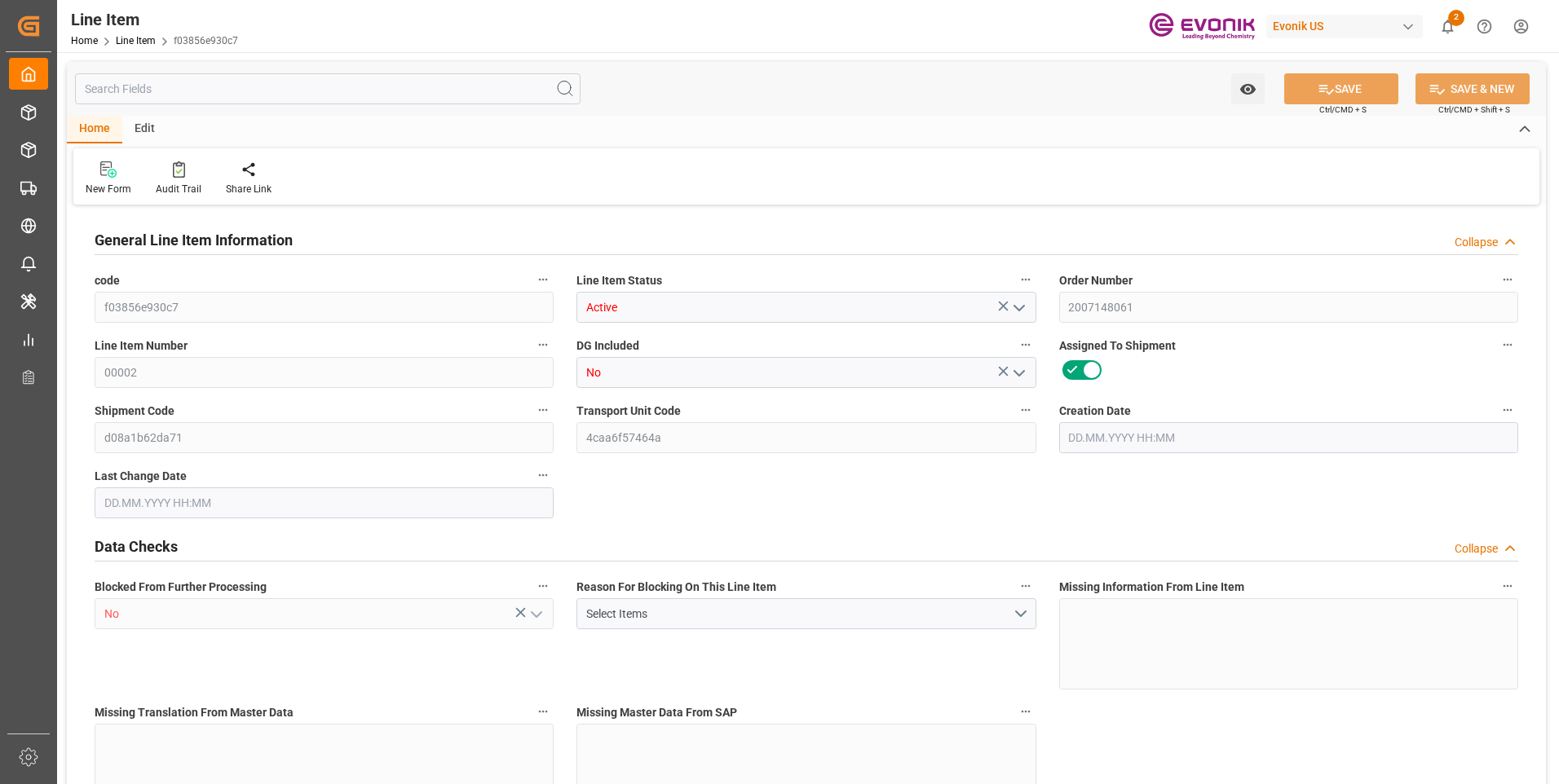
type input "19520.6"
type input "19000"
type input "26.3553"
type input "26355.28"
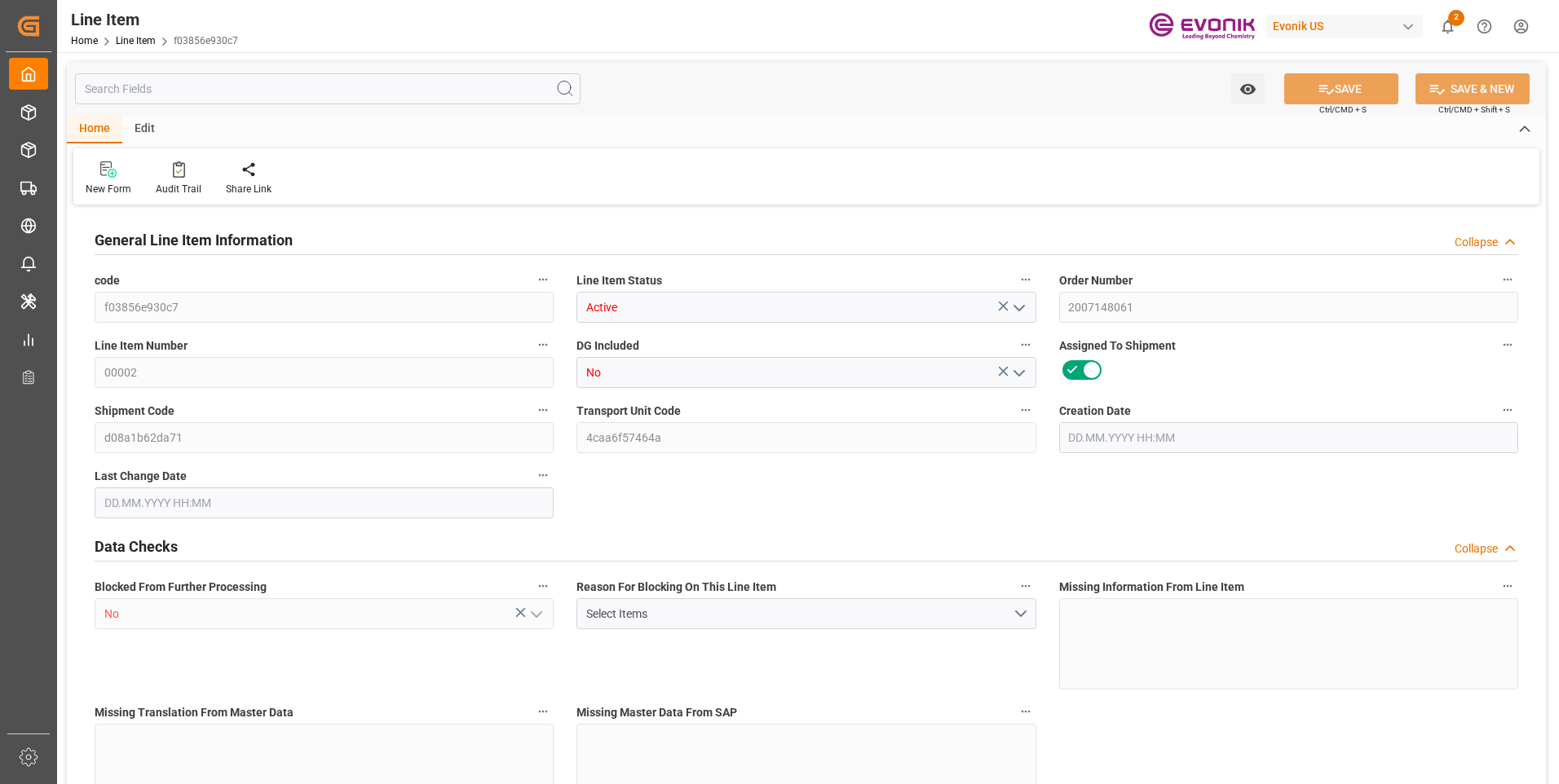
type input "0"
type input "[DATE] 16:43"
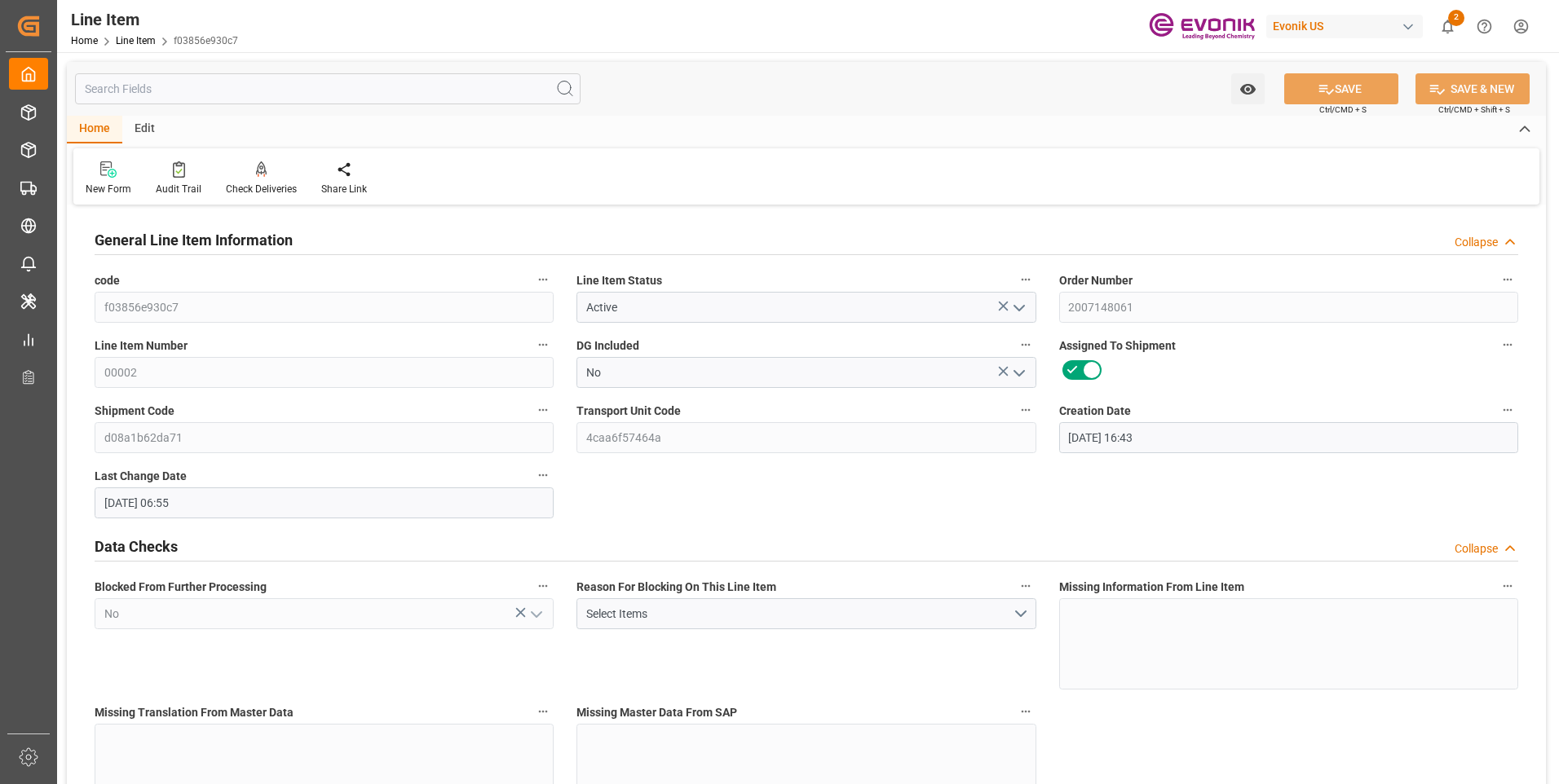
type input "25.08.2025 06:55"
type input "[DATE]"
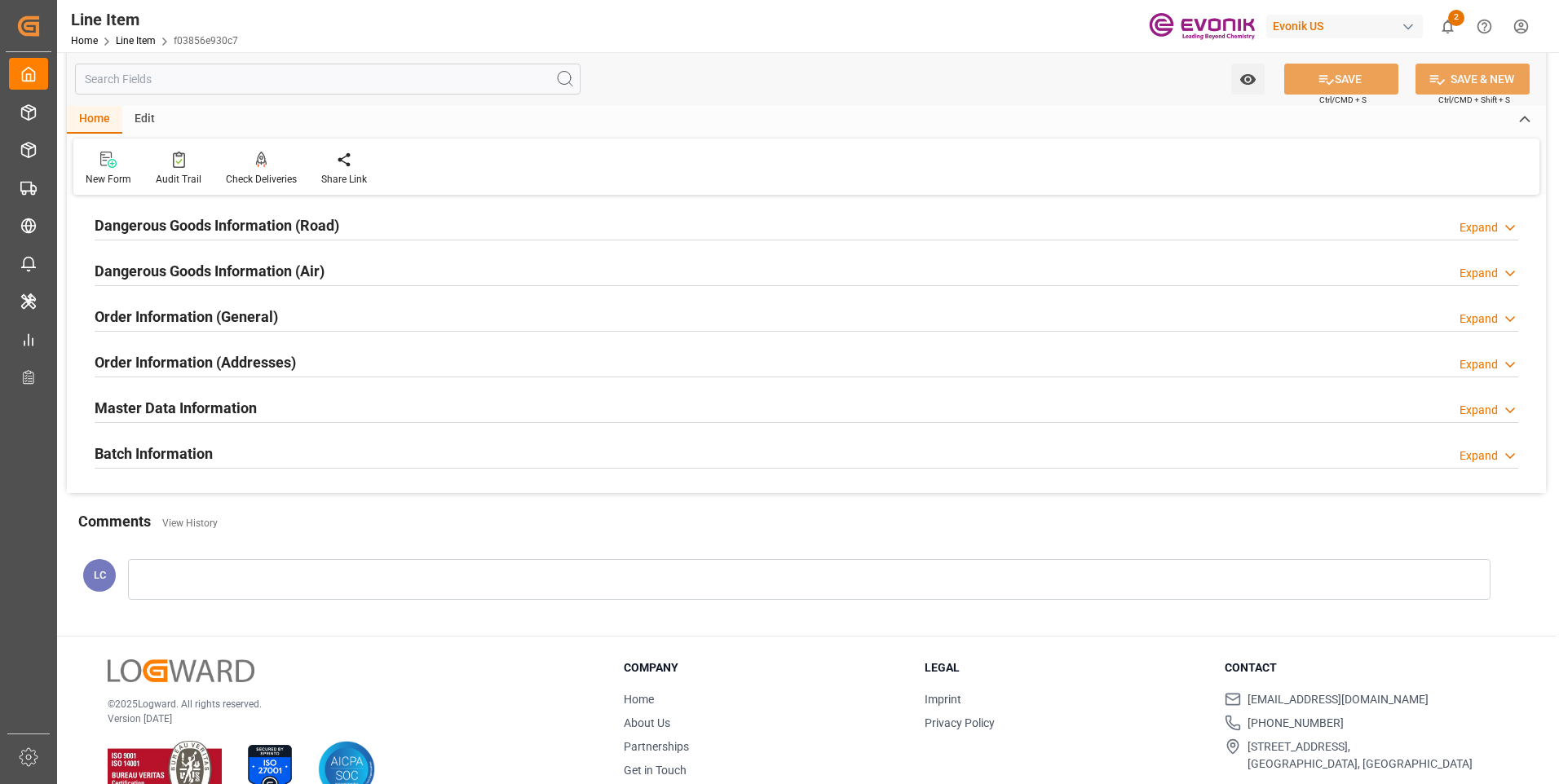
scroll to position [1711, 0]
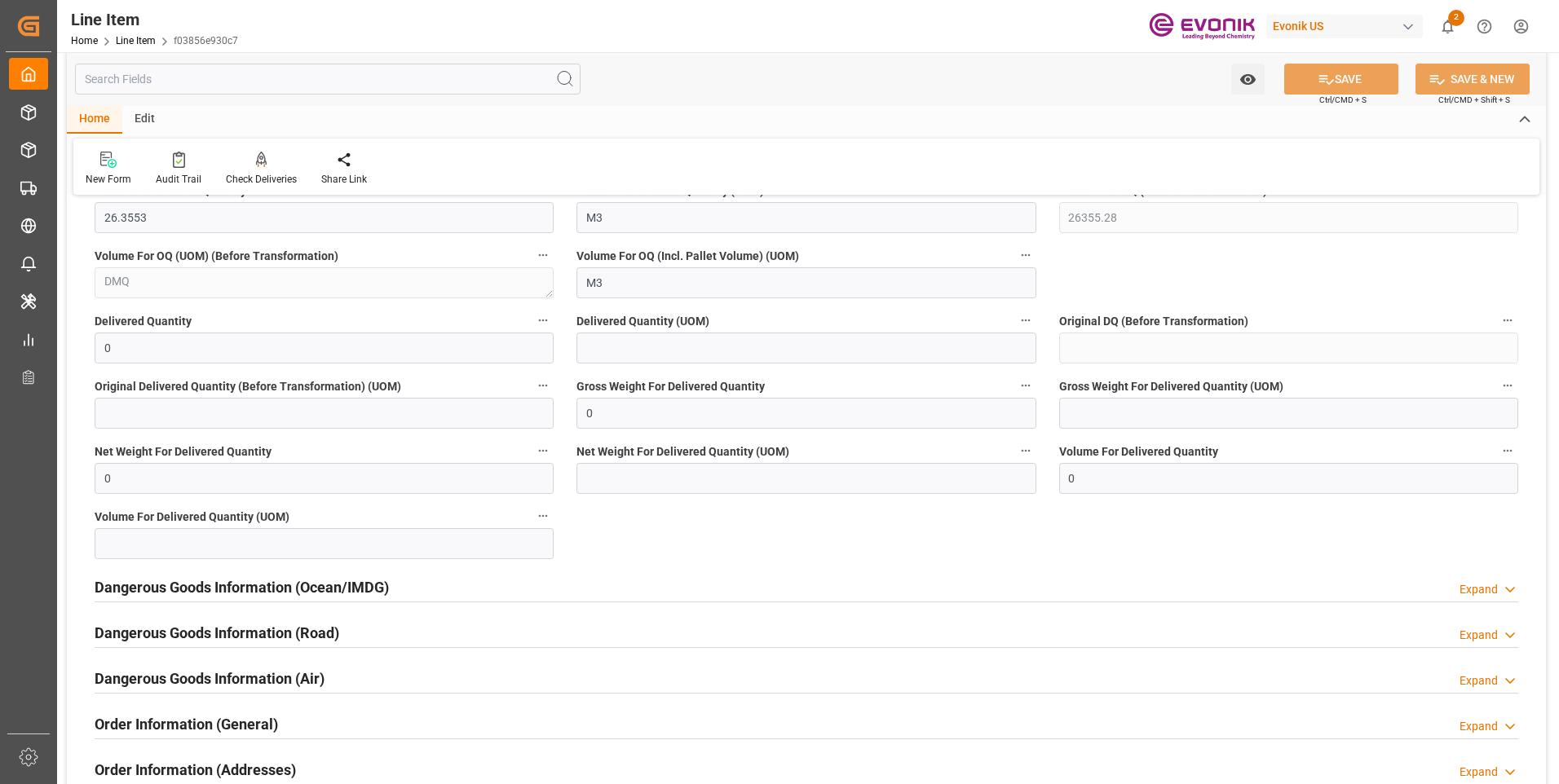
click at [134, 79] on input "text" at bounding box center [327, 79] width 505 height 31
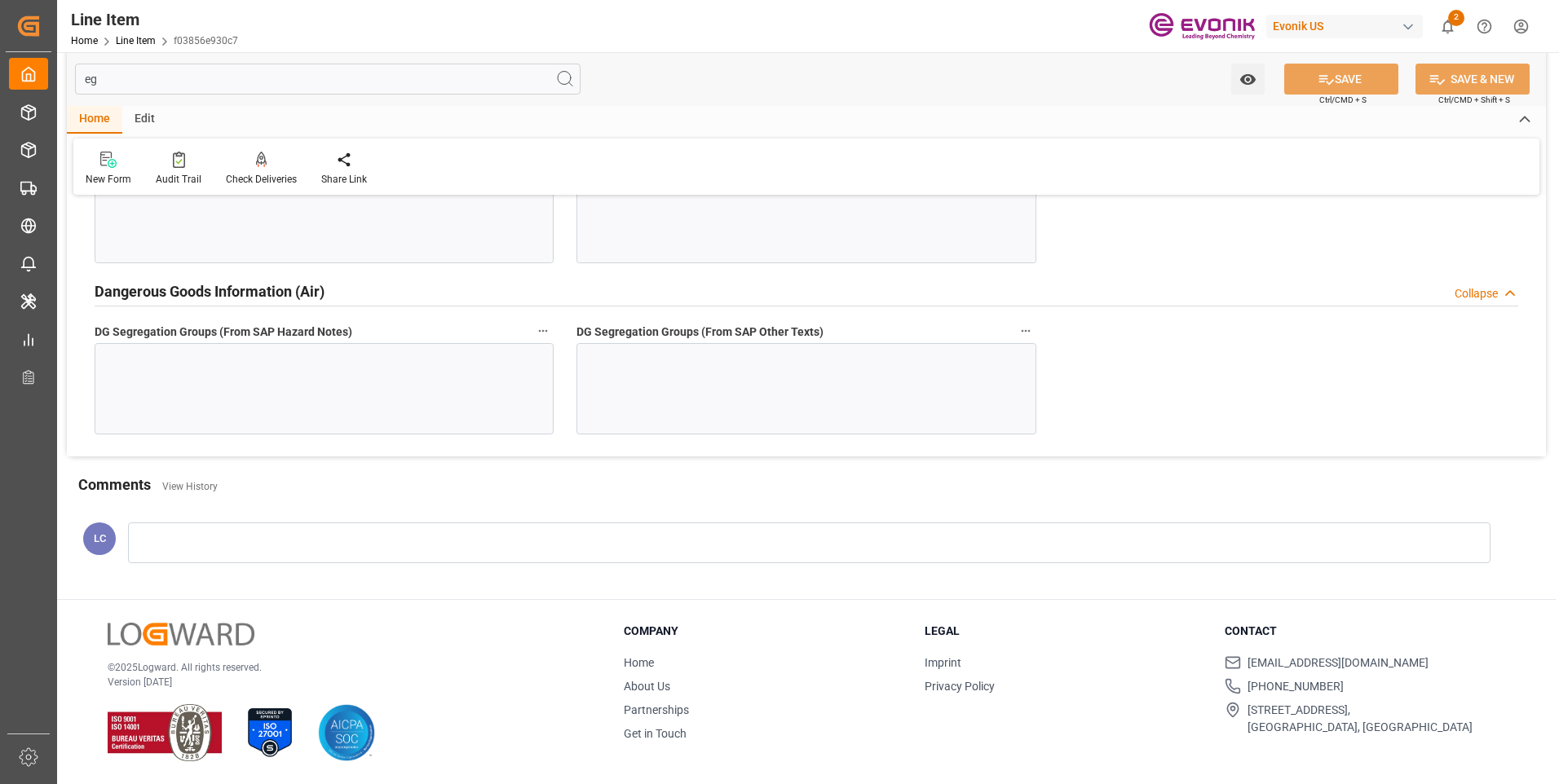
scroll to position [0, 0]
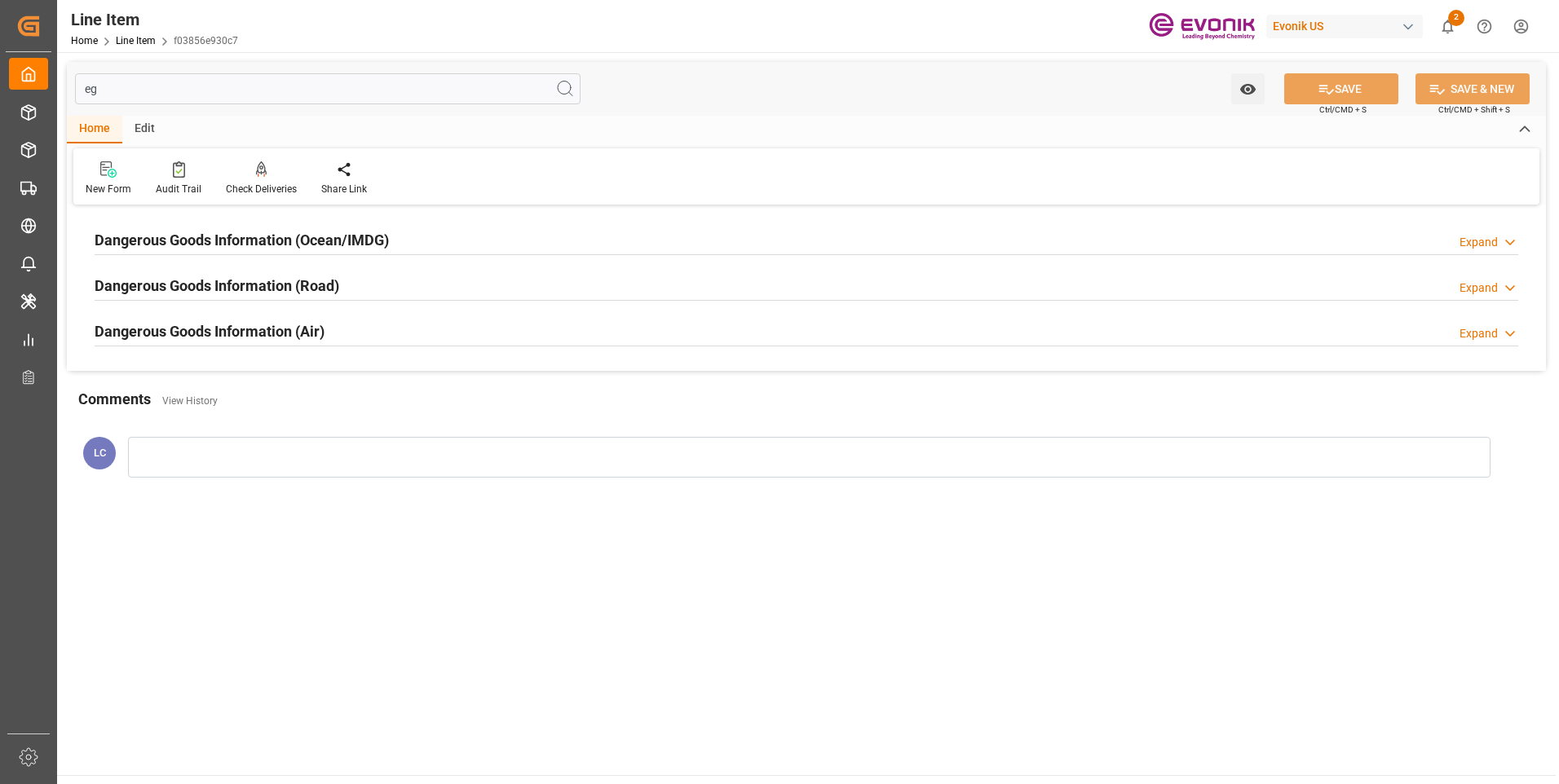
type input "eg"
click at [265, 245] on h2 "Dangerous Goods Information (Ocean/IMDG)" at bounding box center [241, 240] width 294 height 22
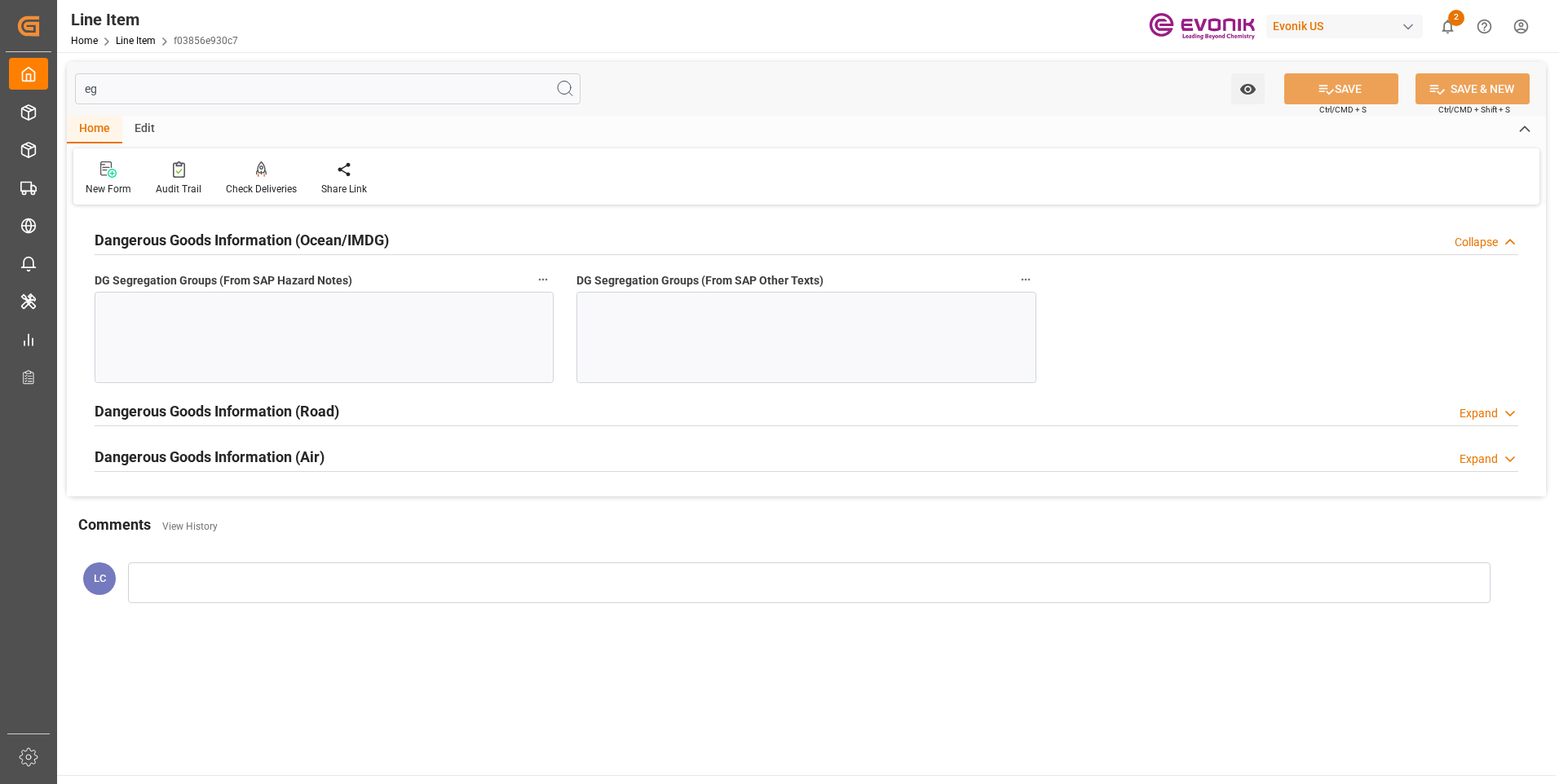
click at [280, 315] on div at bounding box center [324, 337] width 459 height 92
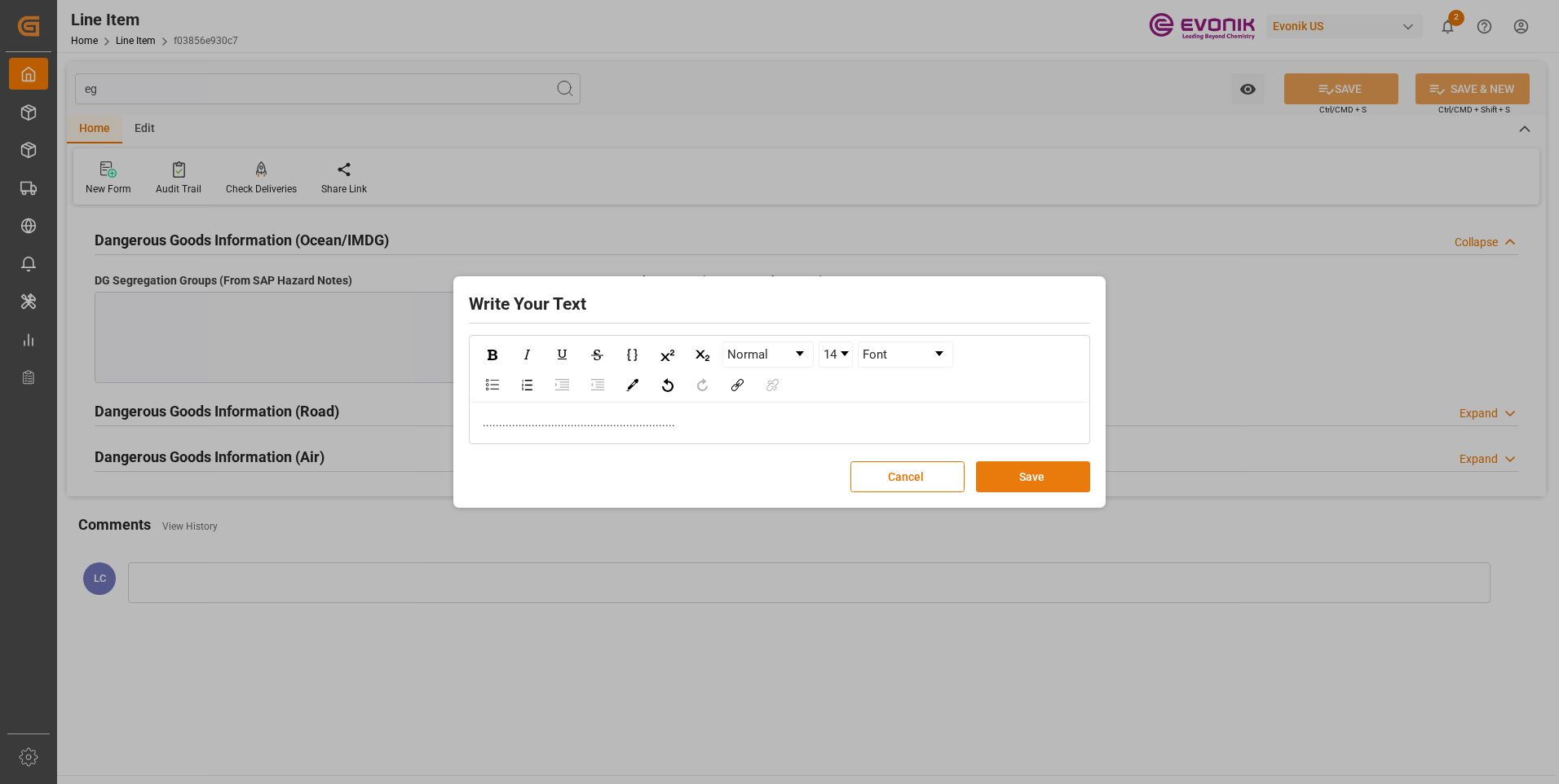
drag, startPoint x: 1002, startPoint y: 474, endPoint x: 1012, endPoint y: 476, distance: 10.2
click at [1012, 476] on button "Save" at bounding box center [1033, 477] width 114 height 31
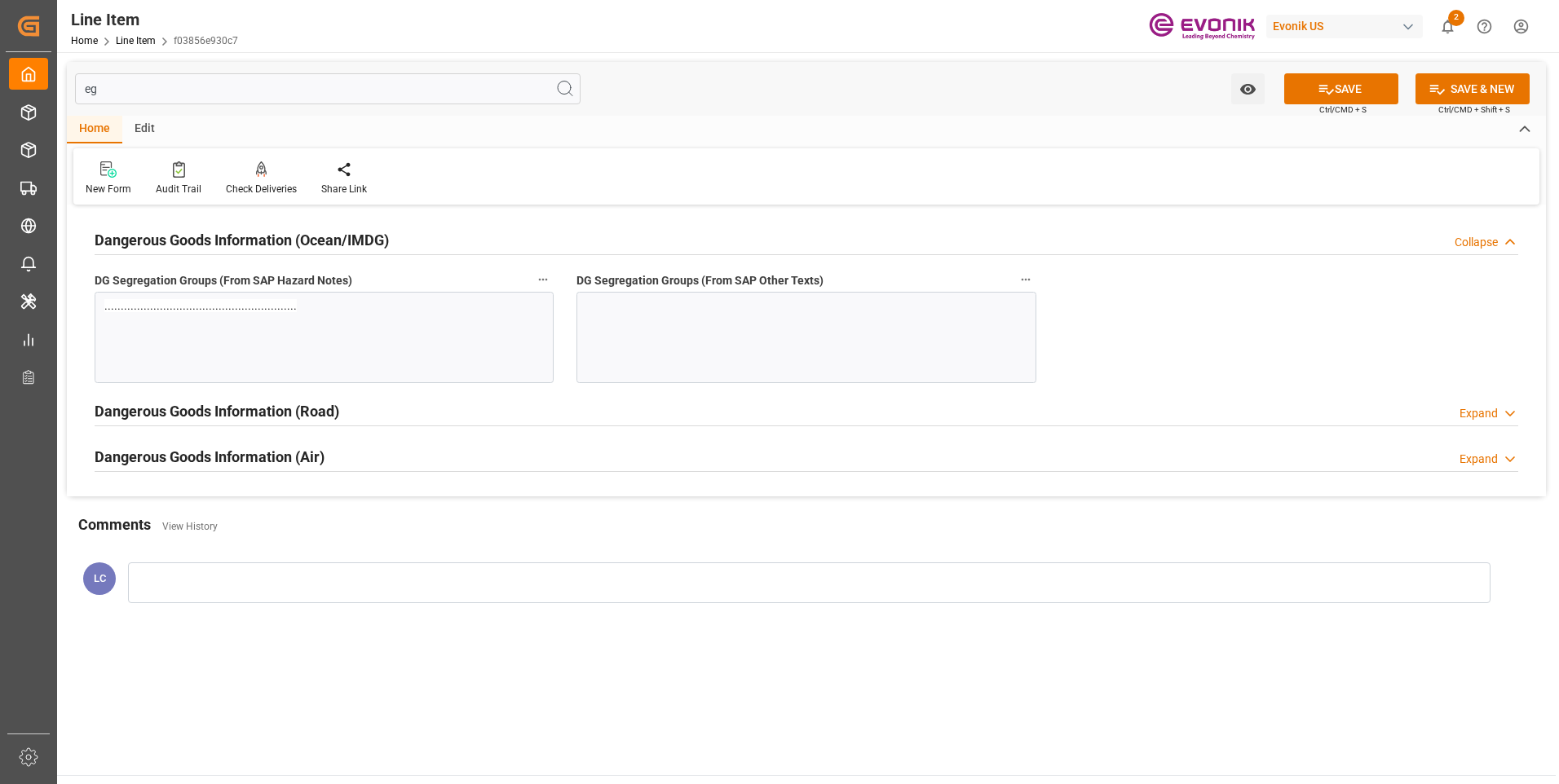
click at [648, 321] on div at bounding box center [806, 337] width 459 height 92
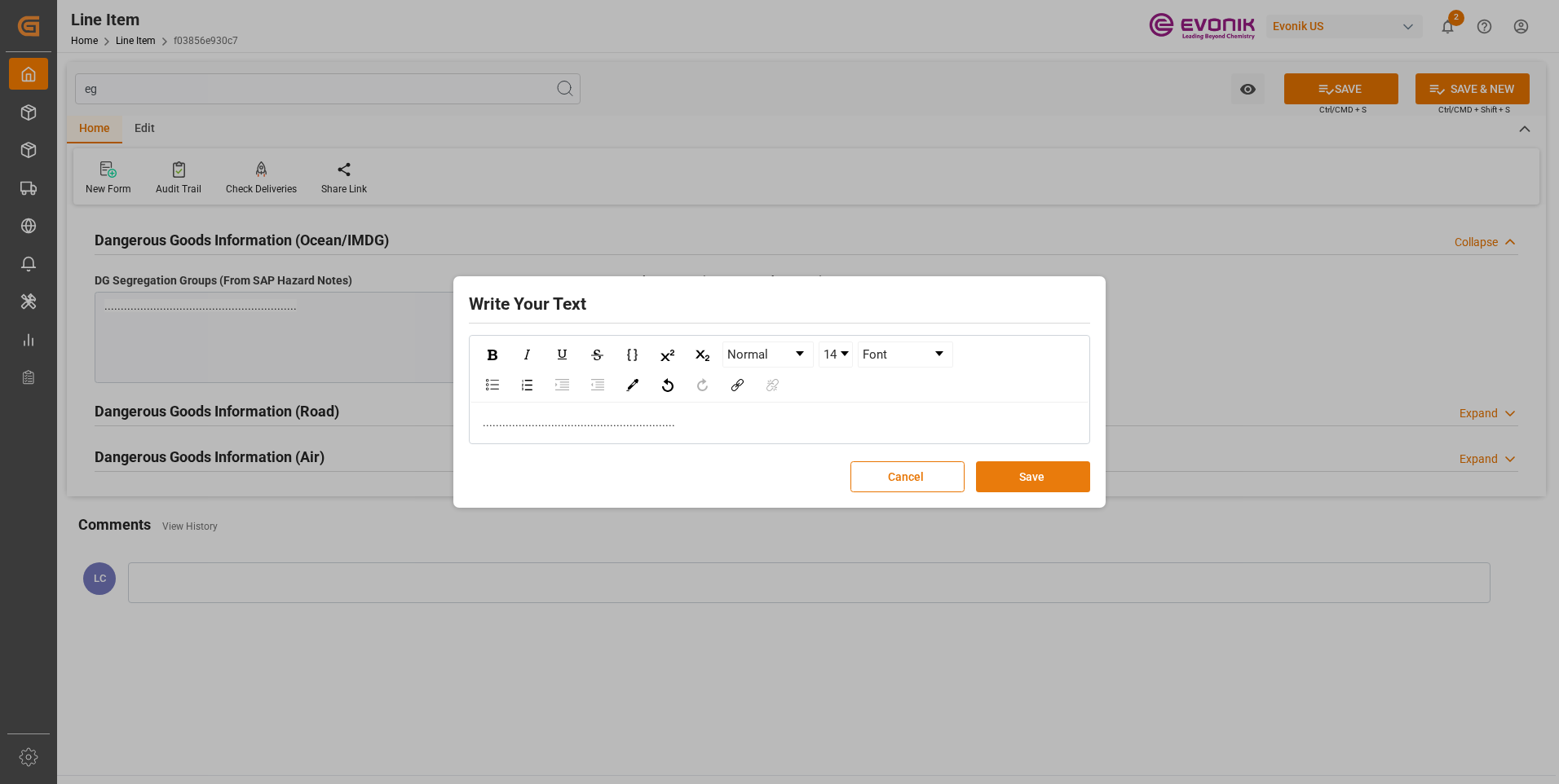
click at [1006, 472] on button "Save" at bounding box center [1033, 477] width 114 height 31
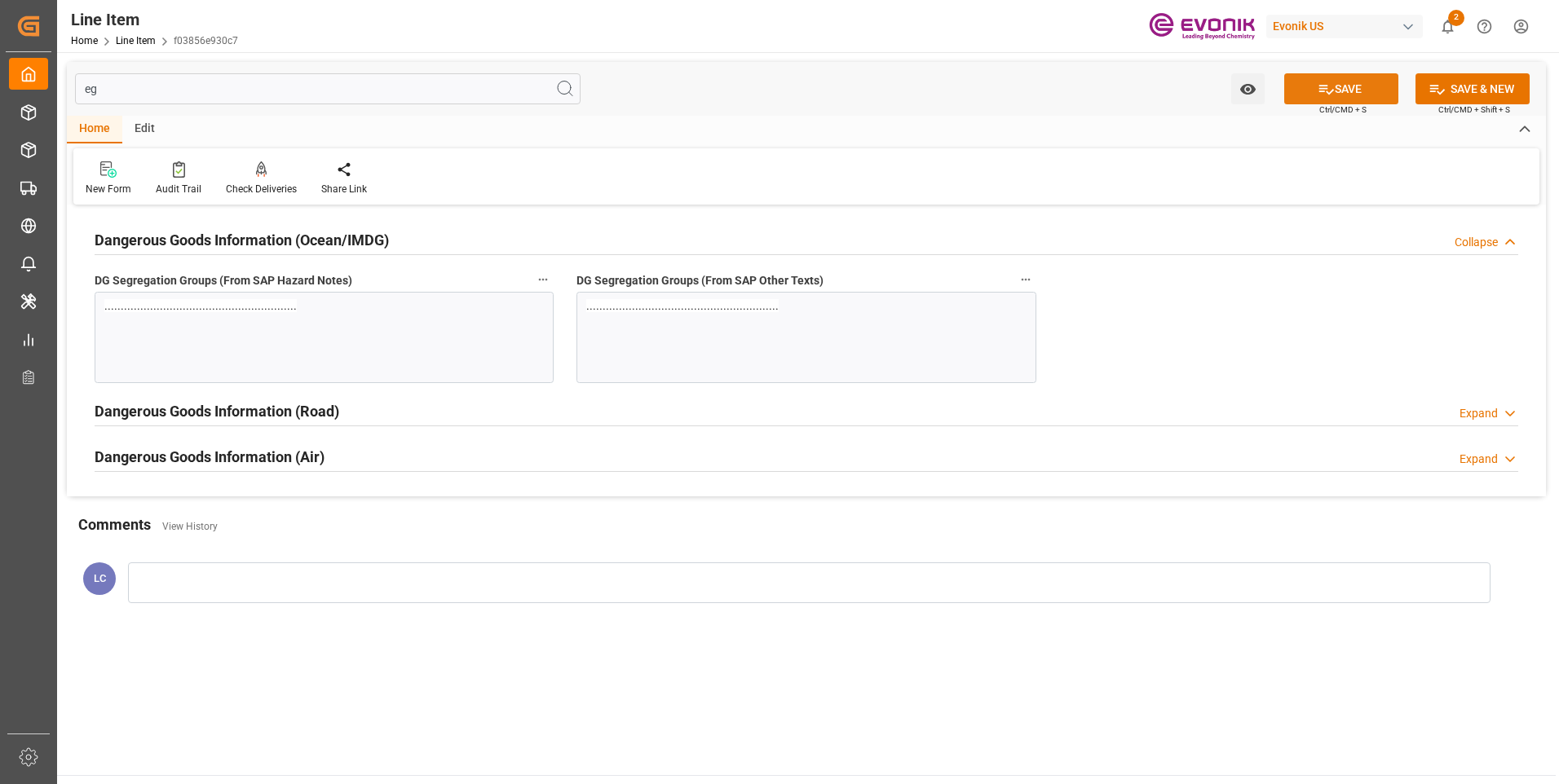
click at [1350, 89] on button "SAVE" at bounding box center [1341, 89] width 114 height 31
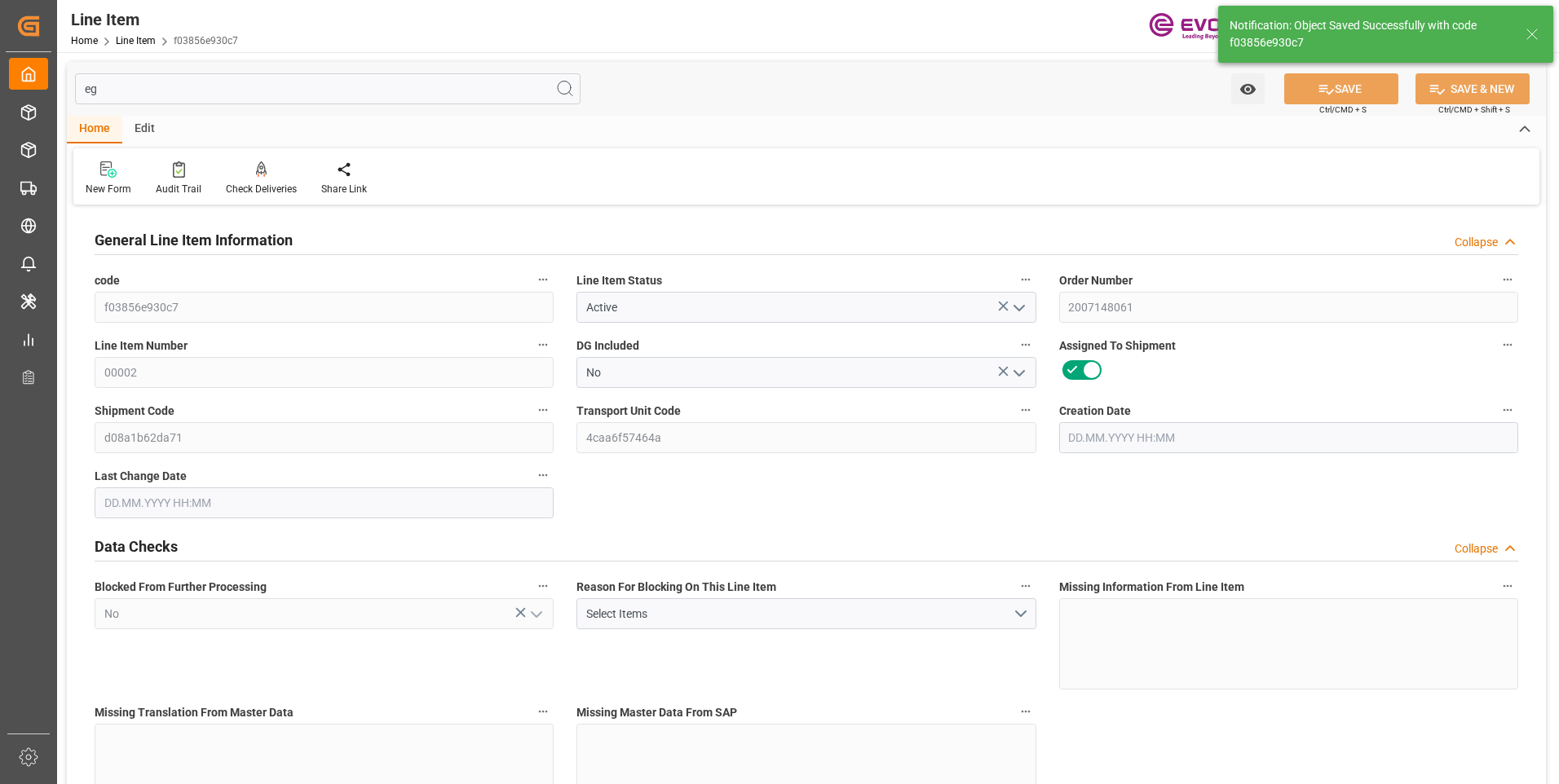
type input "19"
type input "19121.6"
type input "19000"
type input "26.3553"
type input "760"
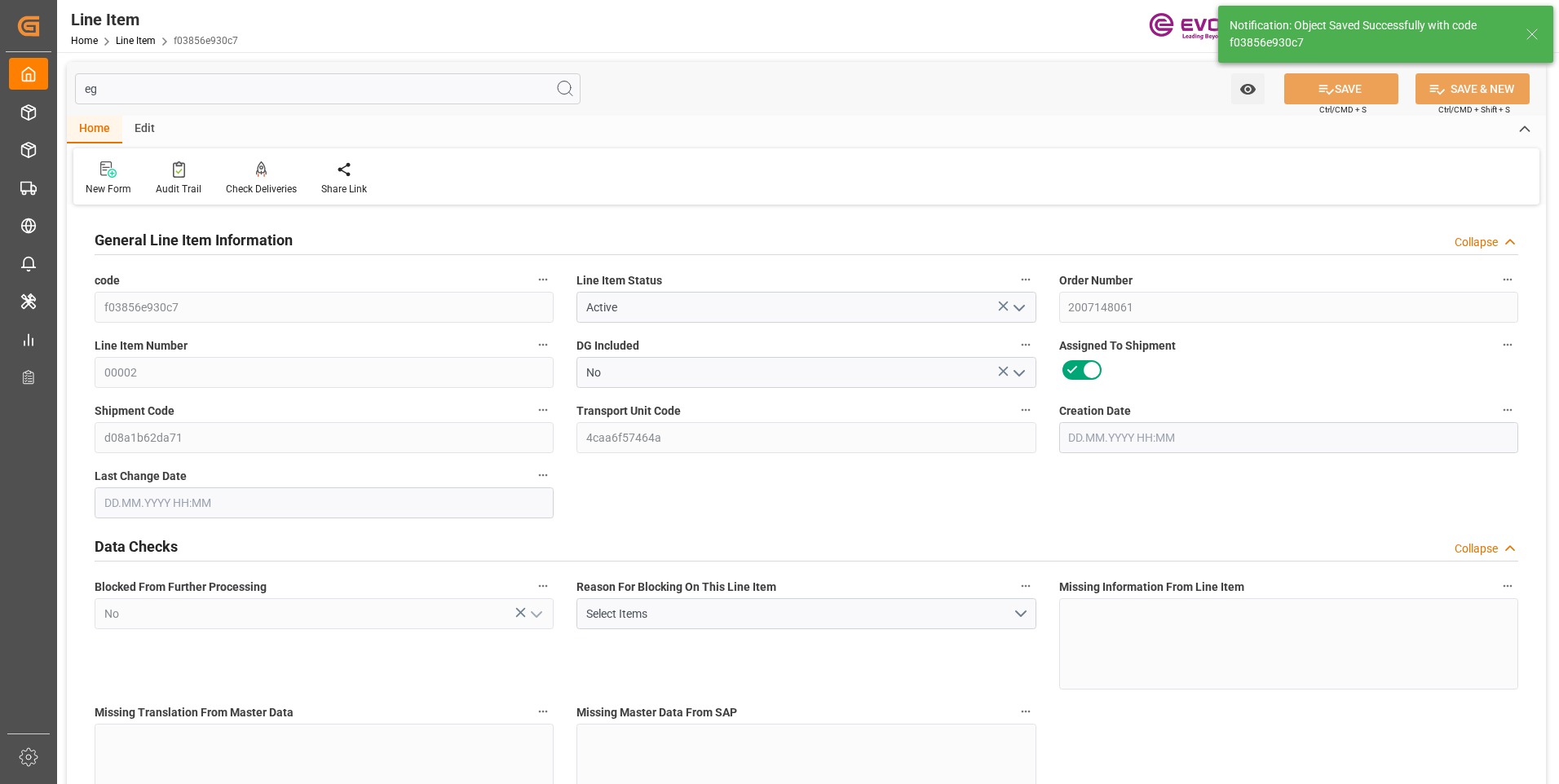
type input "32300"
type input "760"
type input "19000"
type input "19121.6"
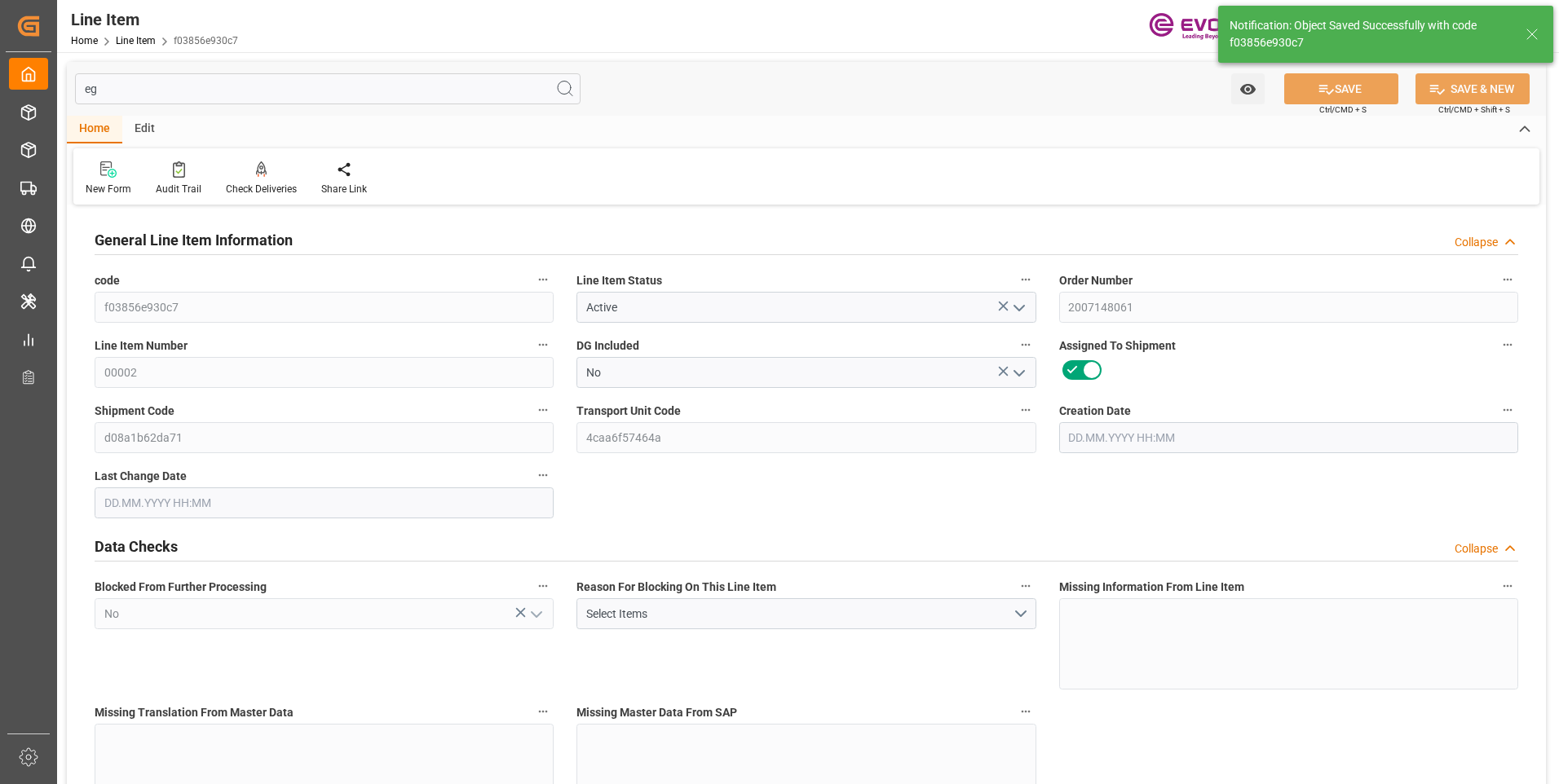
type input "19520.6"
type input "19000"
type input "26.3553"
type input "26355.28"
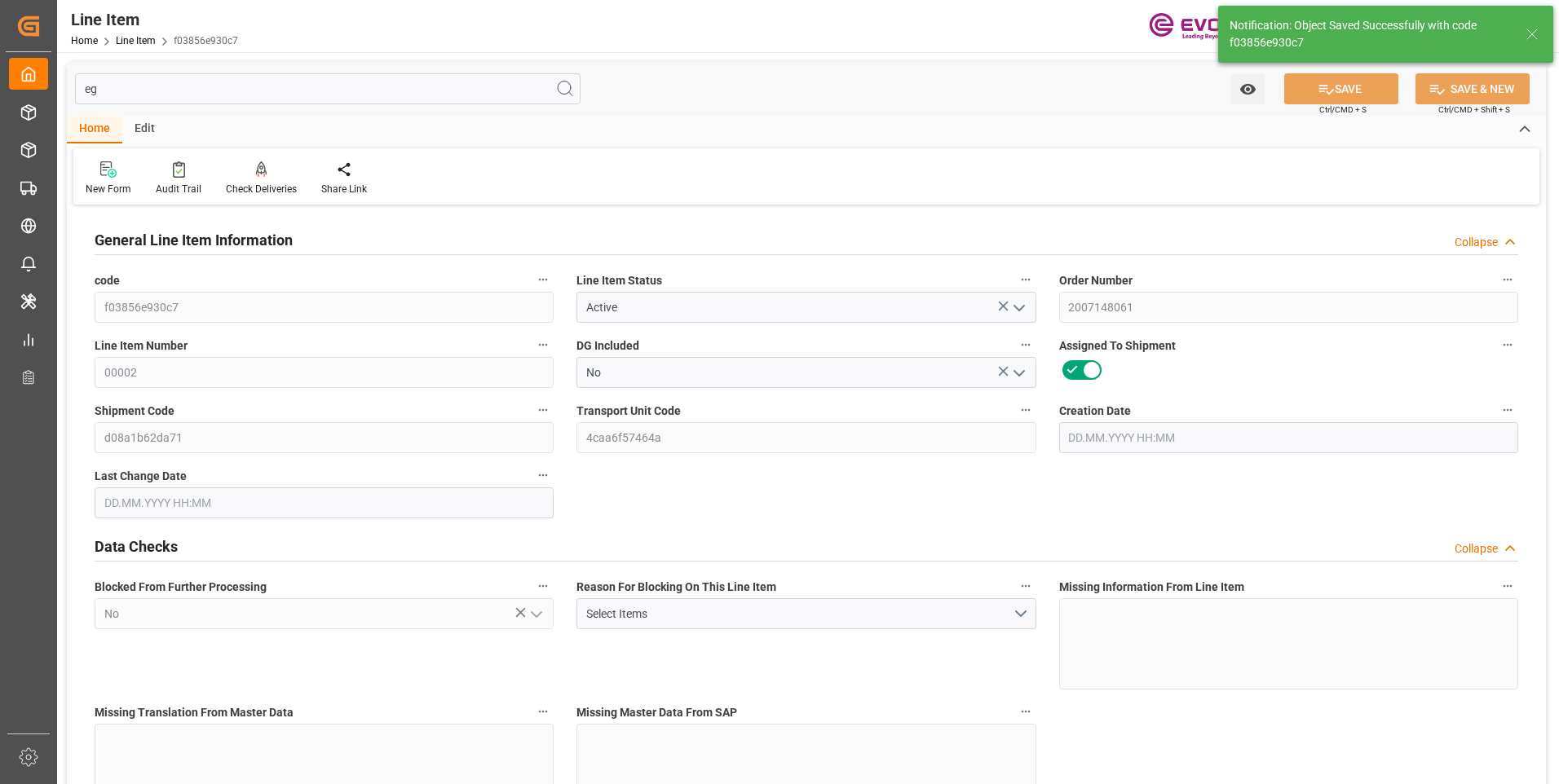
type input "0"
type input "[DATE] 16:43"
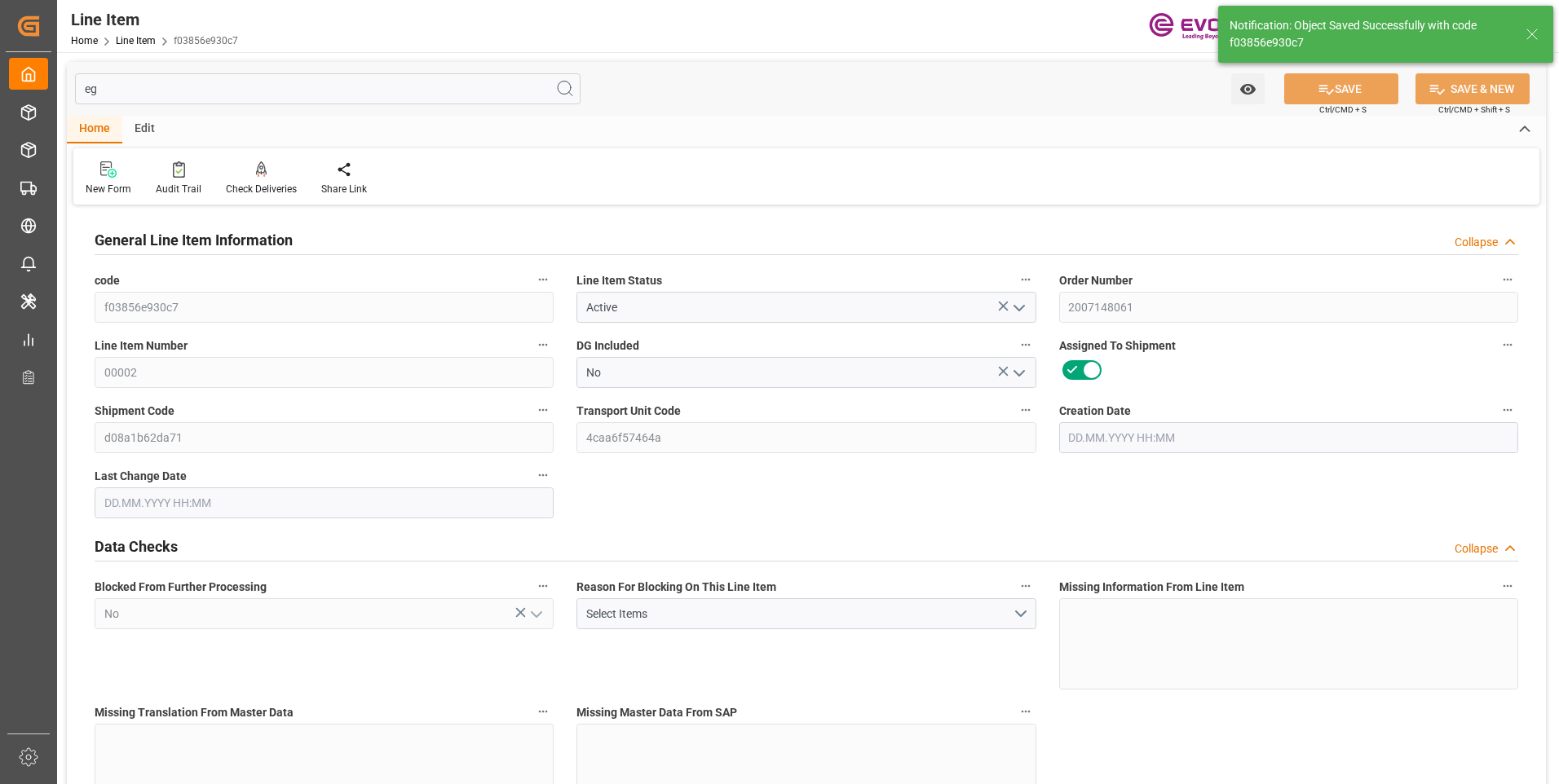
type input "25.08.2025 07:03"
type input "[DATE]"
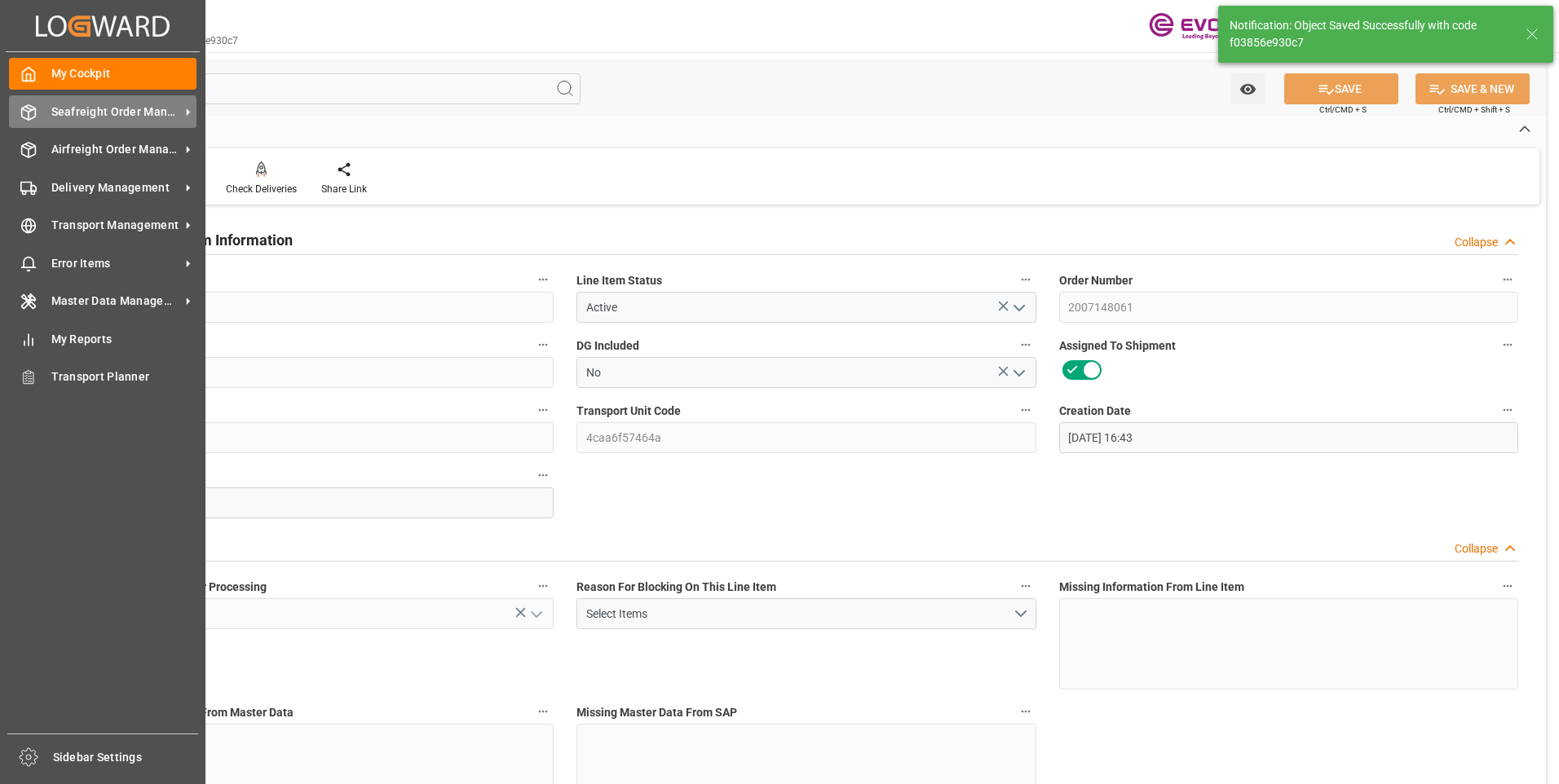
drag, startPoint x: 132, startPoint y: 90, endPoint x: 33, endPoint y: 96, distance: 99.2
click at [33, 96] on div "Created by potrace 1.15, written by Peter Selinger 2001-2017 Created by potrace…" at bounding box center [779, 392] width 1559 height 784
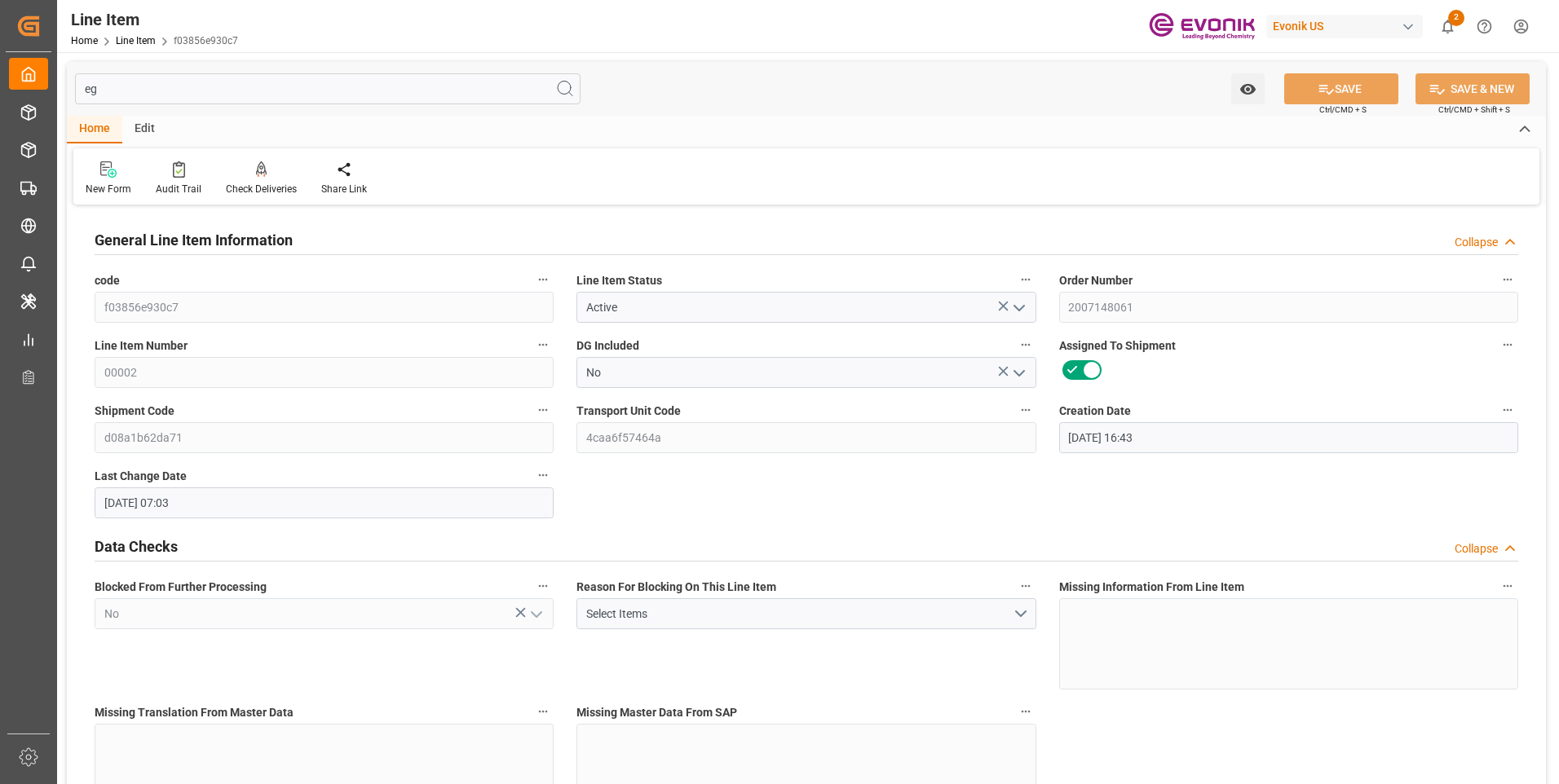
type input "e"
type input "760"
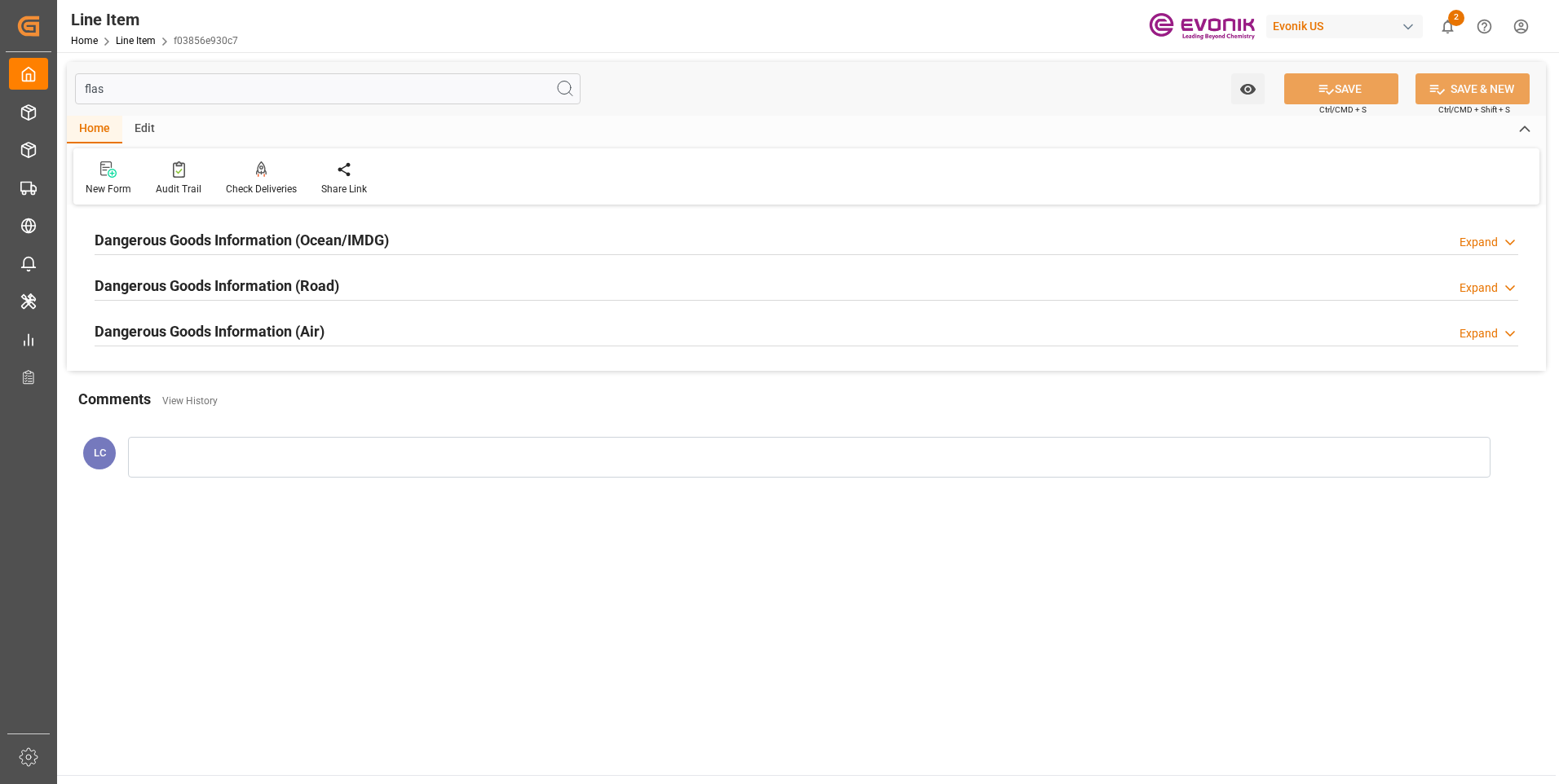
type input "flas"
click at [243, 235] on h2 "Dangerous Goods Information (Ocean/IMDG)" at bounding box center [241, 240] width 294 height 22
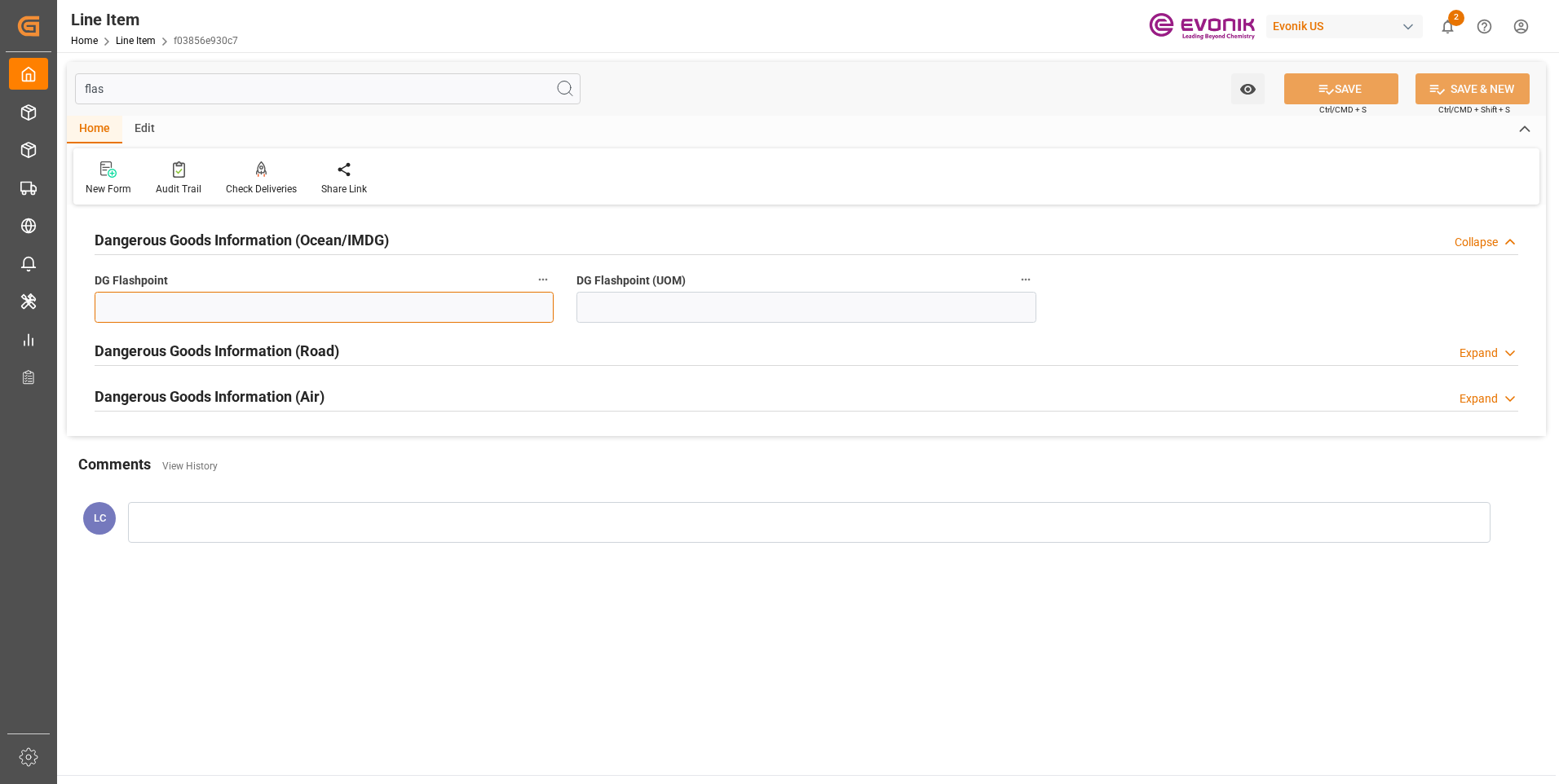
click at [284, 300] on input "text" at bounding box center [324, 308] width 459 height 31
type input "99.99"
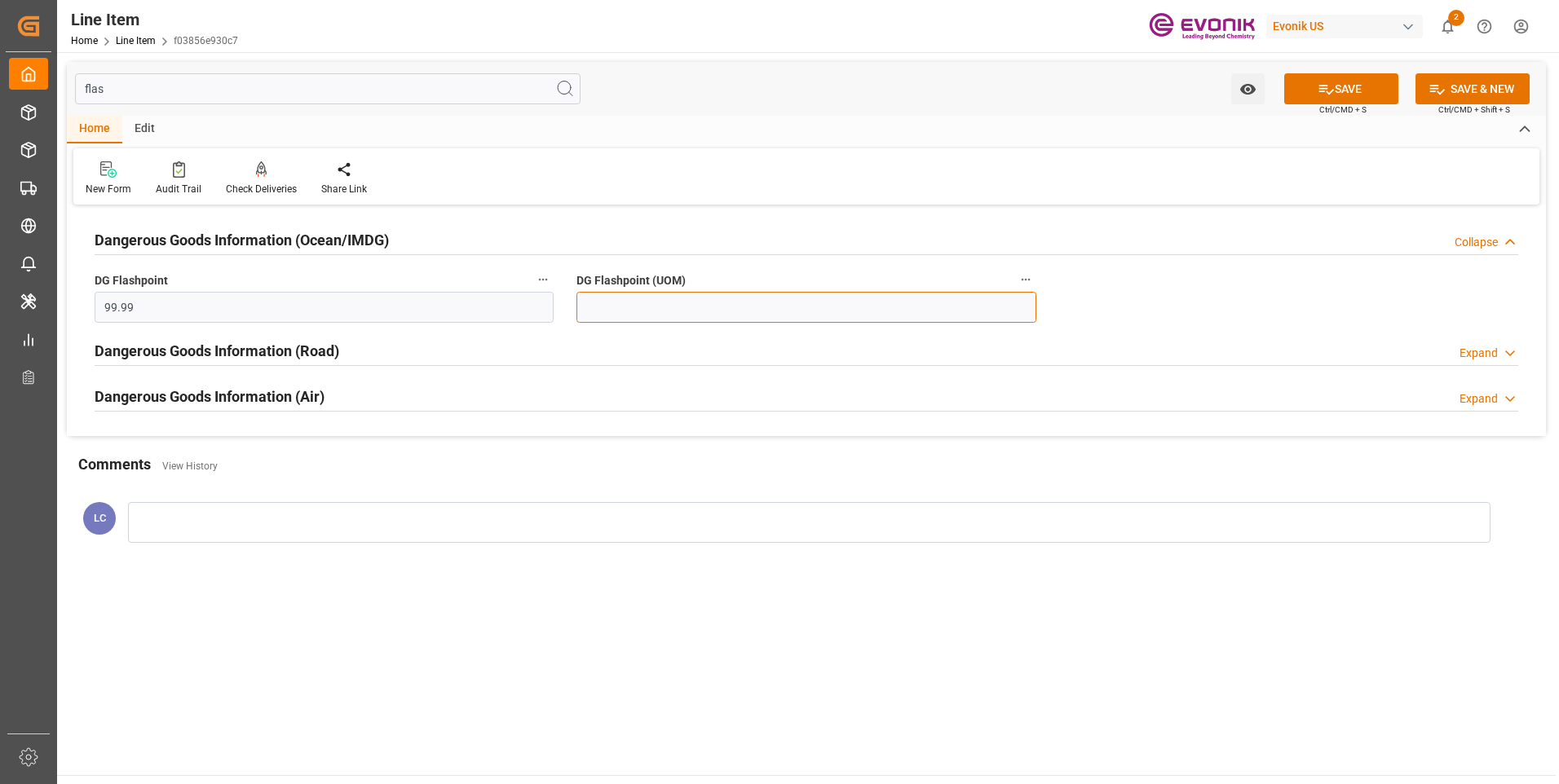
click at [598, 310] on input at bounding box center [806, 308] width 459 height 31
type input "99.99"
click at [1345, 81] on button "SAVE" at bounding box center [1341, 89] width 114 height 31
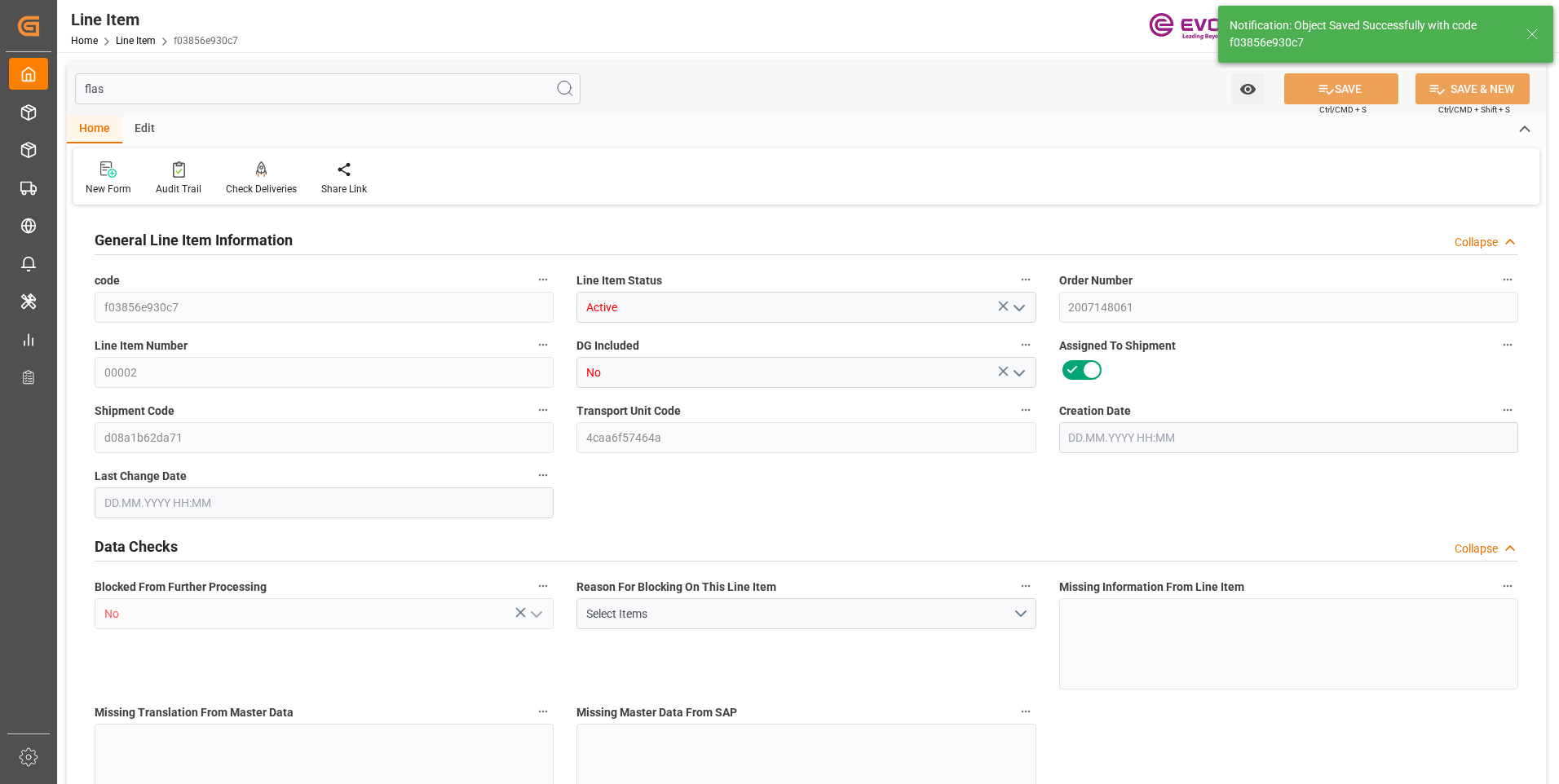
type input "19"
type input "19121.6"
type input "19000"
type input "26.3553"
type input "760"
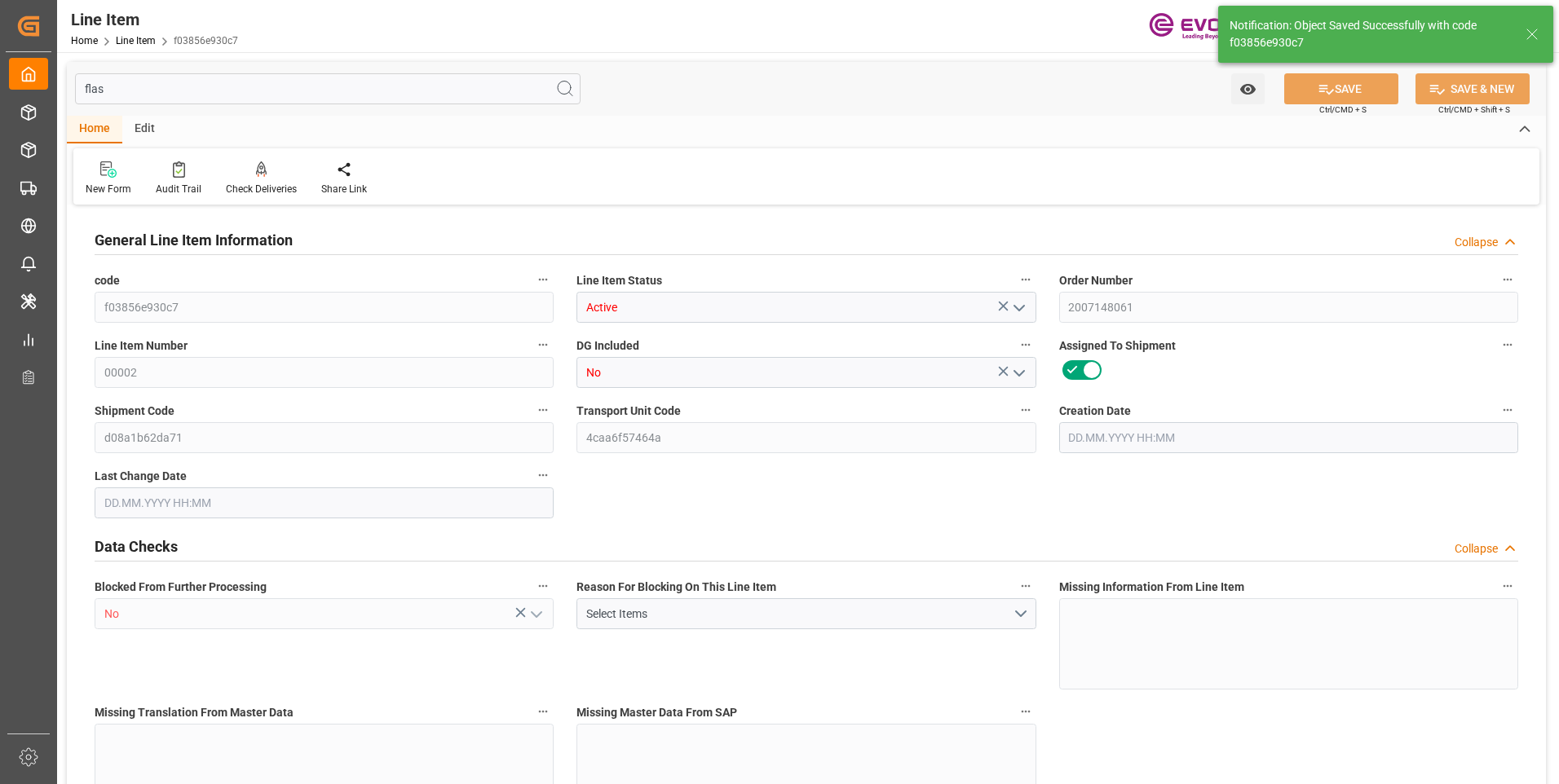
type input "32300"
type input "760"
type input "19000"
type input "19121.6"
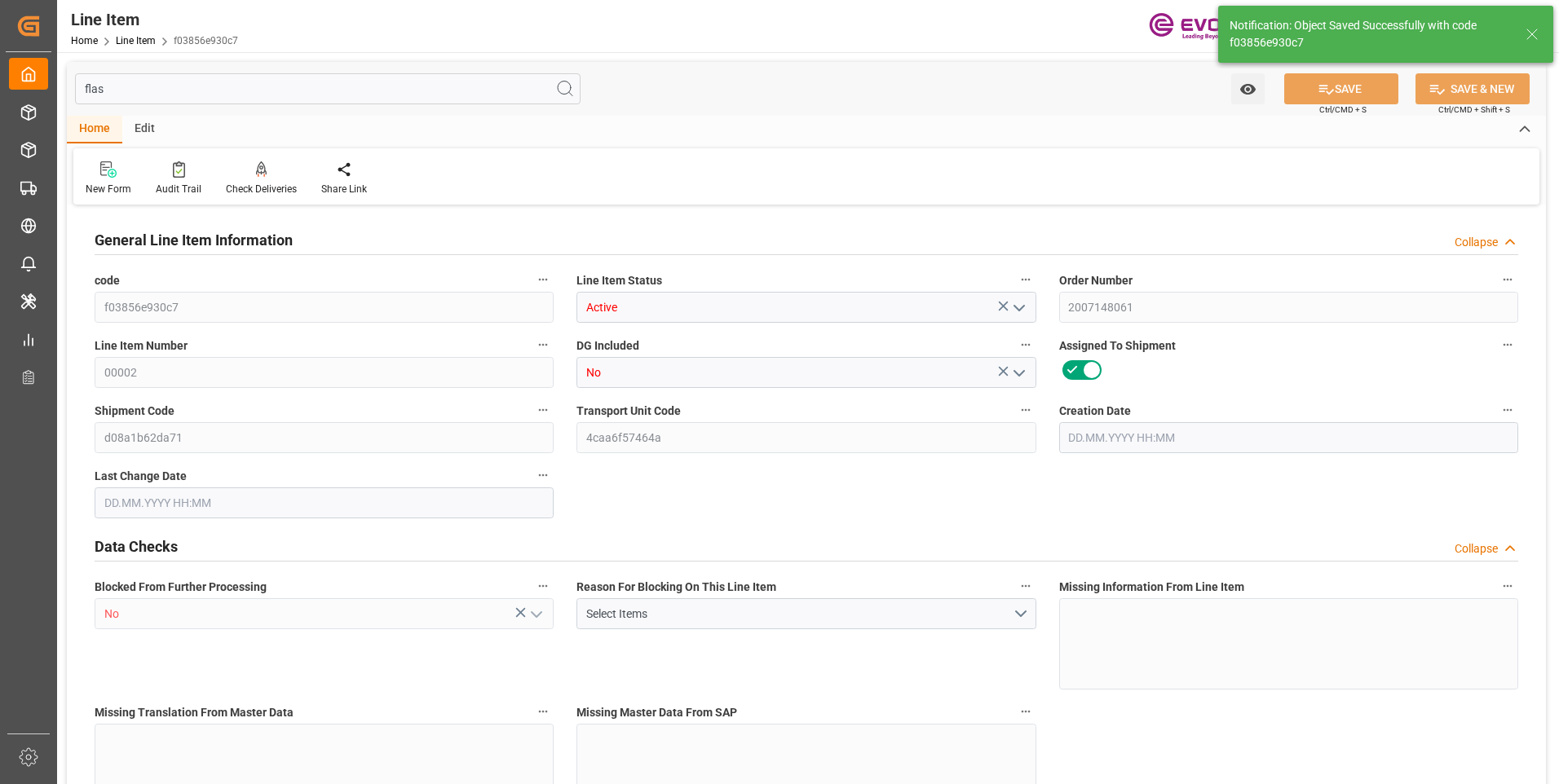
type input "19520.6"
type input "19000"
type input "26.3553"
type input "26355.28"
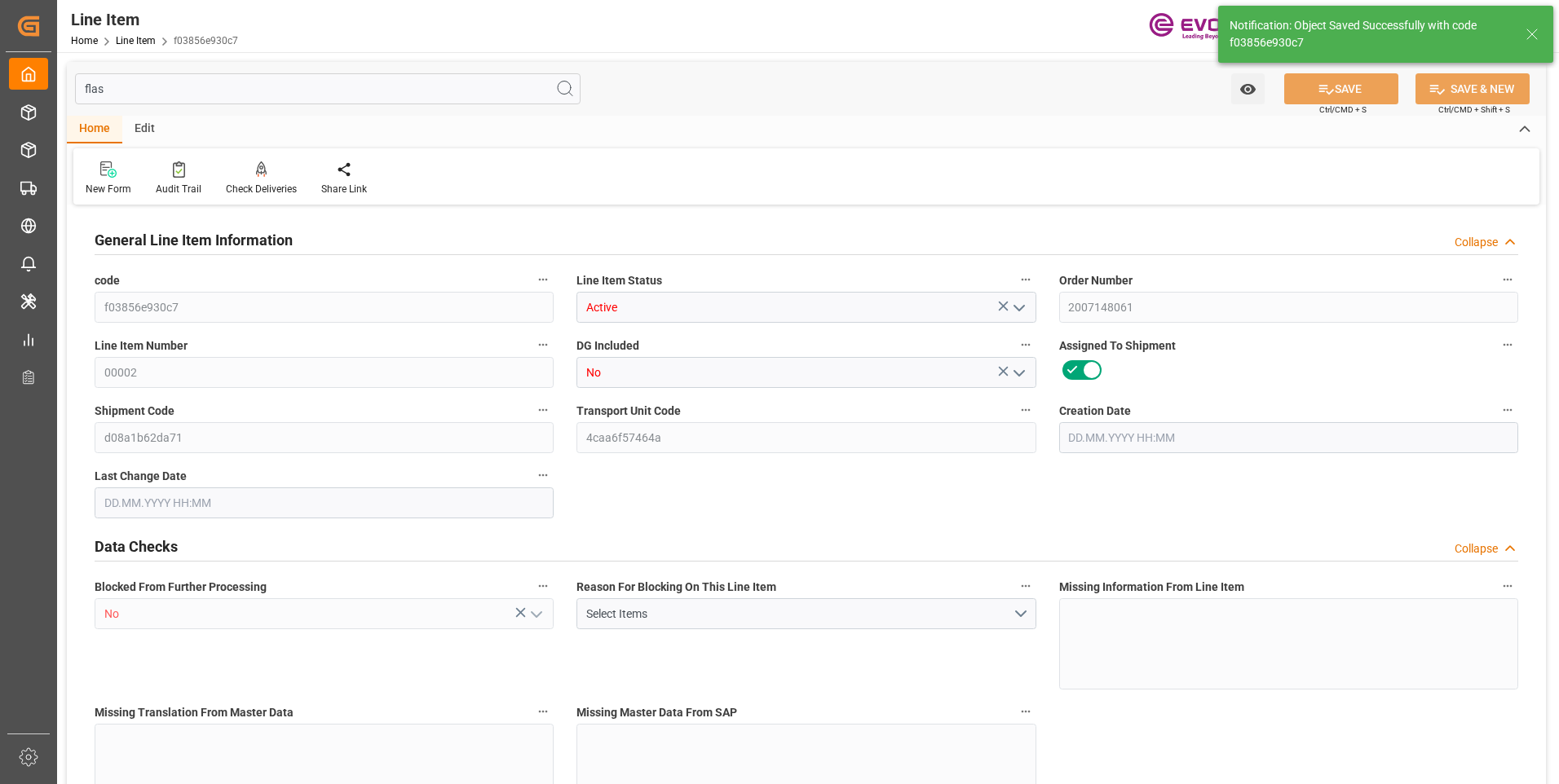
type input "0"
type input "[DATE] 16:43"
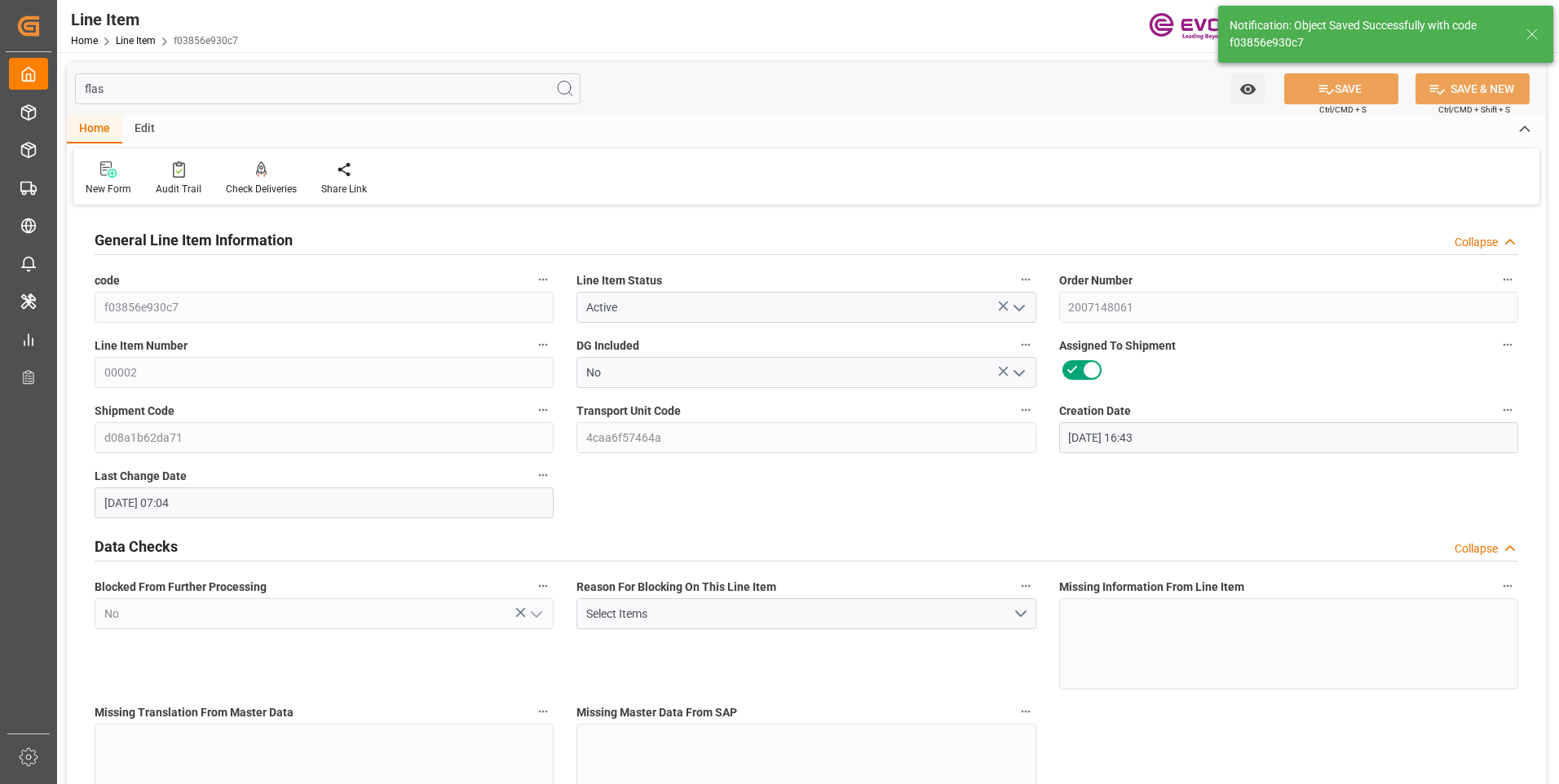
type input "25.08.2025 07:04"
type input "[DATE]"
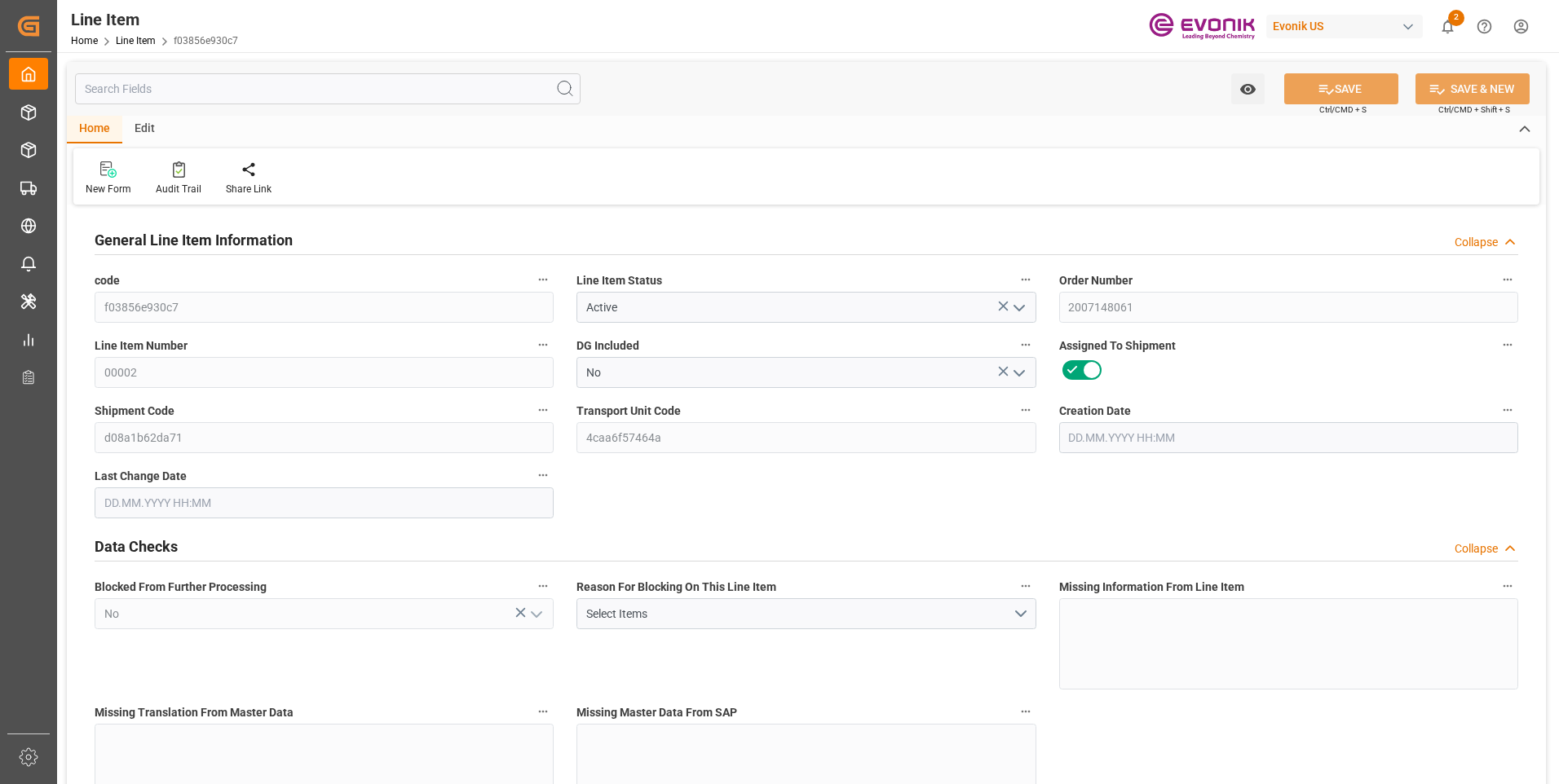
type input "19"
type input "19121.6"
type input "19000"
type input "26.3553"
type input "760"
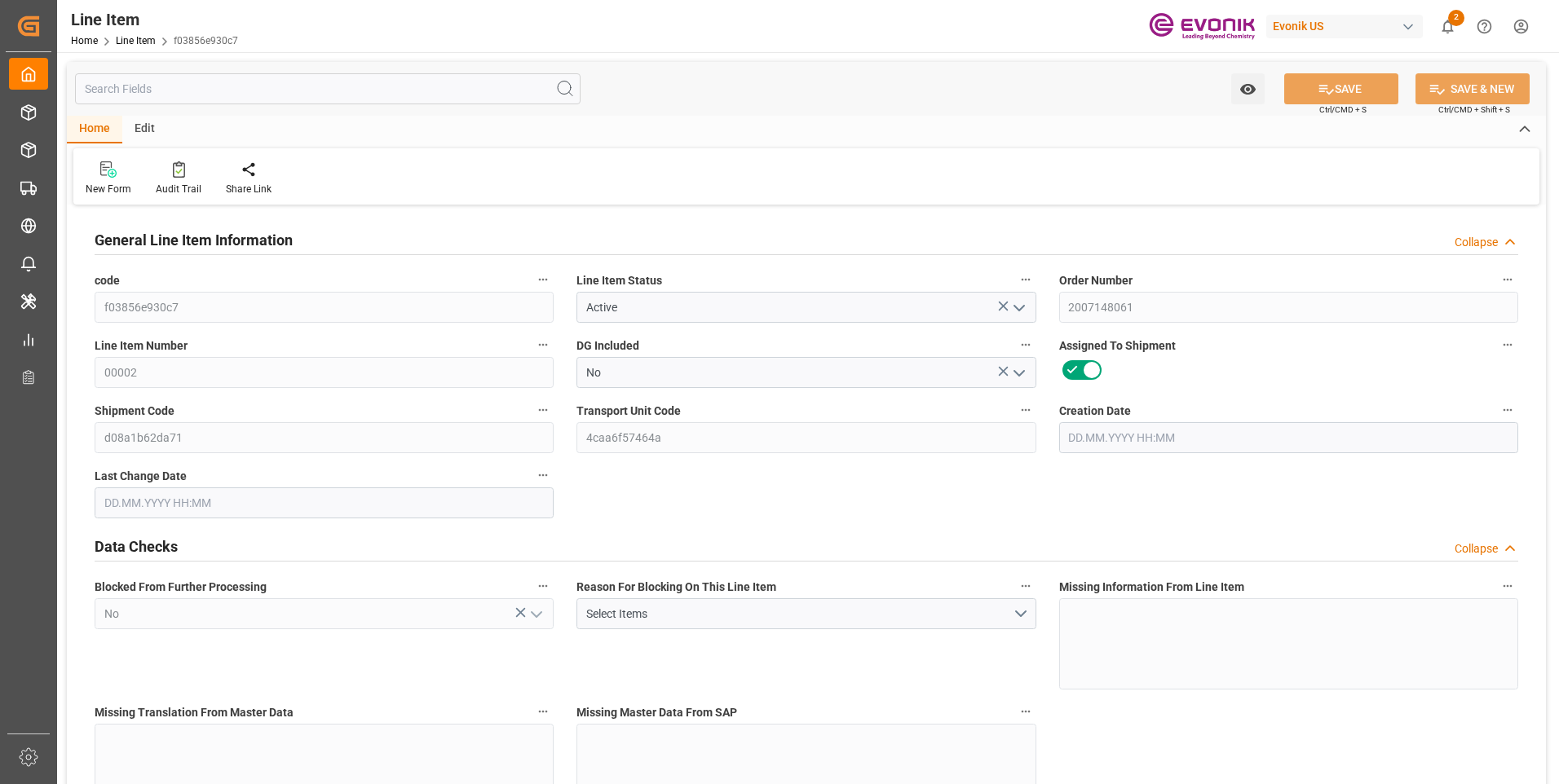
type input "32300"
type input "760"
type input "19000"
type input "19121.6"
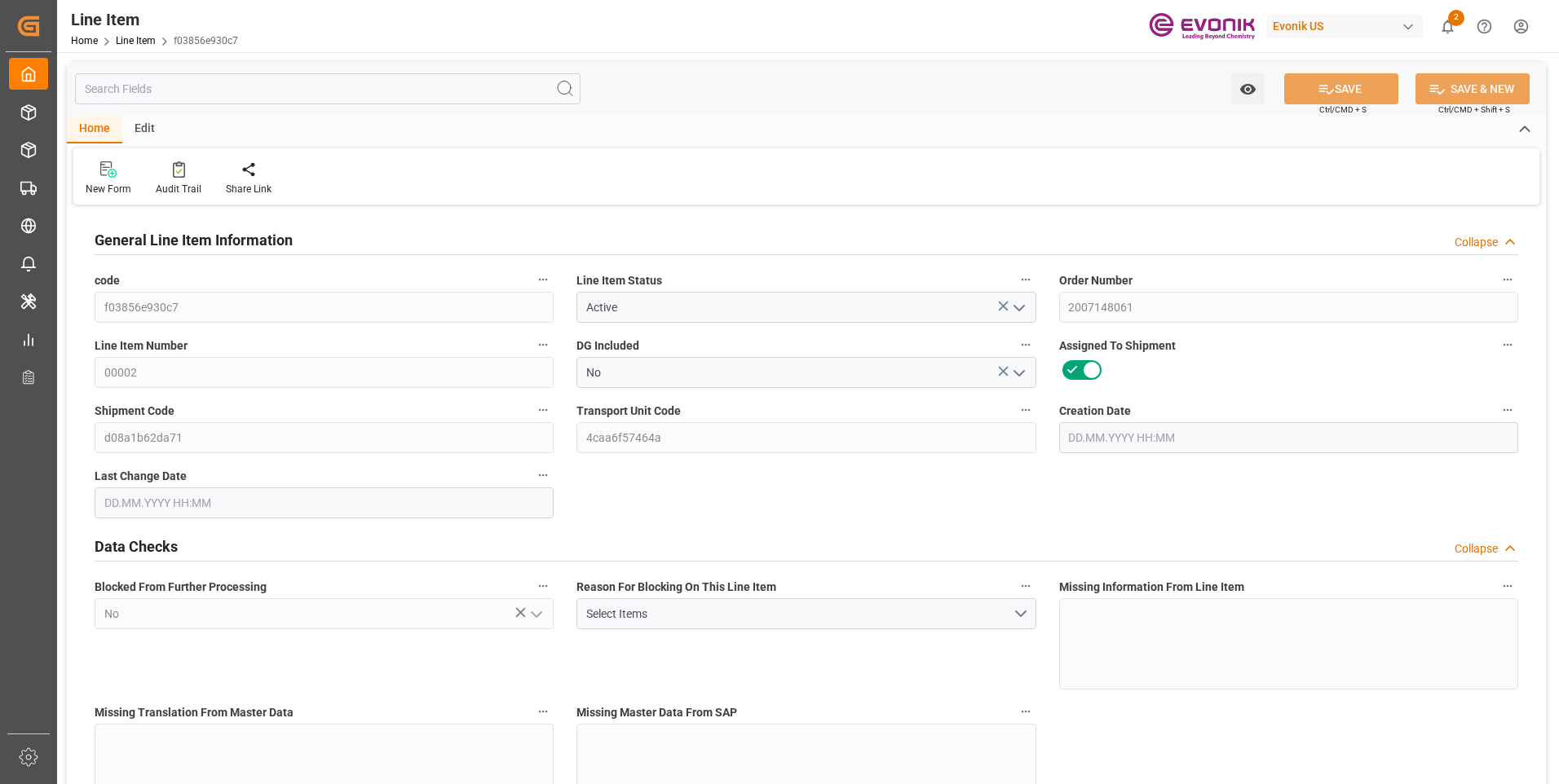
type input "19520.6"
type input "19000"
type input "26.3553"
type input "26355.28"
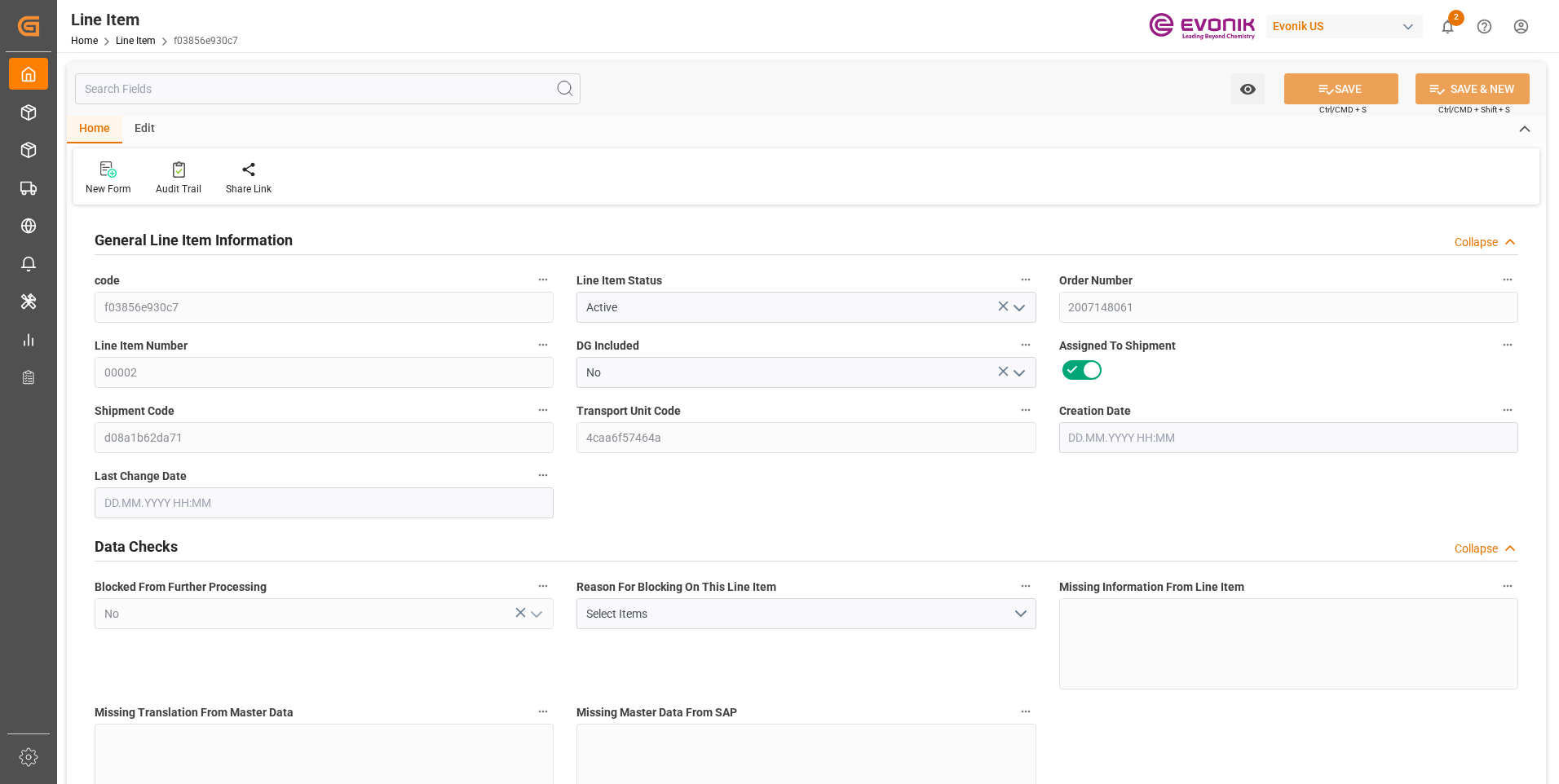
type input "0"
type input "[DATE] 16:43"
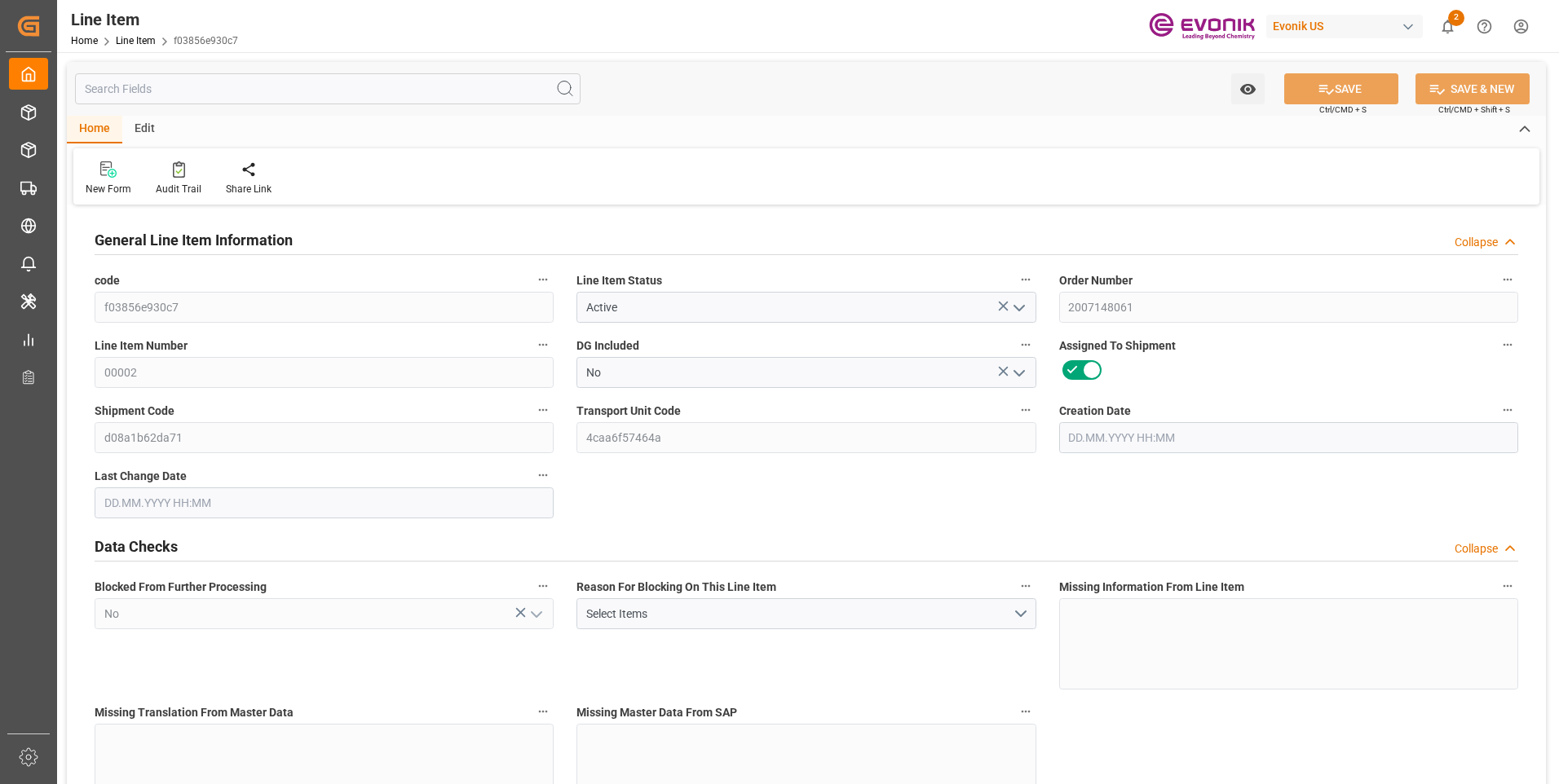
type input "[DATE] 07:04"
type input "[DATE]"
click at [193, 81] on input "text" at bounding box center [327, 89] width 505 height 31
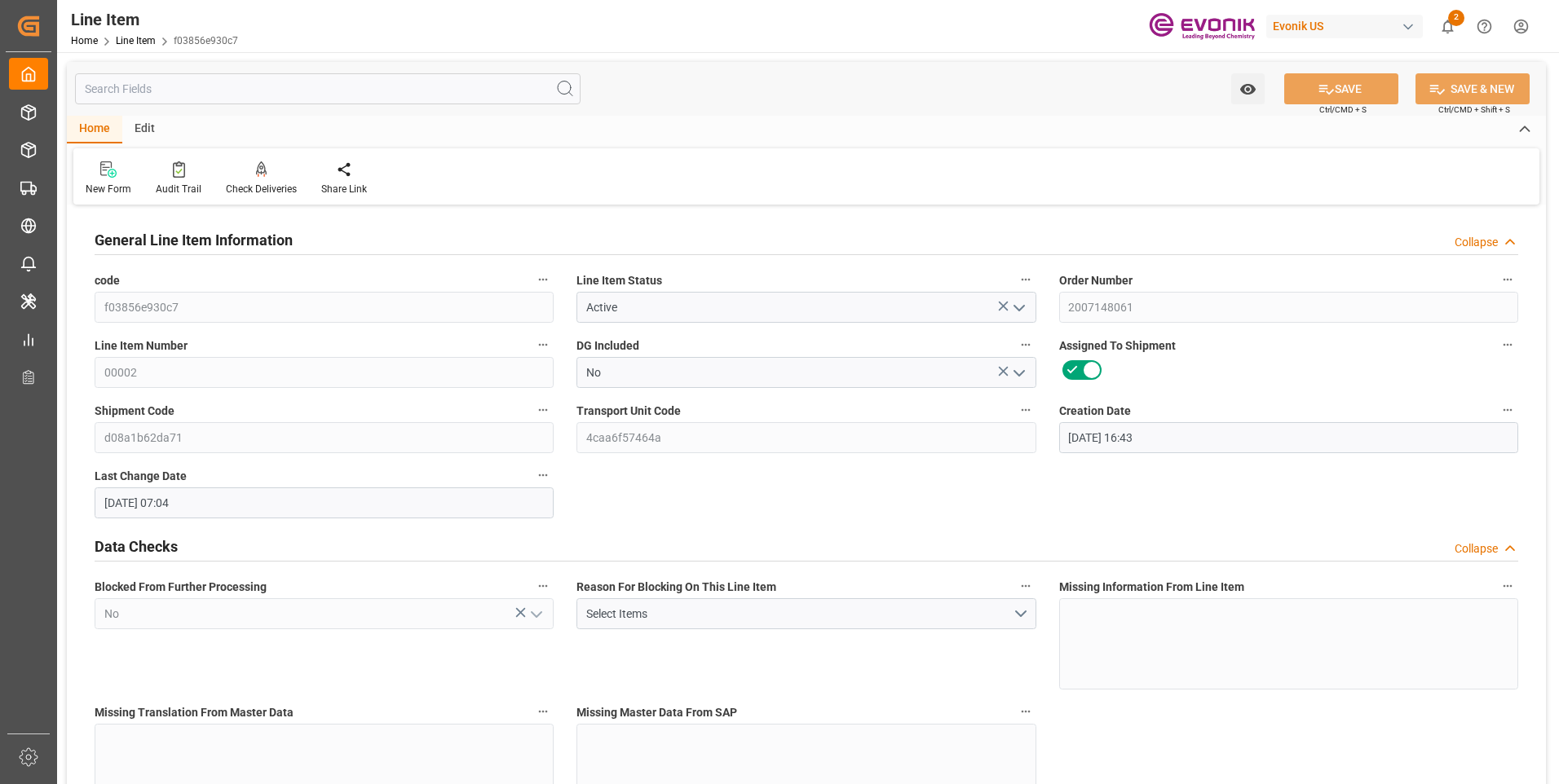
click at [216, 97] on input "text" at bounding box center [327, 89] width 505 height 31
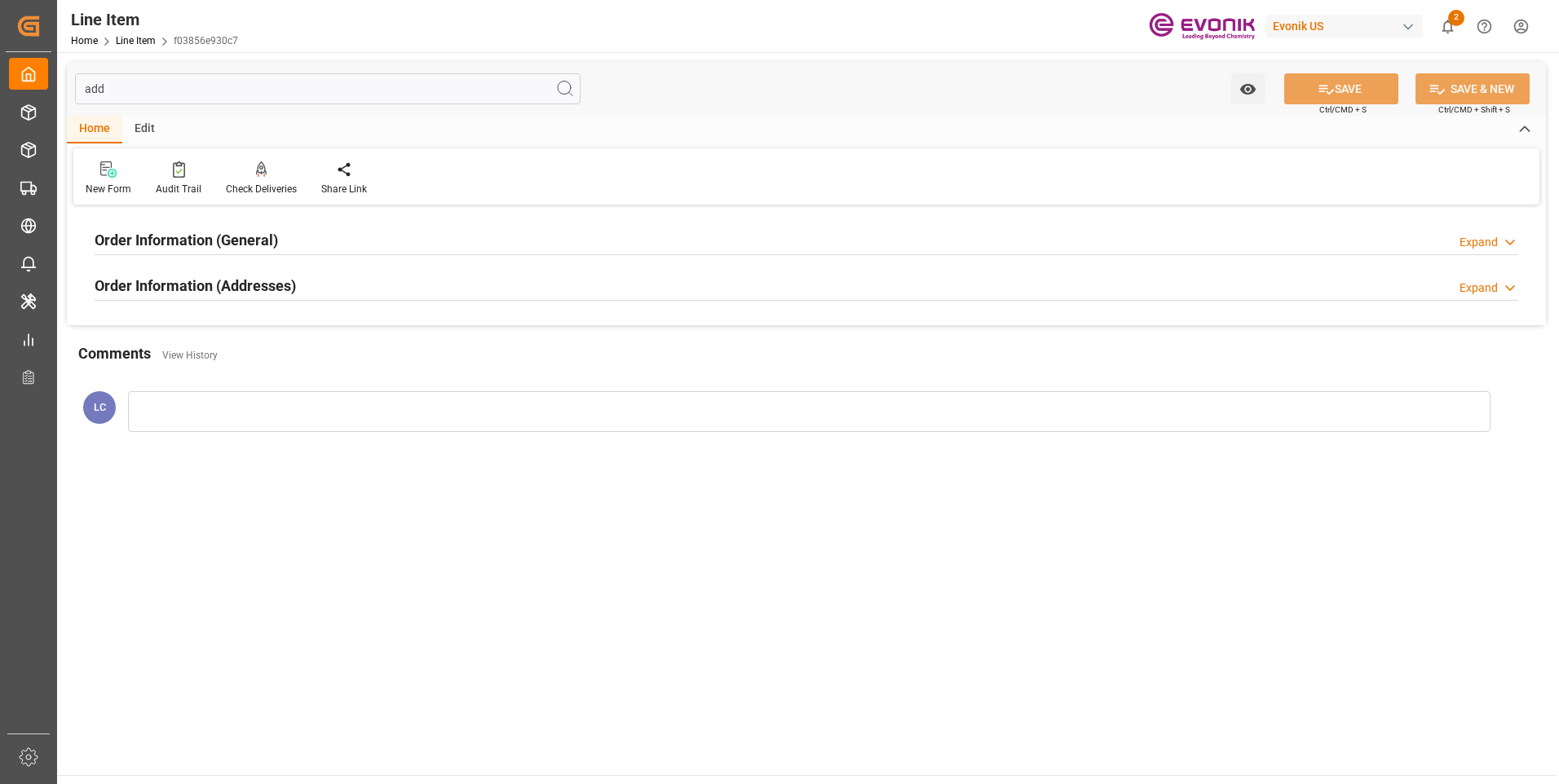
type input "add"
click at [263, 247] on h2 "Order Information (General)" at bounding box center [186, 240] width 183 height 22
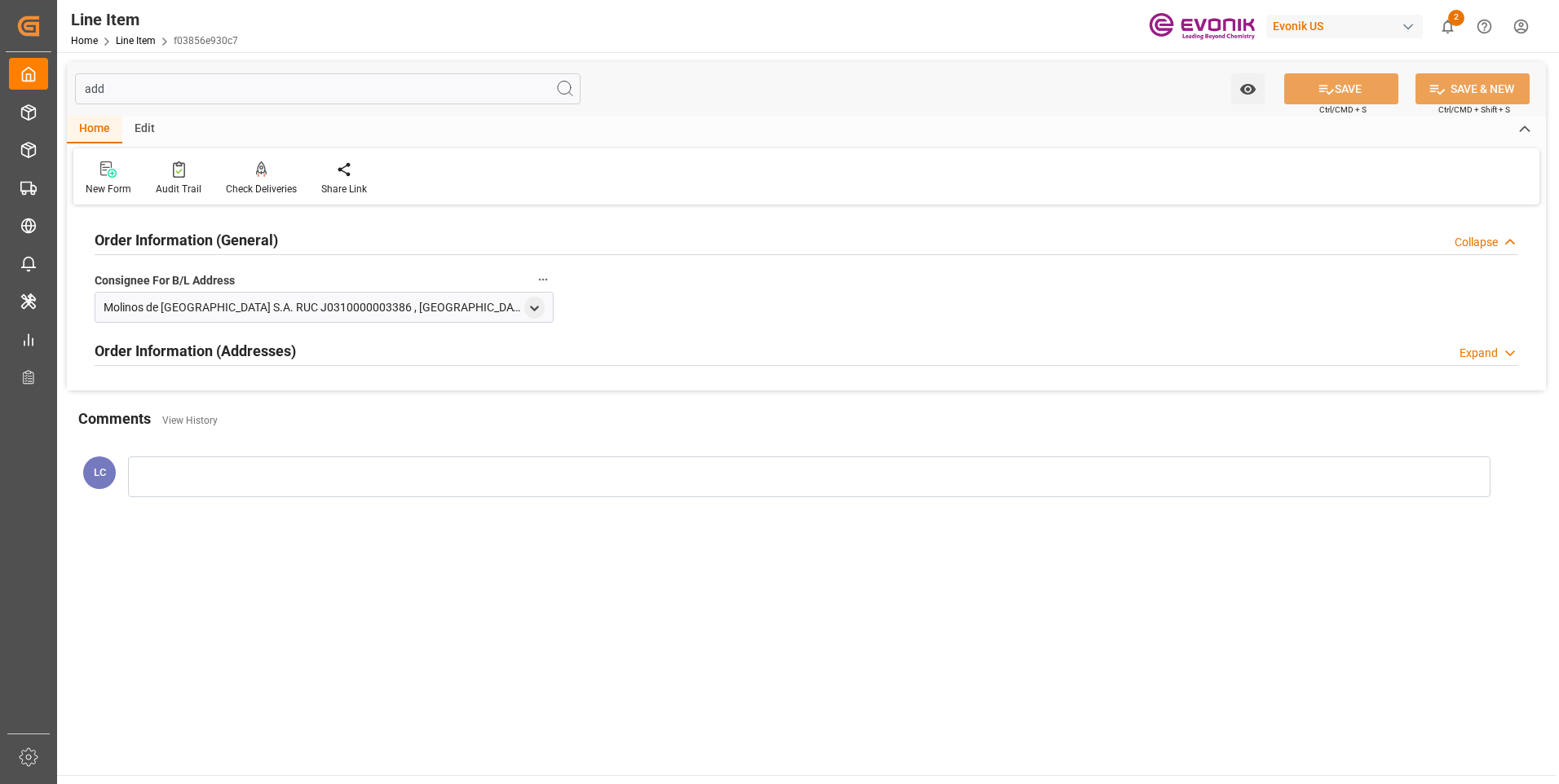
click at [291, 244] on div "Order Information (General) Collapse" at bounding box center [806, 239] width 1424 height 31
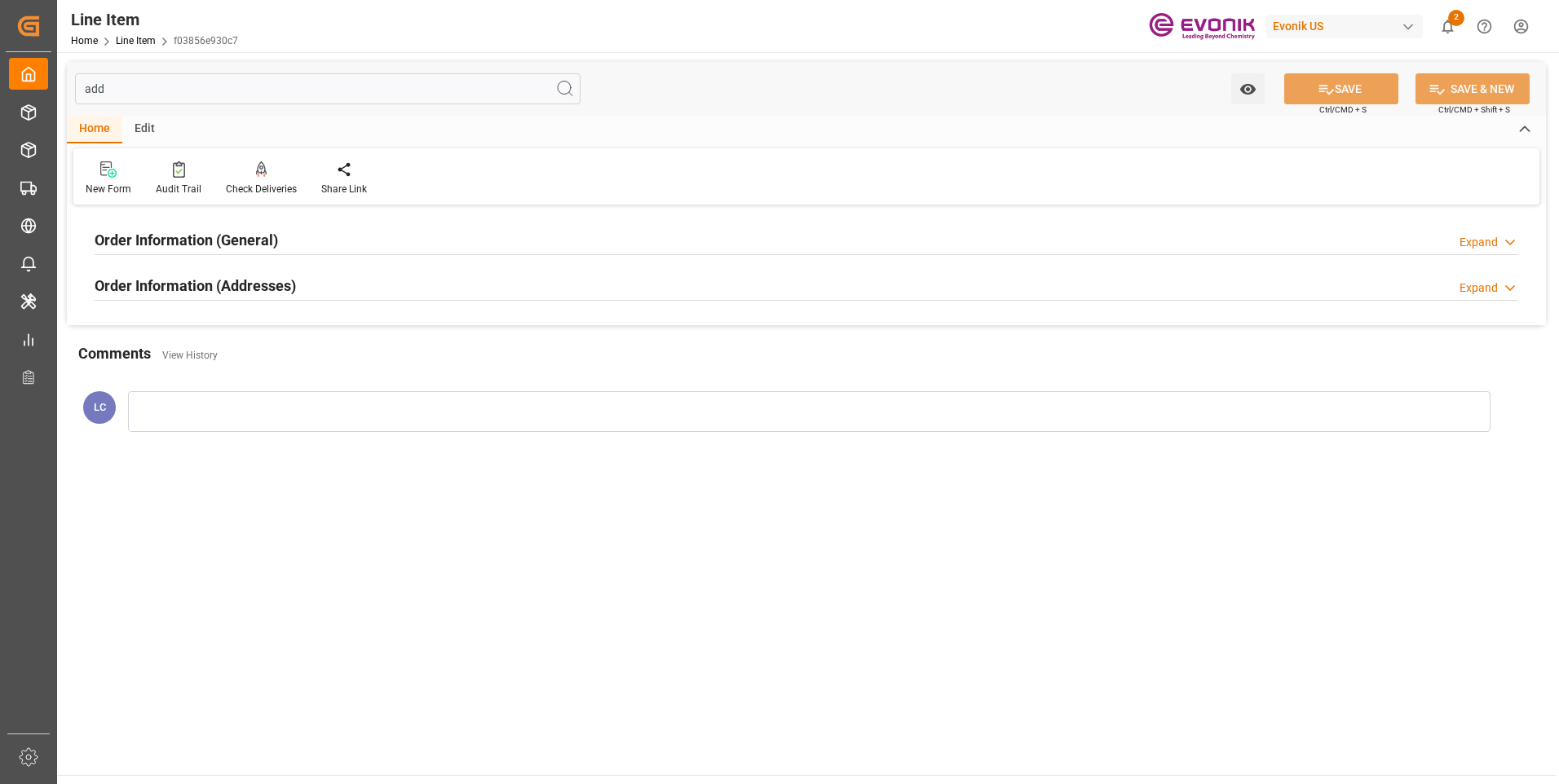
click at [259, 293] on h2 "Order Information (Addresses)" at bounding box center [195, 285] width 202 height 22
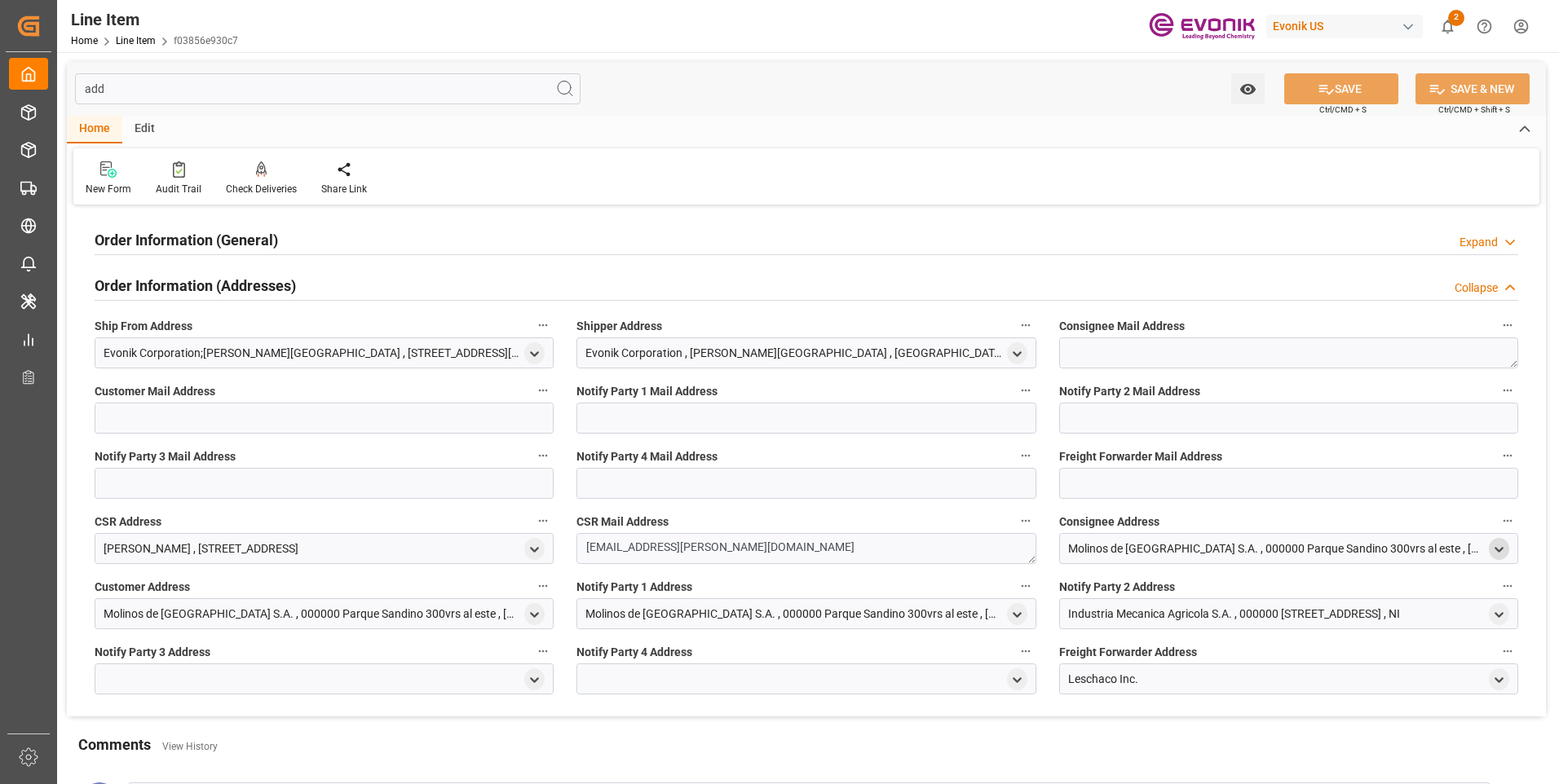
click at [1495, 548] on polyline "open menu" at bounding box center [1499, 549] width 7 height 3
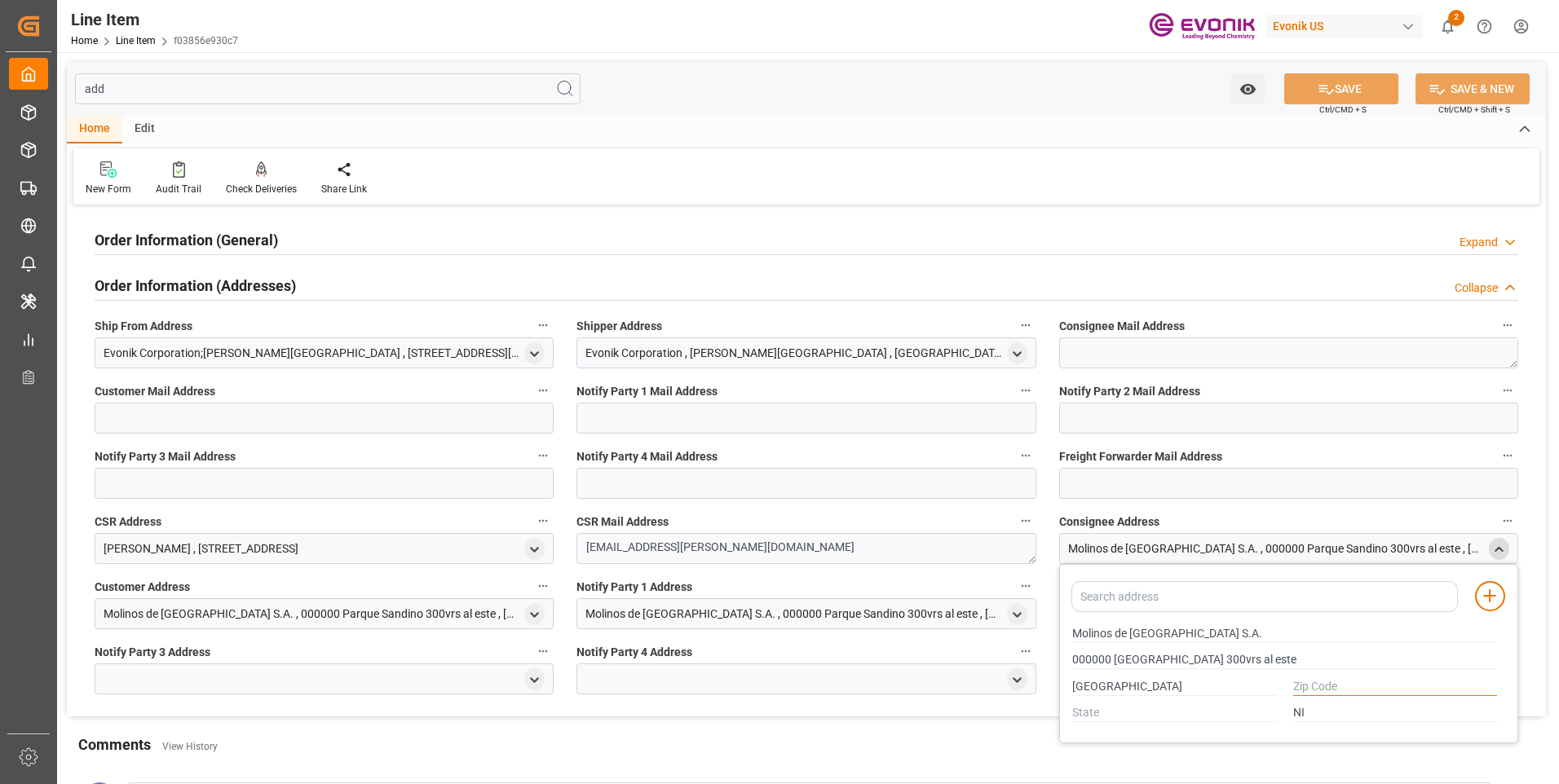
click at [1318, 691] on input "text" at bounding box center [1395, 686] width 204 height 18
type input "0000"
click at [1422, 513] on label "Consignee Address" at bounding box center [1289, 522] width 459 height 23
click at [1497, 513] on button "Consignee Address" at bounding box center [1508, 521] width 21 height 21
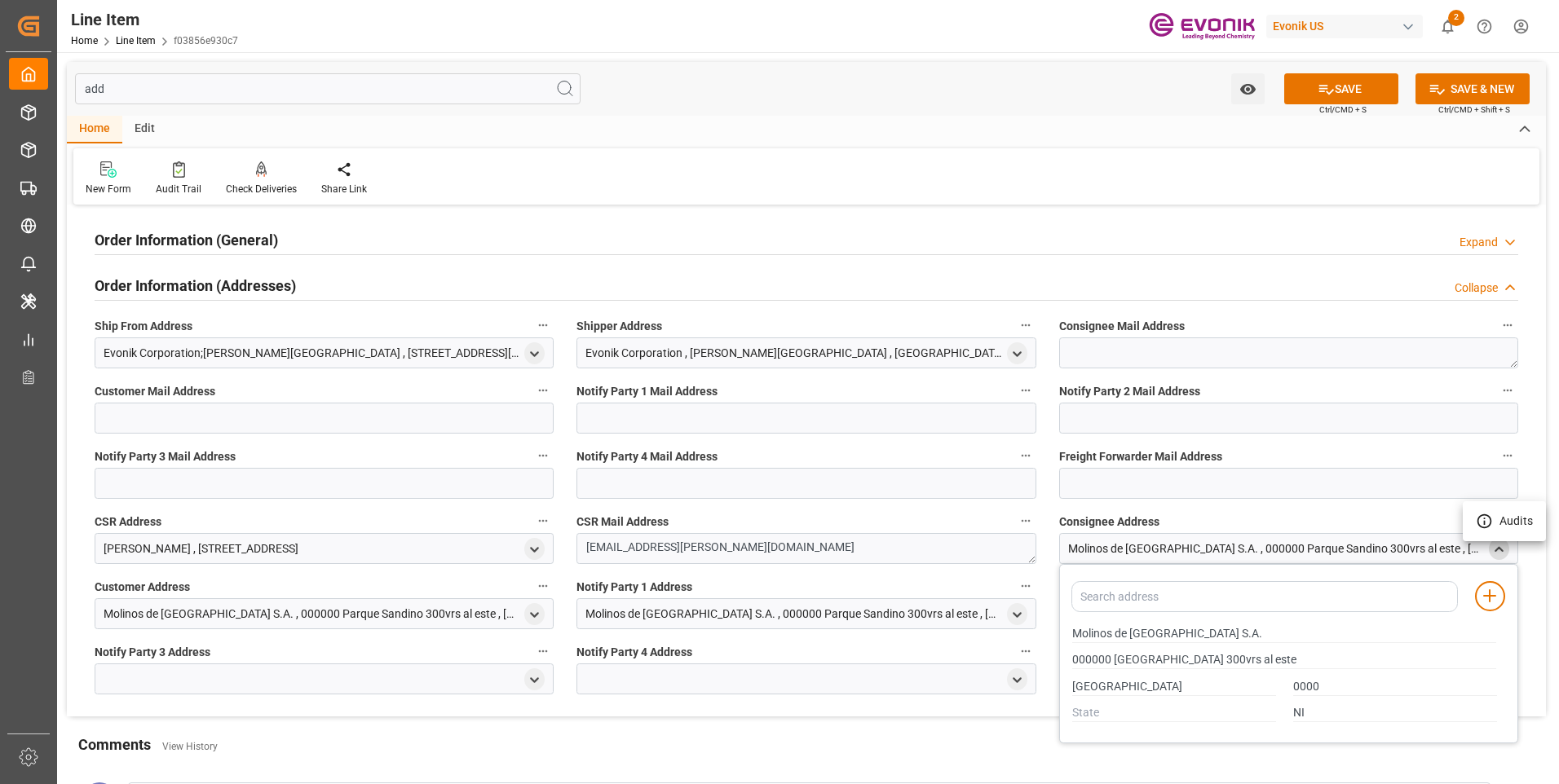
click at [1500, 556] on div at bounding box center [779, 392] width 1559 height 784
click at [1337, 91] on button "SAVE" at bounding box center [1341, 89] width 114 height 31
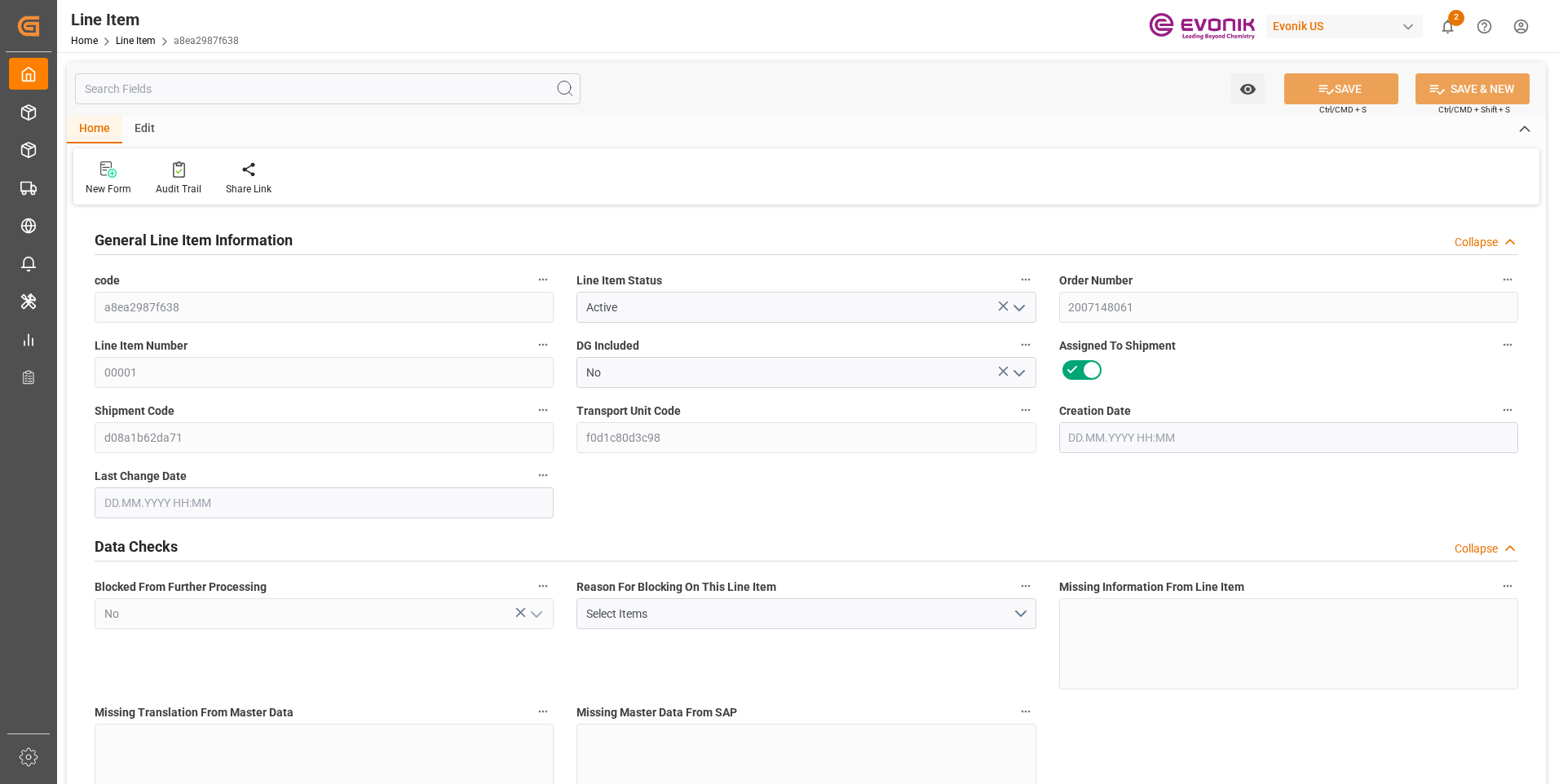
type input "19"
type input "19121.6"
type input "19000"
type input "26.3553"
type input "760"
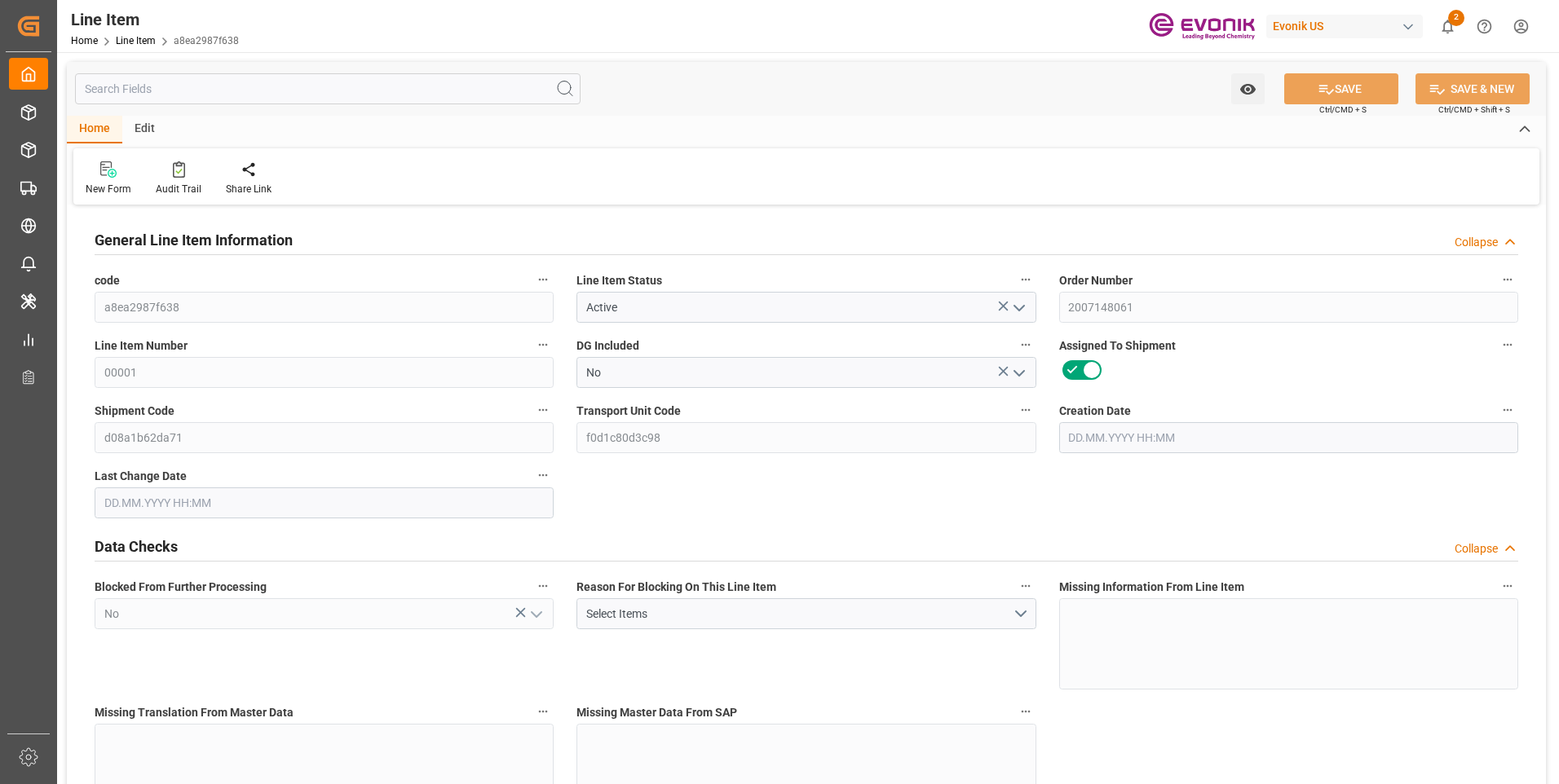
type input "32300"
type input "760"
type input "19000"
type input "19121.6"
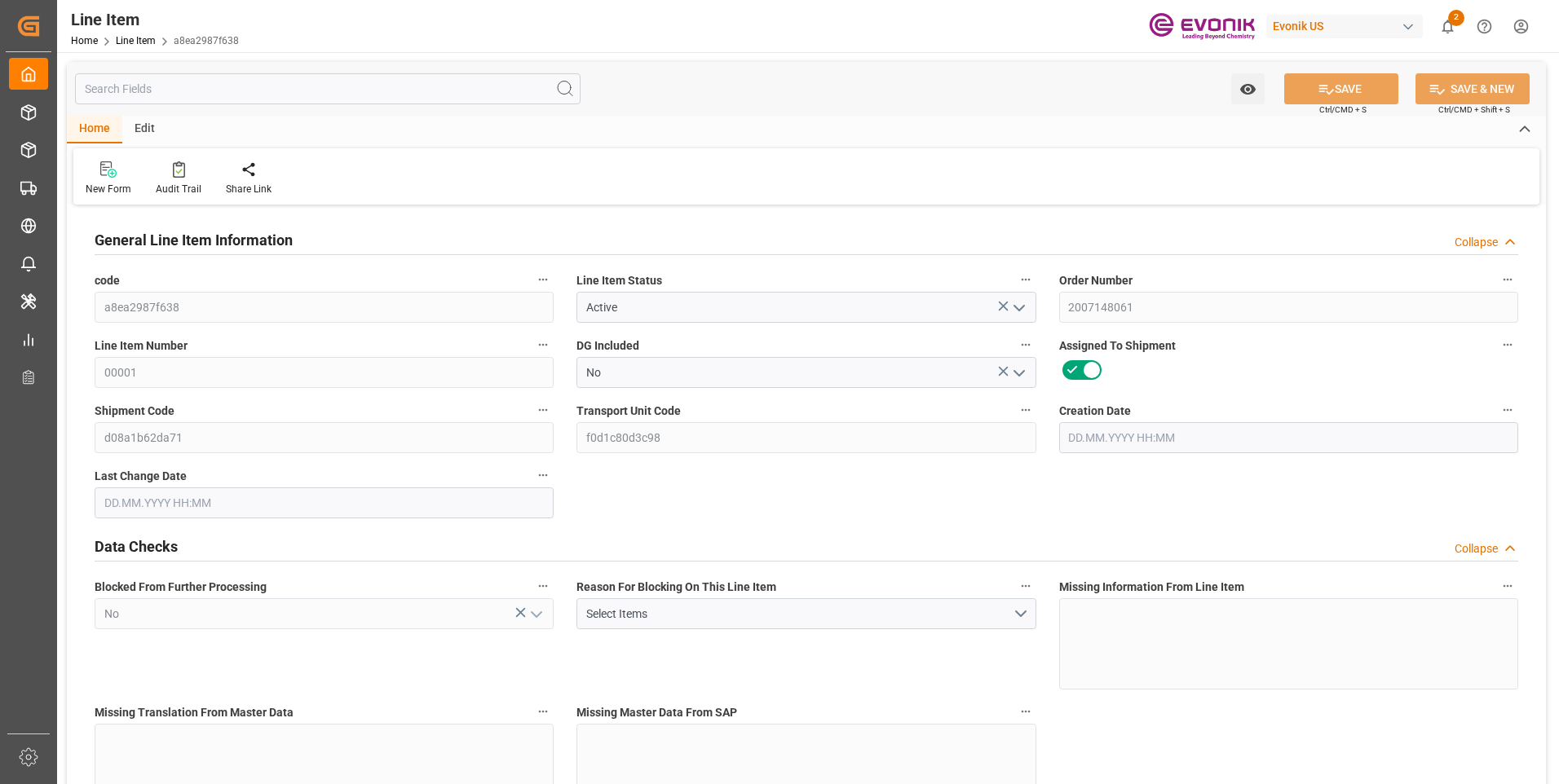
type input "19520.6"
type input "19000"
type input "26.3553"
type input "26355.28"
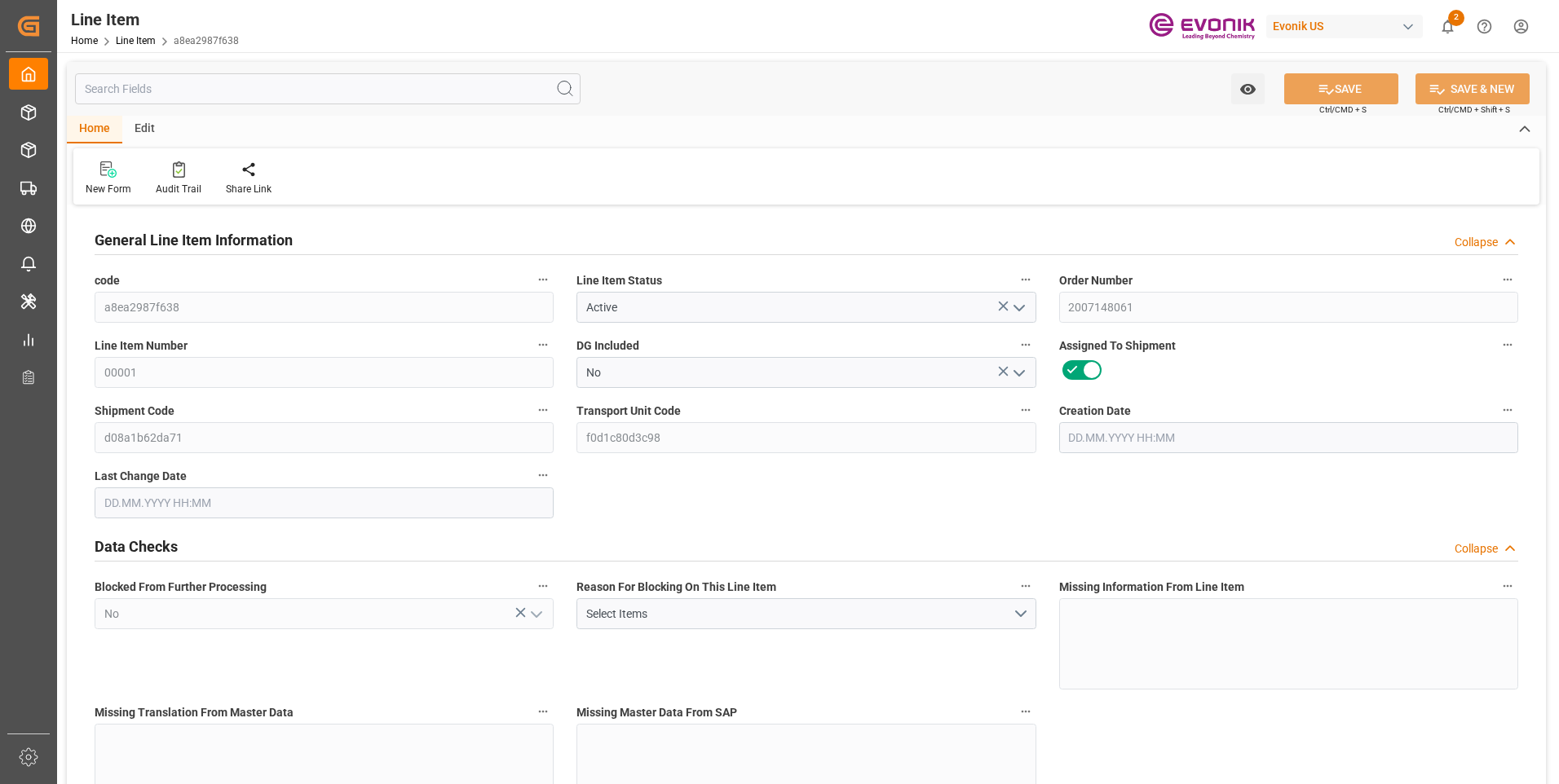
type input "0"
type input "[DATE] 16:43"
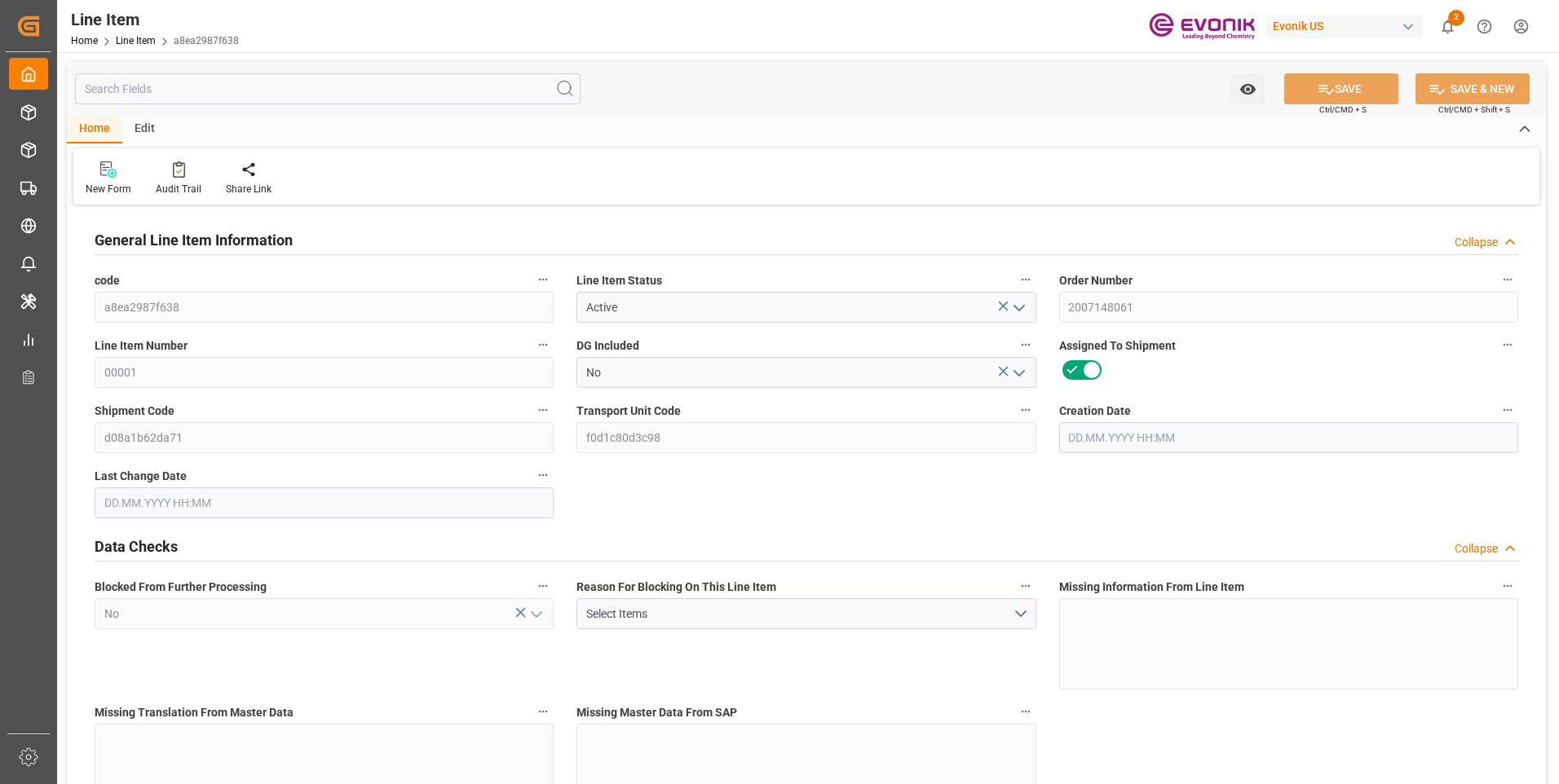
type input "25.08.2025 07:02"
type input "[DATE]"
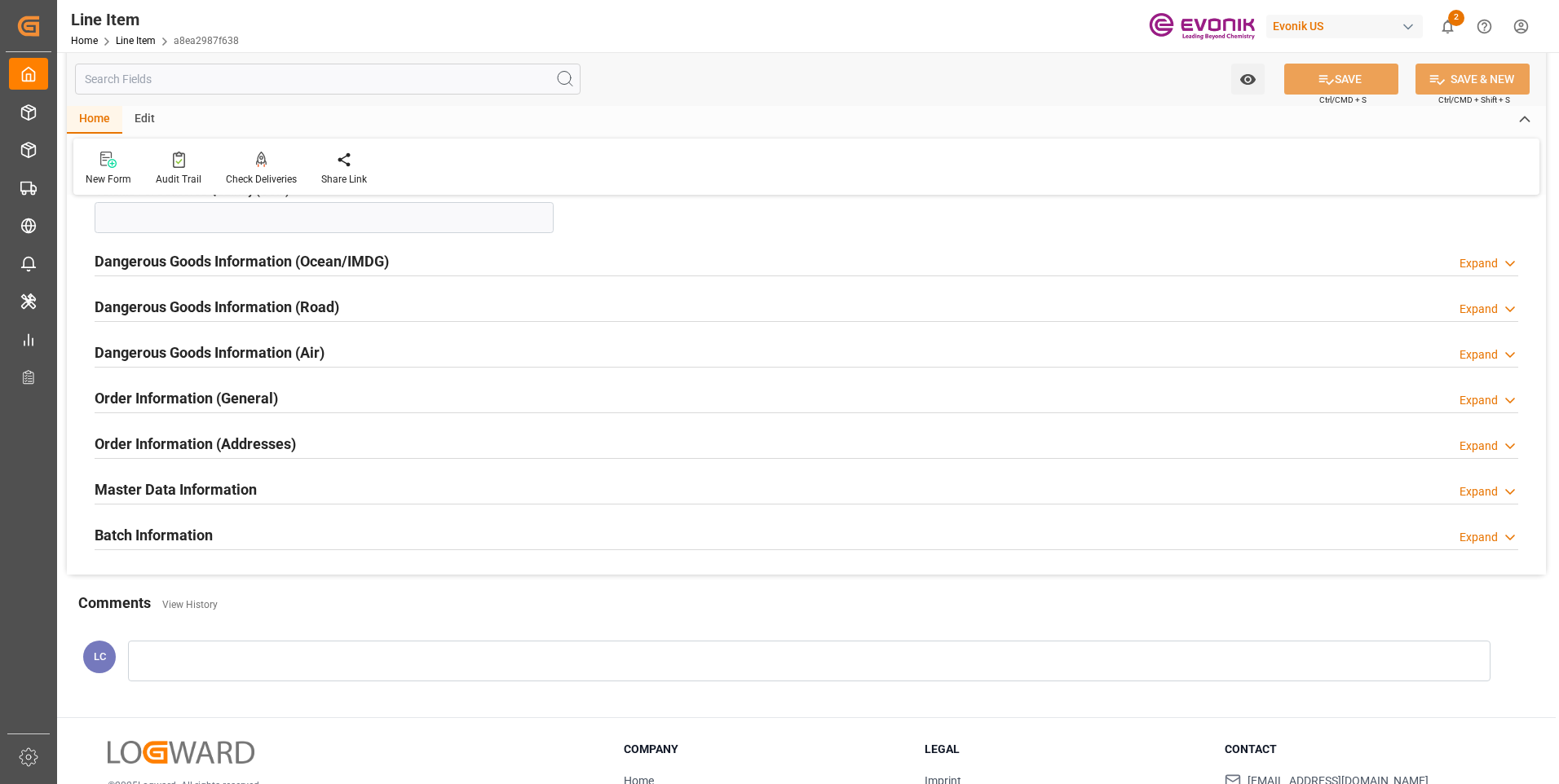
scroll to position [1874, 0]
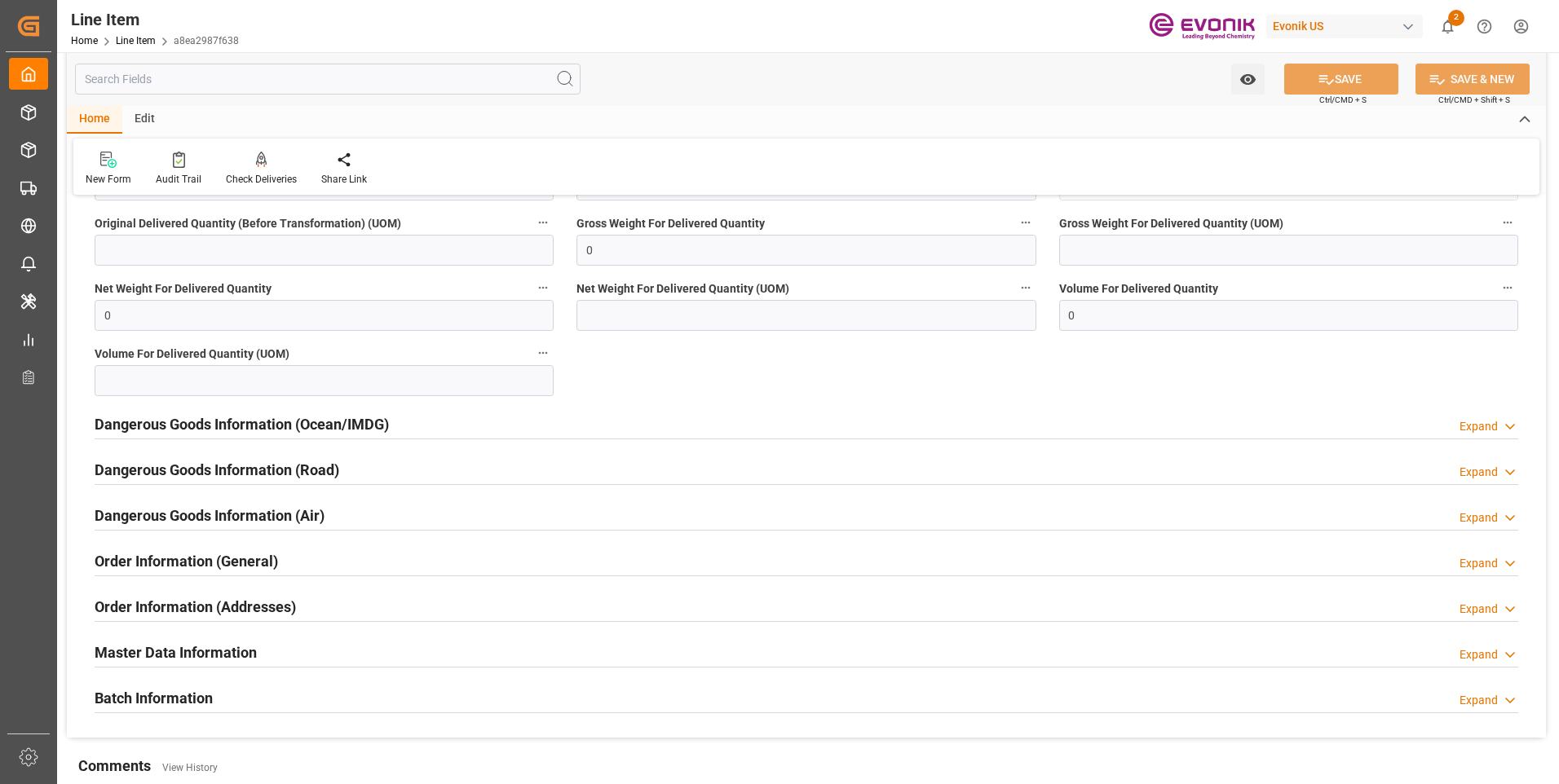
click at [179, 84] on input "text" at bounding box center [327, 79] width 505 height 31
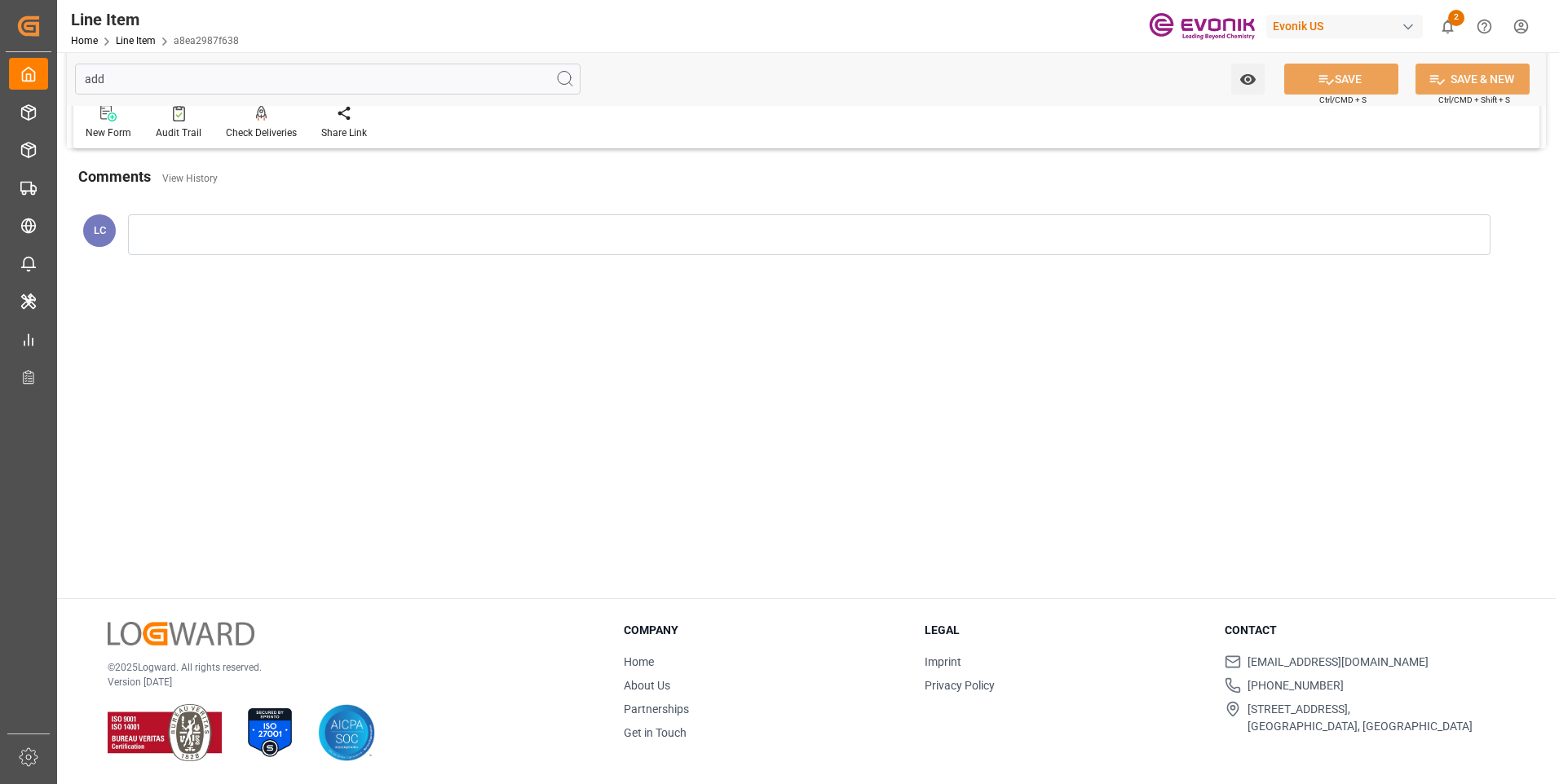
scroll to position [0, 0]
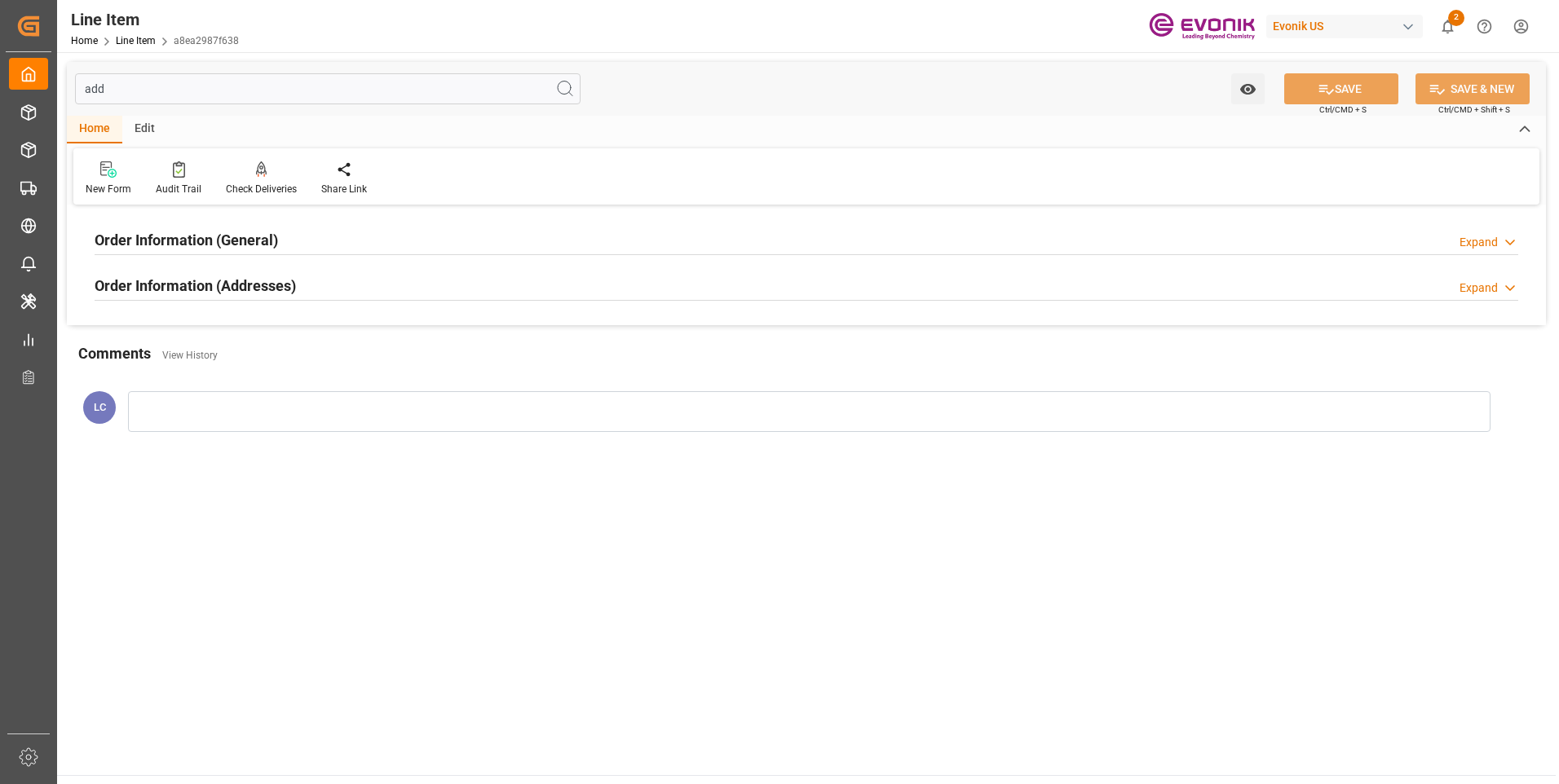
type input "add"
click at [1483, 282] on div "Expand" at bounding box center [1479, 289] width 38 height 17
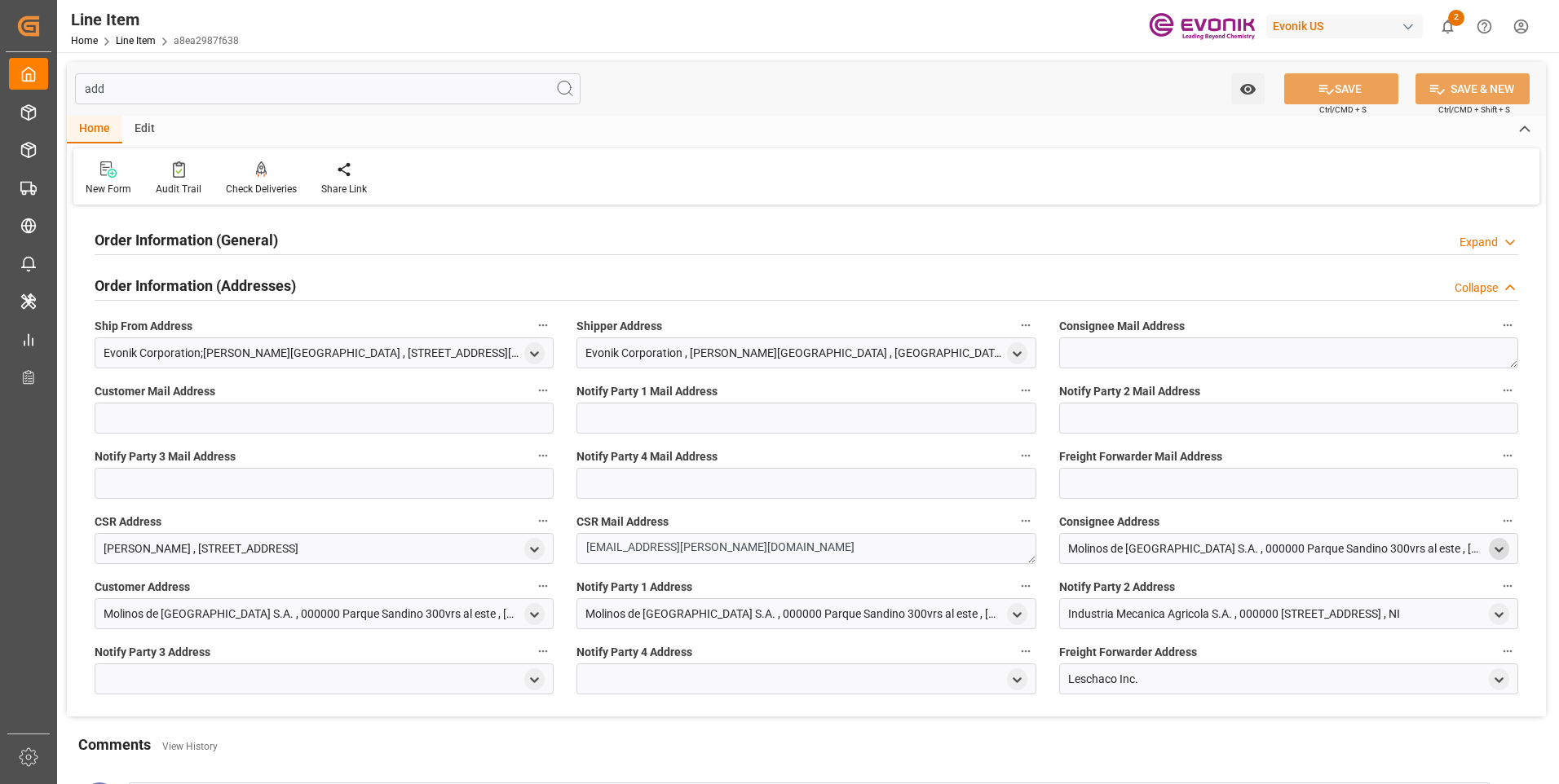
click at [1505, 547] on icon "open menu" at bounding box center [1499, 549] width 14 height 14
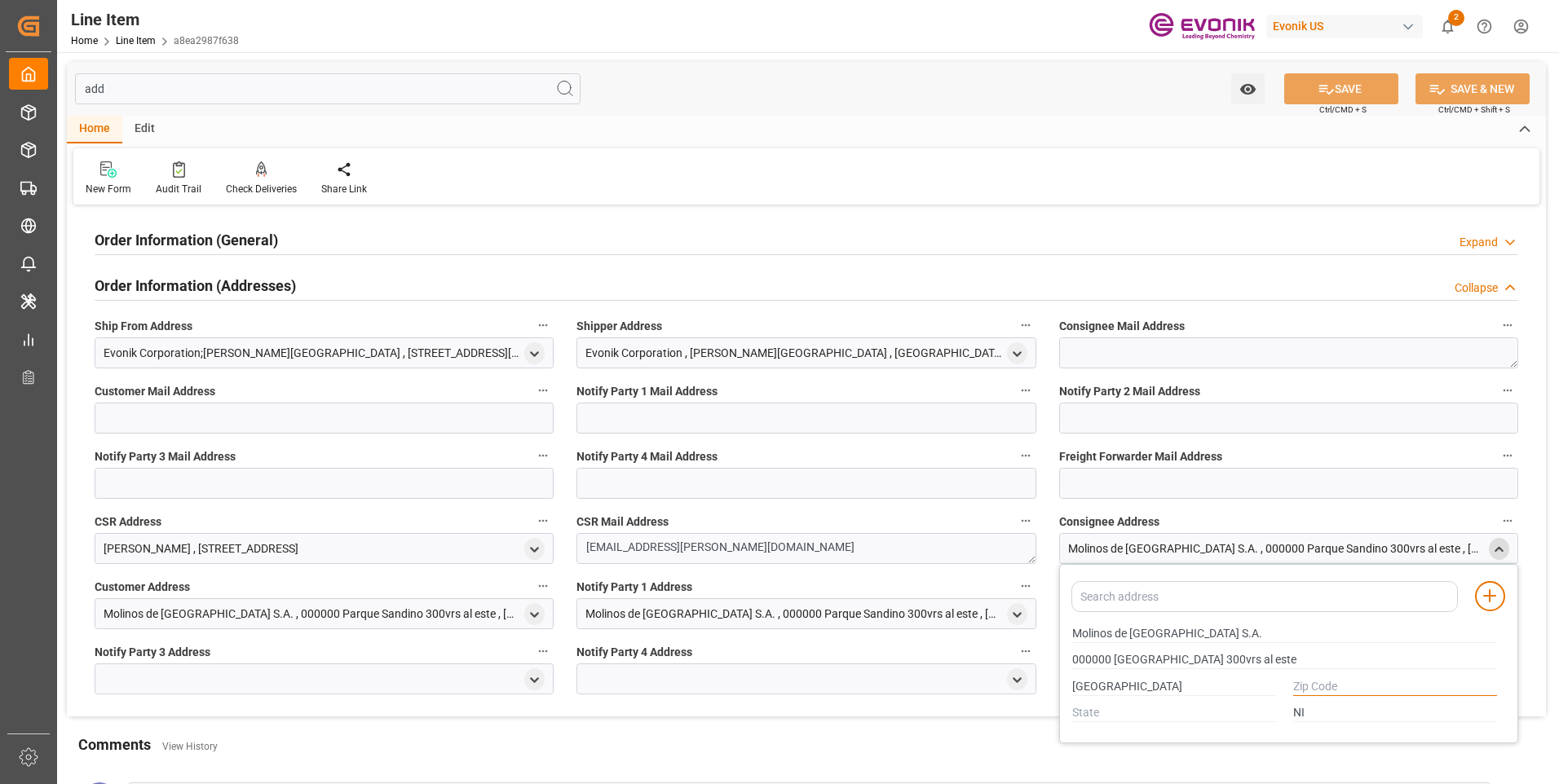
click at [1330, 685] on input "text" at bounding box center [1395, 686] width 204 height 18
type input "0000"
click at [1309, 84] on button "SAVE" at bounding box center [1341, 89] width 114 height 31
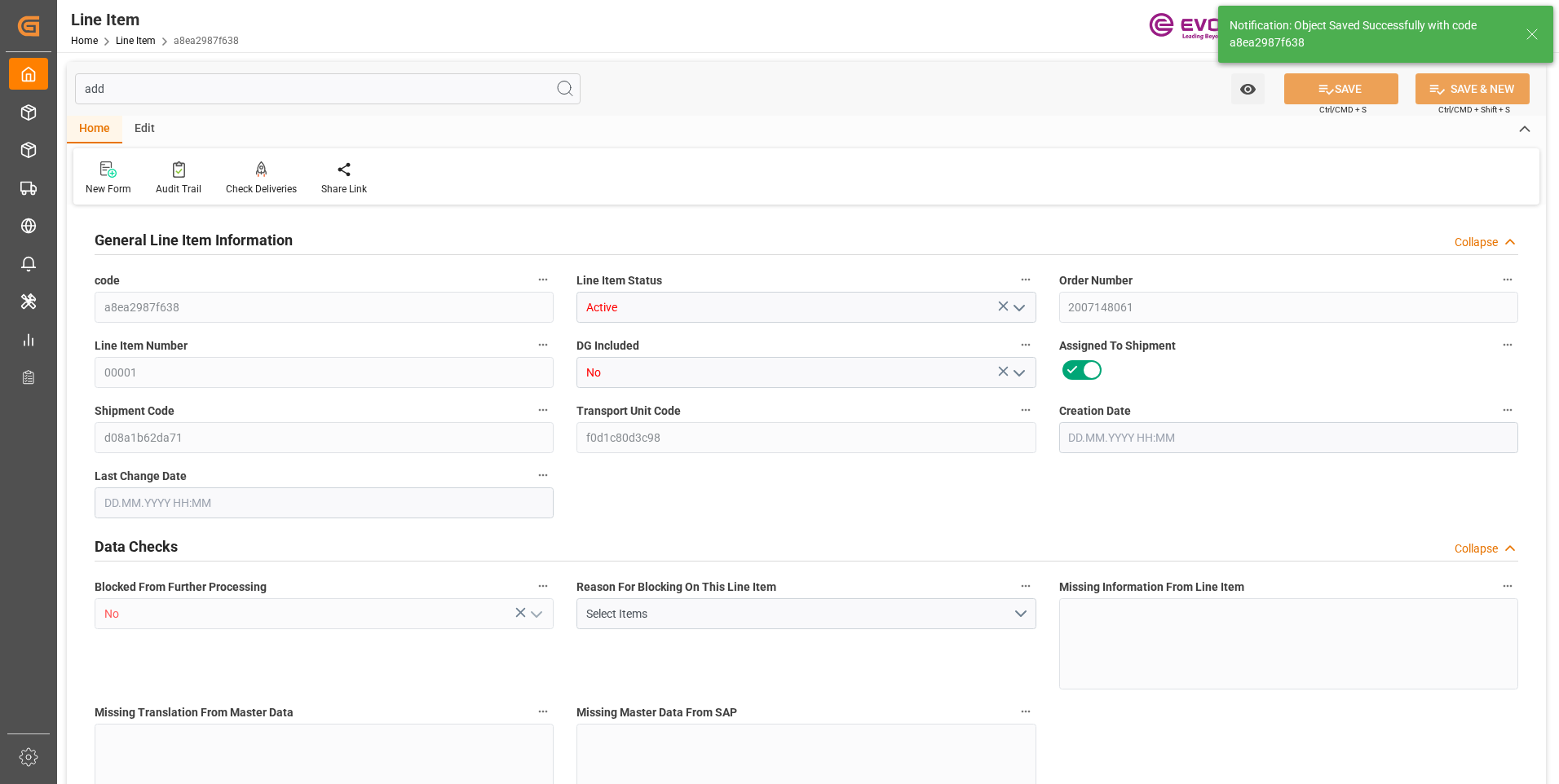
type input "19"
type input "19121.6"
type input "19000"
type input "26.3553"
type input "760"
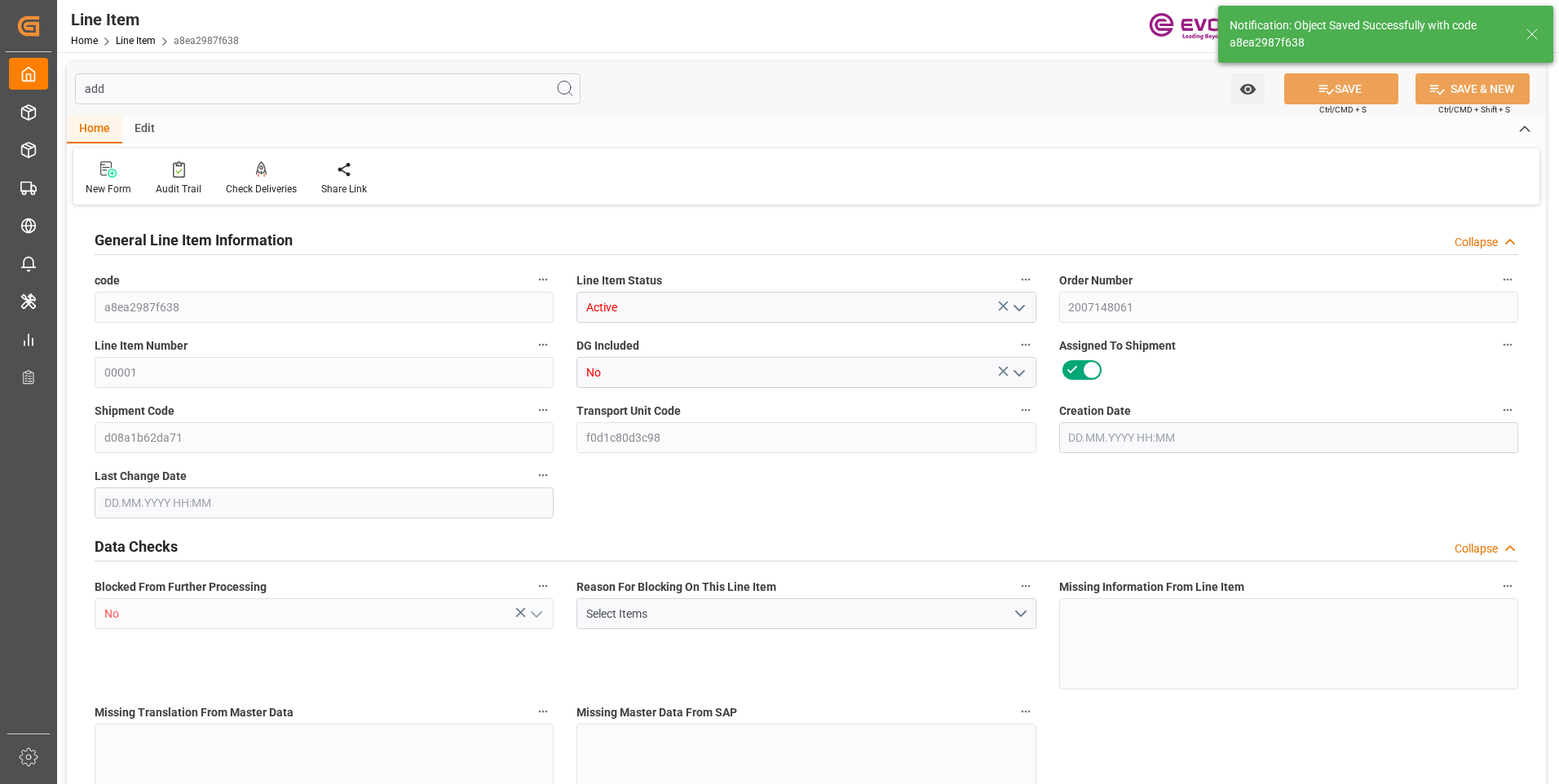
type input "32300"
type input "760"
type input "19000"
type input "19121.6"
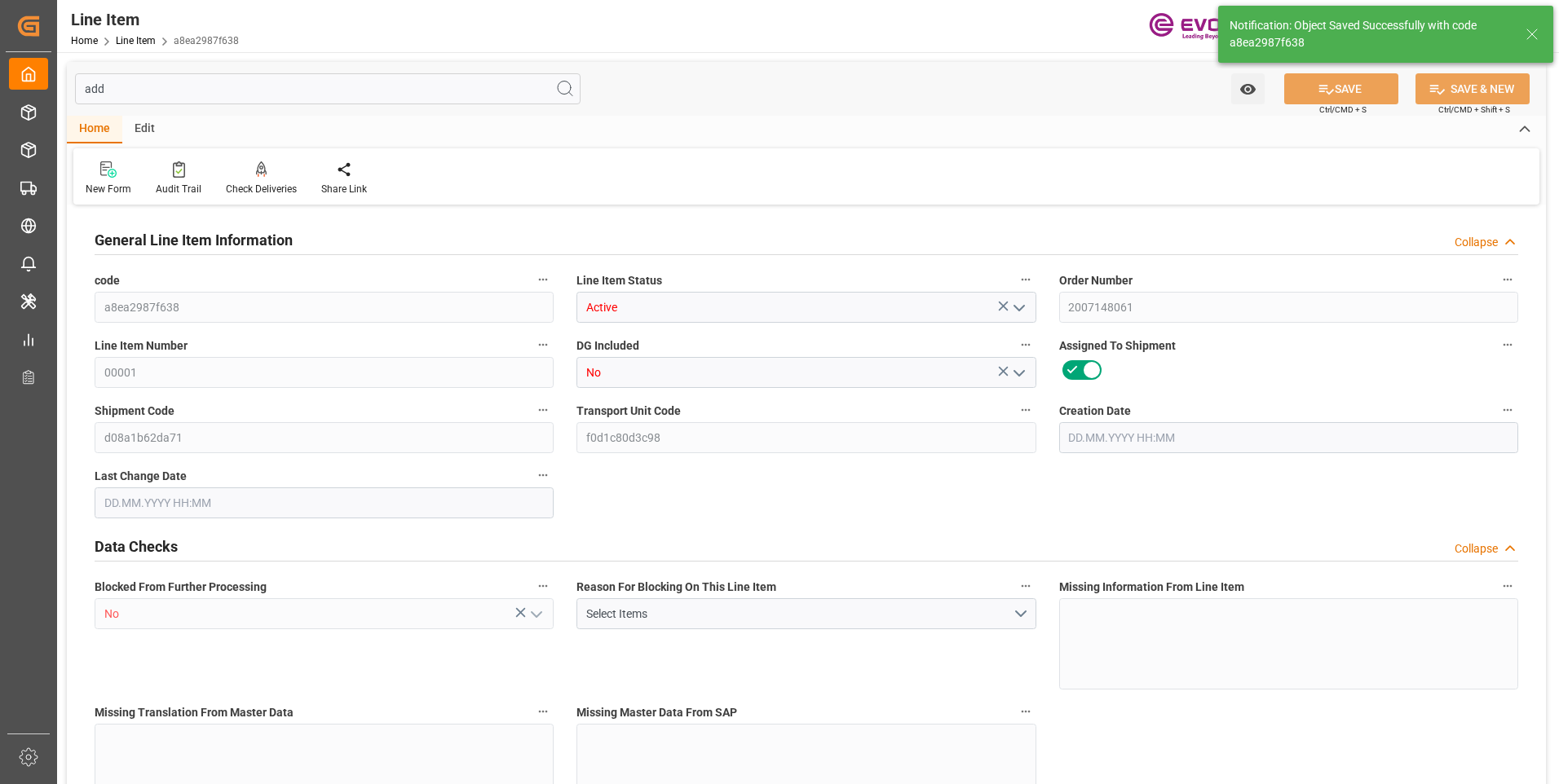
type input "19520.6"
type input "19000"
type input "26.3553"
type input "26355.28"
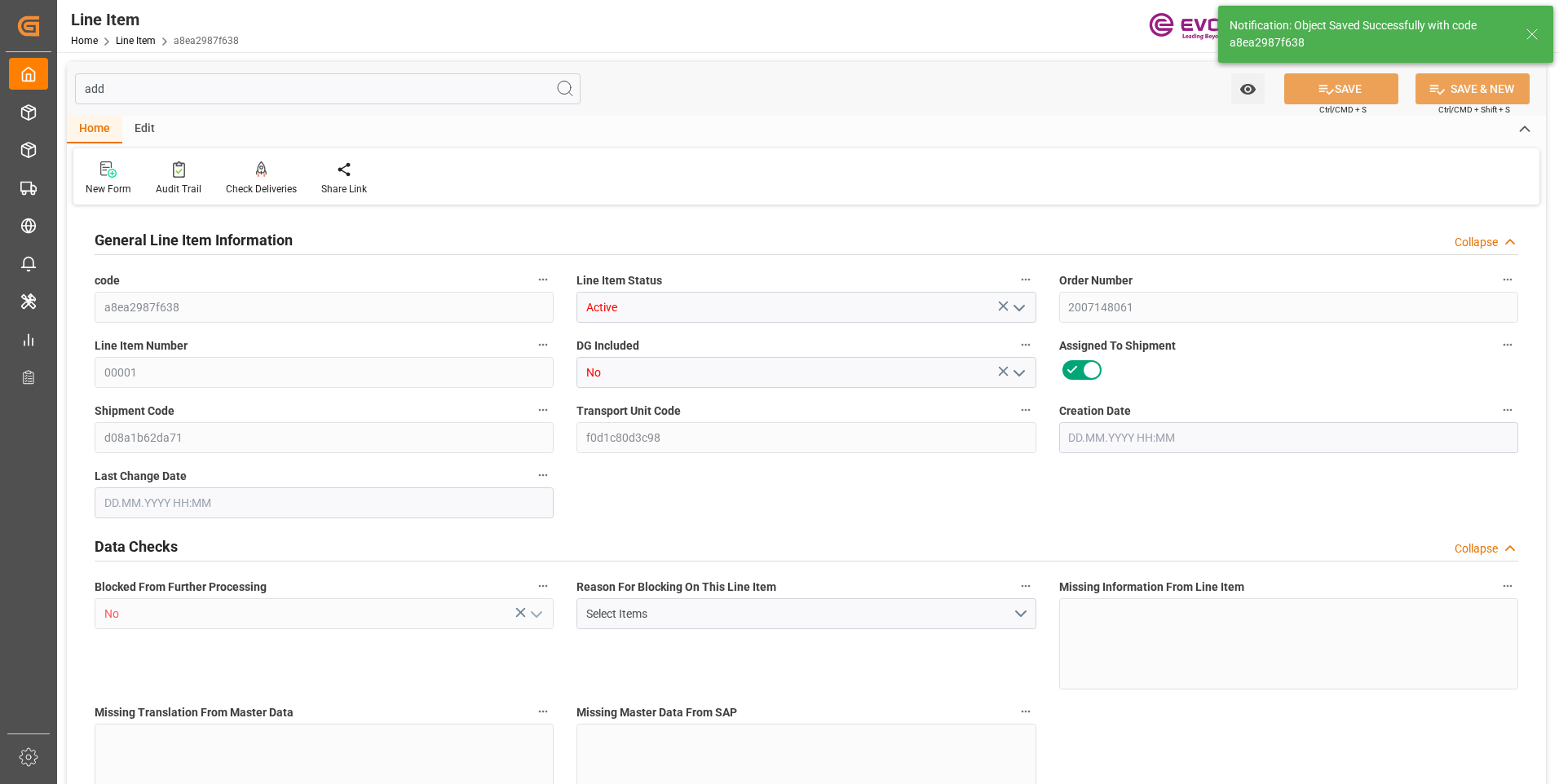
type input "0"
type input "[DATE] 16:43"
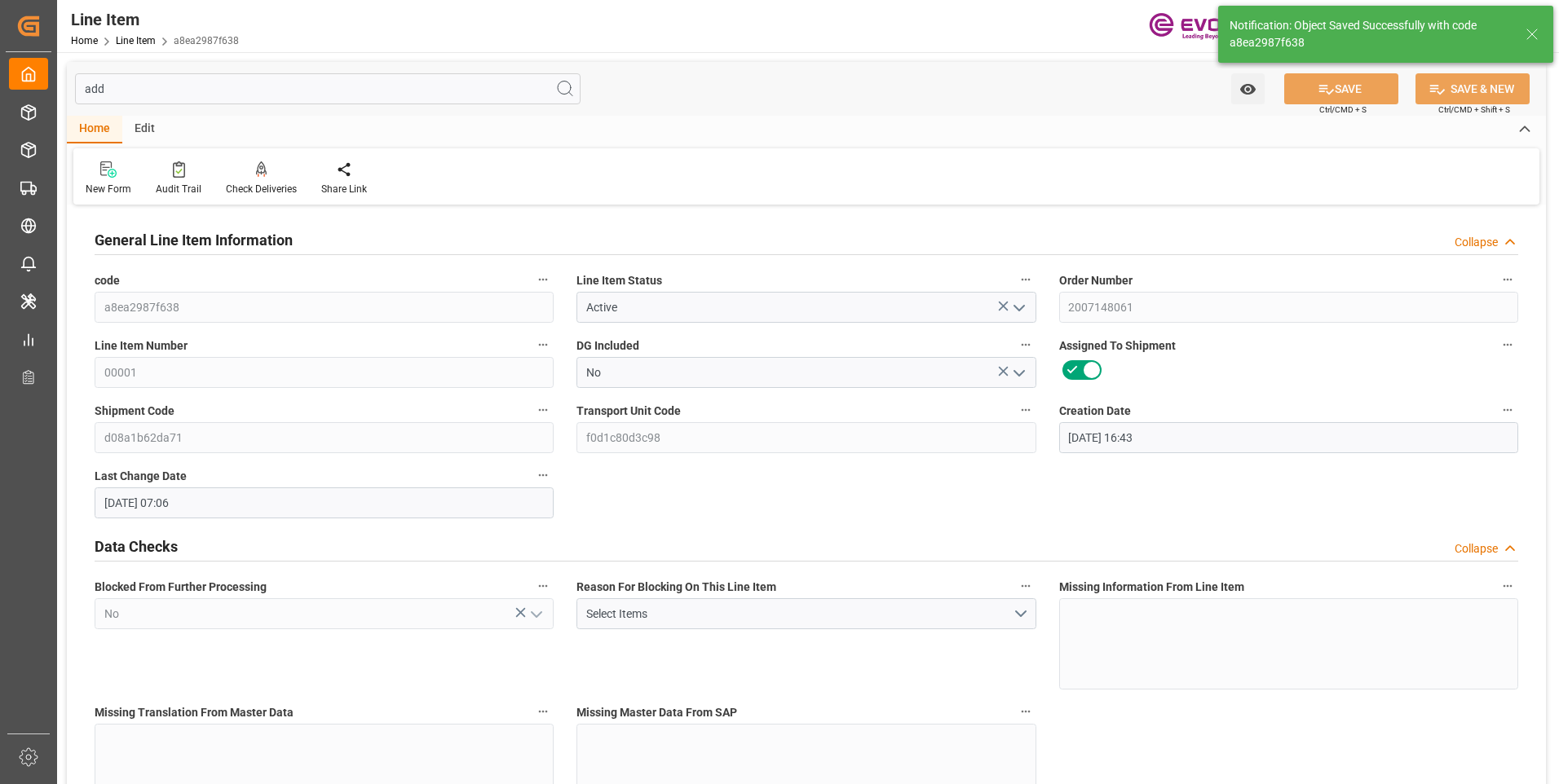
type input "25.08.2025 07:06"
type input "[DATE]"
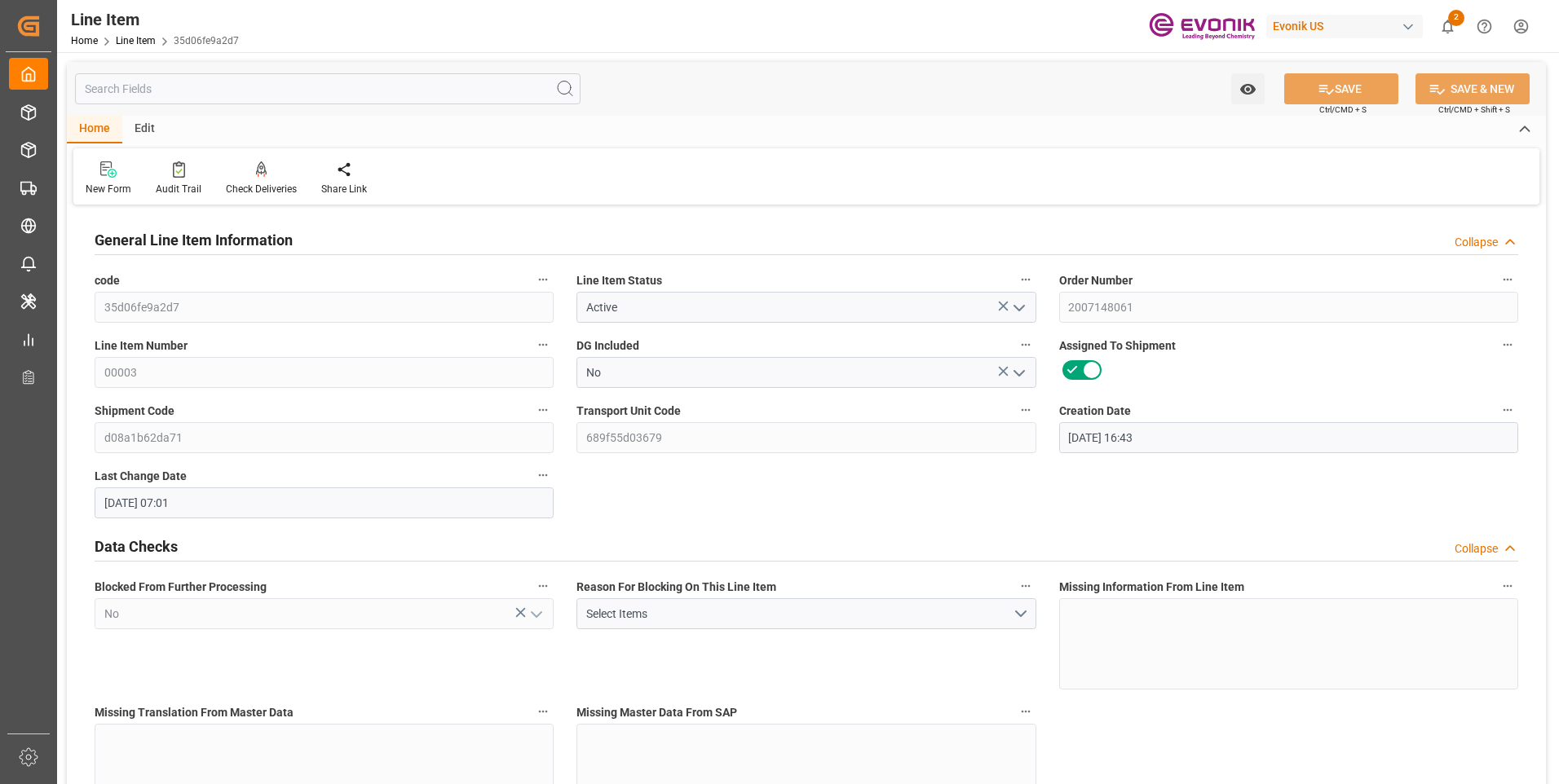
click at [230, 93] on input "text" at bounding box center [327, 89] width 505 height 31
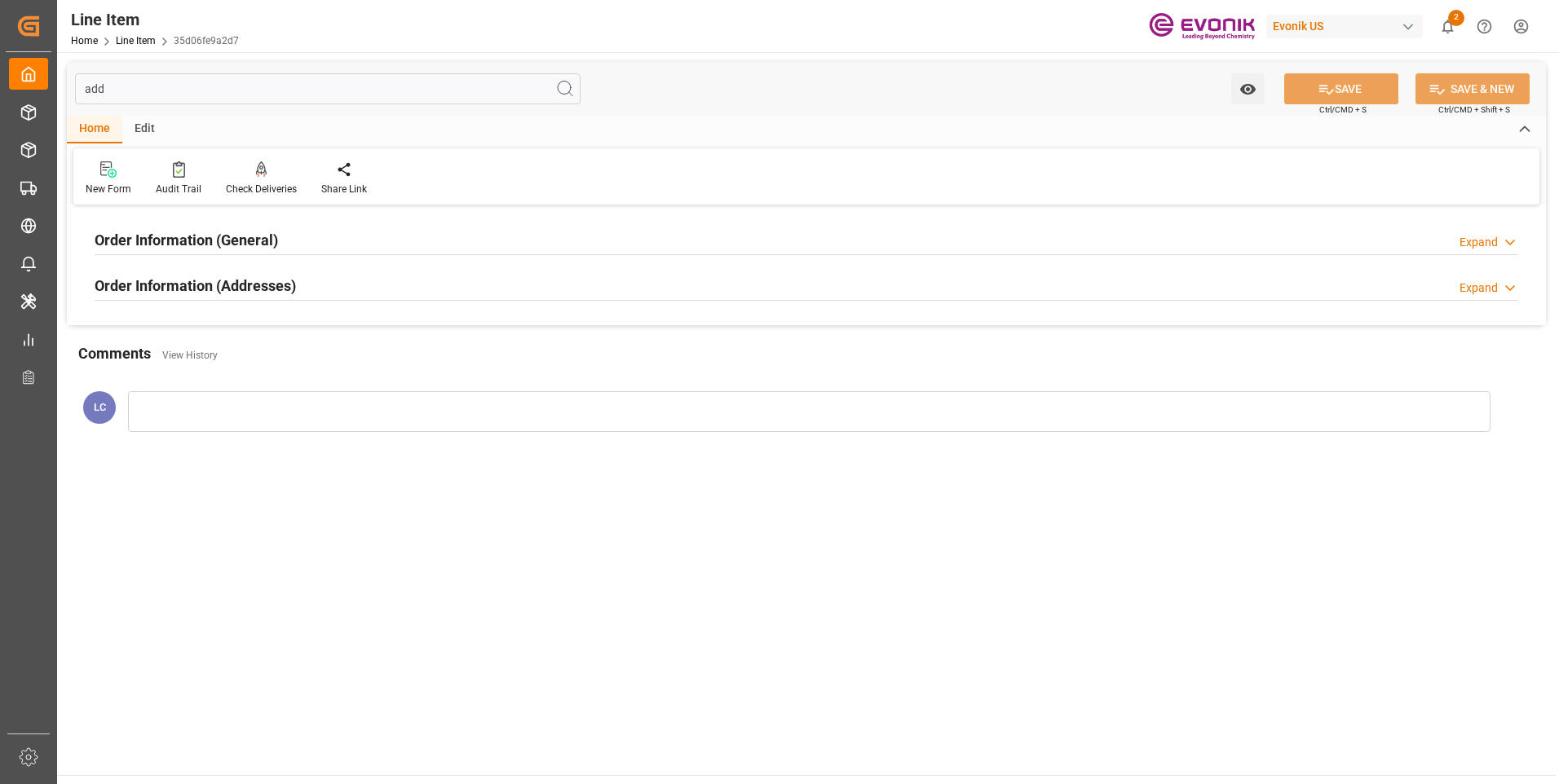
type input "add"
click at [1475, 290] on div "Expand" at bounding box center [1479, 289] width 38 height 17
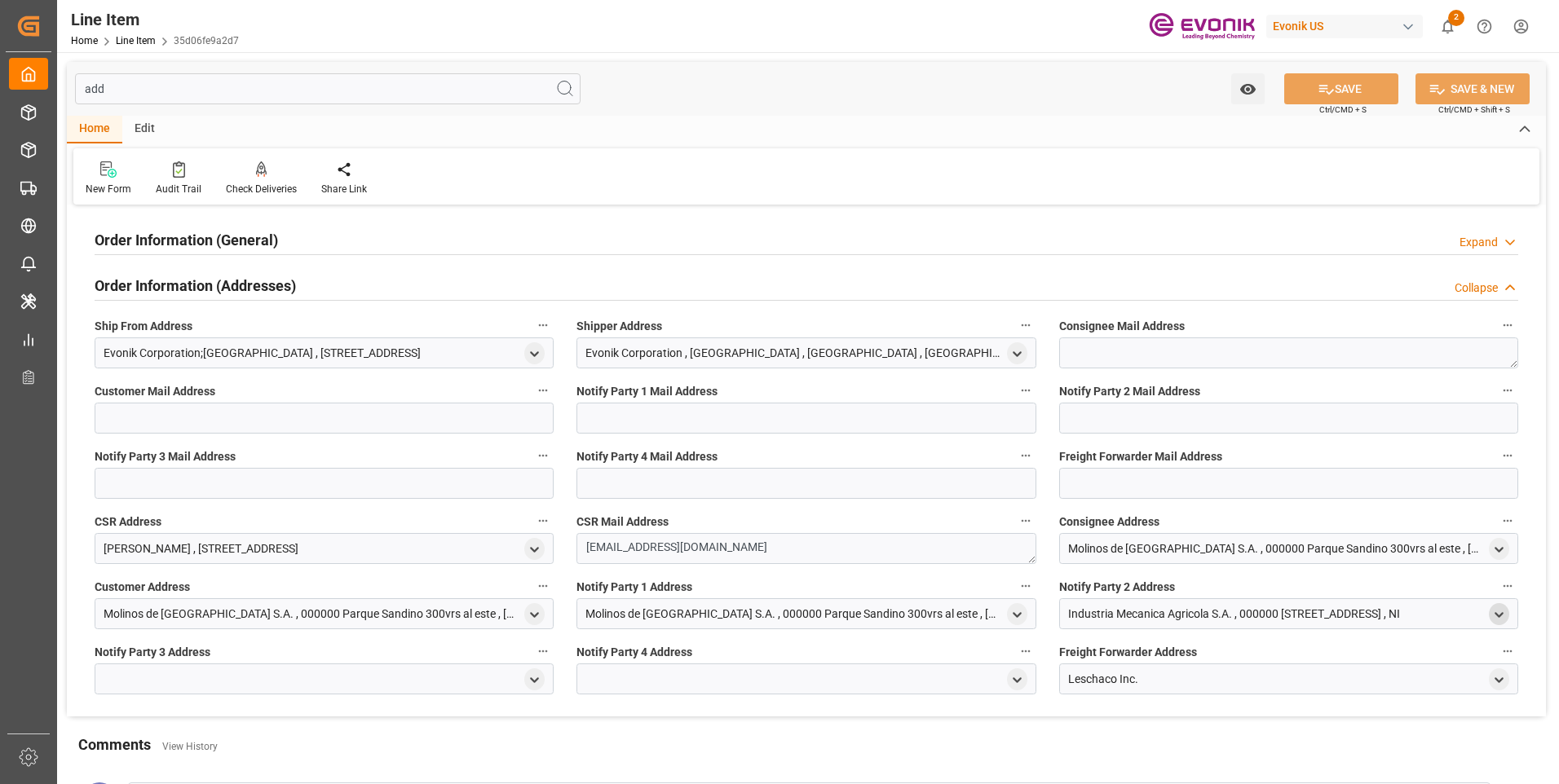
click at [1494, 612] on icon "open menu" at bounding box center [1499, 615] width 14 height 14
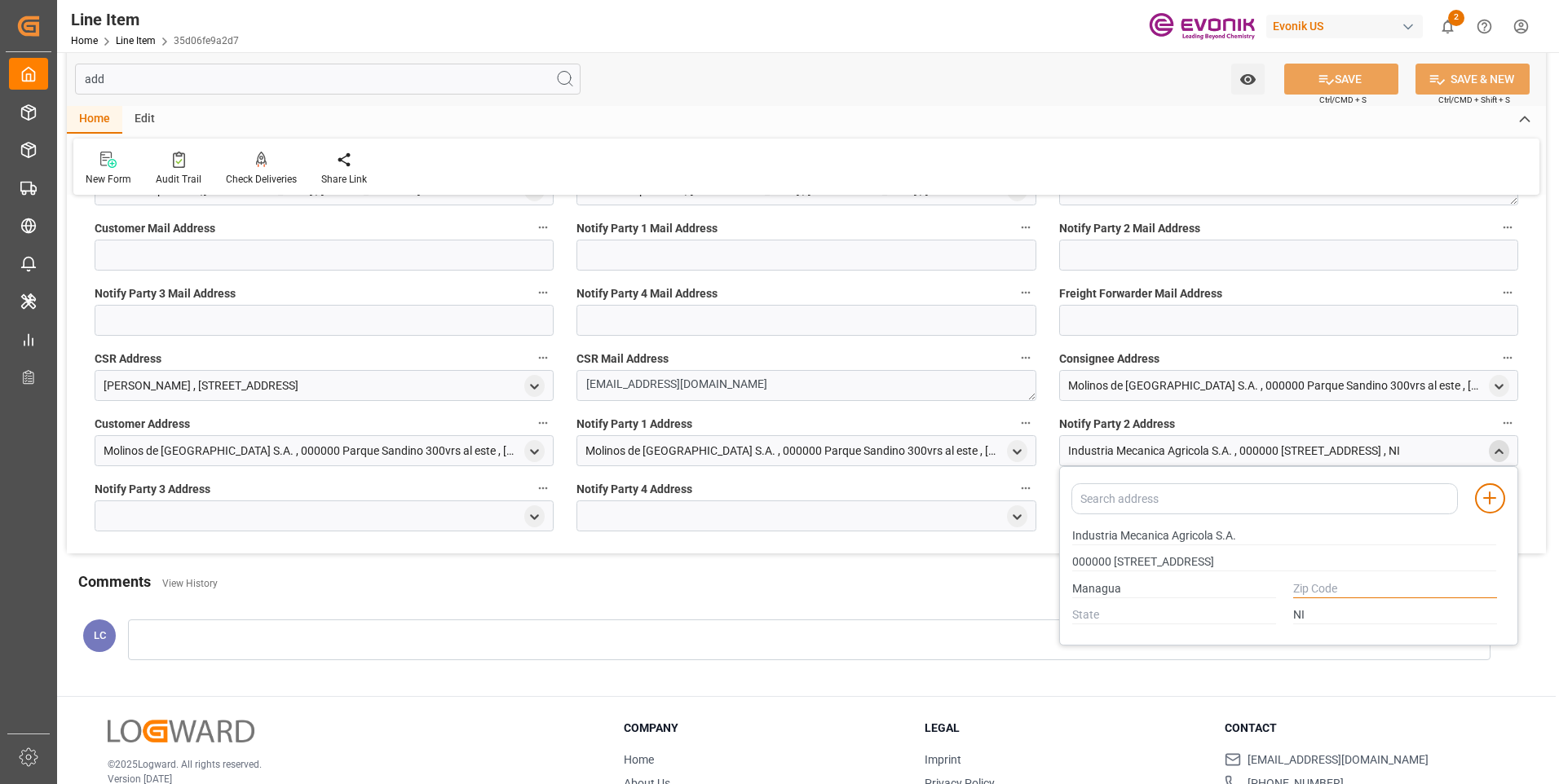
click at [1311, 588] on input "text" at bounding box center [1395, 589] width 204 height 18
type input "0000"
click at [1339, 72] on button "SAVE" at bounding box center [1341, 79] width 114 height 31
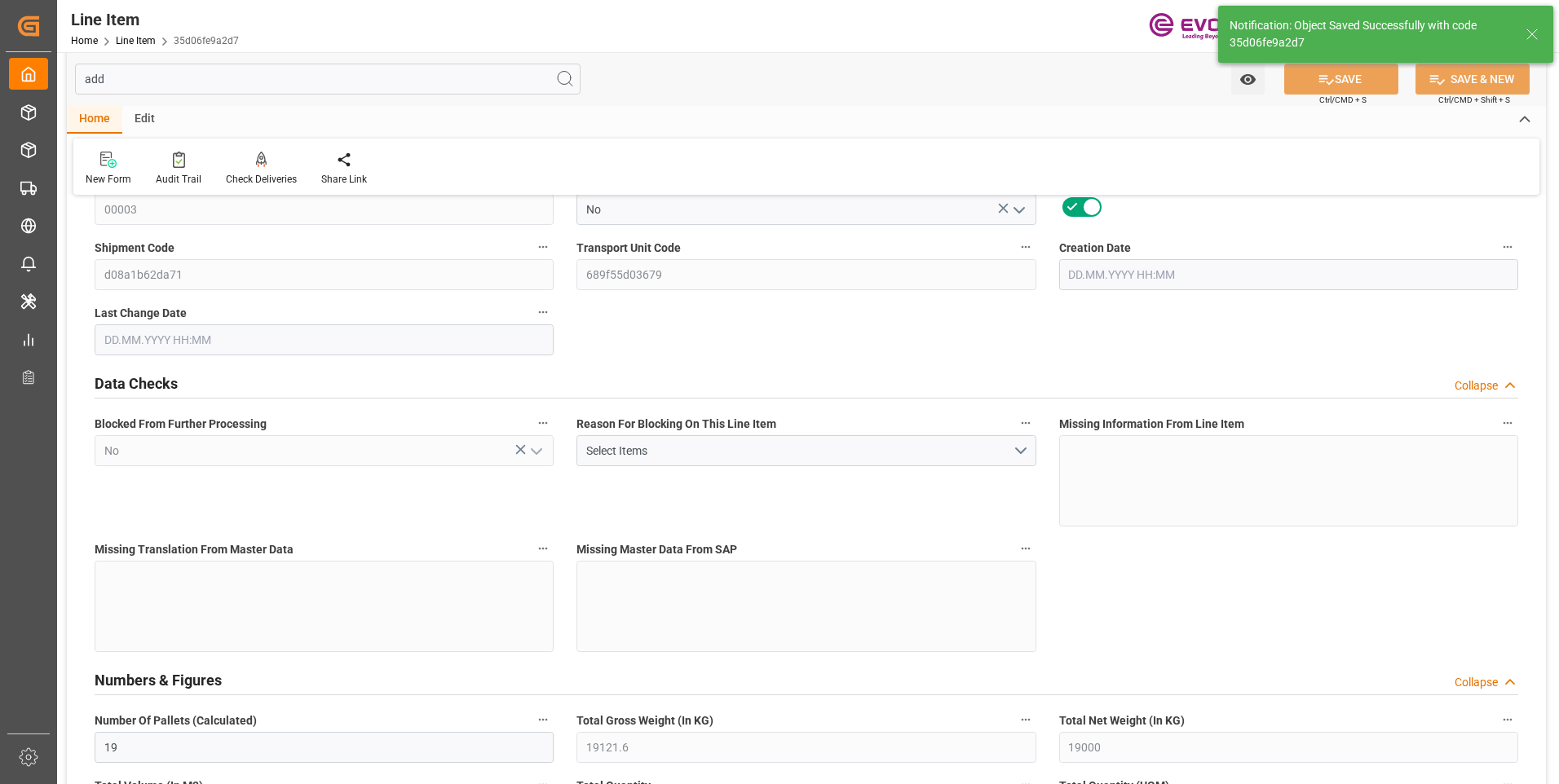
type input "[DATE] 16:43"
type input "[DATE] 07:07"
type input "[DATE]"
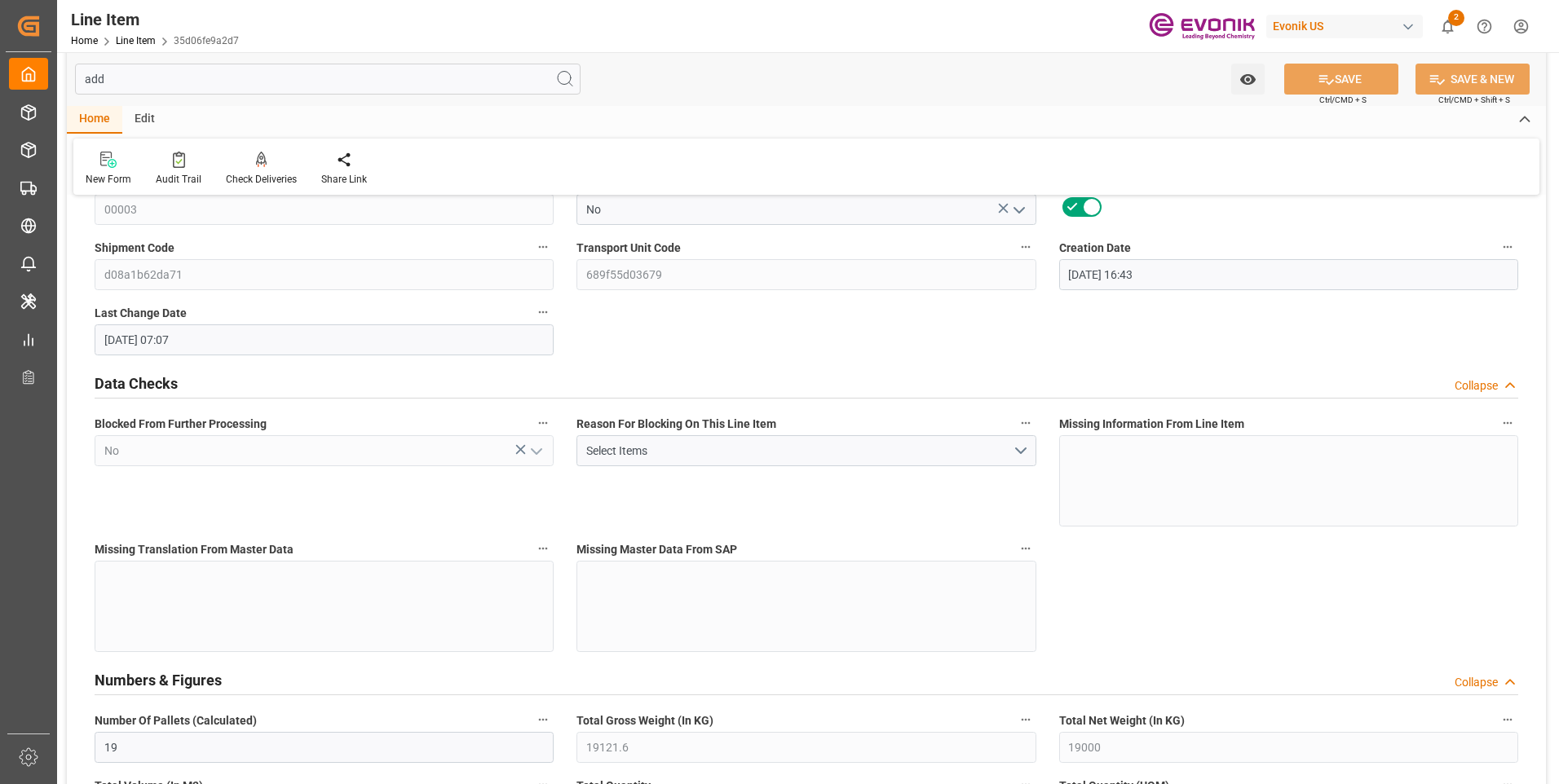
scroll to position [2156, 0]
